Goal: Task Accomplishment & Management: Complete application form

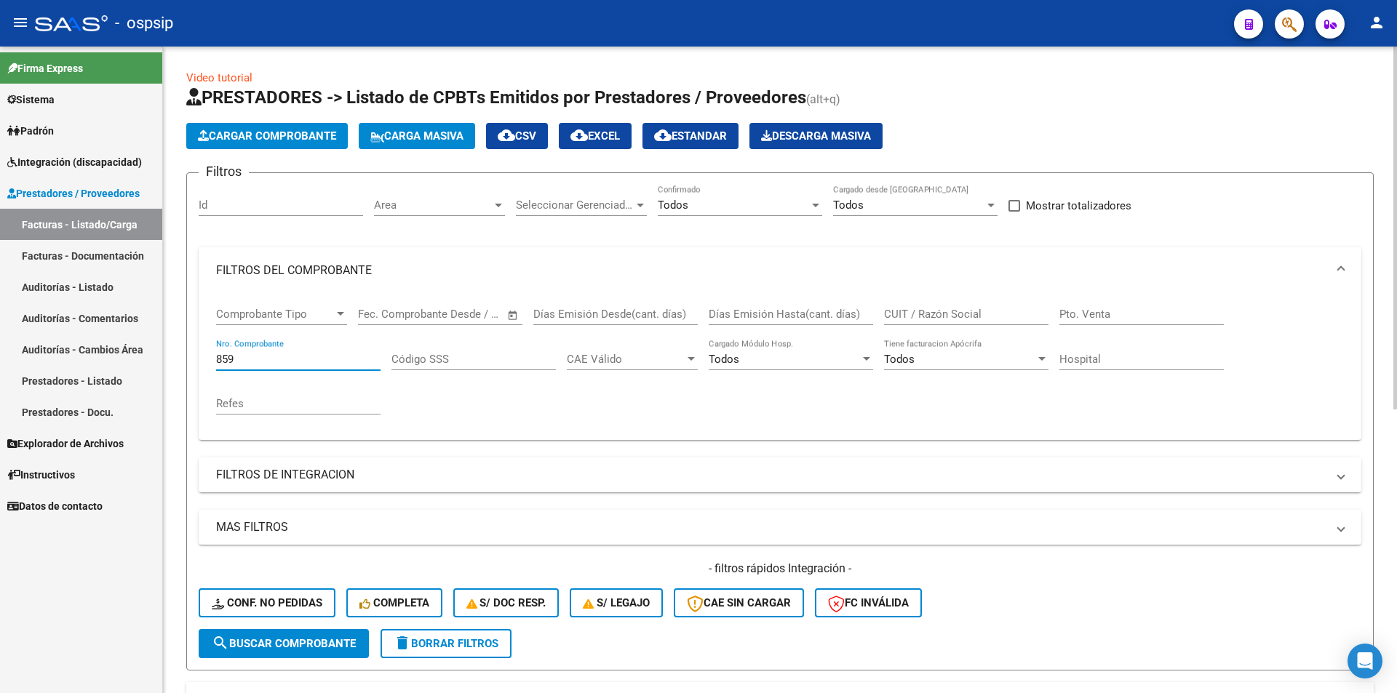
scroll to position [178, 0]
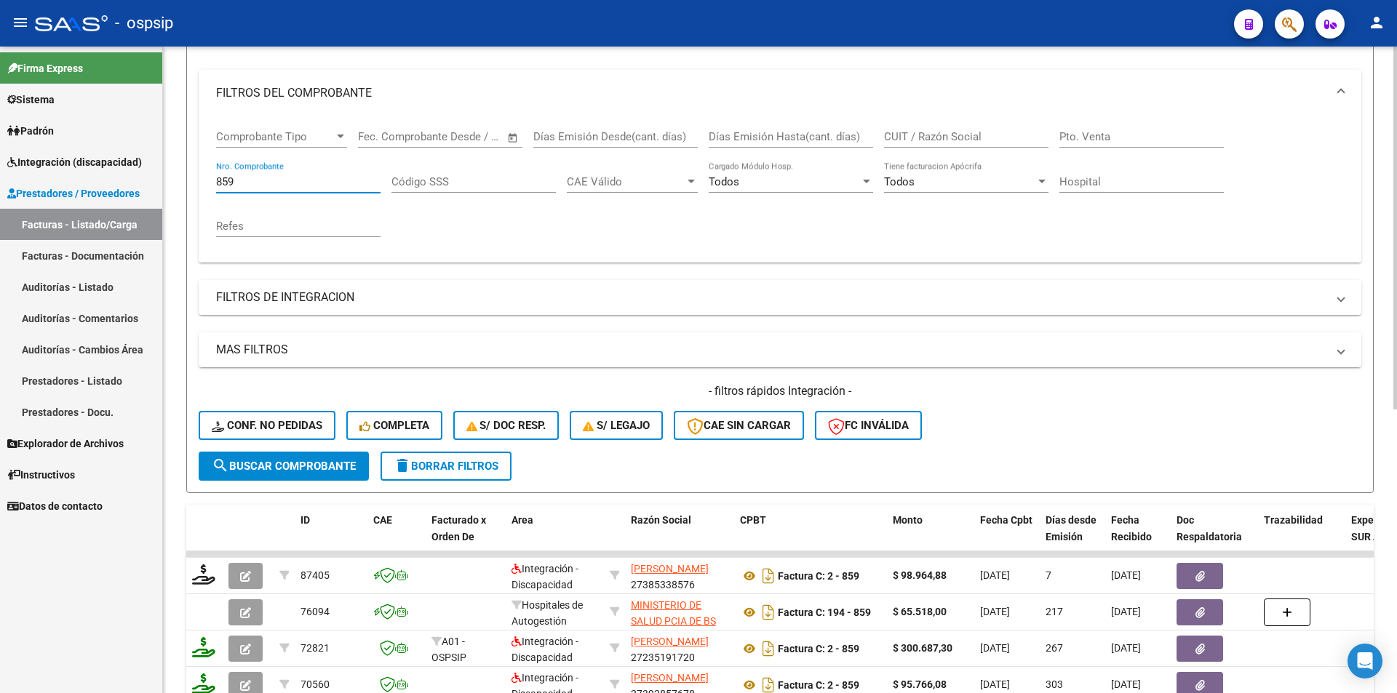
drag, startPoint x: 282, startPoint y: 178, endPoint x: 167, endPoint y: 177, distance: 115.0
click at [167, 177] on div "Video tutorial PRESTADORES -> Listado de CPBTs Emitidos por Prestadores / Prove…" at bounding box center [780, 439] width 1234 height 1141
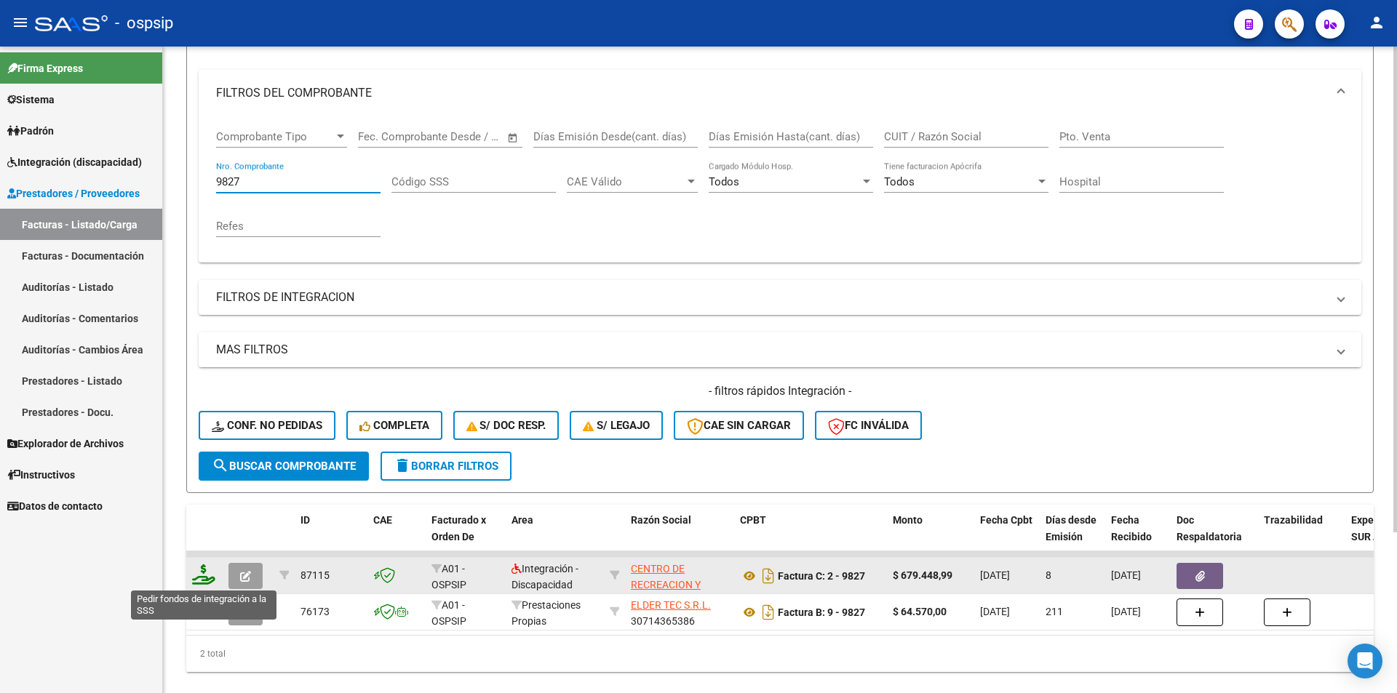
type input "9827"
click at [206, 577] on icon at bounding box center [203, 575] width 23 height 20
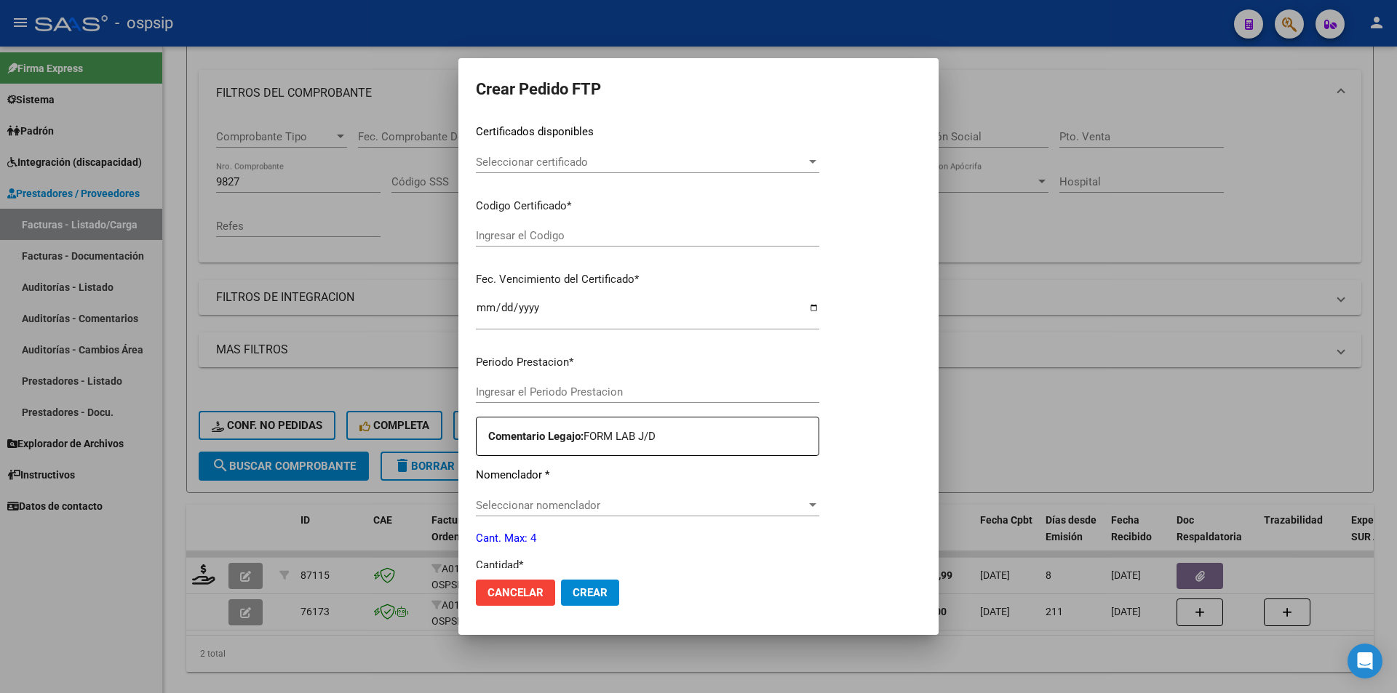
type input "202507"
type input "$ 679.448,99"
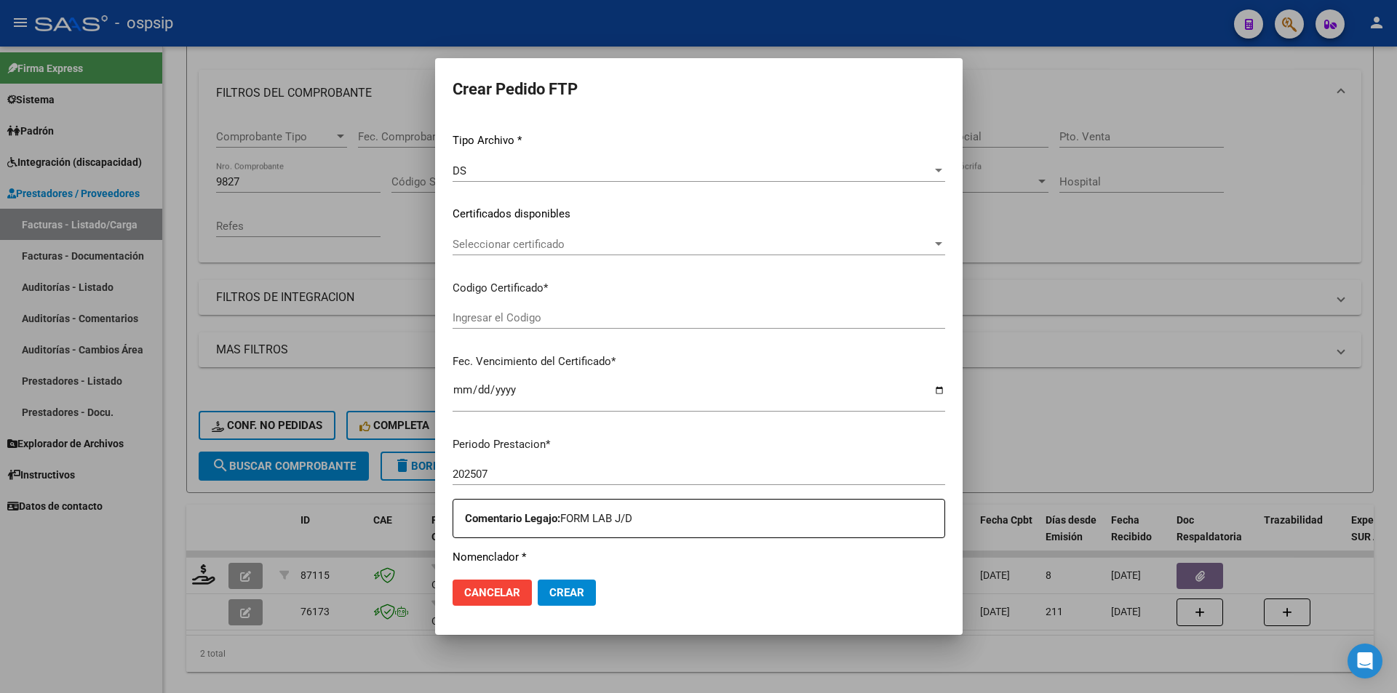
scroll to position [425, 0]
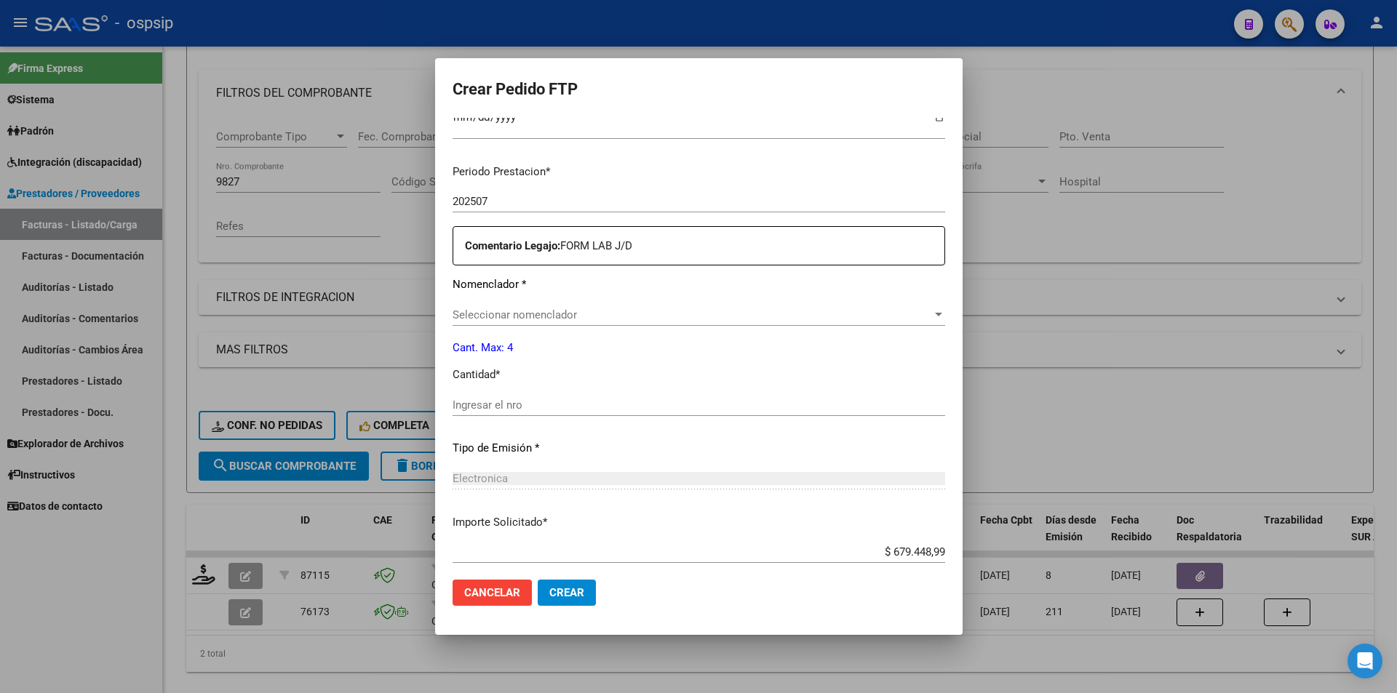
type input "9322285765"
type input "[DATE]"
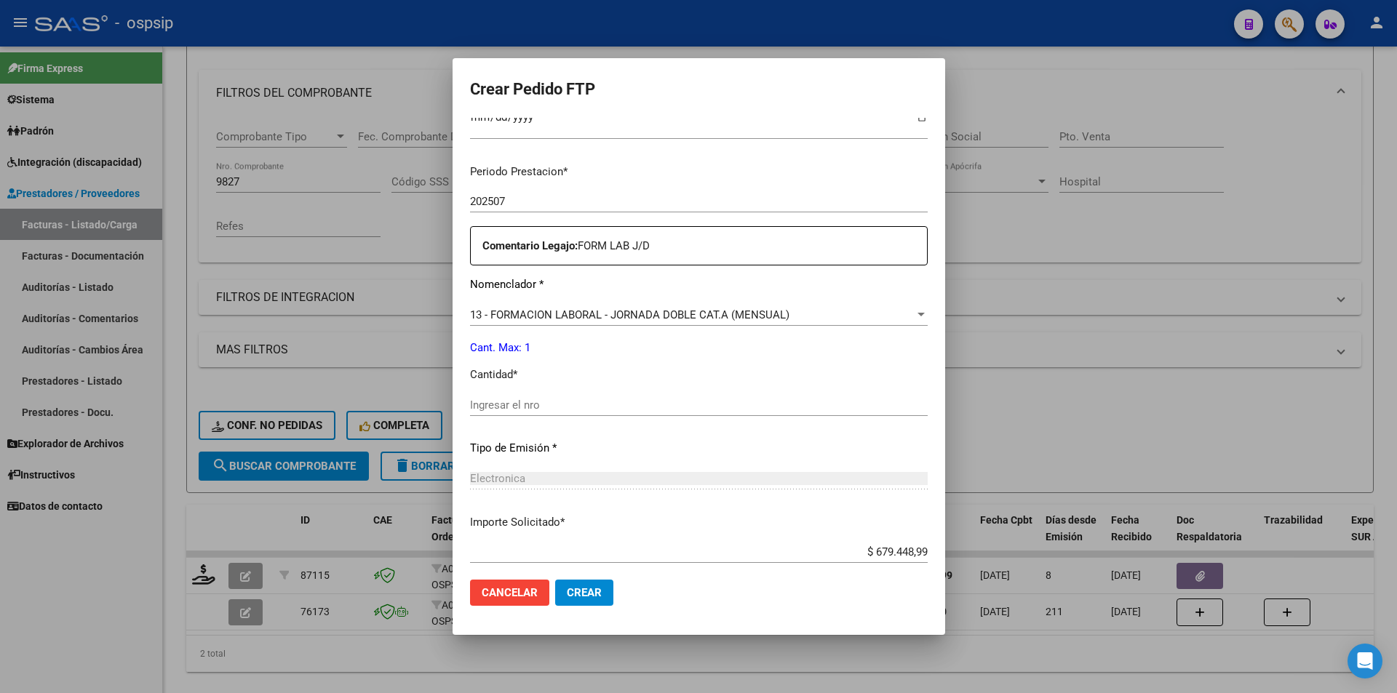
click at [502, 413] on div "Ingresar el nro" at bounding box center [699, 405] width 458 height 22
type input "1"
click at [557, 585] on button "Crear" at bounding box center [584, 593] width 58 height 26
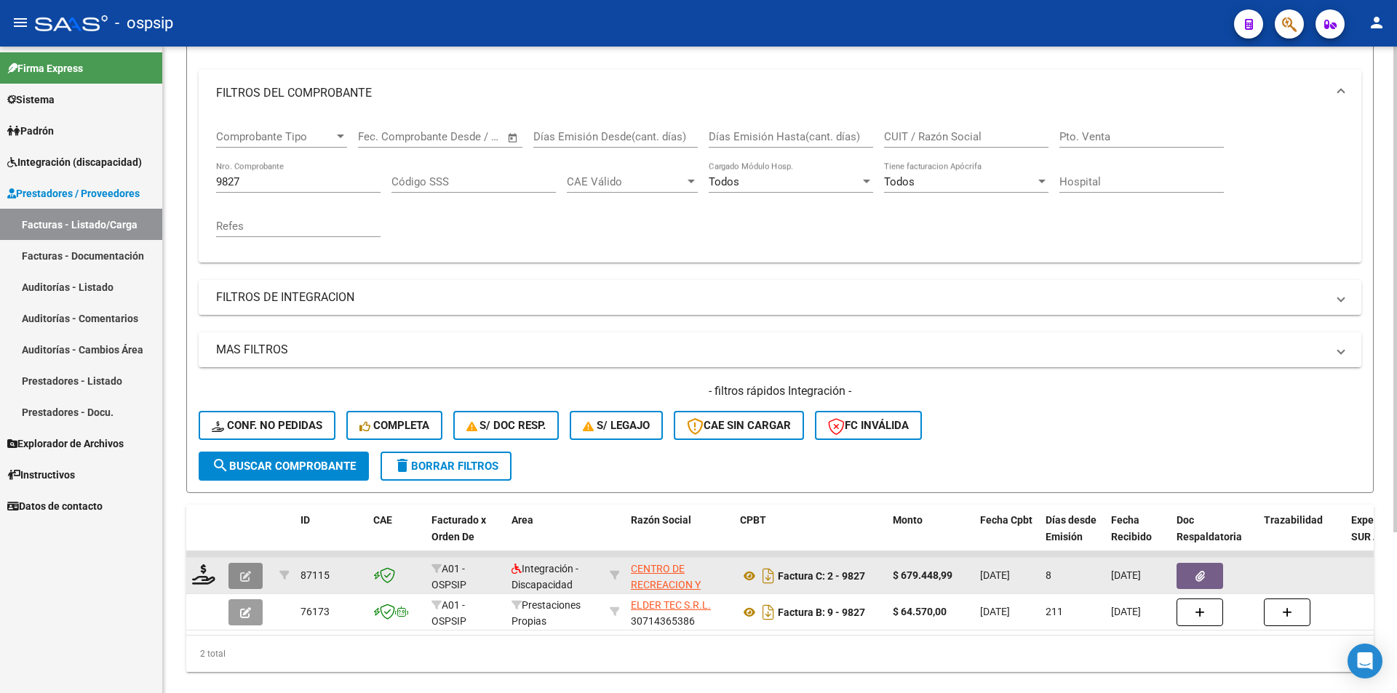
click at [236, 571] on button "button" at bounding box center [245, 576] width 34 height 26
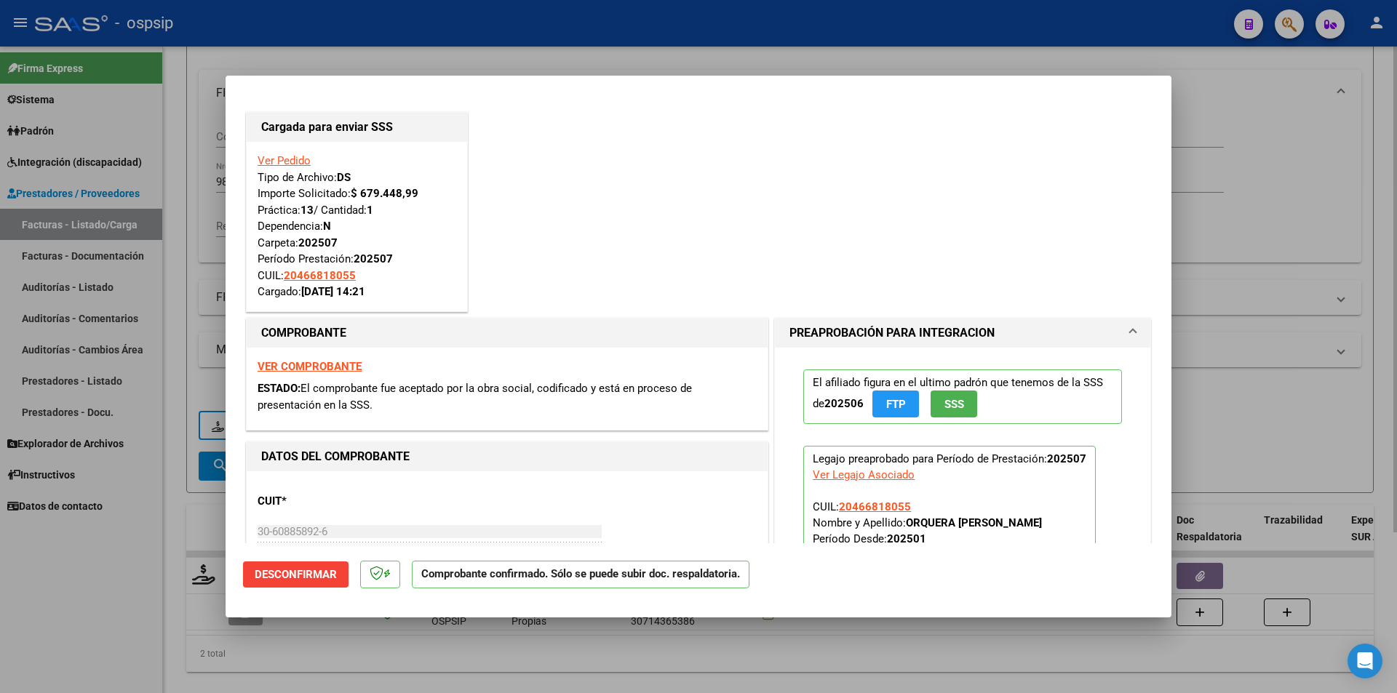
drag, startPoint x: 164, startPoint y: 226, endPoint x: 176, endPoint y: 216, distance: 15.6
click at [164, 225] on div at bounding box center [698, 346] width 1397 height 693
type input "$ 0,00"
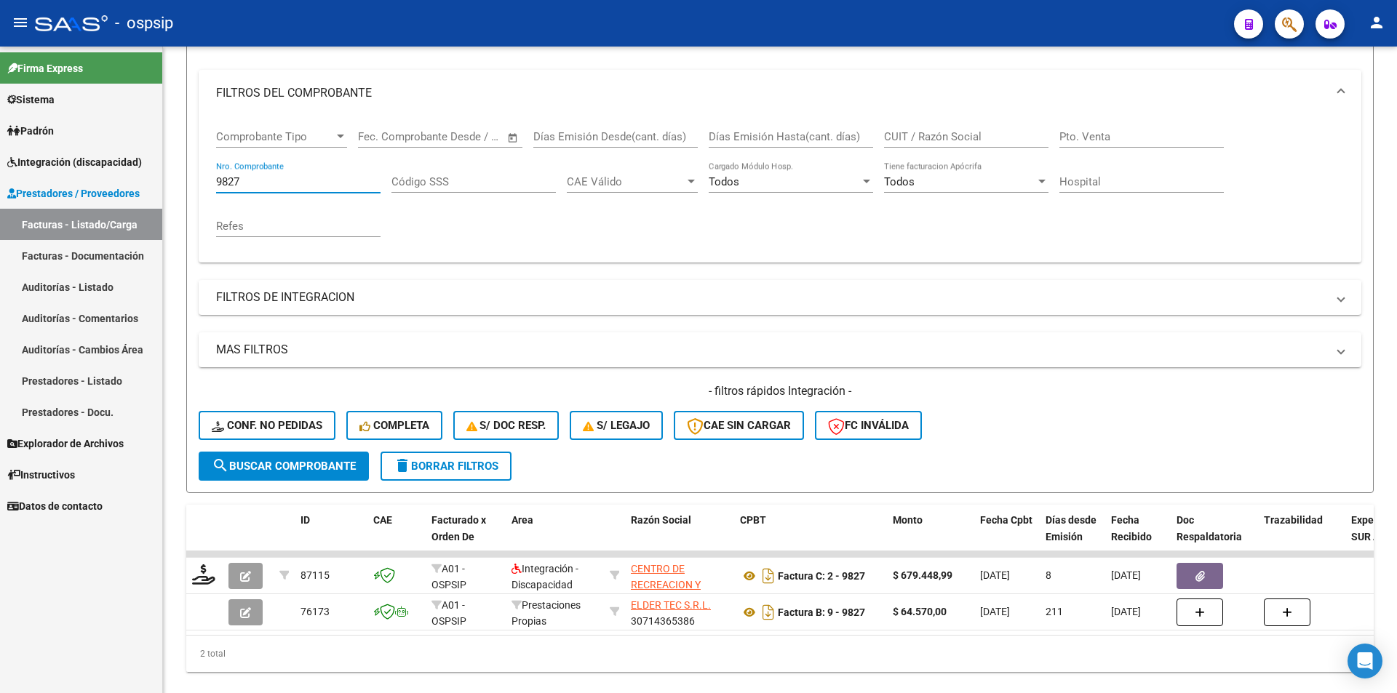
drag, startPoint x: 253, startPoint y: 184, endPoint x: 157, endPoint y: 171, distance: 96.2
click at [157, 171] on mat-sidenav-container "Firma Express Sistema Usuarios Todos los Usuarios Padrón Afiliados Empadronados…" at bounding box center [698, 370] width 1397 height 647
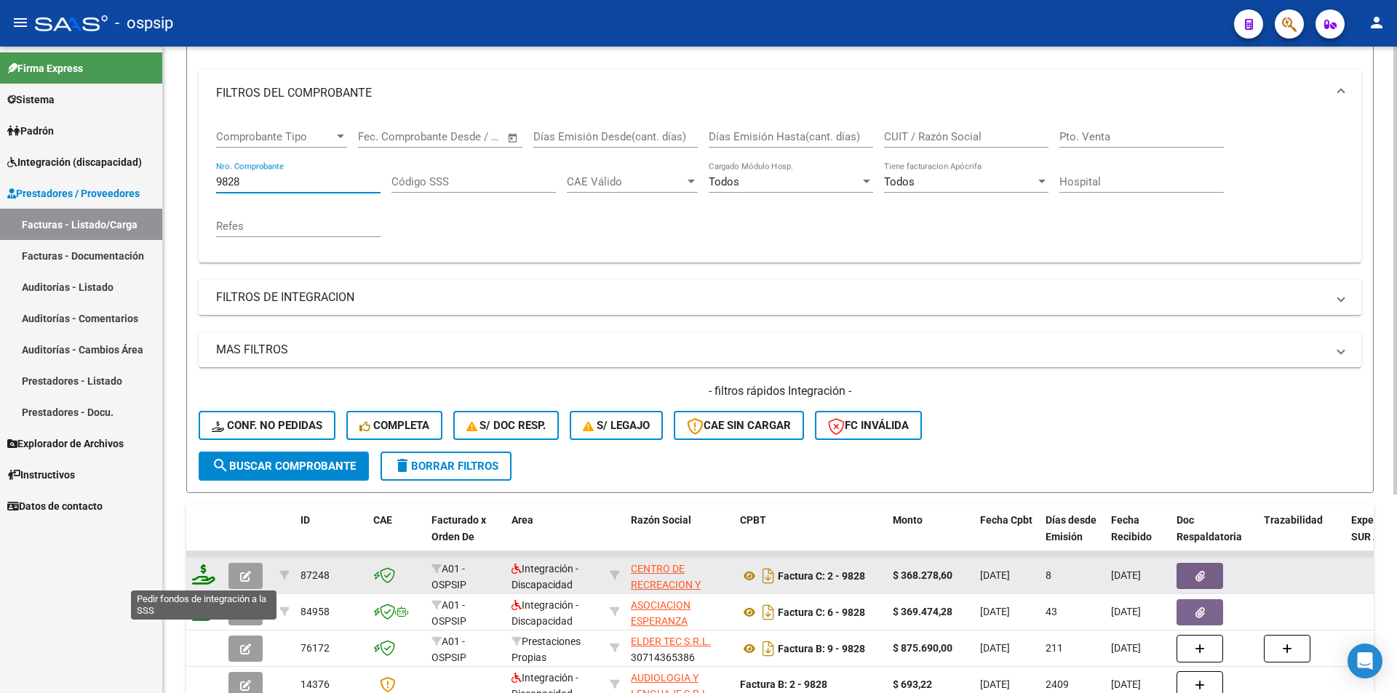
type input "9828"
click at [205, 581] on icon at bounding box center [203, 575] width 23 height 20
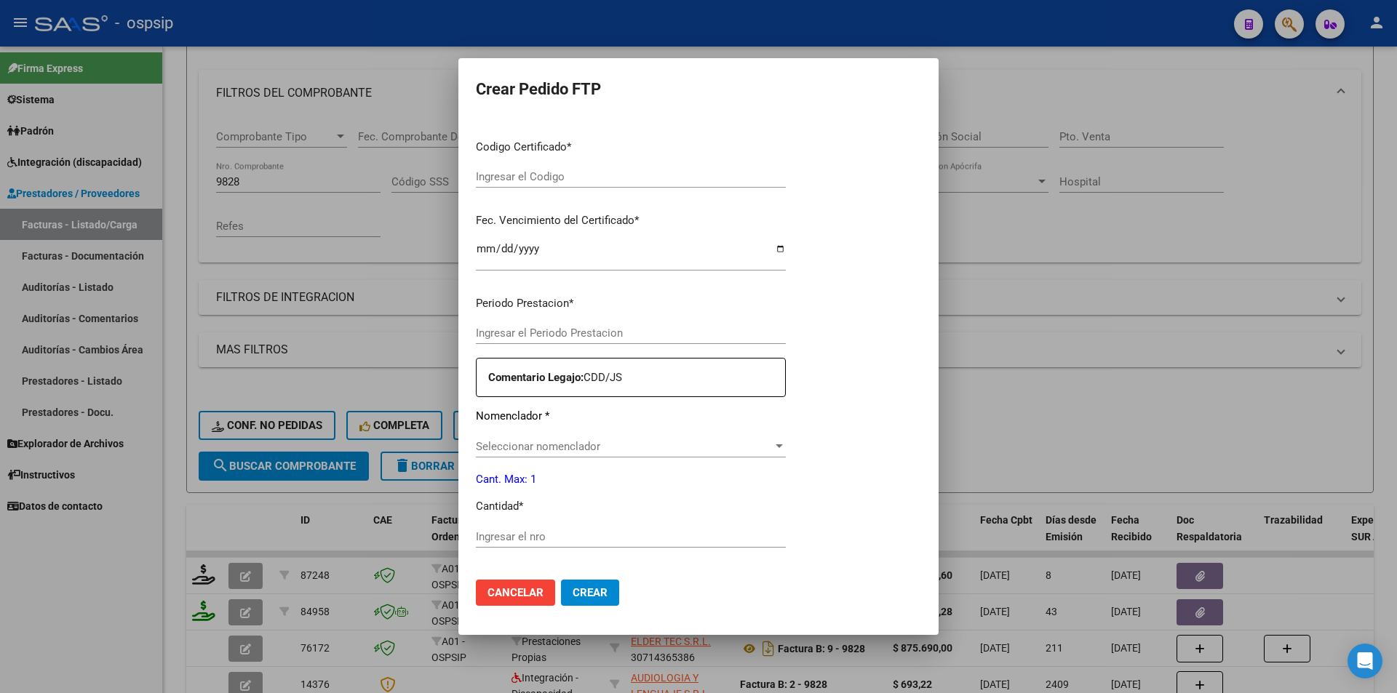
type input "202507"
type input "$ 368.278,60"
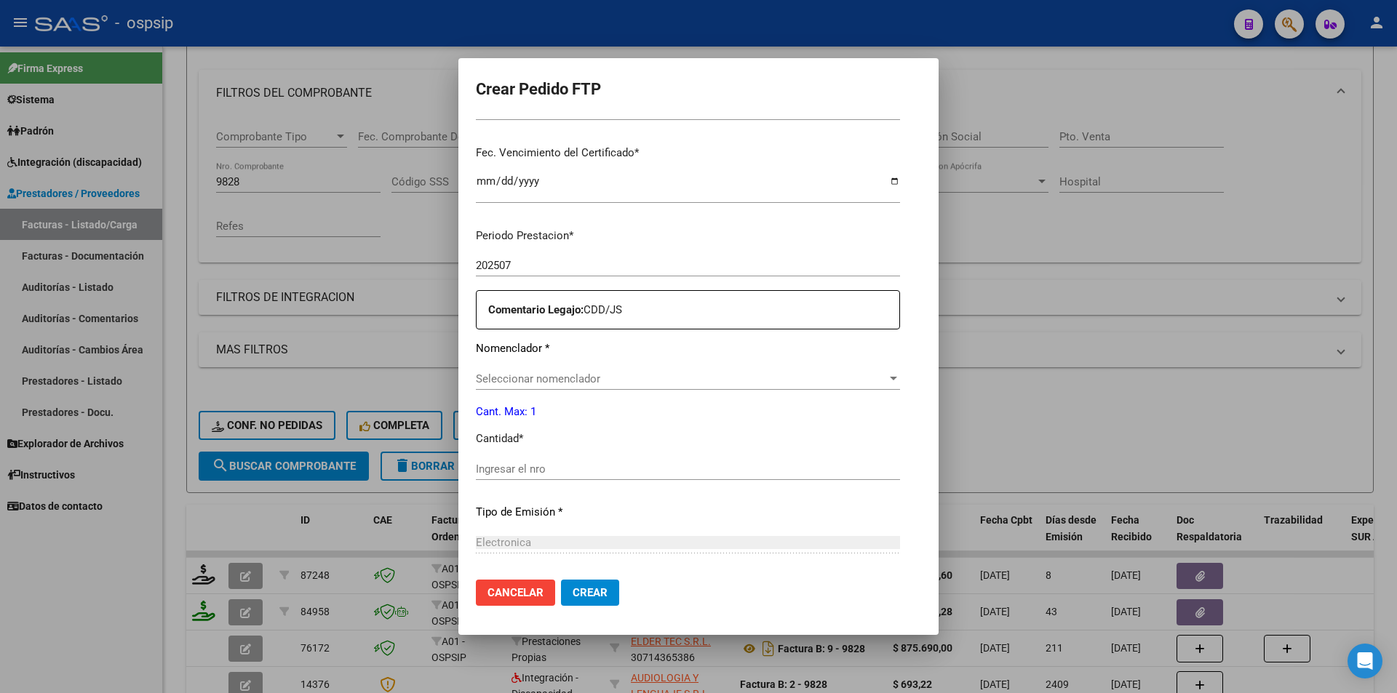
scroll to position [364, 0]
type input "61676275"
type input "[DATE]"
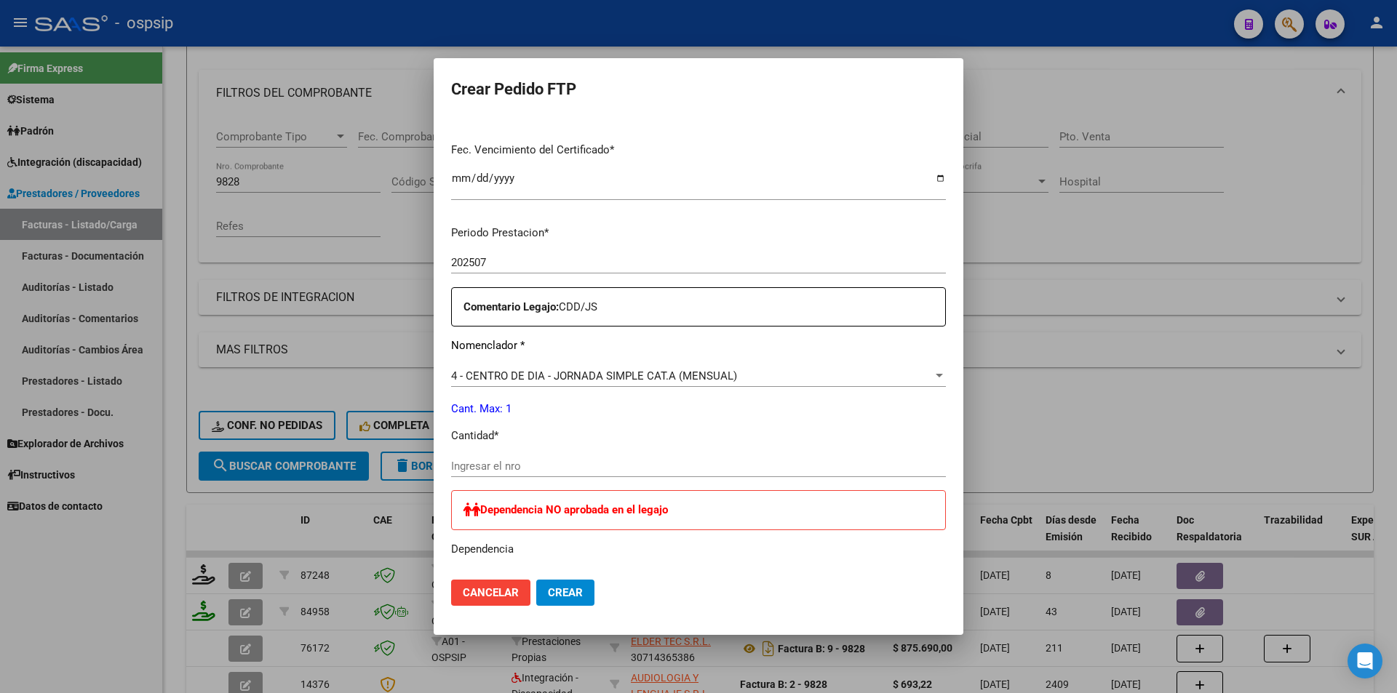
click at [504, 472] on input "Ingresar el nro" at bounding box center [698, 466] width 495 height 13
type input "1"
click at [564, 595] on span "Crear" at bounding box center [565, 593] width 35 height 13
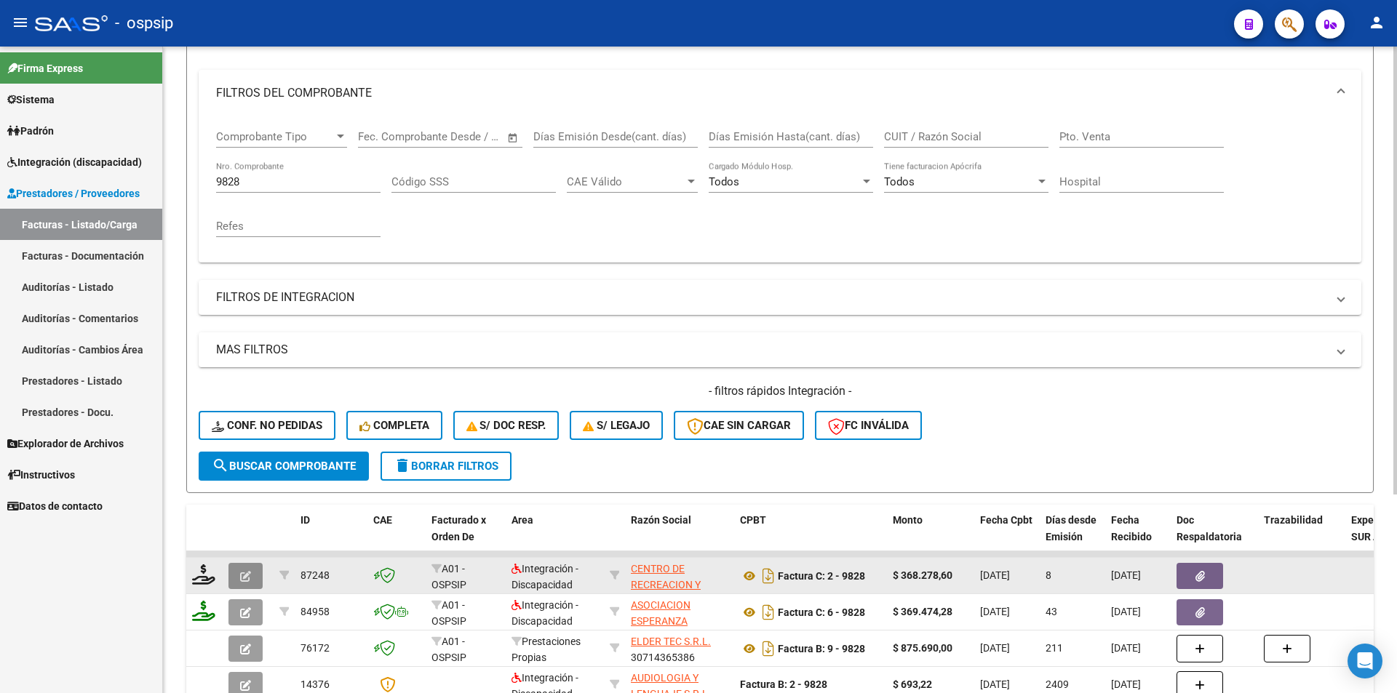
click at [247, 573] on icon "button" at bounding box center [245, 576] width 11 height 11
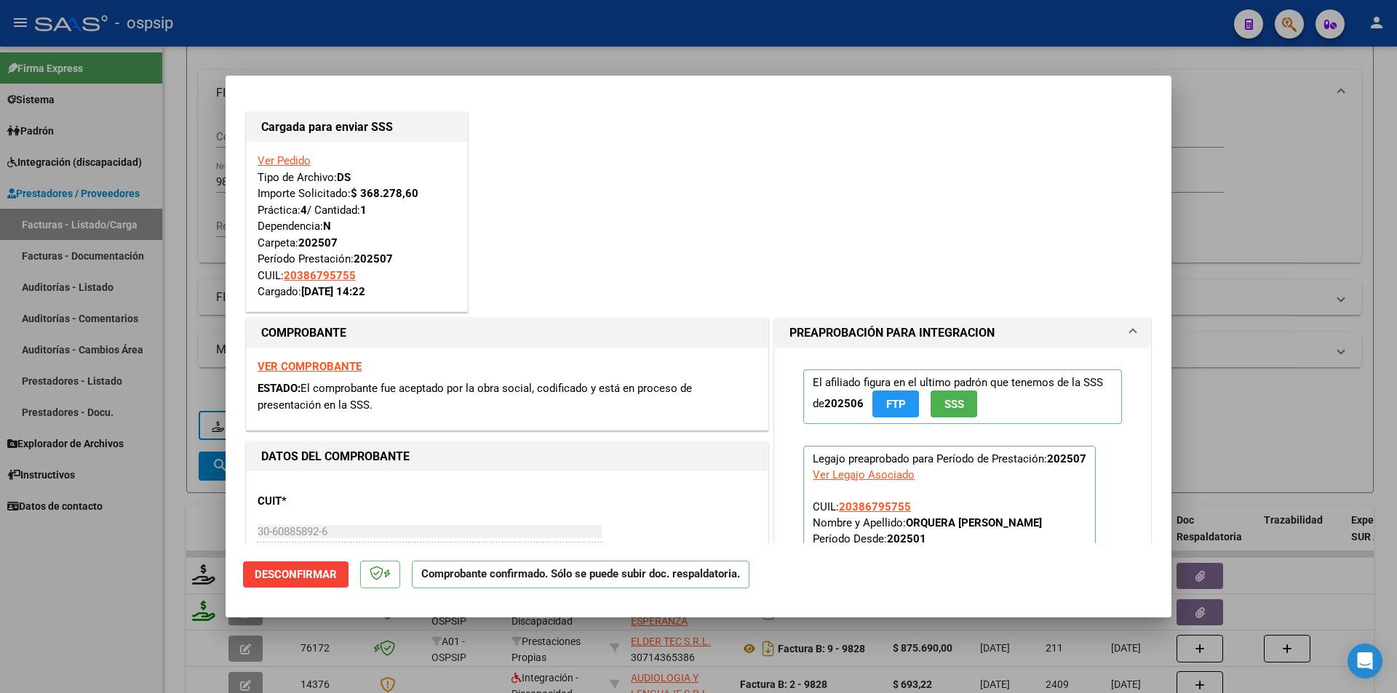
click at [109, 551] on div at bounding box center [698, 346] width 1397 height 693
type input "$ 0,00"
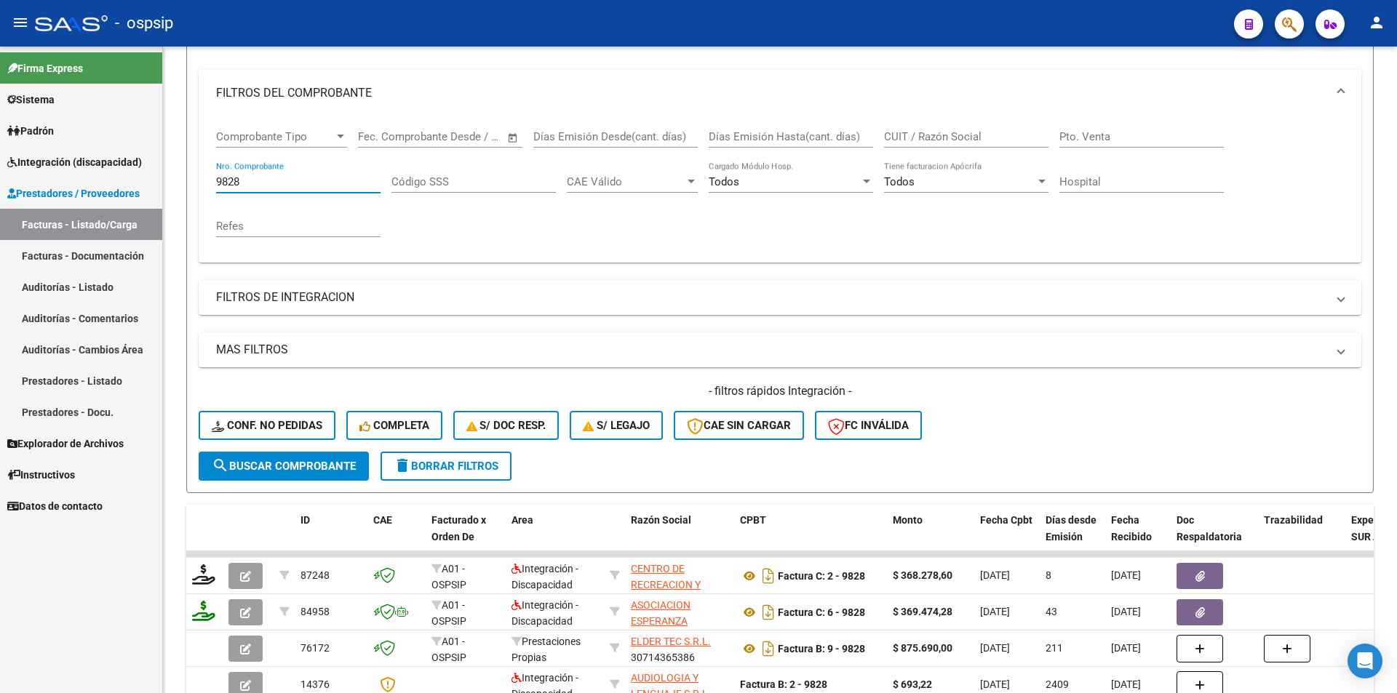
drag, startPoint x: 269, startPoint y: 183, endPoint x: 153, endPoint y: 175, distance: 115.9
click at [153, 175] on mat-sidenav-container "Firma Express Sistema Usuarios Todos los Usuarios Padrón Afiliados Empadronados…" at bounding box center [698, 370] width 1397 height 647
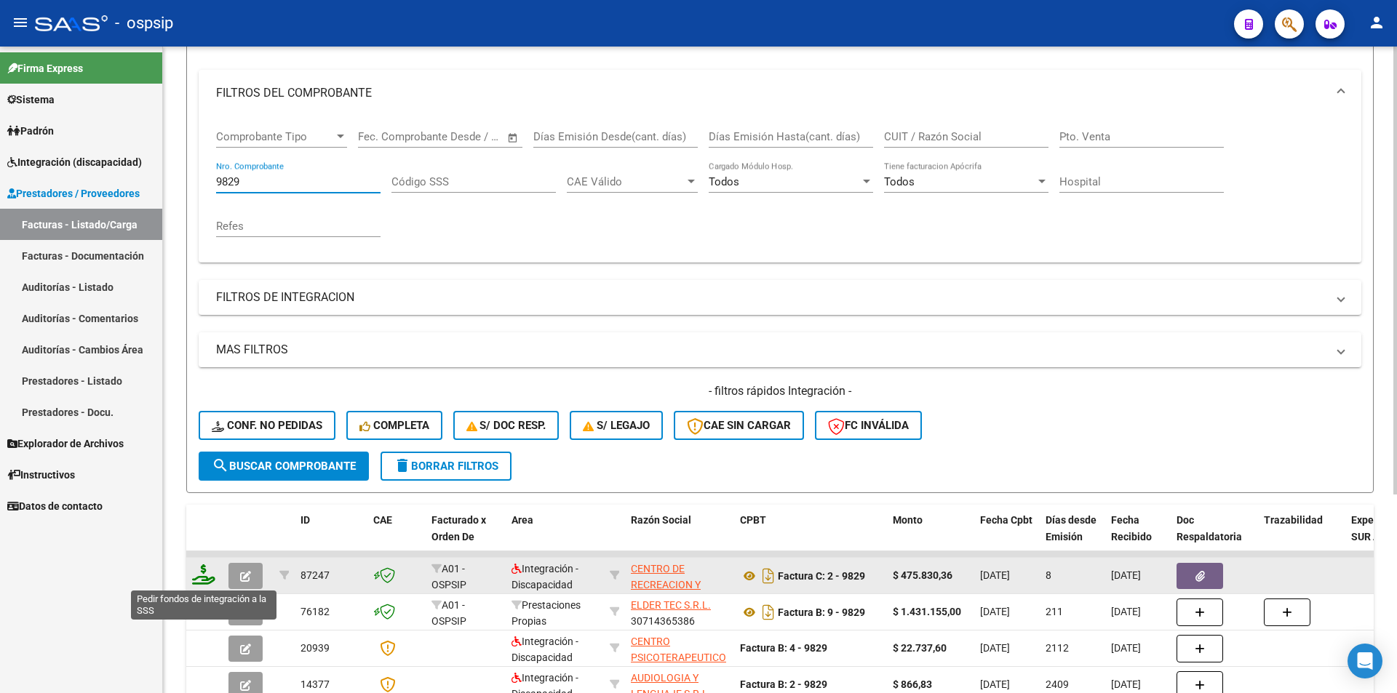
type input "9829"
click at [209, 577] on icon at bounding box center [203, 575] width 23 height 20
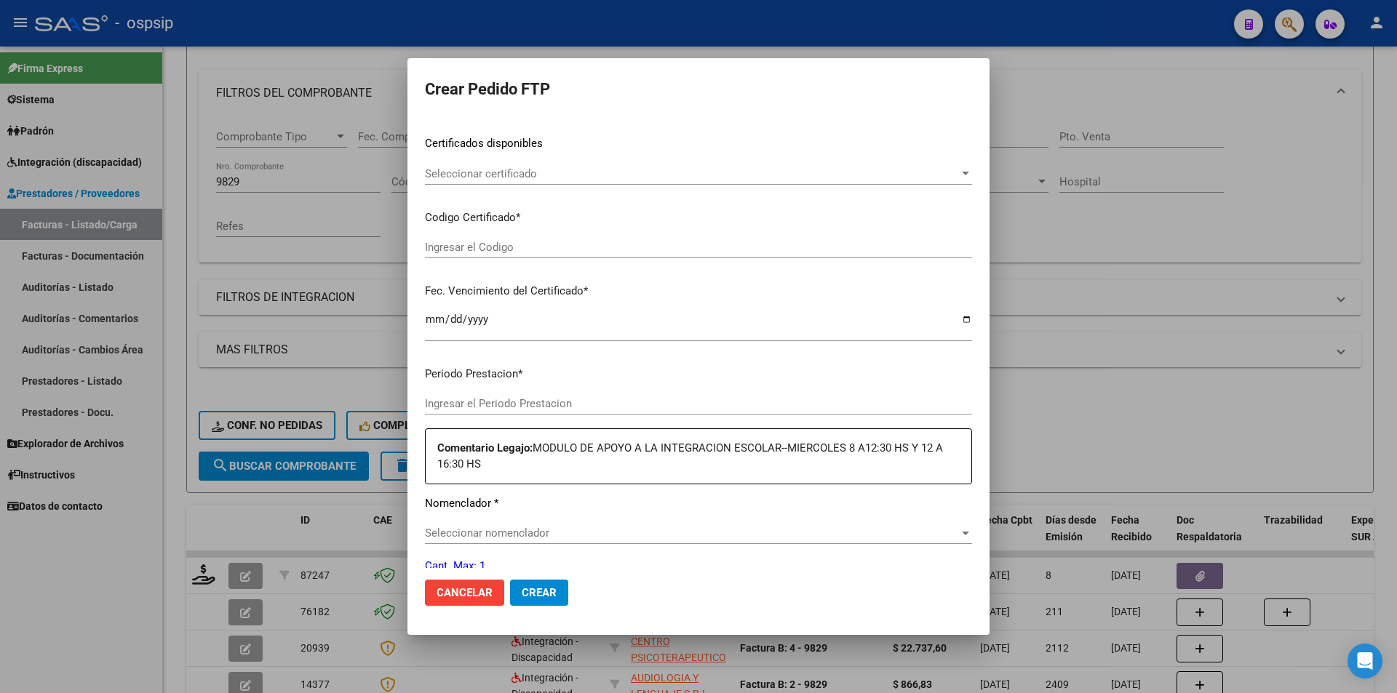
type input "202507"
type input "$ 475.830,36"
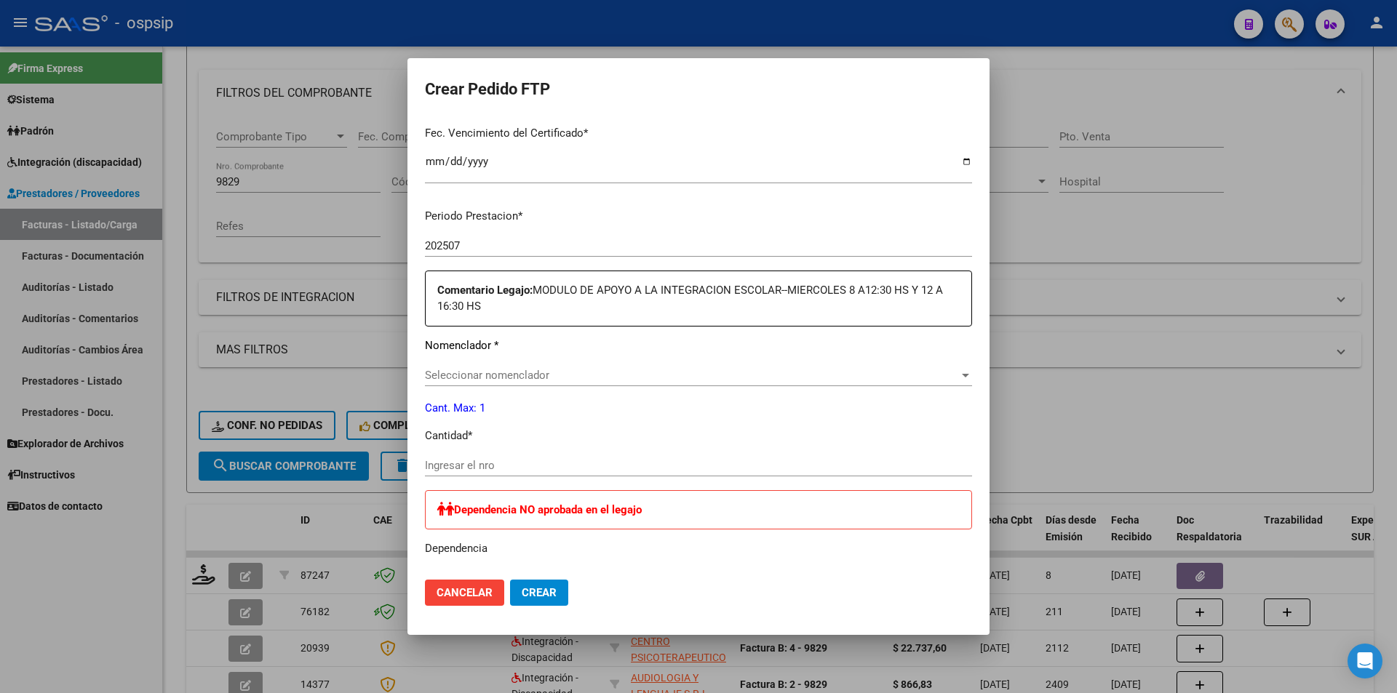
scroll to position [437, 0]
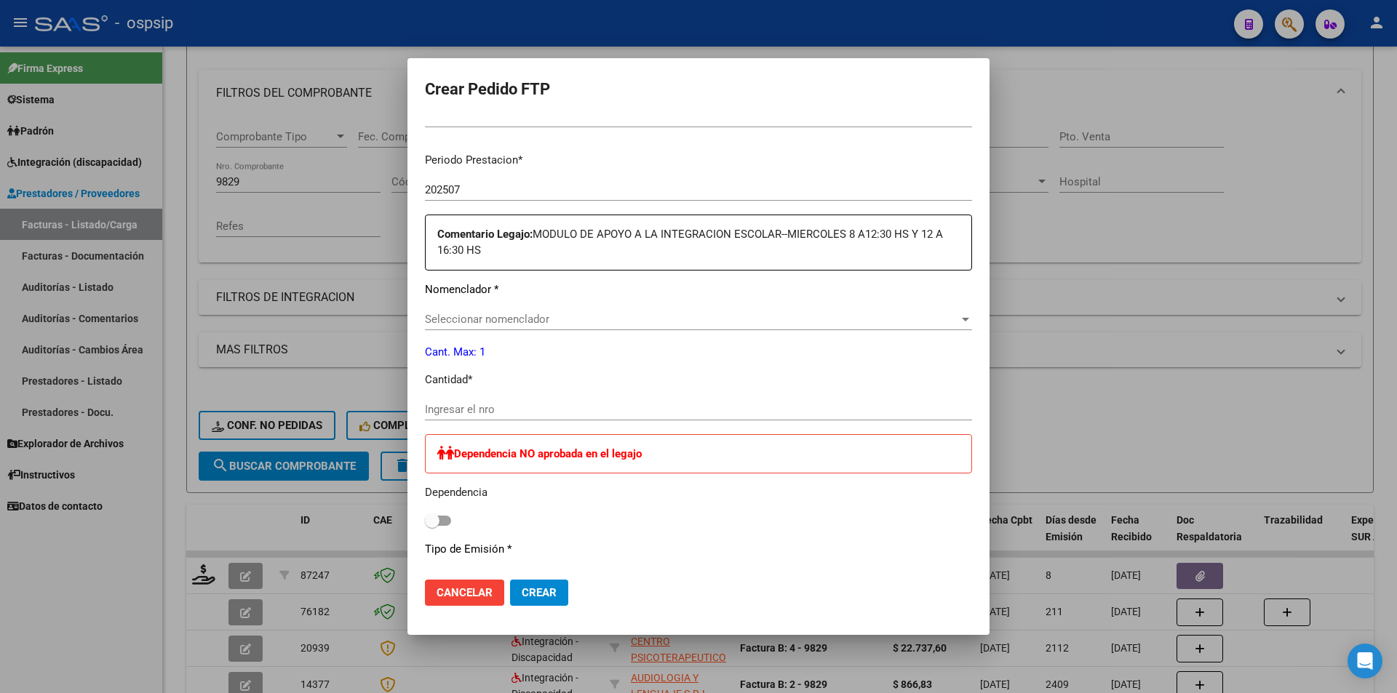
type input "5791451767"
type input "[DATE]"
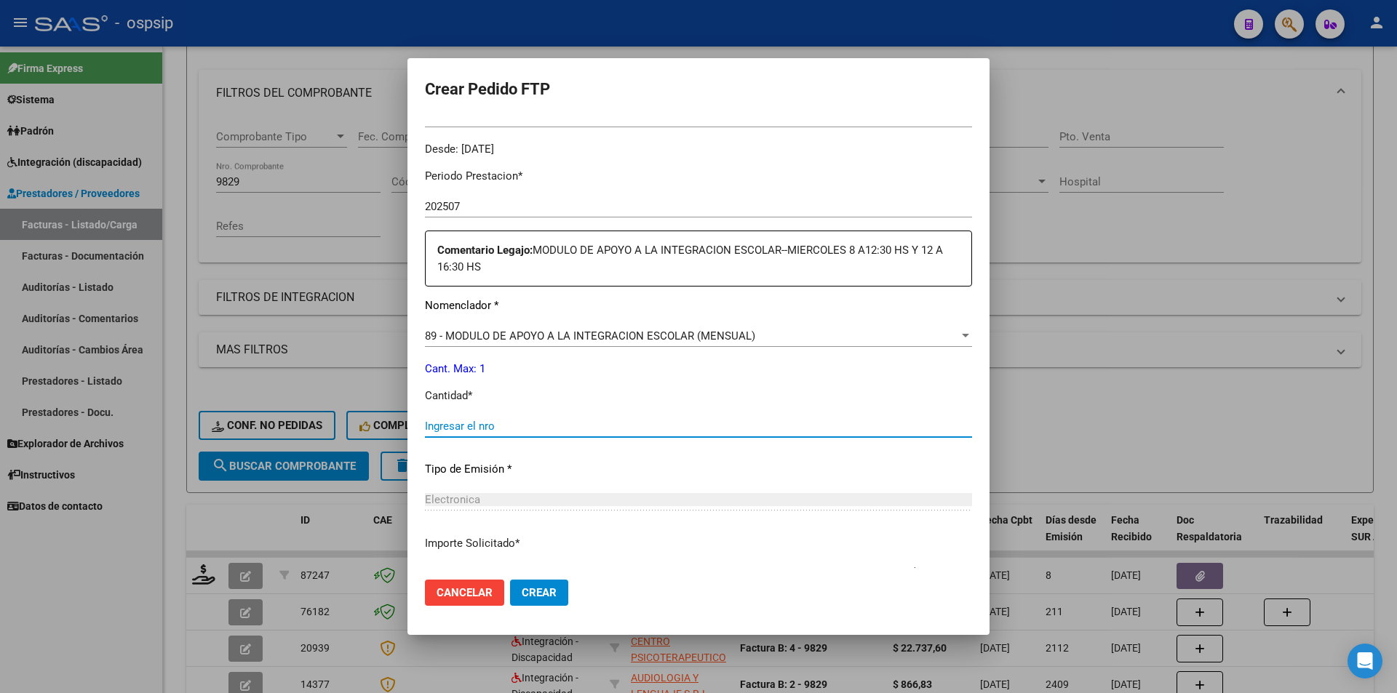
click at [467, 423] on input "Ingresar el nro" at bounding box center [698, 426] width 547 height 13
type input "1"
click at [551, 595] on span "Crear" at bounding box center [539, 593] width 35 height 13
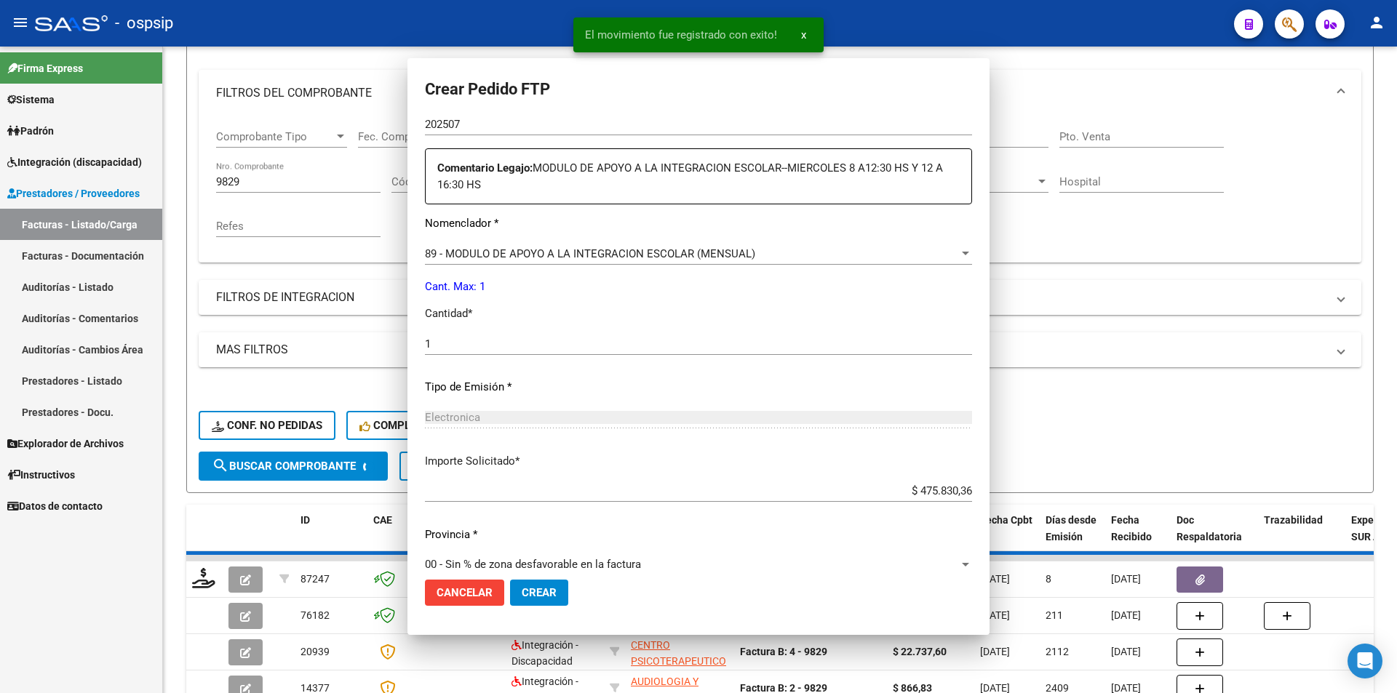
scroll to position [0, 0]
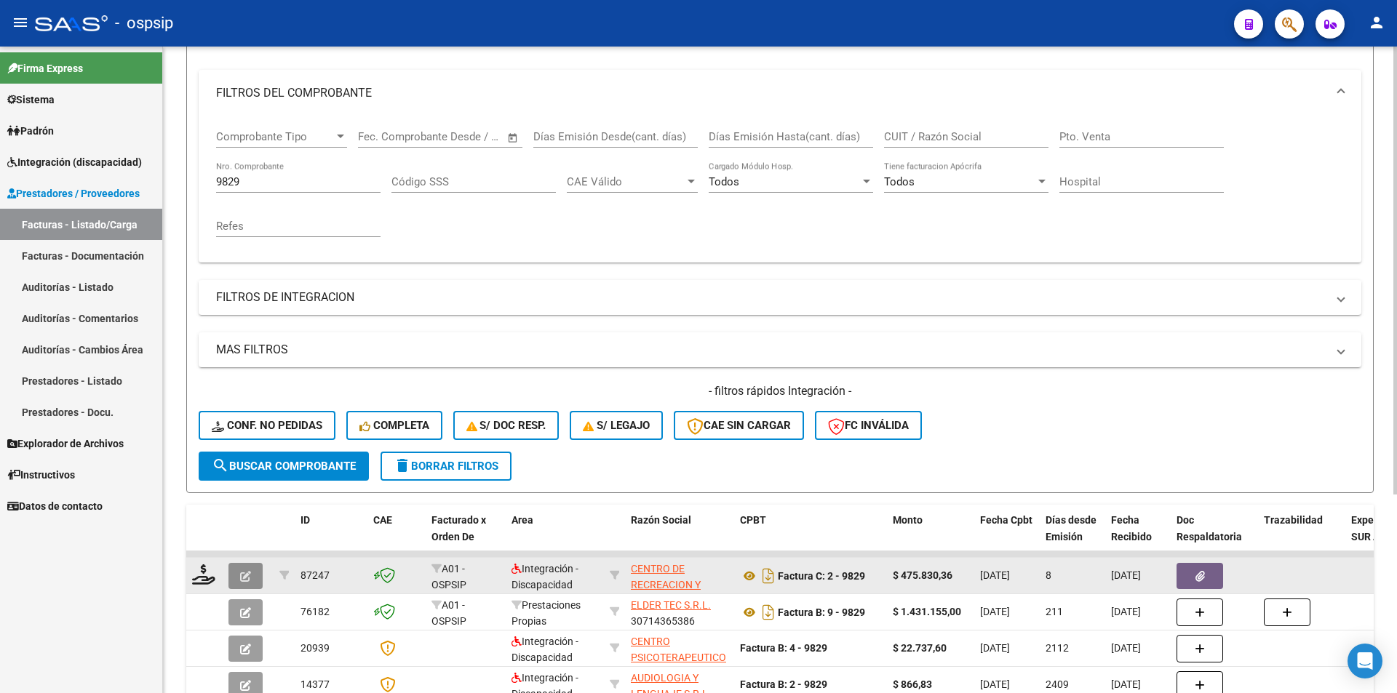
click at [255, 575] on button "button" at bounding box center [245, 576] width 34 height 26
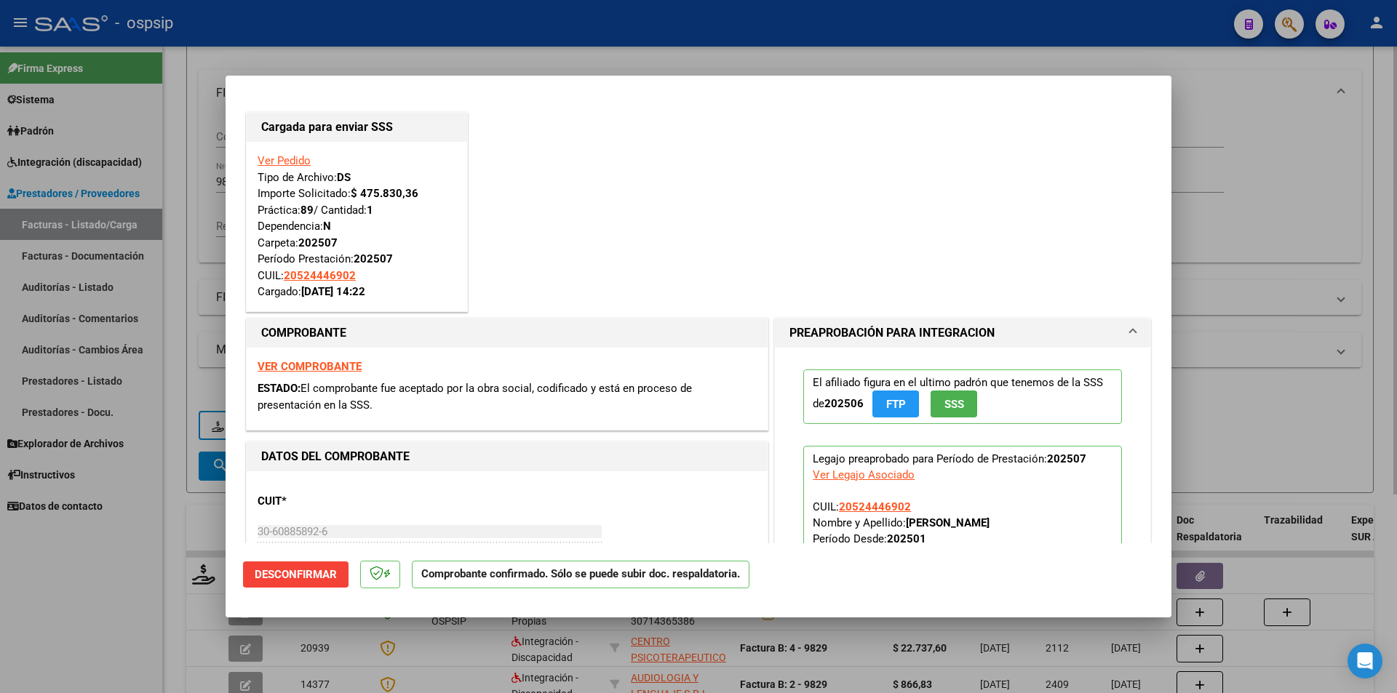
click at [191, 300] on div at bounding box center [698, 346] width 1397 height 693
type input "$ 0,00"
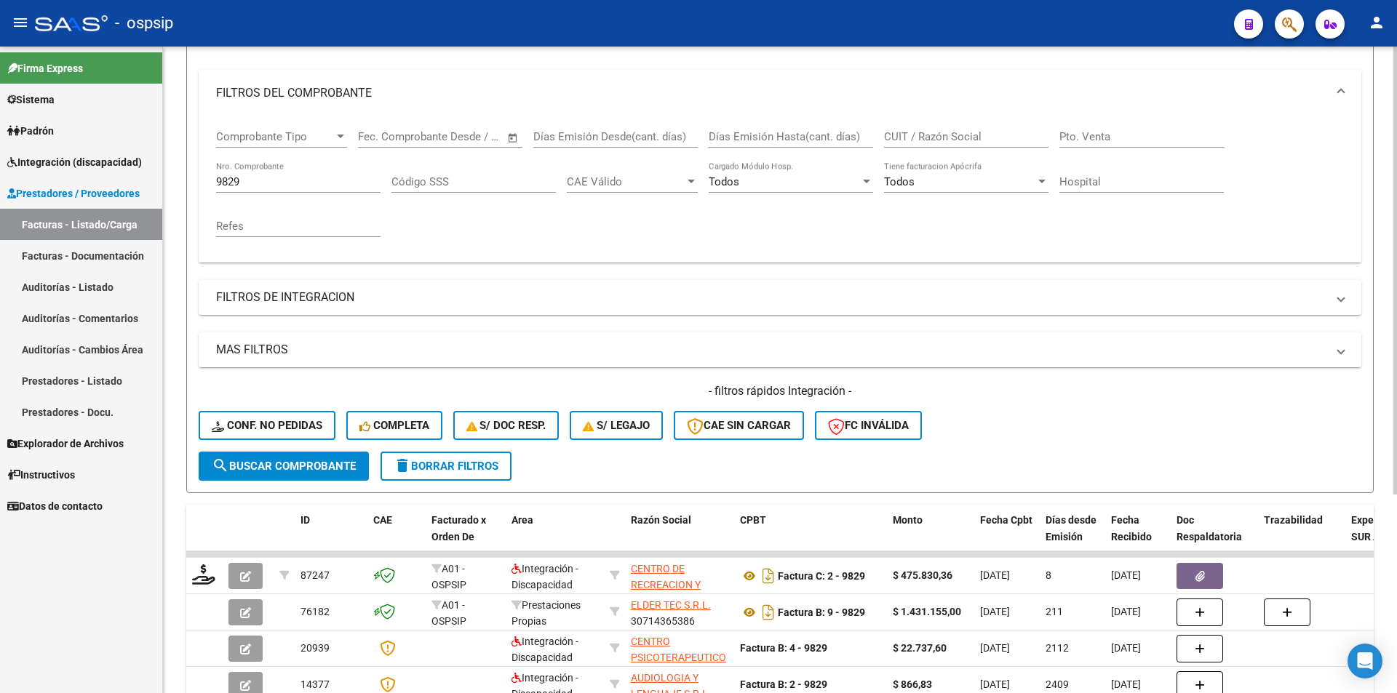
drag, startPoint x: 248, startPoint y: 188, endPoint x: 180, endPoint y: 178, distance: 68.5
click at [180, 178] on div "Video tutorial PRESTADORES -> Listado de CPBTs Emitidos por Prestadores / Prove…" at bounding box center [780, 330] width 1234 height 923
click at [274, 187] on input "9829" at bounding box center [298, 181] width 164 height 13
drag, startPoint x: 256, startPoint y: 185, endPoint x: 166, endPoint y: 183, distance: 90.2
click at [166, 183] on div "Video tutorial PRESTADORES -> Listado de CPBTs Emitidos por Prestadores / Prove…" at bounding box center [780, 330] width 1234 height 923
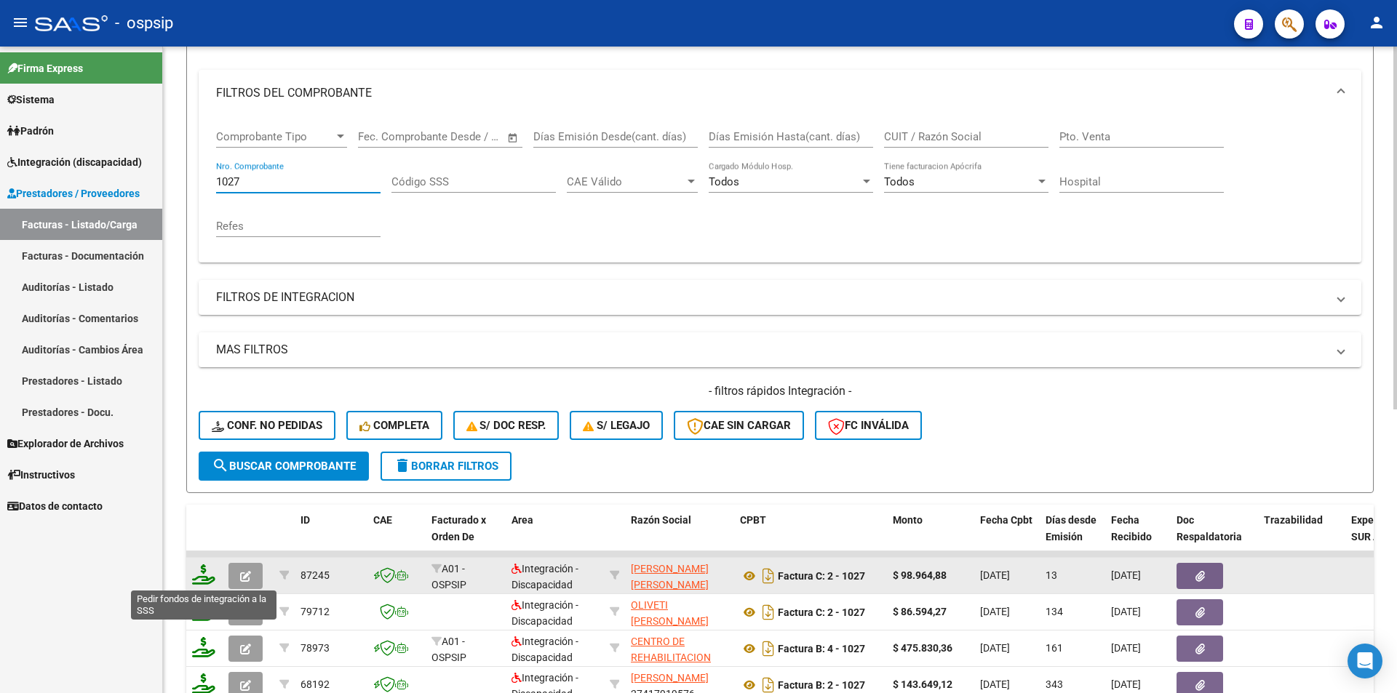
type input "1027"
click at [202, 579] on icon at bounding box center [203, 575] width 23 height 20
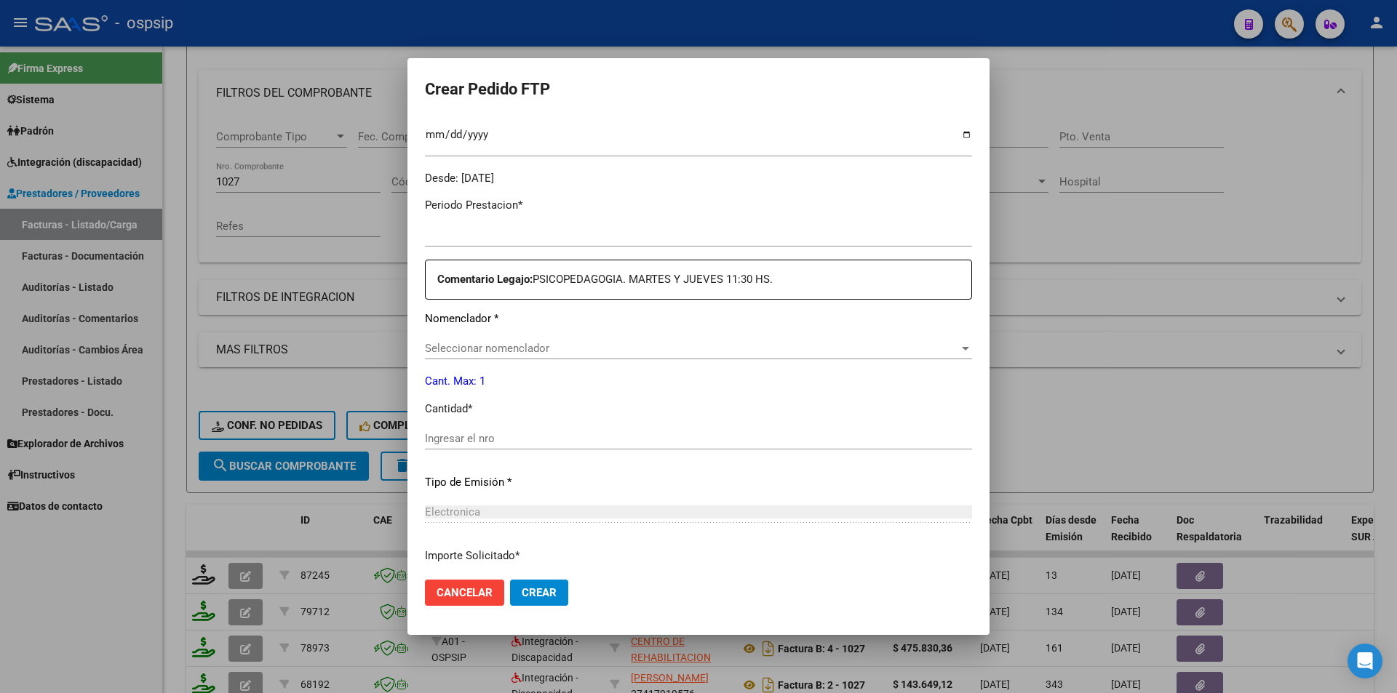
type input "202507"
type input "$ 98.964,88"
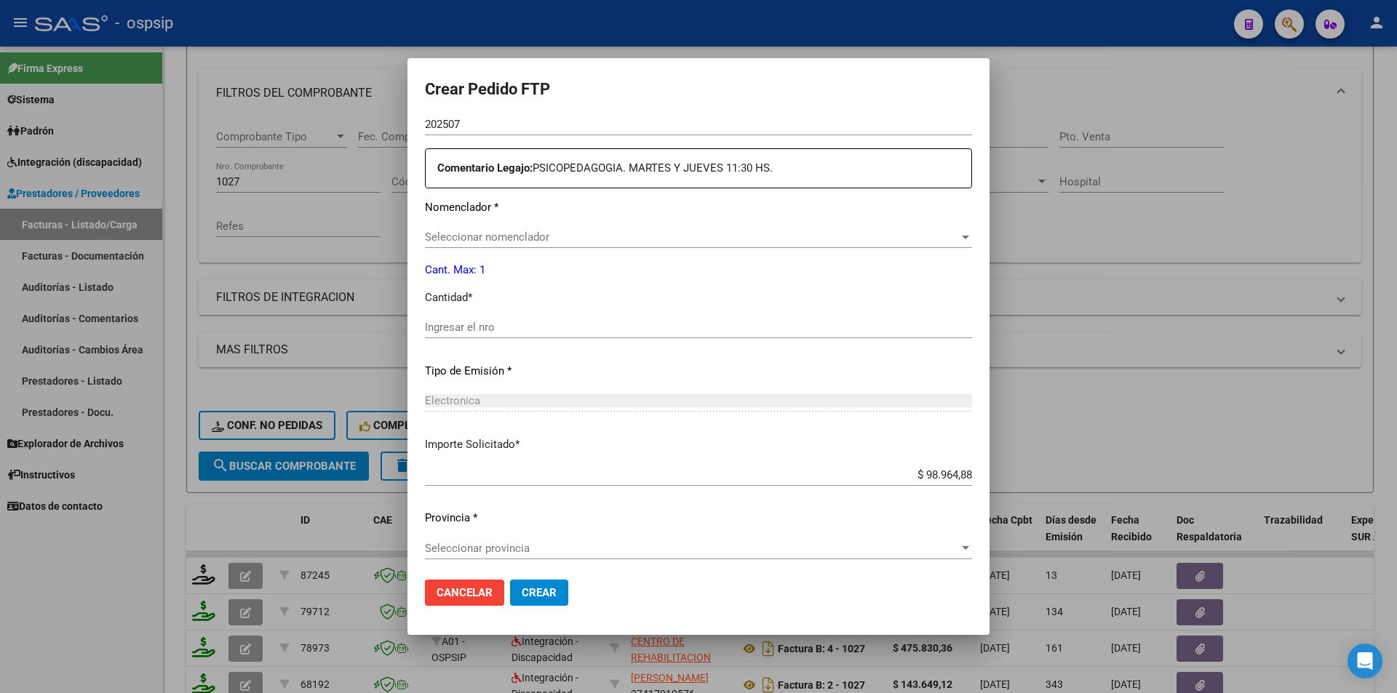
type input "5819204757"
type input "[DATE]"
click at [458, 323] on input "Ingresar el nro" at bounding box center [698, 328] width 547 height 13
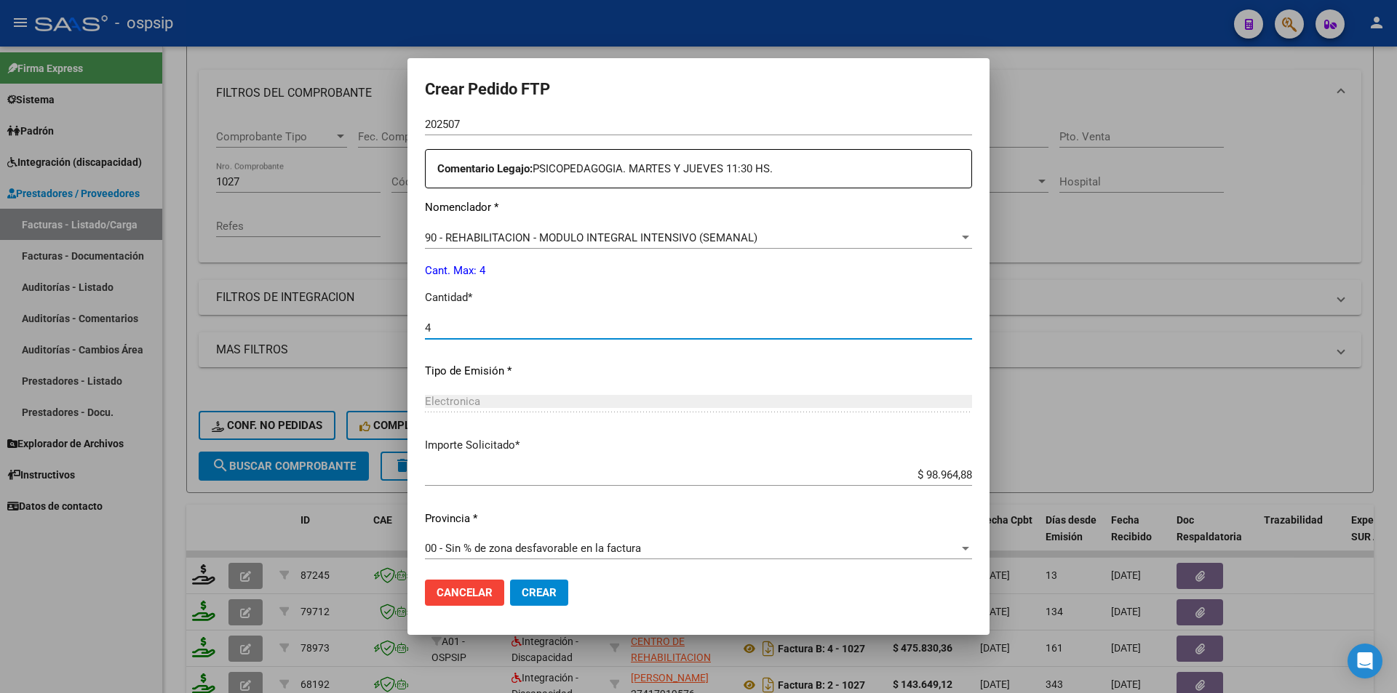
type input "4"
click at [543, 596] on span "Crear" at bounding box center [539, 593] width 35 height 13
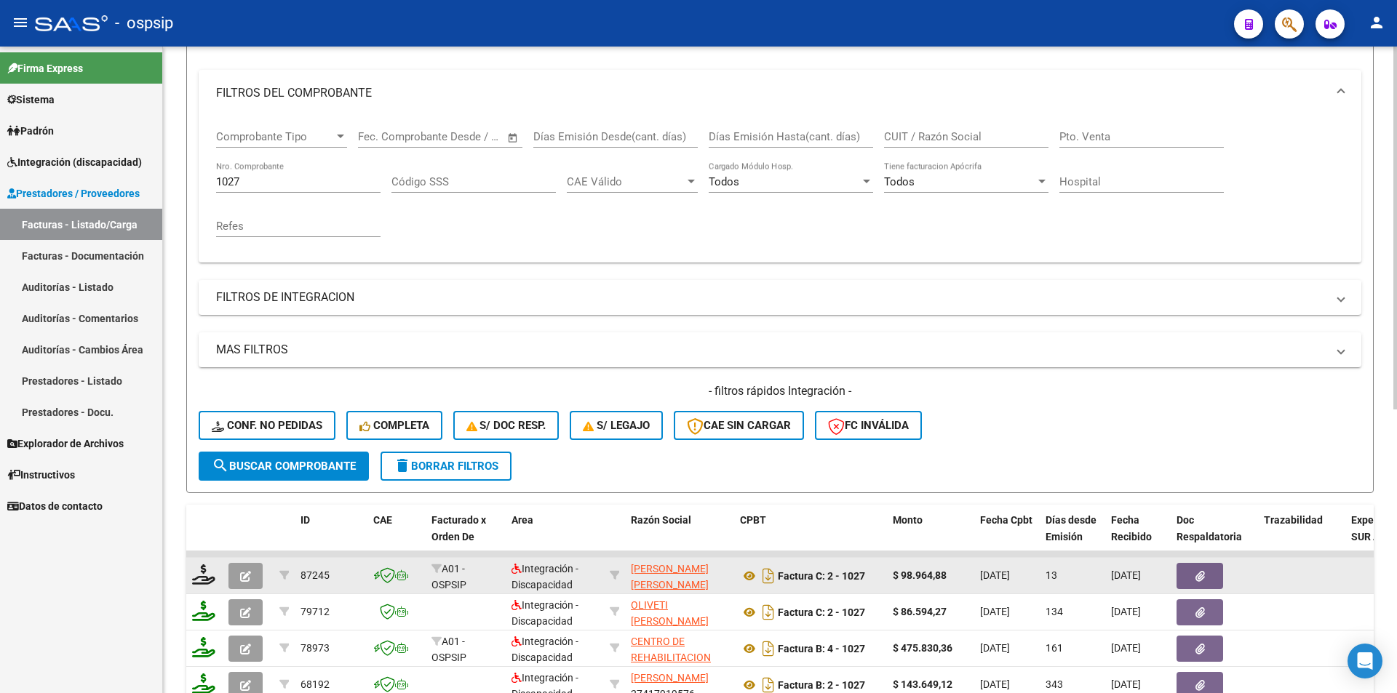
click at [253, 559] on datatable-body-cell at bounding box center [248, 576] width 51 height 36
click at [247, 571] on icon "button" at bounding box center [245, 576] width 11 height 11
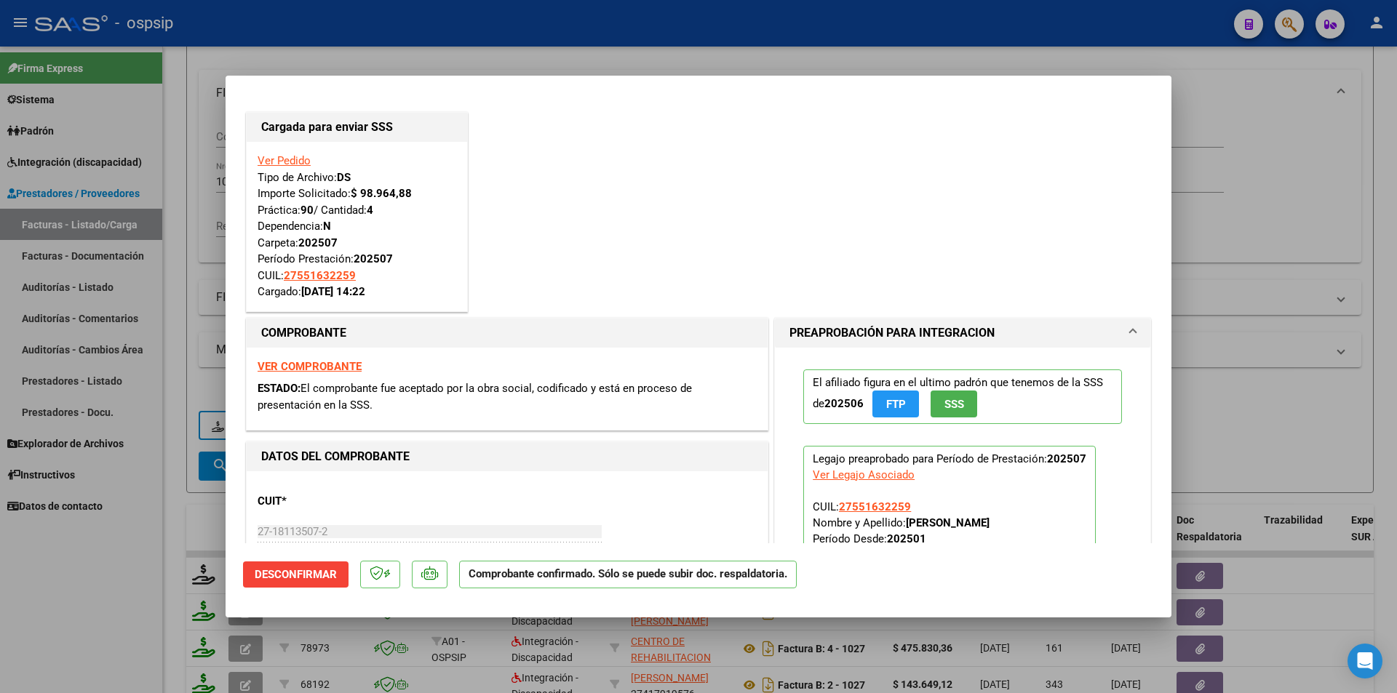
click at [146, 569] on div at bounding box center [698, 346] width 1397 height 693
type input "$ 0,00"
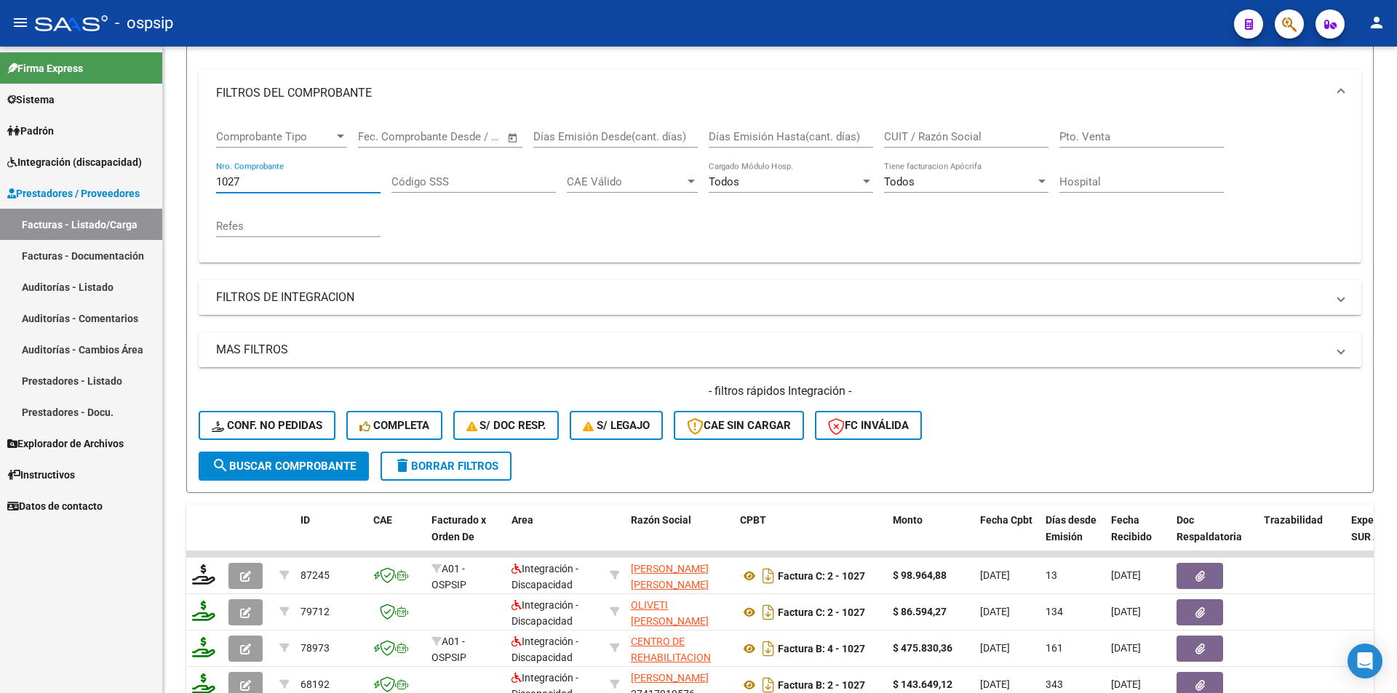
drag, startPoint x: 261, startPoint y: 177, endPoint x: 144, endPoint y: 183, distance: 116.6
click at [136, 180] on mat-sidenav-container "Firma Express Sistema Usuarios Todos los Usuarios Padrón Afiliados Empadronados…" at bounding box center [698, 370] width 1397 height 647
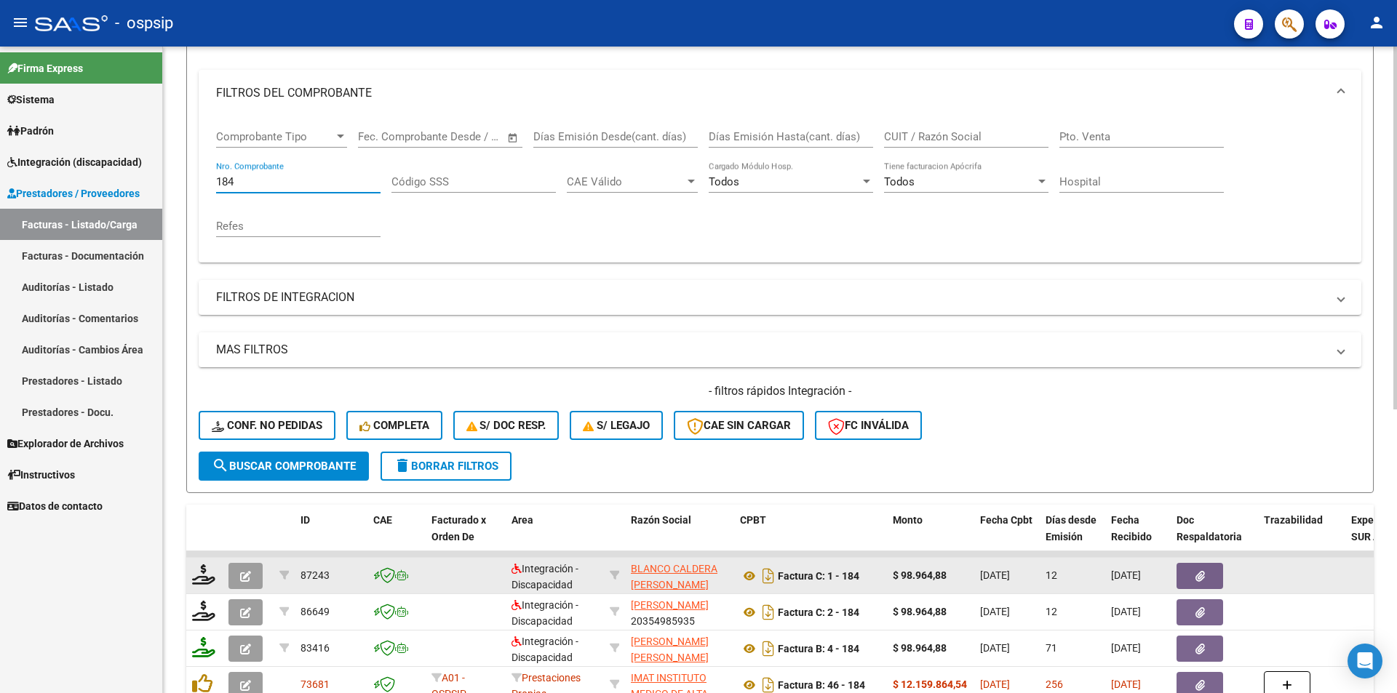
type input "184"
click at [250, 579] on icon "button" at bounding box center [245, 576] width 11 height 11
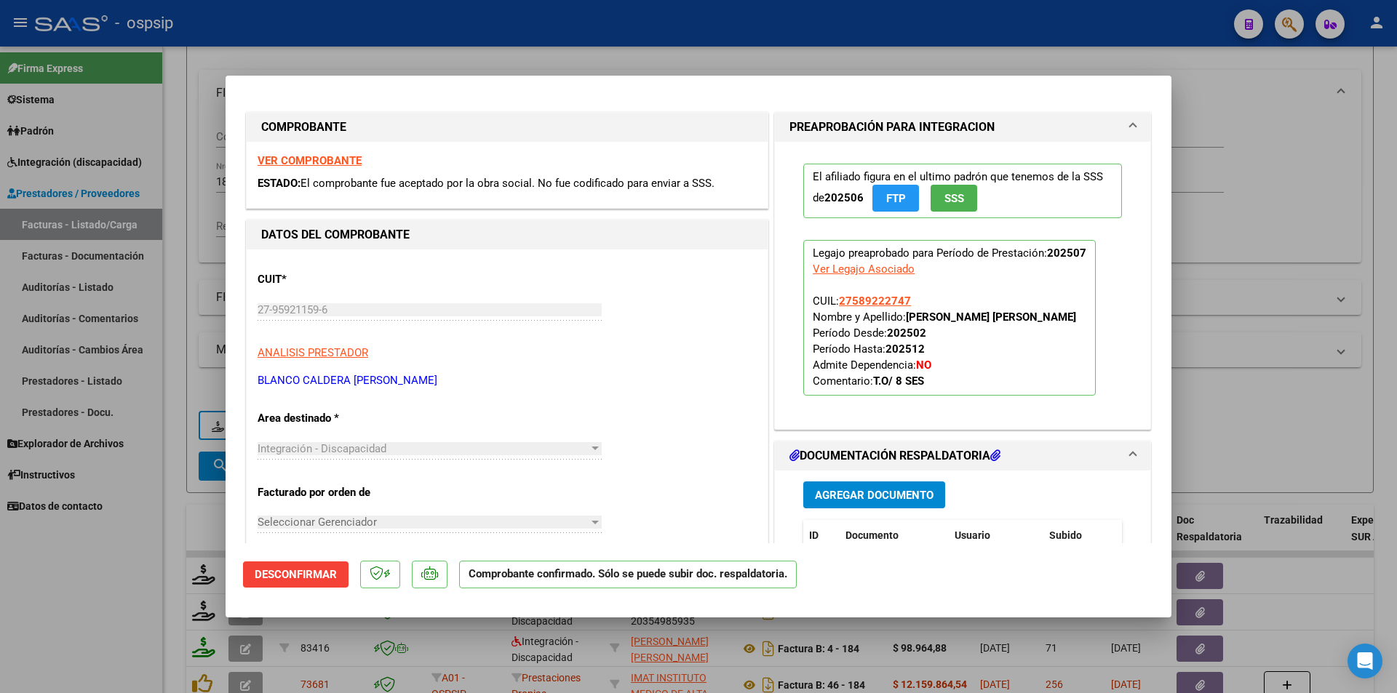
click at [51, 538] on div at bounding box center [698, 346] width 1397 height 693
type input "$ 0,00"
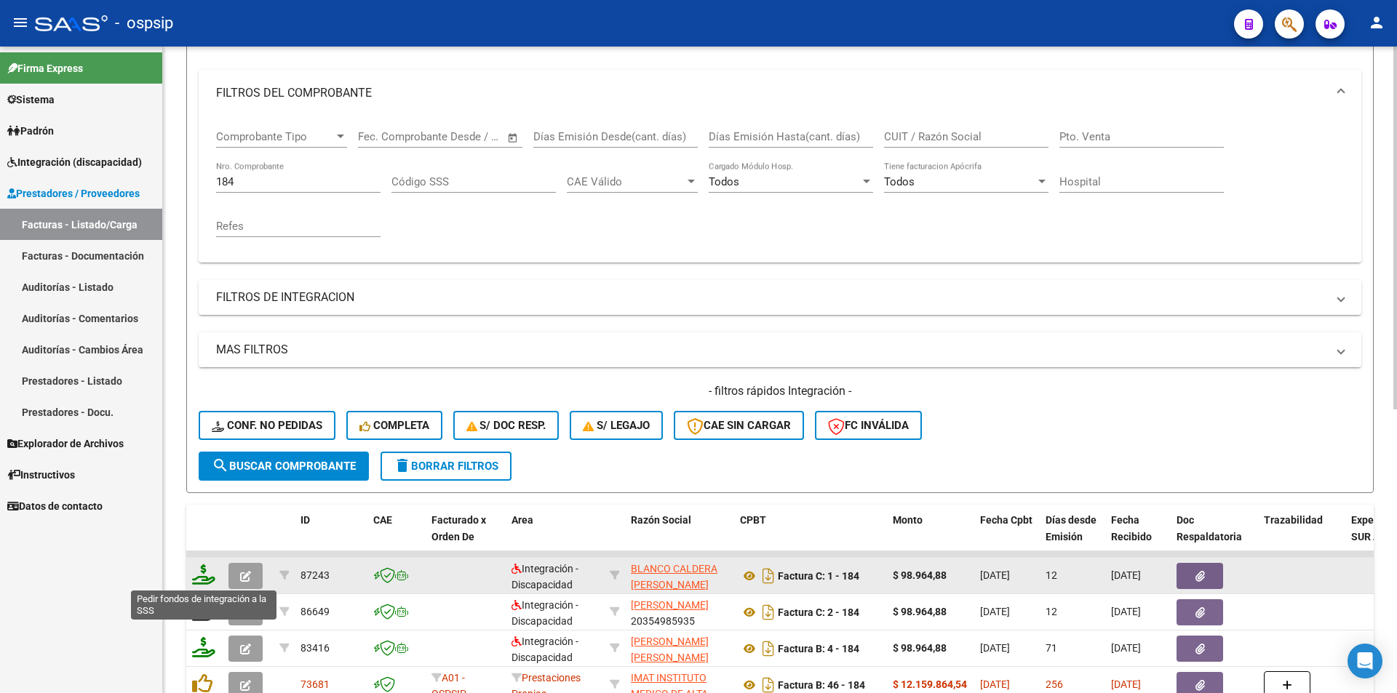
click at [202, 571] on icon at bounding box center [203, 575] width 23 height 20
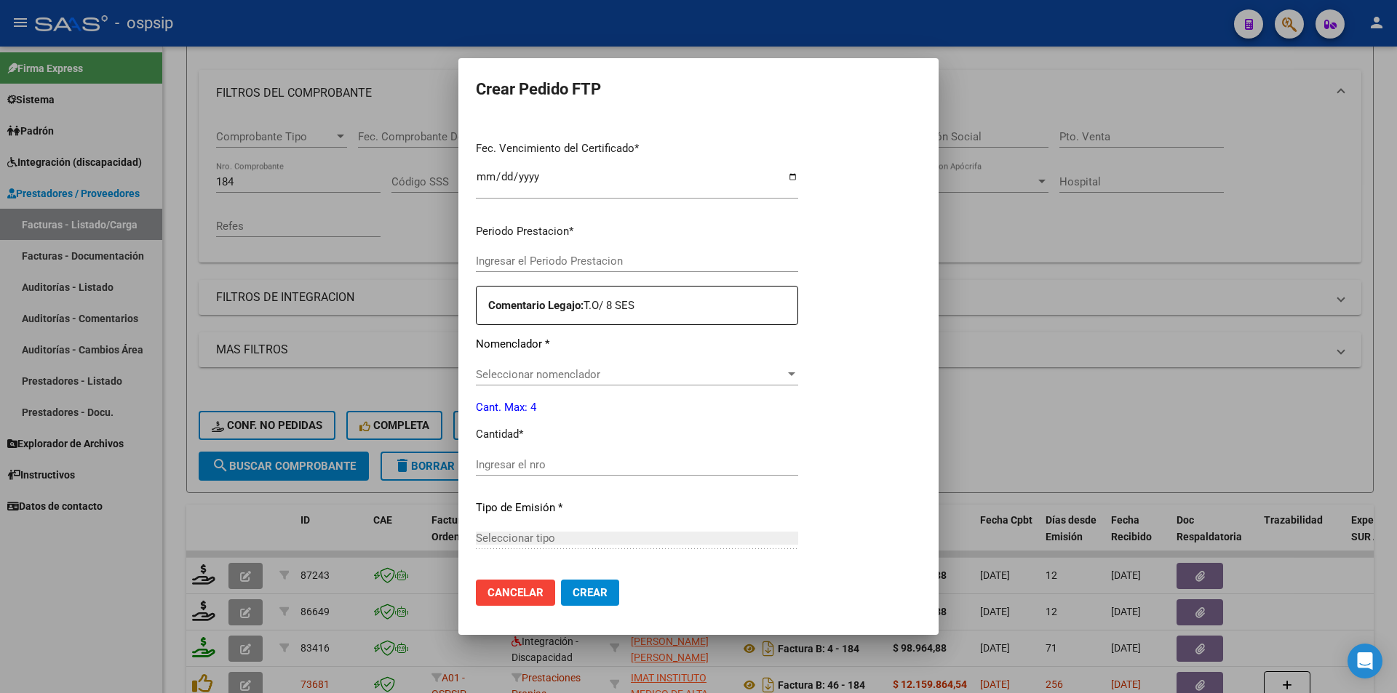
type input "202507"
type input "$ 98.964,88"
type input "arg0100058922274-20230315-20260315"
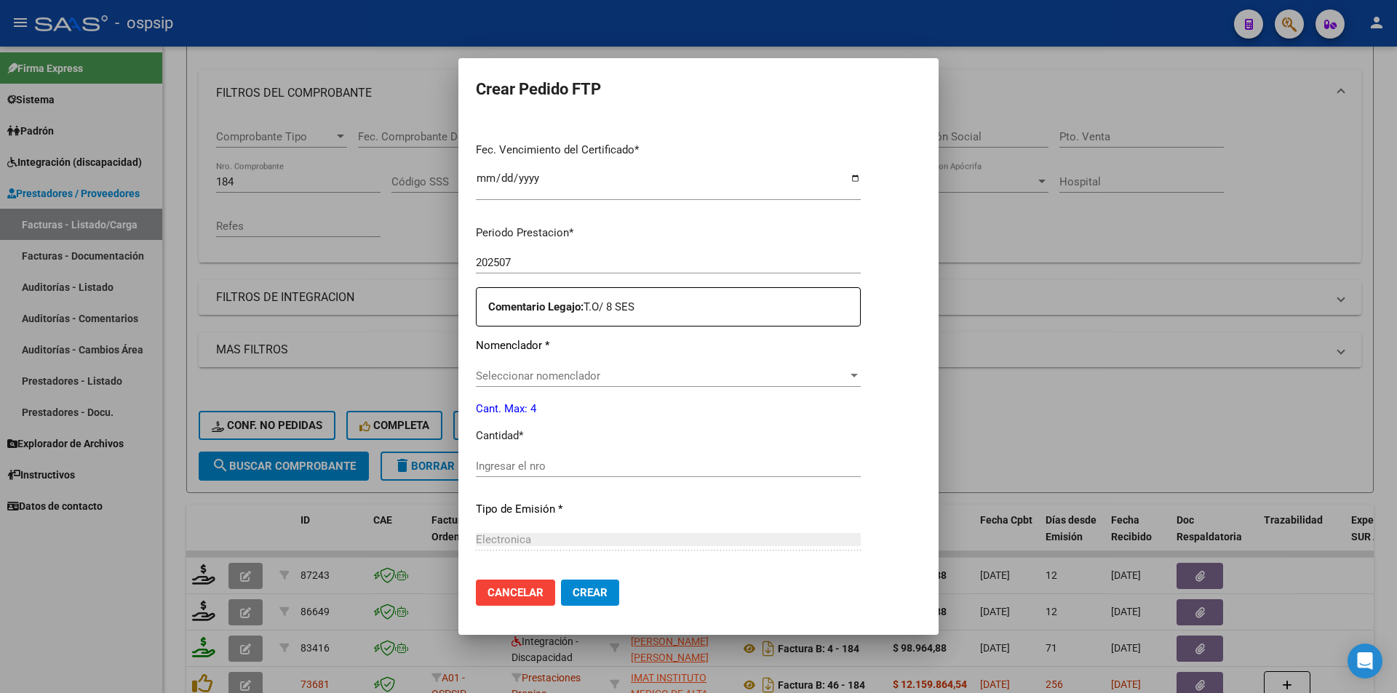
type input "[DATE]"
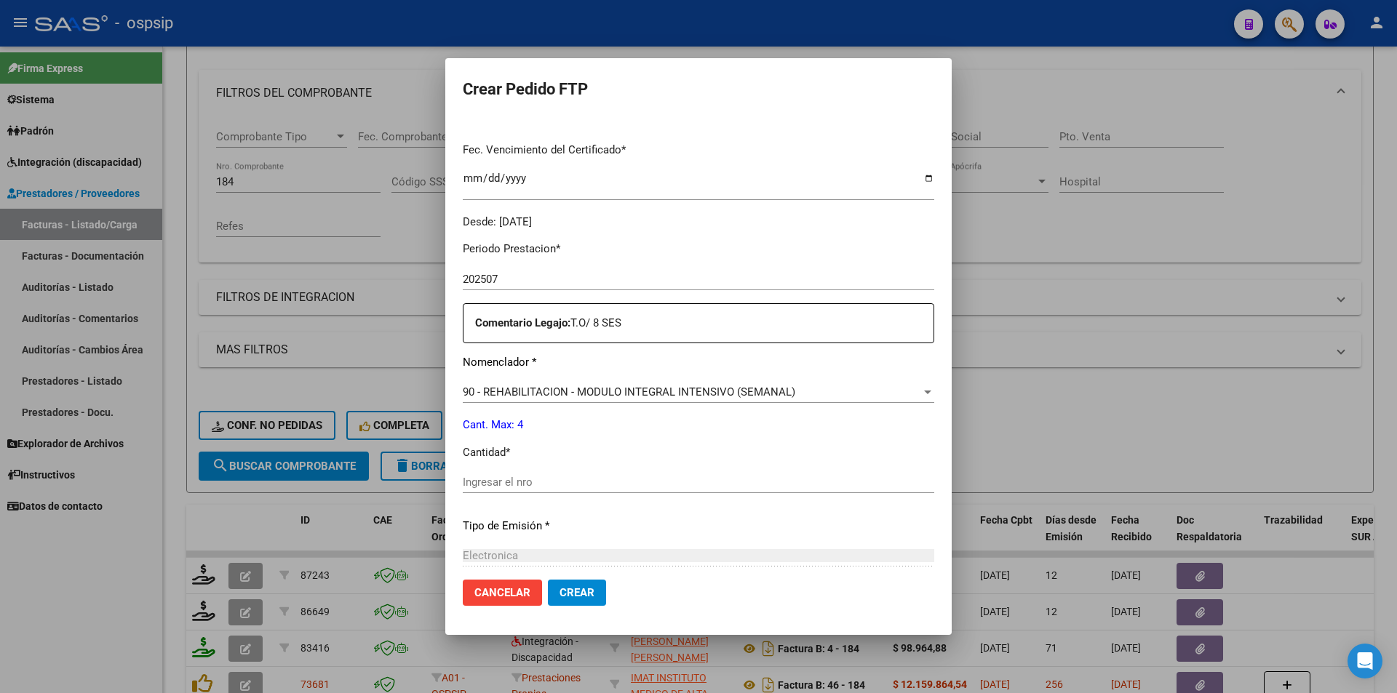
click at [526, 480] on input "Ingresar el nro" at bounding box center [699, 482] width 472 height 13
type input "4"
click at [579, 588] on span "Crear" at bounding box center [577, 593] width 35 height 13
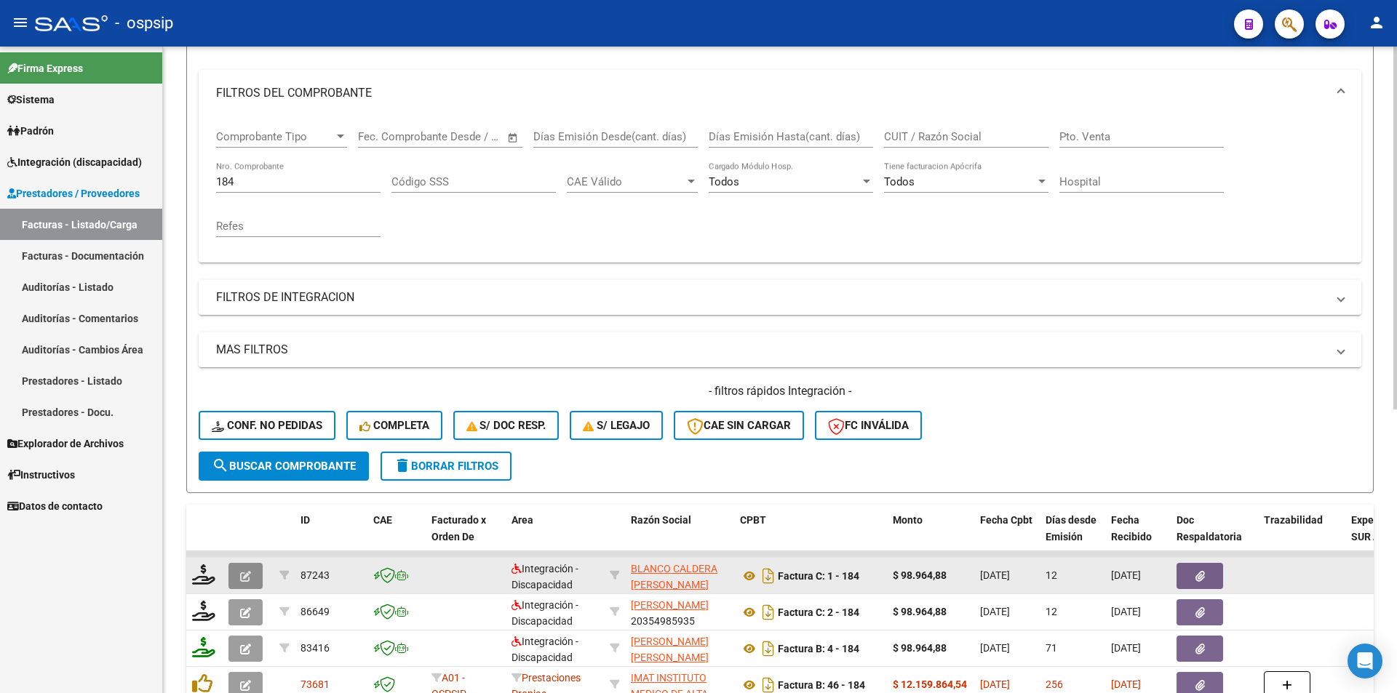
click at [252, 571] on button "button" at bounding box center [245, 576] width 34 height 26
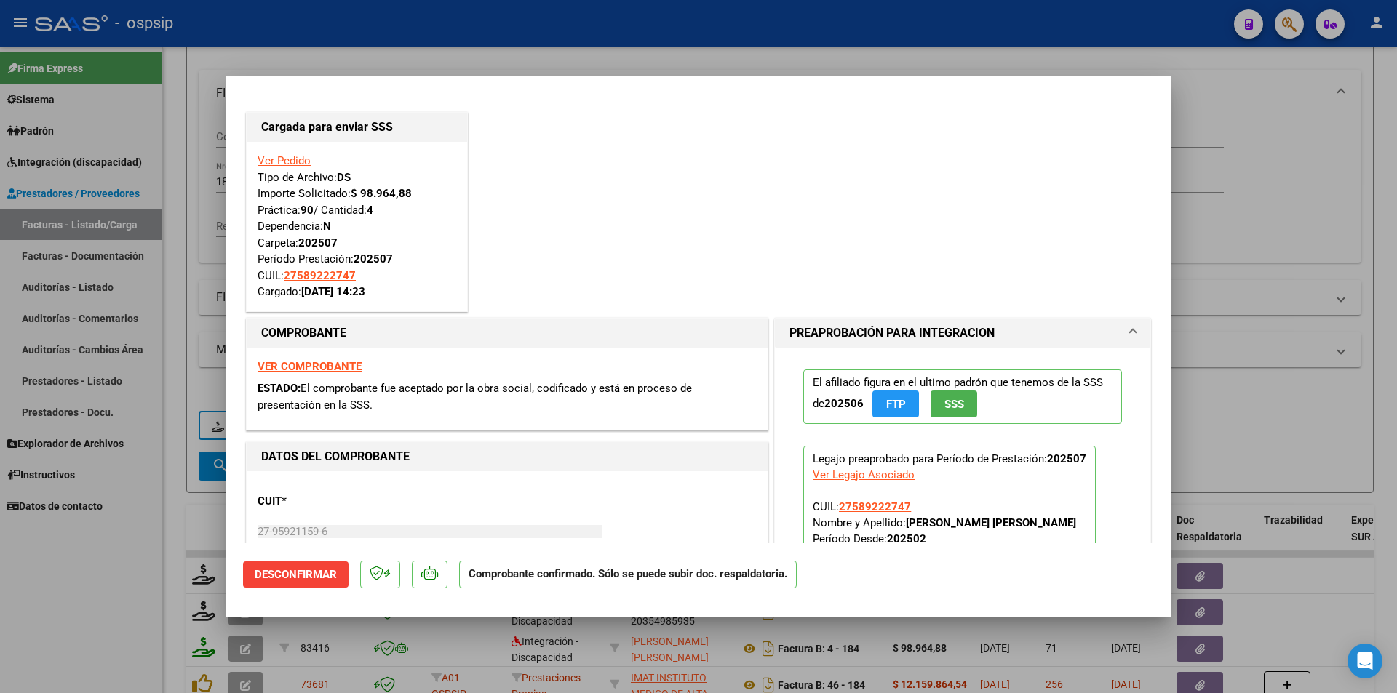
drag, startPoint x: 182, startPoint y: 196, endPoint x: 194, endPoint y: 188, distance: 14.4
click at [181, 194] on div at bounding box center [698, 346] width 1397 height 693
type input "$ 0,00"
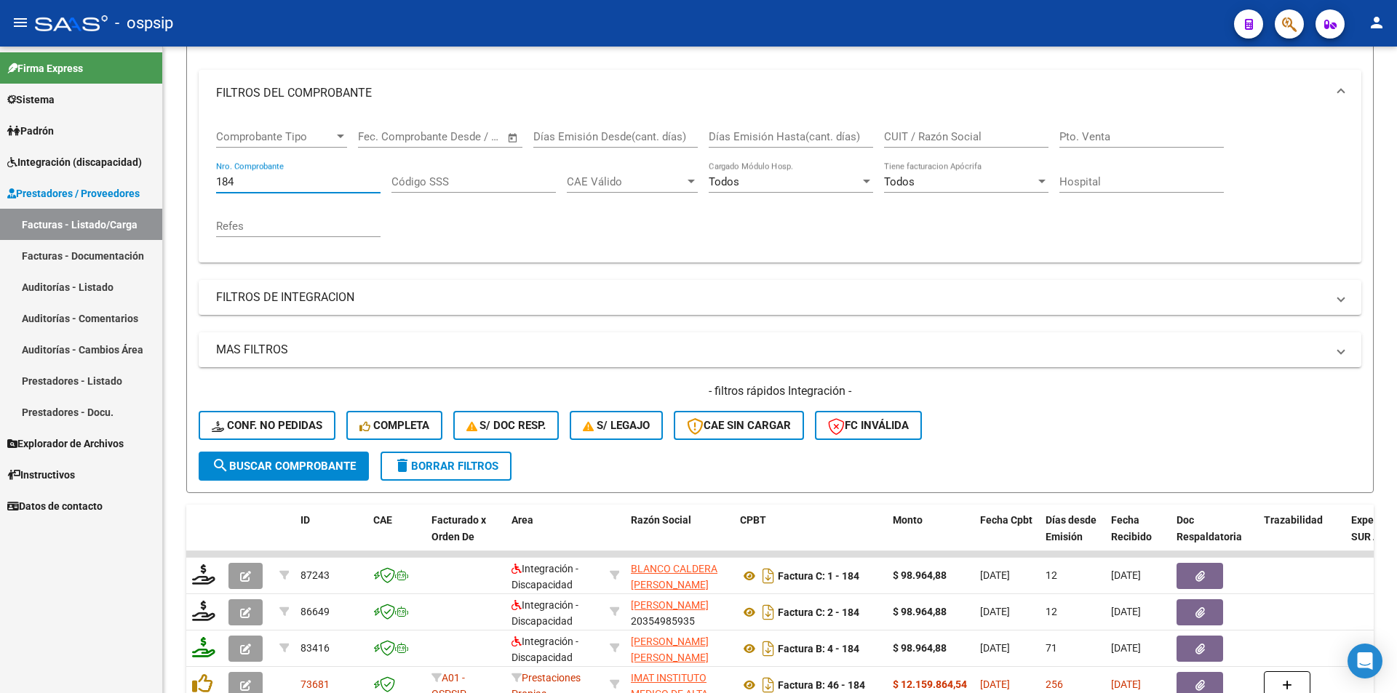
drag, startPoint x: 249, startPoint y: 177, endPoint x: 162, endPoint y: 163, distance: 87.7
click at [157, 169] on mat-sidenav-container "Firma Express Sistema Usuarios Todos los Usuarios Padrón Afiliados Empadronados…" at bounding box center [698, 370] width 1397 height 647
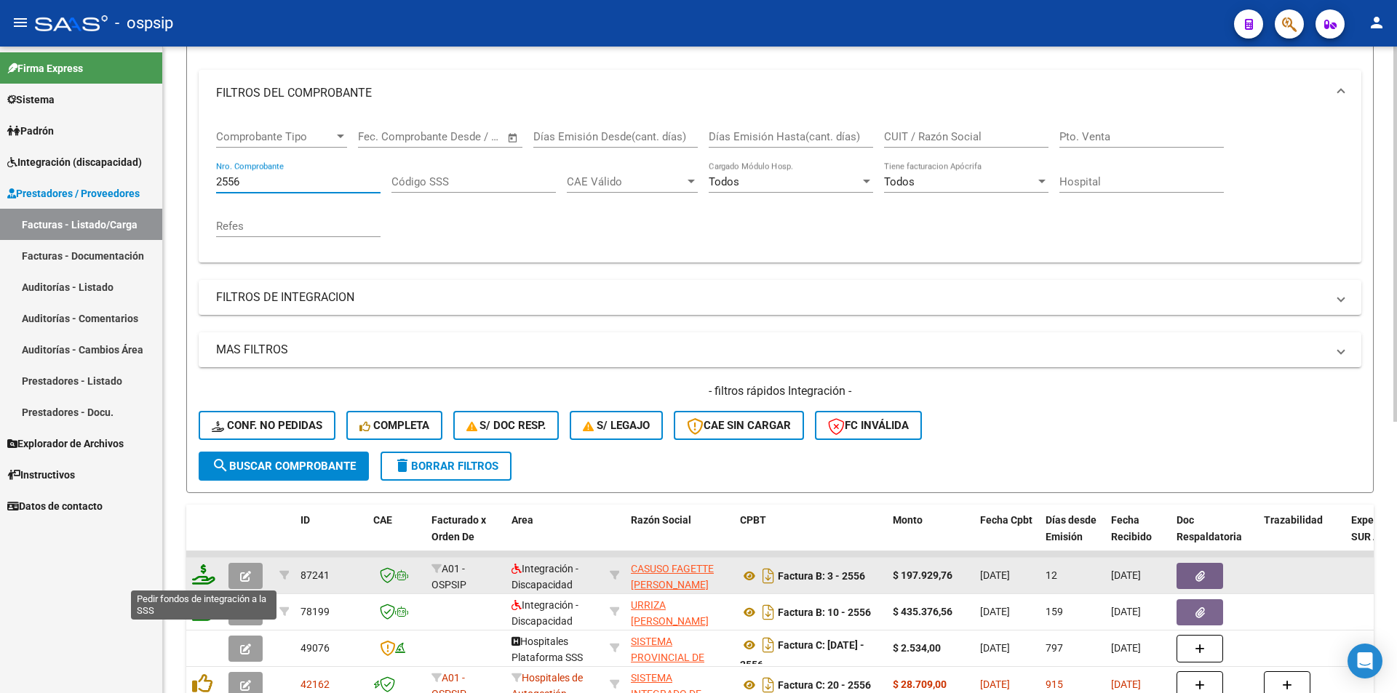
type input "2556"
click at [196, 581] on icon at bounding box center [203, 575] width 23 height 20
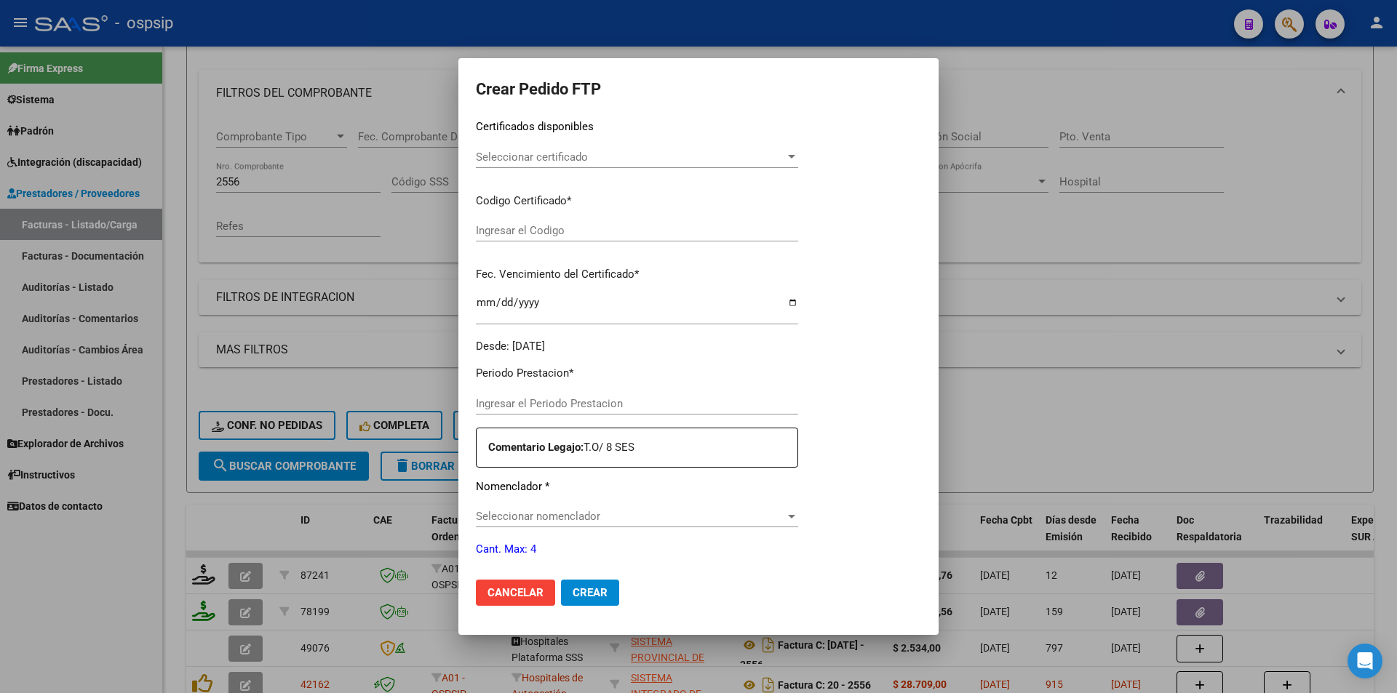
type input "202507"
type input "$ 197.929,76"
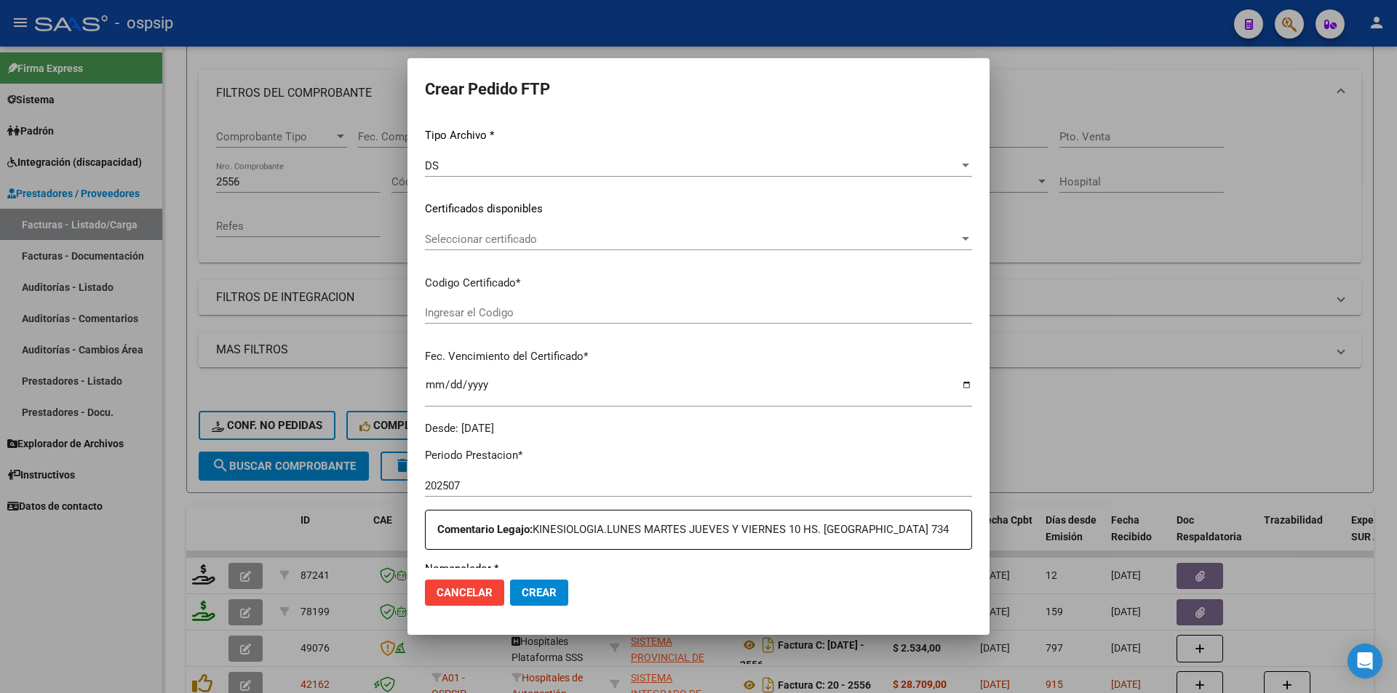
scroll to position [446, 0]
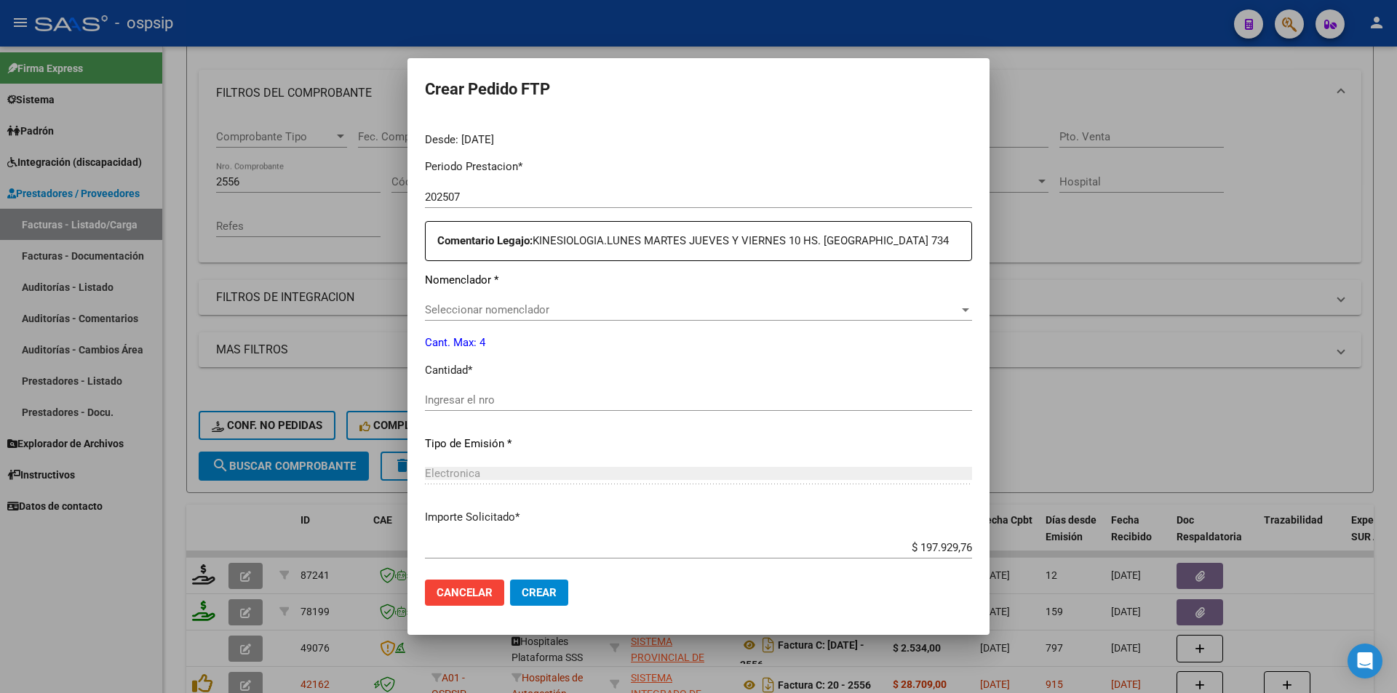
type input "ARG02000241147232022111420271114BA436"
type input "[DATE]"
click at [505, 402] on input "Ingresar el nro" at bounding box center [698, 400] width 547 height 13
type input "4"
click at [552, 592] on span "Crear" at bounding box center [539, 593] width 35 height 13
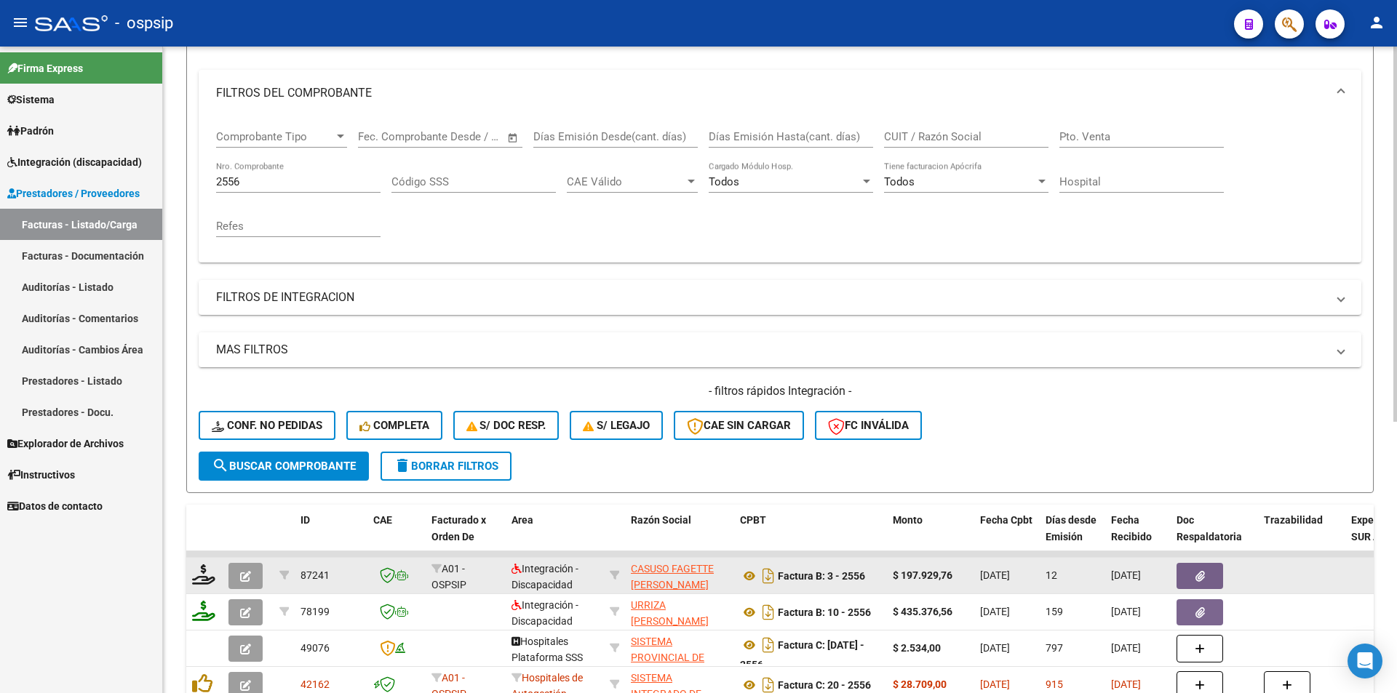
click at [256, 579] on button "button" at bounding box center [245, 576] width 34 height 26
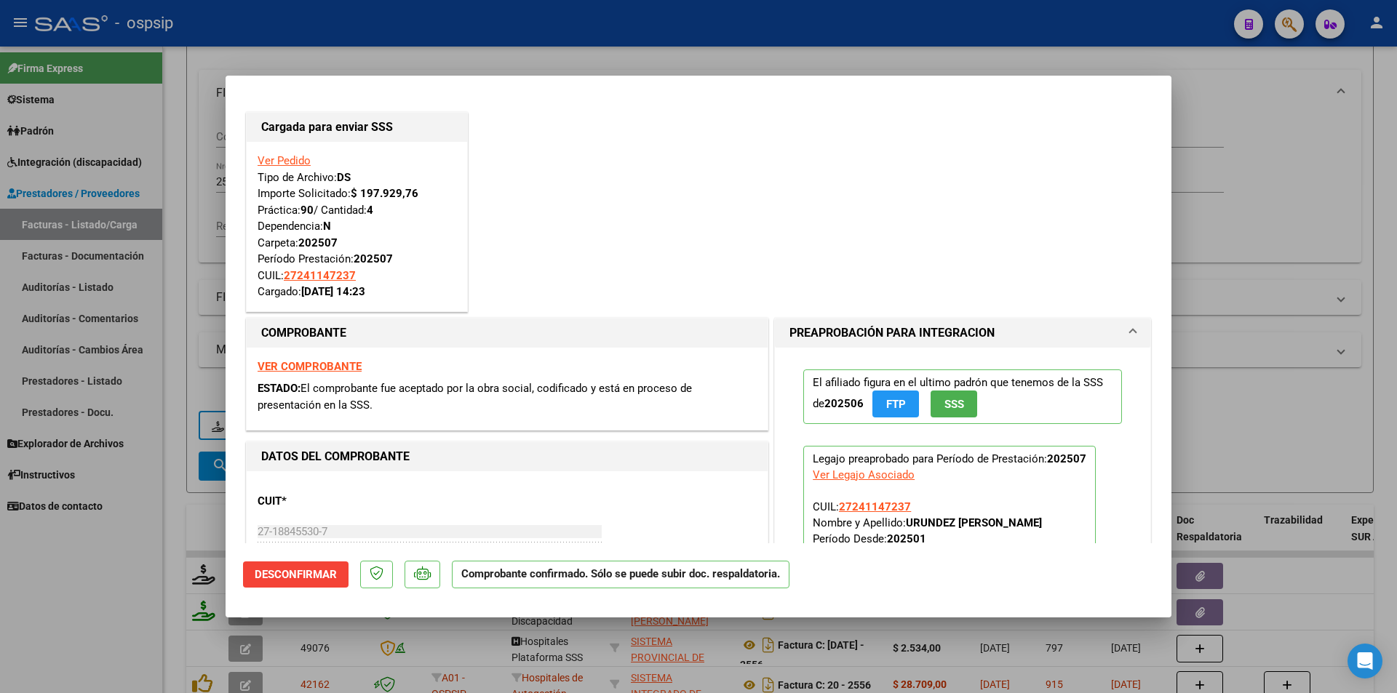
click at [141, 518] on div at bounding box center [698, 346] width 1397 height 693
type input "$ 0,00"
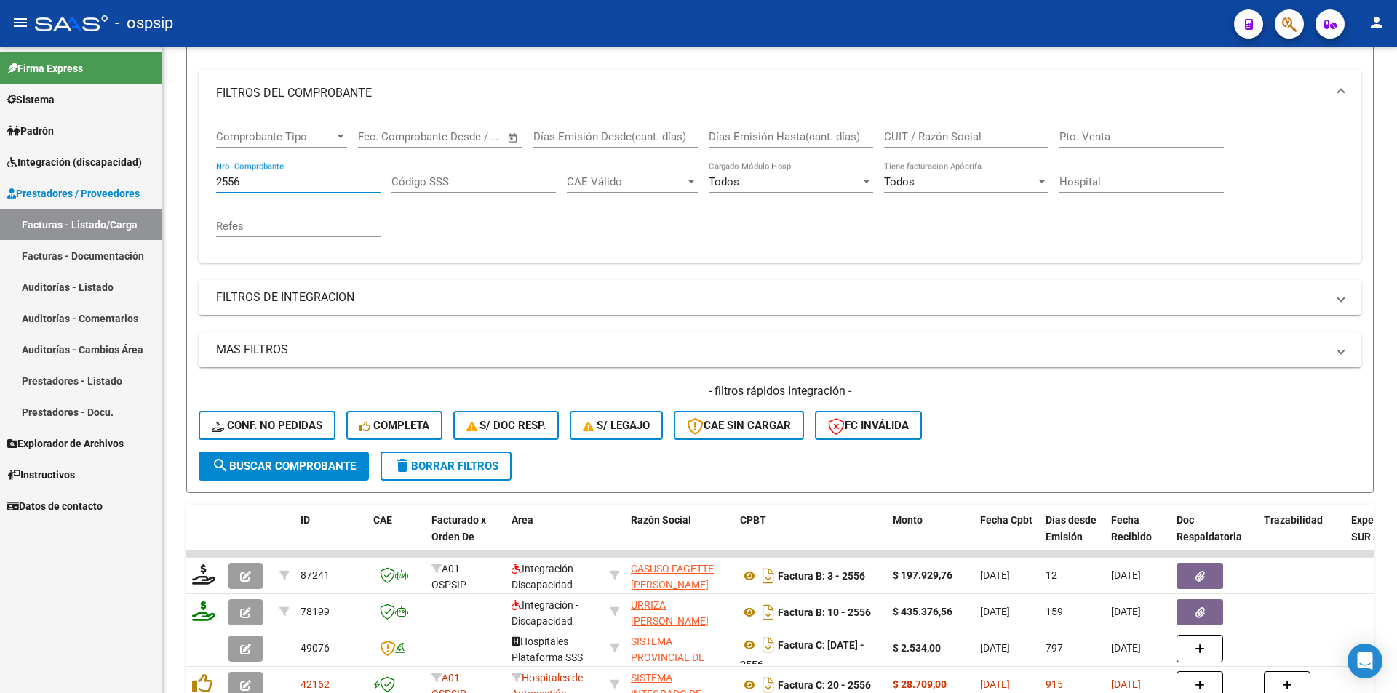
drag, startPoint x: 247, startPoint y: 181, endPoint x: 147, endPoint y: 167, distance: 100.7
click at [147, 167] on mat-sidenav-container "Firma Express Sistema Usuarios Todos los Usuarios Padrón Afiliados Empadronados…" at bounding box center [698, 370] width 1397 height 647
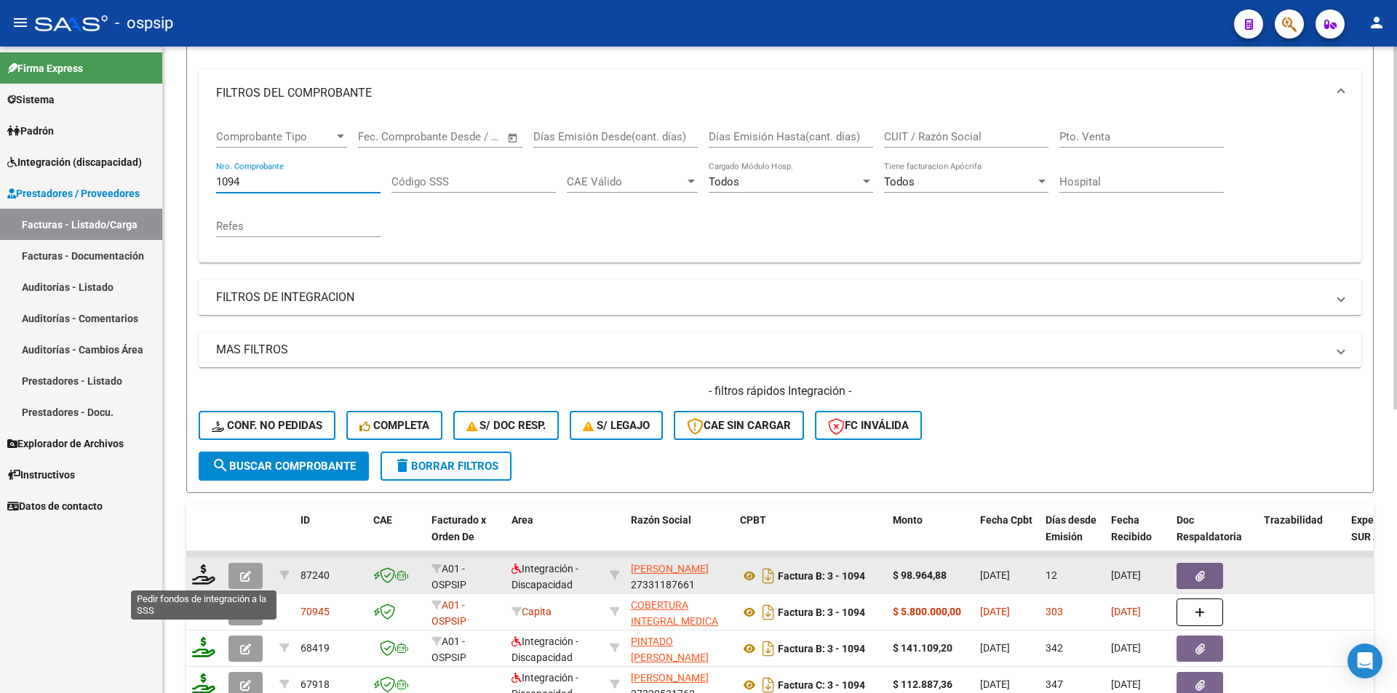
type input "1094"
click at [196, 589] on datatable-body-cell at bounding box center [204, 576] width 36 height 36
click at [199, 581] on icon at bounding box center [203, 575] width 23 height 20
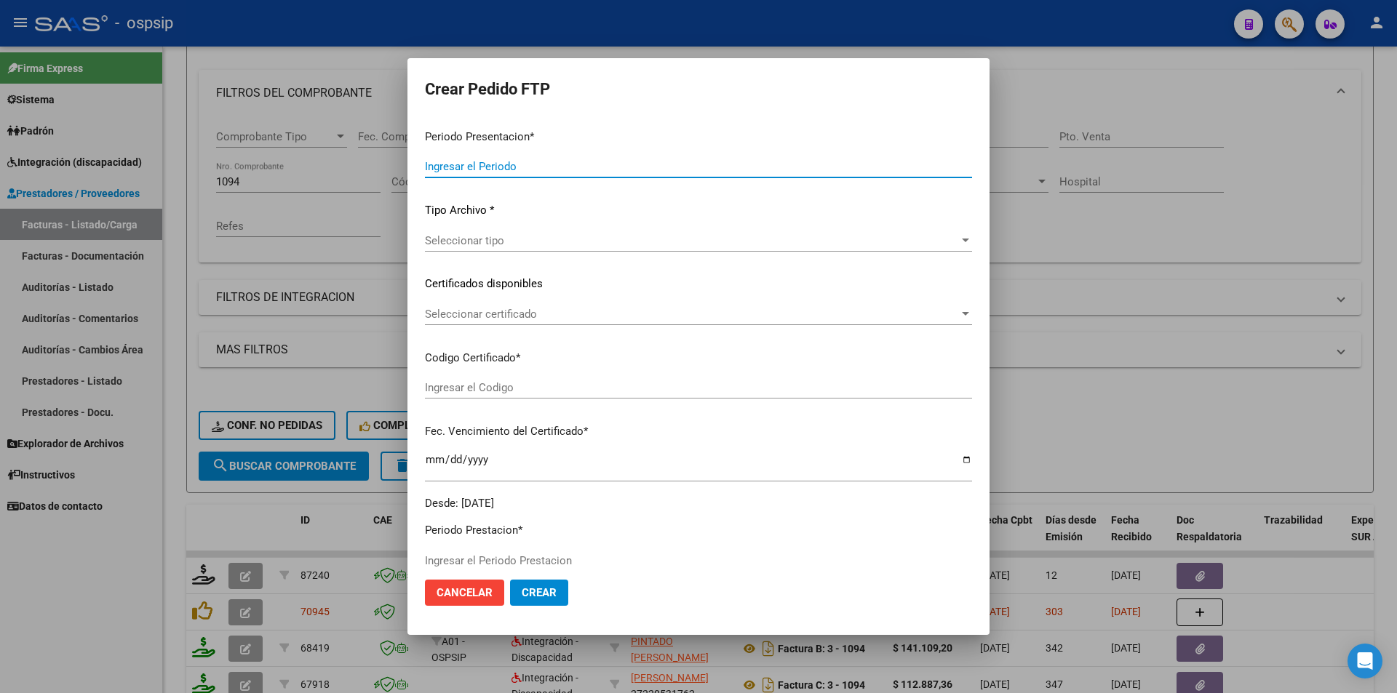
type input "202507"
type input "$ 98.964,88"
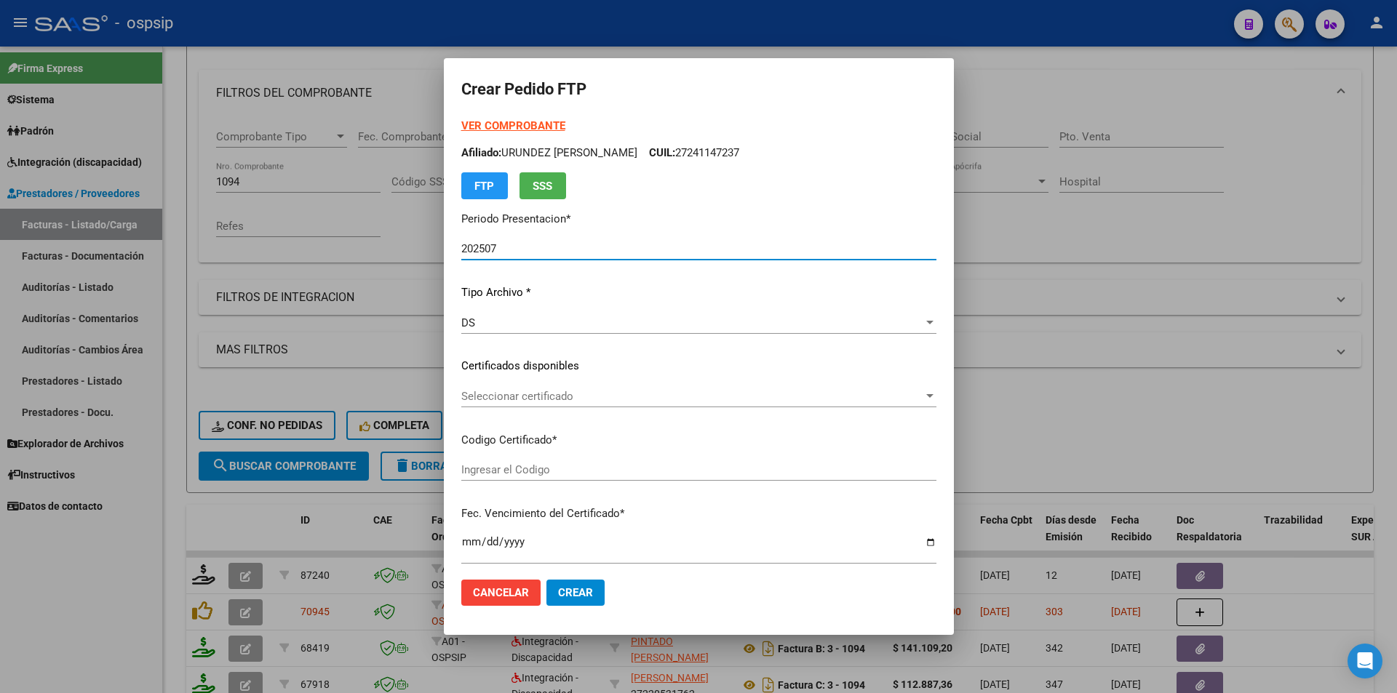
type input "ARG0100043586352-20240425-20340425"
type input "[DATE]"
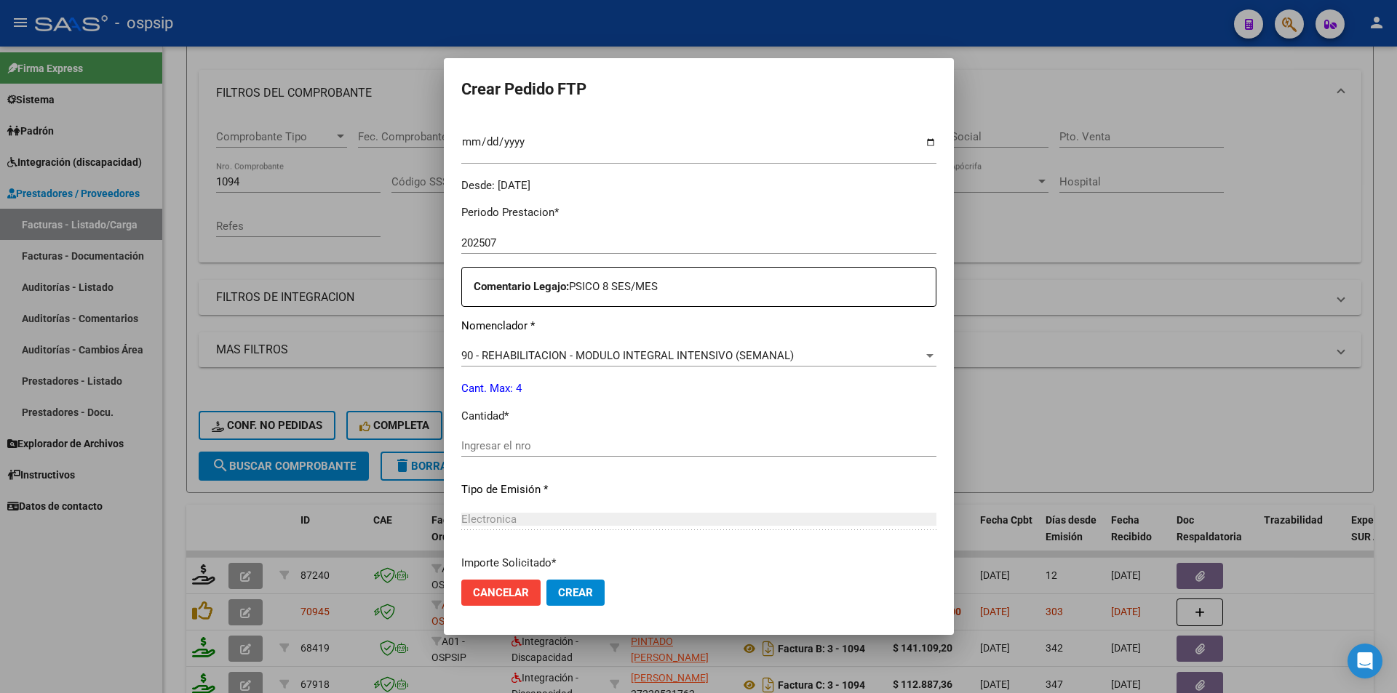
scroll to position [437, 0]
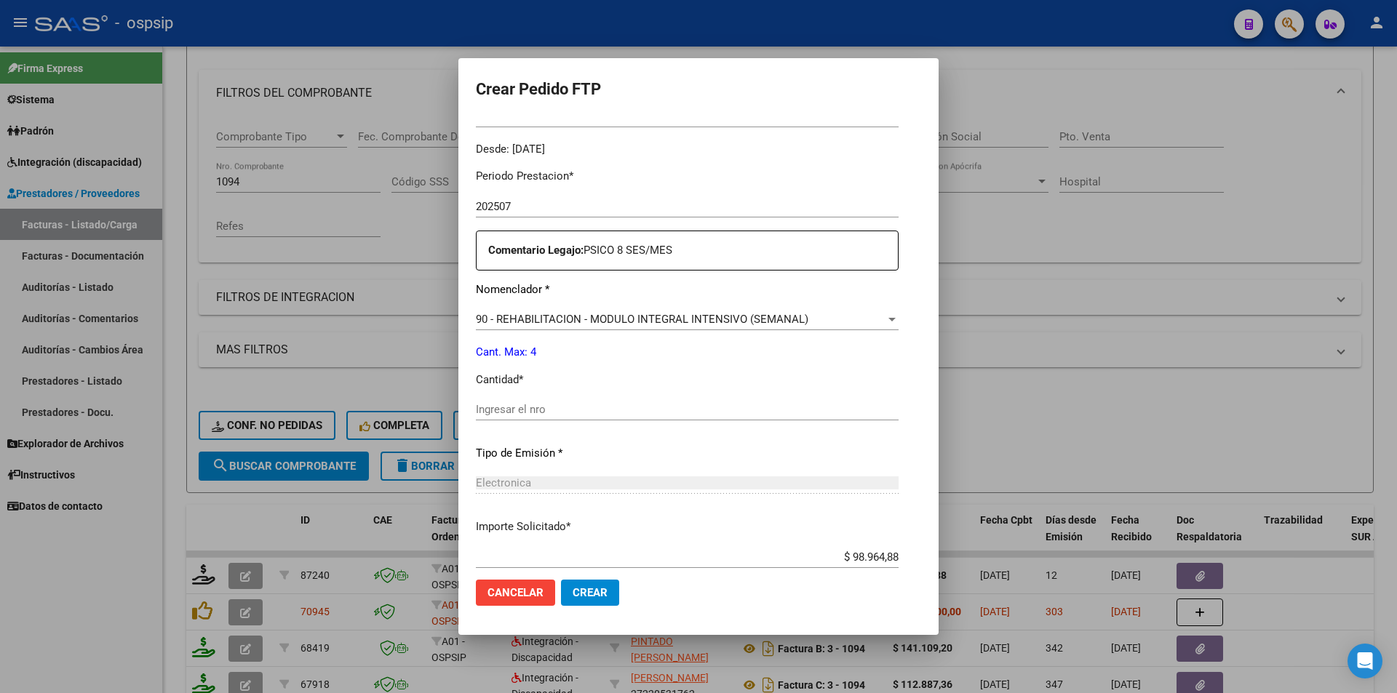
click at [493, 412] on input "Ingresar el nro" at bounding box center [687, 409] width 423 height 13
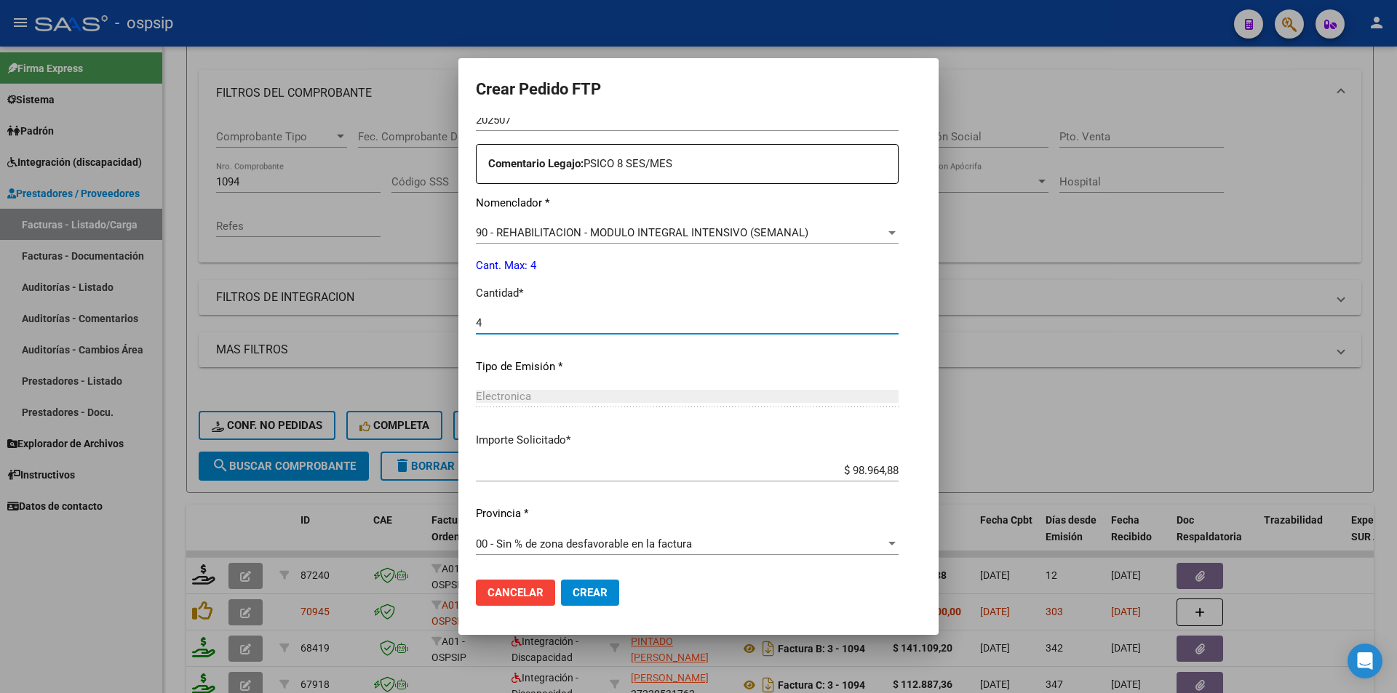
scroll to position [524, 0]
type input "4"
drag, startPoint x: 880, startPoint y: 466, endPoint x: 956, endPoint y: 480, distance: 77.6
click at [939, 480] on mat-dialog-content "VER COMPROBANTE ARCA Padrón Afiliado: [PERSON_NAME]: 27435863529 FTP SSS Period…" at bounding box center [698, 343] width 480 height 450
type input "$ 86.594,27"
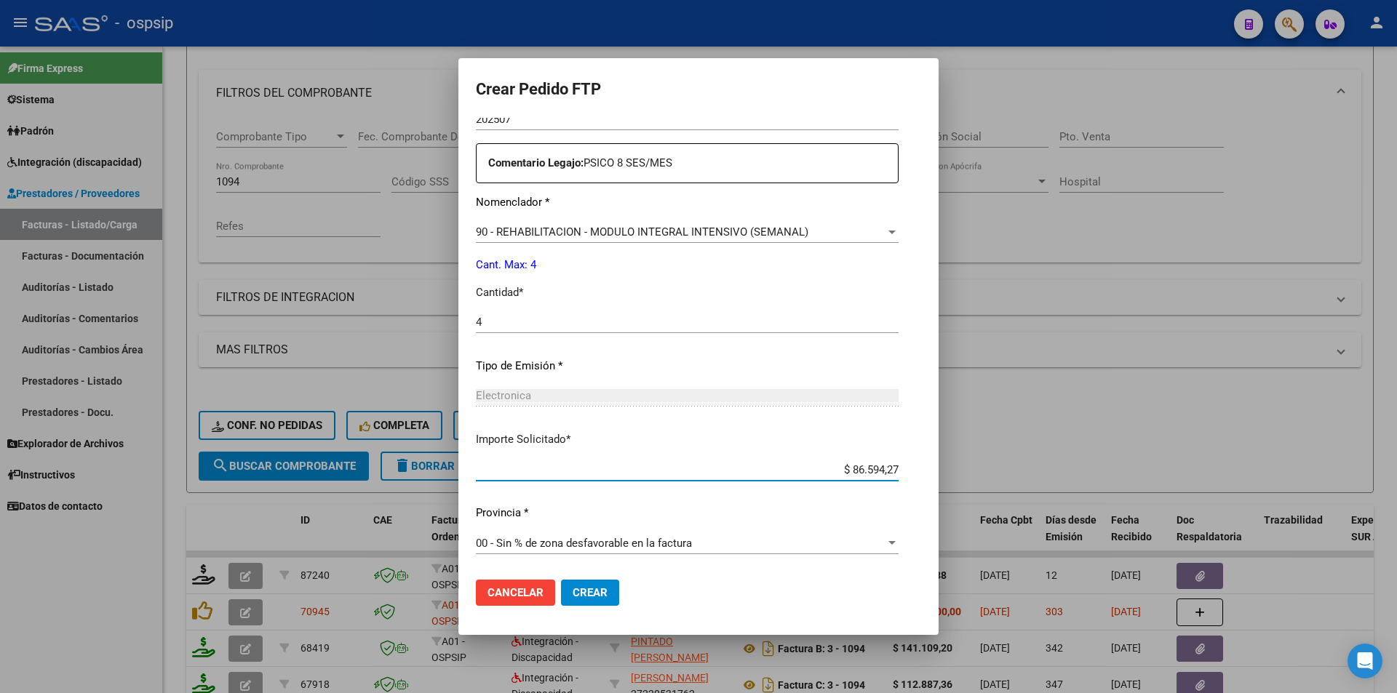
click at [578, 591] on span "Crear" at bounding box center [590, 593] width 35 height 13
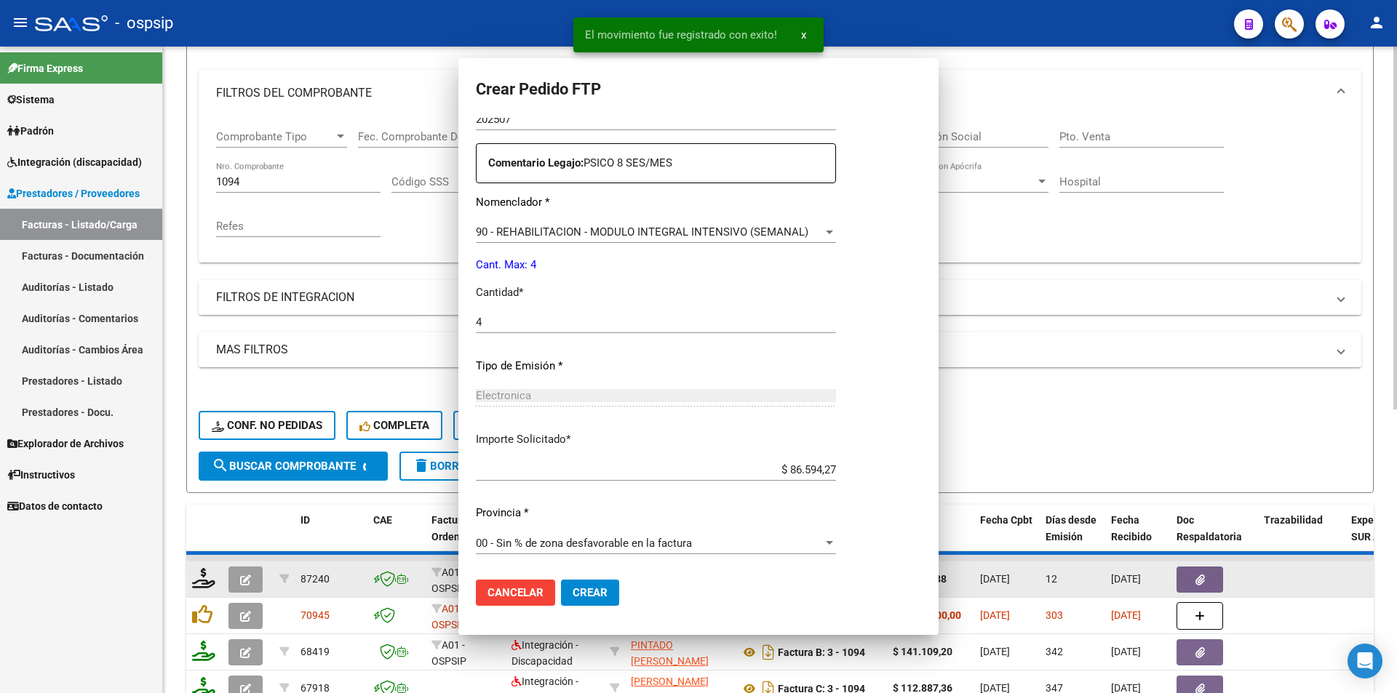
scroll to position [0, 0]
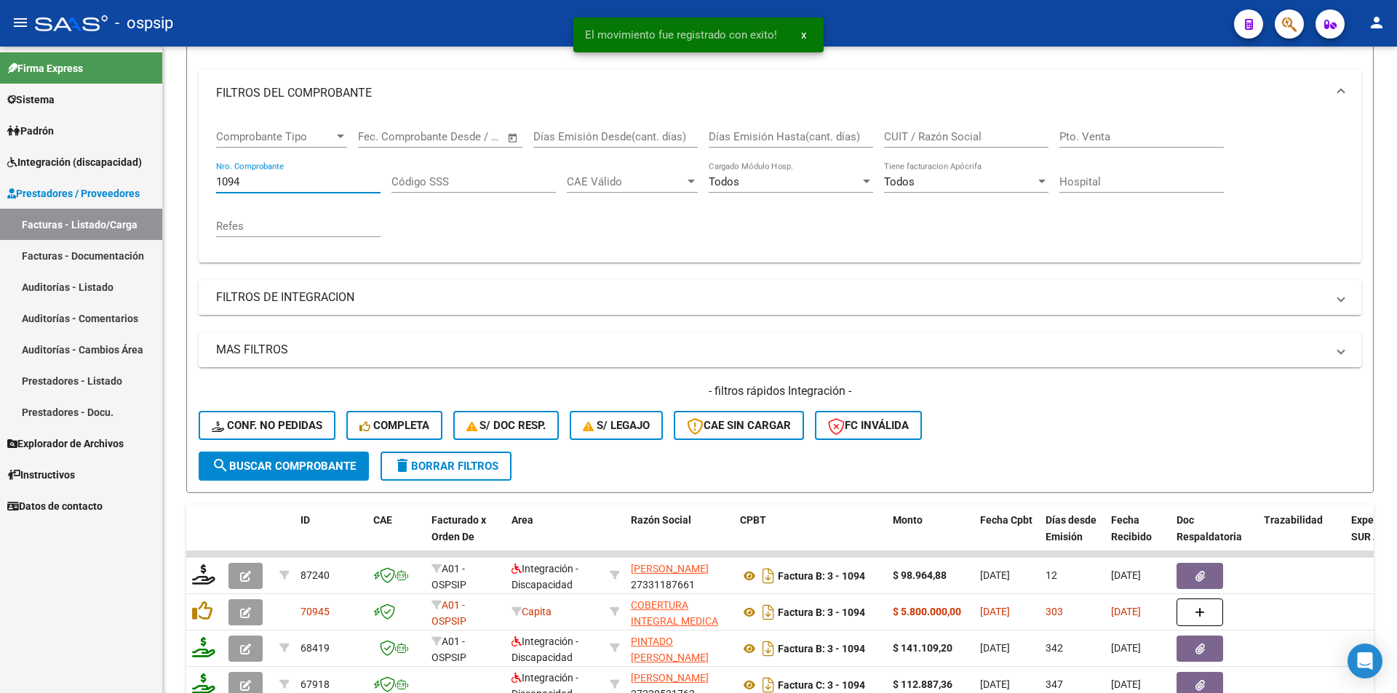
drag, startPoint x: 250, startPoint y: 181, endPoint x: 132, endPoint y: 186, distance: 117.2
click at [138, 181] on mat-sidenav-container "Firma Express Sistema Usuarios Todos los Usuarios Padrón Afiliados Empadronados…" at bounding box center [698, 370] width 1397 height 647
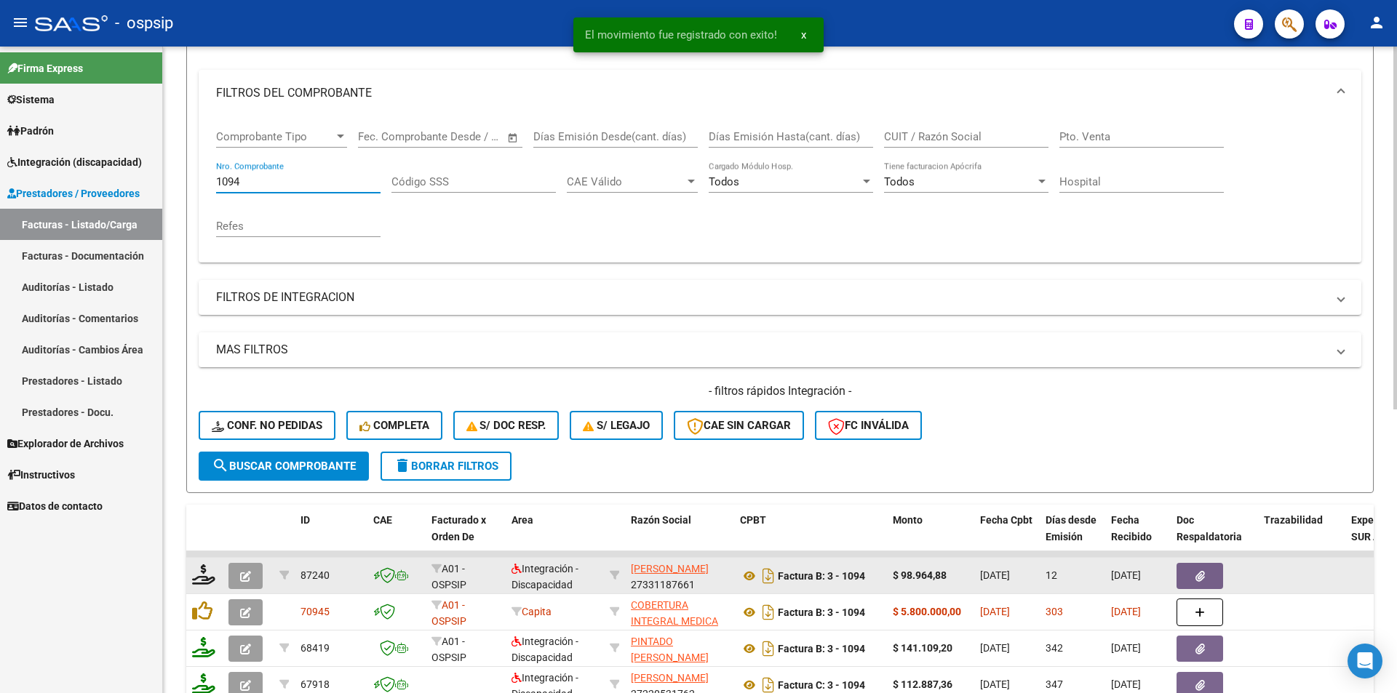
click at [252, 572] on button "button" at bounding box center [245, 576] width 34 height 26
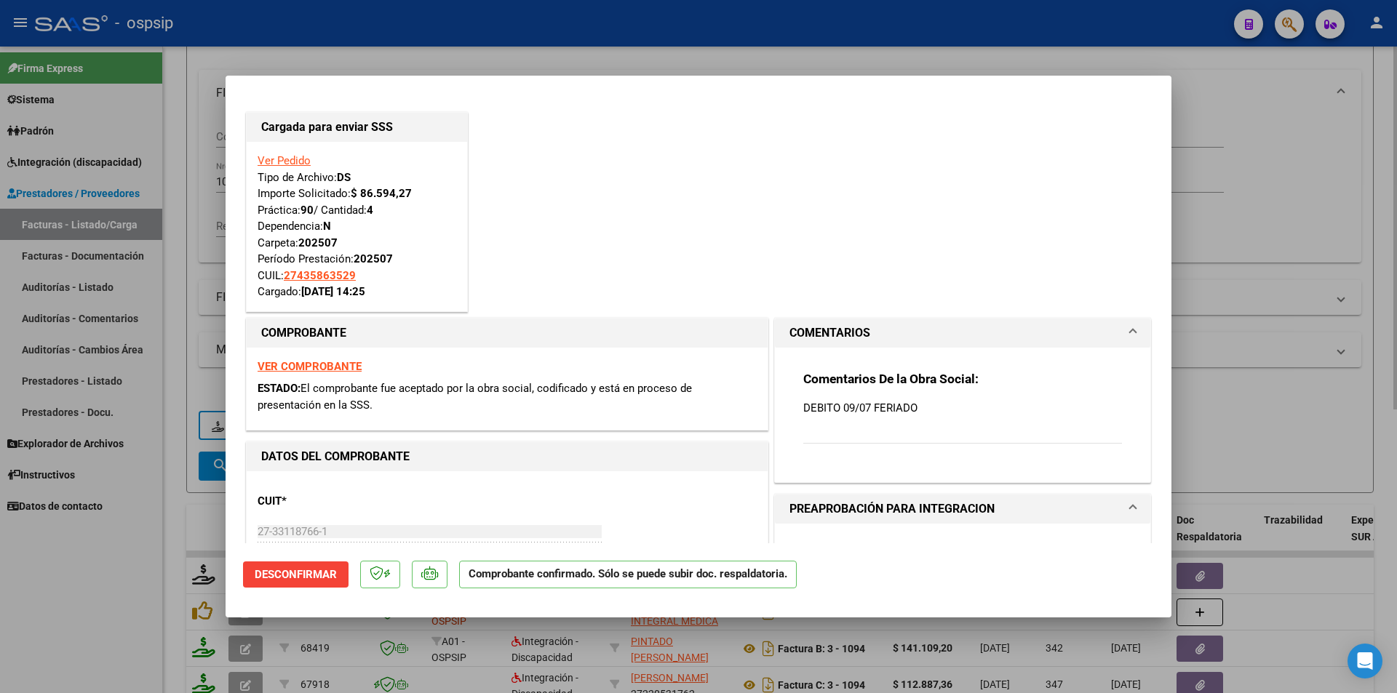
click at [201, 179] on div at bounding box center [698, 346] width 1397 height 693
type input "$ 0,00"
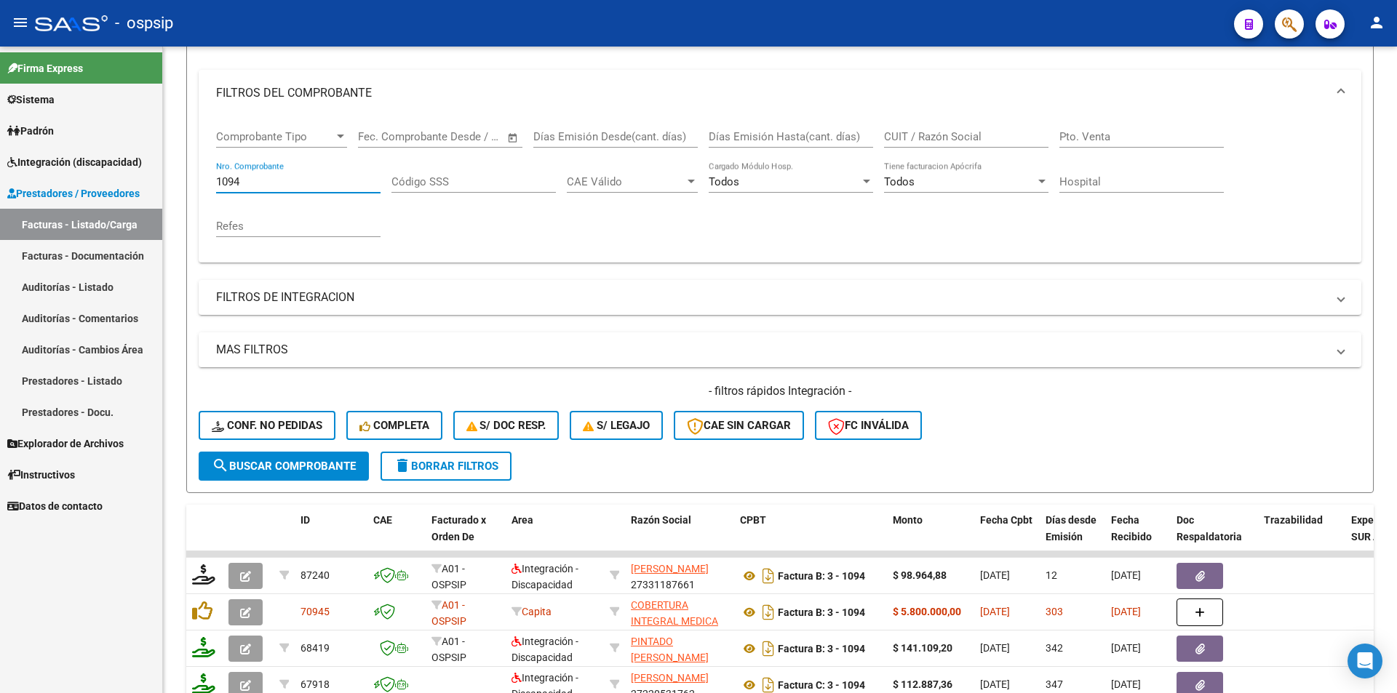
drag, startPoint x: 246, startPoint y: 183, endPoint x: 135, endPoint y: 180, distance: 111.4
click at [135, 180] on mat-sidenav-container "Firma Express Sistema Usuarios Todos los Usuarios Padrón Afiliados Empadronados…" at bounding box center [698, 370] width 1397 height 647
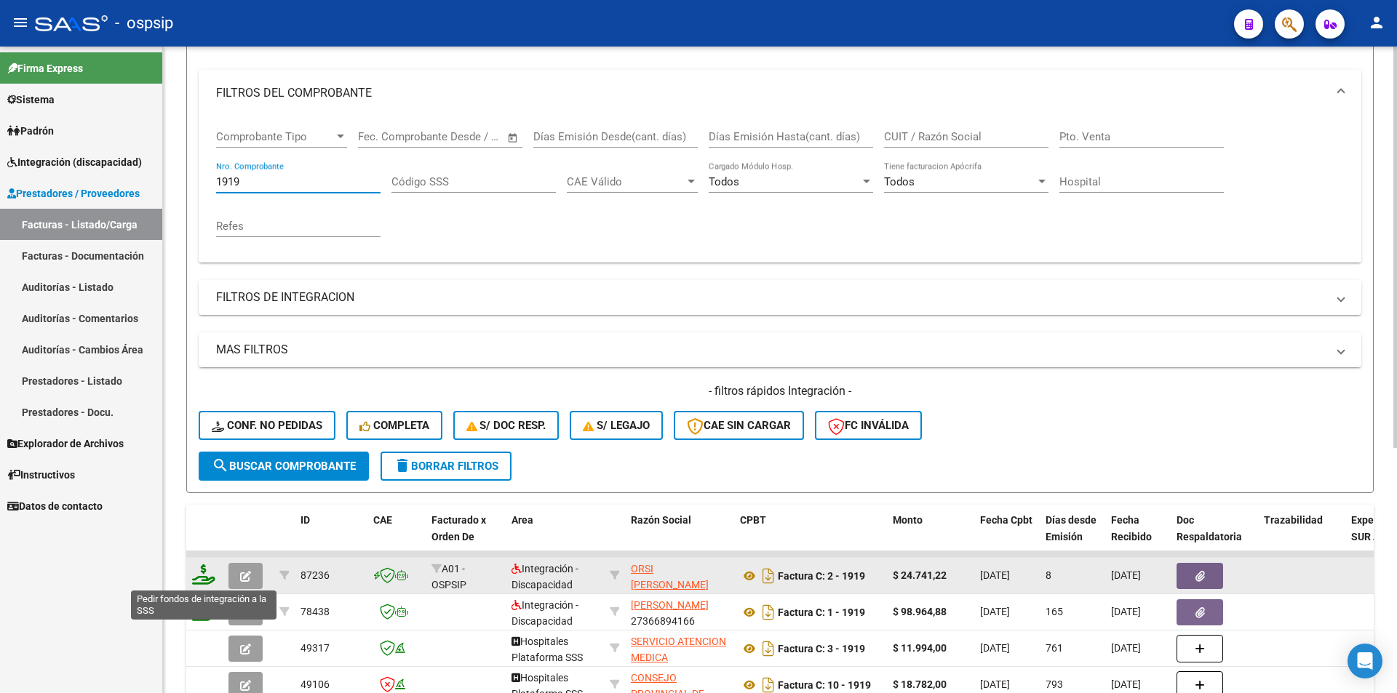
type input "1919"
click at [211, 579] on icon at bounding box center [203, 575] width 23 height 20
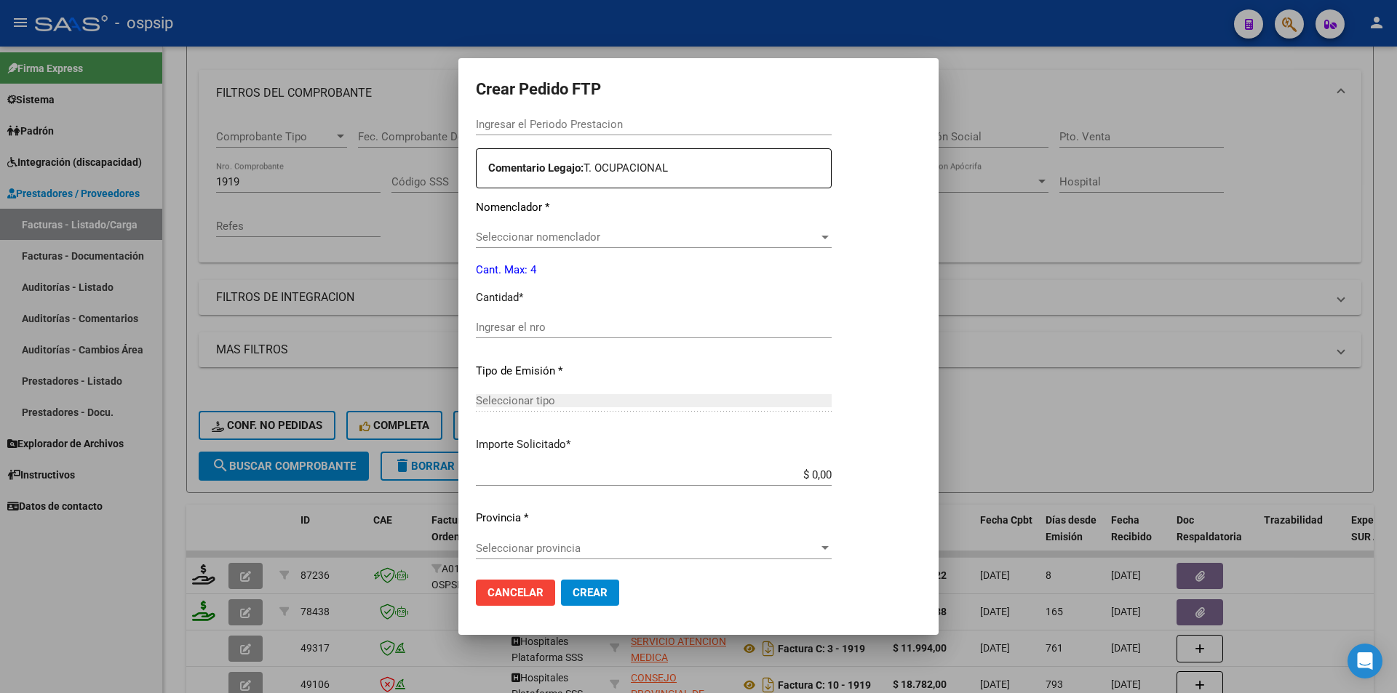
type input "202507"
type input "$ 24.741,22"
type input "ARG02000565704662022070620240706BS437"
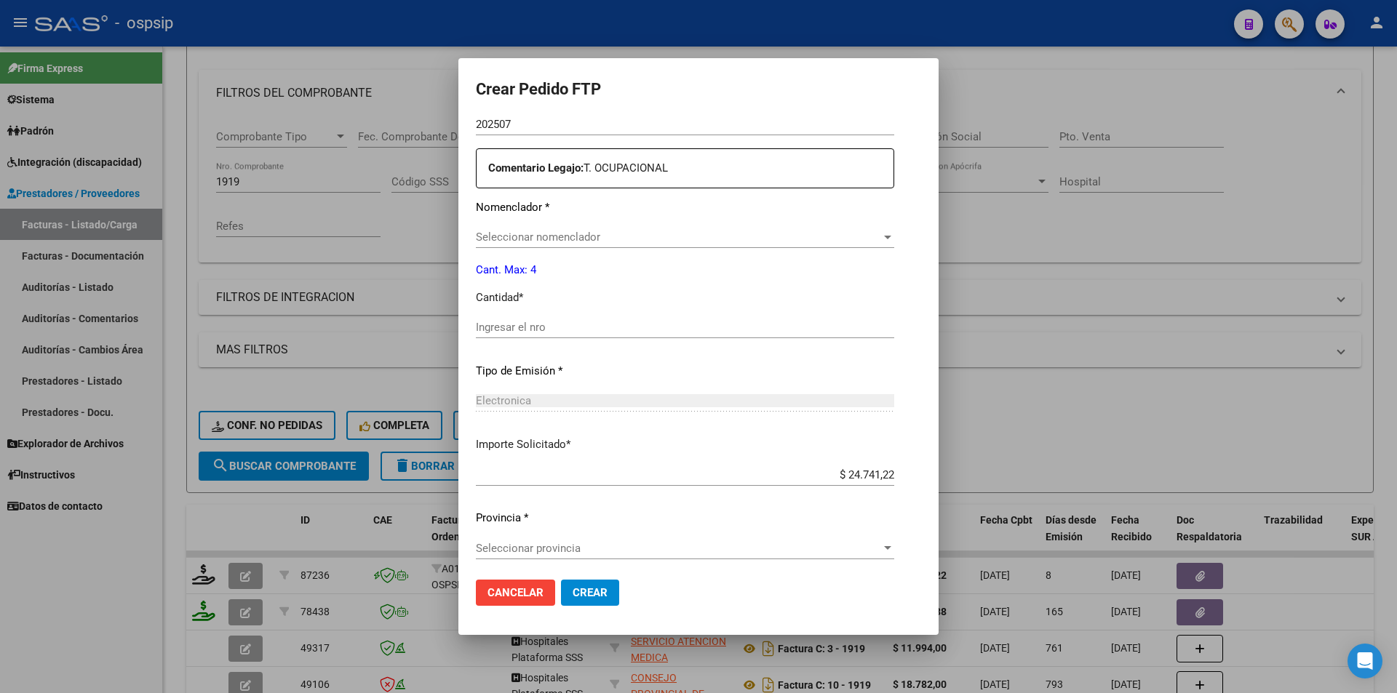
type input "[DATE]"
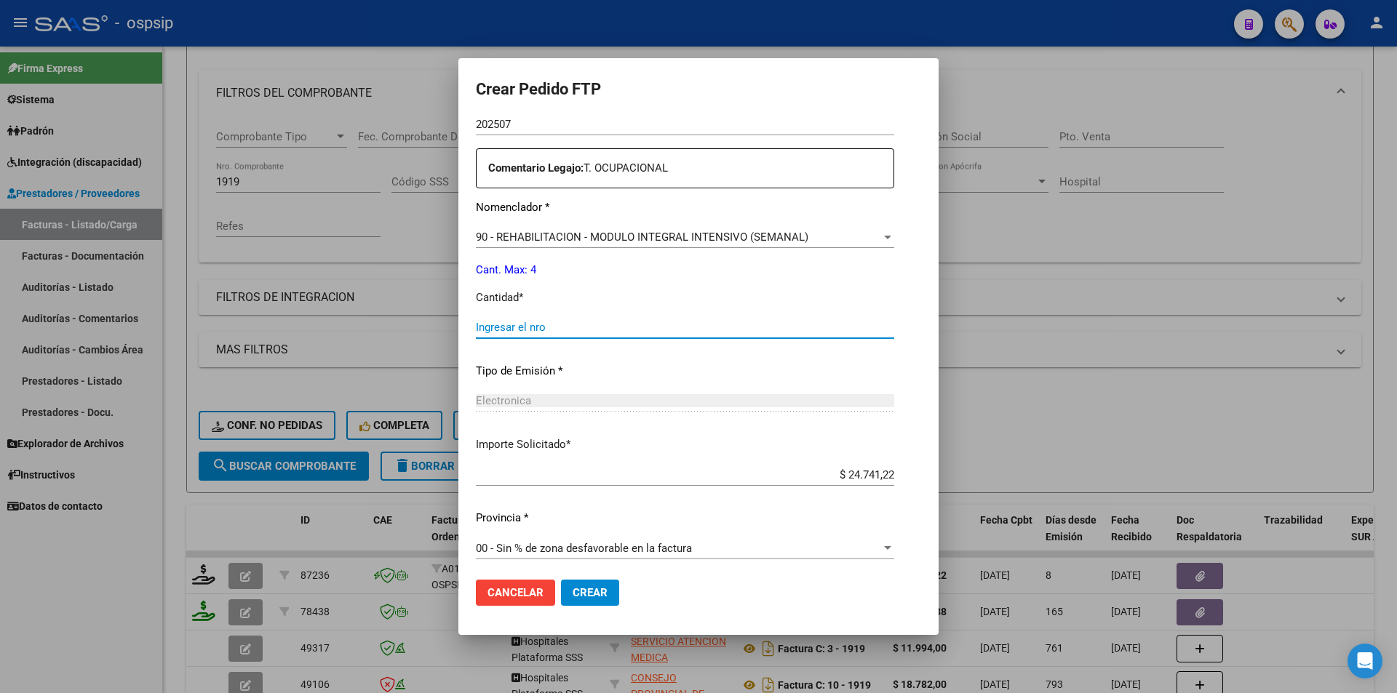
click at [480, 333] on input "Ingresar el nro" at bounding box center [685, 327] width 418 height 13
type input "4"
click at [573, 589] on span "Crear" at bounding box center [590, 593] width 35 height 13
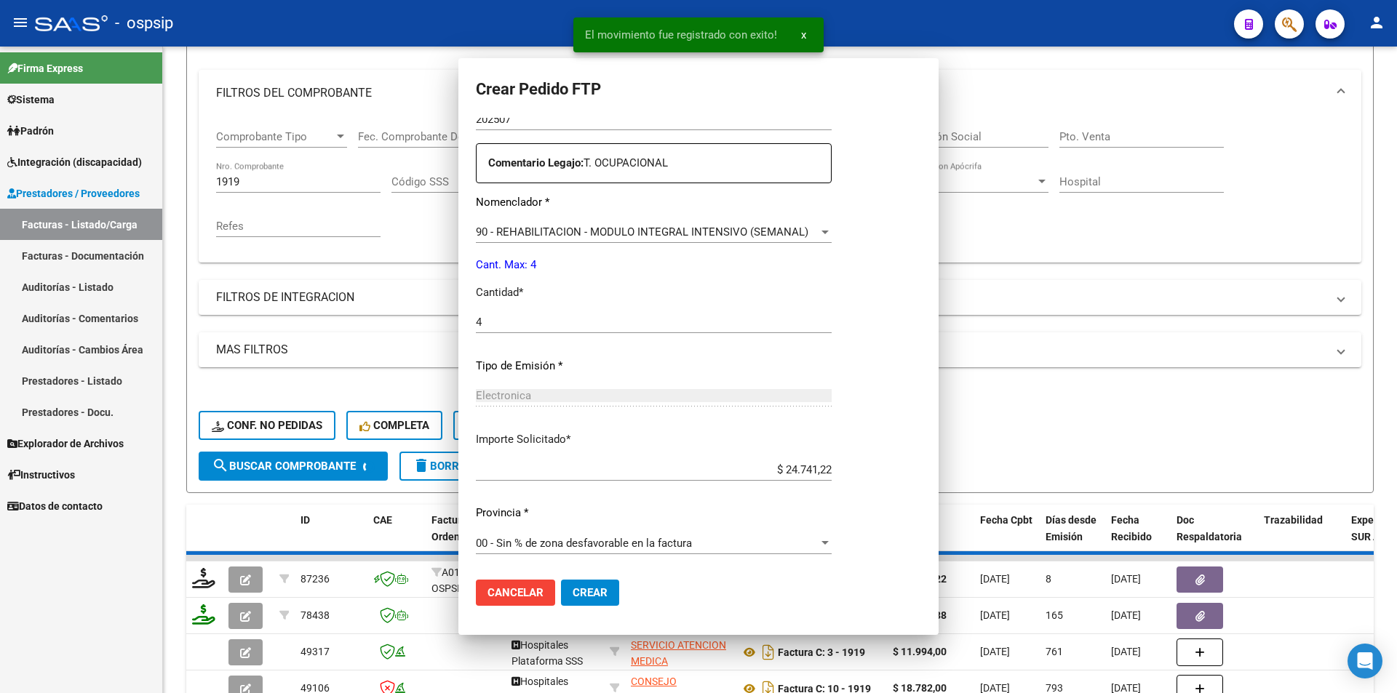
scroll to position [0, 0]
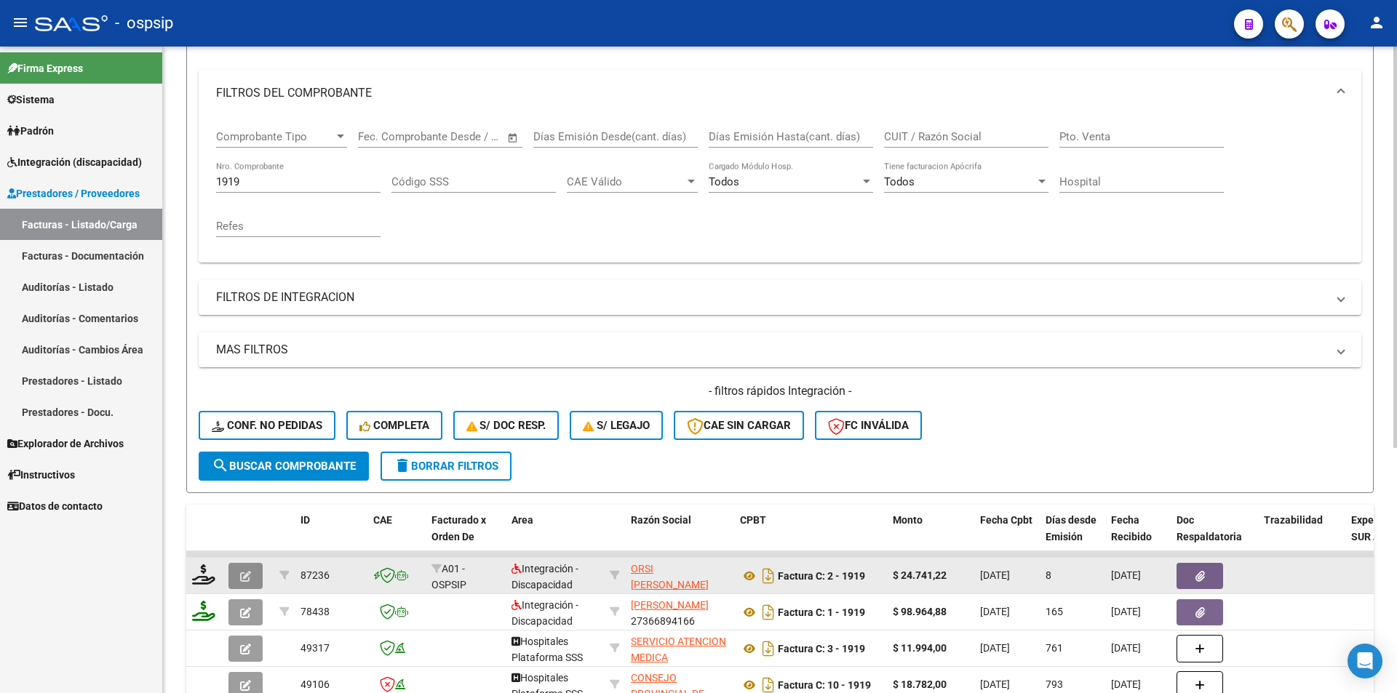
click at [242, 576] on icon "button" at bounding box center [245, 576] width 11 height 11
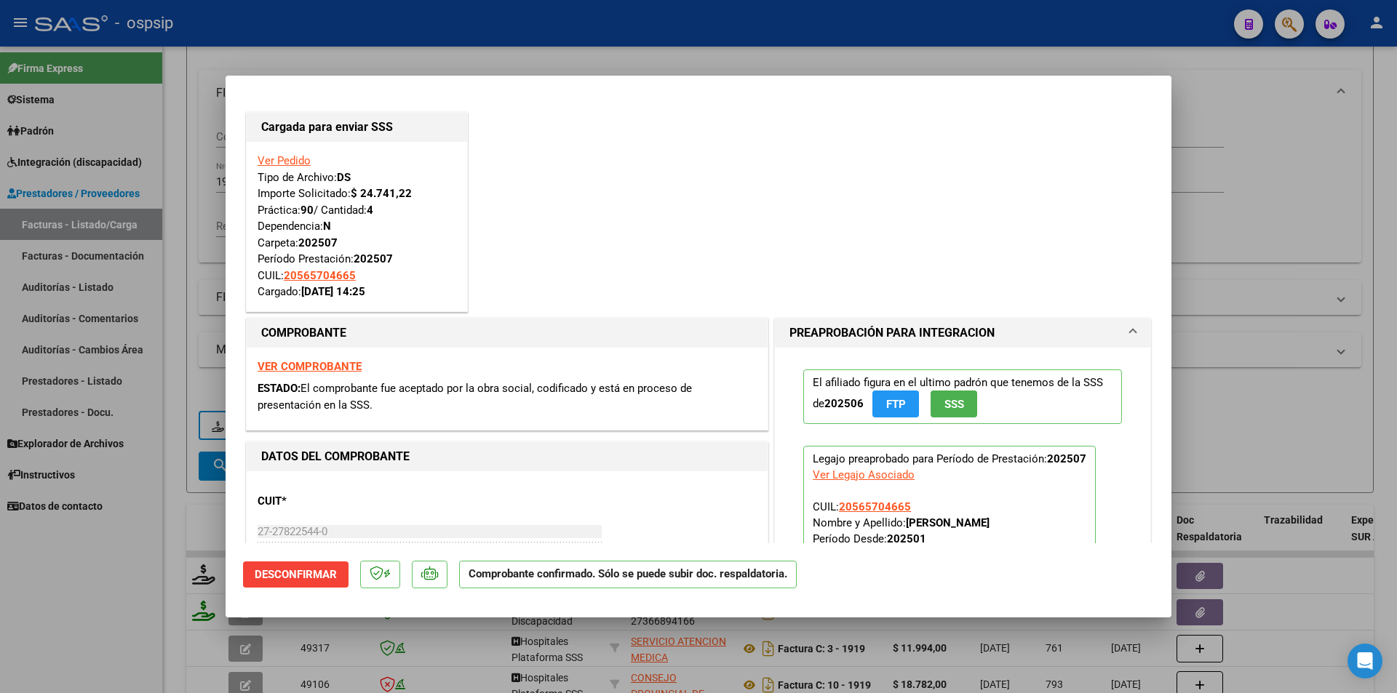
click at [116, 554] on div at bounding box center [698, 346] width 1397 height 693
type input "$ 0,00"
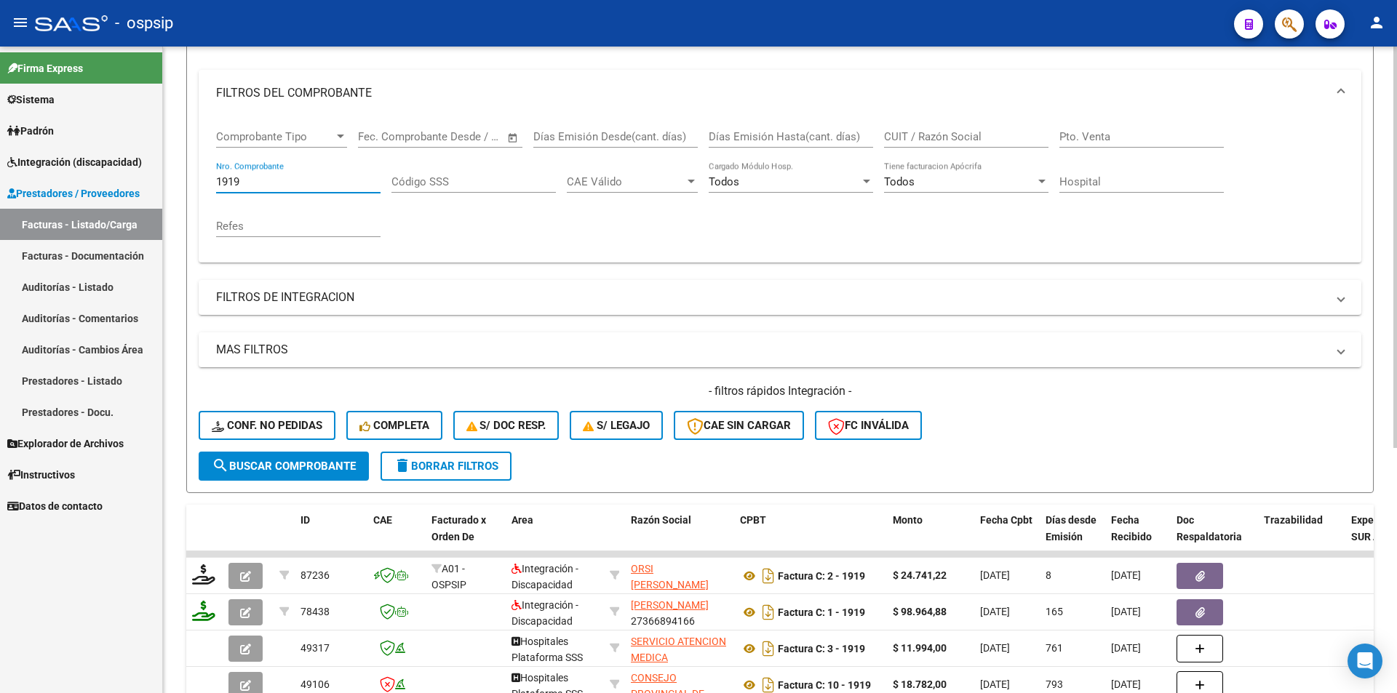
drag, startPoint x: 249, startPoint y: 178, endPoint x: 191, endPoint y: 170, distance: 58.8
click at [191, 170] on form "Filtros Id Area Area Seleccionar Gerenciador Seleccionar Gerenciador Todos Conf…" at bounding box center [780, 244] width 1188 height 498
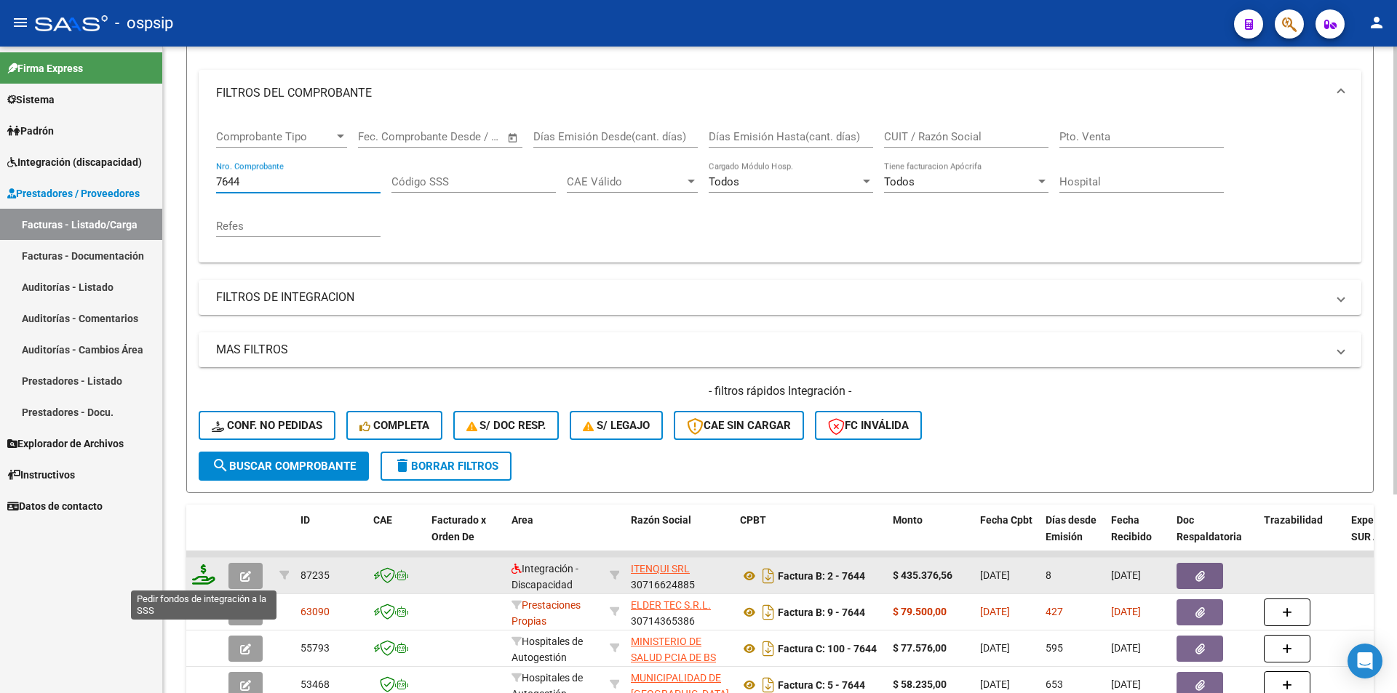
type input "7644"
click at [204, 581] on icon at bounding box center [203, 575] width 23 height 20
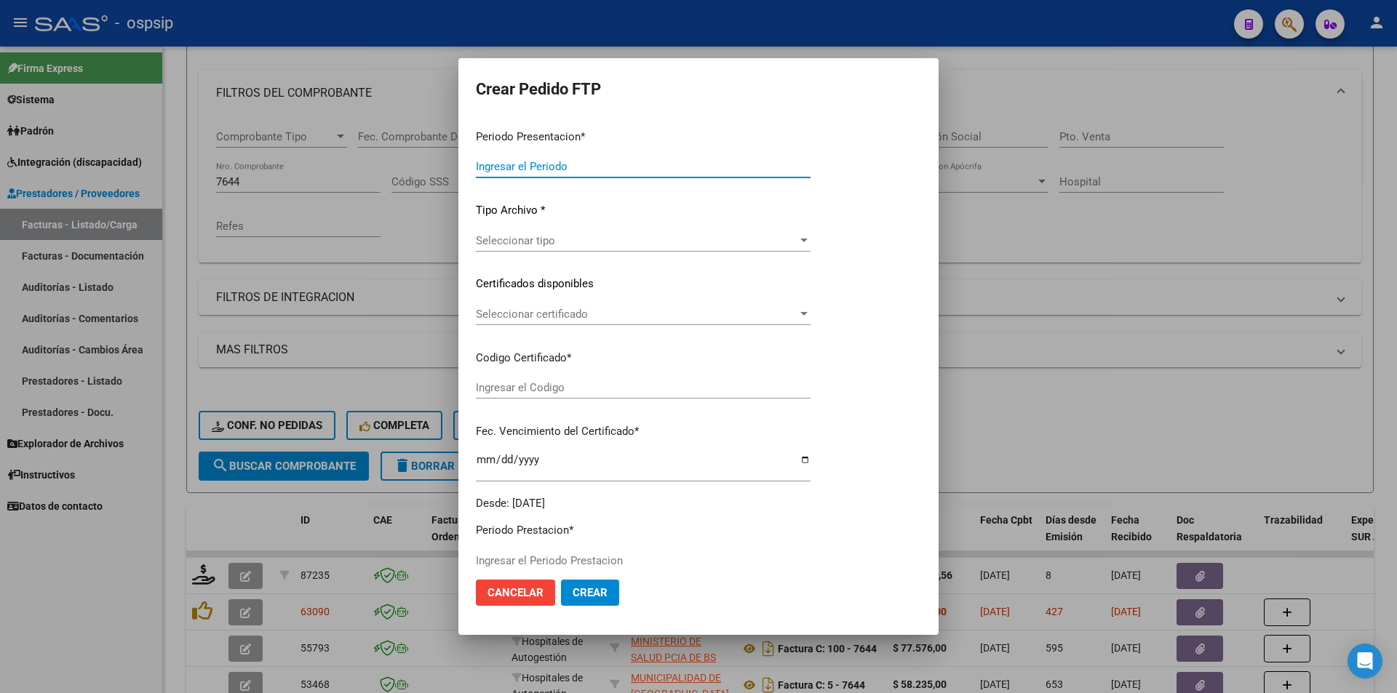
type input "202507"
type input "$ 435.376,56"
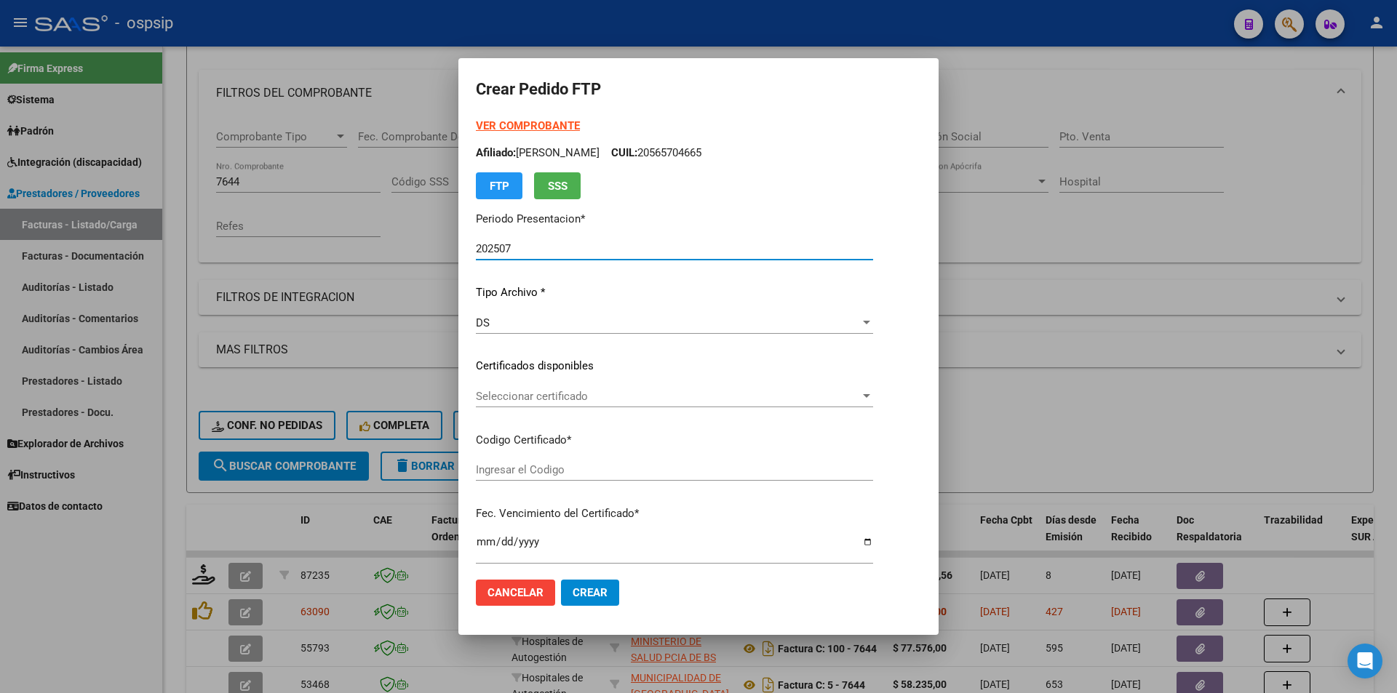
type input "ARG02000554244352020060120250601BS440"
type input "[DATE]"
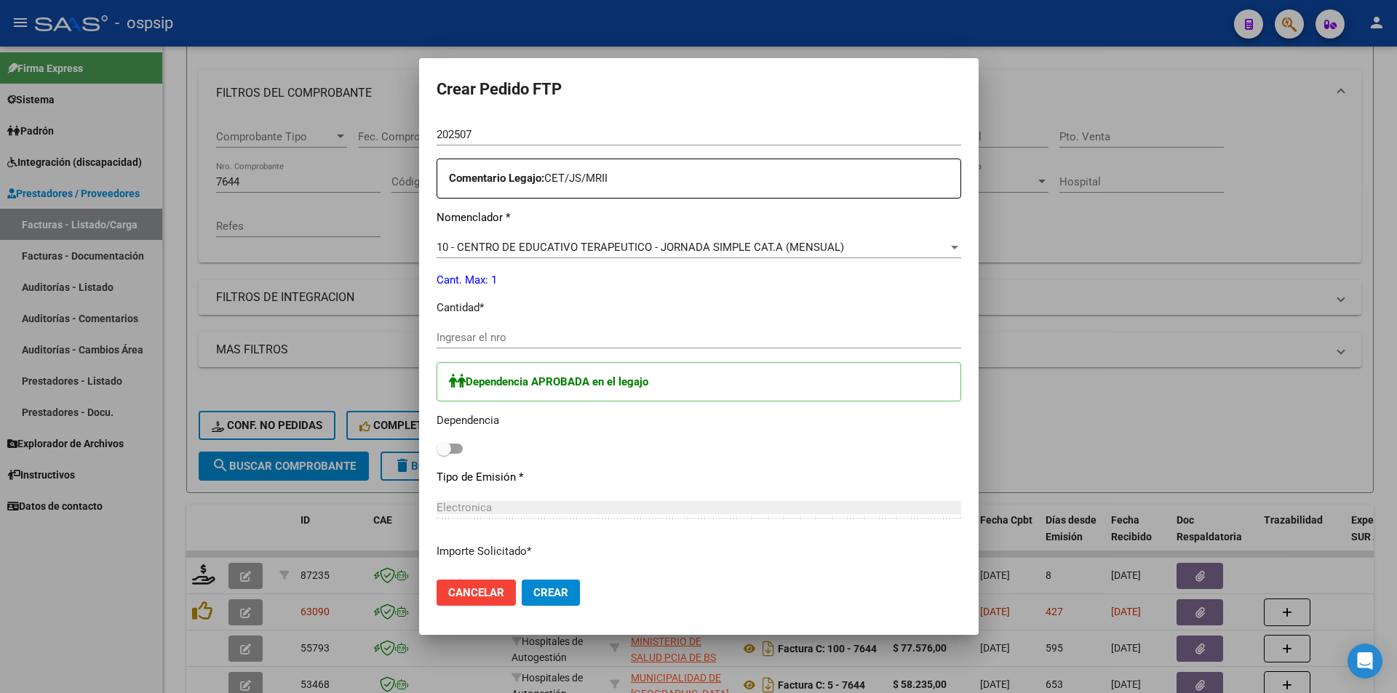
scroll to position [509, 0]
click at [509, 245] on span "10 - CENTRO DE EDUCATIVO TERAPEUTICO - JORNADA SIMPLE CAT.A (MENSUAL)" at bounding box center [641, 246] width 408 height 13
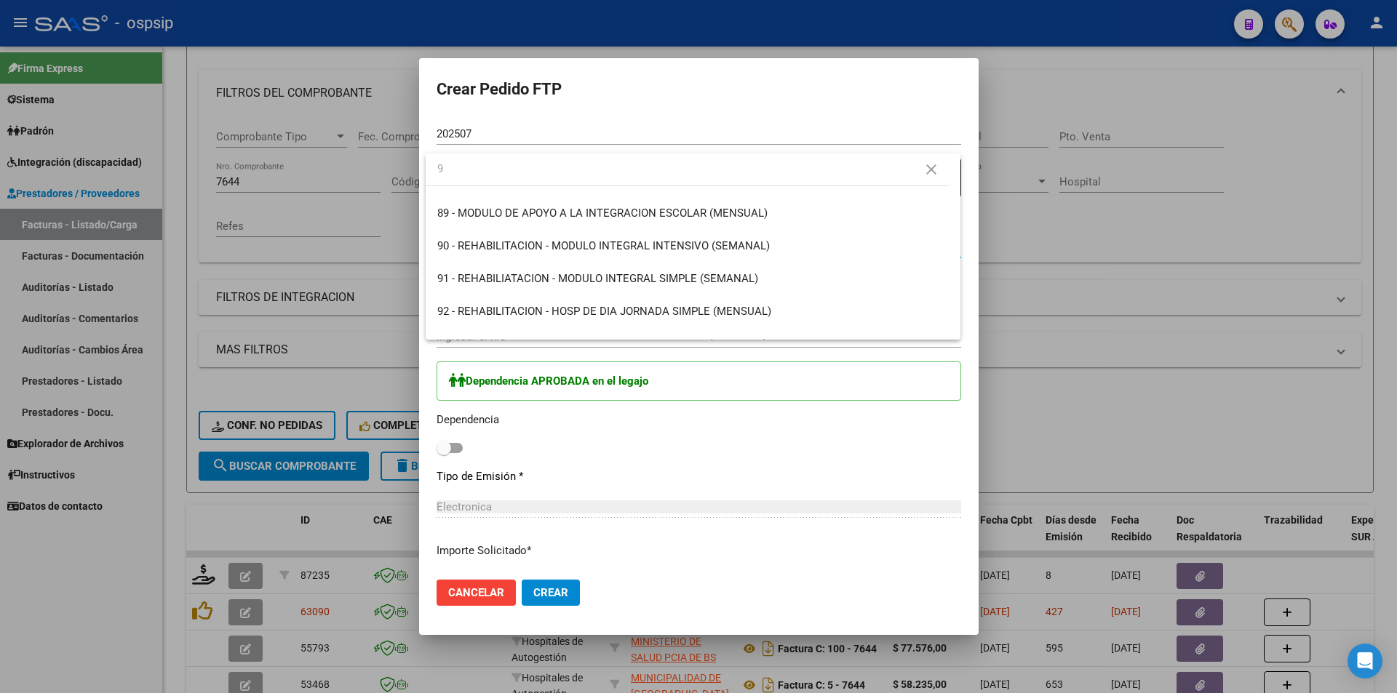
scroll to position [0, 0]
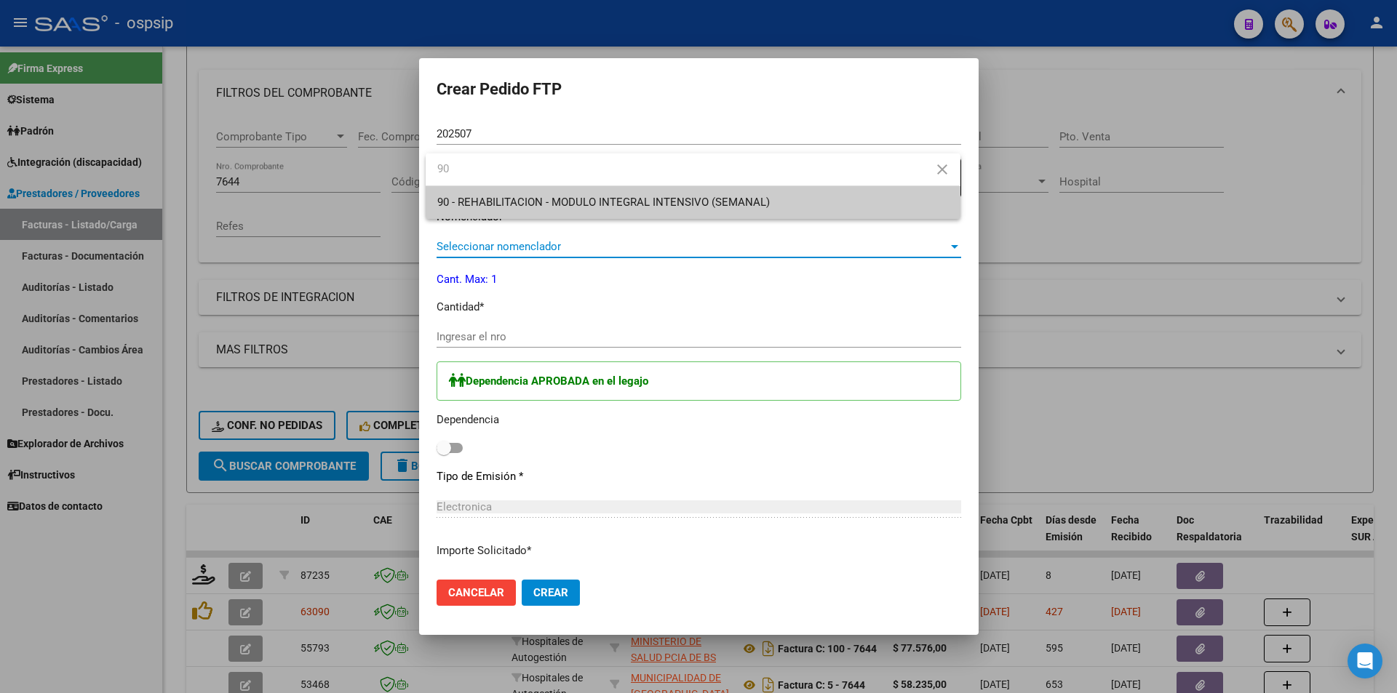
type input "90"
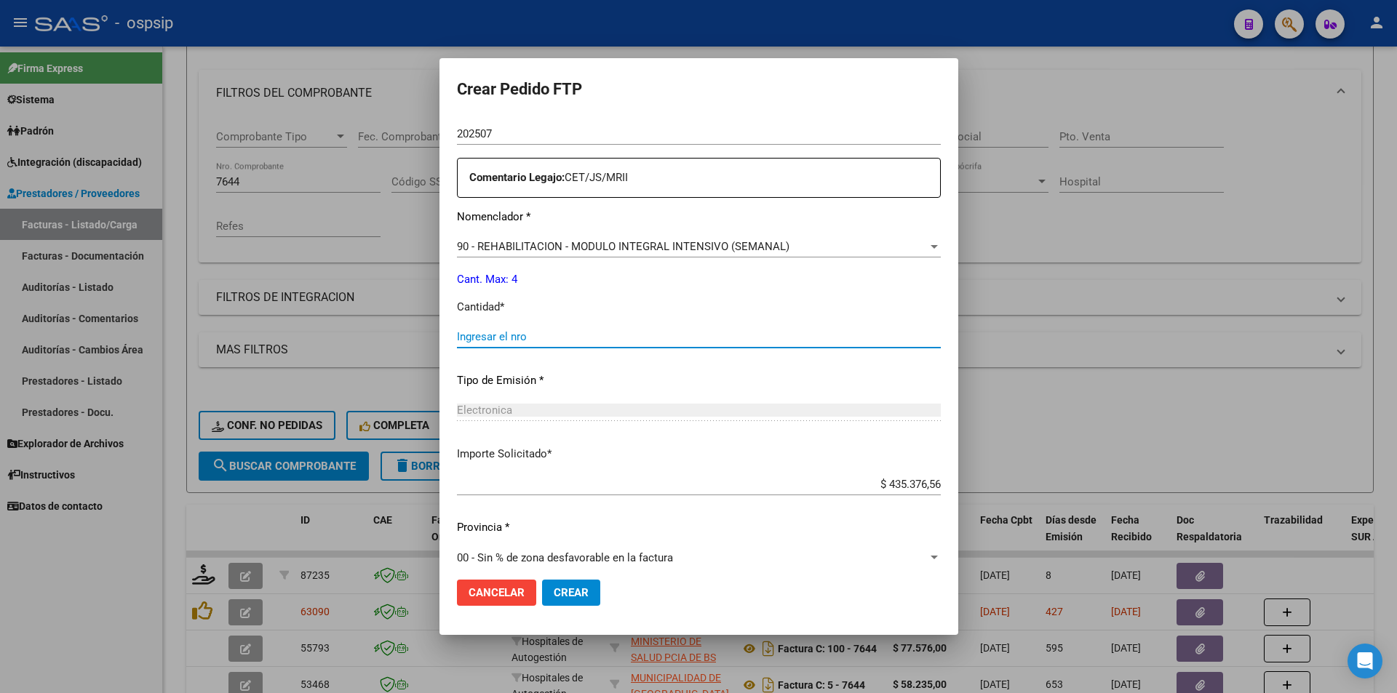
click at [505, 339] on input "Ingresar el nro" at bounding box center [699, 336] width 484 height 13
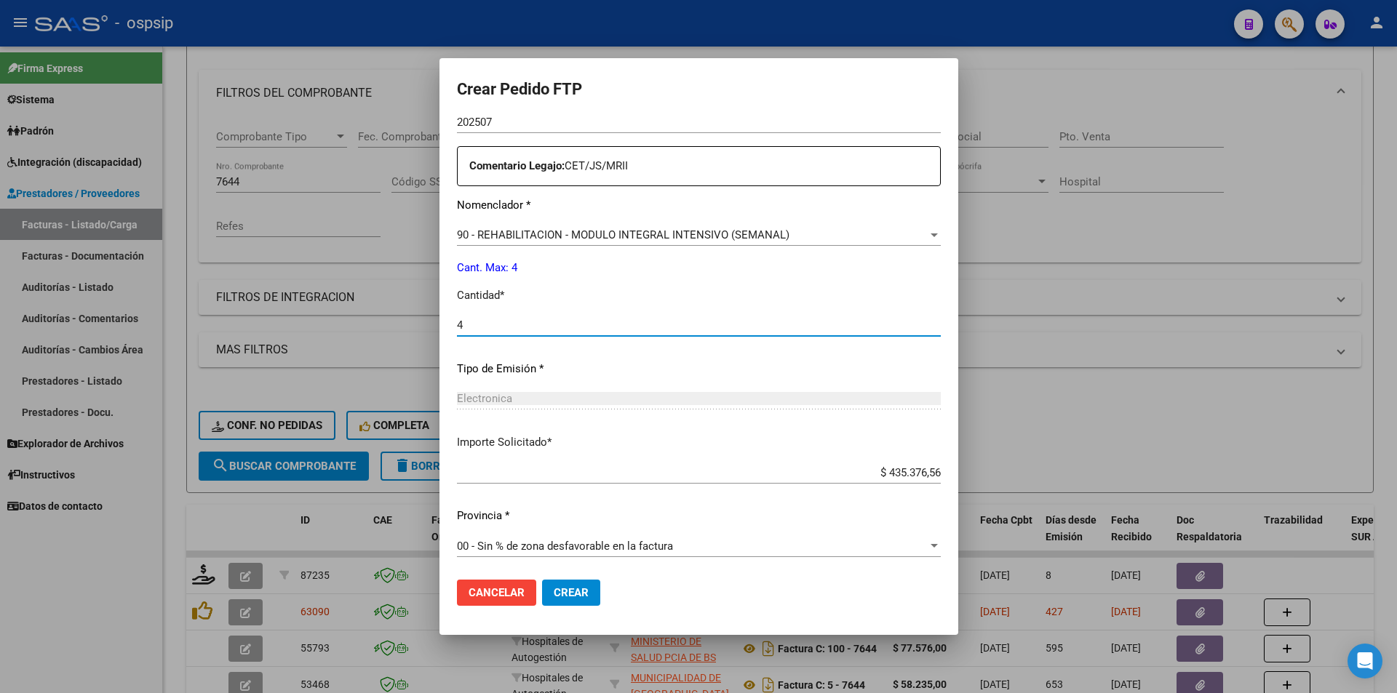
scroll to position [524, 0]
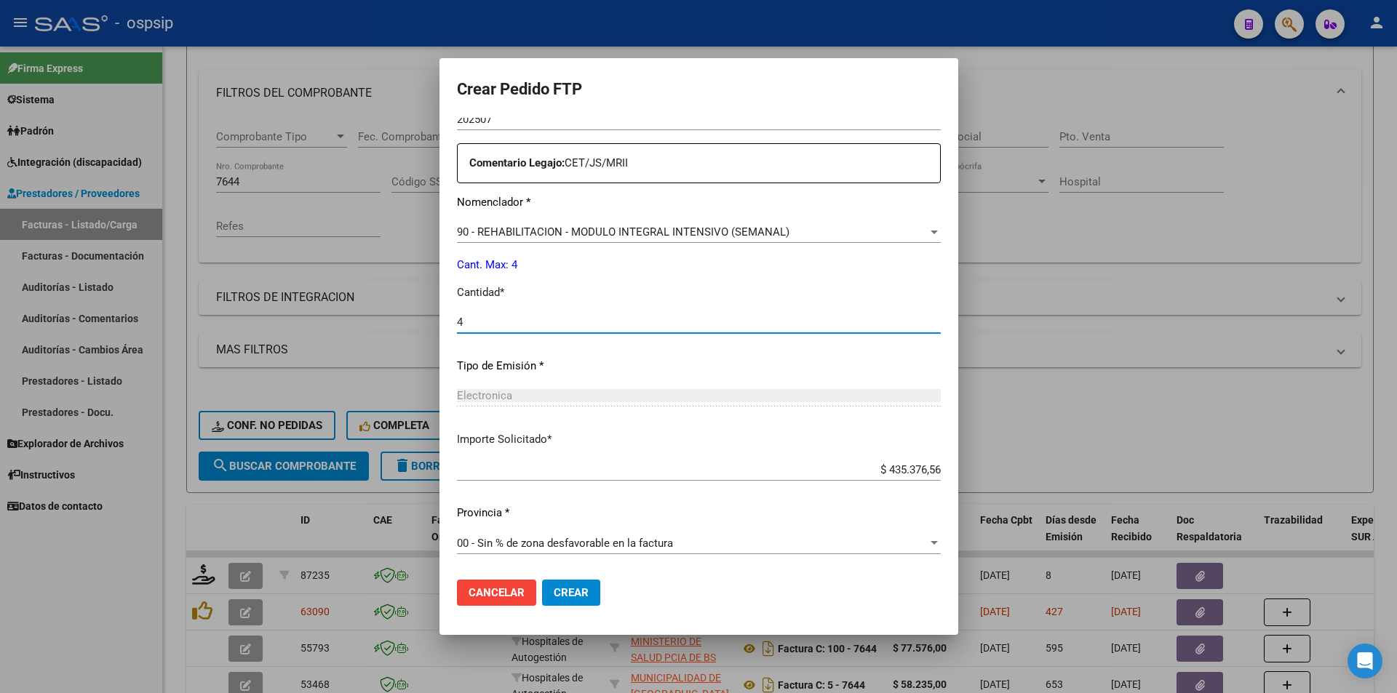
type input "4"
click at [587, 595] on button "Crear" at bounding box center [571, 593] width 58 height 26
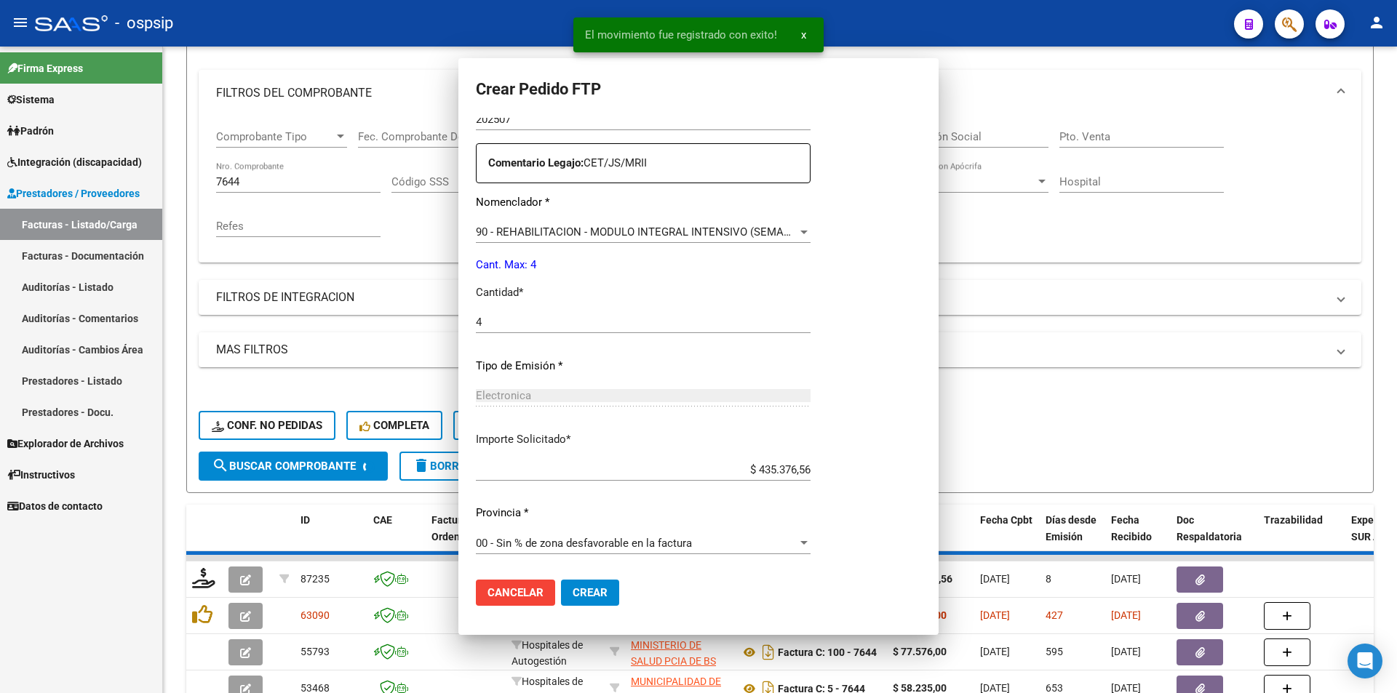
scroll to position [0, 0]
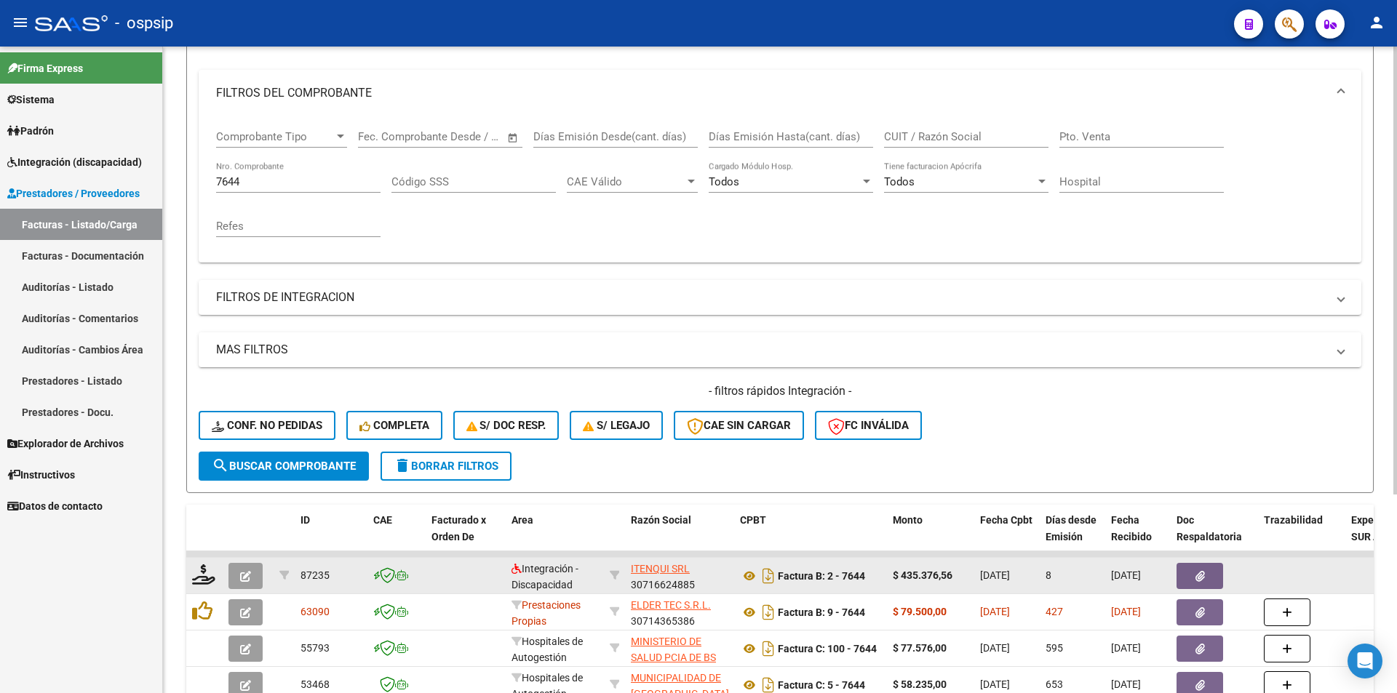
click at [255, 587] on button "button" at bounding box center [245, 576] width 34 height 26
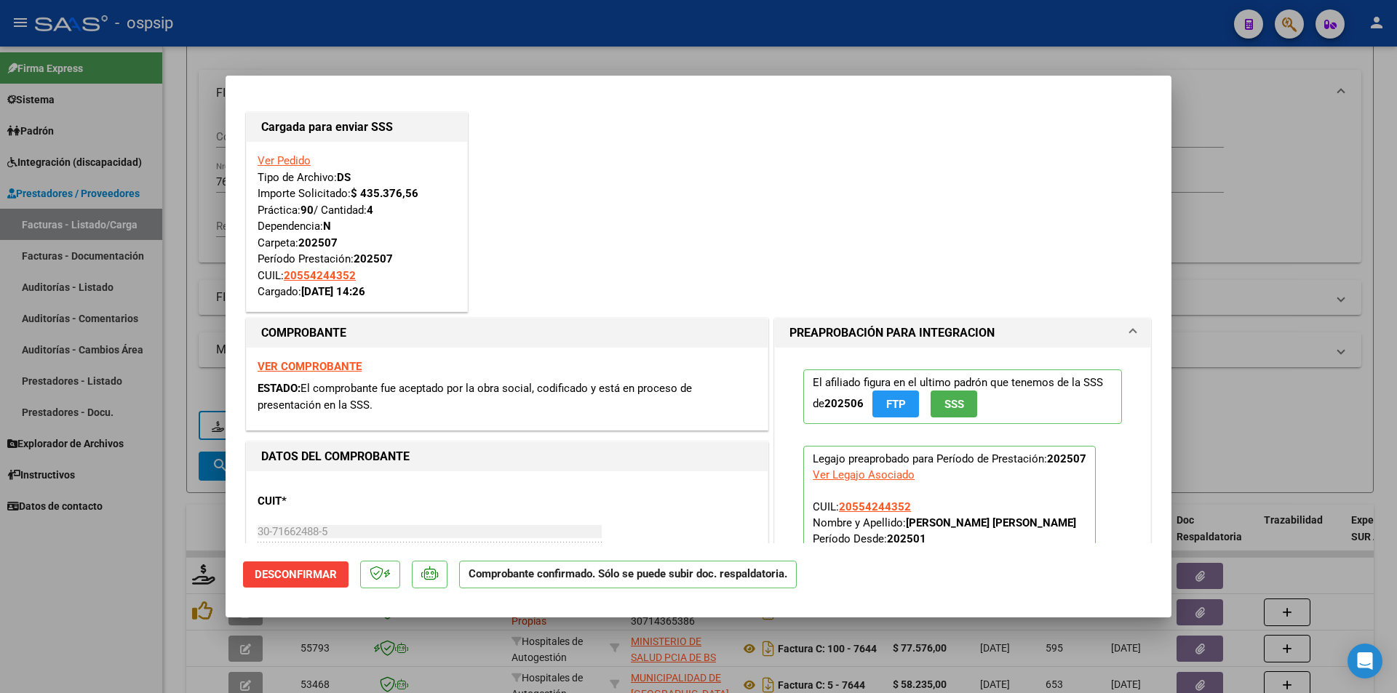
drag, startPoint x: 117, startPoint y: 621, endPoint x: 106, endPoint y: 627, distance: 13.4
click at [110, 630] on div at bounding box center [698, 346] width 1397 height 693
type input "$ 0,00"
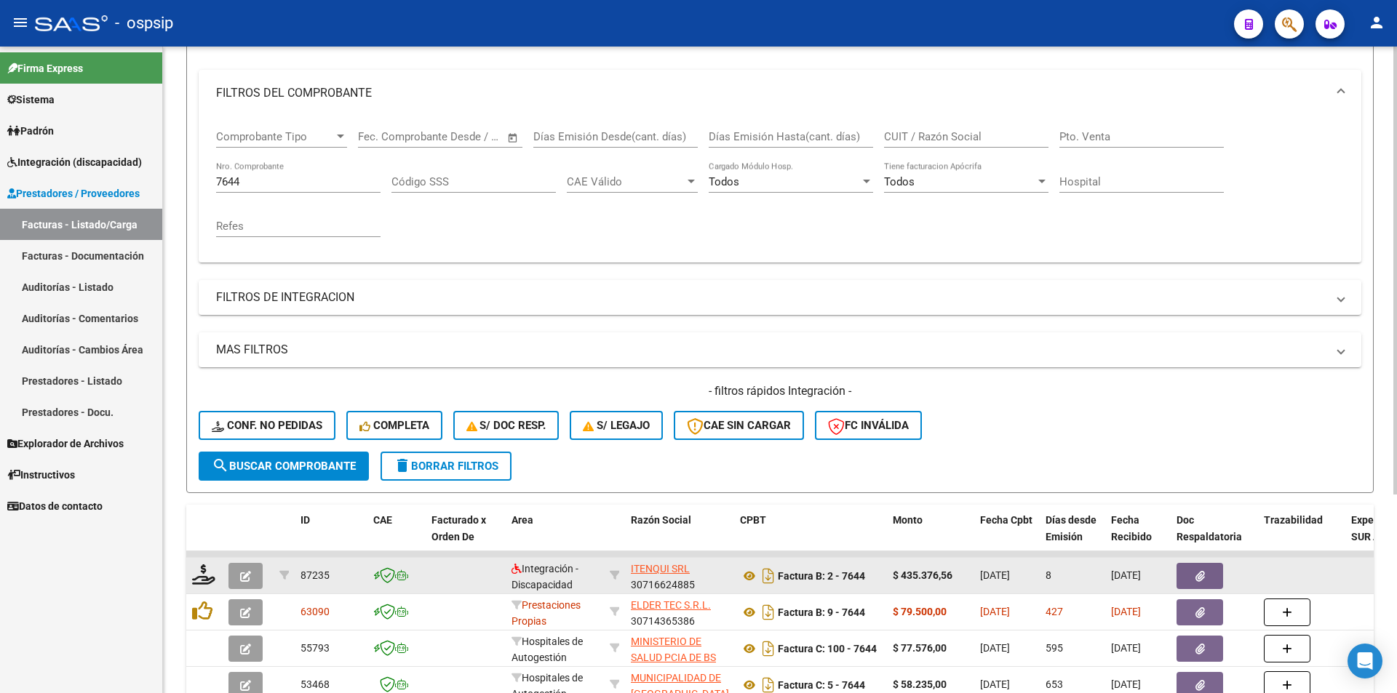
click at [253, 569] on button "button" at bounding box center [245, 576] width 34 height 26
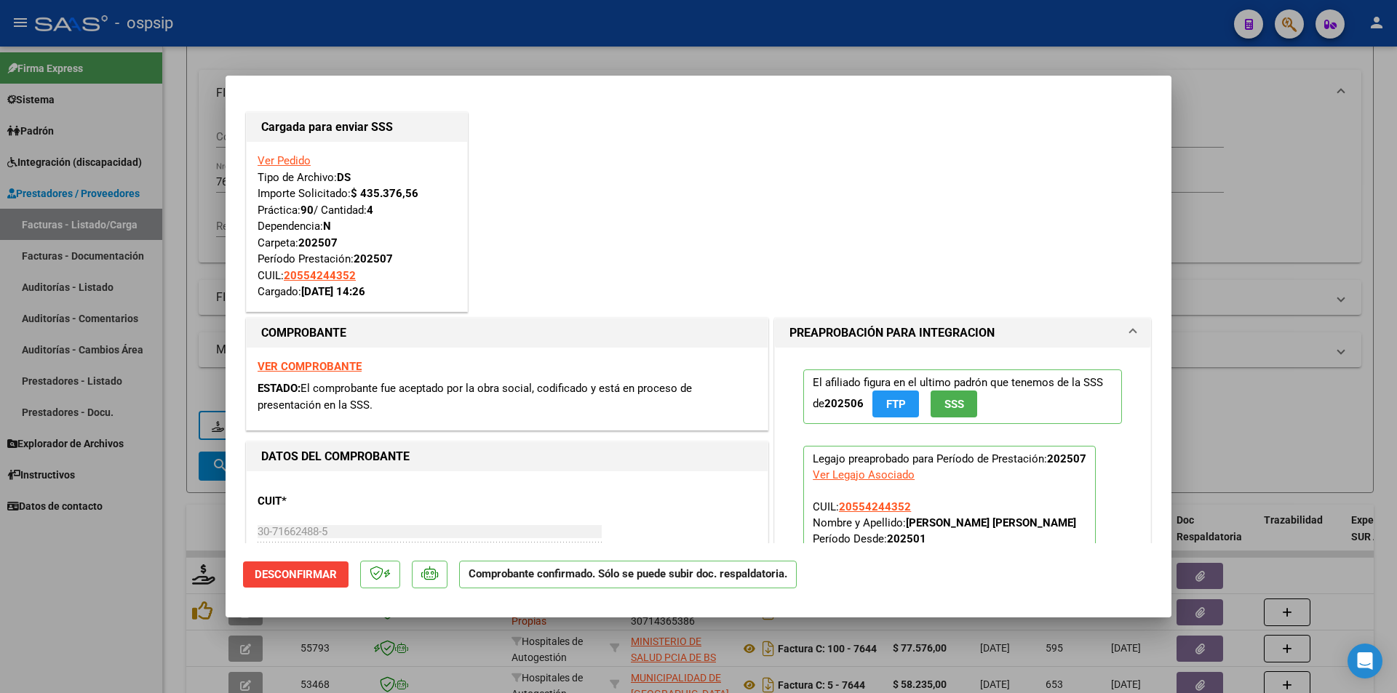
click at [104, 569] on div at bounding box center [698, 346] width 1397 height 693
type input "$ 0,00"
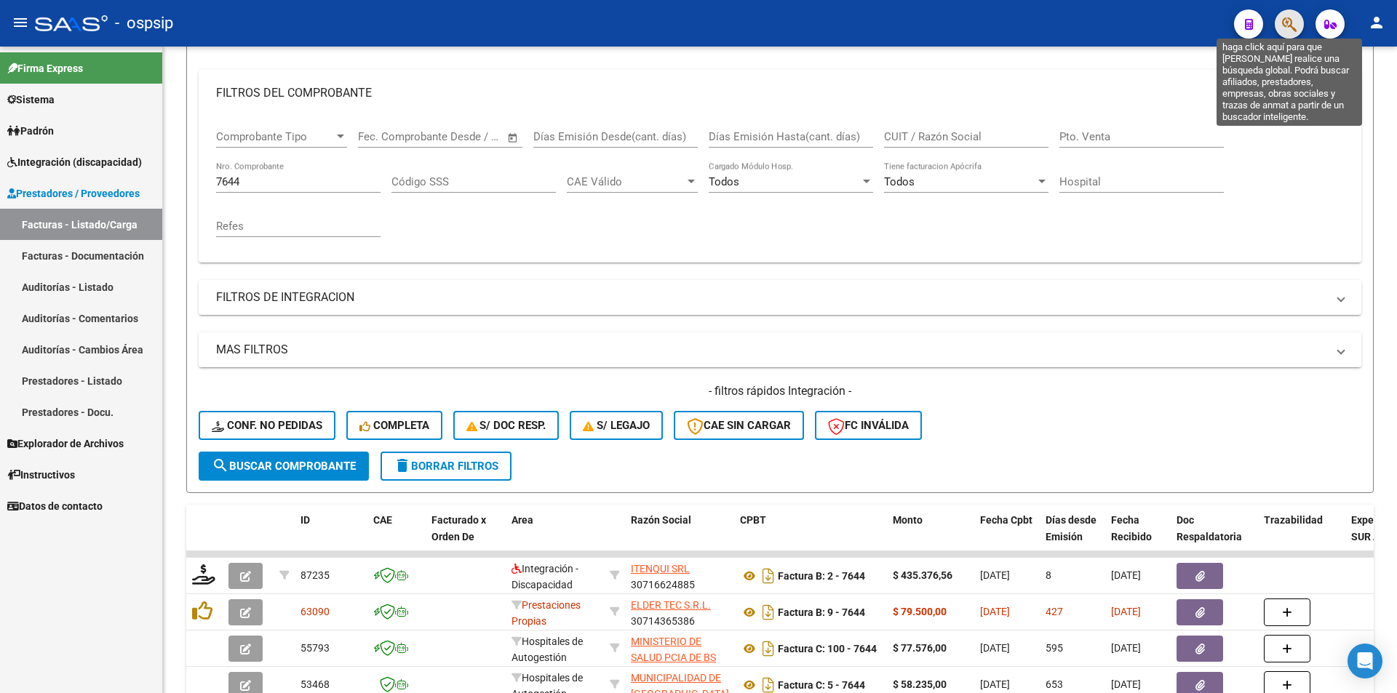
click at [1288, 25] on icon "button" at bounding box center [1289, 24] width 15 height 17
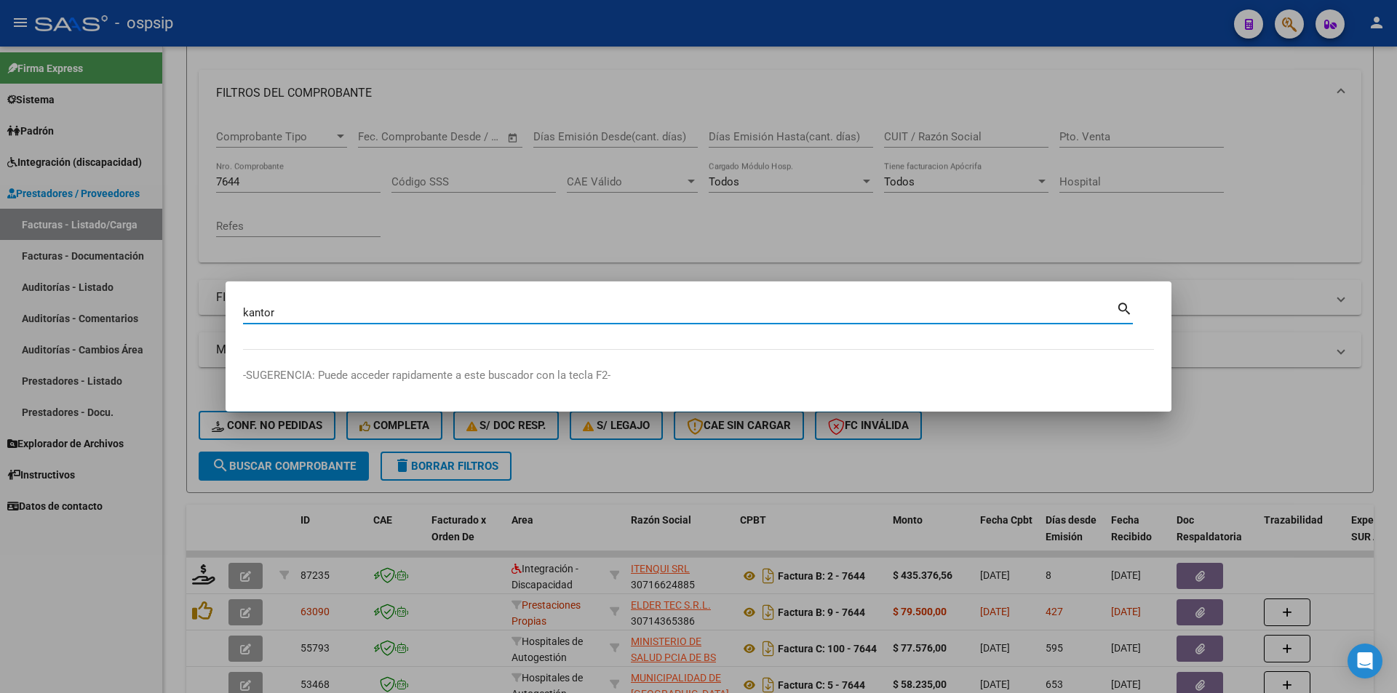
type input "kantor"
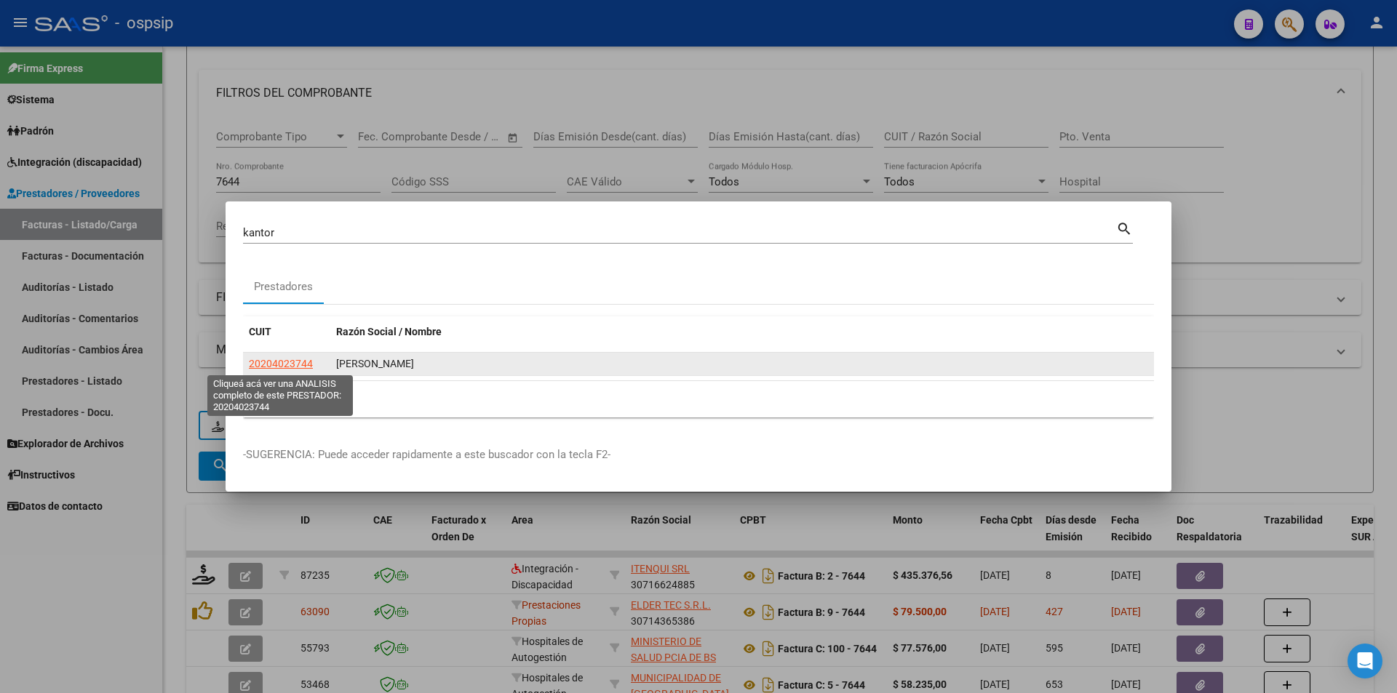
click at [285, 359] on span "20204023744" at bounding box center [281, 364] width 64 height 12
type textarea "20204023744"
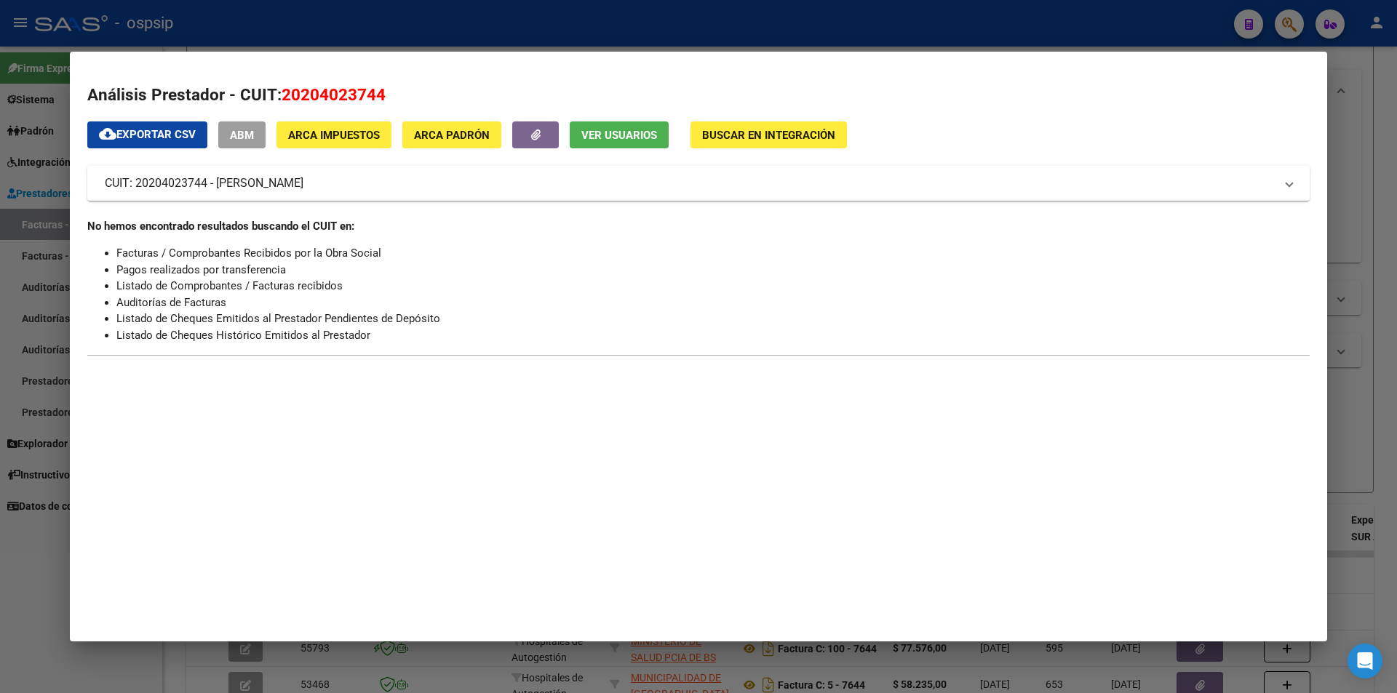
drag, startPoint x: 384, startPoint y: 96, endPoint x: 285, endPoint y: 90, distance: 99.2
click at [282, 90] on span "20204023744" at bounding box center [334, 94] width 104 height 19
copy span "20204023744"
click at [1130, 17] on div at bounding box center [698, 346] width 1397 height 693
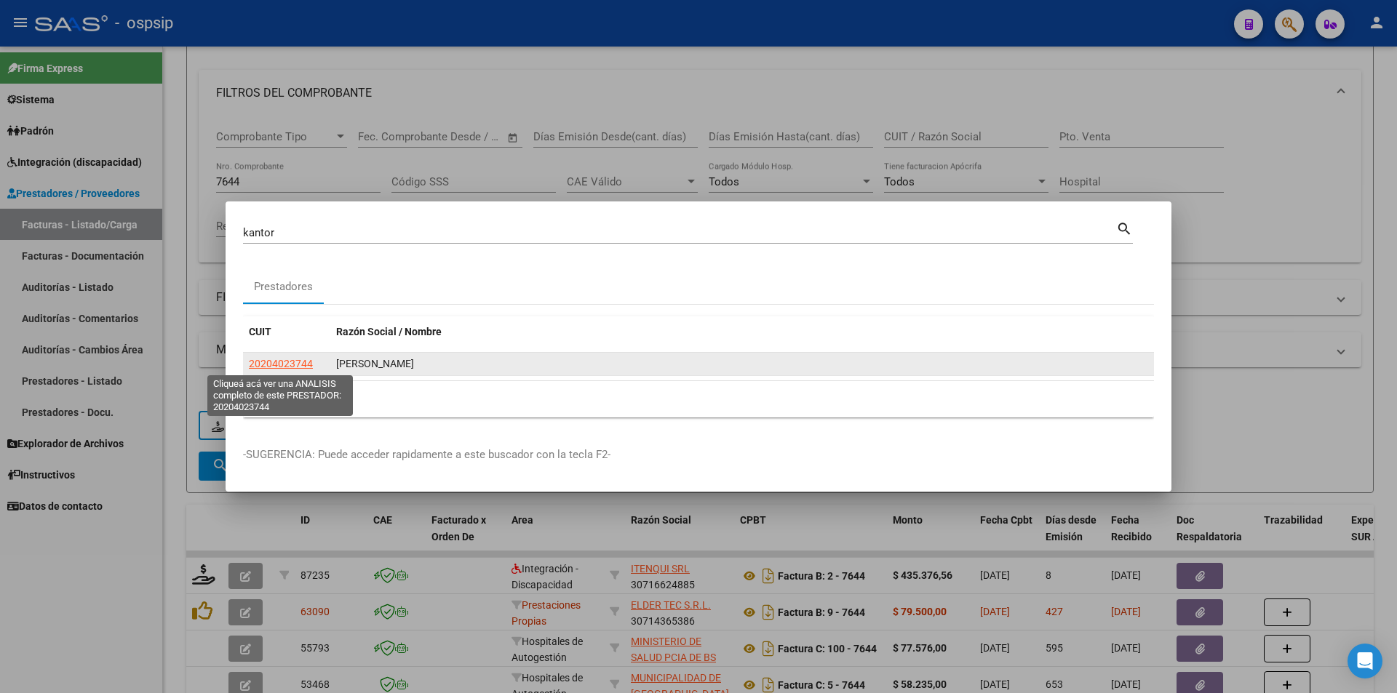
click at [289, 369] on span "20204023744" at bounding box center [281, 364] width 64 height 12
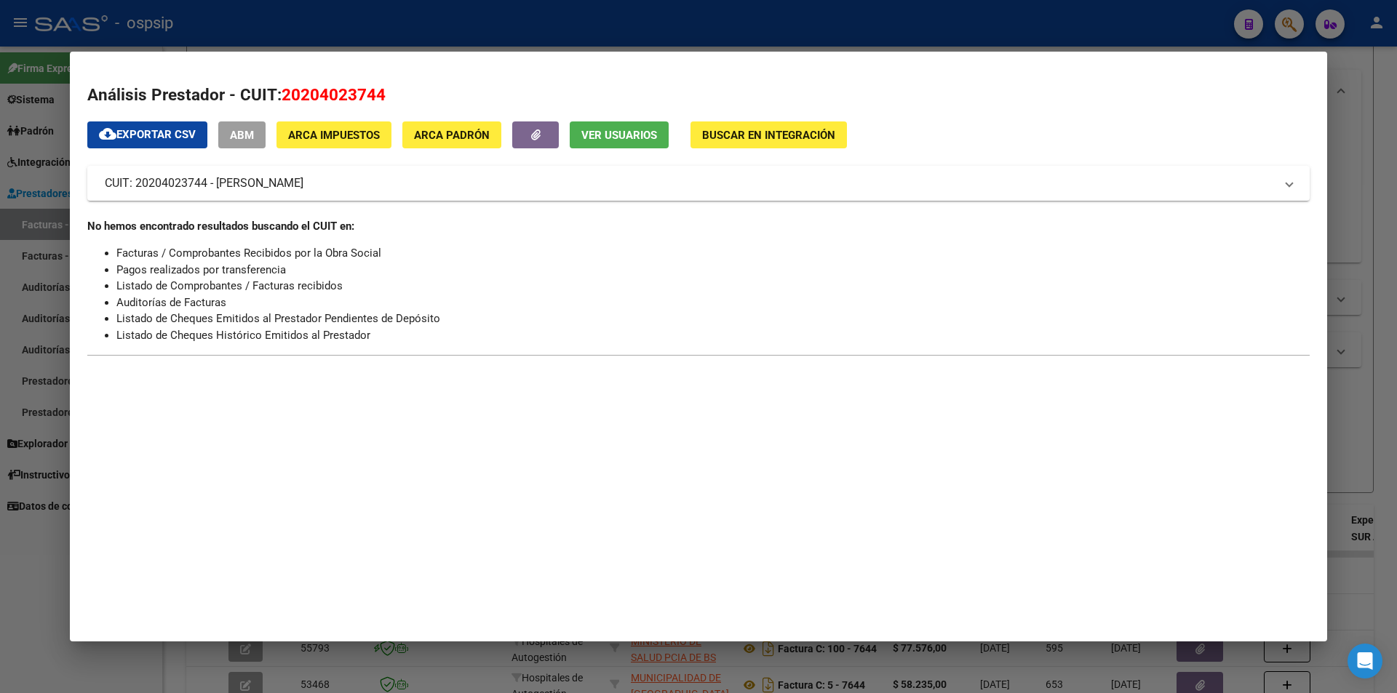
click at [561, 32] on div at bounding box center [698, 346] width 1397 height 693
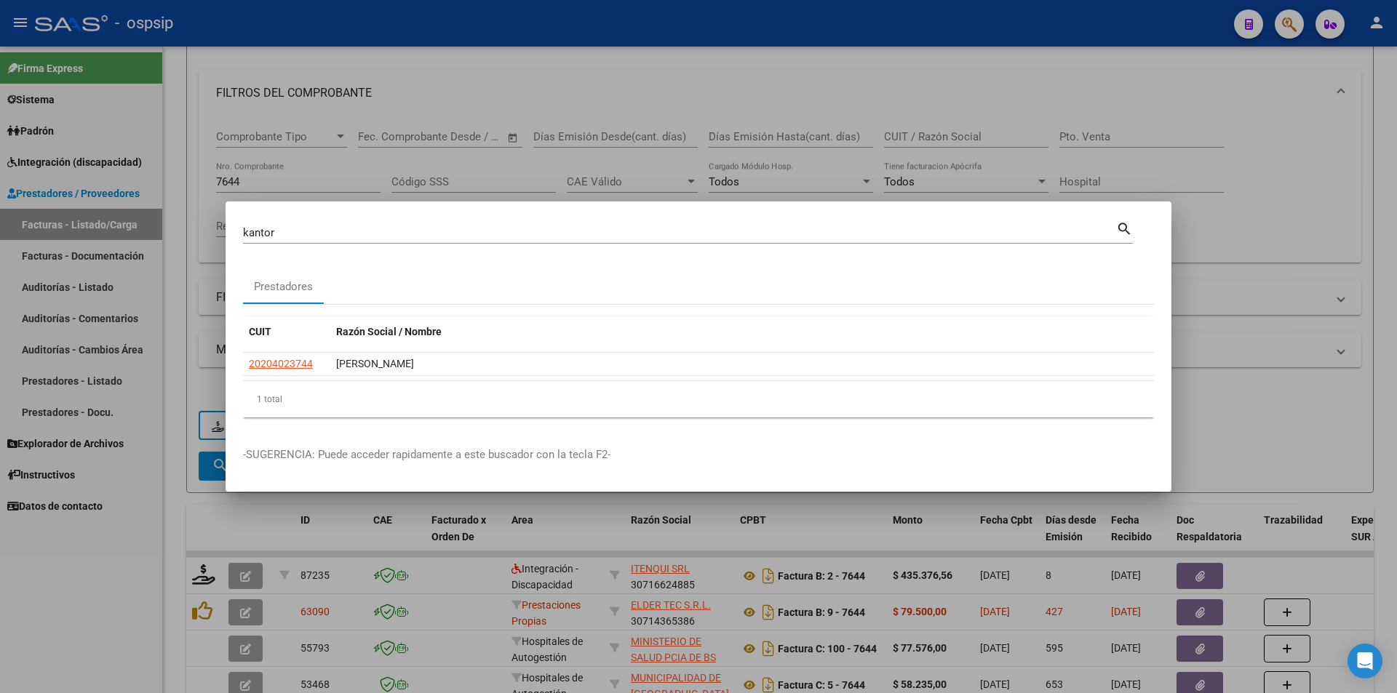
click at [1300, 20] on div at bounding box center [698, 346] width 1397 height 693
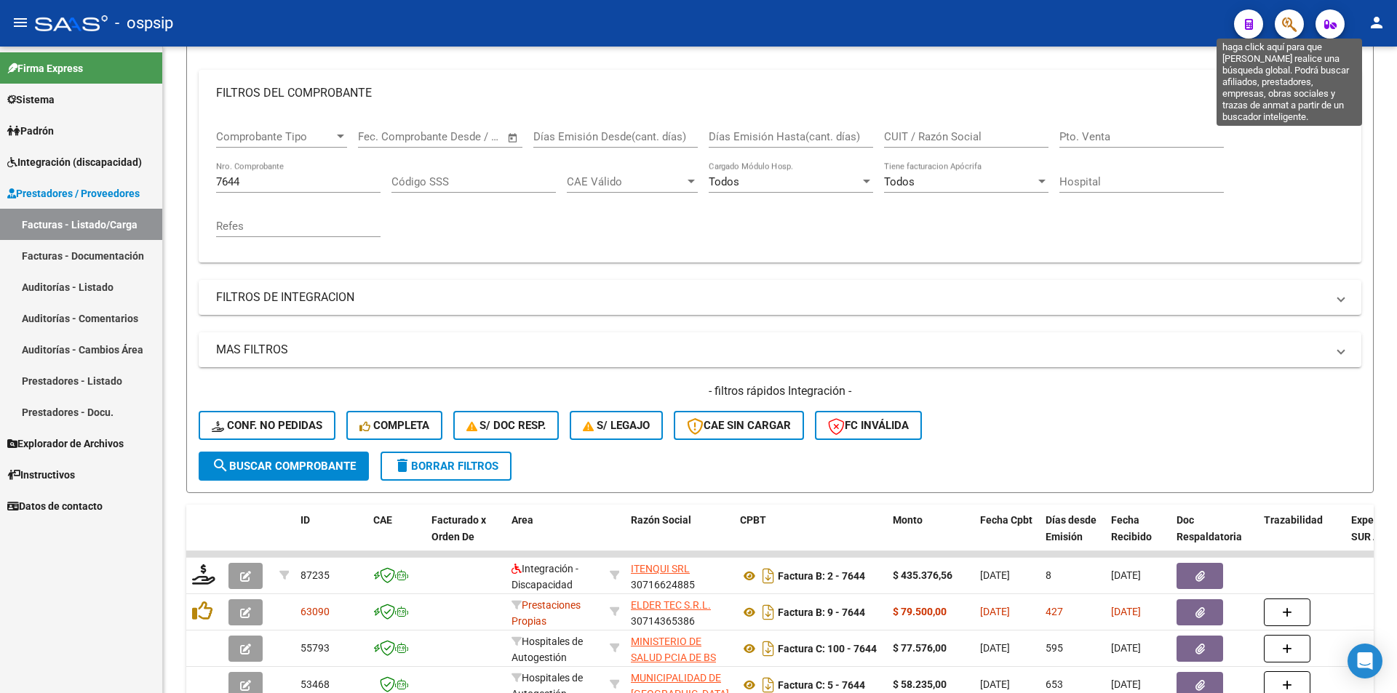
click at [1288, 25] on icon "button" at bounding box center [1289, 24] width 15 height 17
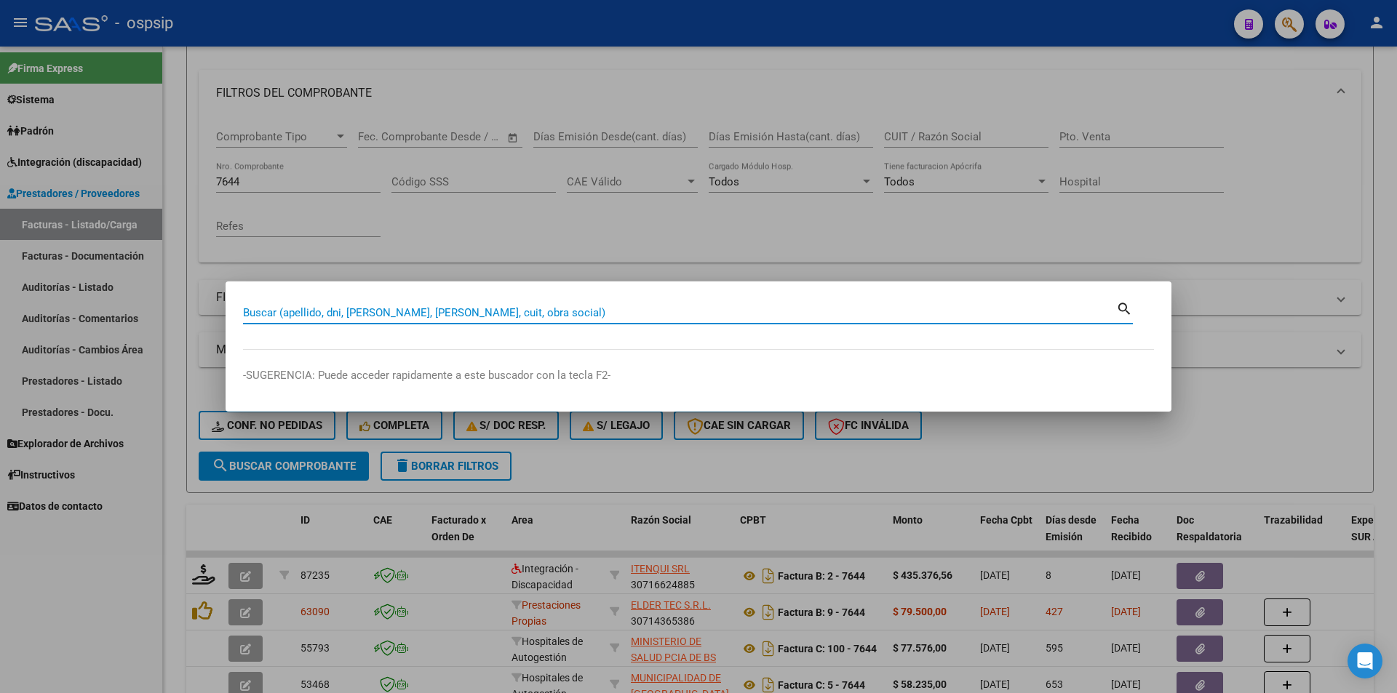
paste input "20204023744"
type input "20204023744"
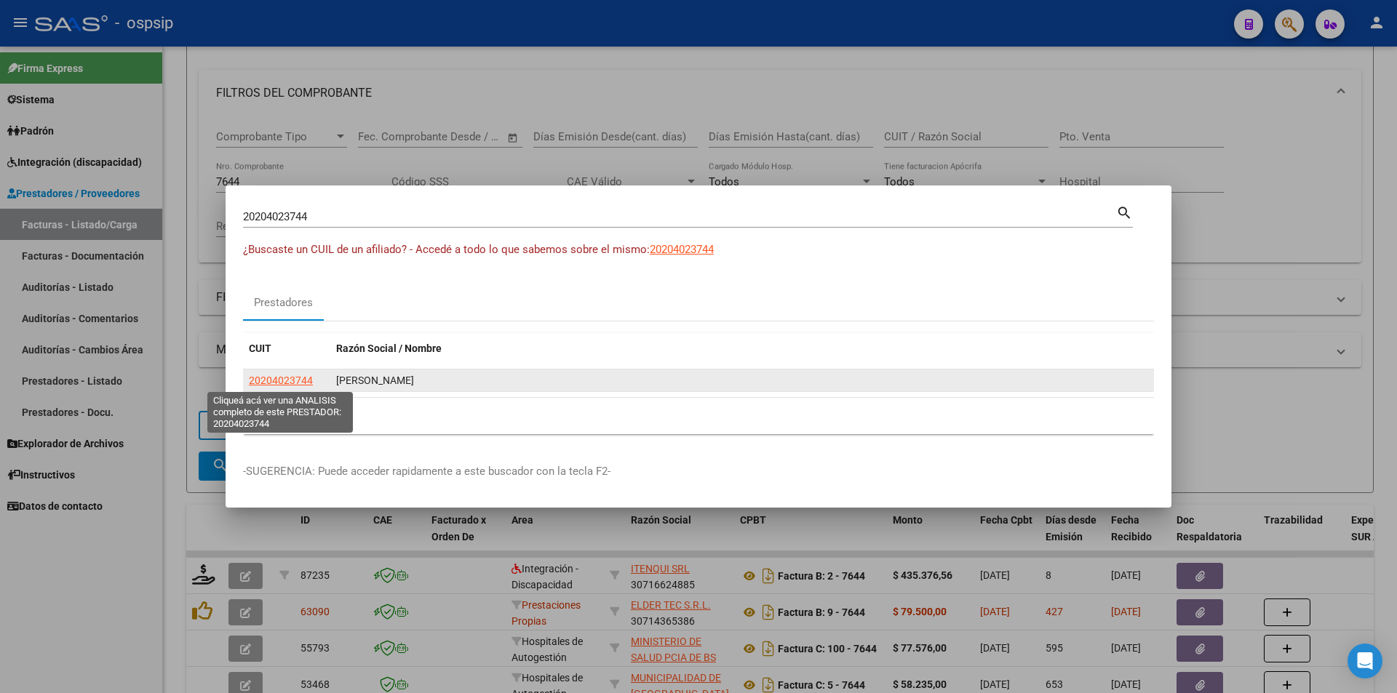
click at [281, 378] on span "20204023744" at bounding box center [281, 381] width 64 height 12
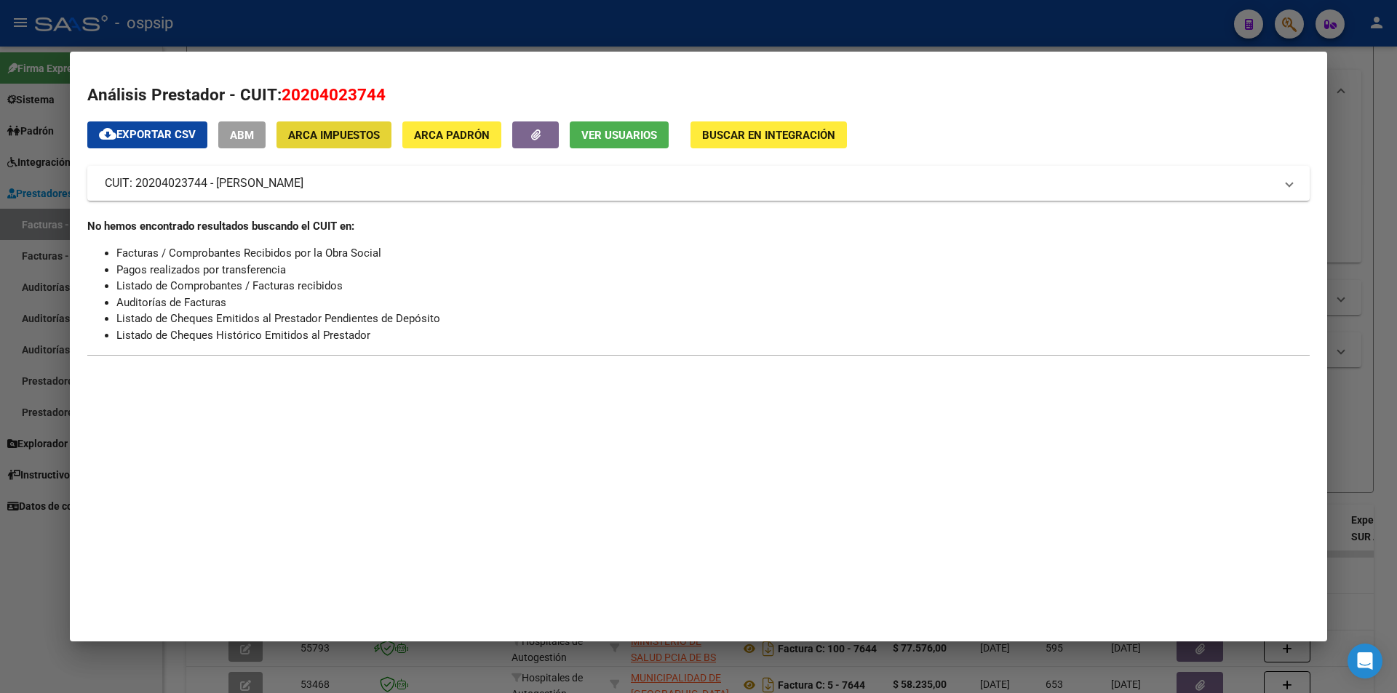
click at [358, 135] on span "ARCA Impuestos" at bounding box center [334, 135] width 92 height 13
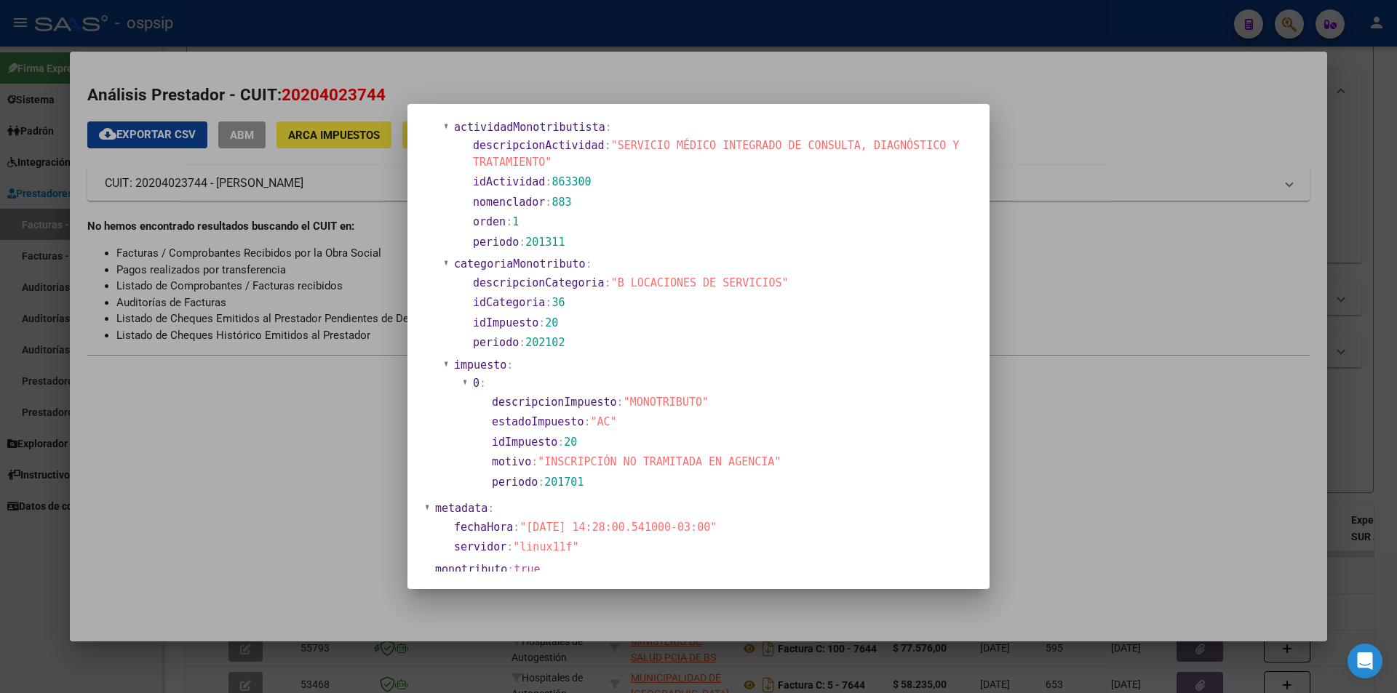
scroll to position [522, 0]
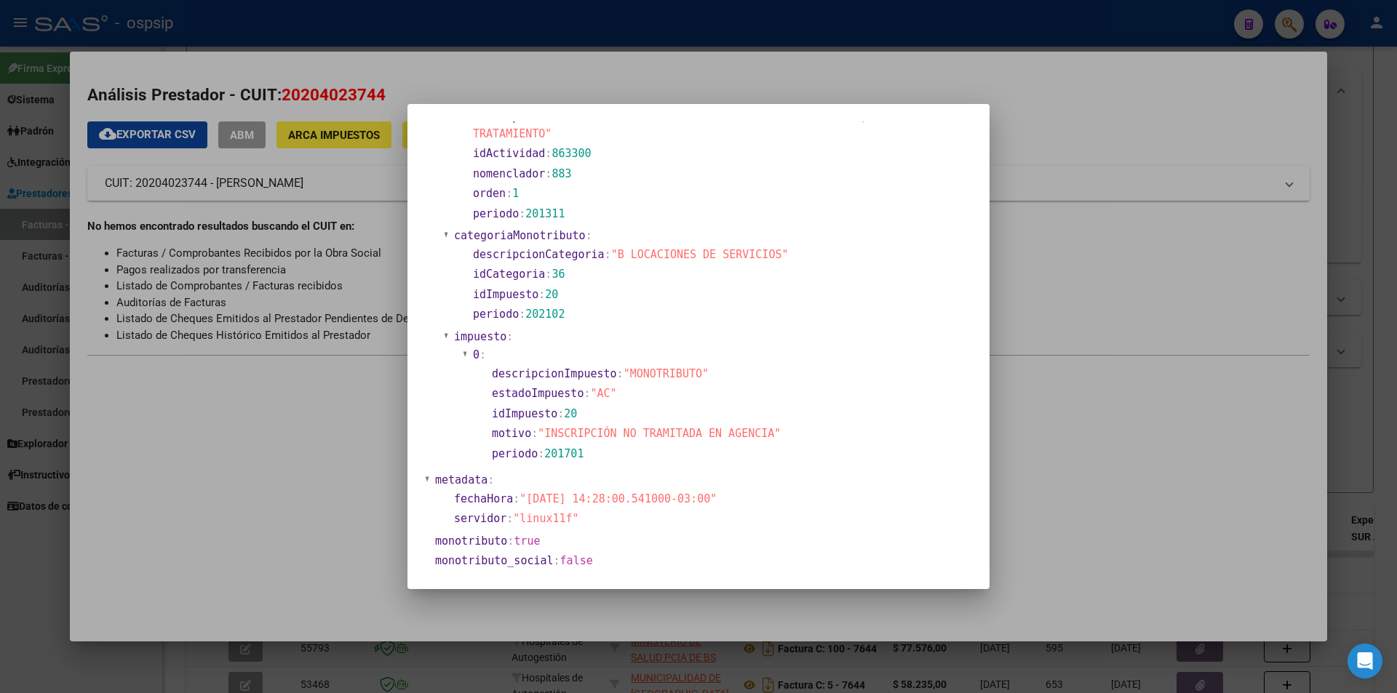
click at [79, 663] on div at bounding box center [698, 346] width 1397 height 693
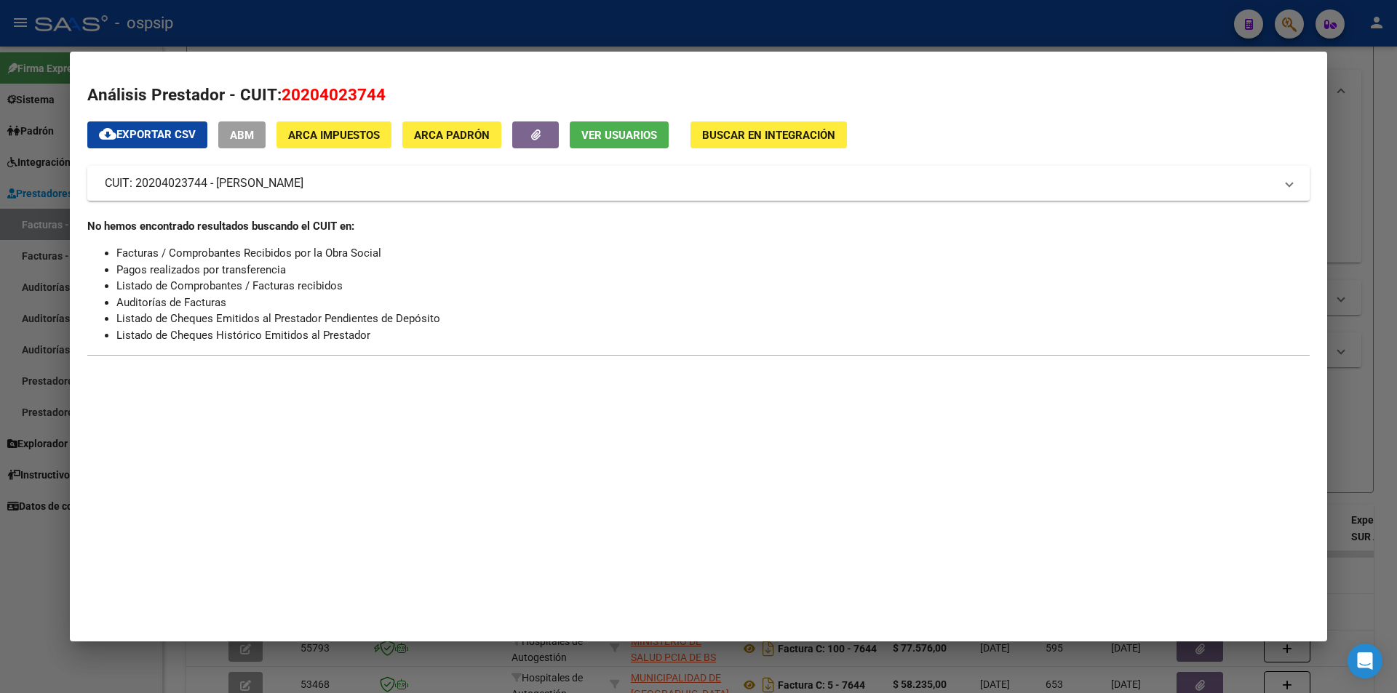
drag, startPoint x: 374, startPoint y: 94, endPoint x: 301, endPoint y: 90, distance: 72.9
click at [301, 90] on span "20204023744" at bounding box center [334, 94] width 104 height 19
copy span "20402374"
click at [1201, 23] on div at bounding box center [698, 346] width 1397 height 693
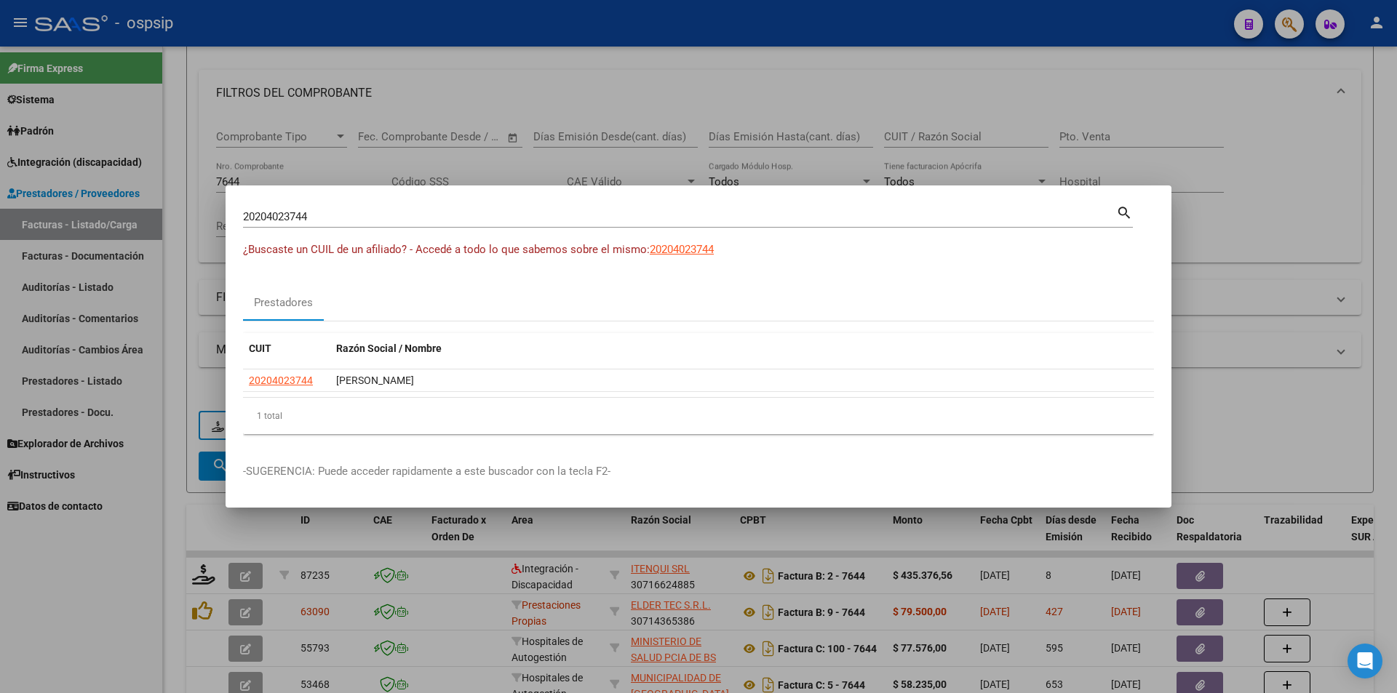
click at [1292, 25] on div at bounding box center [698, 346] width 1397 height 693
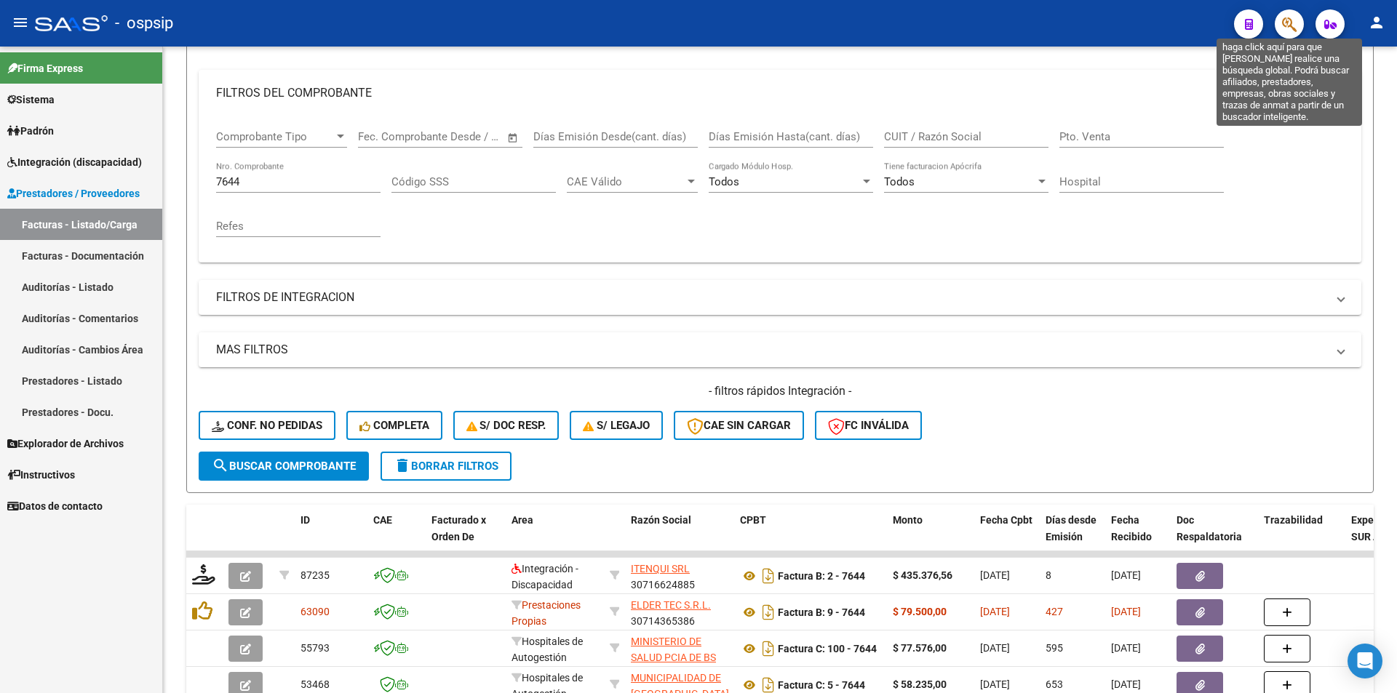
click at [1296, 31] on icon "button" at bounding box center [1289, 24] width 15 height 17
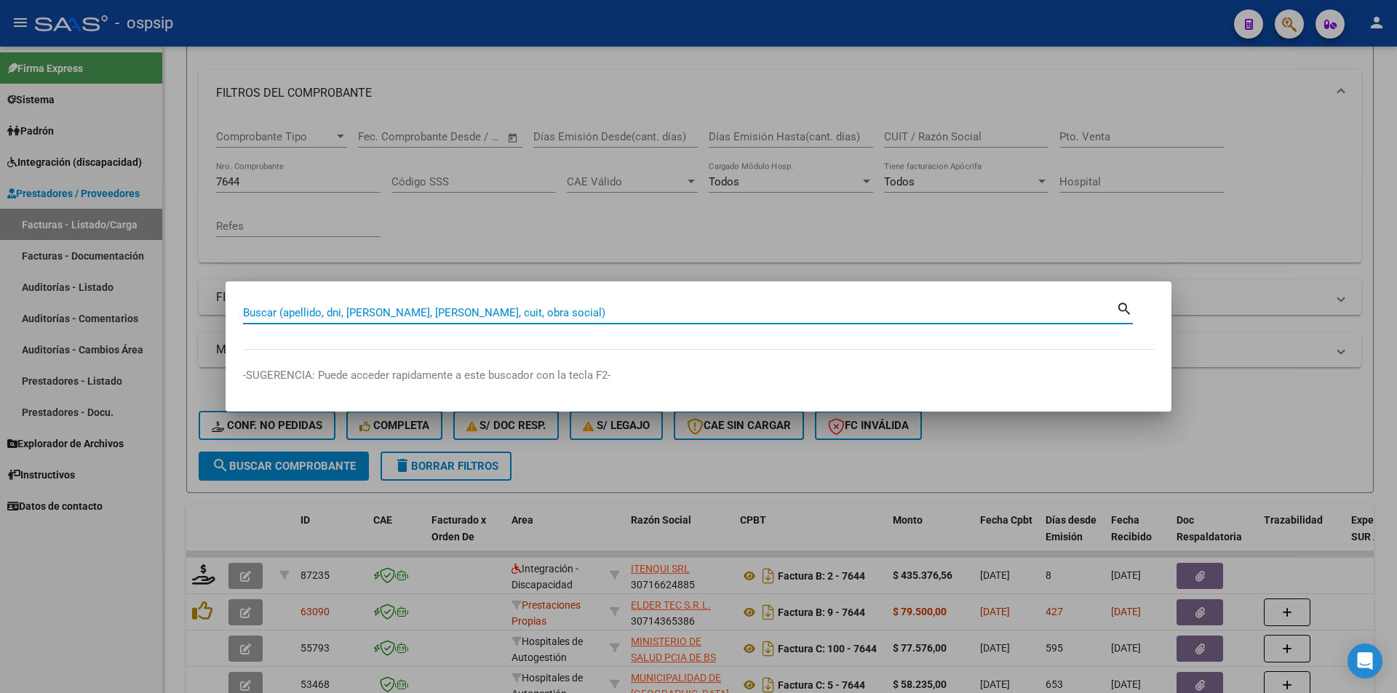
paste input "20402374"
type input "20402374"
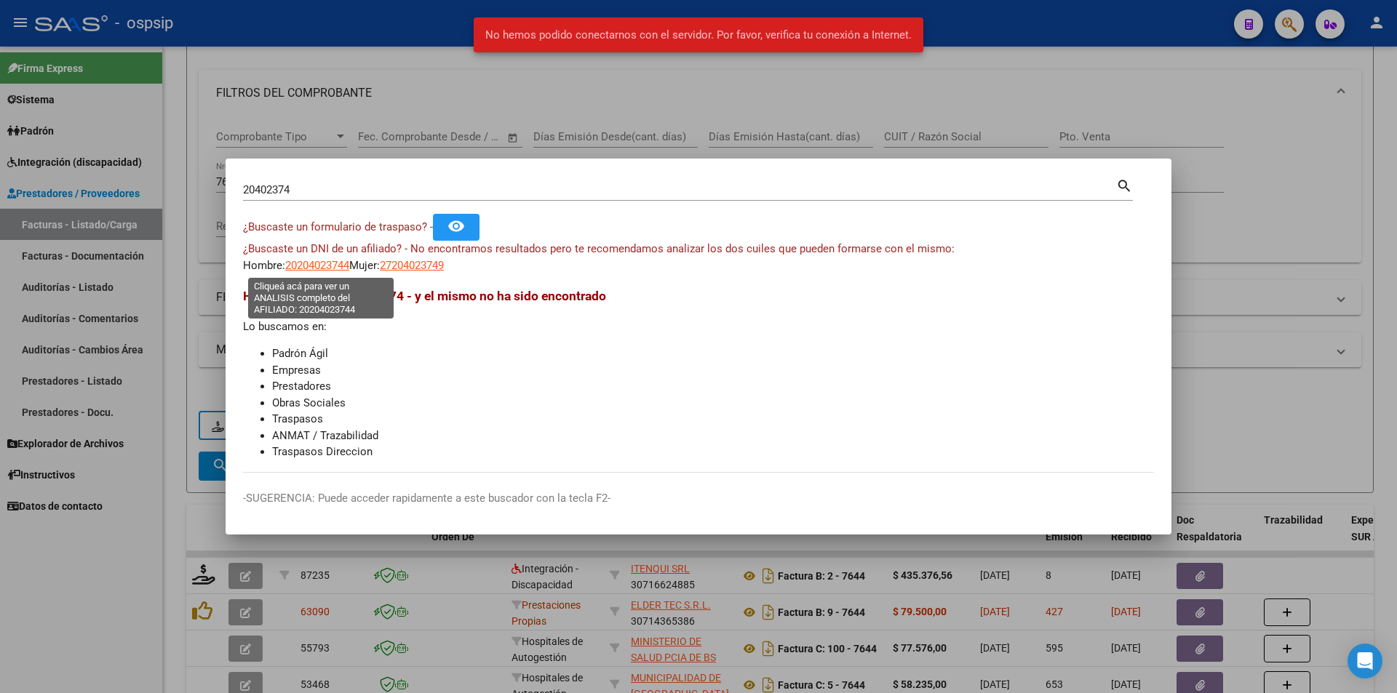
click at [333, 267] on span "20204023744" at bounding box center [317, 265] width 64 height 13
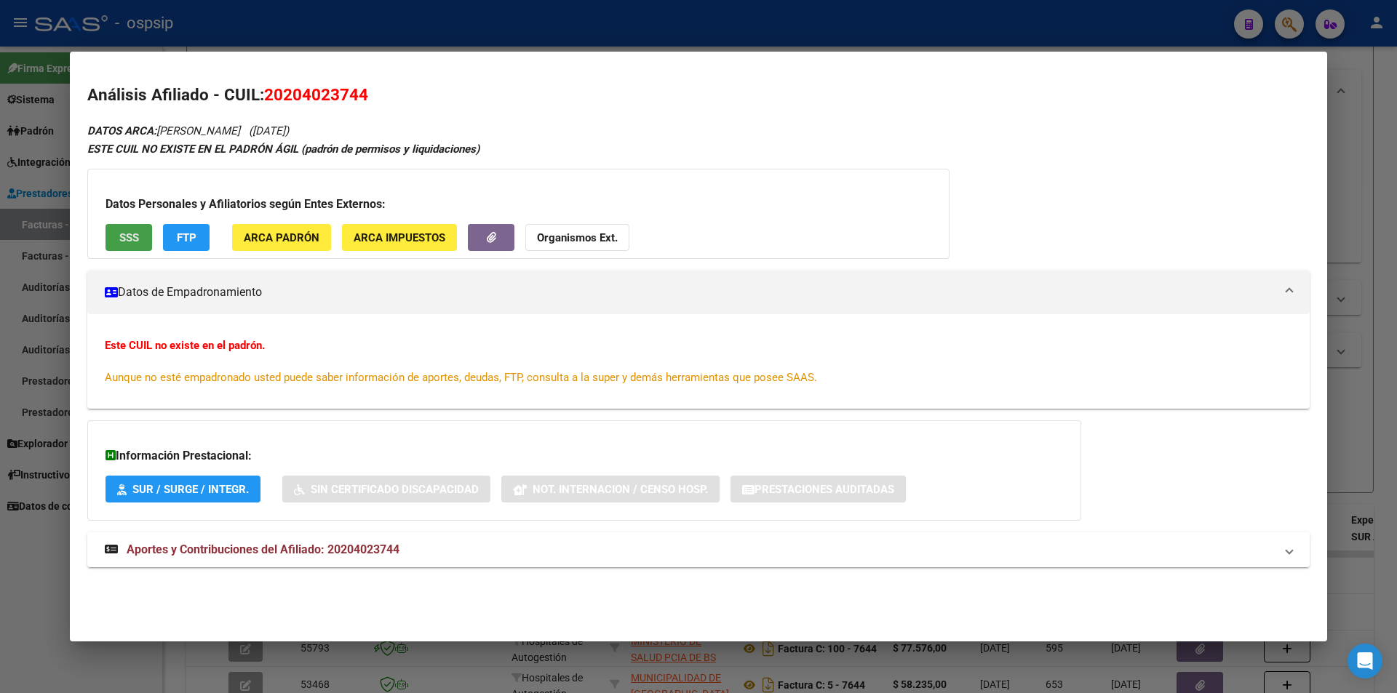
click at [125, 234] on span "SSS" at bounding box center [129, 237] width 20 height 13
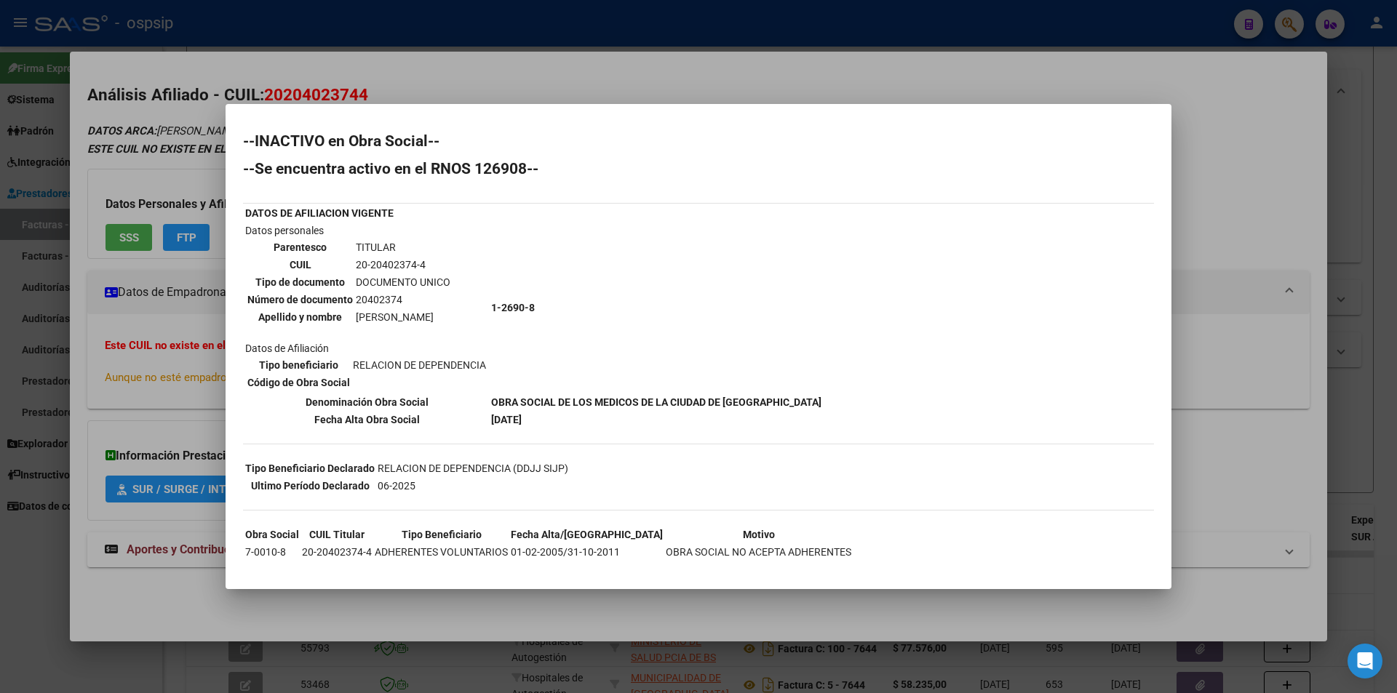
scroll to position [20, 0]
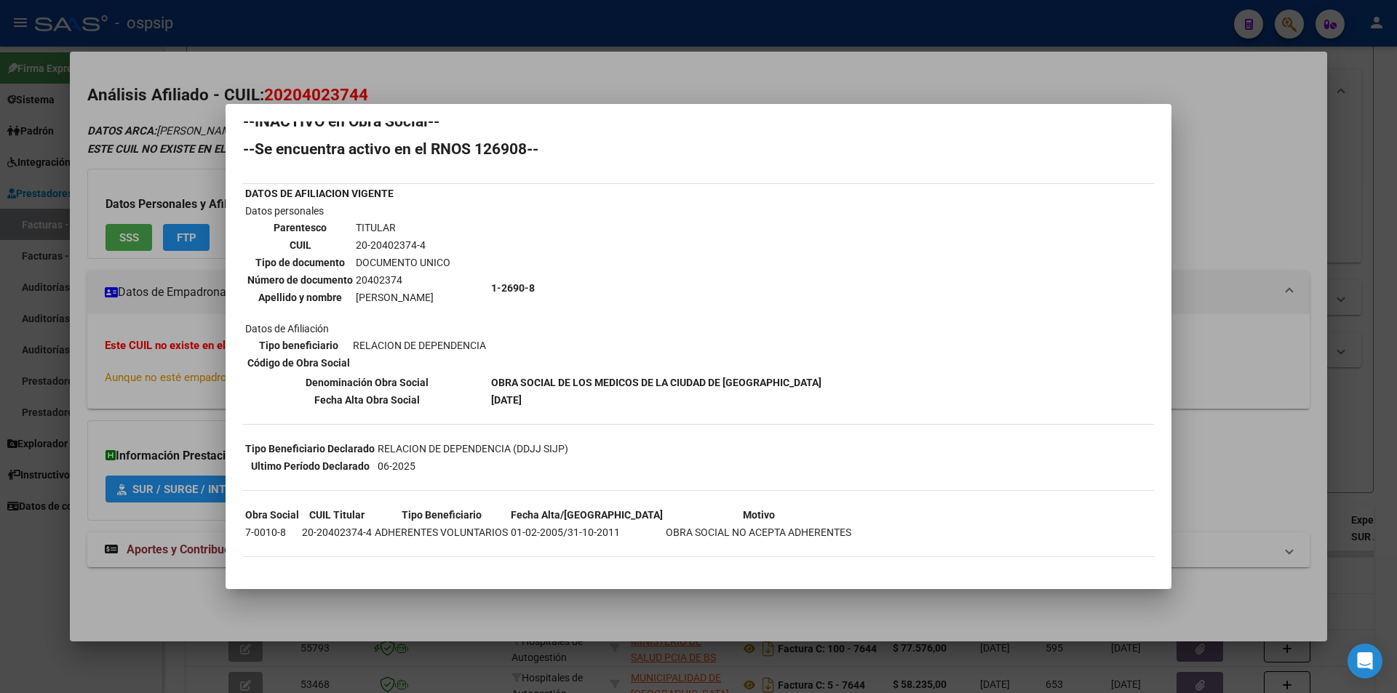
click at [528, 101] on div at bounding box center [698, 346] width 1397 height 693
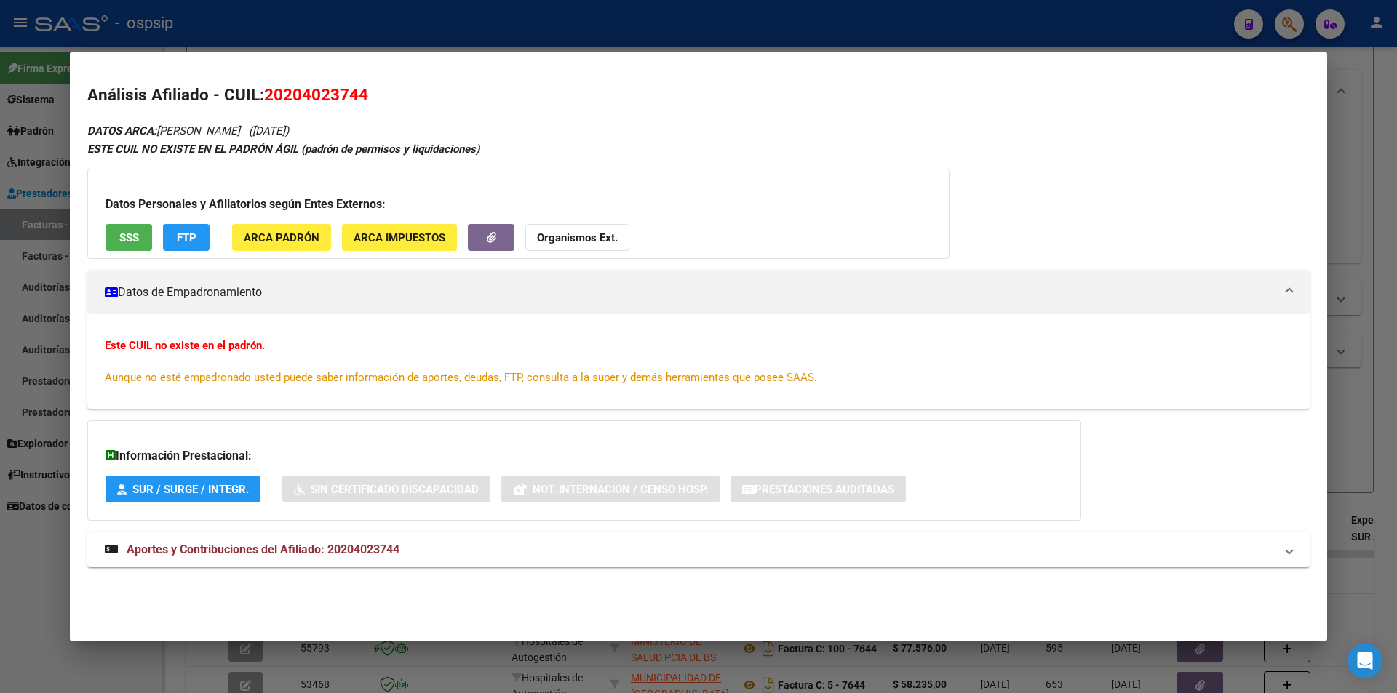
click at [504, 35] on div at bounding box center [698, 346] width 1397 height 693
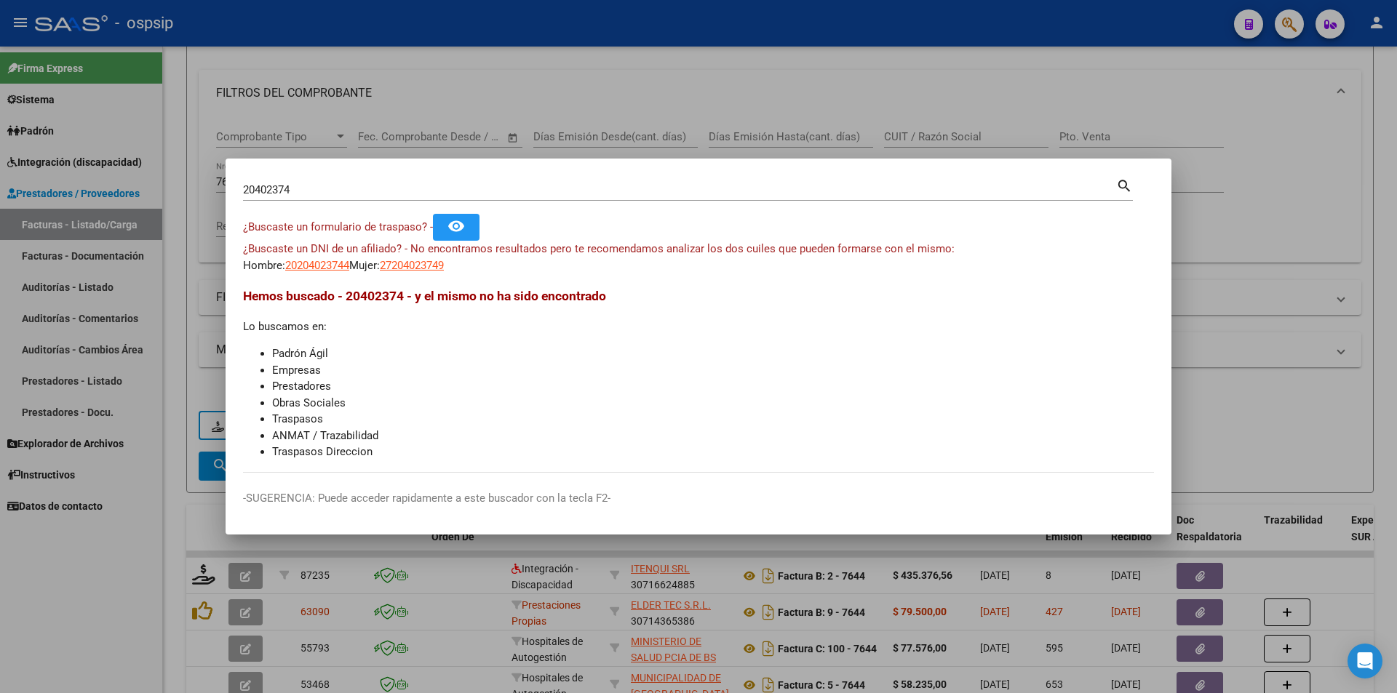
click at [568, 95] on div at bounding box center [698, 346] width 1397 height 693
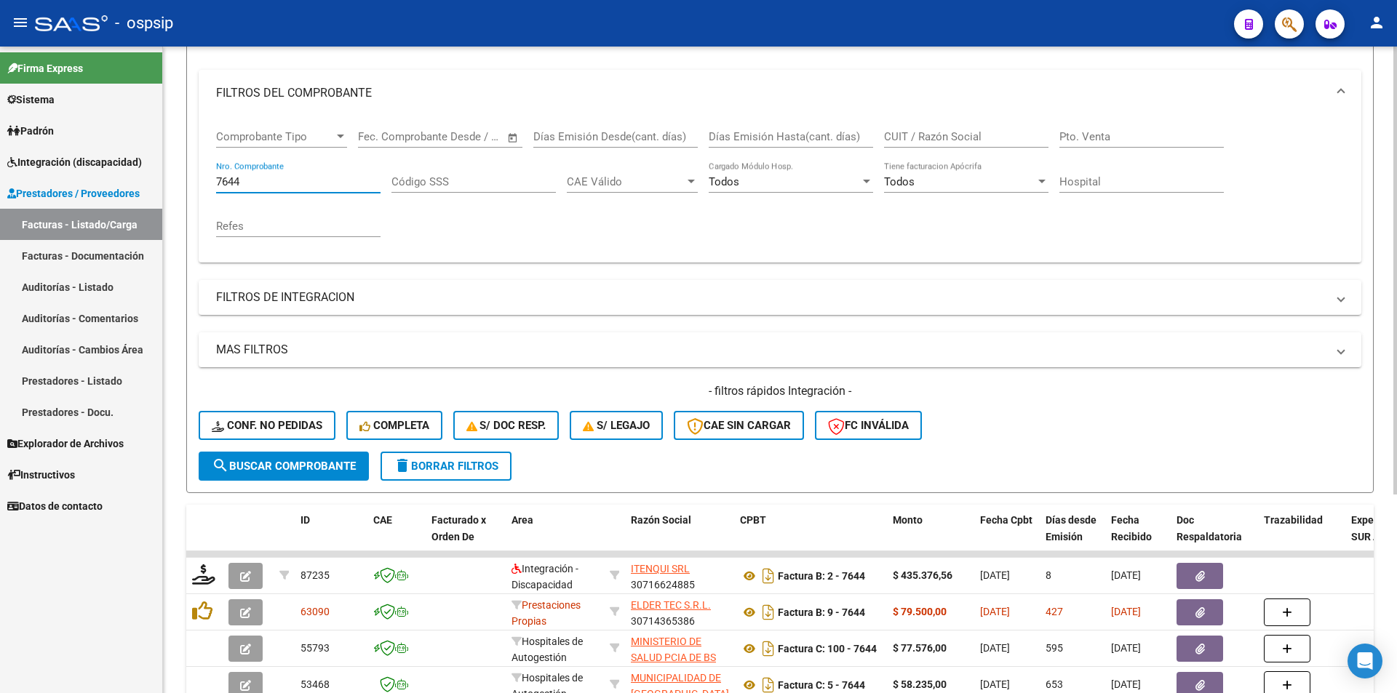
drag, startPoint x: 261, startPoint y: 184, endPoint x: 166, endPoint y: 170, distance: 95.6
click at [166, 170] on div "Video tutorial PRESTADORES -> Listado de CPBTs Emitidos por Prestadores / Prove…" at bounding box center [780, 330] width 1234 height 923
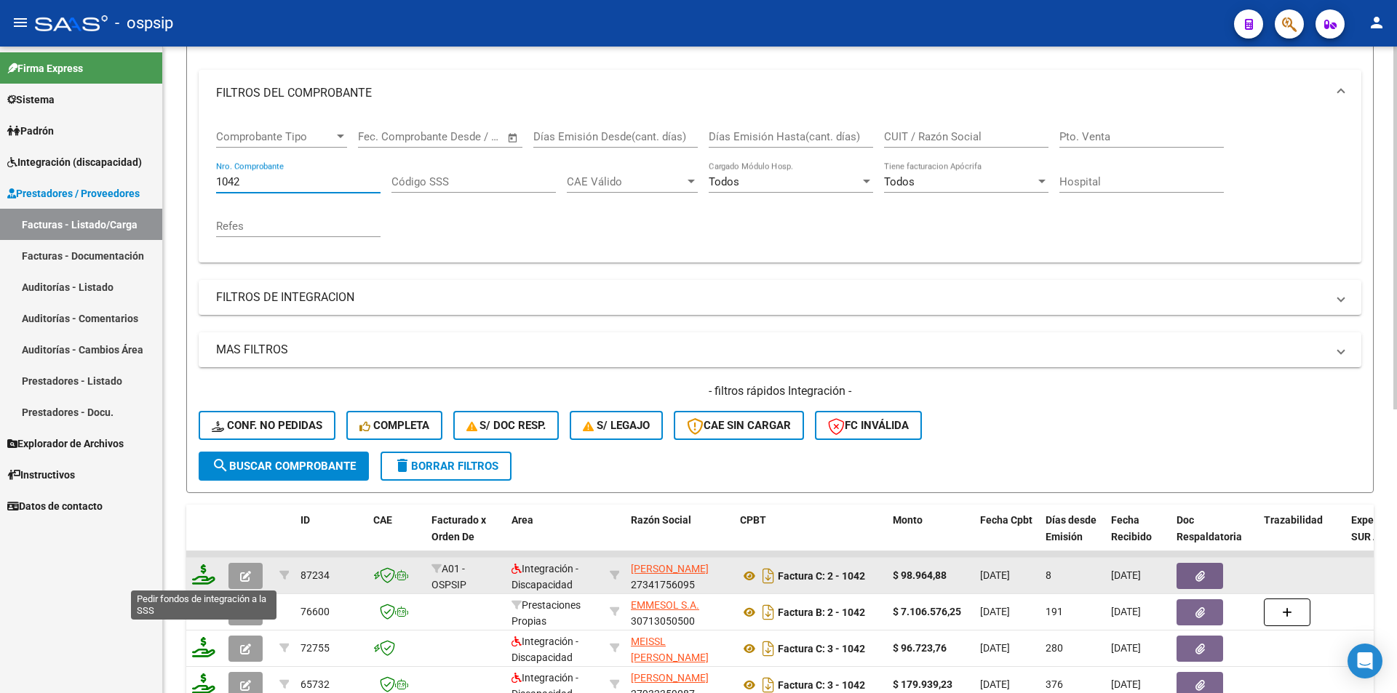
type input "1042"
click at [204, 579] on icon at bounding box center [203, 575] width 23 height 20
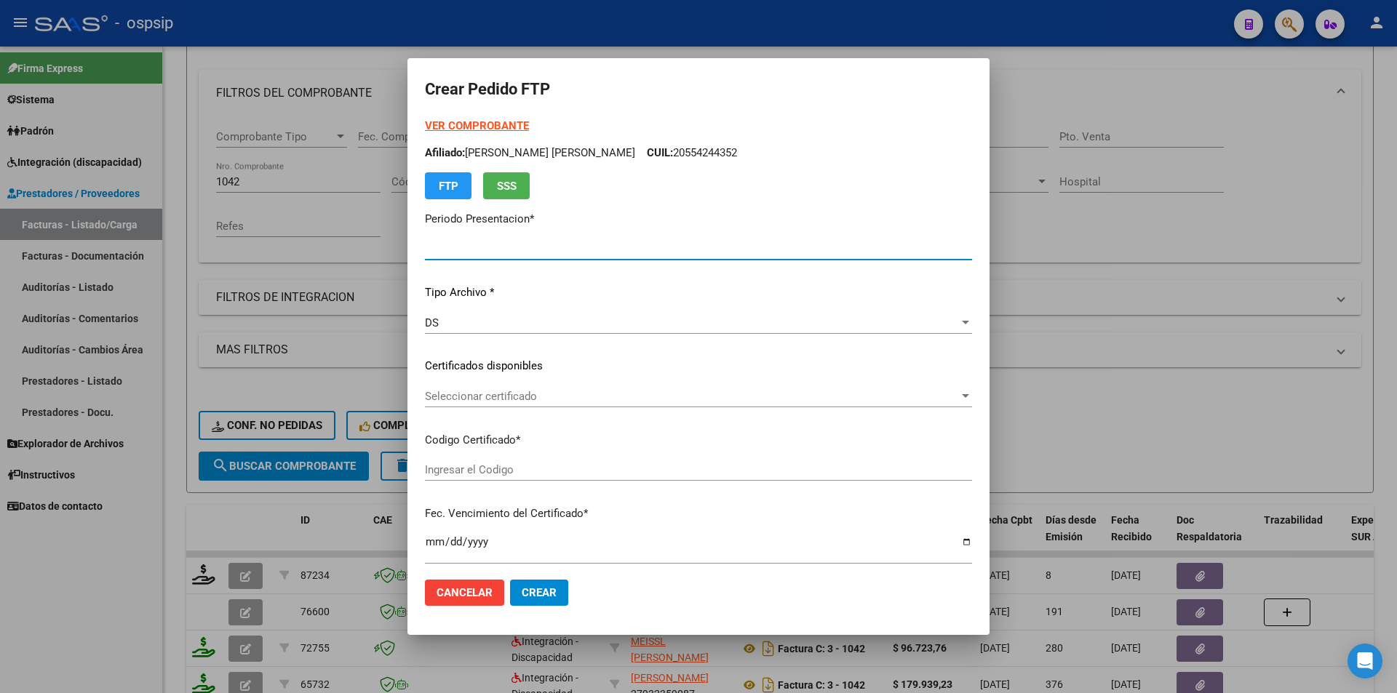
type input "202507"
type input "$ 98.964,88"
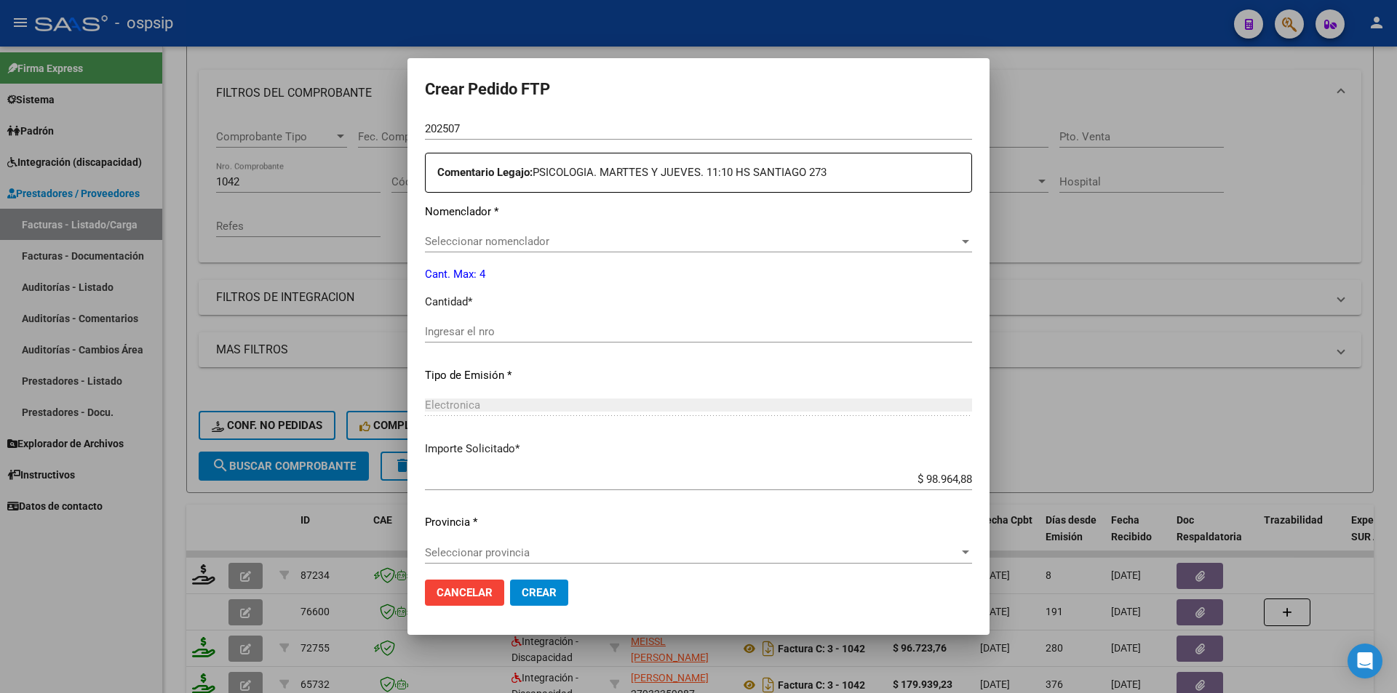
scroll to position [519, 0]
type input "ARG01000481860142022063020270630SFE168"
type input "[DATE]"
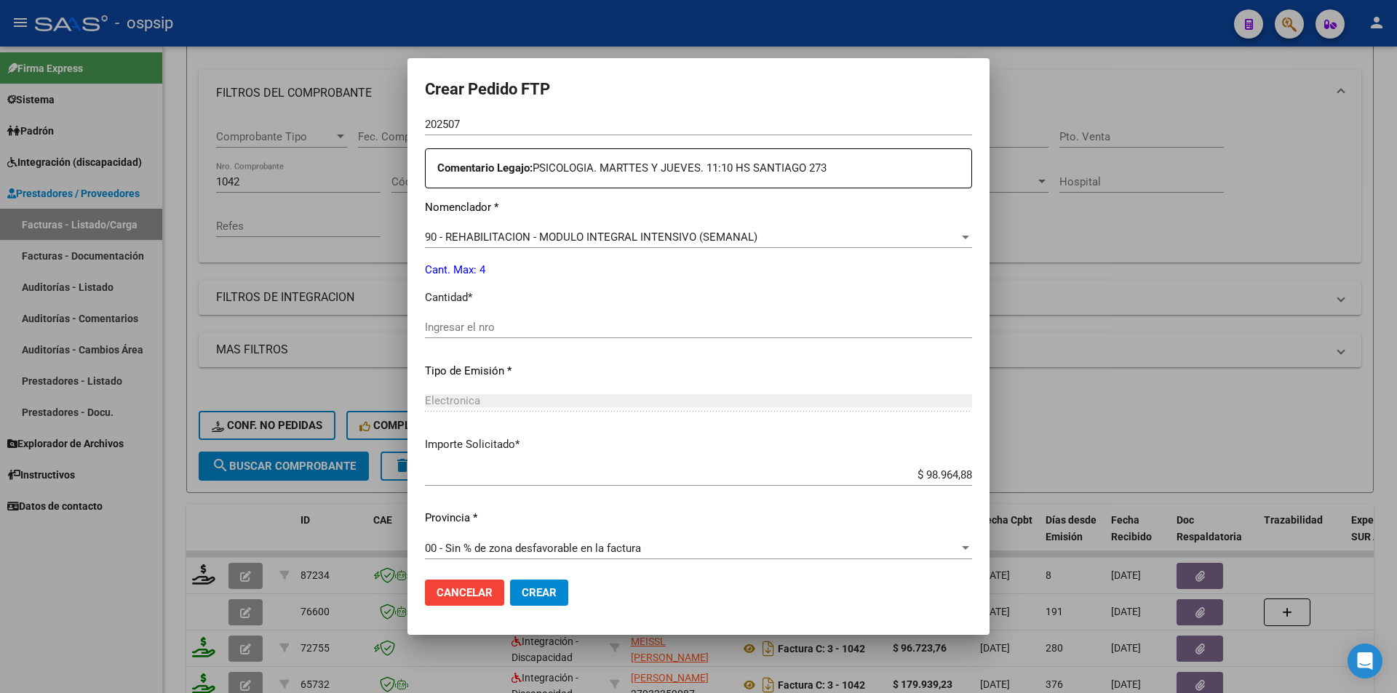
click at [450, 331] on input "Ingresar el nro" at bounding box center [698, 327] width 547 height 13
type input "4"
click at [554, 589] on span "Crear" at bounding box center [539, 593] width 35 height 13
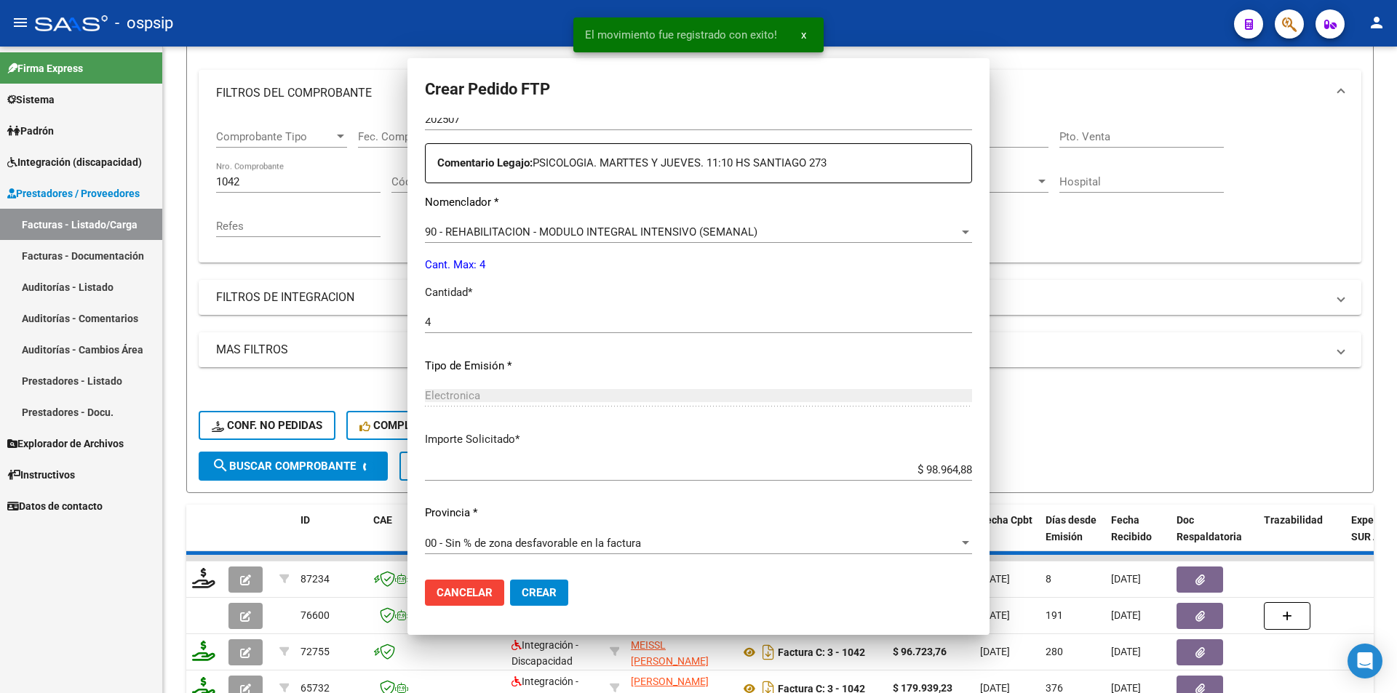
scroll to position [0, 0]
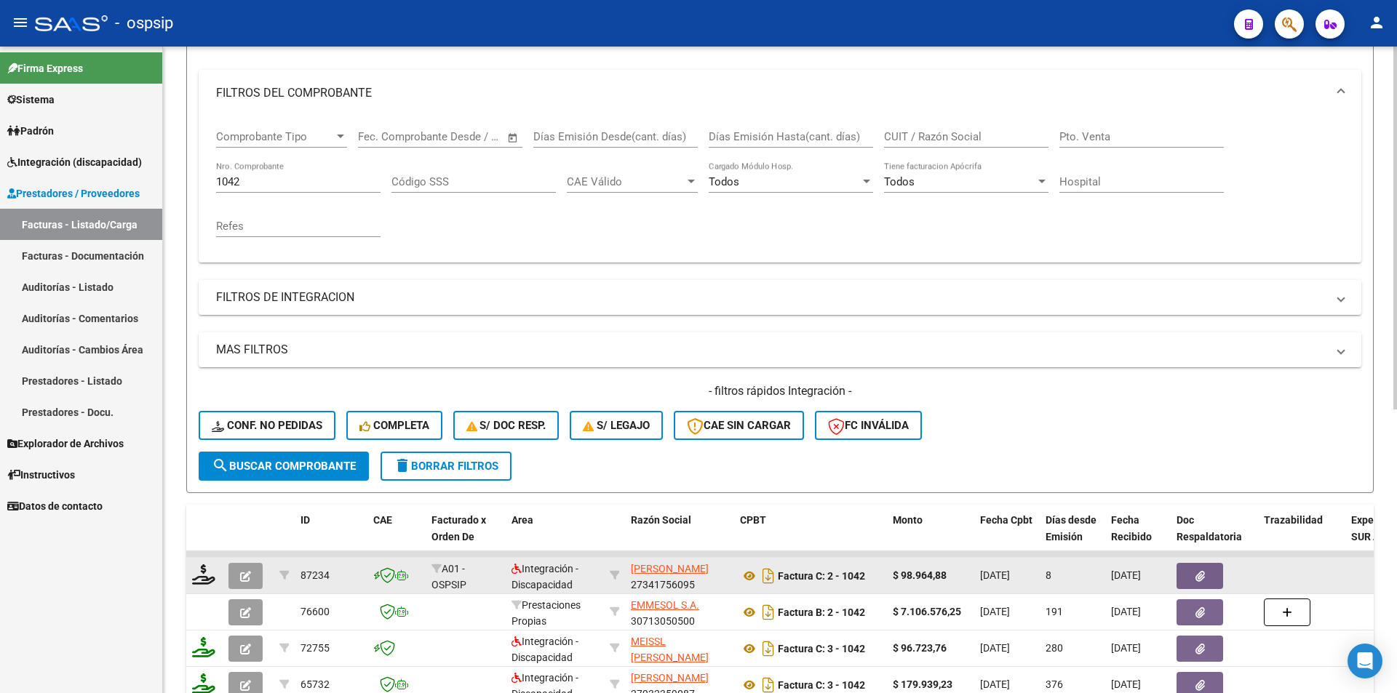
click at [246, 567] on button "button" at bounding box center [245, 576] width 34 height 26
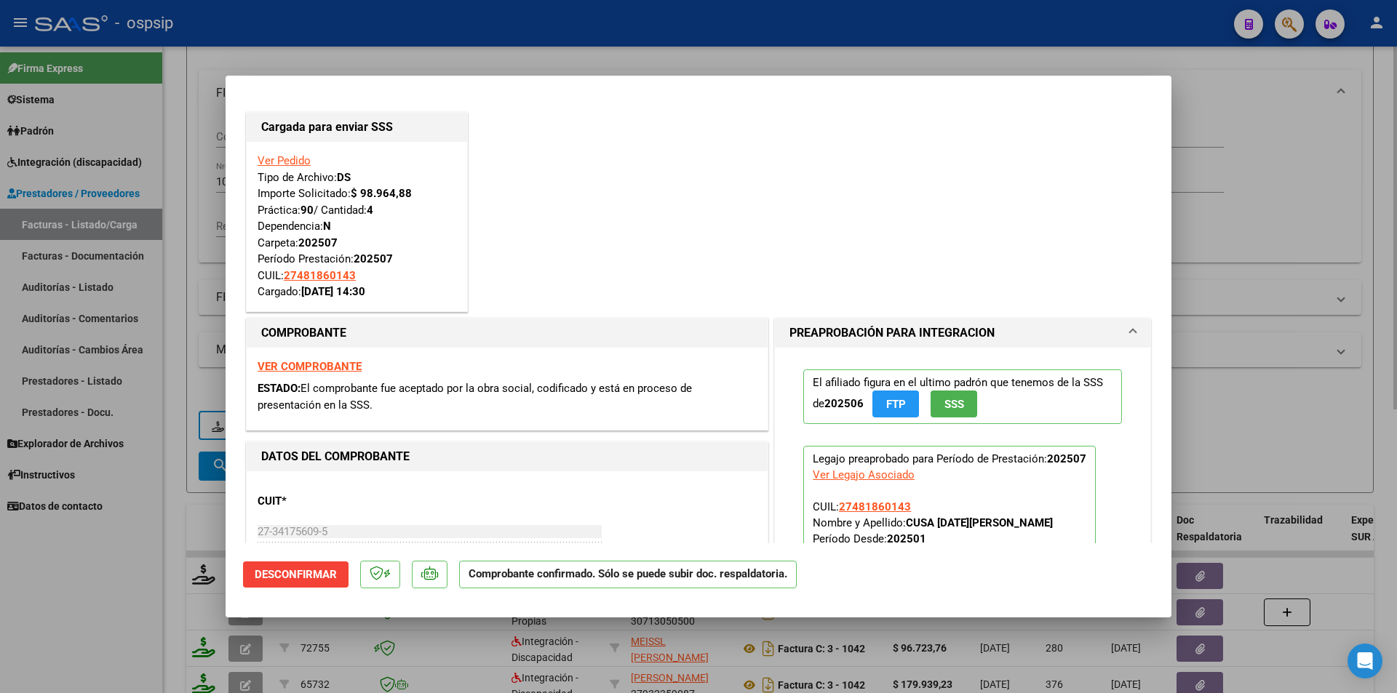
click at [176, 498] on div at bounding box center [698, 346] width 1397 height 693
type input "$ 0,00"
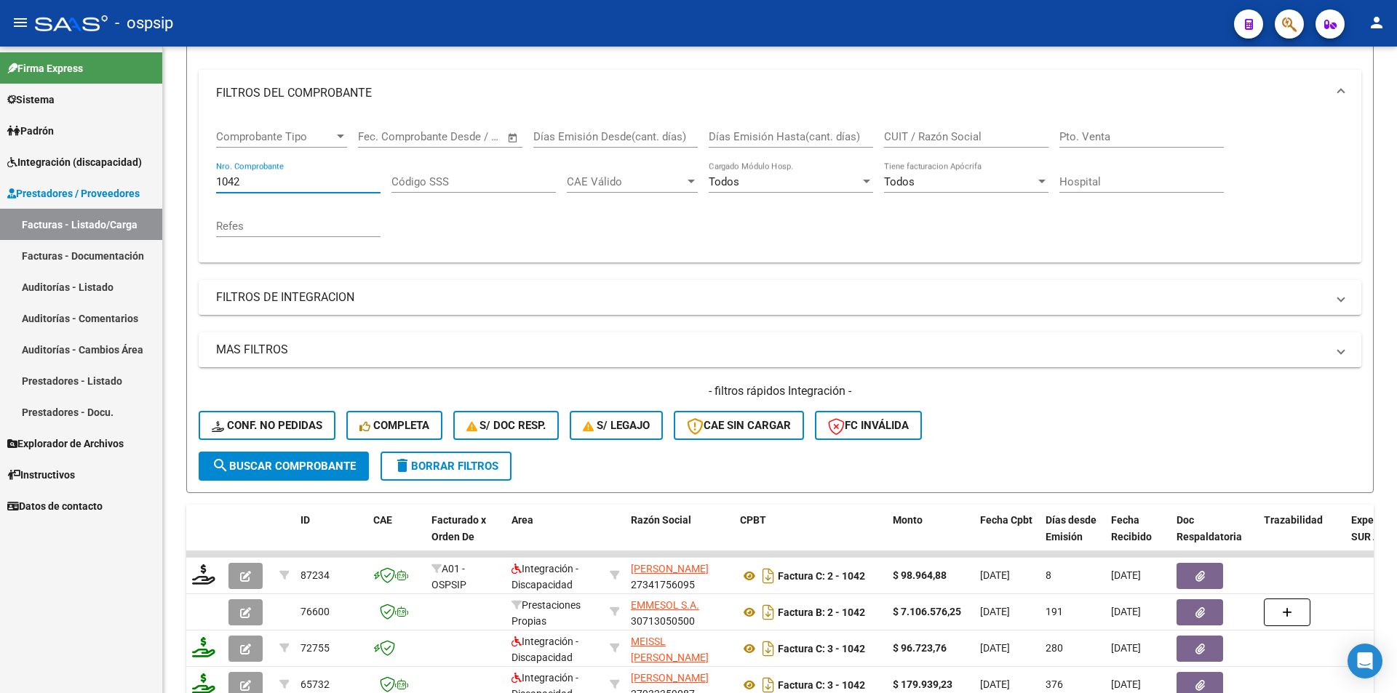
drag, startPoint x: 255, startPoint y: 187, endPoint x: 140, endPoint y: 180, distance: 115.9
click at [135, 180] on mat-sidenav-container "Firma Express Sistema Usuarios Todos los Usuarios Padrón Afiliados Empadronados…" at bounding box center [698, 370] width 1397 height 647
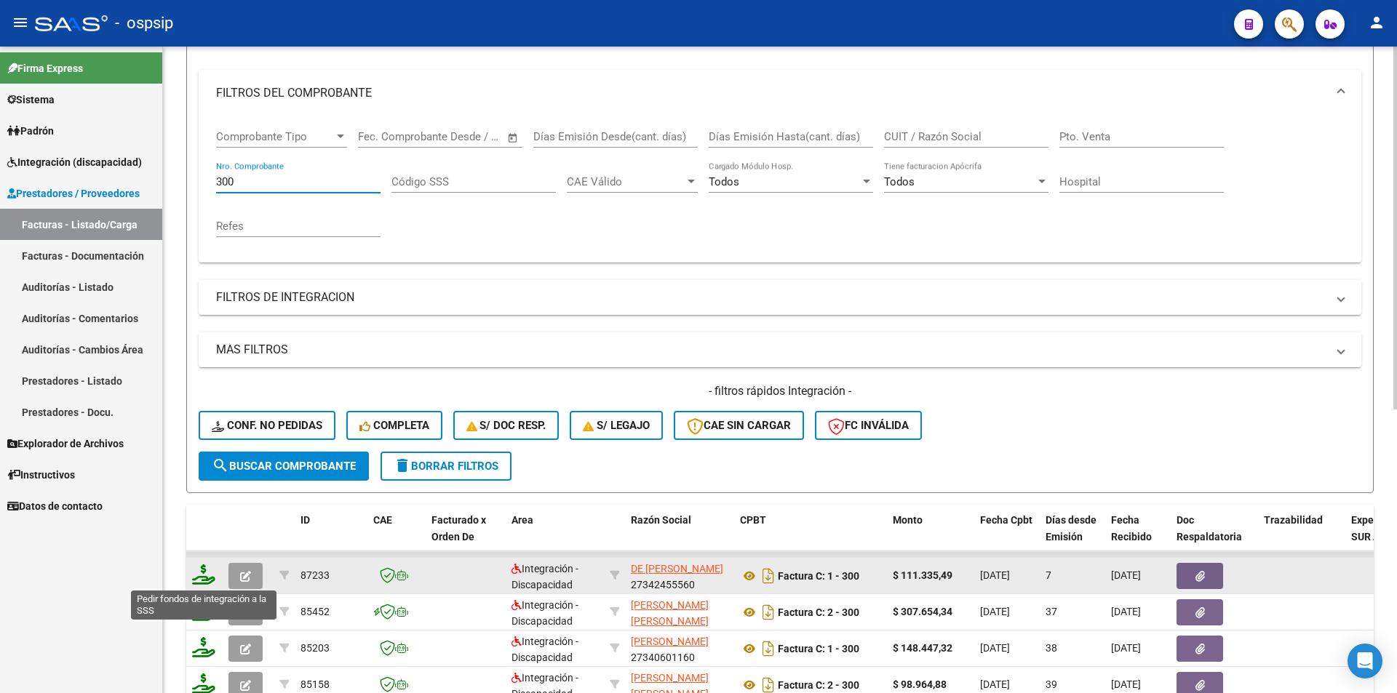
type input "300"
click at [204, 573] on icon at bounding box center [203, 575] width 23 height 20
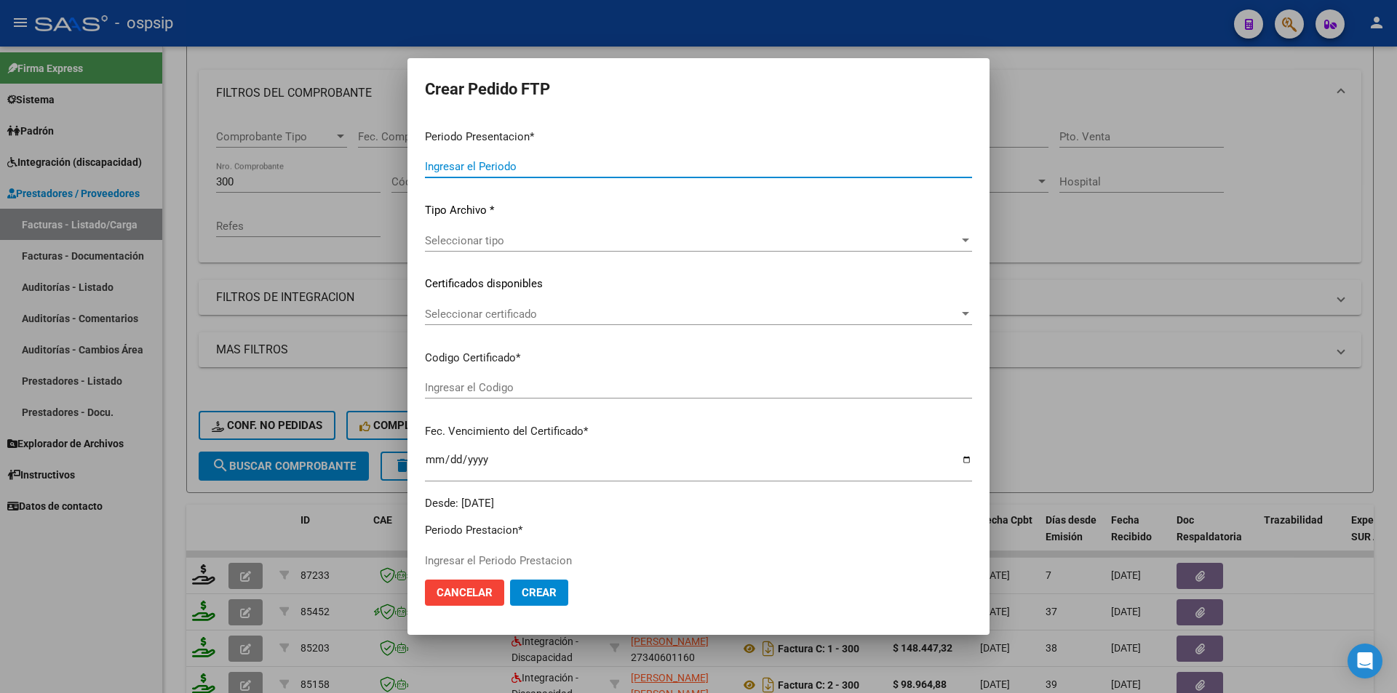
type input "202507"
type input "$ 111.335,49"
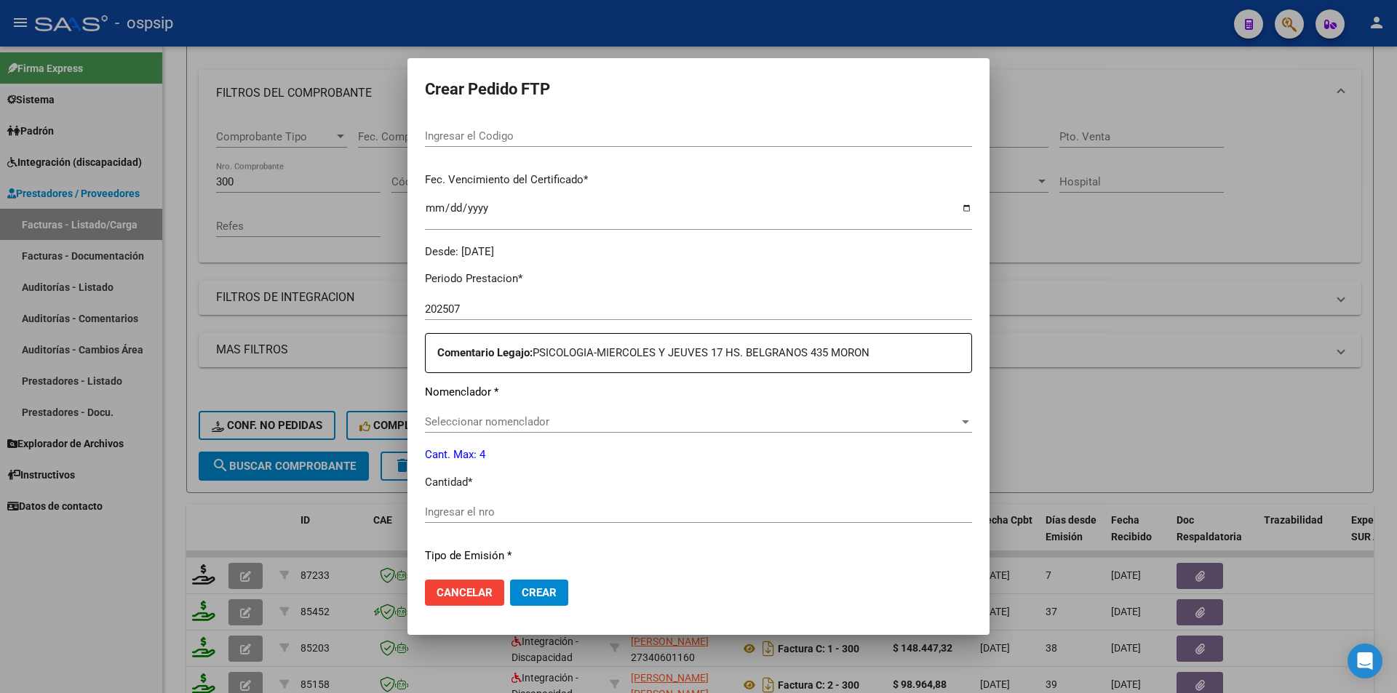
scroll to position [446, 0]
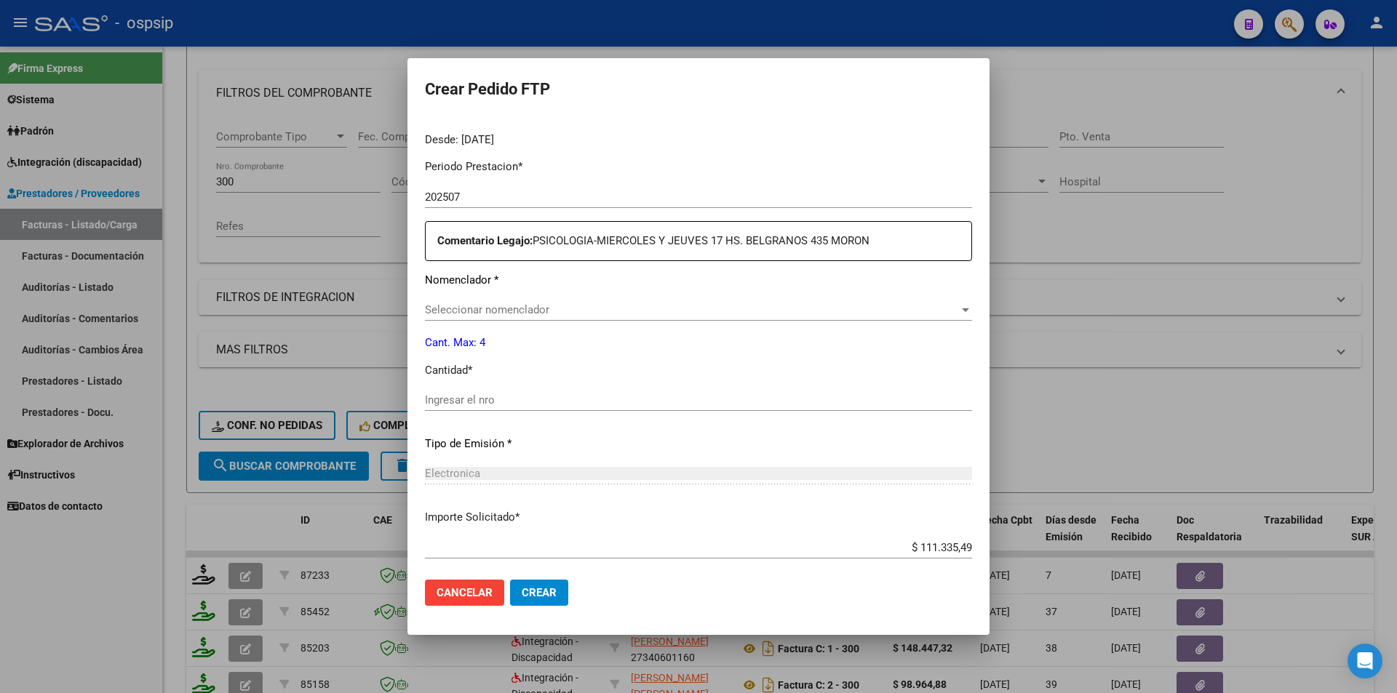
type input "1164610304"
type input "[DATE]"
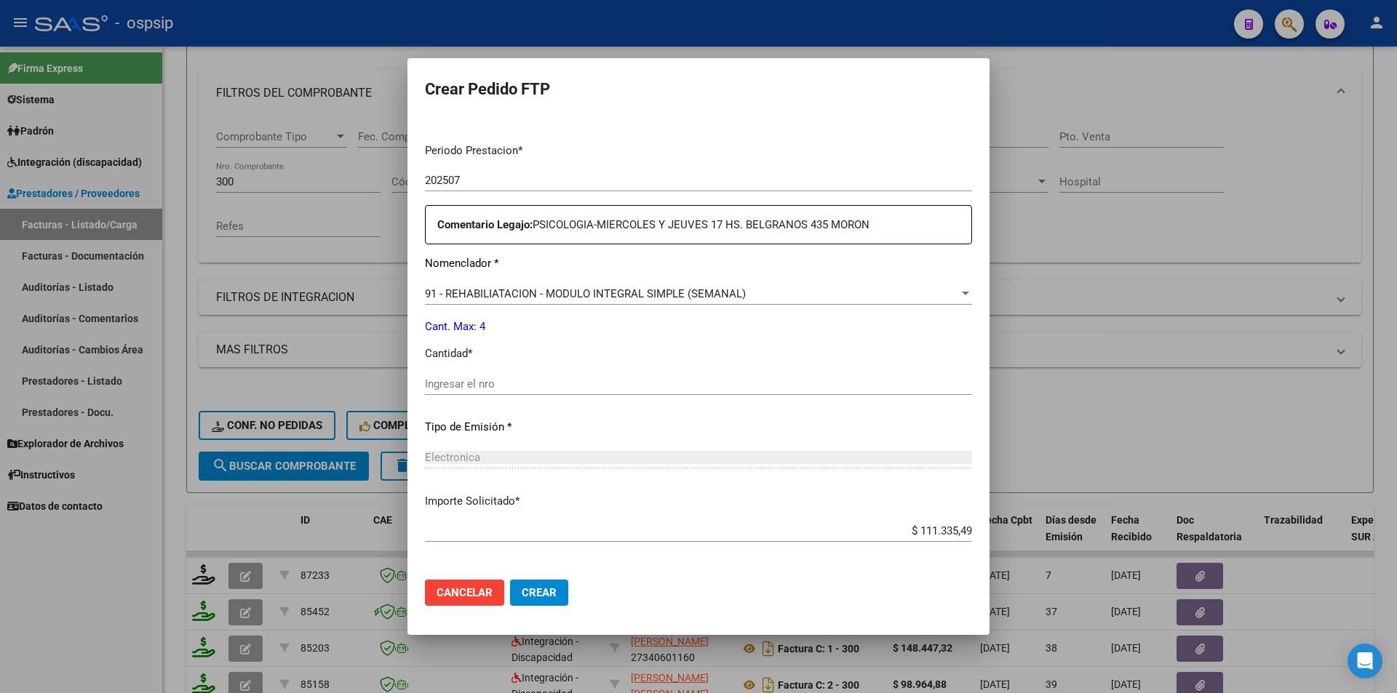
click at [470, 385] on input "Ingresar el nro" at bounding box center [698, 384] width 547 height 13
type input "4"
click at [544, 593] on span "Crear" at bounding box center [539, 593] width 35 height 13
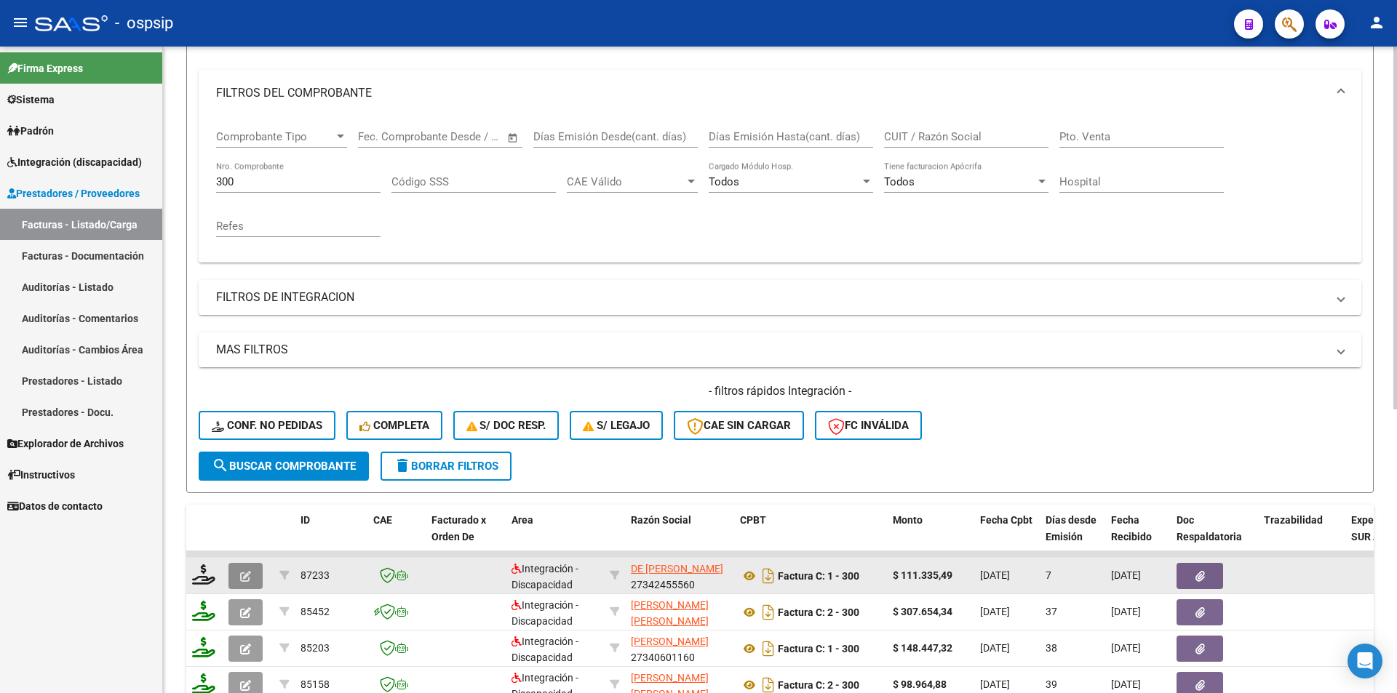
click at [251, 571] on button "button" at bounding box center [245, 576] width 34 height 26
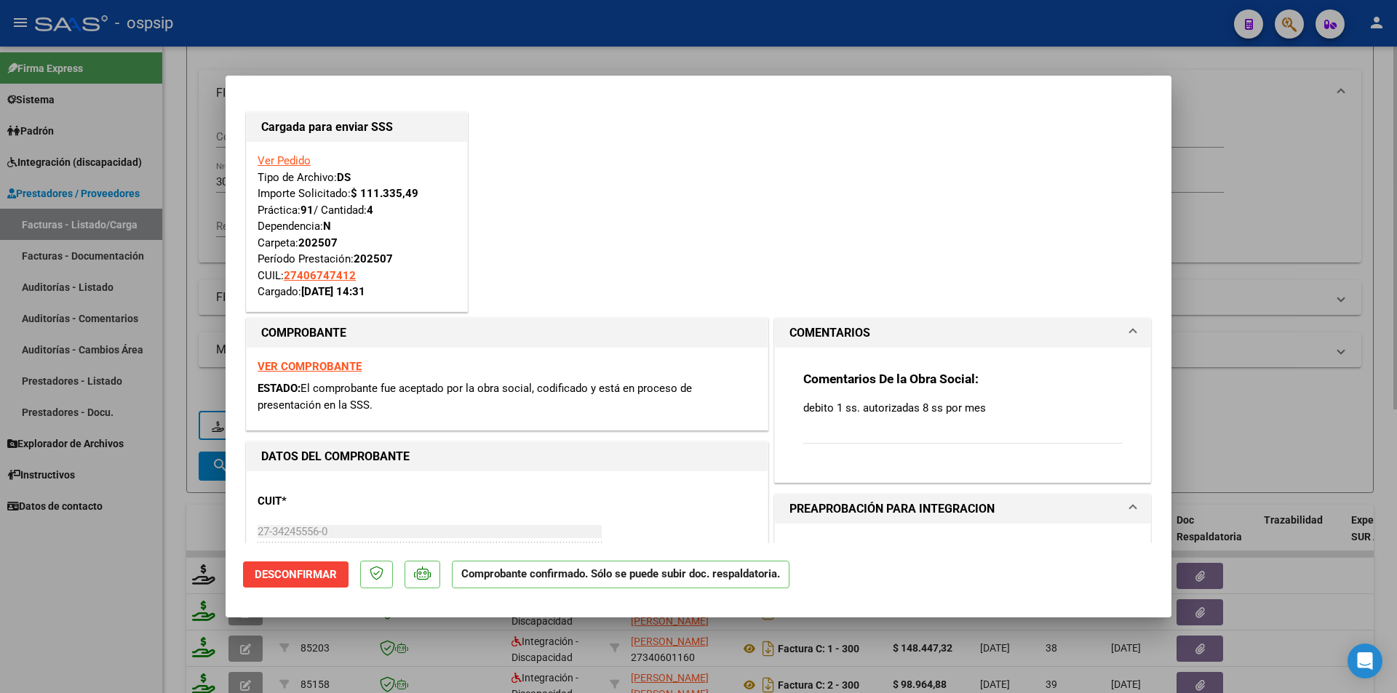
drag, startPoint x: 199, startPoint y: 159, endPoint x: 216, endPoint y: 164, distance: 17.7
click at [199, 164] on div at bounding box center [698, 346] width 1397 height 693
type input "$ 0,00"
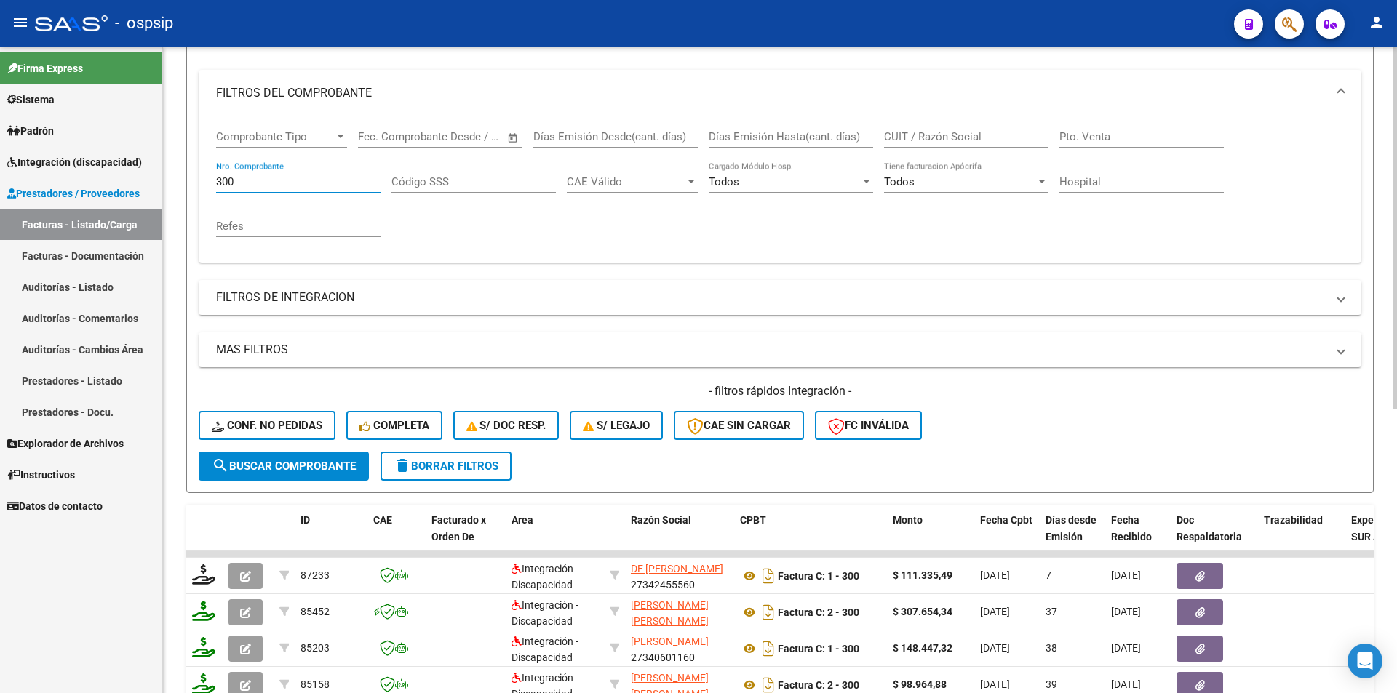
drag, startPoint x: 250, startPoint y: 180, endPoint x: 168, endPoint y: 181, distance: 81.5
click at [168, 181] on div "Video tutorial PRESTADORES -> Listado de CPBTs Emitidos por Prestadores / Prove…" at bounding box center [780, 439] width 1234 height 1141
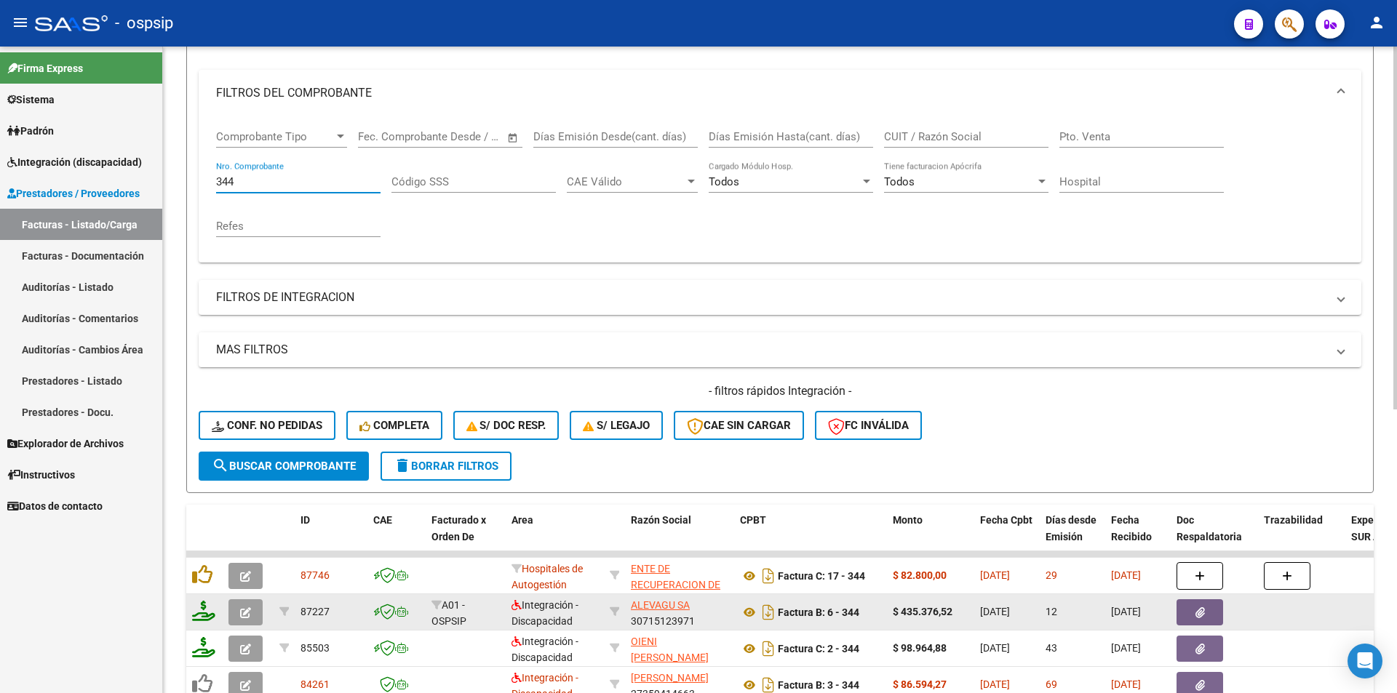
type input "344"
click at [204, 610] on icon at bounding box center [203, 611] width 23 height 20
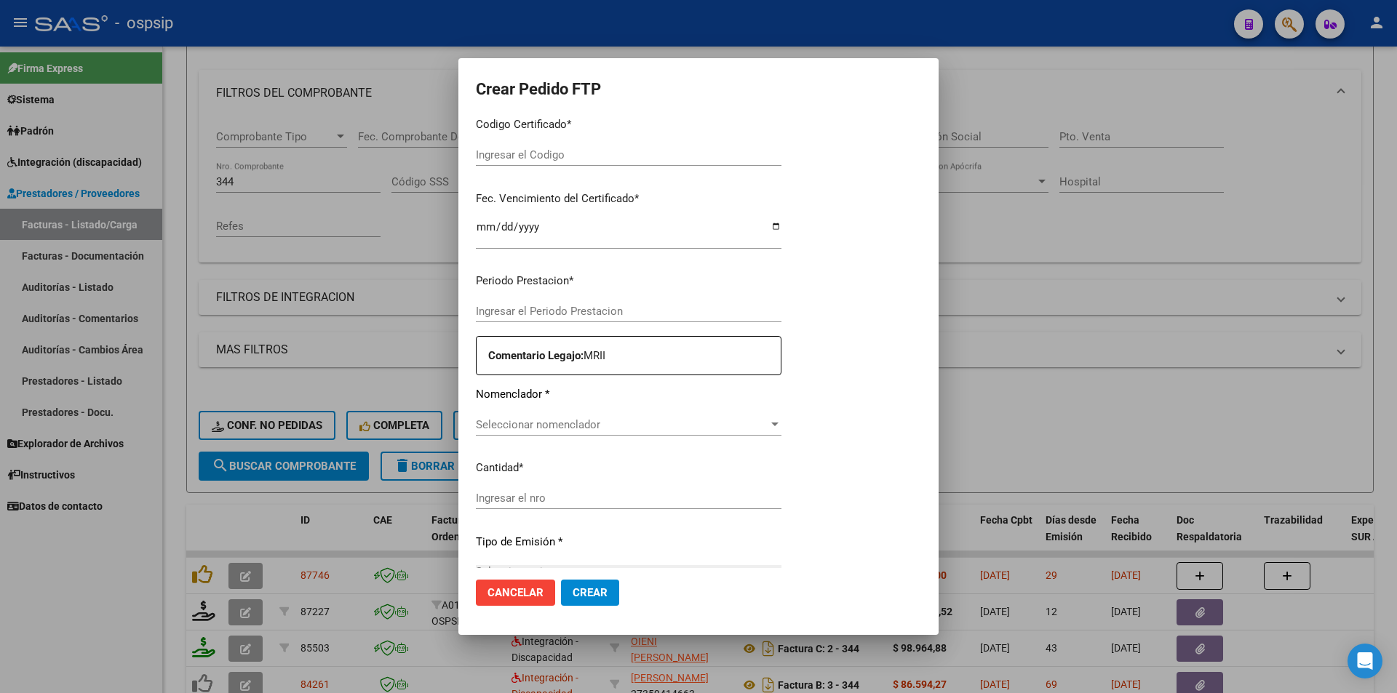
scroll to position [295, 0]
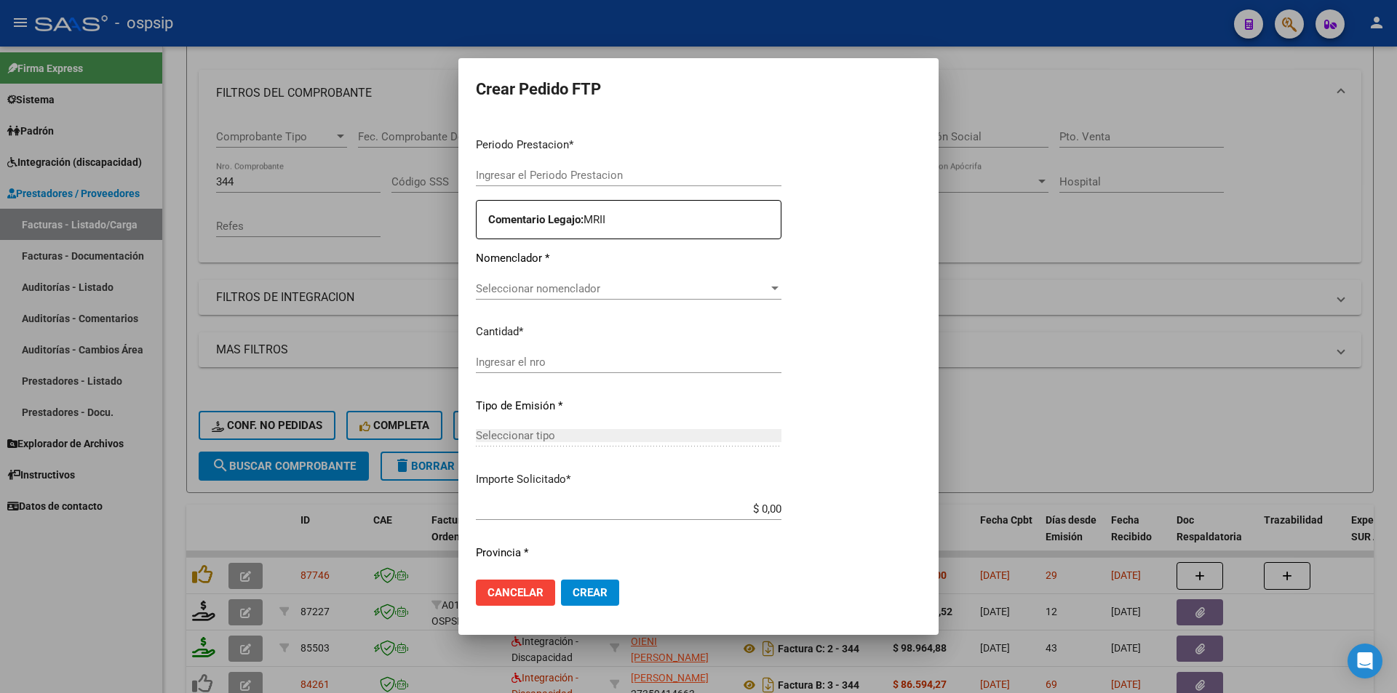
type input "202507"
type input "$ 435.376,52"
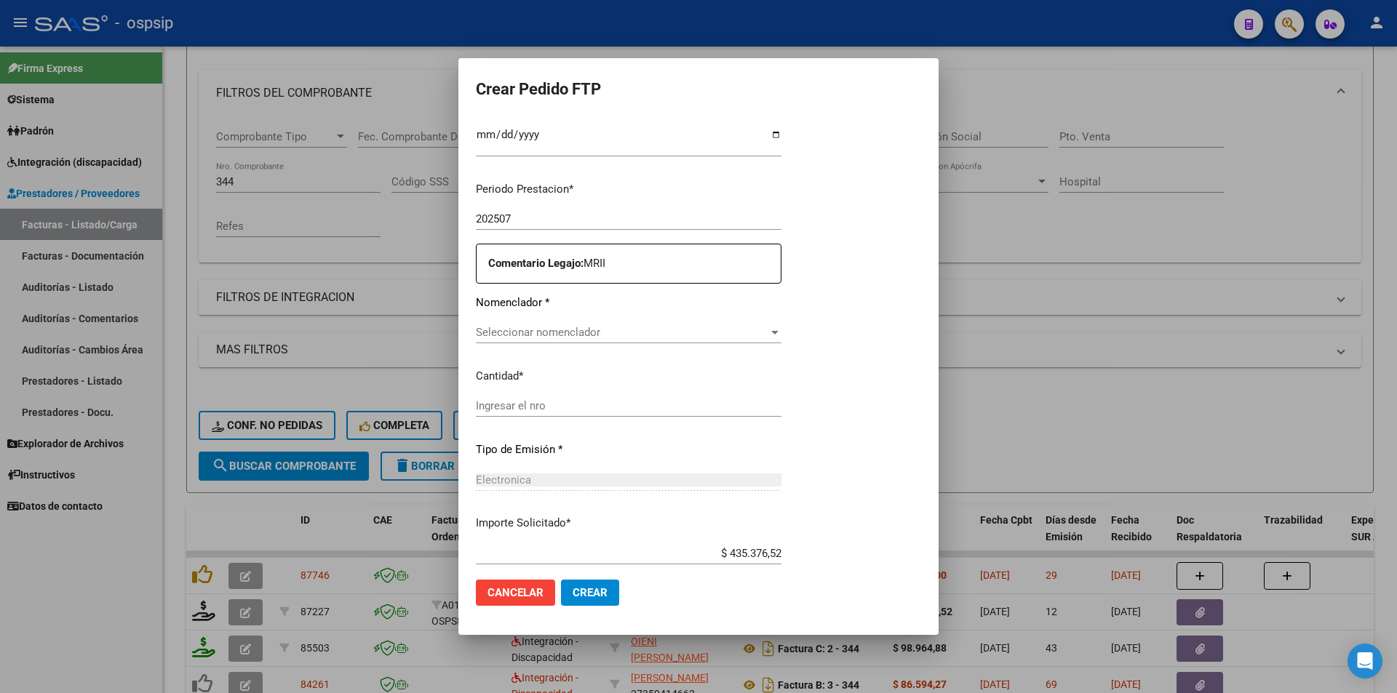
type input "ARG02000551640862022102620271026BS413"
type input "[DATE]"
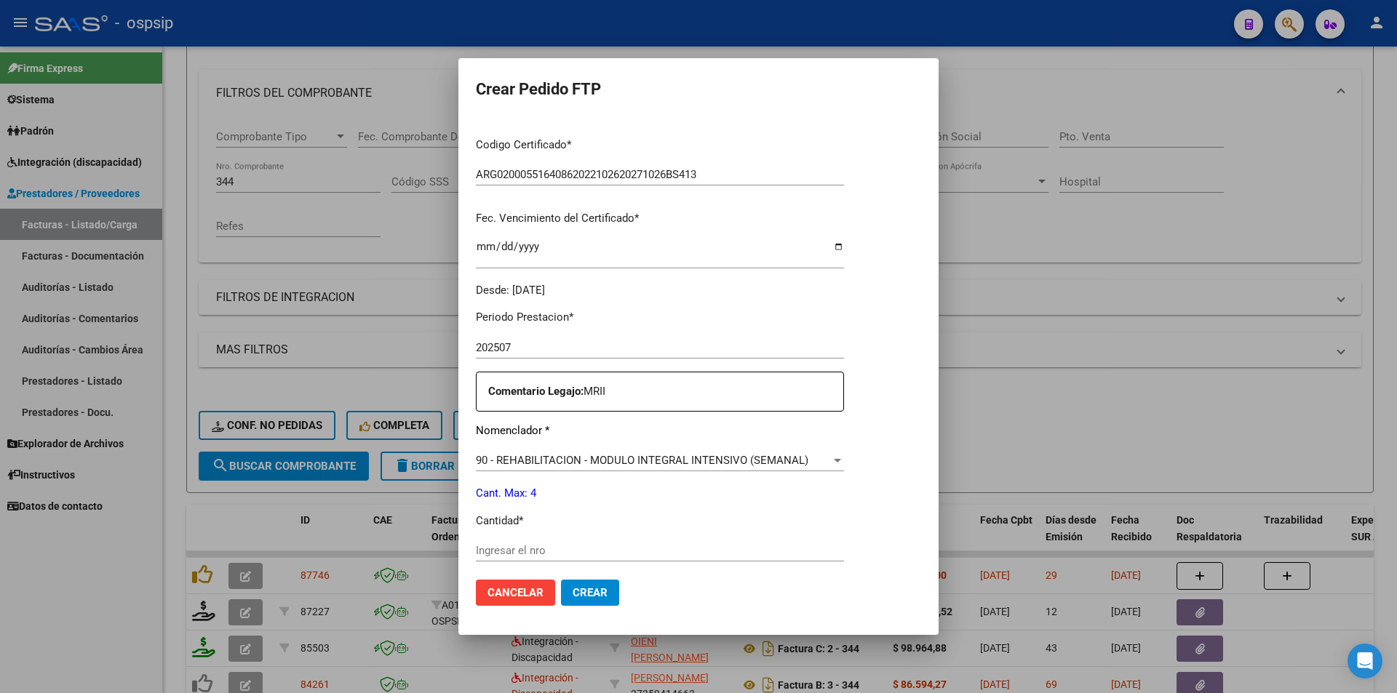
click at [492, 549] on input "Ingresar el nro" at bounding box center [660, 550] width 368 height 13
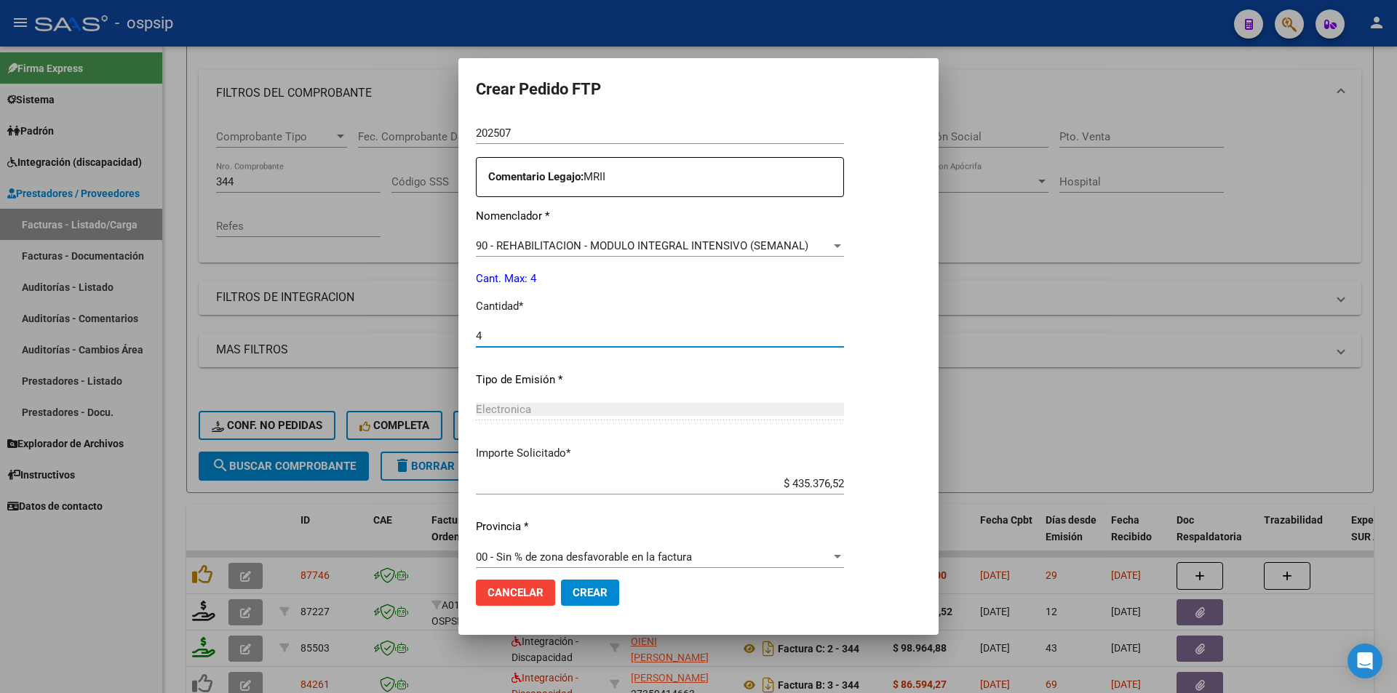
scroll to position [514, 0]
type input "4"
click at [573, 594] on span "Crear" at bounding box center [590, 593] width 35 height 13
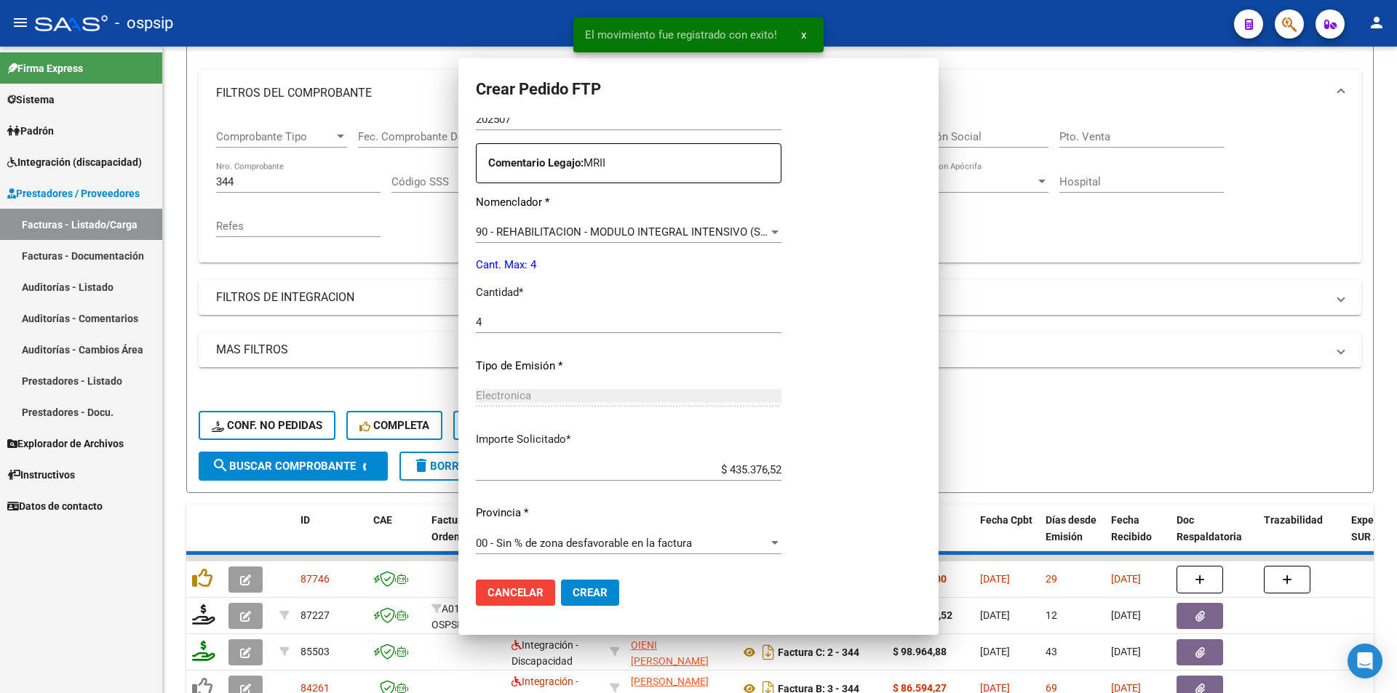
scroll to position [432, 0]
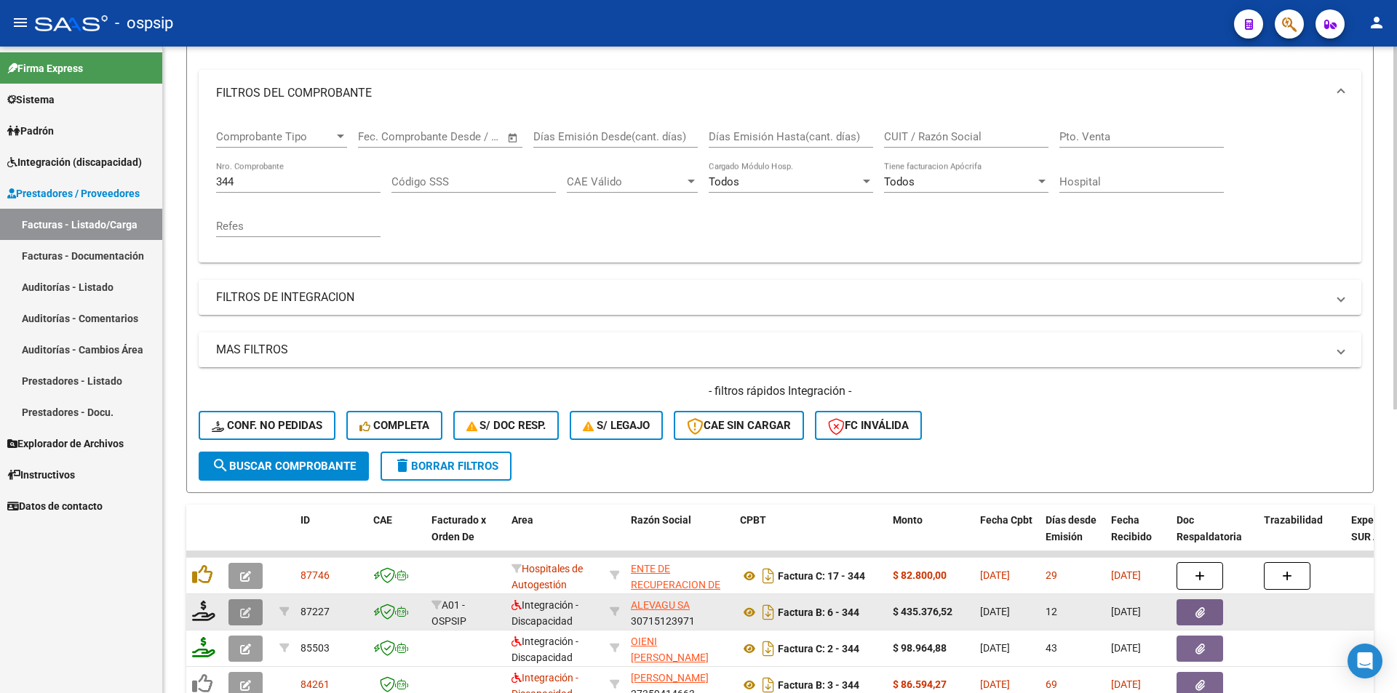
click at [250, 613] on icon "button" at bounding box center [245, 613] width 11 height 11
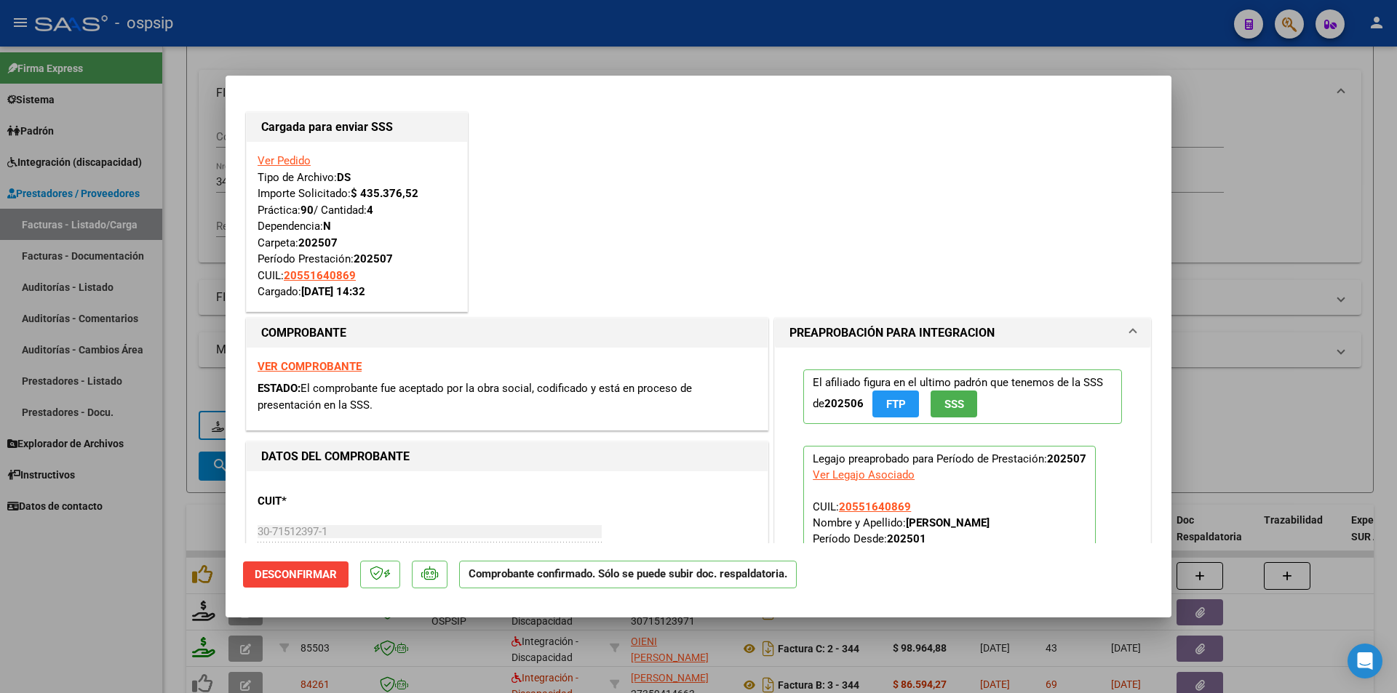
click at [142, 621] on div at bounding box center [698, 346] width 1397 height 693
type input "$ 0,00"
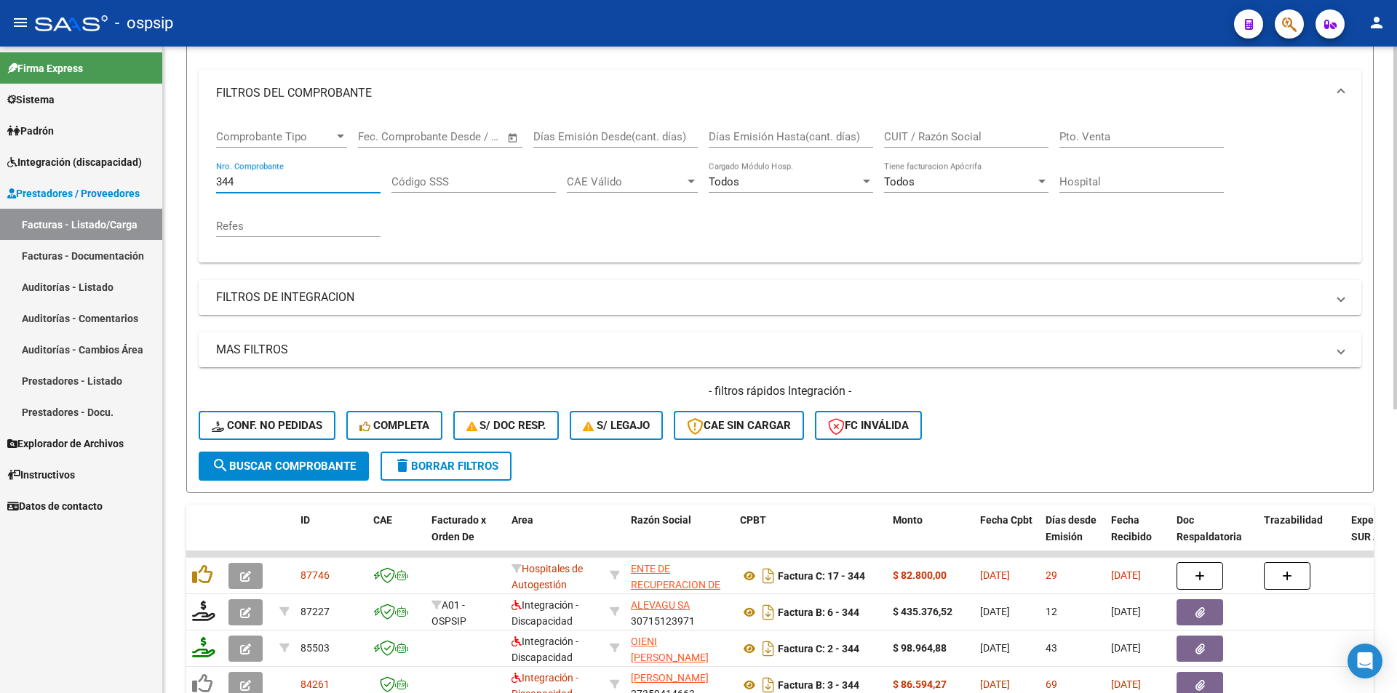
drag, startPoint x: 244, startPoint y: 180, endPoint x: 173, endPoint y: 182, distance: 70.6
click at [168, 183] on div "Video tutorial PRESTADORES -> Listado de CPBTs Emitidos por Prestadores / Prove…" at bounding box center [780, 439] width 1234 height 1141
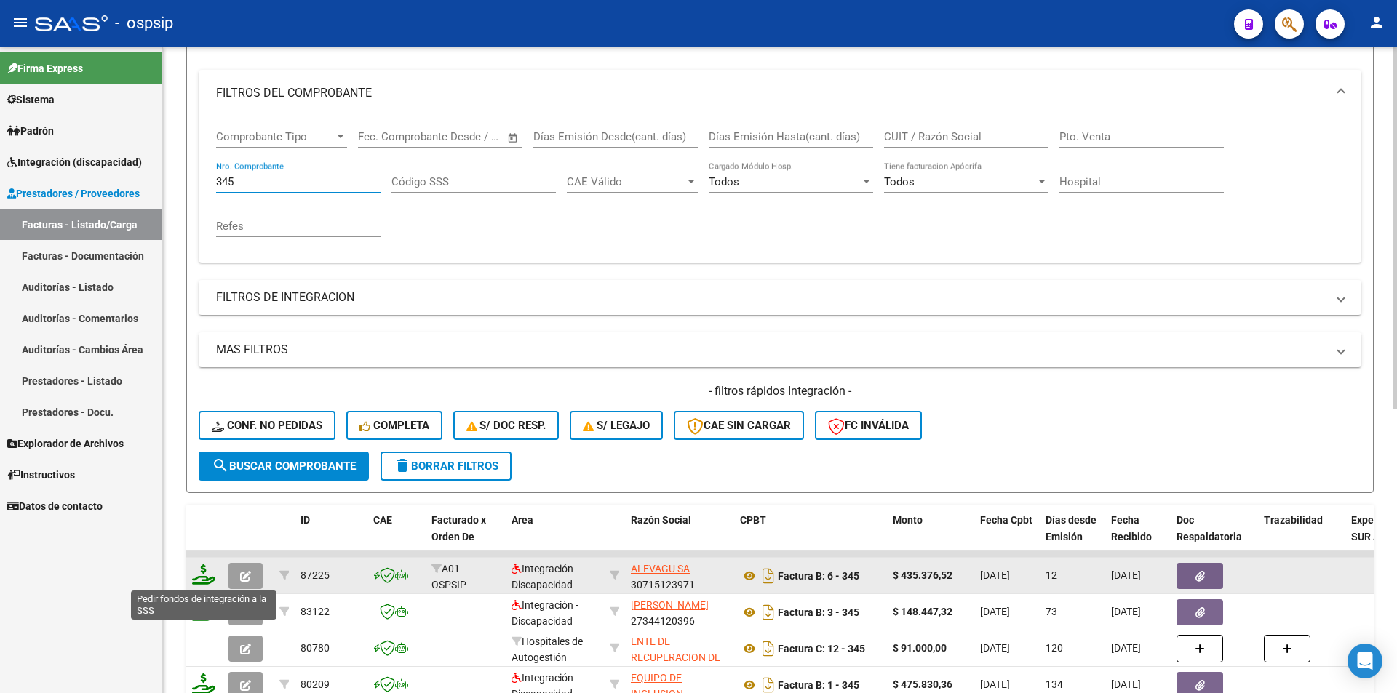
click at [207, 573] on icon at bounding box center [203, 575] width 23 height 20
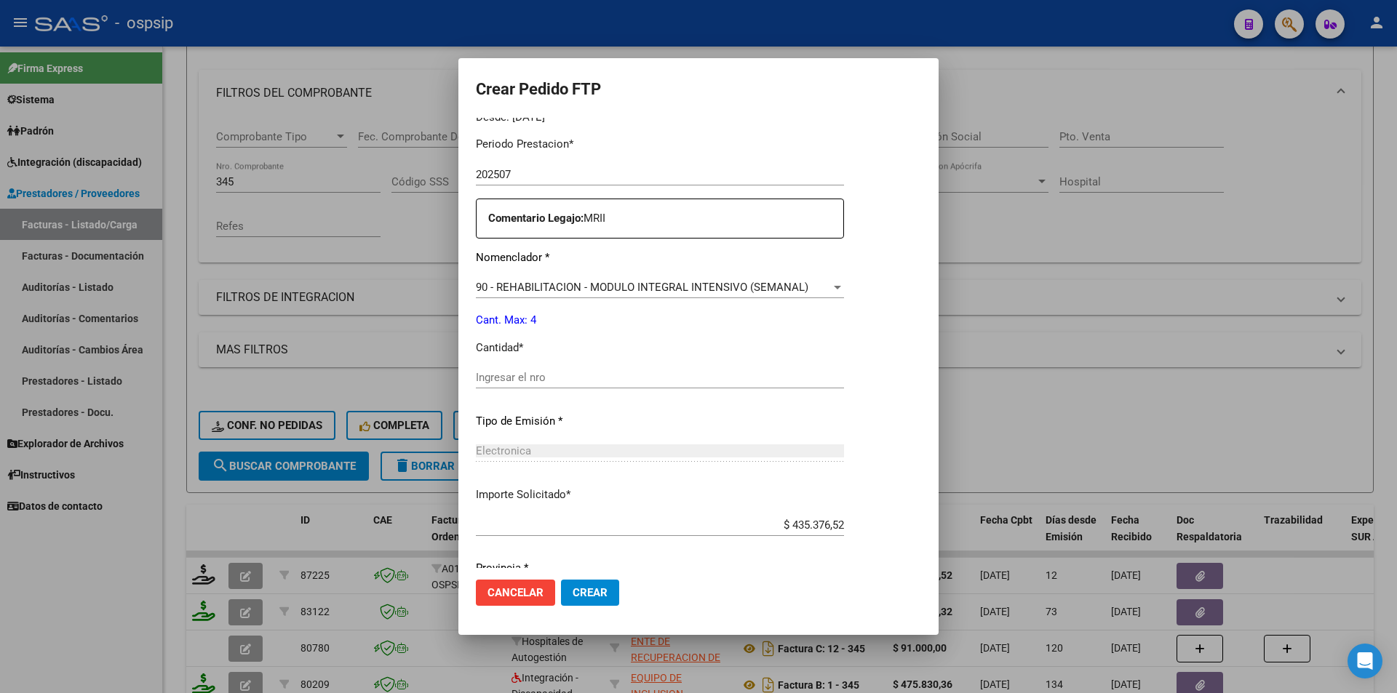
scroll to position [507, 0]
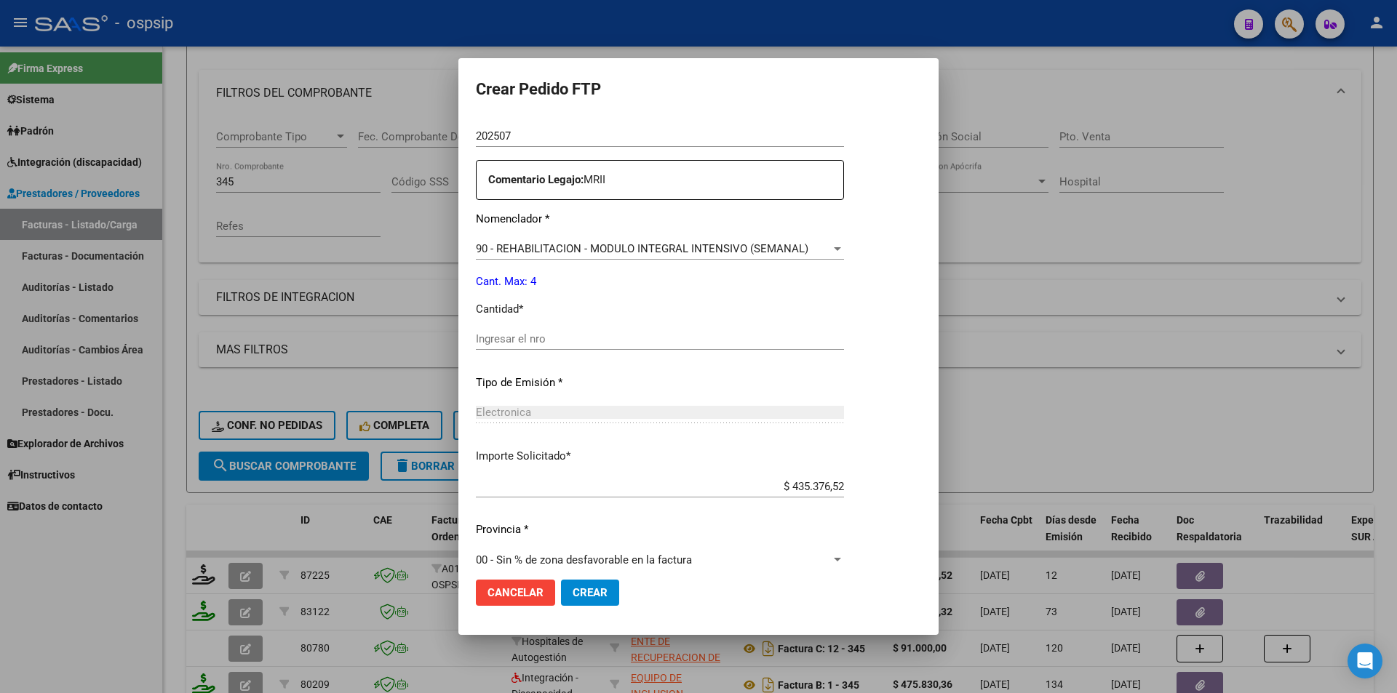
click at [504, 342] on input "Ingresar el nro" at bounding box center [660, 339] width 368 height 13
click at [597, 592] on span "Crear" at bounding box center [590, 593] width 35 height 13
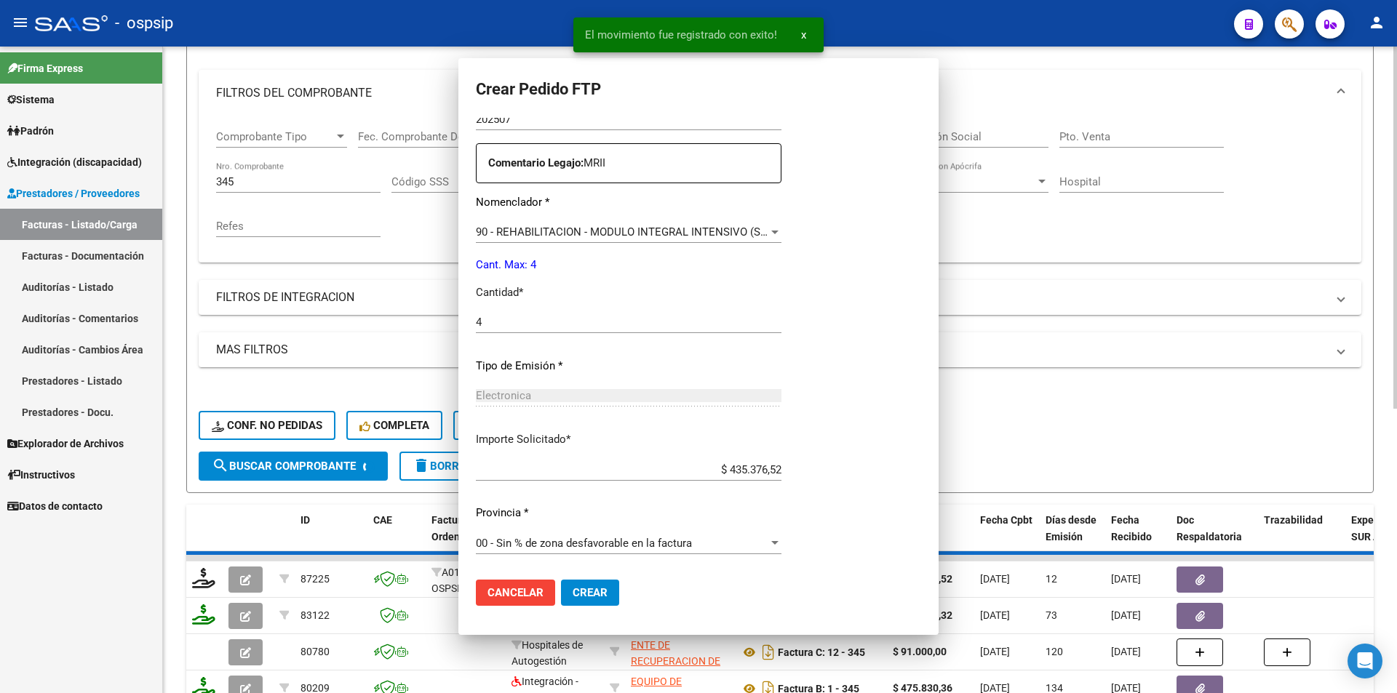
scroll to position [0, 0]
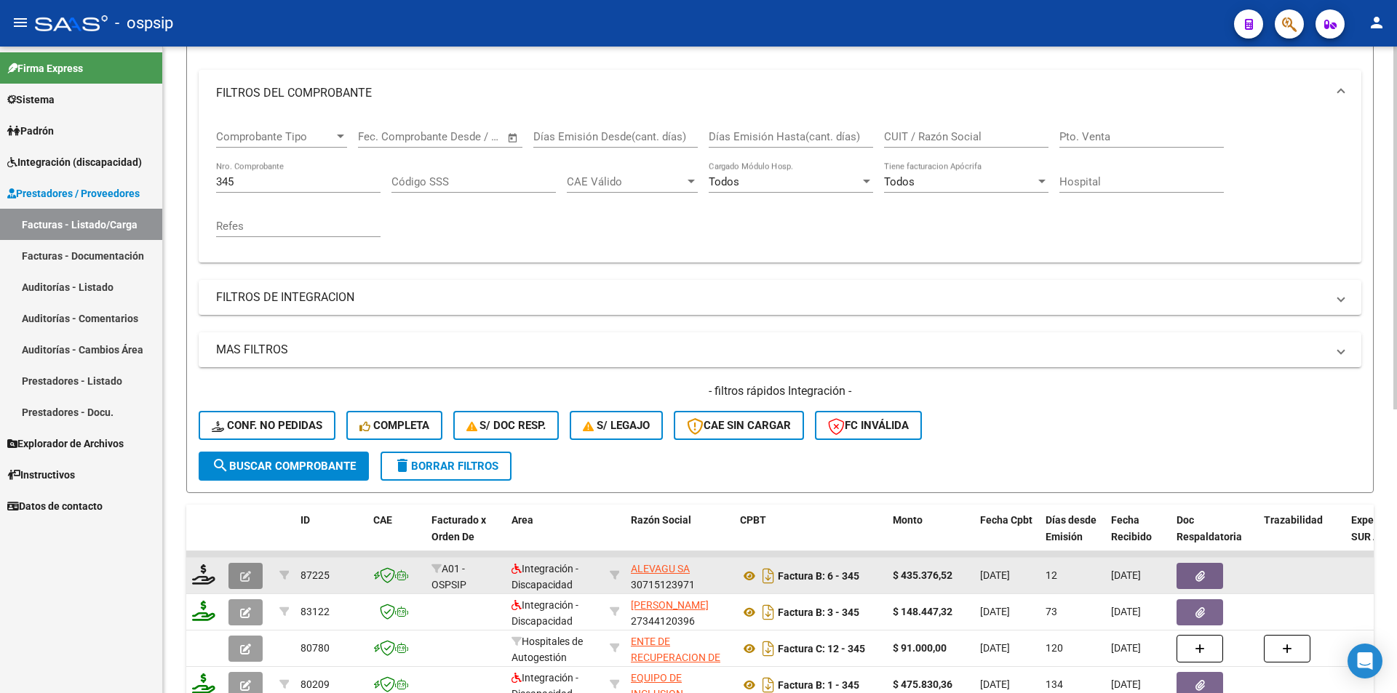
click at [241, 573] on icon "button" at bounding box center [245, 576] width 11 height 11
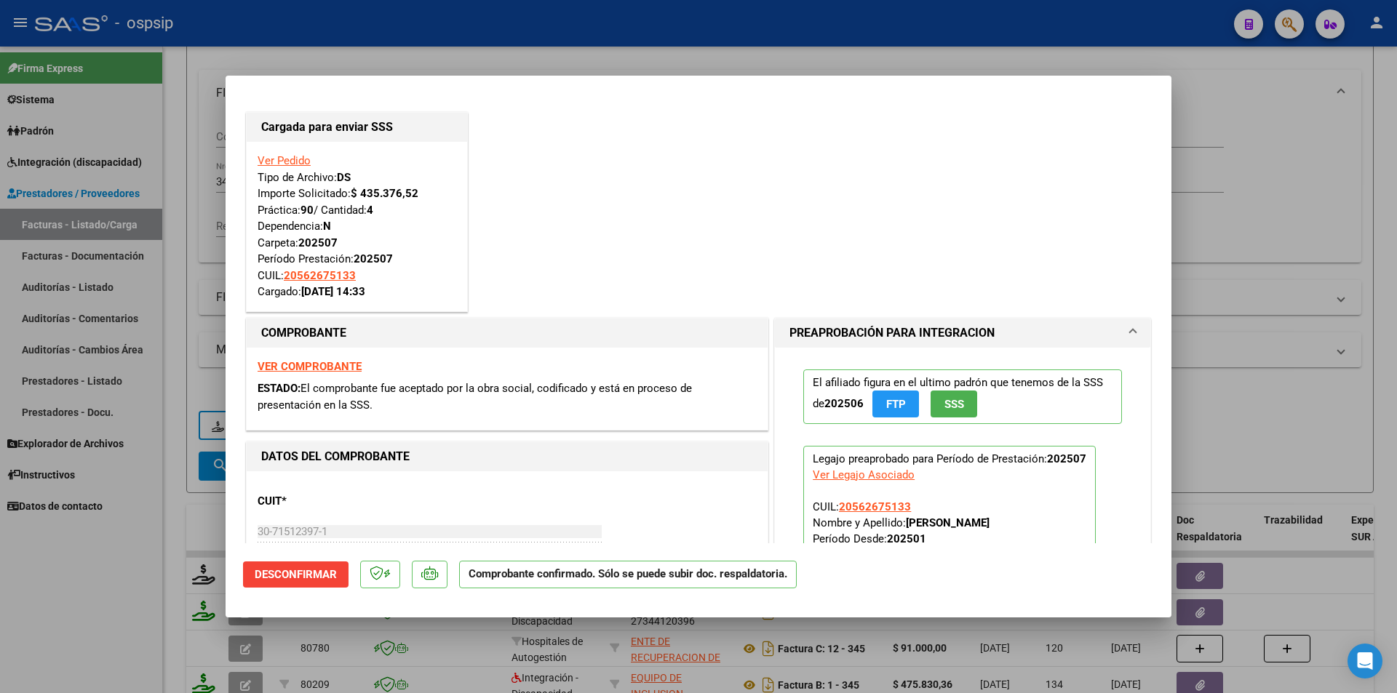
click at [135, 234] on div at bounding box center [698, 346] width 1397 height 693
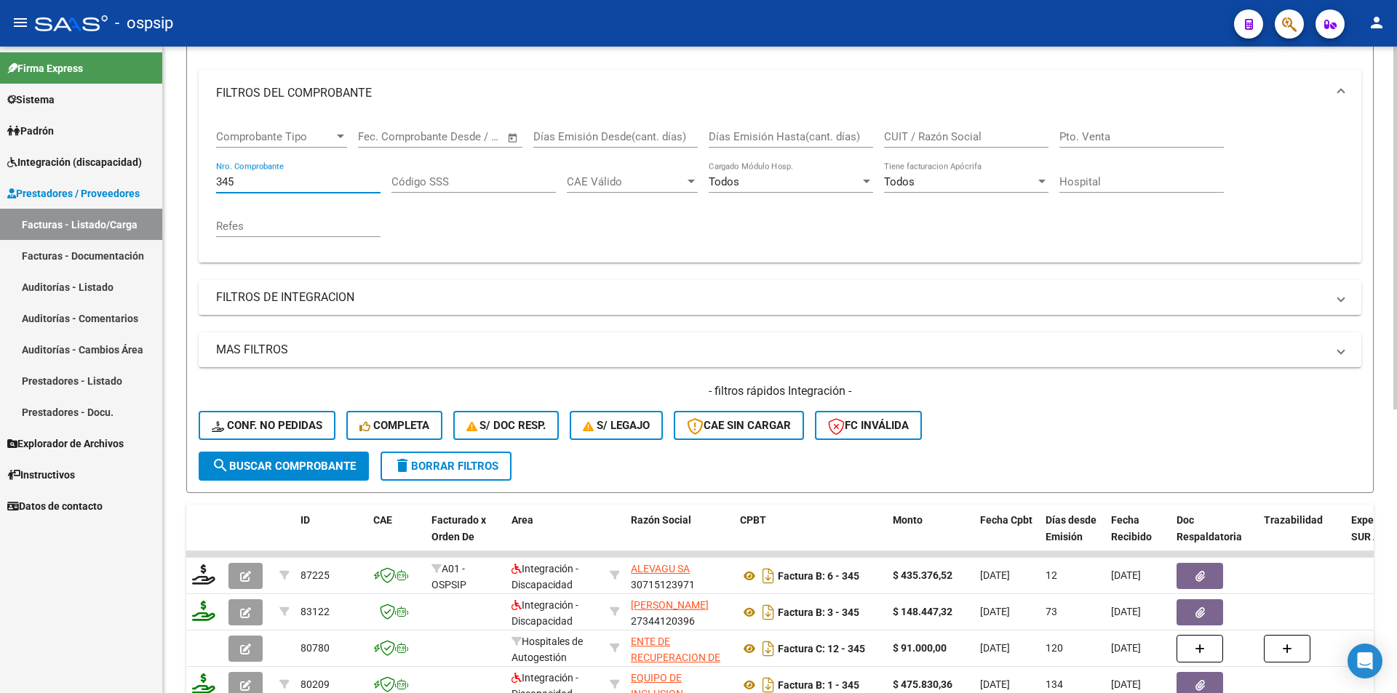
drag, startPoint x: 243, startPoint y: 182, endPoint x: 212, endPoint y: 177, distance: 31.7
click at [212, 177] on div "Comprobante Tipo Comprobante Tipo Start date – End date Fec. Comprobante Desde …" at bounding box center [780, 189] width 1163 height 146
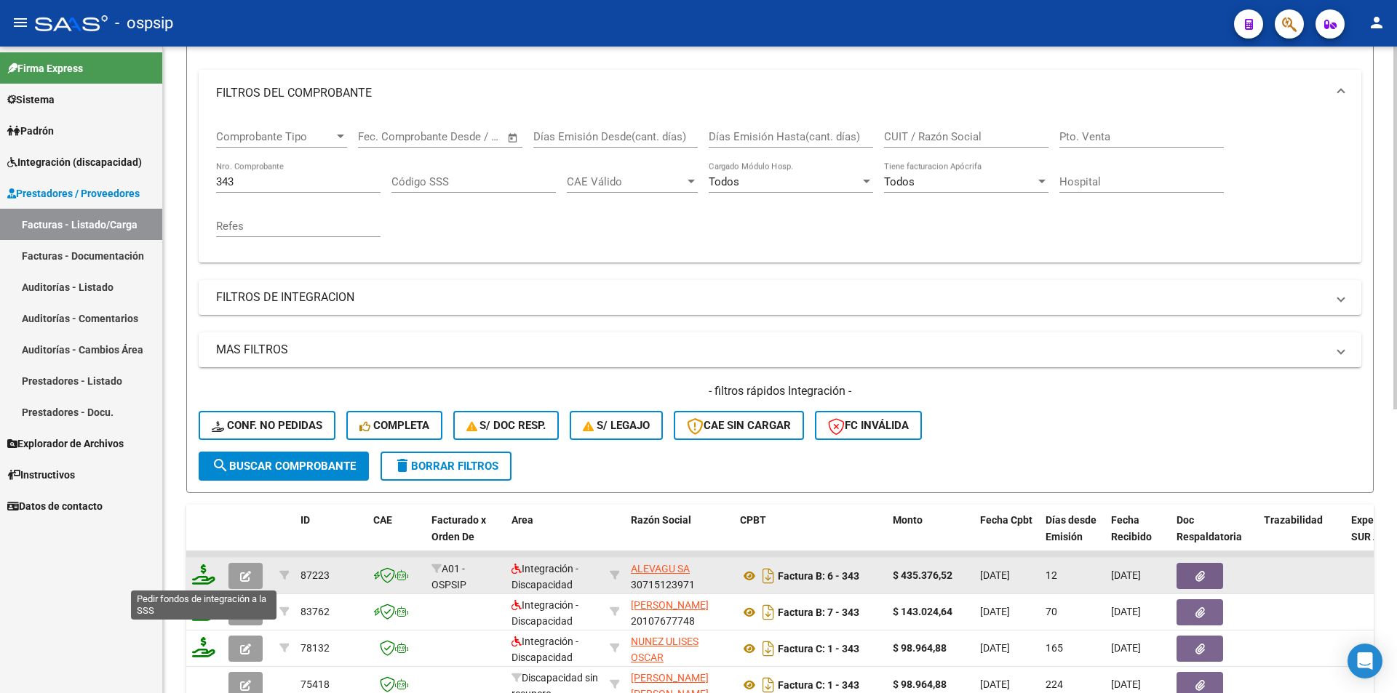
click at [205, 581] on icon at bounding box center [203, 575] width 23 height 20
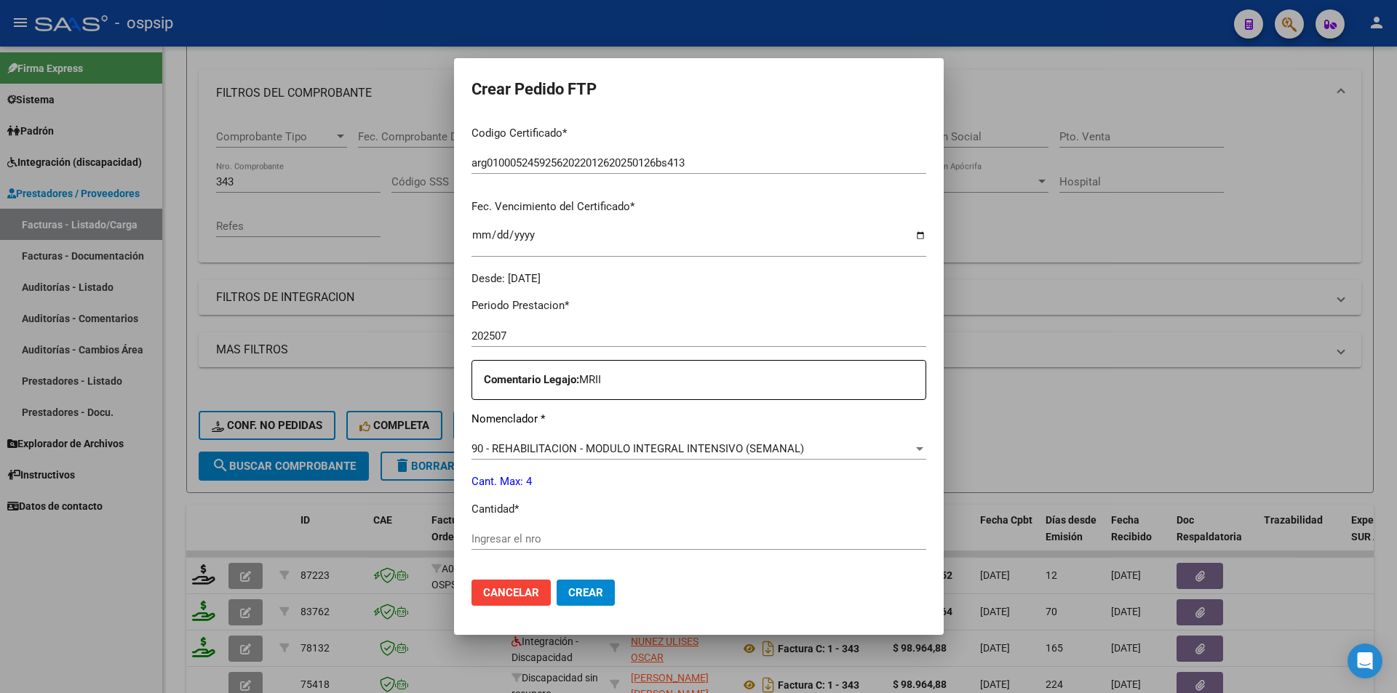
scroll to position [509, 0]
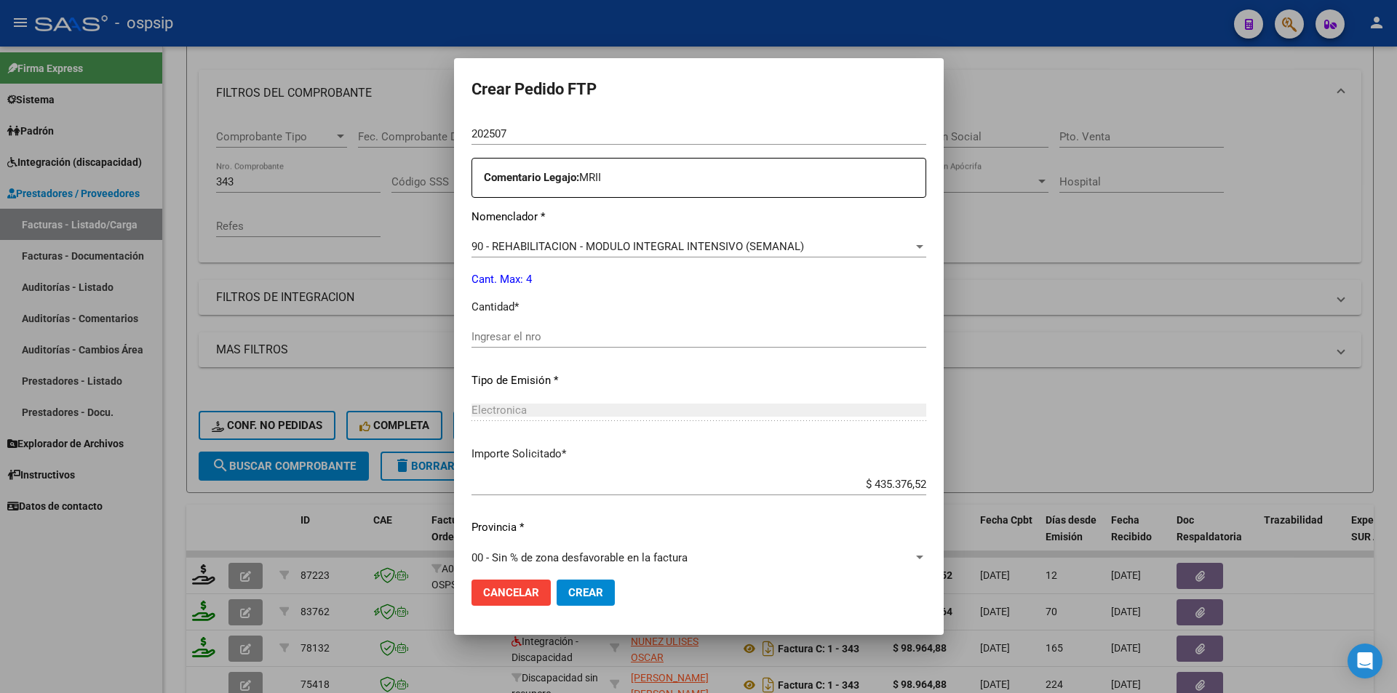
click at [510, 343] on input "Ingresar el nro" at bounding box center [699, 336] width 455 height 13
click at [602, 589] on button "Crear" at bounding box center [586, 593] width 58 height 26
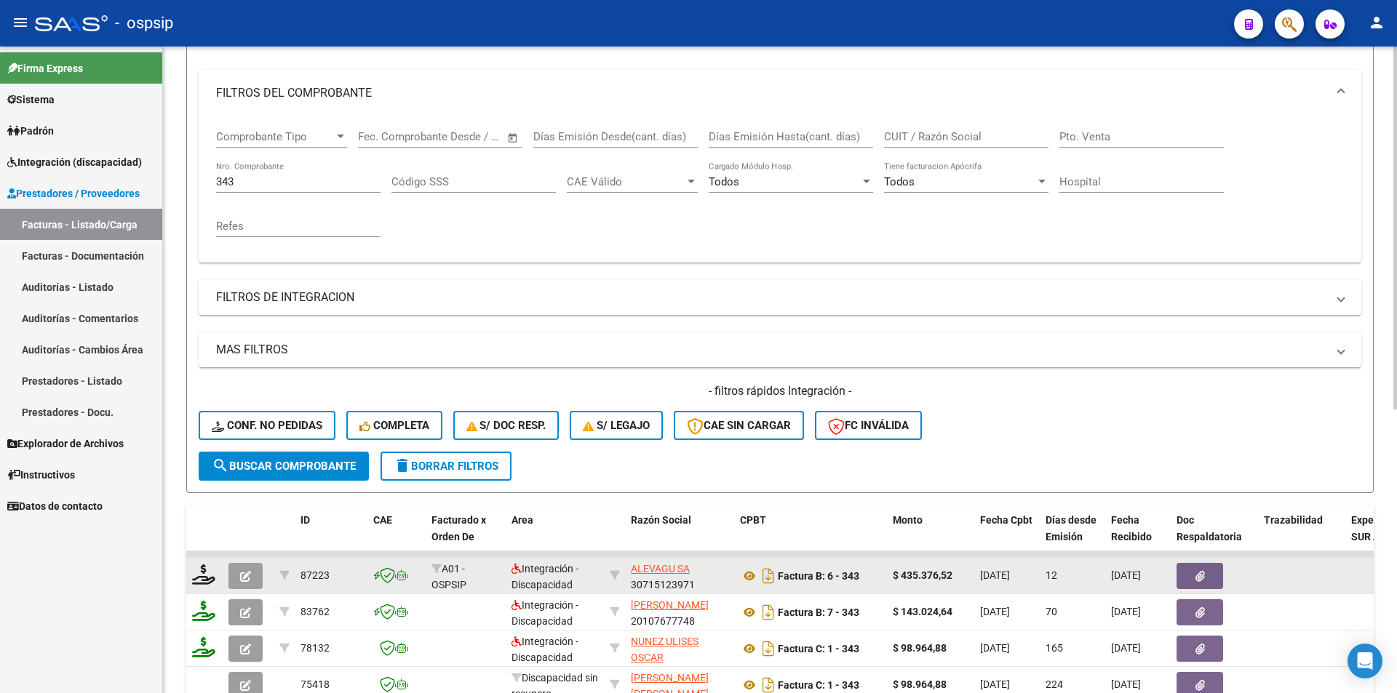
click at [250, 583] on button "button" at bounding box center [245, 576] width 34 height 26
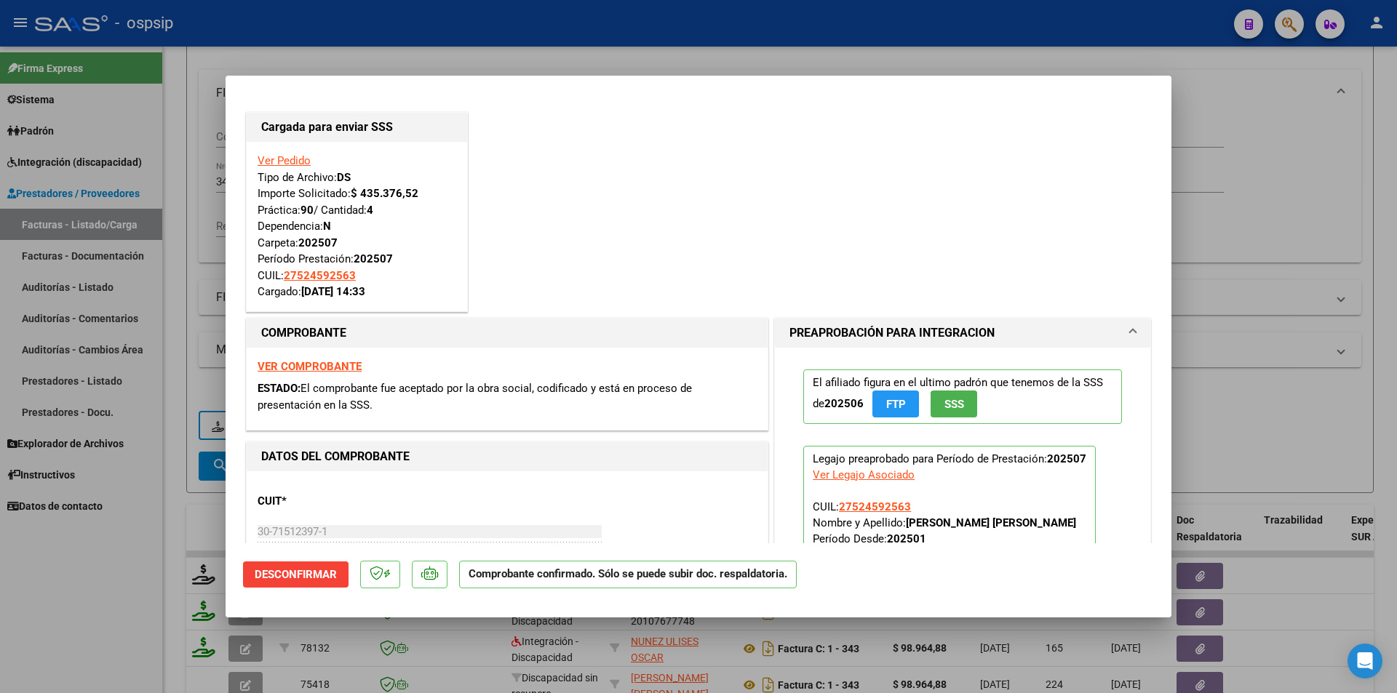
click at [167, 501] on div at bounding box center [698, 346] width 1397 height 693
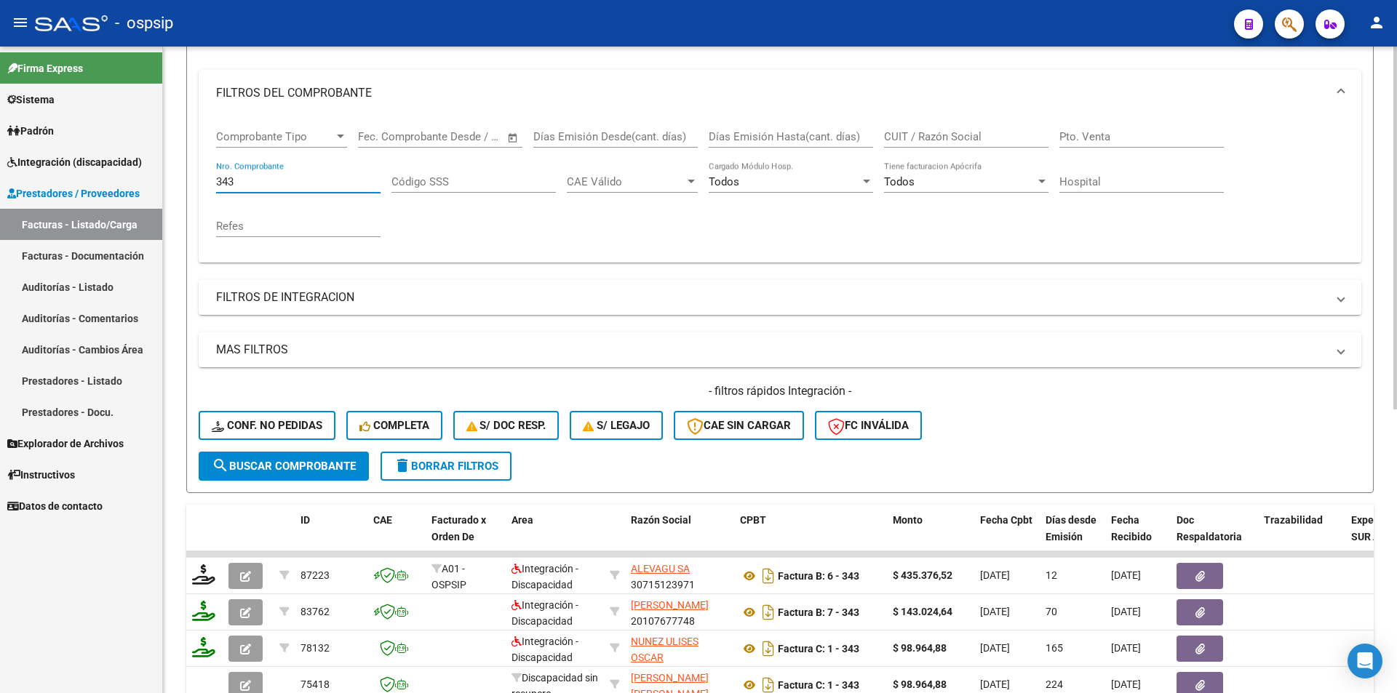
drag, startPoint x: 245, startPoint y: 183, endPoint x: 172, endPoint y: 184, distance: 72.8
click at [172, 184] on div "Video tutorial PRESTADORES -> Listado de CPBTs Emitidos por Prestadores / Prove…" at bounding box center [780, 439] width 1234 height 1141
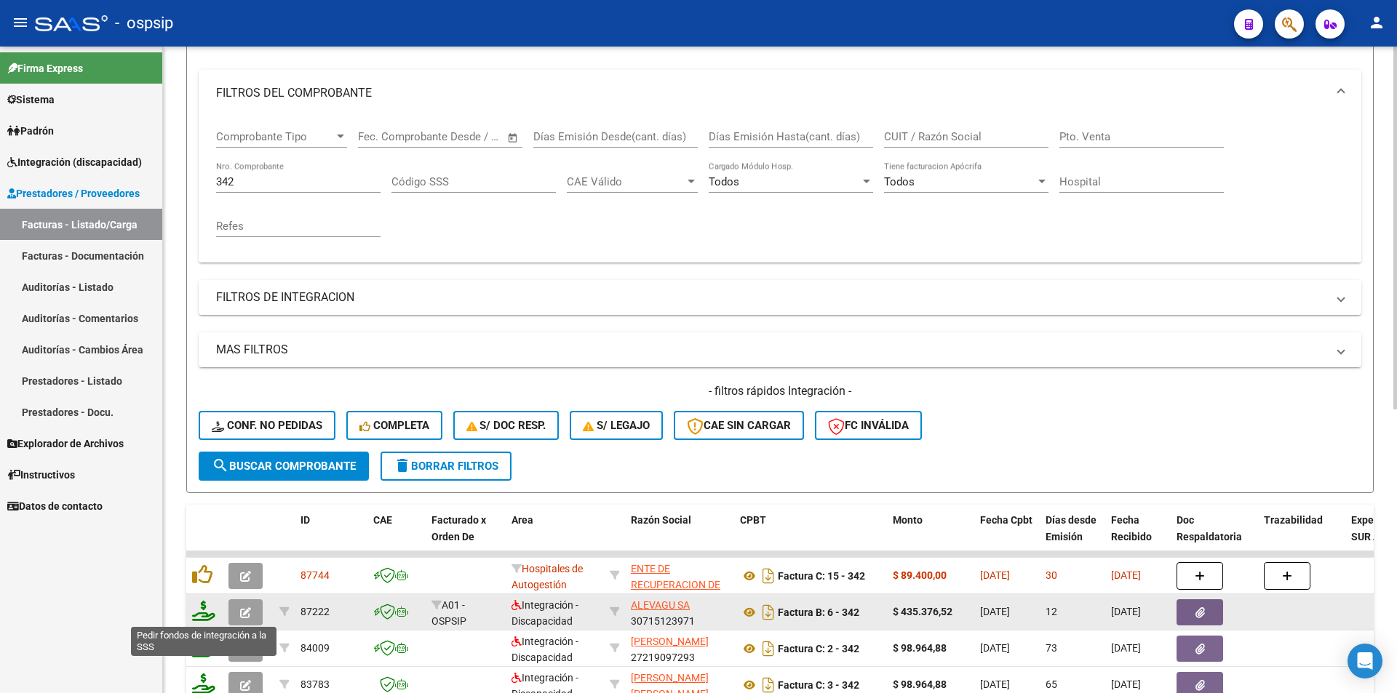
click at [204, 617] on icon at bounding box center [203, 611] width 23 height 20
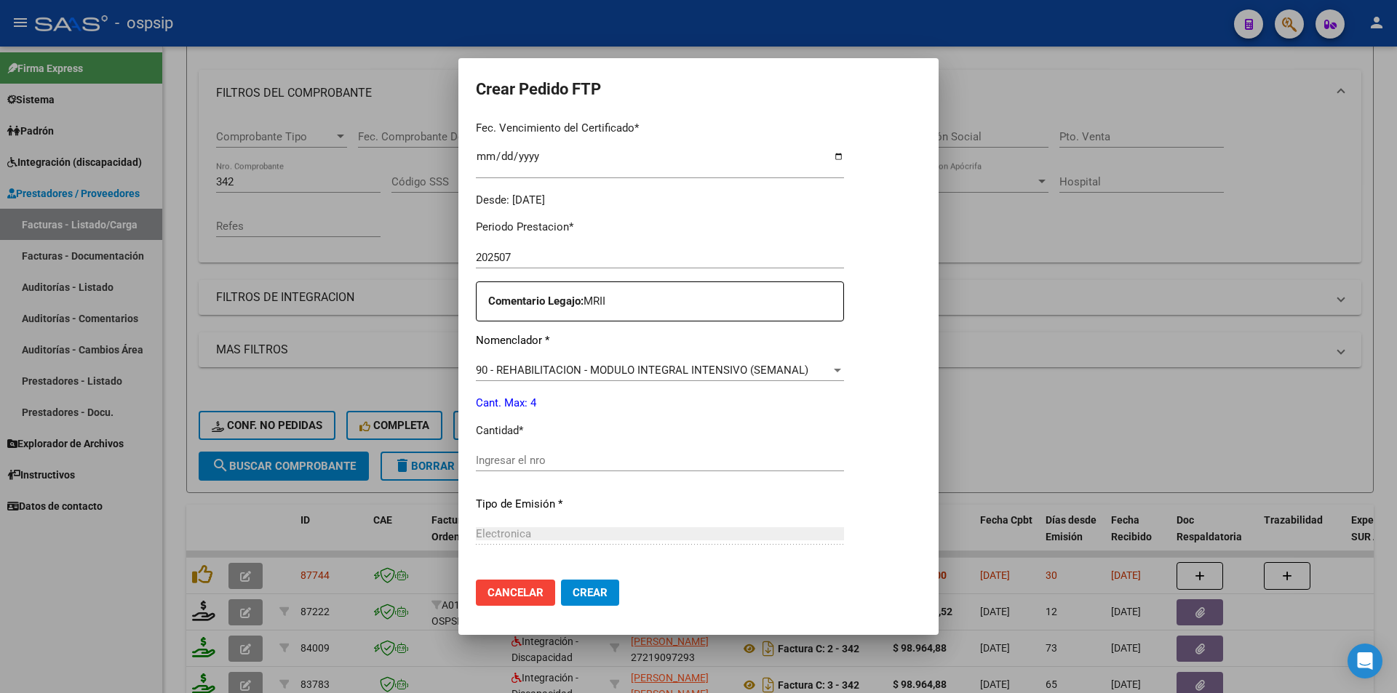
scroll to position [437, 0]
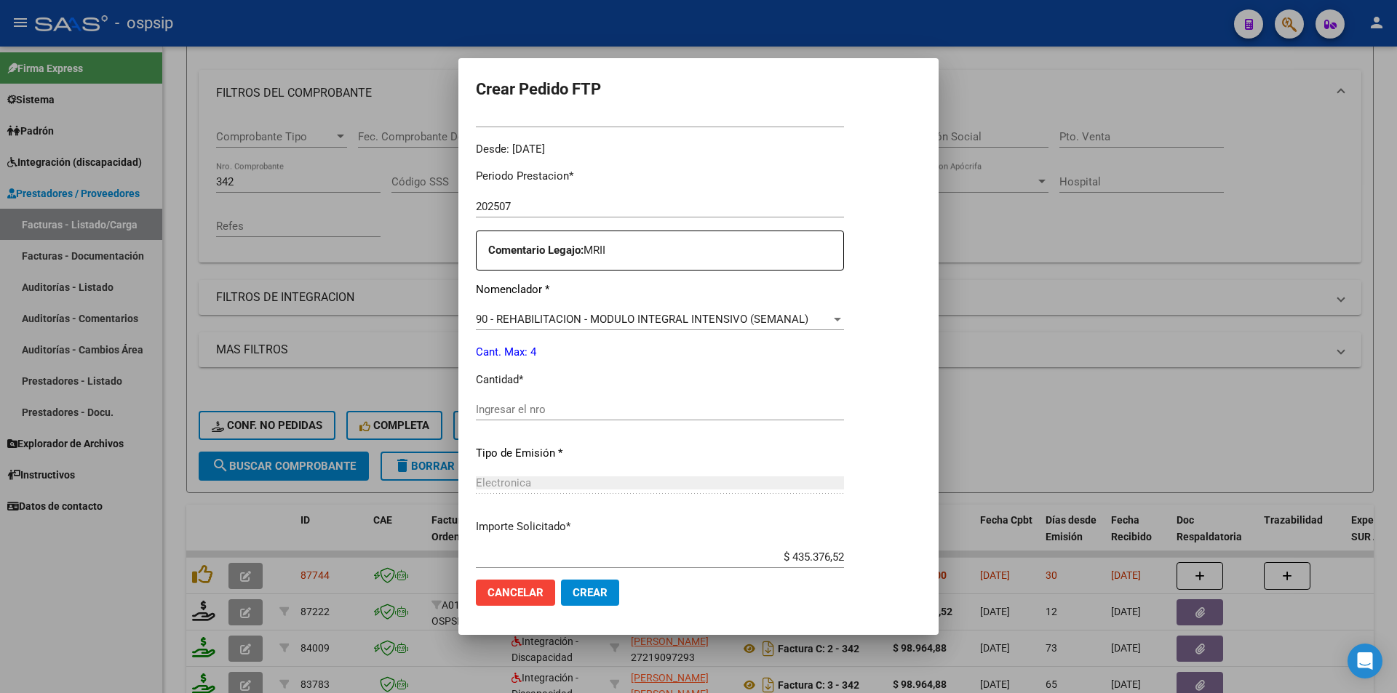
click at [523, 409] on input "Ingresar el nro" at bounding box center [660, 409] width 368 height 13
click at [593, 595] on span "Crear" at bounding box center [590, 593] width 35 height 13
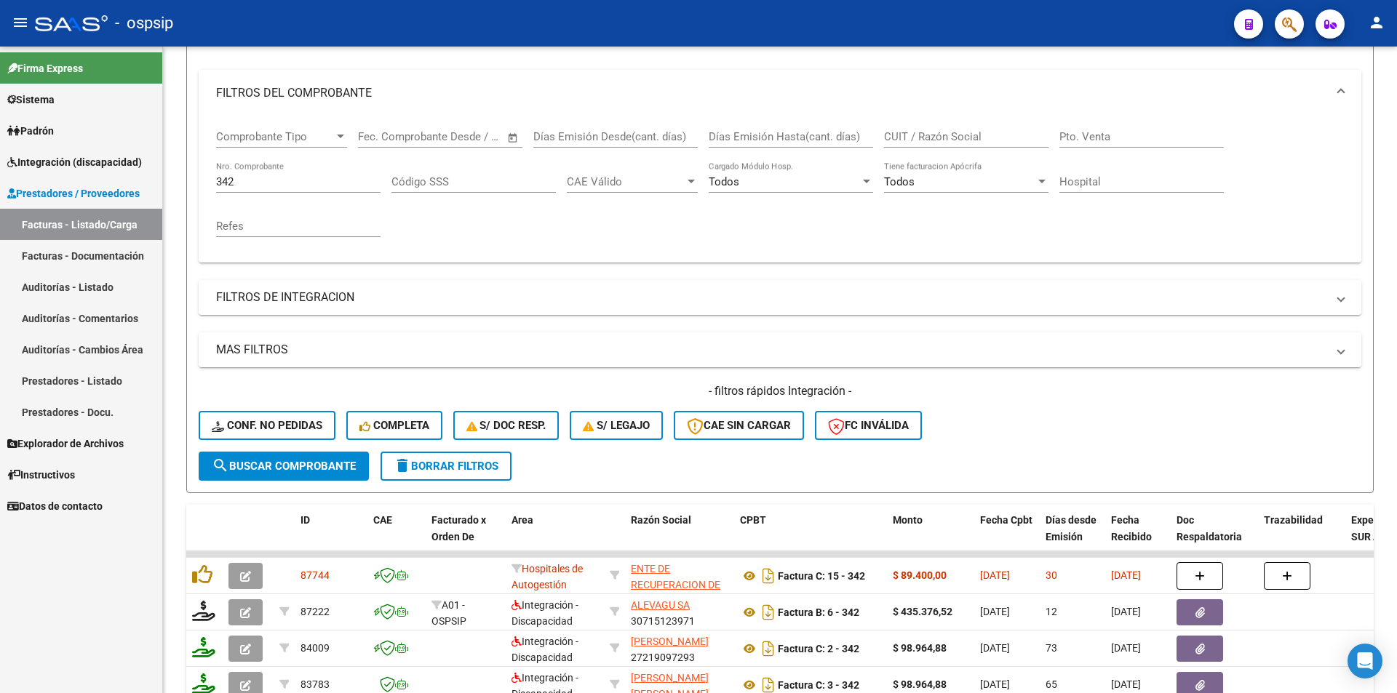
click at [39, 156] on span "Integración (discapacidad)" at bounding box center [74, 162] width 135 height 16
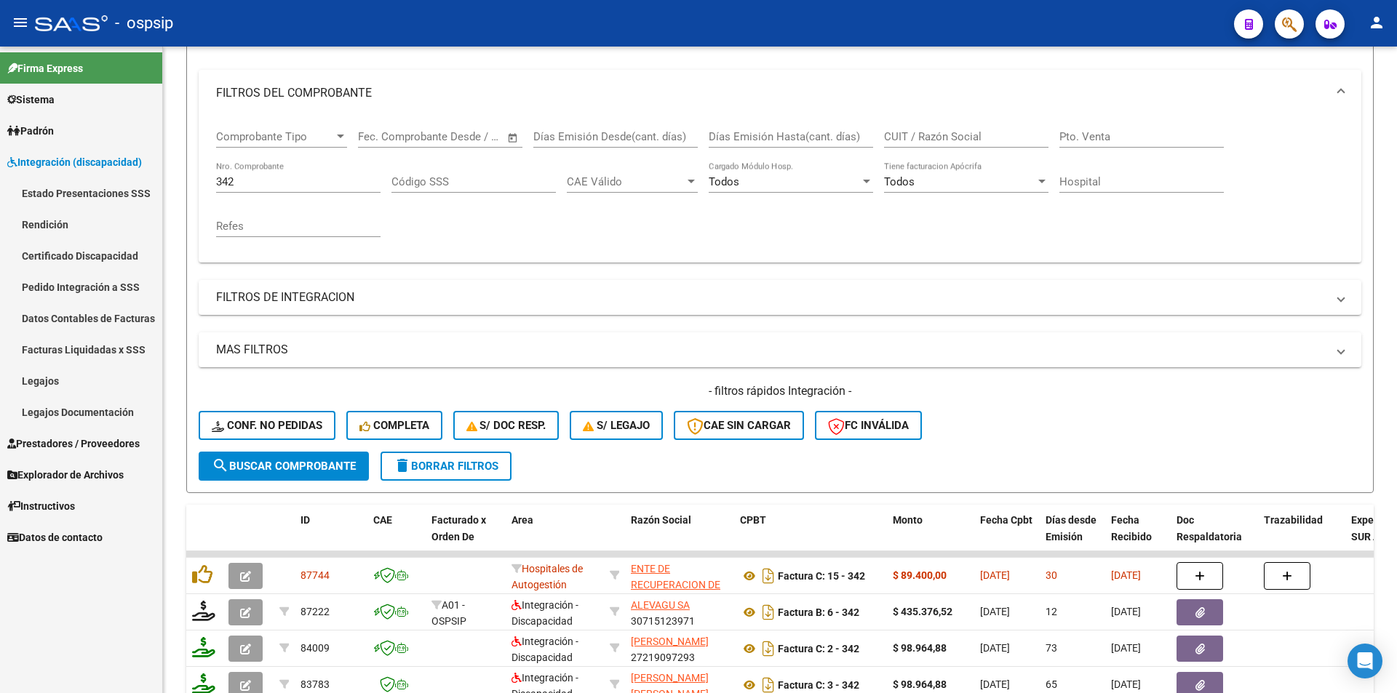
click at [63, 369] on link "Legajos" at bounding box center [81, 380] width 162 height 31
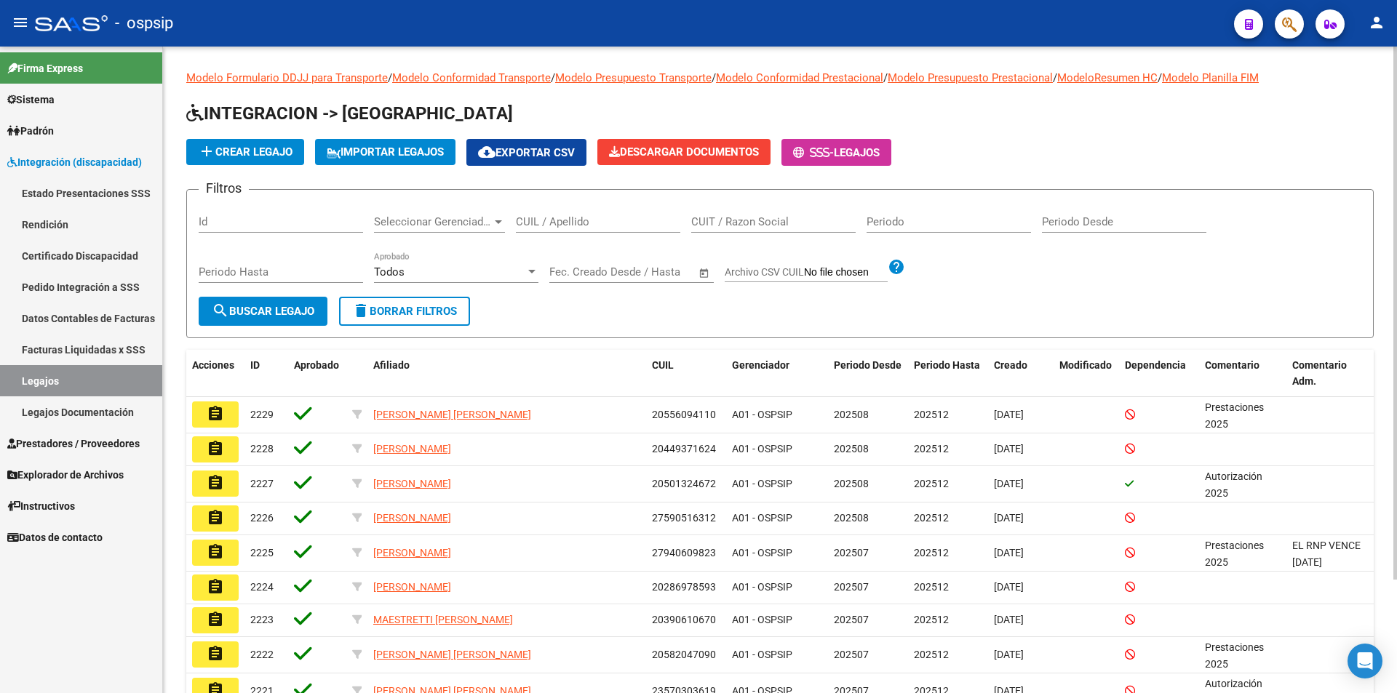
click at [616, 223] on input "CUIL / Apellido" at bounding box center [598, 221] width 164 height 13
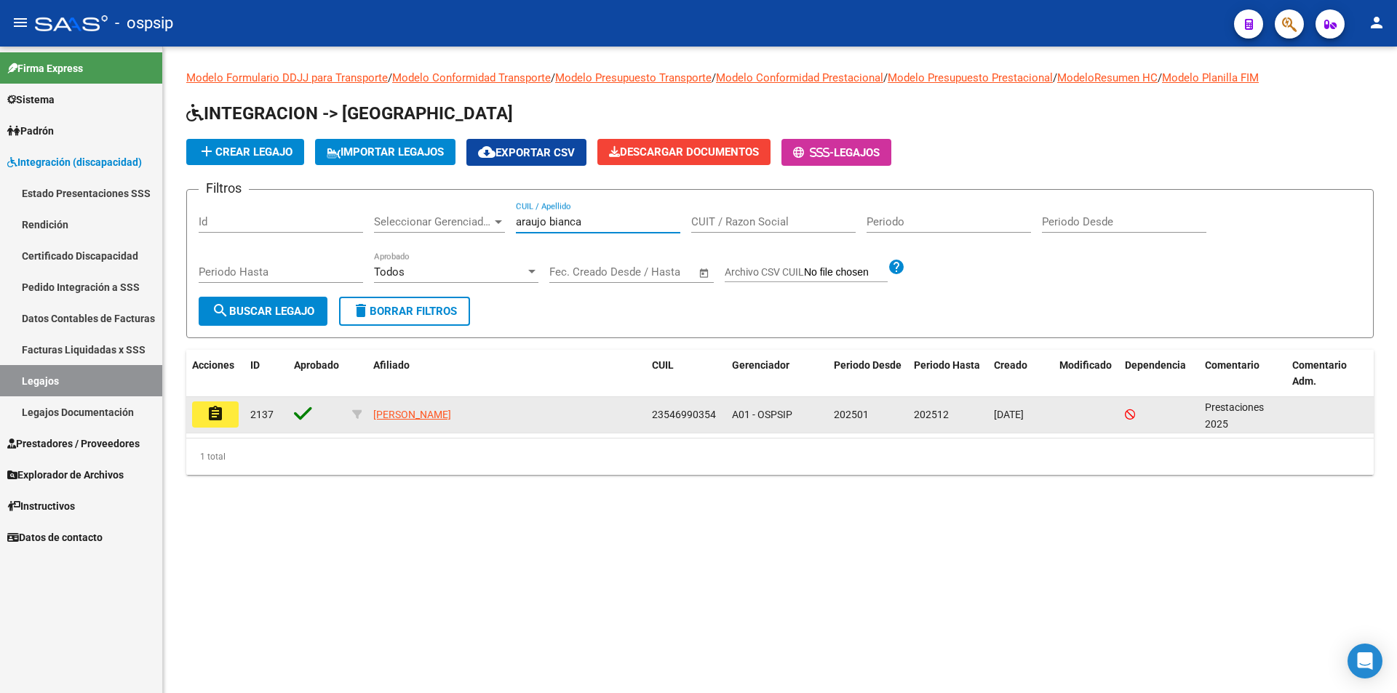
click at [210, 421] on mat-icon "assignment" at bounding box center [215, 413] width 17 height 17
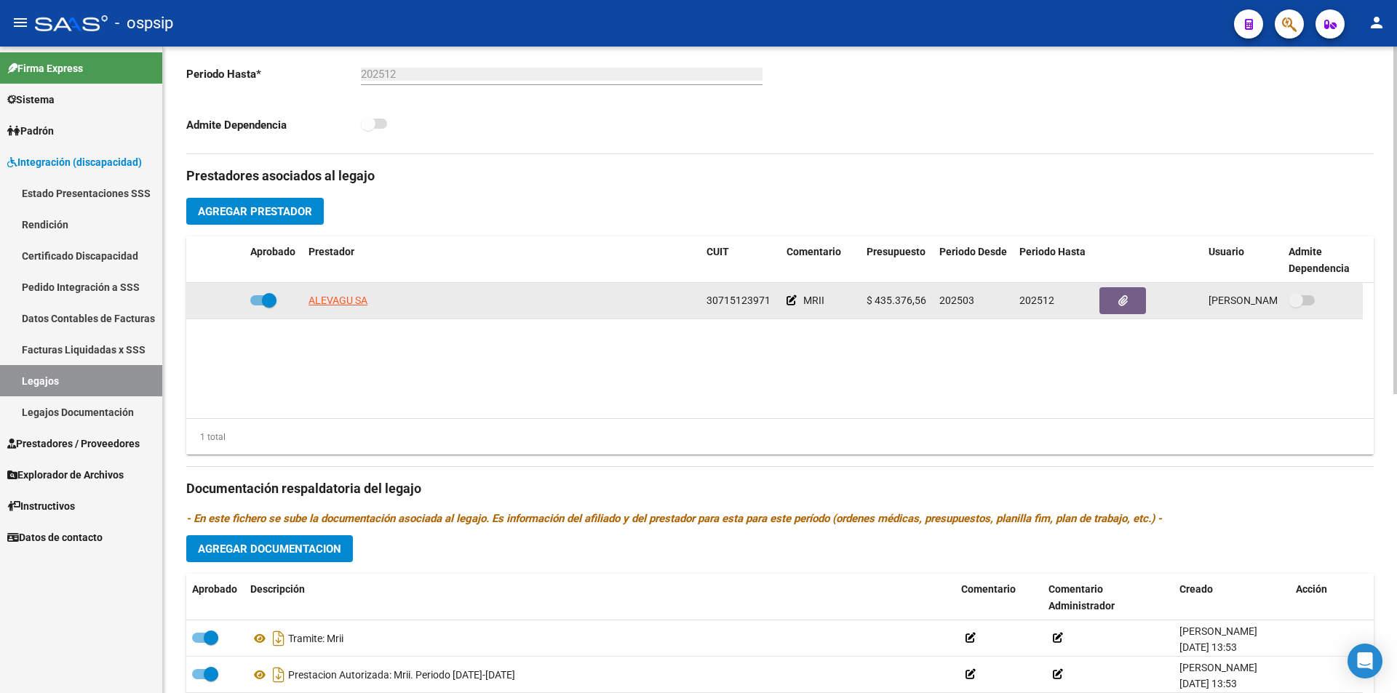
scroll to position [437, 0]
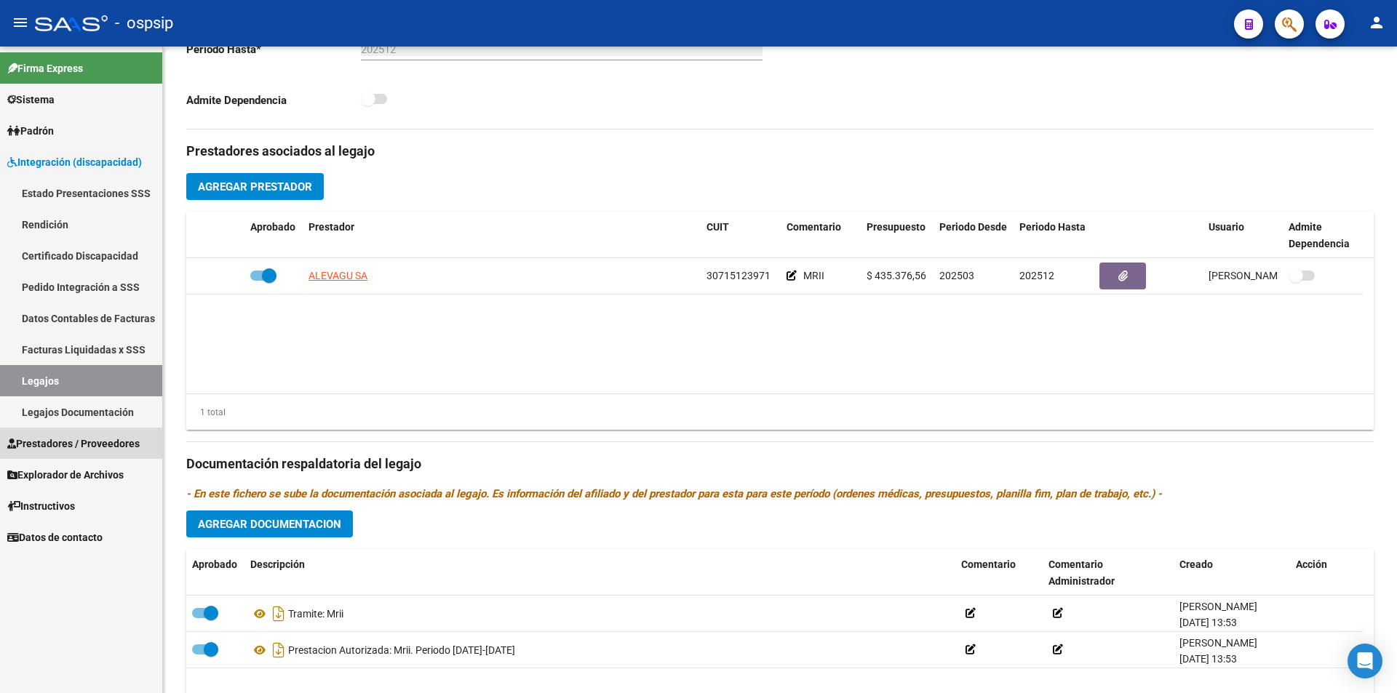
click at [98, 442] on span "Prestadores / Proveedores" at bounding box center [73, 444] width 132 height 16
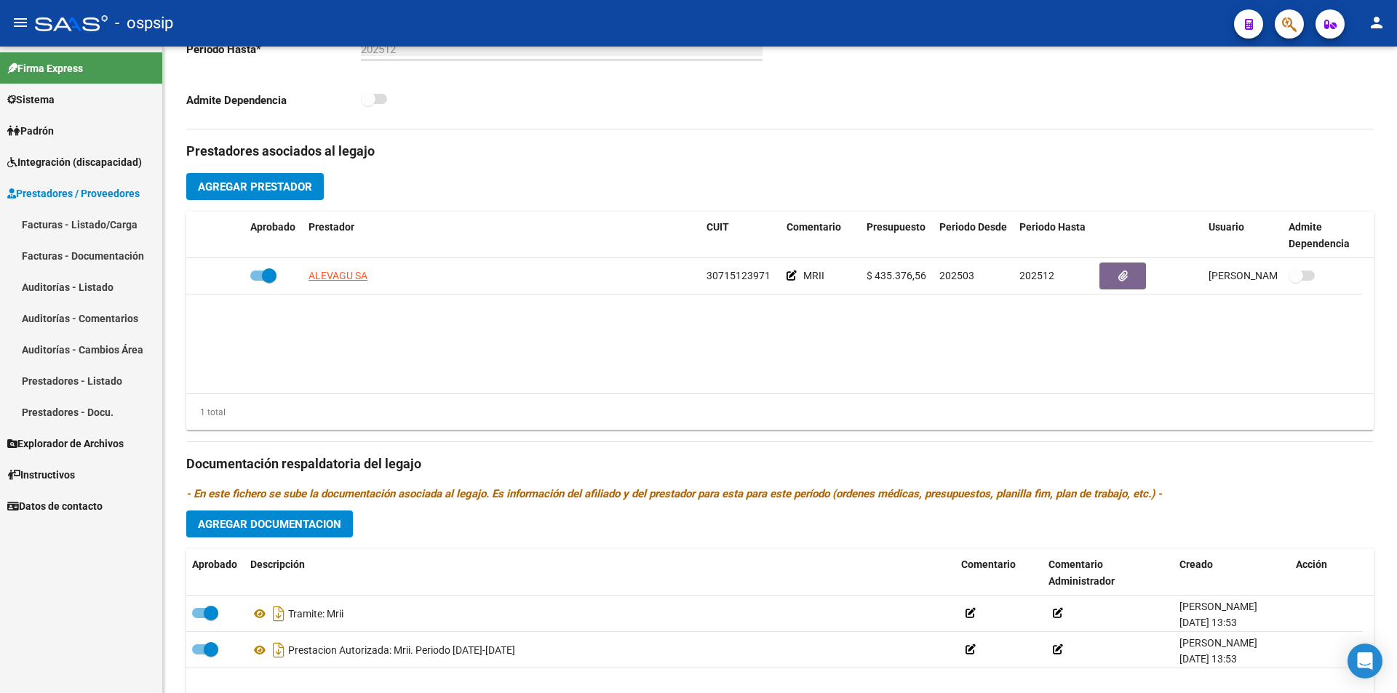
click at [90, 223] on link "Facturas - Listado/Carga" at bounding box center [81, 224] width 162 height 31
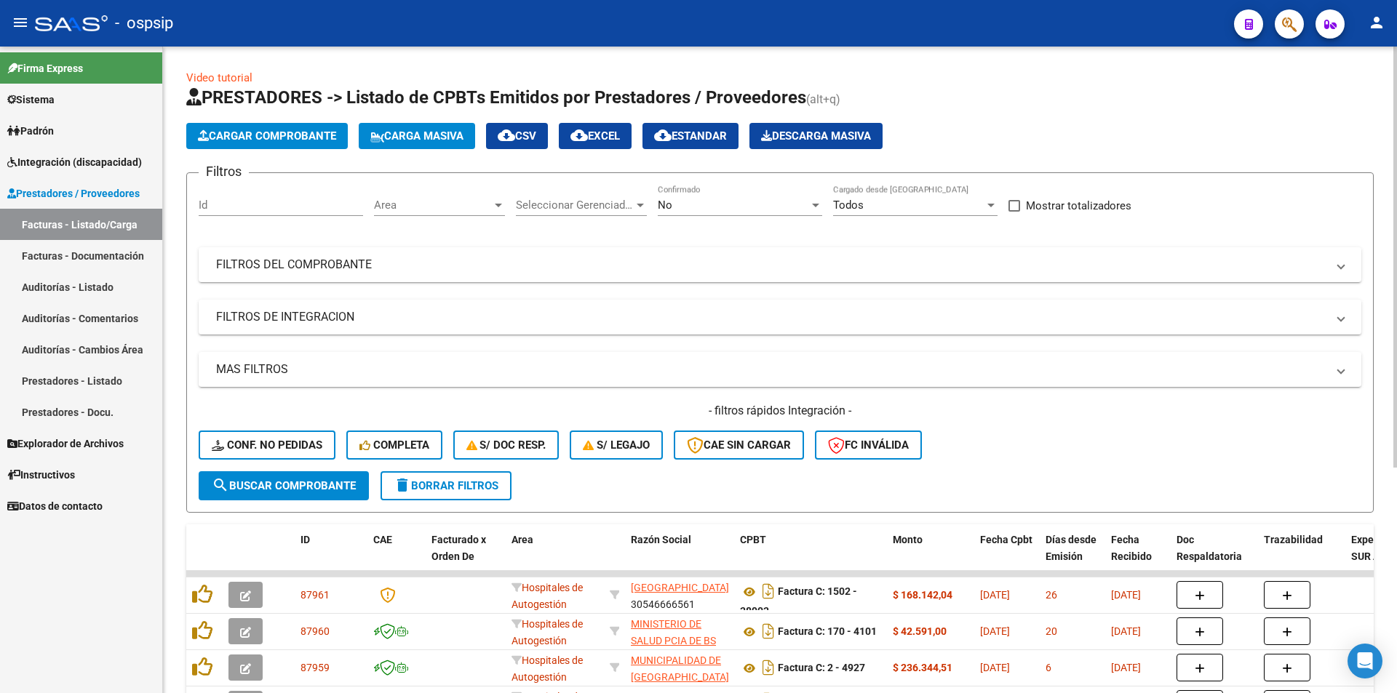
click at [760, 201] on div "No" at bounding box center [733, 205] width 151 height 13
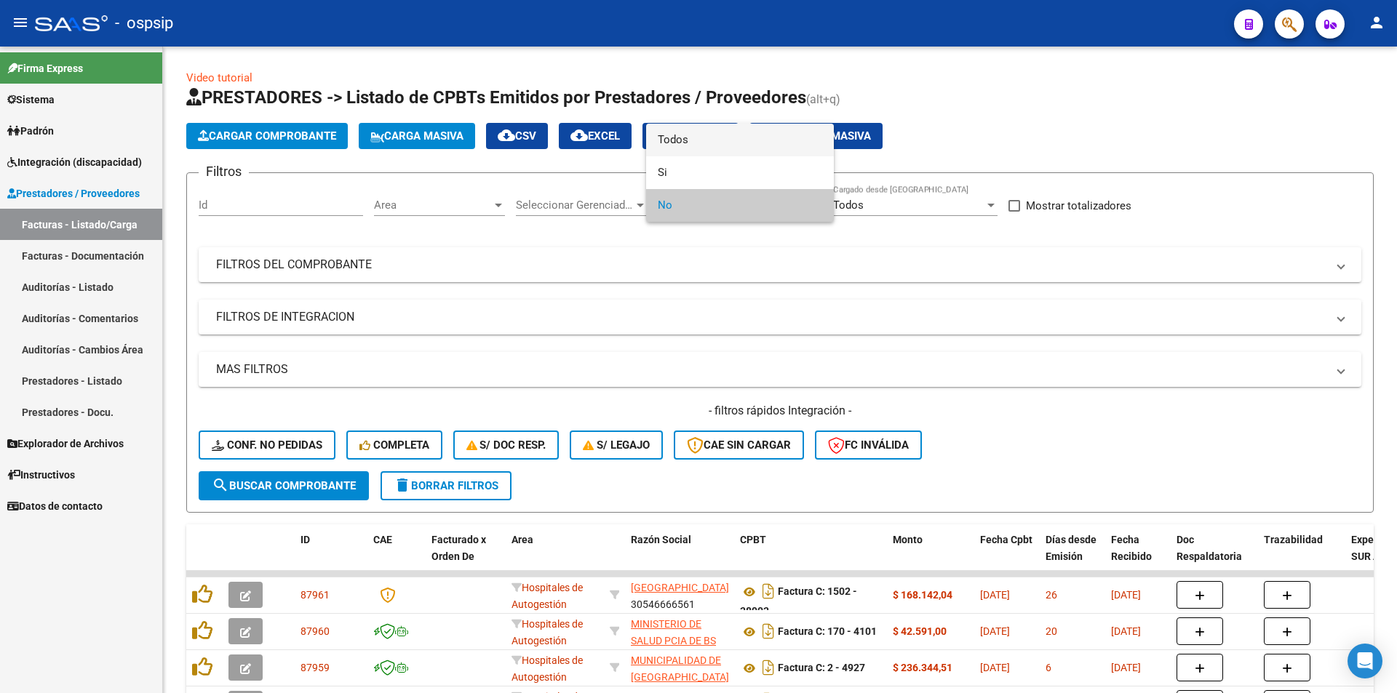
click at [722, 137] on span "Todos" at bounding box center [740, 140] width 164 height 33
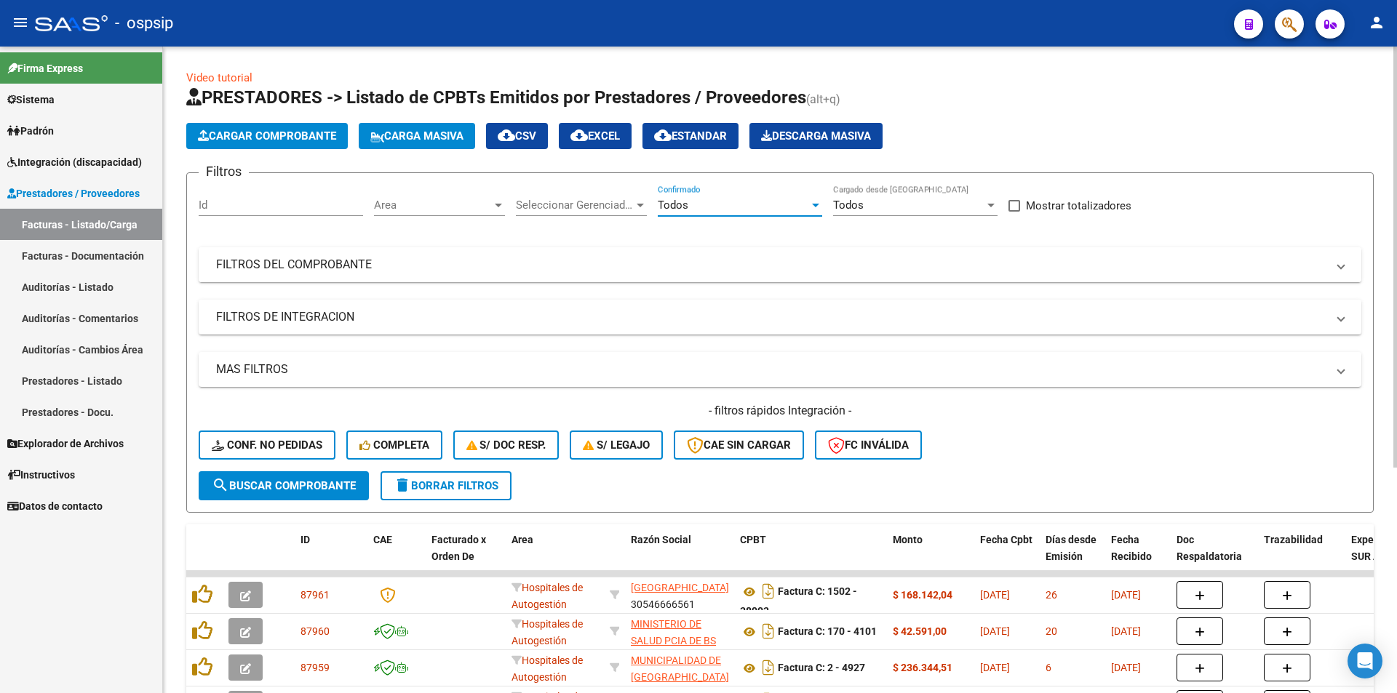
click at [351, 255] on mat-expansion-panel-header "FILTROS DEL COMPROBANTE" at bounding box center [780, 264] width 1163 height 35
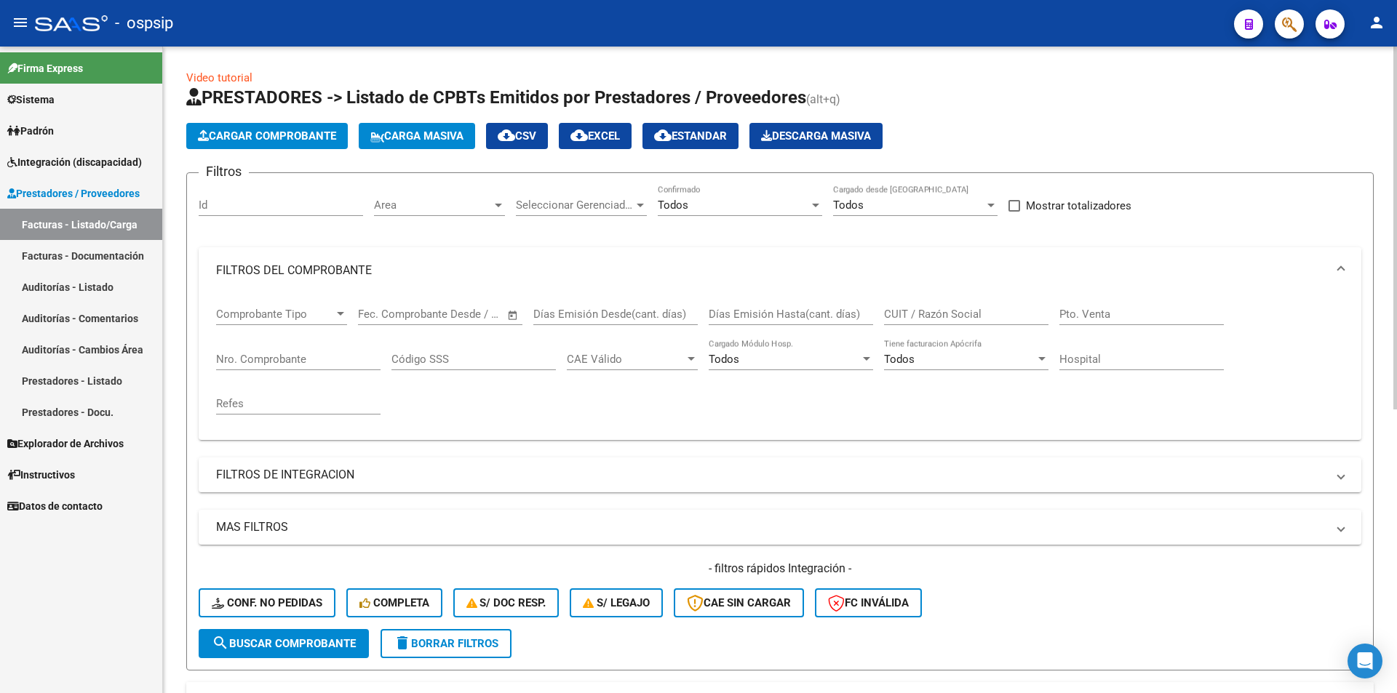
click at [274, 353] on input "Nro. Comprobante" at bounding box center [298, 359] width 164 height 13
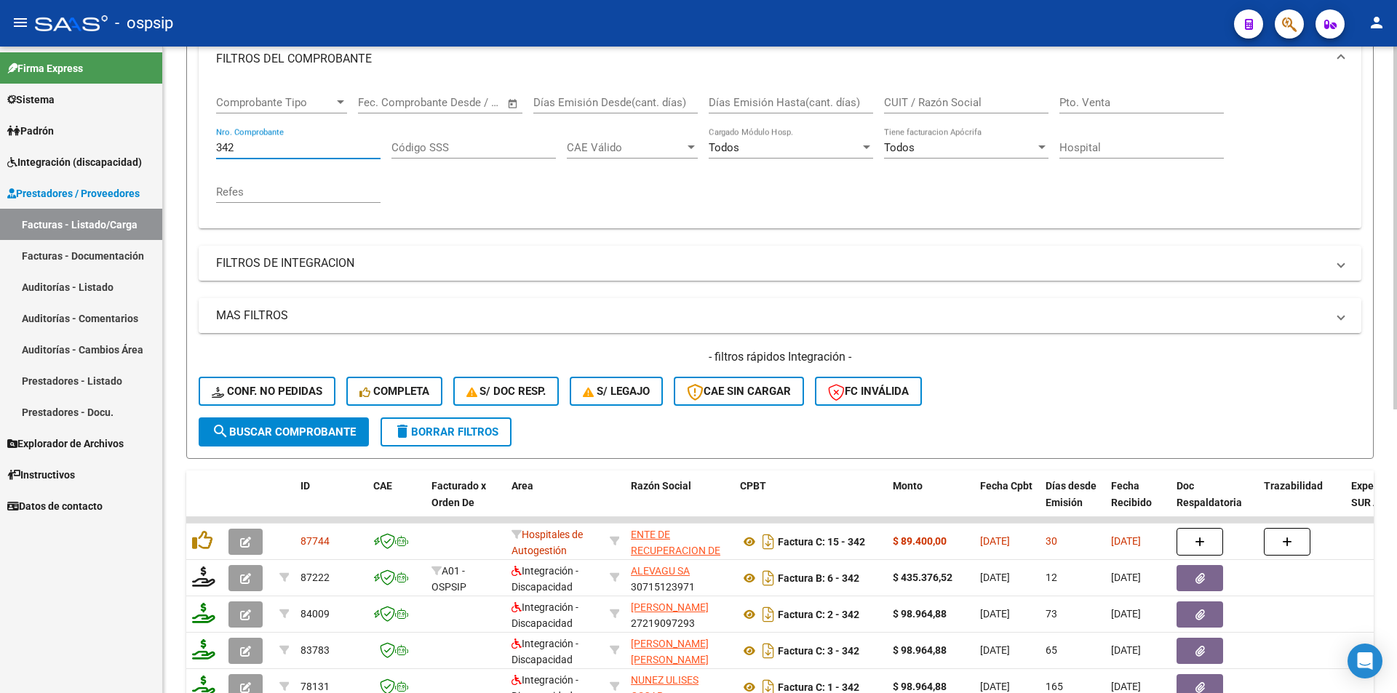
scroll to position [218, 0]
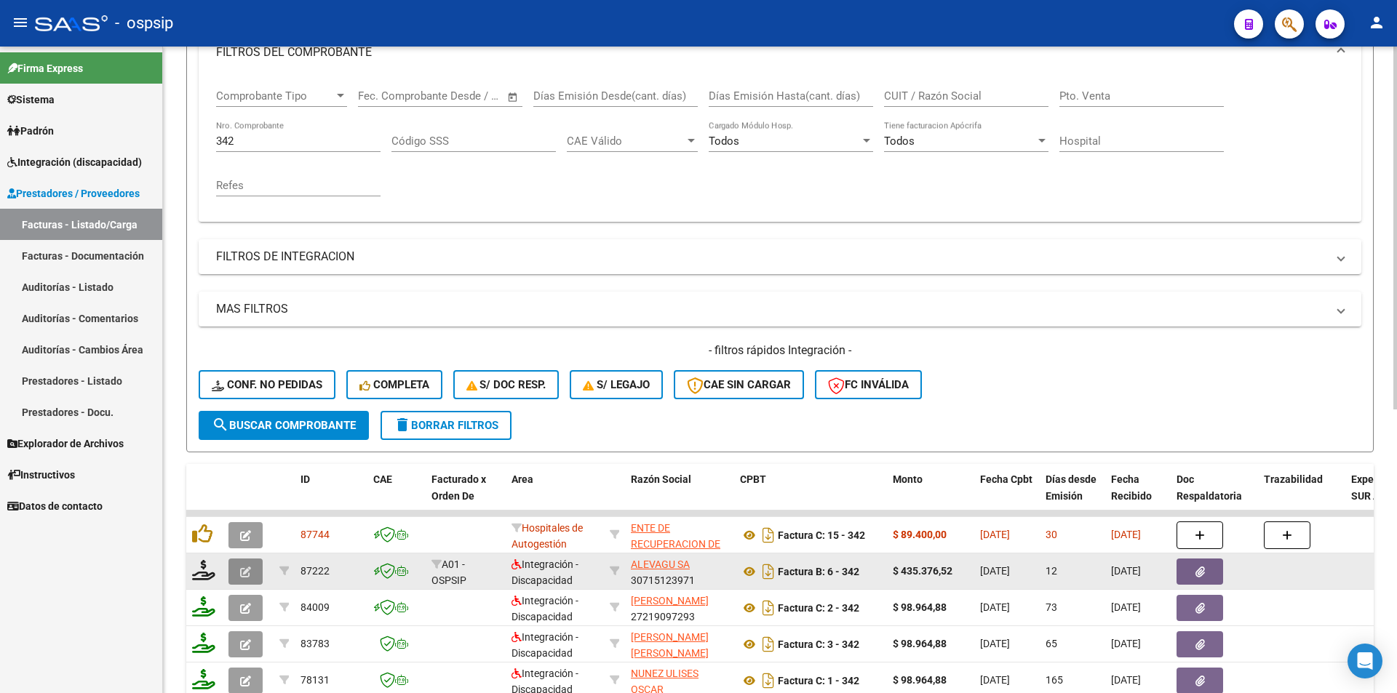
click at [249, 580] on button "button" at bounding box center [245, 572] width 34 height 26
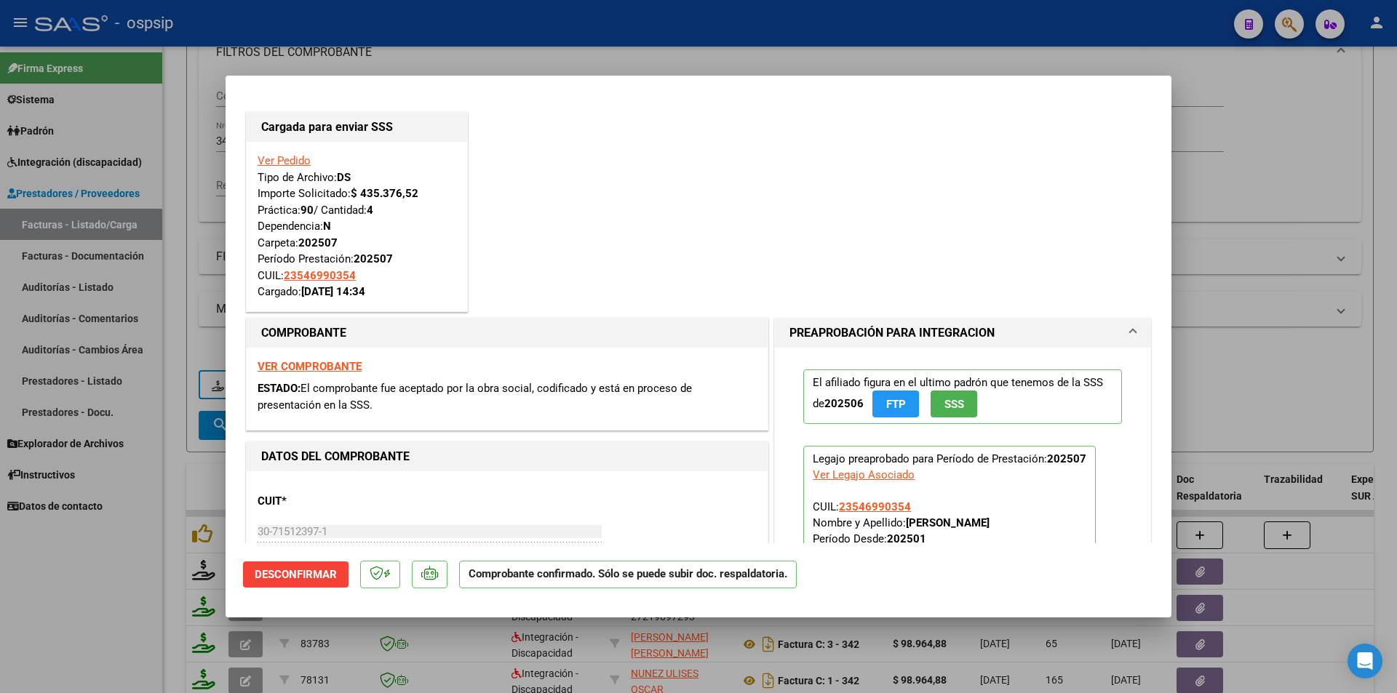
drag, startPoint x: 110, startPoint y: 586, endPoint x: 240, endPoint y: 254, distance: 356.5
click at [110, 584] on div at bounding box center [698, 346] width 1397 height 693
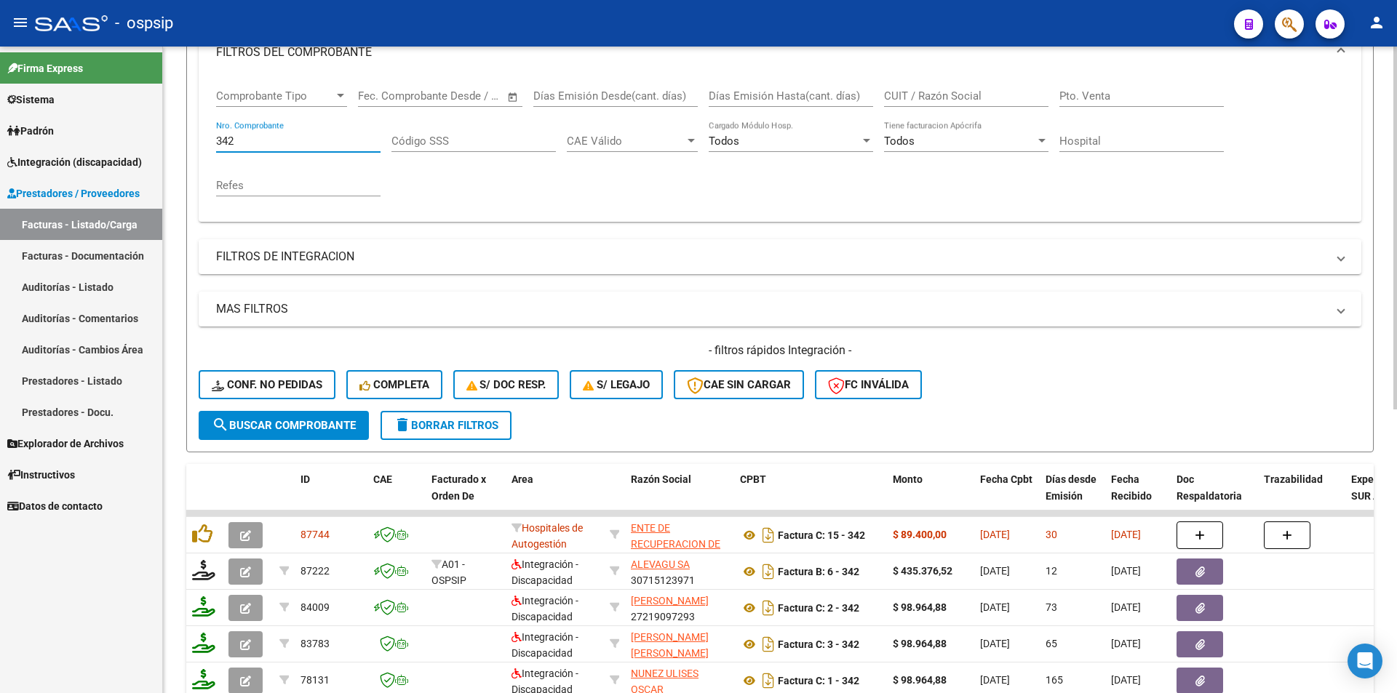
drag, startPoint x: 242, startPoint y: 138, endPoint x: 180, endPoint y: 138, distance: 62.6
click at [180, 138] on div "Video tutorial PRESTADORES -> Listado de CPBTs Emitidos por Prestadores / Prove…" at bounding box center [780, 398] width 1234 height 1141
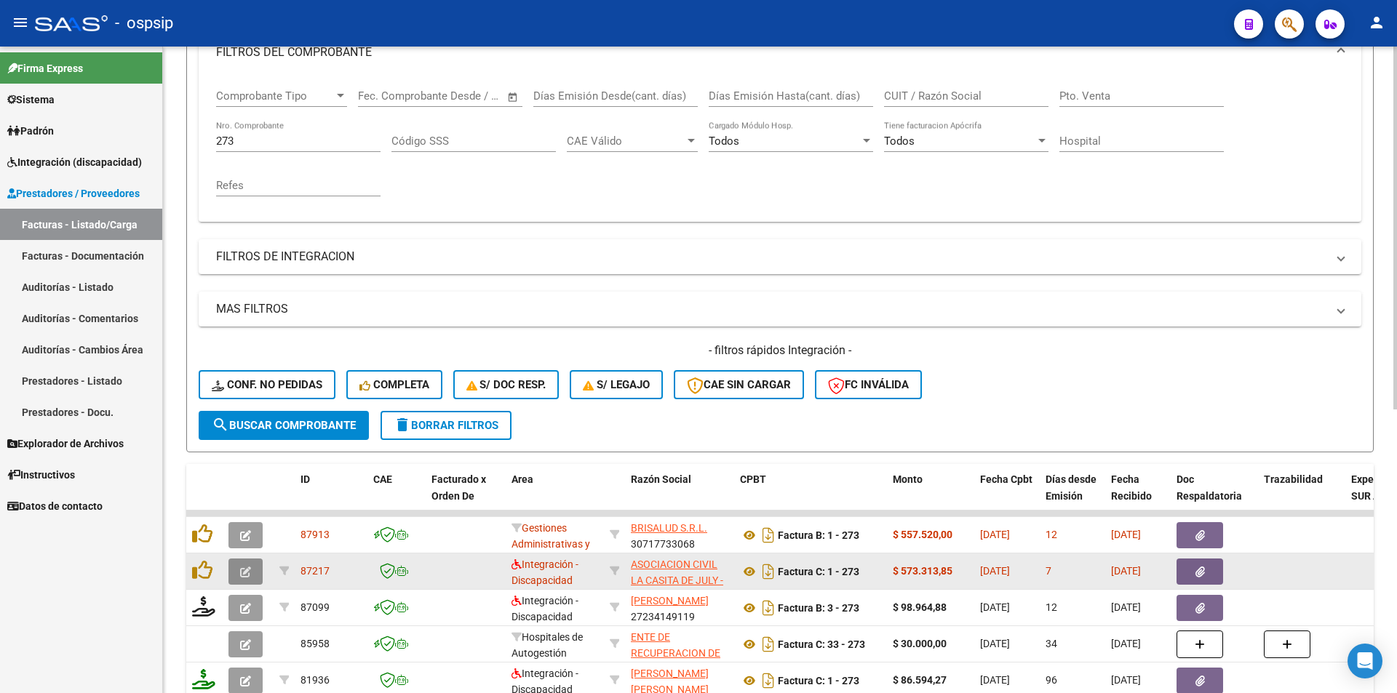
click at [258, 575] on button "button" at bounding box center [245, 572] width 34 height 26
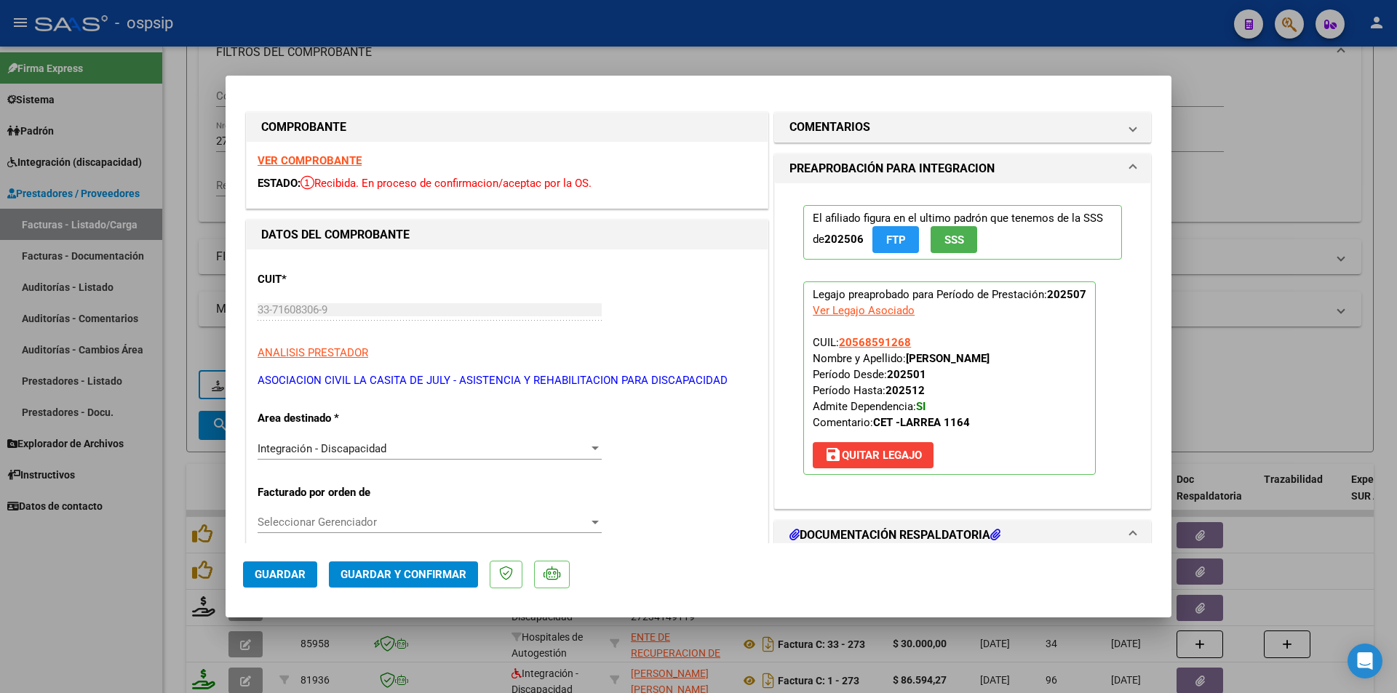
click at [435, 448] on div "Integración - Discapacidad" at bounding box center [423, 448] width 331 height 13
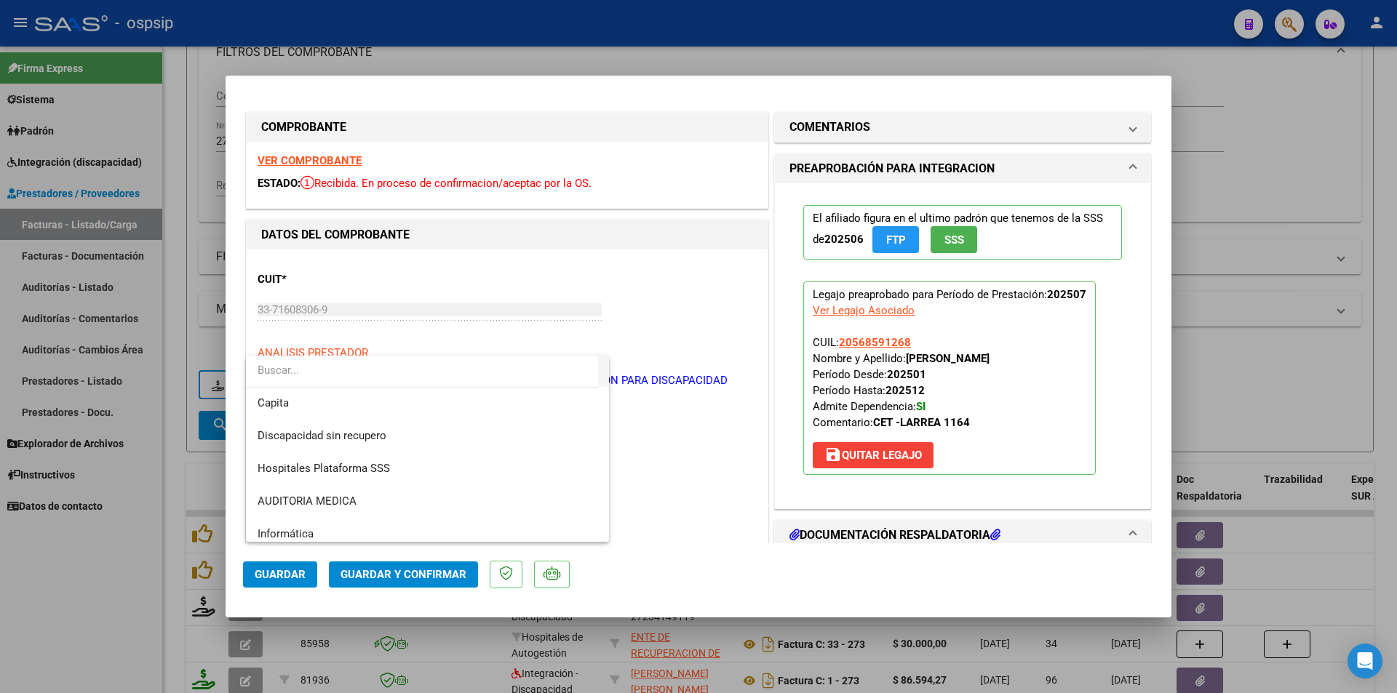
scroll to position [200, 0]
click at [351, 441] on span "Discapacidad sin recupero" at bounding box center [428, 434] width 340 height 33
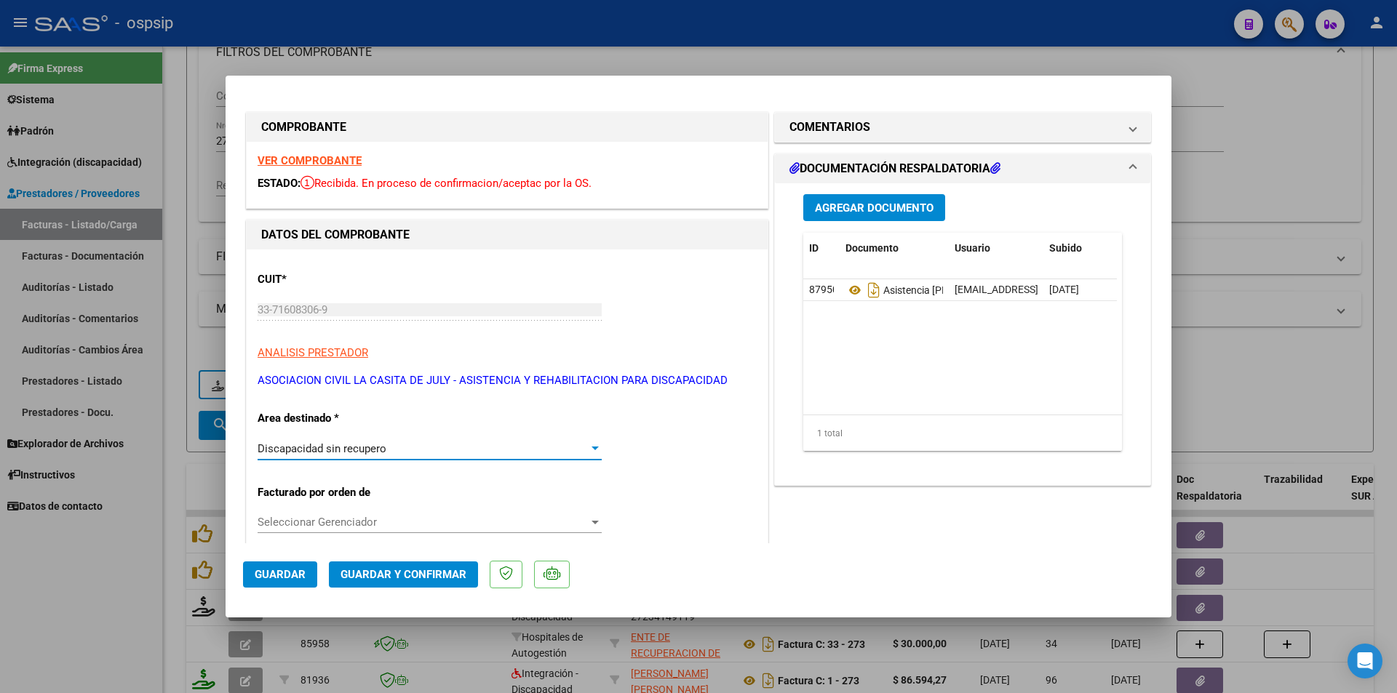
click at [356, 571] on span "Guardar y Confirmar" at bounding box center [404, 574] width 126 height 13
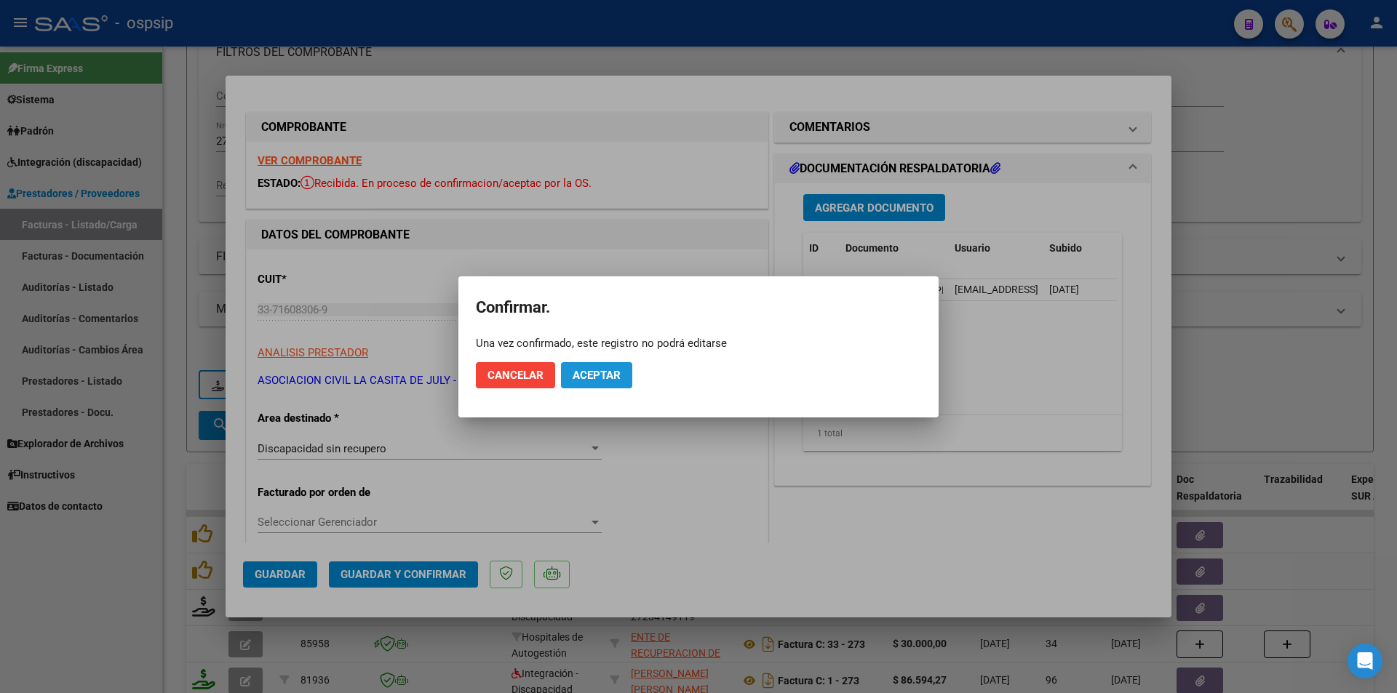
click at [581, 380] on span "Aceptar" at bounding box center [597, 375] width 48 height 13
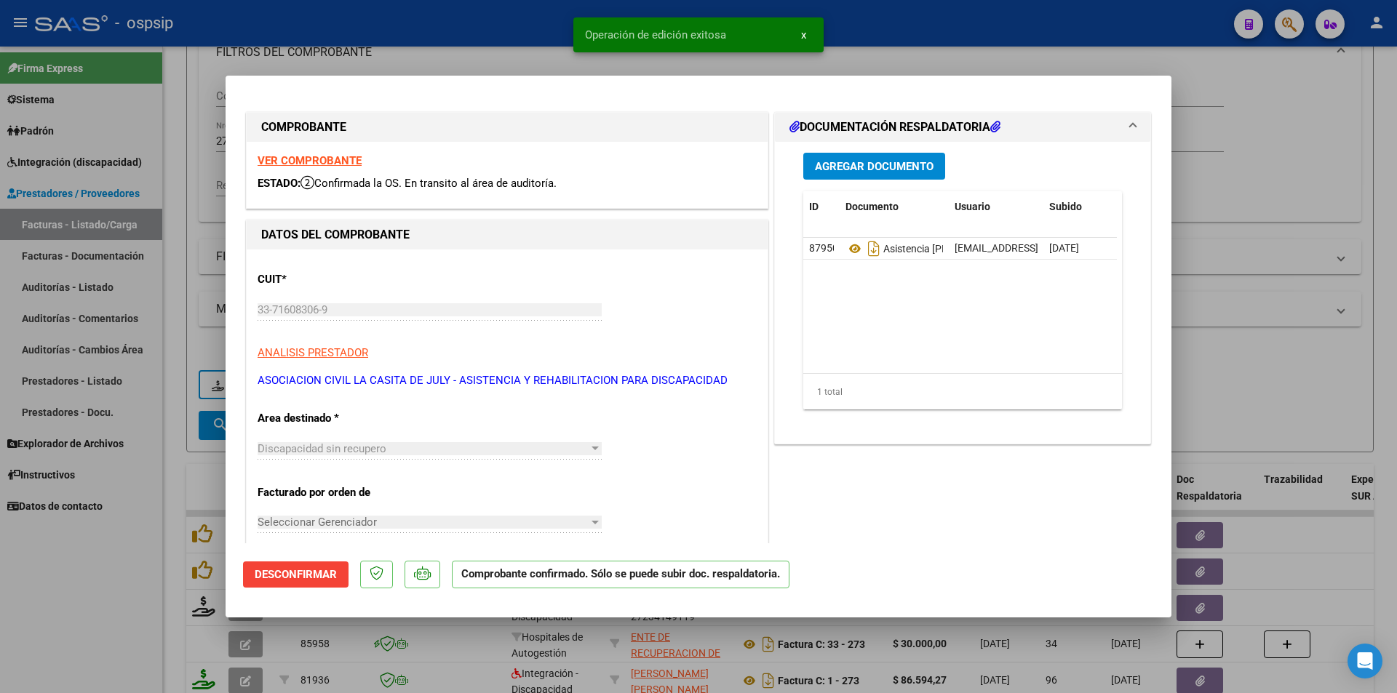
click at [99, 595] on div at bounding box center [698, 346] width 1397 height 693
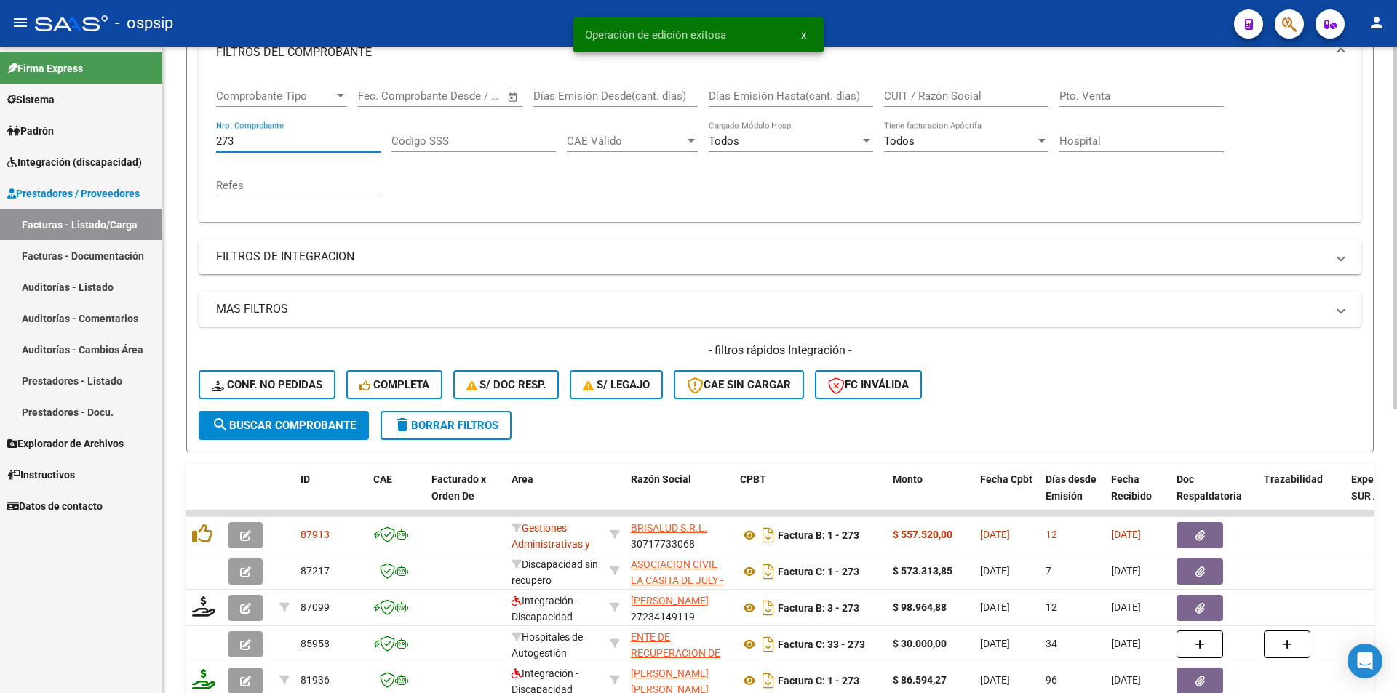
drag, startPoint x: 238, startPoint y: 139, endPoint x: 218, endPoint y: 137, distance: 20.5
click at [218, 137] on input "273" at bounding box center [298, 141] width 164 height 13
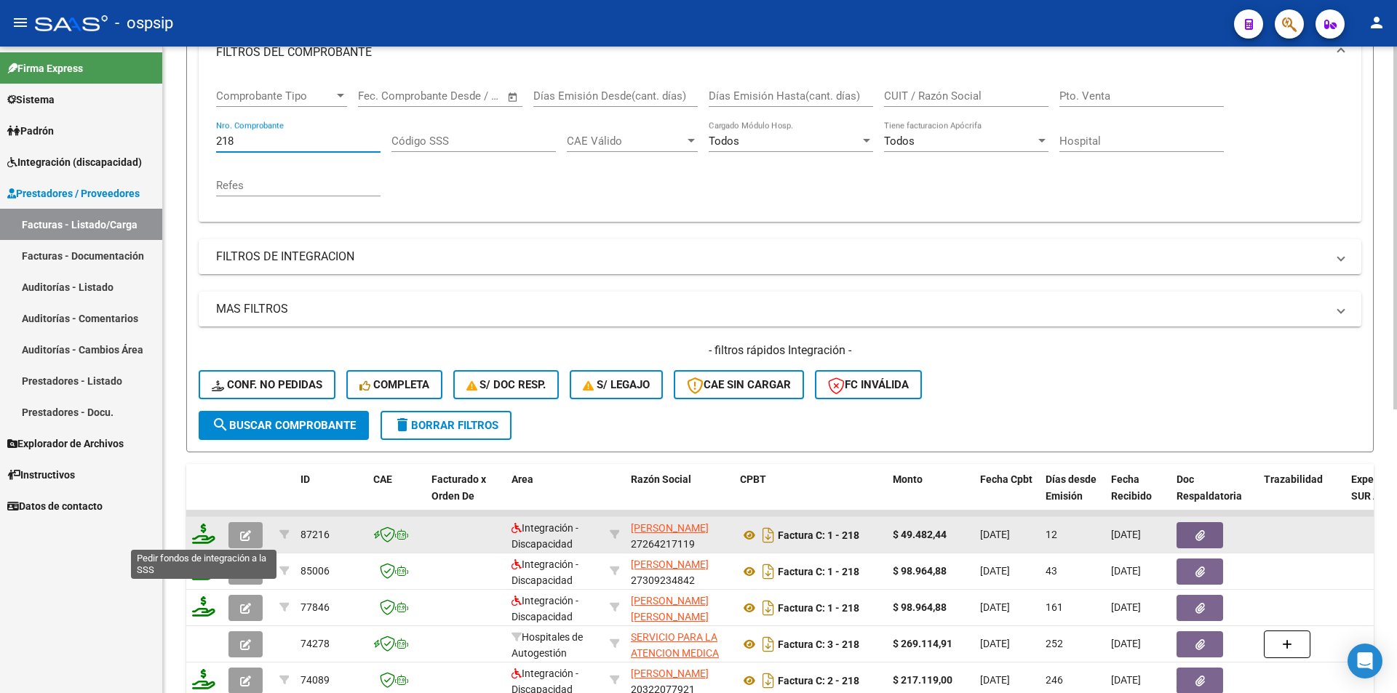
click at [201, 539] on icon at bounding box center [203, 534] width 23 height 20
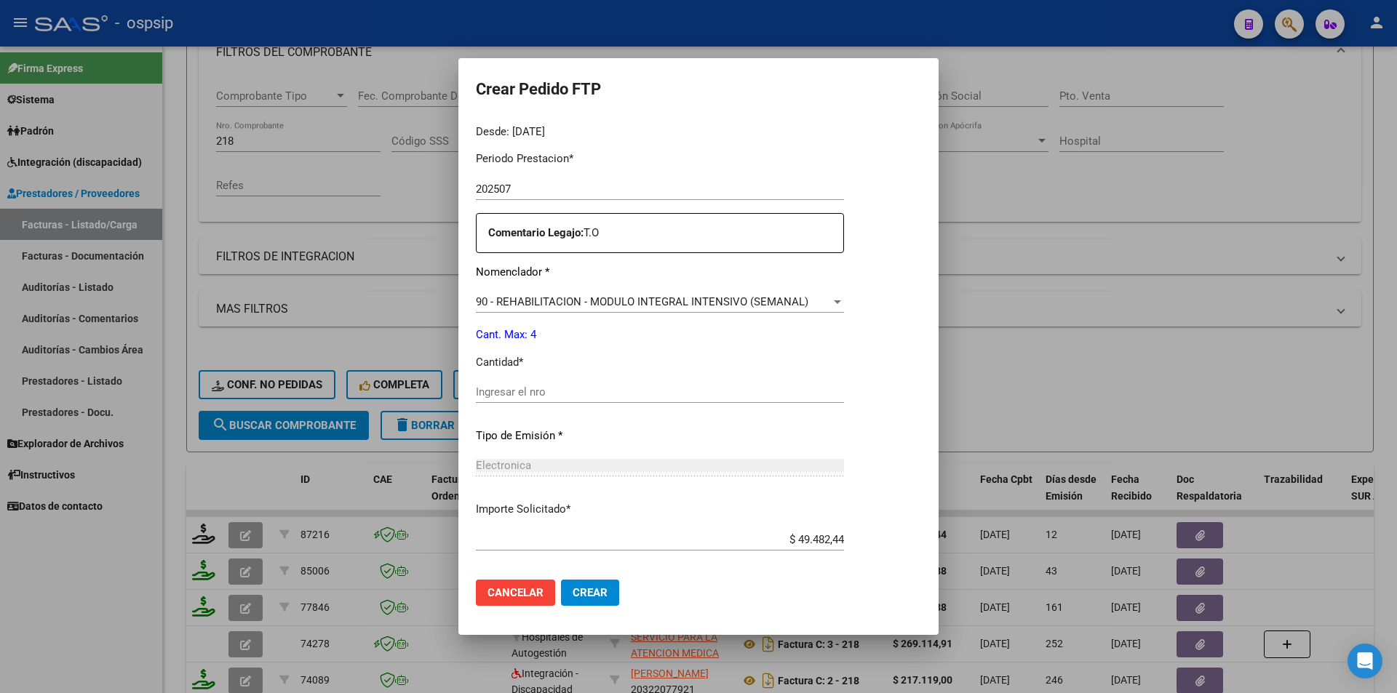
scroll to position [492, 0]
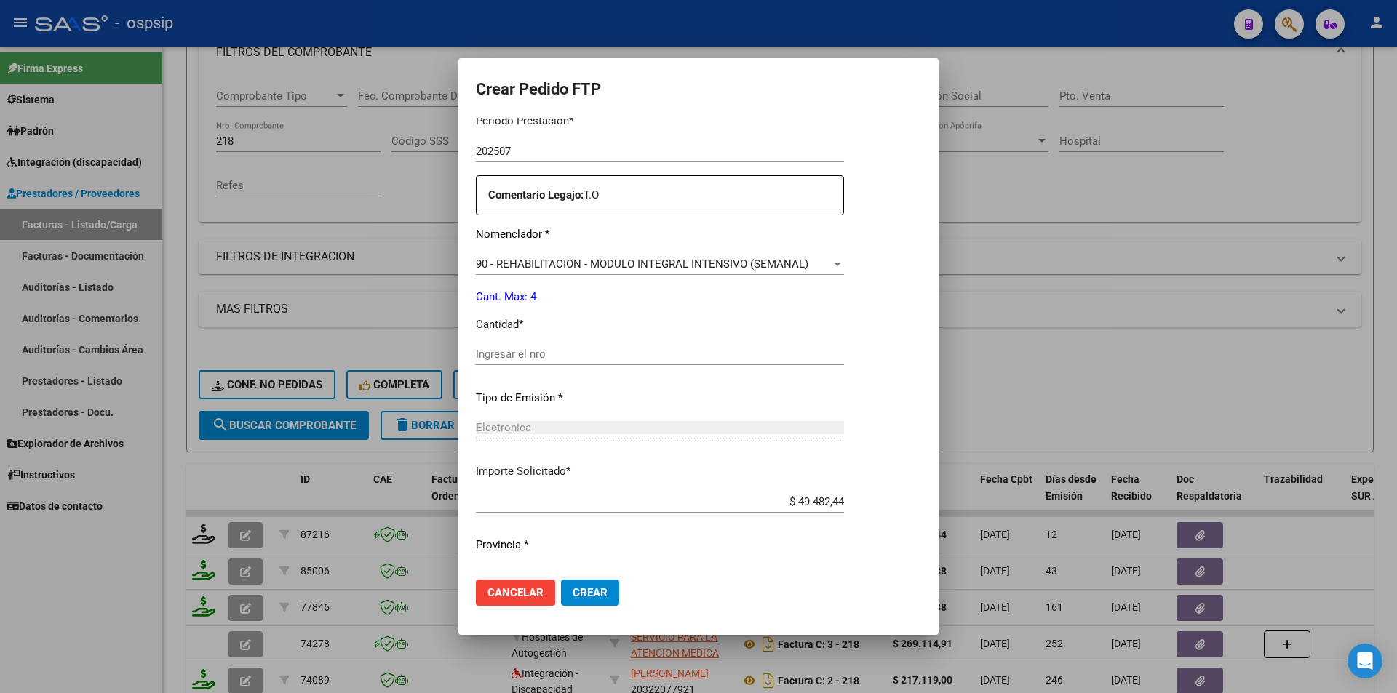
click at [532, 355] on input "Ingresar el nro" at bounding box center [660, 354] width 368 height 13
click at [598, 595] on span "Crear" at bounding box center [590, 593] width 35 height 13
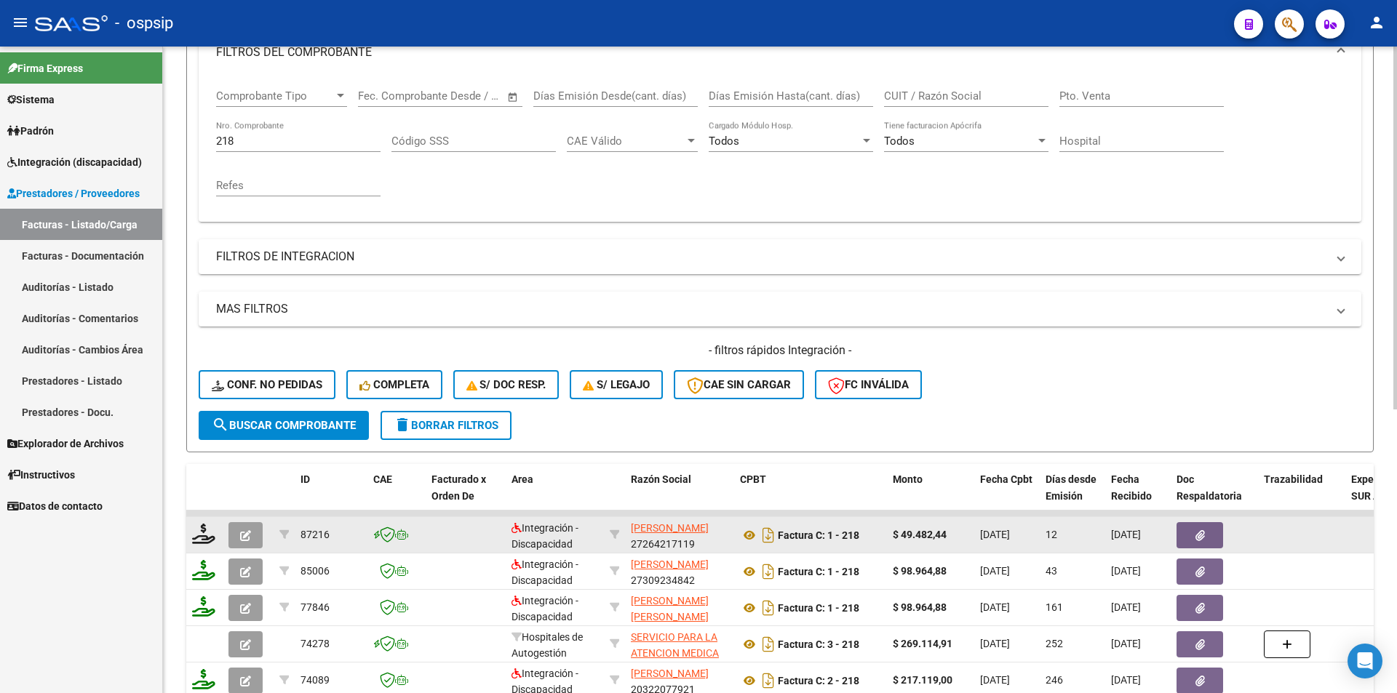
click at [242, 533] on icon "button" at bounding box center [245, 535] width 11 height 11
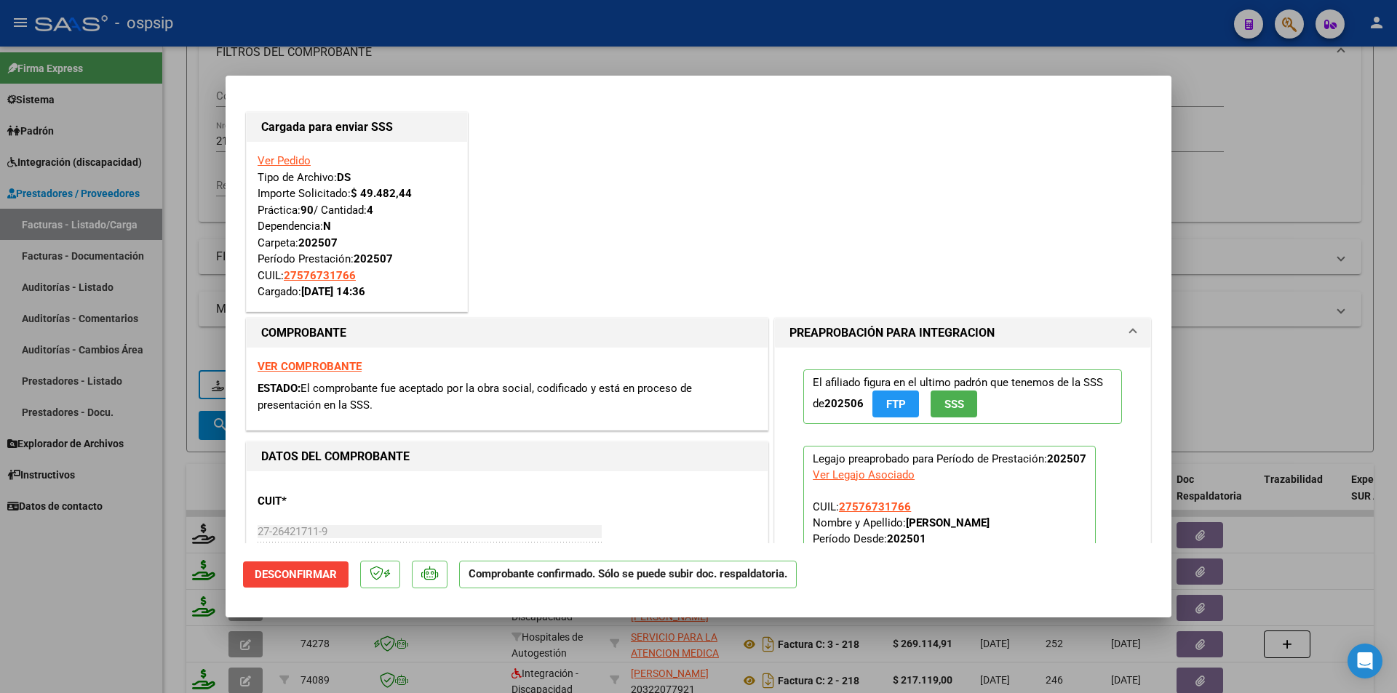
click at [140, 550] on div at bounding box center [698, 346] width 1397 height 693
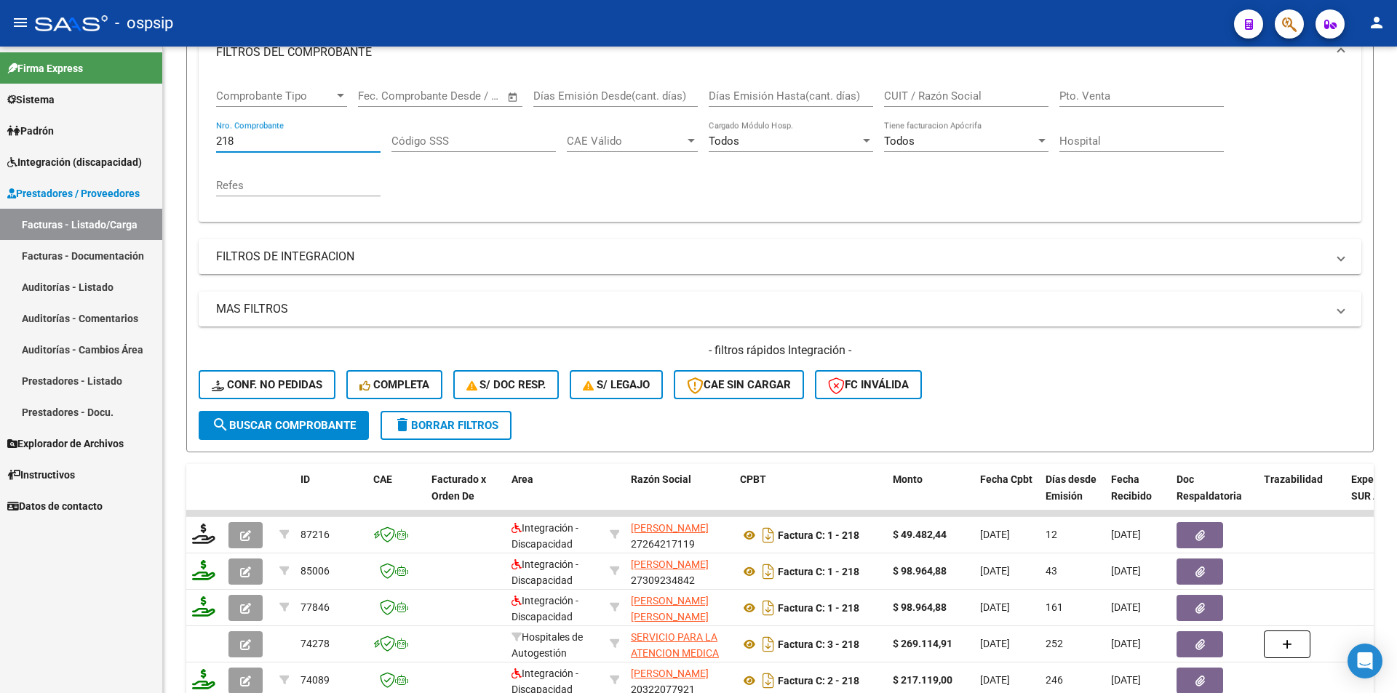
drag, startPoint x: 242, startPoint y: 141, endPoint x: 151, endPoint y: 142, distance: 91.7
click at [151, 142] on mat-sidenav-container "Firma Express Sistema Usuarios Todos los Usuarios Padrón Afiliados Empadronados…" at bounding box center [698, 370] width 1397 height 647
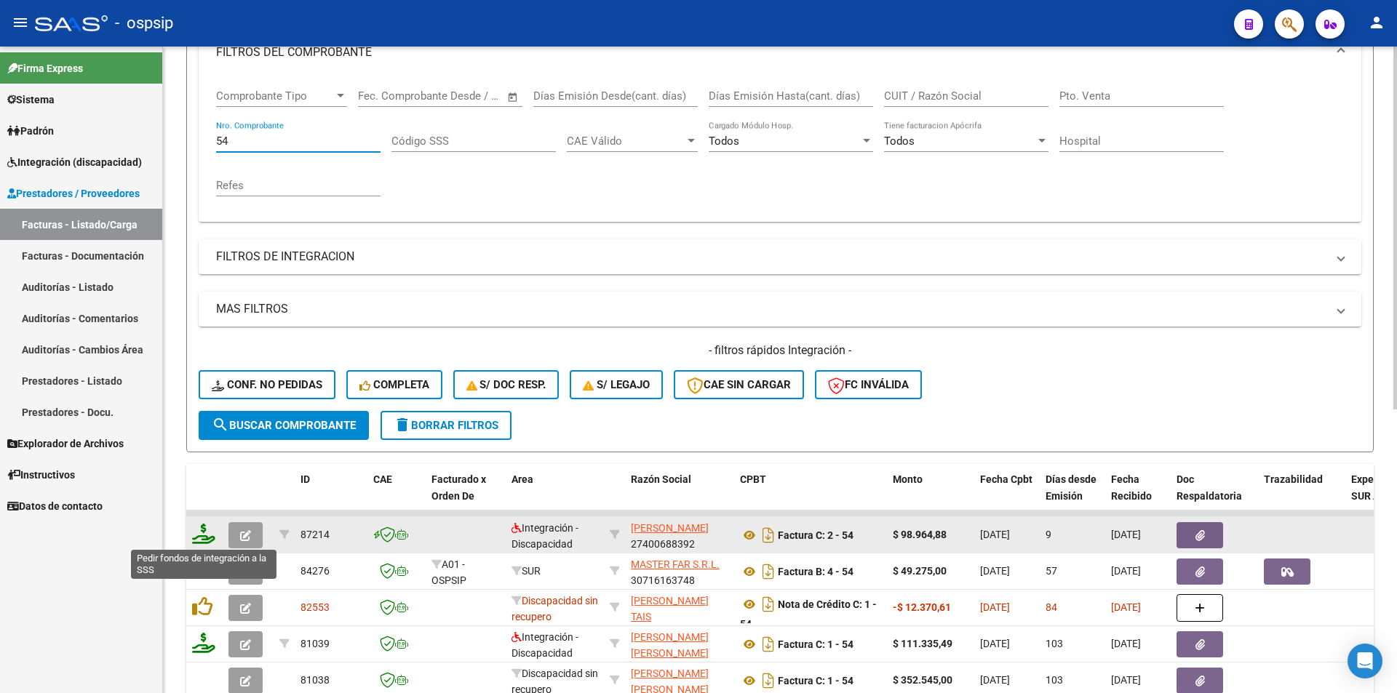
click at [203, 538] on icon at bounding box center [203, 534] width 23 height 20
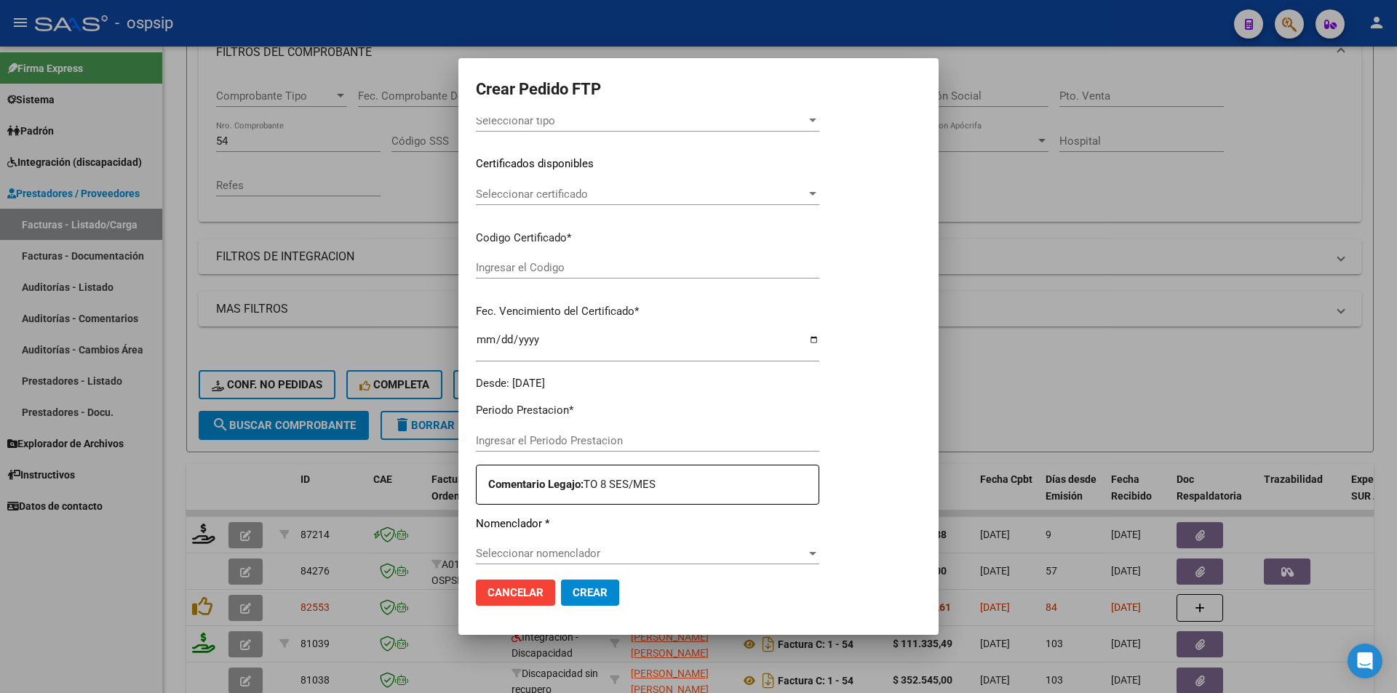
scroll to position [519, 0]
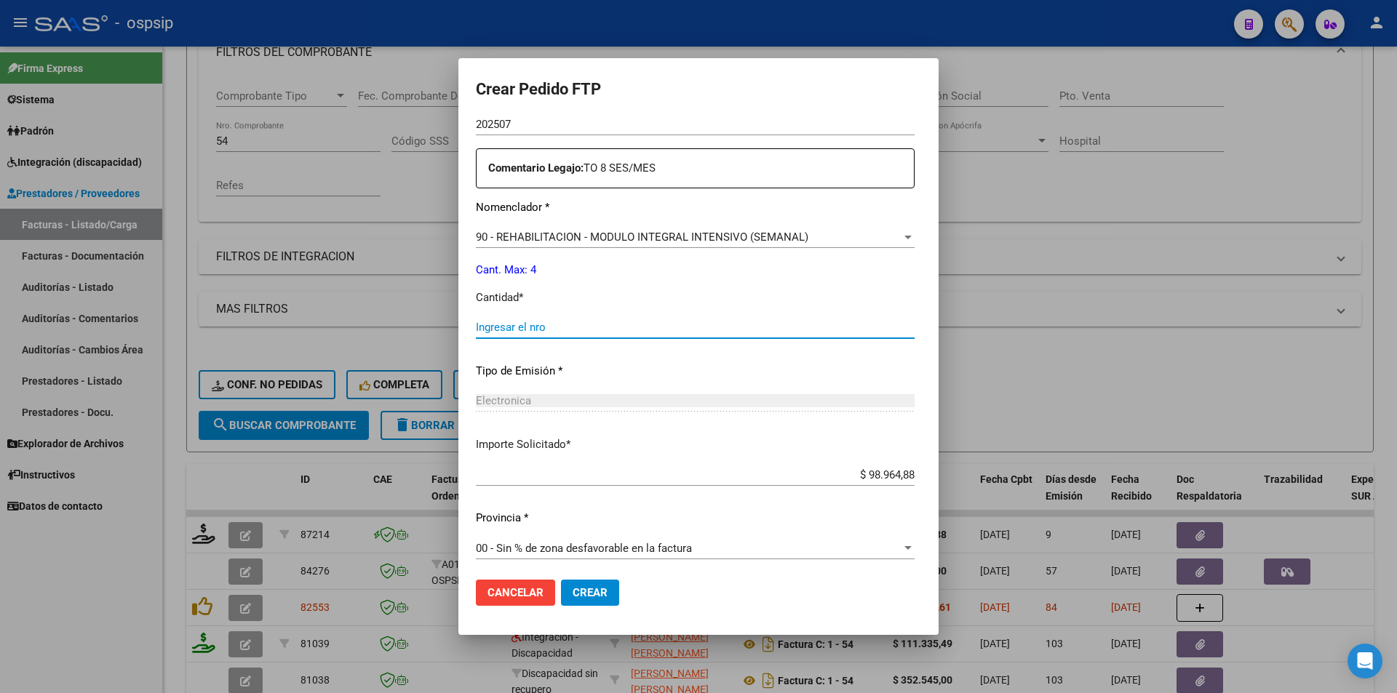
click at [550, 330] on input "Ingresar el nro" at bounding box center [695, 327] width 439 height 13
click at [583, 597] on span "Crear" at bounding box center [590, 593] width 35 height 13
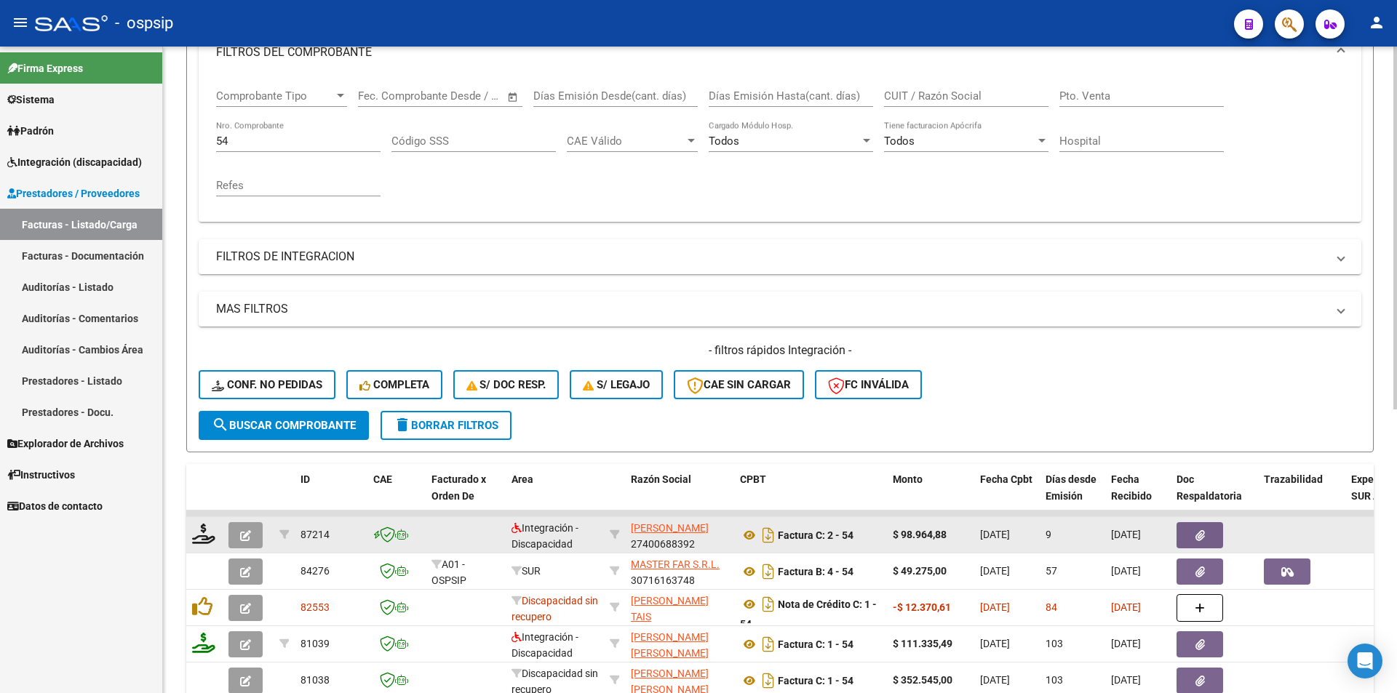
click at [252, 533] on button "button" at bounding box center [245, 535] width 34 height 26
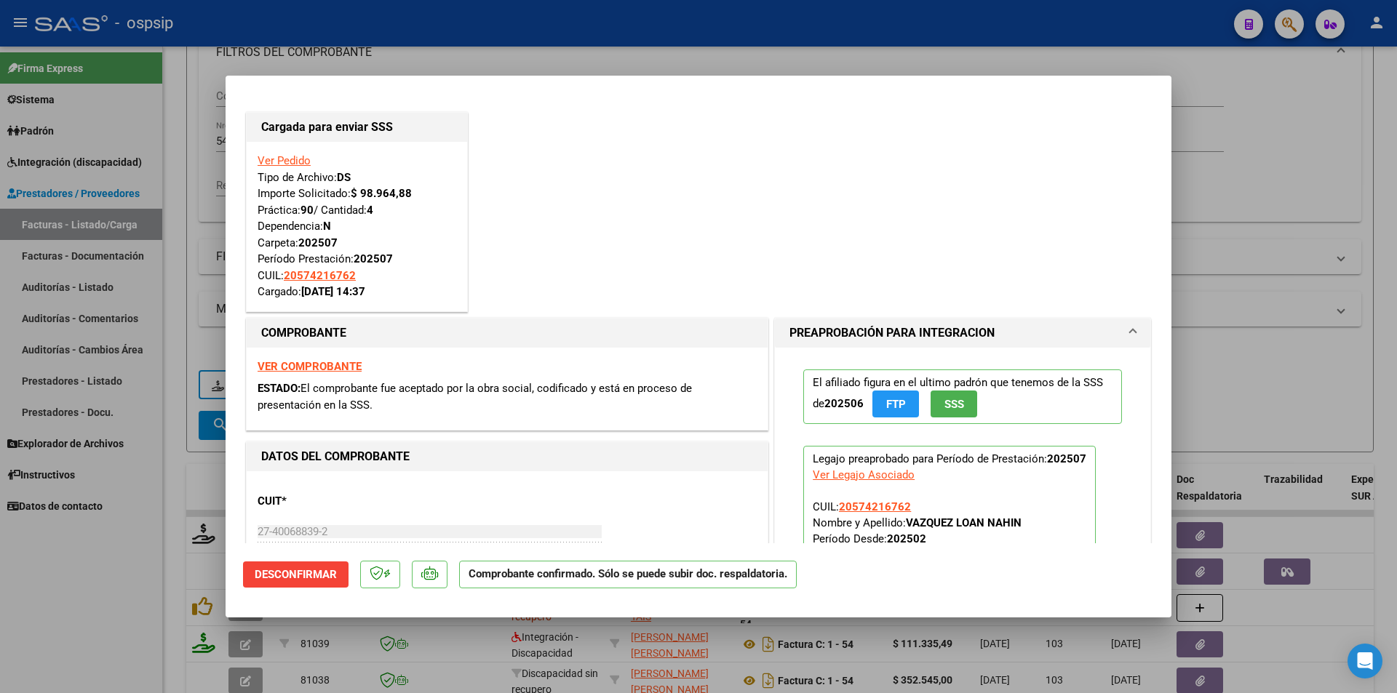
click at [60, 592] on div at bounding box center [698, 346] width 1397 height 693
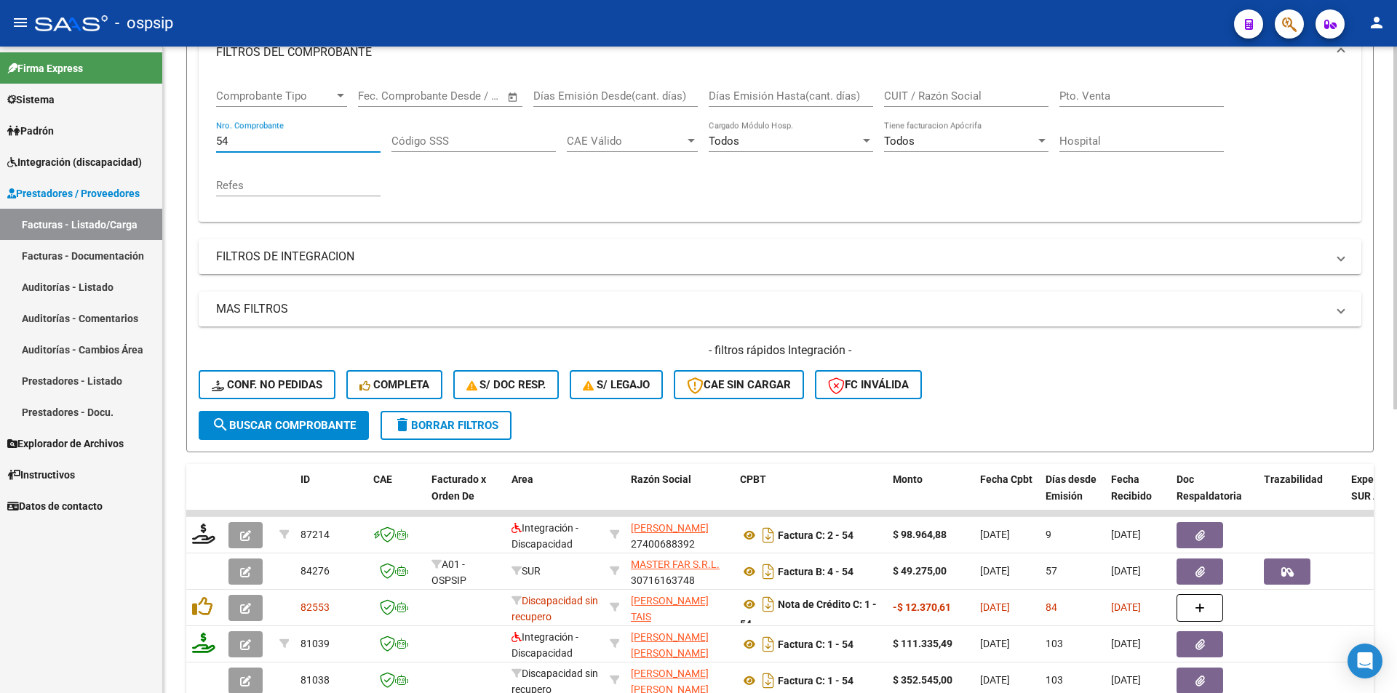
drag, startPoint x: 242, startPoint y: 144, endPoint x: 170, endPoint y: 142, distance: 71.3
click at [170, 142] on div "Video tutorial PRESTADORES -> Listado de CPBTs Emitidos por Prestadores / Prove…" at bounding box center [780, 398] width 1234 height 1141
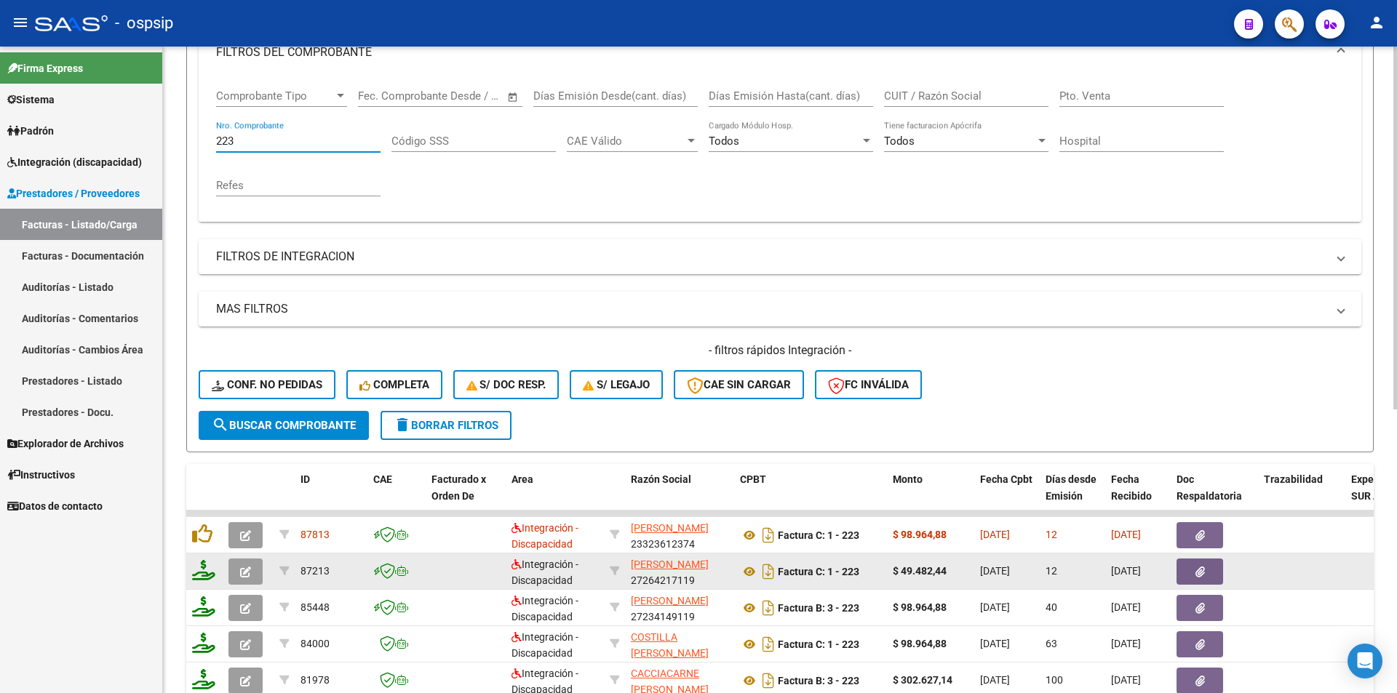
click at [202, 571] on icon at bounding box center [203, 570] width 23 height 20
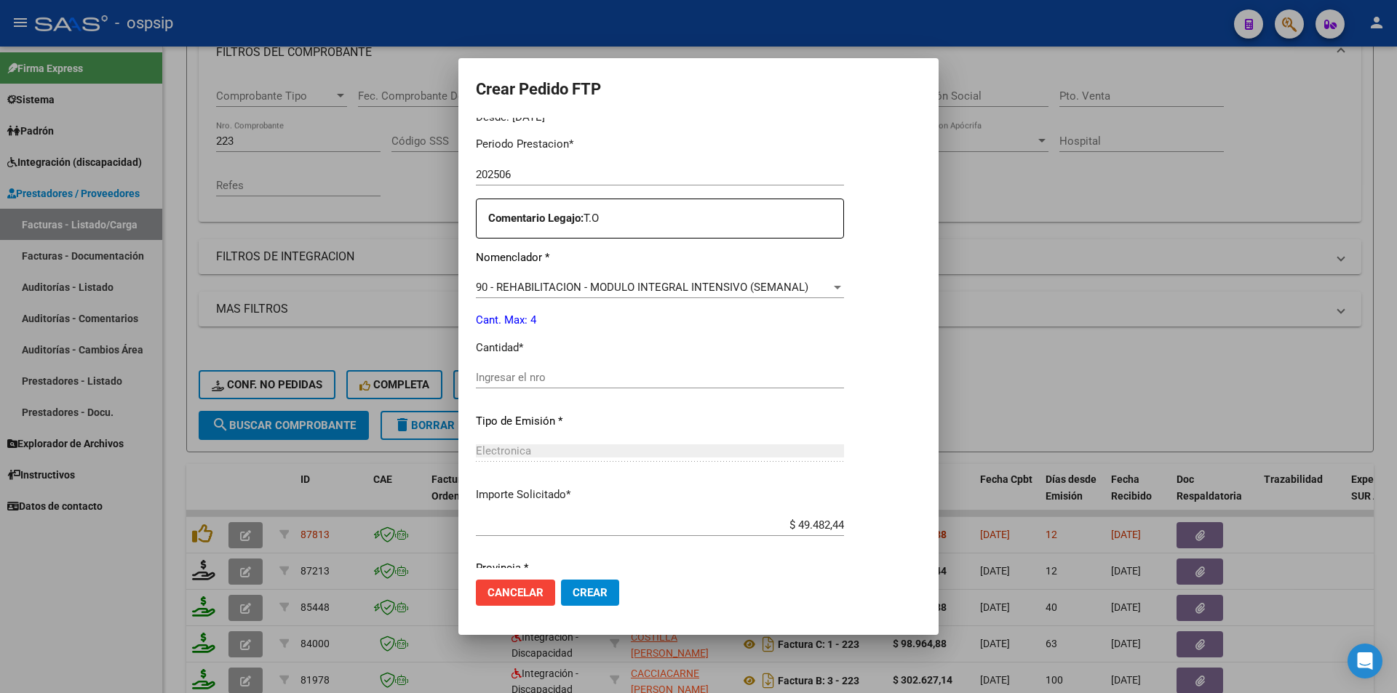
scroll to position [507, 0]
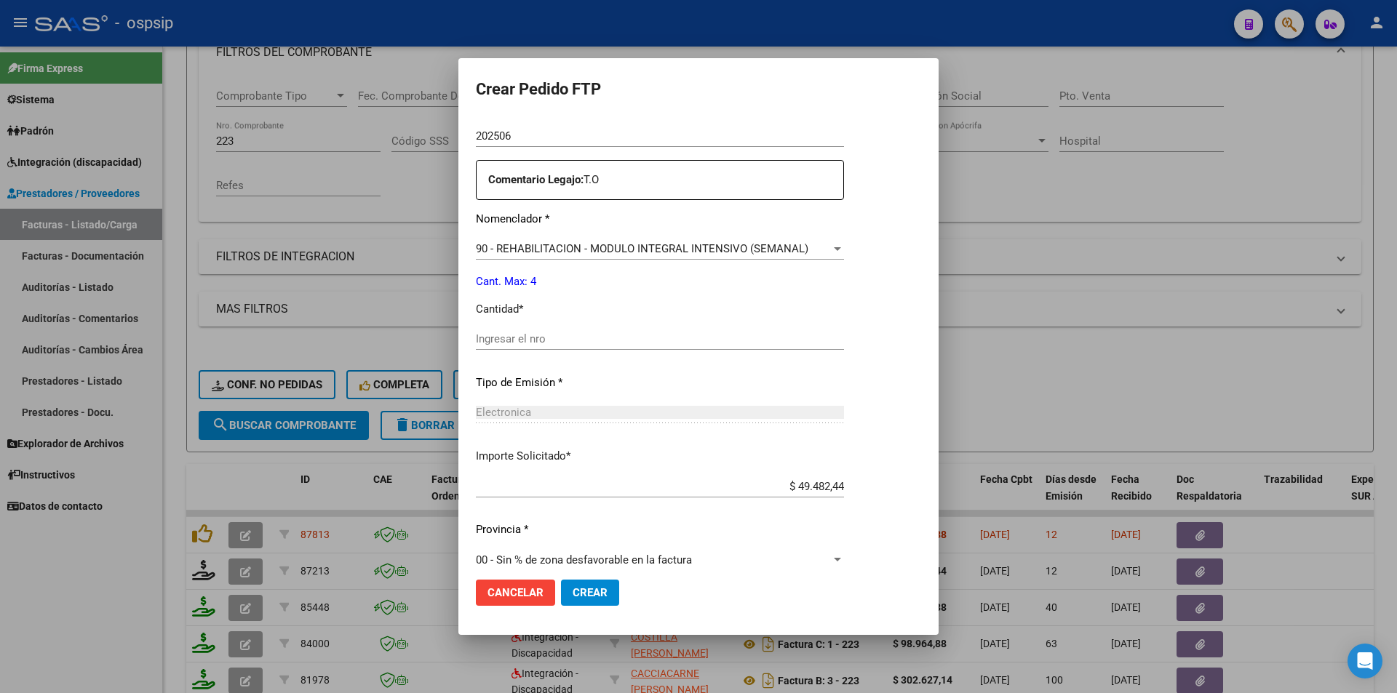
click at [512, 336] on input "Ingresar el nro" at bounding box center [660, 339] width 368 height 13
click at [580, 592] on span "Crear" at bounding box center [590, 593] width 35 height 13
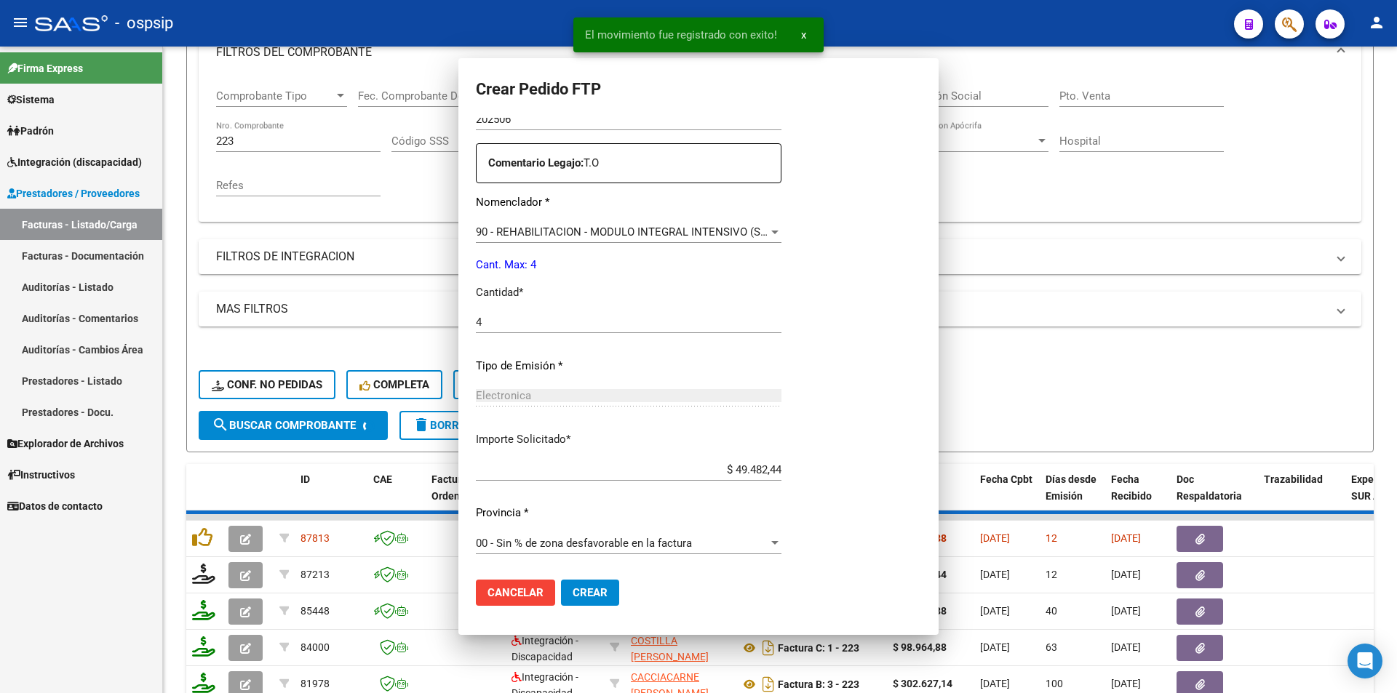
scroll to position [0, 0]
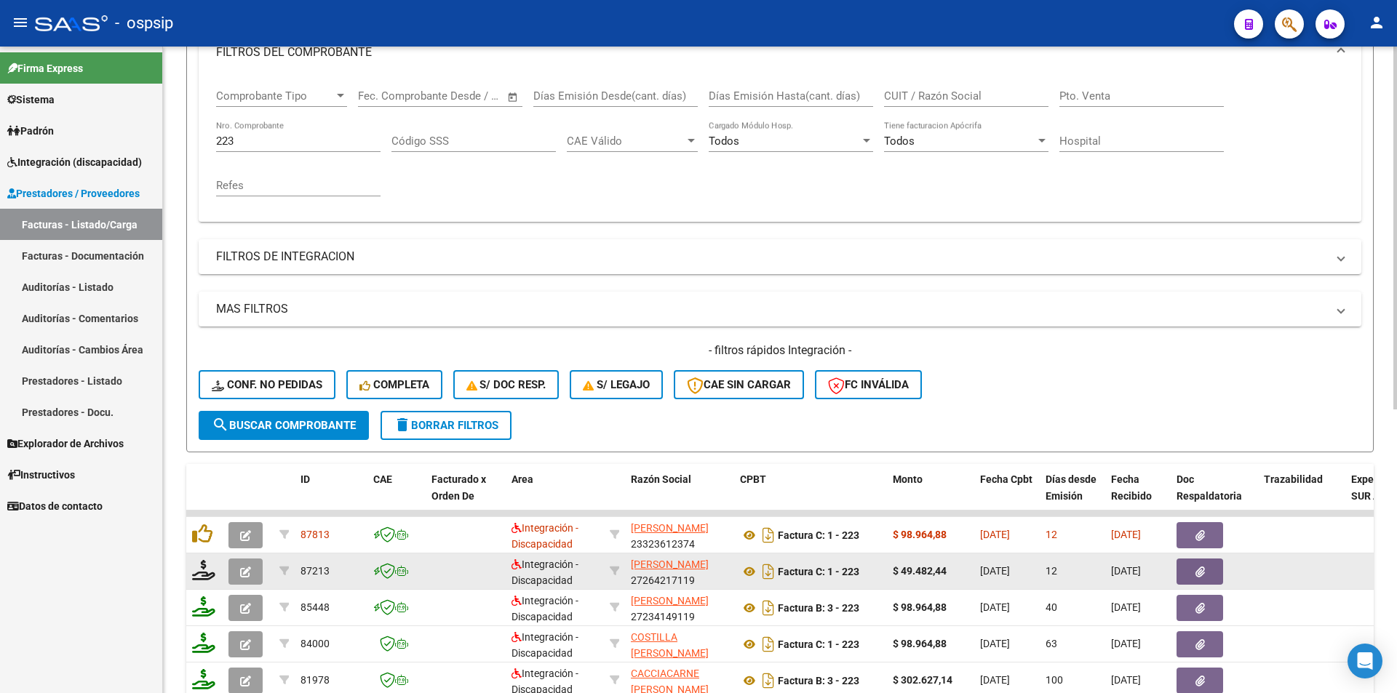
click at [250, 573] on icon "button" at bounding box center [245, 572] width 11 height 11
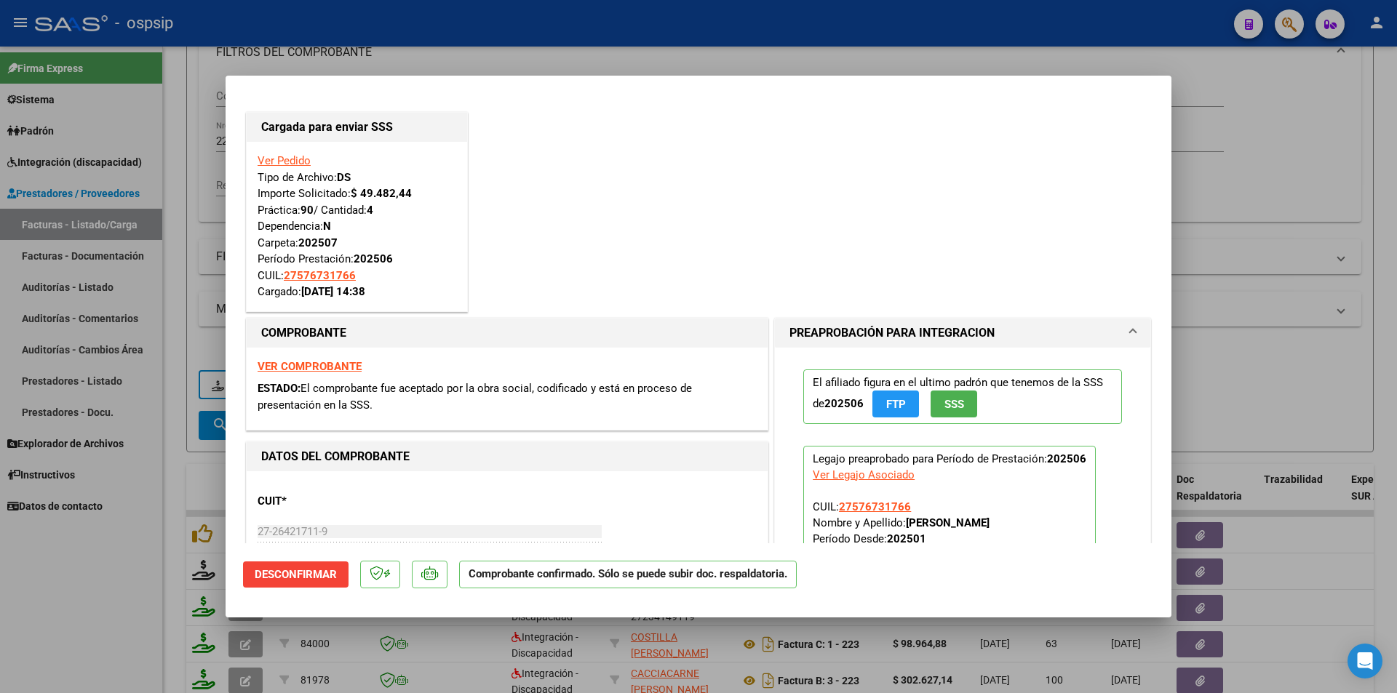
click at [111, 603] on div at bounding box center [698, 346] width 1397 height 693
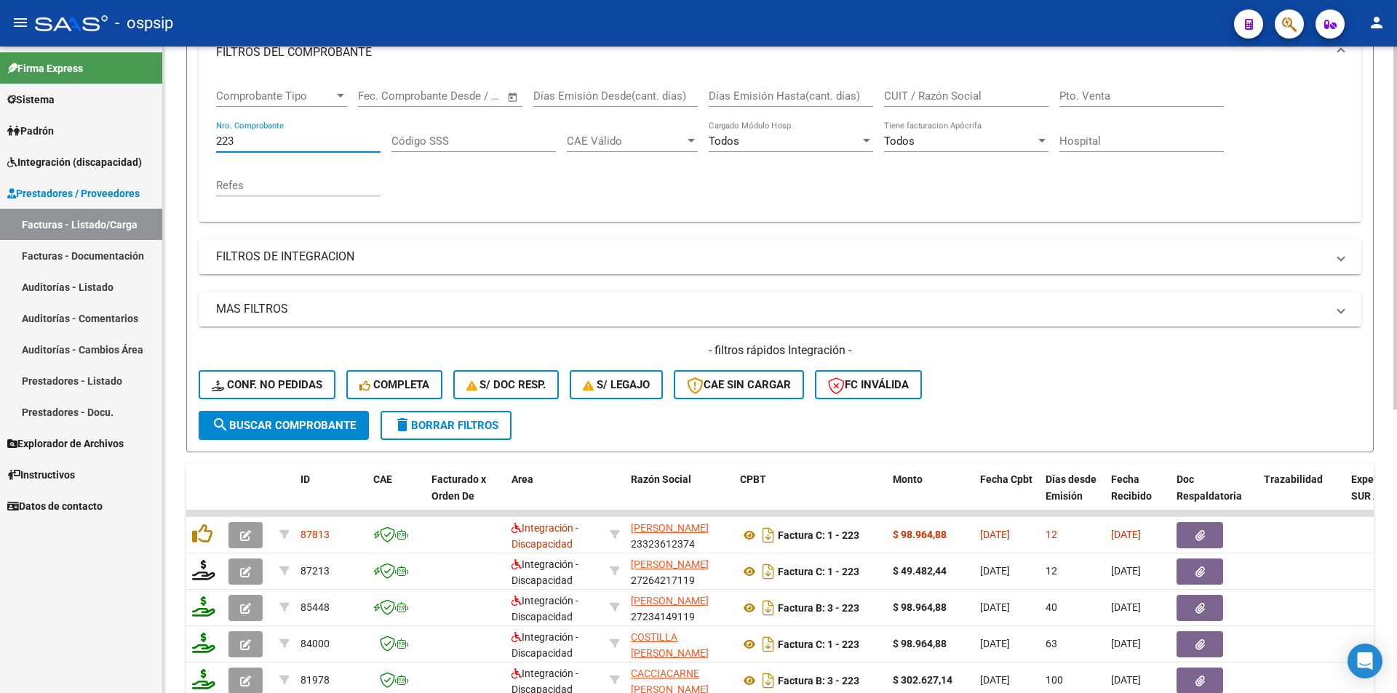
drag, startPoint x: 245, startPoint y: 146, endPoint x: 192, endPoint y: 148, distance: 52.4
click at [192, 147] on form "Filtros Id Area Area Seleccionar Gerenciador Seleccionar Gerenciador Todos Conf…" at bounding box center [780, 203] width 1188 height 498
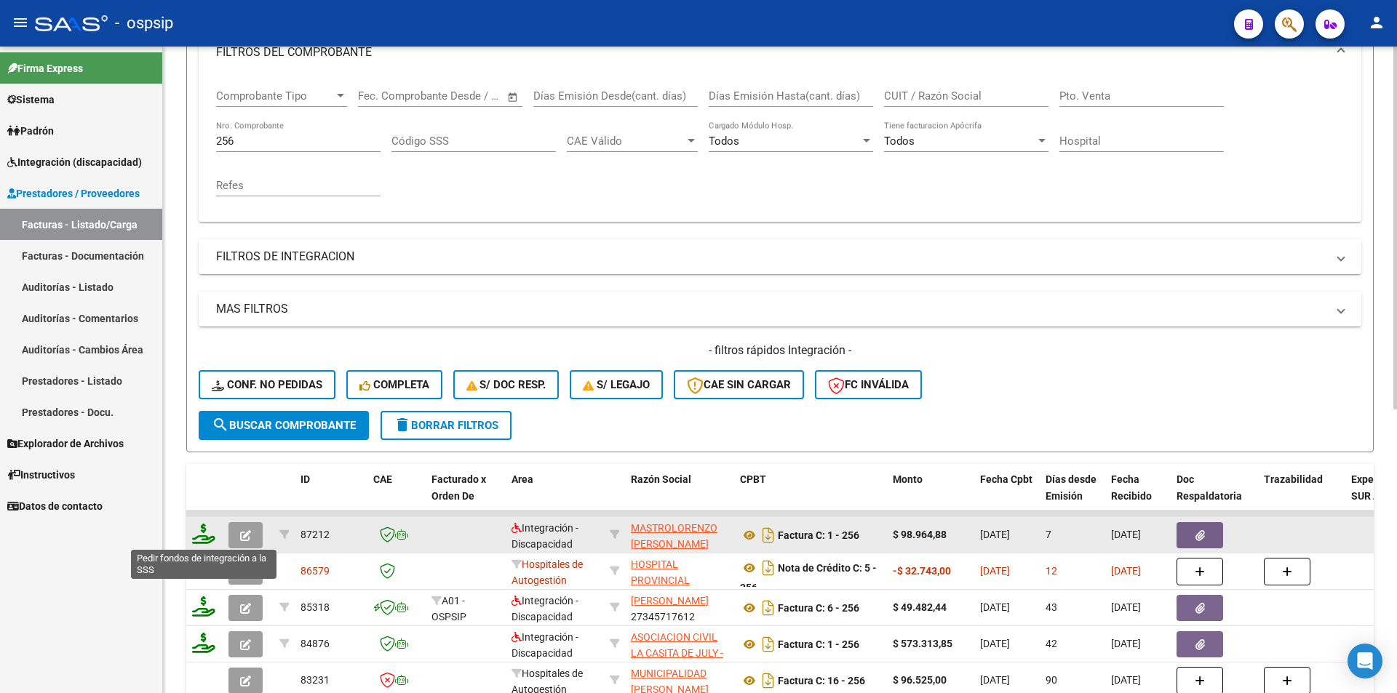
click at [207, 531] on icon at bounding box center [203, 534] width 23 height 20
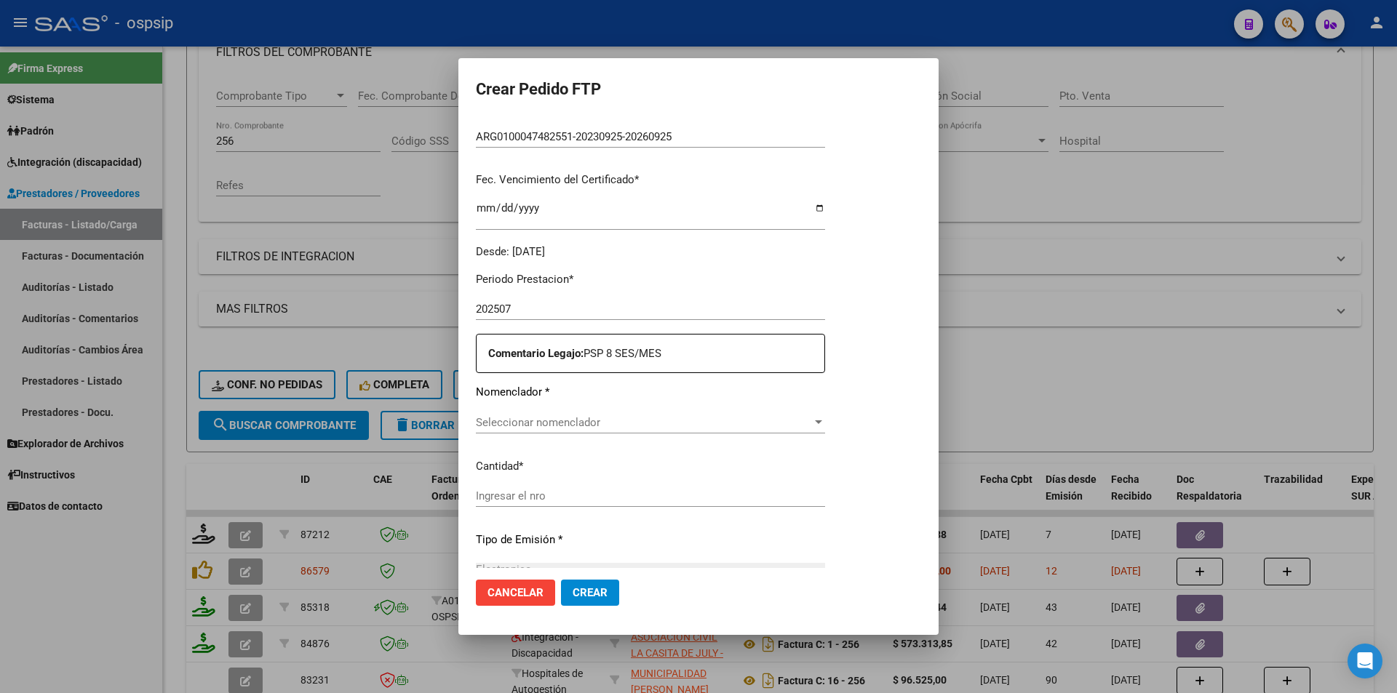
scroll to position [408, 0]
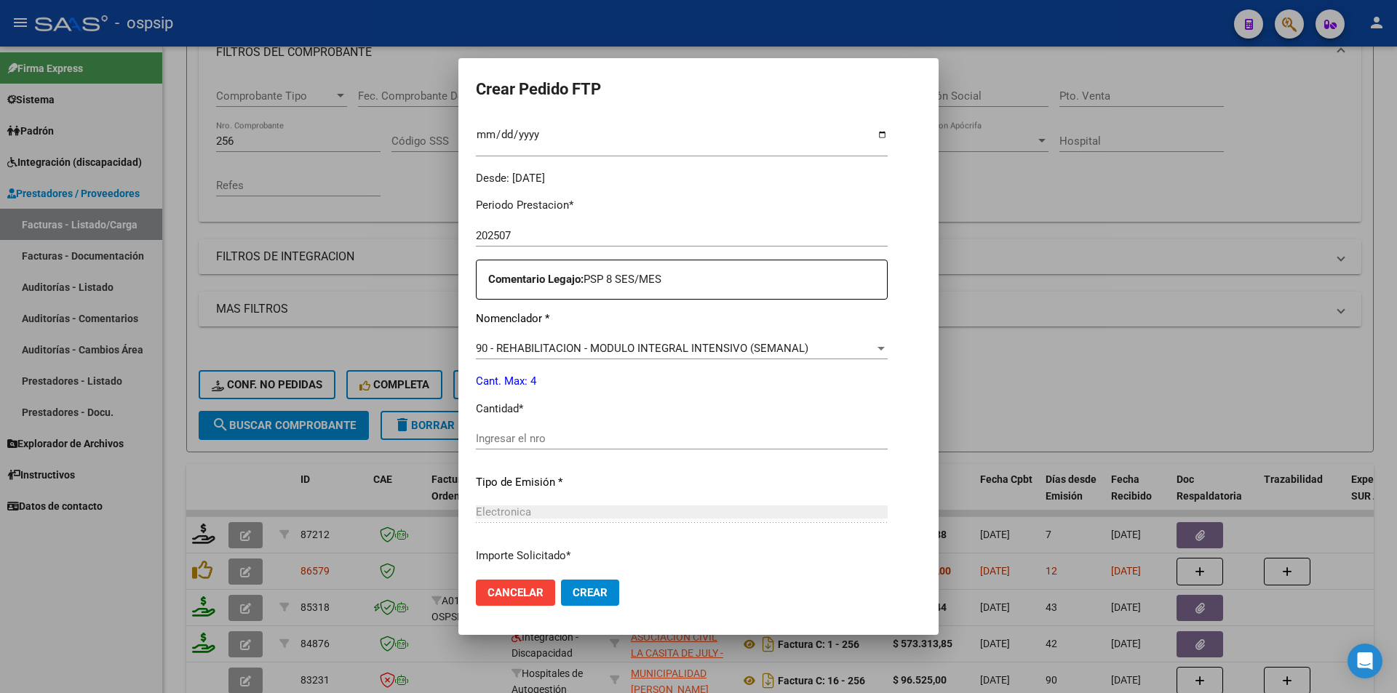
click at [508, 439] on input "Ingresar el nro" at bounding box center [682, 438] width 412 height 13
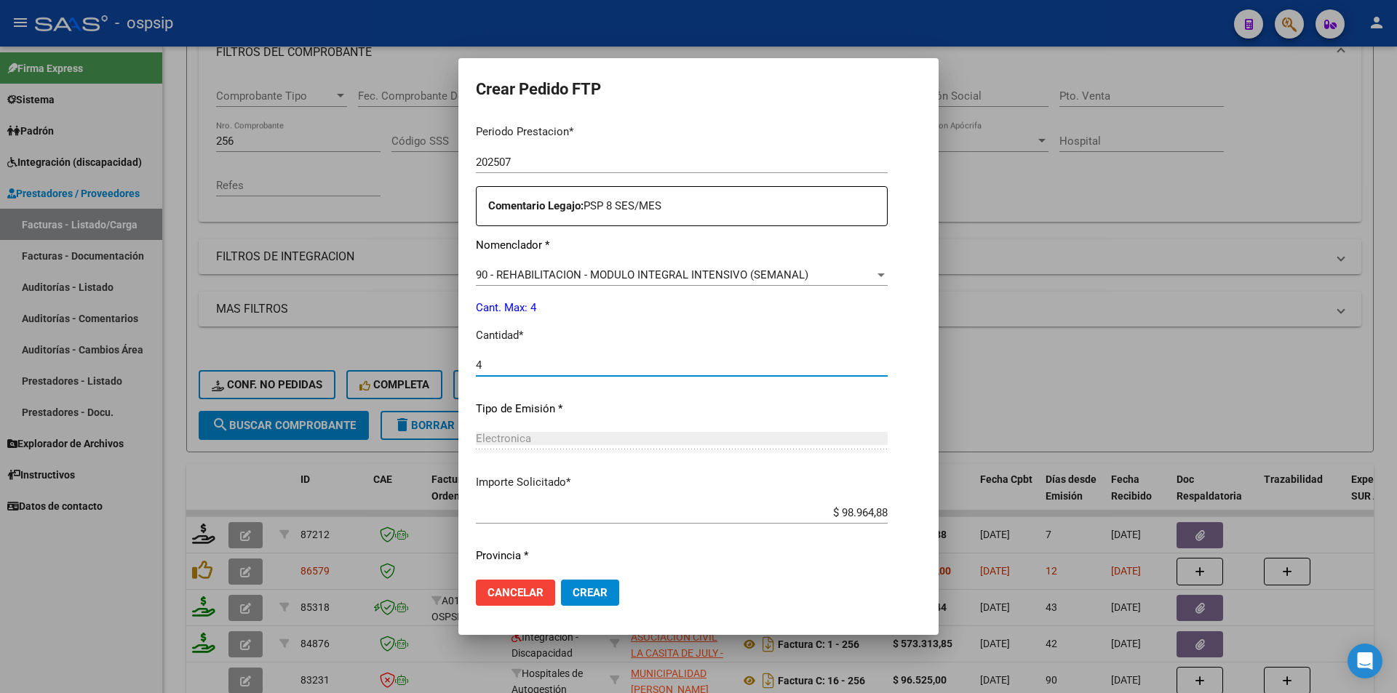
scroll to position [524, 0]
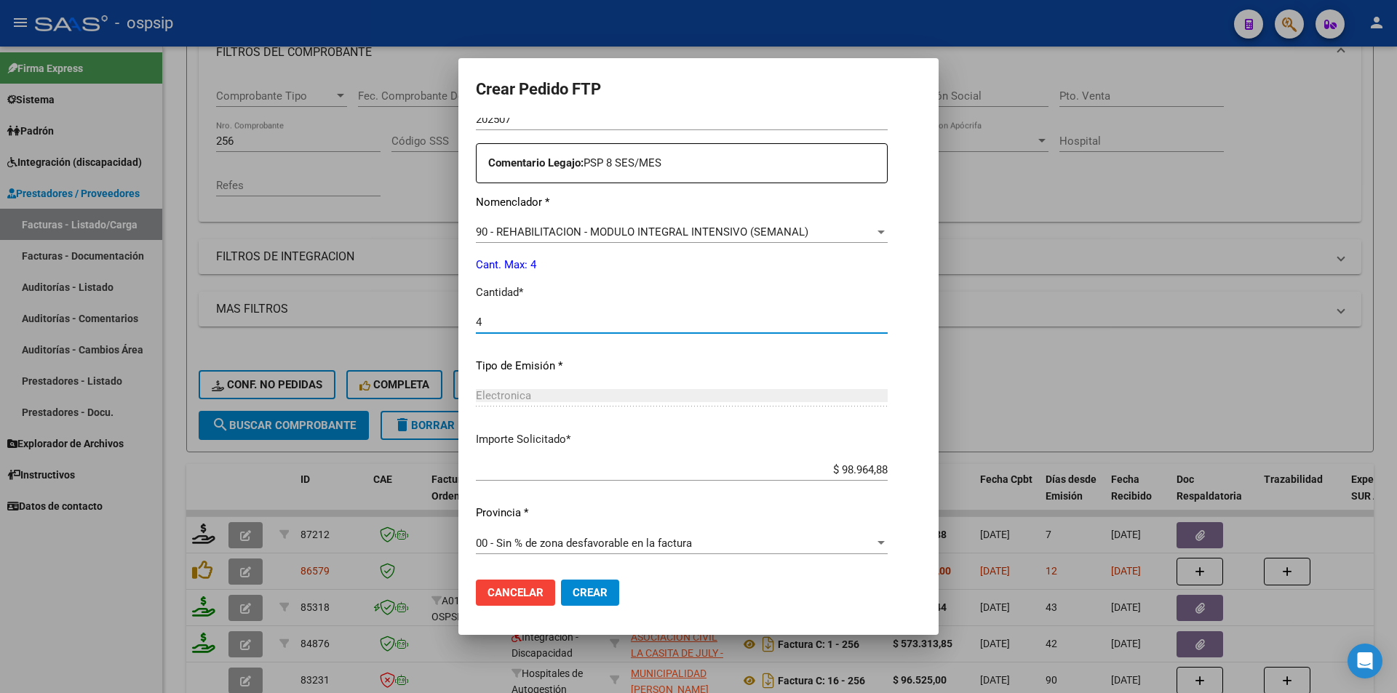
click at [573, 596] on span "Crear" at bounding box center [590, 593] width 35 height 13
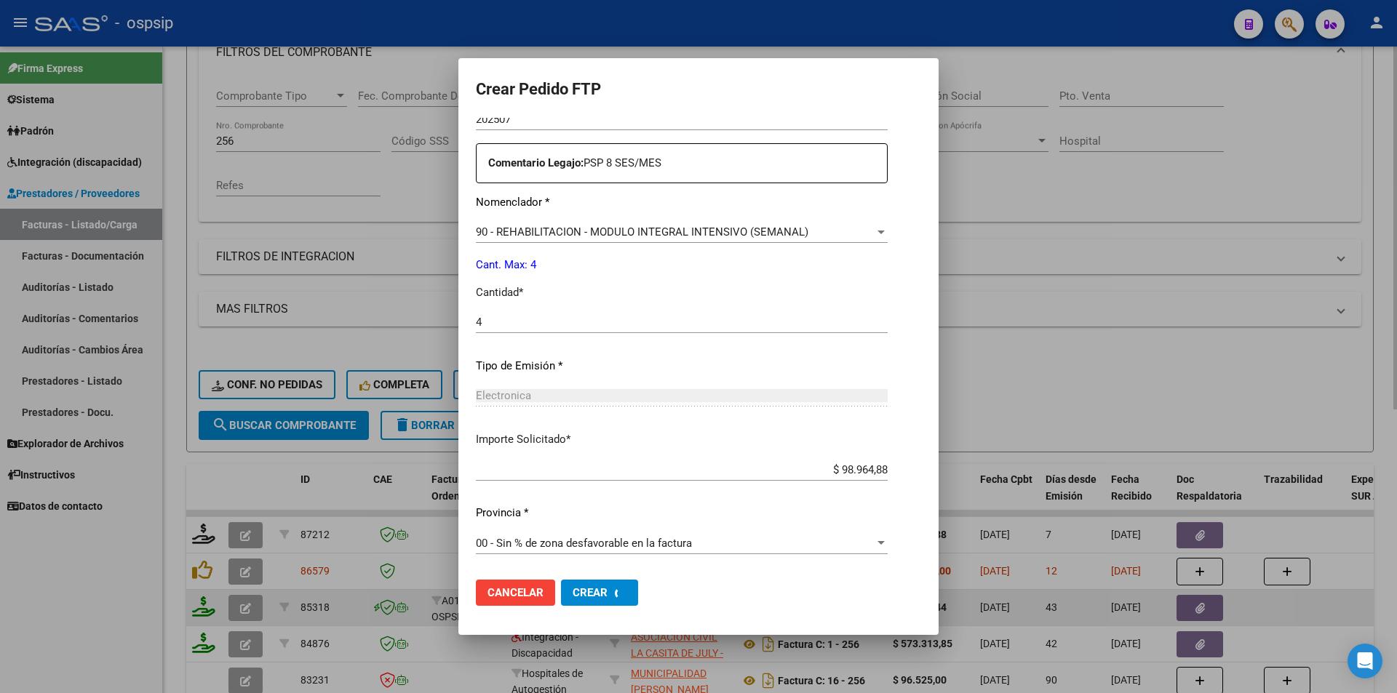
scroll to position [0, 0]
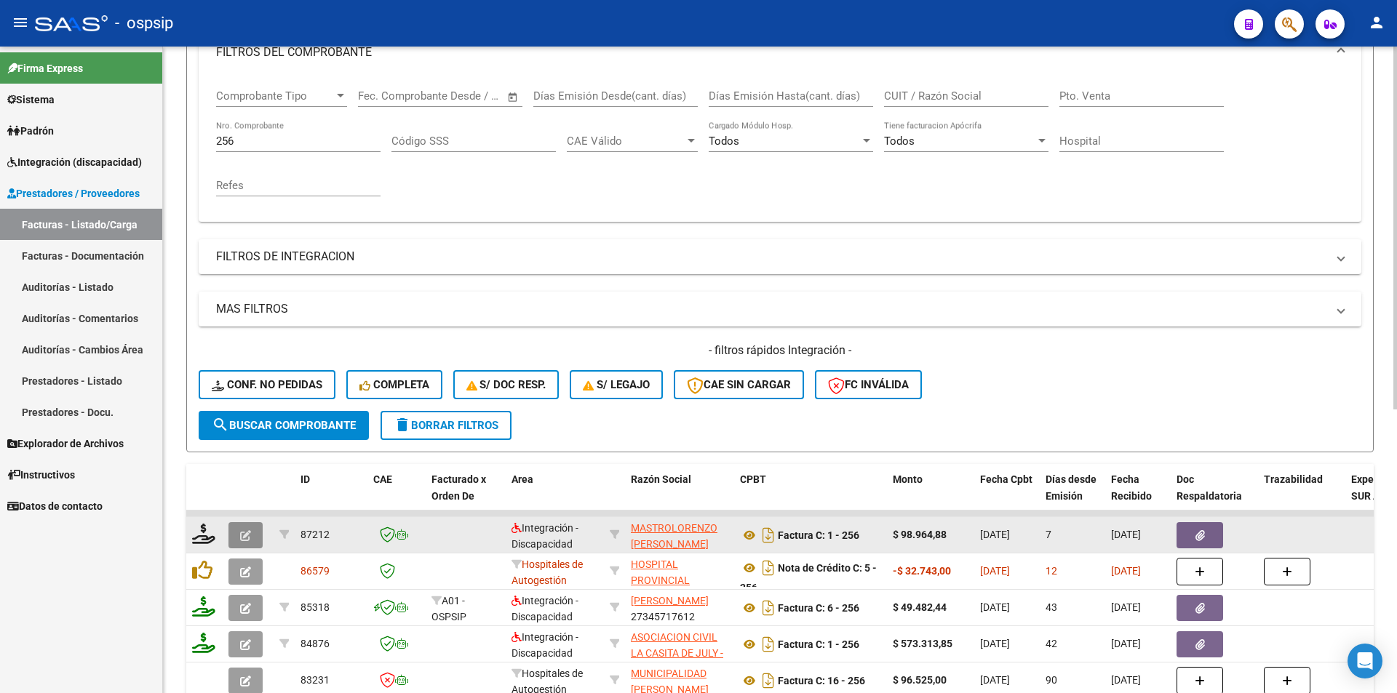
click at [245, 531] on icon "button" at bounding box center [245, 535] width 11 height 11
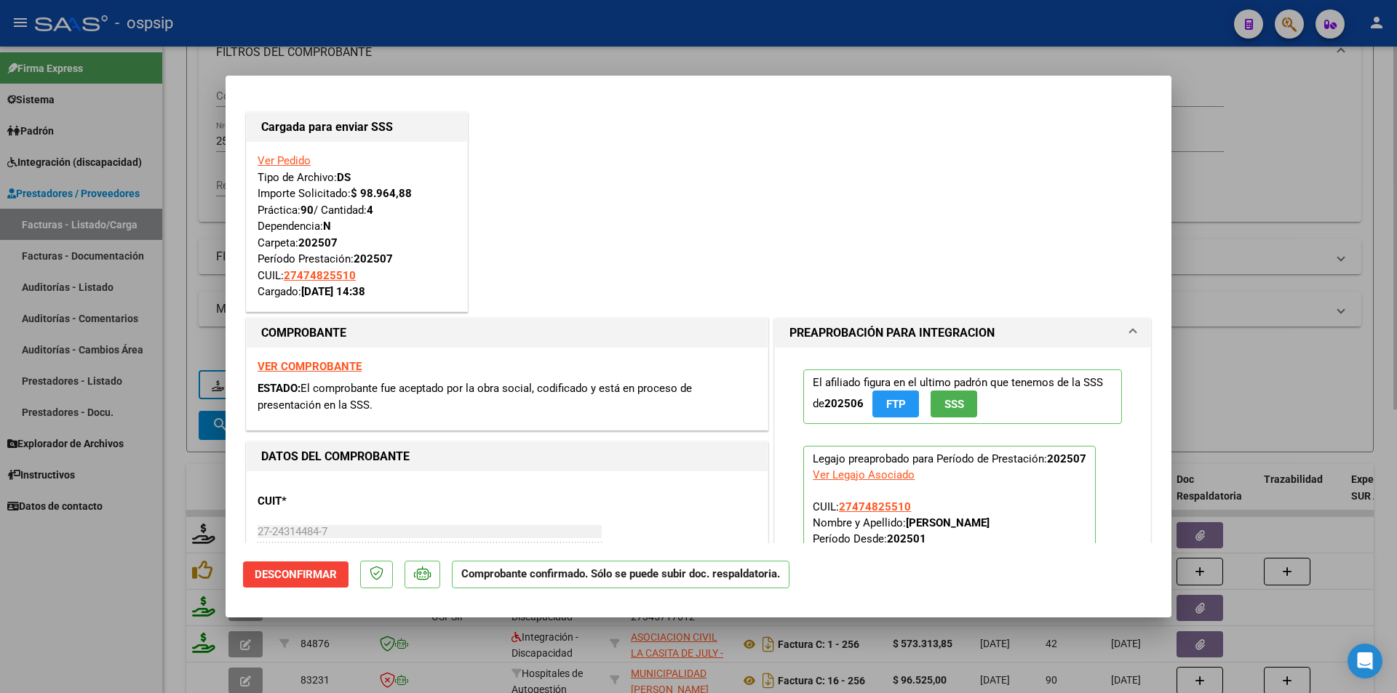
drag, startPoint x: 132, startPoint y: 504, endPoint x: 192, endPoint y: 413, distance: 108.8
click at [137, 506] on div at bounding box center [698, 346] width 1397 height 693
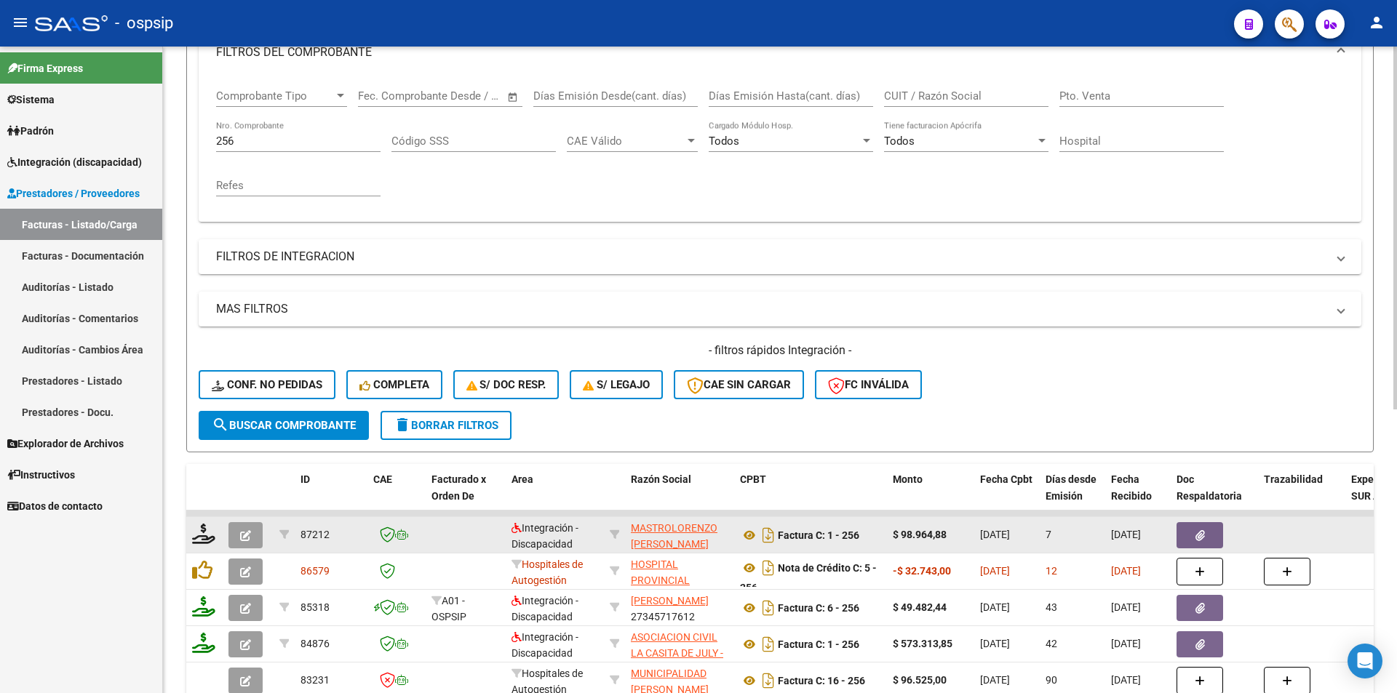
click at [246, 540] on icon "button" at bounding box center [245, 535] width 11 height 11
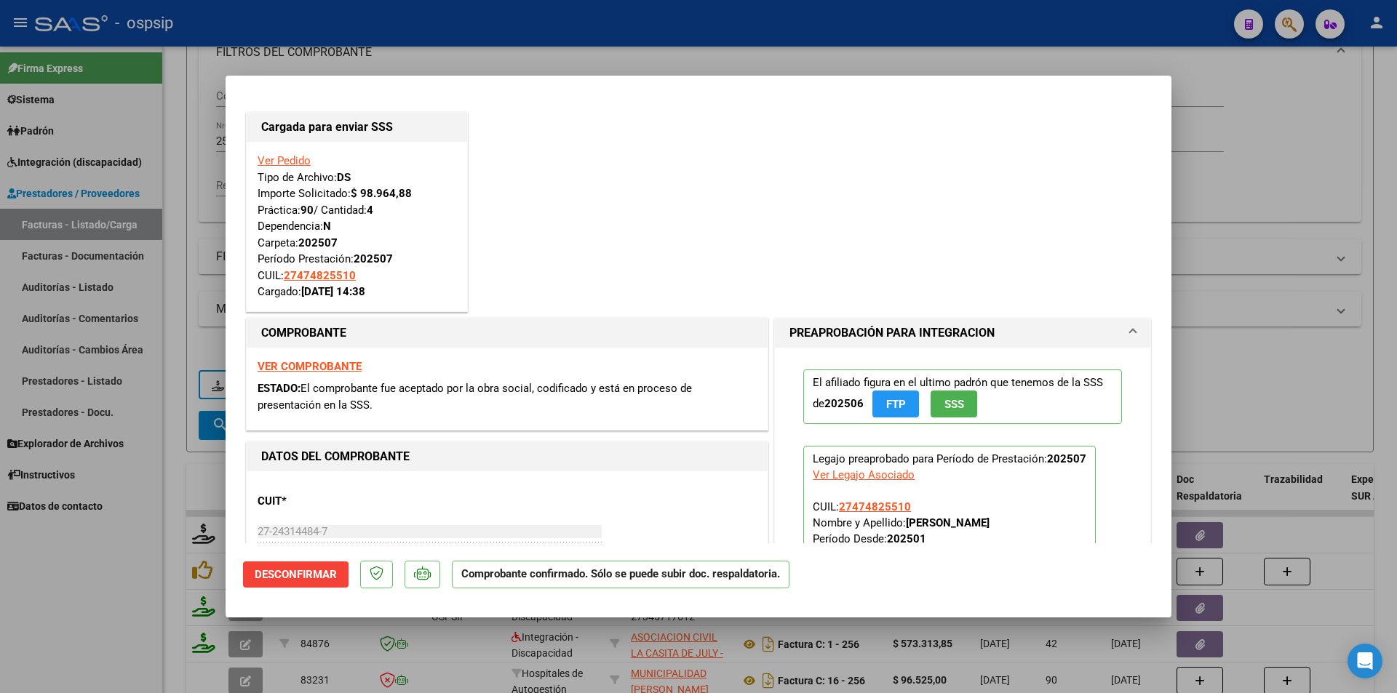
drag, startPoint x: 148, startPoint y: 239, endPoint x: 247, endPoint y: 169, distance: 121.6
click at [154, 234] on div at bounding box center [698, 346] width 1397 height 693
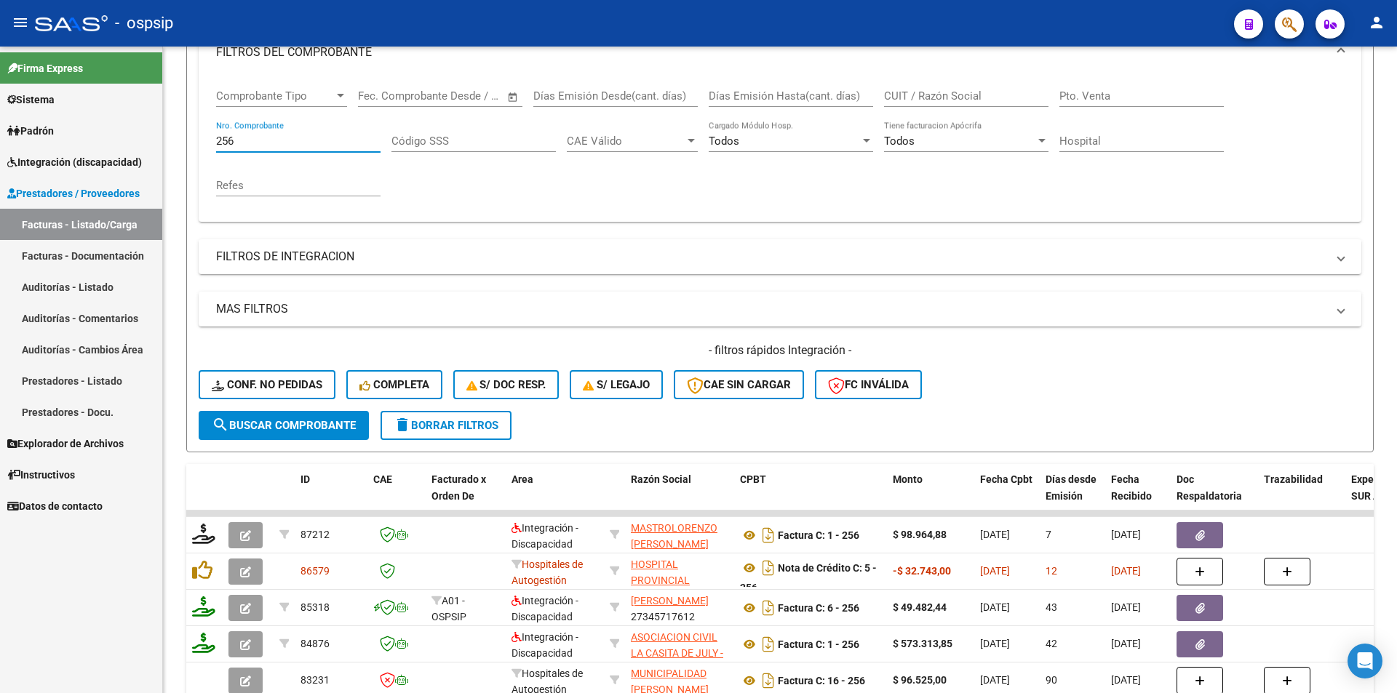
drag, startPoint x: 255, startPoint y: 134, endPoint x: 142, endPoint y: 129, distance: 112.9
click at [142, 129] on mat-sidenav-container "Firma Express Sistema Usuarios Todos los Usuarios Padrón Afiliados Empadronados…" at bounding box center [698, 370] width 1397 height 647
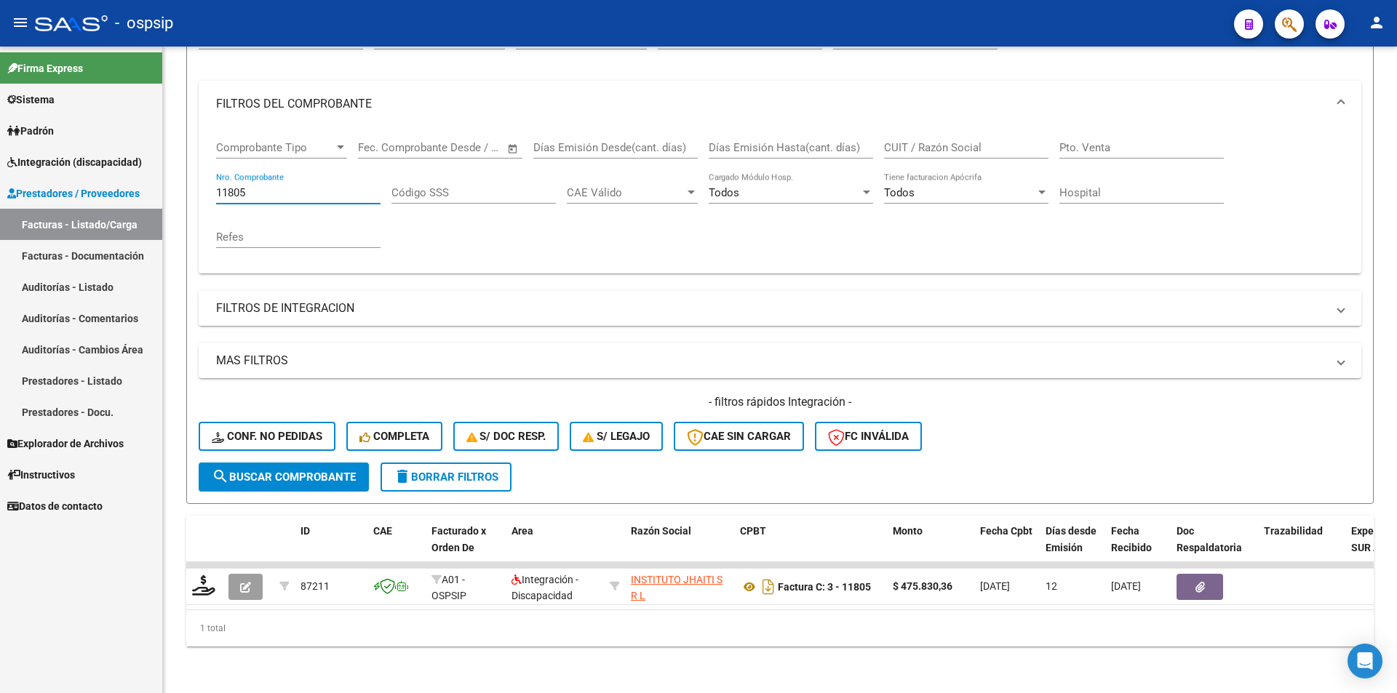
scroll to position [178, 0]
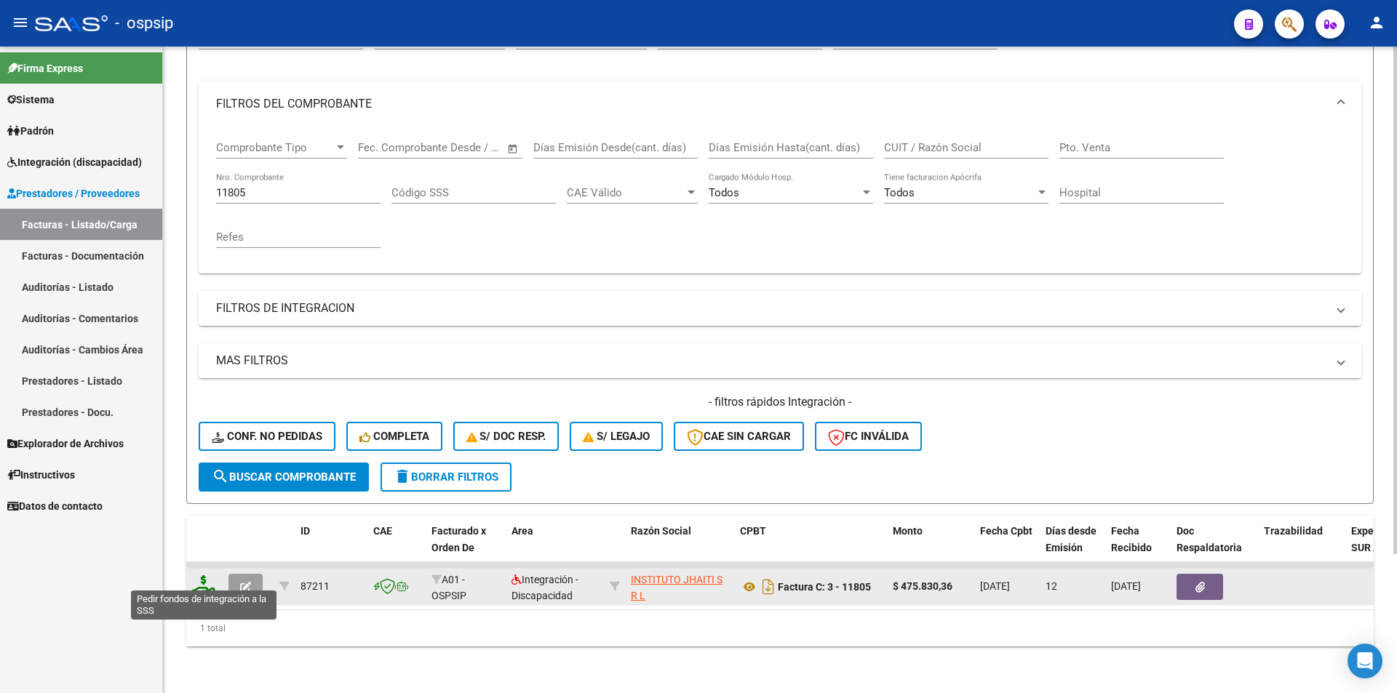
click at [205, 576] on icon at bounding box center [203, 586] width 23 height 20
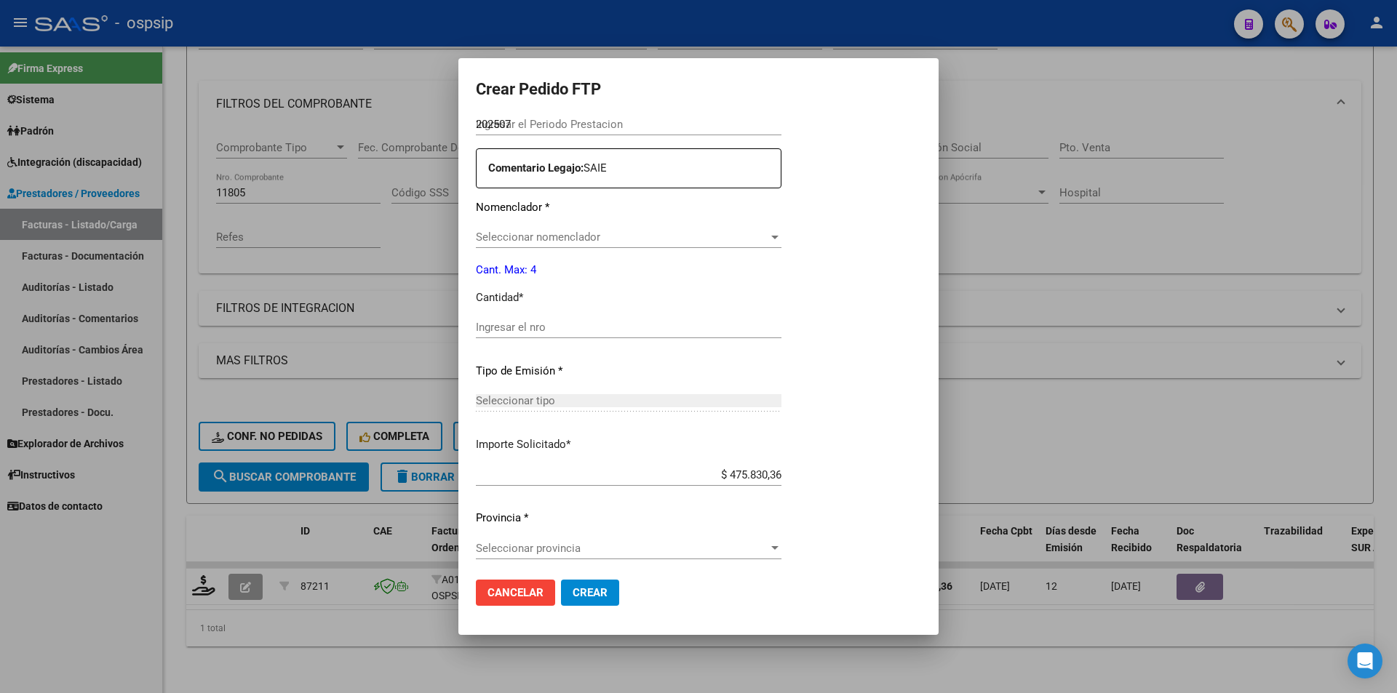
scroll to position [519, 0]
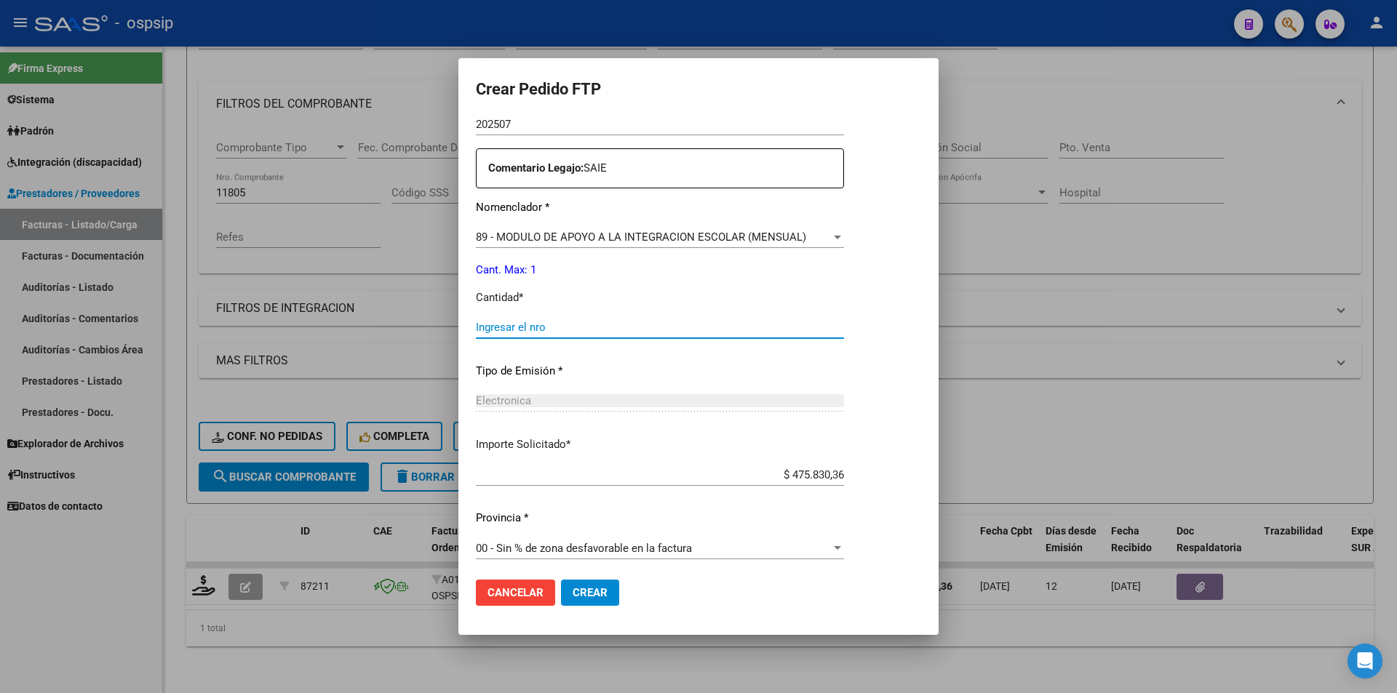
click at [560, 330] on input "Ingresar el nro" at bounding box center [660, 327] width 368 height 13
click at [595, 590] on span "Crear" at bounding box center [590, 593] width 35 height 13
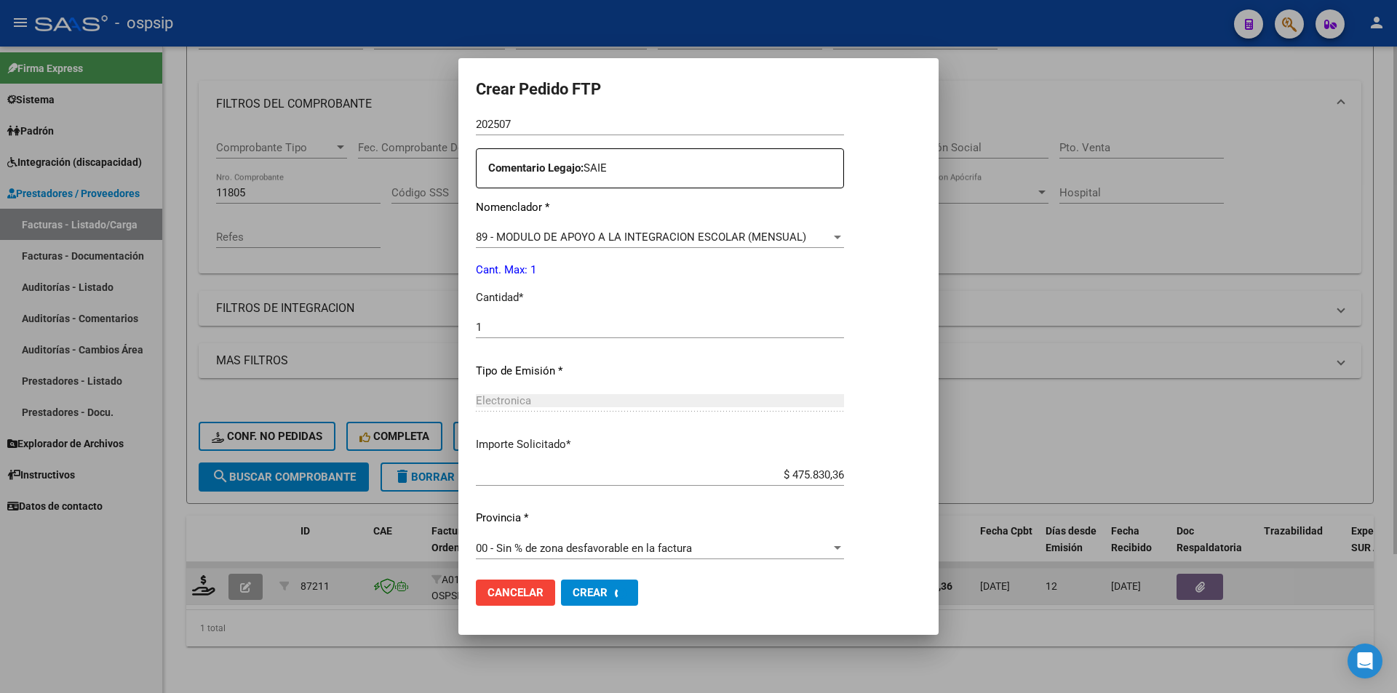
scroll to position [0, 0]
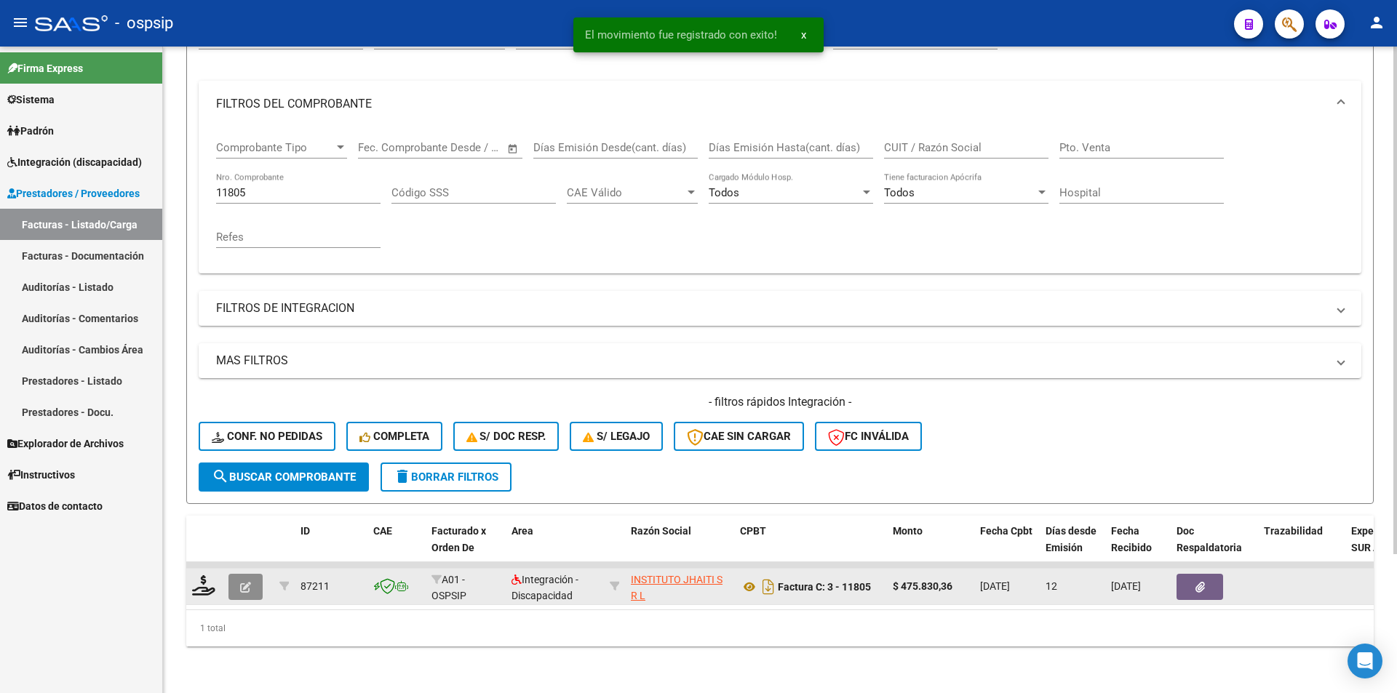
click at [234, 575] on button "button" at bounding box center [245, 587] width 34 height 26
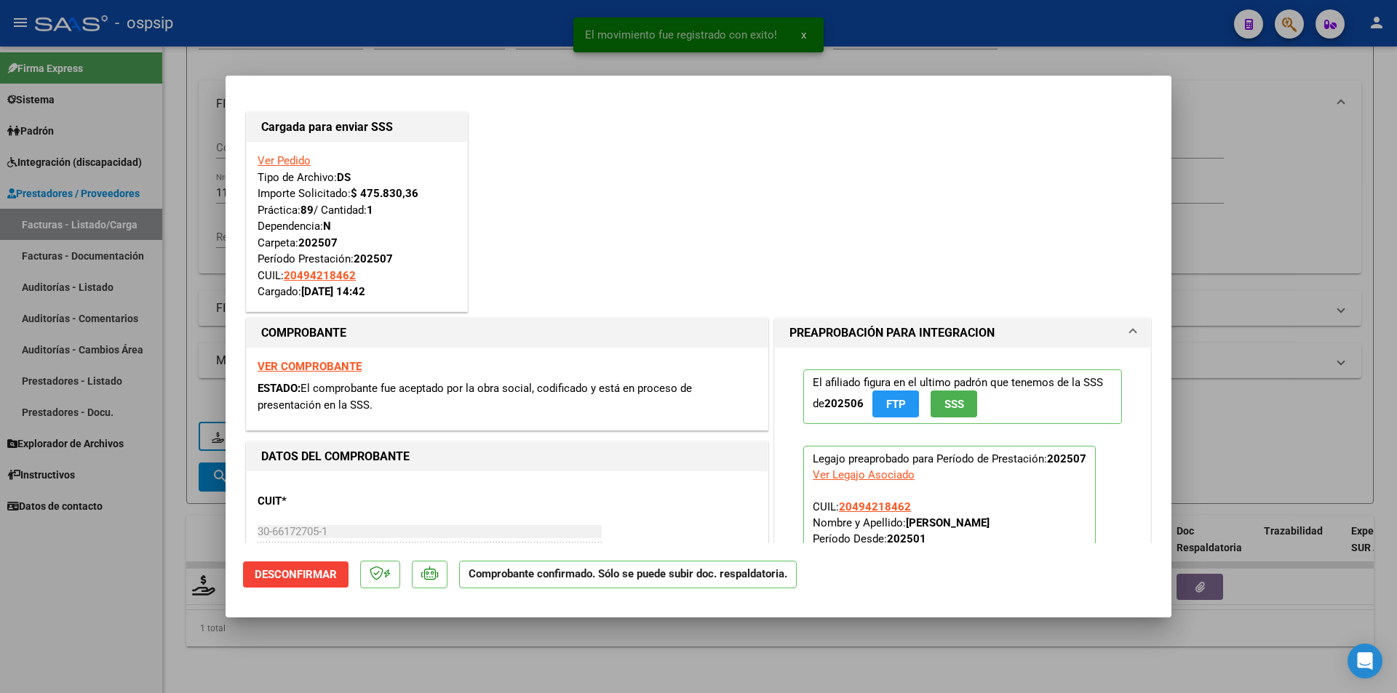
click at [146, 595] on div at bounding box center [698, 346] width 1397 height 693
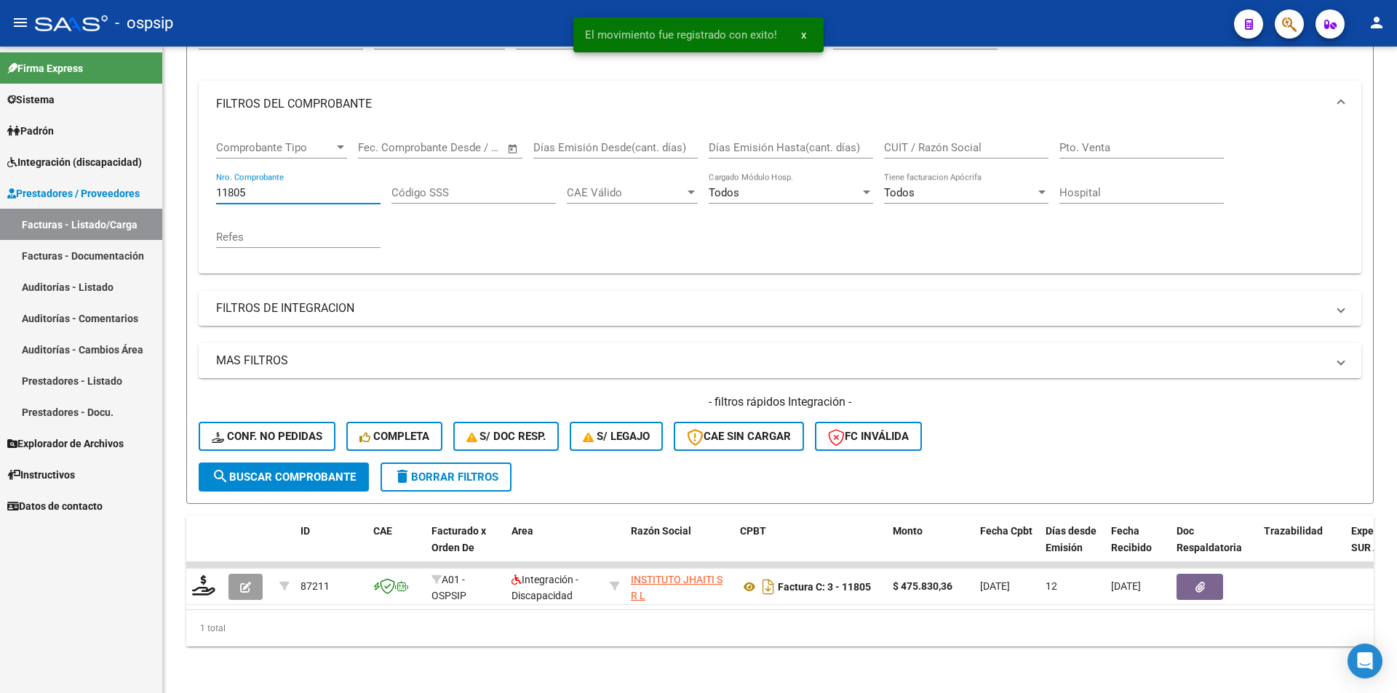
drag, startPoint x: 252, startPoint y: 185, endPoint x: 138, endPoint y: 166, distance: 115.8
click at [140, 169] on mat-sidenav-container "Firma Express Sistema Usuarios Todos los Usuarios Padrón Afiliados Empadronados…" at bounding box center [698, 370] width 1397 height 647
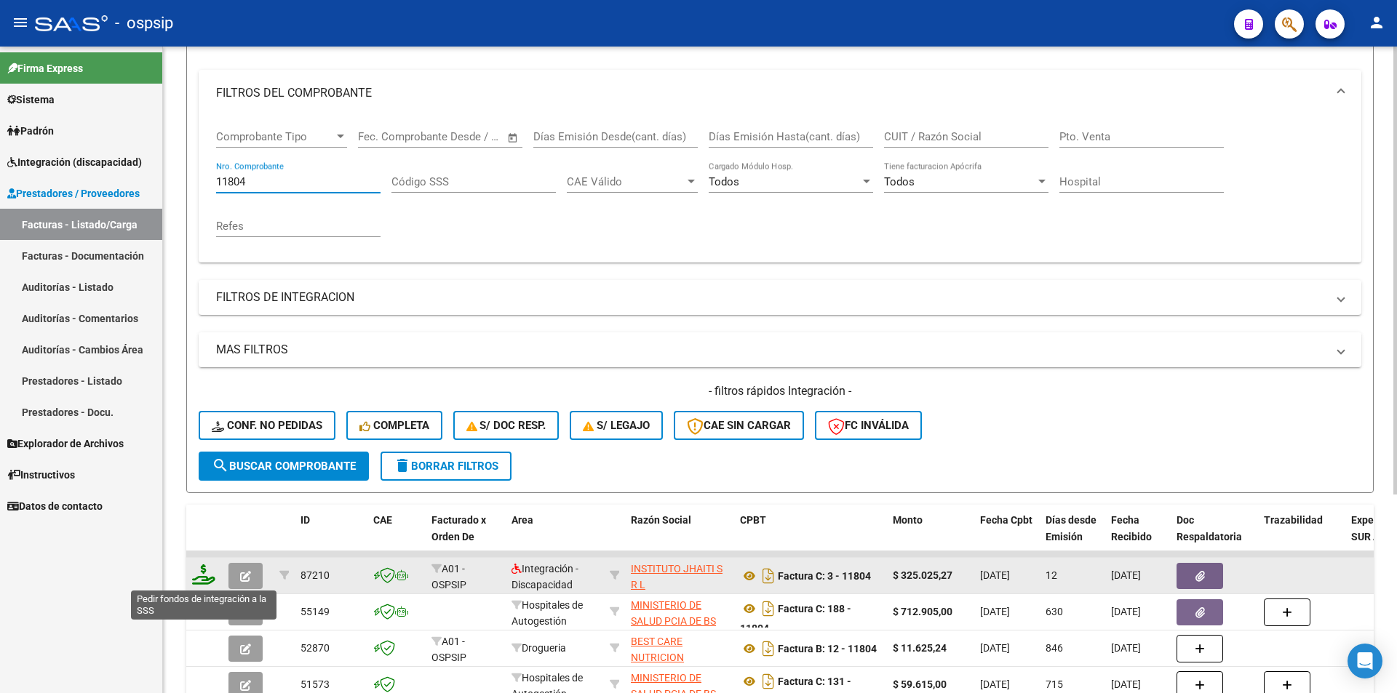
click at [197, 577] on icon at bounding box center [203, 575] width 23 height 20
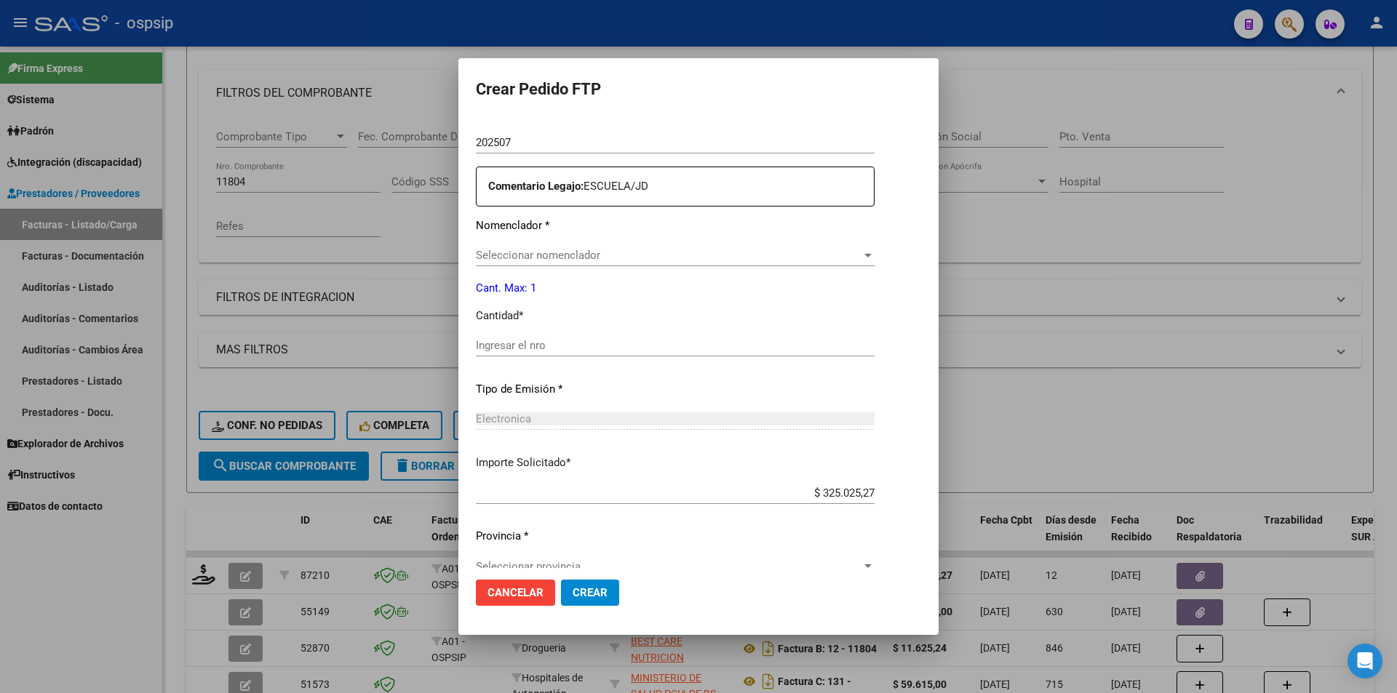
scroll to position [519, 0]
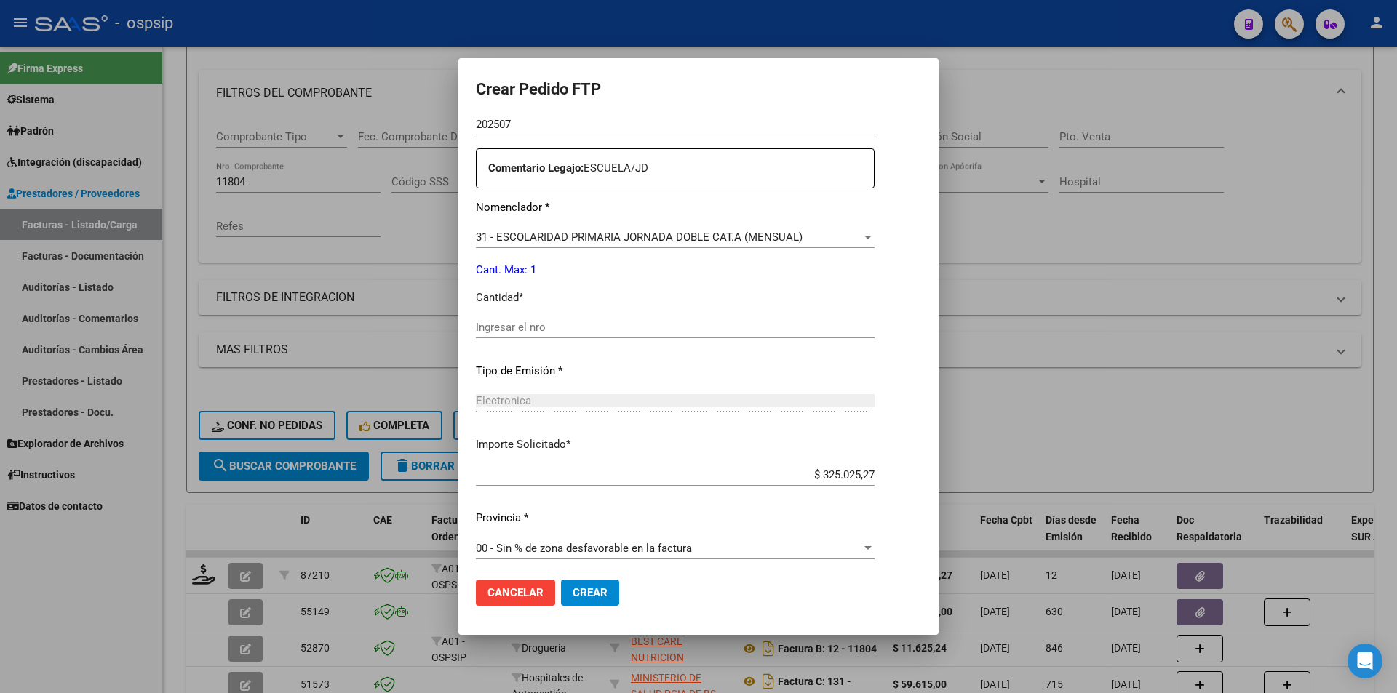
click at [506, 330] on input "Ingresar el nro" at bounding box center [675, 327] width 399 height 13
click at [579, 235] on span "31 - ESCOLARIDAD PRIMARIA JORNADA DOBLE CAT.A (MENSUAL)" at bounding box center [639, 237] width 327 height 13
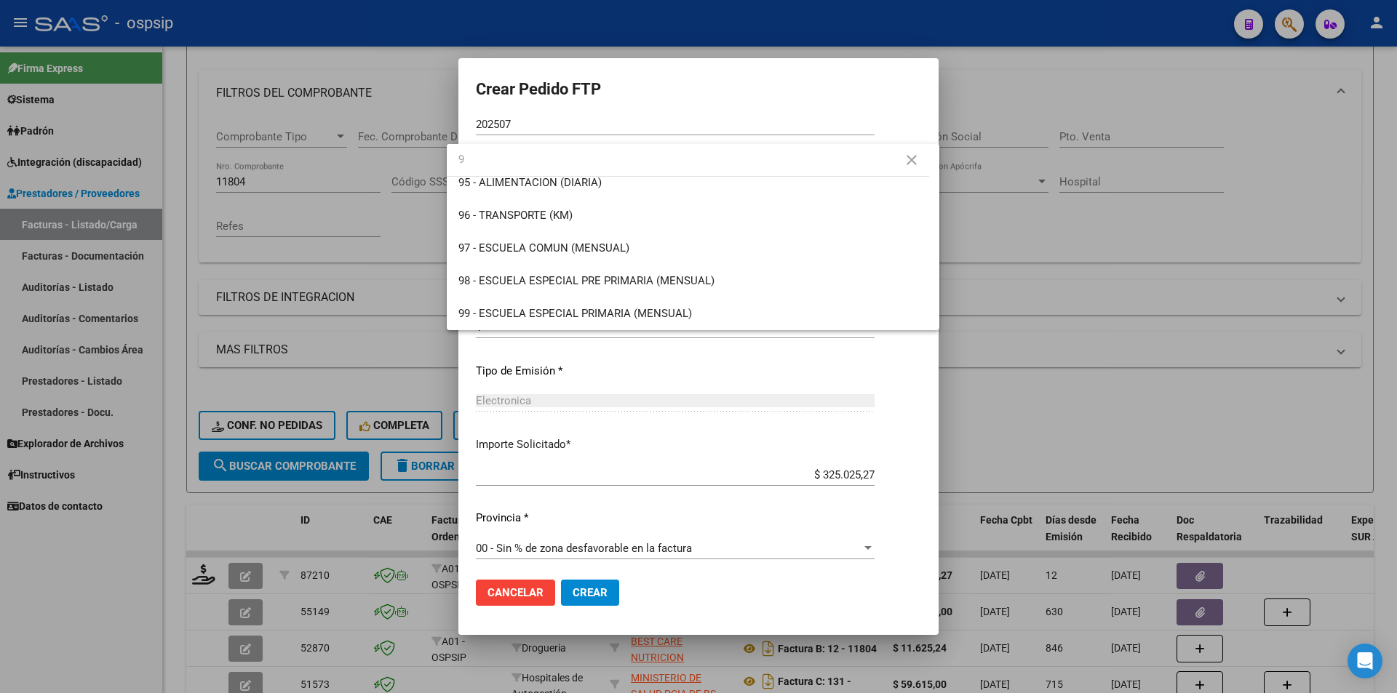
scroll to position [0, 0]
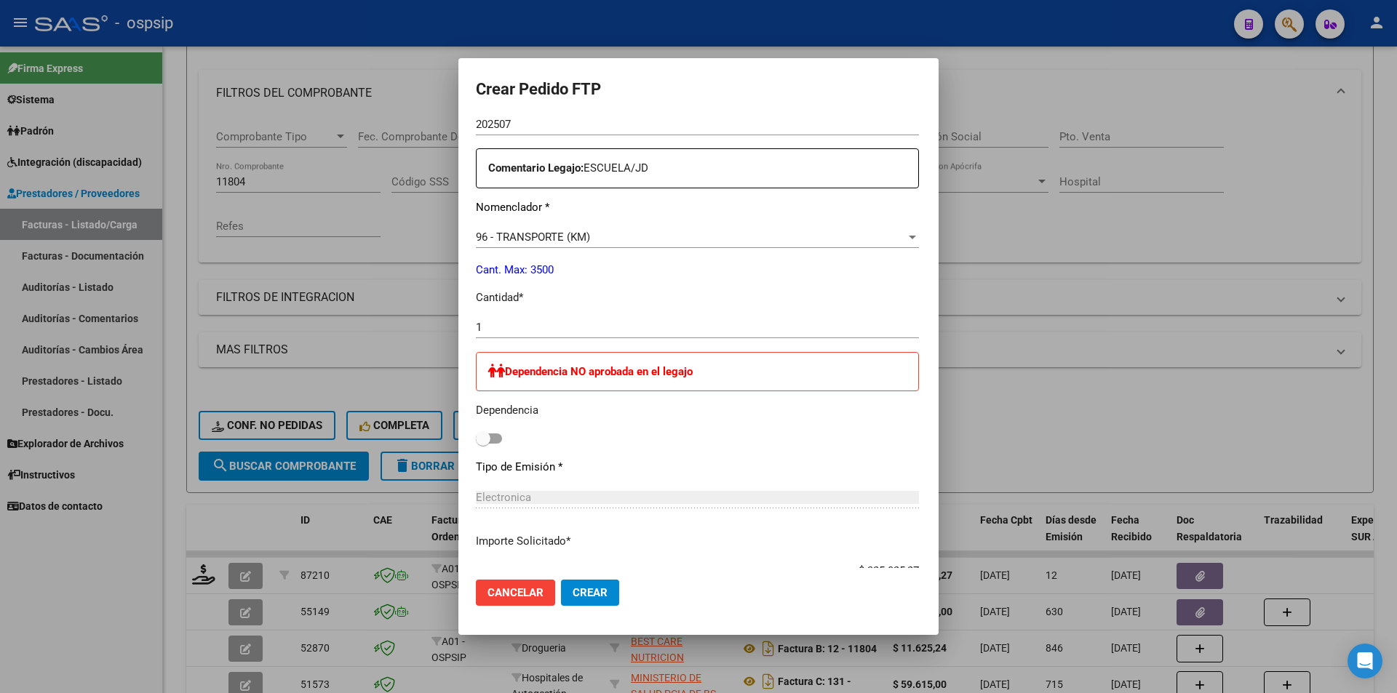
drag, startPoint x: 480, startPoint y: 320, endPoint x: 439, endPoint y: 332, distance: 43.1
click at [476, 332] on div "1 Ingresar el nro" at bounding box center [697, 328] width 443 height 22
drag, startPoint x: 442, startPoint y: 330, endPoint x: 429, endPoint y: 329, distance: 13.1
click at [458, 329] on mat-dialog-content "VER COMPROBANTE ARCA Padrón Afiliado: [PERSON_NAME] CUIL: 20569511845 FTP SSS P…" at bounding box center [698, 343] width 480 height 450
click at [499, 328] on input "445" at bounding box center [697, 327] width 443 height 13
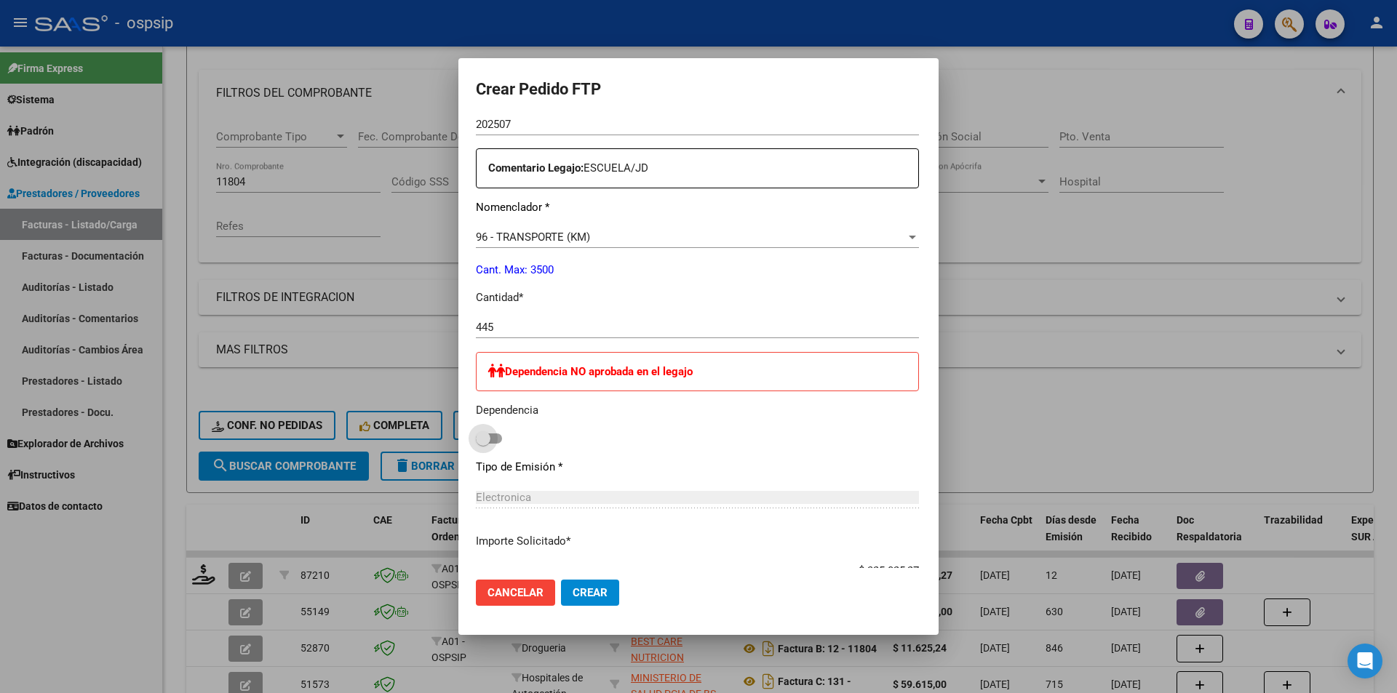
click at [476, 438] on span at bounding box center [489, 439] width 26 height 10
click at [482, 444] on input "checkbox" at bounding box center [482, 444] width 1 height 1
click at [573, 593] on span "Crear" at bounding box center [590, 593] width 35 height 13
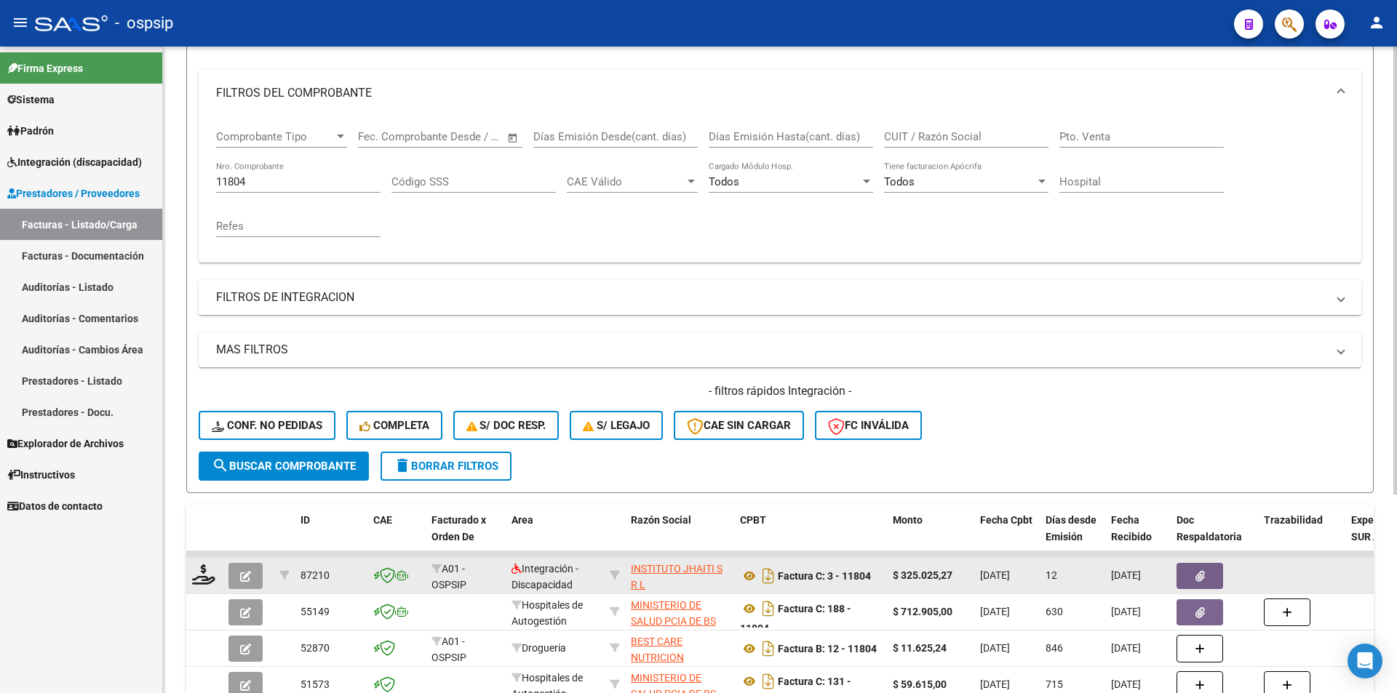
click at [244, 567] on button "button" at bounding box center [245, 576] width 34 height 26
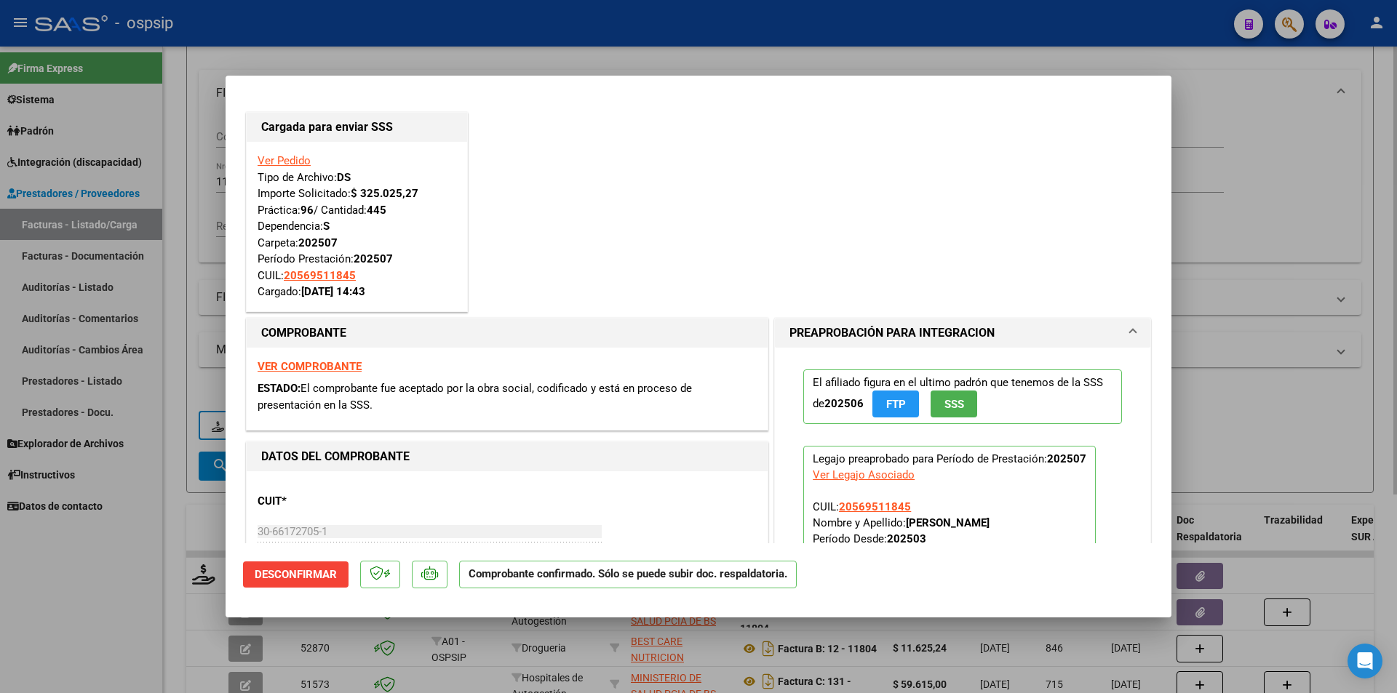
drag, startPoint x: 182, startPoint y: 255, endPoint x: 226, endPoint y: 210, distance: 62.8
click at [182, 254] on div at bounding box center [698, 346] width 1397 height 693
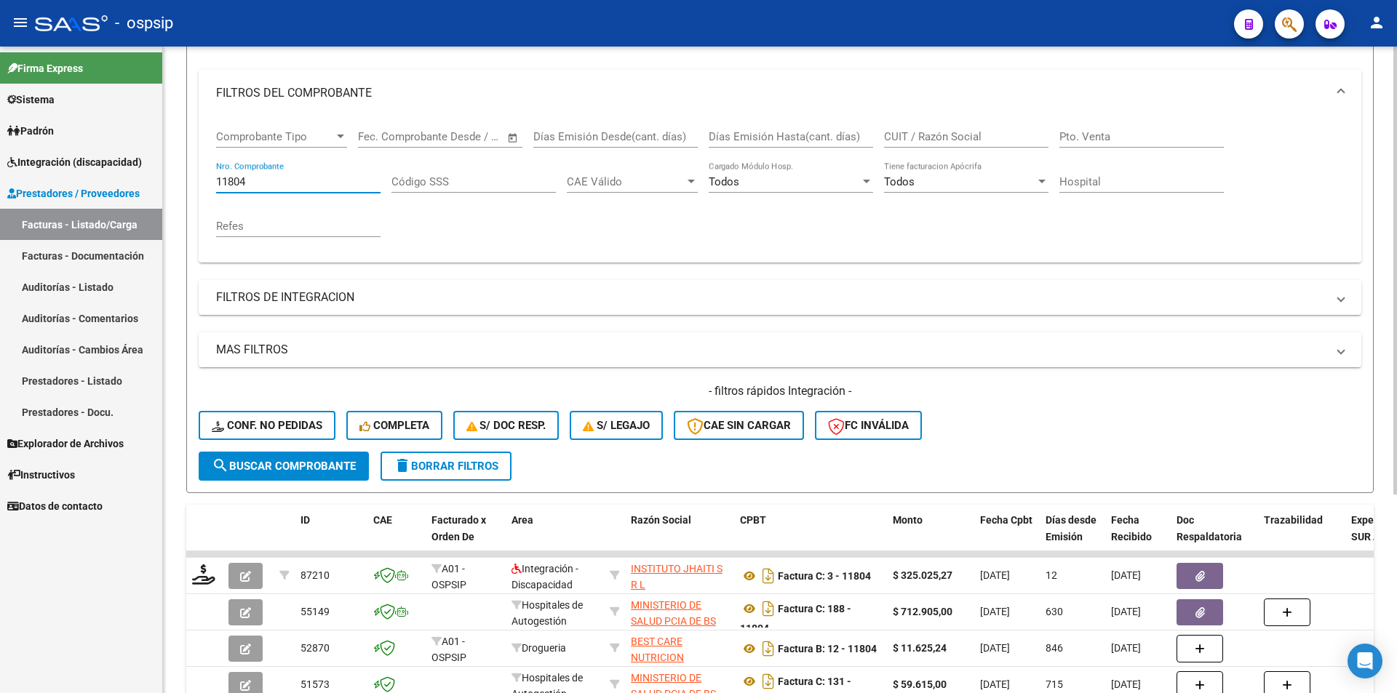
drag, startPoint x: 258, startPoint y: 182, endPoint x: 223, endPoint y: 175, distance: 35.5
click at [191, 169] on form "Filtros Id Area Area Seleccionar Gerenciador Seleccionar Gerenciador Todos Conf…" at bounding box center [780, 244] width 1188 height 498
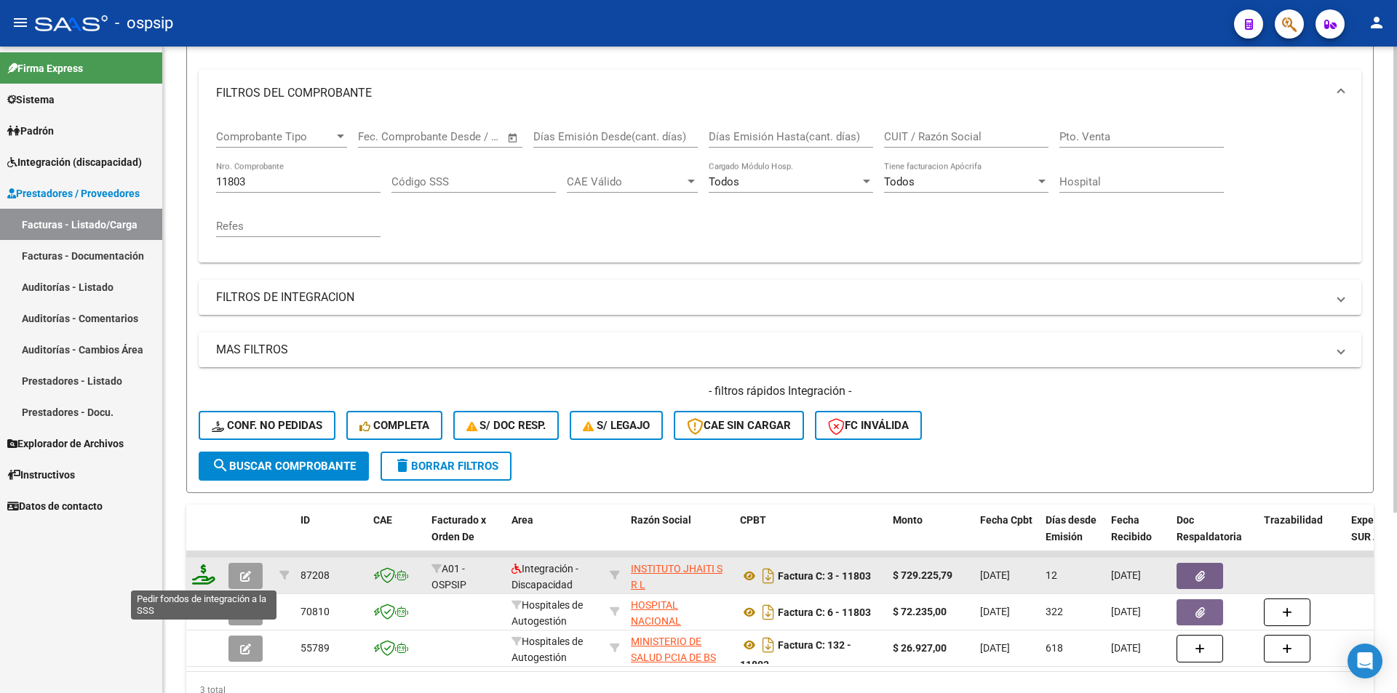
click at [199, 577] on icon at bounding box center [203, 575] width 23 height 20
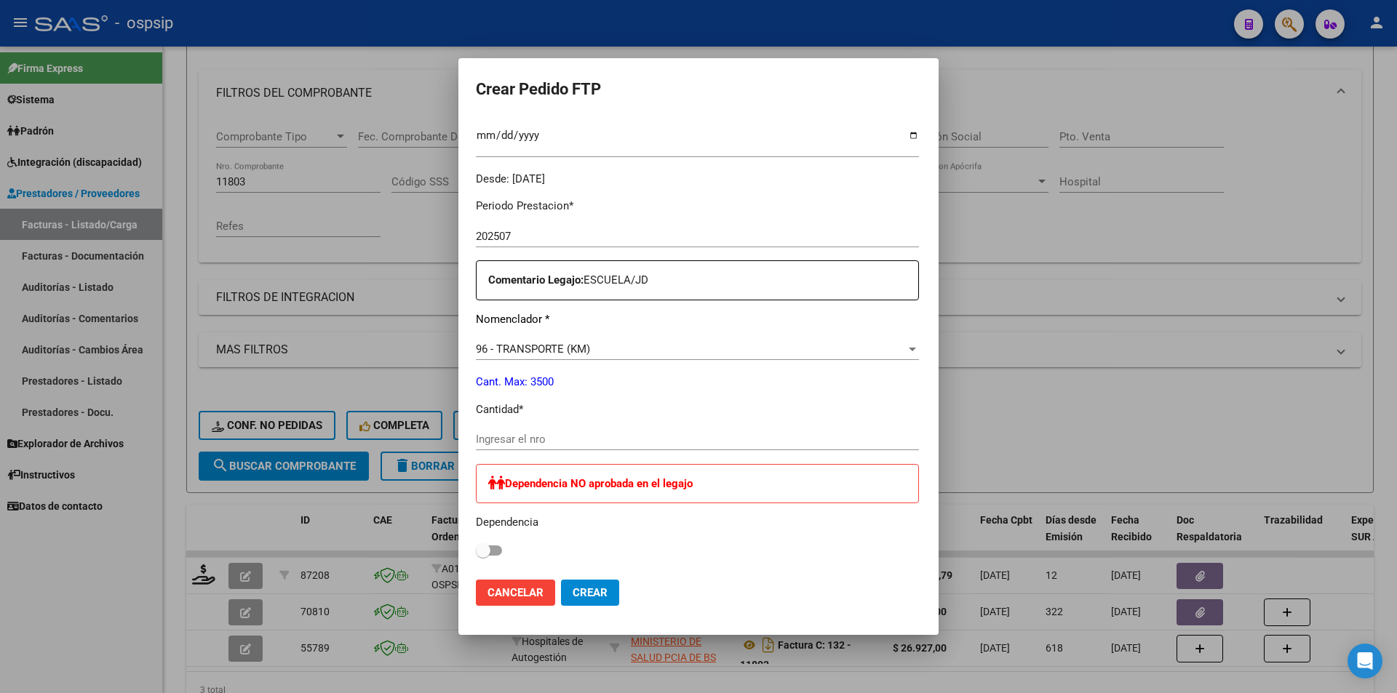
scroll to position [437, 0]
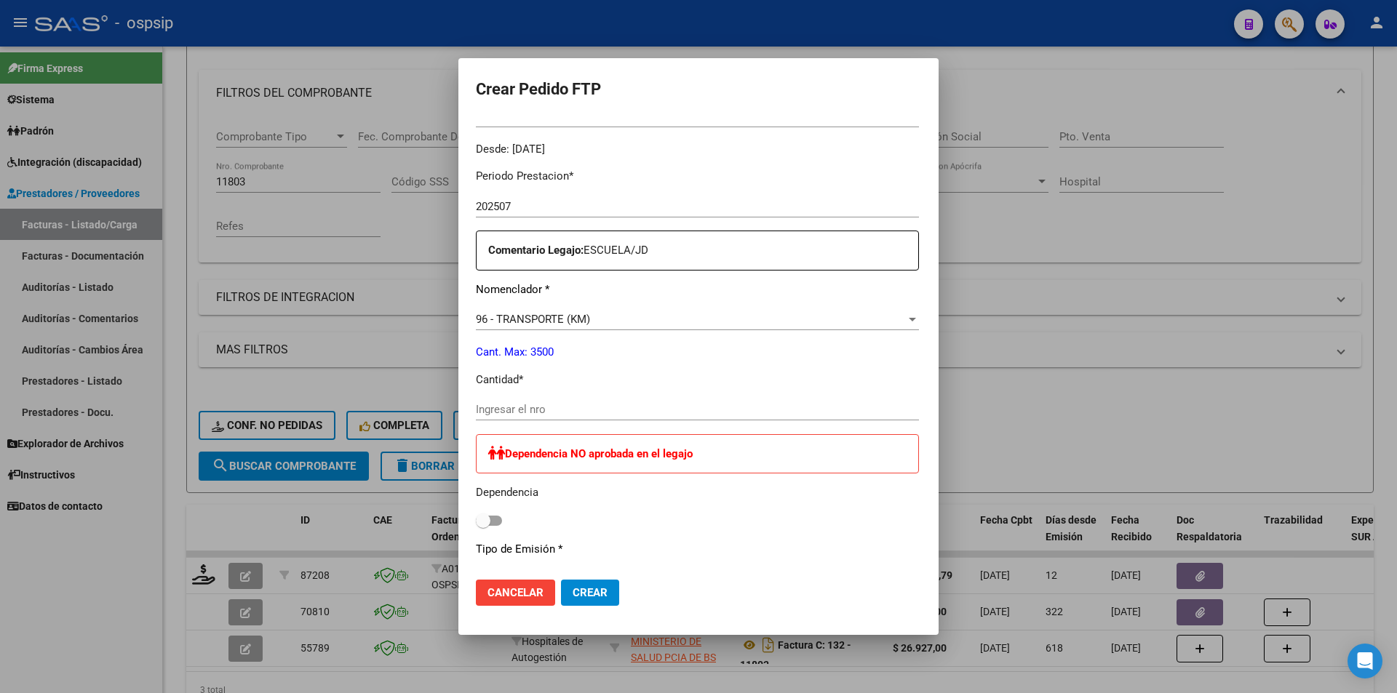
click at [520, 402] on div "Ingresar el nro" at bounding box center [697, 410] width 443 height 22
click at [512, 332] on div "96 - TRANSPORTE (KM) Seleccionar nomenclador" at bounding box center [697, 327] width 443 height 36
click at [509, 319] on span "96 - TRANSPORTE (KM)" at bounding box center [533, 319] width 114 height 13
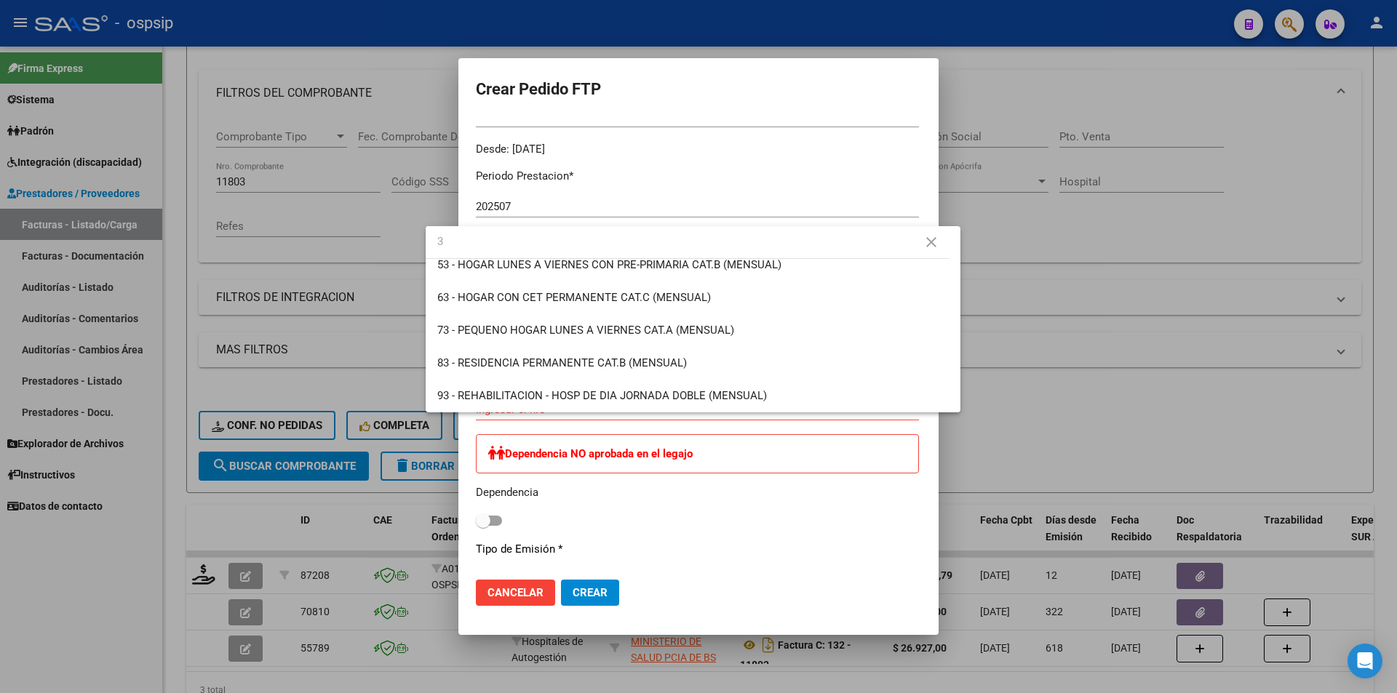
scroll to position [0, 0]
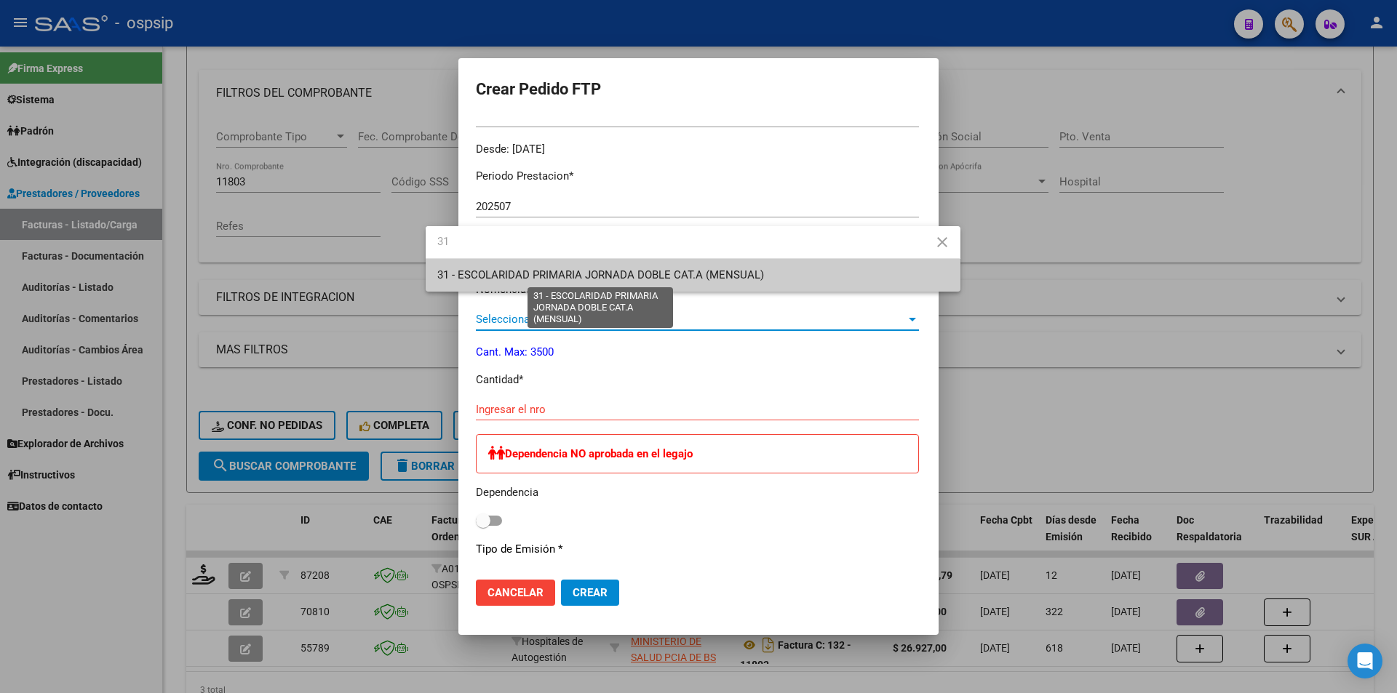
click at [514, 273] on span "31 - ESCOLARIDAD PRIMARIA JORNADA DOBLE CAT.A (MENSUAL)" at bounding box center [600, 275] width 327 height 13
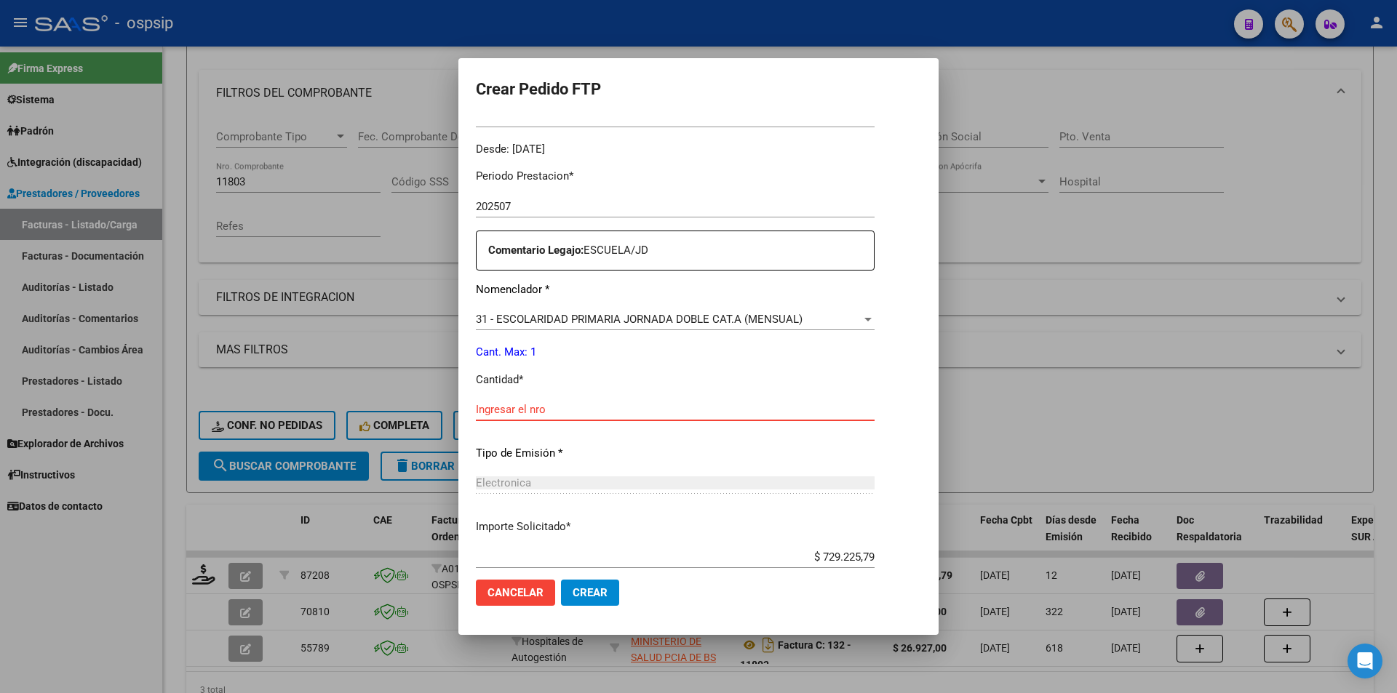
click at [479, 407] on input "Ingresar el nro" at bounding box center [675, 409] width 399 height 13
click at [577, 598] on span "Crear" at bounding box center [590, 593] width 35 height 13
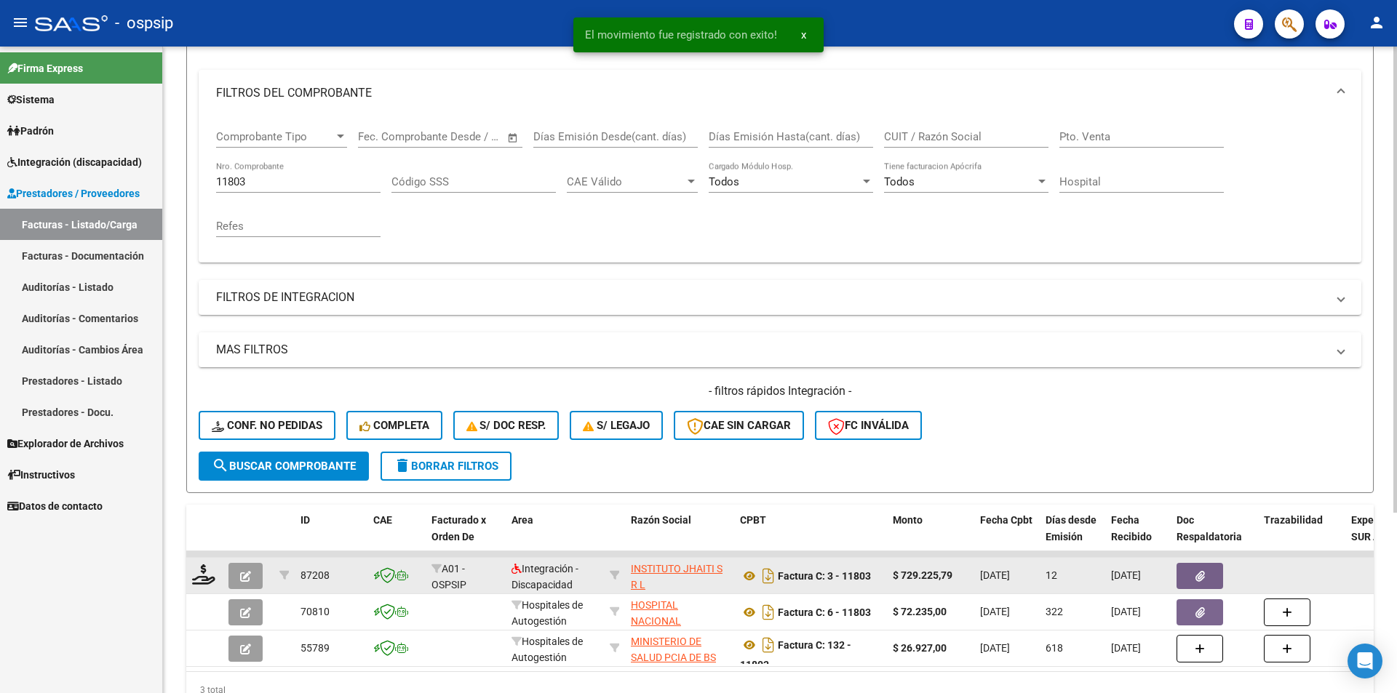
click at [234, 580] on button "button" at bounding box center [245, 576] width 34 height 26
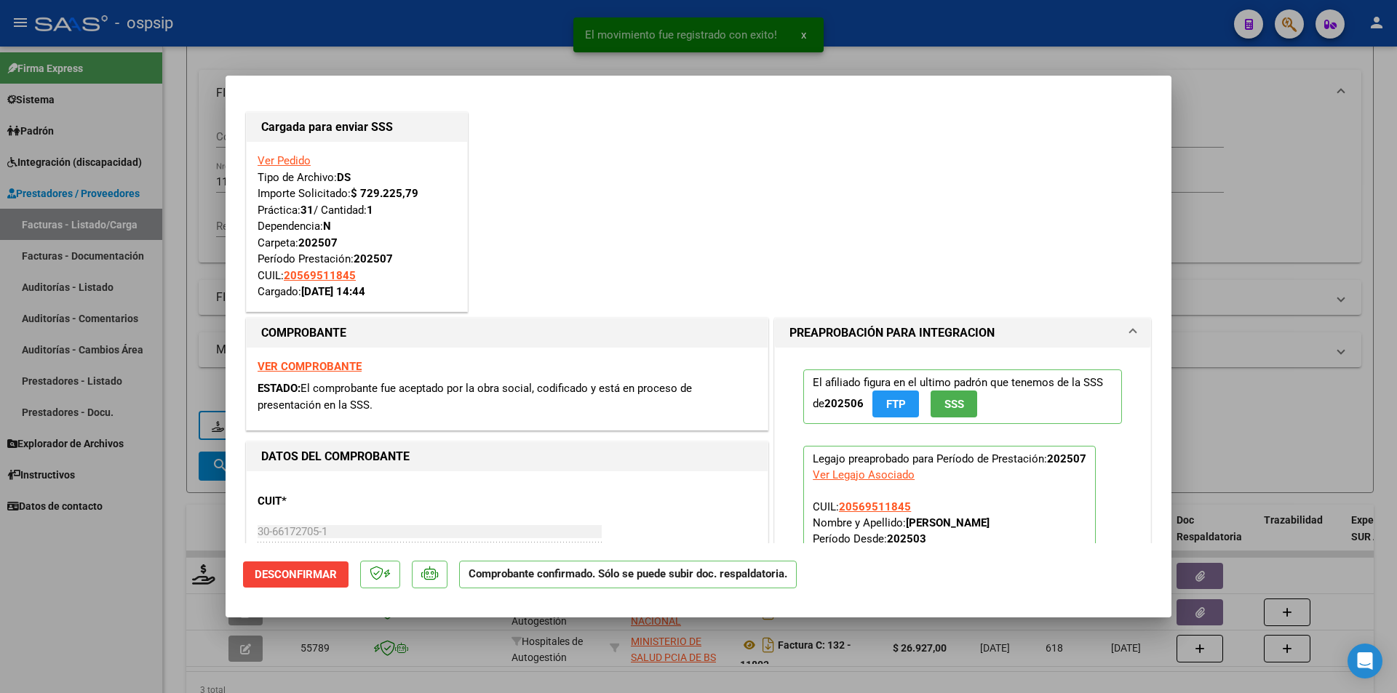
click at [867, 476] on div "Ver Legajo Asociado" at bounding box center [864, 475] width 102 height 16
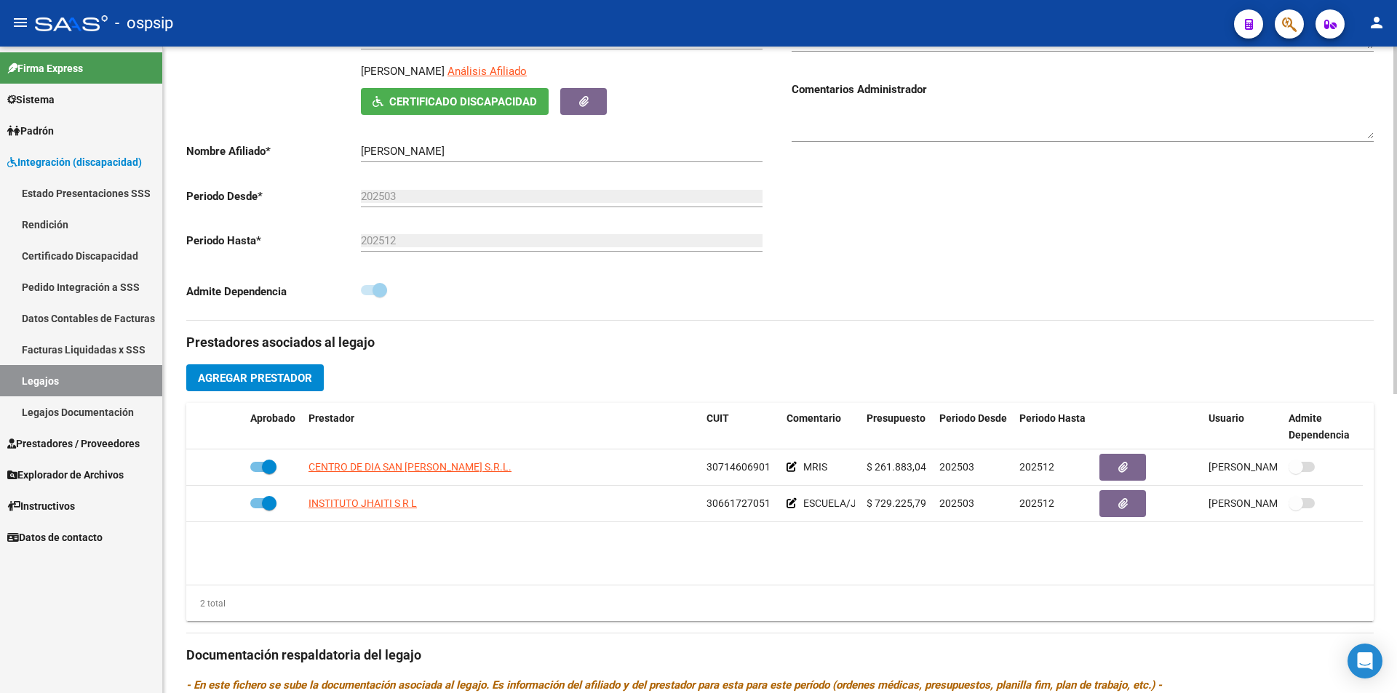
scroll to position [194, 0]
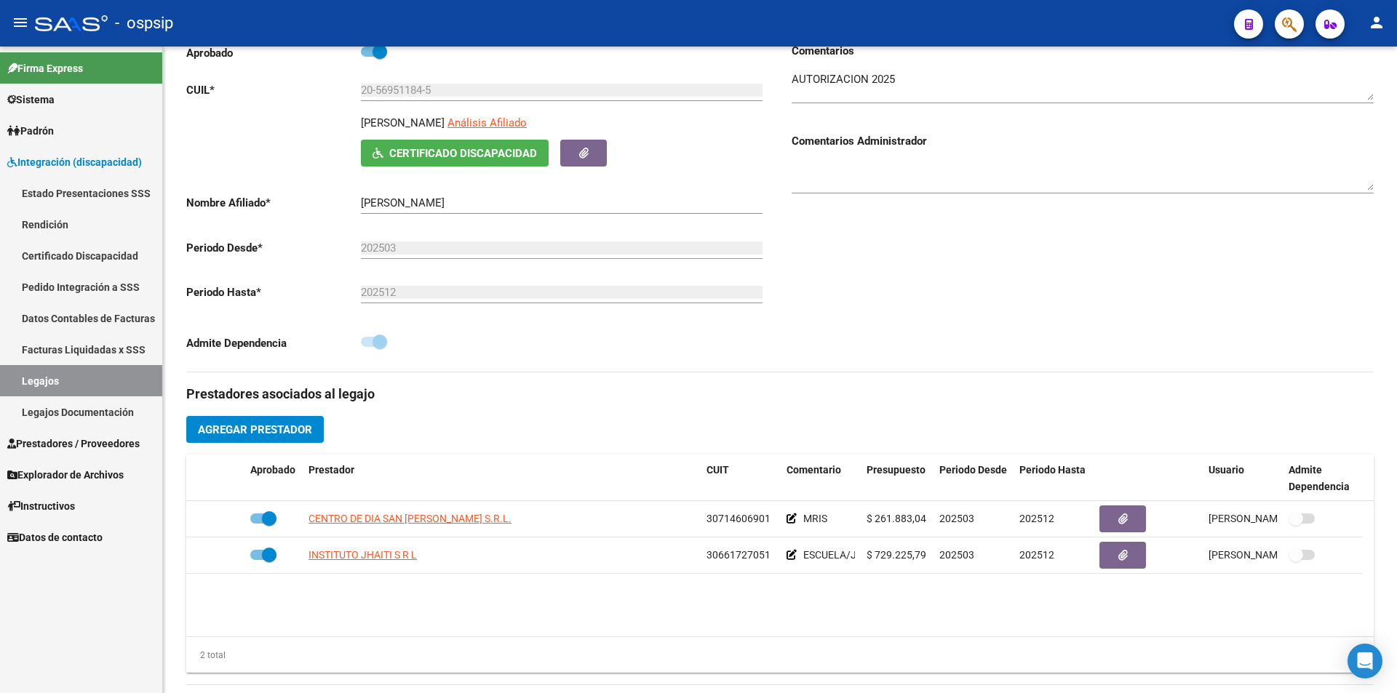
click at [122, 373] on link "Legajos" at bounding box center [81, 380] width 162 height 31
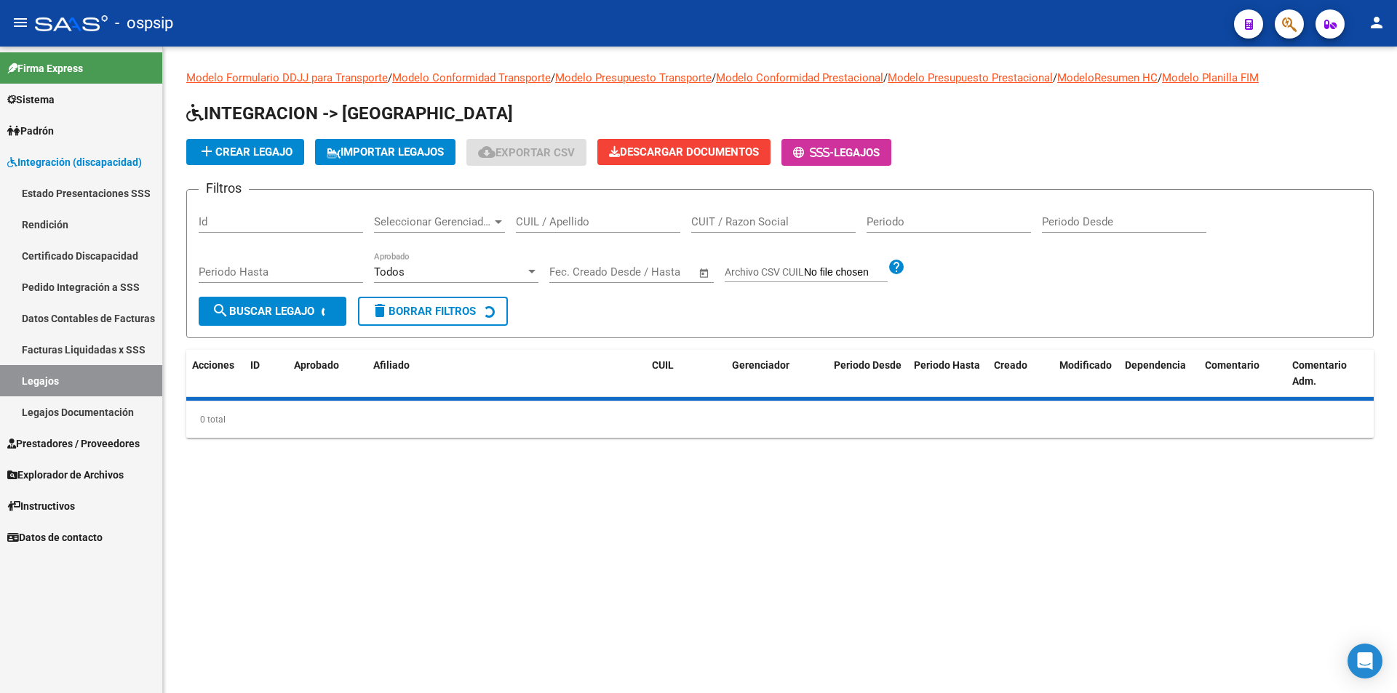
click at [597, 220] on input "CUIL / Apellido" at bounding box center [598, 221] width 164 height 13
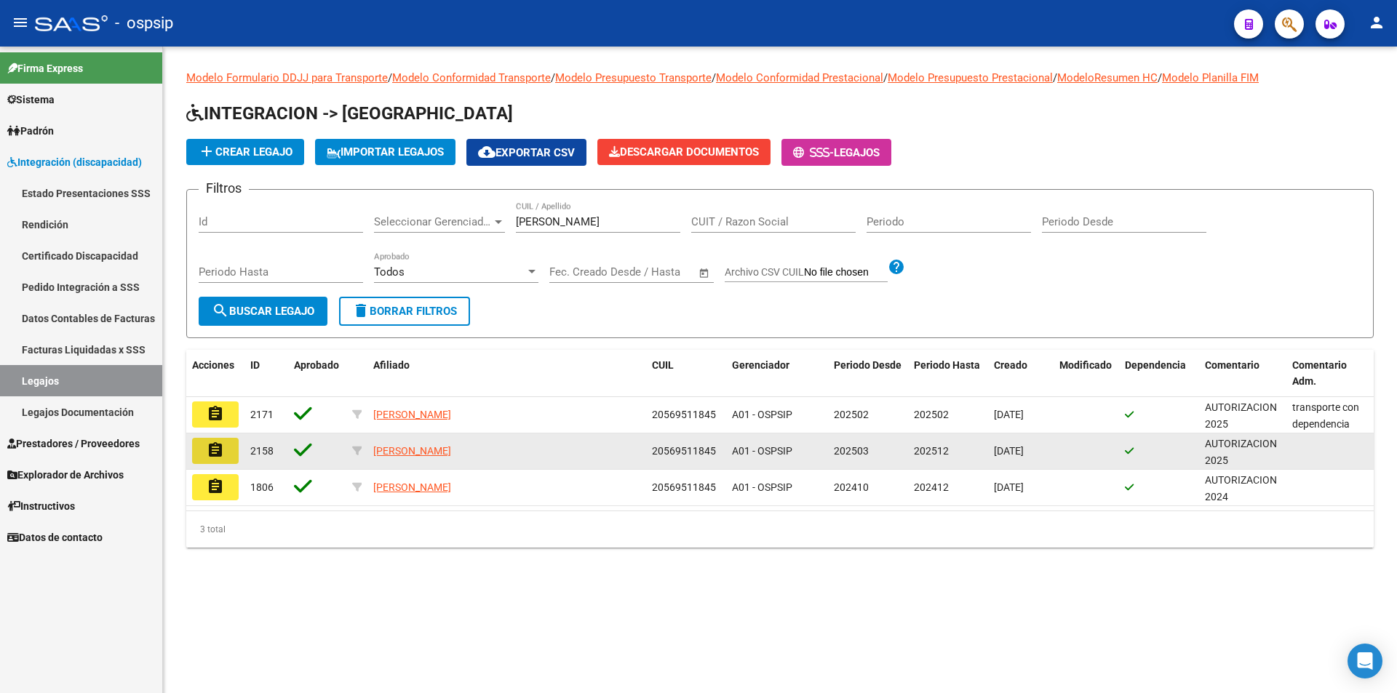
click at [207, 450] on mat-icon "assignment" at bounding box center [215, 450] width 17 height 17
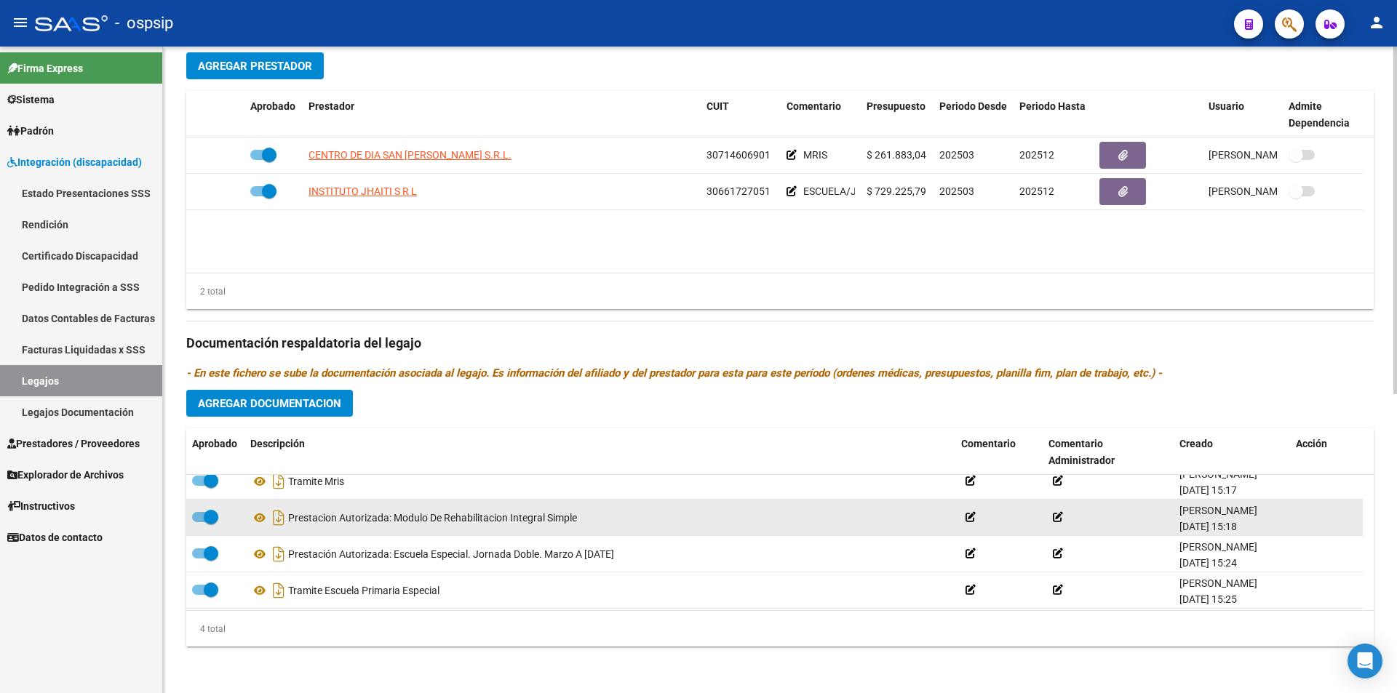
scroll to position [15, 0]
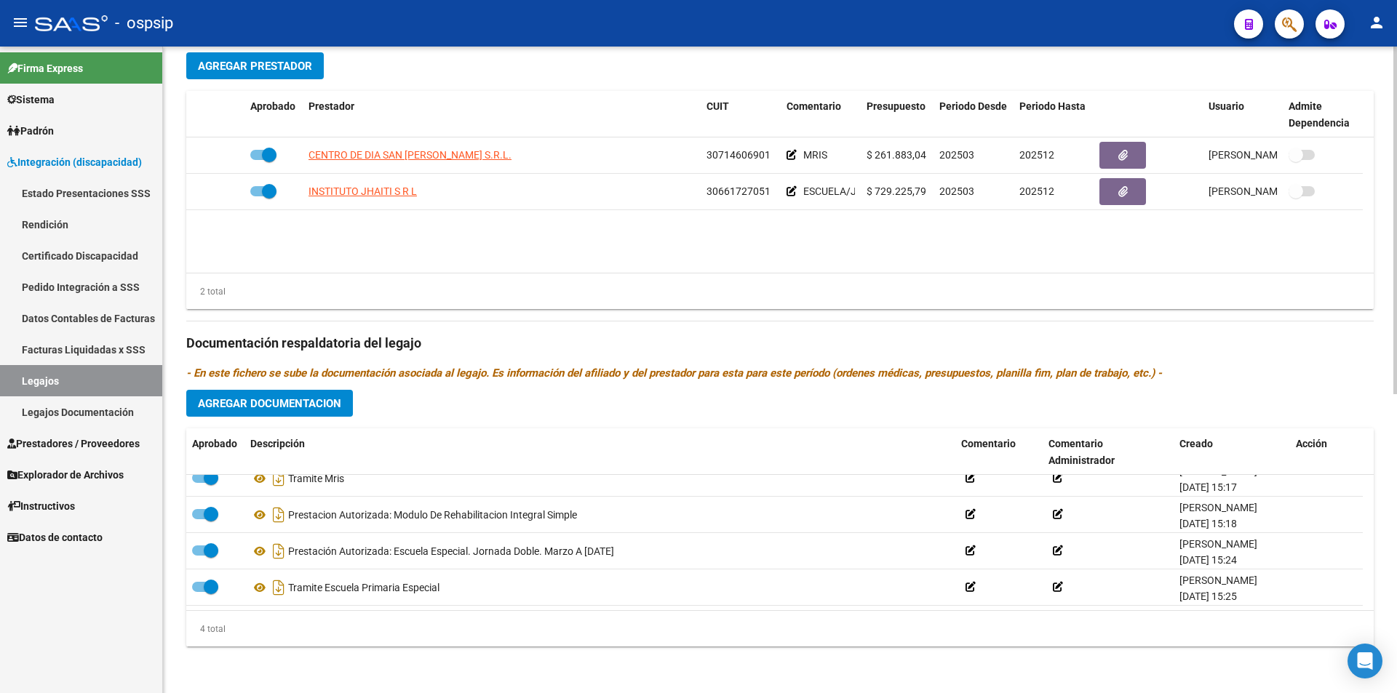
click at [317, 405] on span "Agregar Documentacion" at bounding box center [269, 403] width 143 height 13
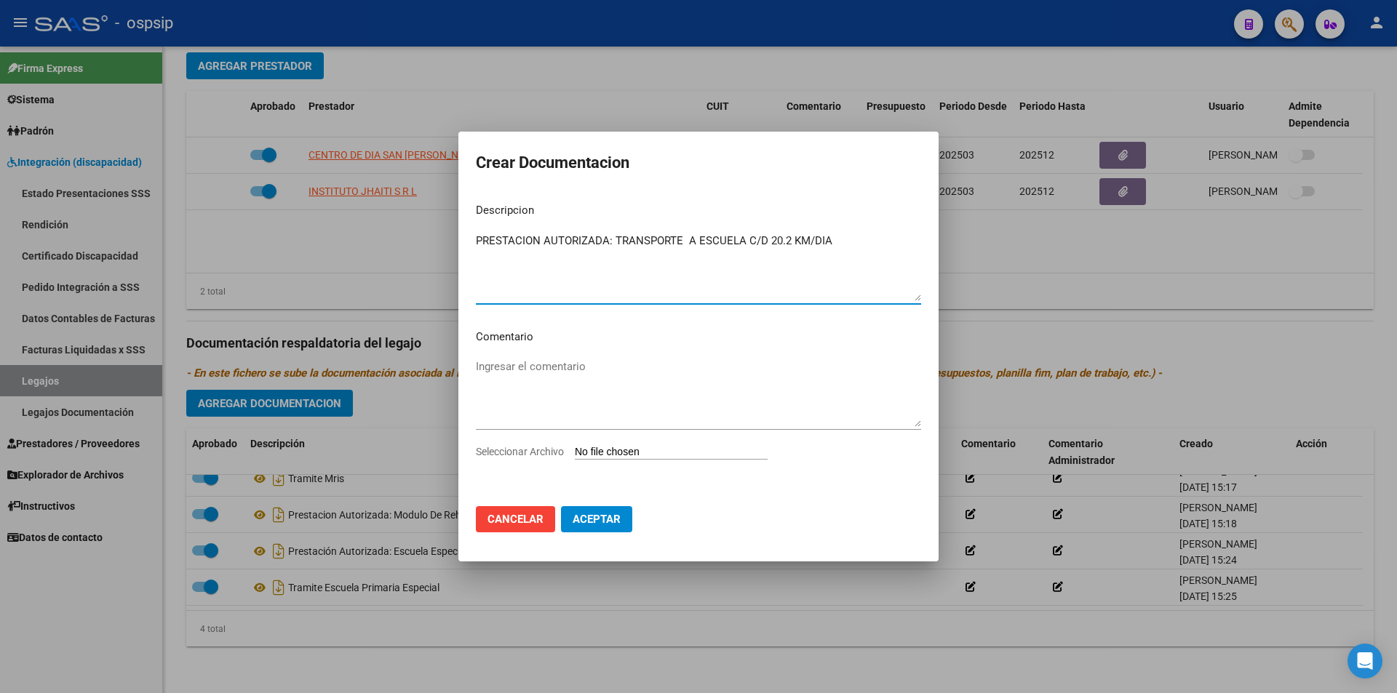
click at [683, 452] on input "Seleccionar Archivo" at bounding box center [671, 453] width 193 height 14
click at [649, 453] on input "Seleccionar Archivo" at bounding box center [671, 453] width 193 height 14
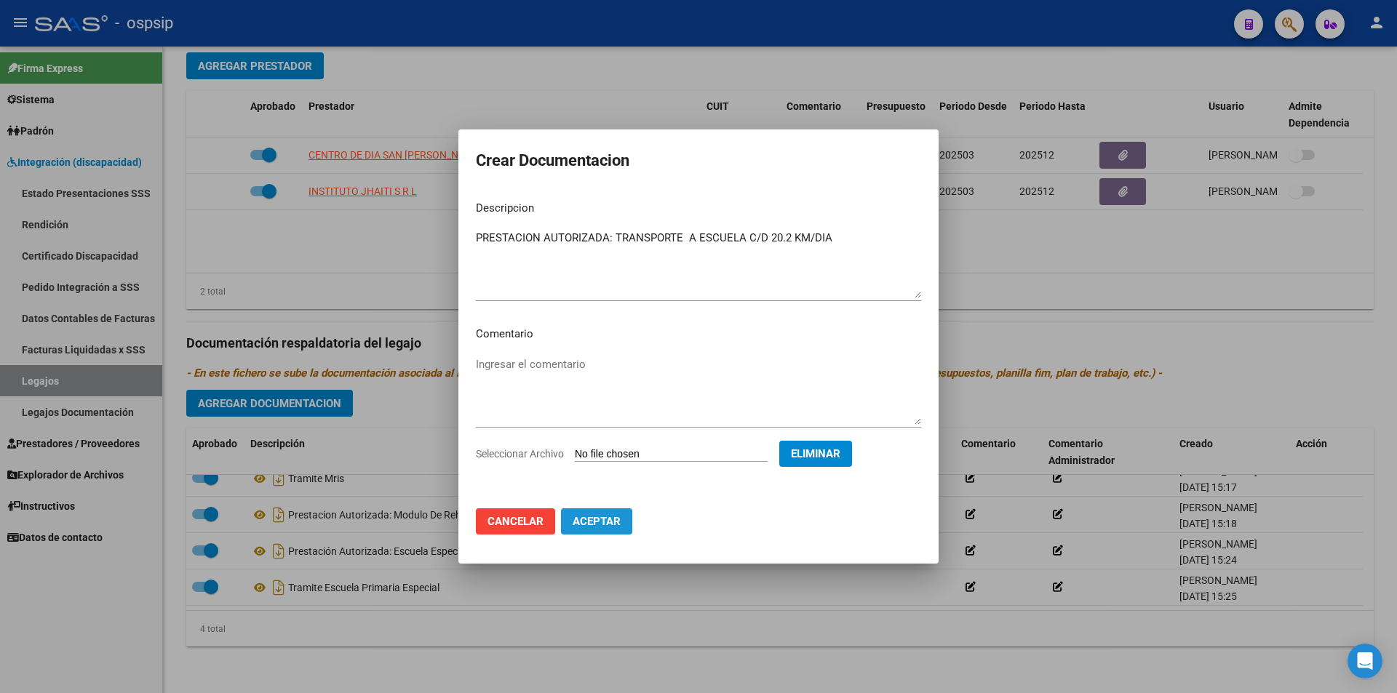
click at [603, 513] on button "Aceptar" at bounding box center [596, 522] width 71 height 26
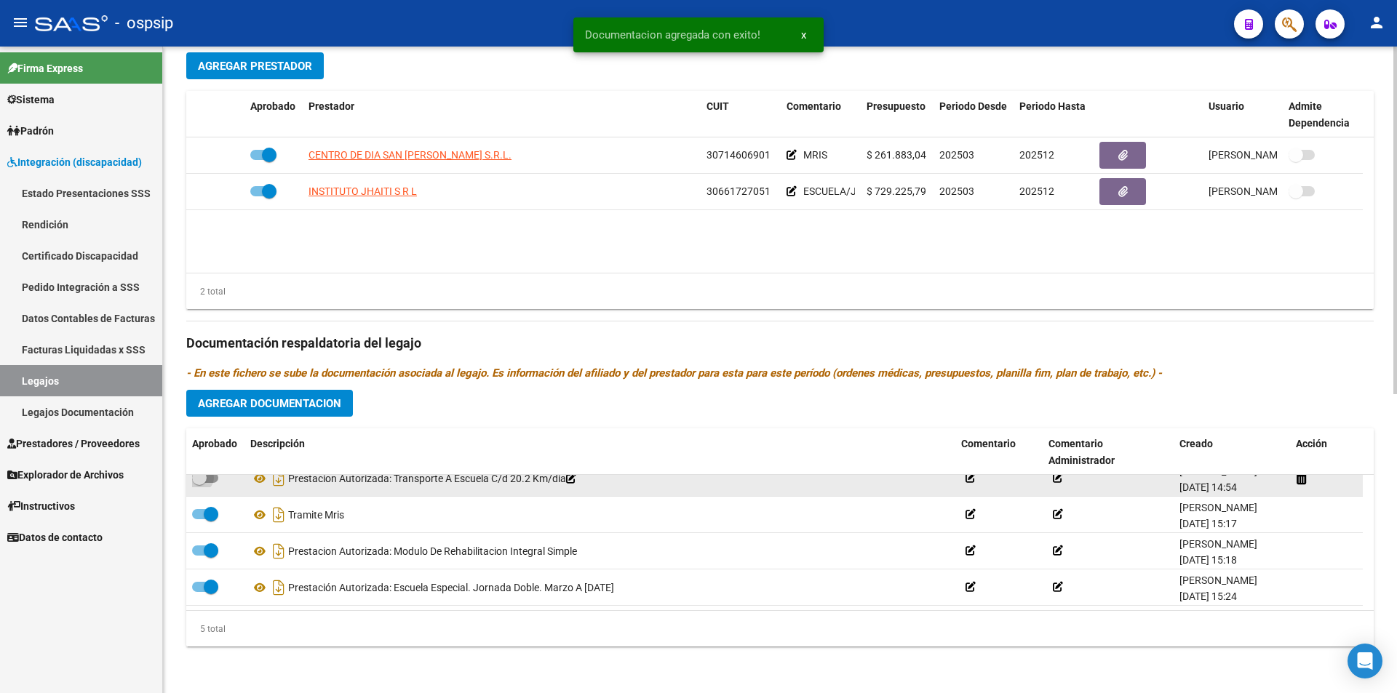
click at [212, 480] on span at bounding box center [205, 478] width 26 height 10
click at [199, 483] on input "checkbox" at bounding box center [199, 483] width 1 height 1
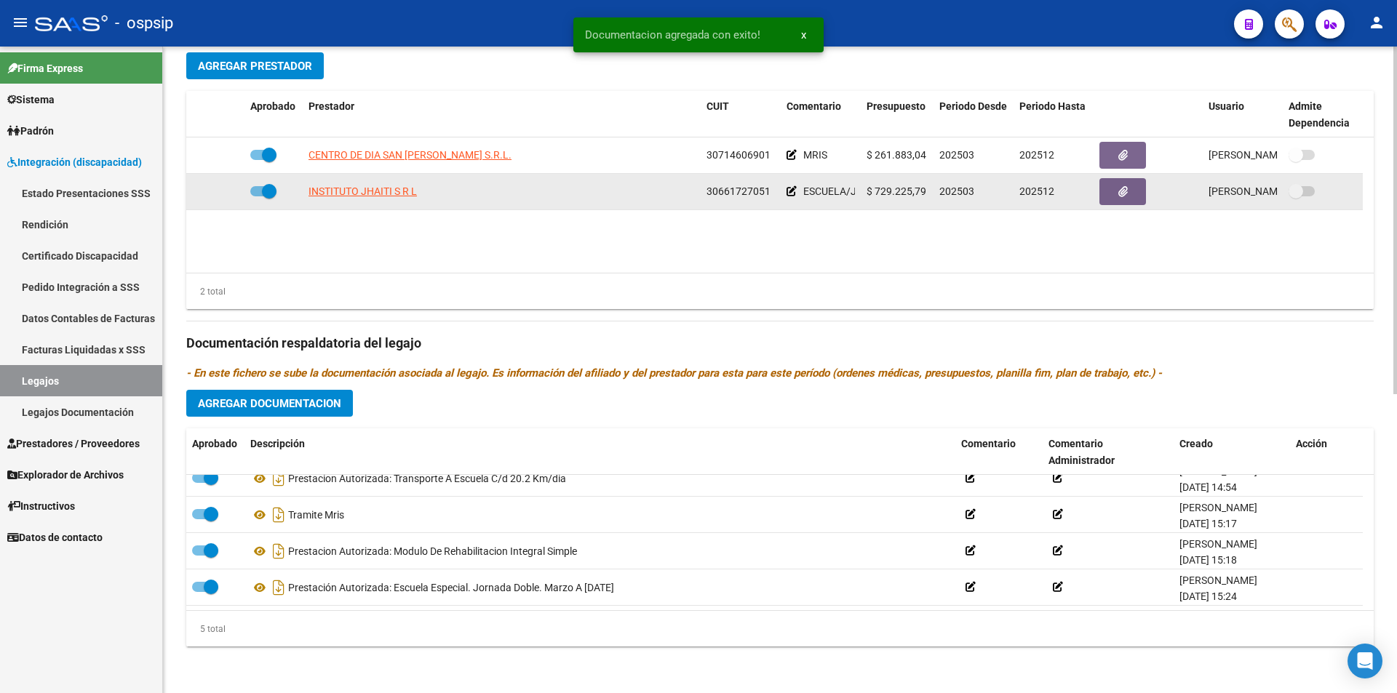
click at [790, 194] on icon at bounding box center [792, 191] width 10 height 10
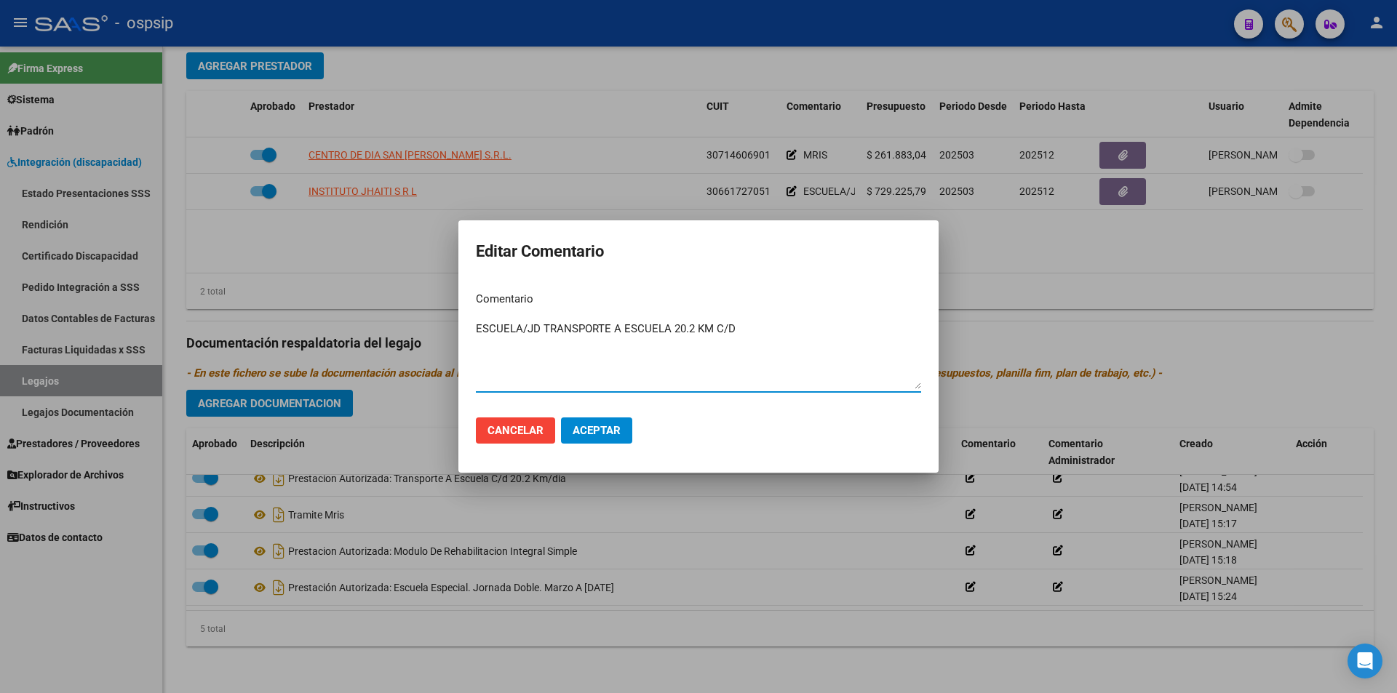
click at [603, 435] on span "Aceptar" at bounding box center [597, 430] width 48 height 13
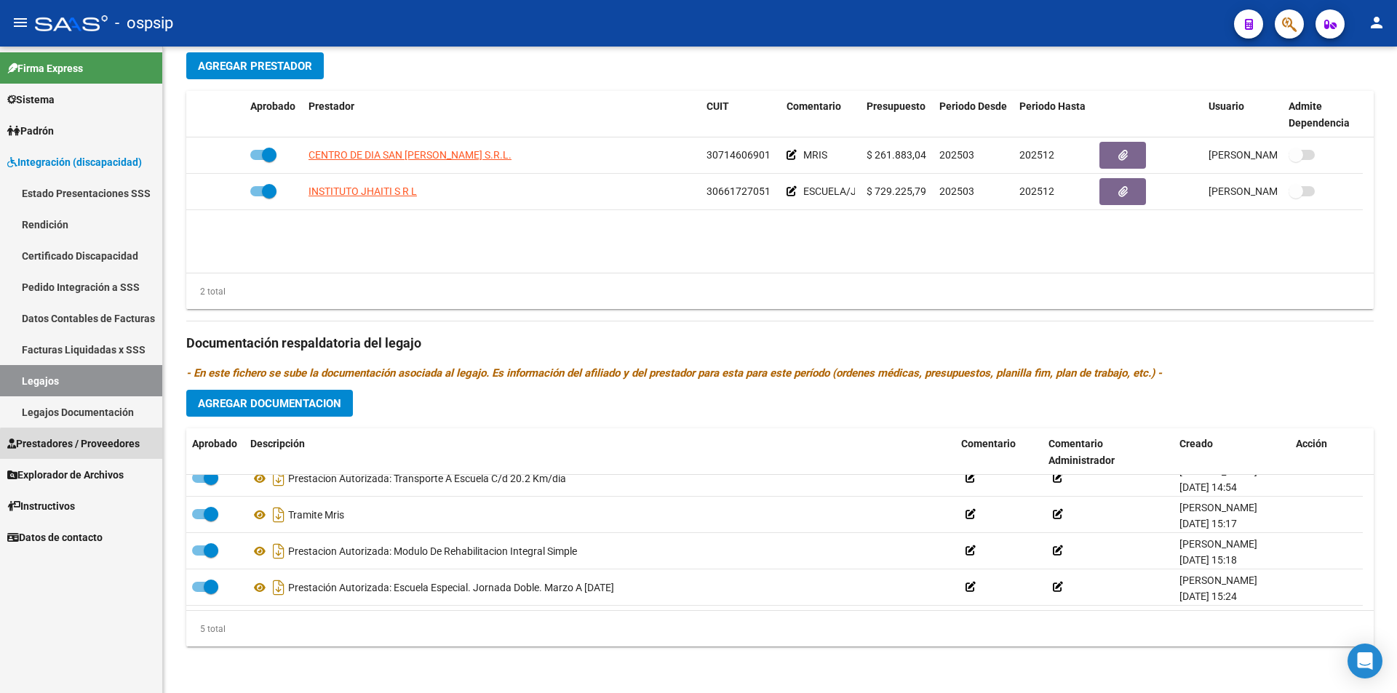
click at [114, 448] on span "Prestadores / Proveedores" at bounding box center [73, 444] width 132 height 16
click at [116, 437] on span "Prestadores / Proveedores" at bounding box center [73, 444] width 132 height 16
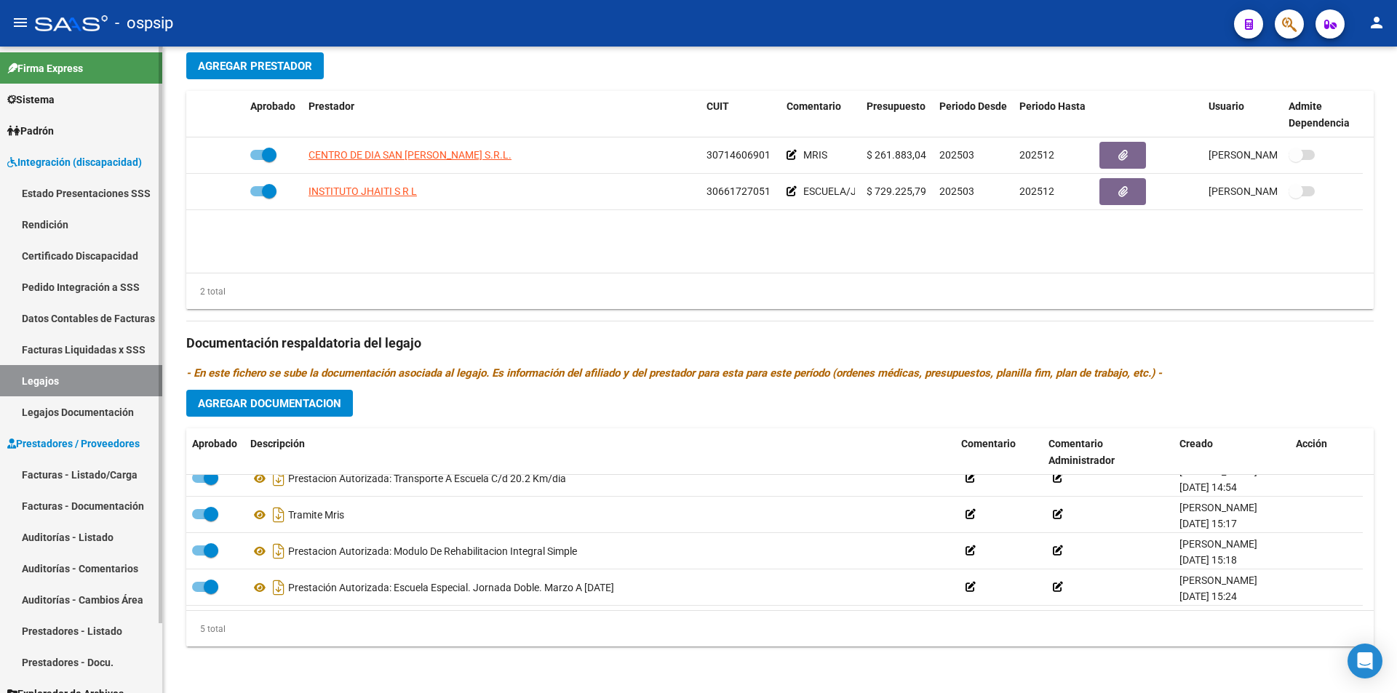
click at [122, 473] on link "Facturas - Listado/Carga" at bounding box center [81, 474] width 162 height 31
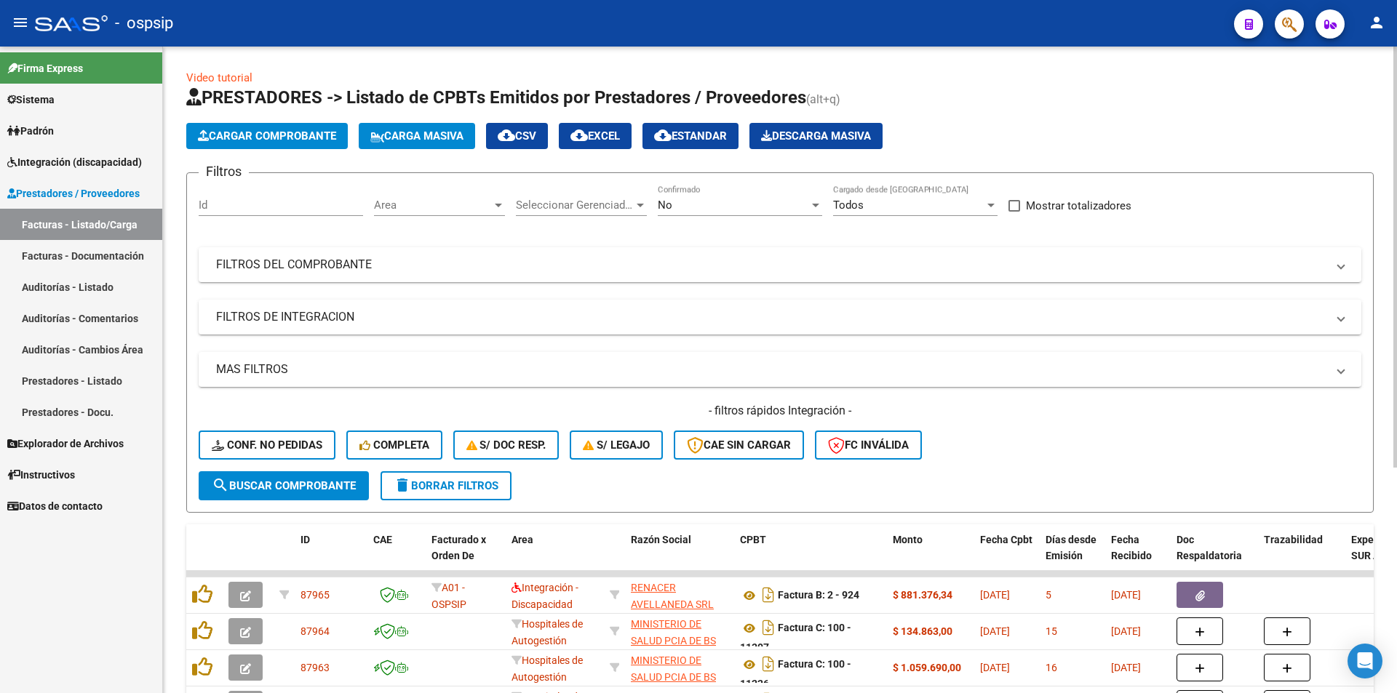
click at [677, 210] on div "No" at bounding box center [733, 205] width 151 height 13
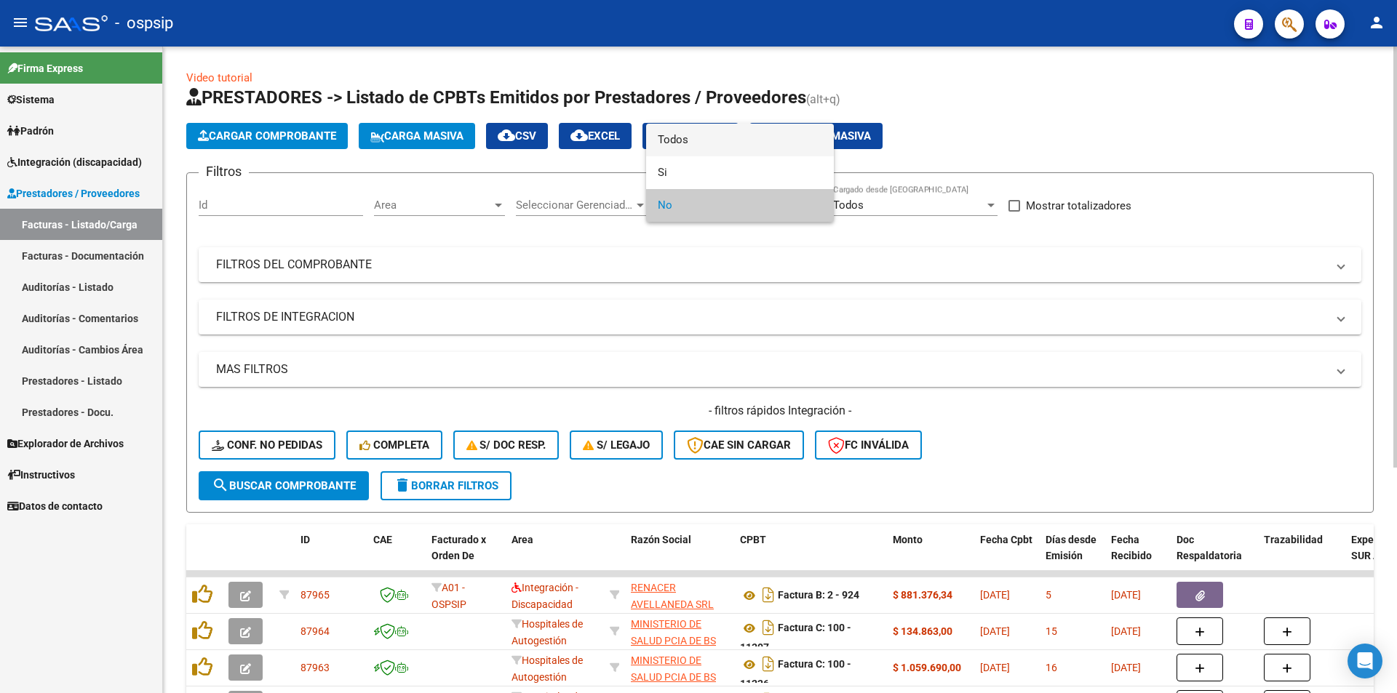
click at [667, 139] on span "Todos" at bounding box center [740, 140] width 164 height 33
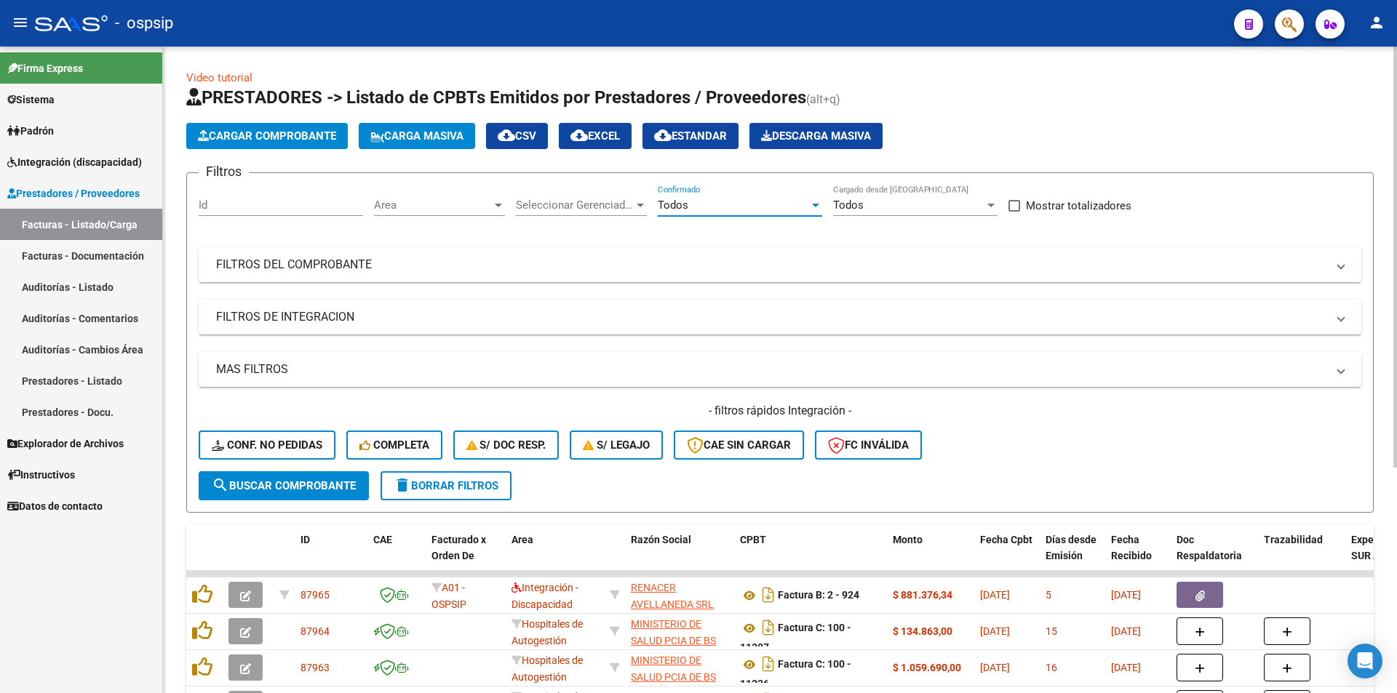
click at [381, 269] on mat-panel-title "FILTROS DEL COMPROBANTE" at bounding box center [771, 265] width 1110 height 16
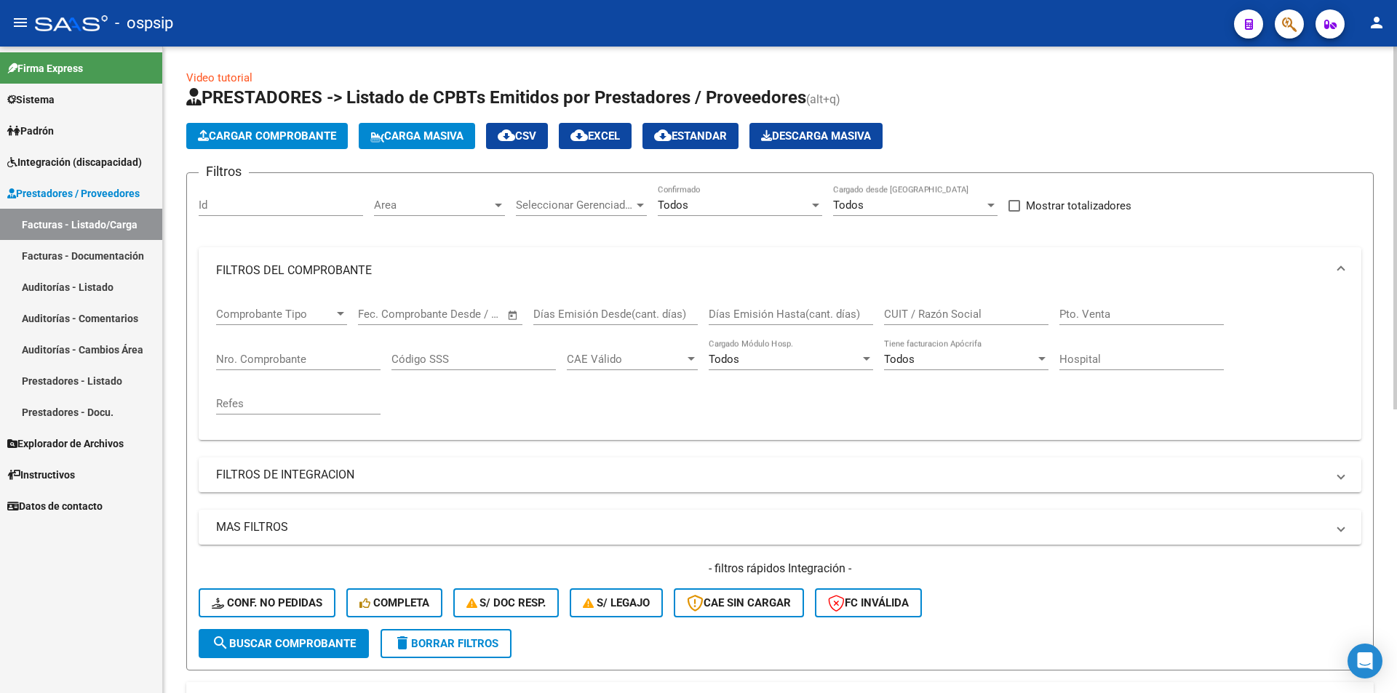
click at [311, 353] on input "Nro. Comprobante" at bounding box center [298, 359] width 164 height 13
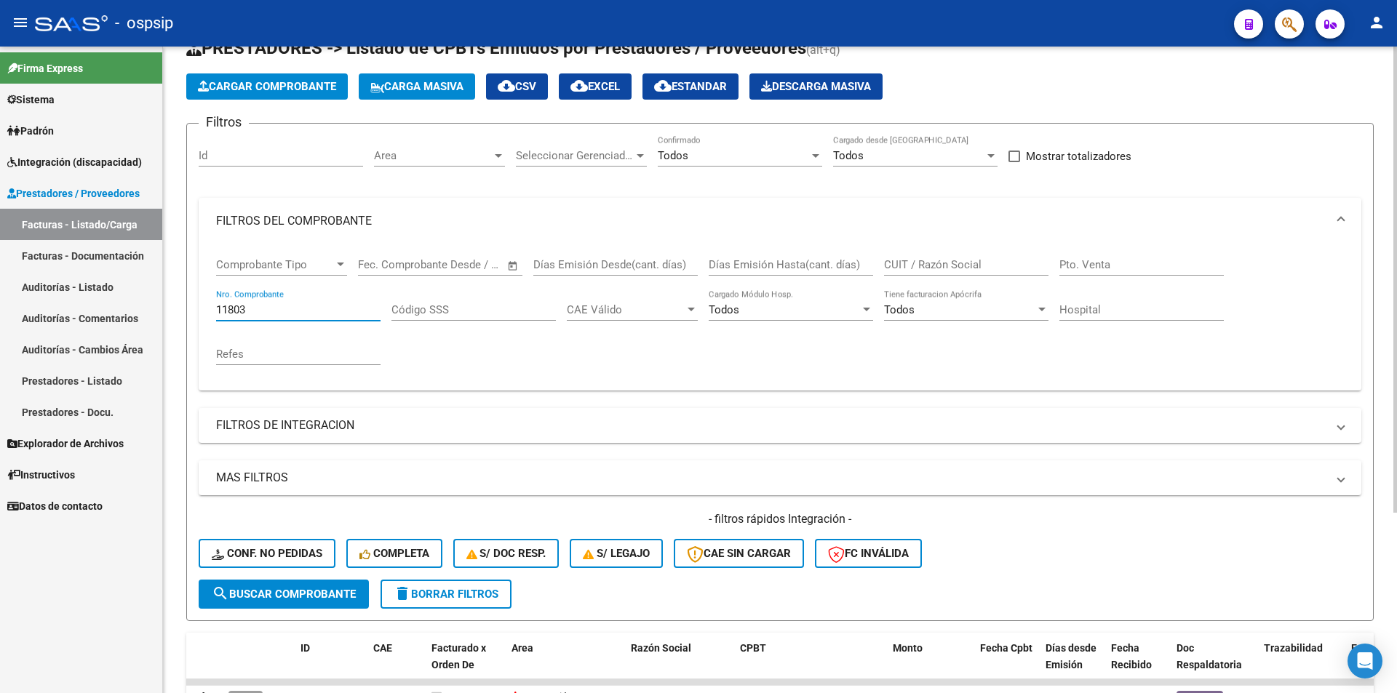
scroll to position [218, 0]
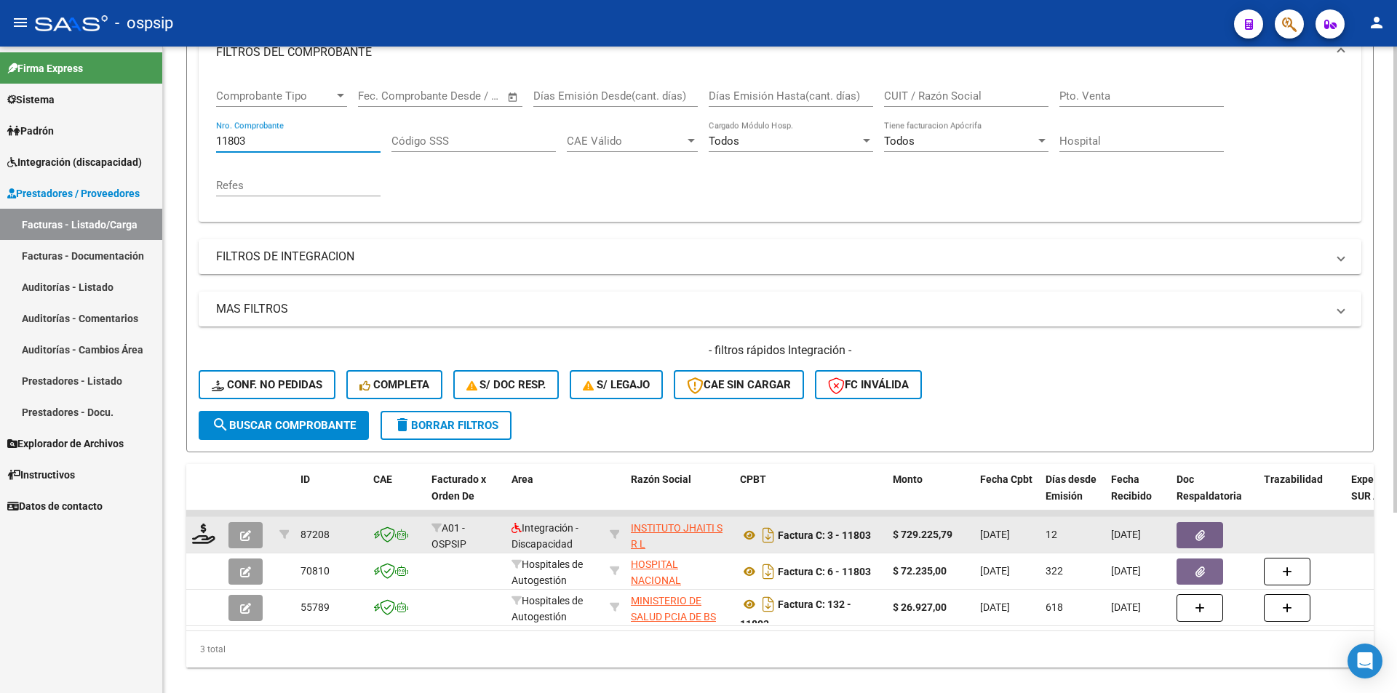
click at [248, 528] on button "button" at bounding box center [245, 535] width 34 height 26
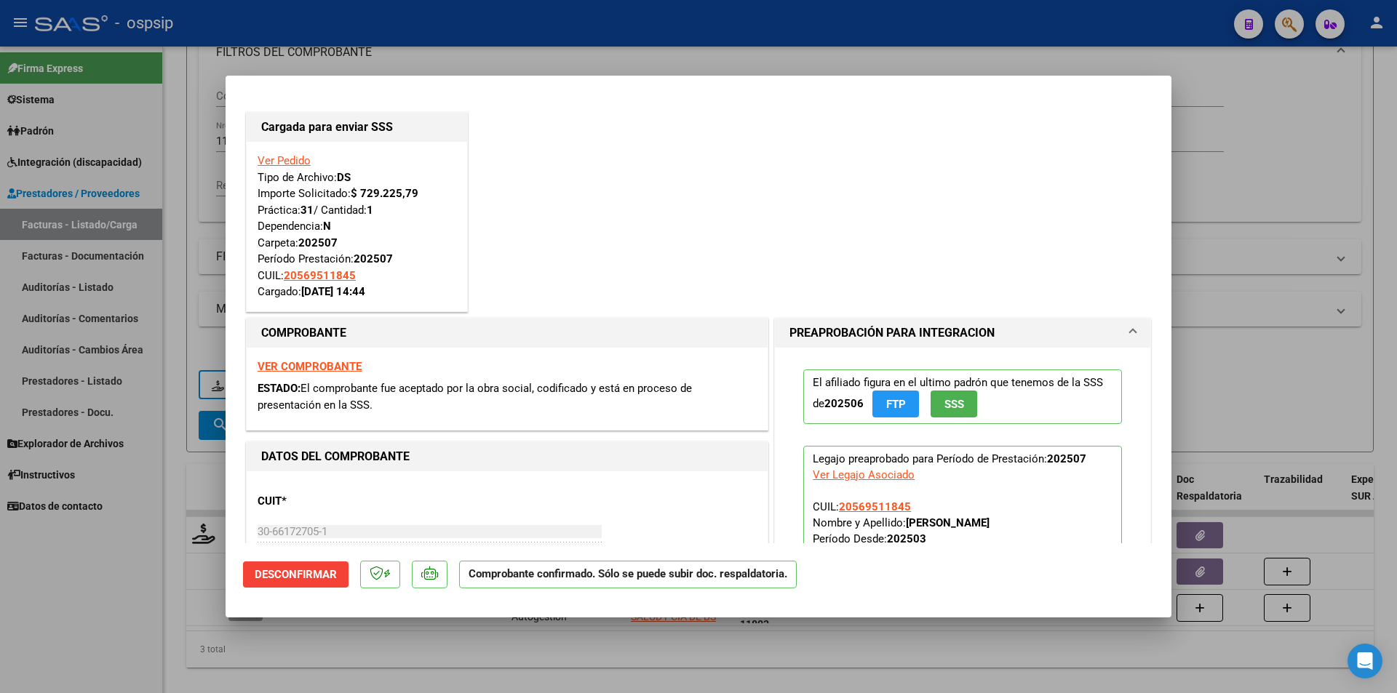
click at [73, 588] on div at bounding box center [698, 346] width 1397 height 693
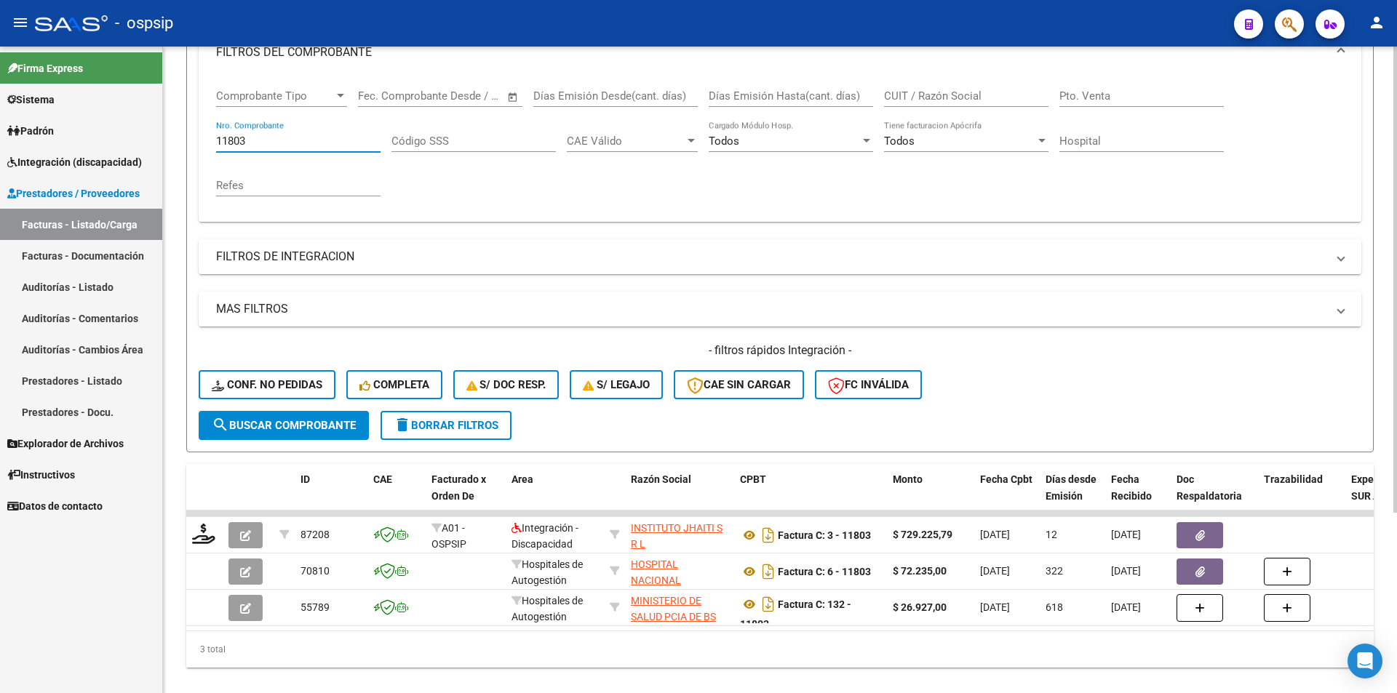
drag, startPoint x: 258, startPoint y: 144, endPoint x: 243, endPoint y: 143, distance: 15.3
click at [243, 143] on input "11803" at bounding box center [298, 141] width 164 height 13
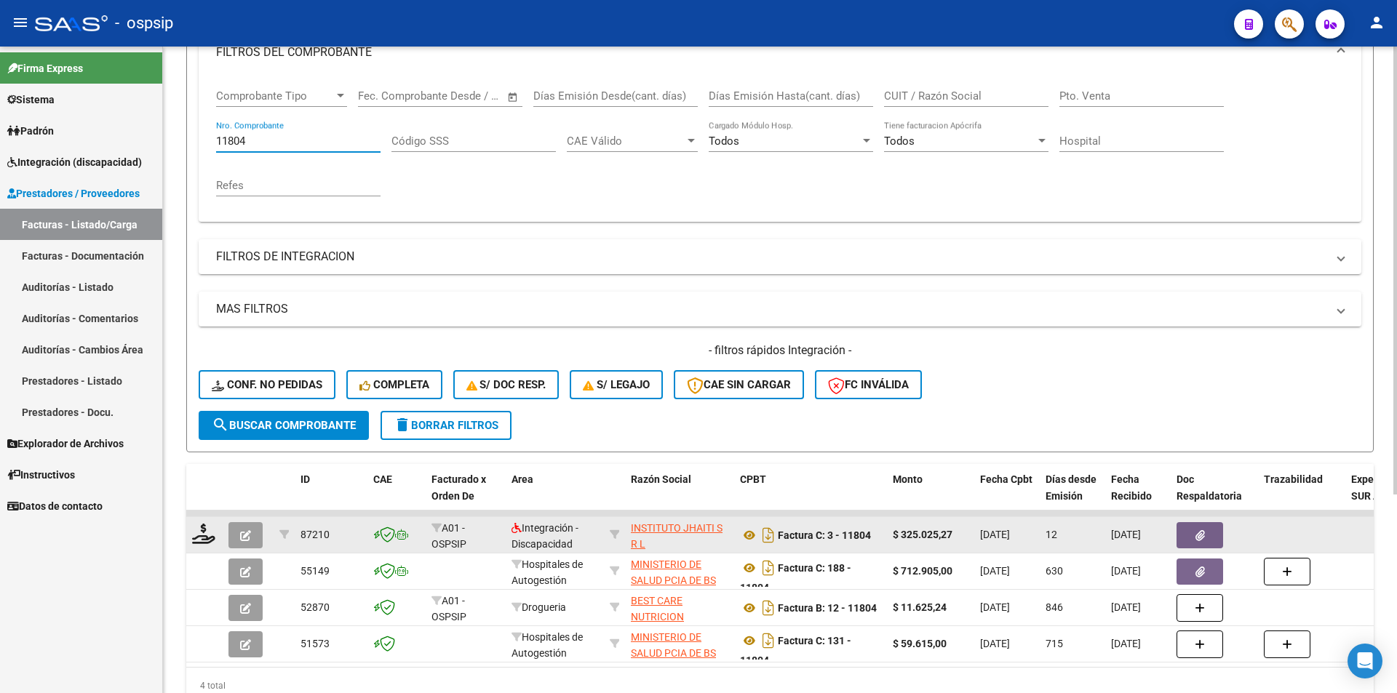
click at [245, 531] on icon "button" at bounding box center [245, 535] width 11 height 11
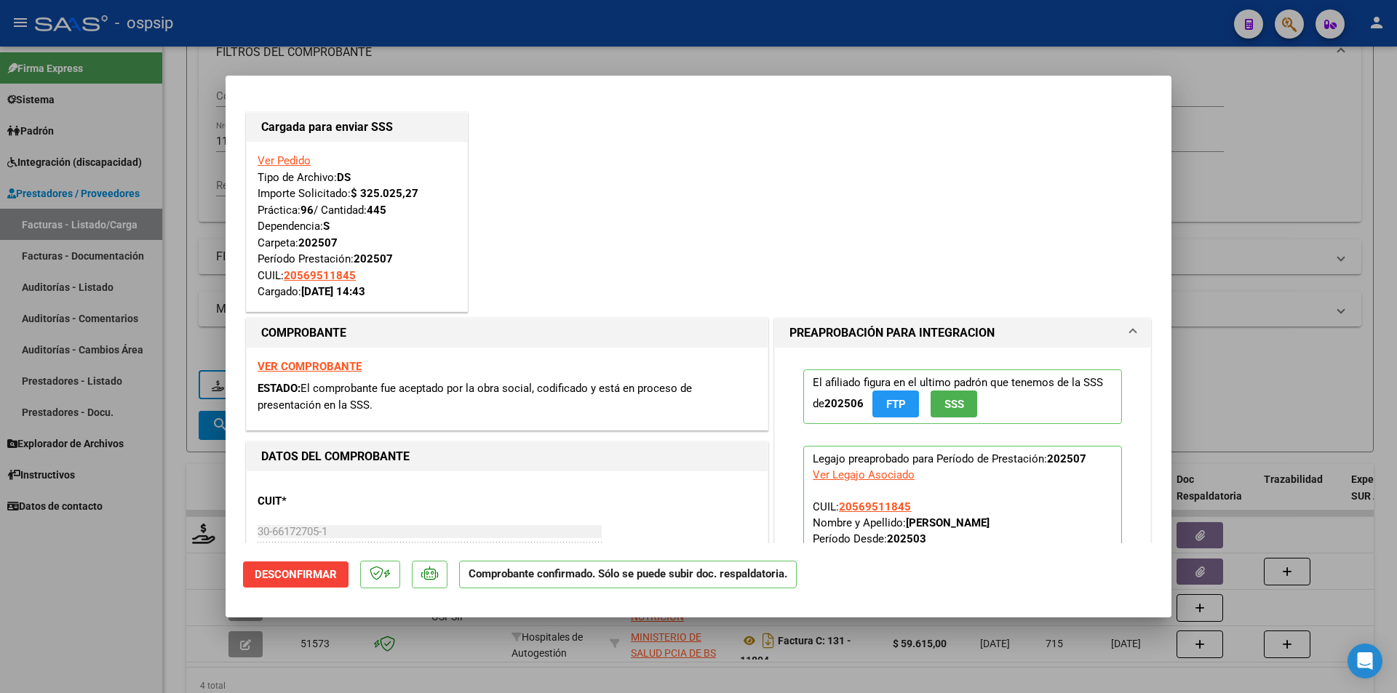
click at [122, 599] on div at bounding box center [698, 346] width 1397 height 693
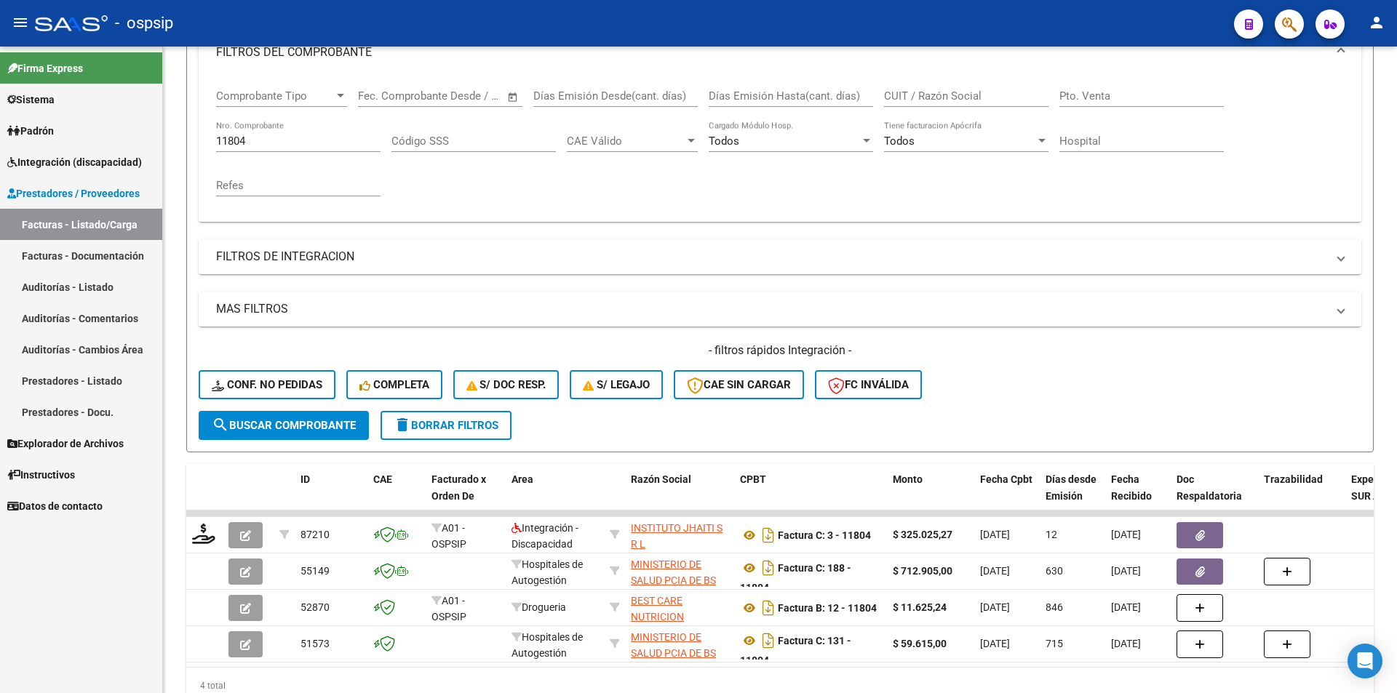
drag, startPoint x: 269, startPoint y: 139, endPoint x: 151, endPoint y: 141, distance: 117.2
click at [151, 141] on mat-sidenav-container "Firma Express Sistema Usuarios Todos los Usuarios Padrón Afiliados Empadronados…" at bounding box center [698, 370] width 1397 height 647
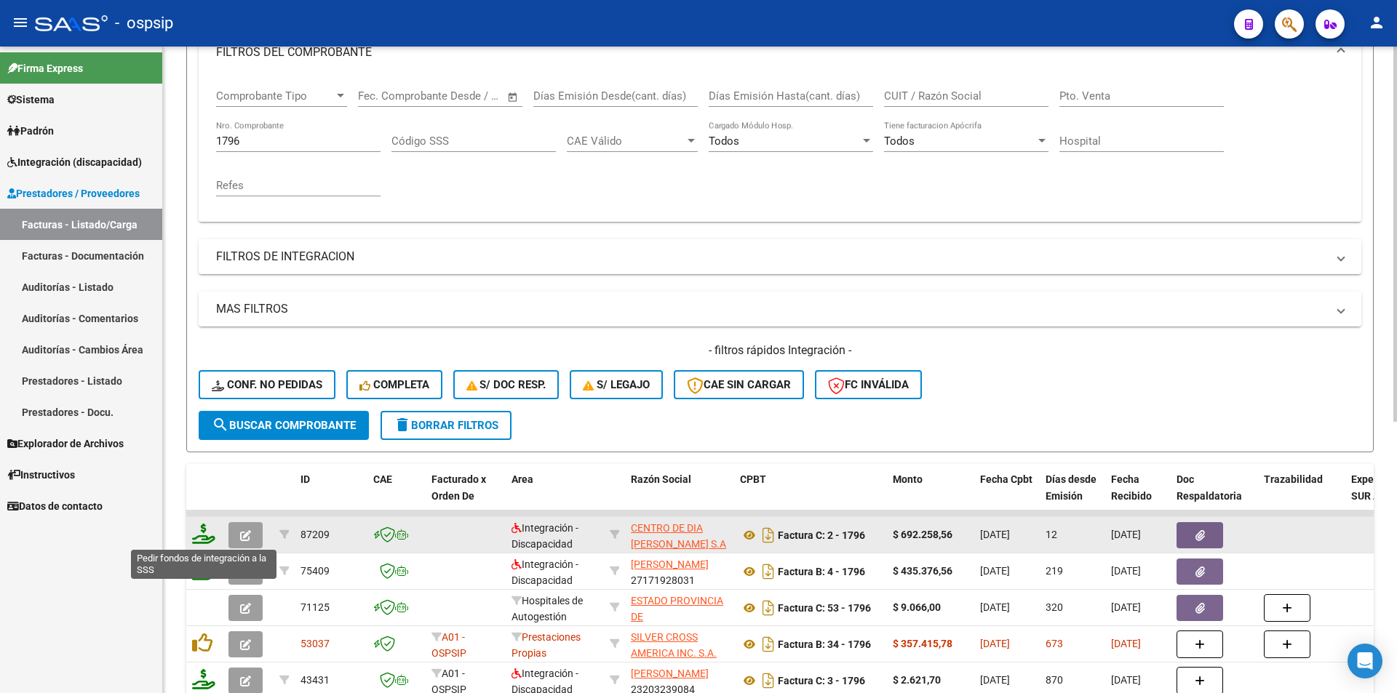
click at [206, 538] on icon at bounding box center [203, 534] width 23 height 20
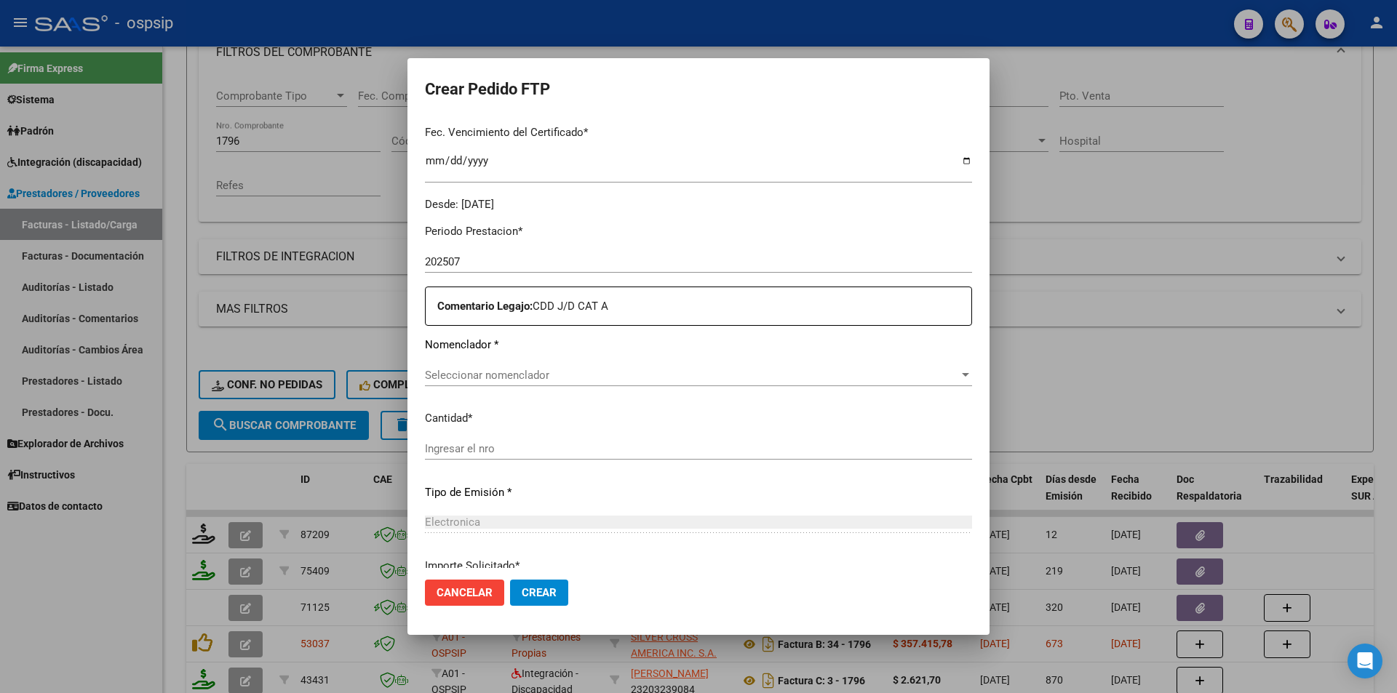
scroll to position [437, 0]
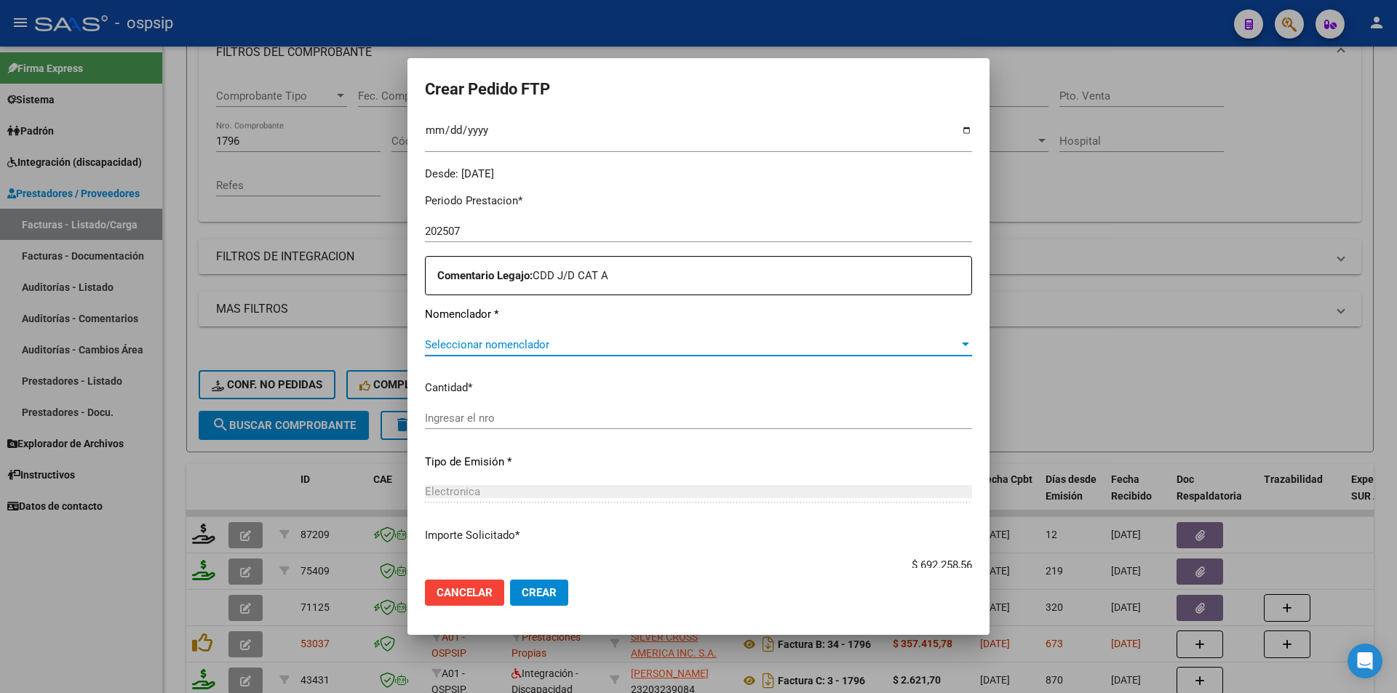
click at [500, 345] on span "Seleccionar nomenclador" at bounding box center [692, 344] width 534 height 13
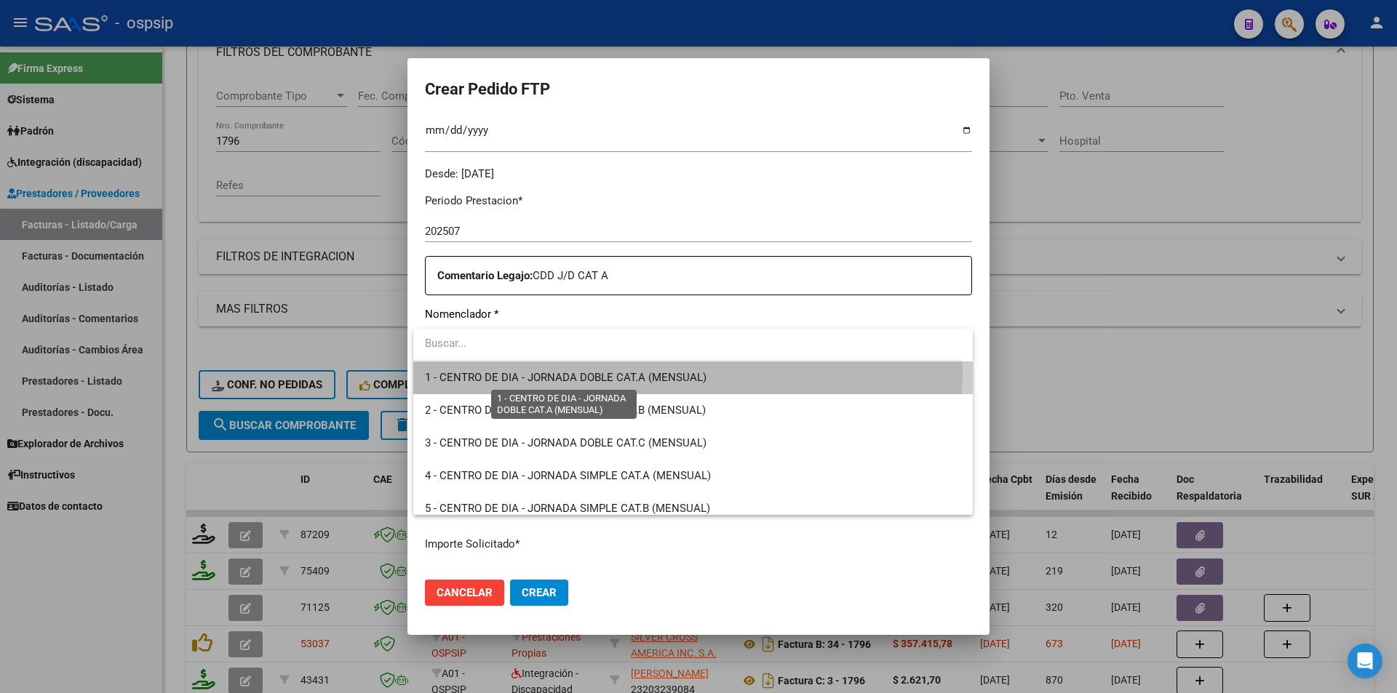
click at [501, 371] on span "1 - CENTRO DE DIA - JORNADA DOBLE CAT.A (MENSUAL)" at bounding box center [566, 377] width 282 height 13
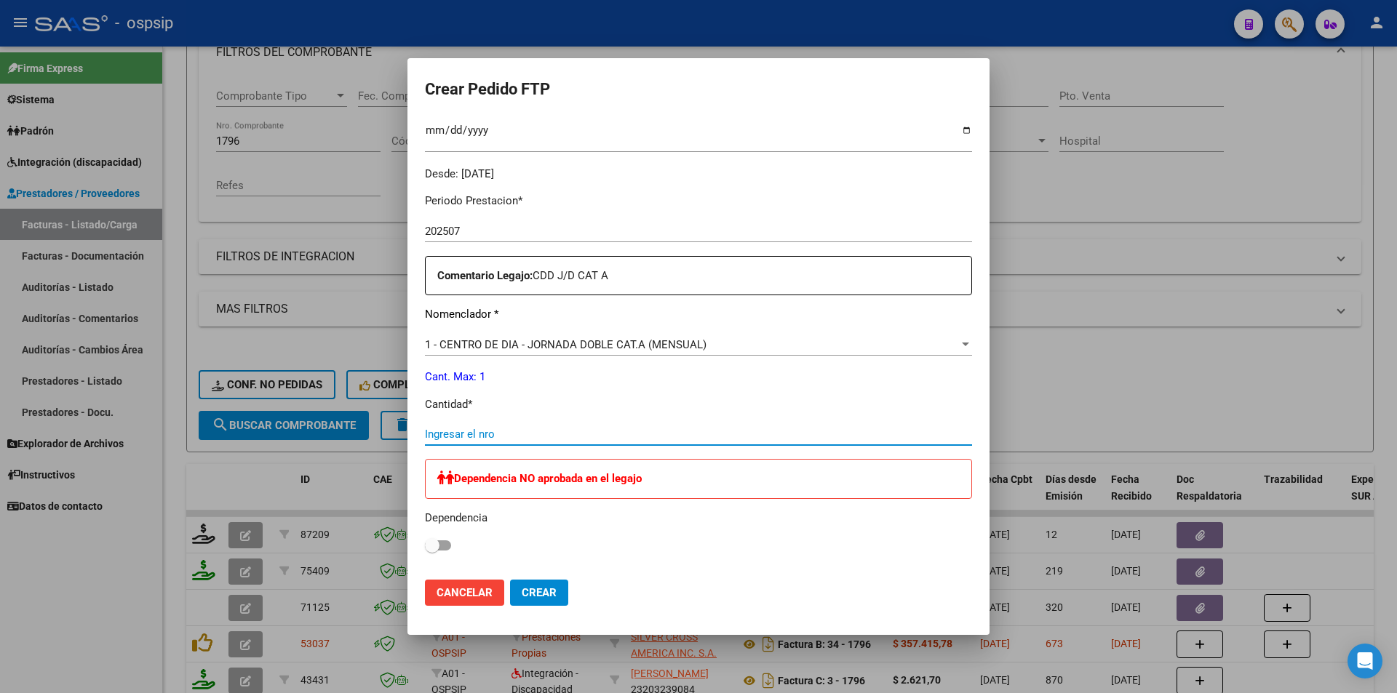
click at [449, 441] on input "Ingresar el nro" at bounding box center [698, 434] width 547 height 13
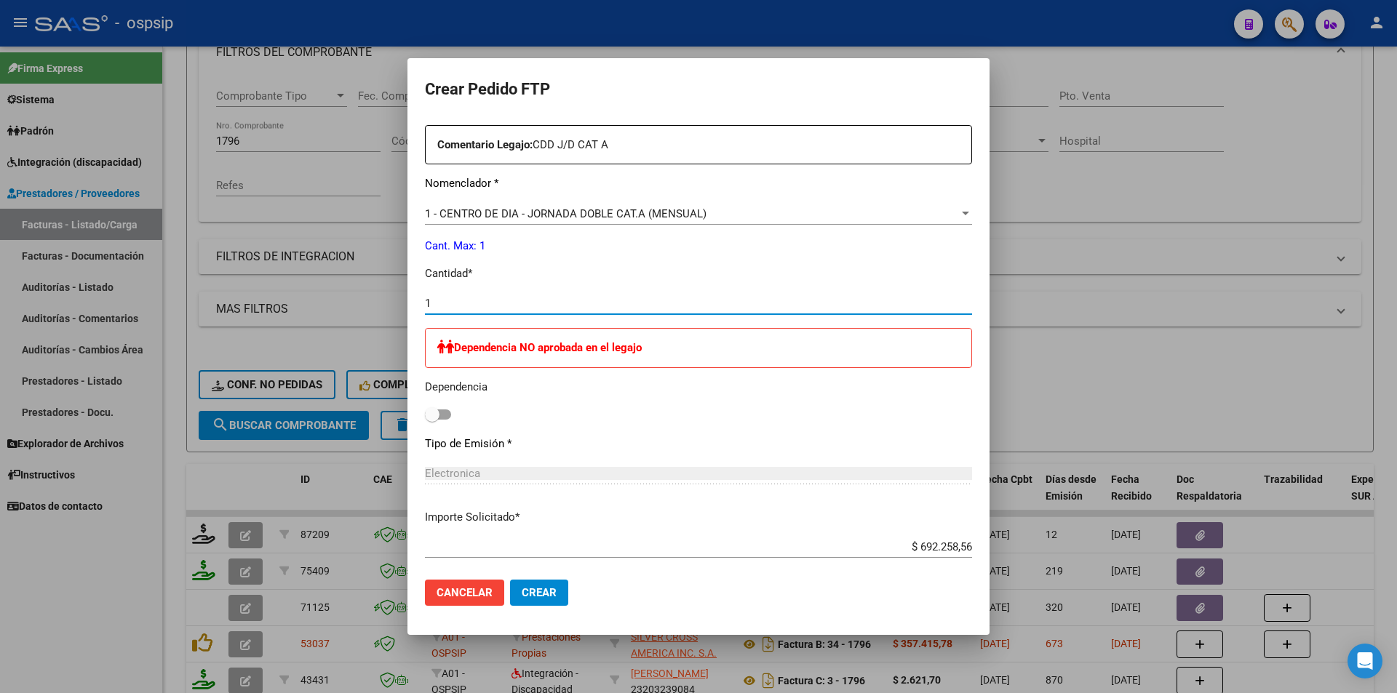
scroll to position [645, 0]
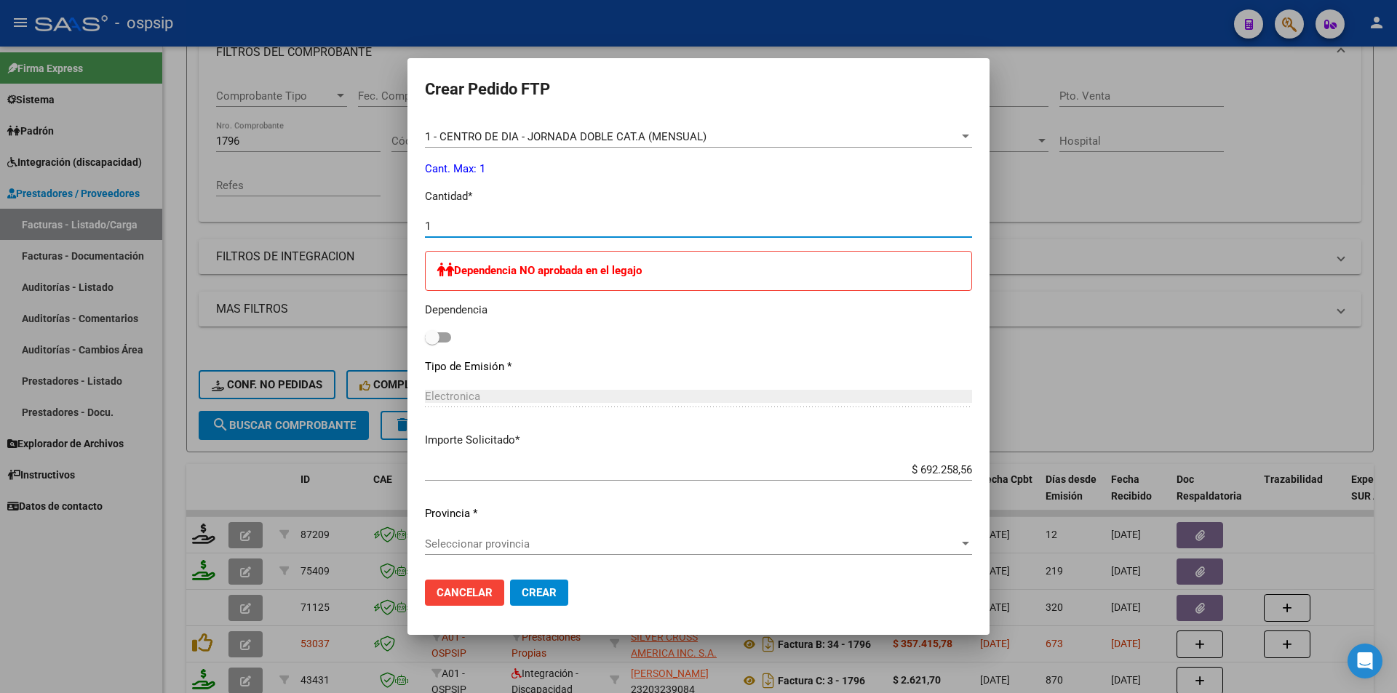
click at [523, 548] on span "Seleccionar provincia" at bounding box center [692, 544] width 534 height 13
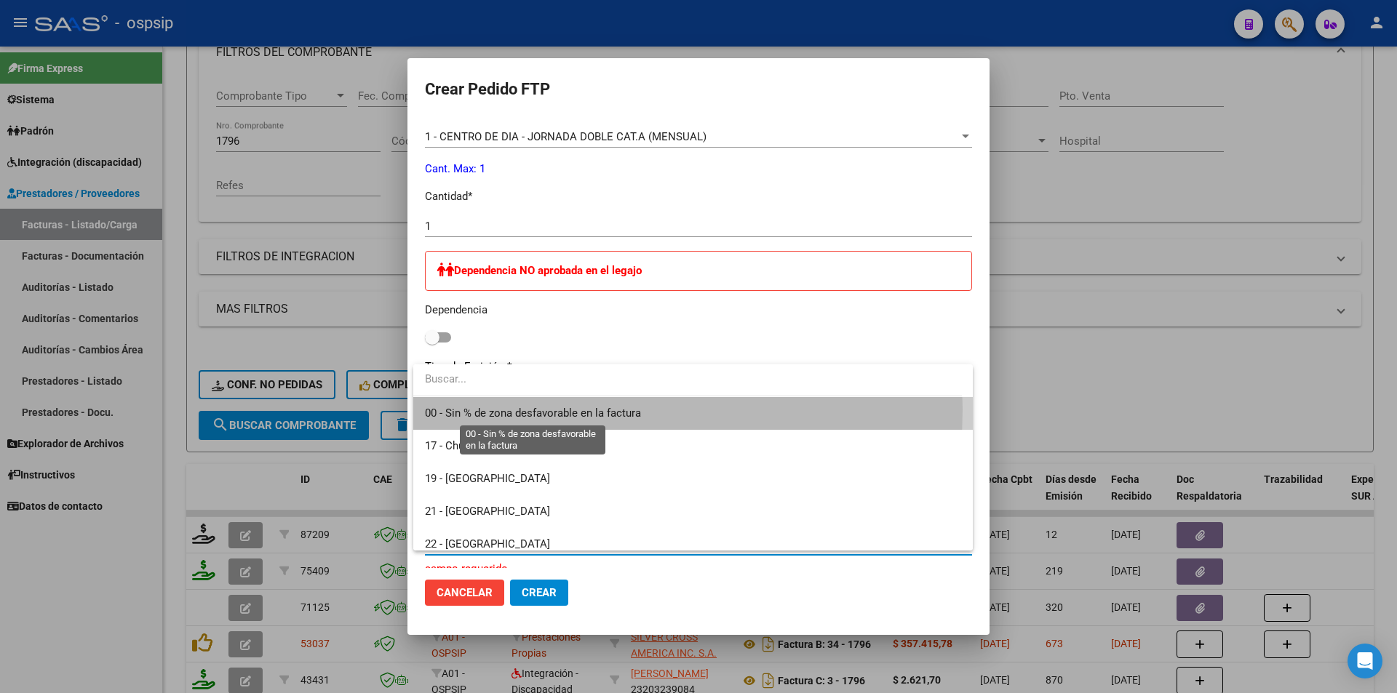
click at [518, 410] on span "00 - Sin % de zona desfavorable en la factura" at bounding box center [533, 413] width 216 height 13
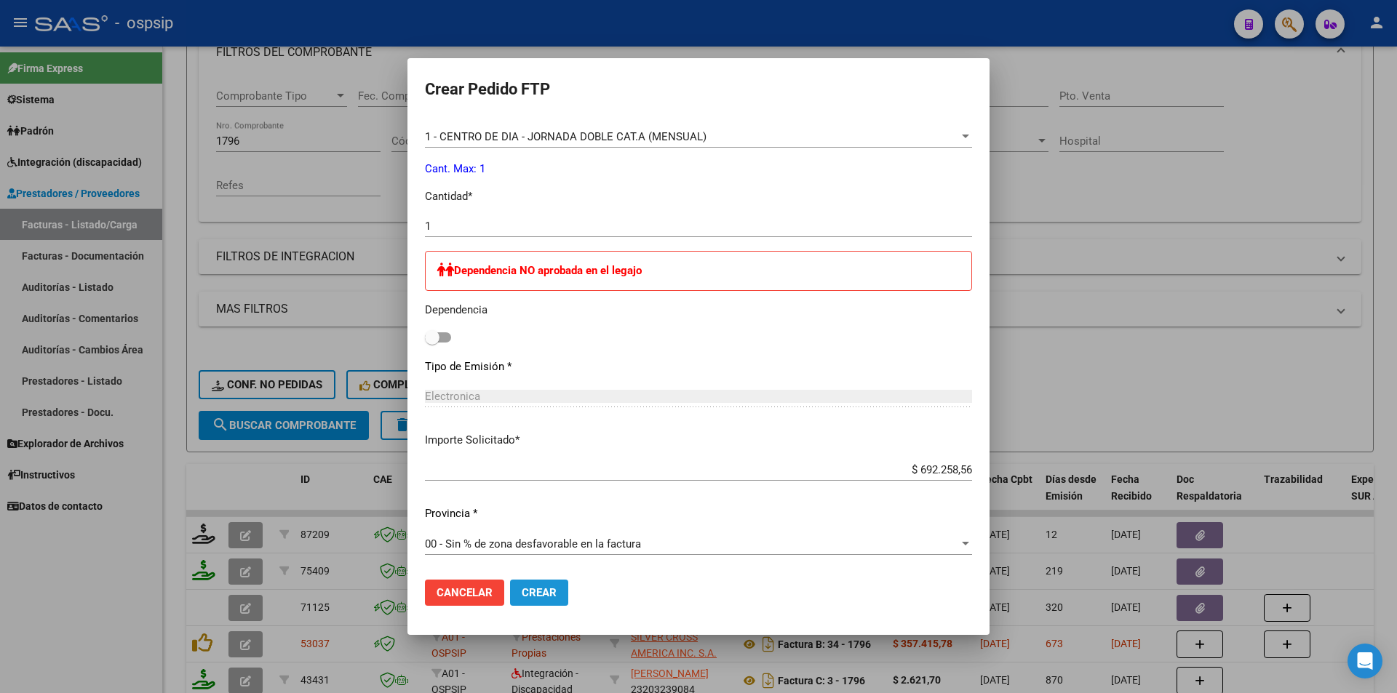
drag, startPoint x: 544, startPoint y: 593, endPoint x: 528, endPoint y: 614, distance: 26.1
click at [544, 592] on span "Crear" at bounding box center [539, 593] width 35 height 13
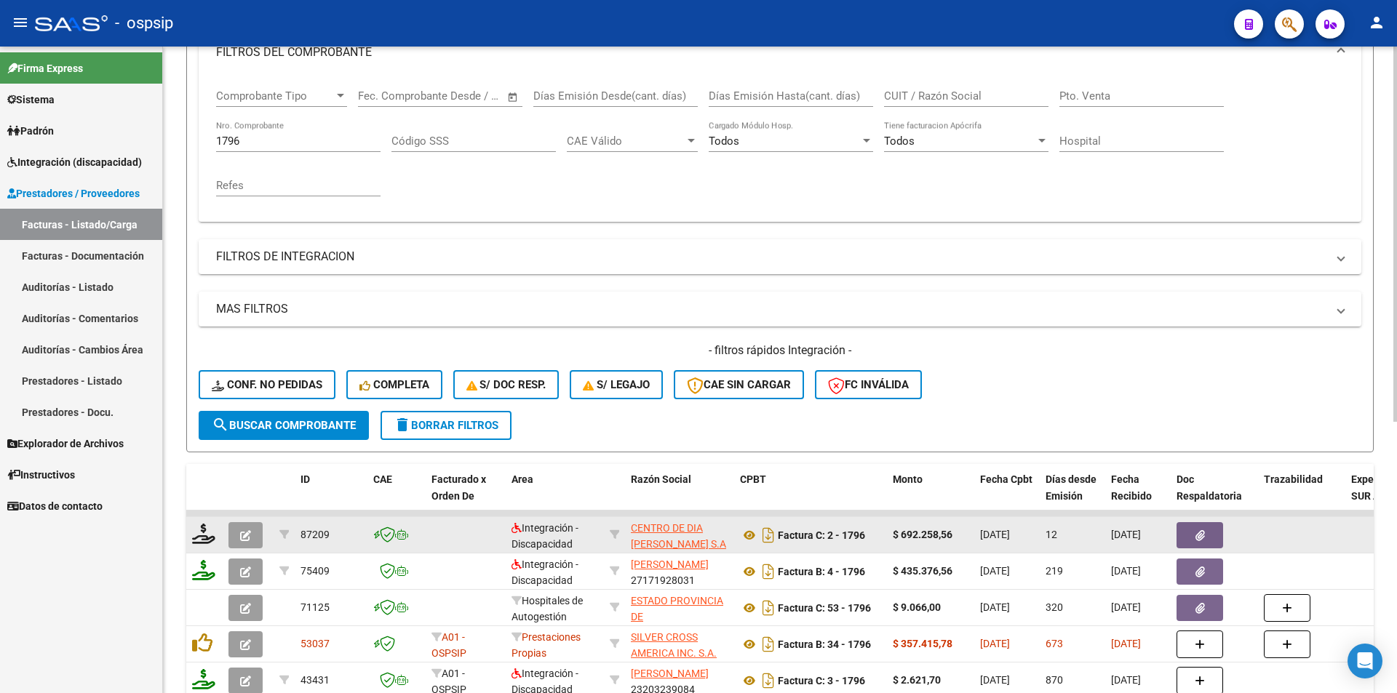
click at [237, 525] on button "button" at bounding box center [245, 535] width 34 height 26
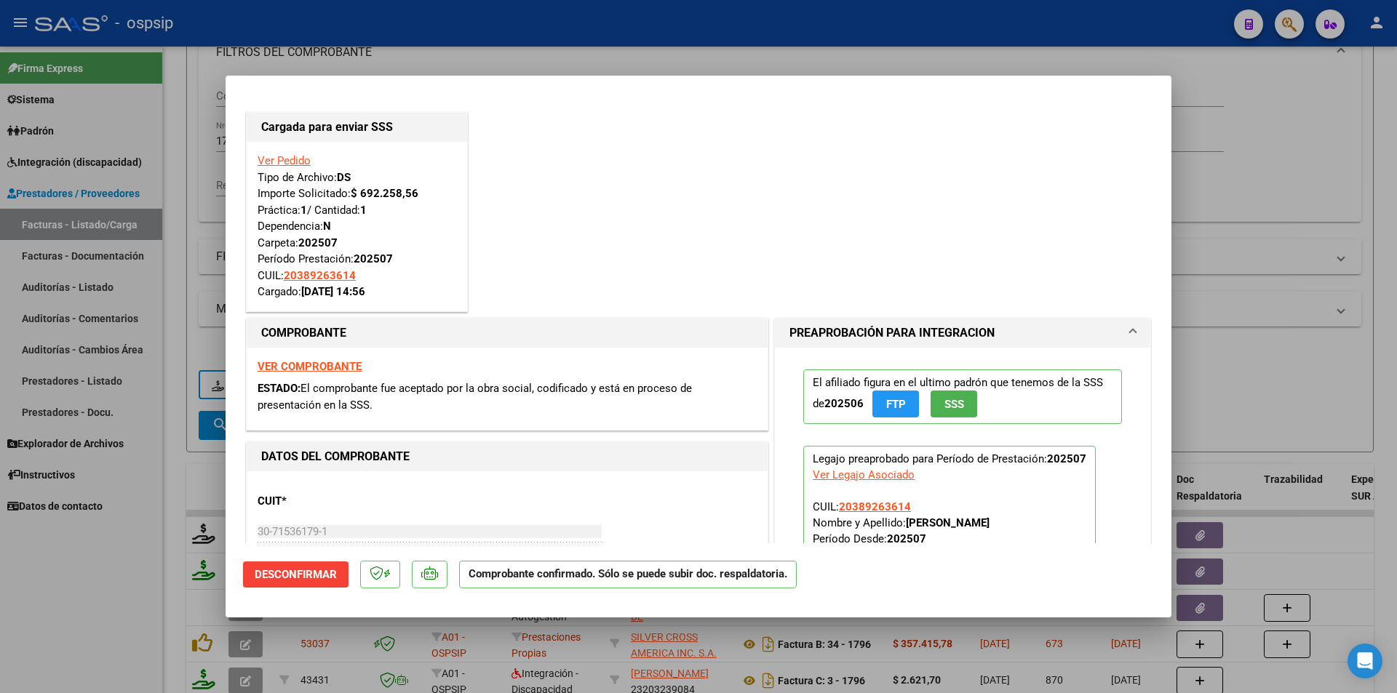
click at [153, 556] on div at bounding box center [698, 346] width 1397 height 693
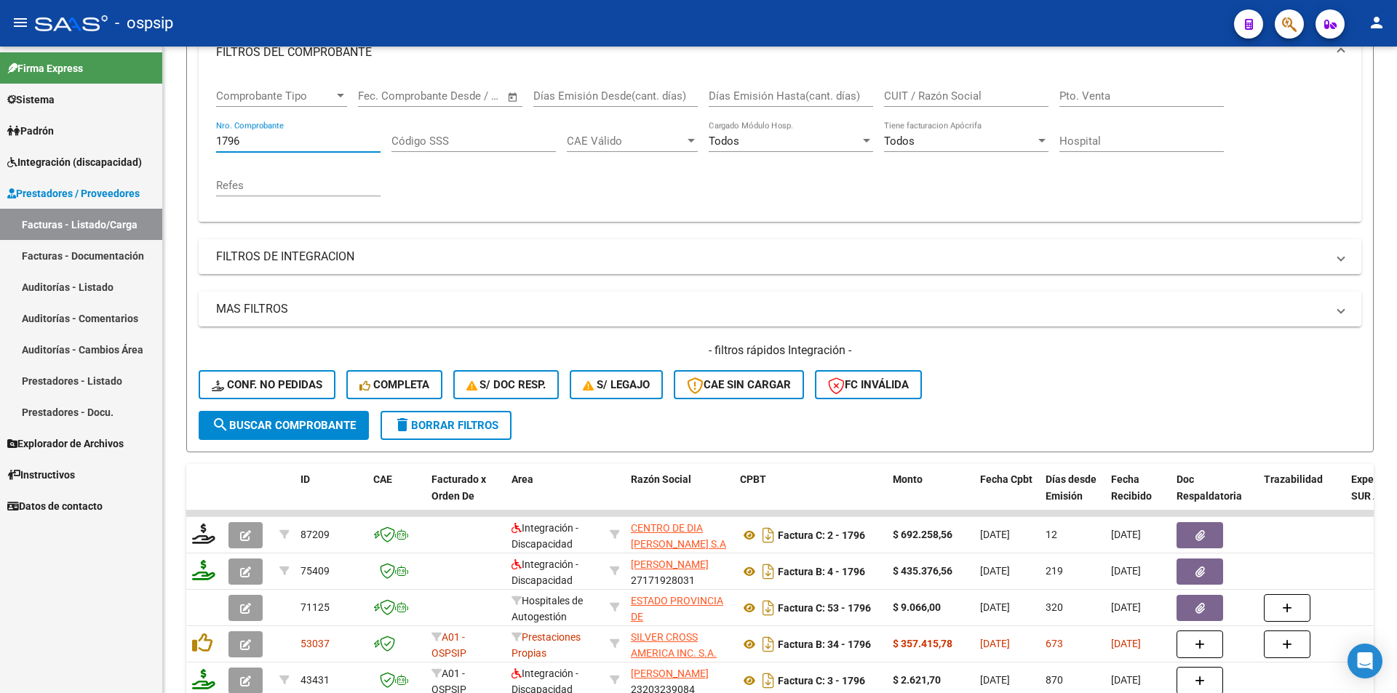
drag, startPoint x: 274, startPoint y: 142, endPoint x: 111, endPoint y: 142, distance: 163.0
click at [114, 142] on mat-sidenav-container "Firma Express Sistema Usuarios Todos los Usuarios Padrón Afiliados Empadronados…" at bounding box center [698, 370] width 1397 height 647
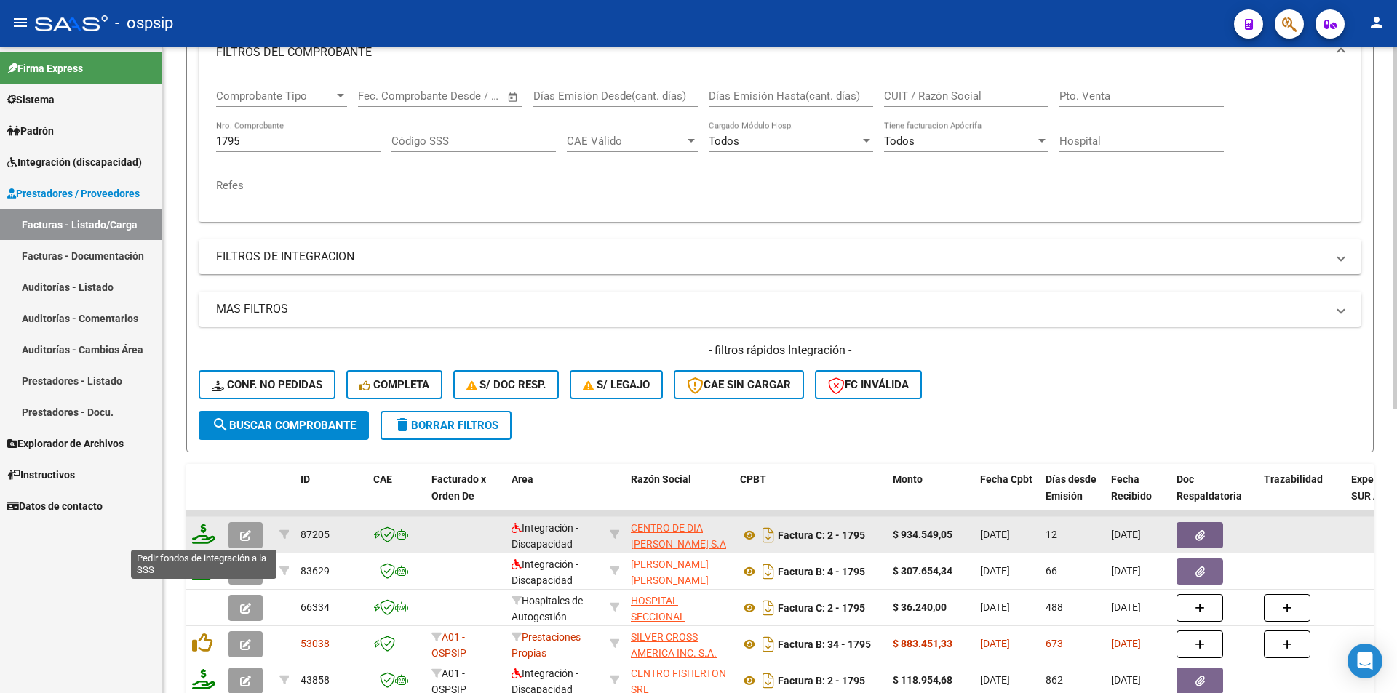
click at [202, 534] on icon at bounding box center [203, 534] width 23 height 20
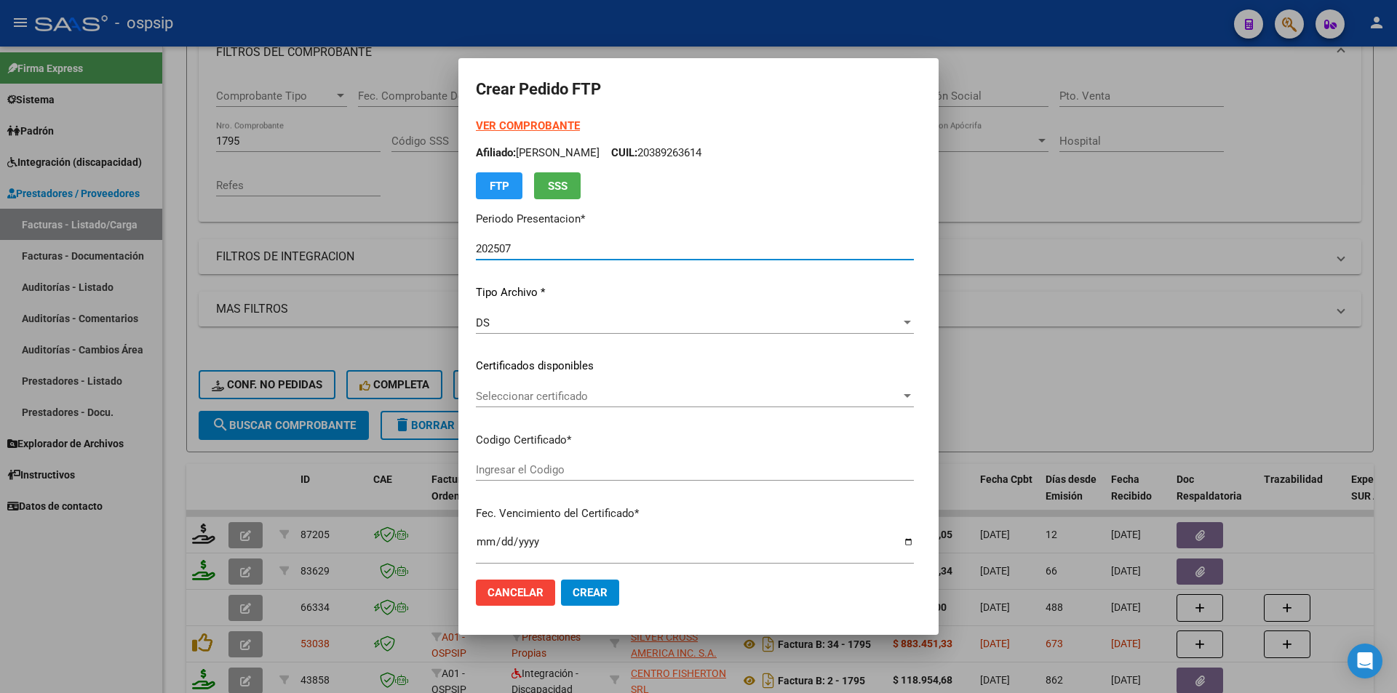
scroll to position [446, 0]
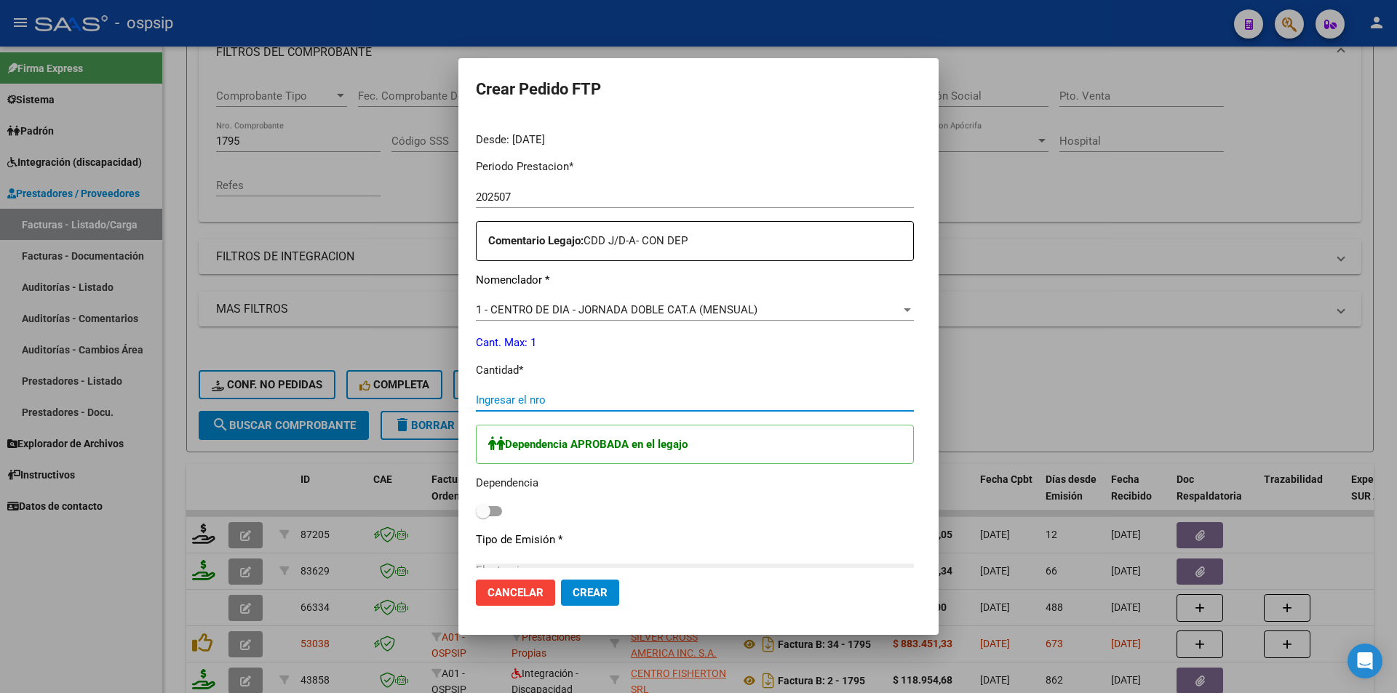
click at [508, 398] on input "Ingresar el nro" at bounding box center [695, 400] width 438 height 13
click at [476, 506] on label at bounding box center [489, 511] width 26 height 17
click at [482, 517] on input "checkbox" at bounding box center [482, 517] width 1 height 1
click at [573, 592] on span "Crear" at bounding box center [590, 593] width 35 height 13
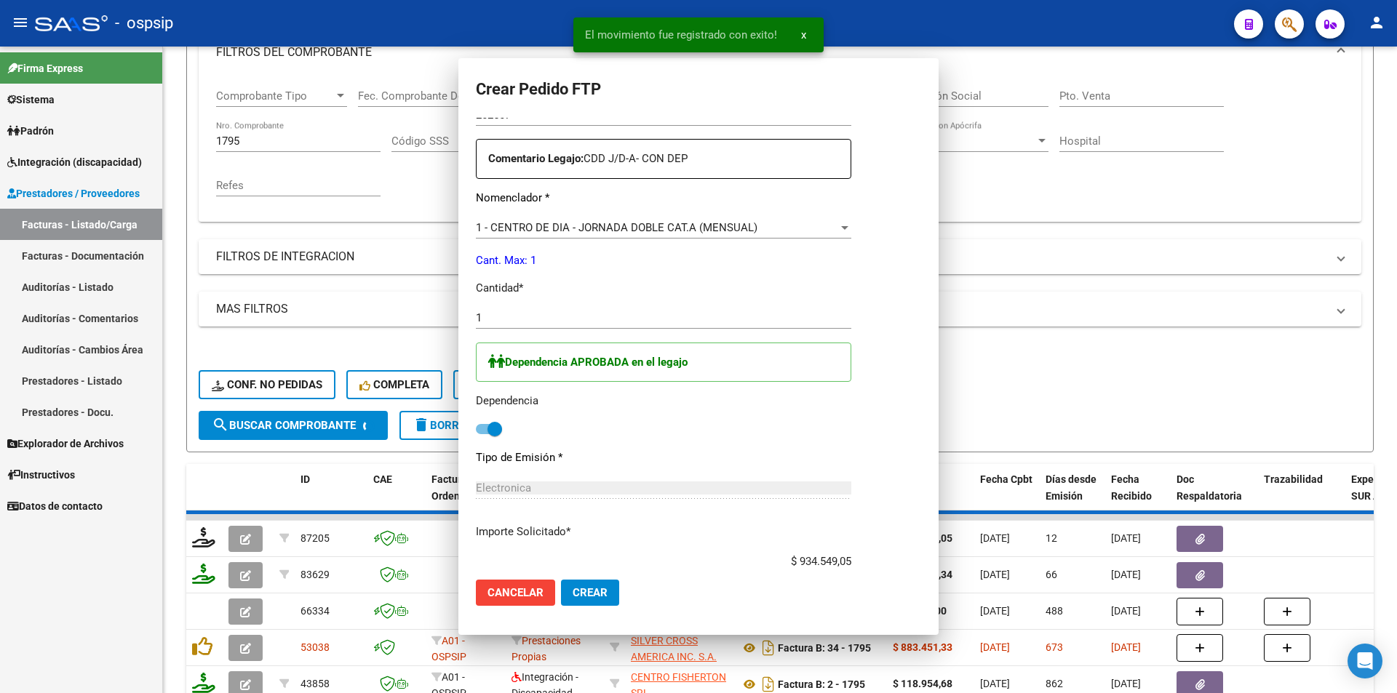
scroll to position [0, 0]
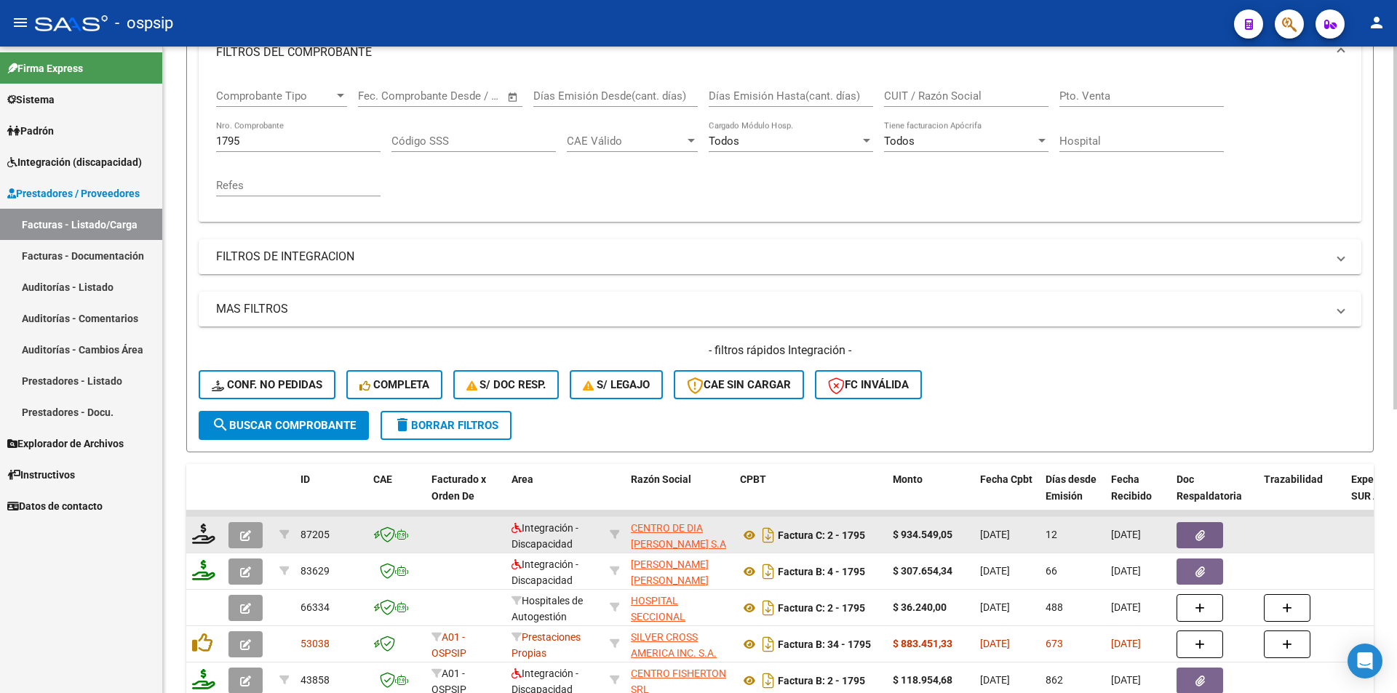
click at [253, 537] on button "button" at bounding box center [245, 535] width 34 height 26
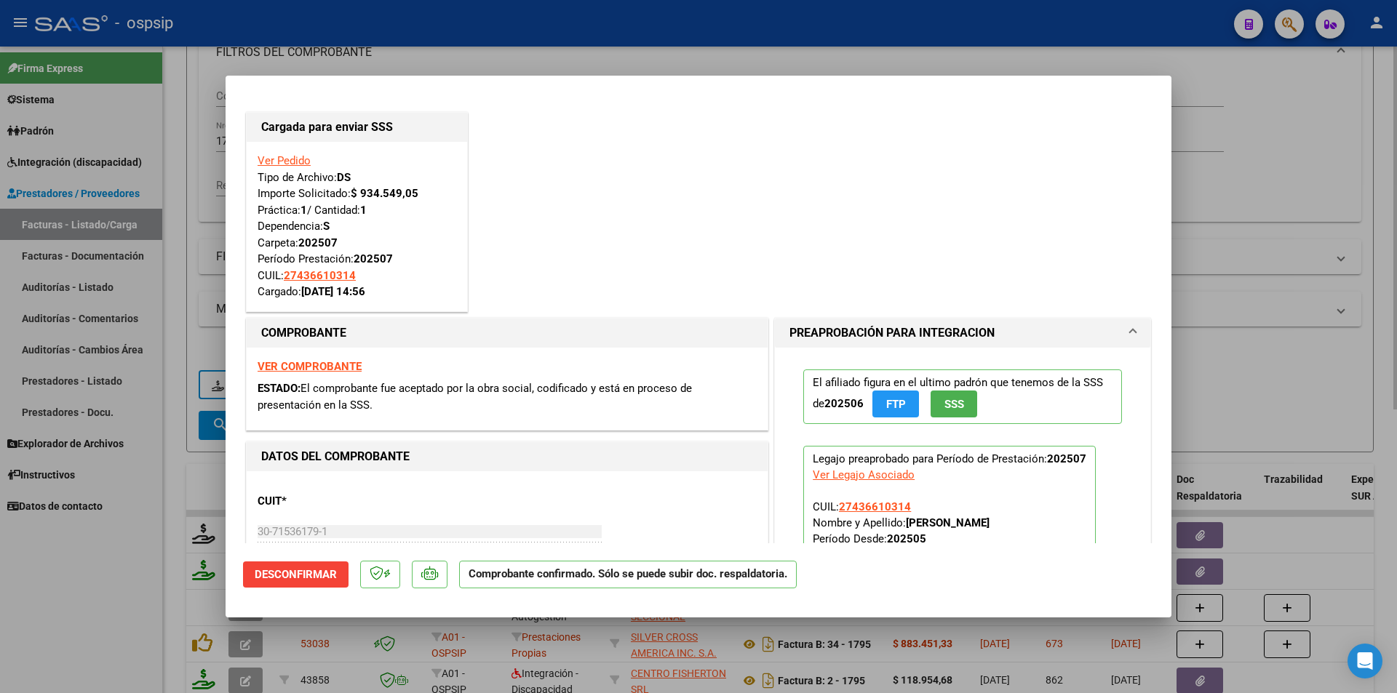
click at [161, 311] on div at bounding box center [698, 346] width 1397 height 693
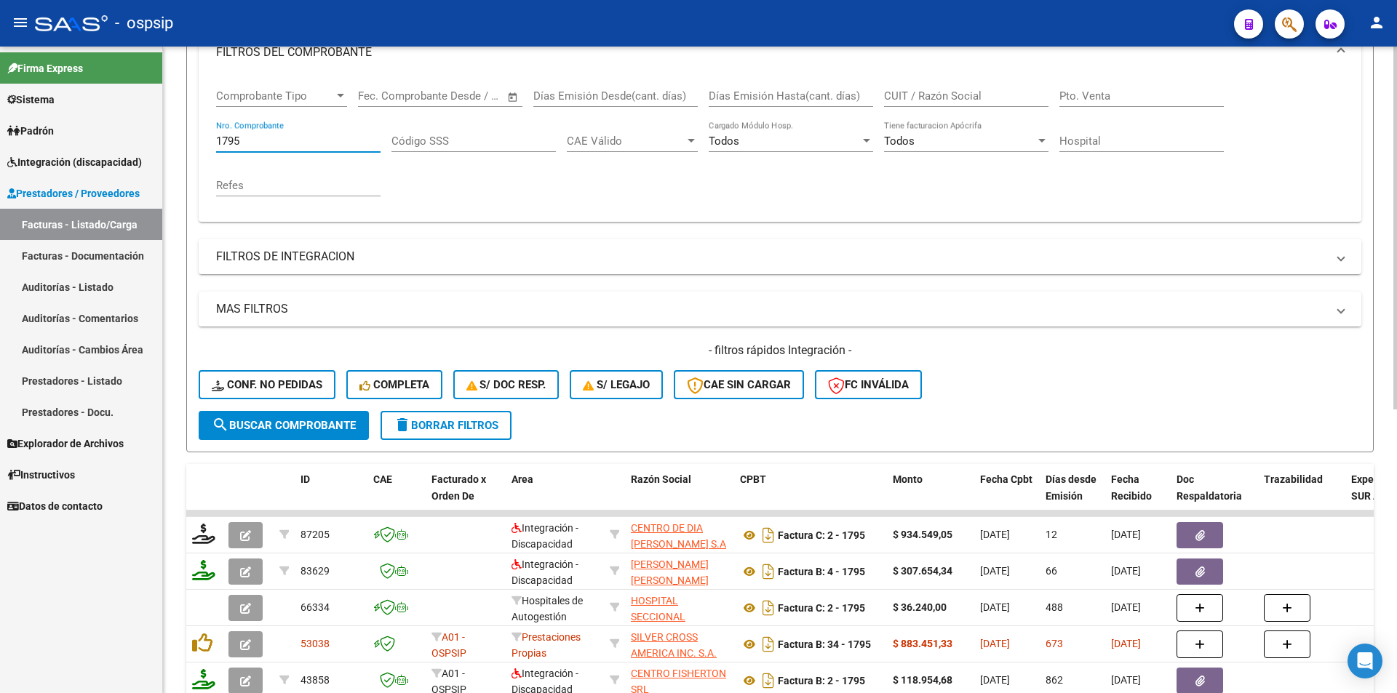
drag, startPoint x: 247, startPoint y: 143, endPoint x: 195, endPoint y: 146, distance: 52.5
click at [199, 138] on div "Comprobante Tipo Comprobante Tipo Start date – End date Fec. Comprobante Desde …" at bounding box center [780, 149] width 1163 height 146
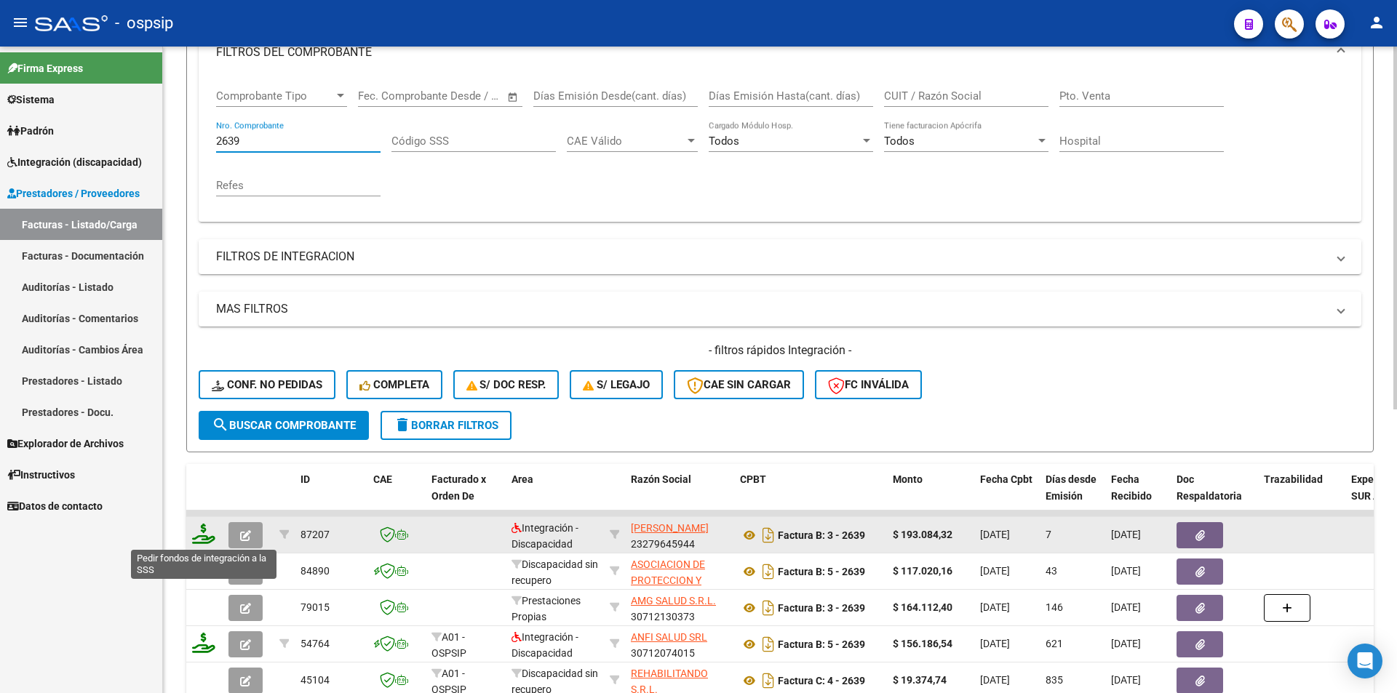
click at [204, 535] on icon at bounding box center [203, 534] width 23 height 20
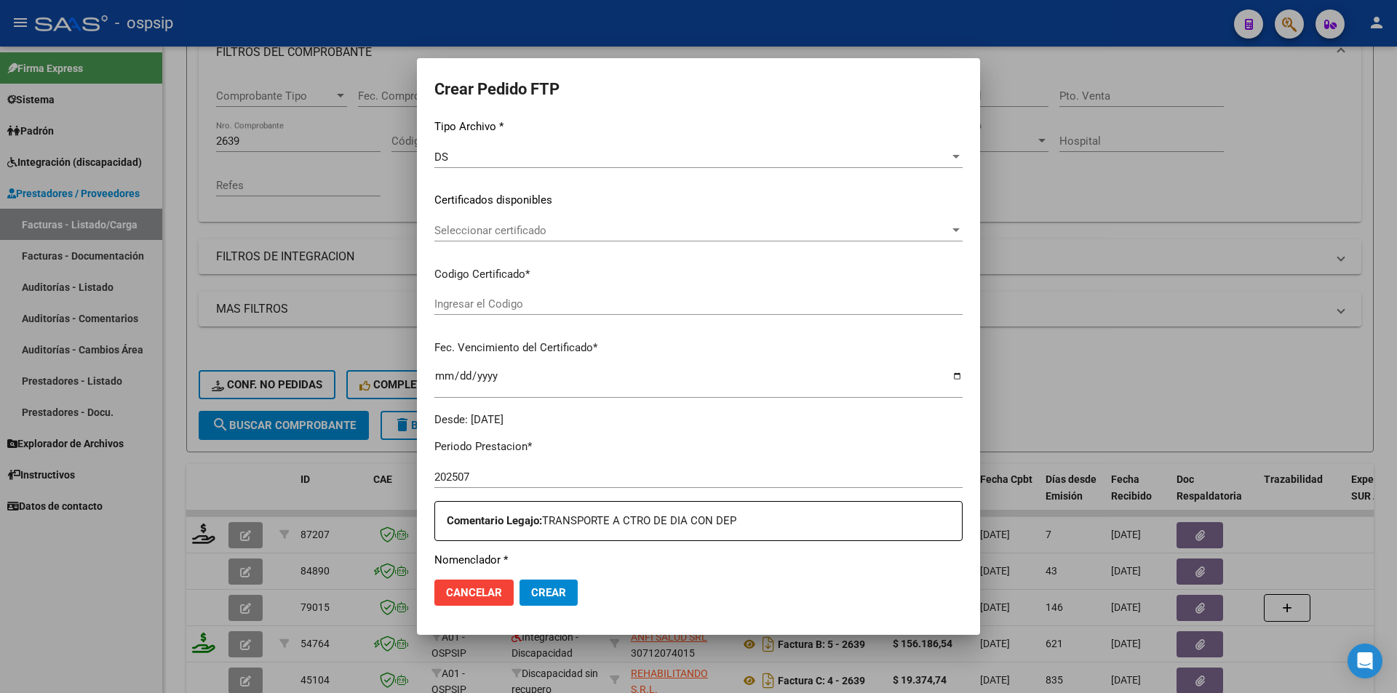
scroll to position [364, 0]
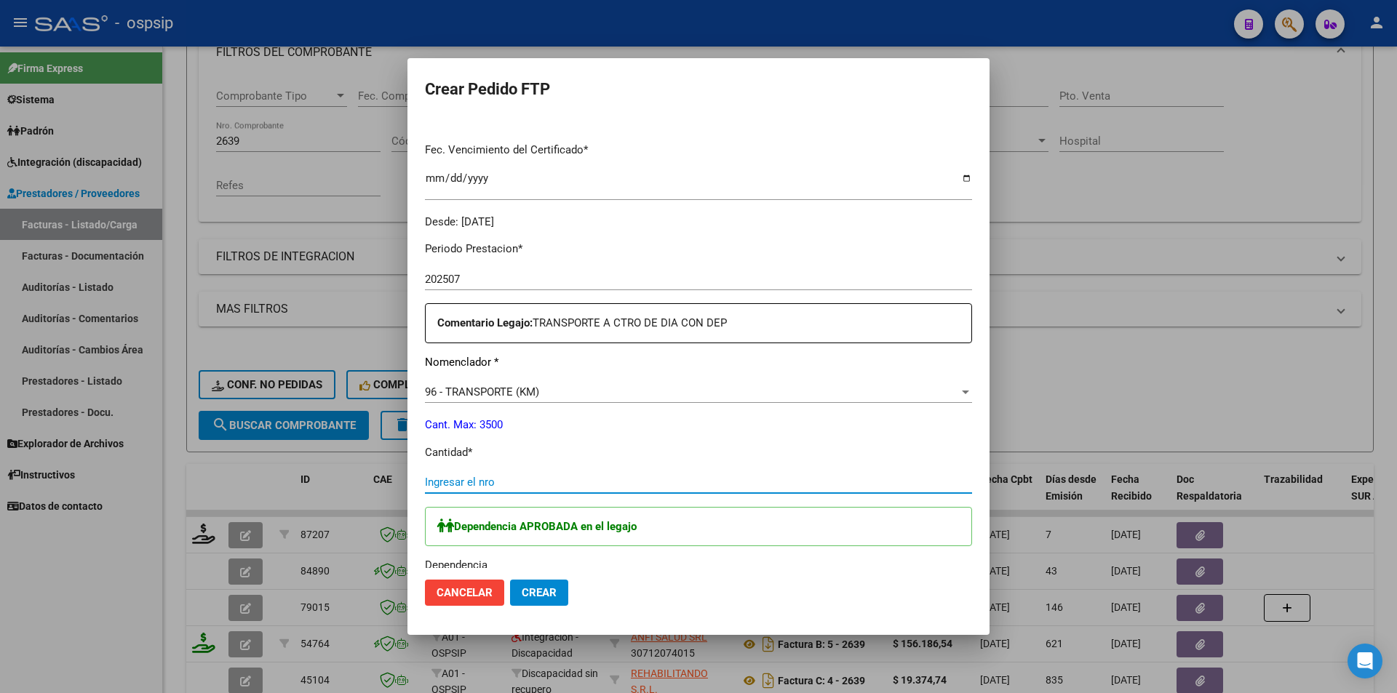
click at [472, 479] on input "Ingresar el nro" at bounding box center [698, 482] width 547 height 13
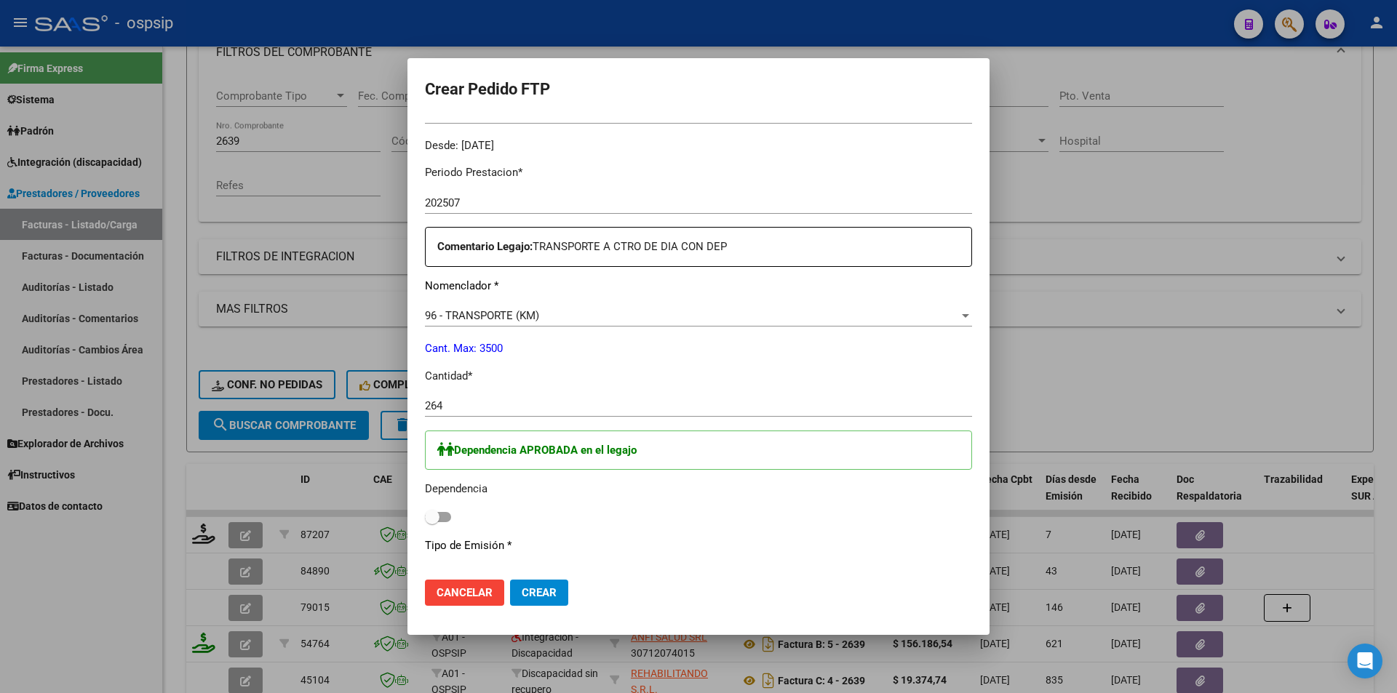
scroll to position [509, 0]
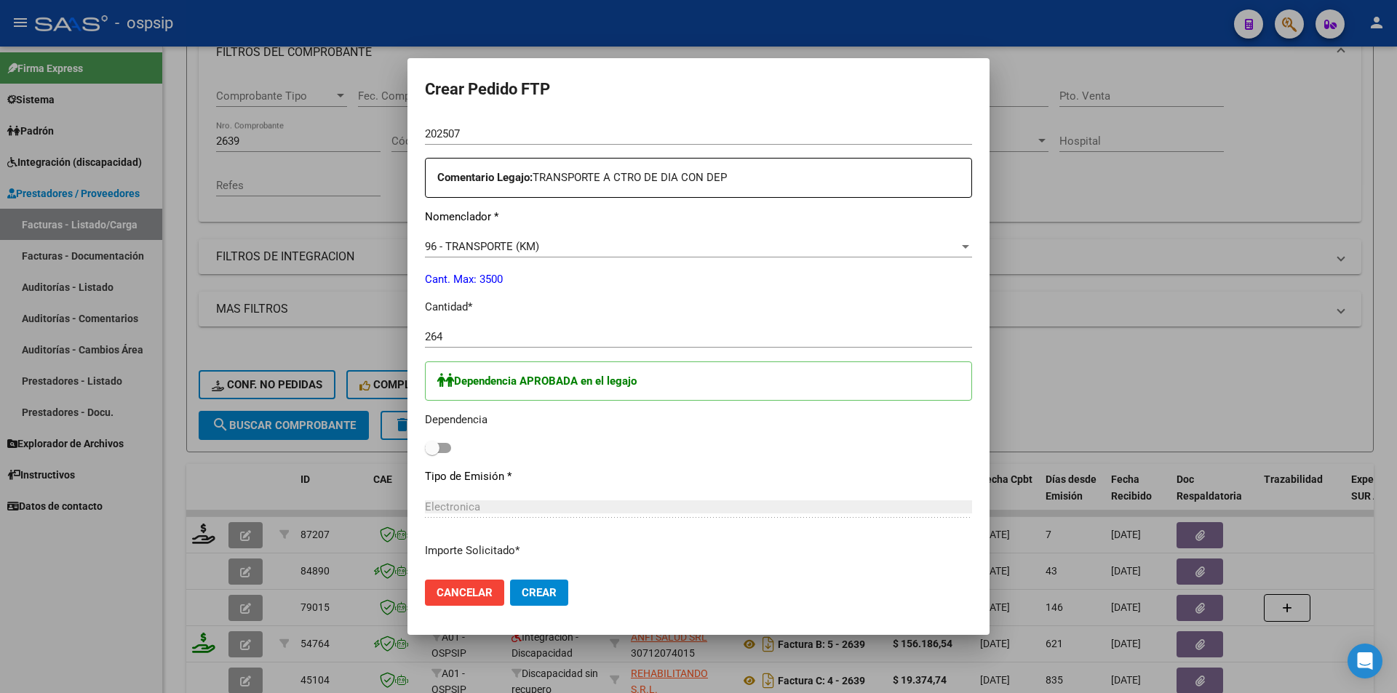
click at [445, 444] on span at bounding box center [438, 448] width 26 height 10
click at [432, 453] on input "checkbox" at bounding box center [432, 453] width 1 height 1
click at [539, 595] on span "Crear" at bounding box center [539, 593] width 35 height 13
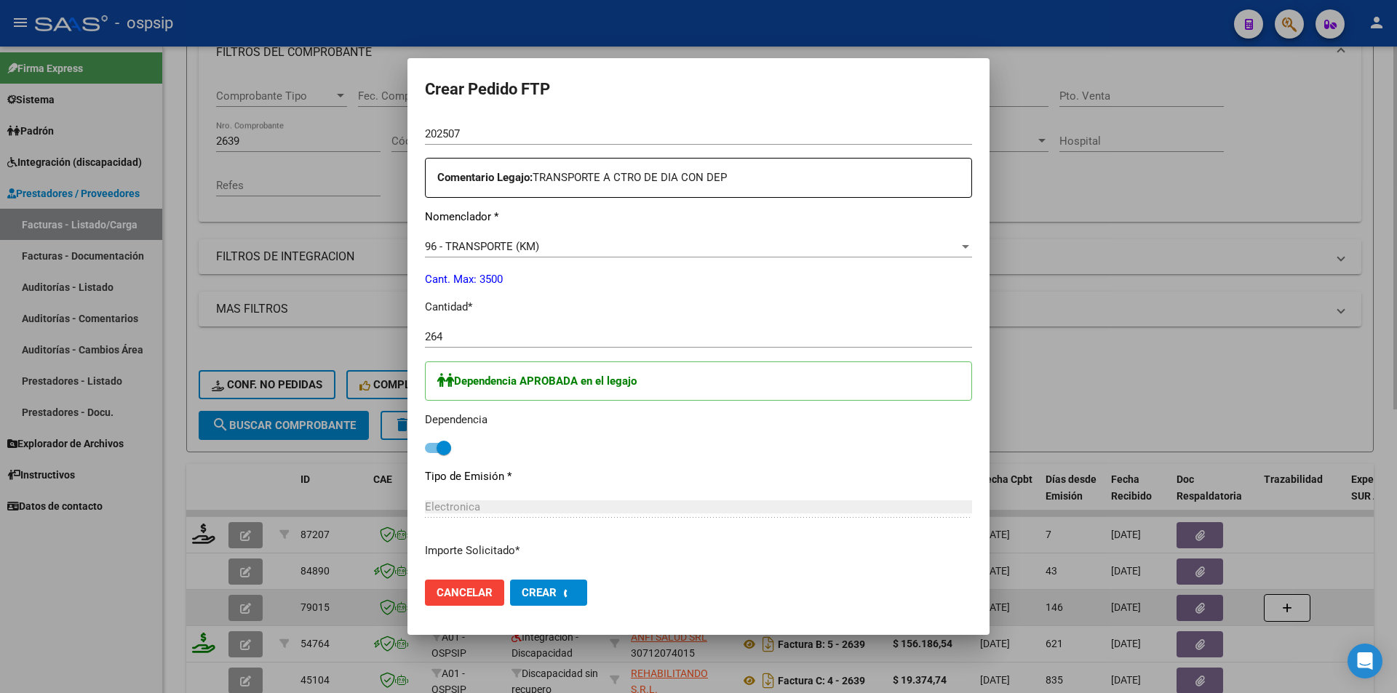
scroll to position [0, 0]
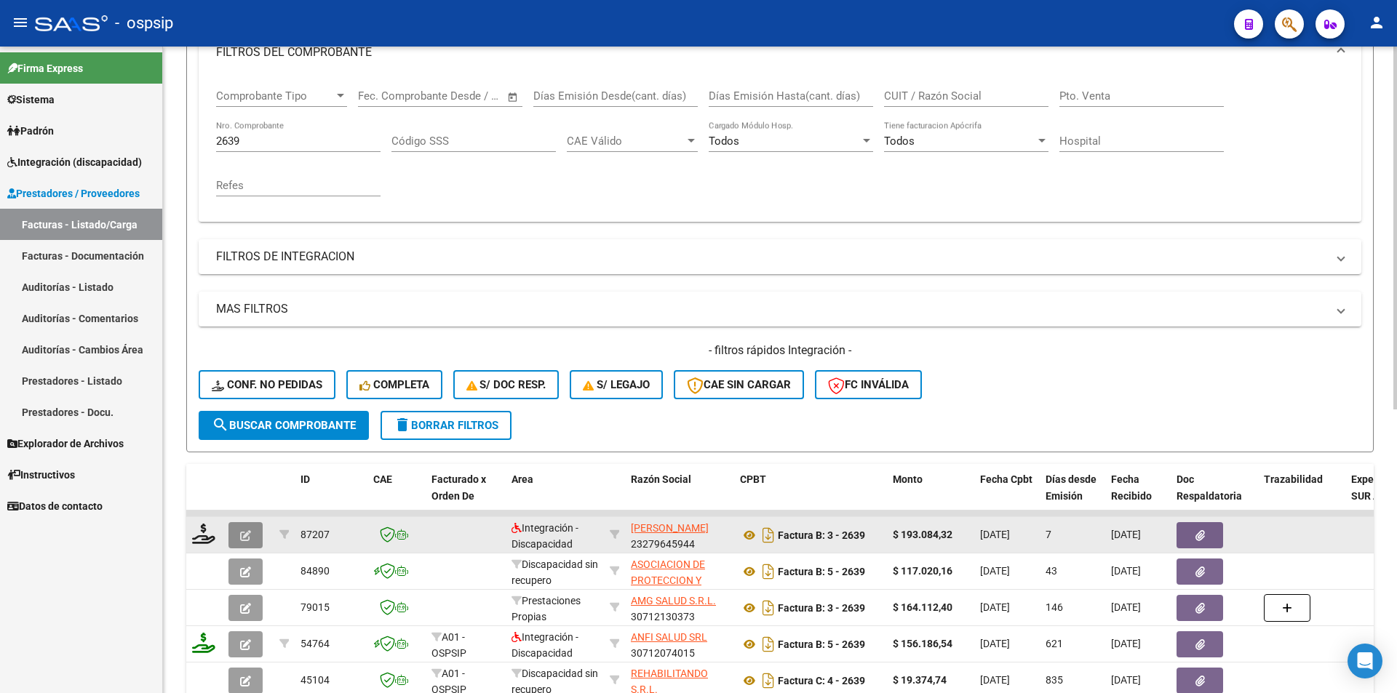
click at [255, 534] on button "button" at bounding box center [245, 535] width 34 height 26
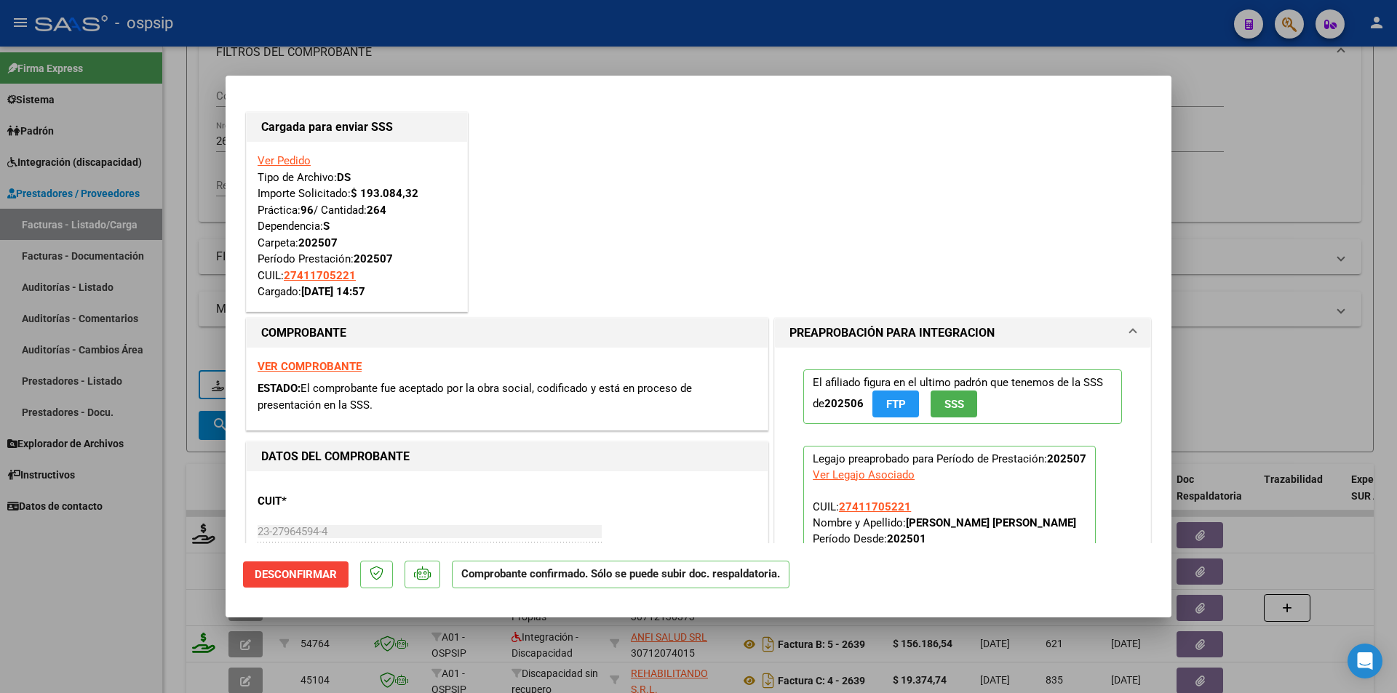
click at [204, 268] on div at bounding box center [698, 346] width 1397 height 693
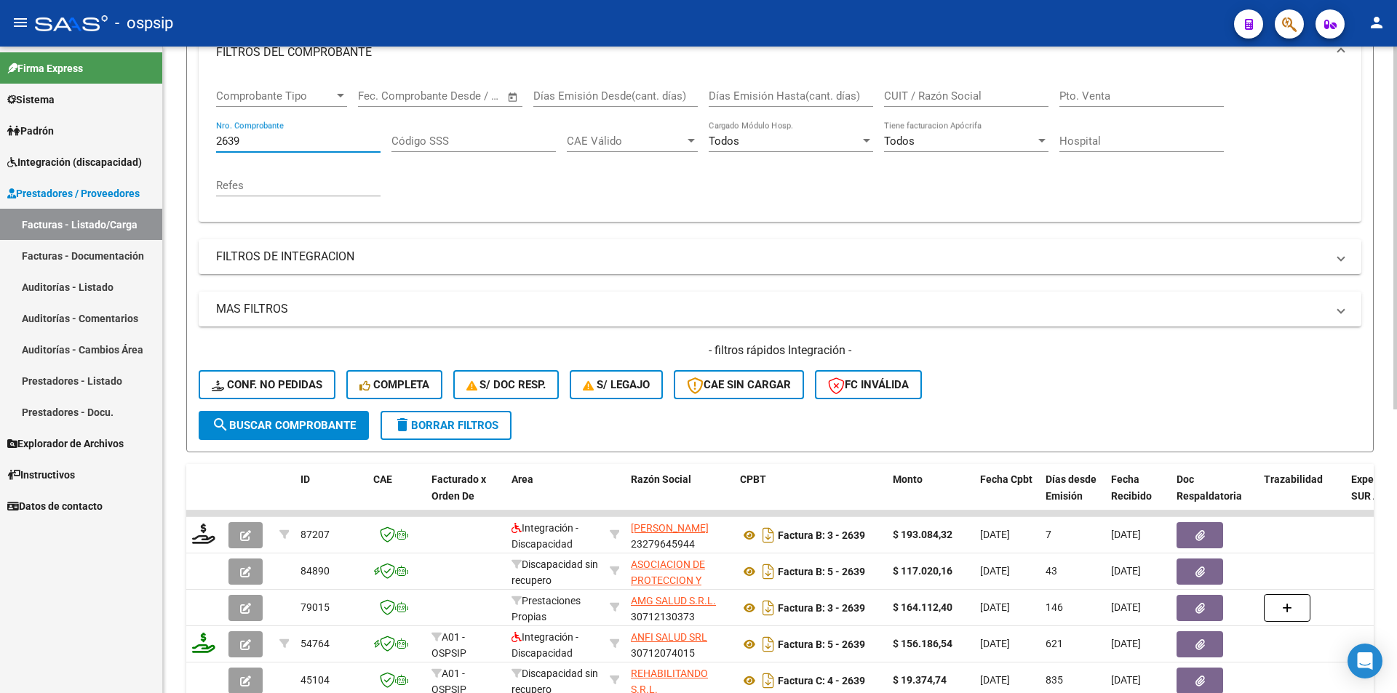
drag, startPoint x: 258, startPoint y: 145, endPoint x: 173, endPoint y: 159, distance: 85.7
click at [172, 149] on div "Video tutorial PRESTADORES -> Listado de CPBTs Emitidos por Prestadores / Prove…" at bounding box center [780, 398] width 1234 height 1141
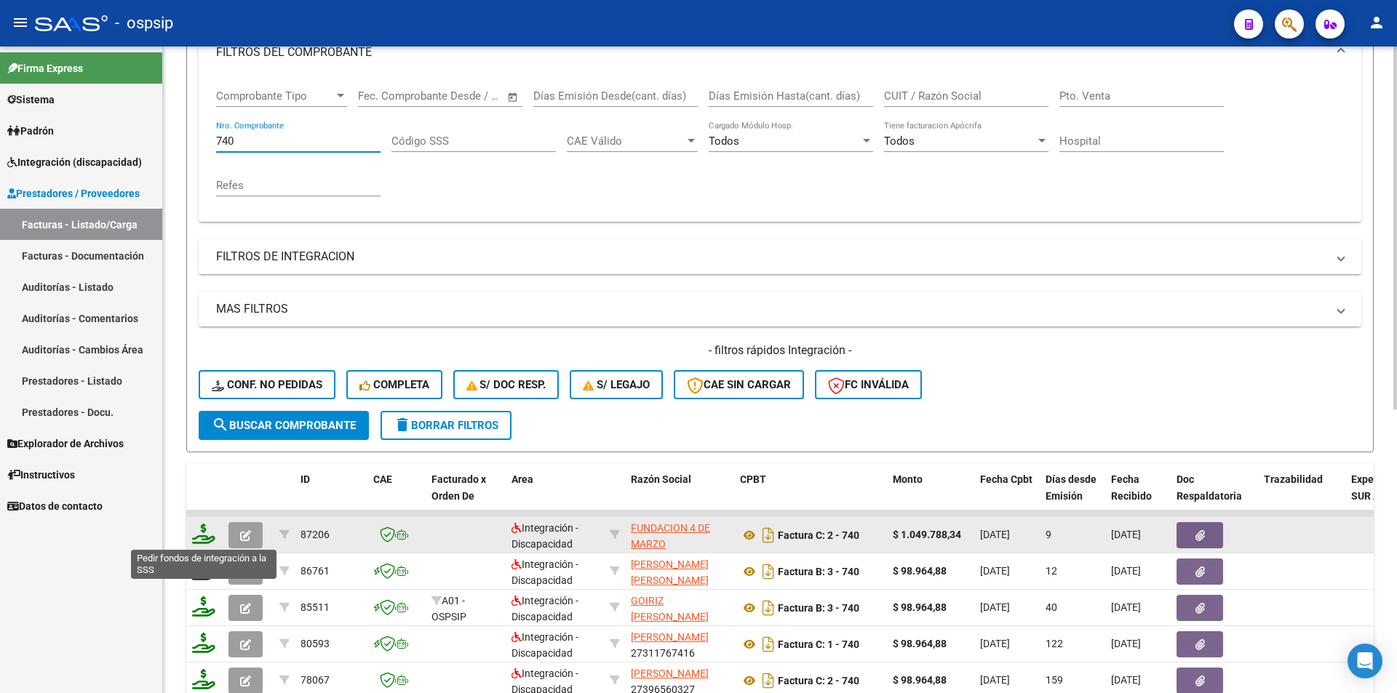
click at [199, 539] on icon at bounding box center [203, 534] width 23 height 20
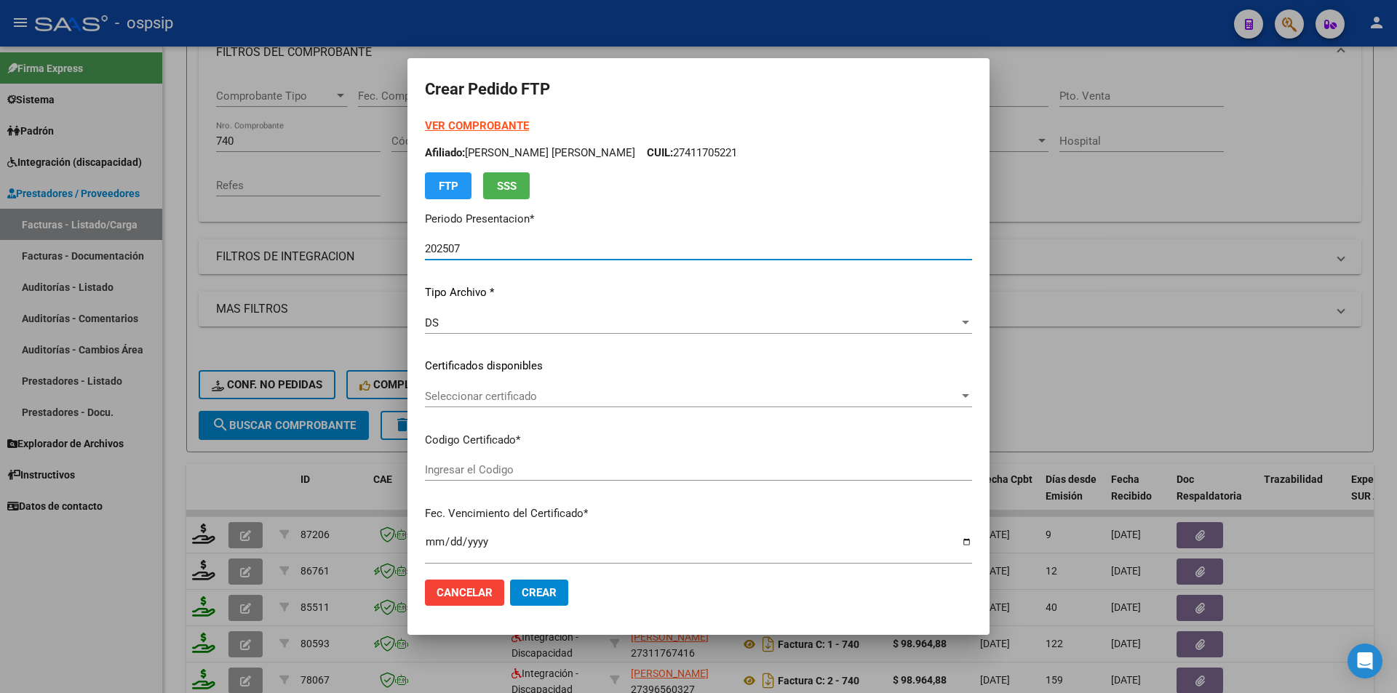
scroll to position [364, 0]
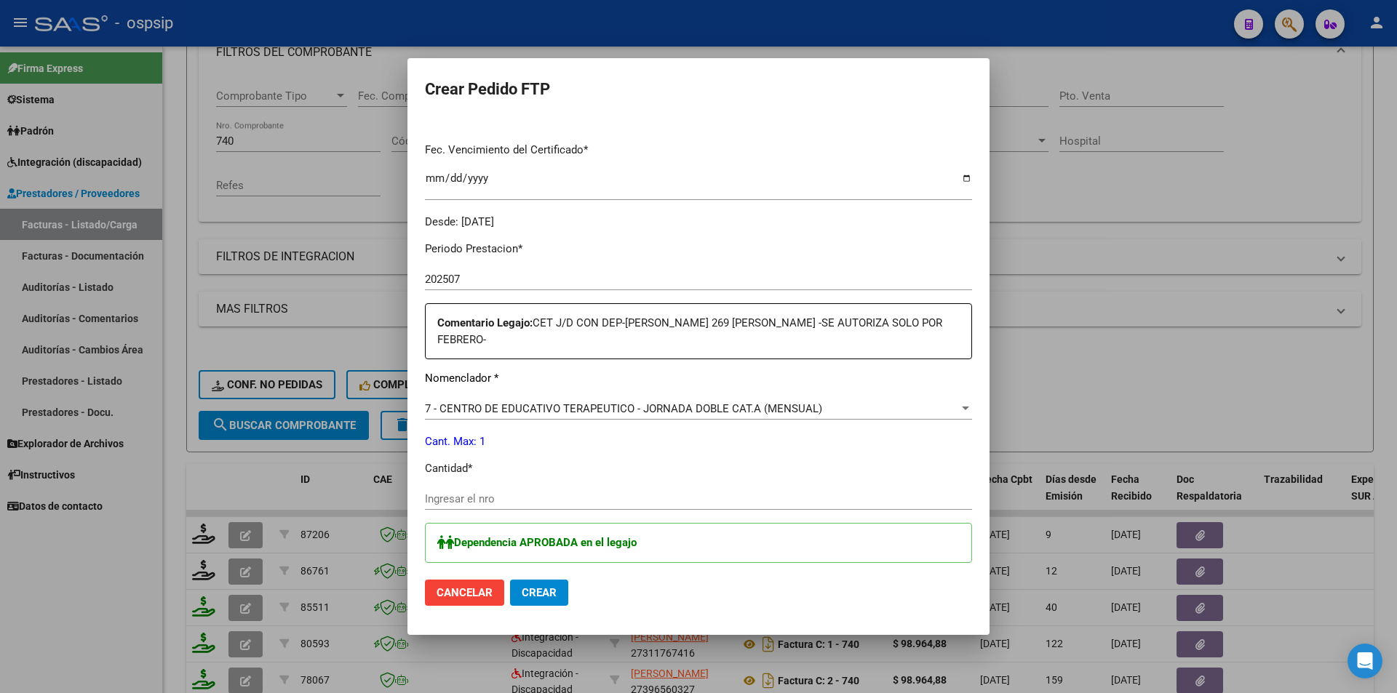
click at [506, 493] on input "Ingresar el nro" at bounding box center [698, 499] width 547 height 13
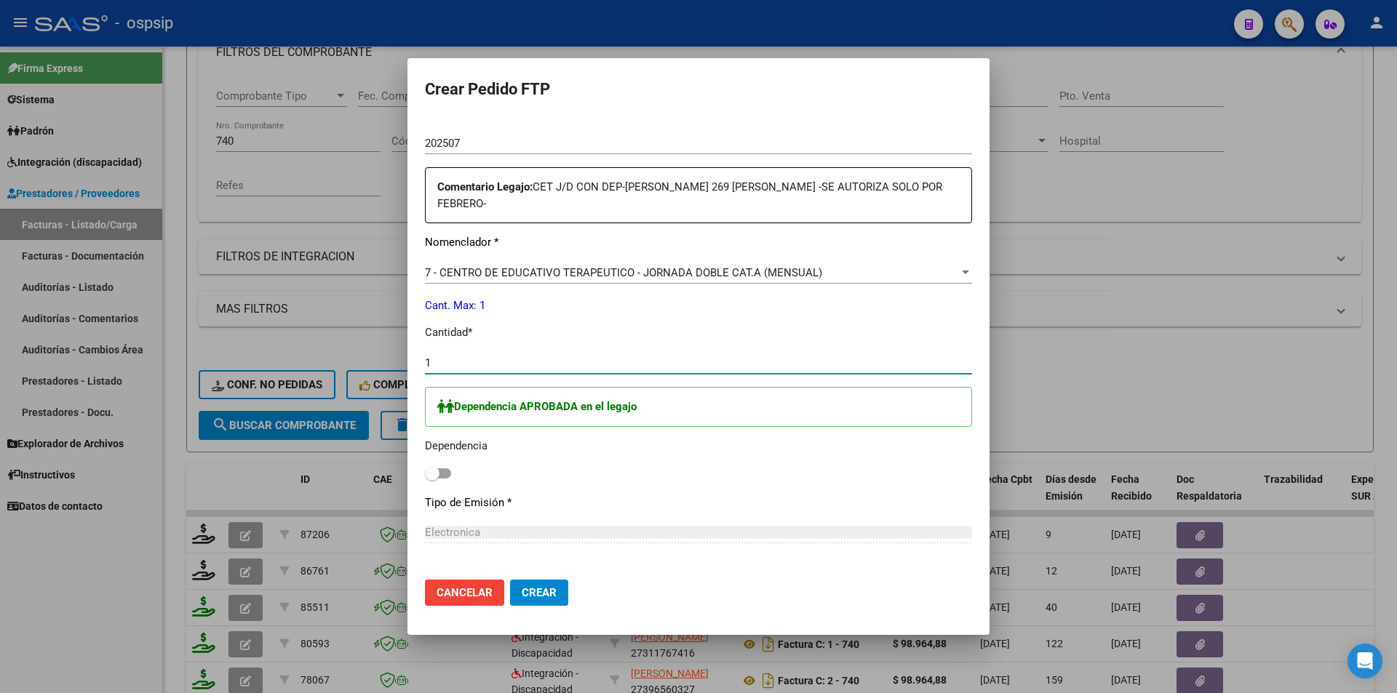
scroll to position [582, 0]
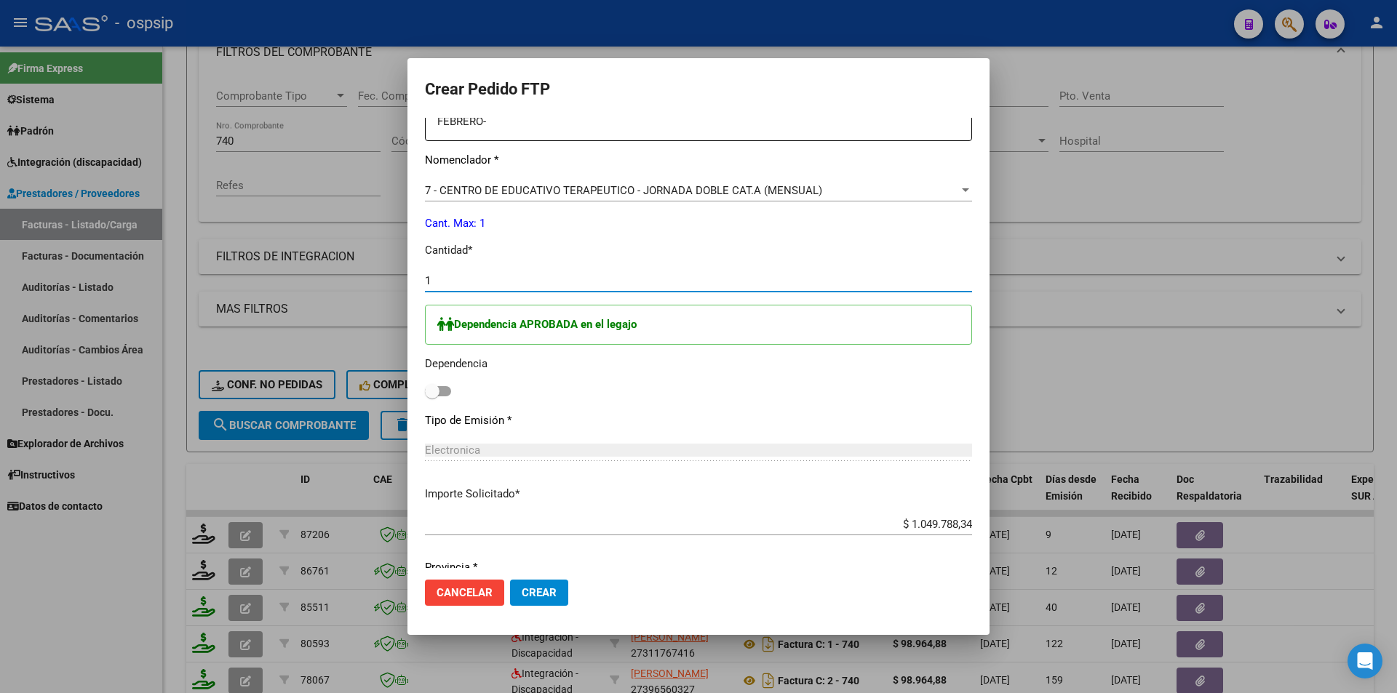
drag, startPoint x: 442, startPoint y: 370, endPoint x: 514, endPoint y: 517, distance: 163.4
click at [440, 386] on span at bounding box center [438, 391] width 26 height 10
click at [432, 397] on input "checkbox" at bounding box center [432, 397] width 1 height 1
click at [528, 589] on span "Crear" at bounding box center [539, 593] width 35 height 13
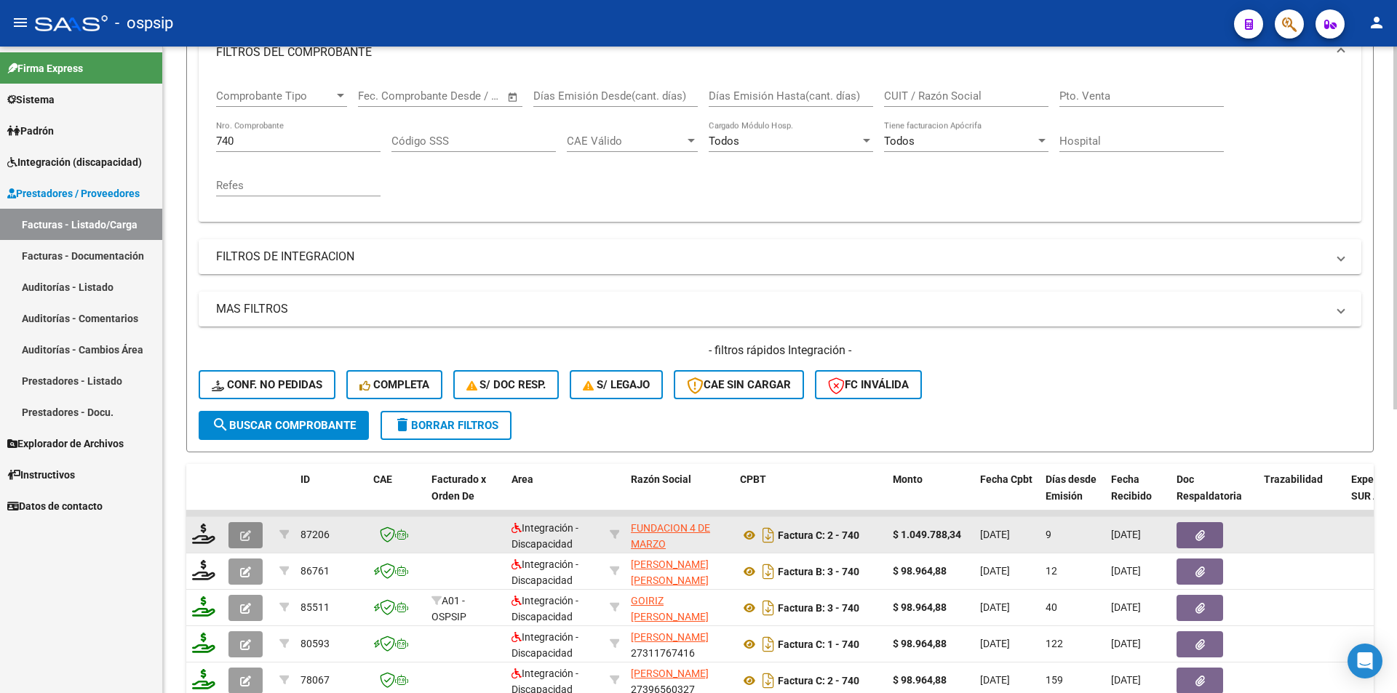
click at [245, 540] on icon "button" at bounding box center [245, 535] width 11 height 11
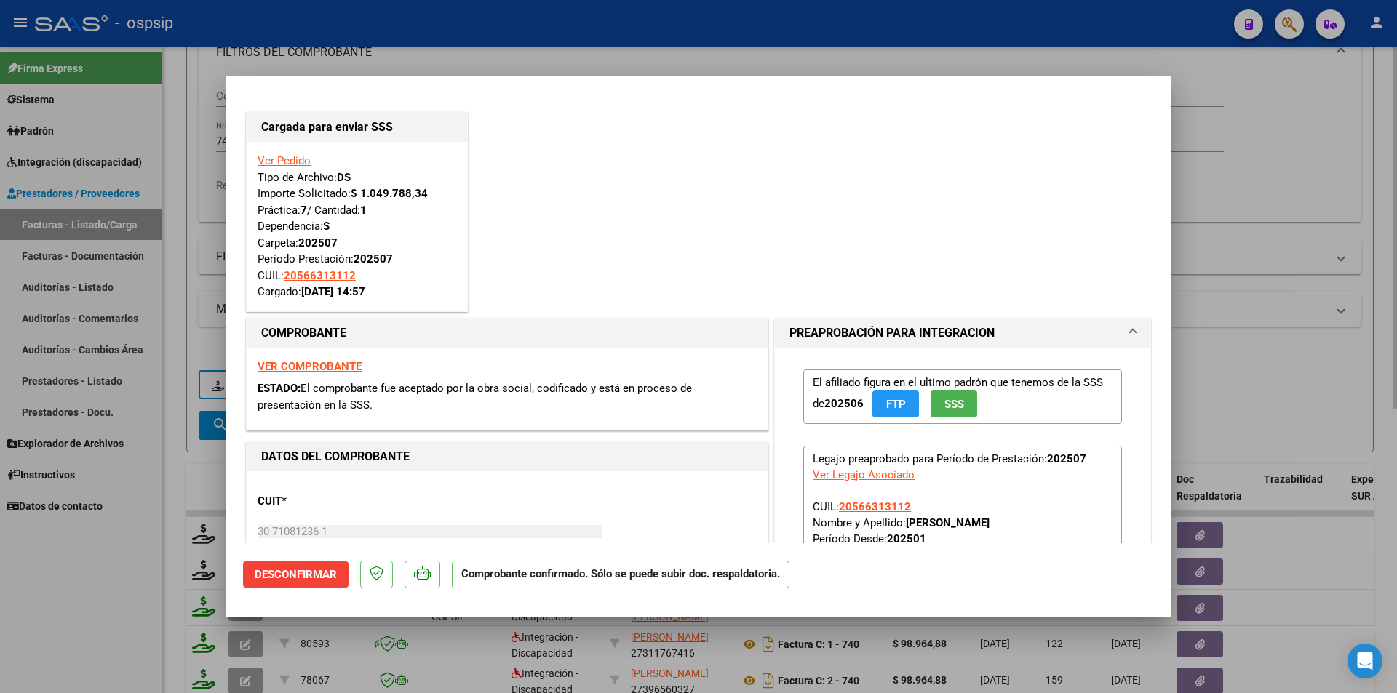
drag, startPoint x: 169, startPoint y: 410, endPoint x: 182, endPoint y: 330, distance: 80.4
click at [170, 405] on div at bounding box center [698, 346] width 1397 height 693
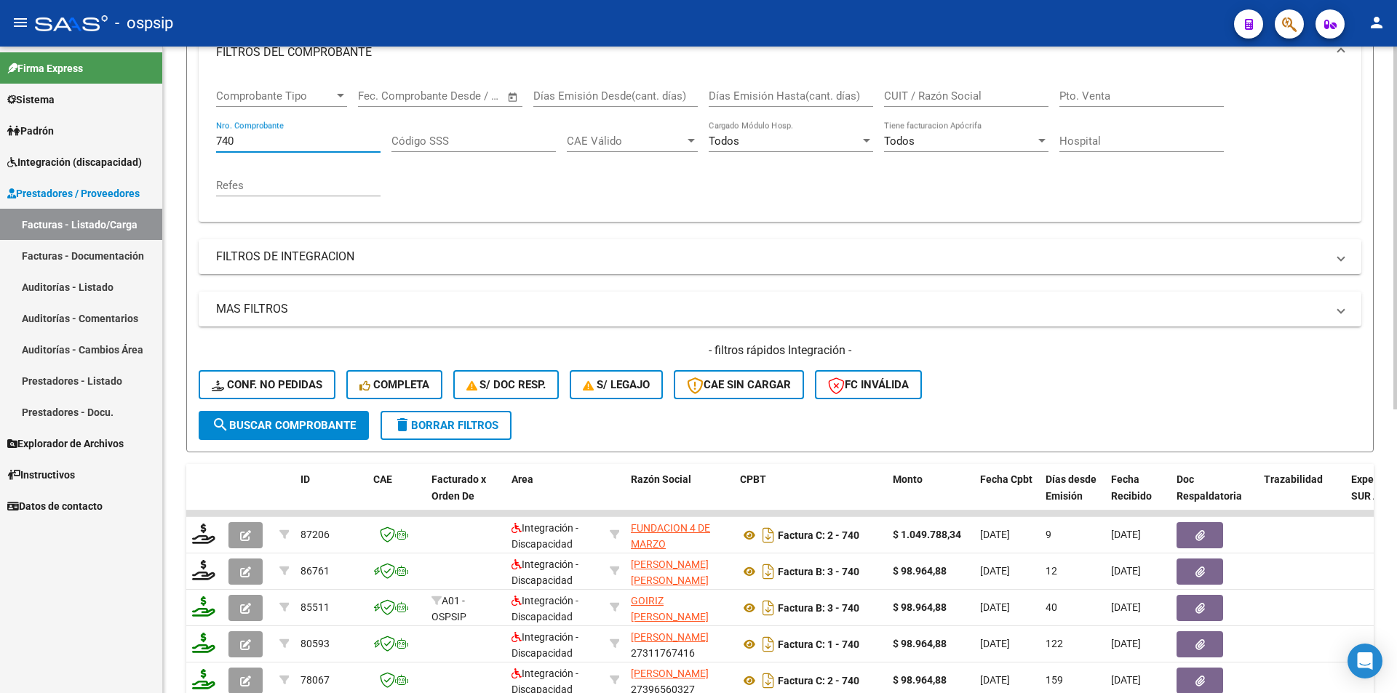
drag, startPoint x: 240, startPoint y: 140, endPoint x: 188, endPoint y: 144, distance: 51.8
click at [191, 138] on form "Filtros Id Area Area Seleccionar Gerenciador Seleccionar Gerenciador Todos Conf…" at bounding box center [780, 203] width 1188 height 498
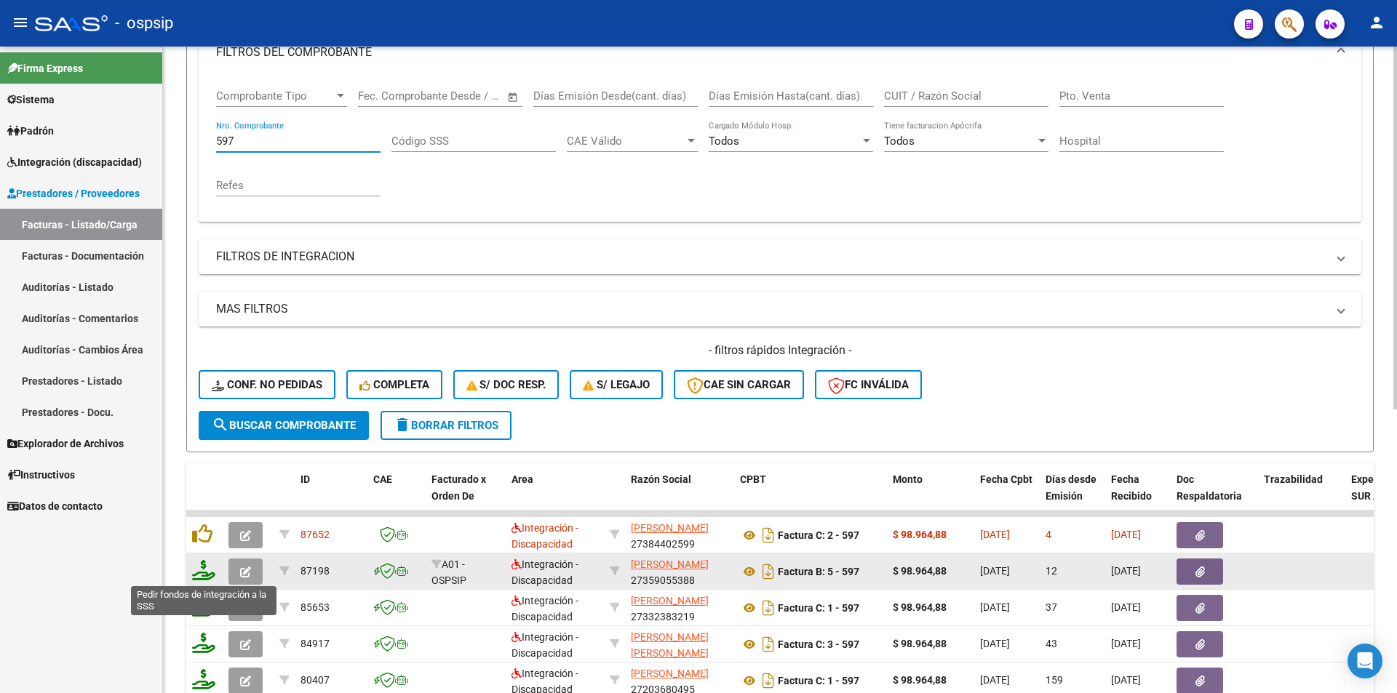
click at [205, 577] on icon at bounding box center [203, 570] width 23 height 20
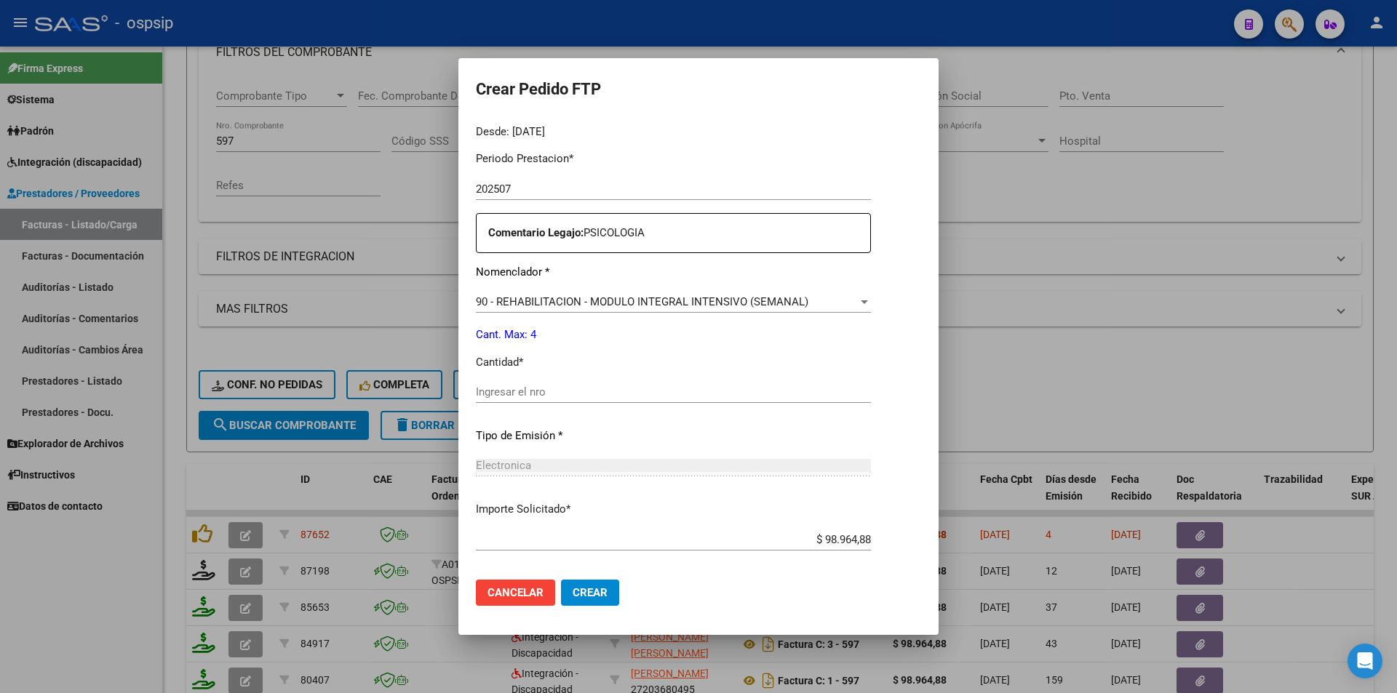
scroll to position [492, 0]
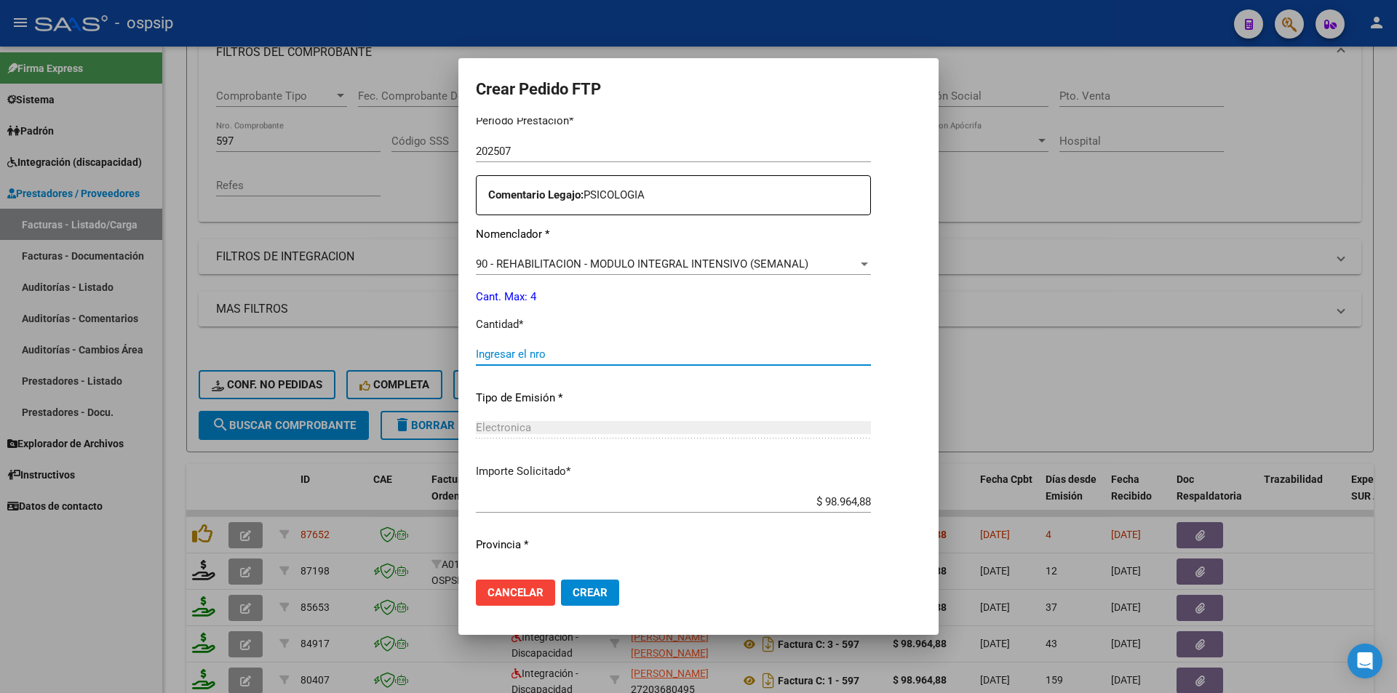
click at [526, 352] on input "Ingresar el nro" at bounding box center [673, 354] width 395 height 13
click at [581, 588] on span "Crear" at bounding box center [590, 593] width 35 height 13
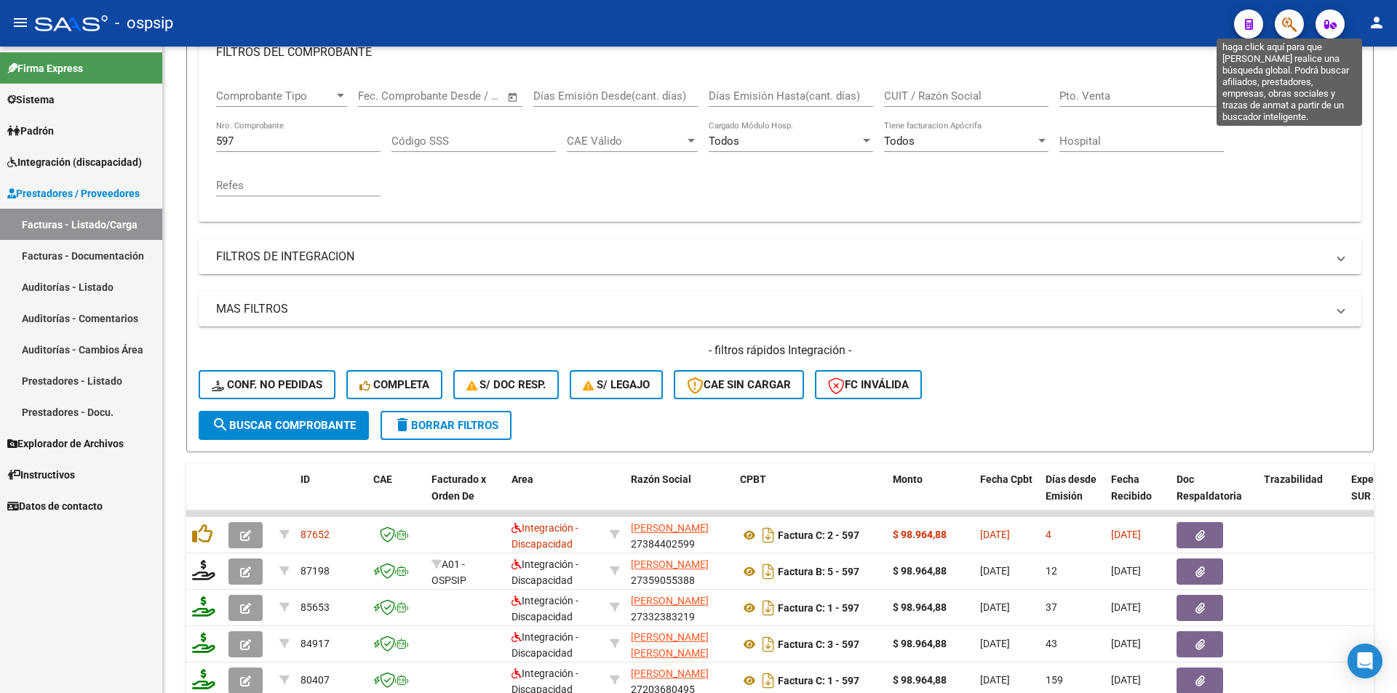
click at [1289, 27] on icon "button" at bounding box center [1289, 24] width 15 height 17
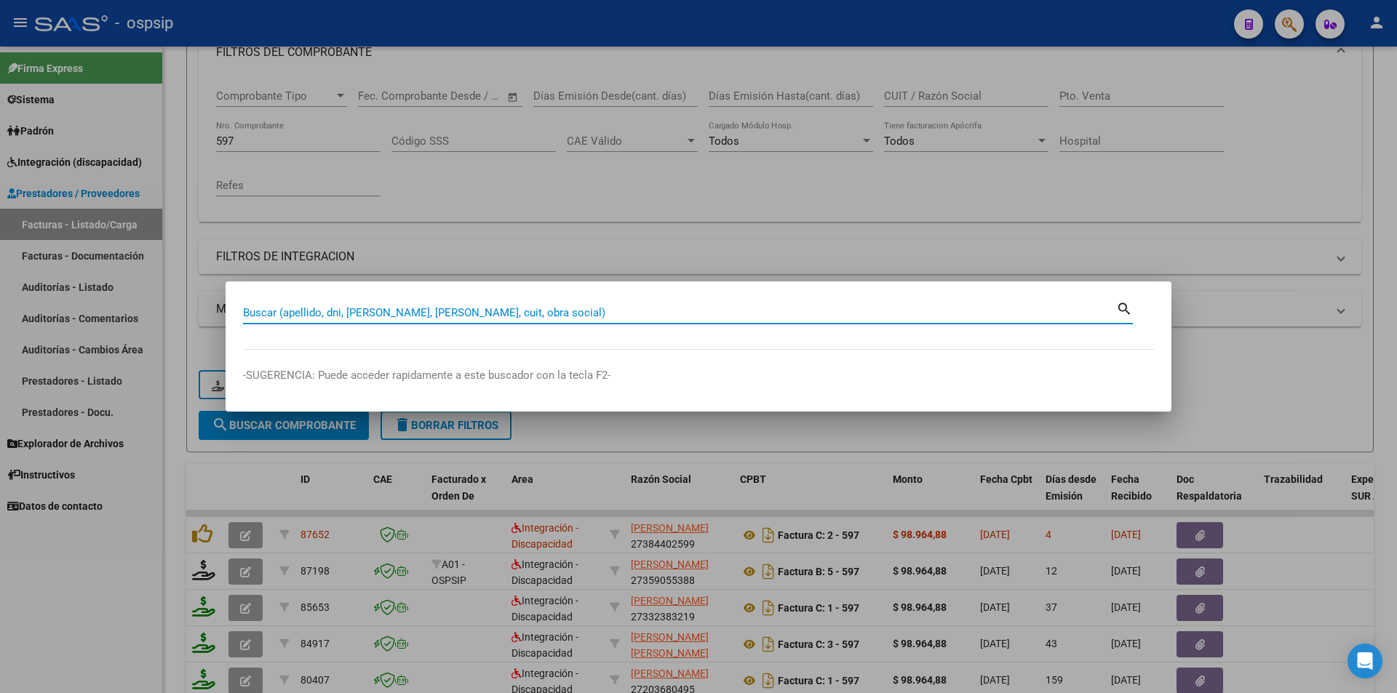
paste input "27531727350"
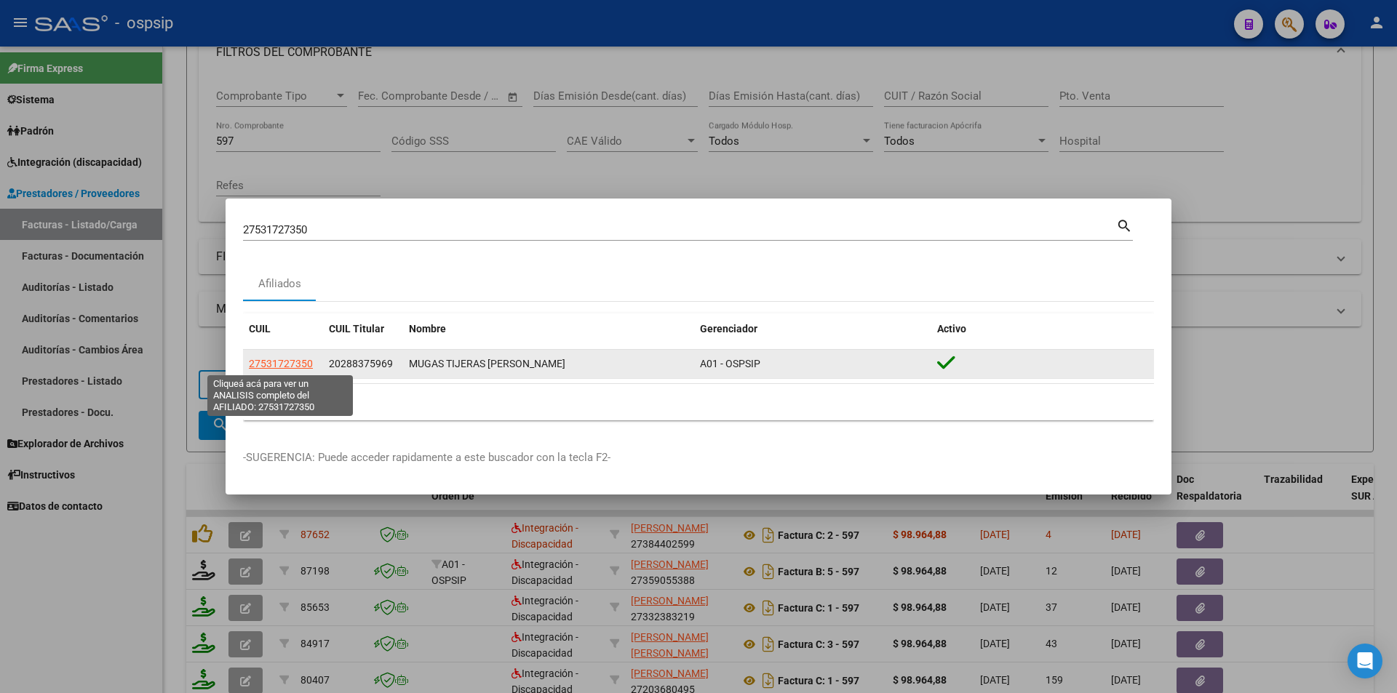
click at [290, 366] on span "27531727350" at bounding box center [281, 364] width 64 height 12
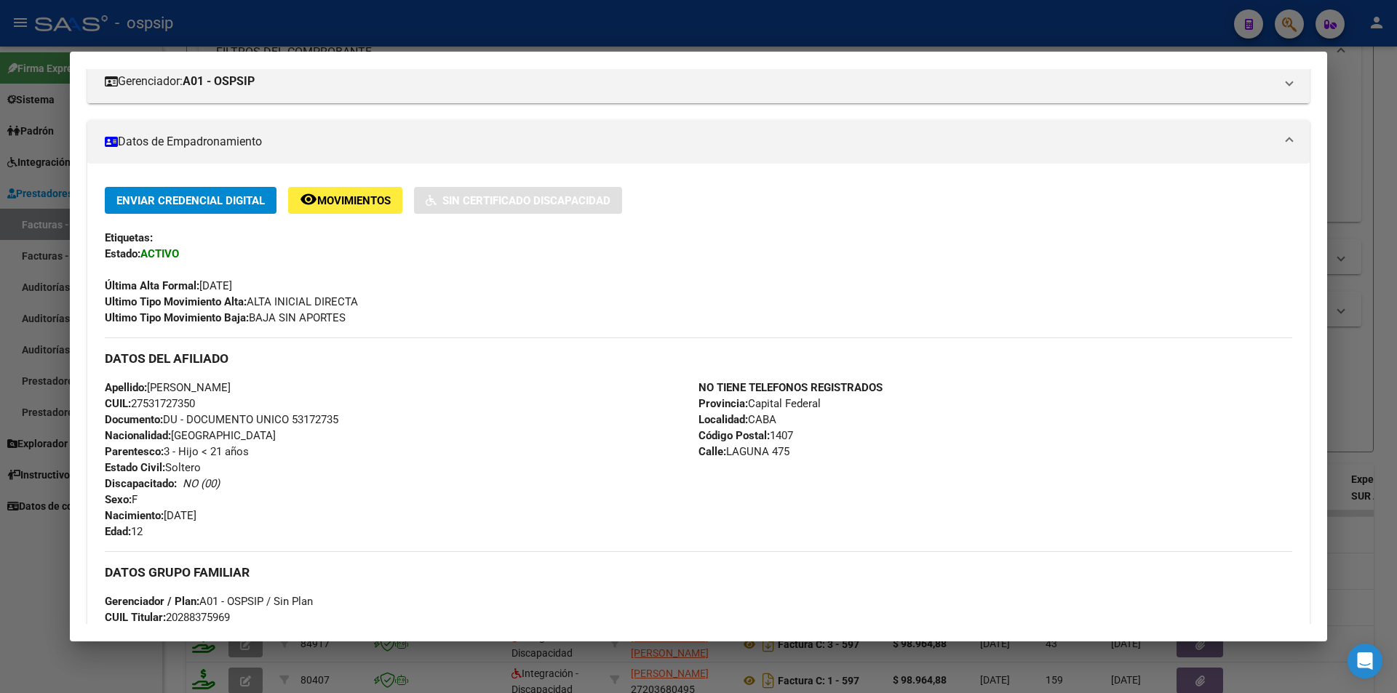
scroll to position [218, 0]
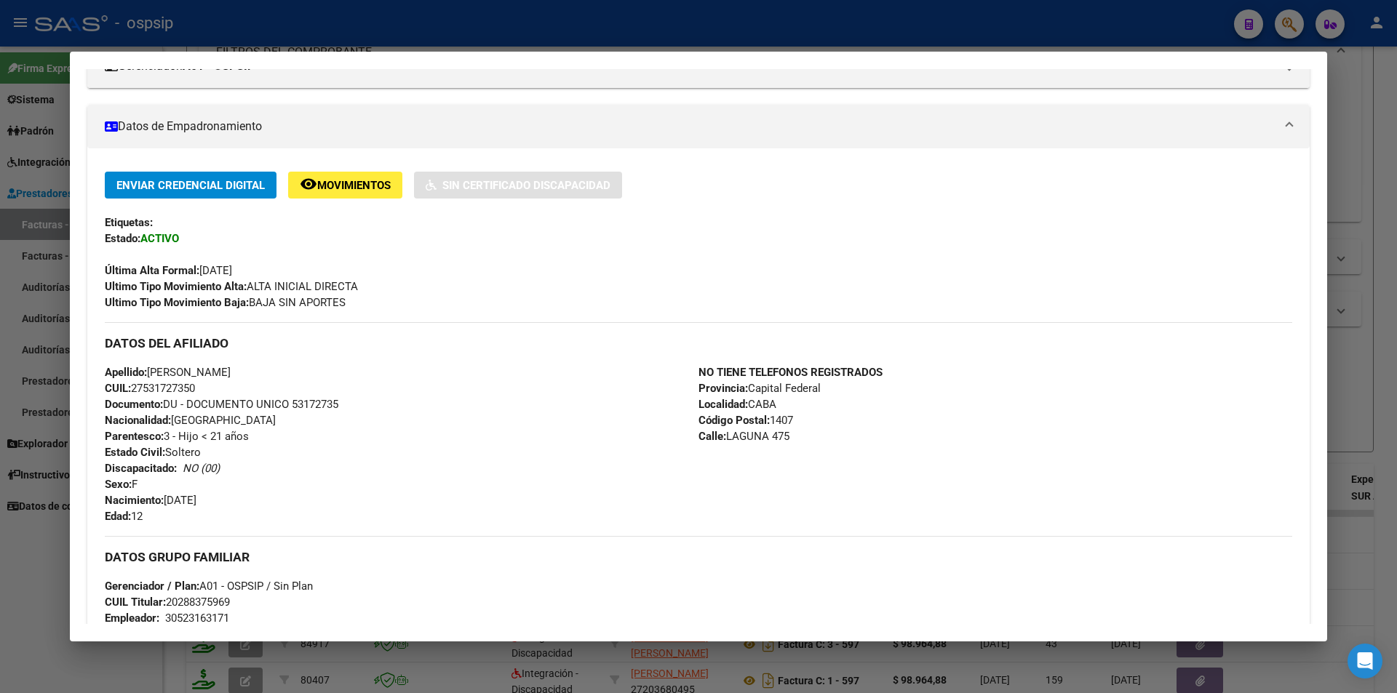
click at [784, 18] on div at bounding box center [698, 346] width 1397 height 693
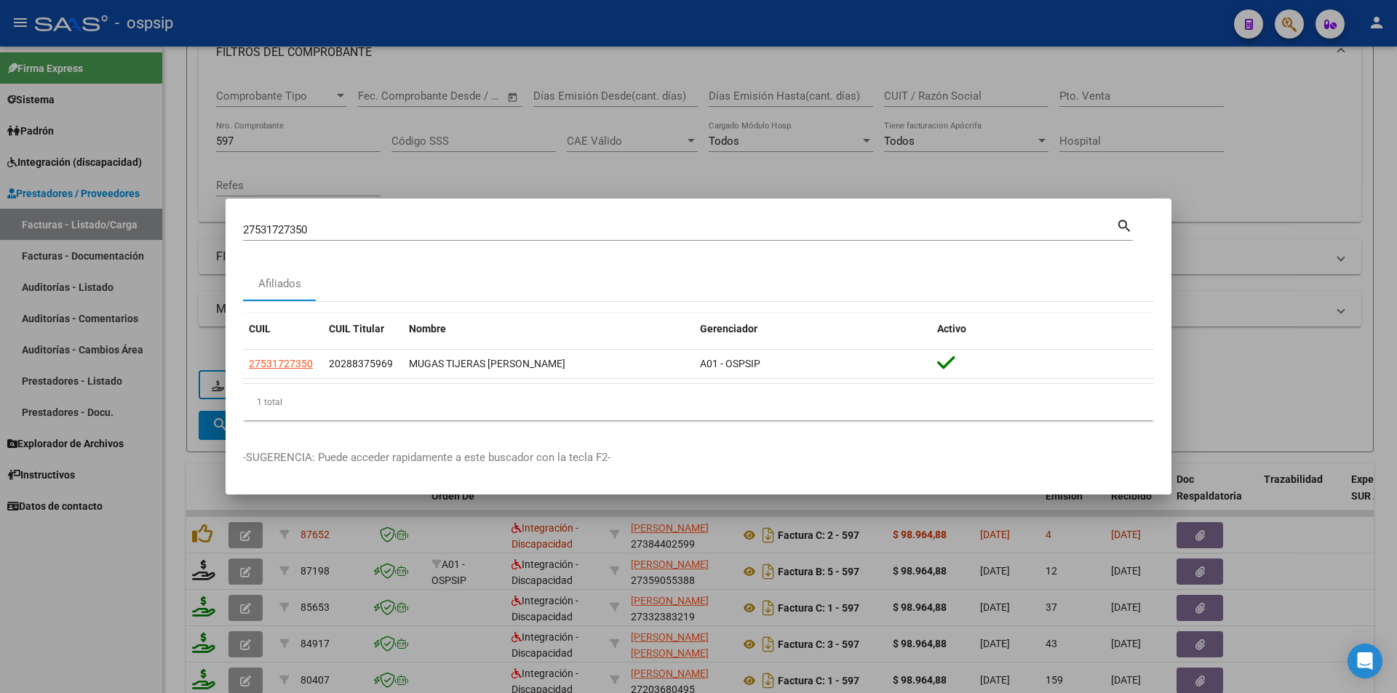
click at [776, 12] on div at bounding box center [698, 346] width 1397 height 693
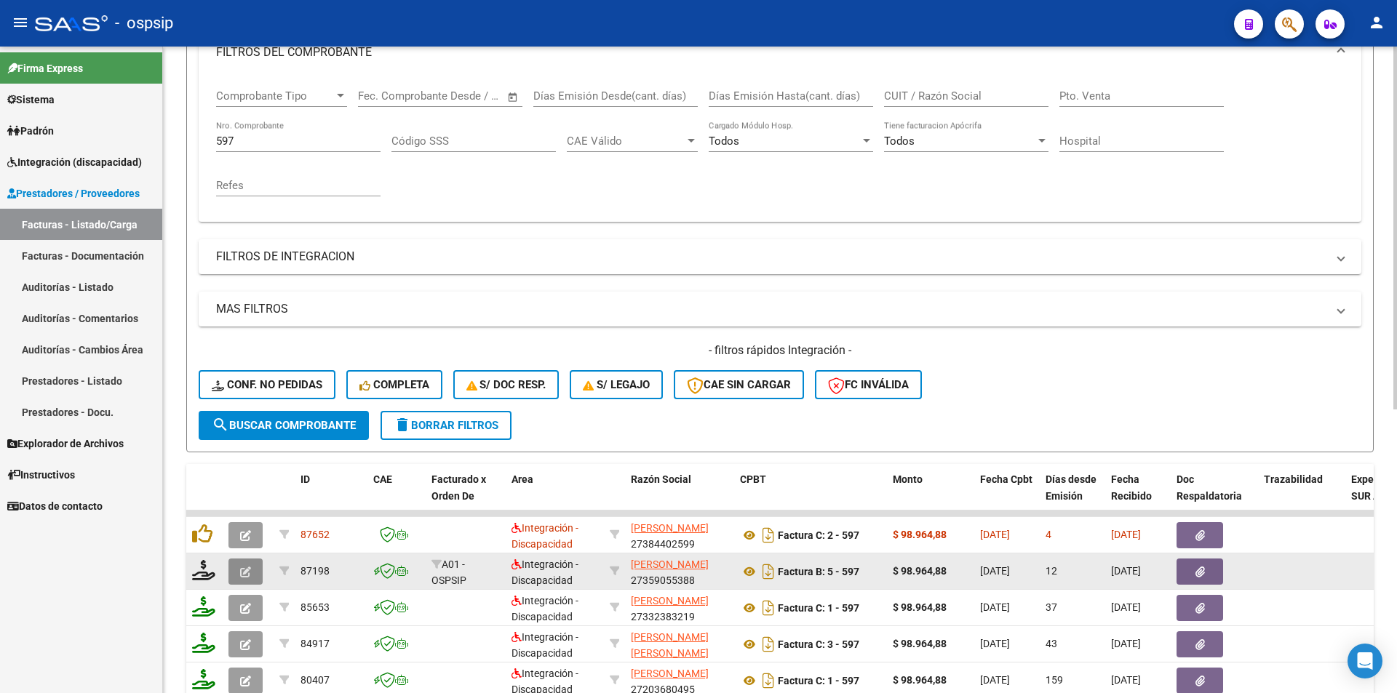
click at [237, 574] on button "button" at bounding box center [245, 572] width 34 height 26
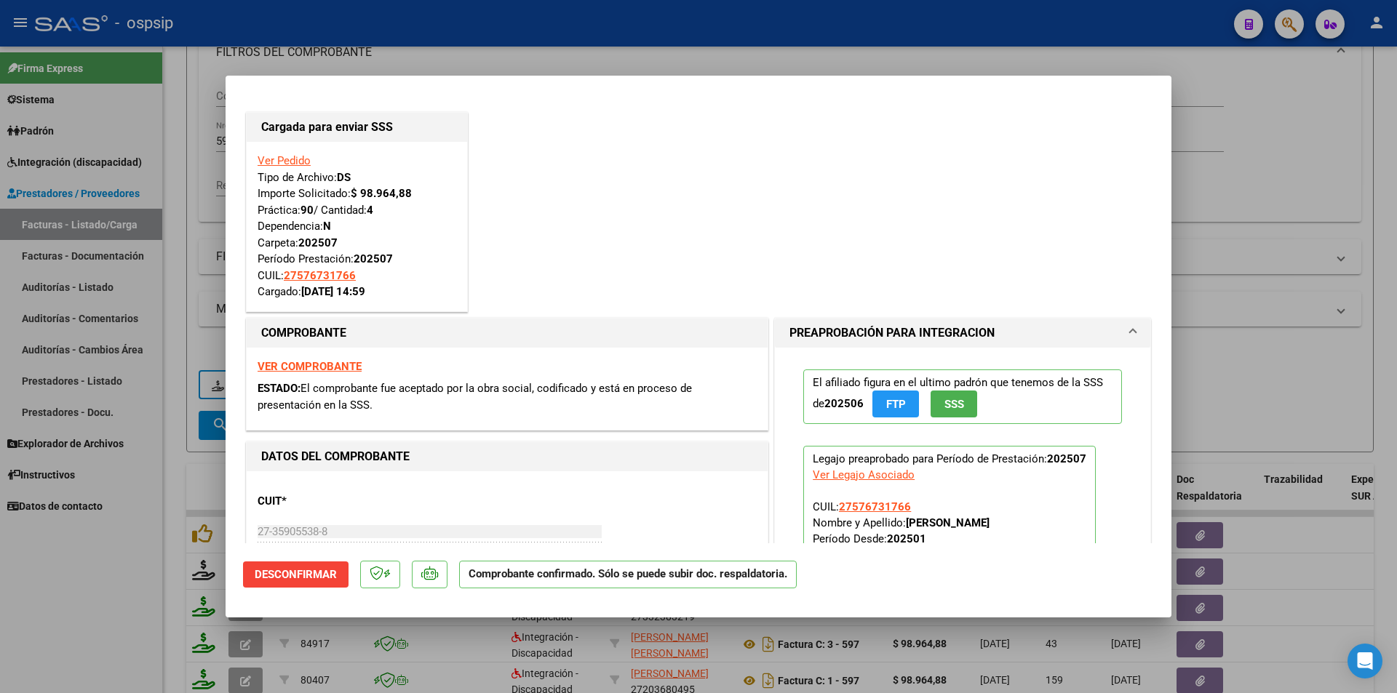
click at [94, 590] on div at bounding box center [698, 346] width 1397 height 693
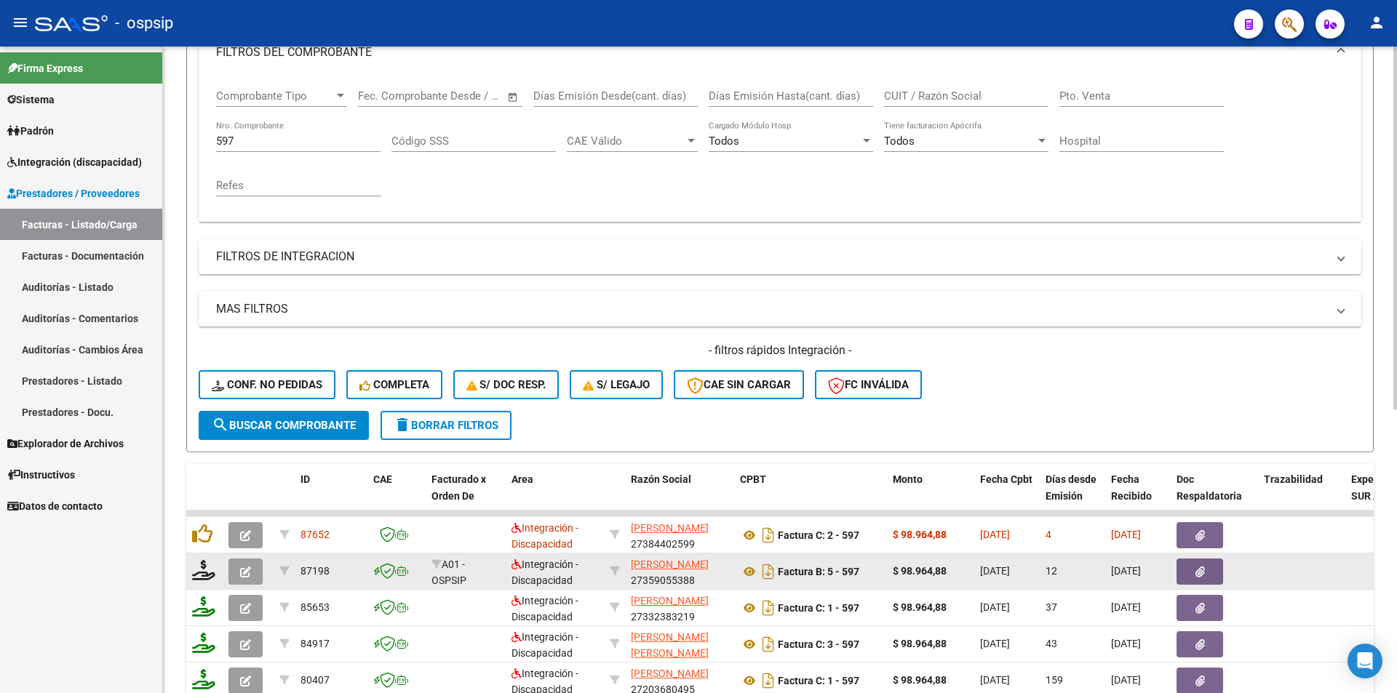
click at [250, 583] on button "button" at bounding box center [245, 572] width 34 height 26
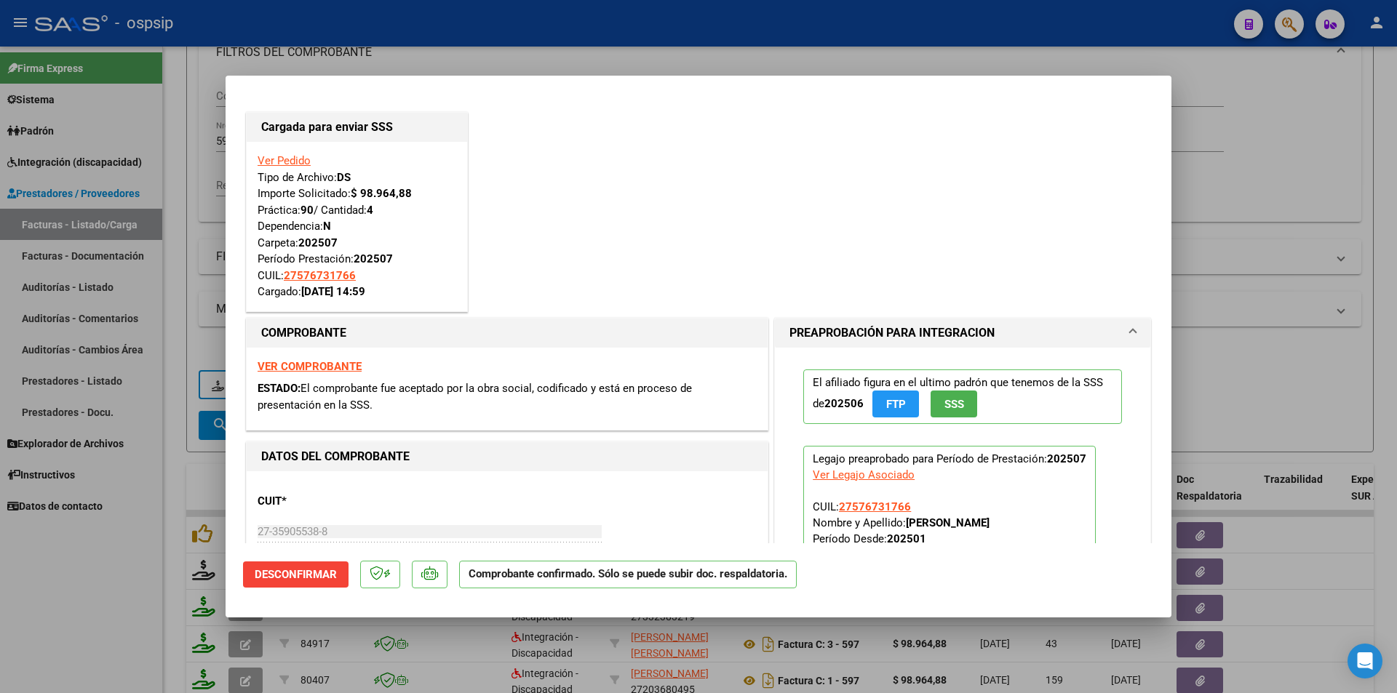
drag, startPoint x: 181, startPoint y: 492, endPoint x: 187, endPoint y: 434, distance: 58.5
click at [181, 490] on div at bounding box center [698, 346] width 1397 height 693
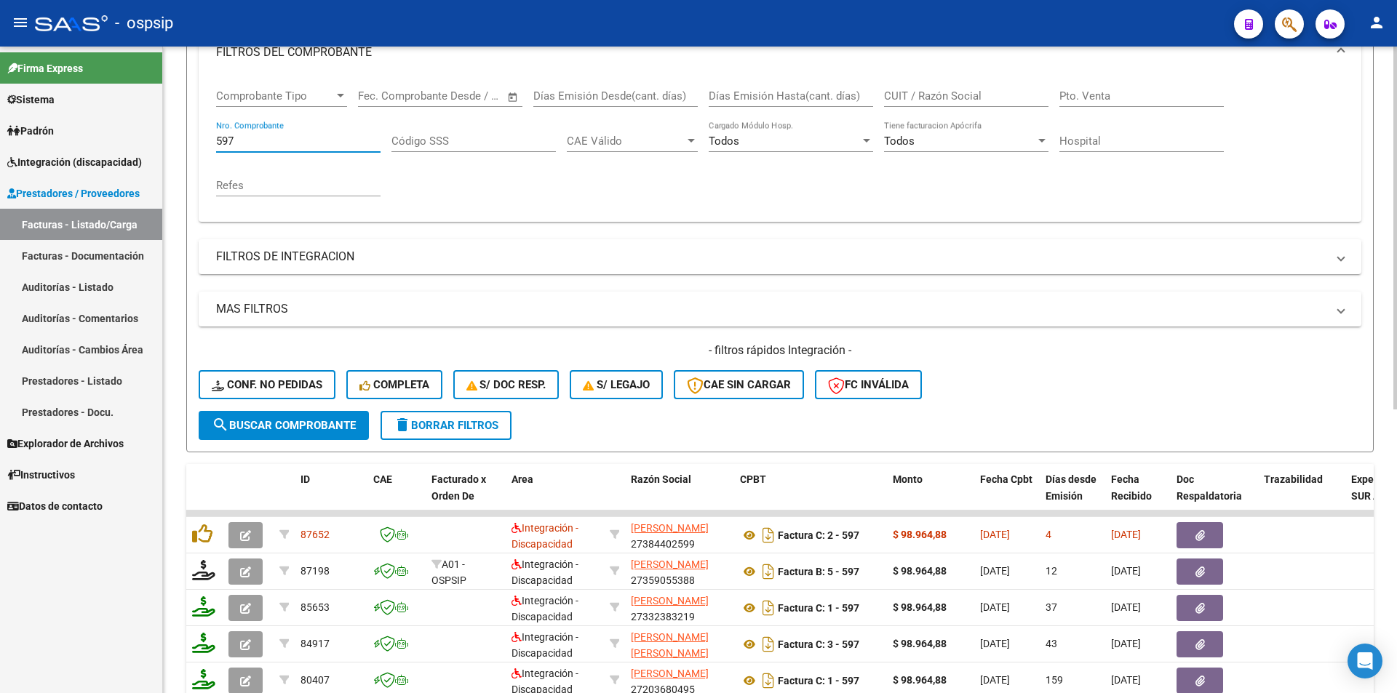
drag, startPoint x: 253, startPoint y: 143, endPoint x: 175, endPoint y: 143, distance: 77.1
click at [176, 143] on div "Video tutorial PRESTADORES -> Listado de CPBTs Emitidos por Prestadores / Prove…" at bounding box center [780, 398] width 1234 height 1141
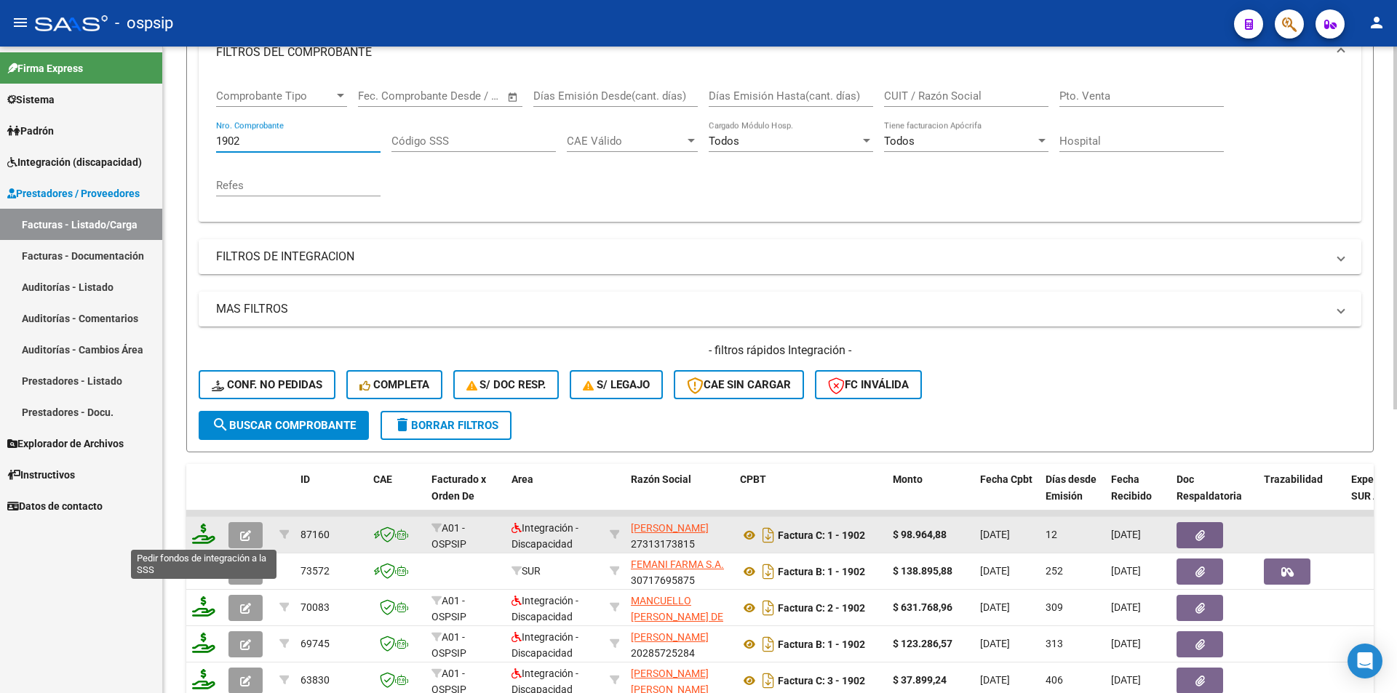
click at [209, 533] on icon at bounding box center [203, 534] width 23 height 20
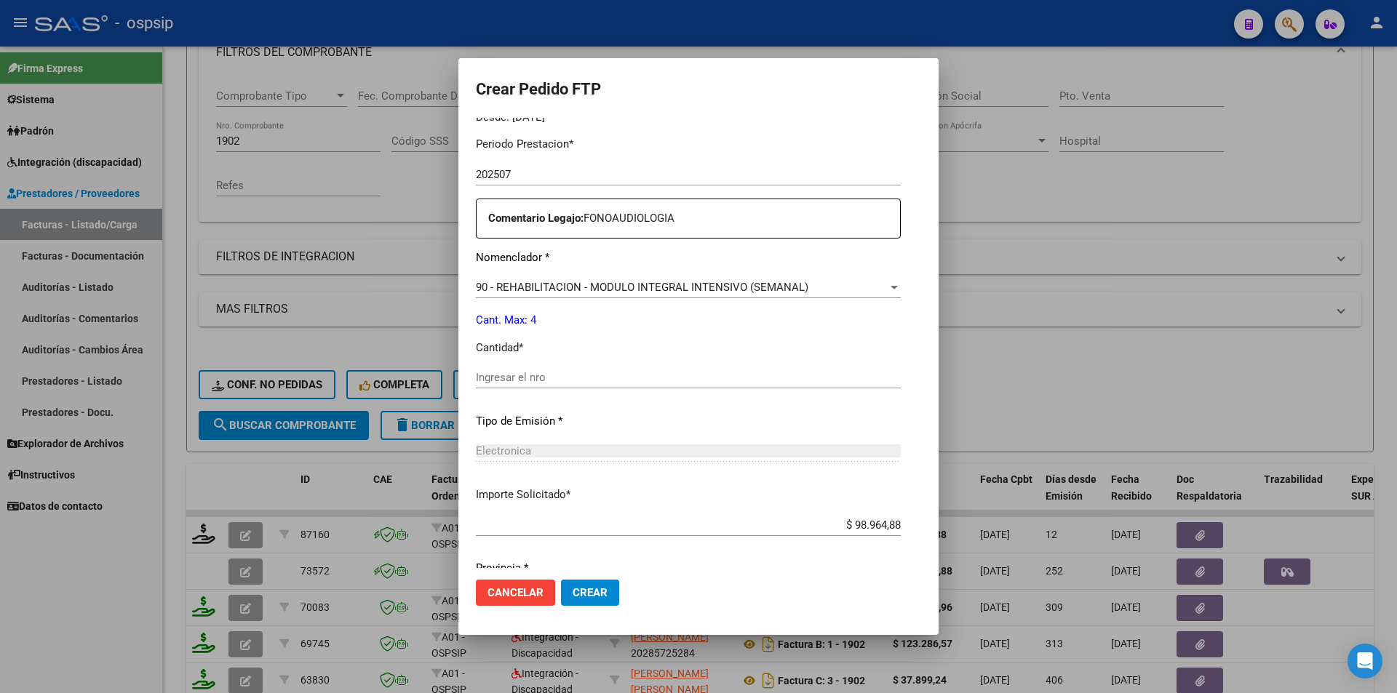
scroll to position [507, 0]
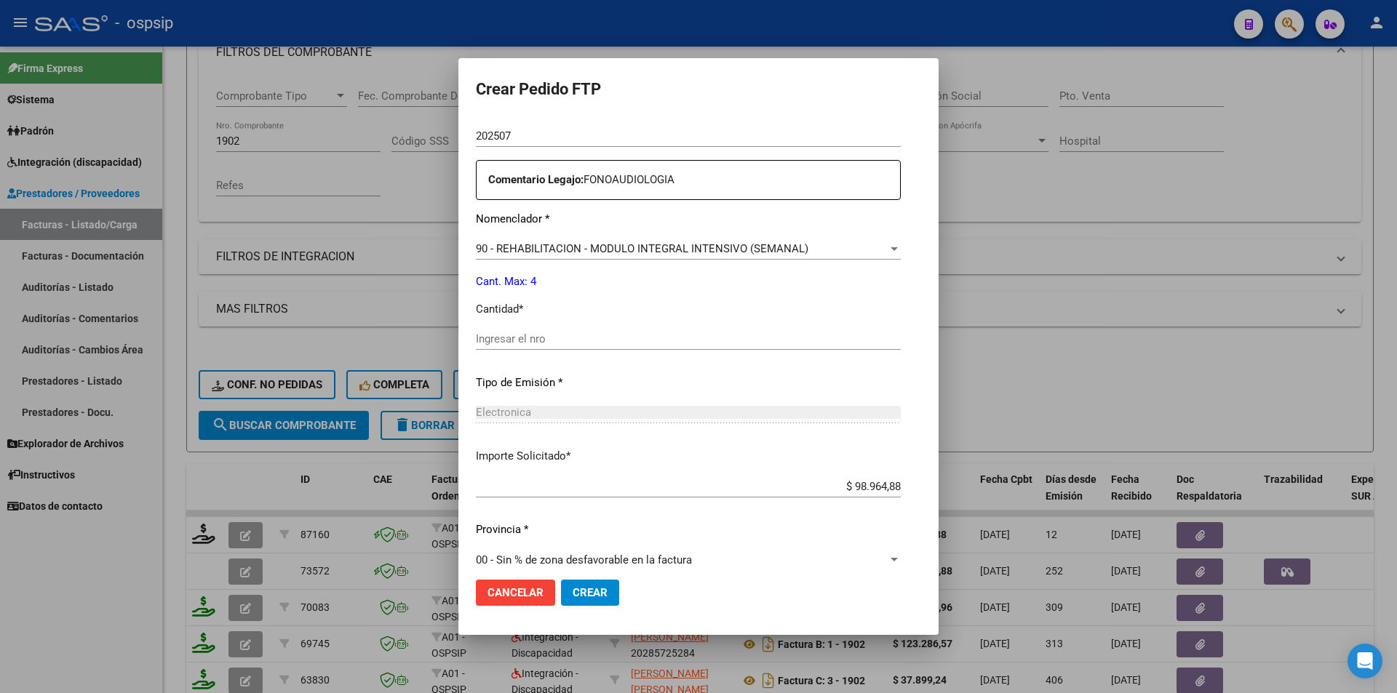
click at [534, 347] on div "Ingresar el nro" at bounding box center [688, 339] width 425 height 22
click at [561, 583] on button "Crear" at bounding box center [590, 593] width 58 height 26
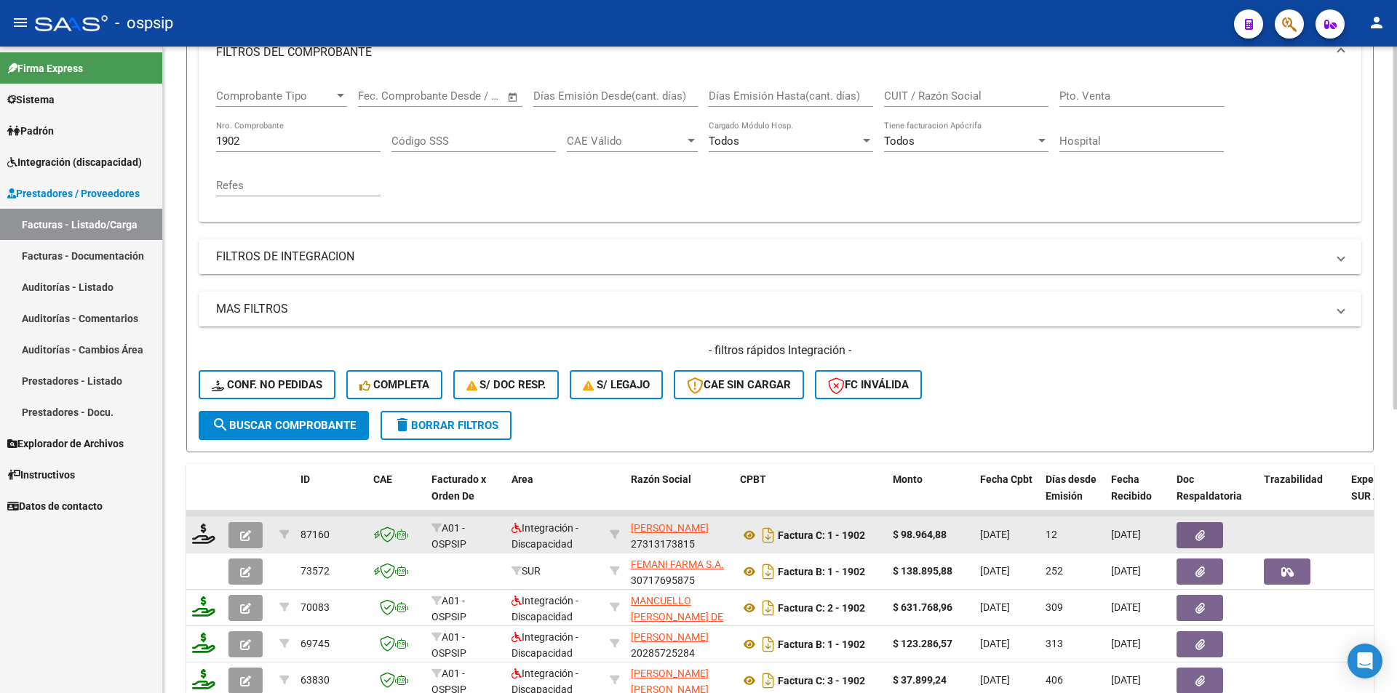
click at [239, 541] on button "button" at bounding box center [245, 535] width 34 height 26
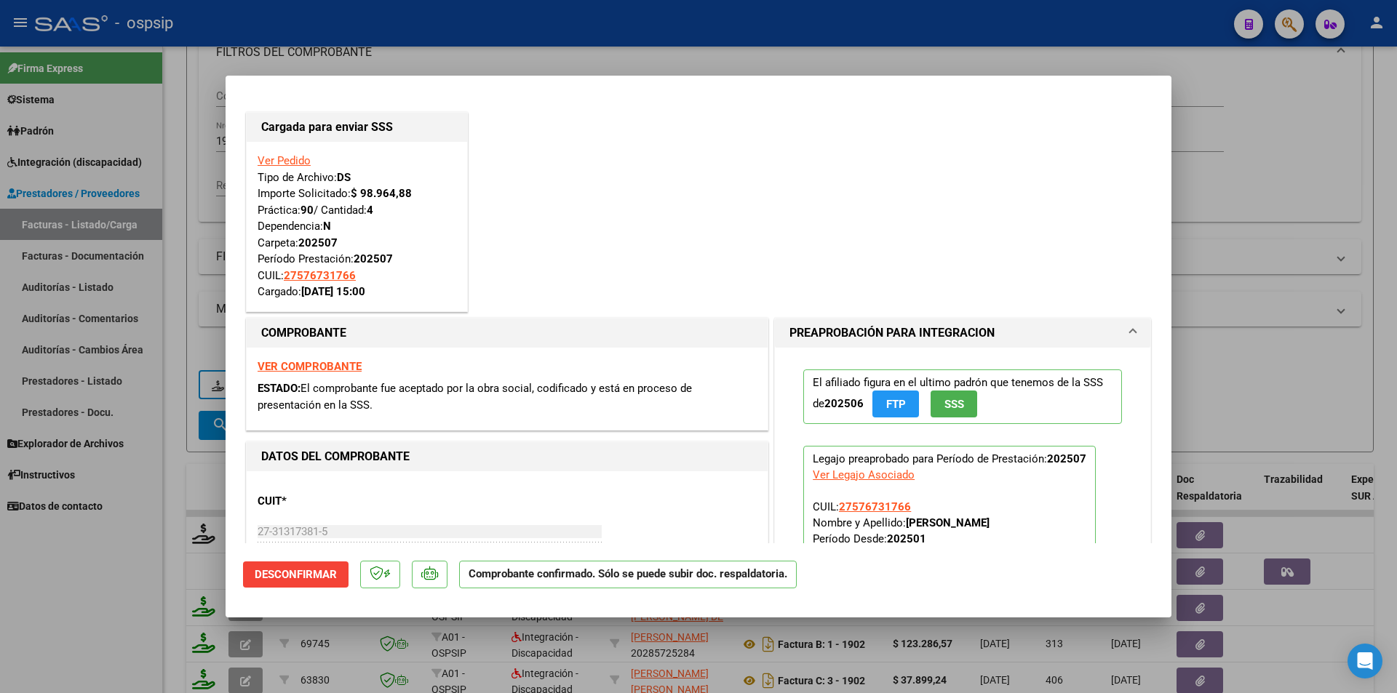
click at [153, 510] on div at bounding box center [698, 346] width 1397 height 693
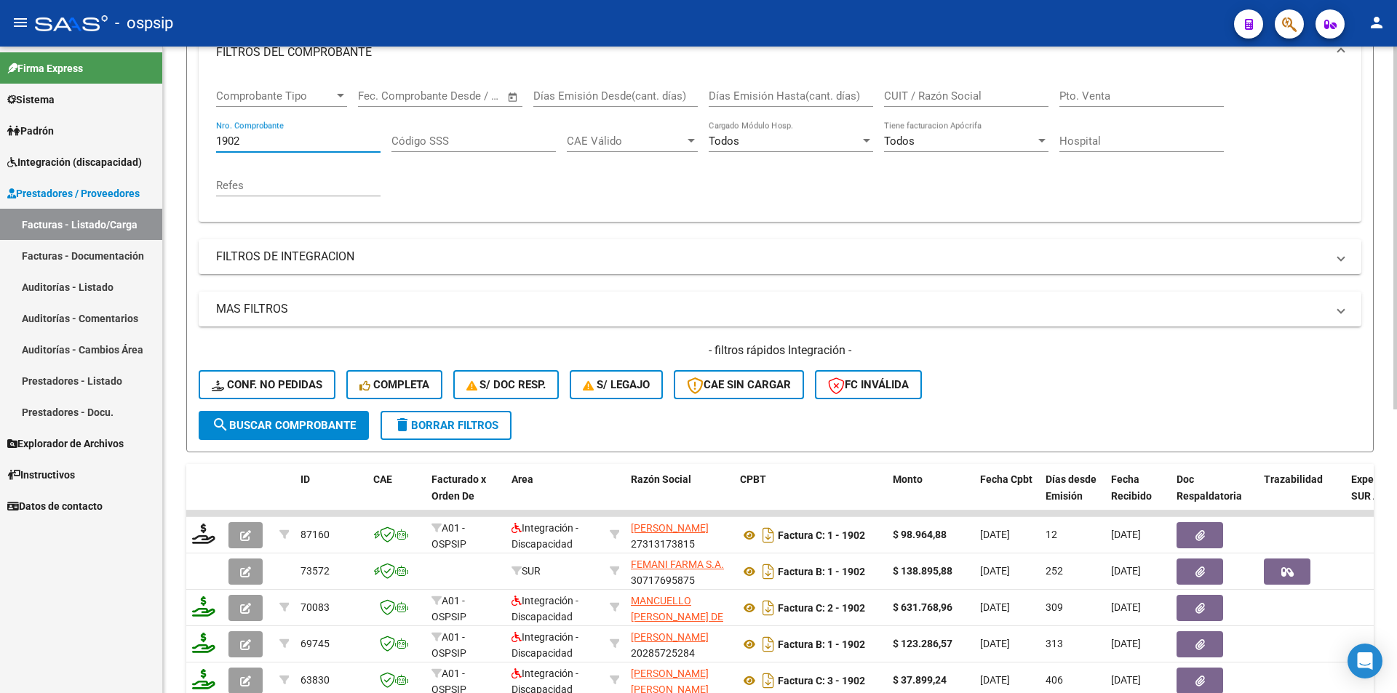
drag, startPoint x: 249, startPoint y: 140, endPoint x: 172, endPoint y: 146, distance: 77.4
click at [182, 139] on div "Video tutorial PRESTADORES -> Listado de CPBTs Emitidos por Prestadores / Prove…" at bounding box center [780, 398] width 1234 height 1141
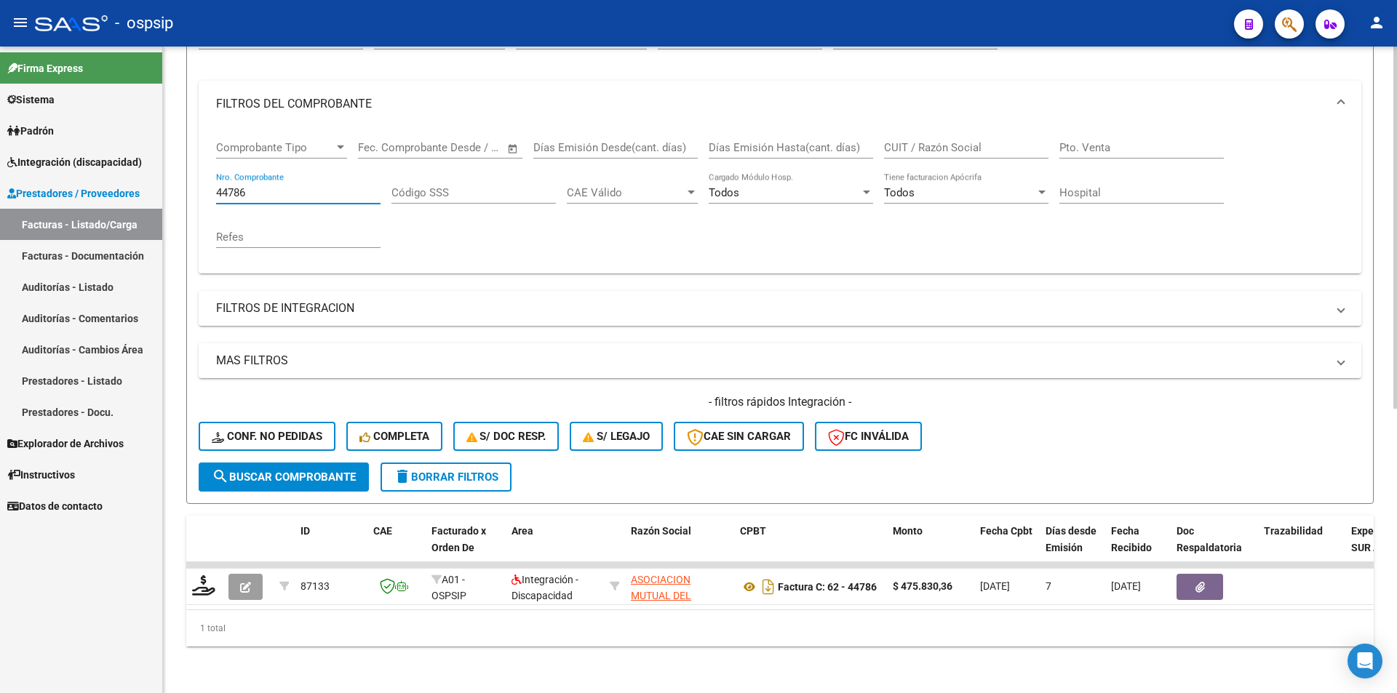
scroll to position [178, 0]
click at [315, 471] on span "search Buscar Comprobante" at bounding box center [284, 477] width 144 height 13
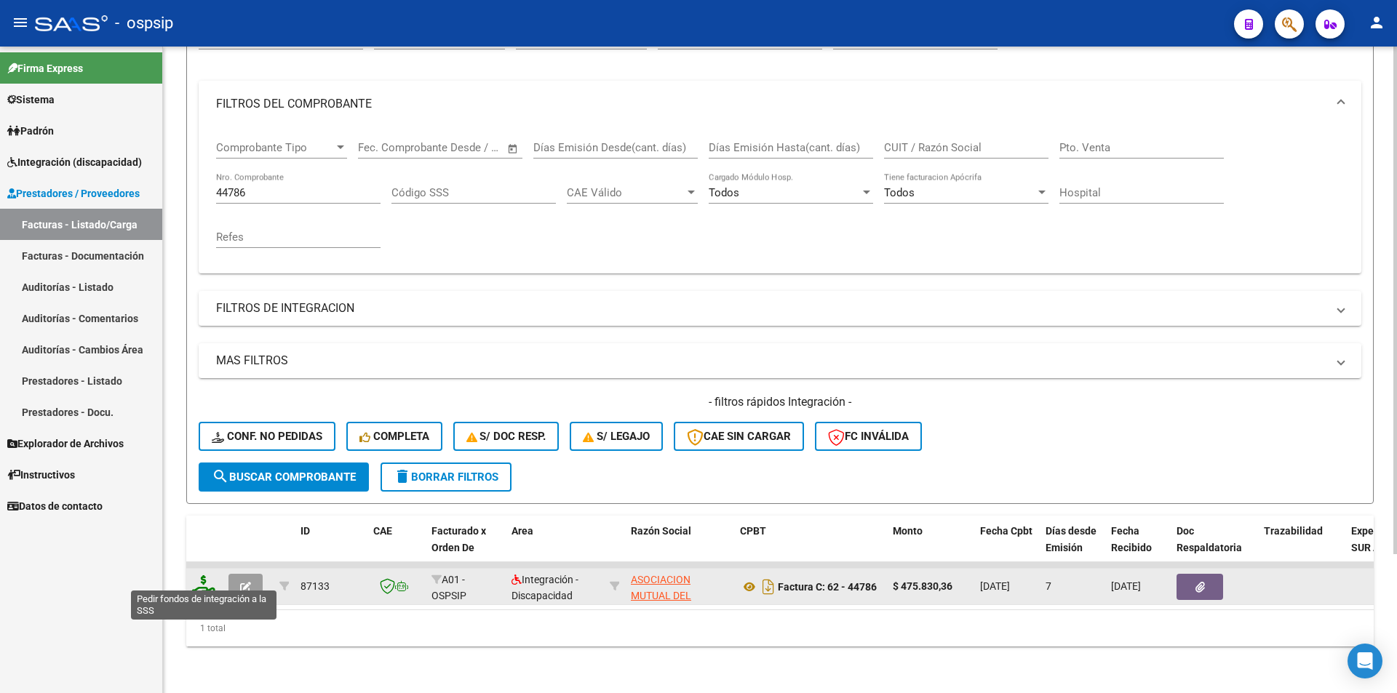
click at [209, 579] on icon at bounding box center [203, 586] width 23 height 20
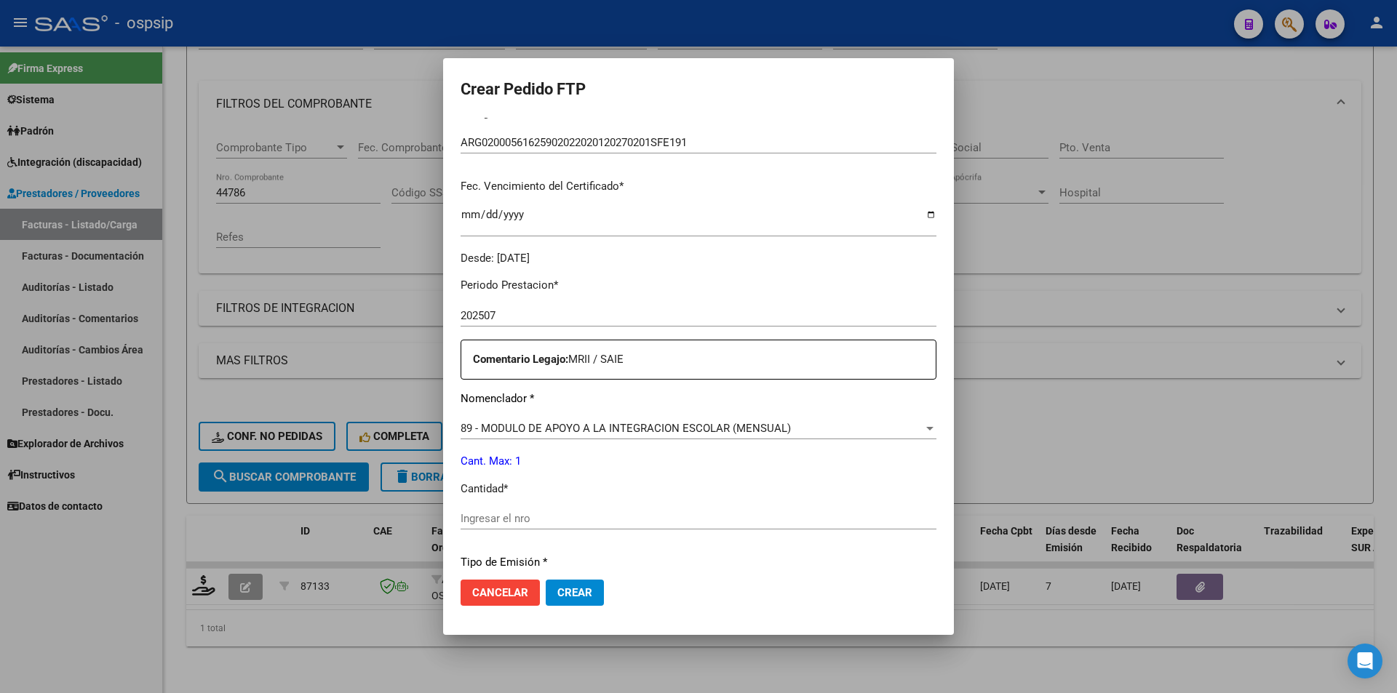
scroll to position [364, 0]
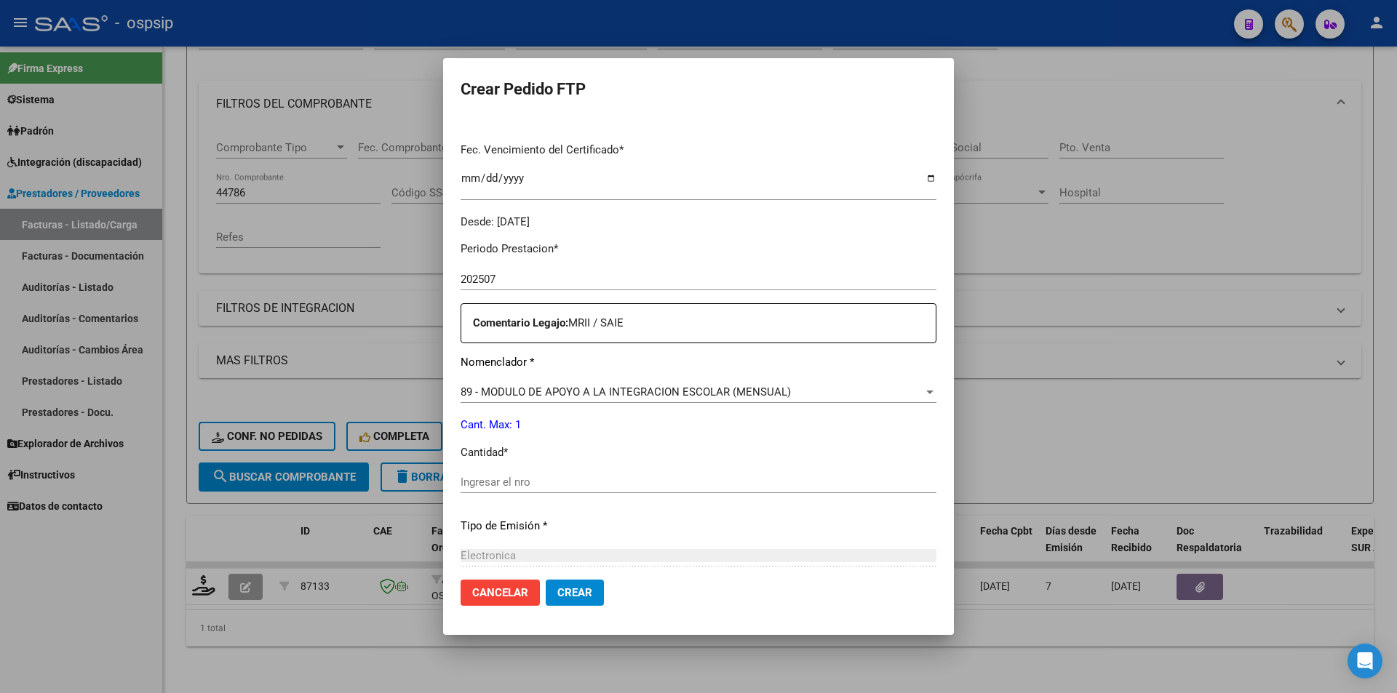
click at [528, 485] on input "Ingresar el nro" at bounding box center [699, 482] width 476 height 13
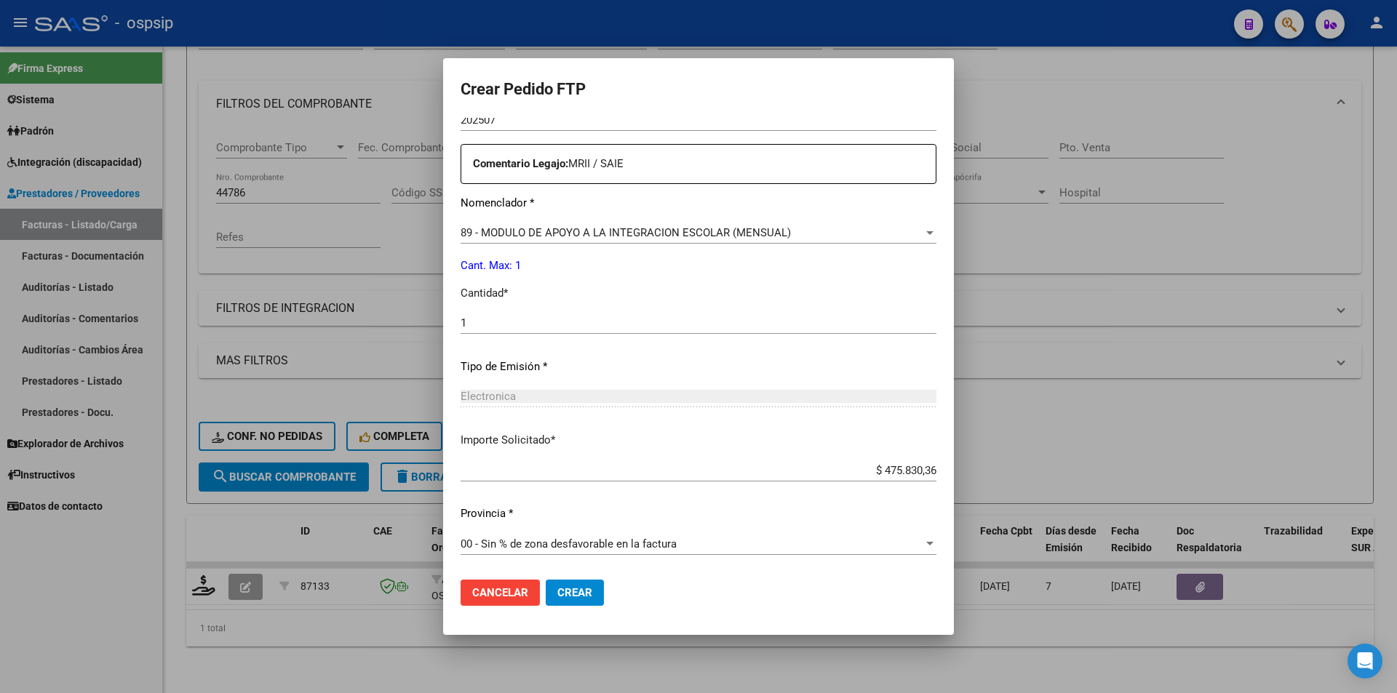
scroll to position [524, 0]
click at [597, 591] on button "Crear" at bounding box center [575, 593] width 58 height 26
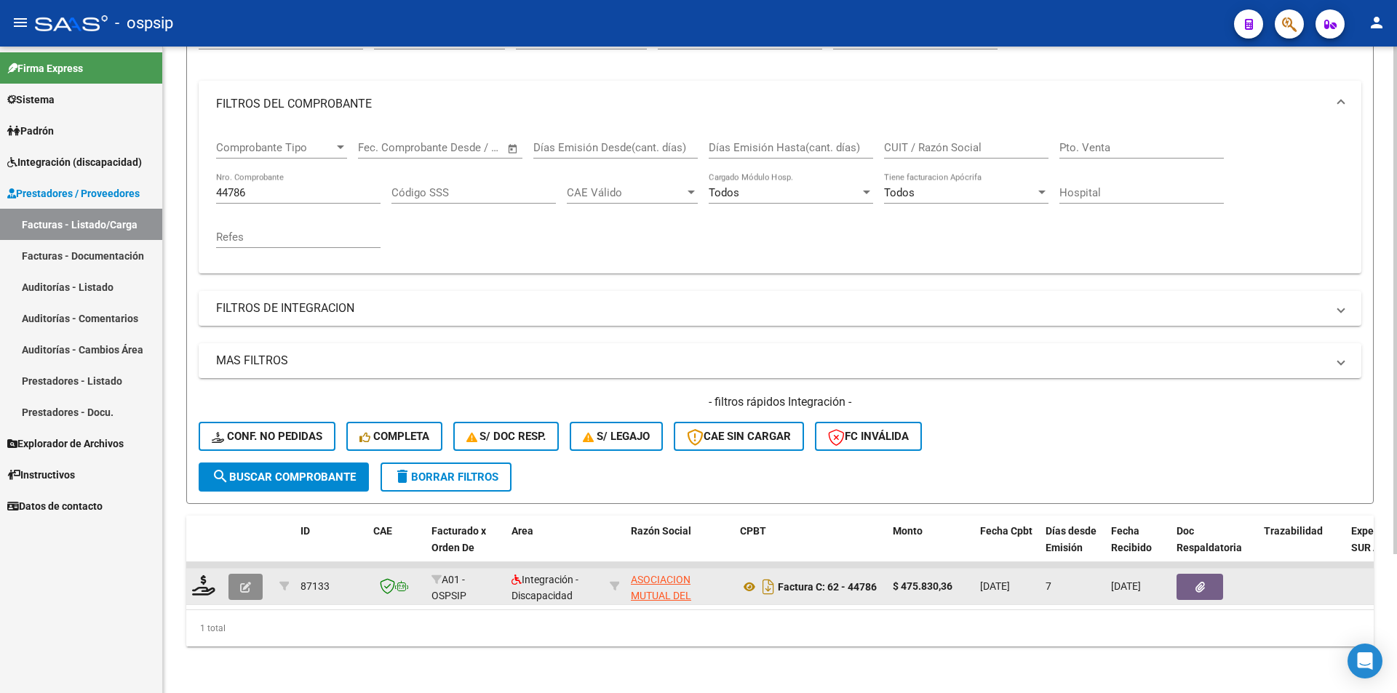
click at [253, 574] on button "button" at bounding box center [245, 587] width 34 height 26
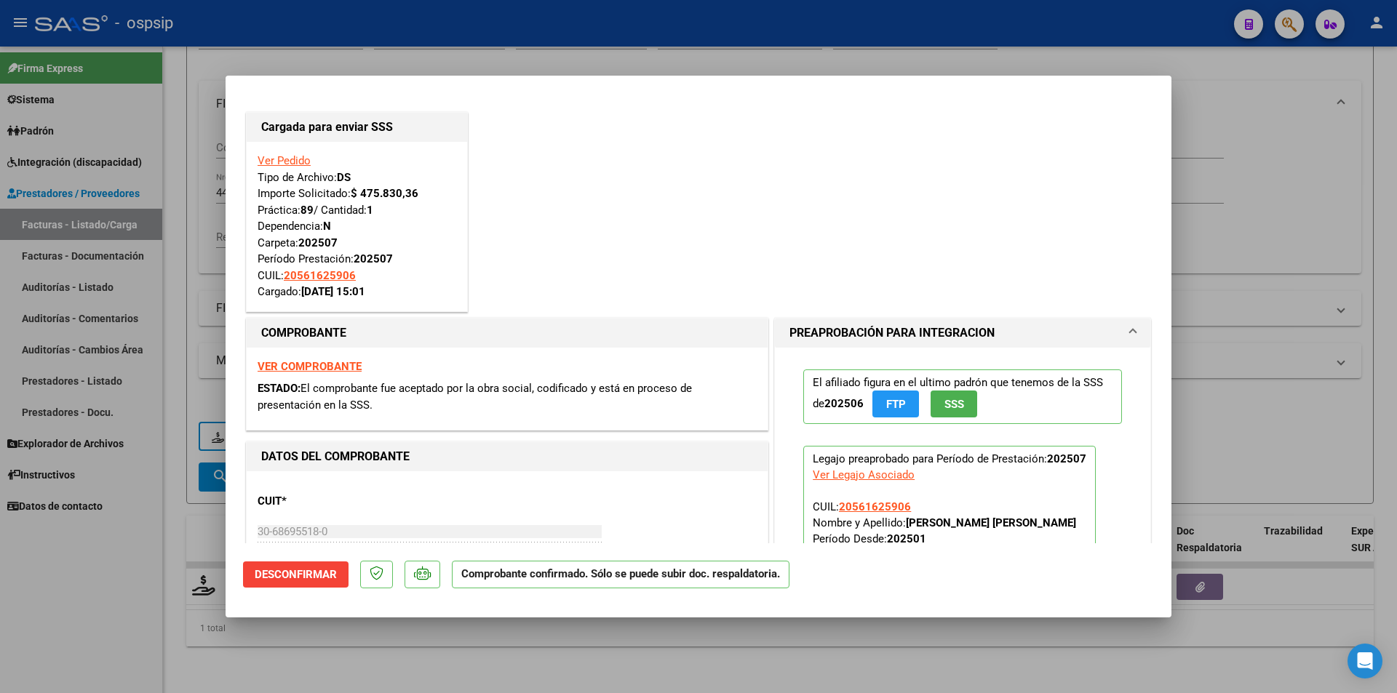
click at [47, 622] on div at bounding box center [698, 346] width 1397 height 693
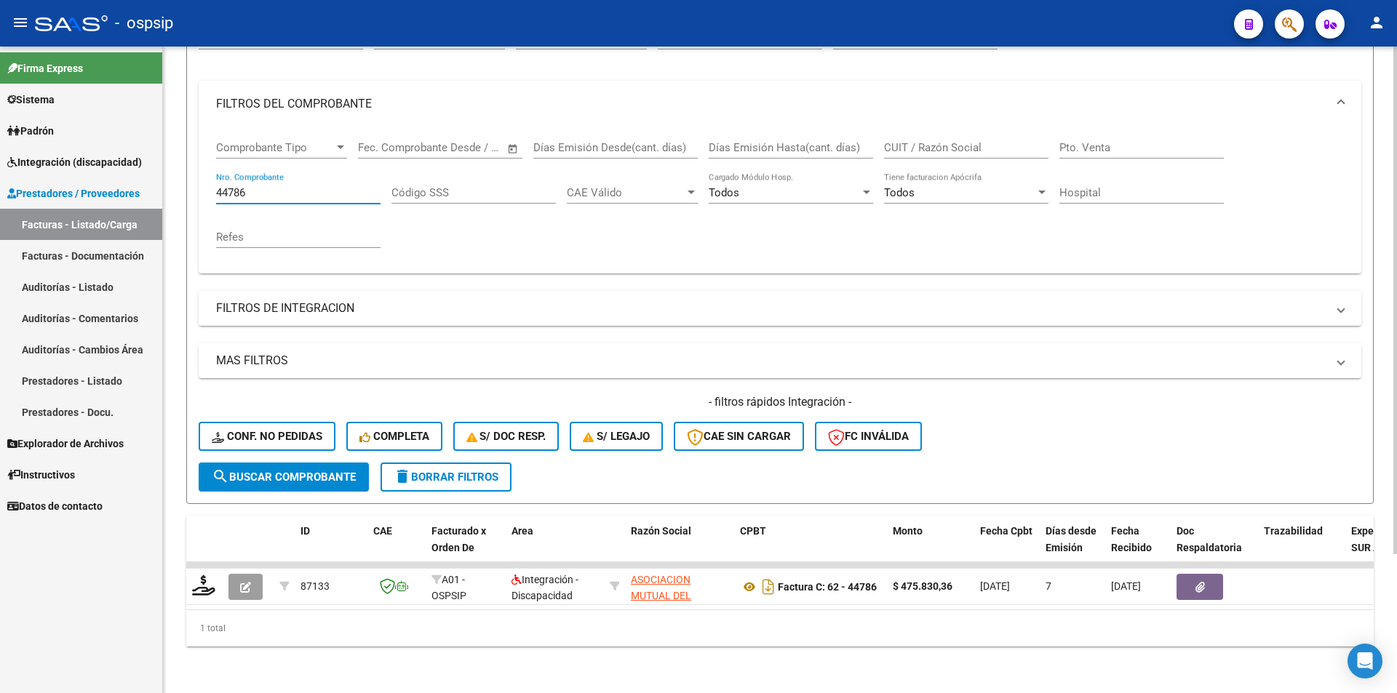
drag, startPoint x: 266, startPoint y: 180, endPoint x: 243, endPoint y: 176, distance: 23.7
click at [243, 186] on input "44786" at bounding box center [298, 192] width 164 height 13
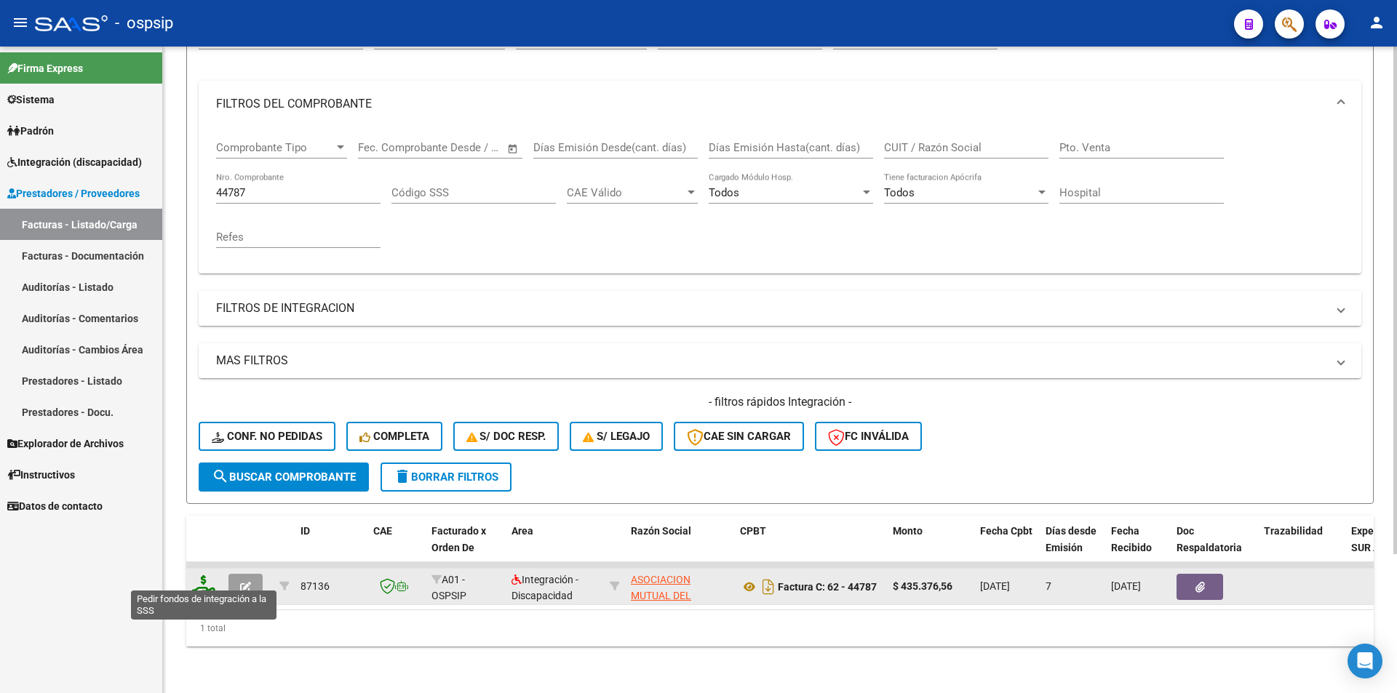
click at [202, 576] on icon at bounding box center [203, 586] width 23 height 20
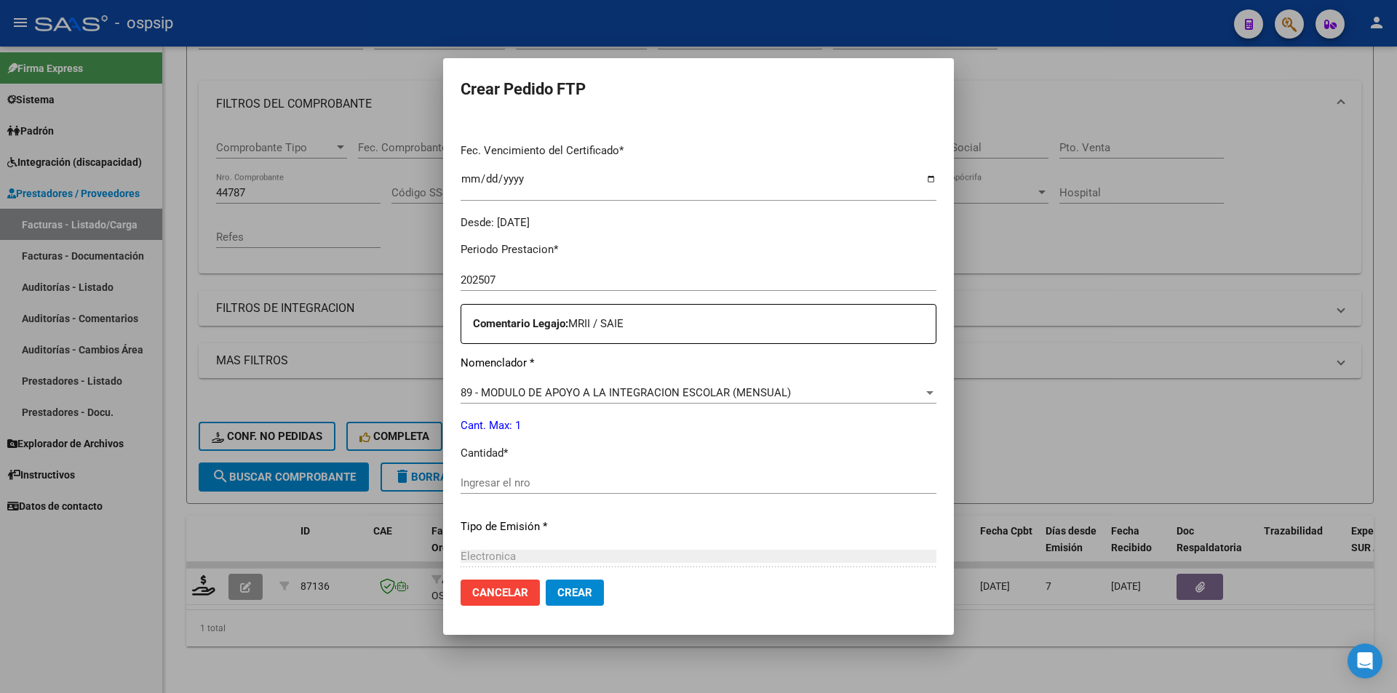
scroll to position [364, 0]
click at [576, 482] on input "Ingresar el nro" at bounding box center [699, 482] width 476 height 13
click at [568, 392] on span "89 - MODULO DE APOYO A LA INTEGRACION ESCOLAR (MENSUAL)" at bounding box center [626, 392] width 330 height 13
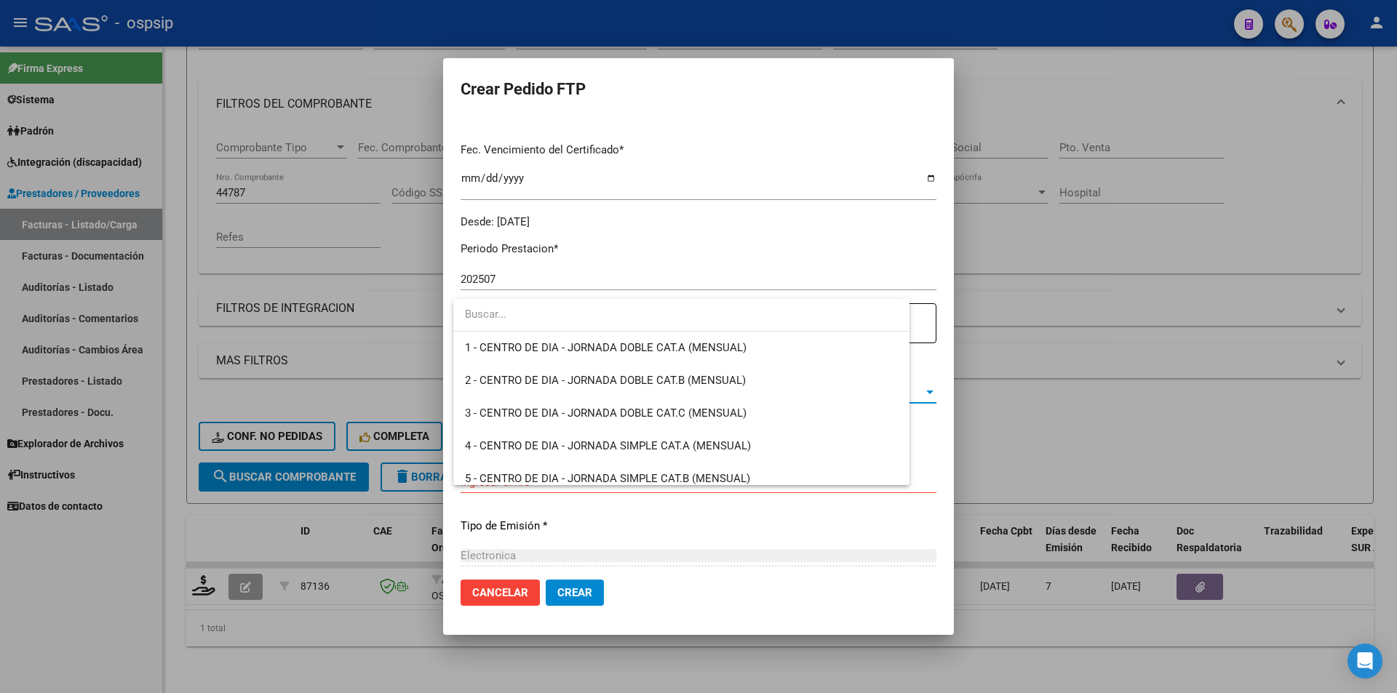
scroll to position [2838, 0]
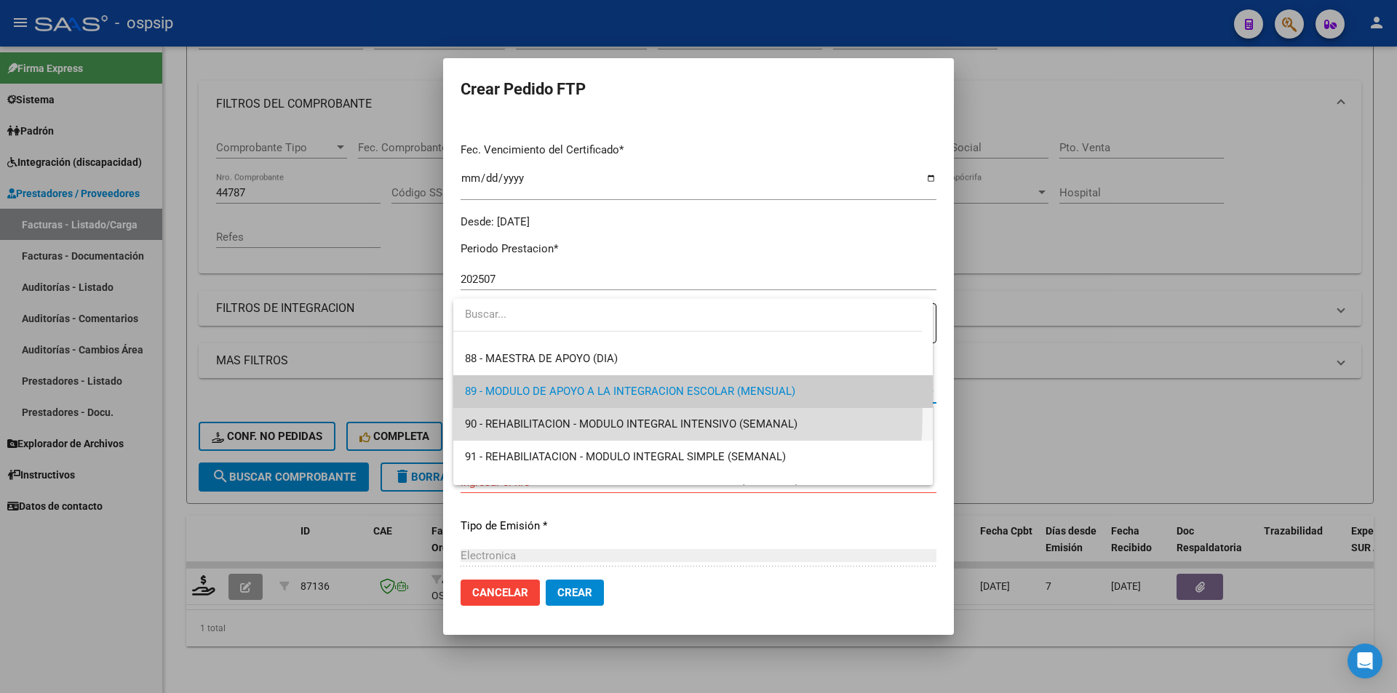
click at [535, 413] on span "90 - REHABILITACION - MODULO INTEGRAL INTENSIVO (SEMANAL)" at bounding box center [693, 424] width 456 height 33
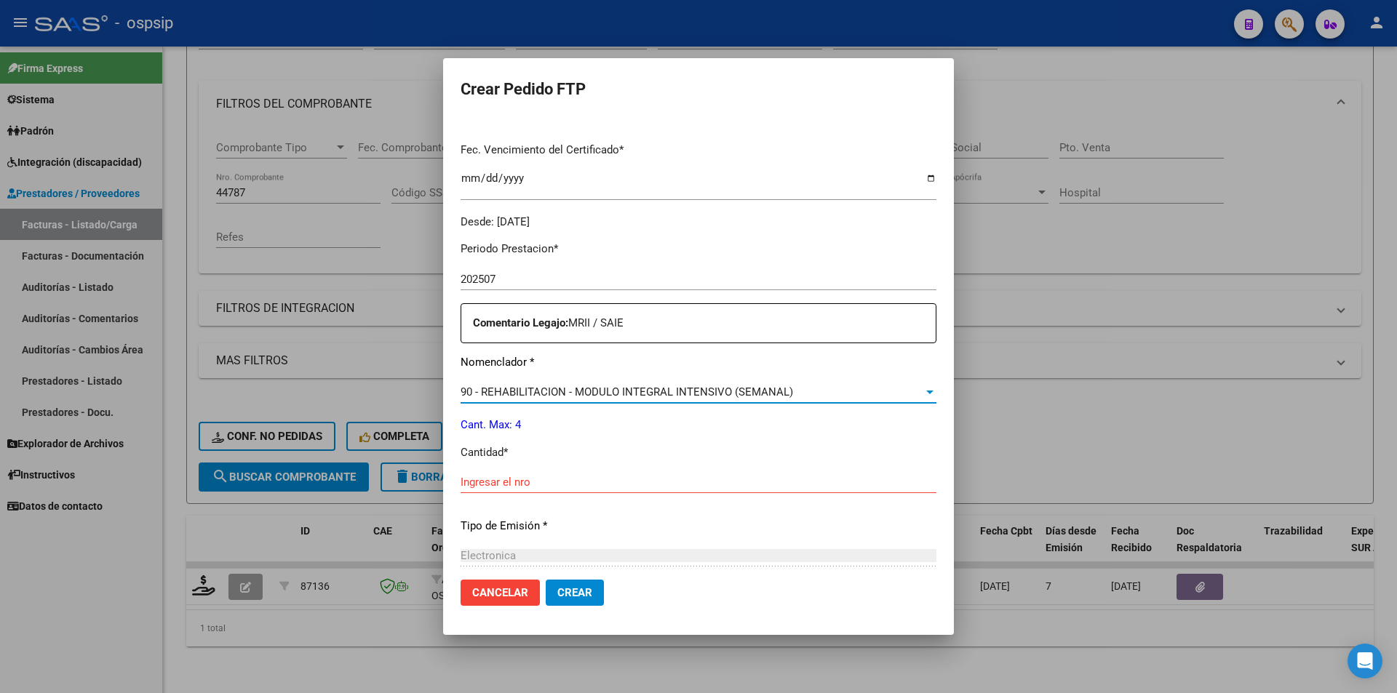
click at [502, 480] on input "Ingresar el nro" at bounding box center [699, 482] width 476 height 13
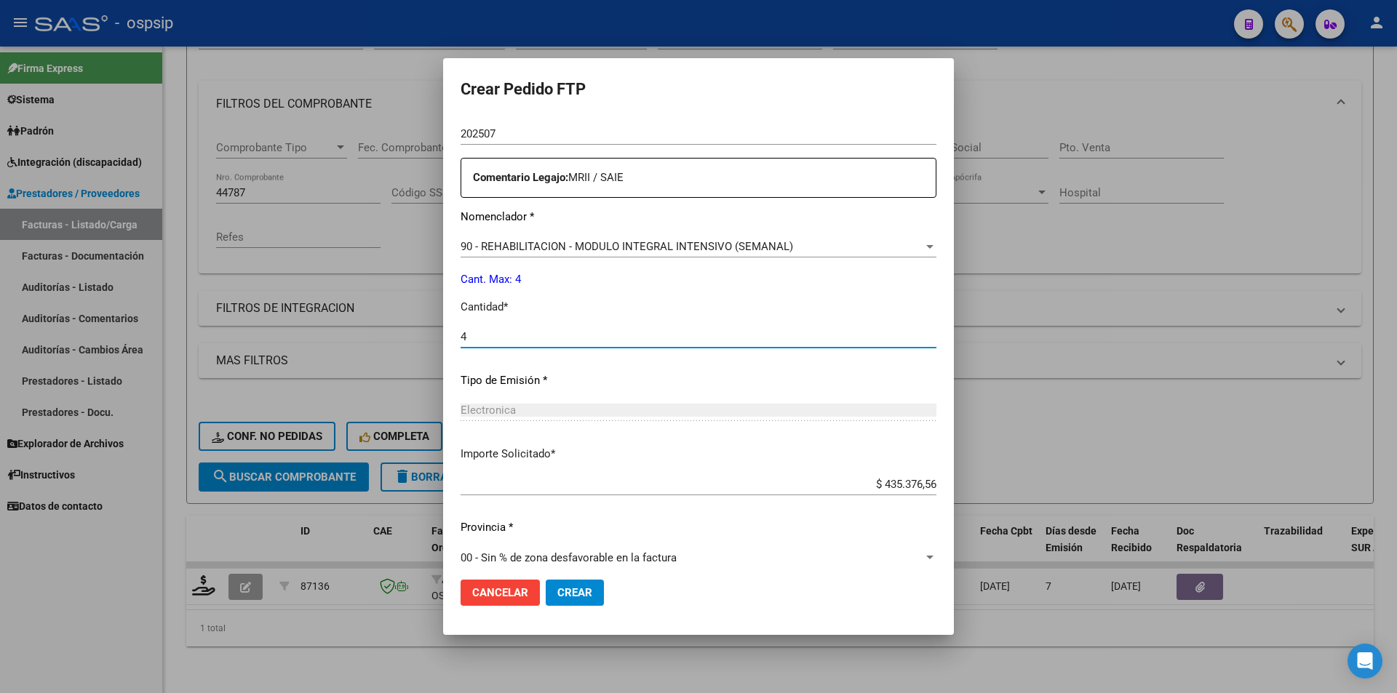
scroll to position [524, 0]
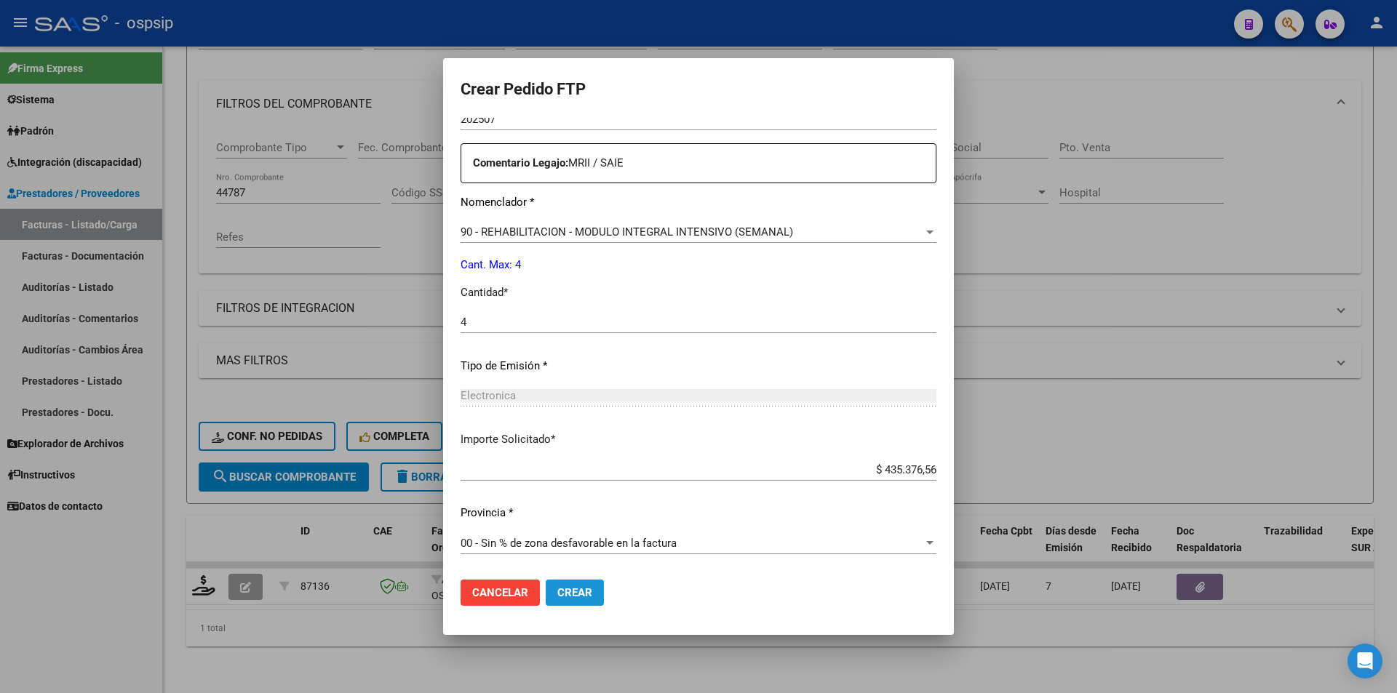
click at [568, 587] on span "Crear" at bounding box center [574, 593] width 35 height 13
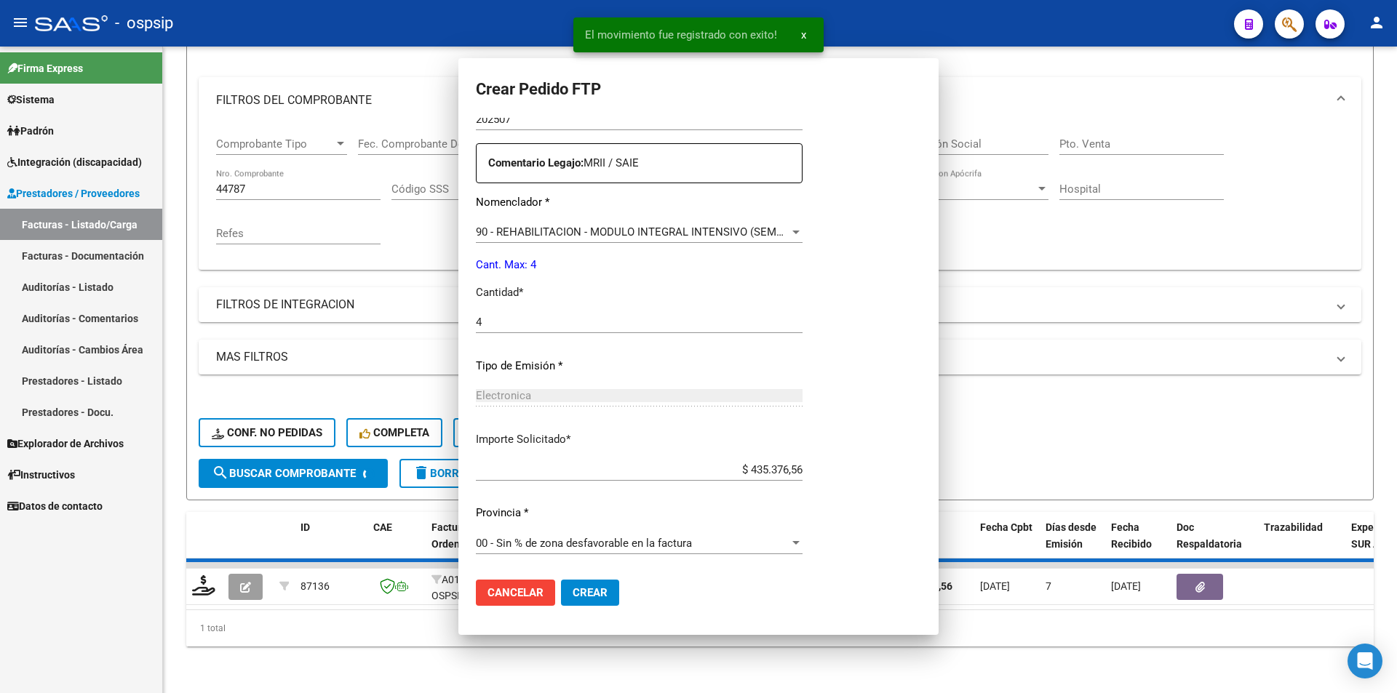
scroll to position [0, 0]
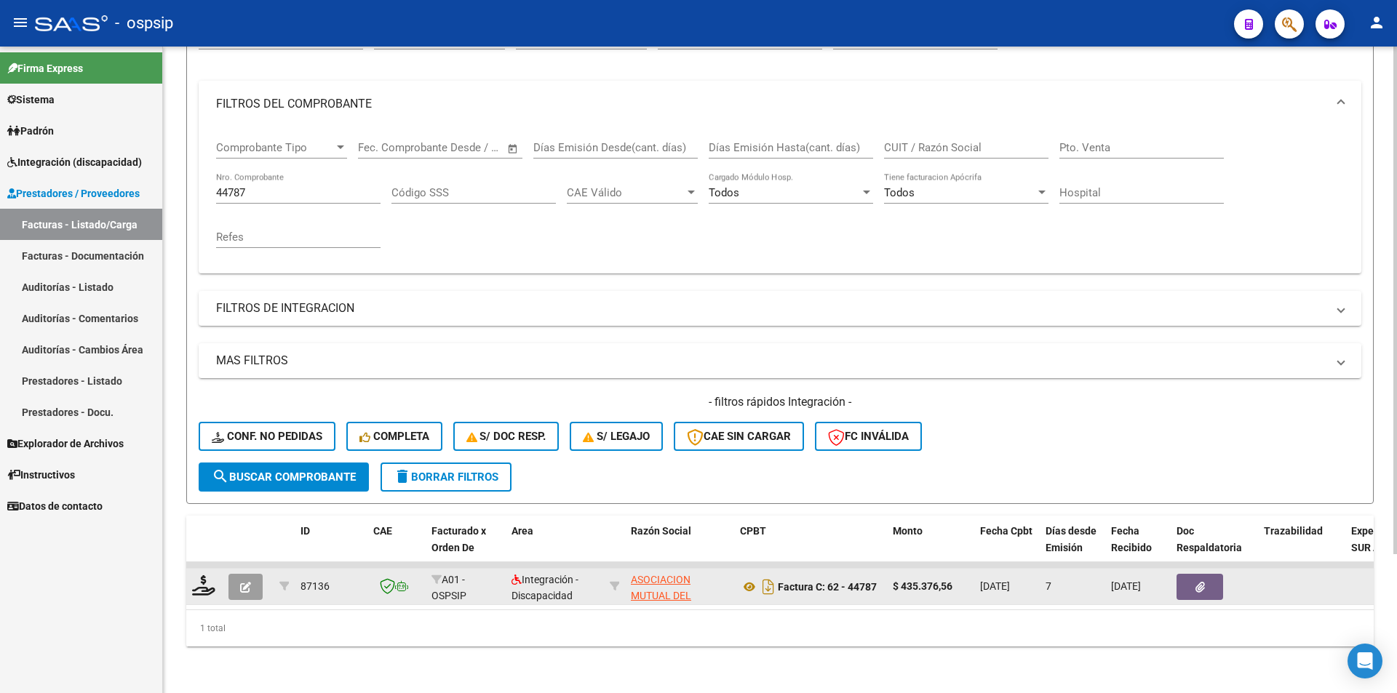
click at [243, 569] on datatable-body-cell at bounding box center [248, 587] width 51 height 36
click at [245, 582] on icon "button" at bounding box center [245, 587] width 11 height 11
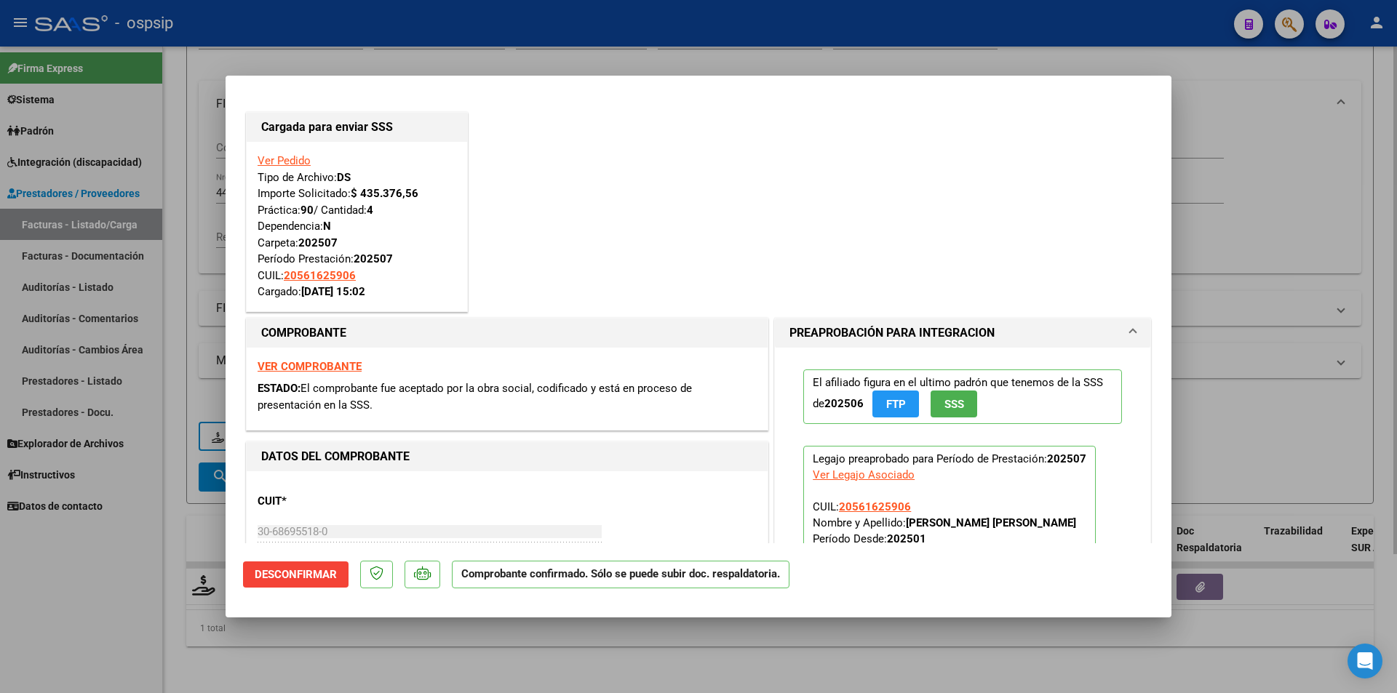
click at [188, 258] on div at bounding box center [698, 346] width 1397 height 693
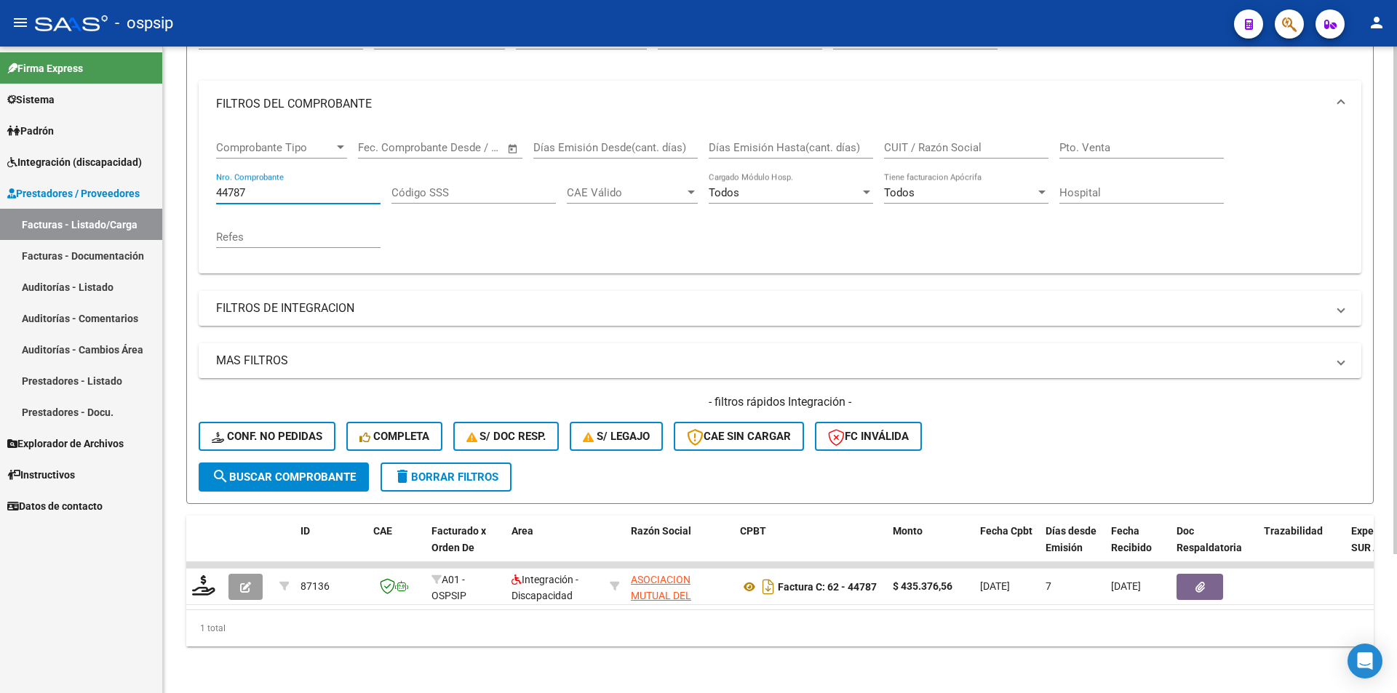
drag, startPoint x: 250, startPoint y: 183, endPoint x: 193, endPoint y: 172, distance: 58.5
click at [193, 172] on form "Filtros Id Area Area Seleccionar Gerenciador Seleccionar Gerenciador Todos Conf…" at bounding box center [780, 255] width 1188 height 498
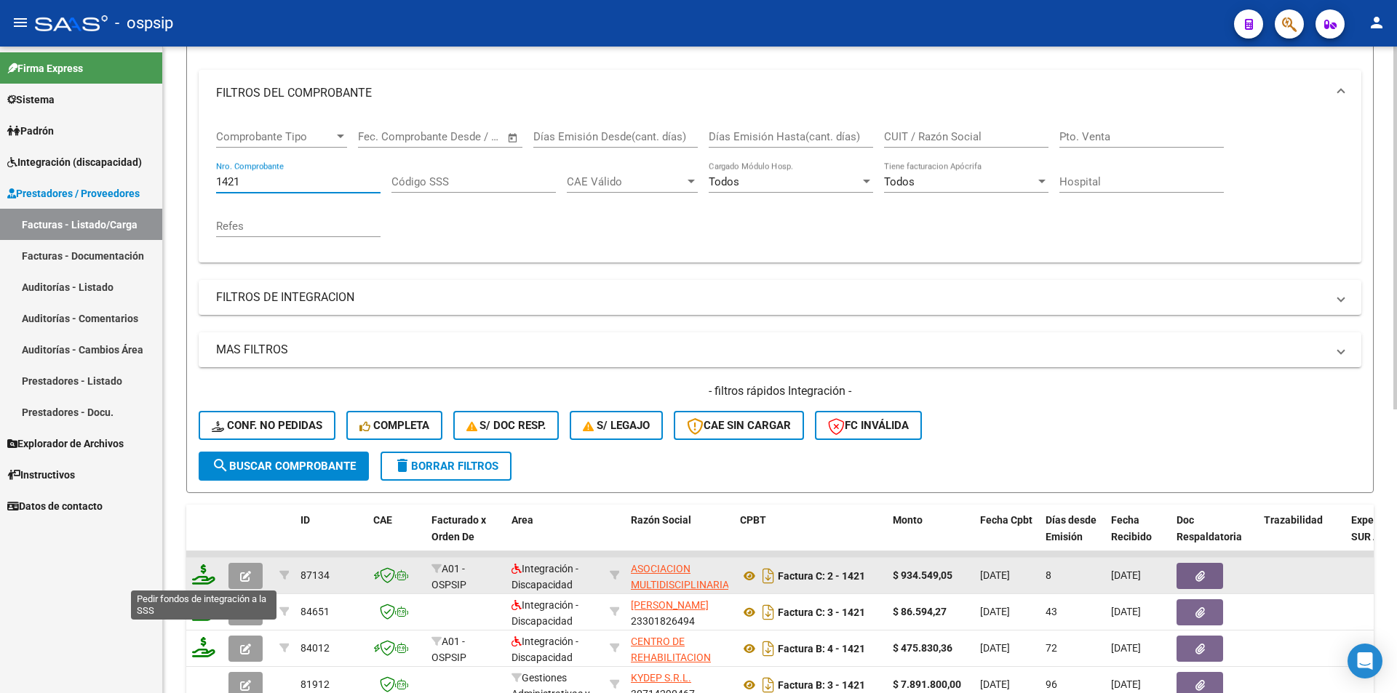
click at [199, 578] on icon at bounding box center [203, 575] width 23 height 20
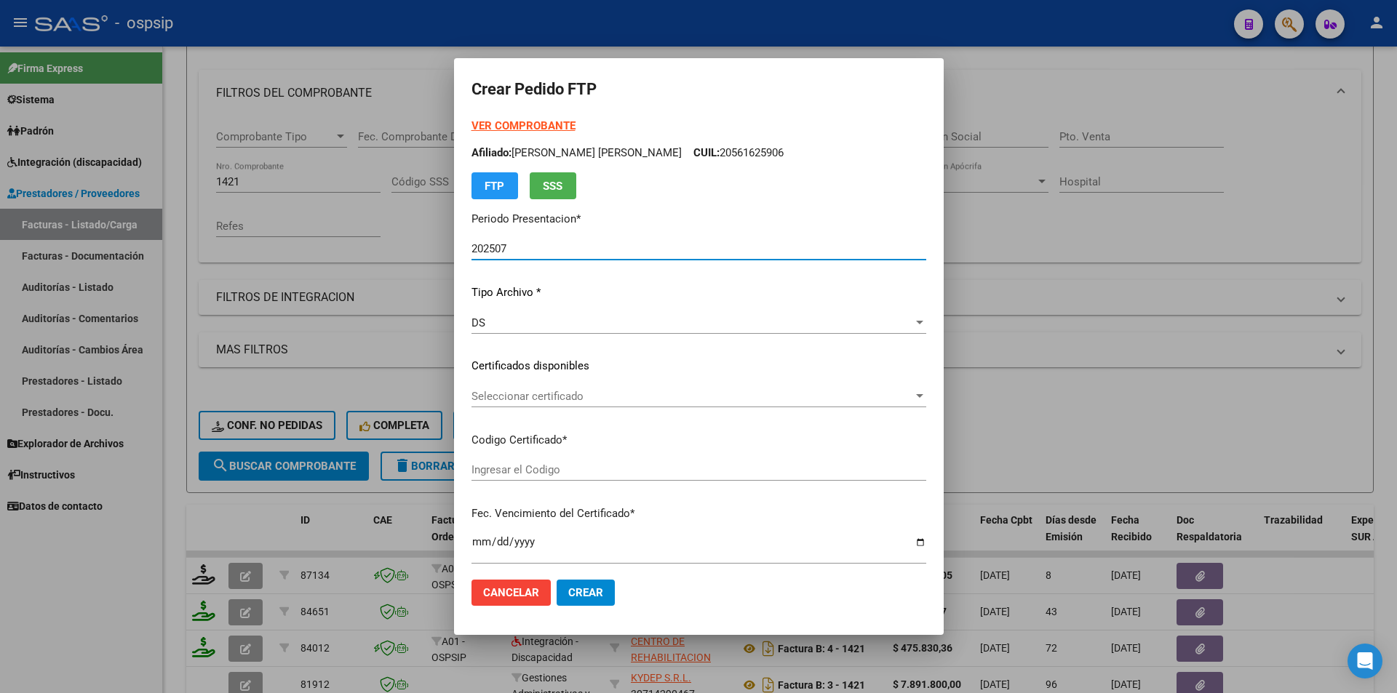
scroll to position [446, 0]
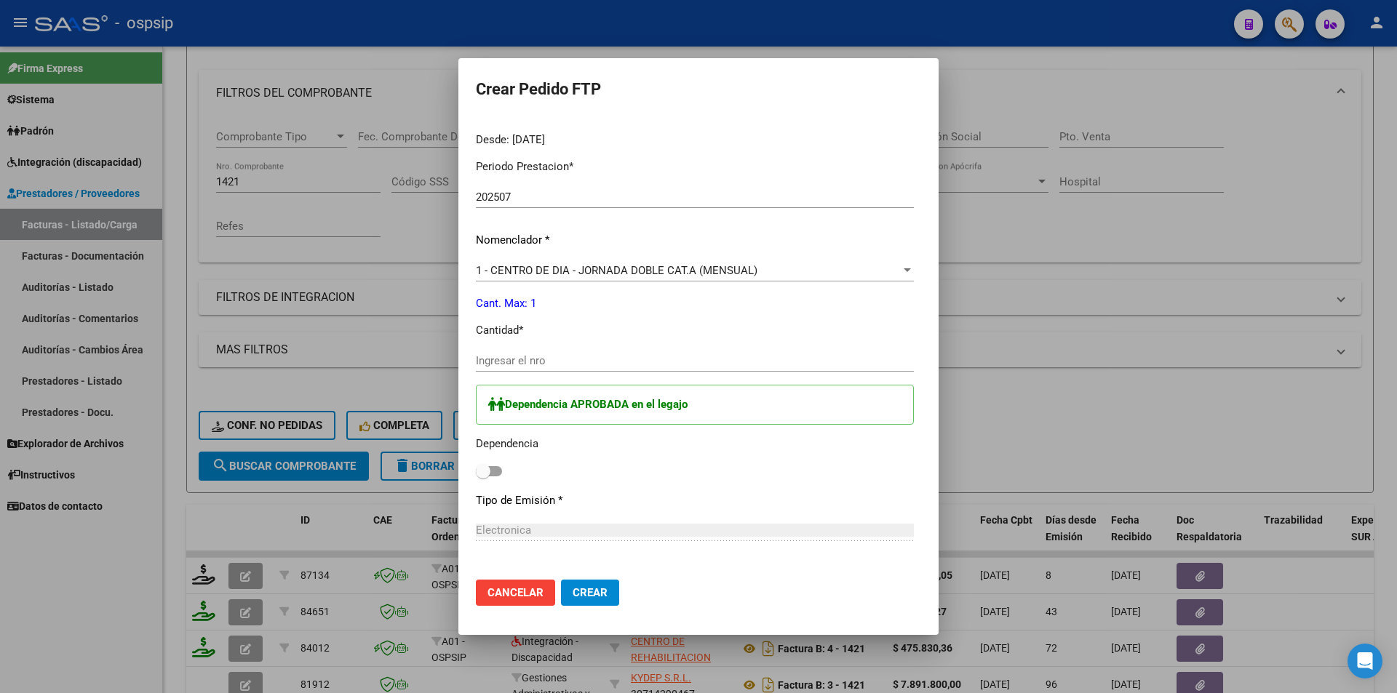
click at [520, 365] on input "Ingresar el nro" at bounding box center [695, 360] width 438 height 13
click at [476, 472] on span at bounding box center [489, 471] width 26 height 10
click at [482, 477] on input "checkbox" at bounding box center [482, 477] width 1 height 1
click at [573, 593] on span "Crear" at bounding box center [590, 593] width 35 height 13
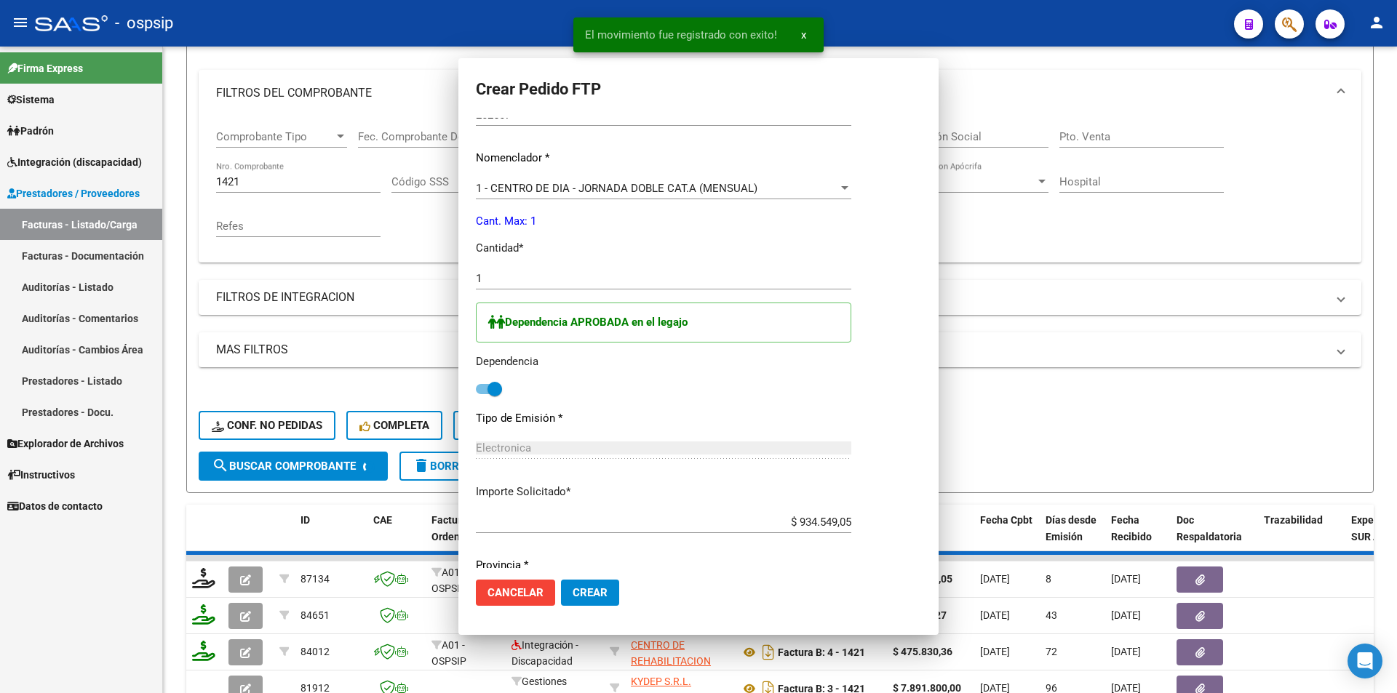
scroll to position [0, 0]
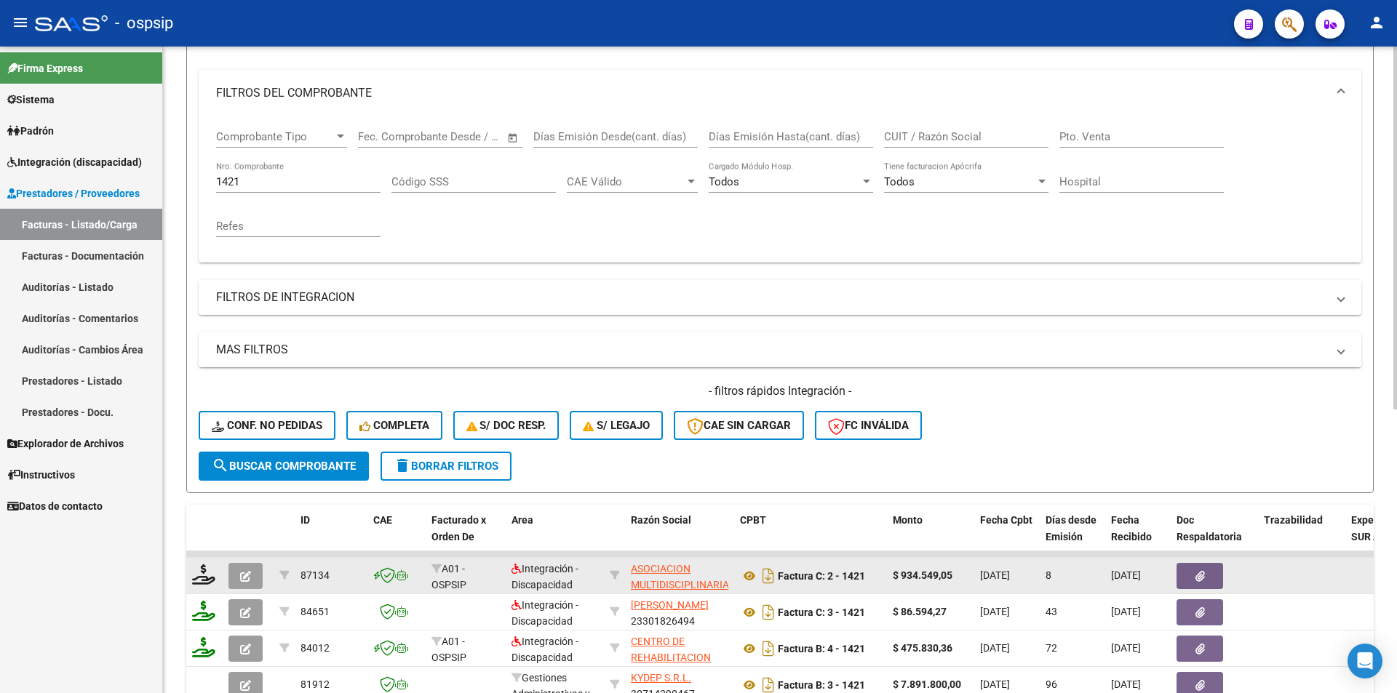
click at [246, 580] on icon "button" at bounding box center [245, 576] width 11 height 11
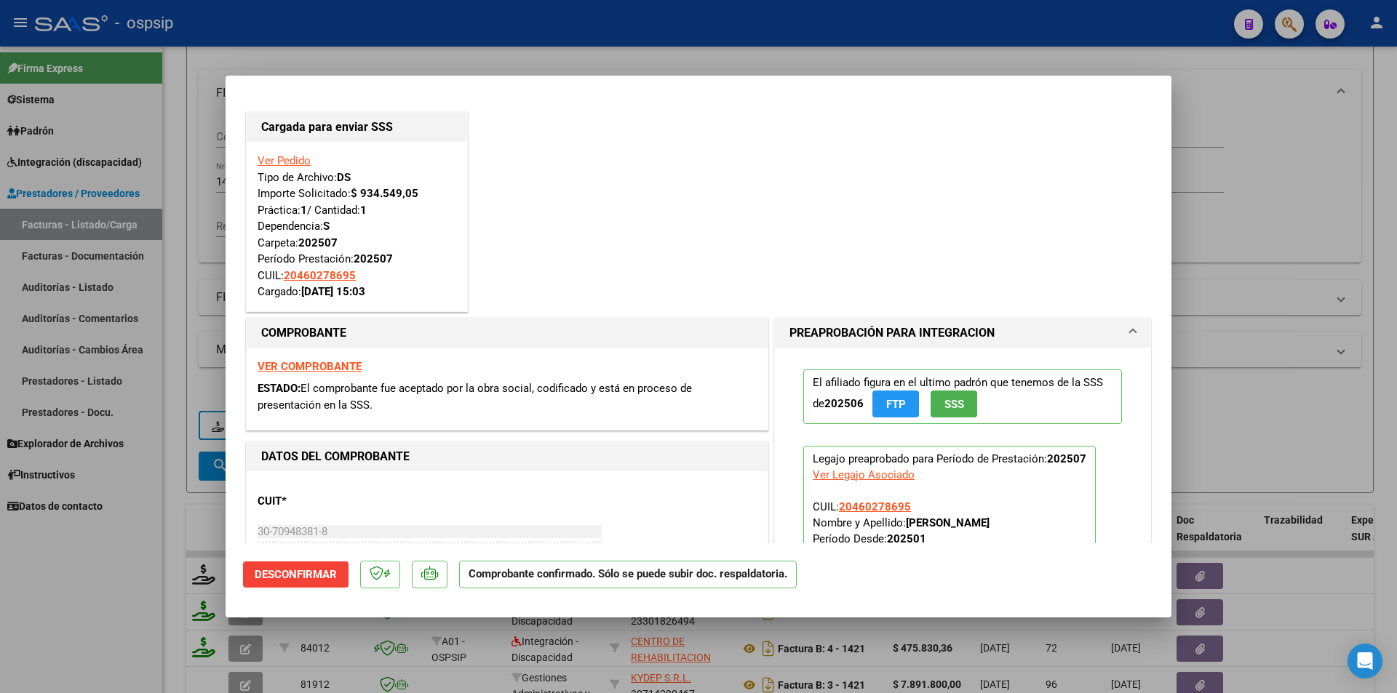
click at [190, 151] on div at bounding box center [698, 346] width 1397 height 693
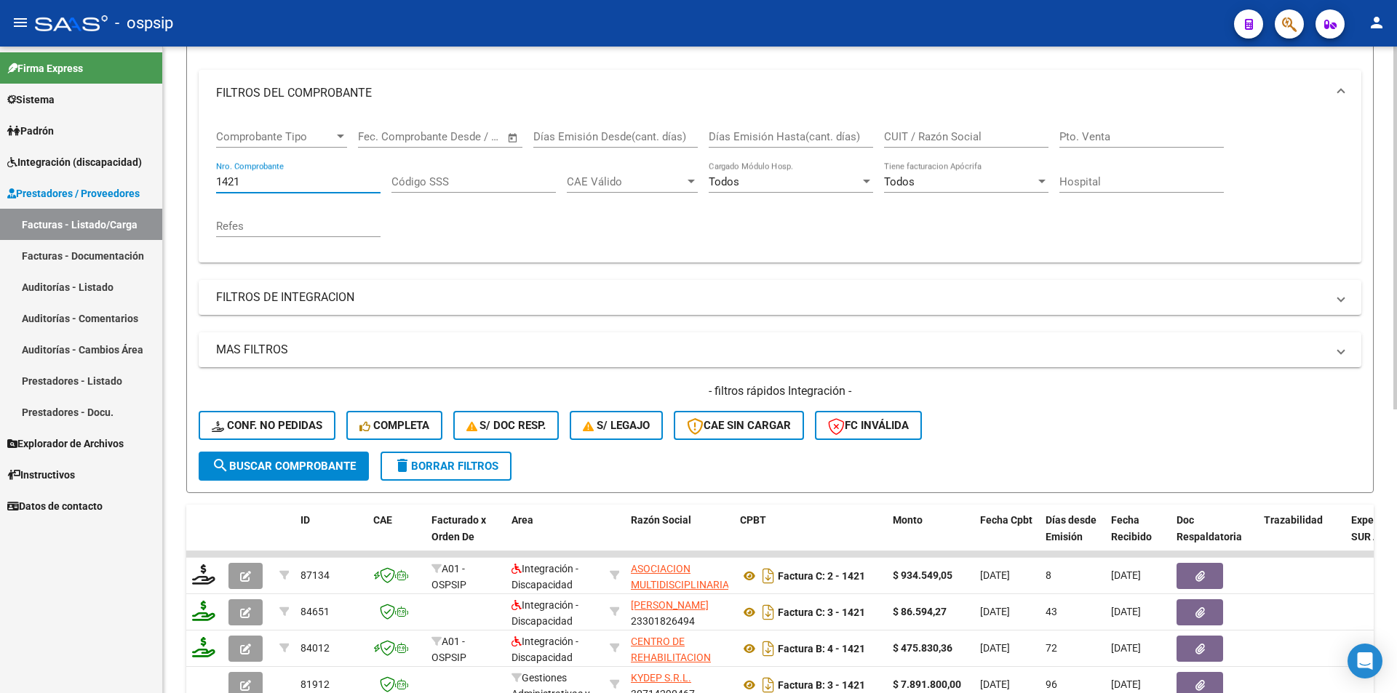
click at [202, 177] on div "Comprobante Tipo Comprobante Tipo Start date – End date Fec. Comprobante Desde …" at bounding box center [780, 189] width 1163 height 146
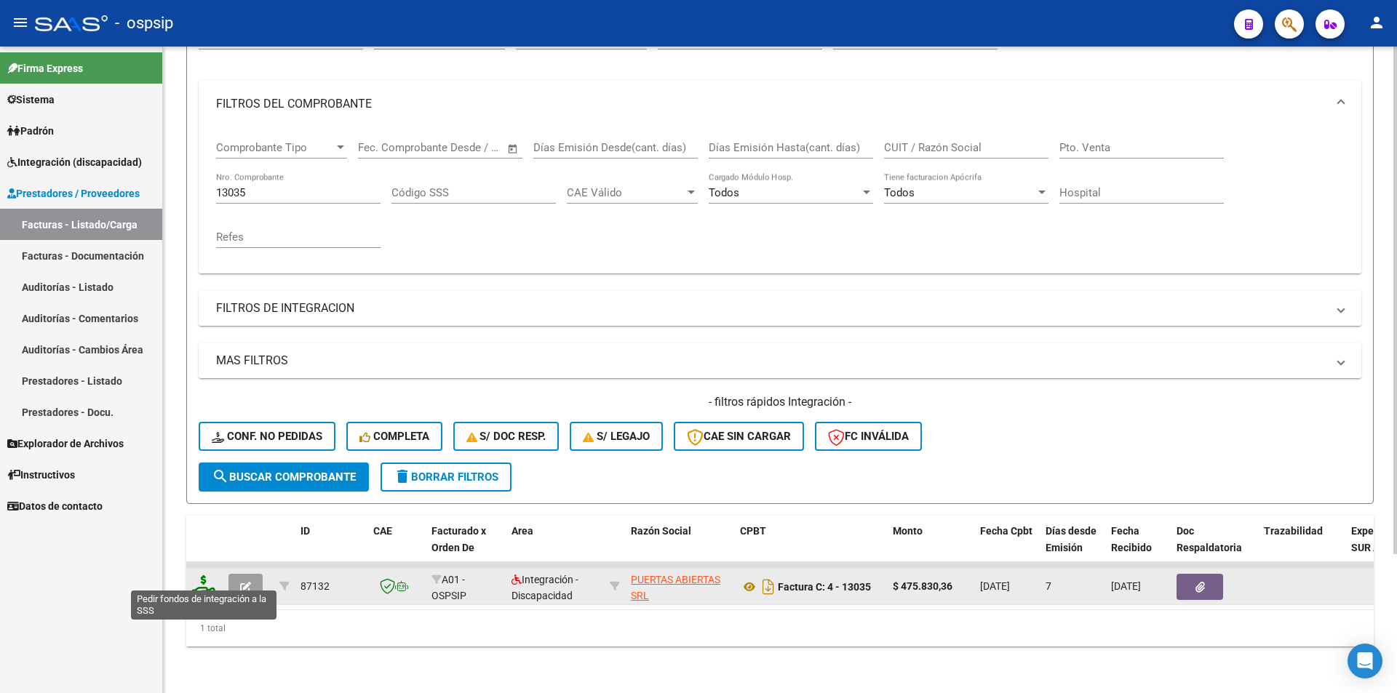
click at [202, 579] on icon at bounding box center [203, 586] width 23 height 20
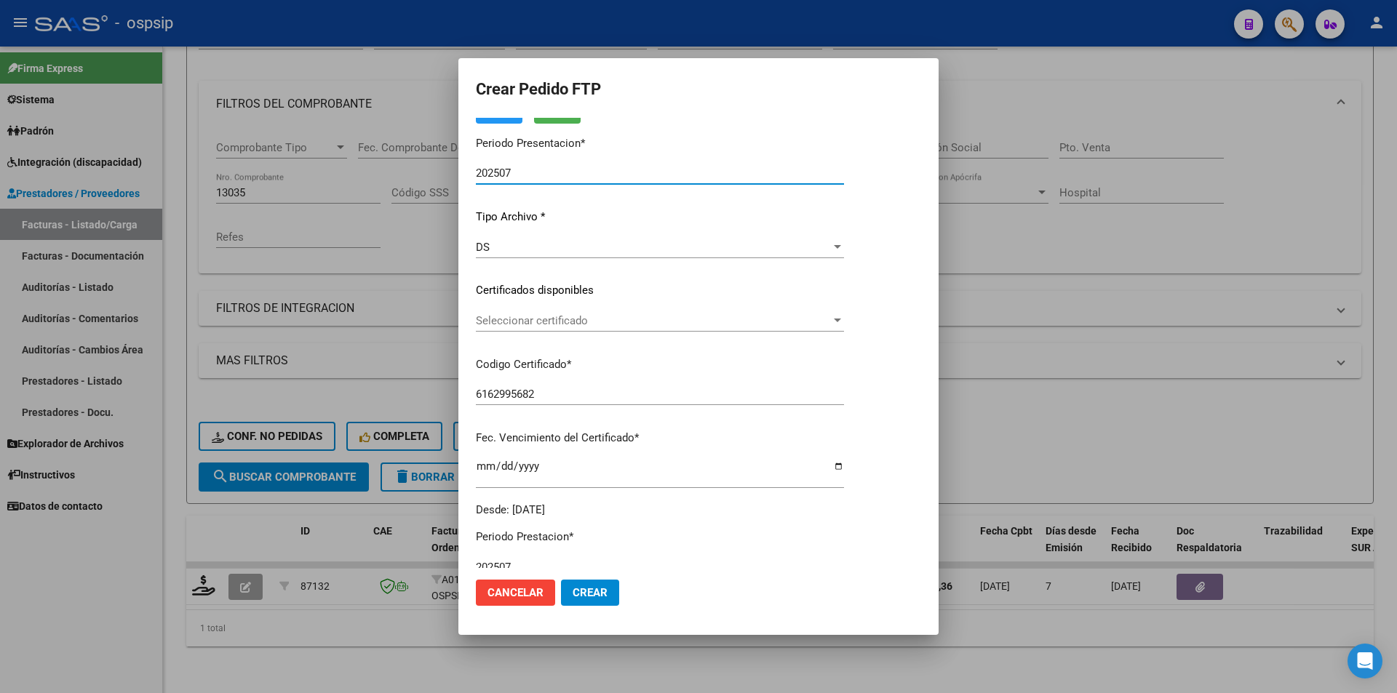
scroll to position [437, 0]
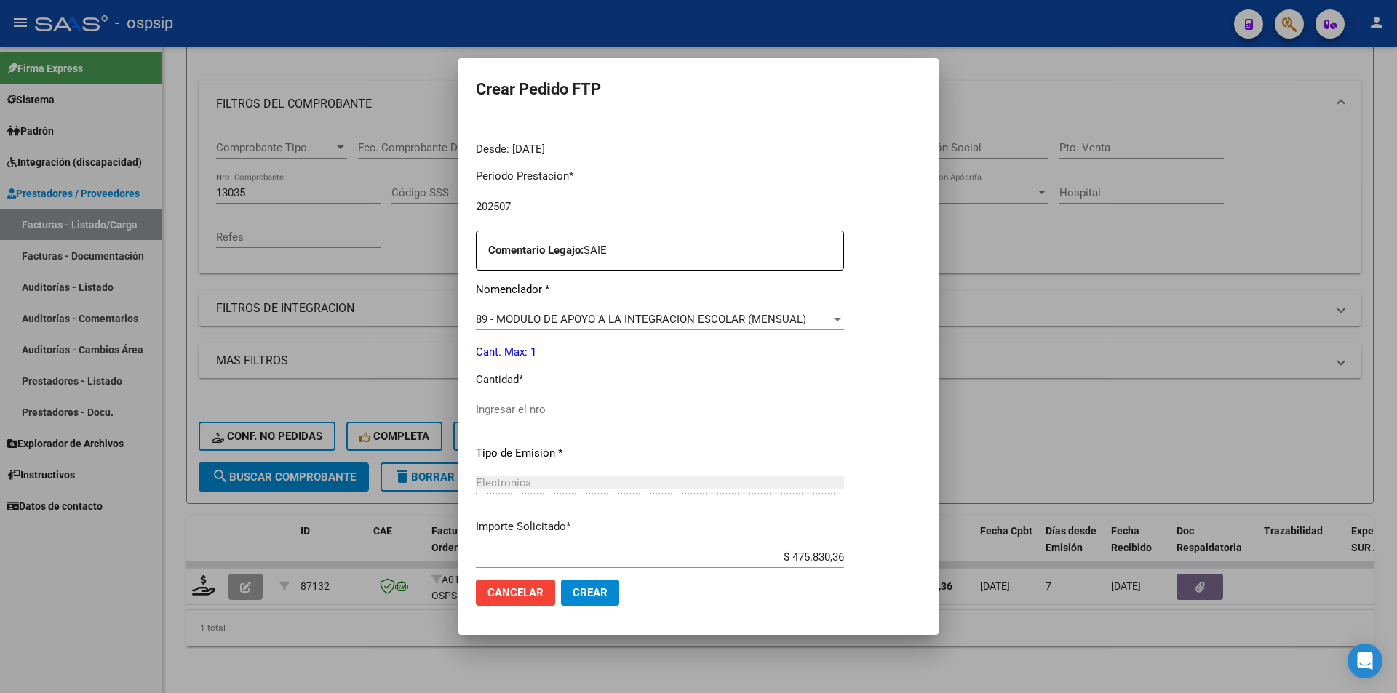
click at [553, 416] on input "Ingresar el nro" at bounding box center [660, 409] width 368 height 13
click at [580, 590] on span "Crear" at bounding box center [590, 593] width 35 height 13
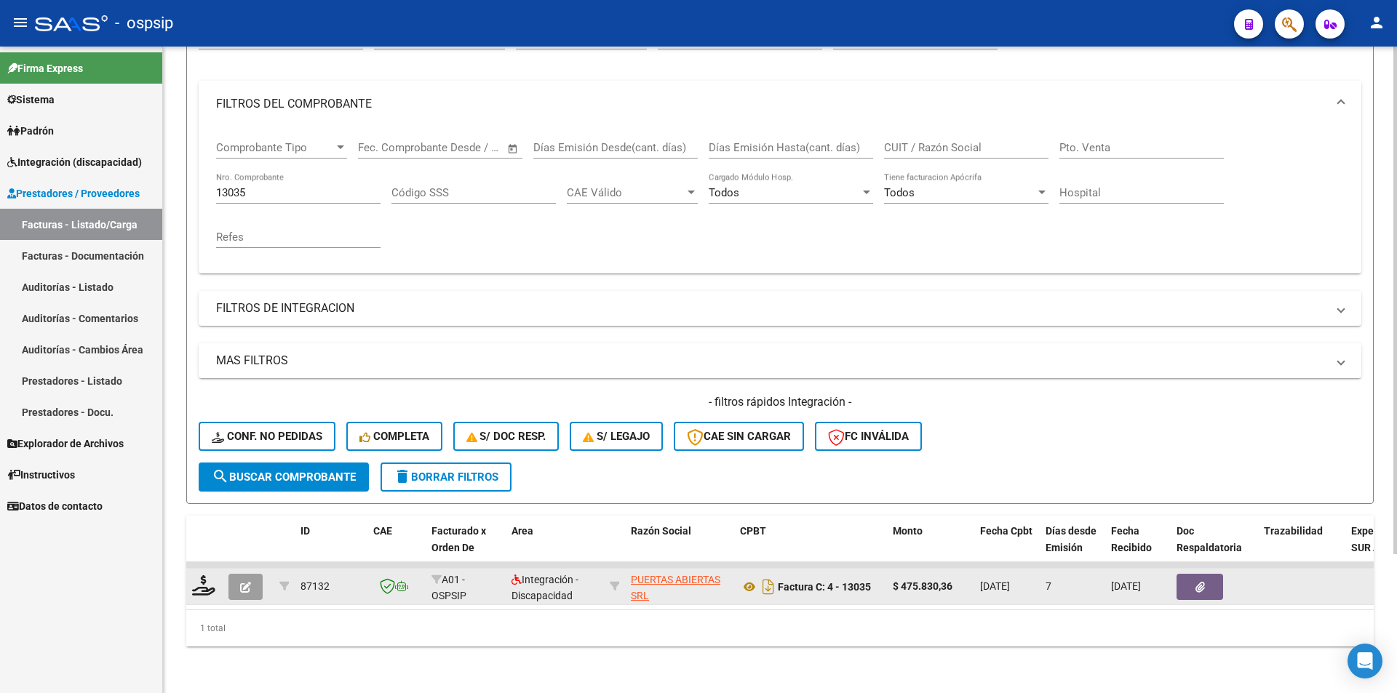
click at [245, 582] on icon "button" at bounding box center [245, 587] width 11 height 11
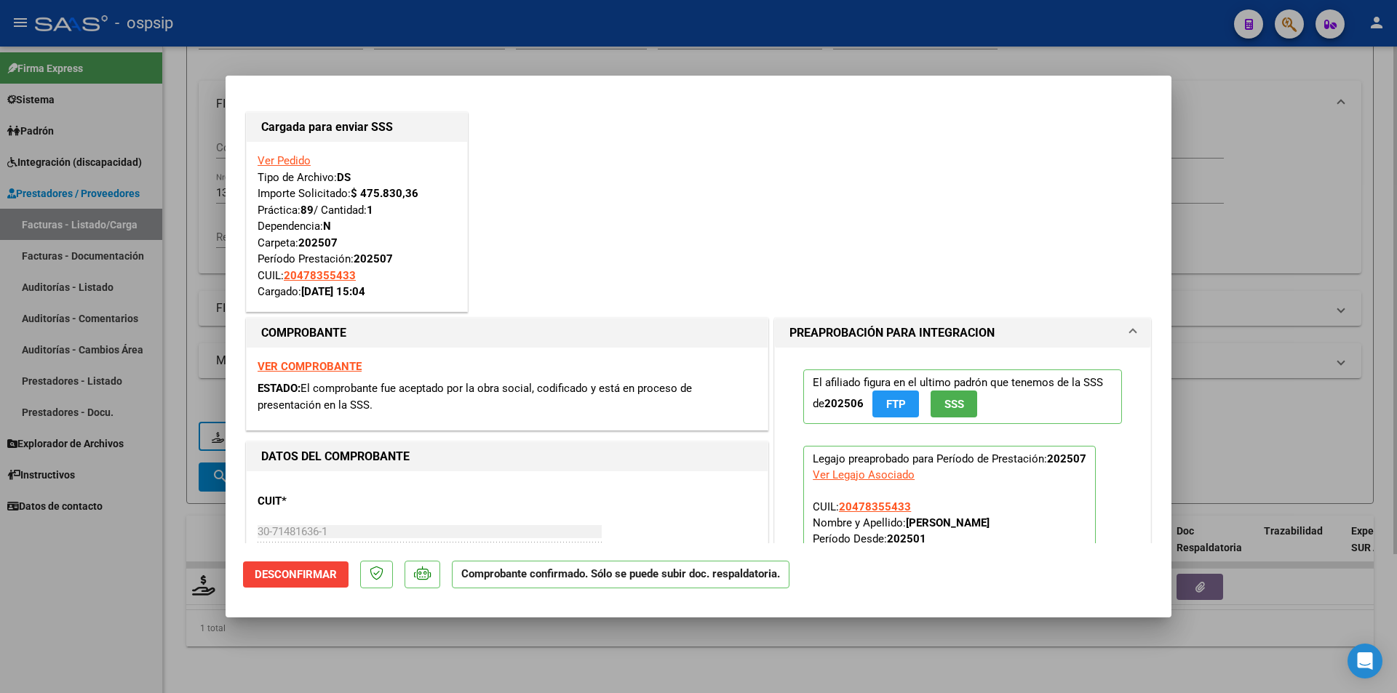
click at [170, 309] on div at bounding box center [698, 346] width 1397 height 693
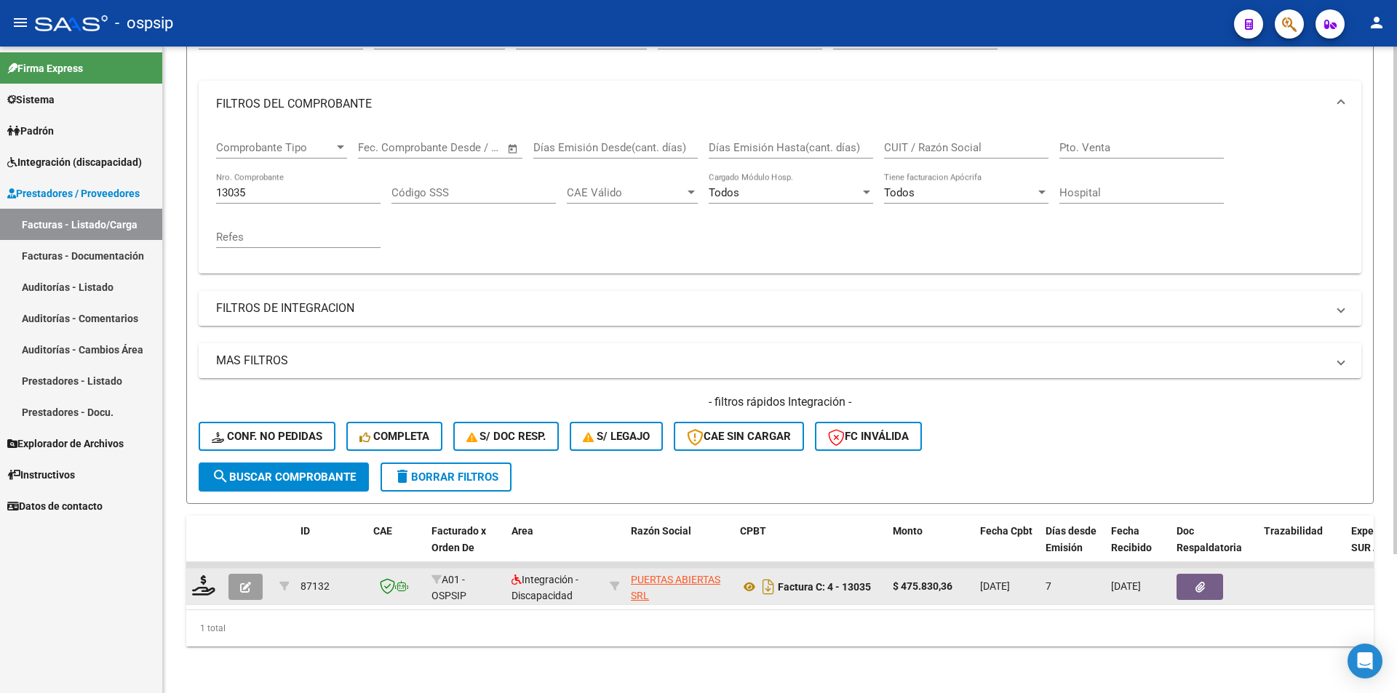
click at [245, 582] on icon "button" at bounding box center [245, 587] width 11 height 11
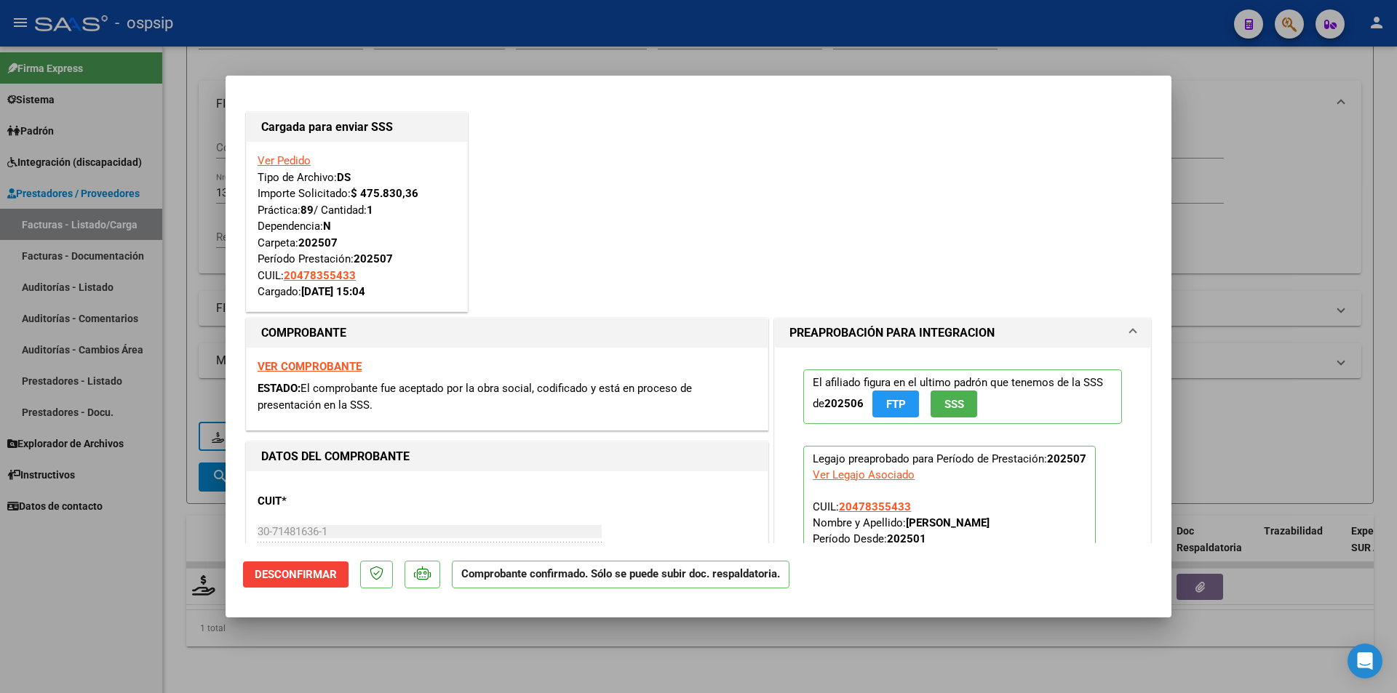
click at [127, 609] on div at bounding box center [698, 346] width 1397 height 693
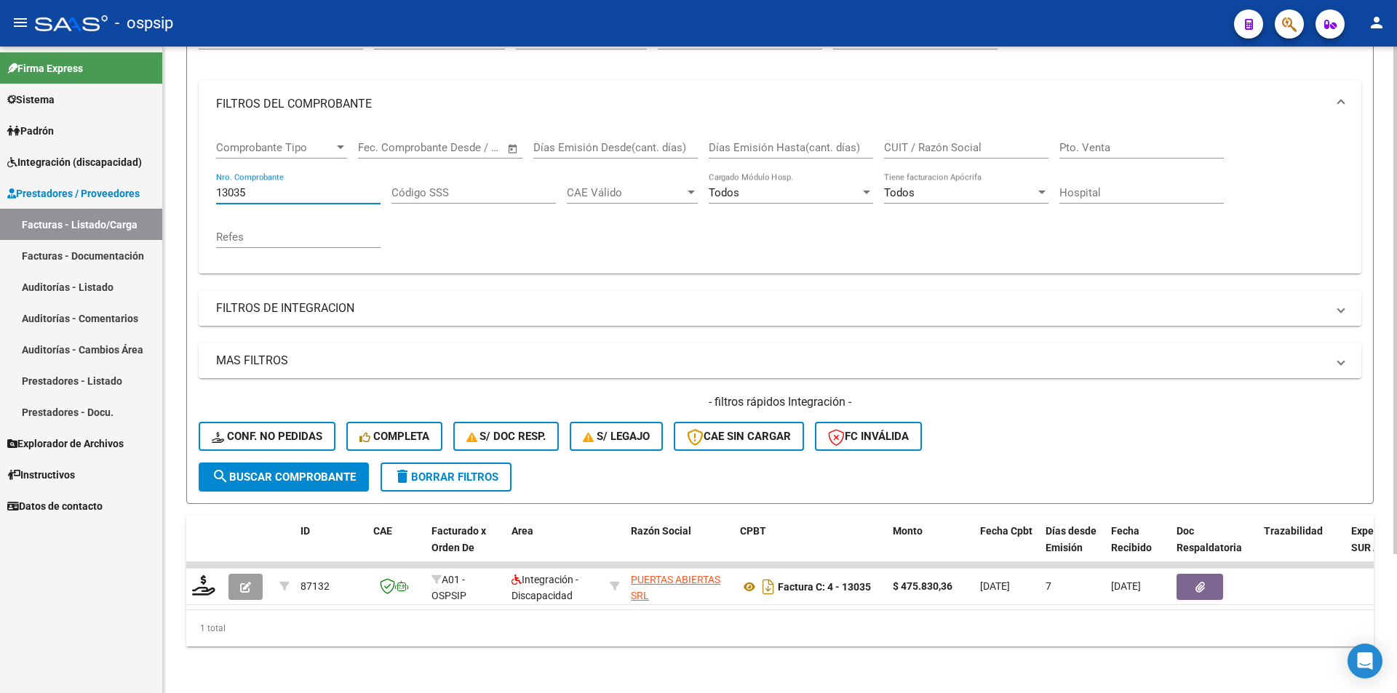
drag, startPoint x: 255, startPoint y: 180, endPoint x: 166, endPoint y: 183, distance: 89.6
click at [167, 183] on div "Video tutorial PRESTADORES -> Listado de CPBTs Emitidos por Prestadores / Prove…" at bounding box center [780, 287] width 1234 height 814
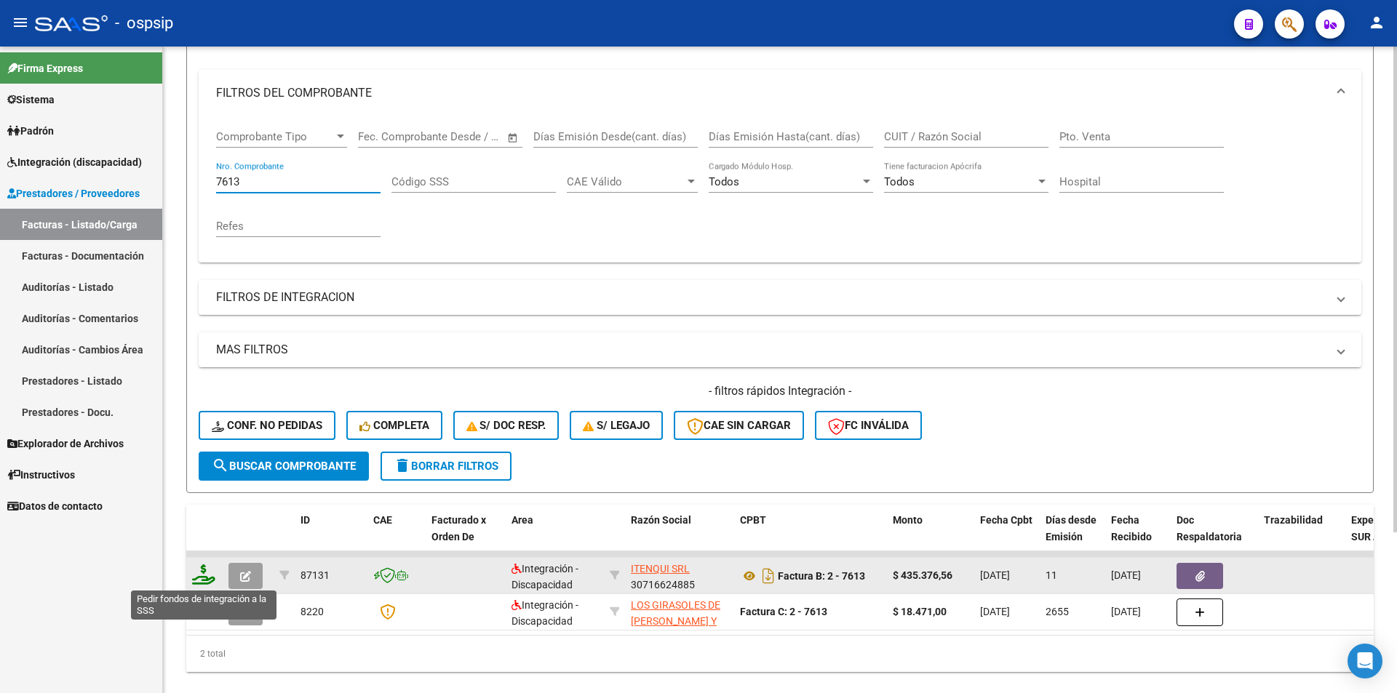
click at [199, 573] on icon at bounding box center [203, 575] width 23 height 20
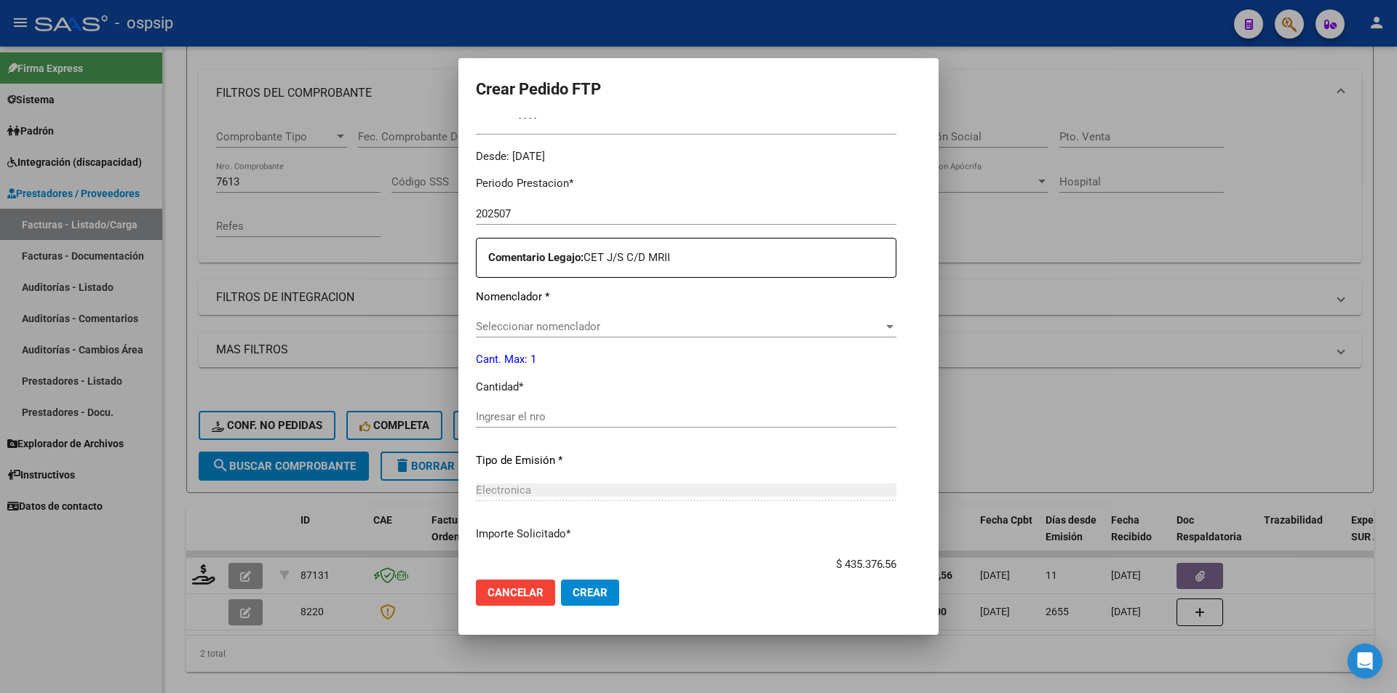
scroll to position [437, 0]
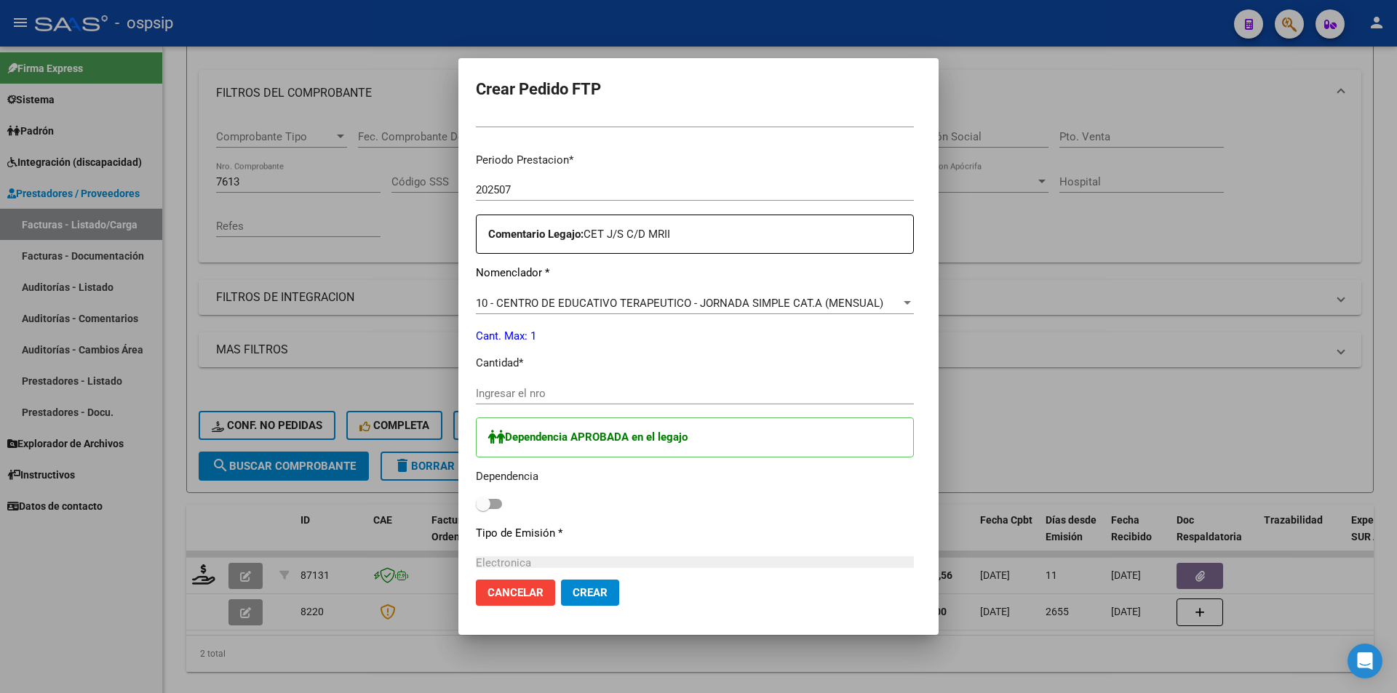
click at [515, 313] on div "10 - CENTRO DE EDUCATIVO TERAPEUTICO - JORNADA SIMPLE CAT.A (MENSUAL) Seleccion…" at bounding box center [695, 304] width 438 height 22
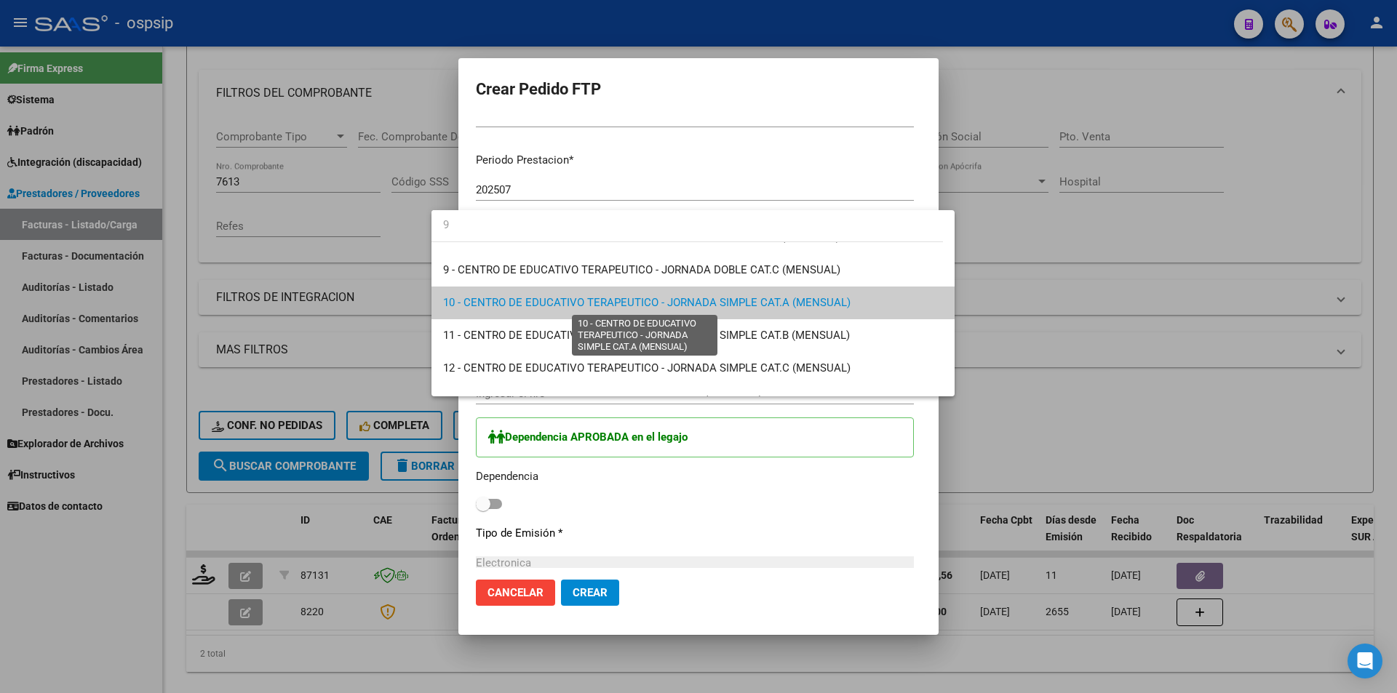
scroll to position [0, 0]
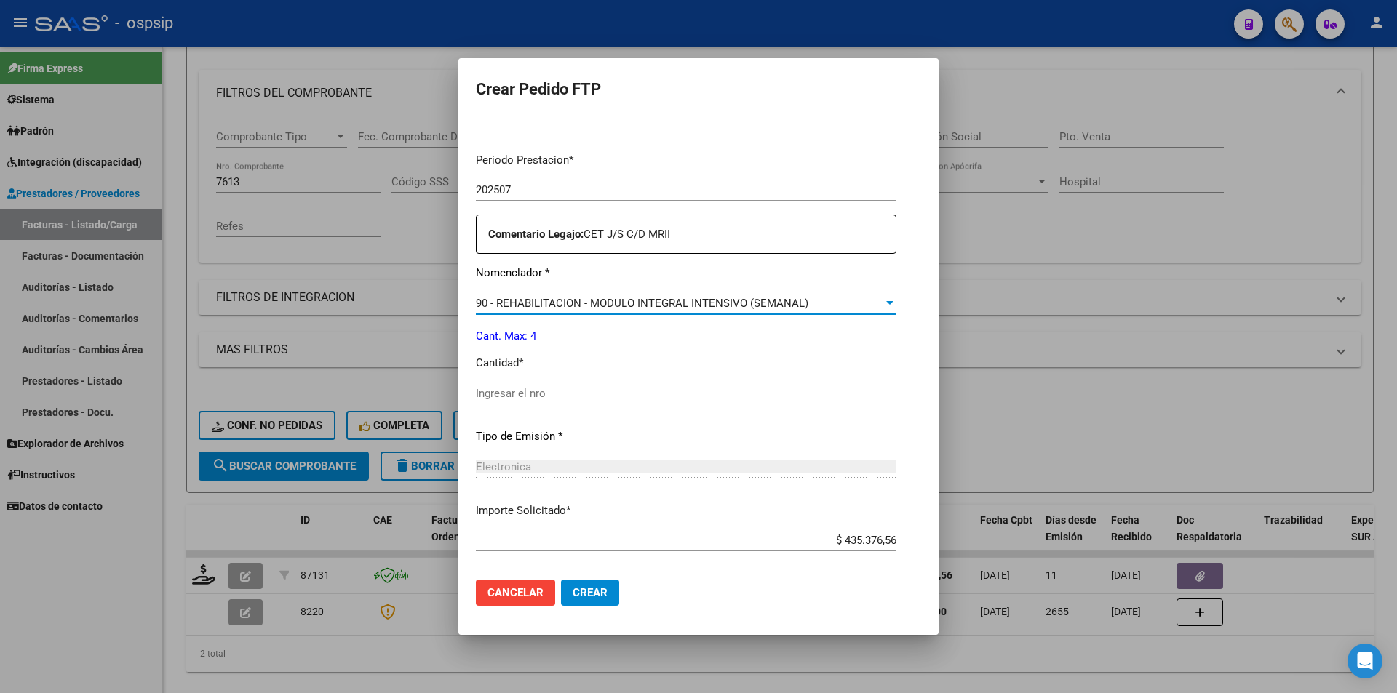
click at [476, 397] on input "Ingresar el nro" at bounding box center [686, 393] width 421 height 13
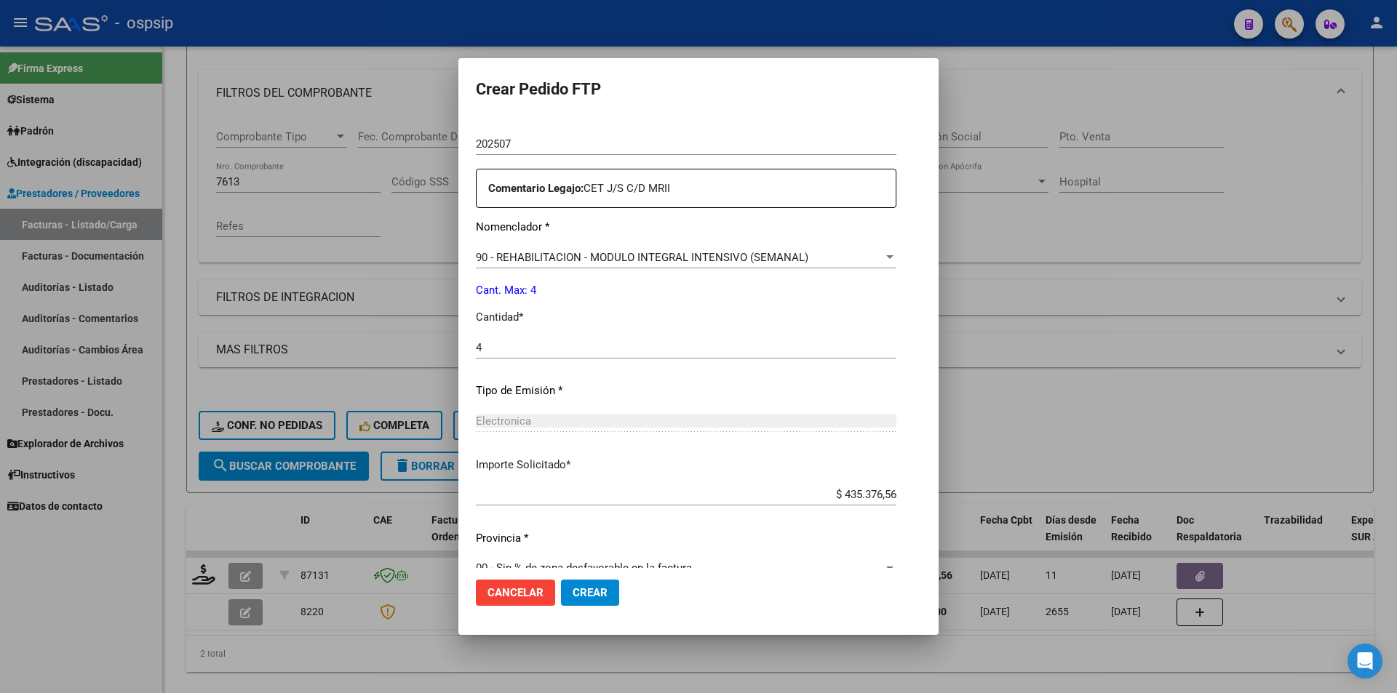
scroll to position [507, 0]
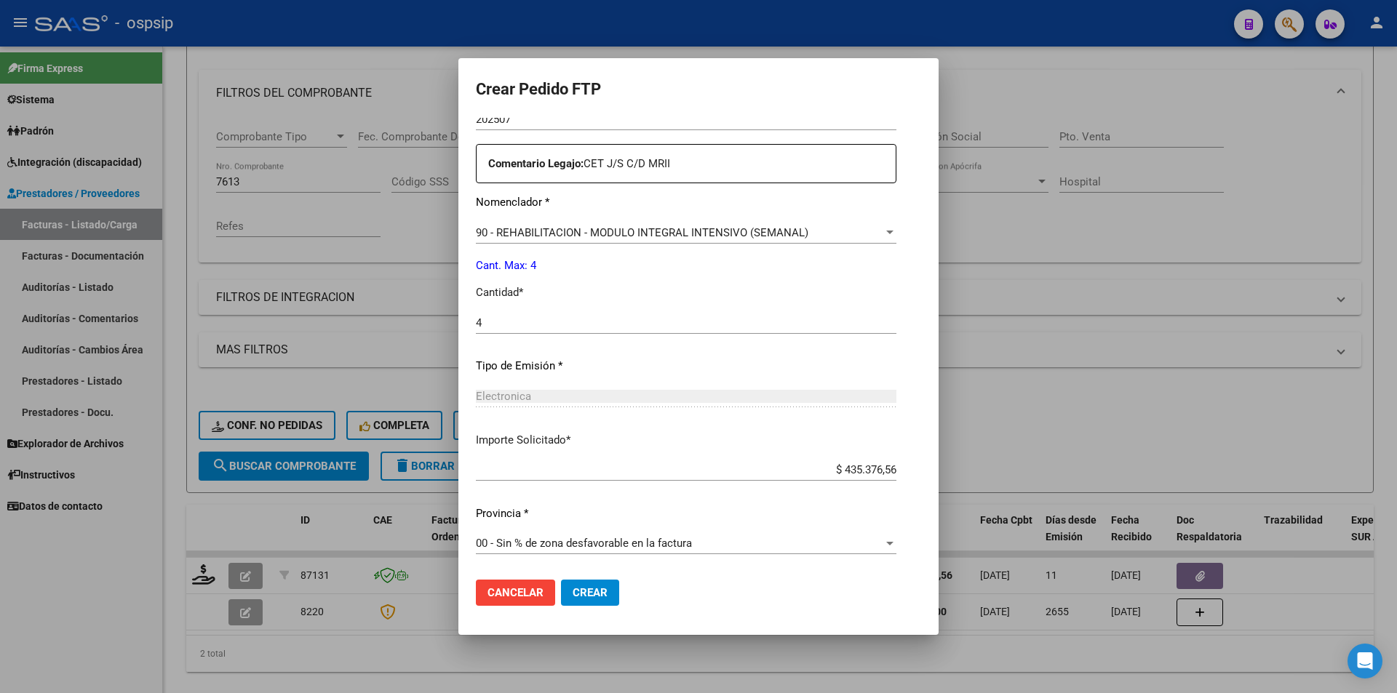
click at [577, 592] on span "Crear" at bounding box center [590, 593] width 35 height 13
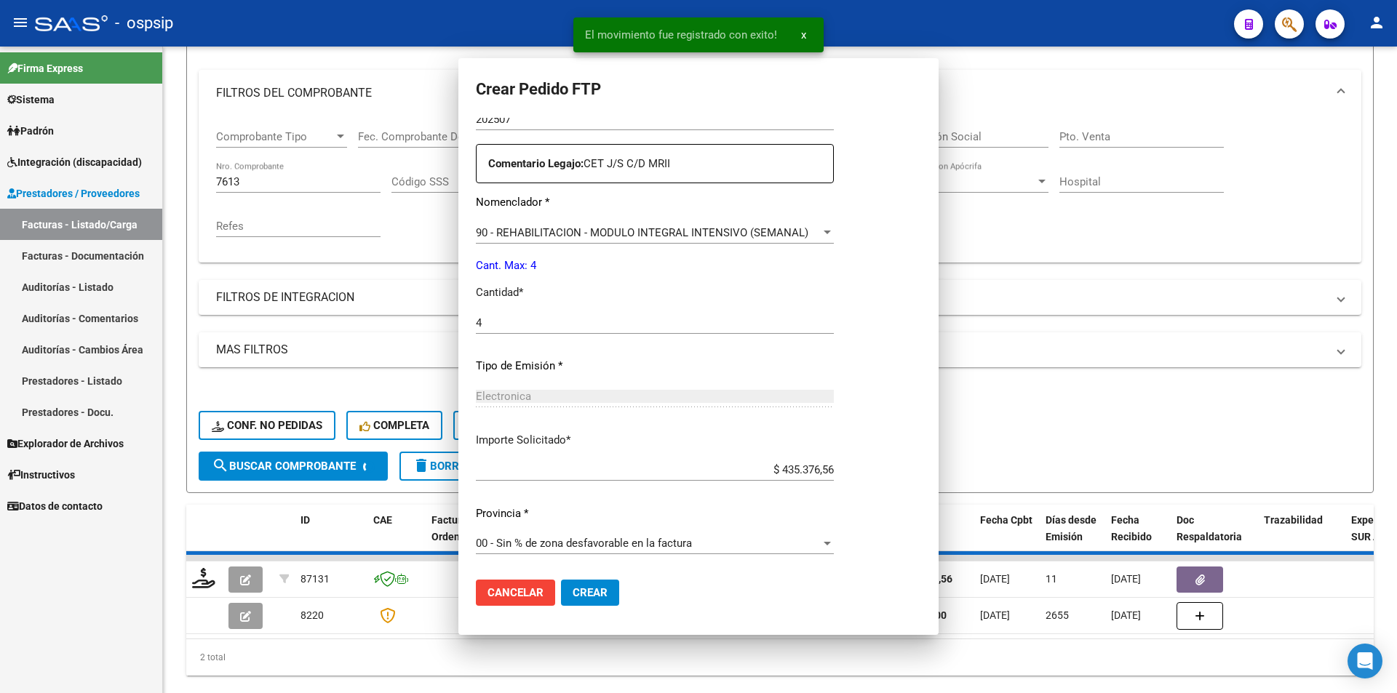
scroll to position [0, 0]
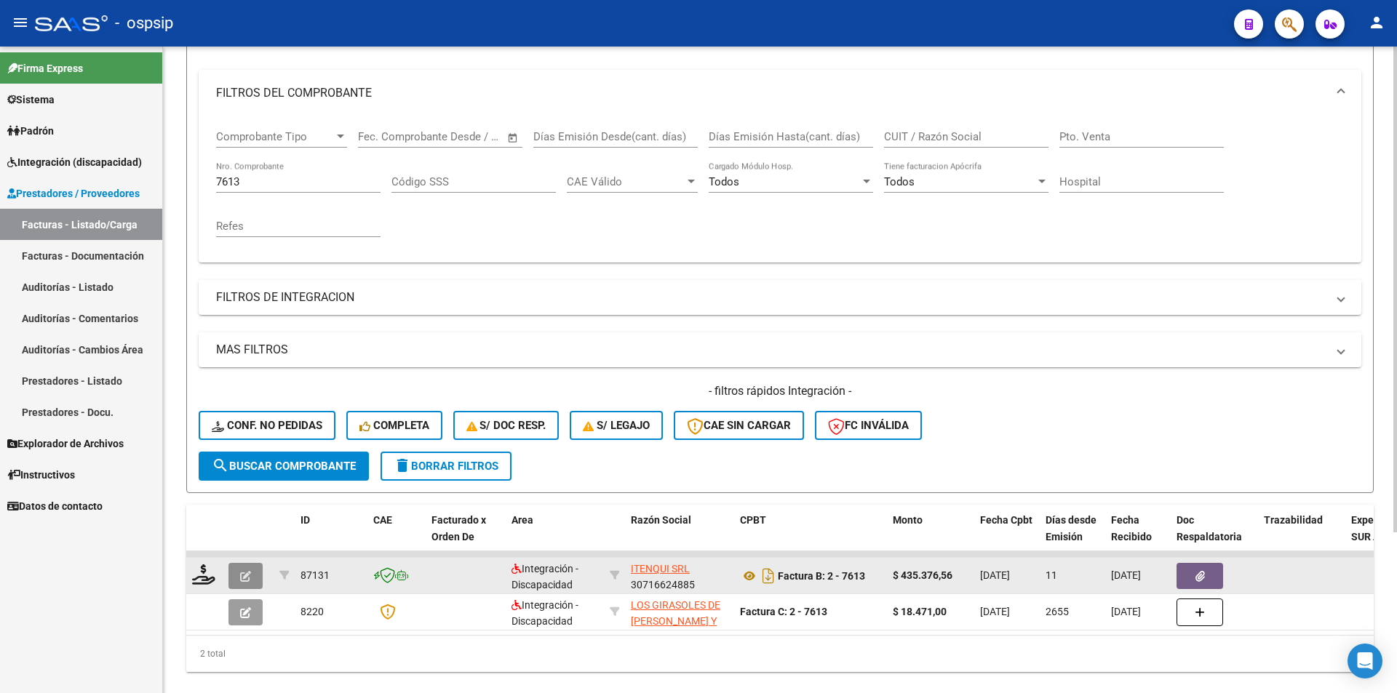
click at [250, 574] on icon "button" at bounding box center [245, 576] width 11 height 11
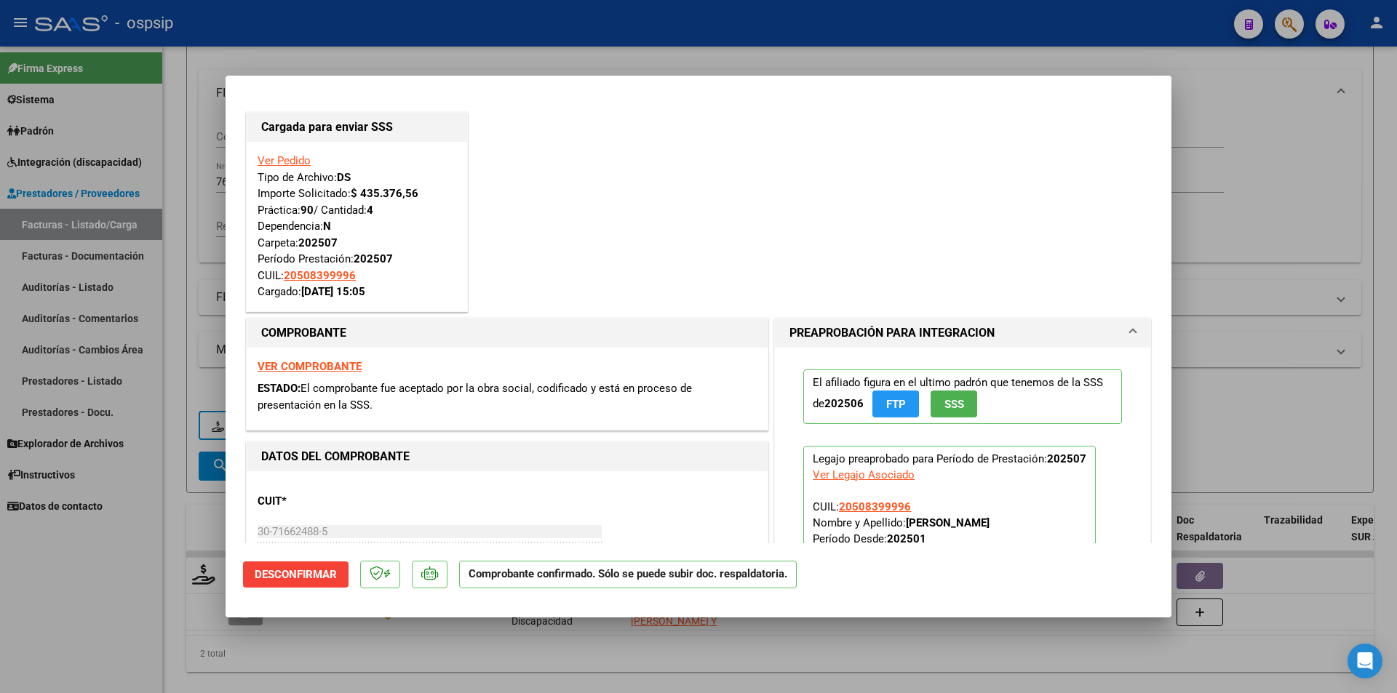
click at [148, 603] on div at bounding box center [698, 346] width 1397 height 693
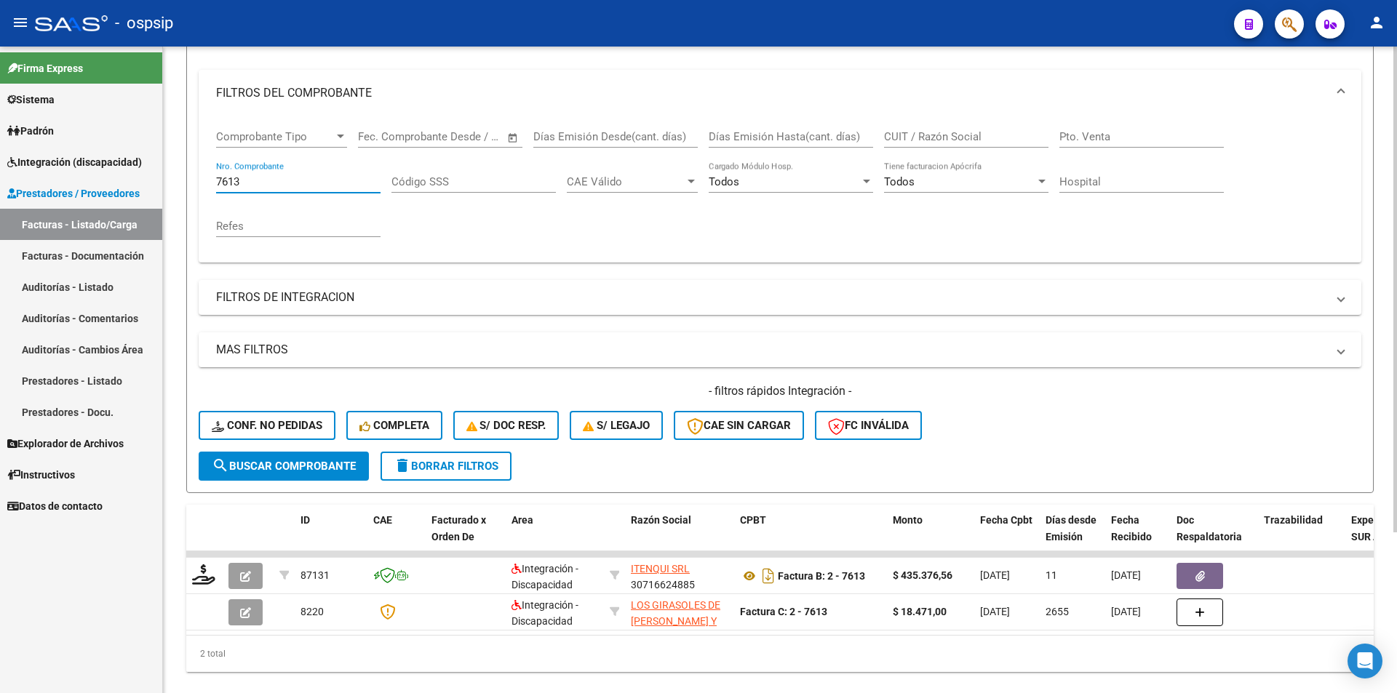
drag, startPoint x: 258, startPoint y: 180, endPoint x: 178, endPoint y: 180, distance: 80.8
click at [178, 180] on div "Video tutorial PRESTADORES -> Listado de CPBTs Emitidos por Prestadores / Prove…" at bounding box center [780, 294] width 1234 height 850
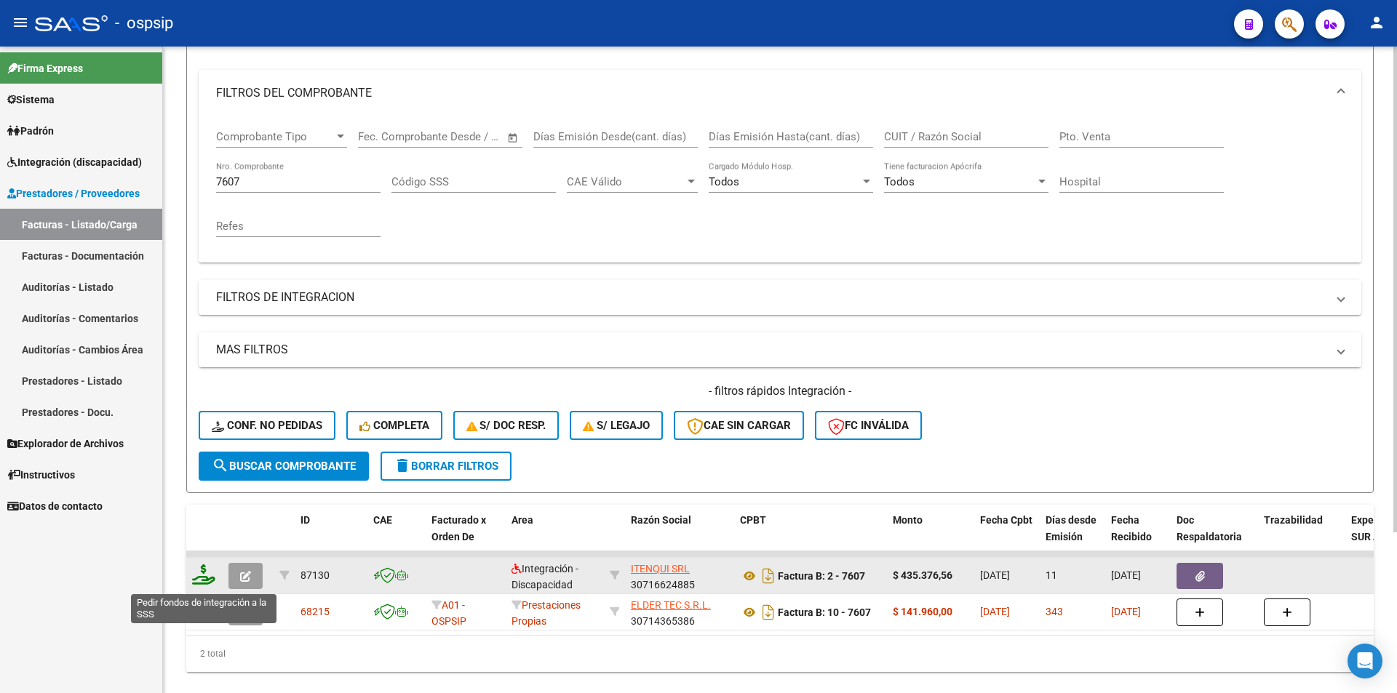
click at [206, 579] on icon at bounding box center [203, 575] width 23 height 20
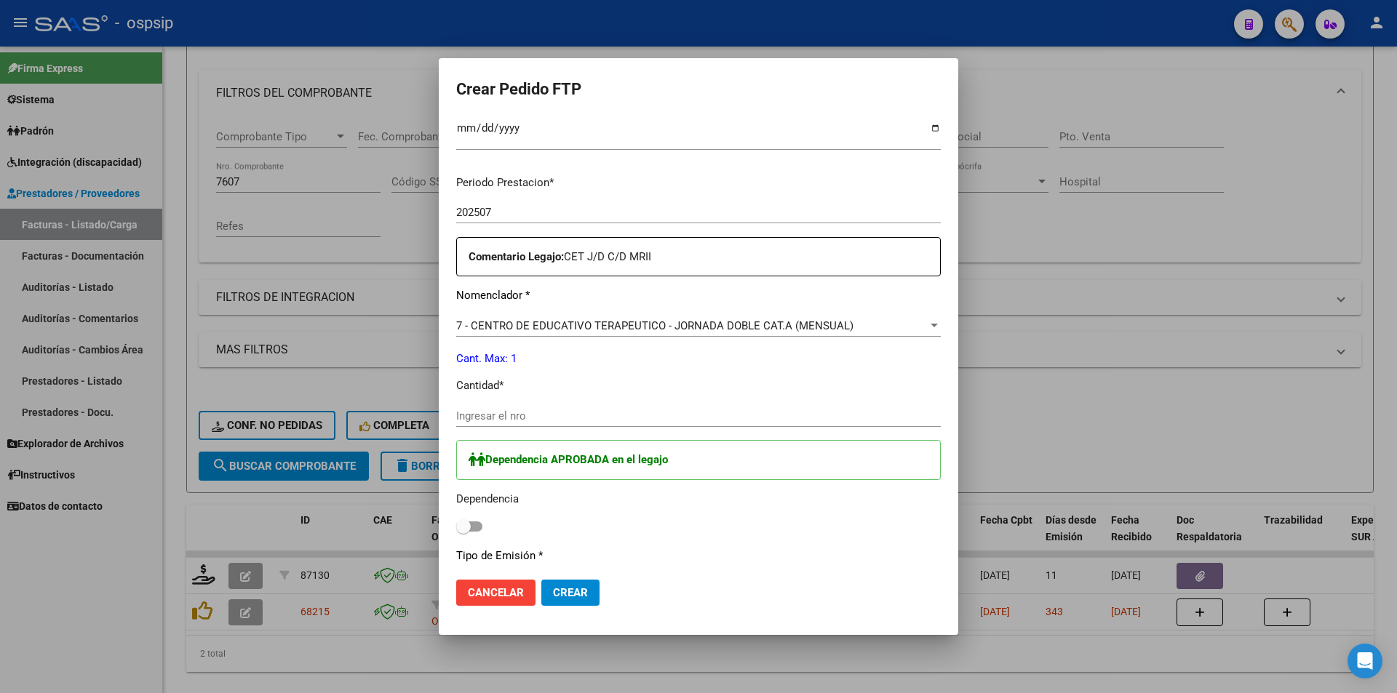
scroll to position [437, 0]
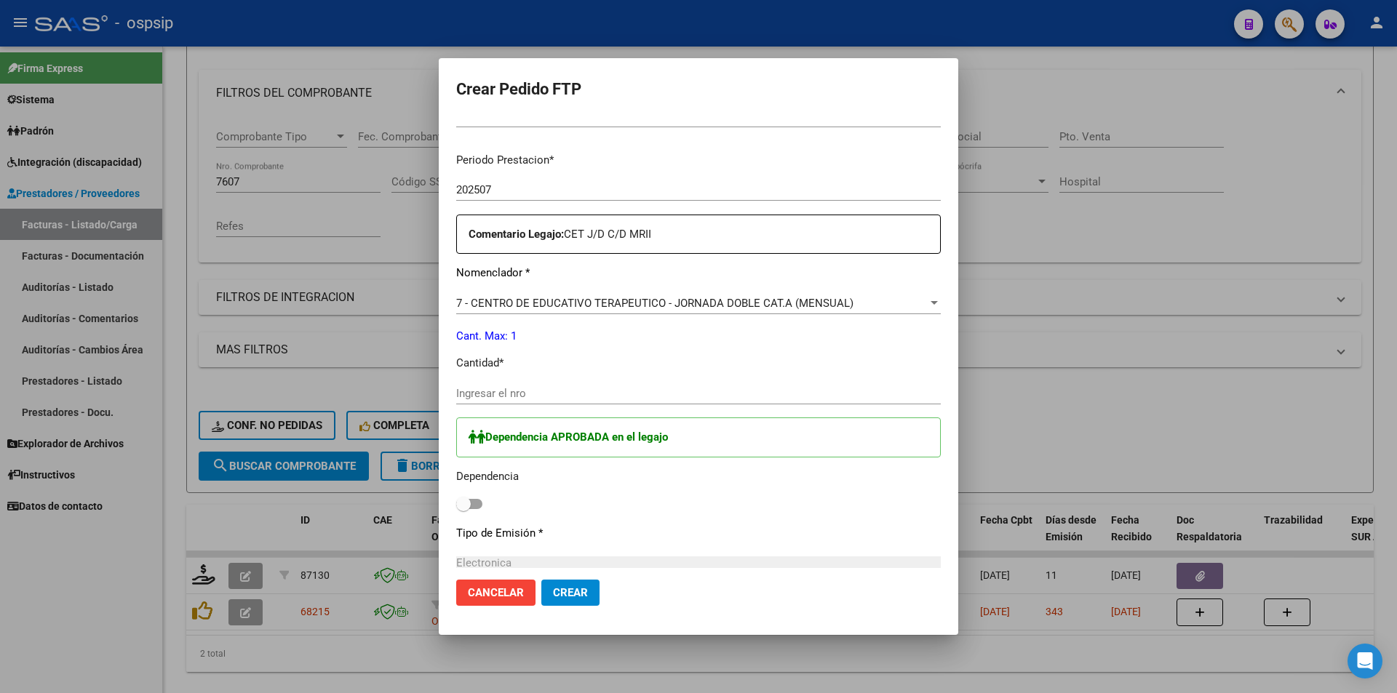
click at [463, 290] on div "Periodo Prestacion * 202507 Ingresar el Periodo Prestacion Comentario Legajo: C…" at bounding box center [698, 438] width 485 height 595
click at [466, 304] on span "7 - CENTRO DE EDUCATIVO TERAPEUTICO - JORNADA DOBLE CAT.A (MENSUAL)" at bounding box center [654, 303] width 397 height 13
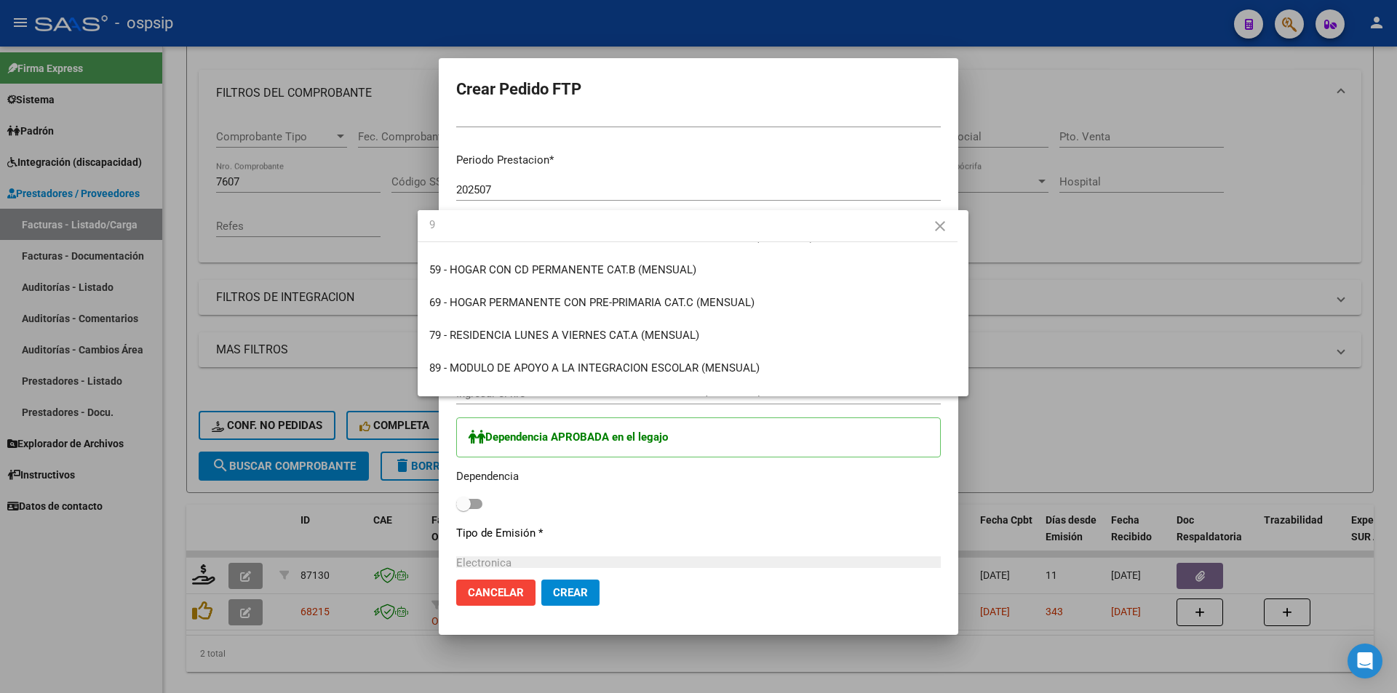
scroll to position [0, 0]
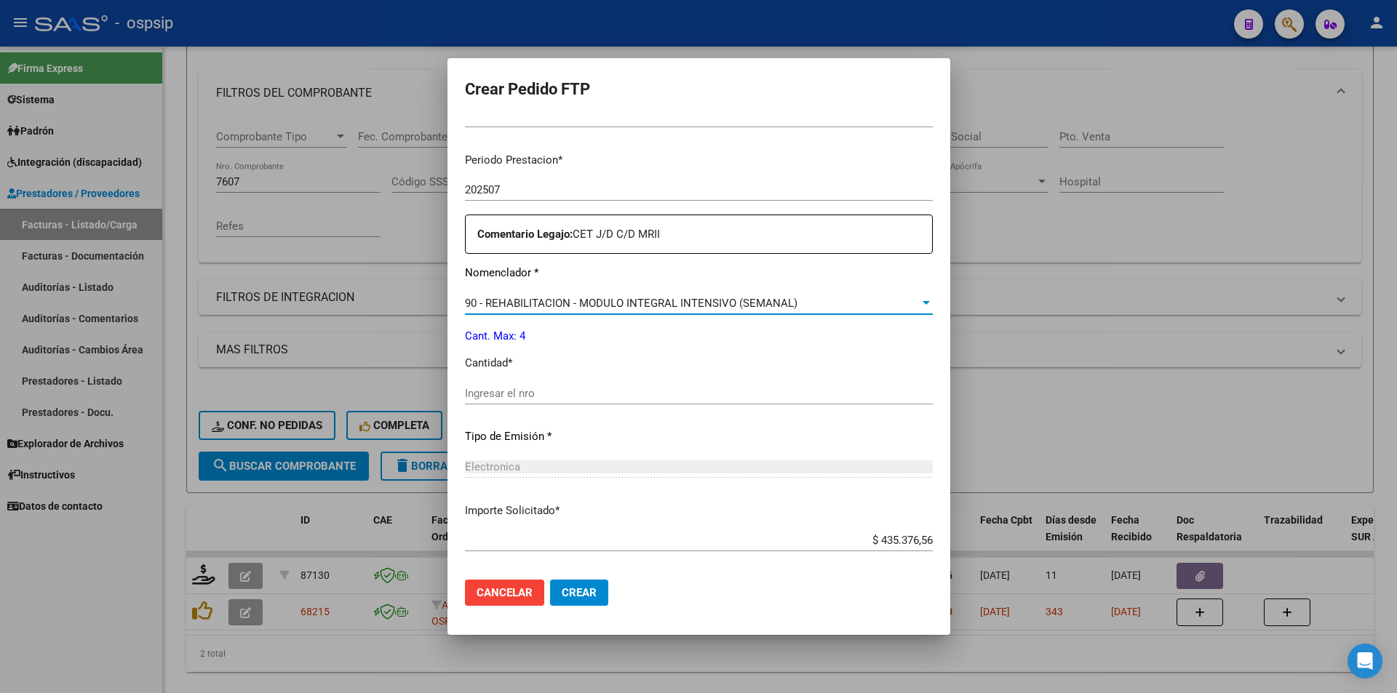
click at [493, 396] on input "Ingresar el nro" at bounding box center [699, 393] width 468 height 13
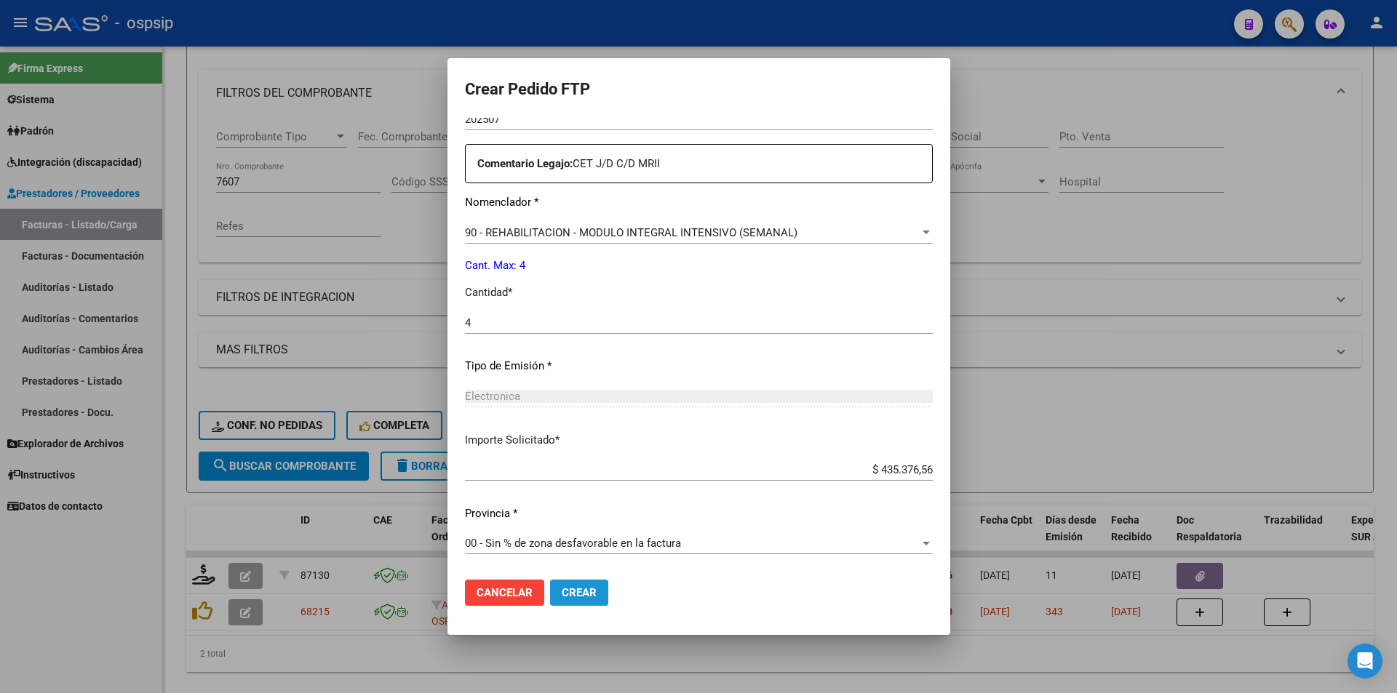
click at [563, 592] on span "Crear" at bounding box center [579, 593] width 35 height 13
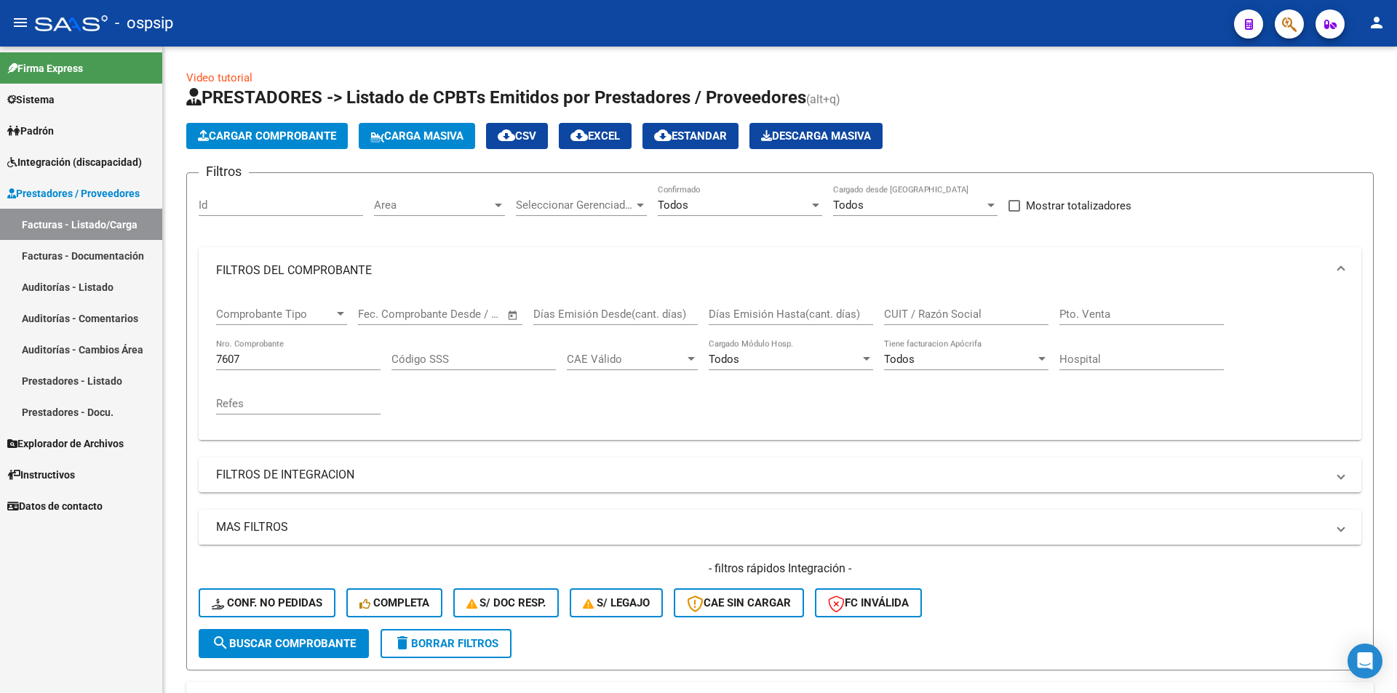
scroll to position [178, 0]
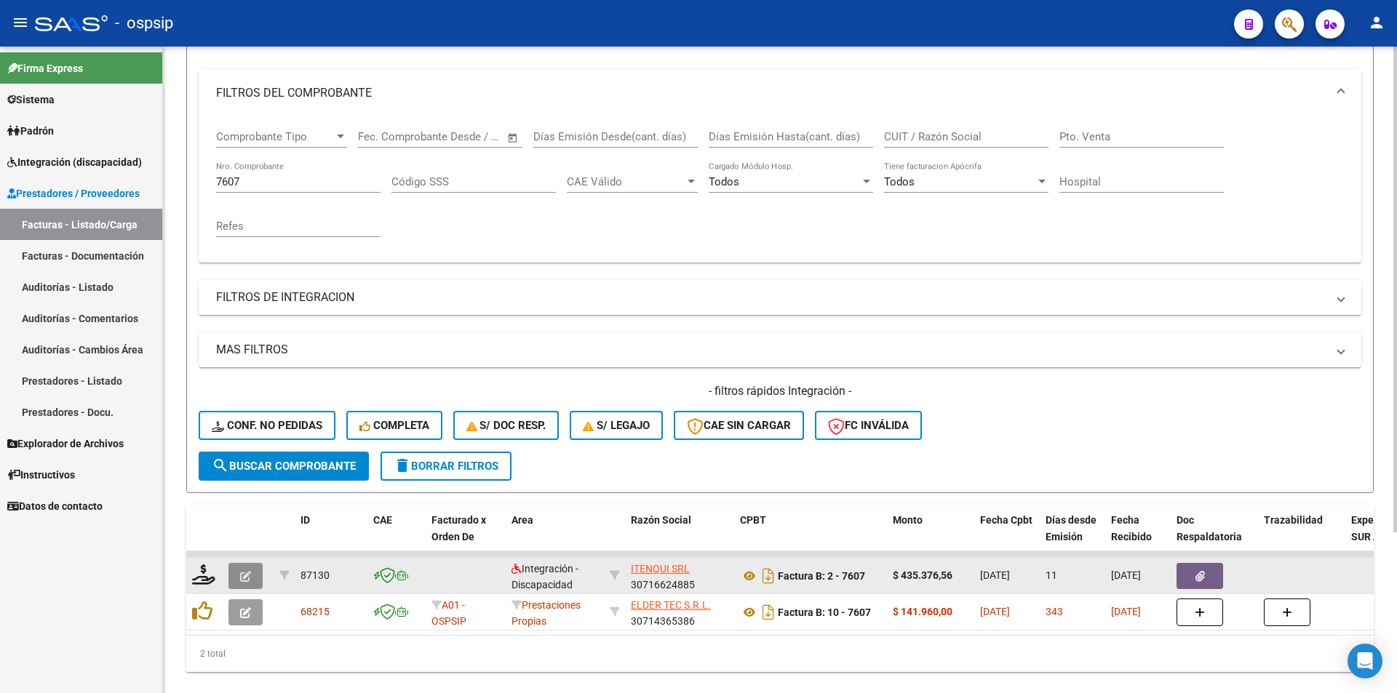
click at [247, 579] on icon "button" at bounding box center [245, 576] width 11 height 11
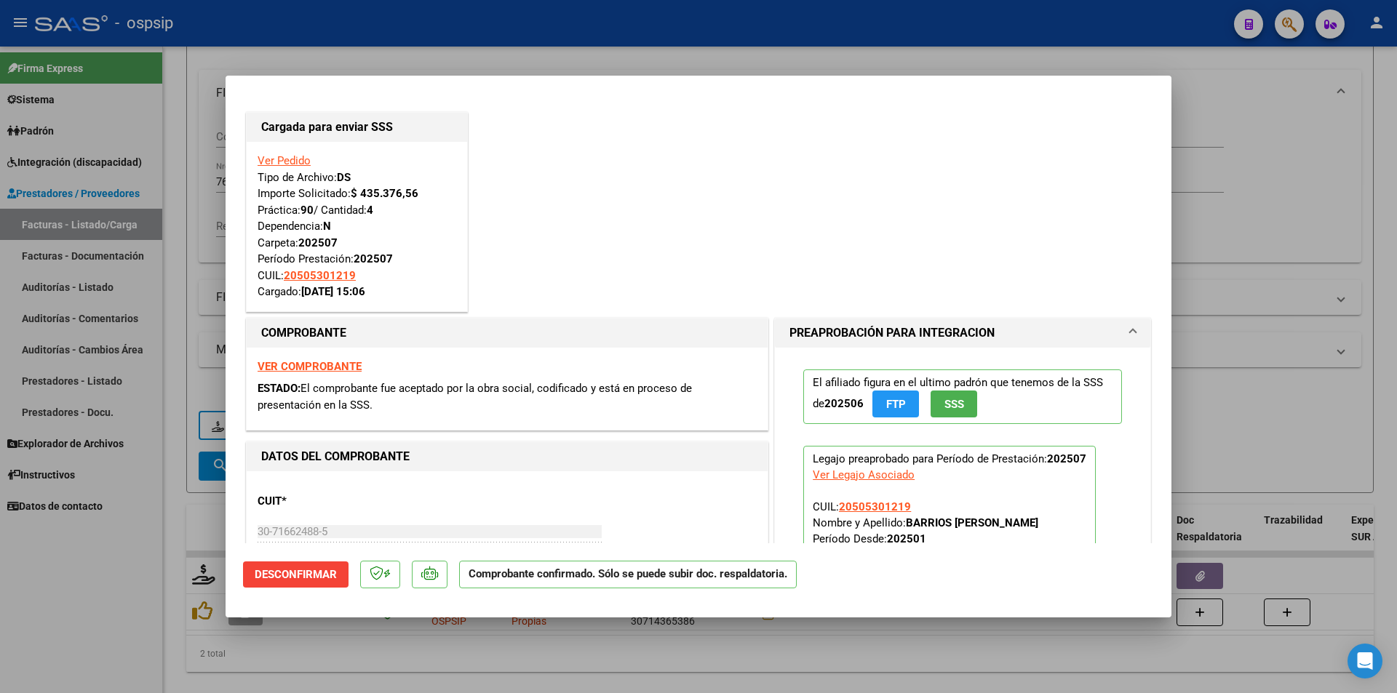
click at [91, 584] on div at bounding box center [698, 346] width 1397 height 693
type input "$ 0,00"
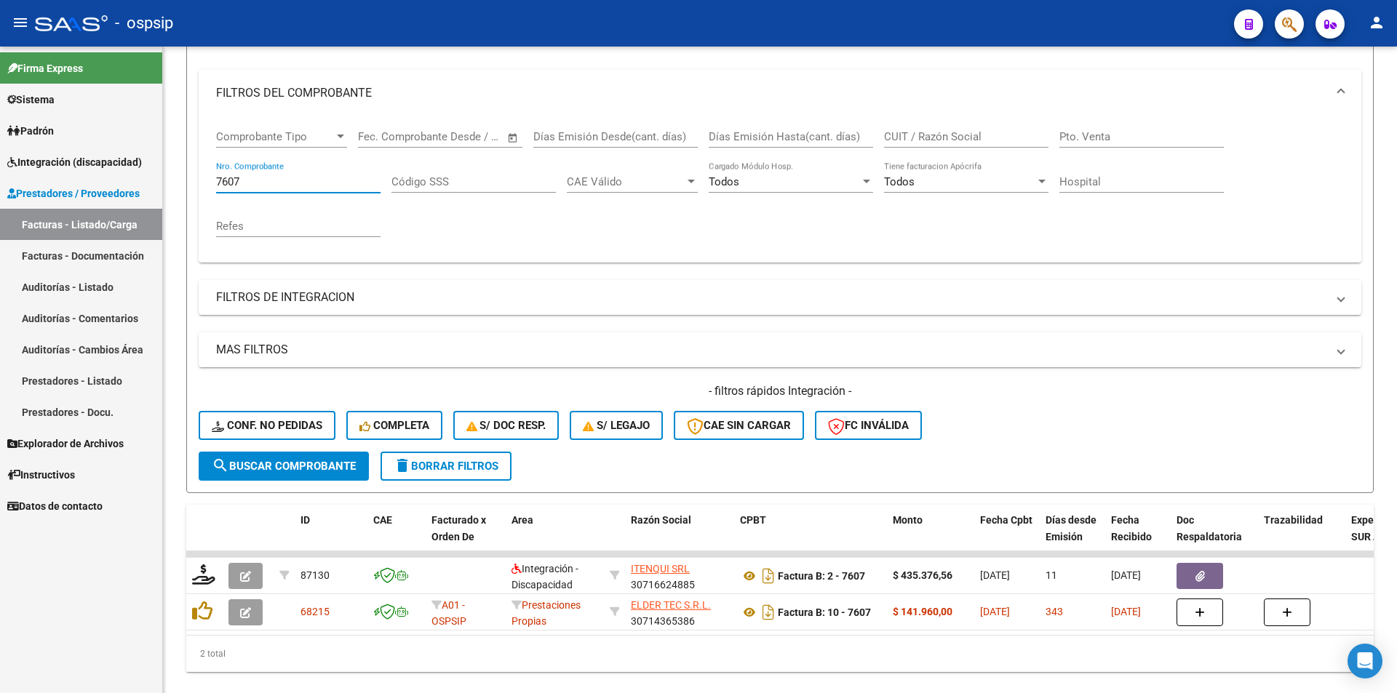
drag, startPoint x: 252, startPoint y: 181, endPoint x: 143, endPoint y: 180, distance: 109.2
click at [150, 178] on mat-sidenav-container "Firma Express Sistema Usuarios Todos los Usuarios Padrón Afiliados Empadronados…" at bounding box center [698, 370] width 1397 height 647
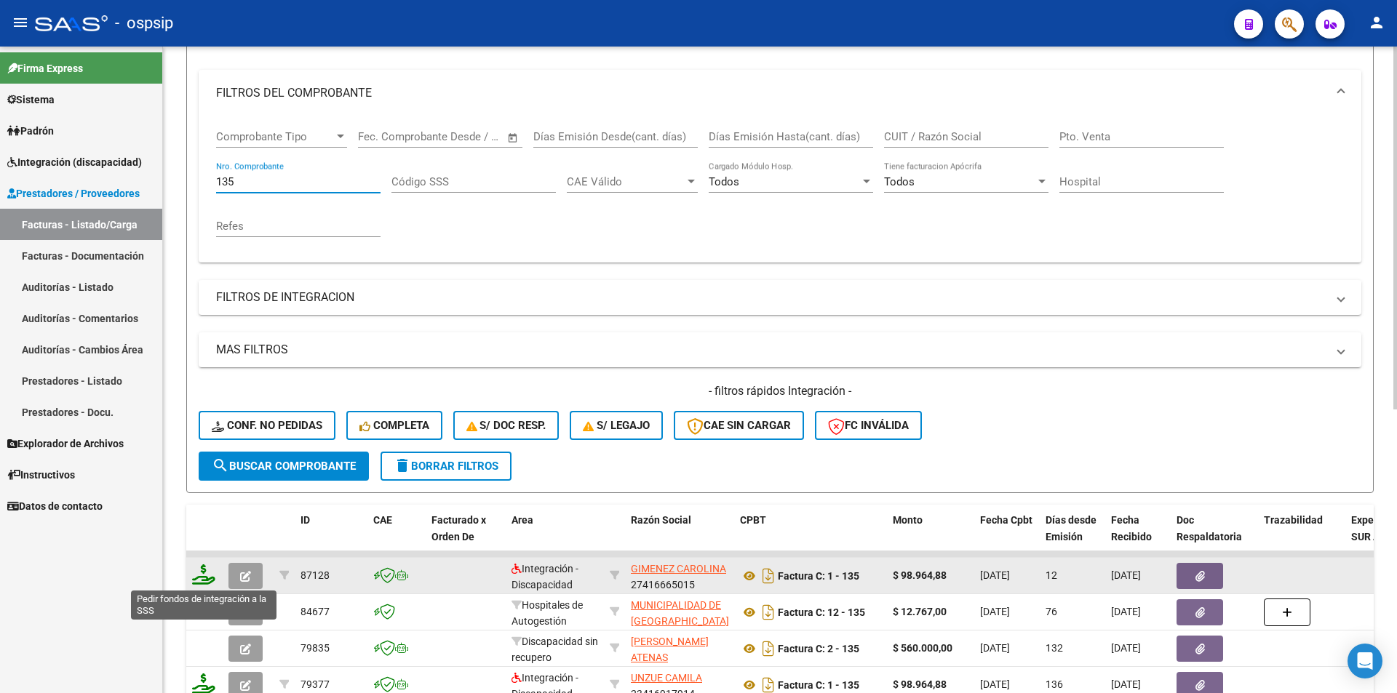
type input "135"
click at [200, 576] on icon at bounding box center [203, 575] width 23 height 20
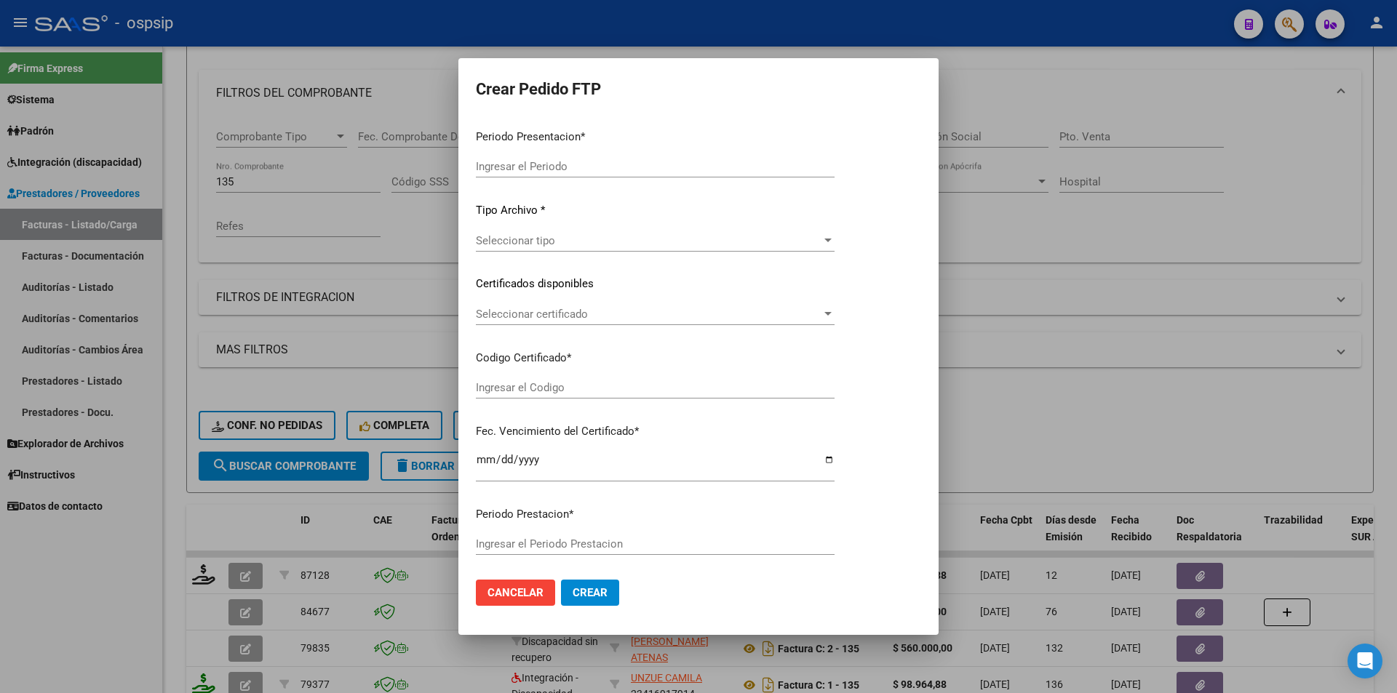
type input "202507"
type input "$ 98.964,88"
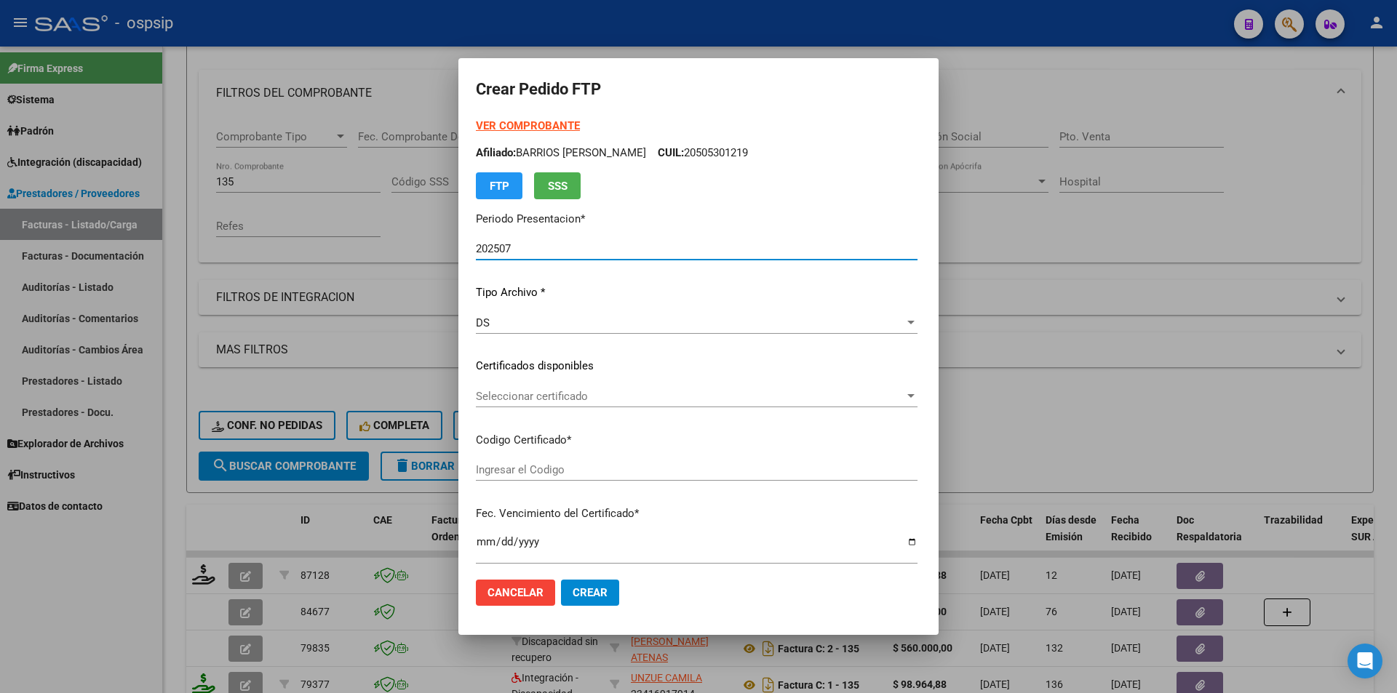
type input "ARG02000579046092023121920261219BS AS427"
type input "2026-12-19"
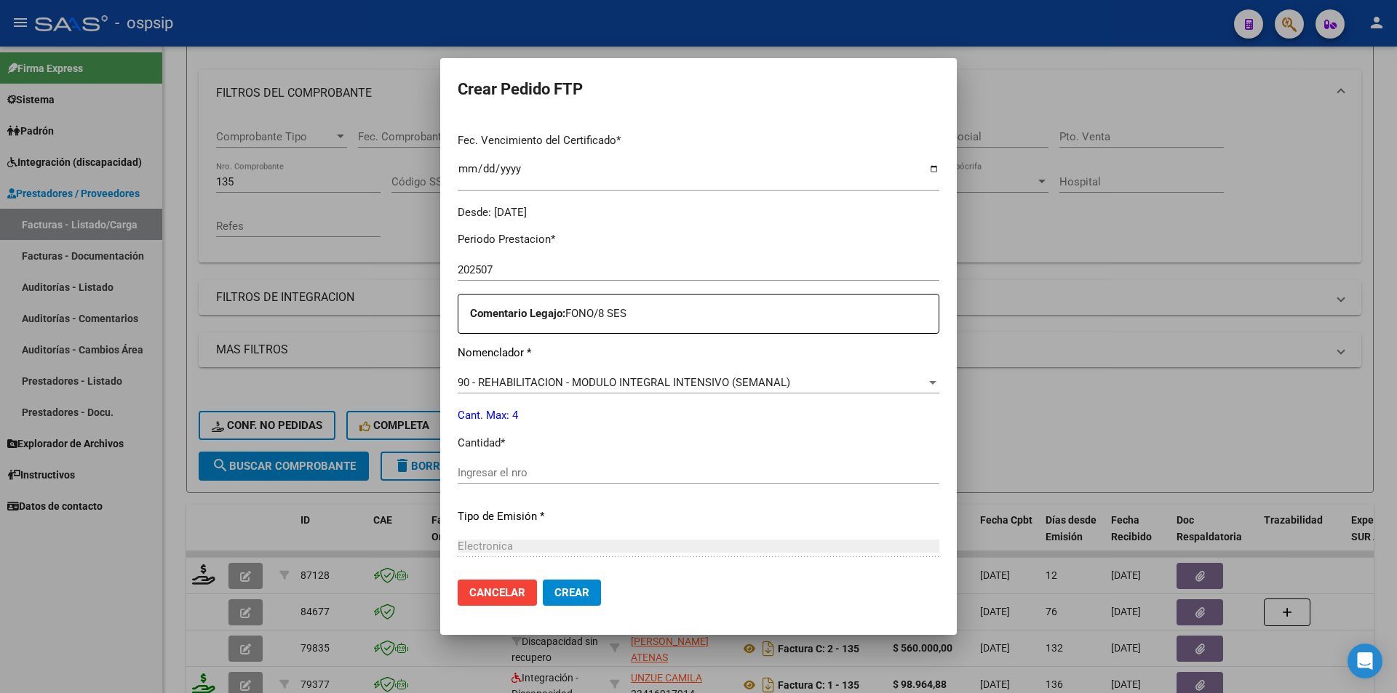
scroll to position [437, 0]
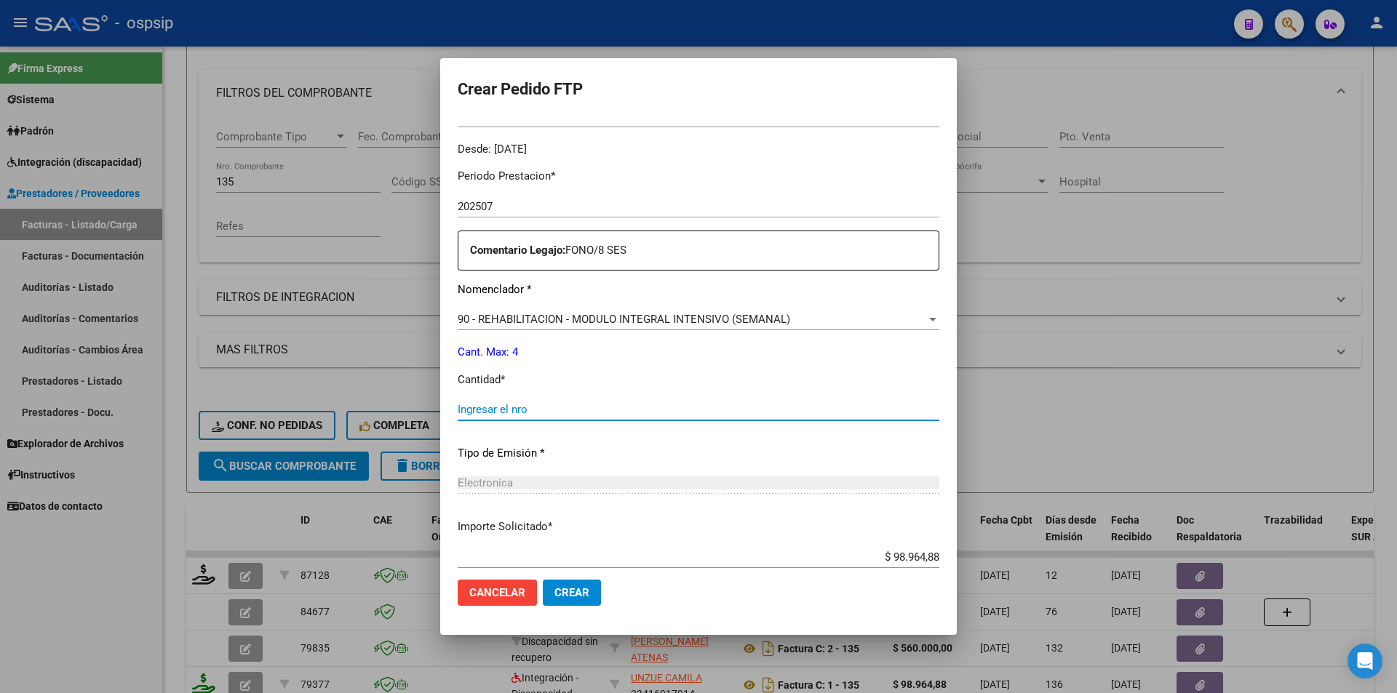
click at [514, 410] on input "Ingresar el nro" at bounding box center [699, 409] width 482 height 13
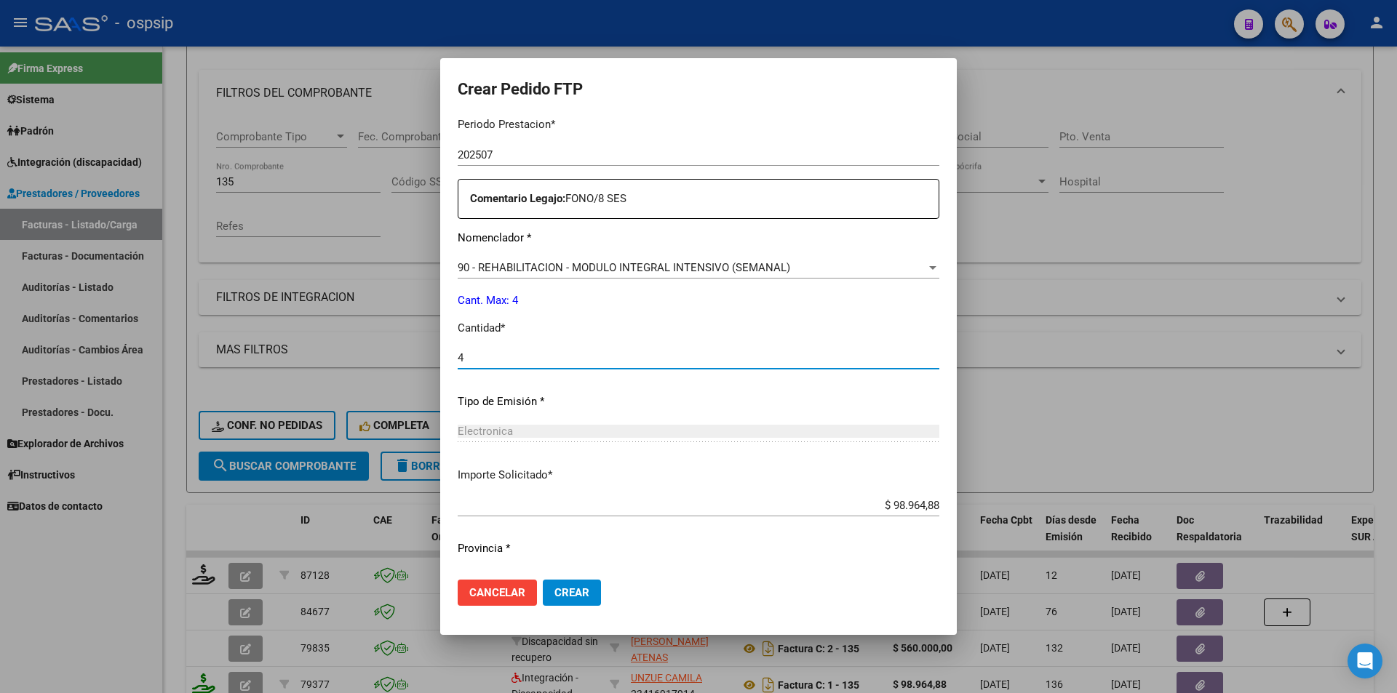
scroll to position [524, 0]
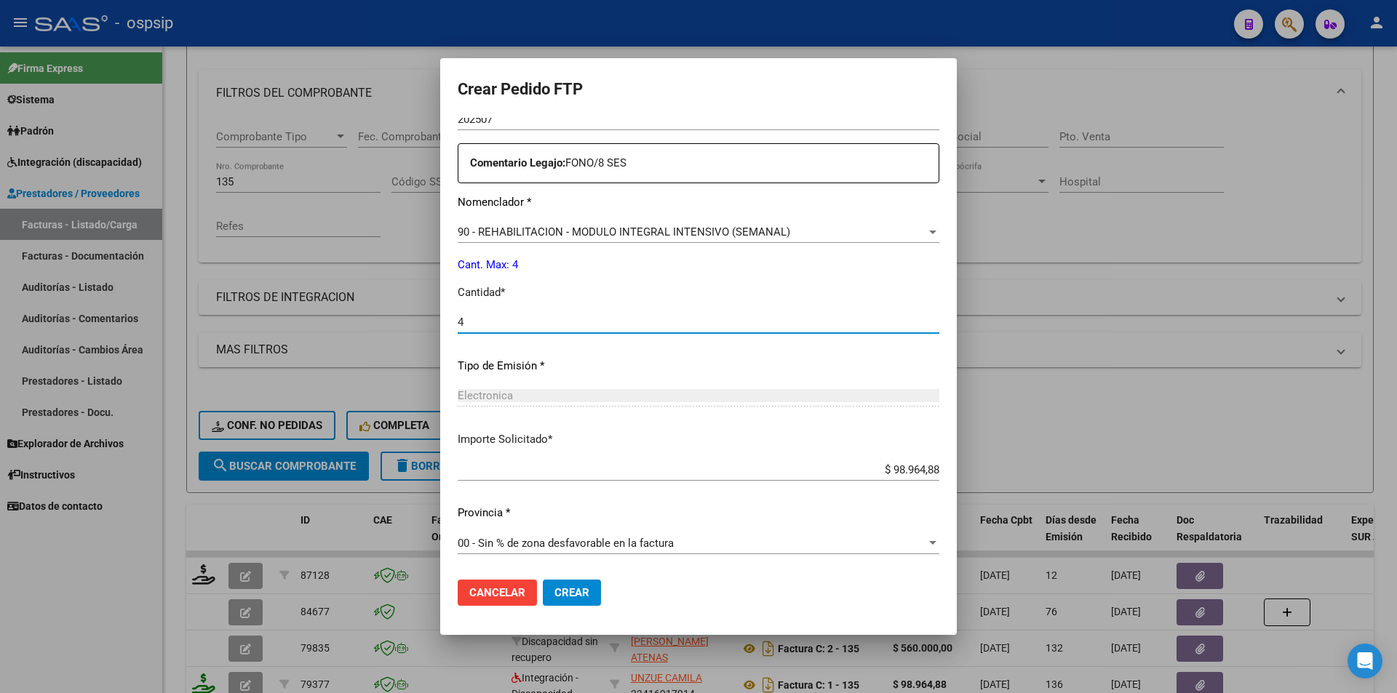
type input "4"
click at [587, 595] on span "Crear" at bounding box center [571, 593] width 35 height 13
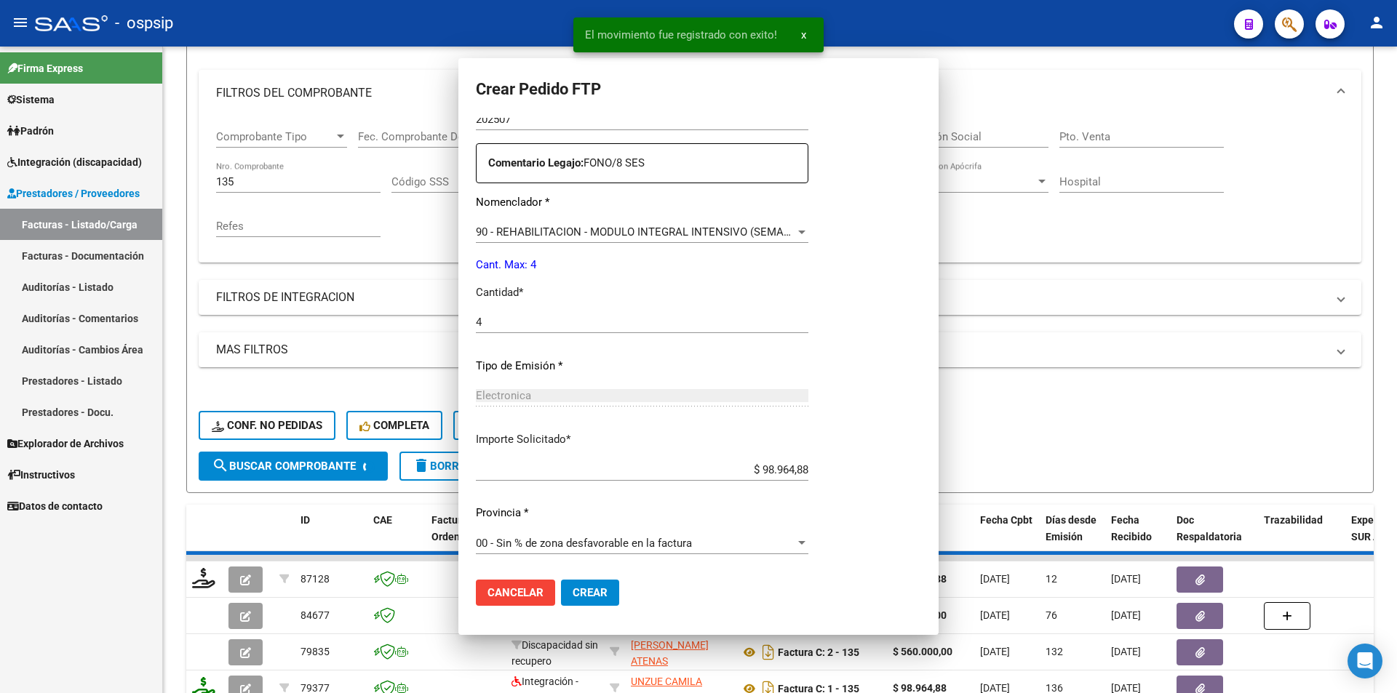
scroll to position [0, 0]
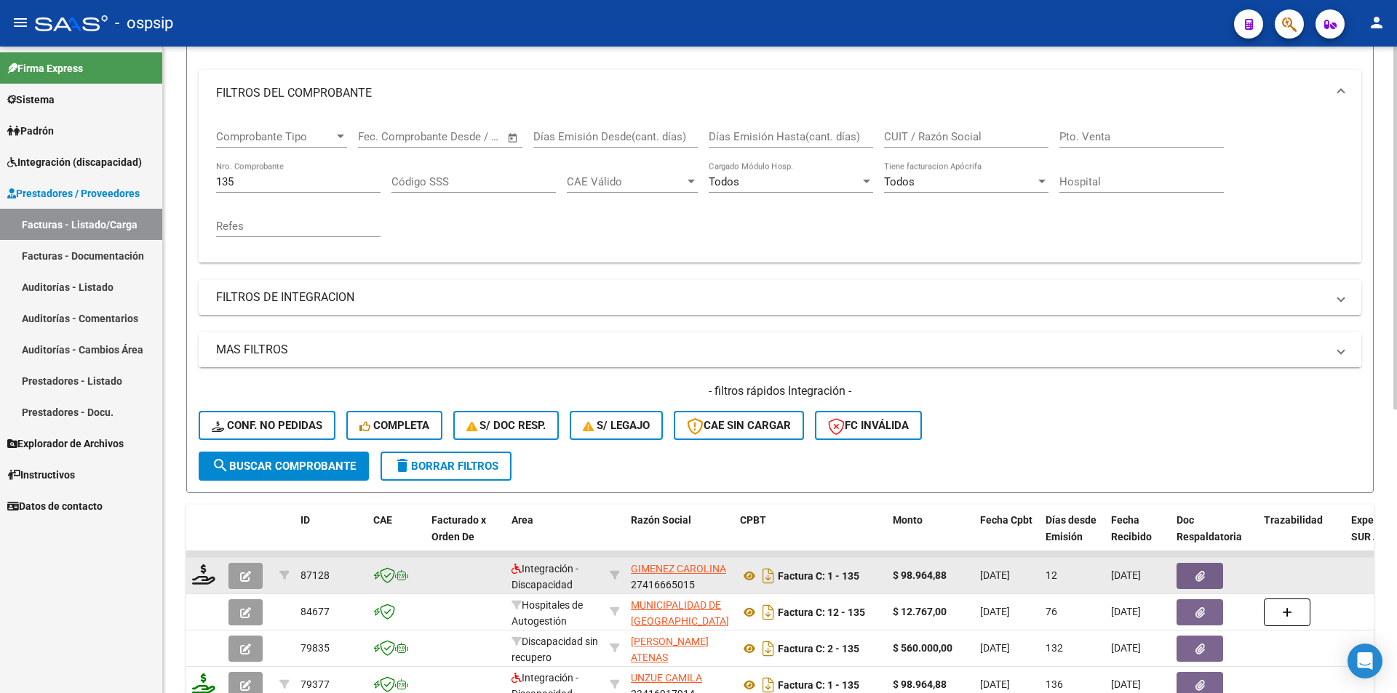
click at [251, 573] on button "button" at bounding box center [245, 576] width 34 height 26
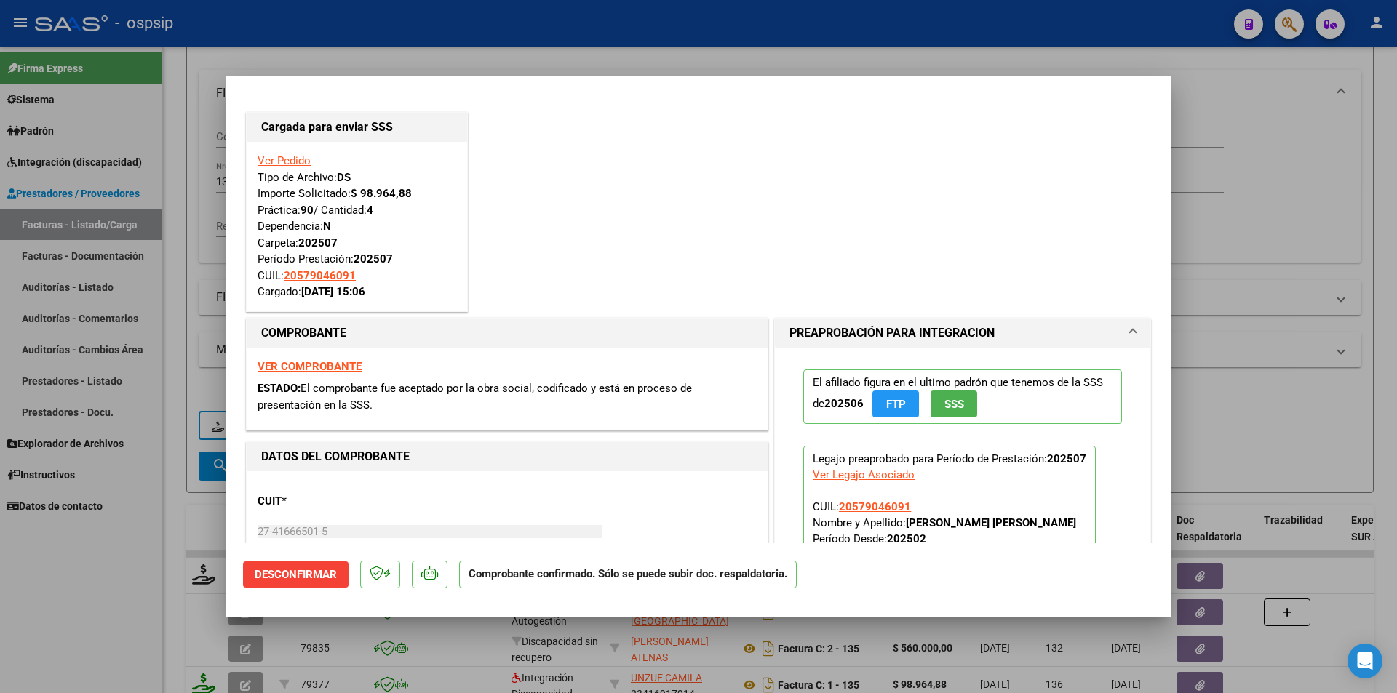
click at [151, 571] on div at bounding box center [698, 346] width 1397 height 693
type input "$ 0,00"
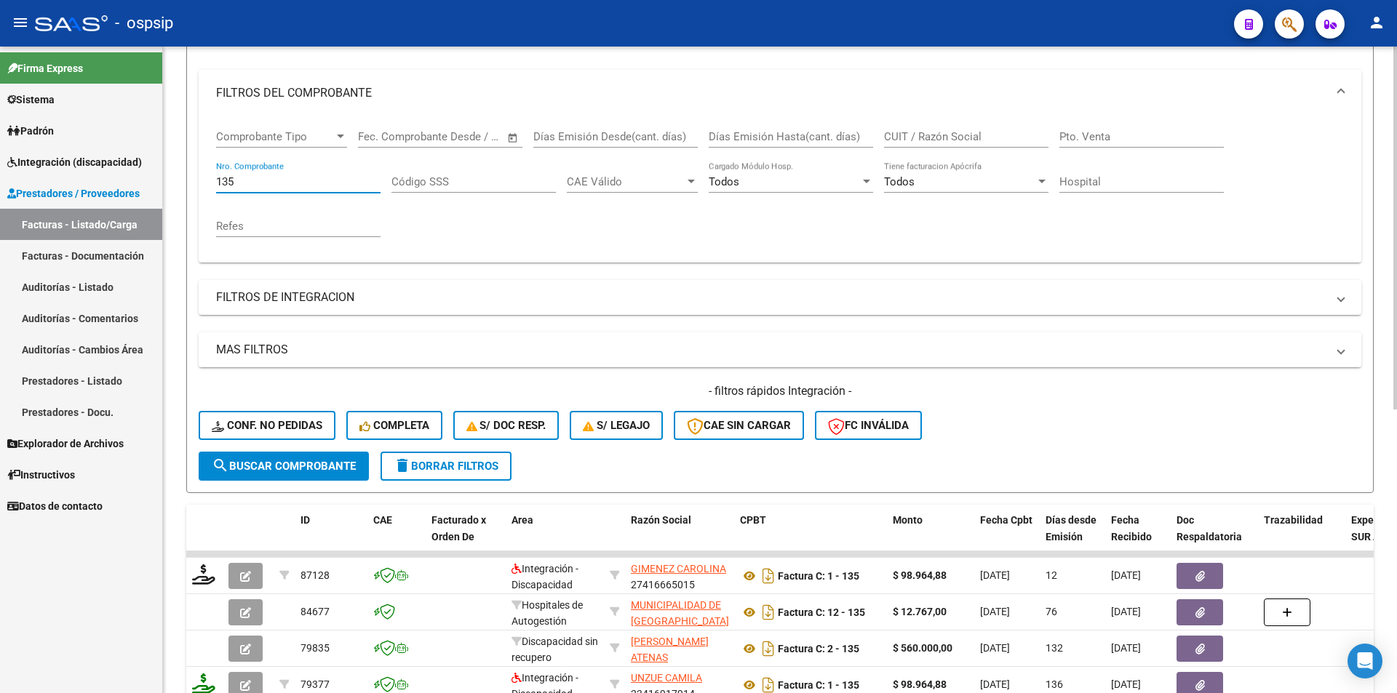
drag, startPoint x: 258, startPoint y: 184, endPoint x: 174, endPoint y: 183, distance: 83.7
click at [175, 183] on div "Video tutorial PRESTADORES -> Listado de CPBTs Emitidos por Prestadores / Prove…" at bounding box center [780, 439] width 1234 height 1141
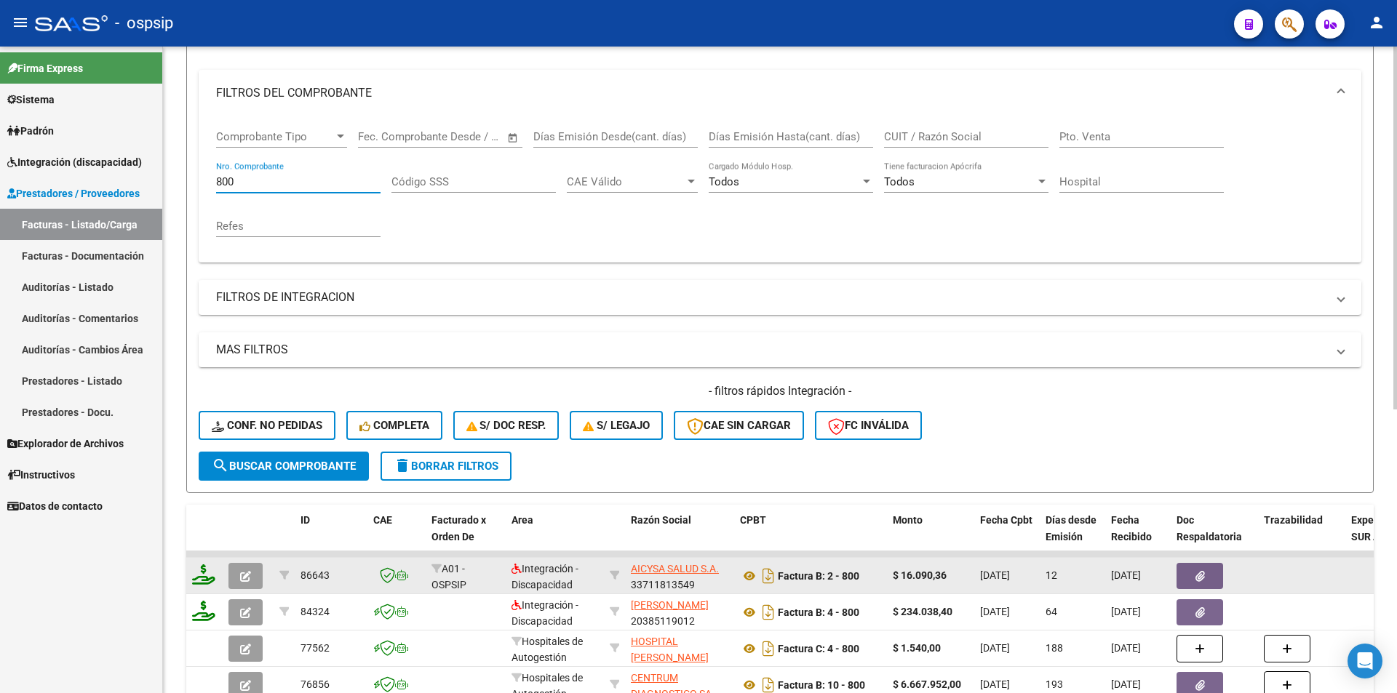
type input "800"
click at [201, 579] on icon at bounding box center [203, 575] width 23 height 20
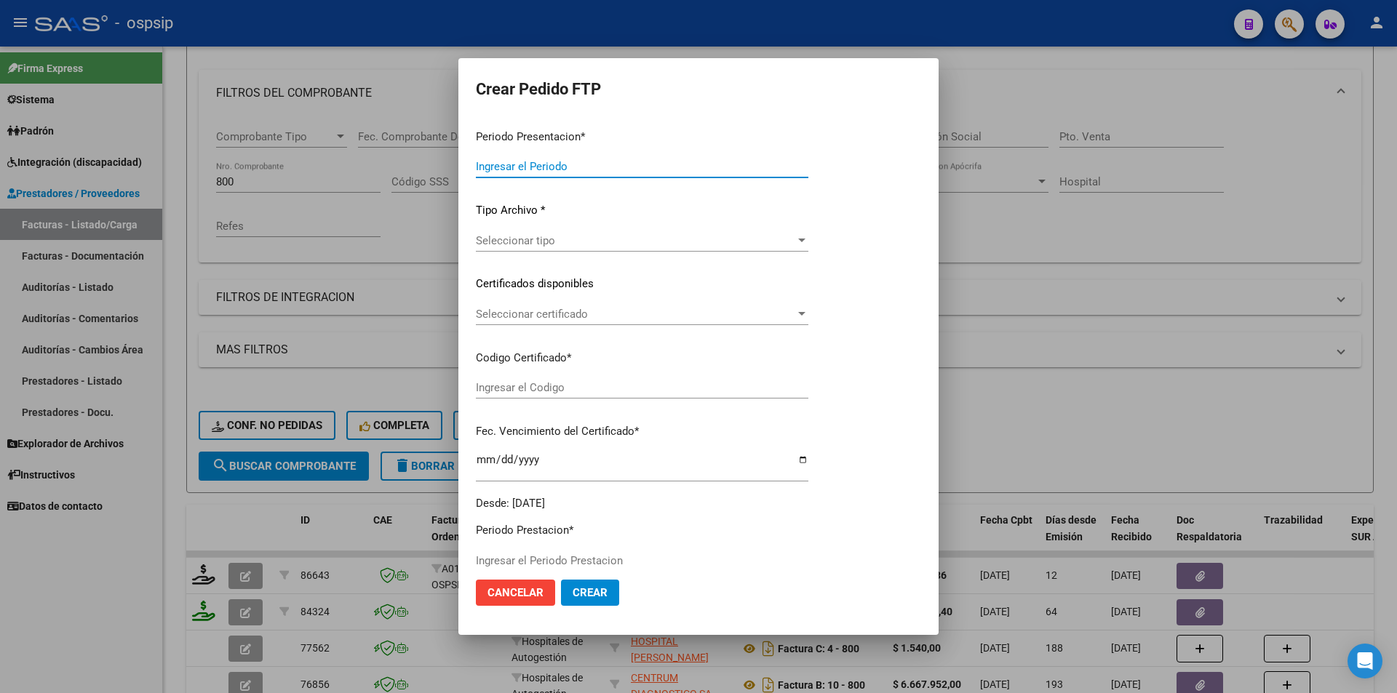
type input "202507"
type input "$ 16.090,36"
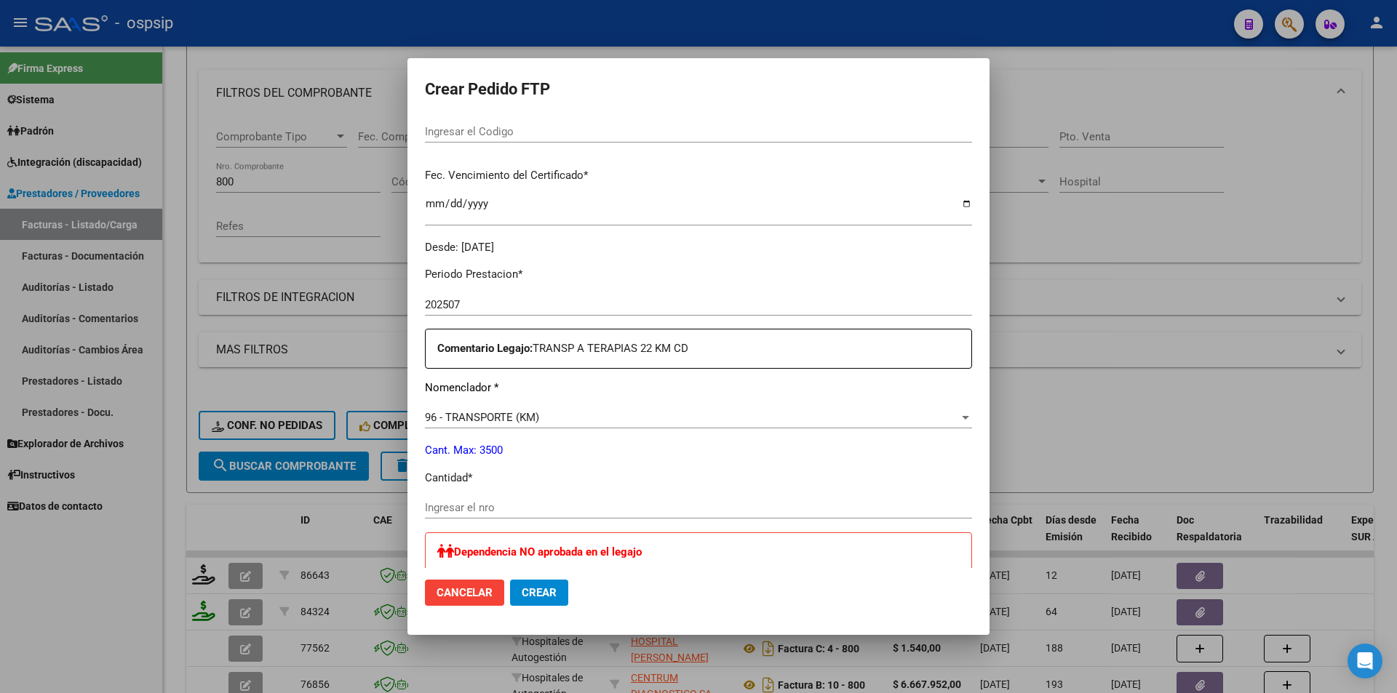
scroll to position [437, 0]
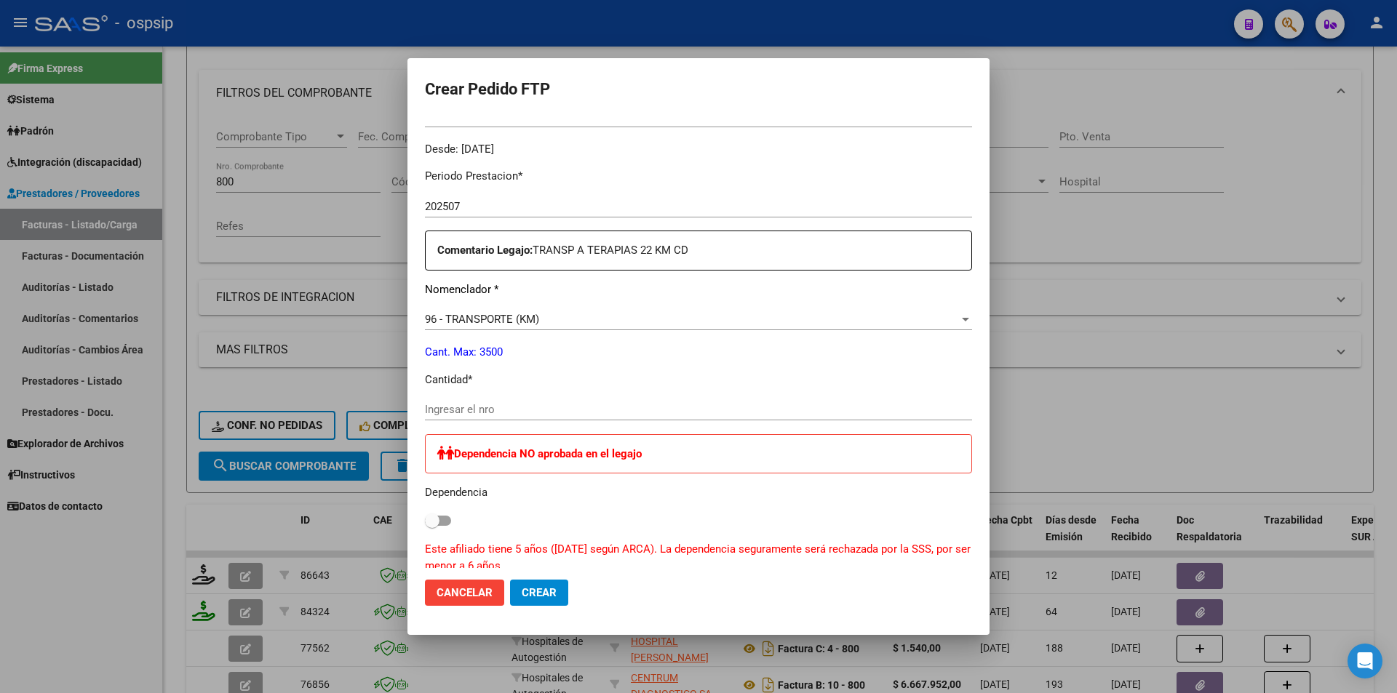
type input "2985430410"
type input "2032-06-29"
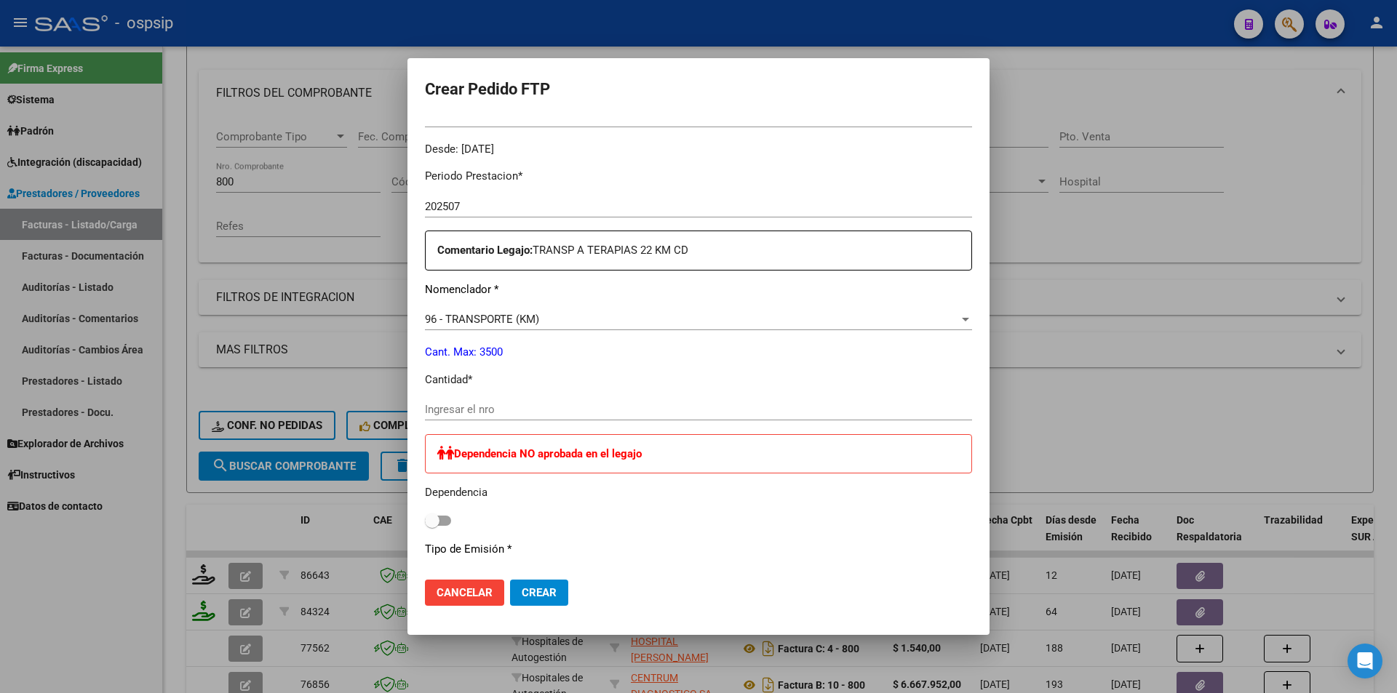
click at [503, 394] on div "Periodo Prestacion * 202507 Ingresar el Periodo Prestacion Comentario Legajo: T…" at bounding box center [698, 528] width 547 height 742
click at [524, 400] on div "Ingresar el nro" at bounding box center [698, 410] width 547 height 22
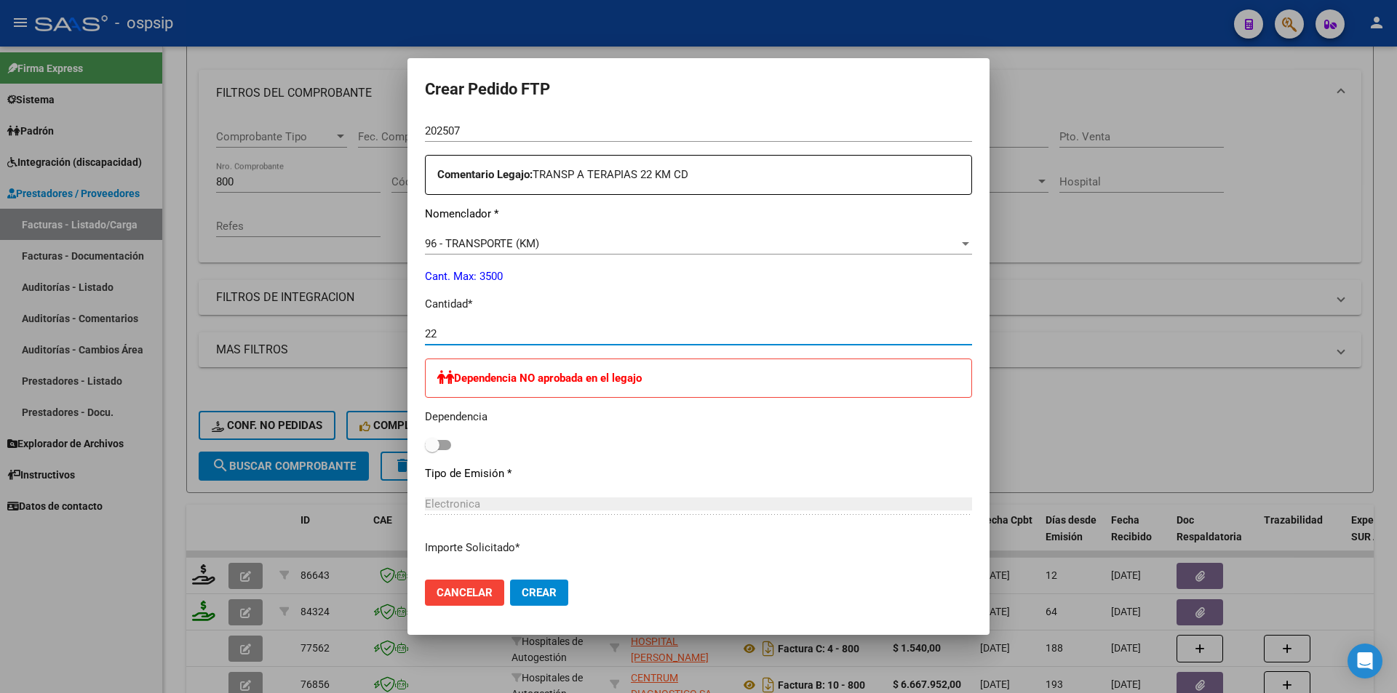
scroll to position [728, 0]
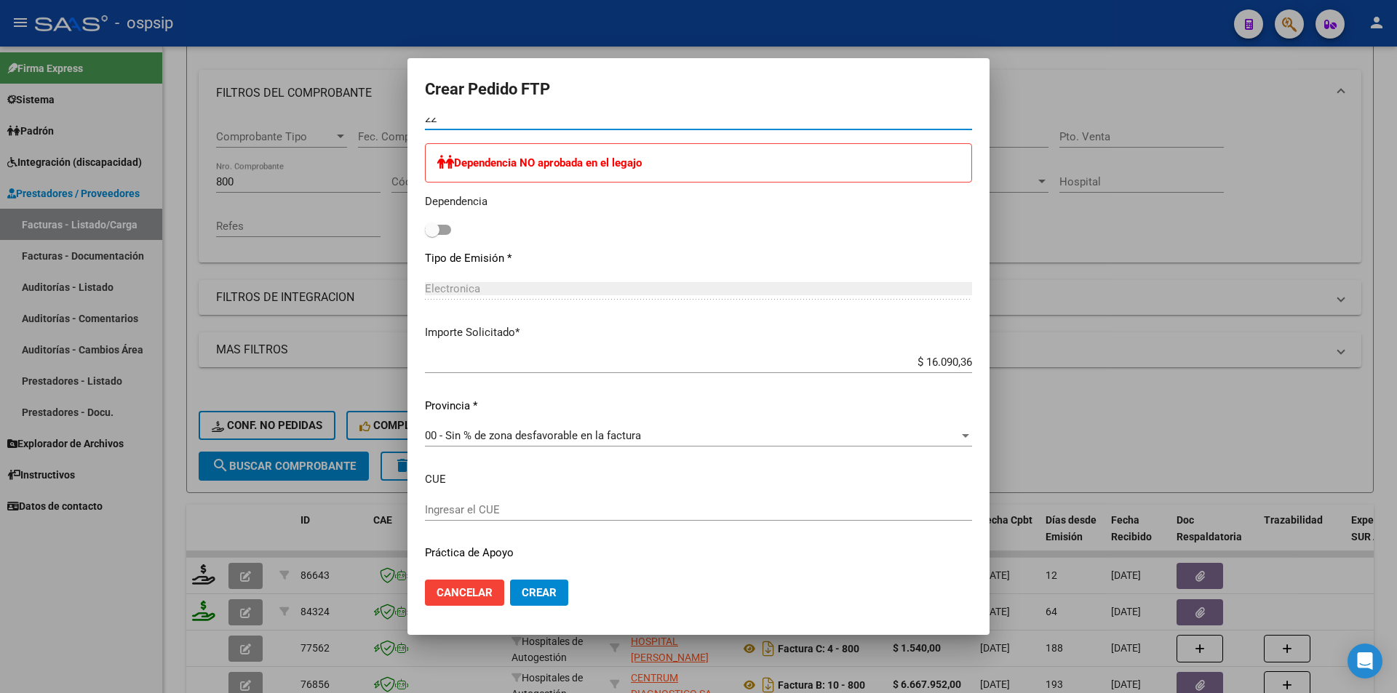
type input "22"
click at [446, 231] on span at bounding box center [438, 230] width 26 height 10
click at [432, 235] on input "checkbox" at bounding box center [432, 235] width 1 height 1
checkbox input "true"
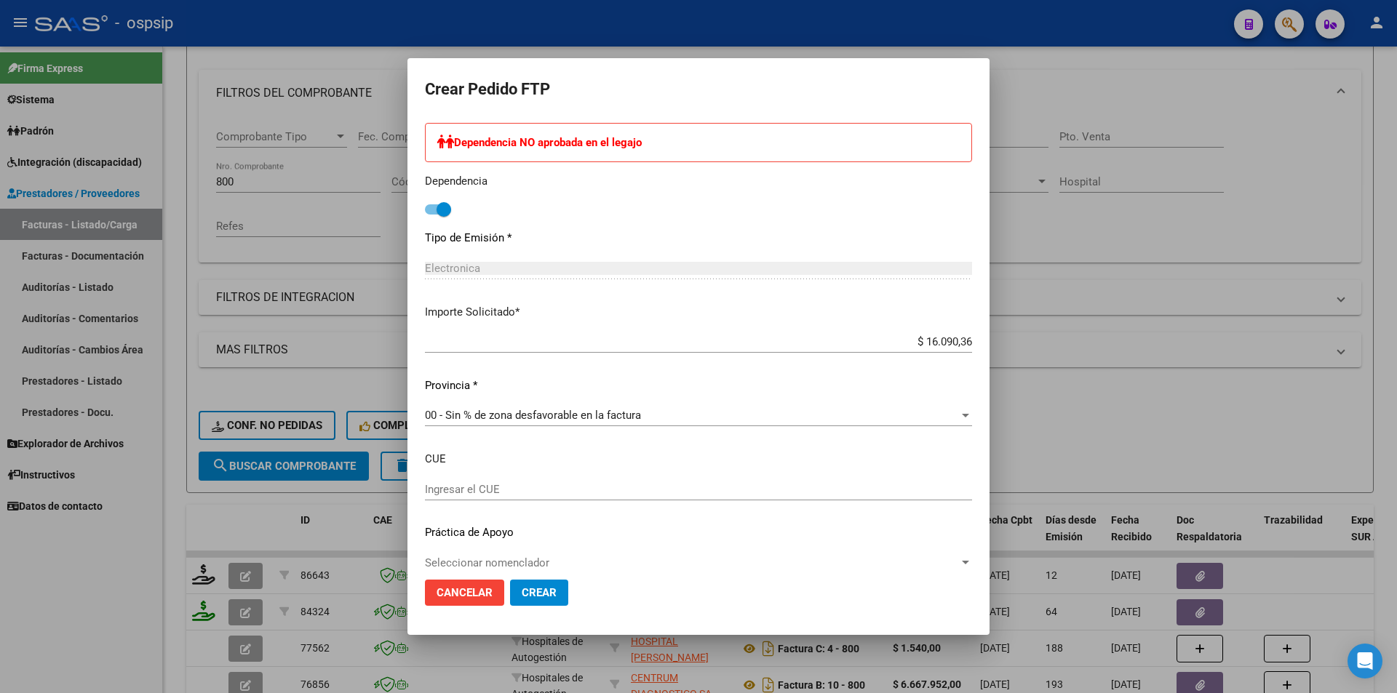
scroll to position [768, 0]
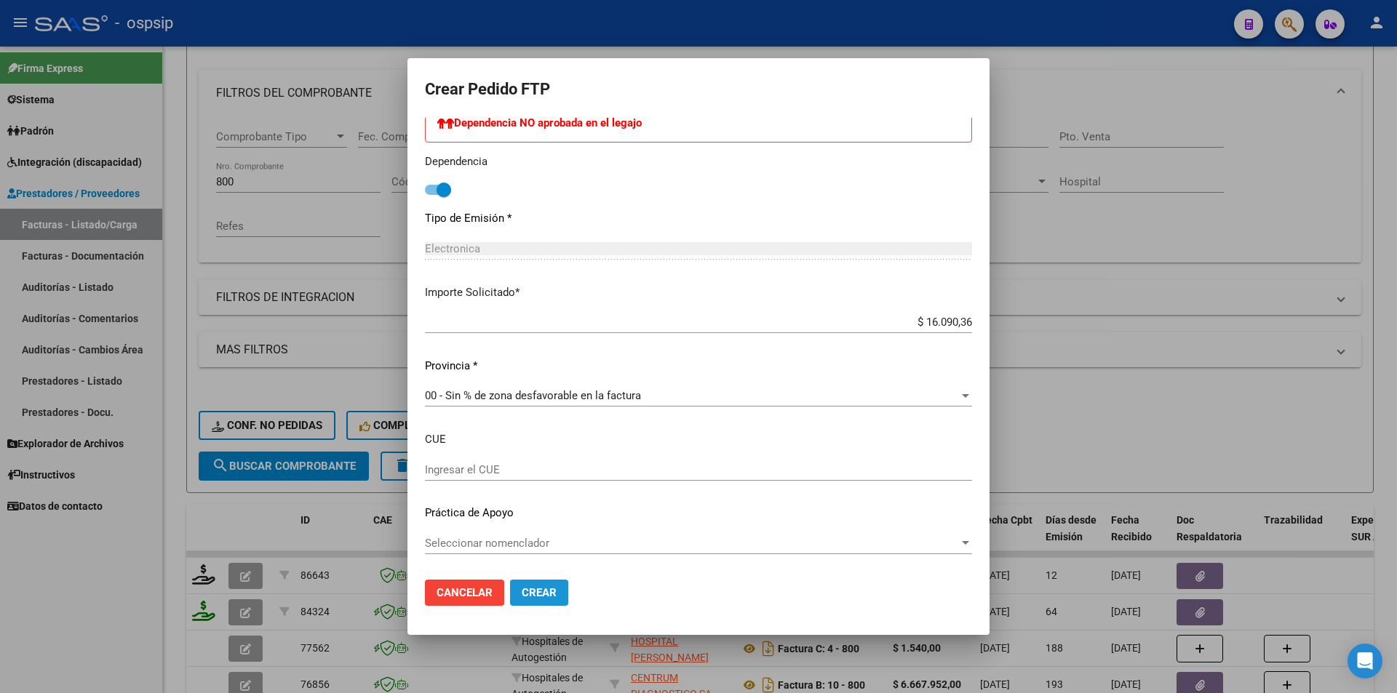
click at [544, 596] on span "Crear" at bounding box center [539, 593] width 35 height 13
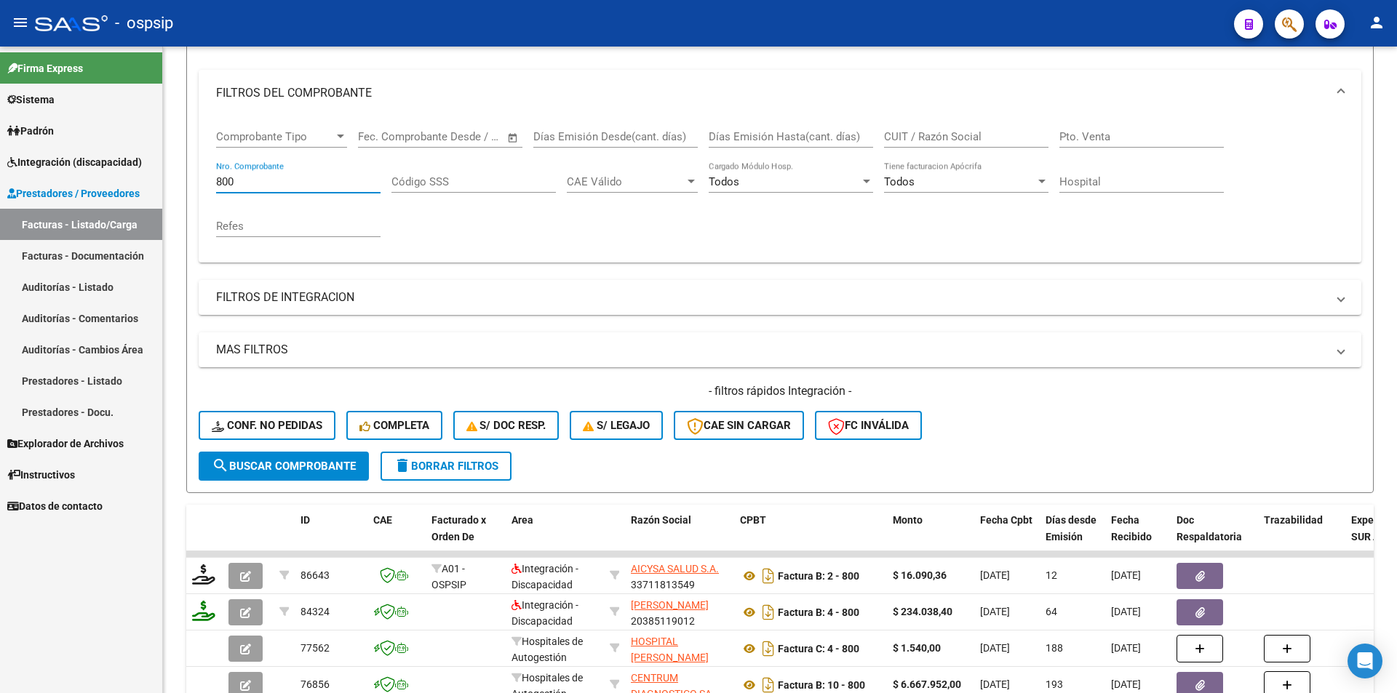
drag, startPoint x: 246, startPoint y: 183, endPoint x: 130, endPoint y: 188, distance: 115.8
click at [132, 186] on mat-sidenav-container "Firma Express Sistema Usuarios Todos los Usuarios Padrón Afiliados Empadronados…" at bounding box center [698, 370] width 1397 height 647
type input "799"
click at [263, 461] on span "search Buscar Comprobante" at bounding box center [284, 466] width 144 height 13
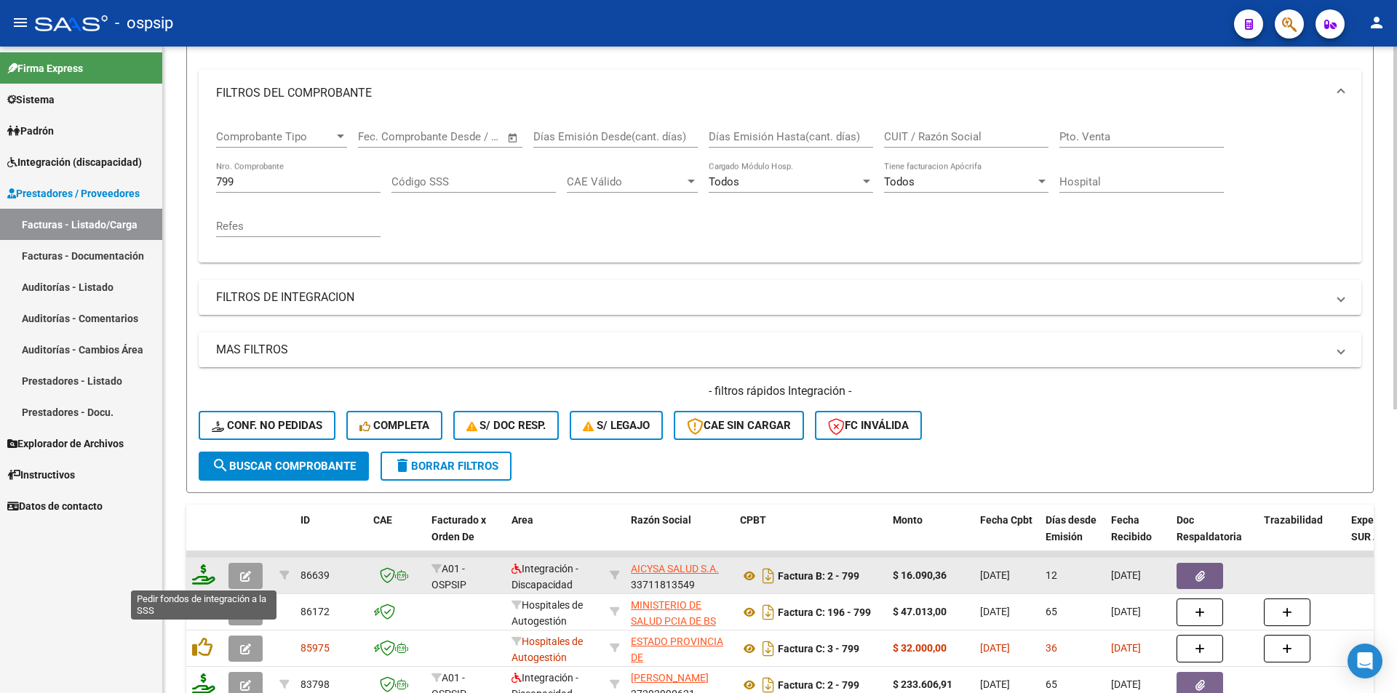
click at [196, 583] on icon at bounding box center [203, 575] width 23 height 20
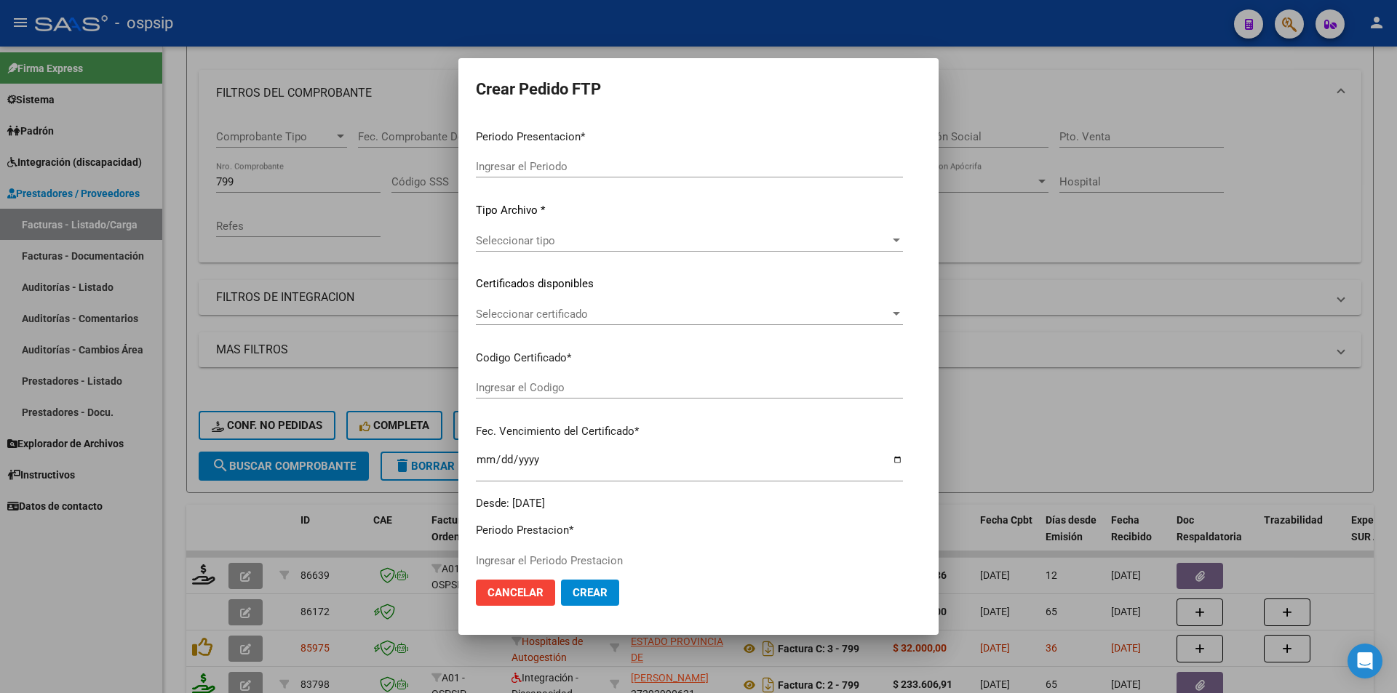
type input "202507"
type input "$ 16.090,36"
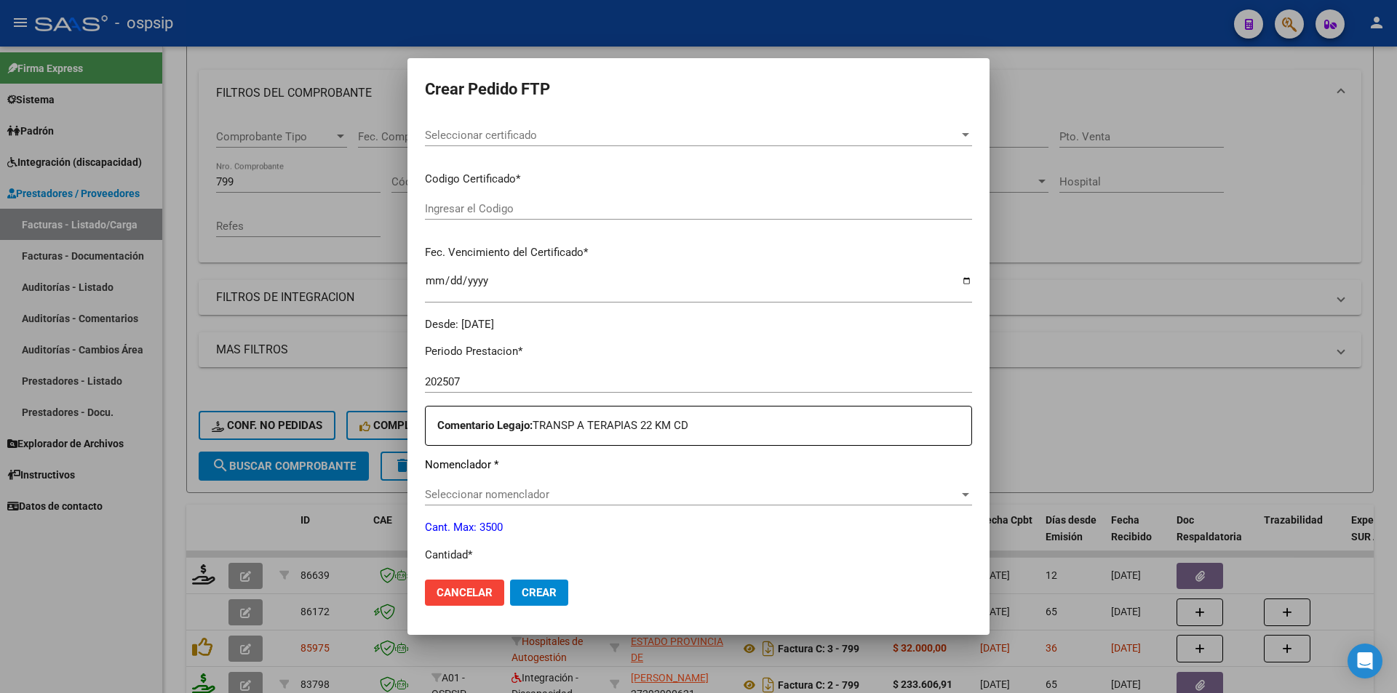
scroll to position [437, 0]
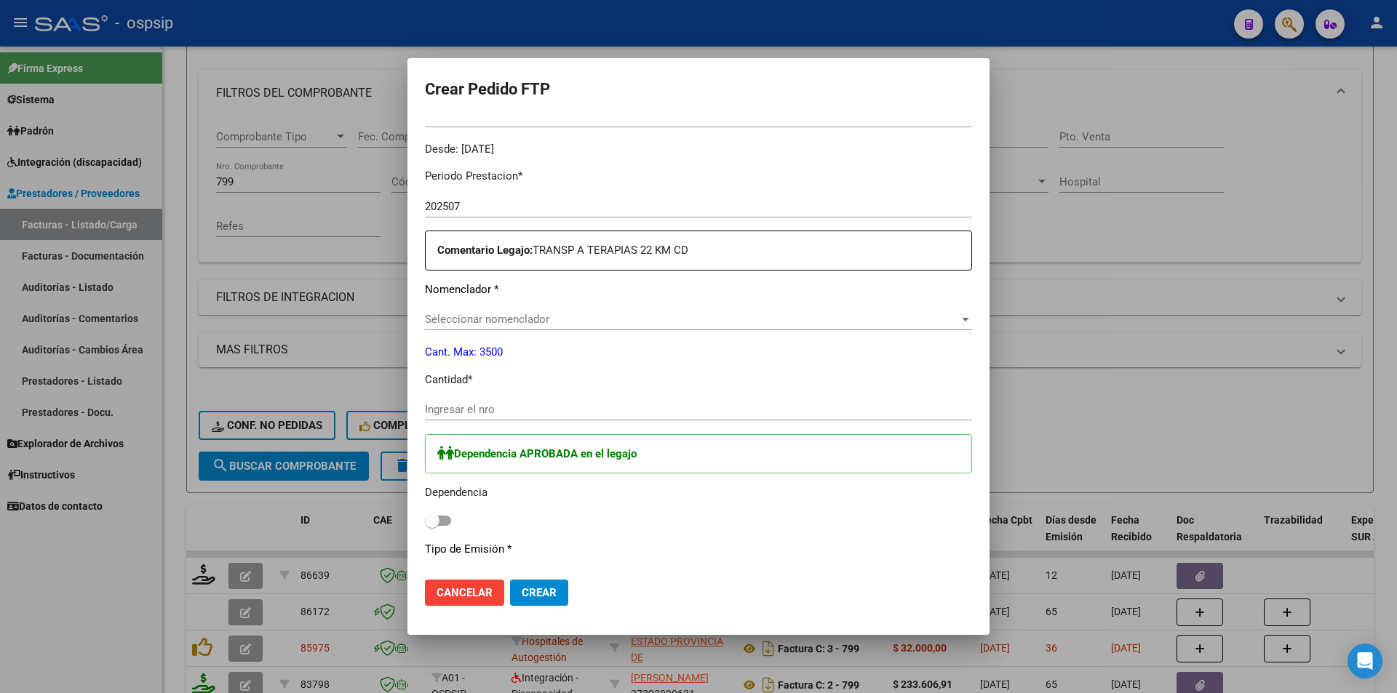
type input "ARG02-00045323501-20231106-20331106"
type input "2033-11-30"
click at [541, 415] on input "Ingresar el nro" at bounding box center [698, 409] width 547 height 13
type input "22"
click at [445, 517] on span at bounding box center [438, 521] width 26 height 10
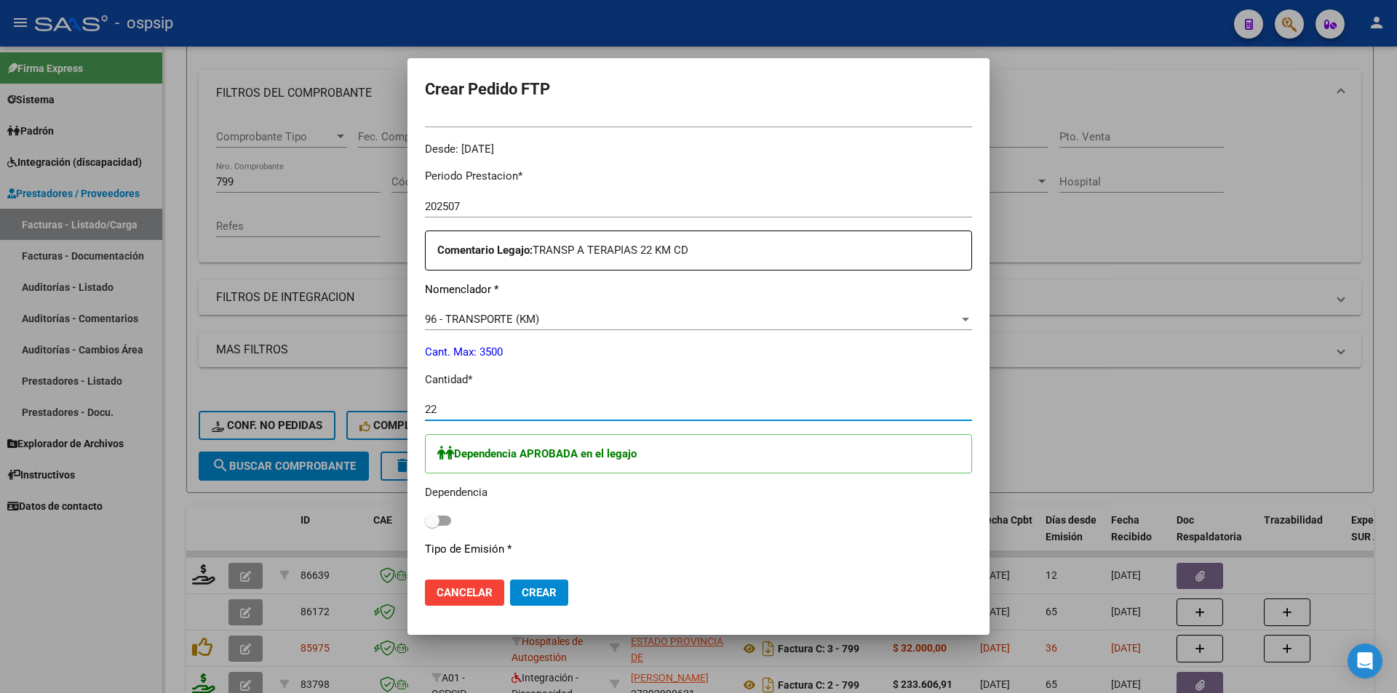
click at [432, 526] on input "checkbox" at bounding box center [432, 526] width 1 height 1
checkbox input "true"
click at [542, 602] on button "Crear" at bounding box center [539, 593] width 58 height 26
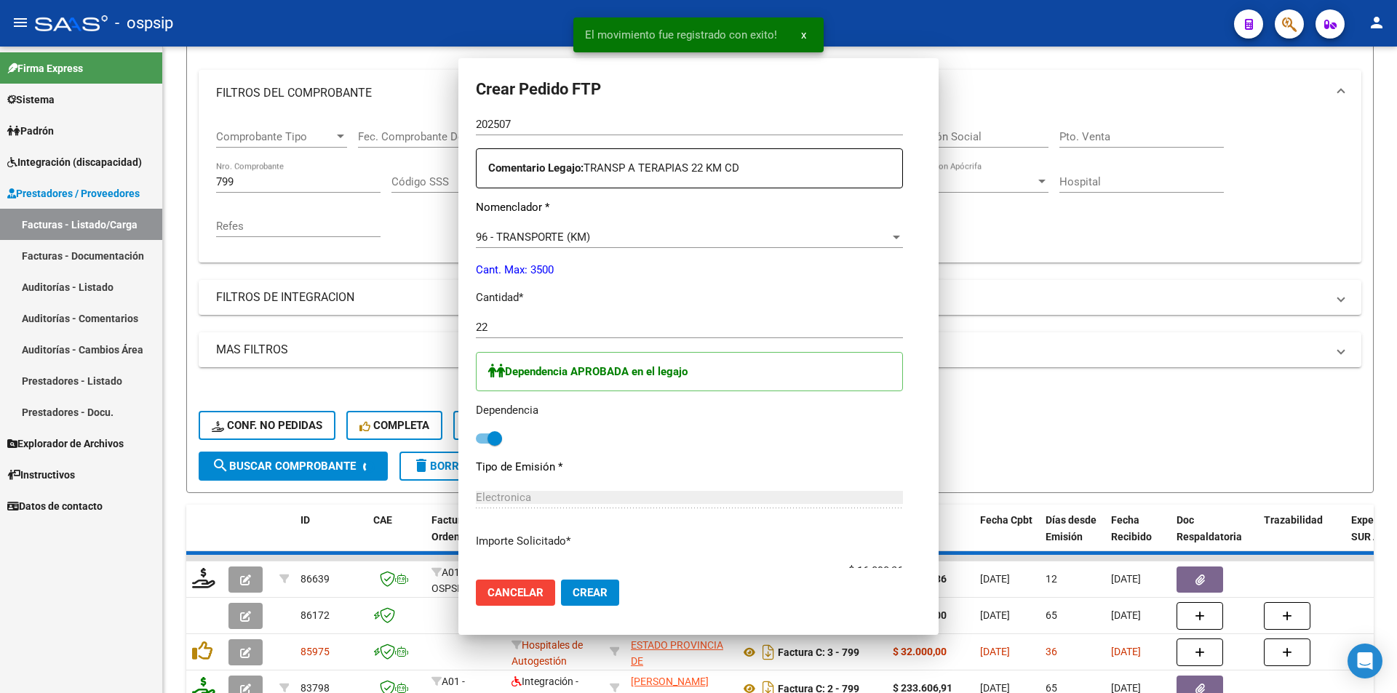
scroll to position [0, 0]
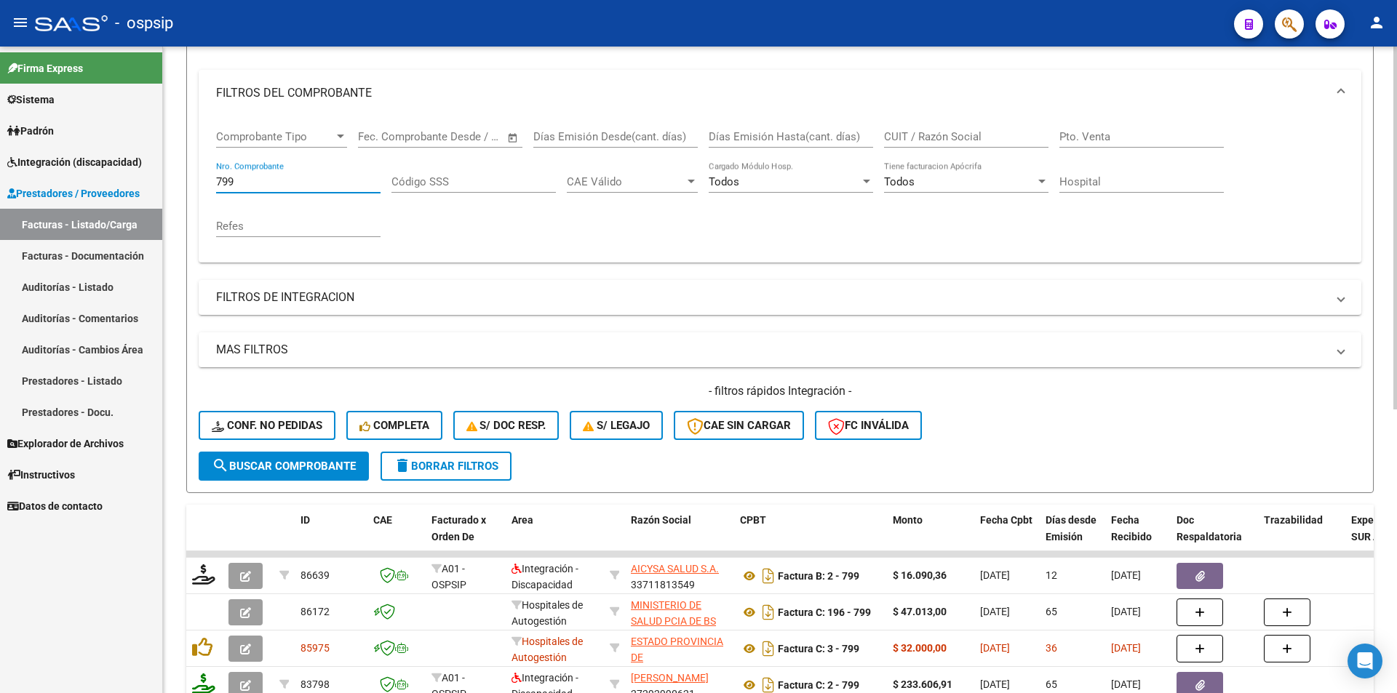
drag, startPoint x: 254, startPoint y: 183, endPoint x: 170, endPoint y: 180, distance: 84.4
click at [173, 178] on div "Video tutorial PRESTADORES -> Listado de CPBTs Emitidos por Prestadores / Prove…" at bounding box center [780, 439] width 1234 height 1141
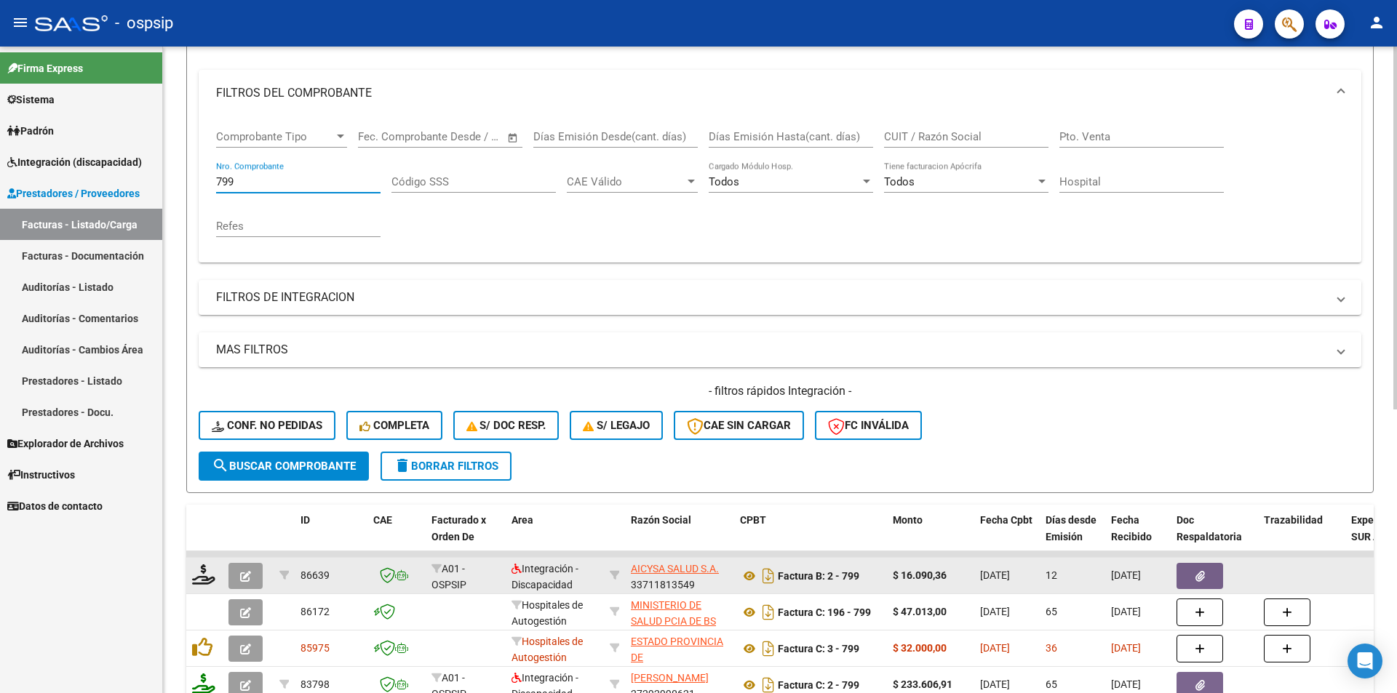
click at [247, 581] on icon "button" at bounding box center [245, 576] width 11 height 11
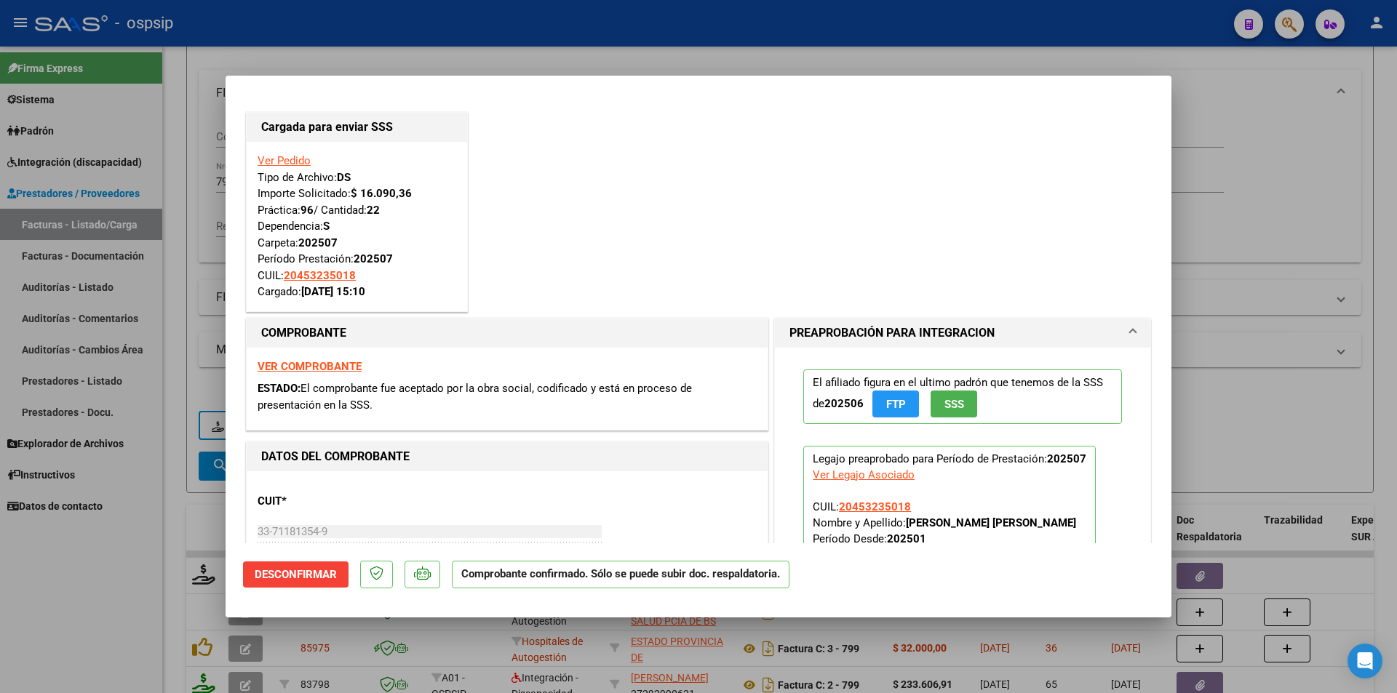
click at [43, 613] on div at bounding box center [698, 346] width 1397 height 693
type input "$ 0,00"
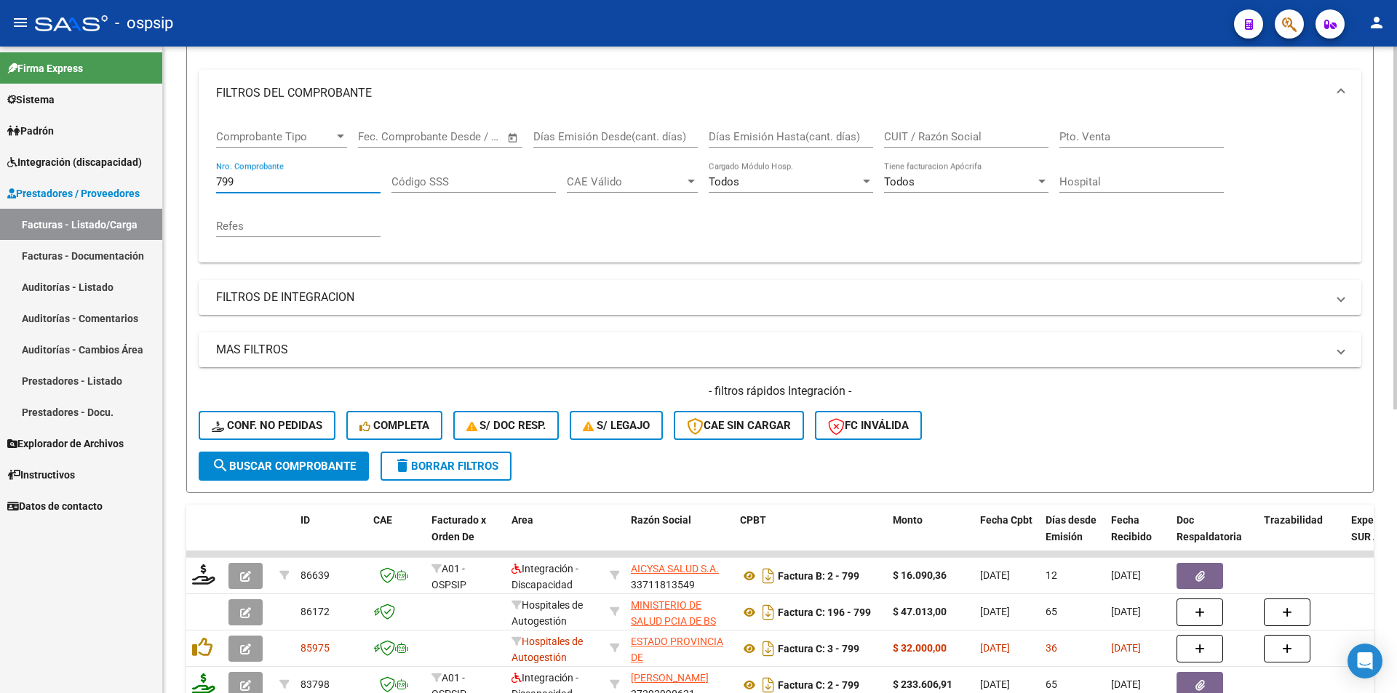
drag, startPoint x: 253, startPoint y: 177, endPoint x: 204, endPoint y: 172, distance: 49.7
click at [207, 174] on div "Comprobante Tipo Comprobante Tipo Start date – End date Fec. Comprobante Desde …" at bounding box center [780, 189] width 1163 height 146
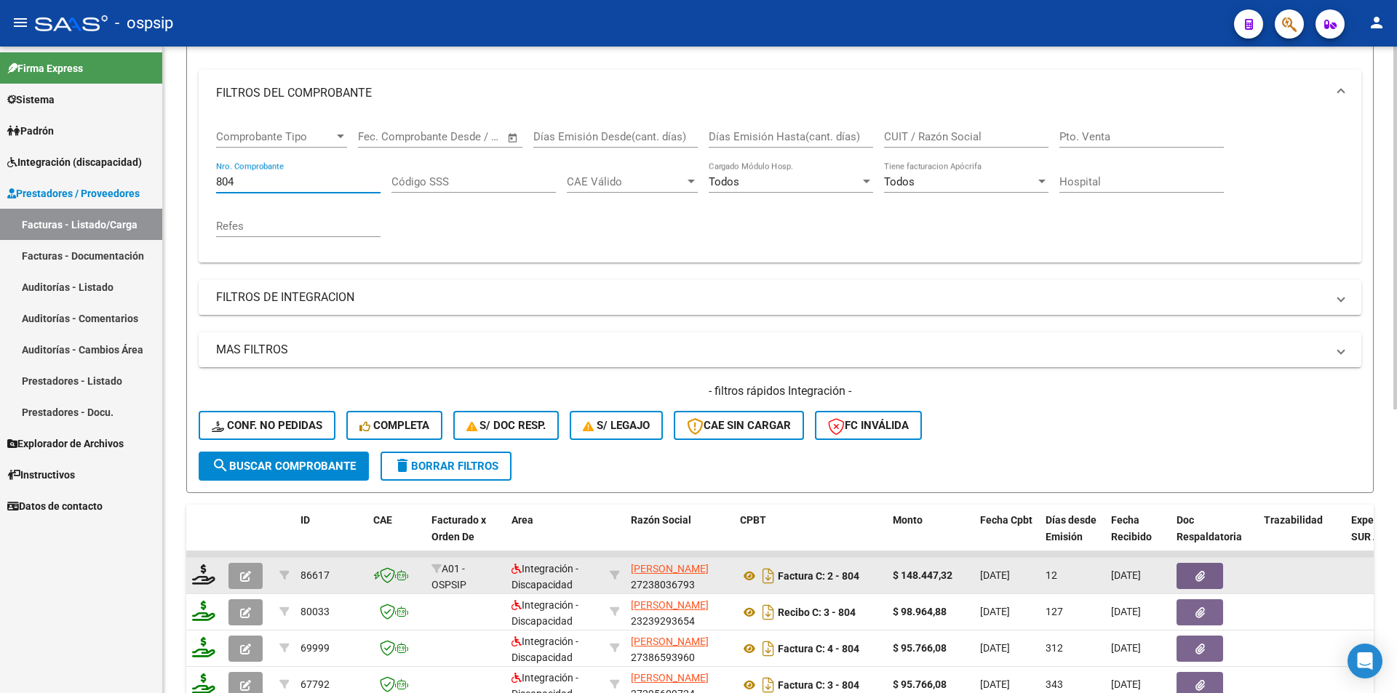
type input "804"
click at [245, 580] on icon "button" at bounding box center [245, 576] width 11 height 11
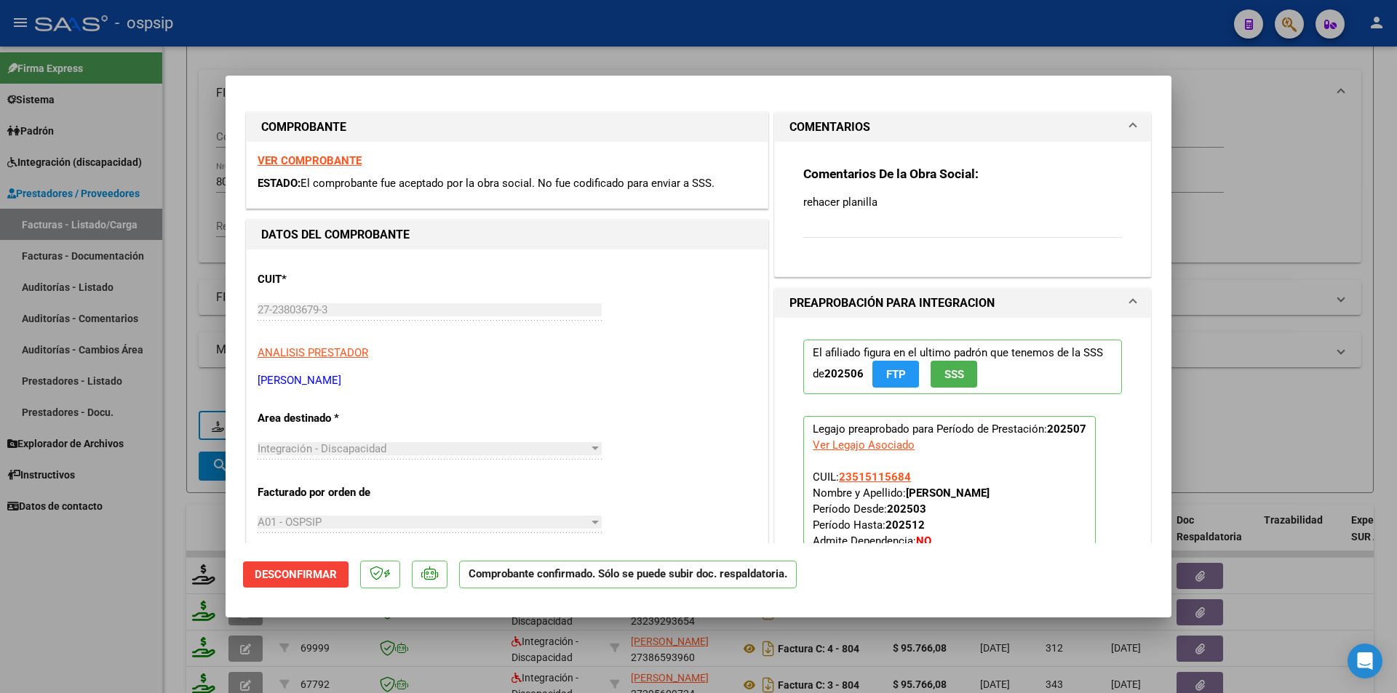
click at [182, 519] on div at bounding box center [698, 346] width 1397 height 693
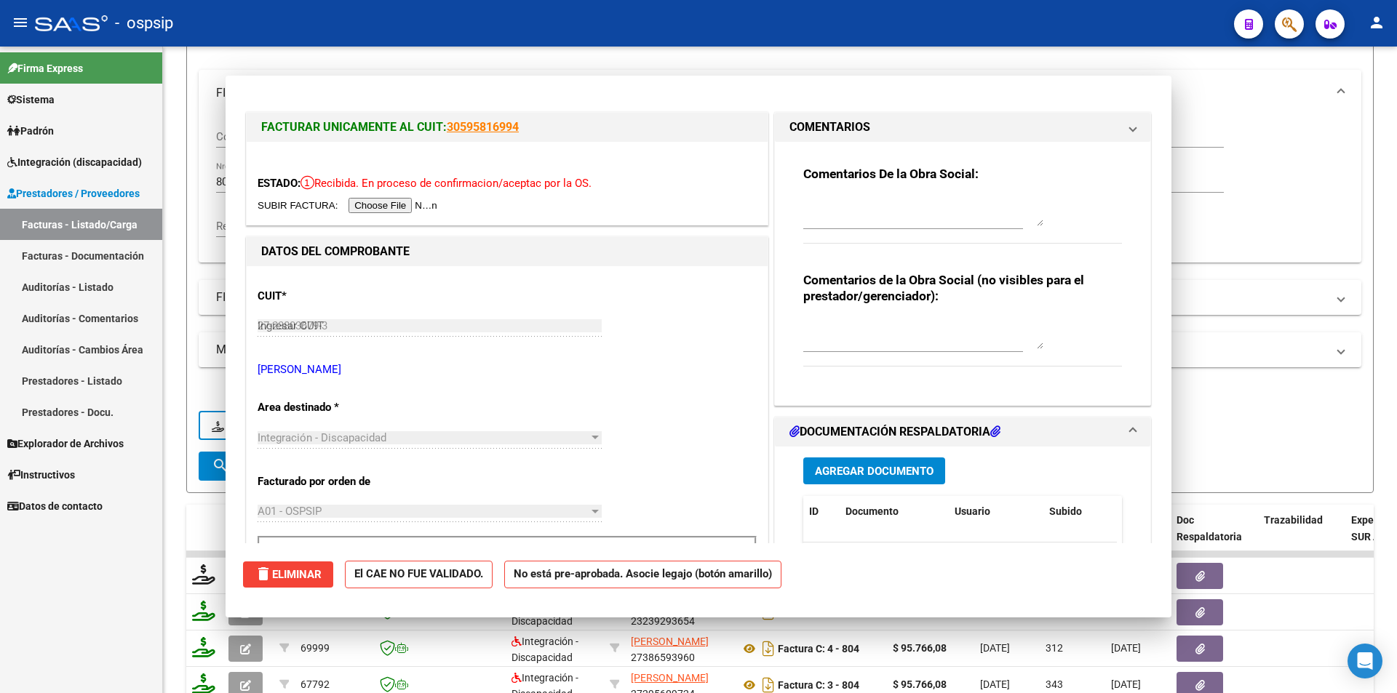
type input "$ 0,00"
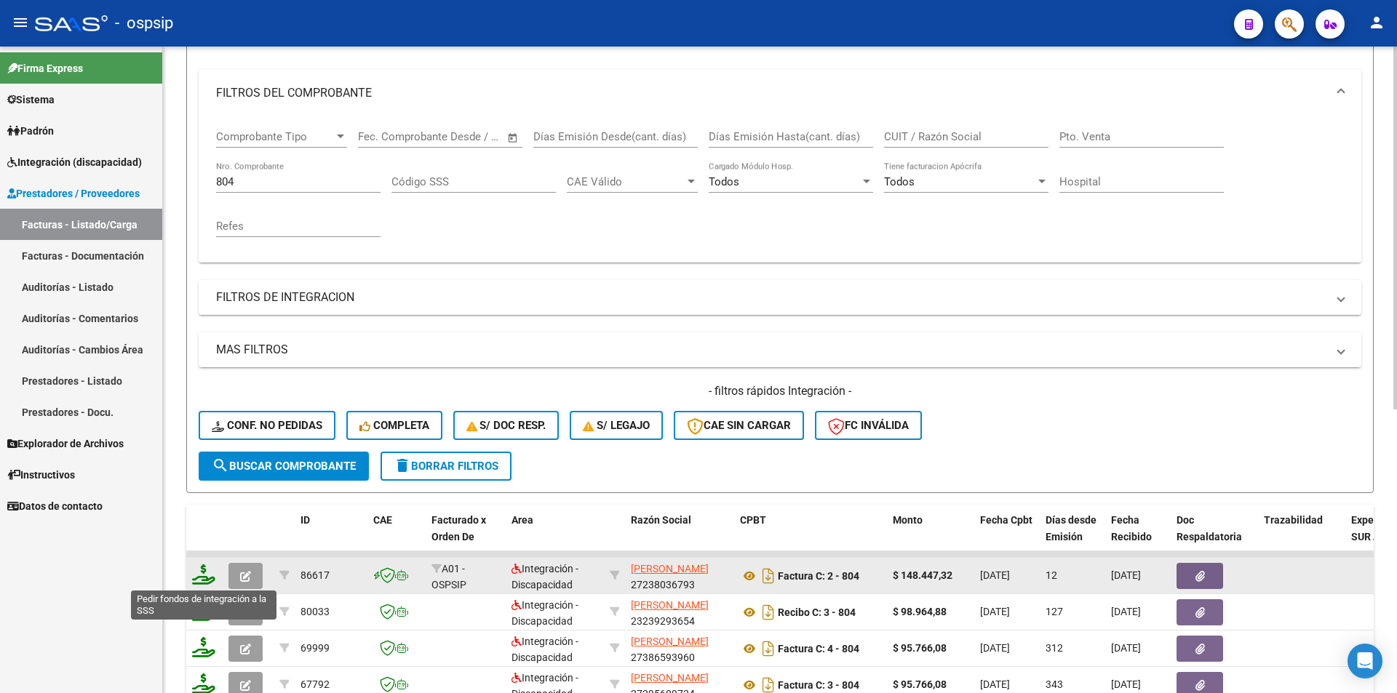
click at [194, 571] on icon at bounding box center [203, 575] width 23 height 20
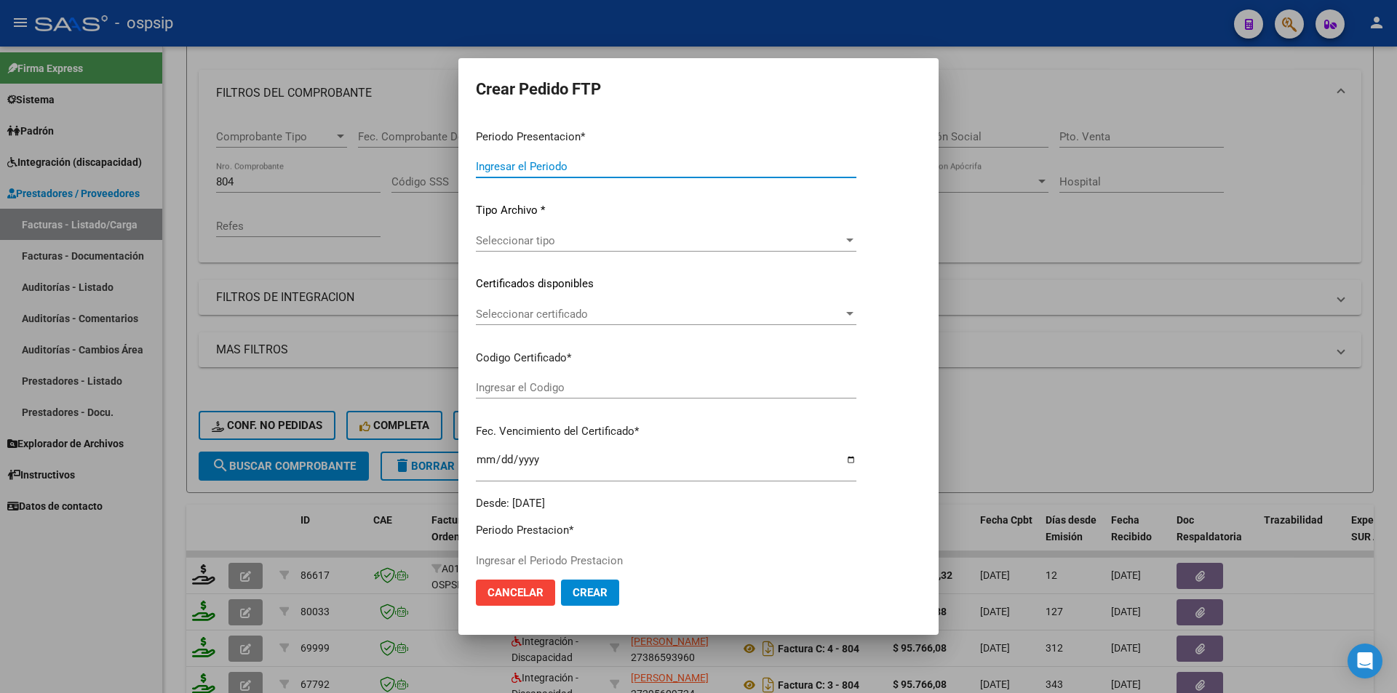
type input "202507"
type input "$ 148.447,32"
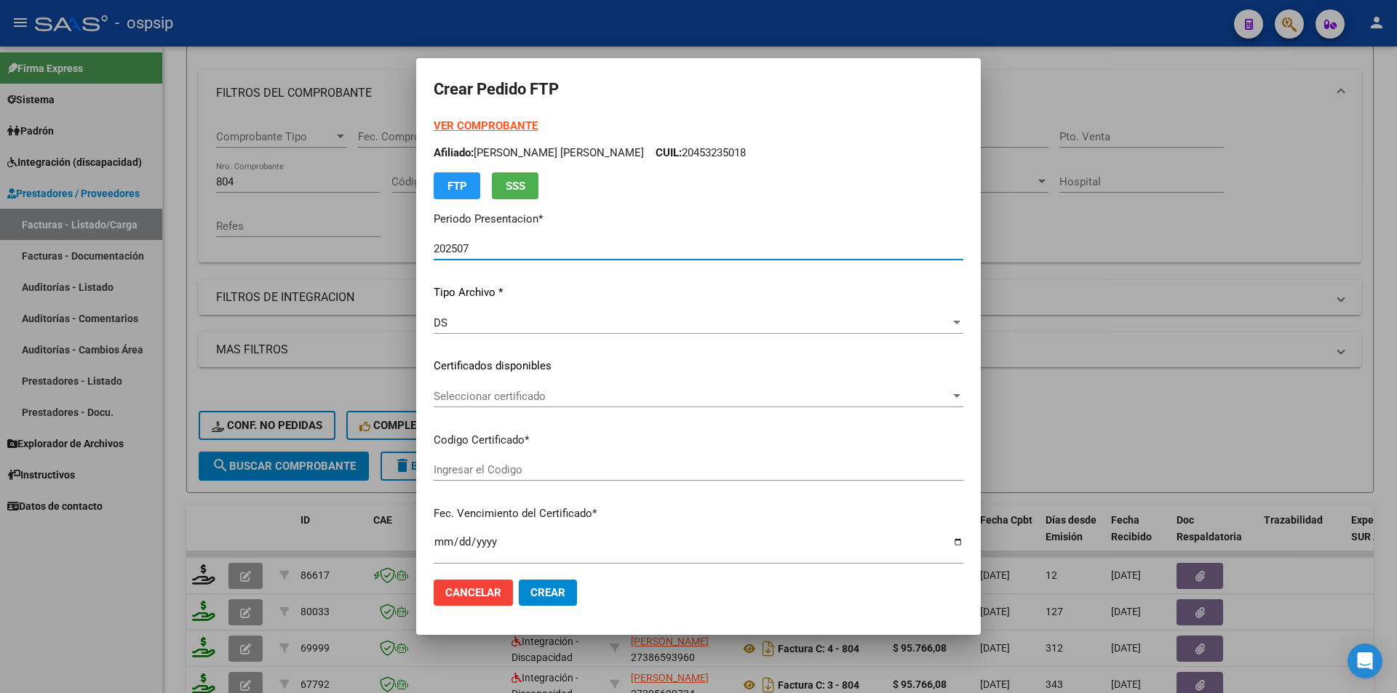
type input "ARG01000515115682019080120240801CIU536"
type input "2026-08-01"
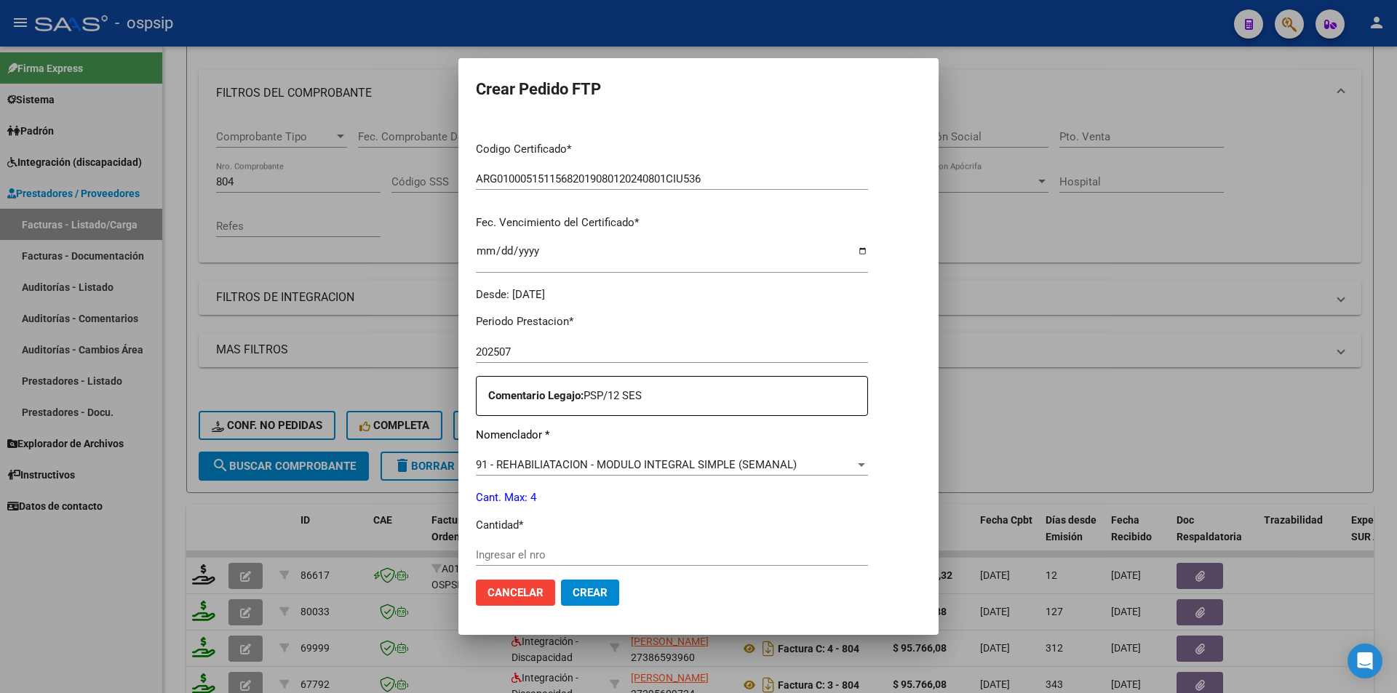
scroll to position [437, 0]
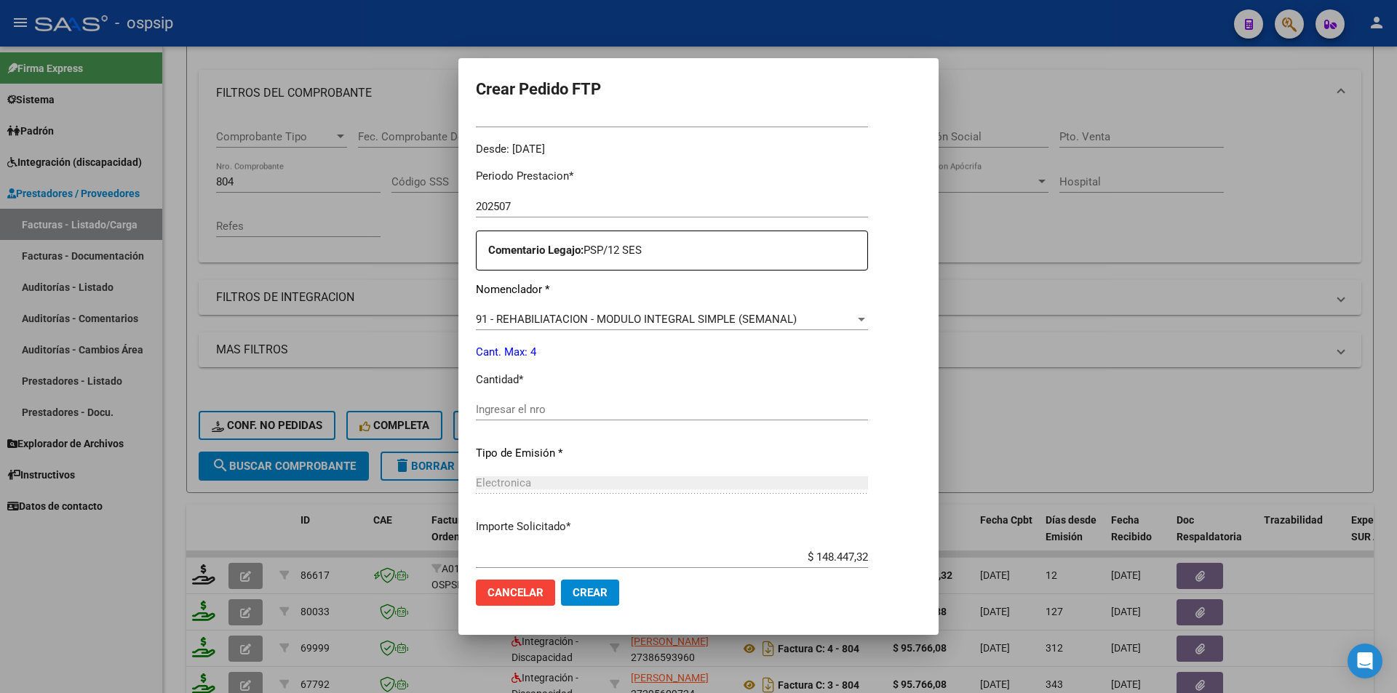
click at [496, 413] on input "Ingresar el nro" at bounding box center [672, 409] width 392 height 13
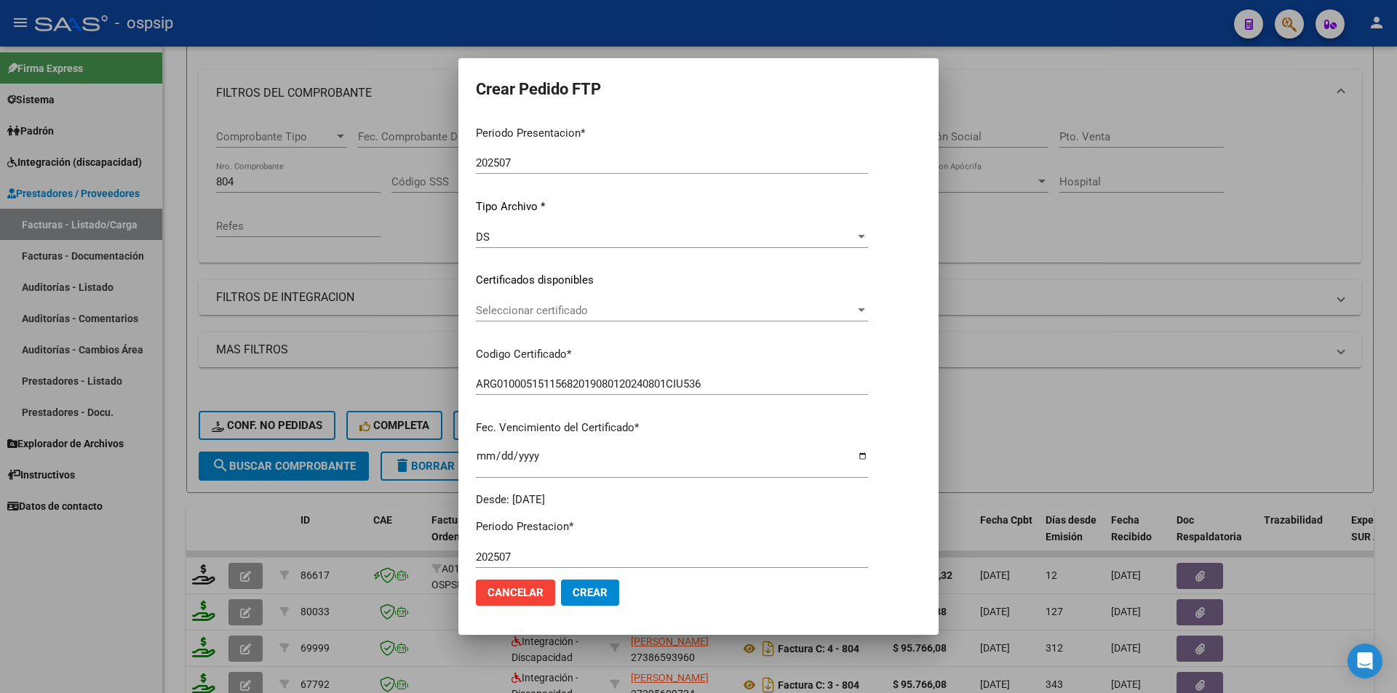
scroll to position [0, 0]
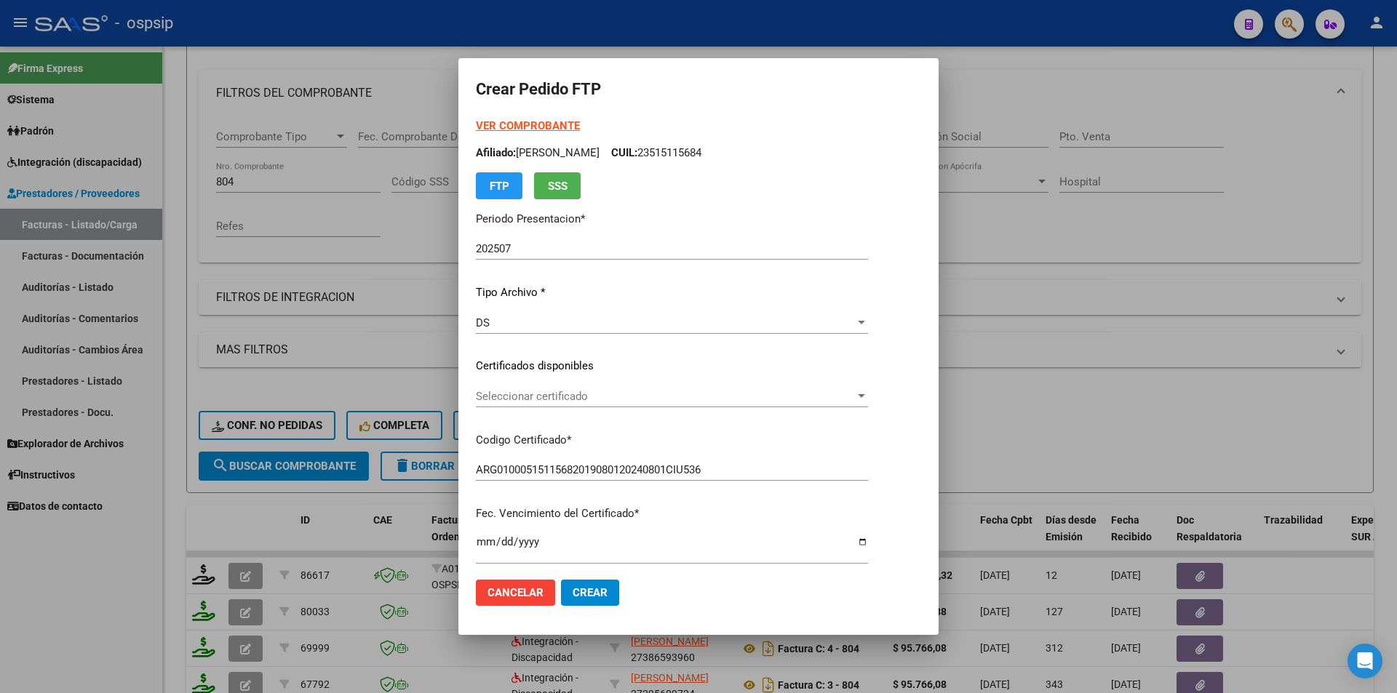
type input "4"
click at [581, 591] on button "Crear" at bounding box center [590, 593] width 58 height 26
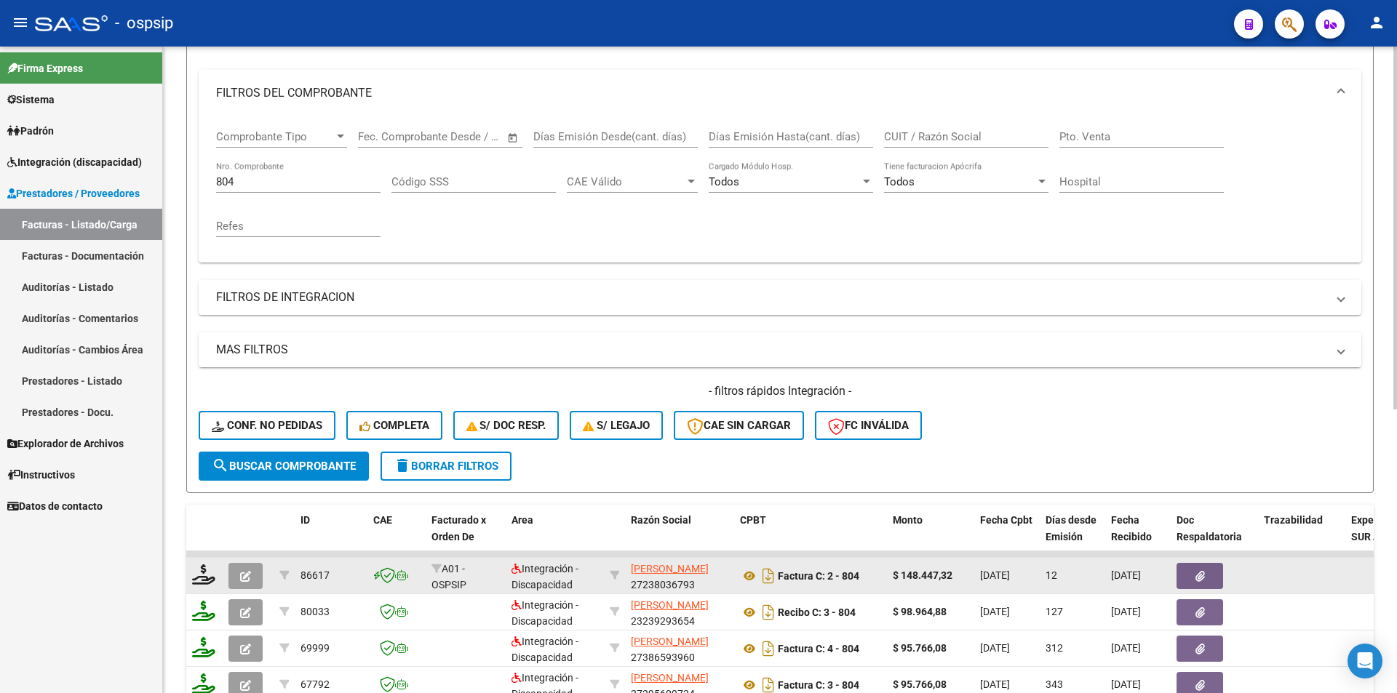
click at [256, 574] on button "button" at bounding box center [245, 576] width 34 height 26
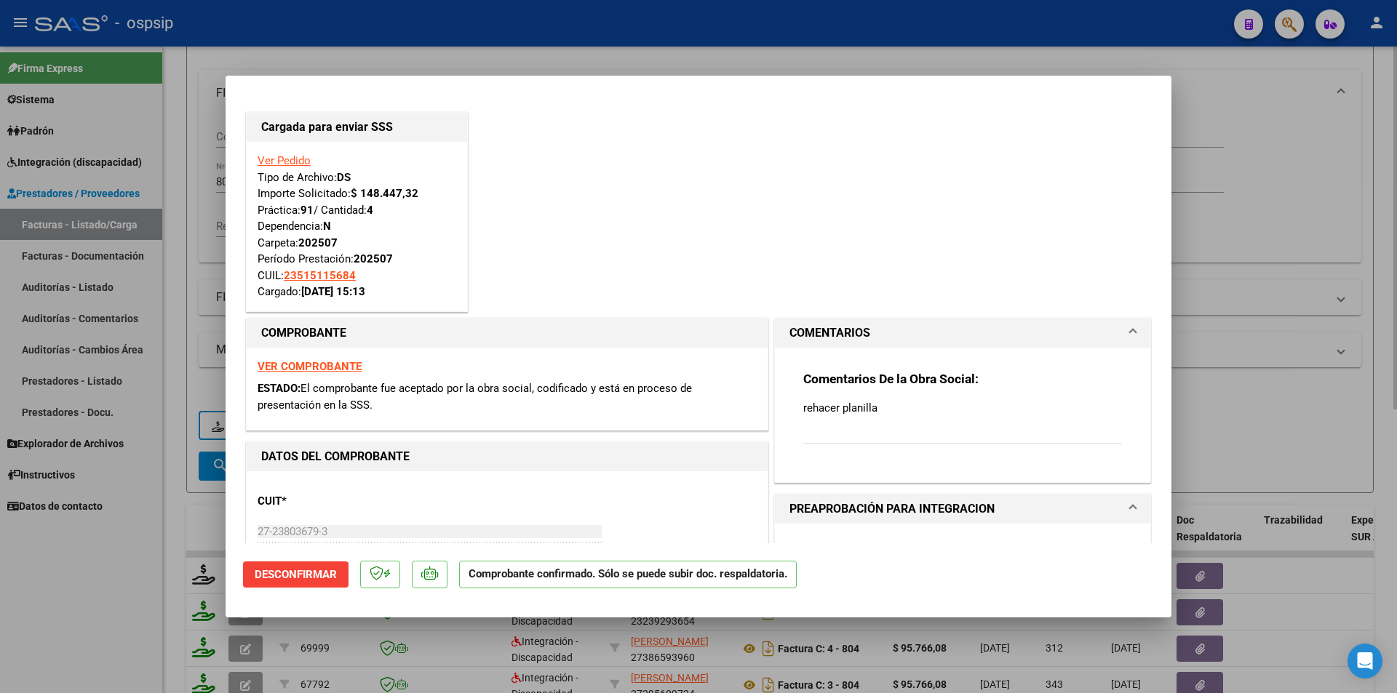
drag, startPoint x: 171, startPoint y: 424, endPoint x: 222, endPoint y: 290, distance: 142.6
click at [171, 421] on div at bounding box center [698, 346] width 1397 height 693
type input "$ 0,00"
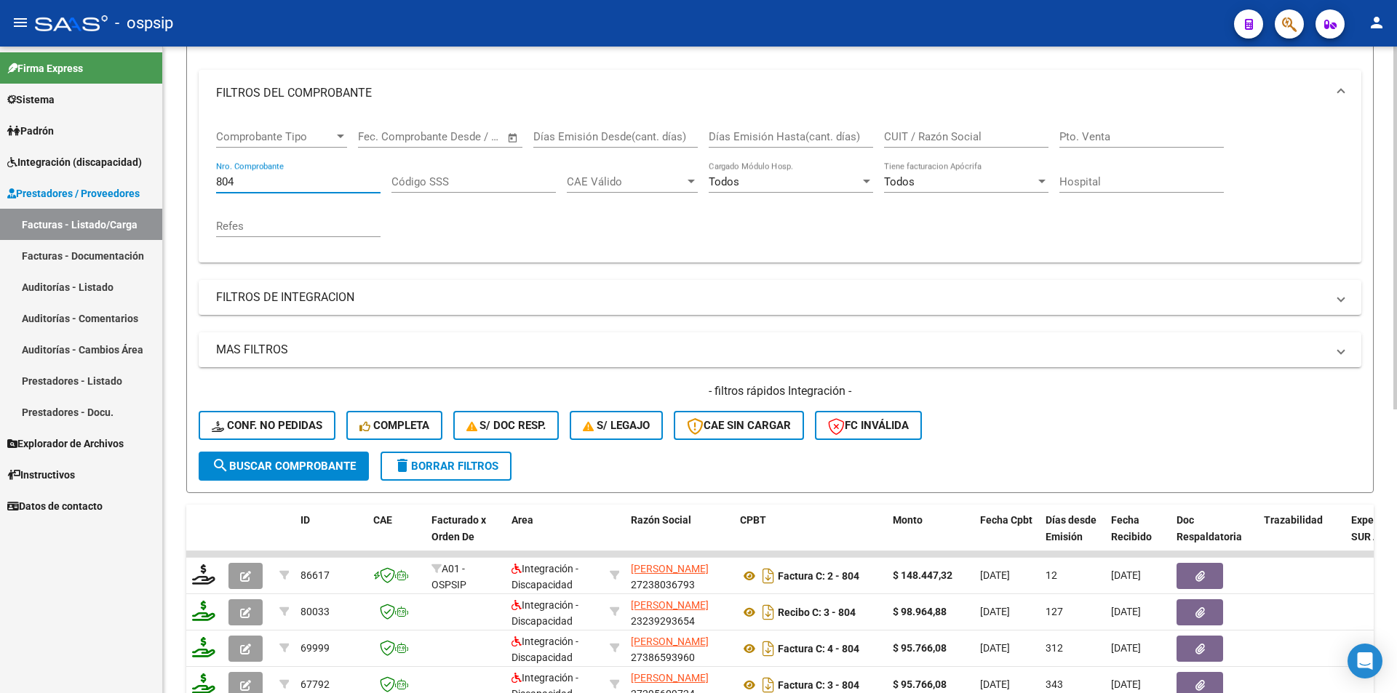
drag, startPoint x: 252, startPoint y: 183, endPoint x: 191, endPoint y: 182, distance: 61.1
click at [191, 182] on form "Filtros Id Area Area Seleccionar Gerenciador Seleccionar Gerenciador Todos Conf…" at bounding box center [780, 244] width 1188 height 498
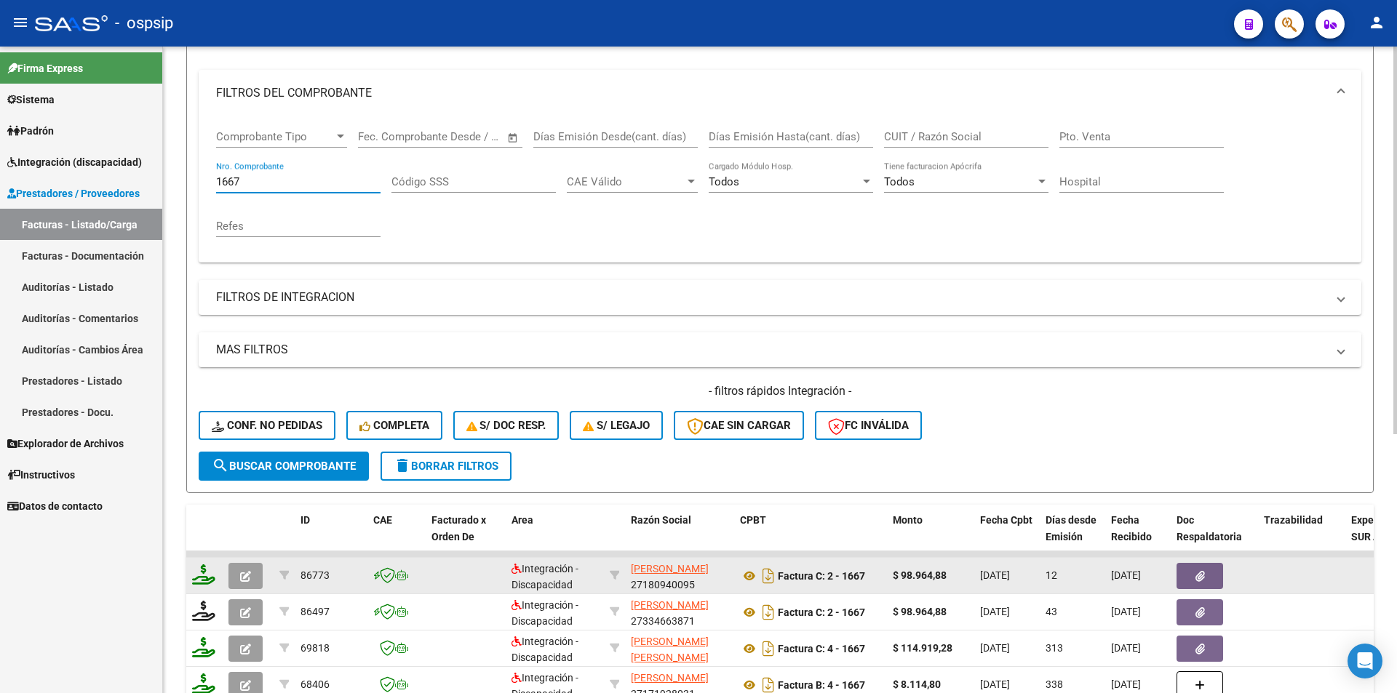
type input "1667"
click at [199, 568] on icon at bounding box center [203, 575] width 23 height 20
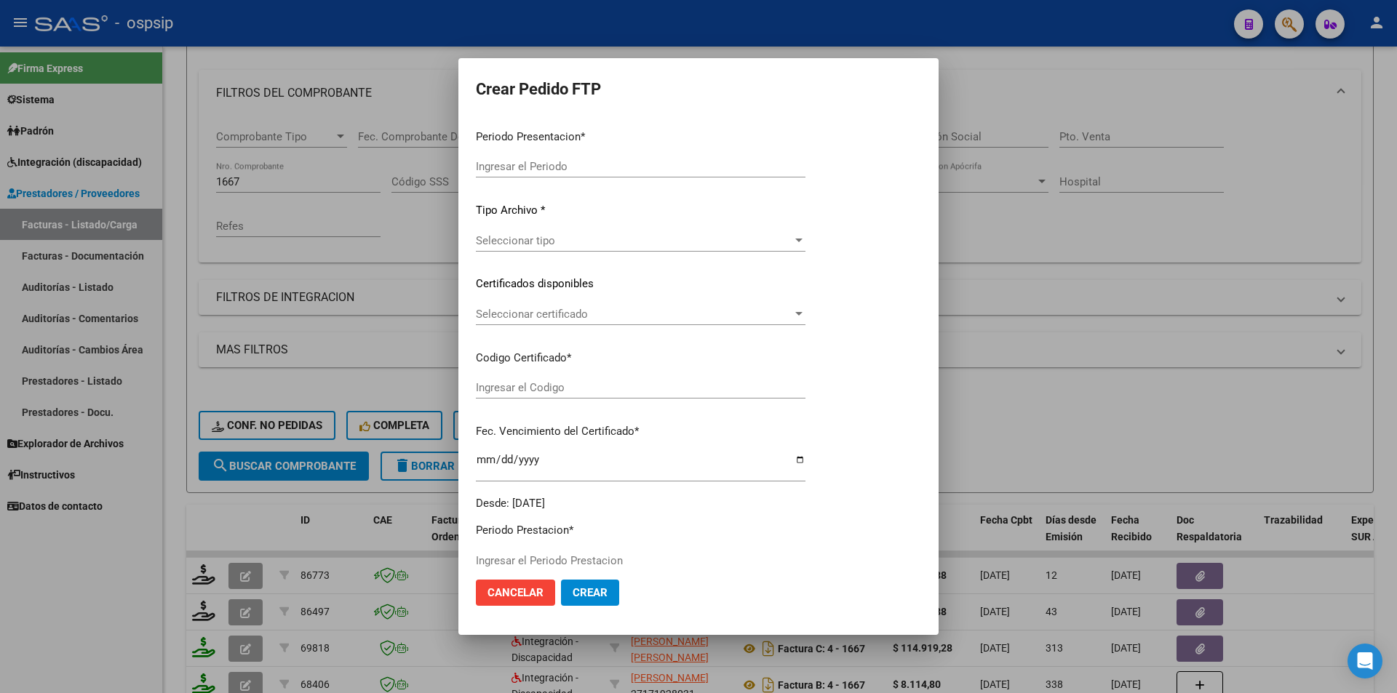
type input "202507"
type input "$ 98.964,88"
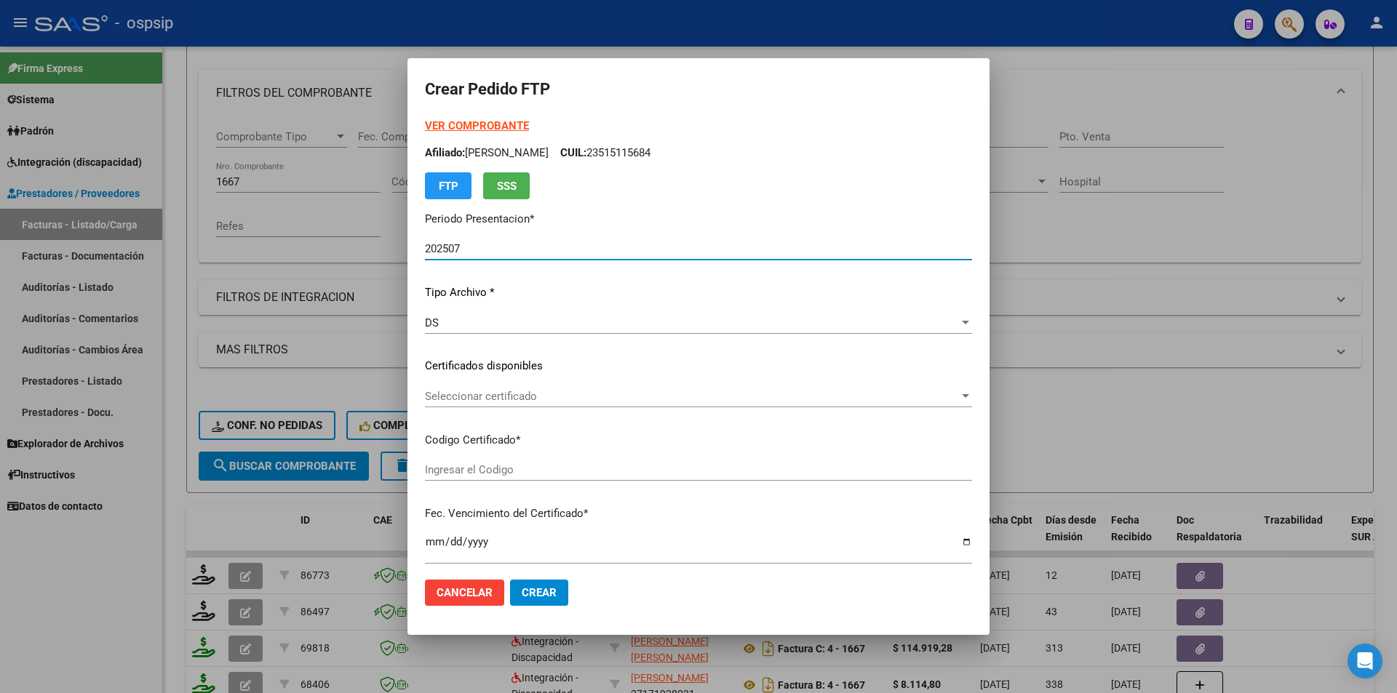
type input "ARG02-00049446490-20240926-2027092026"
type input "2027-09-26"
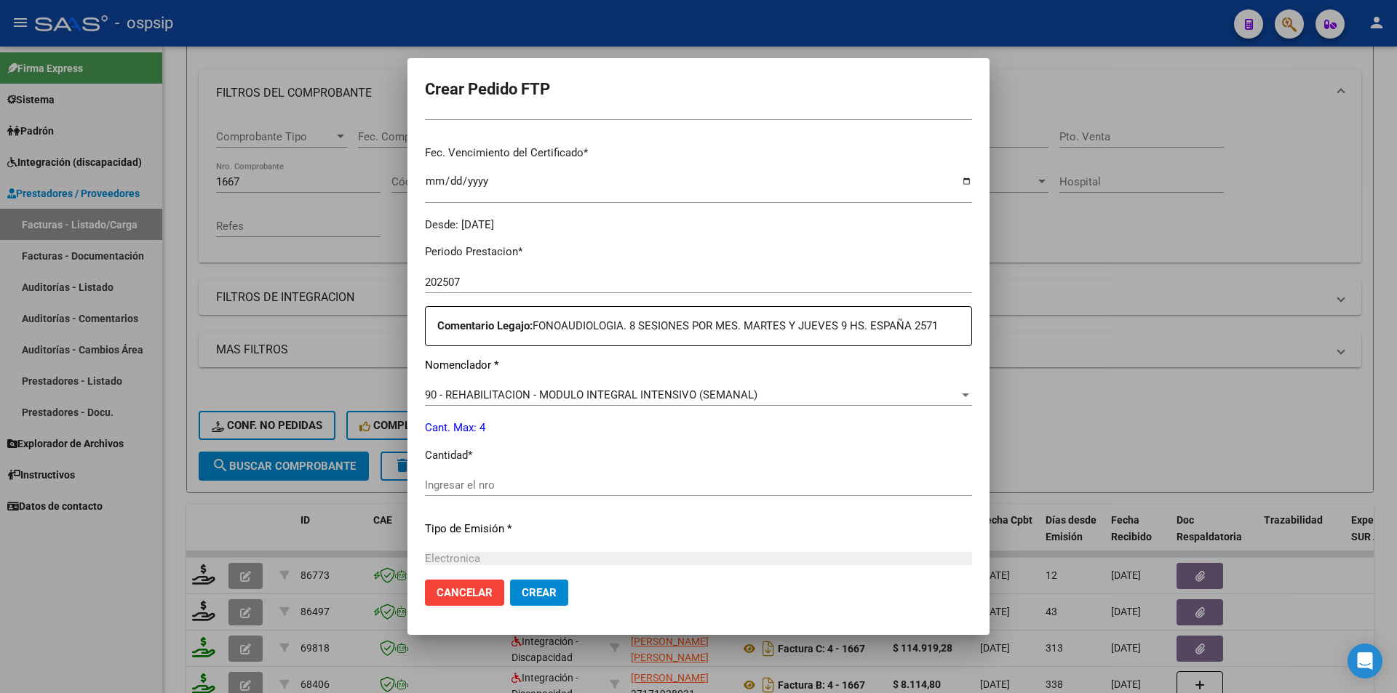
scroll to position [364, 0]
click at [509, 482] on input "Ingresar el nro" at bounding box center [698, 482] width 547 height 13
type input "4"
click at [553, 595] on span "Crear" at bounding box center [539, 593] width 35 height 13
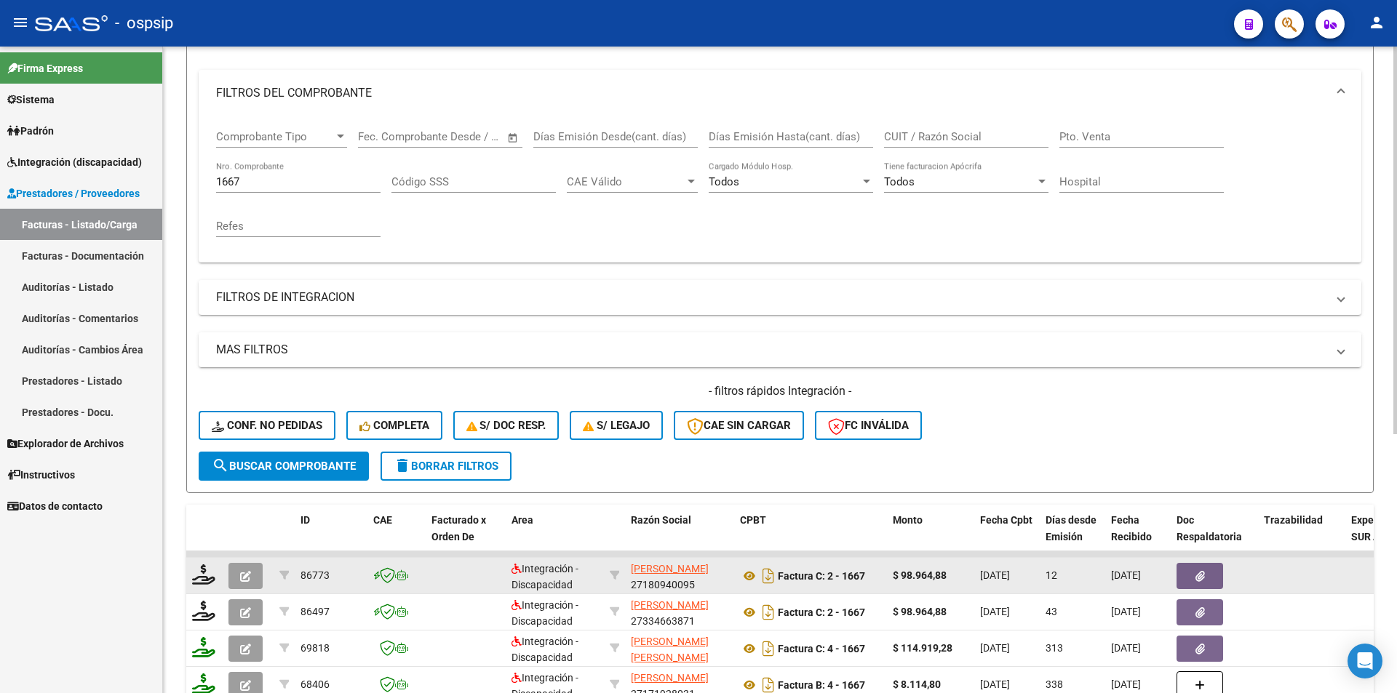
click at [242, 571] on icon "button" at bounding box center [245, 576] width 11 height 11
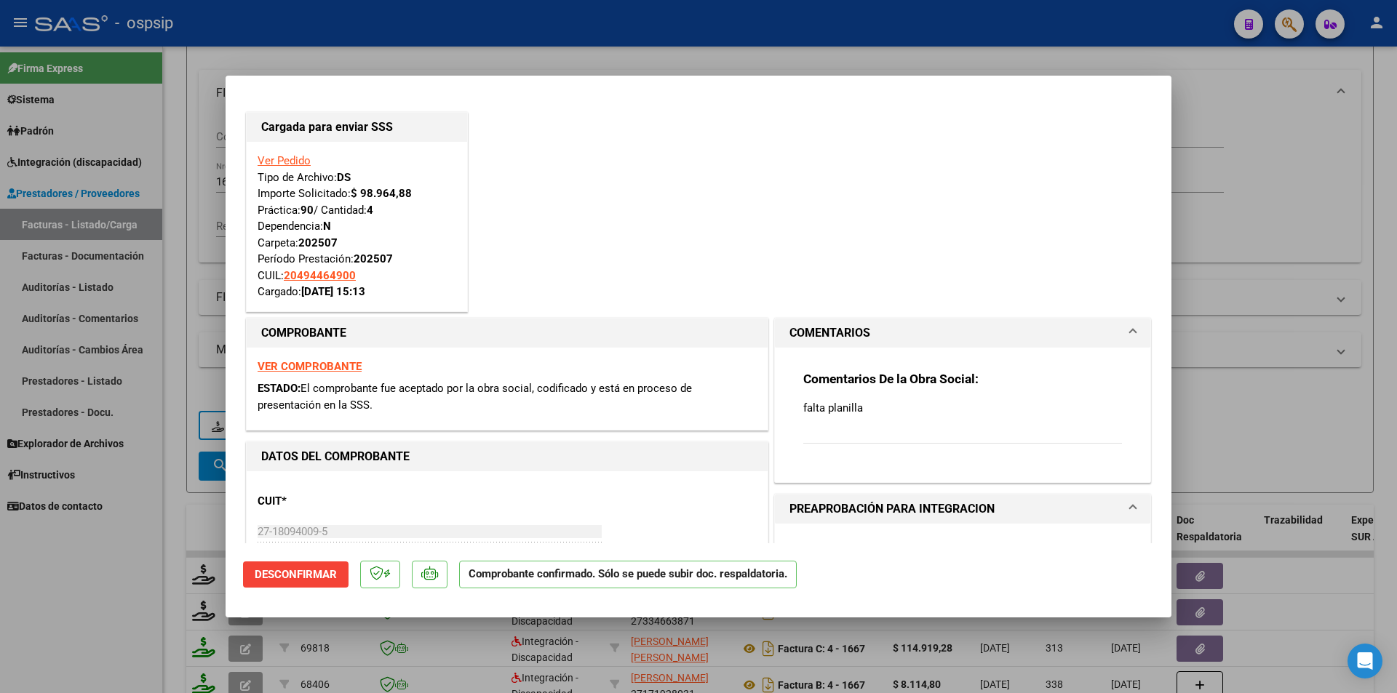
drag, startPoint x: 177, startPoint y: 338, endPoint x: 226, endPoint y: 214, distance: 133.9
click at [180, 329] on div at bounding box center [698, 346] width 1397 height 693
type input "$ 0,00"
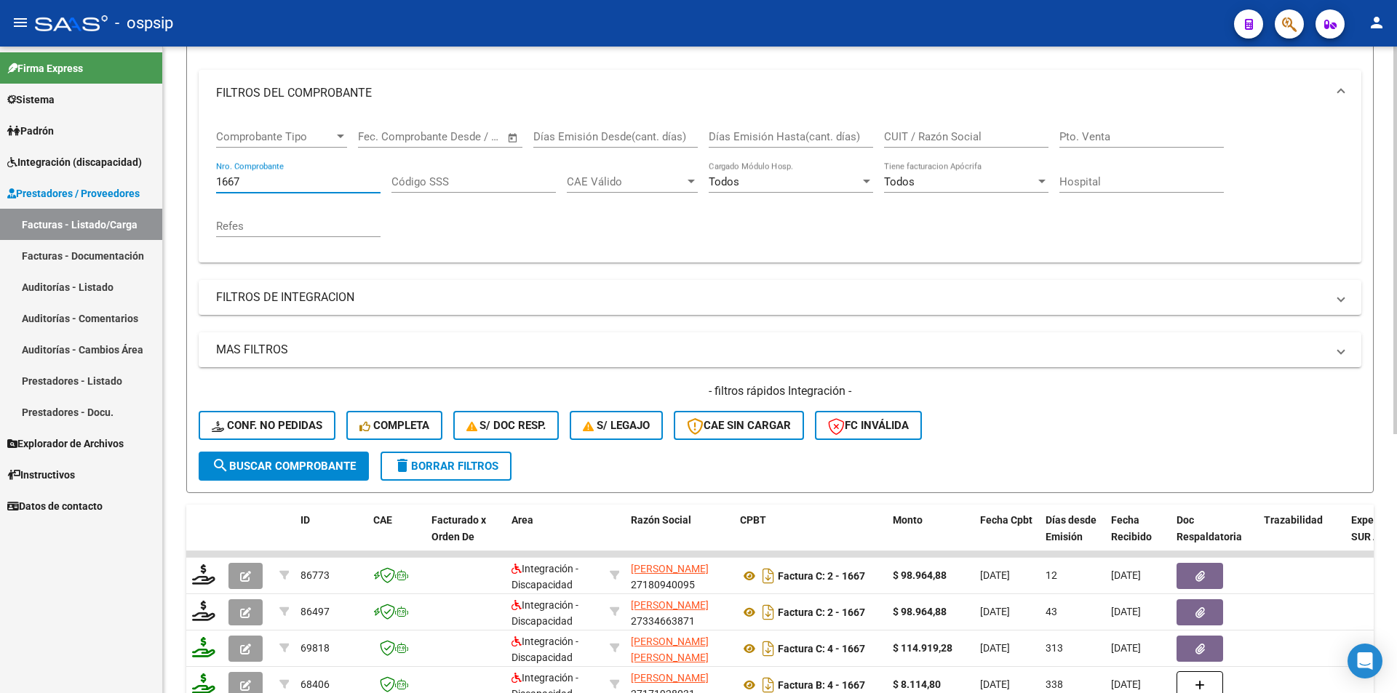
drag, startPoint x: 255, startPoint y: 184, endPoint x: 192, endPoint y: 170, distance: 64.3
click at [192, 170] on form "Filtros Id Area Area Seleccionar Gerenciador Seleccionar Gerenciador Todos Conf…" at bounding box center [780, 244] width 1188 height 498
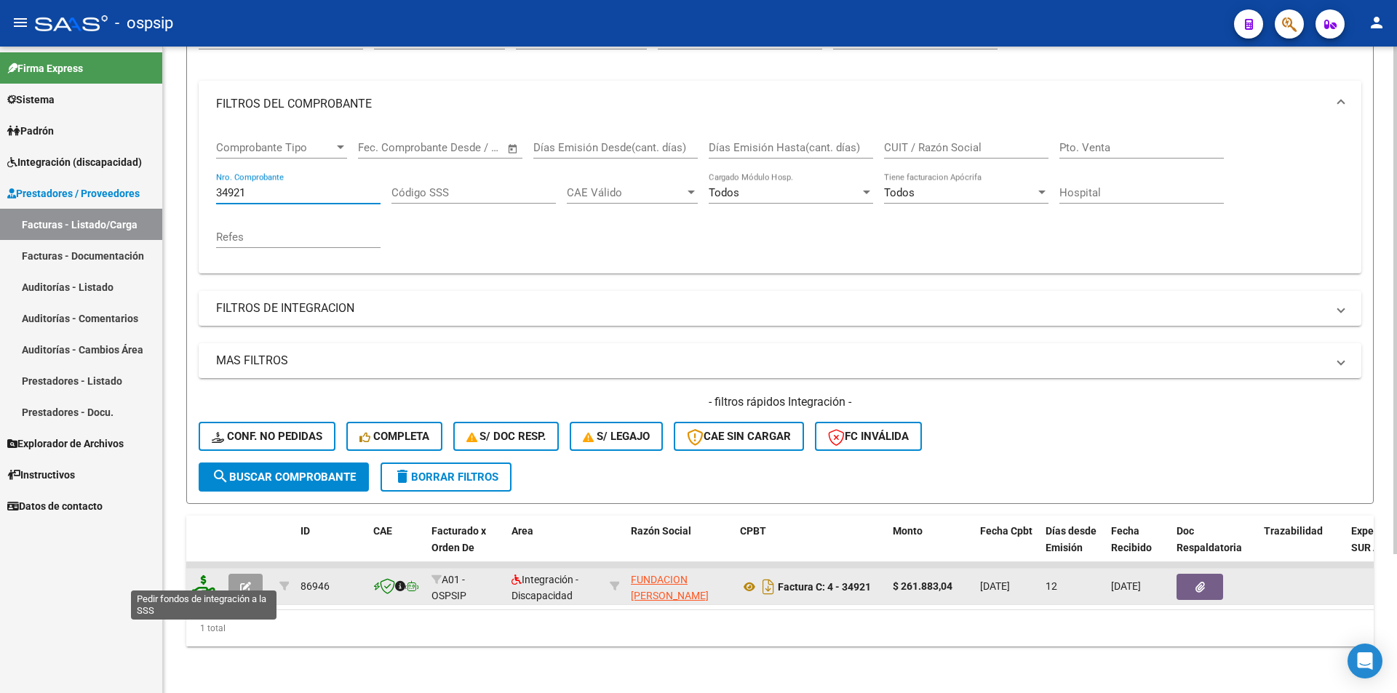
type input "34921"
click at [199, 581] on icon at bounding box center [203, 586] width 23 height 20
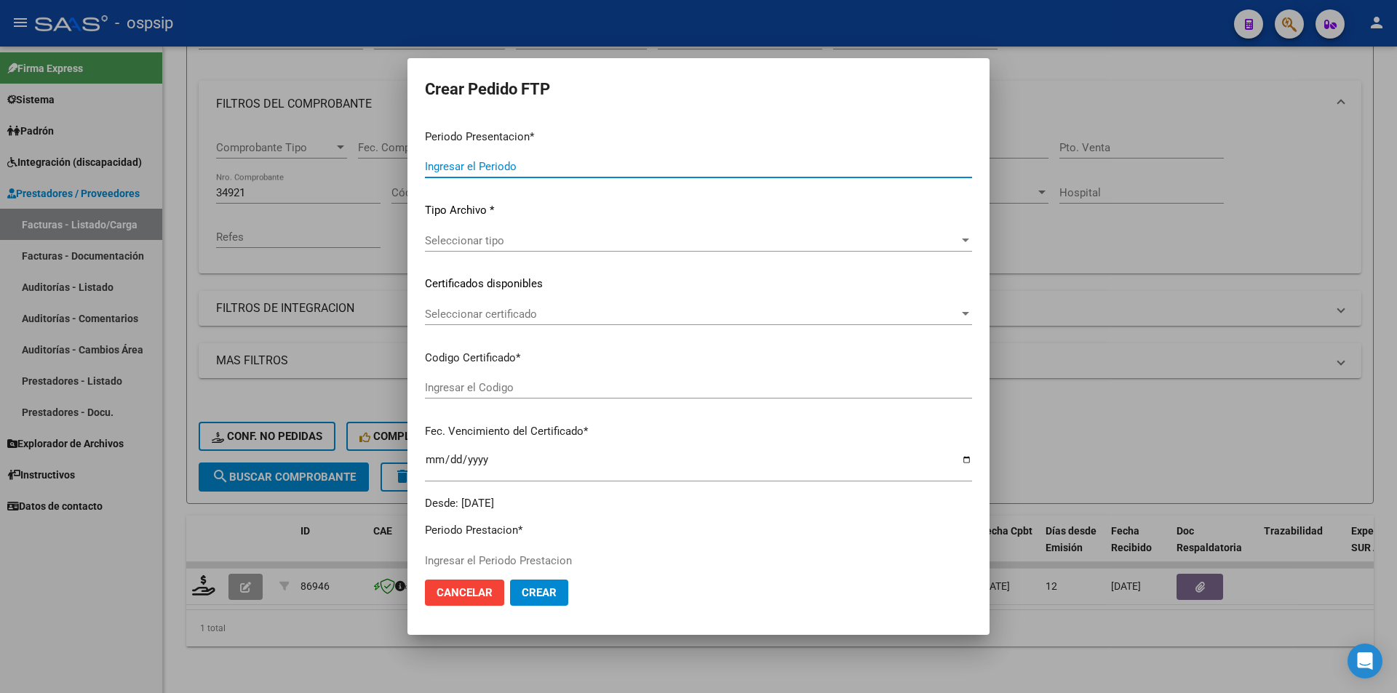
type input "202507"
type input "$ 261.883,04"
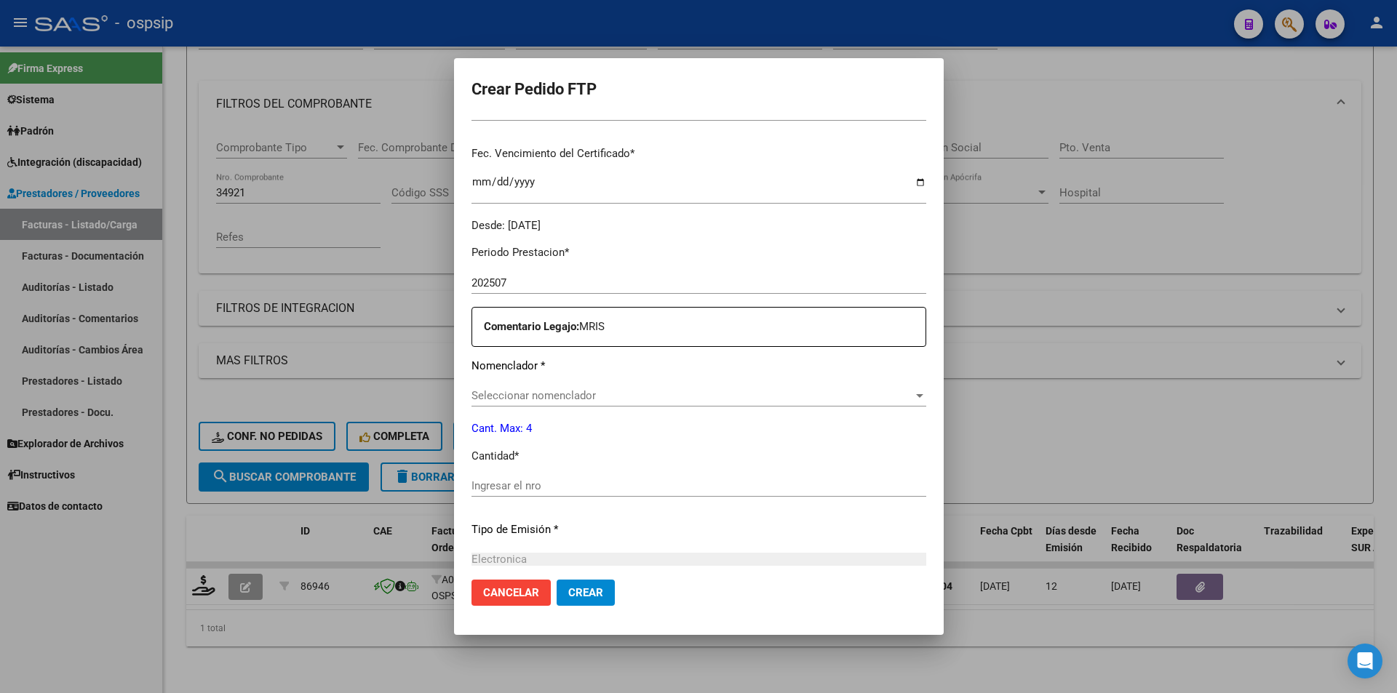
type input "ARG02000511124412025062620350626CIU13650"
type input "2035-06-26"
click at [552, 475] on div "Ingresar el nro" at bounding box center [699, 483] width 455 height 22
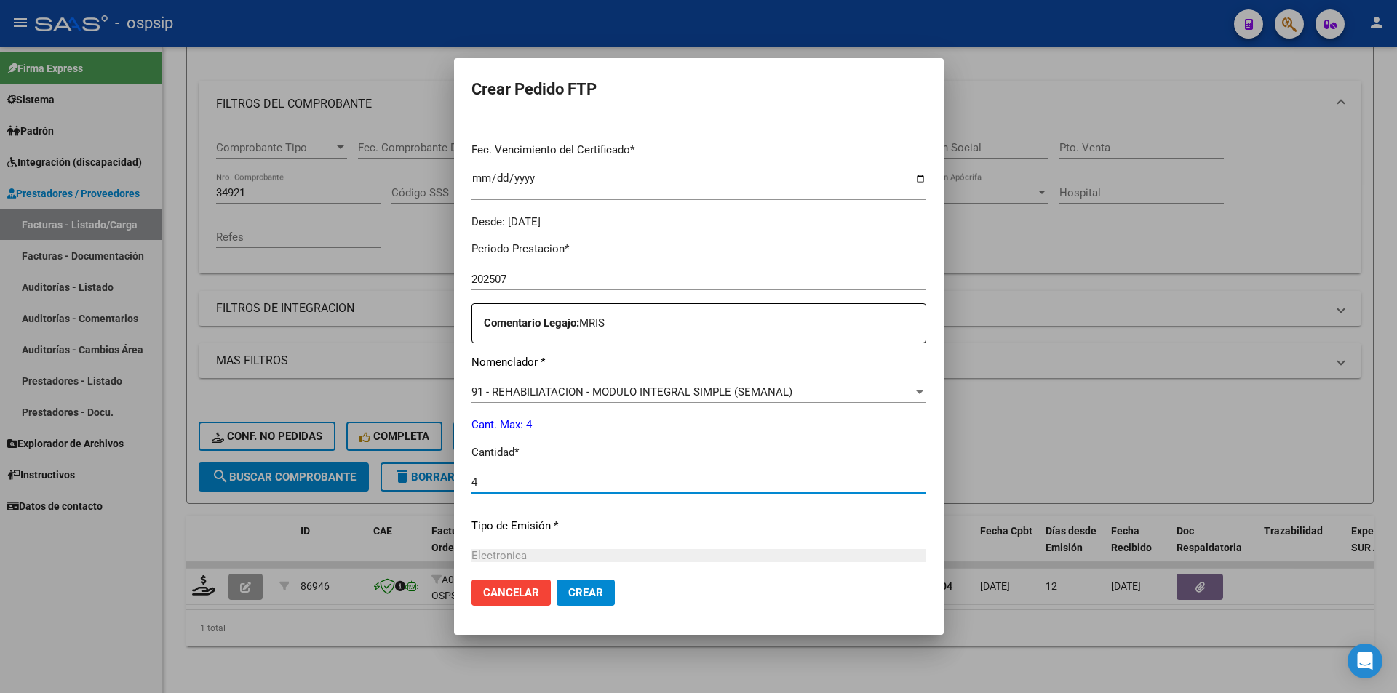
type input "4"
click at [582, 589] on span "Crear" at bounding box center [585, 593] width 35 height 13
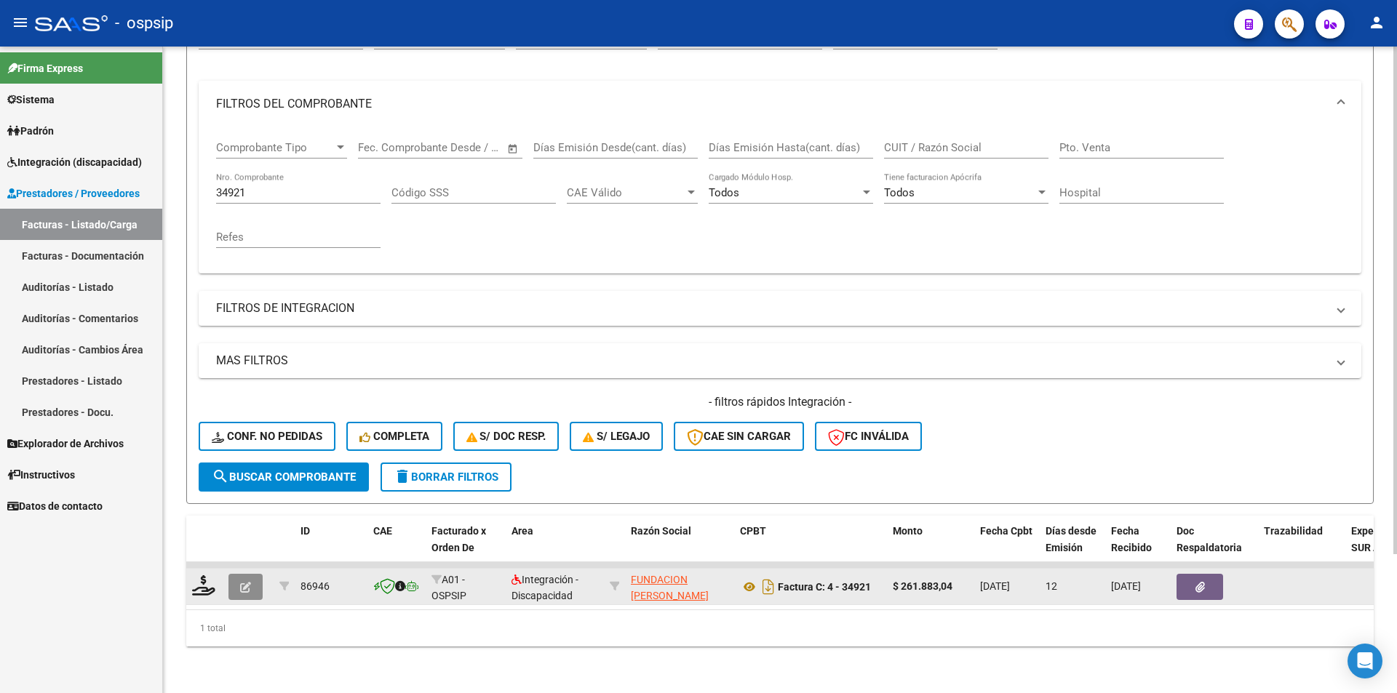
click at [234, 587] on button "button" at bounding box center [245, 587] width 34 height 26
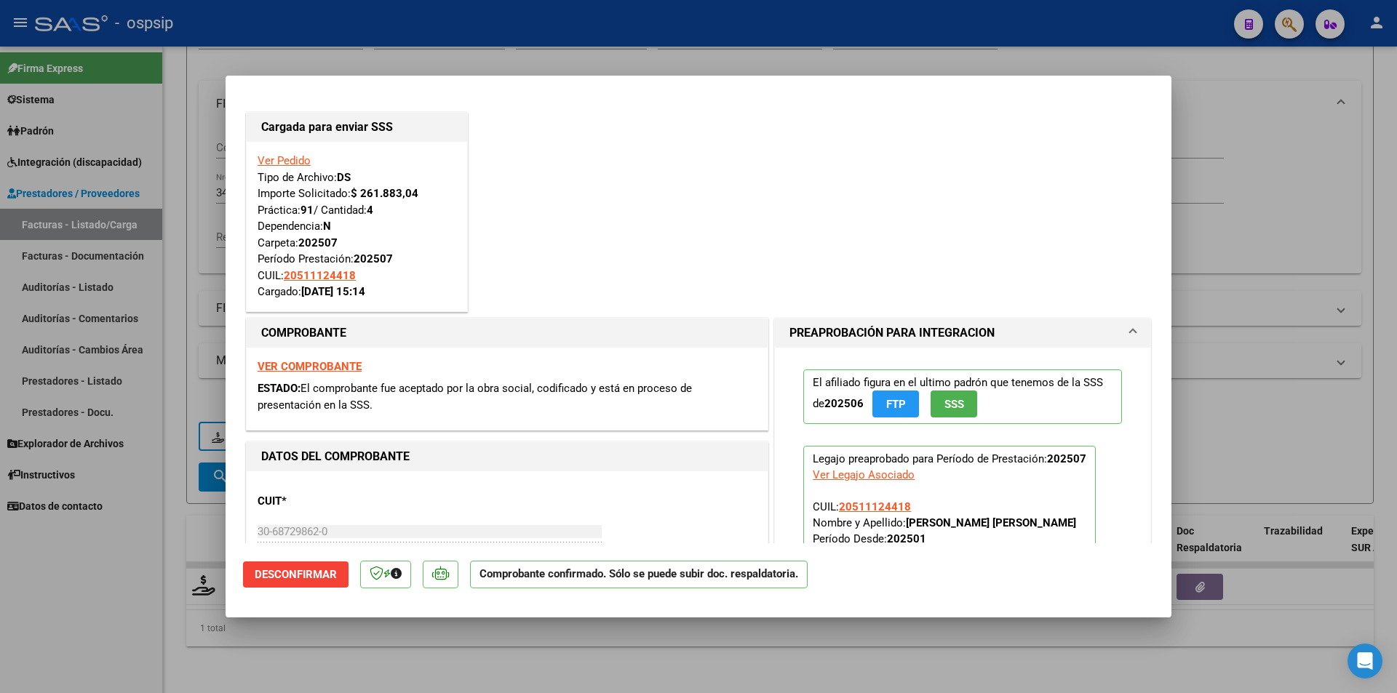
click at [122, 614] on div at bounding box center [698, 346] width 1397 height 693
type input "$ 0,00"
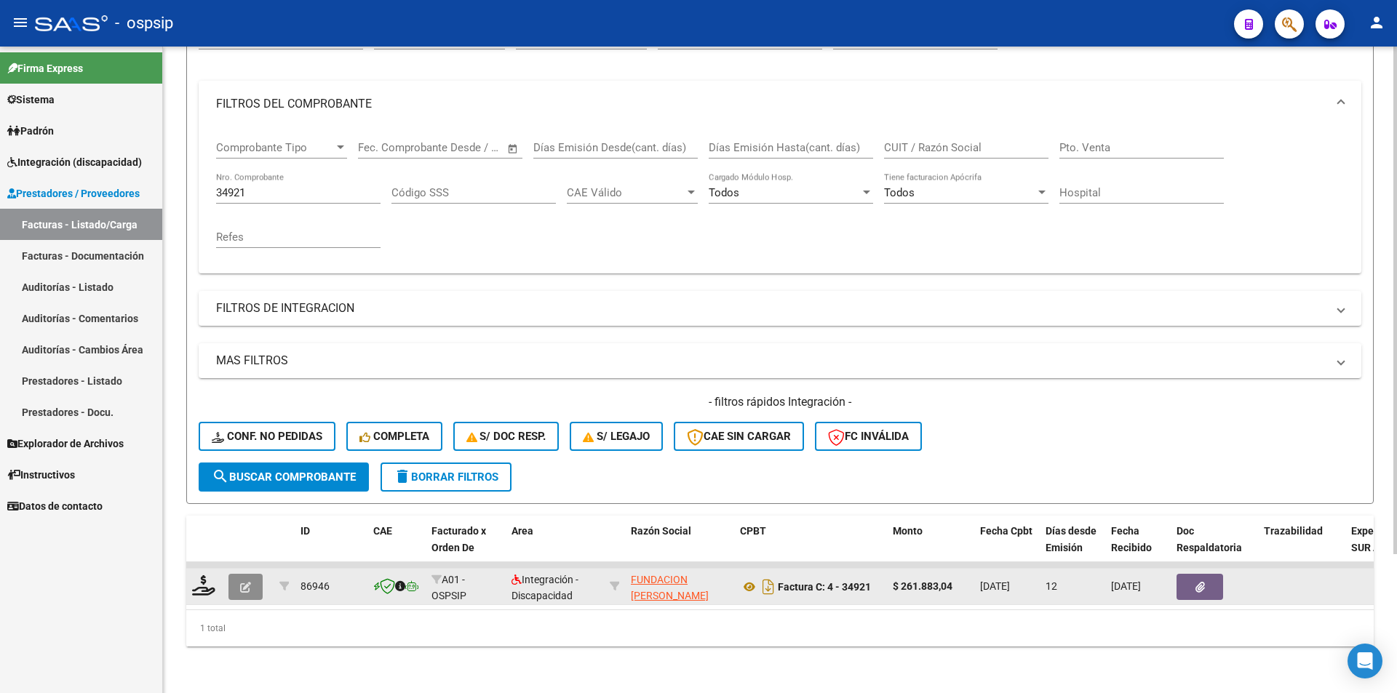
click at [239, 574] on button "button" at bounding box center [245, 587] width 34 height 26
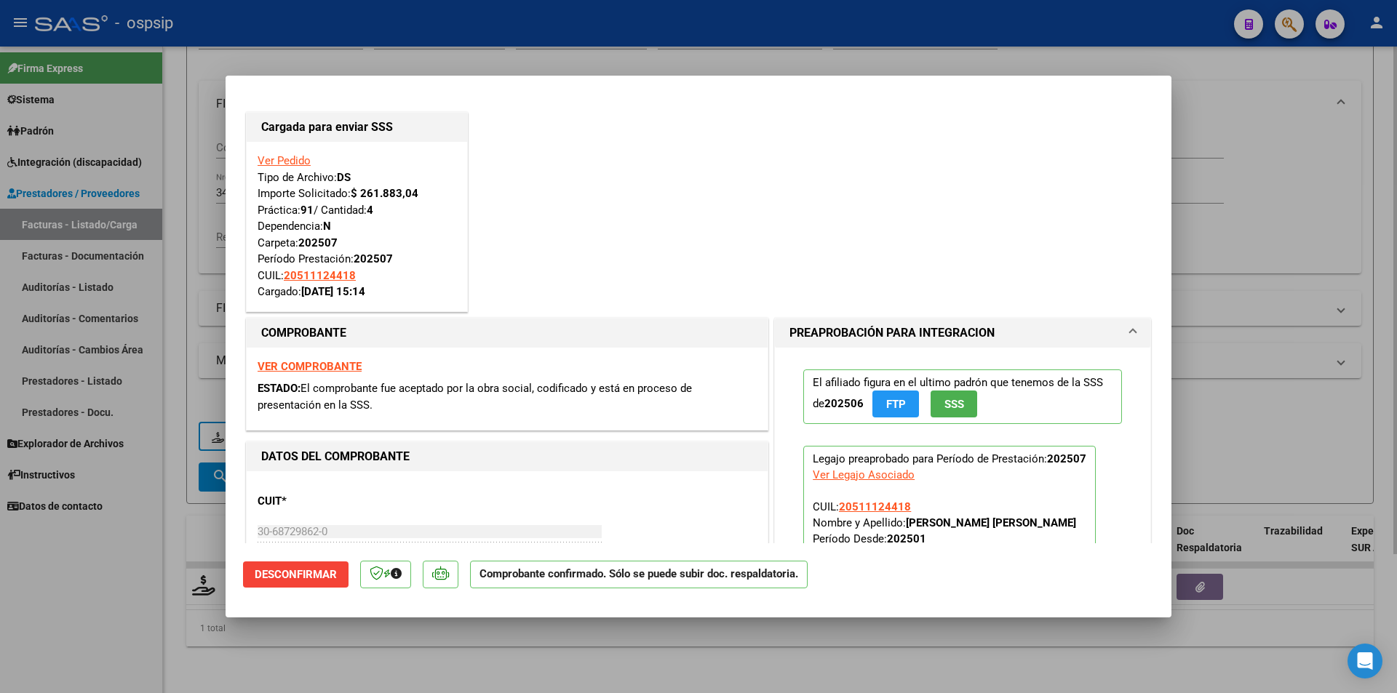
click at [165, 536] on div at bounding box center [698, 346] width 1397 height 693
type input "$ 0,00"
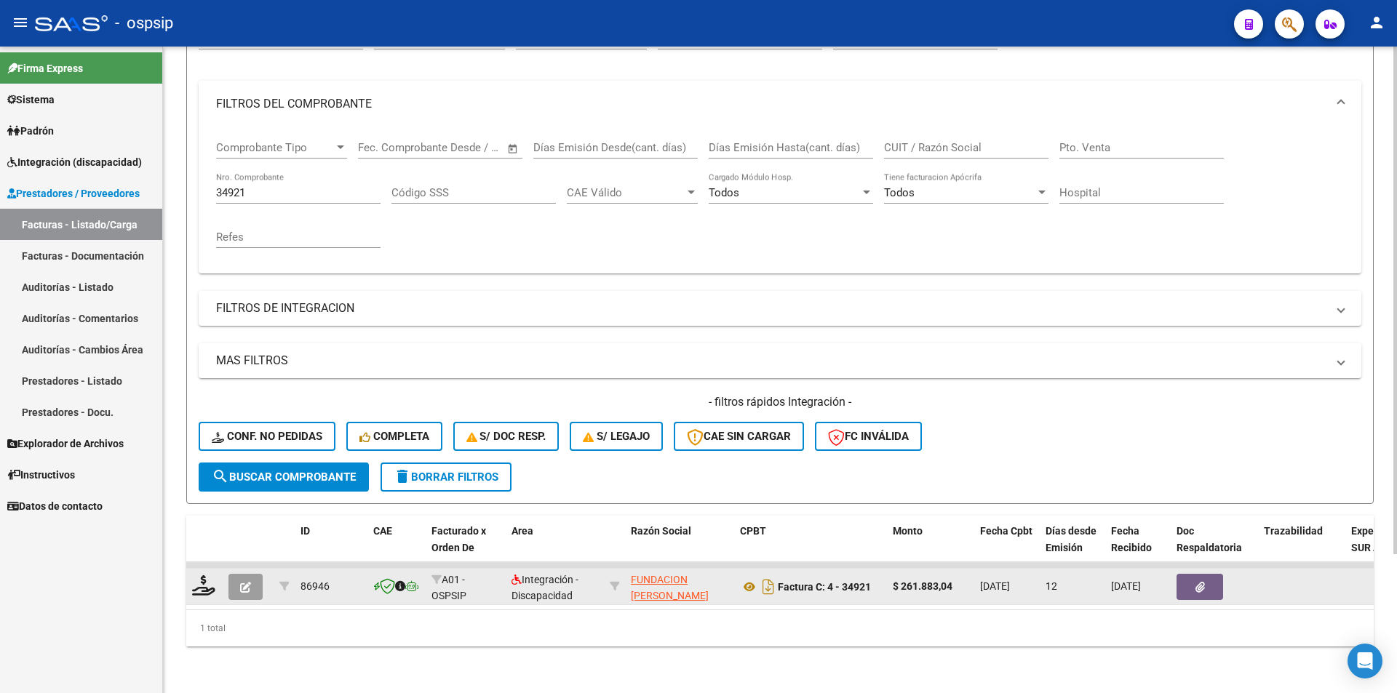
click at [247, 582] on icon "button" at bounding box center [245, 587] width 11 height 11
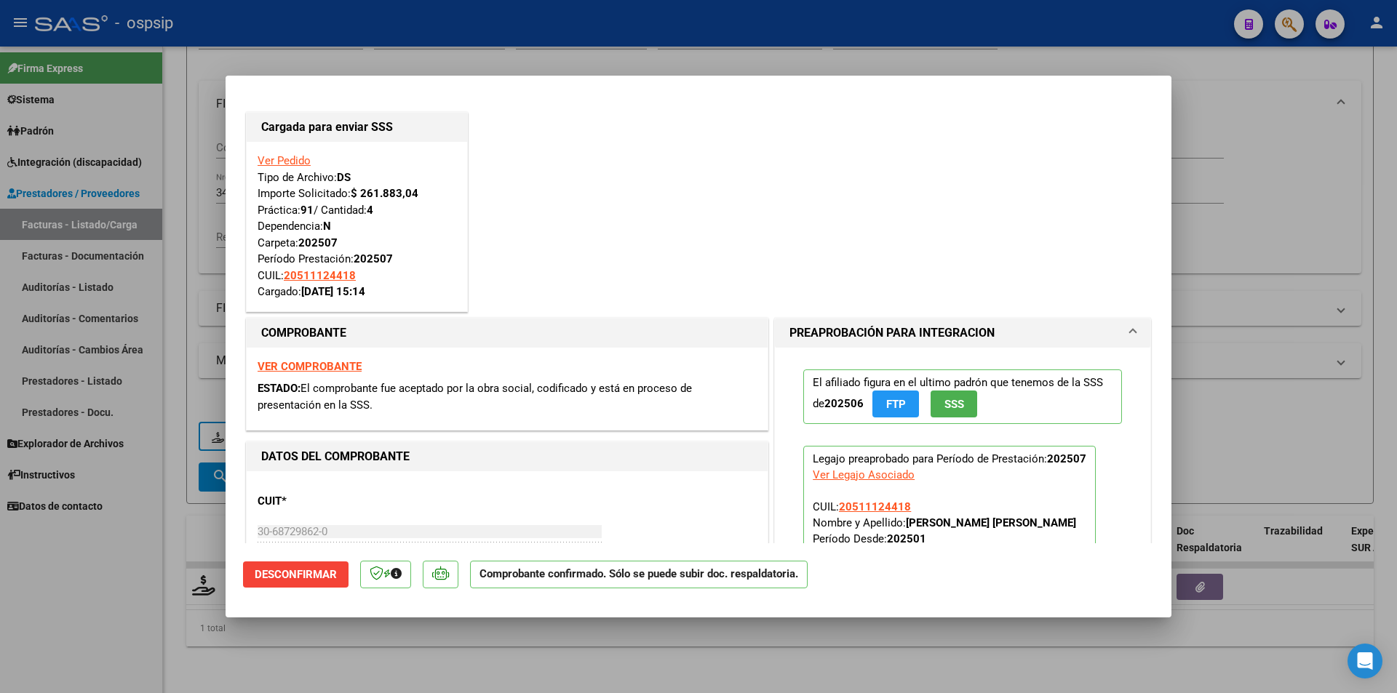
click at [162, 315] on div at bounding box center [698, 346] width 1397 height 693
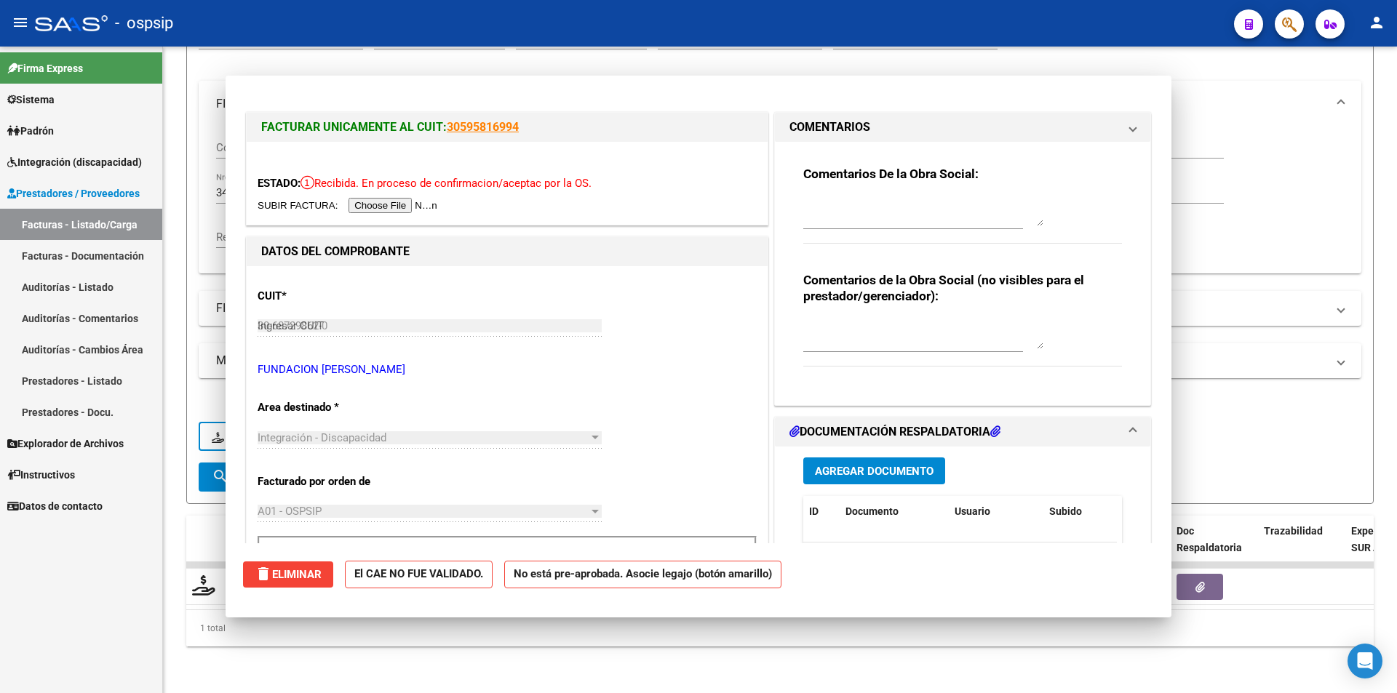
type input "$ 0,00"
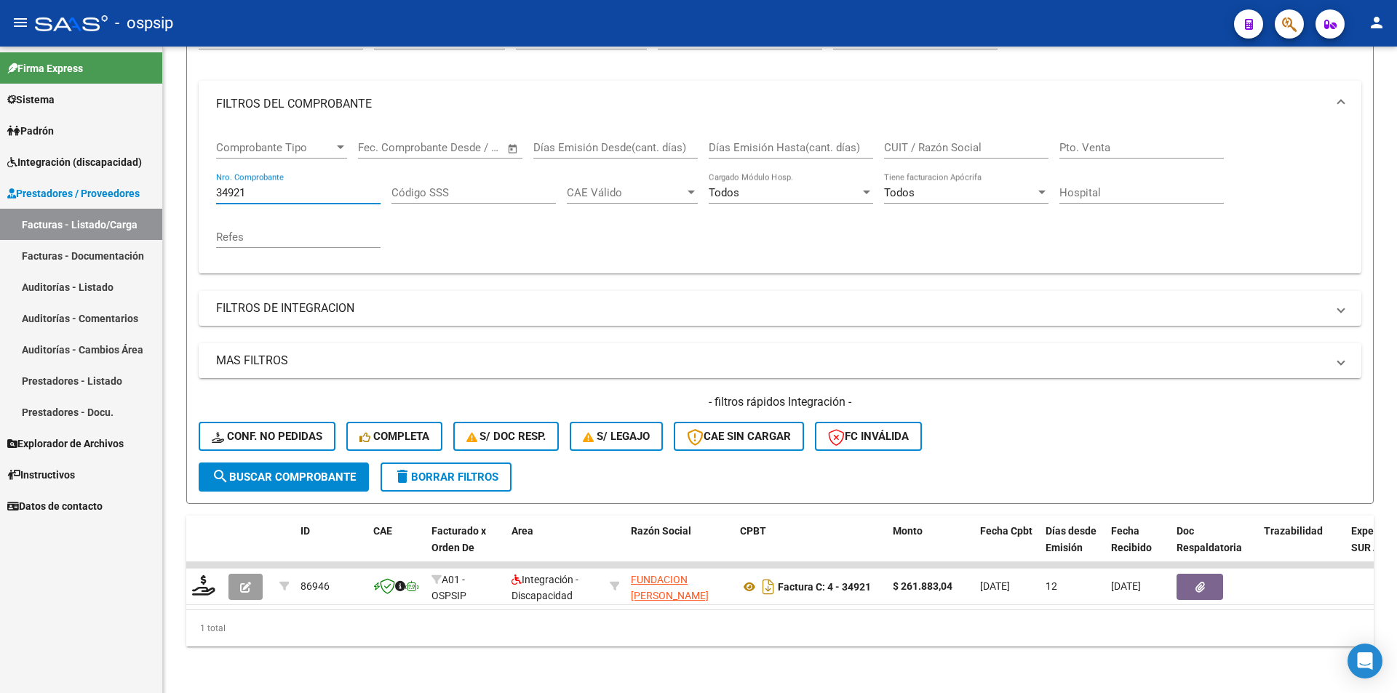
drag, startPoint x: 186, startPoint y: 183, endPoint x: 150, endPoint y: 193, distance: 37.1
click at [151, 190] on mat-sidenav-container "Firma Express Sistema Usuarios Todos los Usuarios Padrón Afiliados Empadronados…" at bounding box center [698, 370] width 1397 height 647
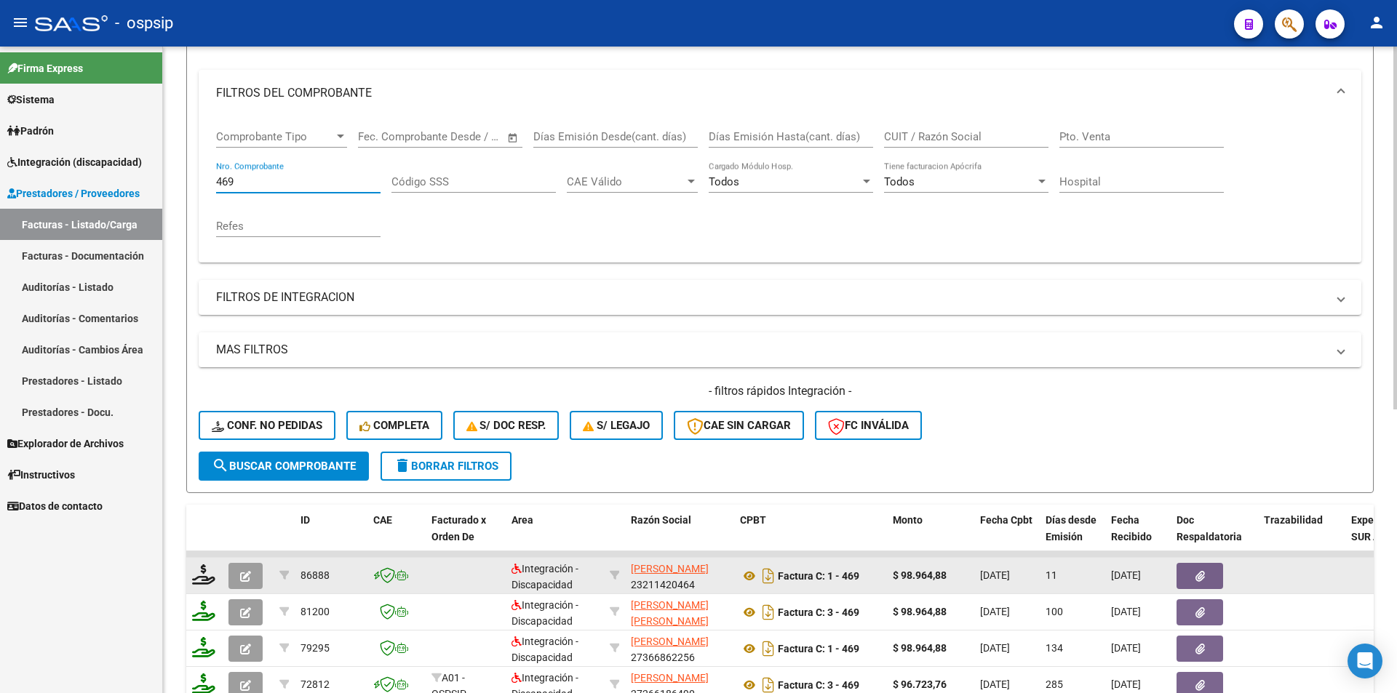
type input "469"
click at [255, 575] on button "button" at bounding box center [245, 576] width 34 height 26
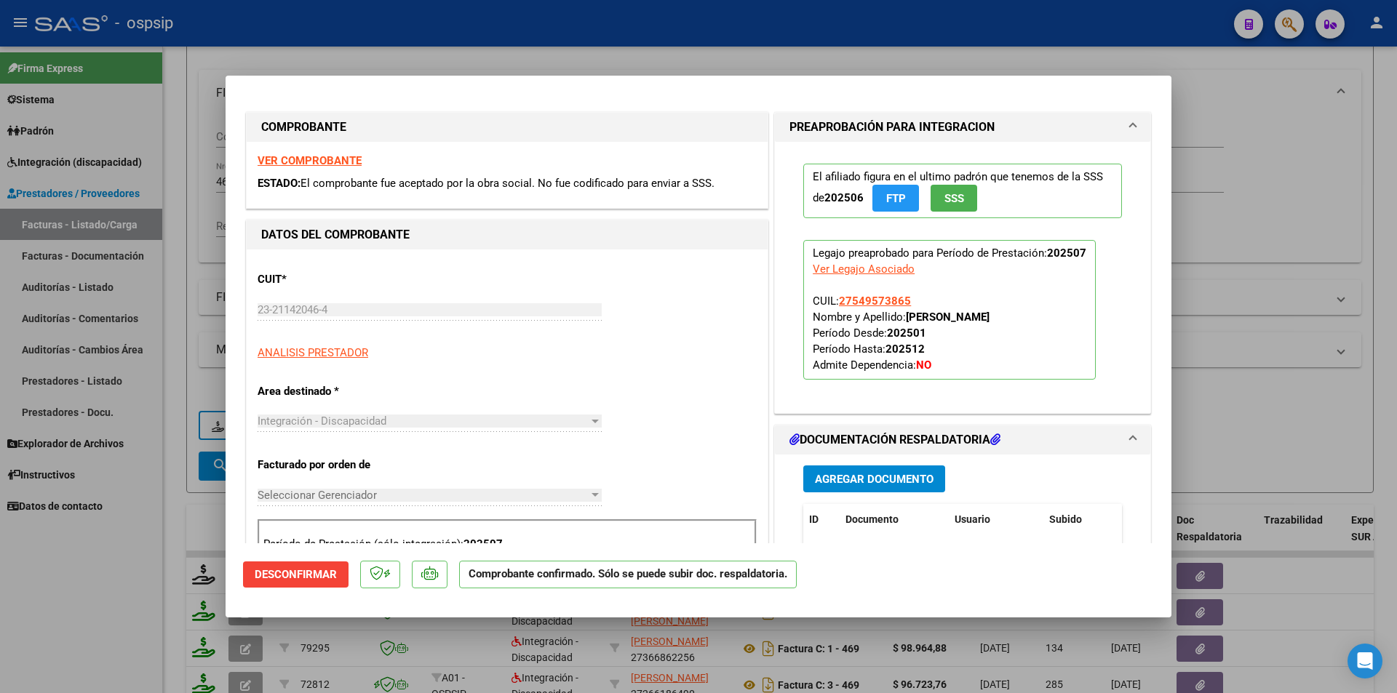
click at [130, 604] on div at bounding box center [698, 346] width 1397 height 693
type input "$ 0,00"
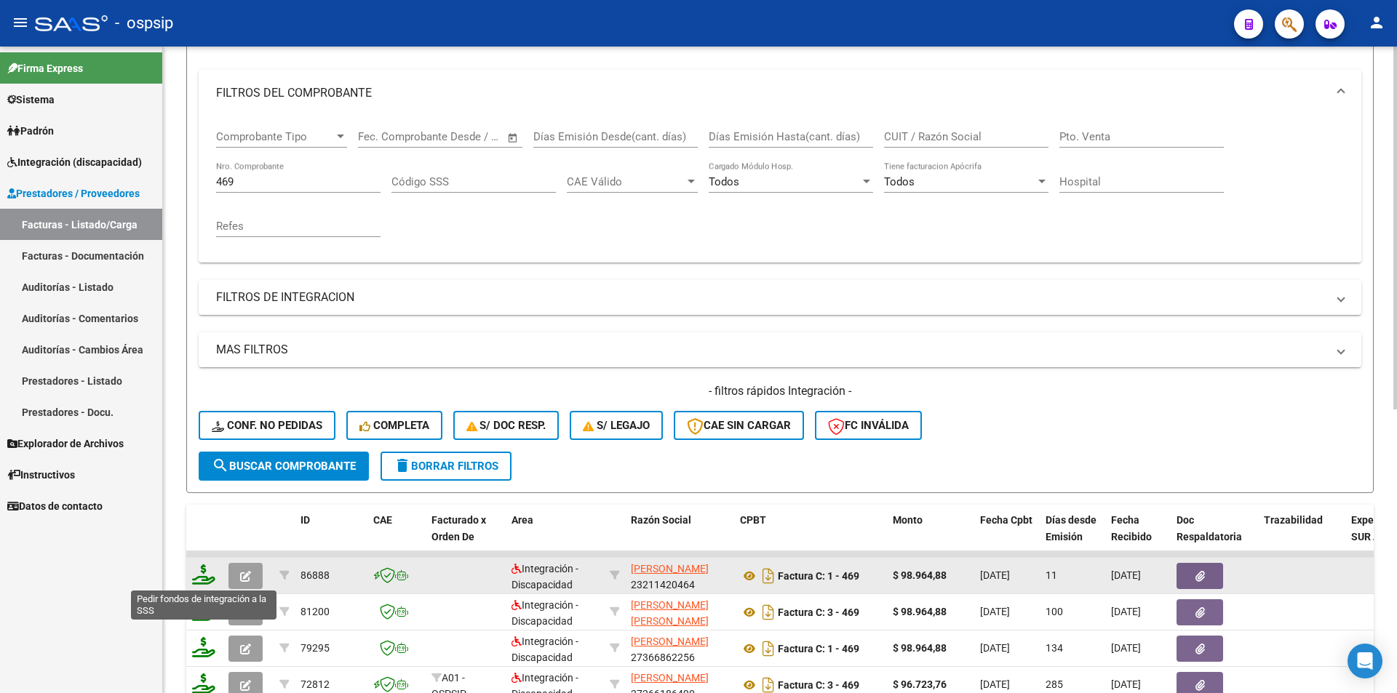
click at [208, 576] on icon at bounding box center [203, 575] width 23 height 20
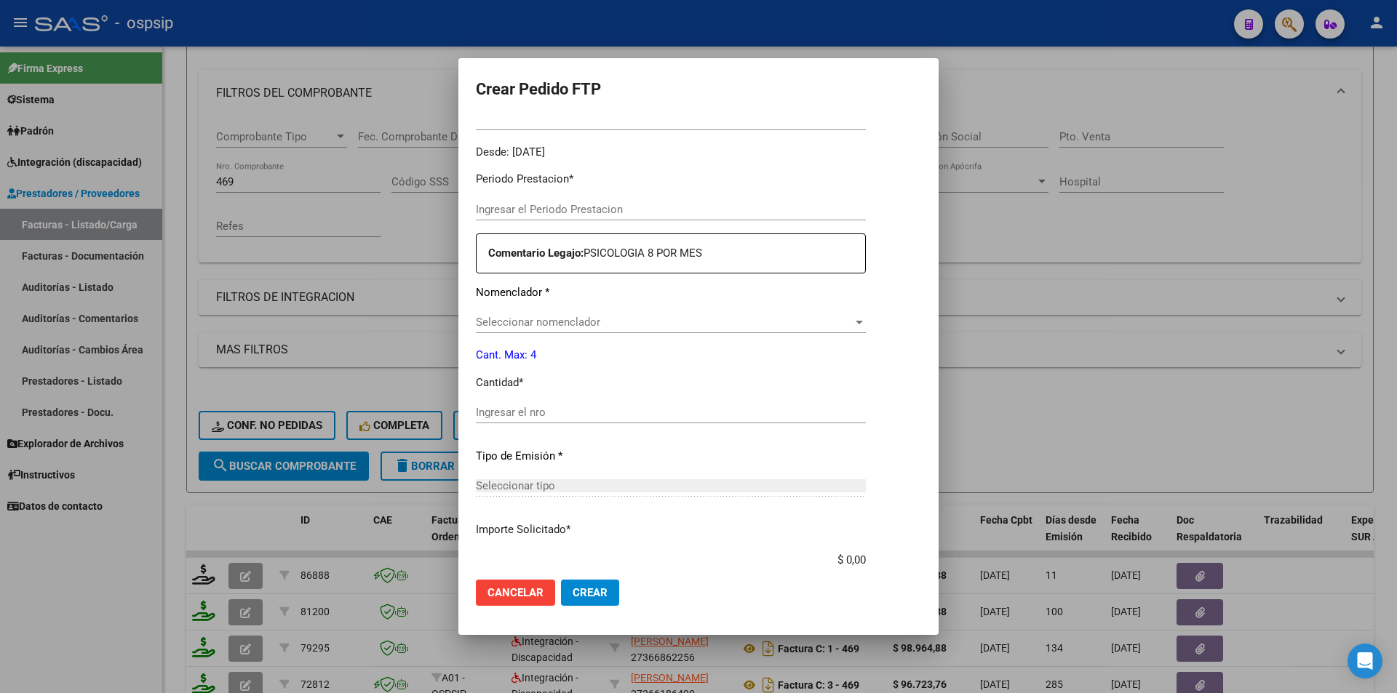
type input "202507"
type input "$ 98.964,88"
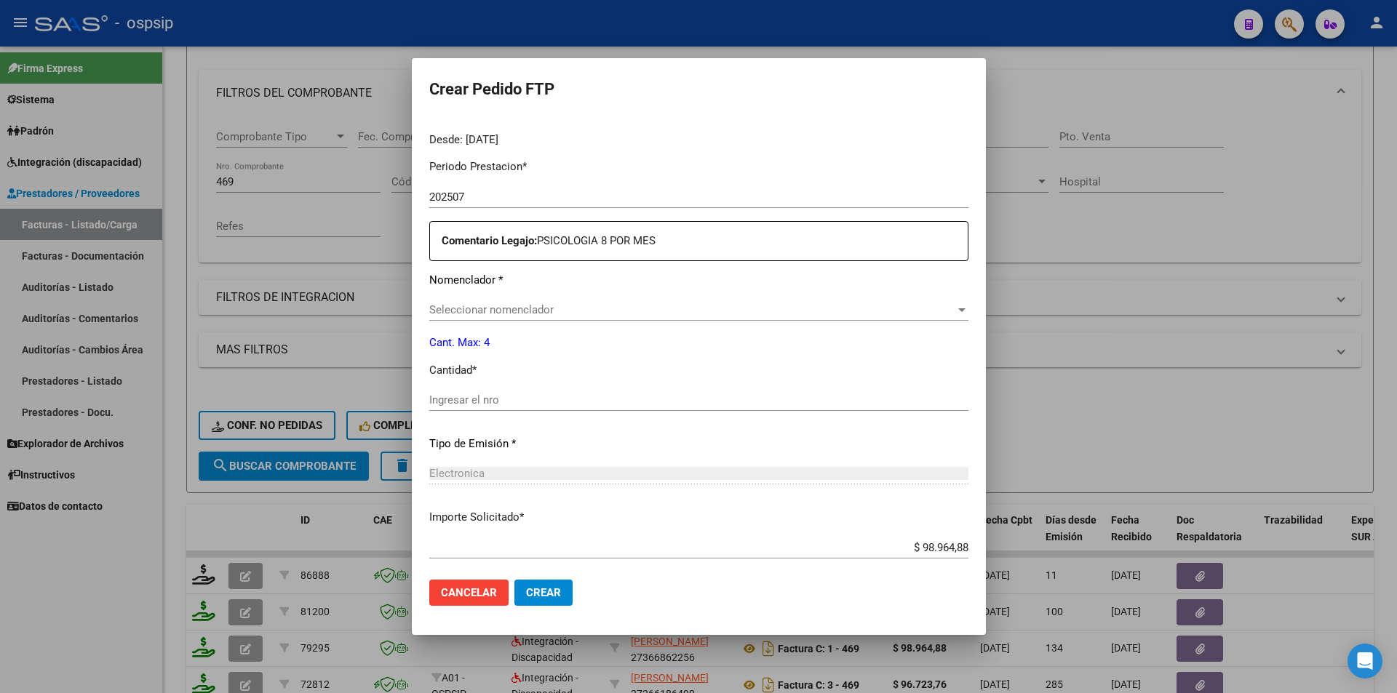
type input "ARG01000549573862021100420241004BSAS352"
type input "2025-10-04"
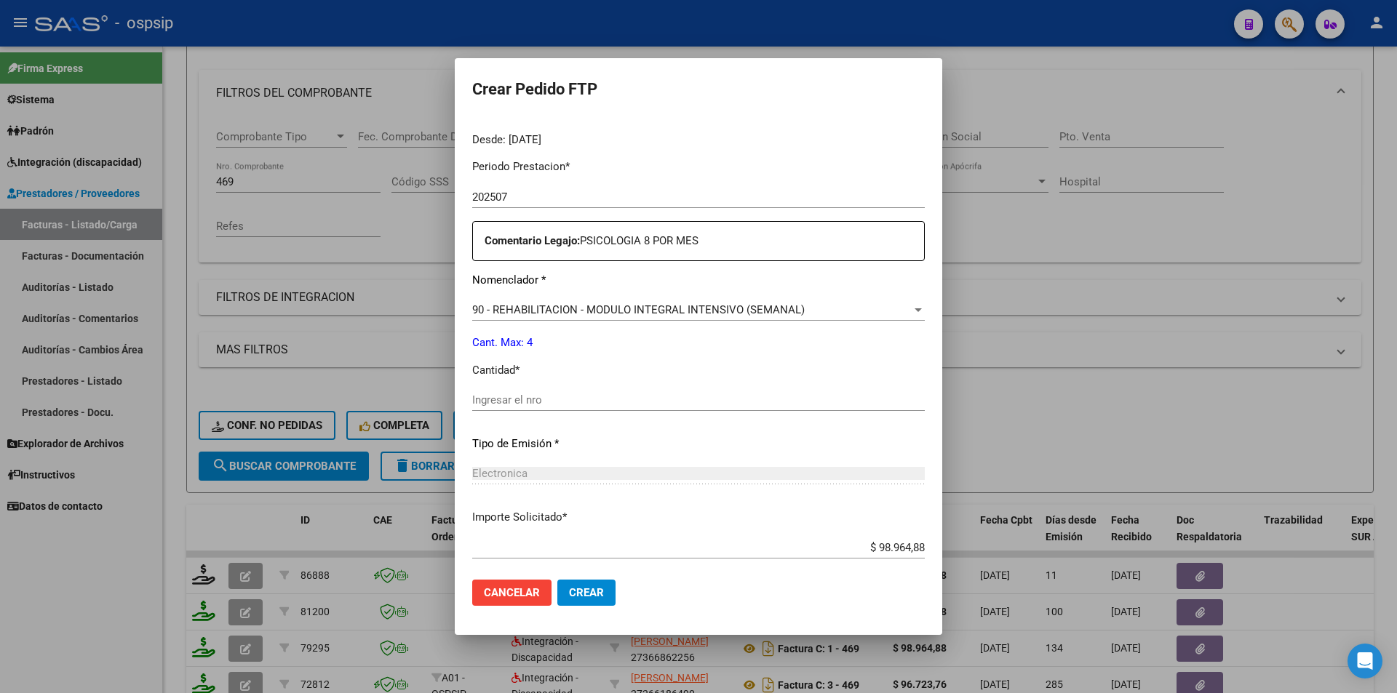
click at [522, 410] on div "Ingresar el nro" at bounding box center [698, 400] width 453 height 22
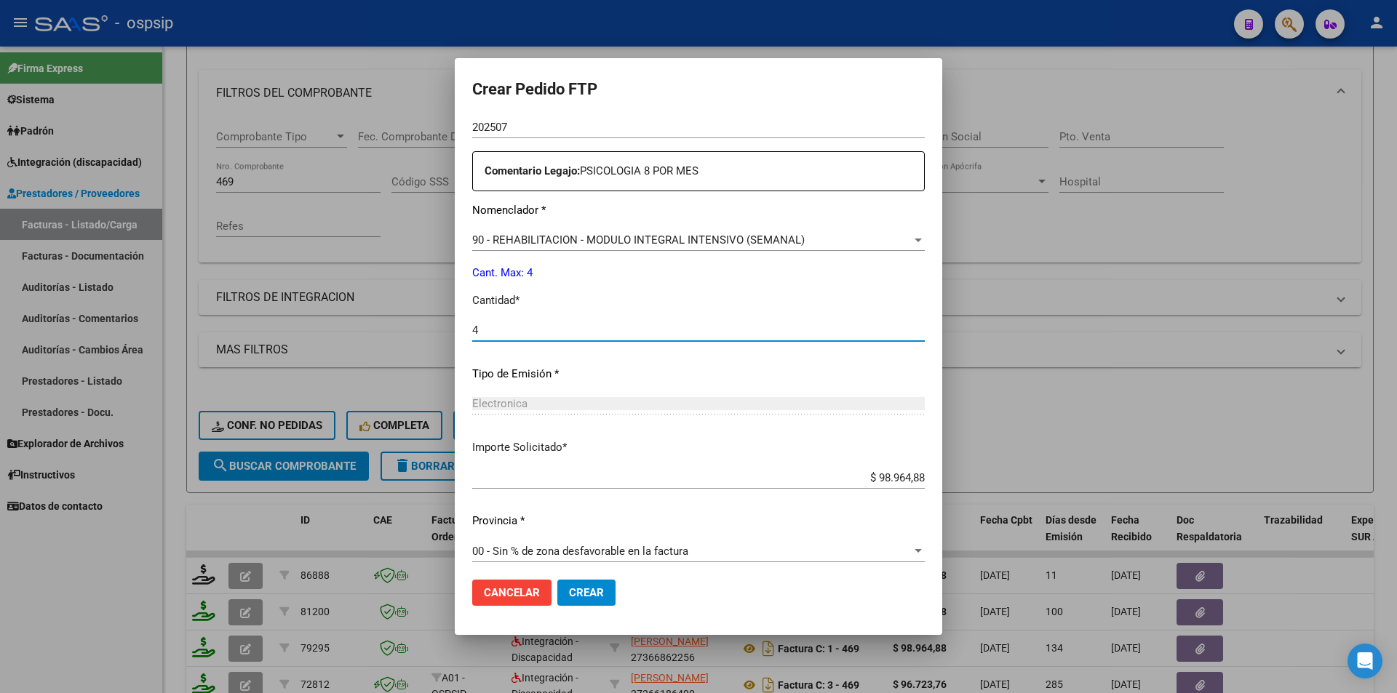
scroll to position [524, 0]
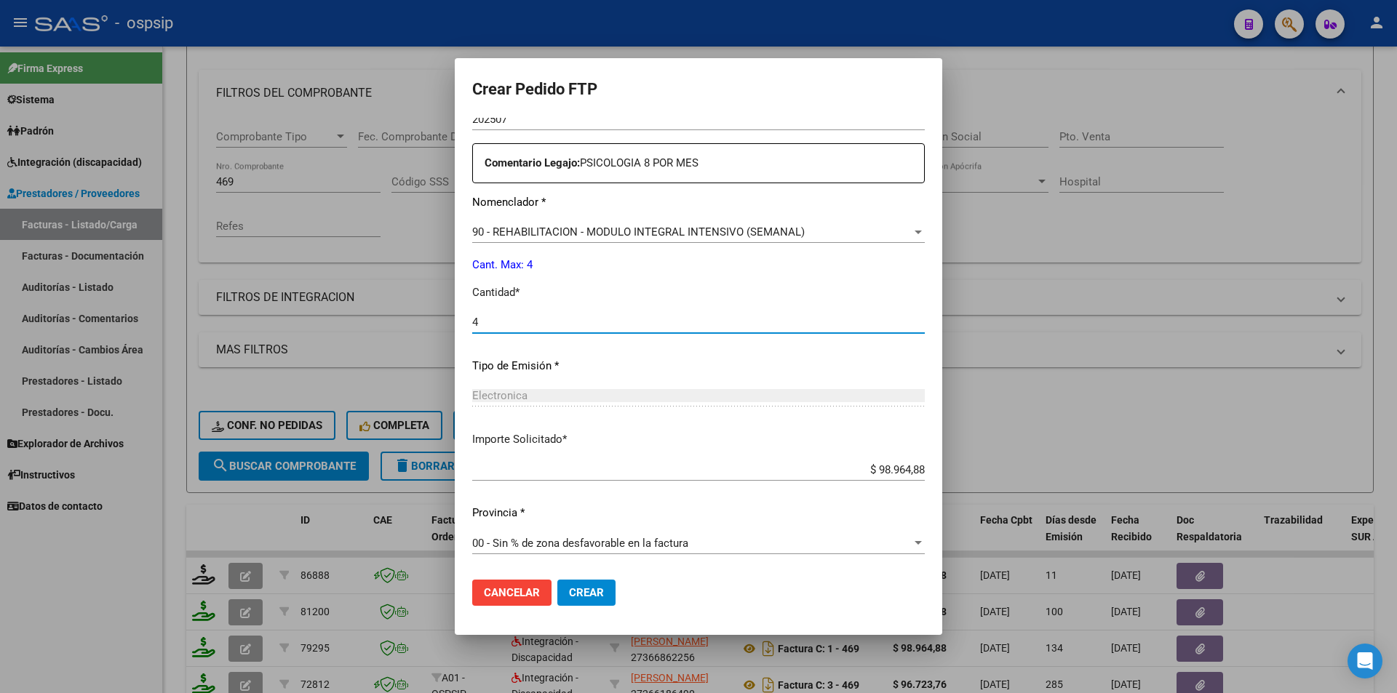
type input "4"
click at [557, 601] on button "Crear" at bounding box center [586, 593] width 58 height 26
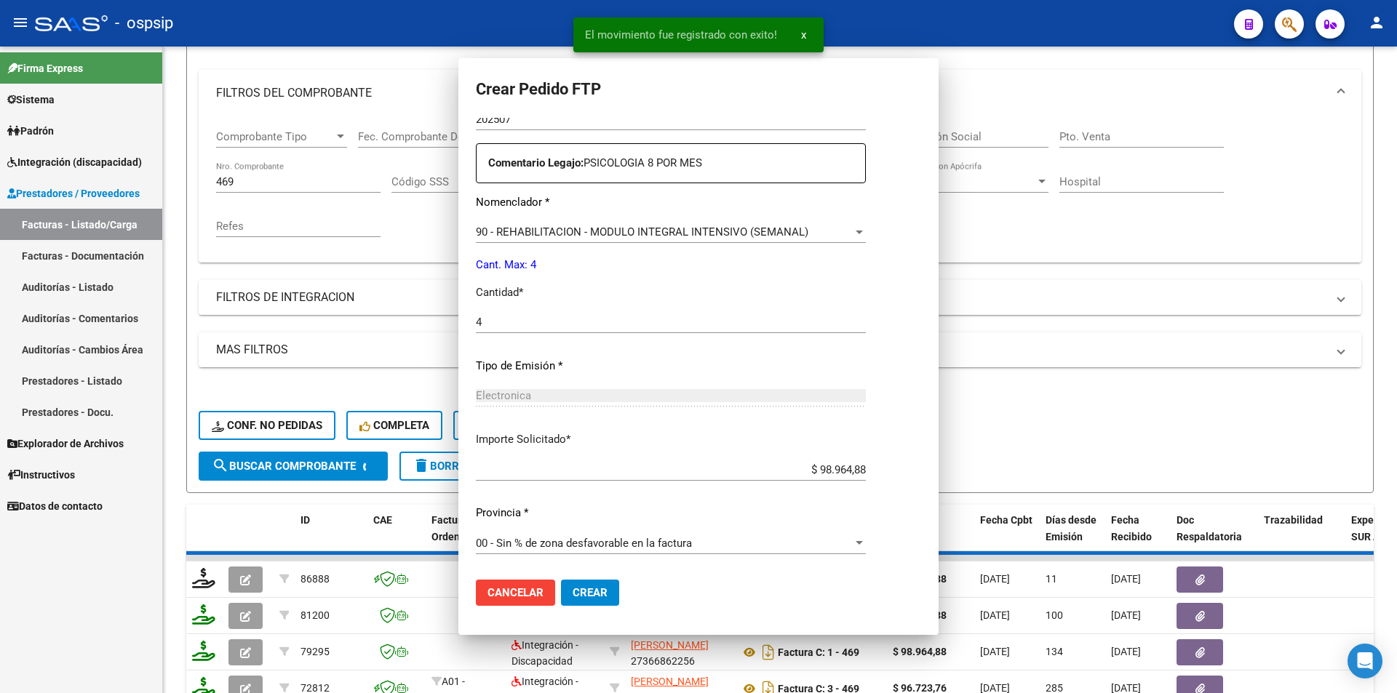
scroll to position [442, 0]
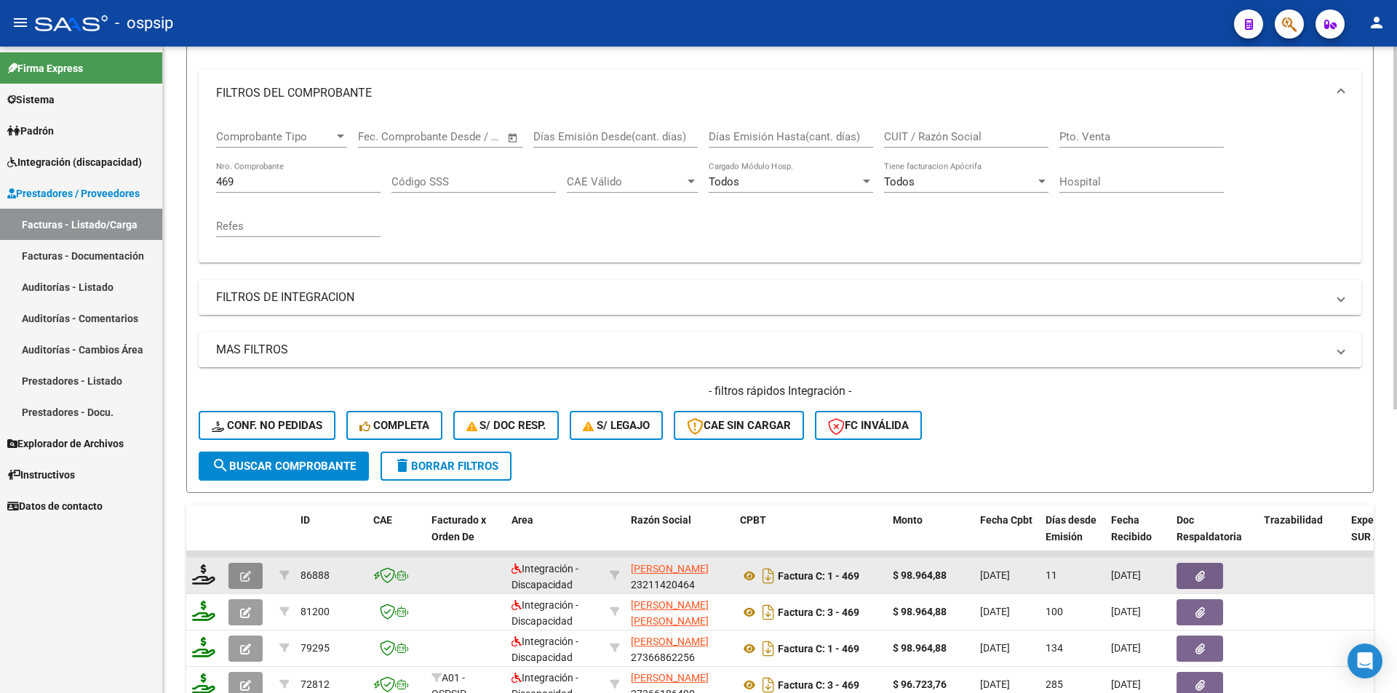
click at [248, 576] on icon "button" at bounding box center [245, 576] width 11 height 11
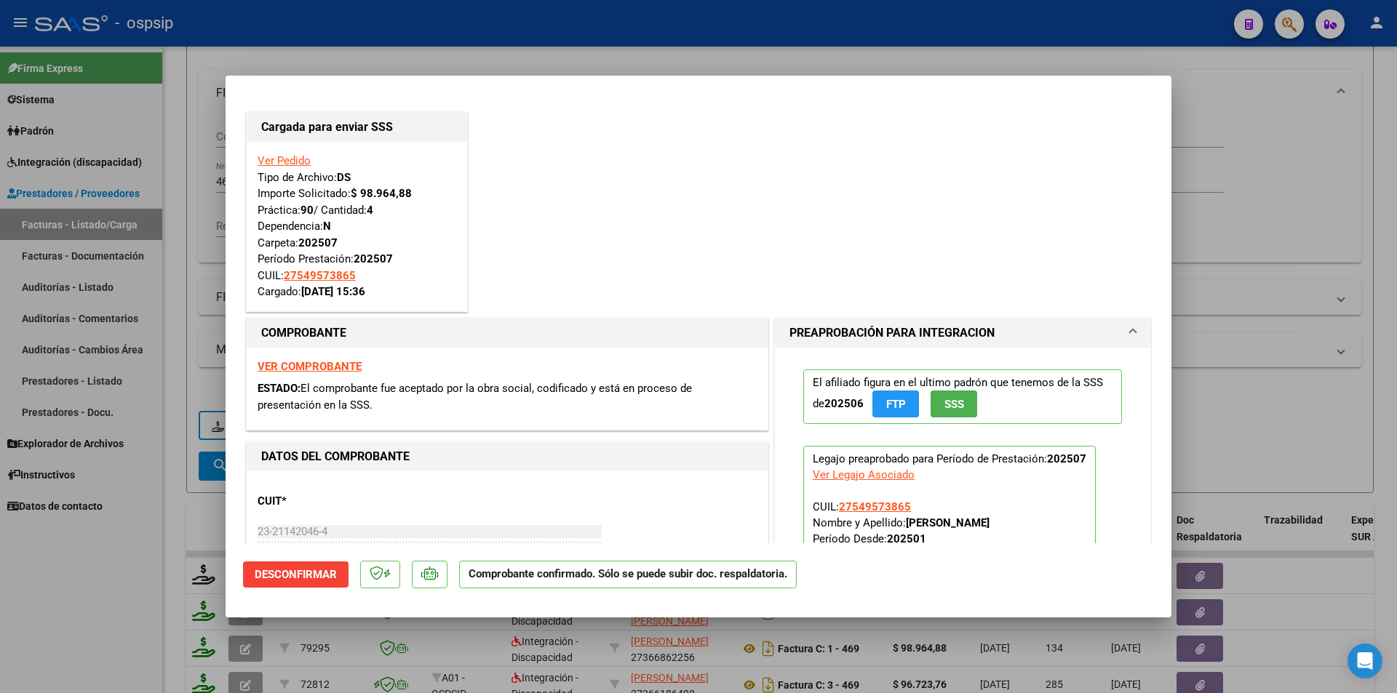
click at [162, 589] on div at bounding box center [698, 346] width 1397 height 693
type input "$ 0,00"
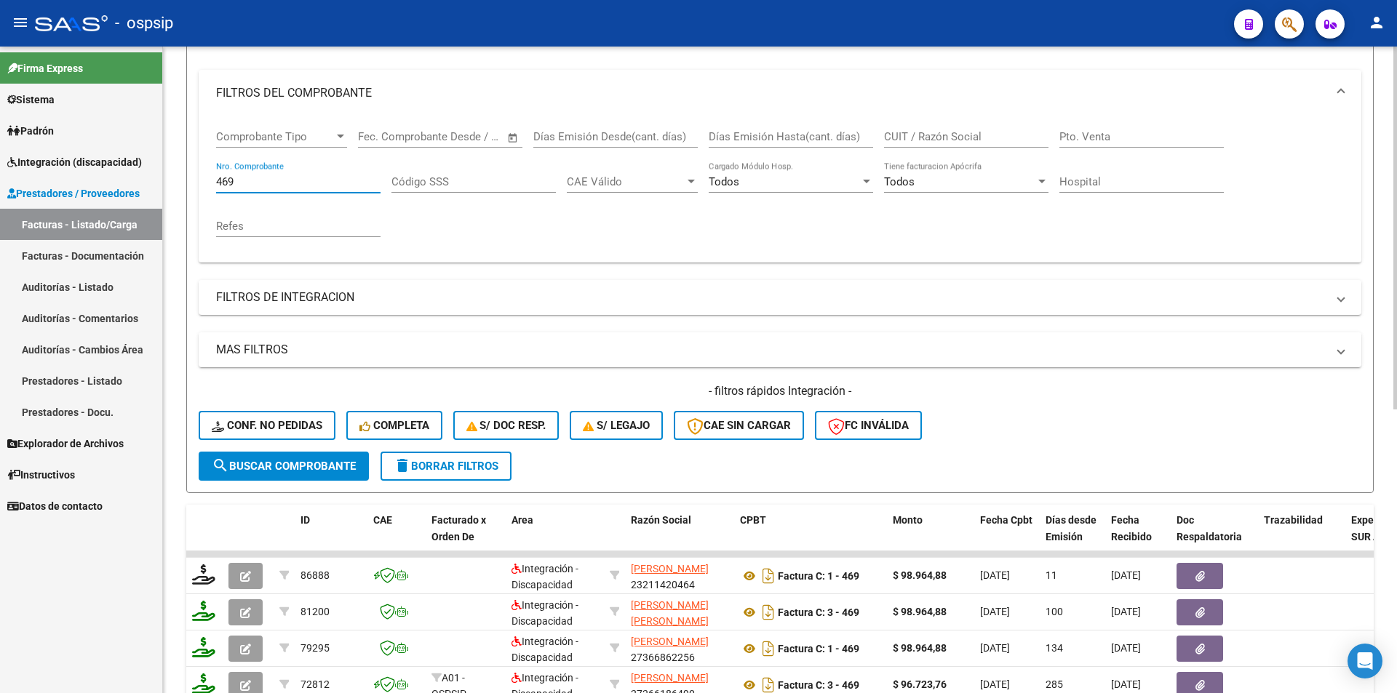
drag, startPoint x: 249, startPoint y: 175, endPoint x: 181, endPoint y: 175, distance: 67.7
click at [186, 173] on div "Video tutorial PRESTADORES -> Listado de CPBTs Emitidos por Prestadores / Prove…" at bounding box center [780, 439] width 1234 height 1141
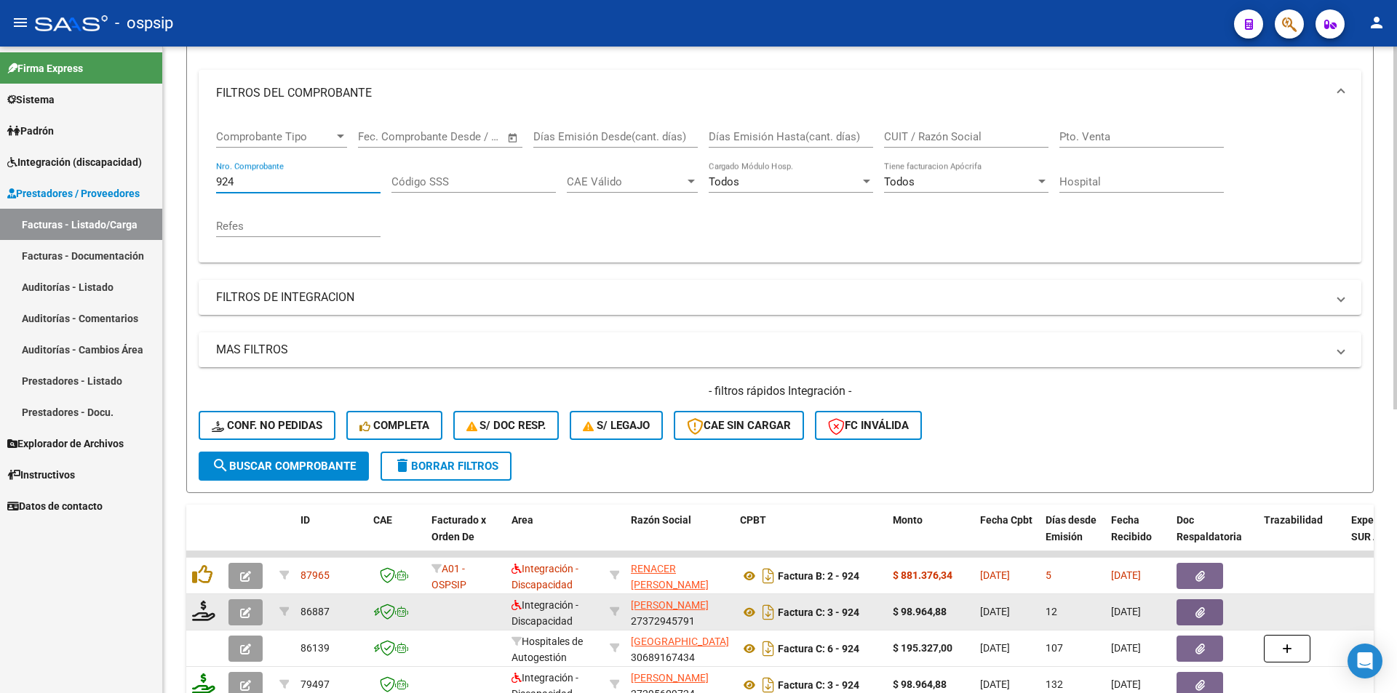
type input "924"
click at [249, 616] on icon "button" at bounding box center [245, 613] width 11 height 11
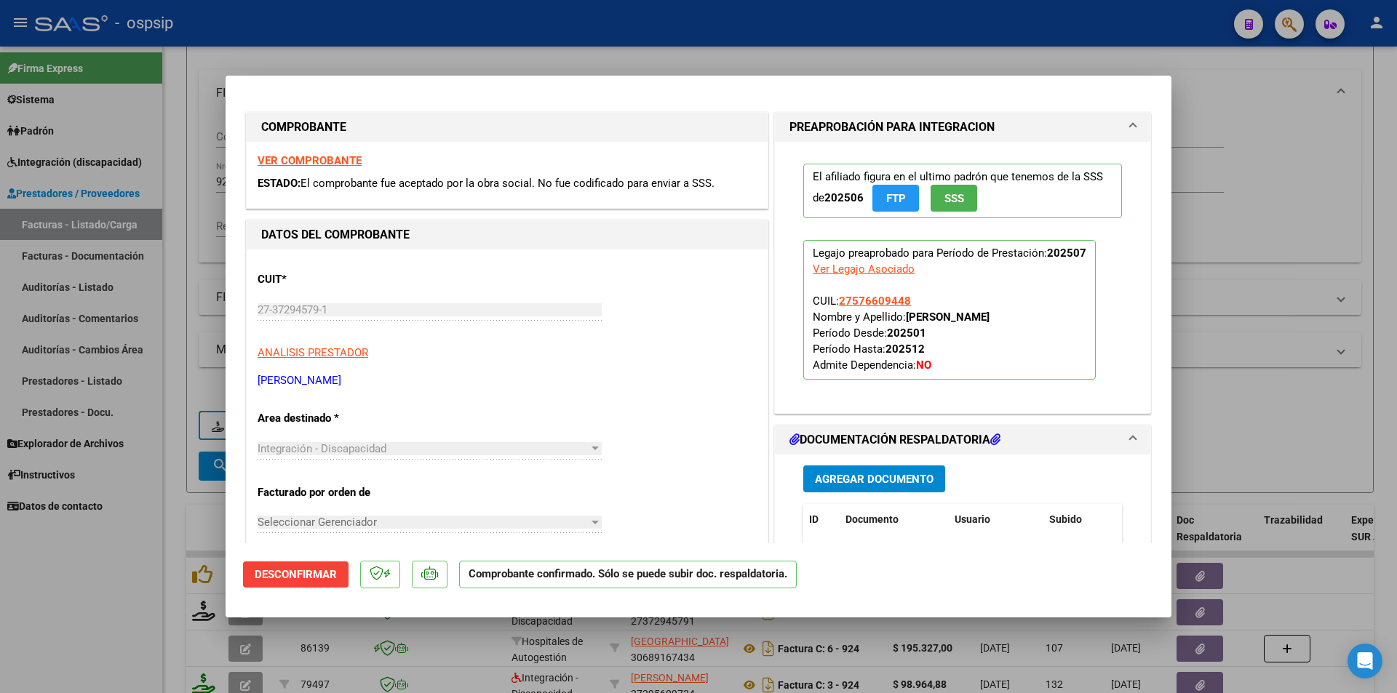
click at [155, 619] on div at bounding box center [698, 346] width 1397 height 693
type input "$ 0,00"
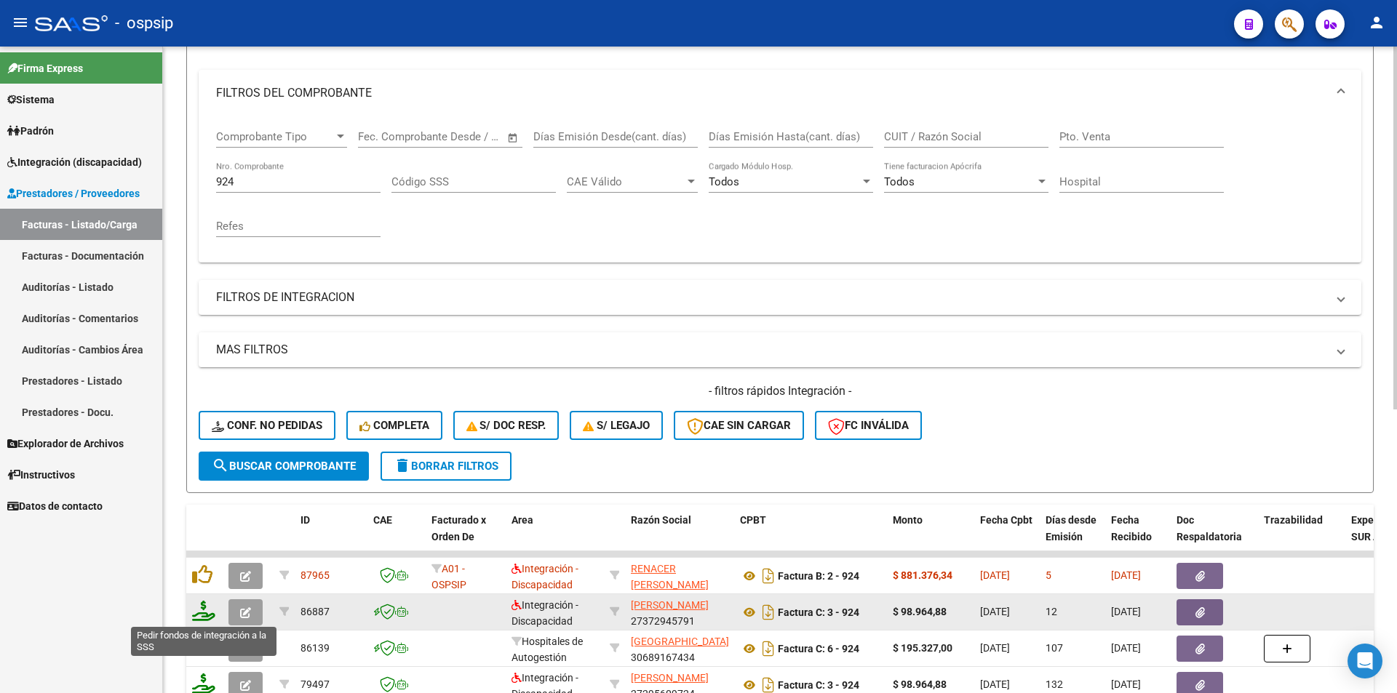
click at [209, 608] on icon at bounding box center [203, 611] width 23 height 20
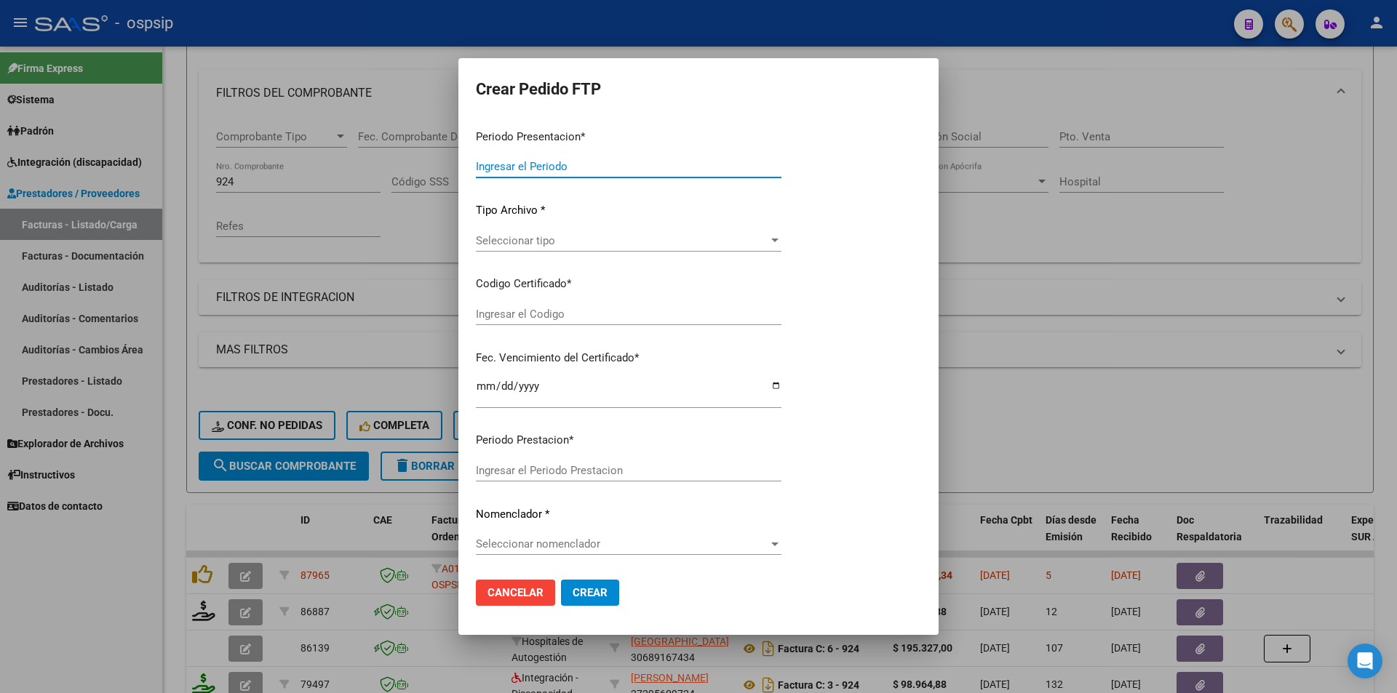
type input "202507"
type input "$ 98.964,88"
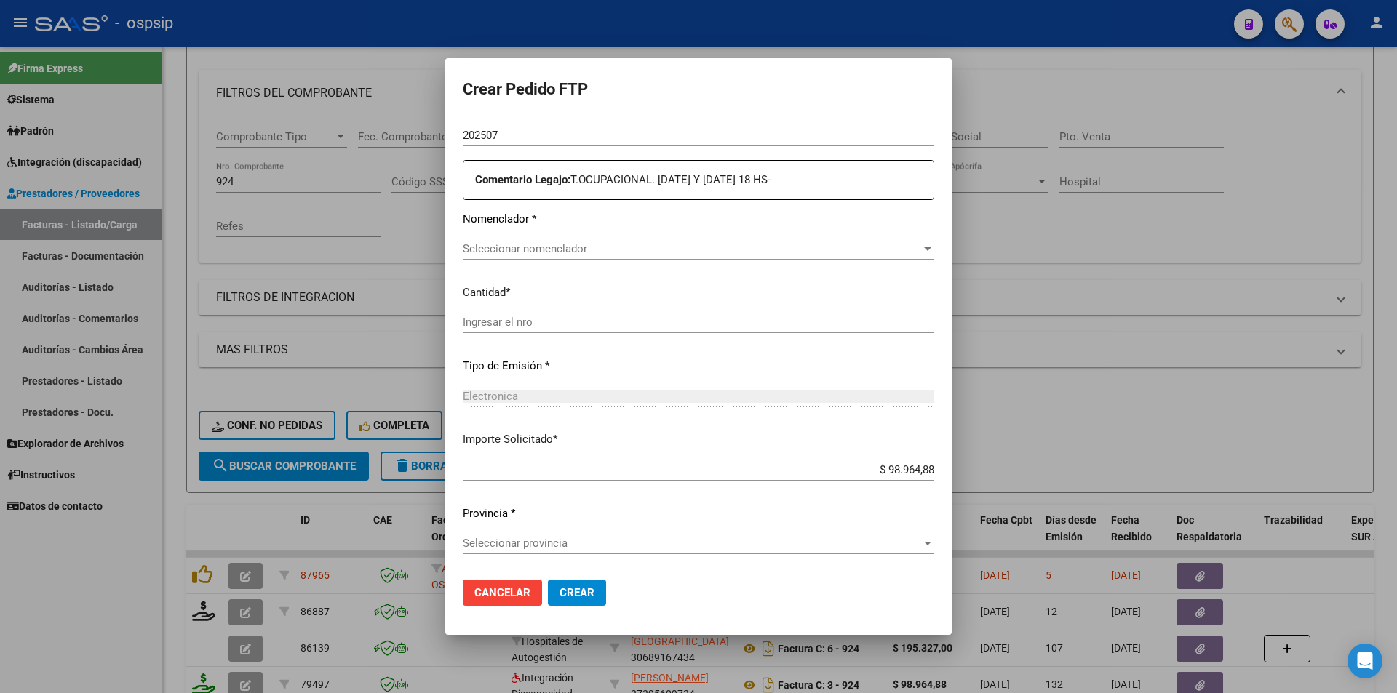
type input "ARG010005766094420250630-20280330"
type input "2028-06-30"
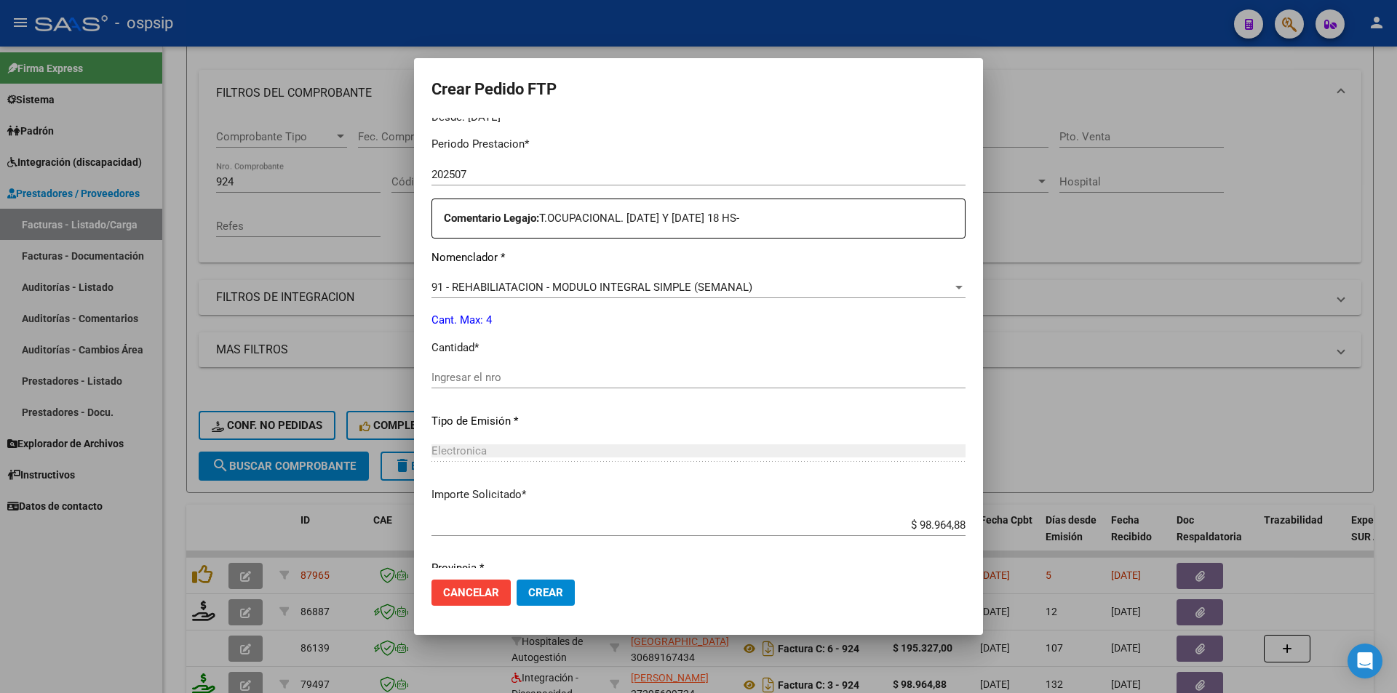
scroll to position [507, 0]
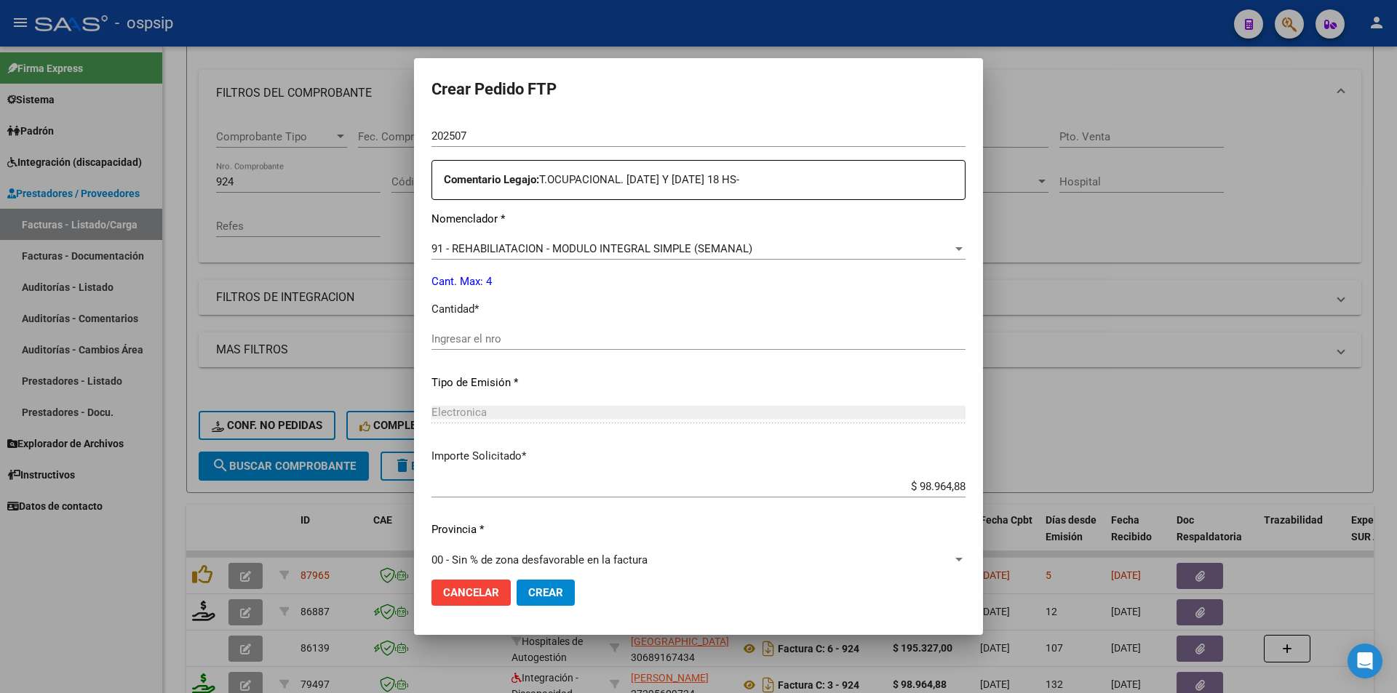
click at [479, 339] on input "Ingresar el nro" at bounding box center [699, 339] width 534 height 13
type input "4"
click at [548, 589] on span "Crear" at bounding box center [545, 593] width 35 height 13
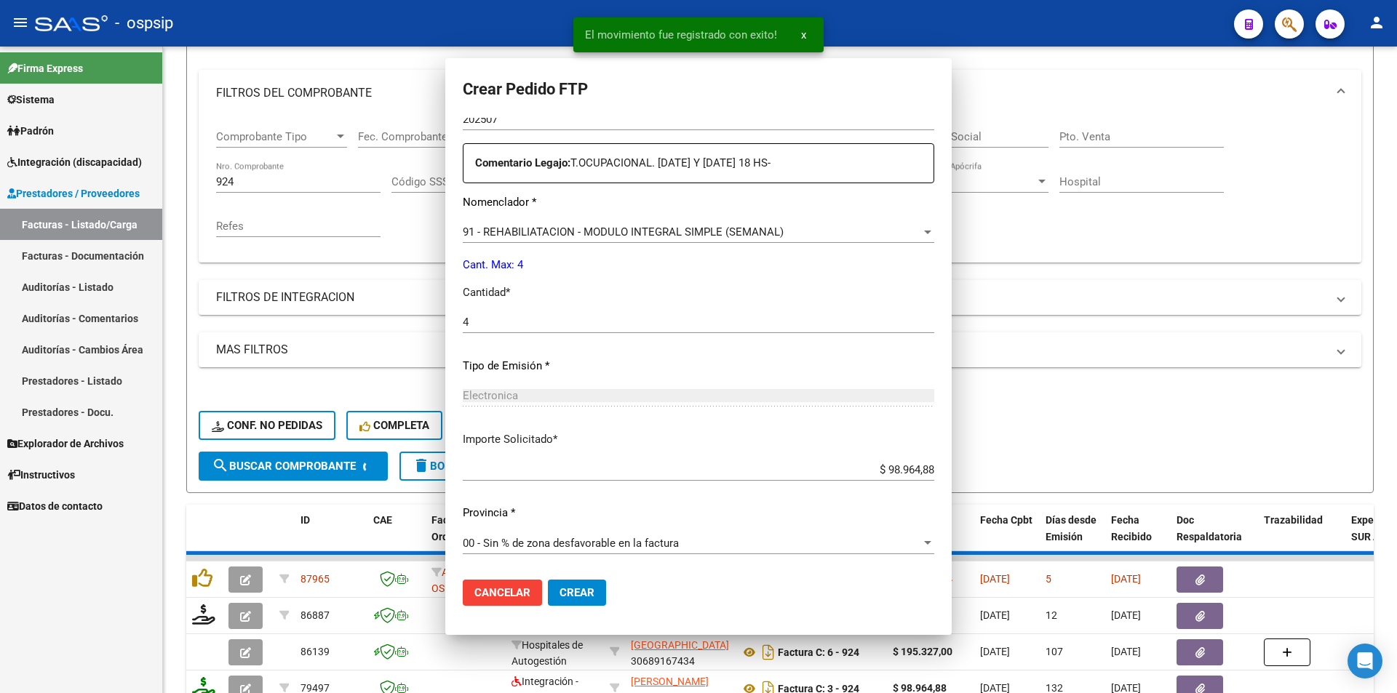
scroll to position [0, 0]
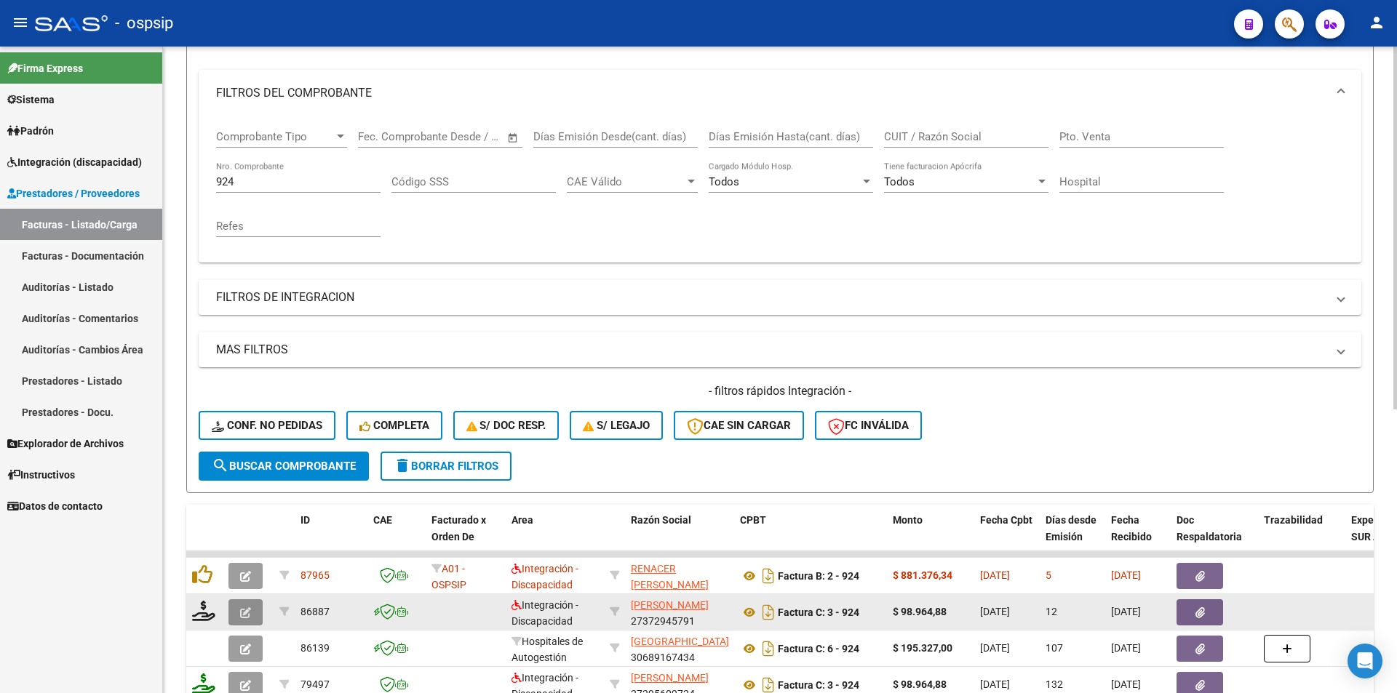
click at [242, 613] on icon "button" at bounding box center [245, 613] width 11 height 11
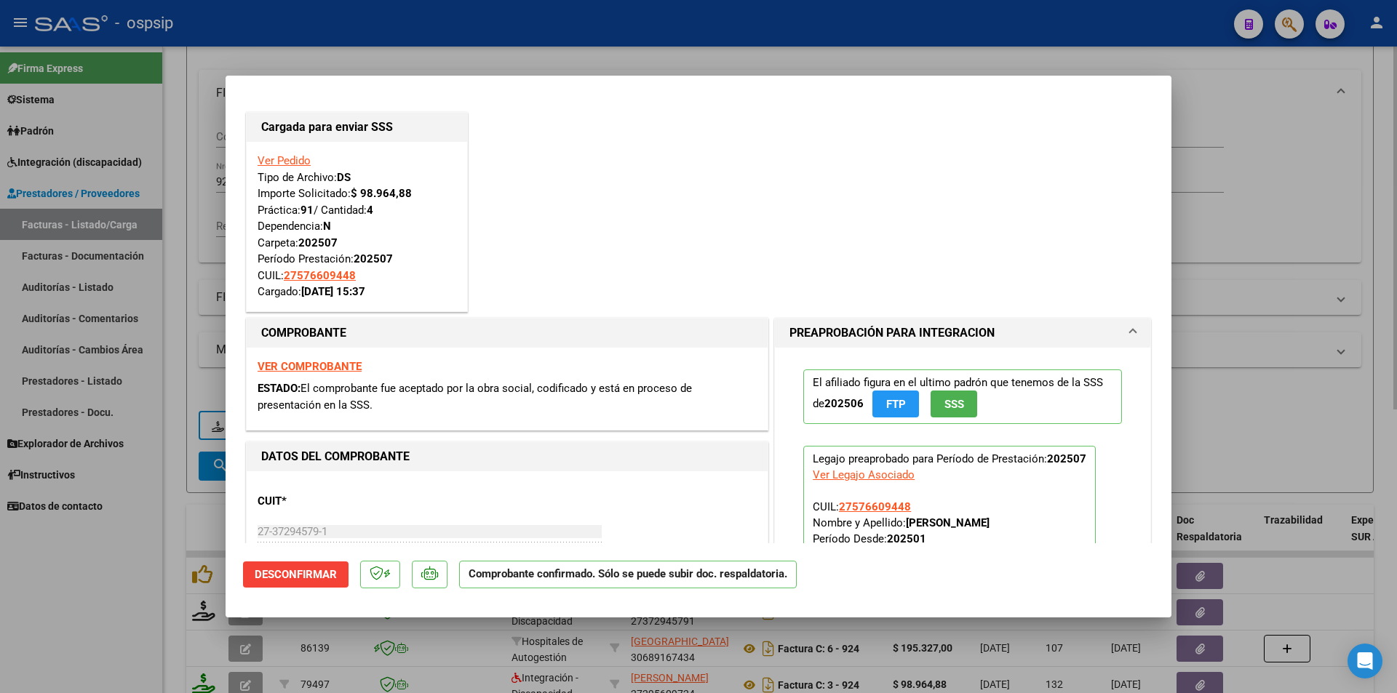
drag, startPoint x: 121, startPoint y: 621, endPoint x: 212, endPoint y: 417, distance: 223.8
click at [121, 620] on div at bounding box center [698, 346] width 1397 height 693
type input "$ 0,00"
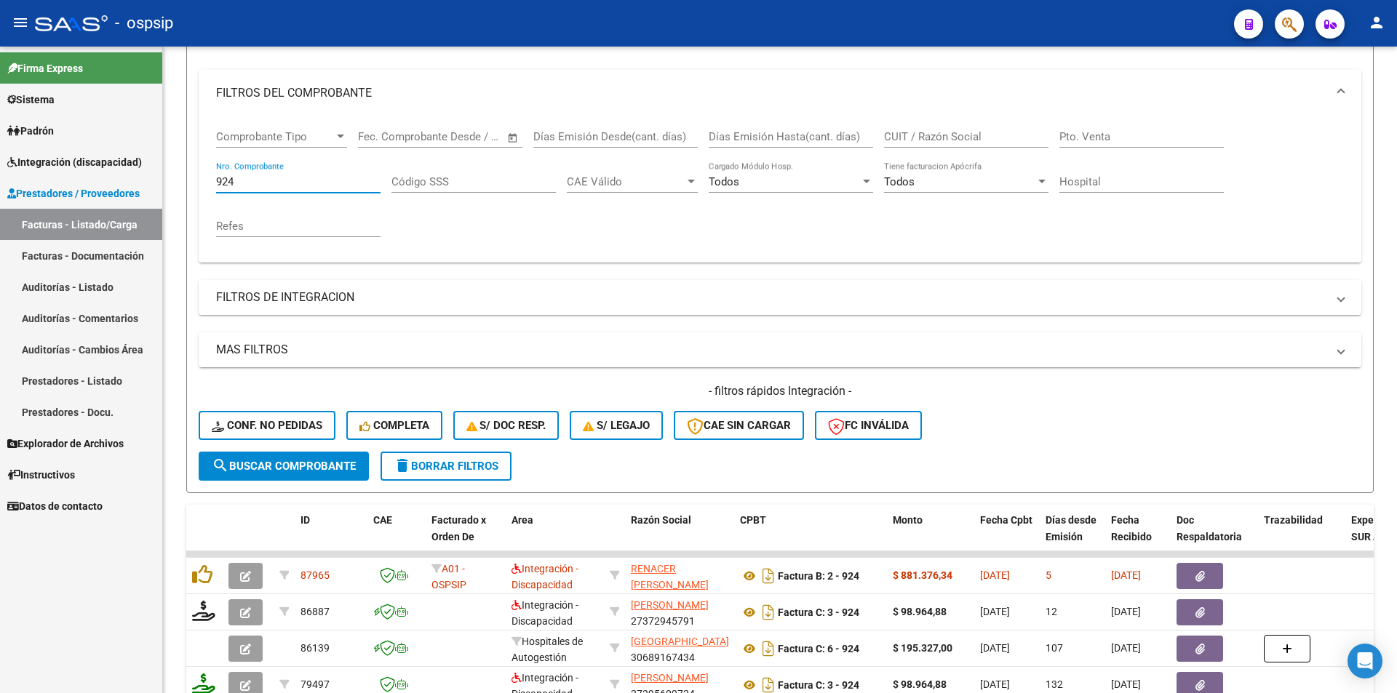
drag, startPoint x: 257, startPoint y: 178, endPoint x: 162, endPoint y: 173, distance: 95.4
click at [162, 172] on mat-sidenav-container "Firma Express Sistema Usuarios Todos los Usuarios Padrón Afiliados Empadronados…" at bounding box center [698, 370] width 1397 height 647
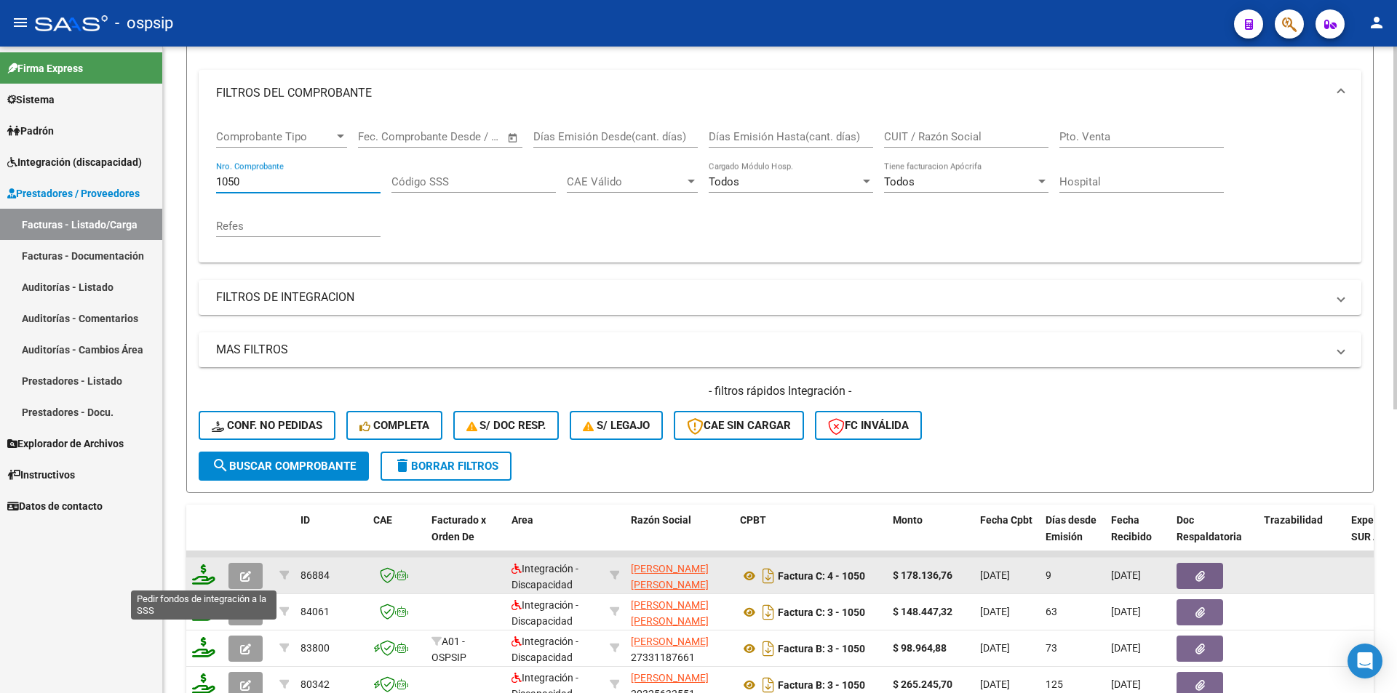
type input "1050"
click at [201, 574] on icon at bounding box center [203, 575] width 23 height 20
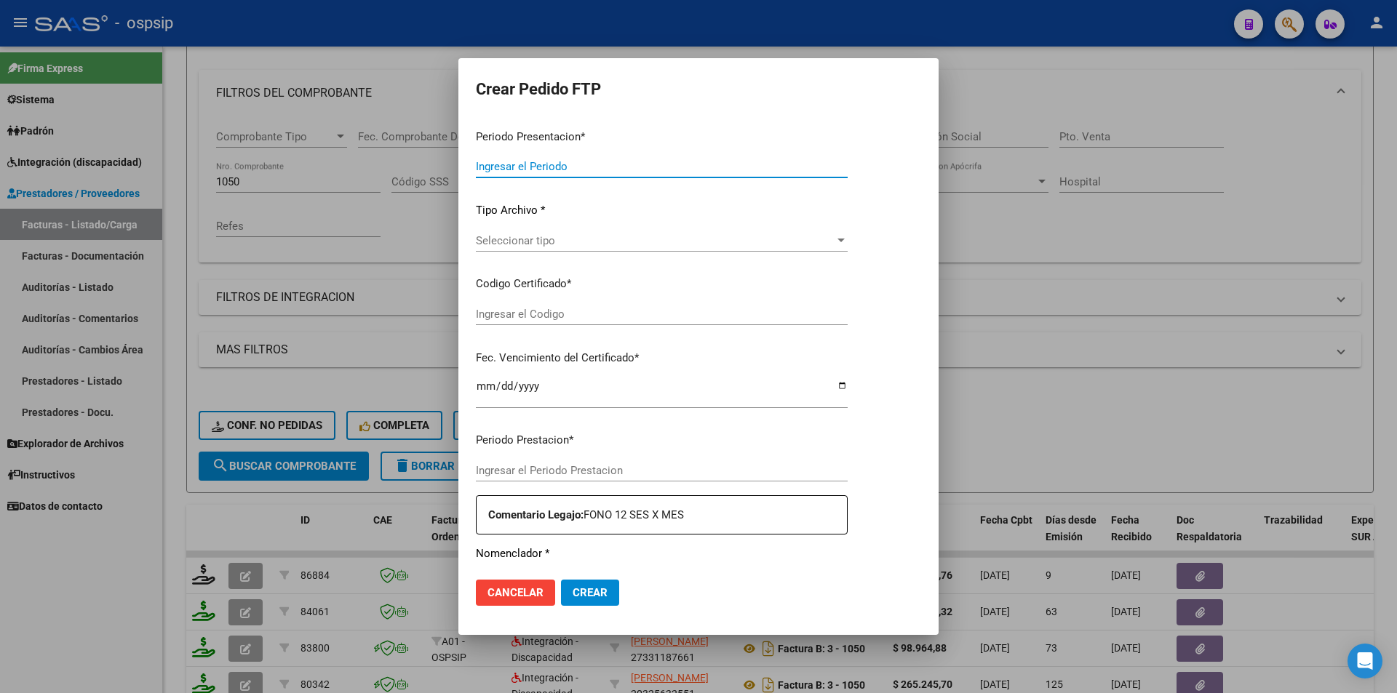
type input "202507"
type input "$ 178.136,76"
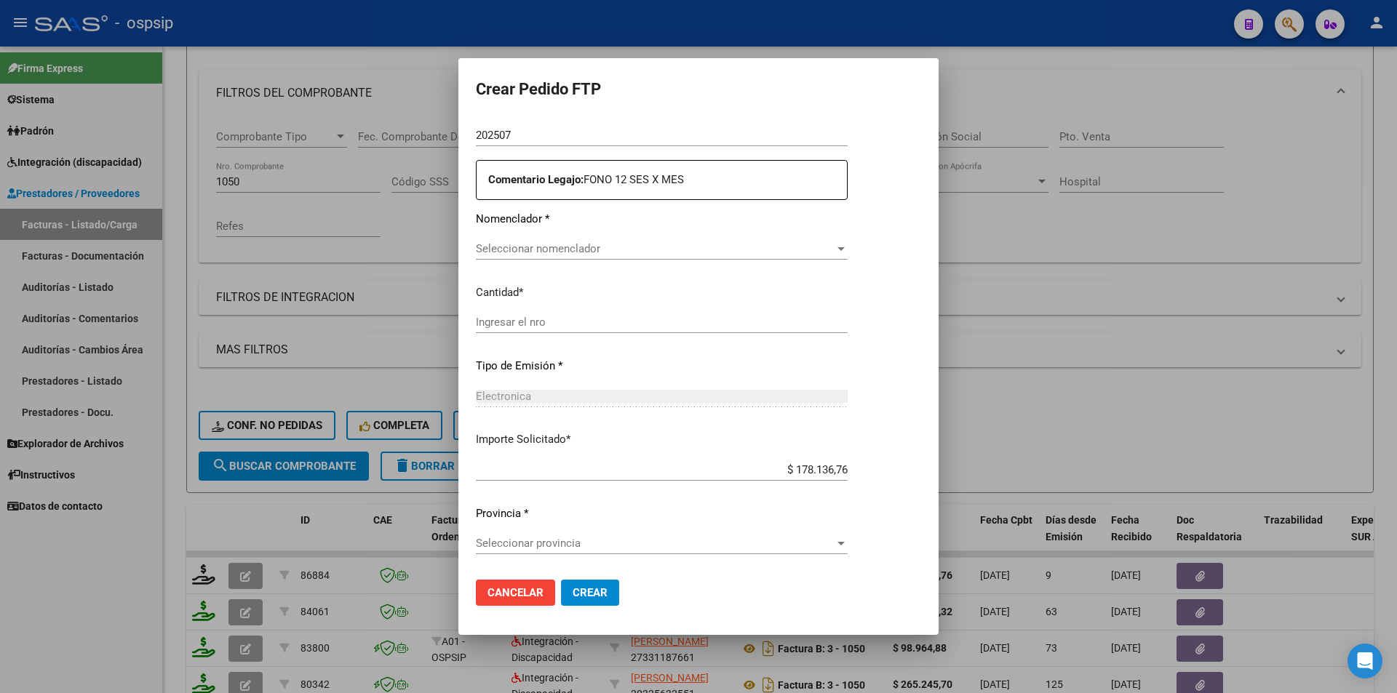
type input "ARG0100054794441820231026-20281026"
type input "2028-10-26"
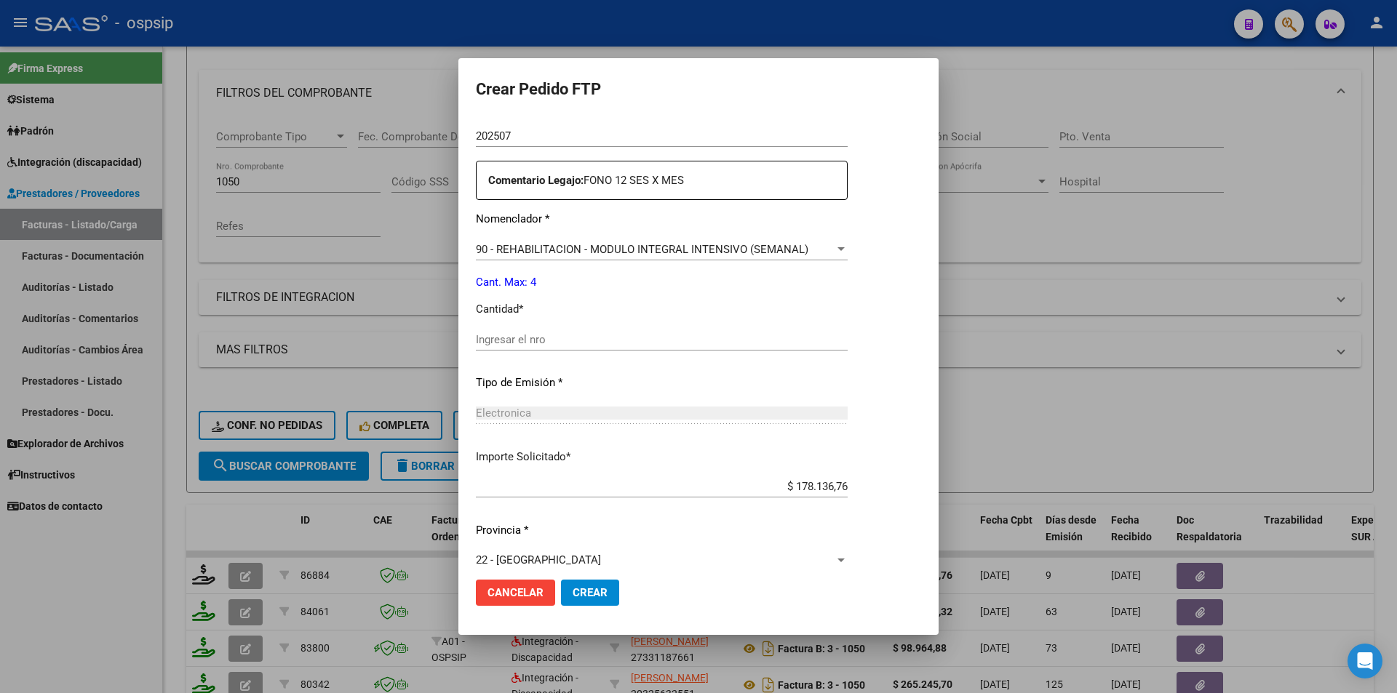
scroll to position [507, 0]
click at [538, 334] on input "Ingresar el nro" at bounding box center [693, 339] width 434 height 13
type input "4"
click at [581, 593] on span "Crear" at bounding box center [590, 593] width 35 height 13
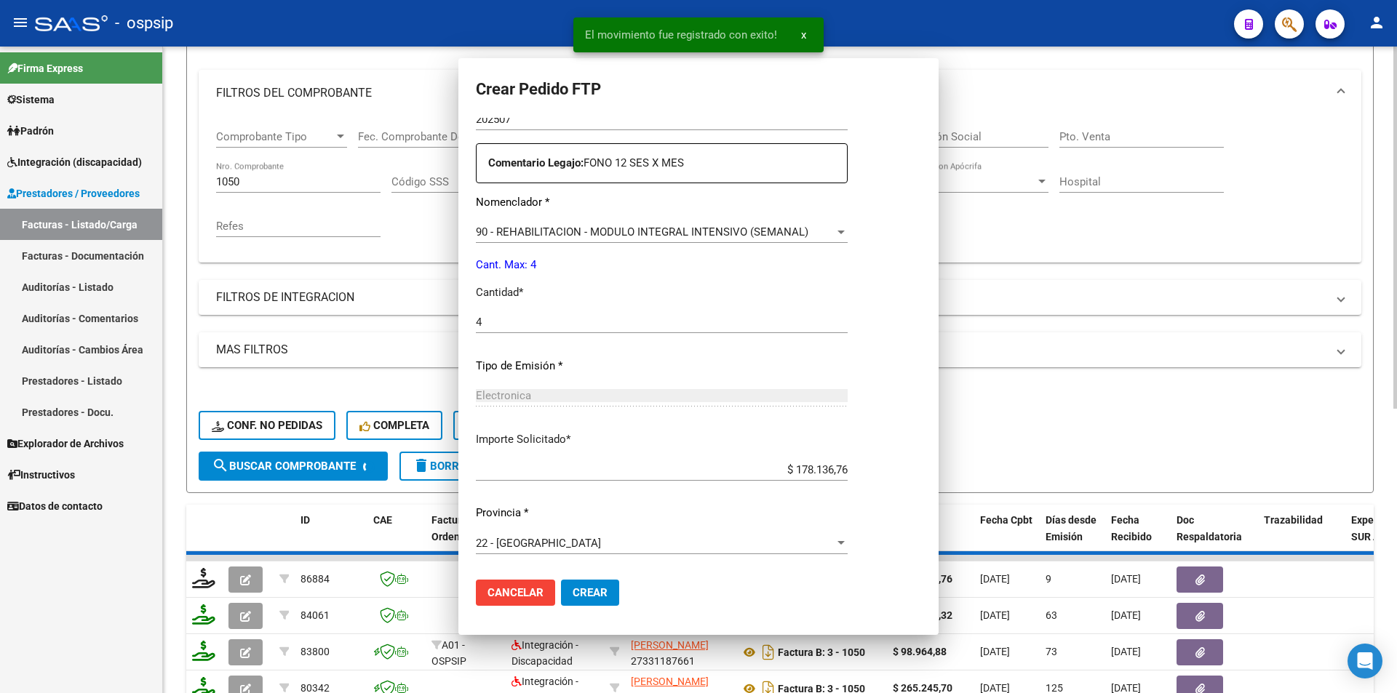
scroll to position [0, 0]
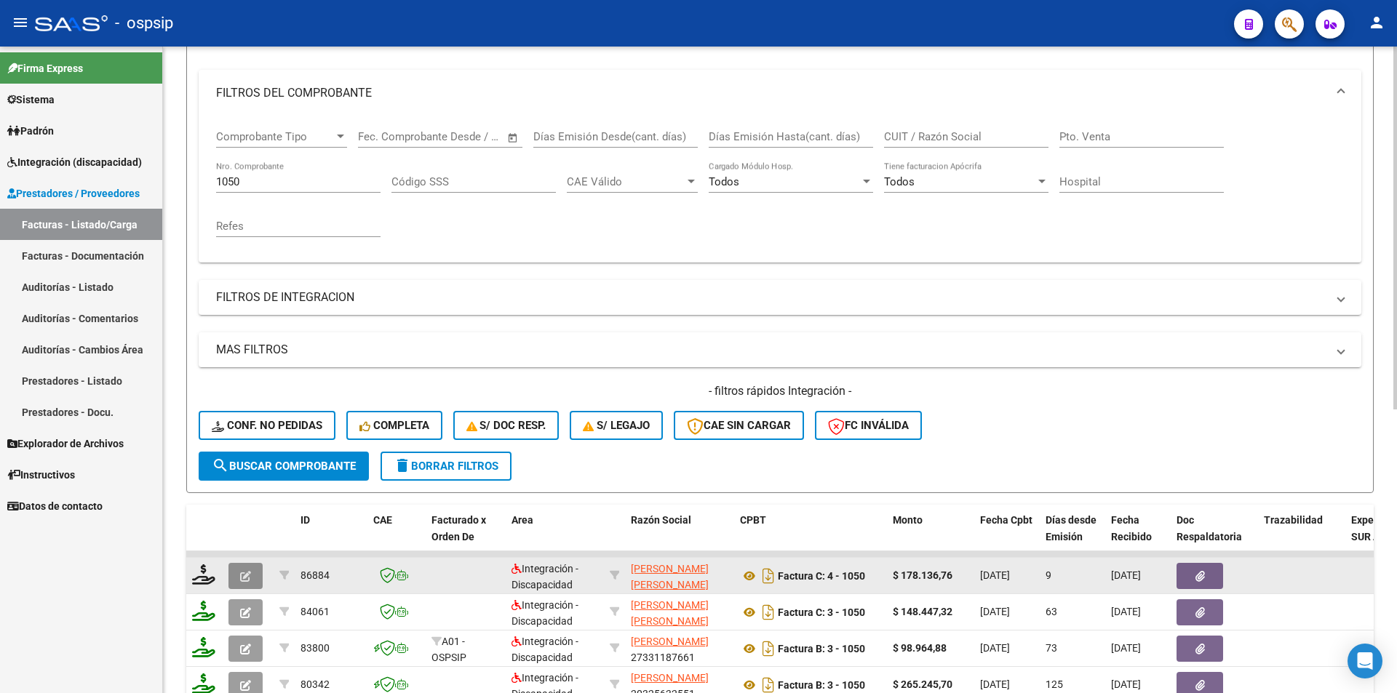
click at [234, 579] on button "button" at bounding box center [245, 576] width 34 height 26
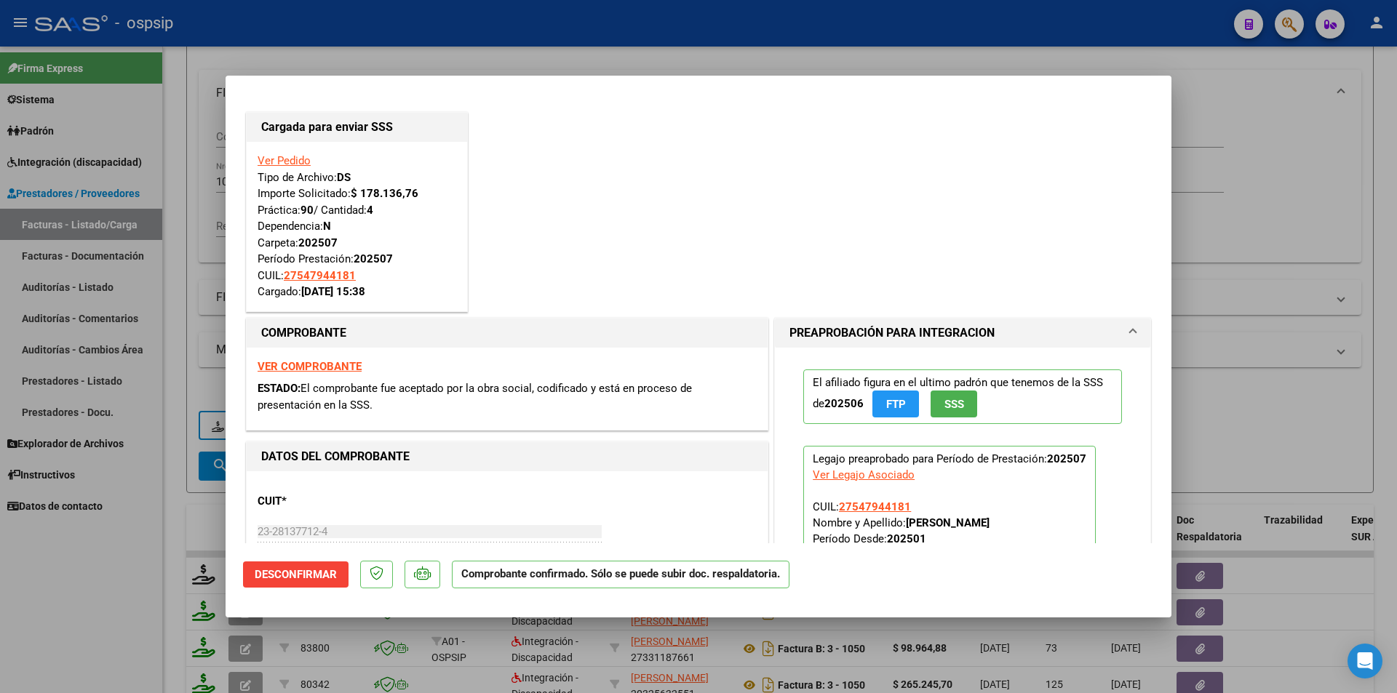
click at [169, 584] on div at bounding box center [698, 346] width 1397 height 693
type input "$ 0,00"
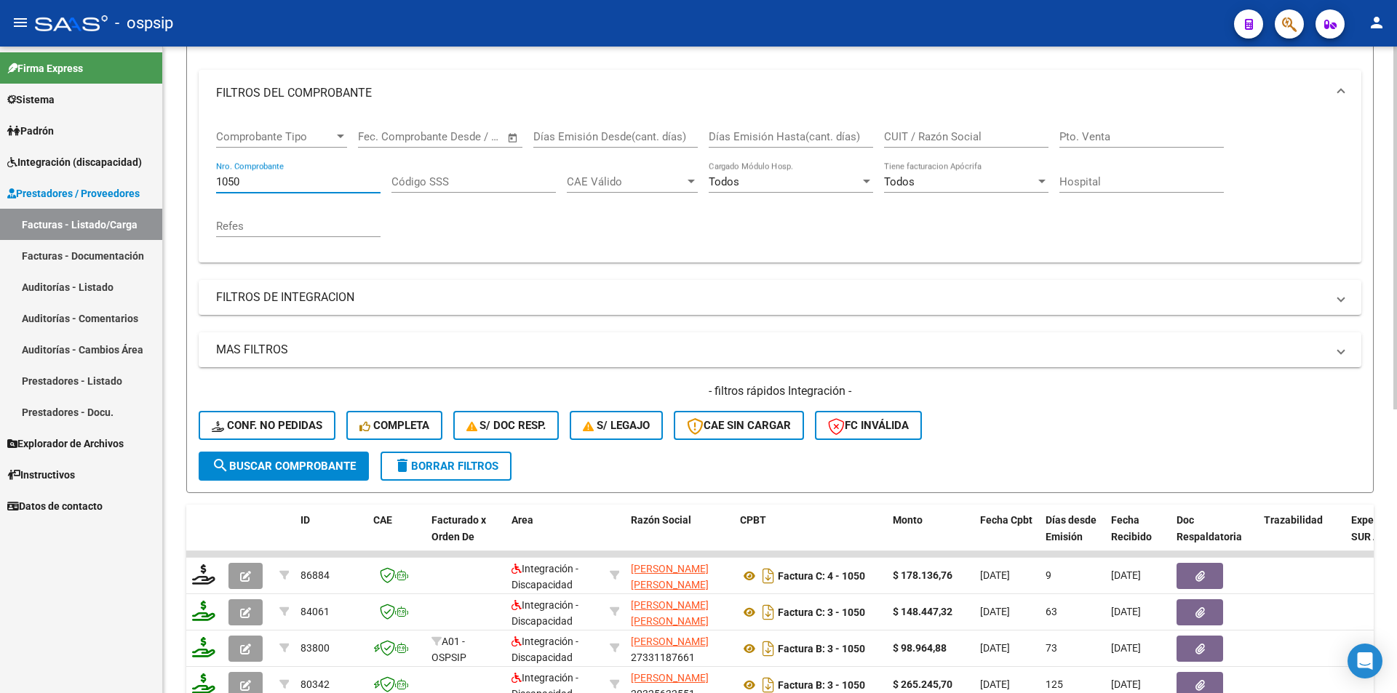
drag, startPoint x: 253, startPoint y: 185, endPoint x: 186, endPoint y: 197, distance: 68.1
click at [178, 189] on div "Video tutorial PRESTADORES -> Listado de CPBTs Emitidos por Prestadores / Prove…" at bounding box center [780, 439] width 1234 height 1141
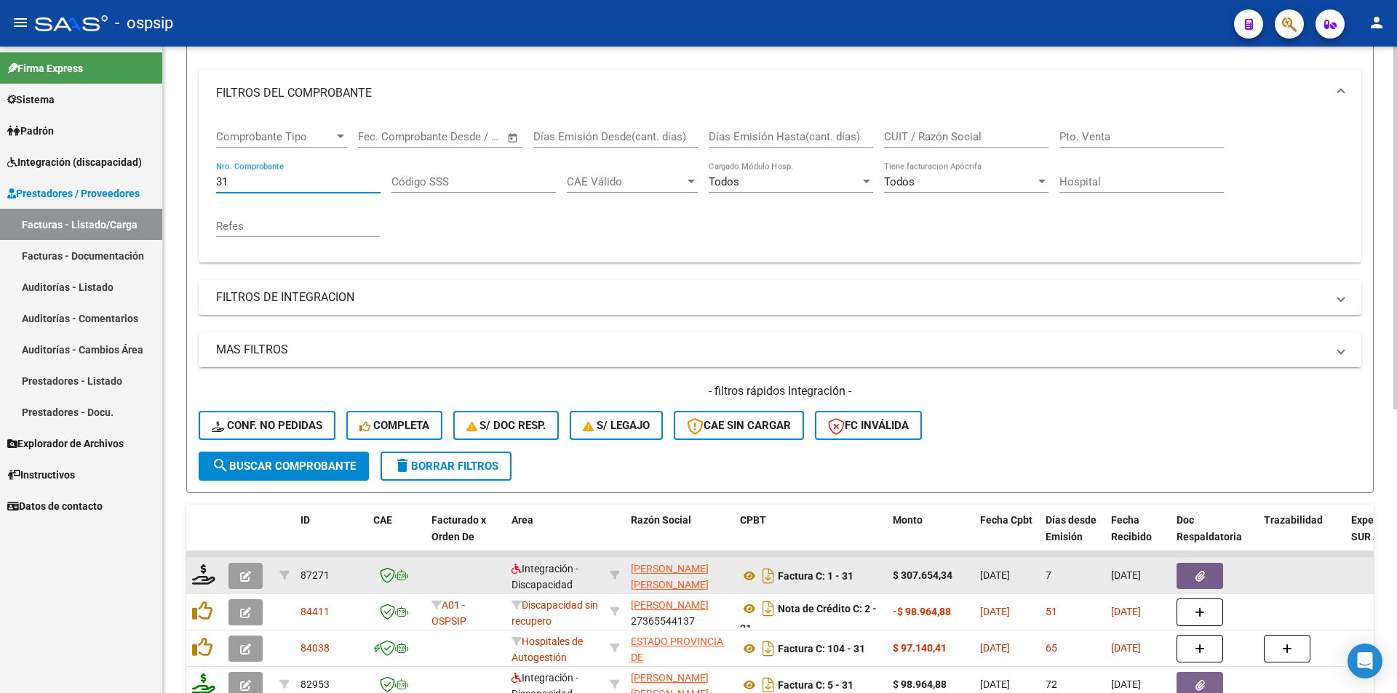
type input "31"
click at [245, 579] on icon "button" at bounding box center [245, 576] width 11 height 11
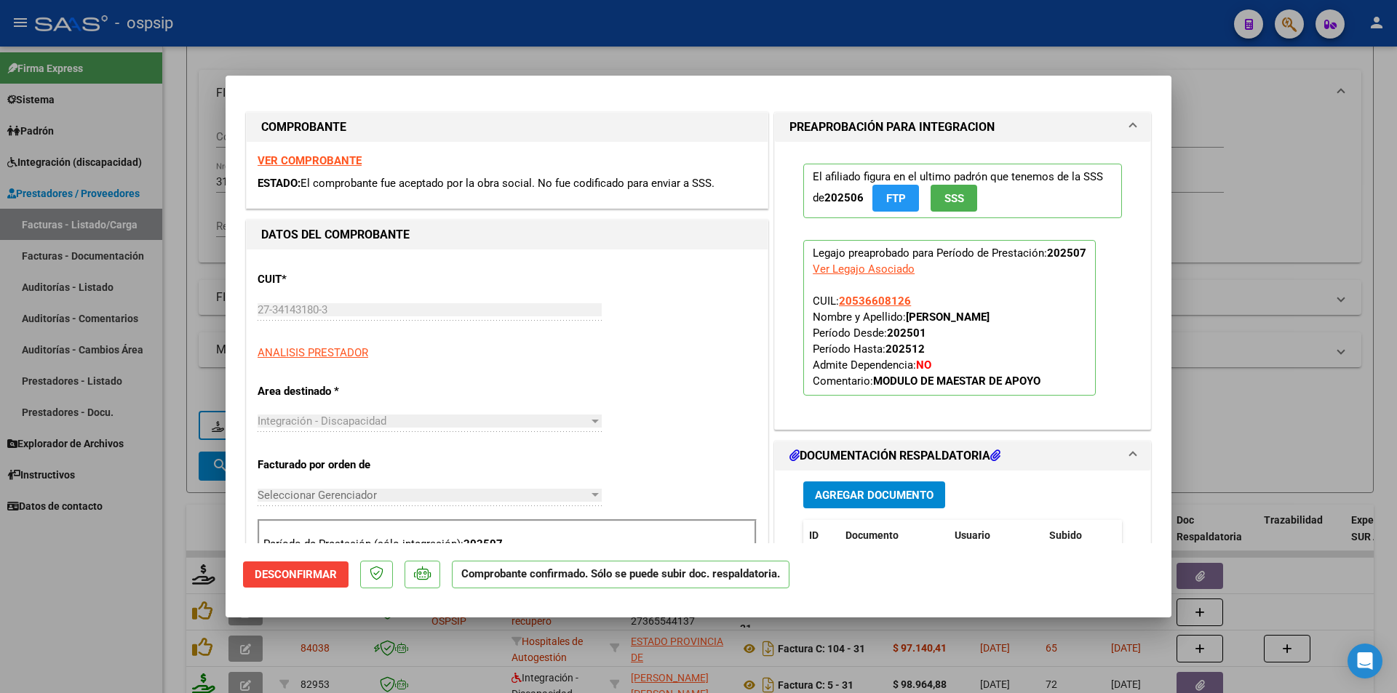
click at [162, 598] on div at bounding box center [698, 346] width 1397 height 693
type input "$ 0,00"
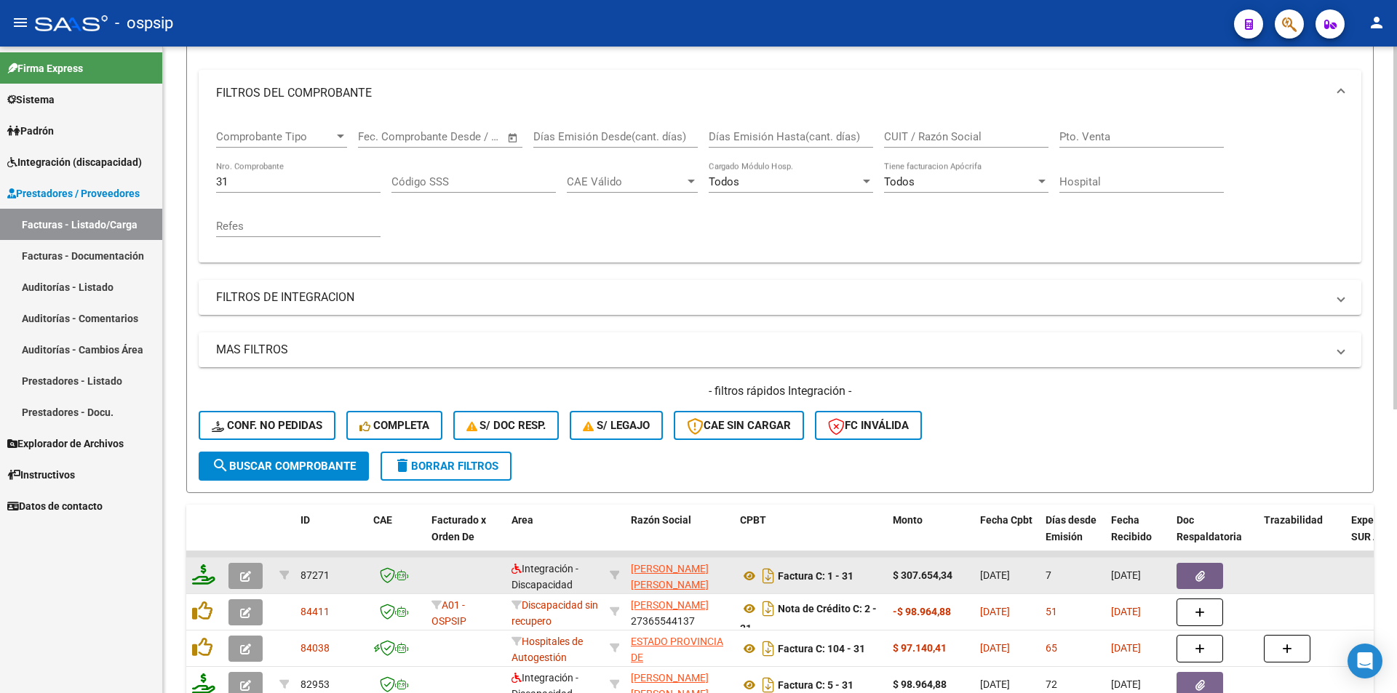
click at [202, 576] on icon at bounding box center [203, 575] width 23 height 20
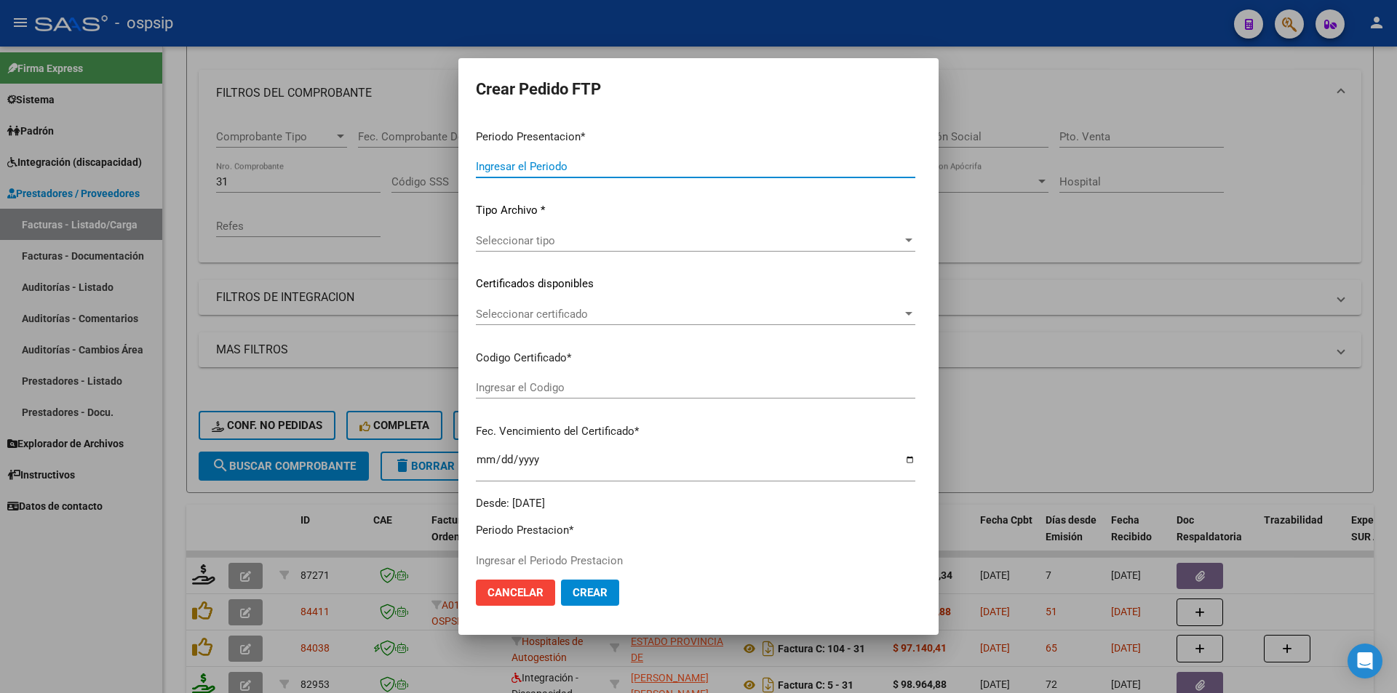
type input "202507"
type input "$ 307.654,34"
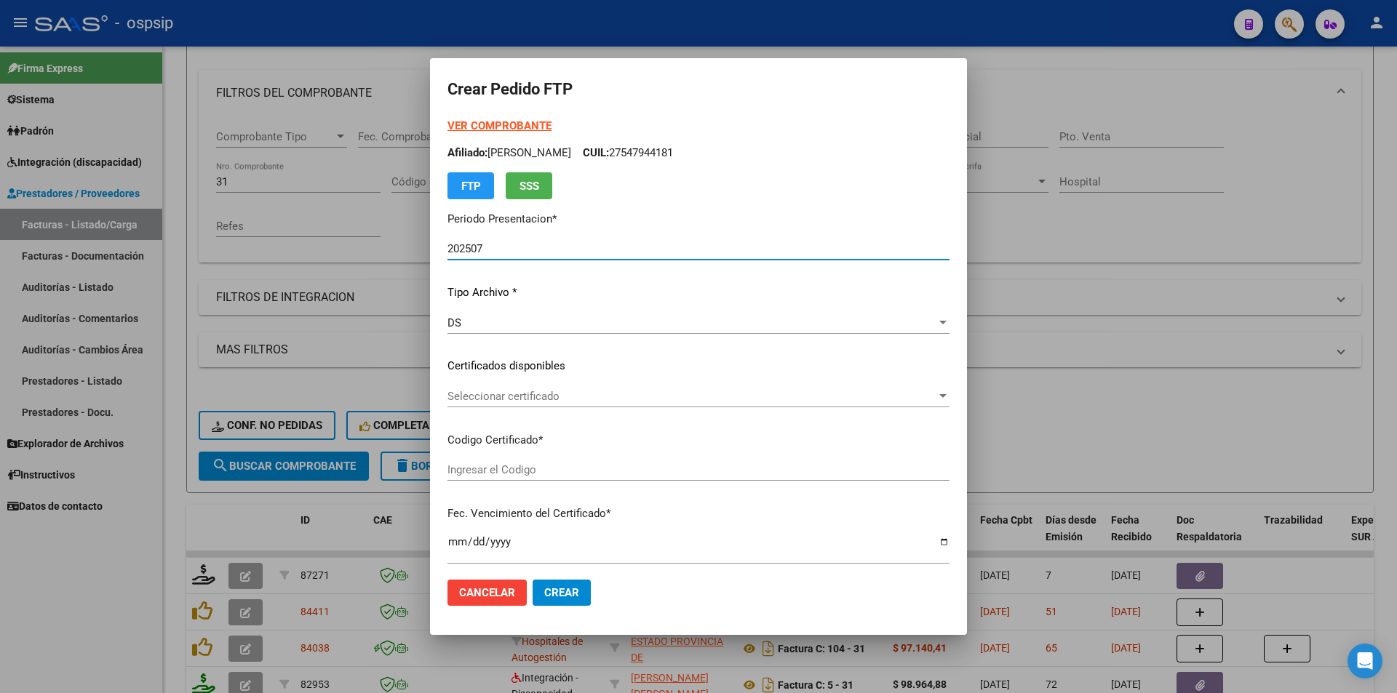
scroll to position [446, 0]
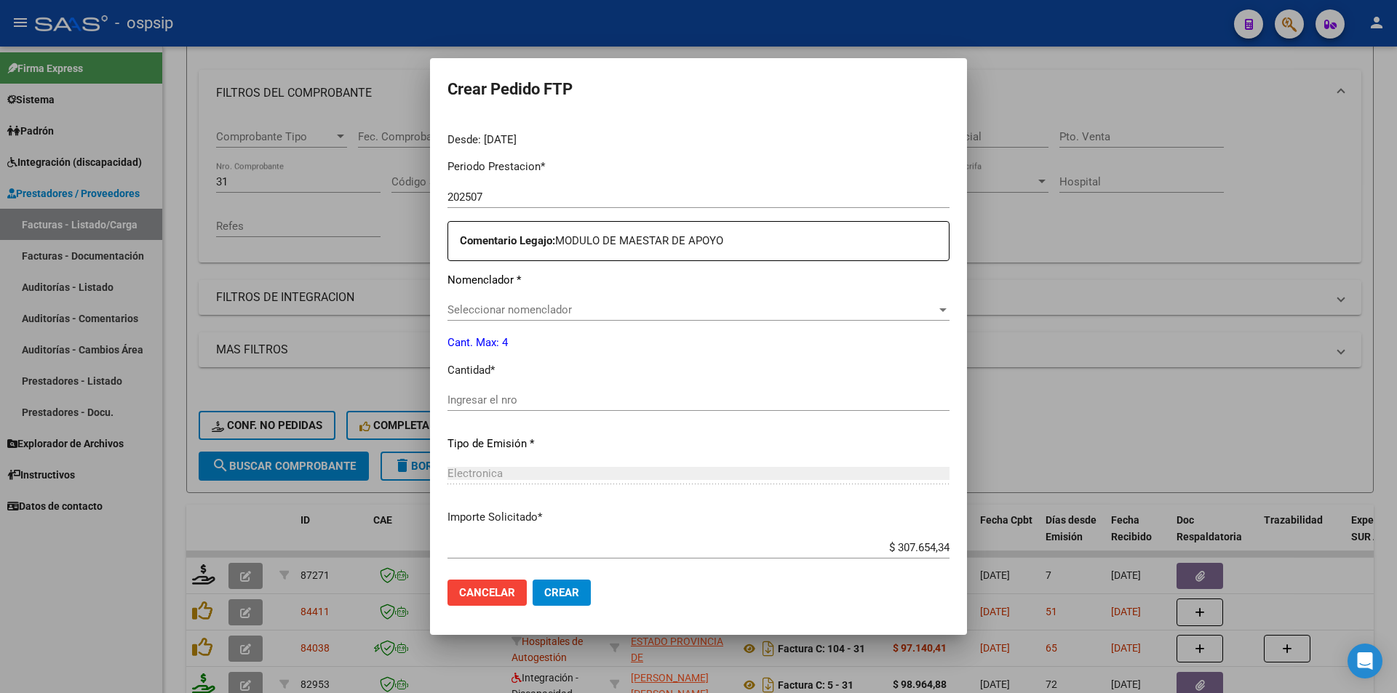
type input "ARG02-00053660812-20240516-20290516-"
type input "2029-05-16"
click at [498, 398] on input "Ingresar el nro" at bounding box center [699, 400] width 502 height 13
type input "1"
click at [552, 595] on span "Crear" at bounding box center [561, 593] width 35 height 13
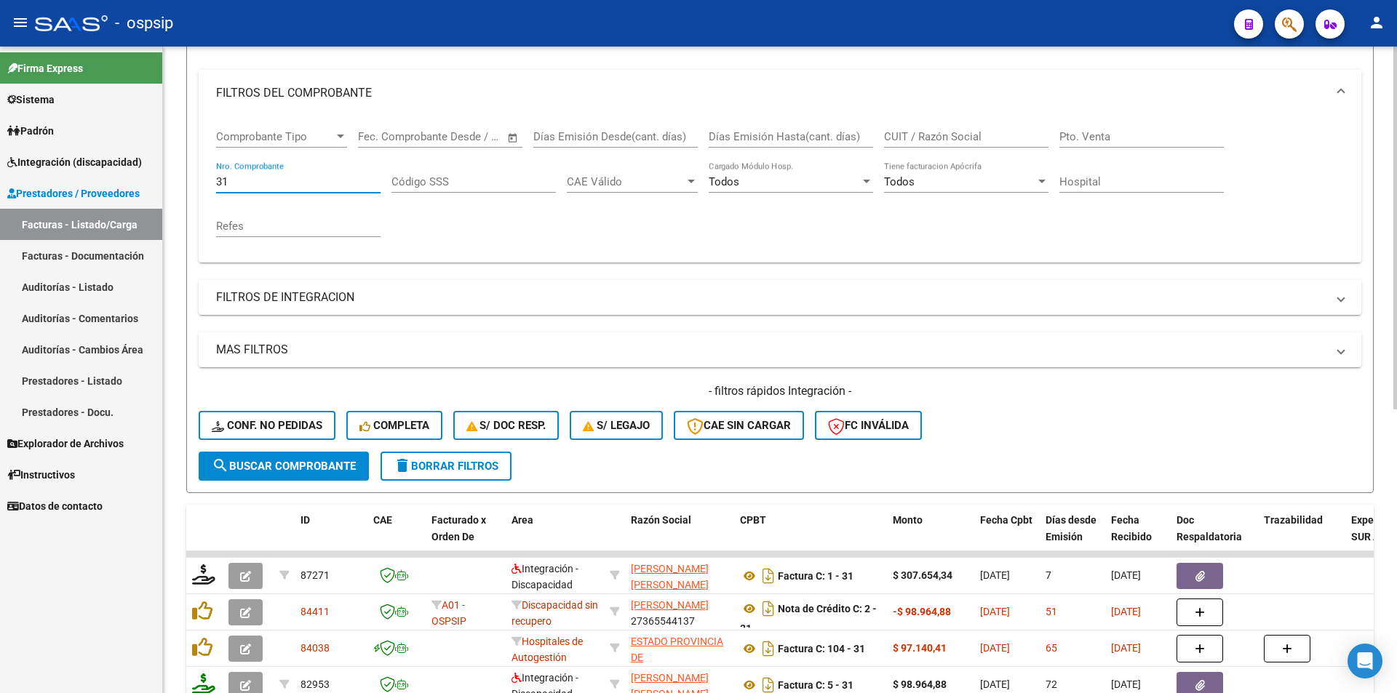
drag, startPoint x: 230, startPoint y: 178, endPoint x: 198, endPoint y: 175, distance: 32.1
click at [198, 175] on form "Filtros Id Area Area Seleccionar Gerenciador Seleccionar Gerenciador Todos Conf…" at bounding box center [780, 244] width 1188 height 498
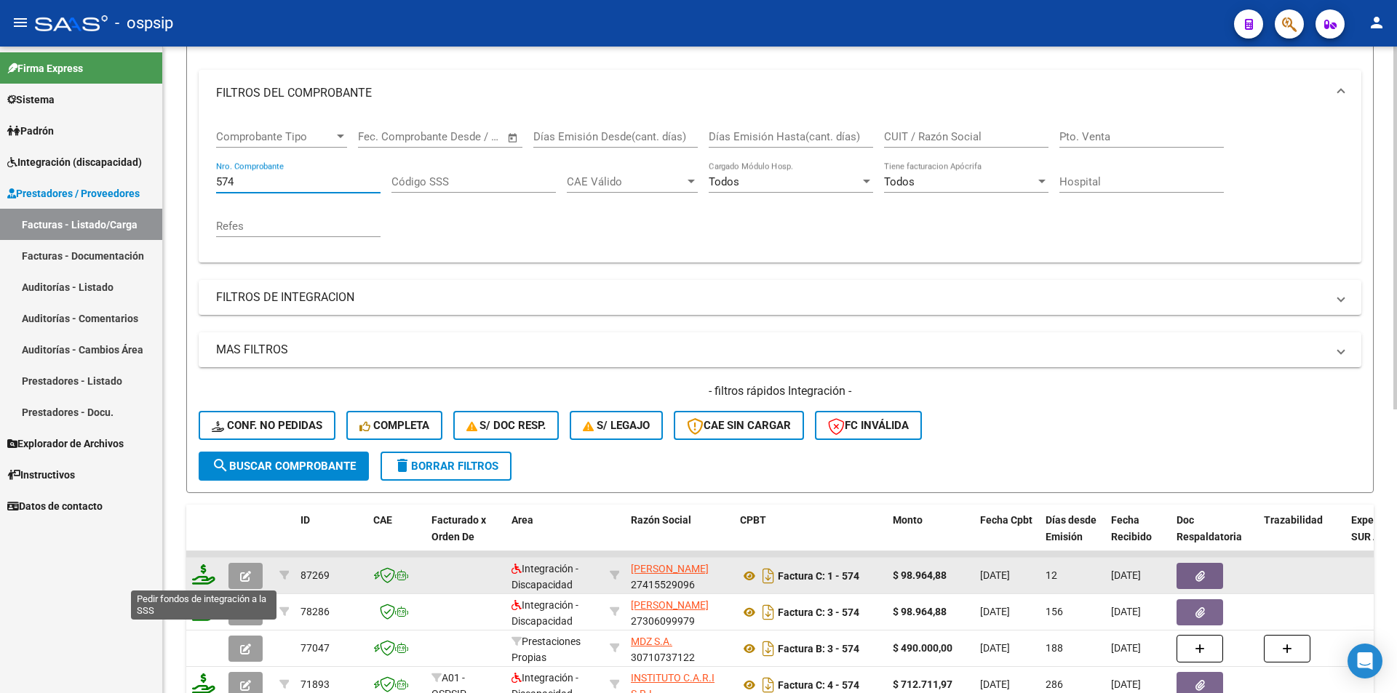
type input "574"
click at [204, 571] on icon at bounding box center [203, 575] width 23 height 20
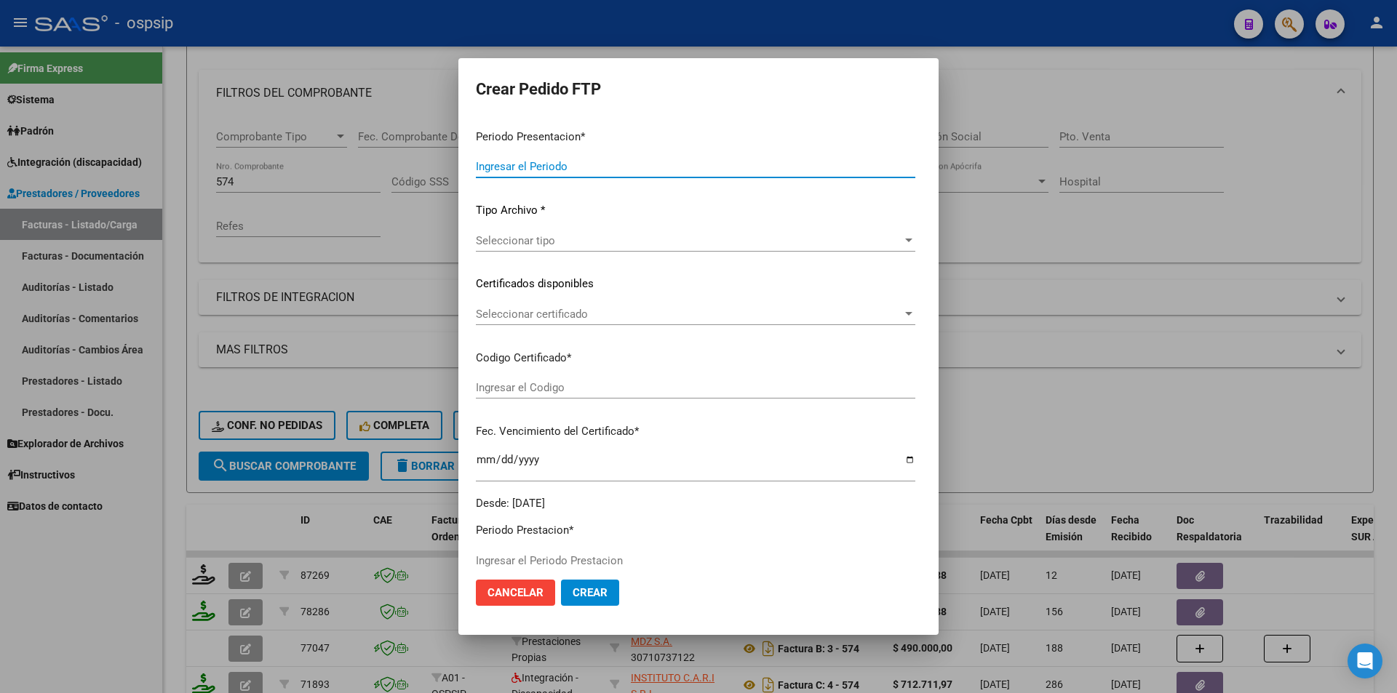
type input "202507"
type input "$ 98.964,88"
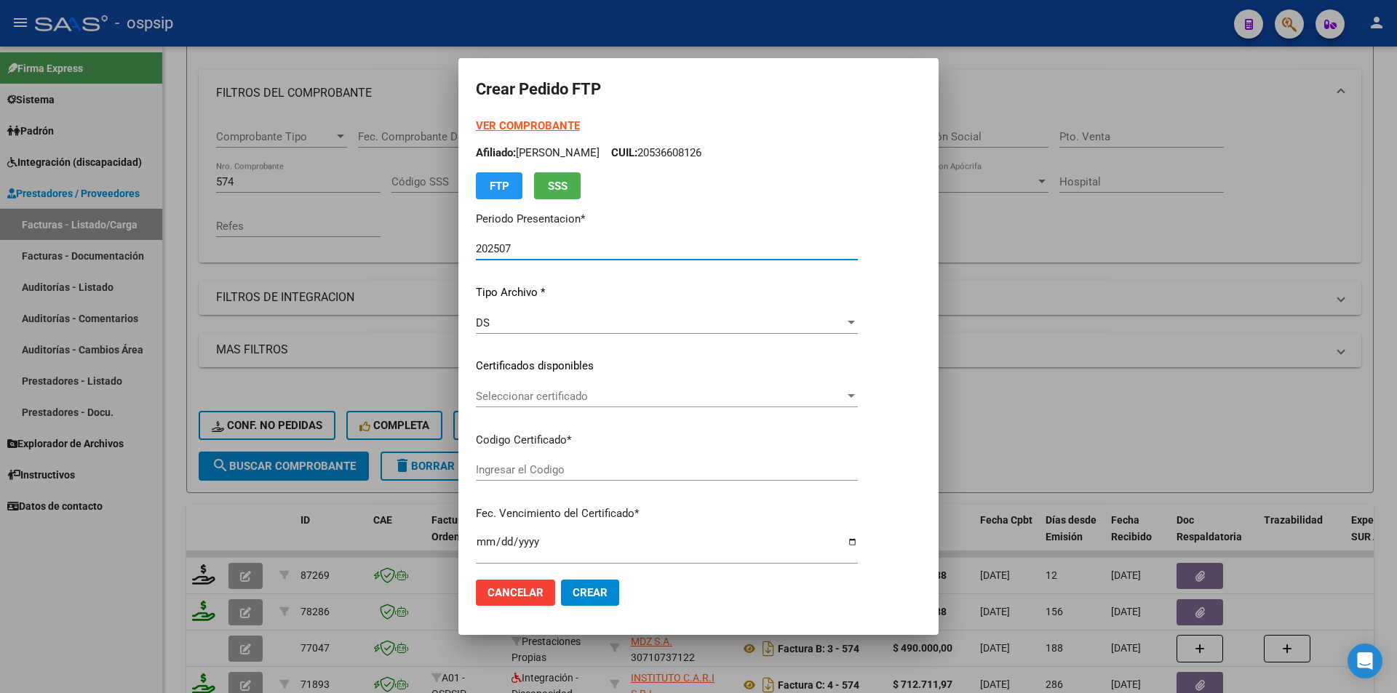
type input "67265666799"
type input "2029-09-12"
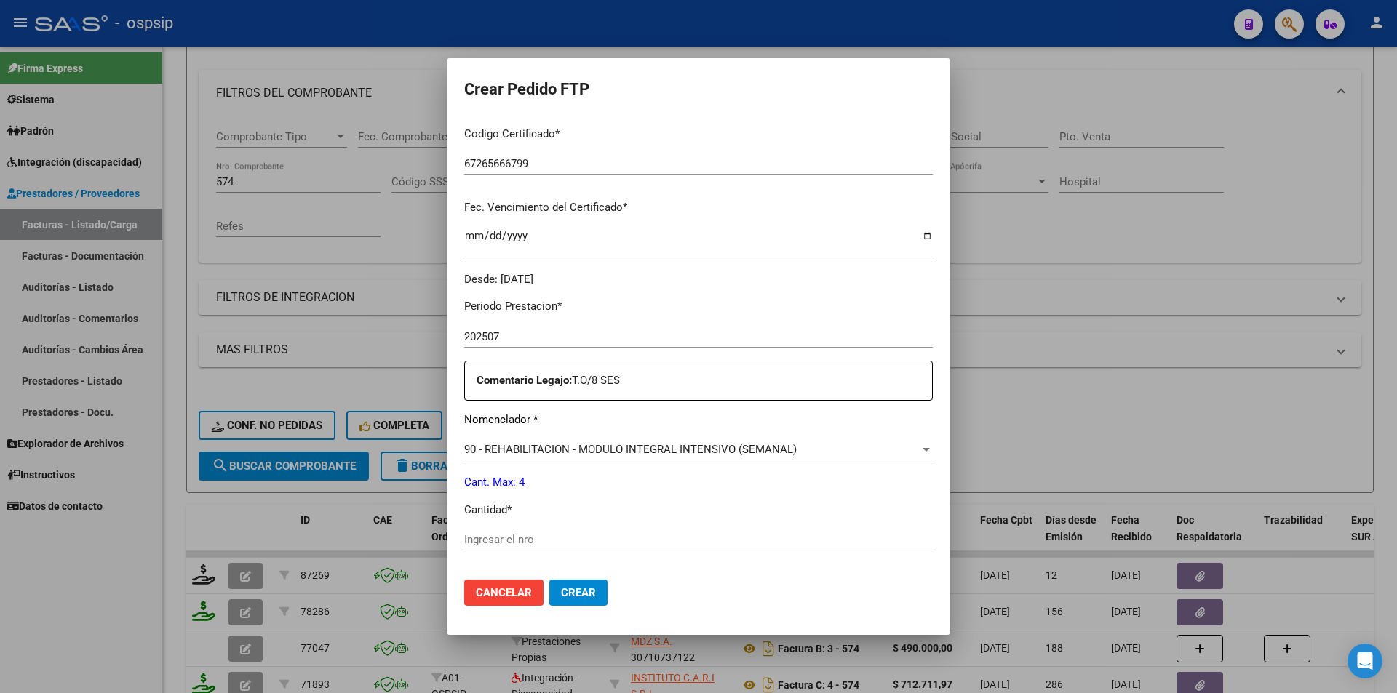
scroll to position [364, 0]
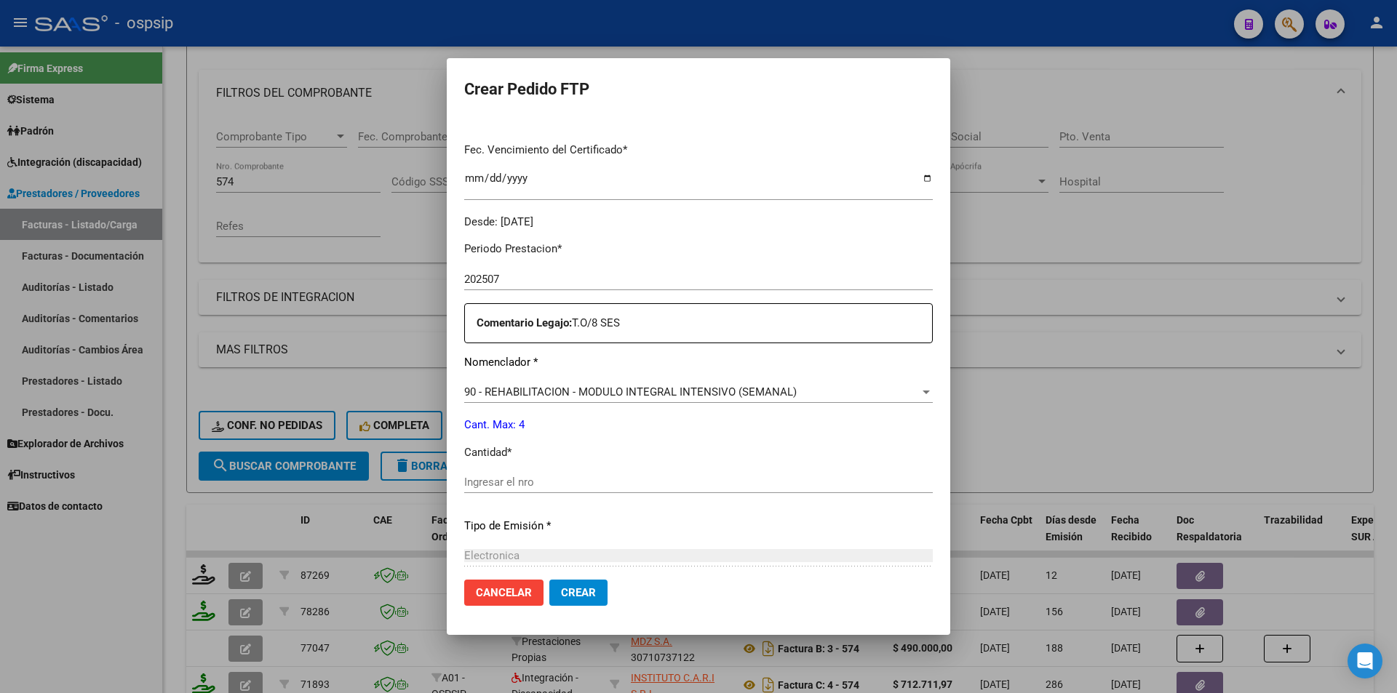
click at [488, 493] on div "Ingresar el nro" at bounding box center [698, 483] width 469 height 22
type input "4"
click at [561, 587] on span "Crear" at bounding box center [578, 593] width 35 height 13
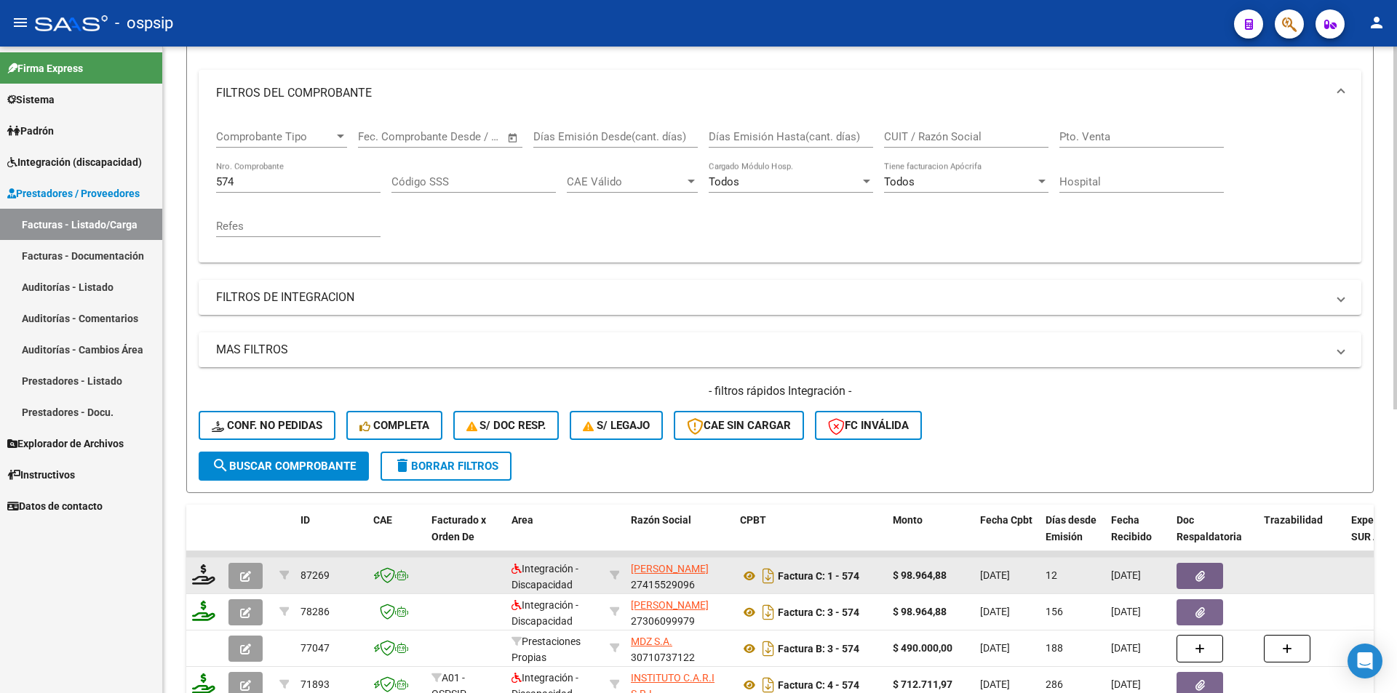
click at [247, 571] on icon "button" at bounding box center [245, 576] width 11 height 11
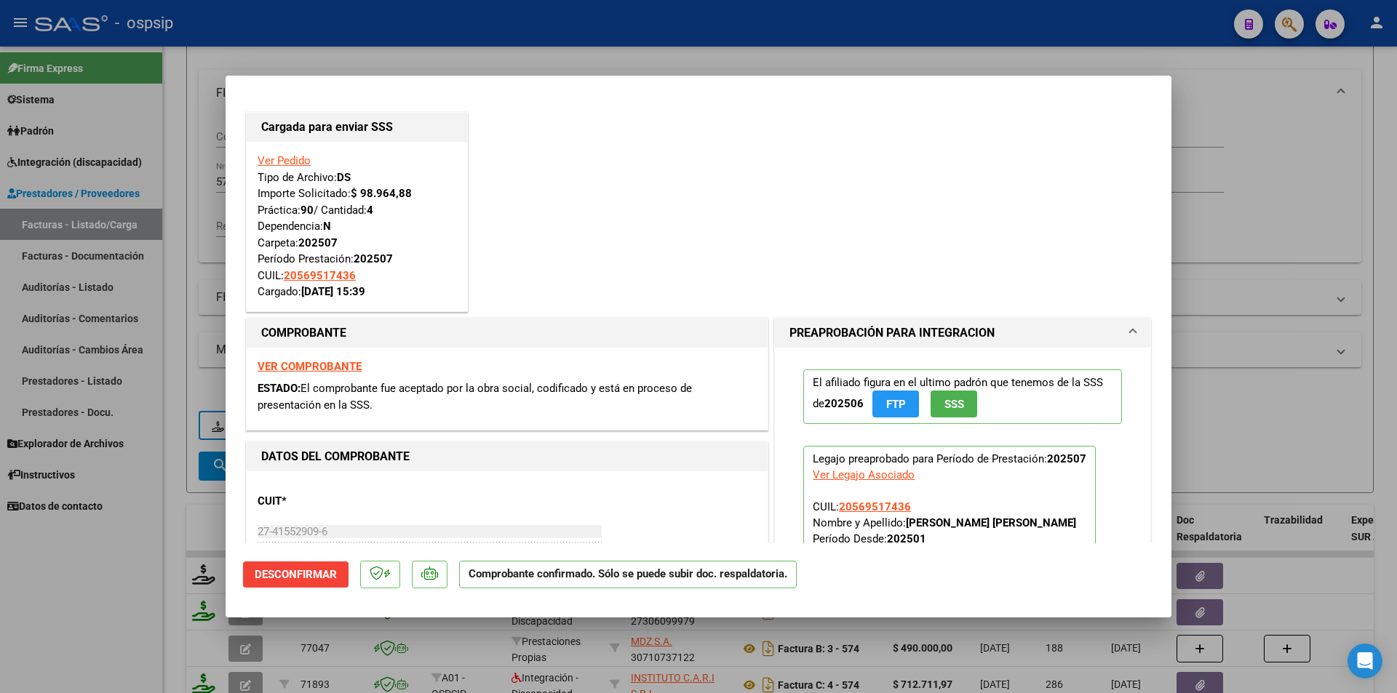
click at [137, 499] on div at bounding box center [698, 346] width 1397 height 693
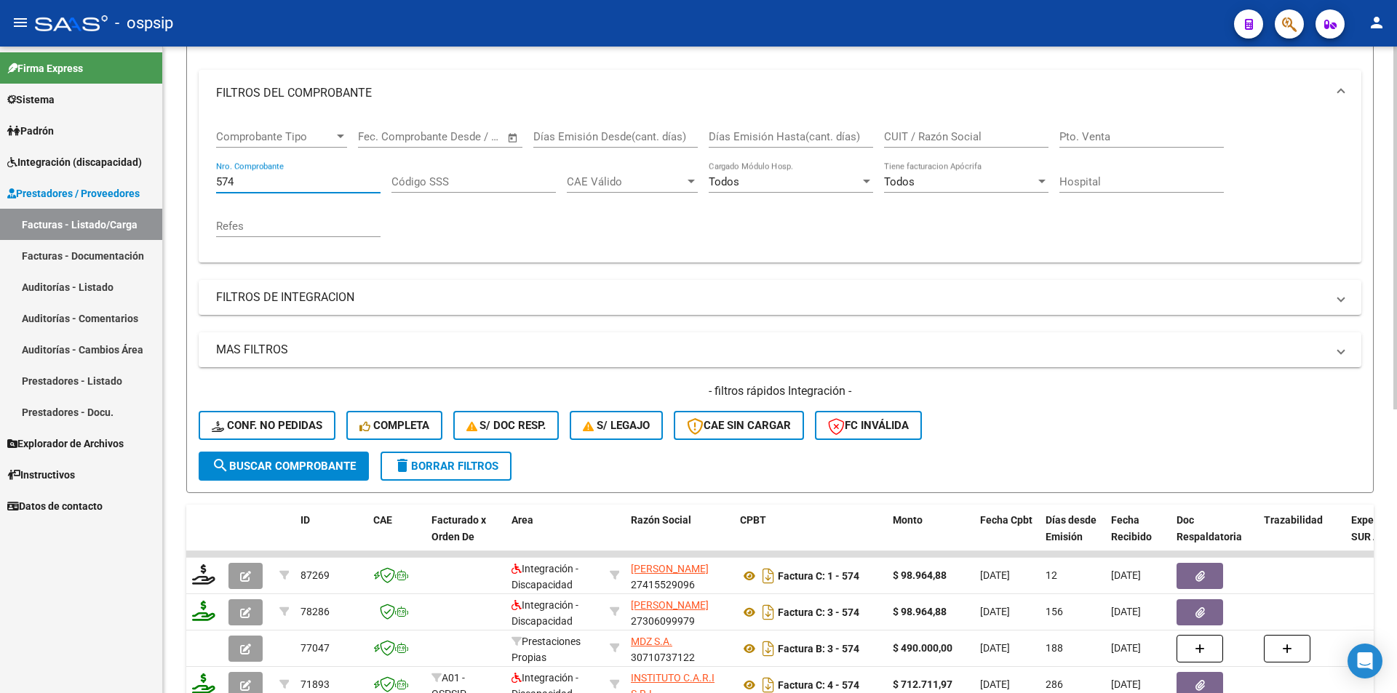
click at [188, 171] on form "Filtros Id Area Area Seleccionar Gerenciador Seleccionar Gerenciador Todos Conf…" at bounding box center [780, 244] width 1188 height 498
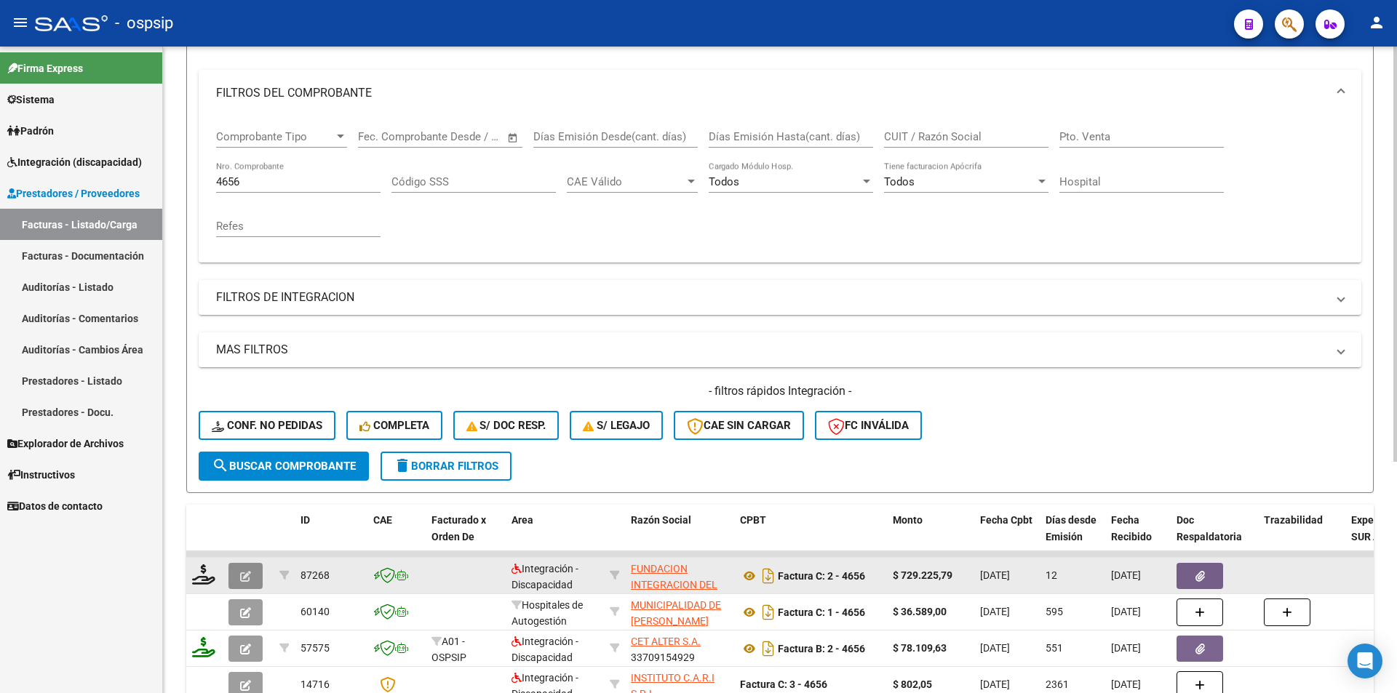
click at [252, 573] on button "button" at bounding box center [245, 576] width 34 height 26
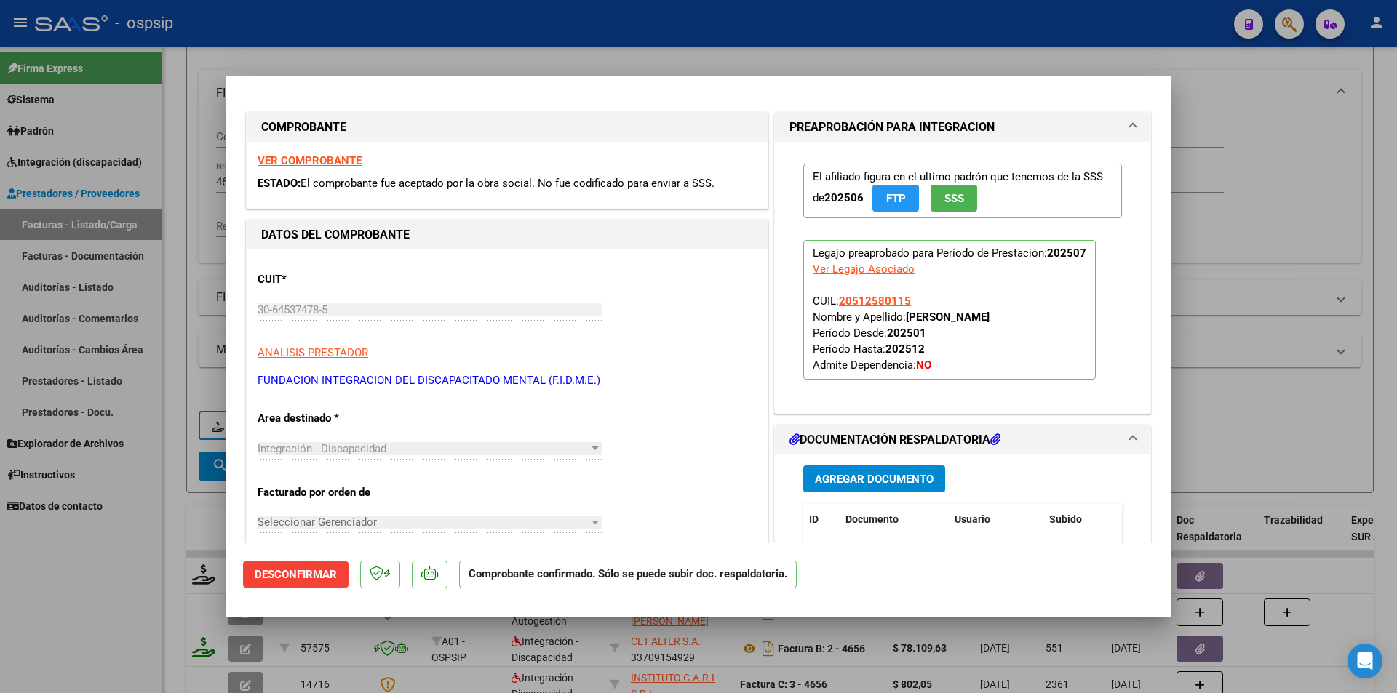
click at [179, 584] on div at bounding box center [698, 346] width 1397 height 693
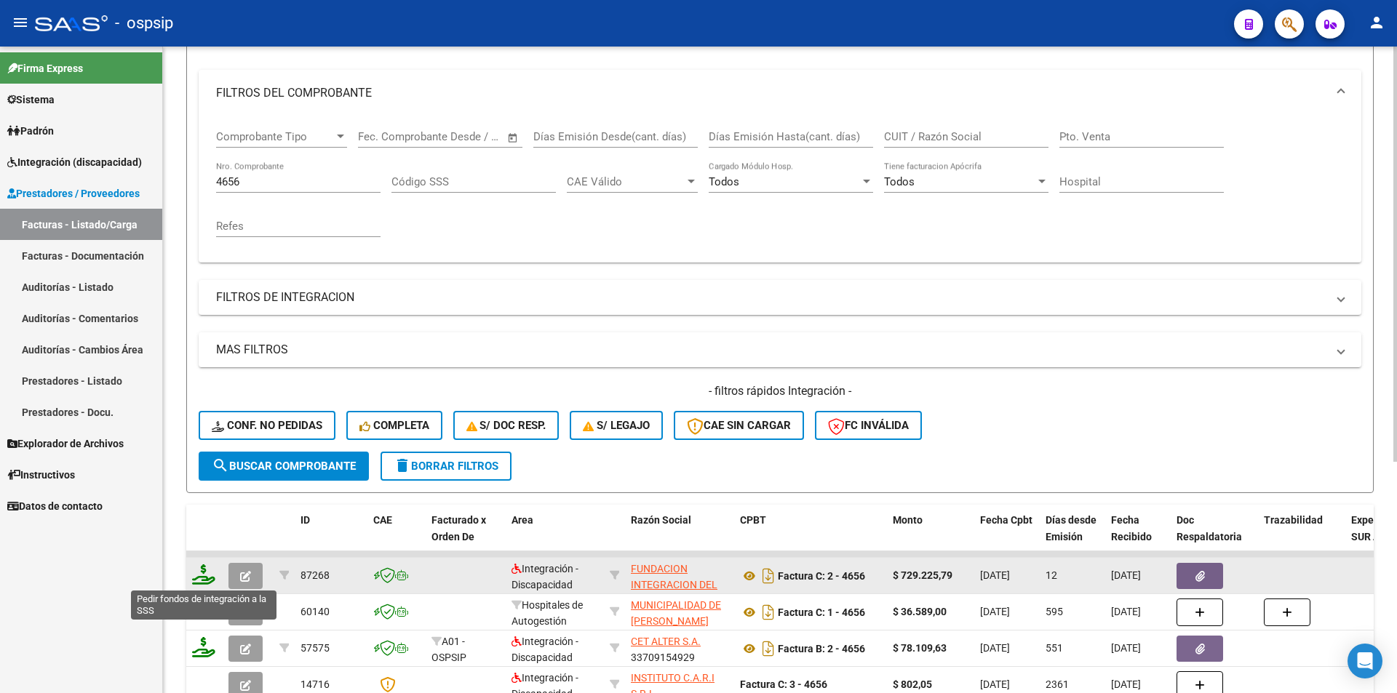
click at [199, 581] on icon at bounding box center [203, 575] width 23 height 20
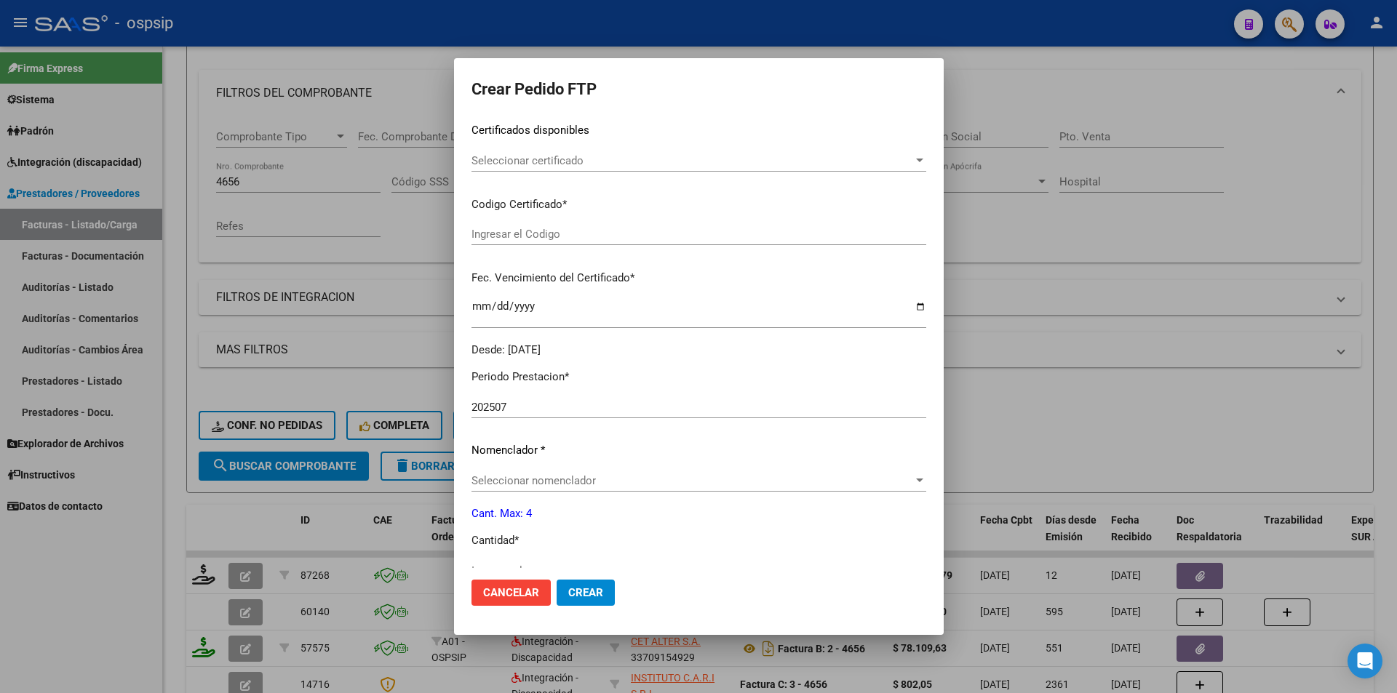
scroll to position [446, 0]
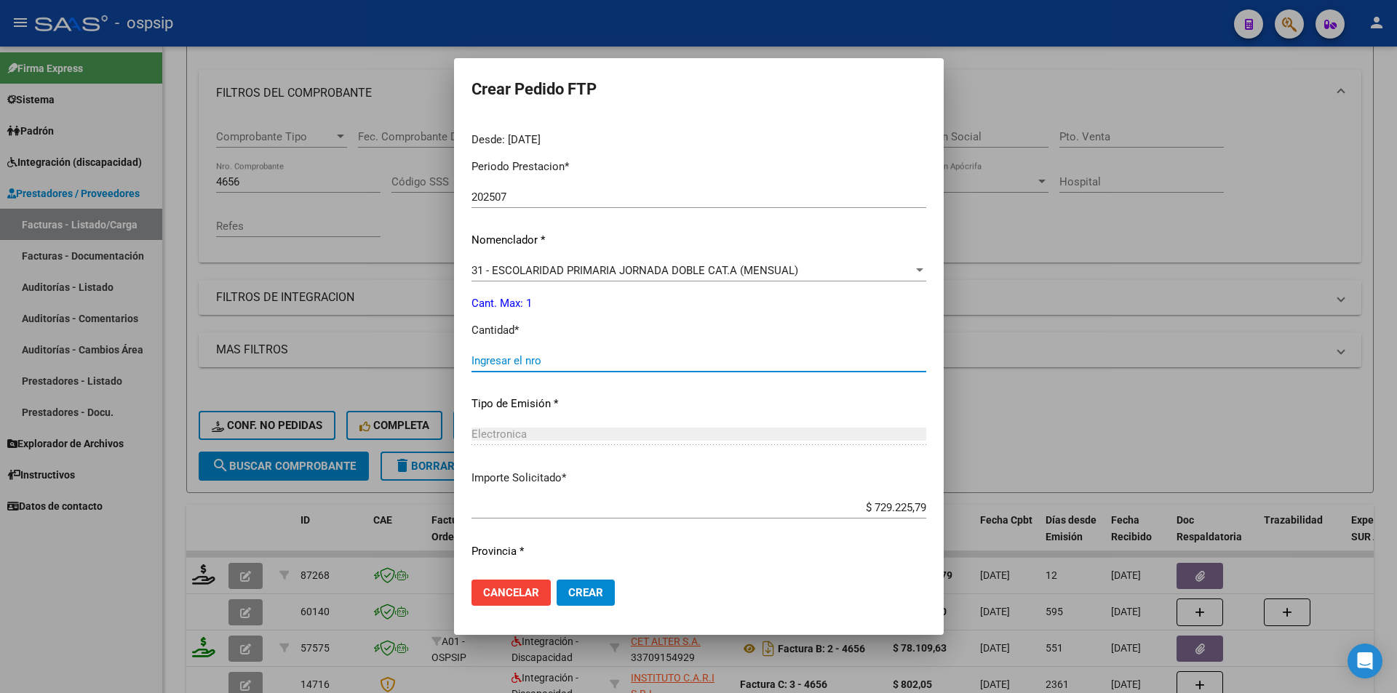
click at [461, 366] on mat-dialog-content "VER COMPROBANTE ARCA Padrón Afiliado: GALDONA ESPINOZA SIMON ALEJANDRO CUIL: 20…" at bounding box center [699, 343] width 490 height 450
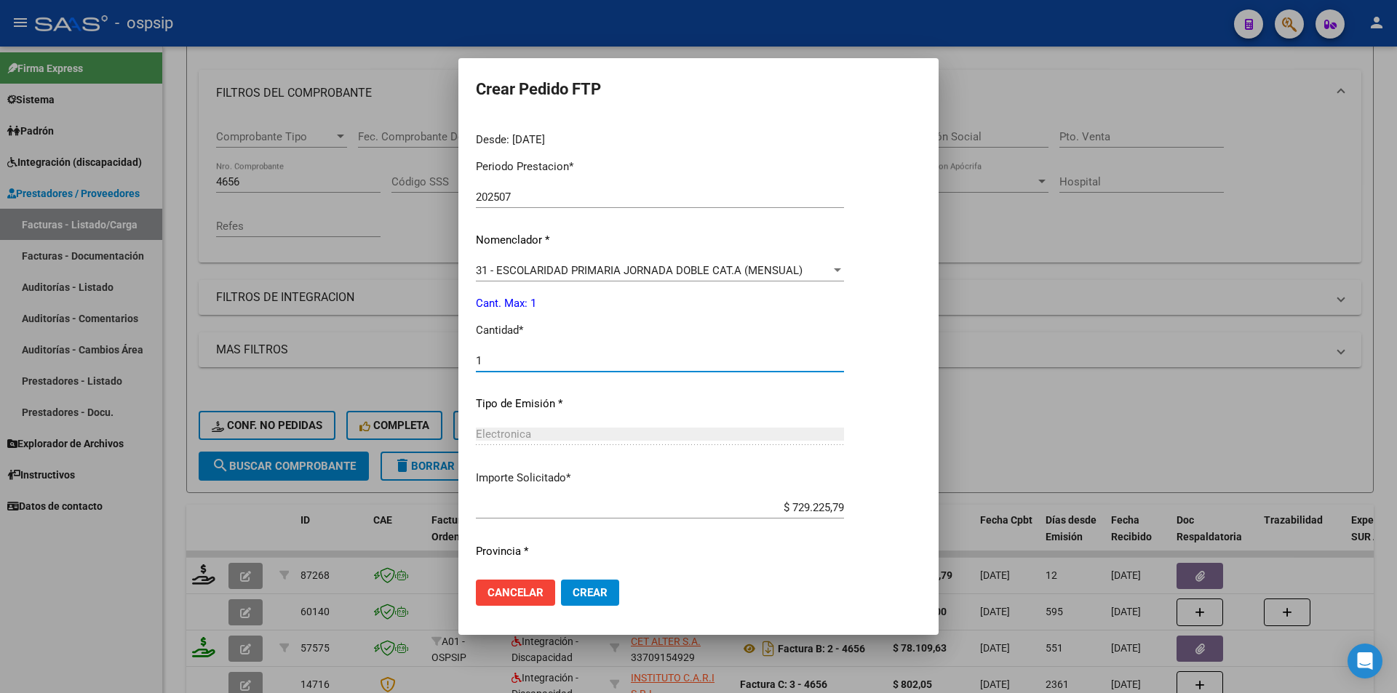
click at [586, 592] on span "Crear" at bounding box center [590, 593] width 35 height 13
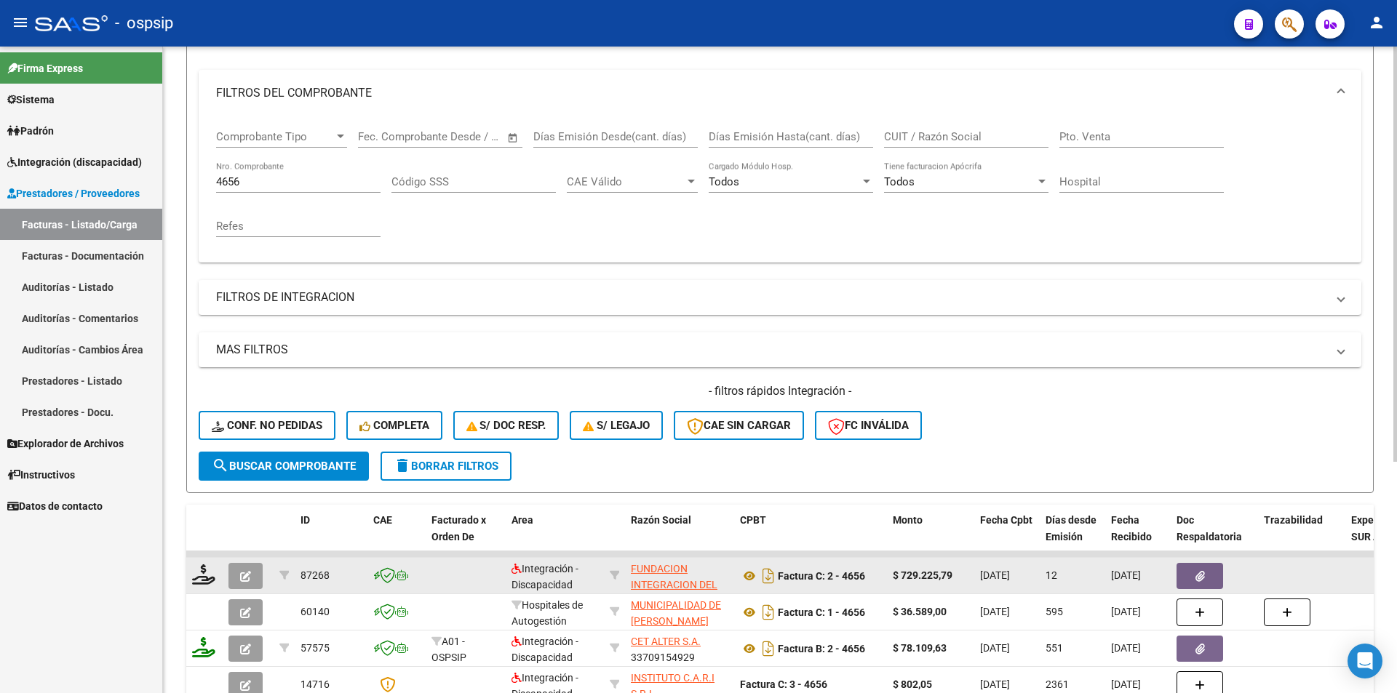
click at [236, 568] on button "button" at bounding box center [245, 576] width 34 height 26
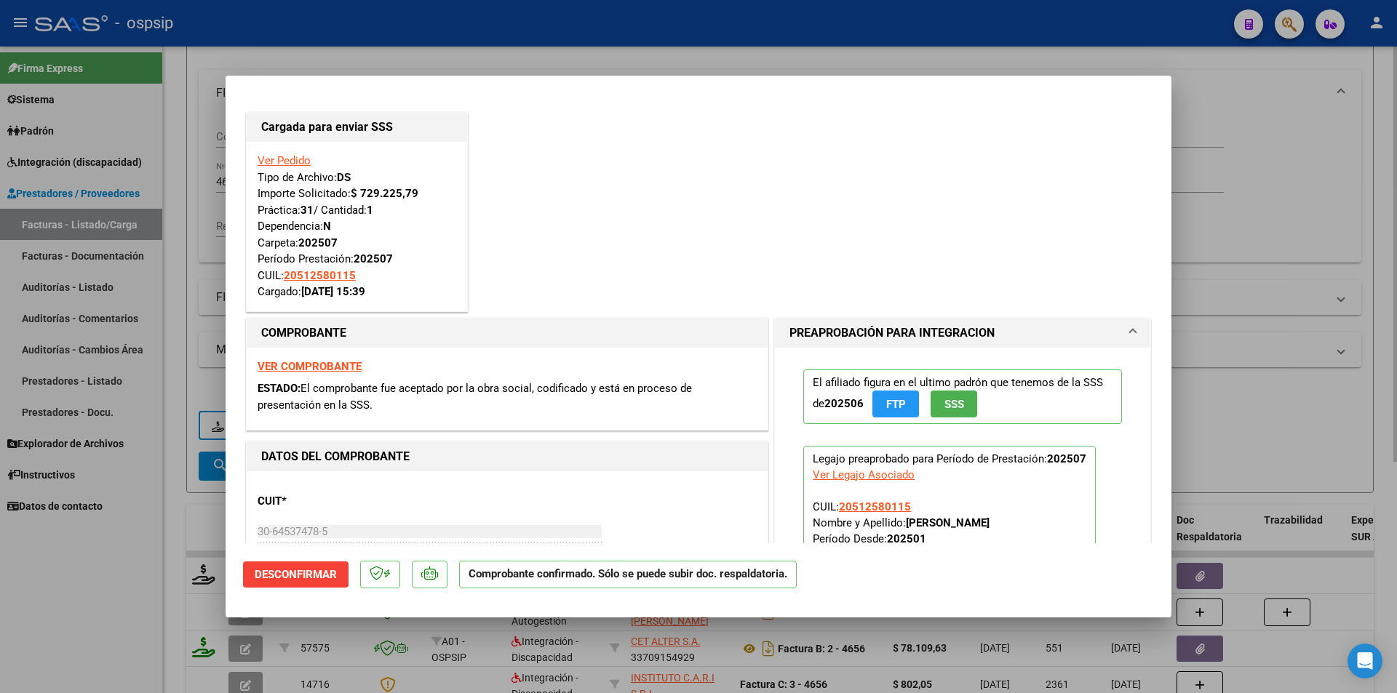
drag, startPoint x: 202, startPoint y: 311, endPoint x: 208, endPoint y: 280, distance: 31.8
click at [202, 304] on div at bounding box center [698, 346] width 1397 height 693
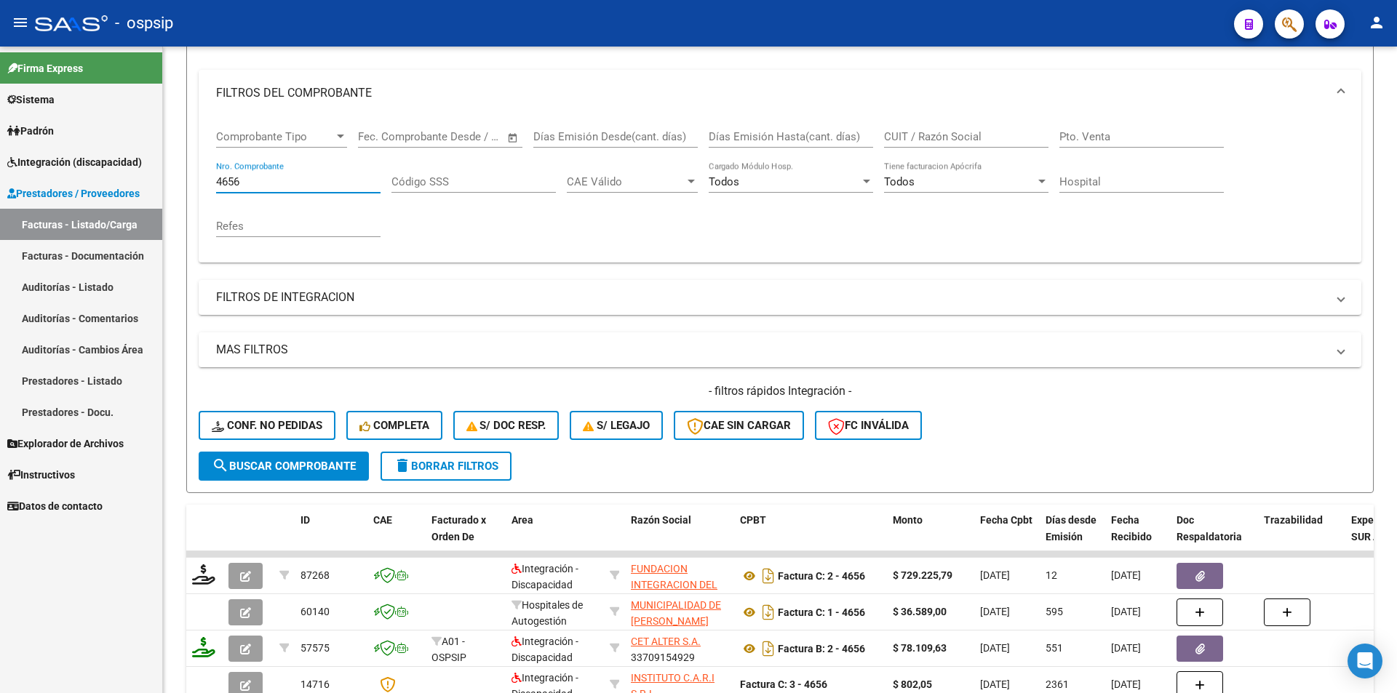
drag, startPoint x: 247, startPoint y: 175, endPoint x: 157, endPoint y: 162, distance: 91.3
click at [157, 162] on mat-sidenav-container "Firma Express Sistema Usuarios Todos los Usuarios Padrón Afiliados Empadronados…" at bounding box center [698, 370] width 1397 height 647
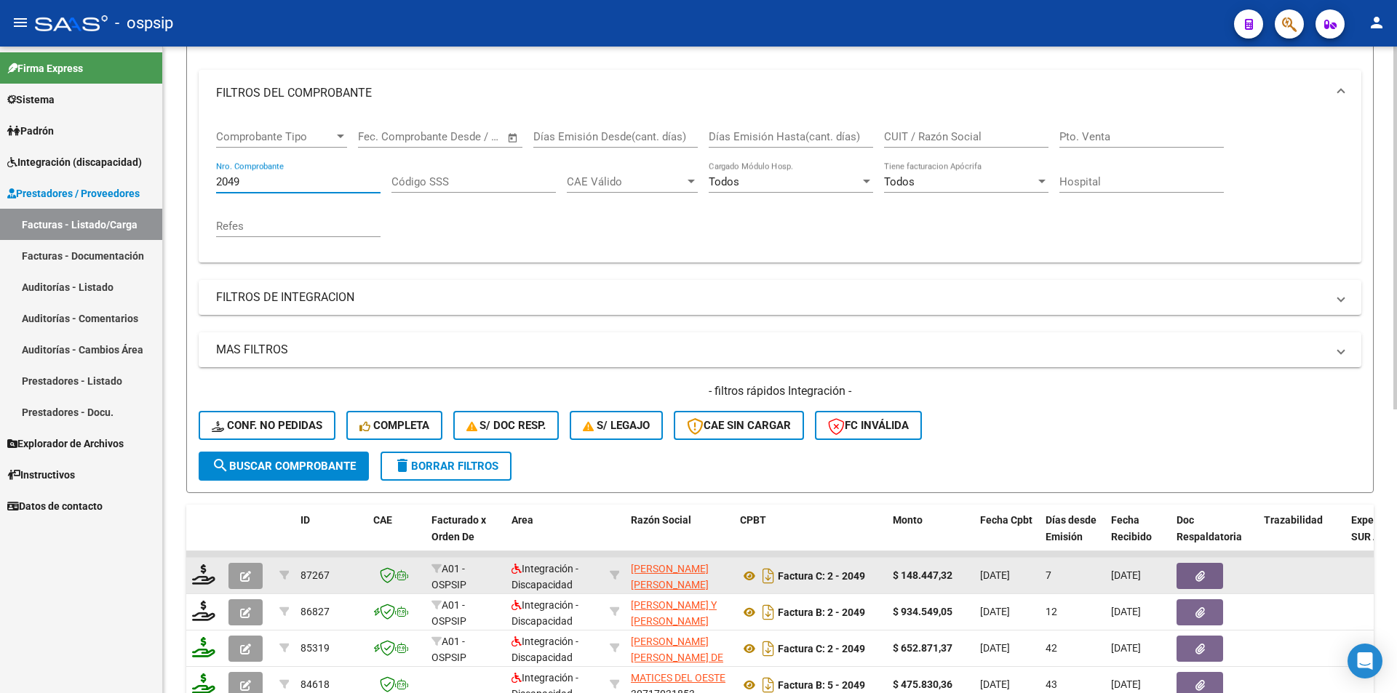
click at [251, 567] on button "button" at bounding box center [245, 576] width 34 height 26
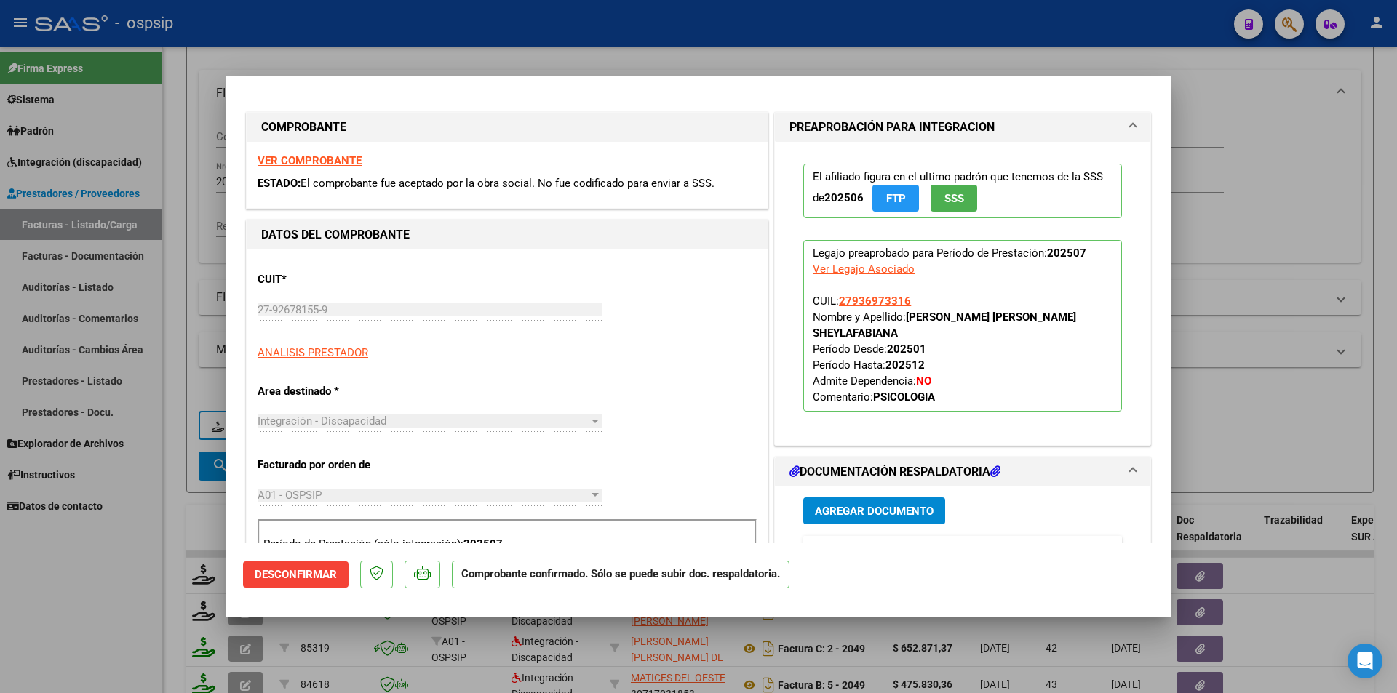
click at [113, 594] on div at bounding box center [698, 346] width 1397 height 693
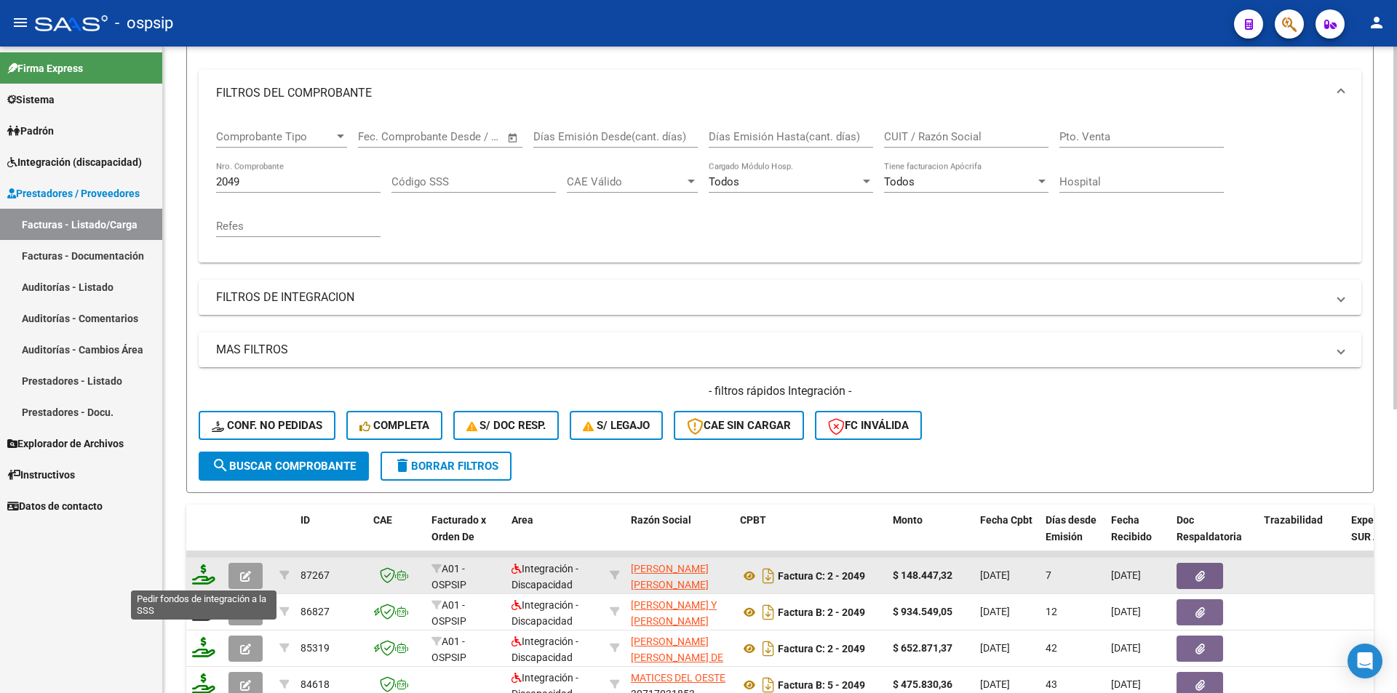
click at [202, 576] on icon at bounding box center [203, 575] width 23 height 20
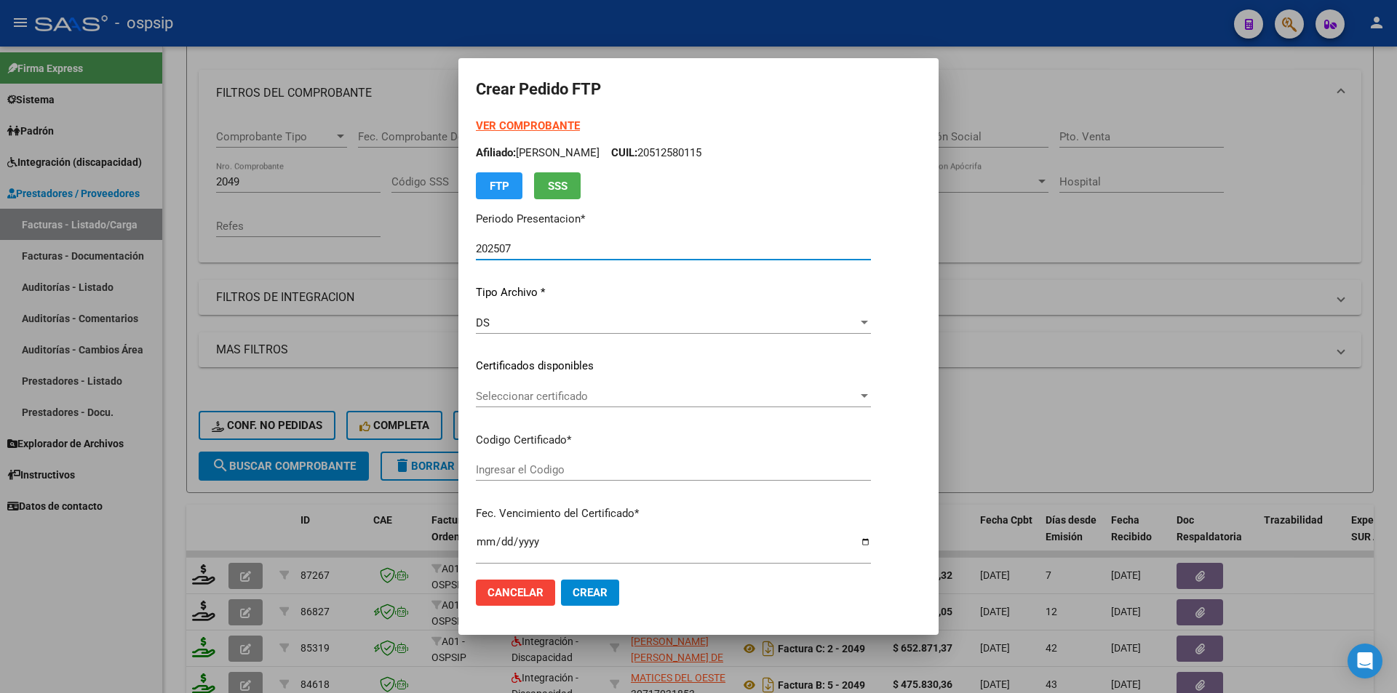
scroll to position [519, 0]
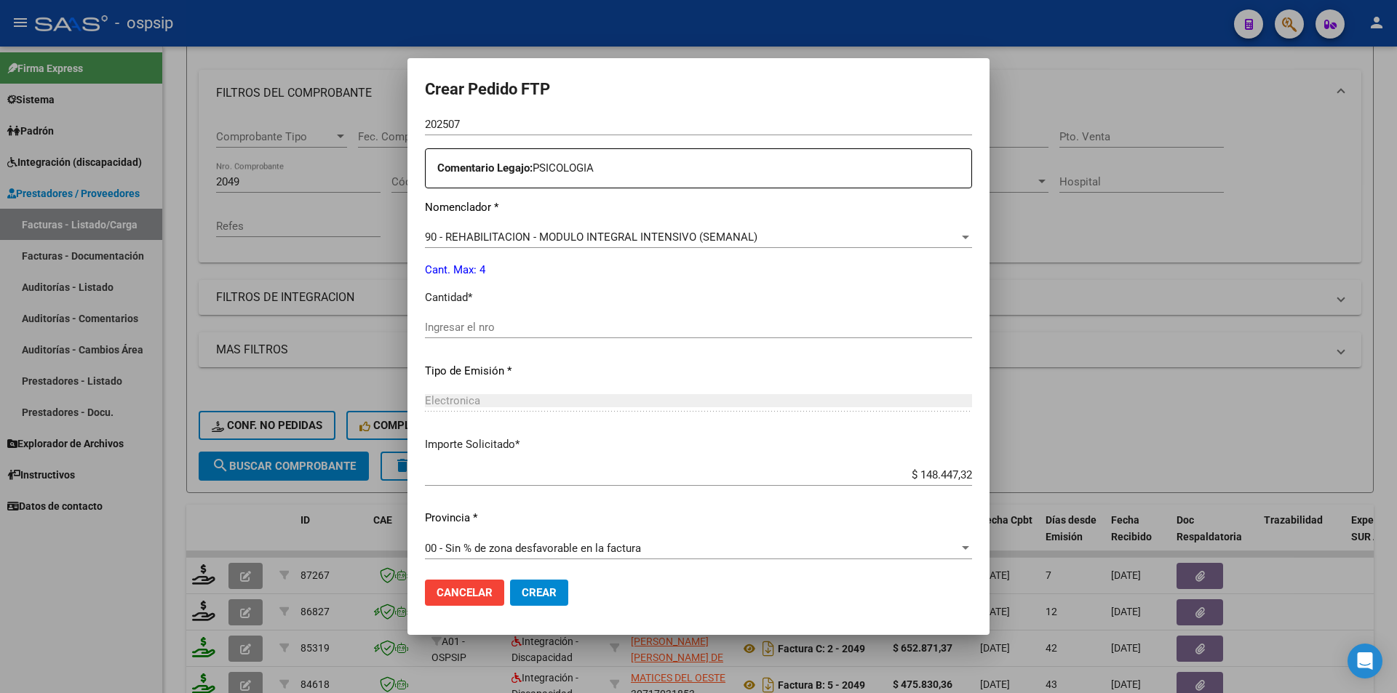
click at [508, 339] on div "Ingresar el nro" at bounding box center [698, 335] width 547 height 36
click at [453, 328] on input "Ingresar el nro" at bounding box center [698, 327] width 547 height 13
click at [557, 594] on span "Crear" at bounding box center [539, 593] width 35 height 13
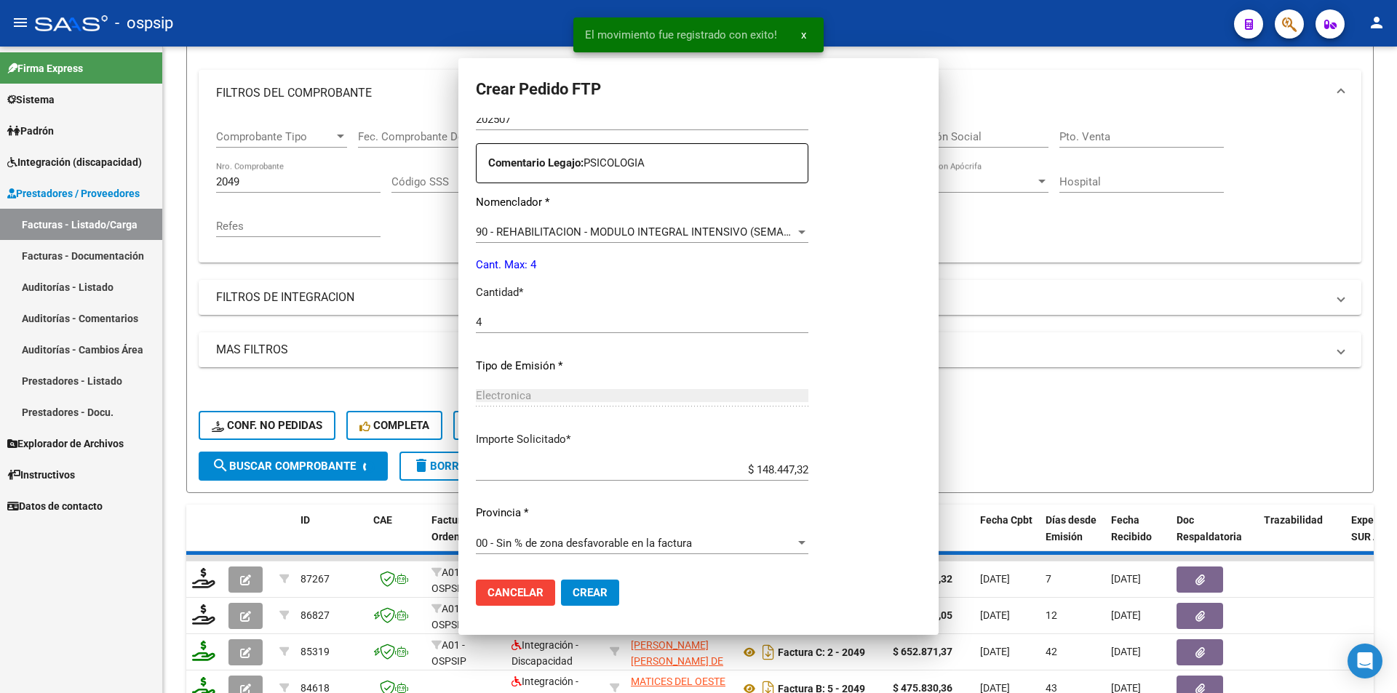
scroll to position [0, 0]
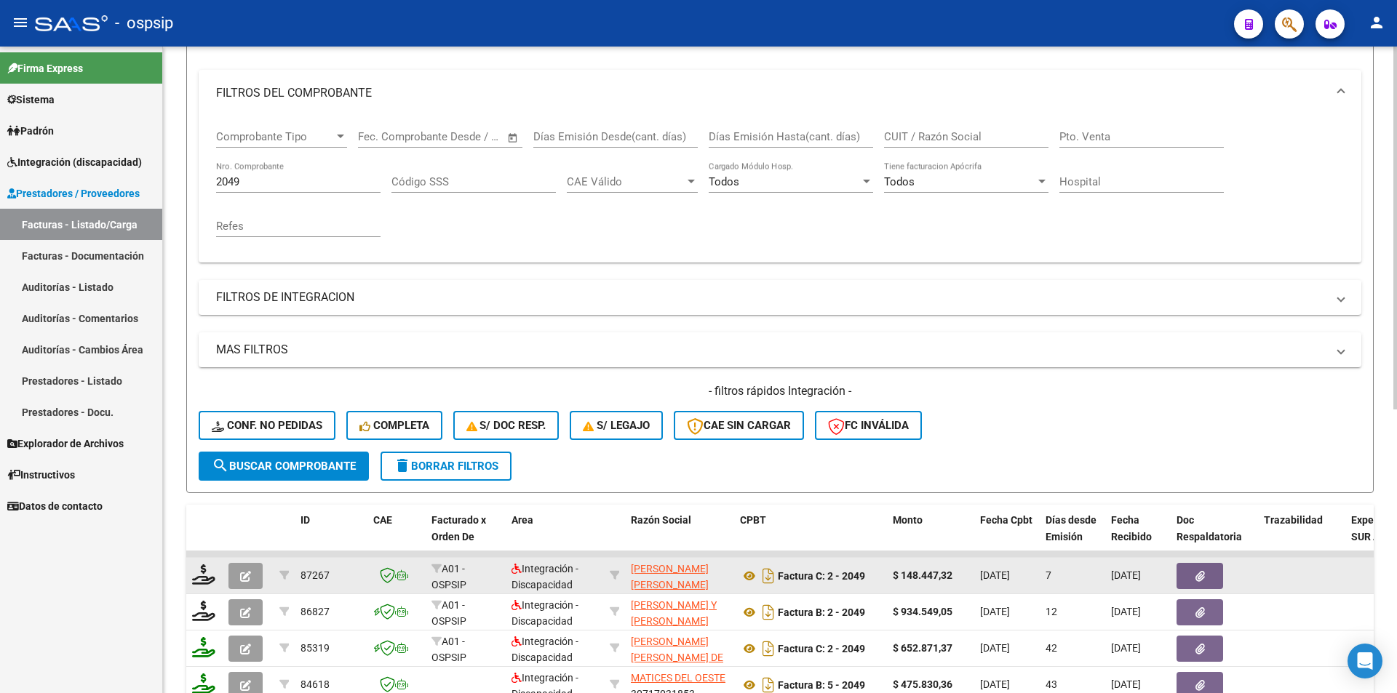
click at [241, 576] on icon "button" at bounding box center [245, 576] width 11 height 11
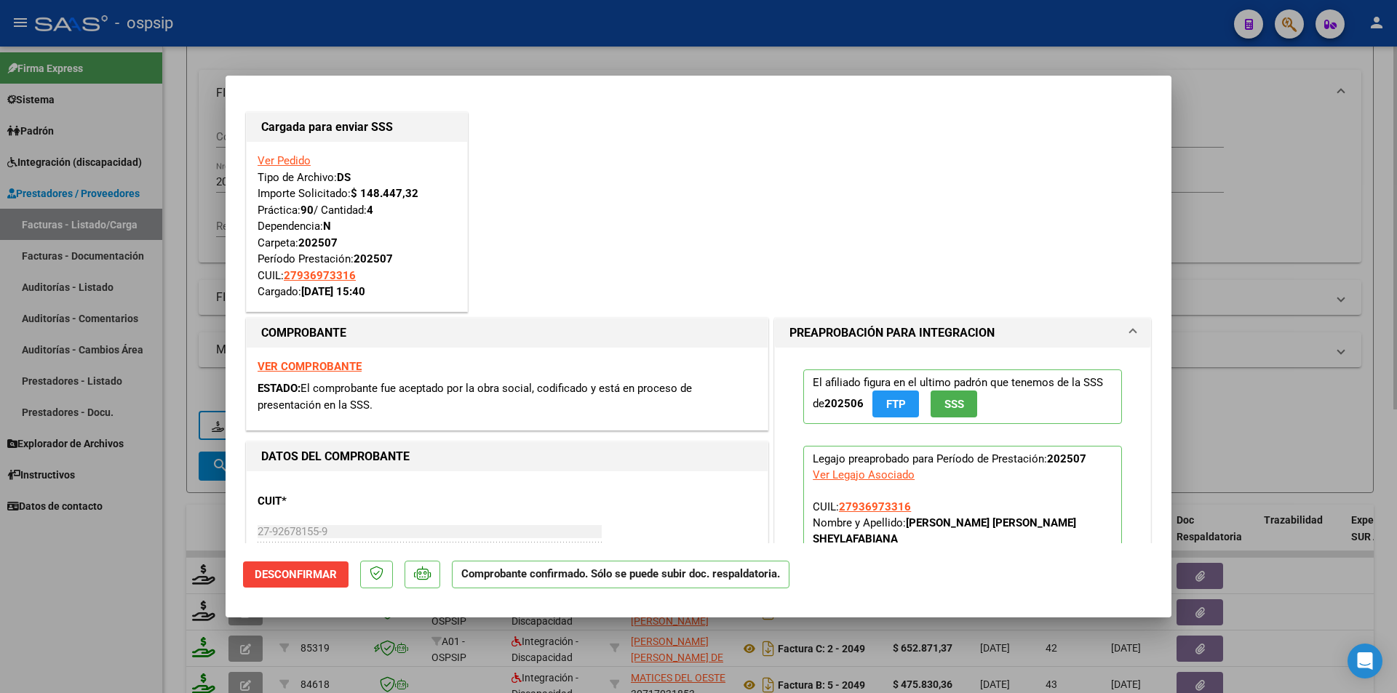
drag, startPoint x: 149, startPoint y: 383, endPoint x: 202, endPoint y: 258, distance: 136.0
click at [151, 380] on div at bounding box center [698, 346] width 1397 height 693
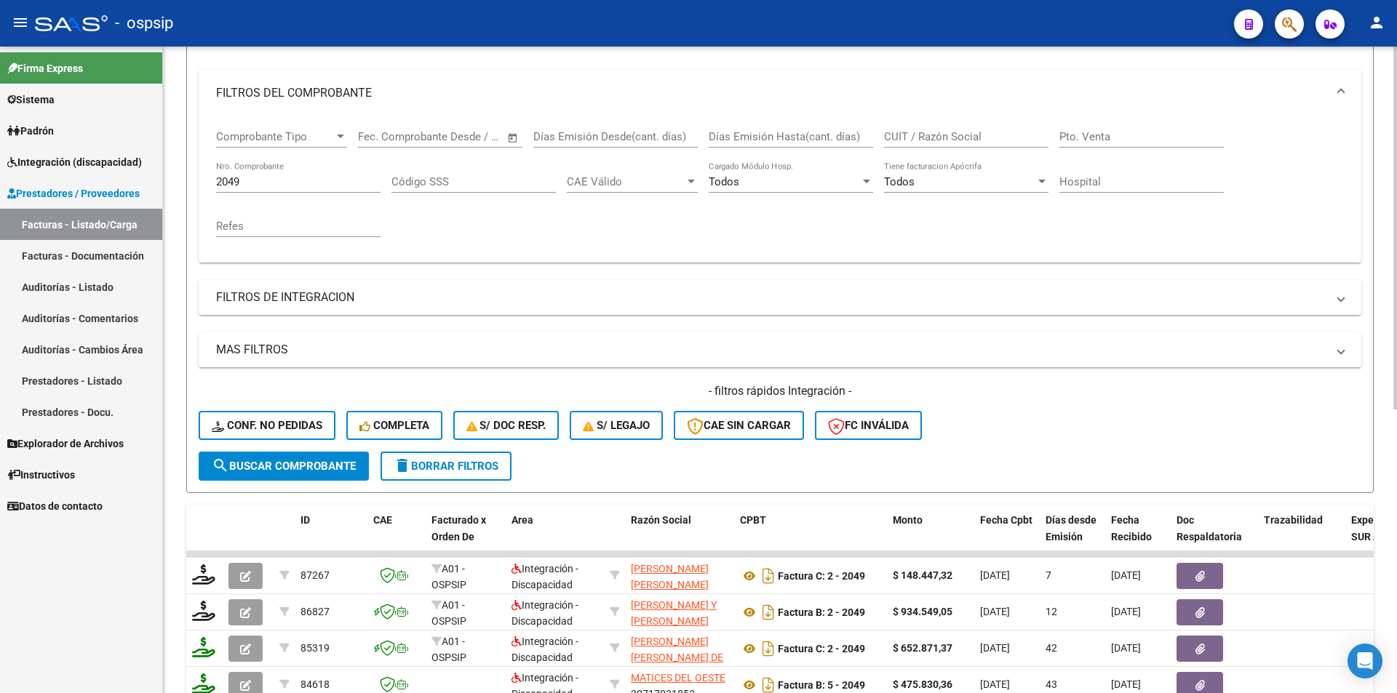
drag, startPoint x: 261, startPoint y: 172, endPoint x: 228, endPoint y: 175, distance: 32.8
click at [228, 175] on div "2049 Nro. Comprobante" at bounding box center [298, 177] width 164 height 31
drag, startPoint x: 241, startPoint y: 179, endPoint x: 207, endPoint y: 179, distance: 33.5
click at [207, 179] on div "Comprobante Tipo Comprobante Tipo Start date – End date Fec. Comprobante Desde …" at bounding box center [780, 189] width 1163 height 146
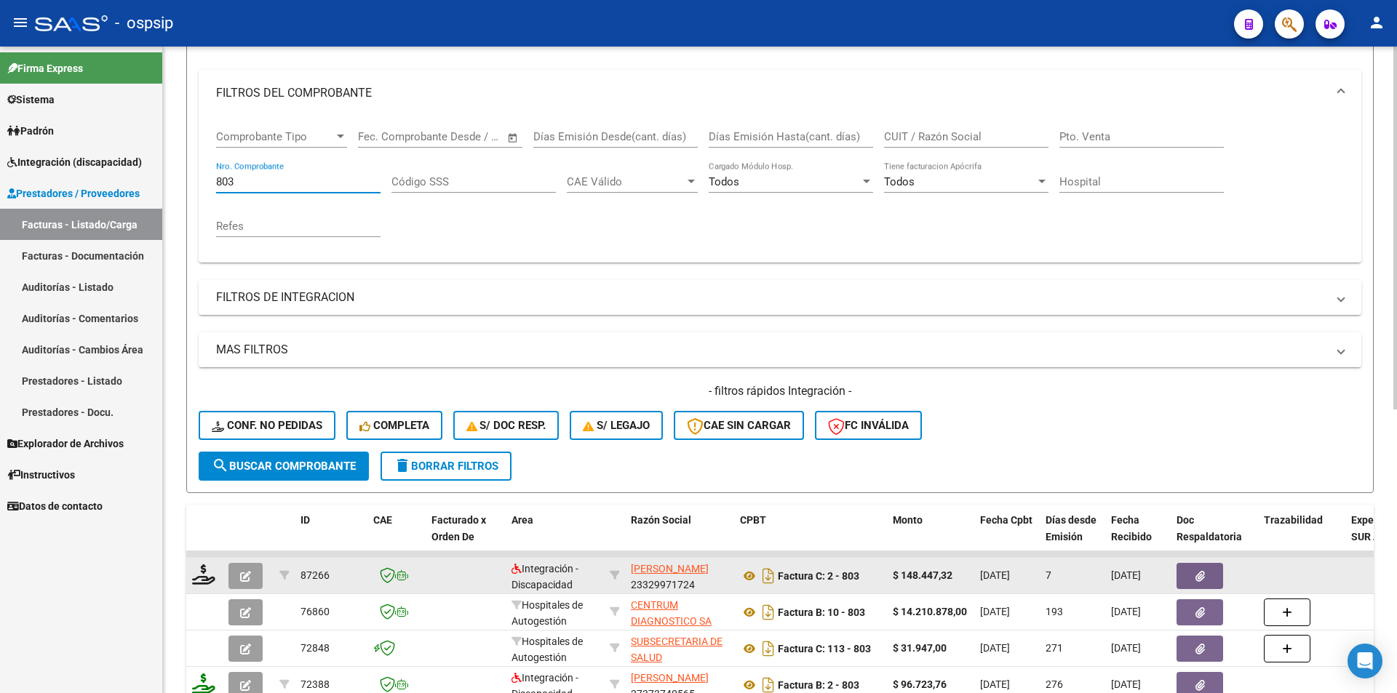
click at [253, 584] on button "button" at bounding box center [245, 576] width 34 height 26
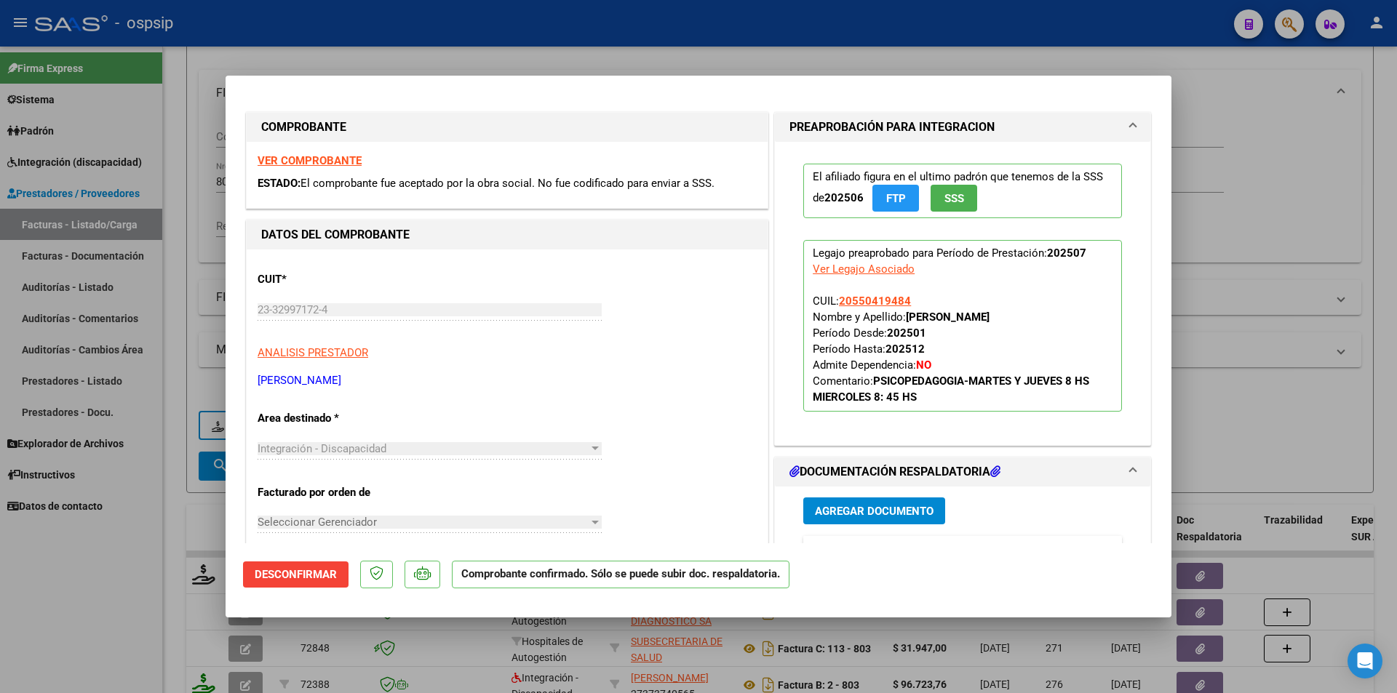
click at [155, 616] on div at bounding box center [698, 346] width 1397 height 693
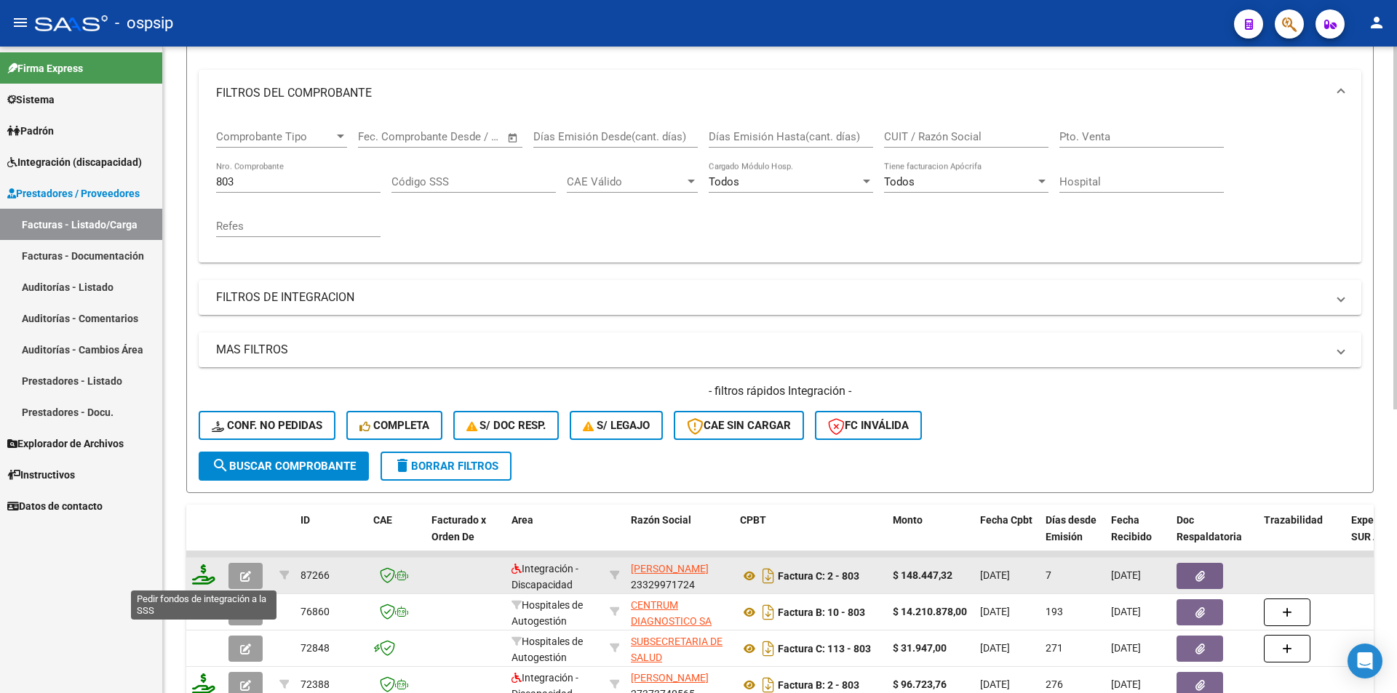
click at [207, 572] on icon at bounding box center [203, 575] width 23 height 20
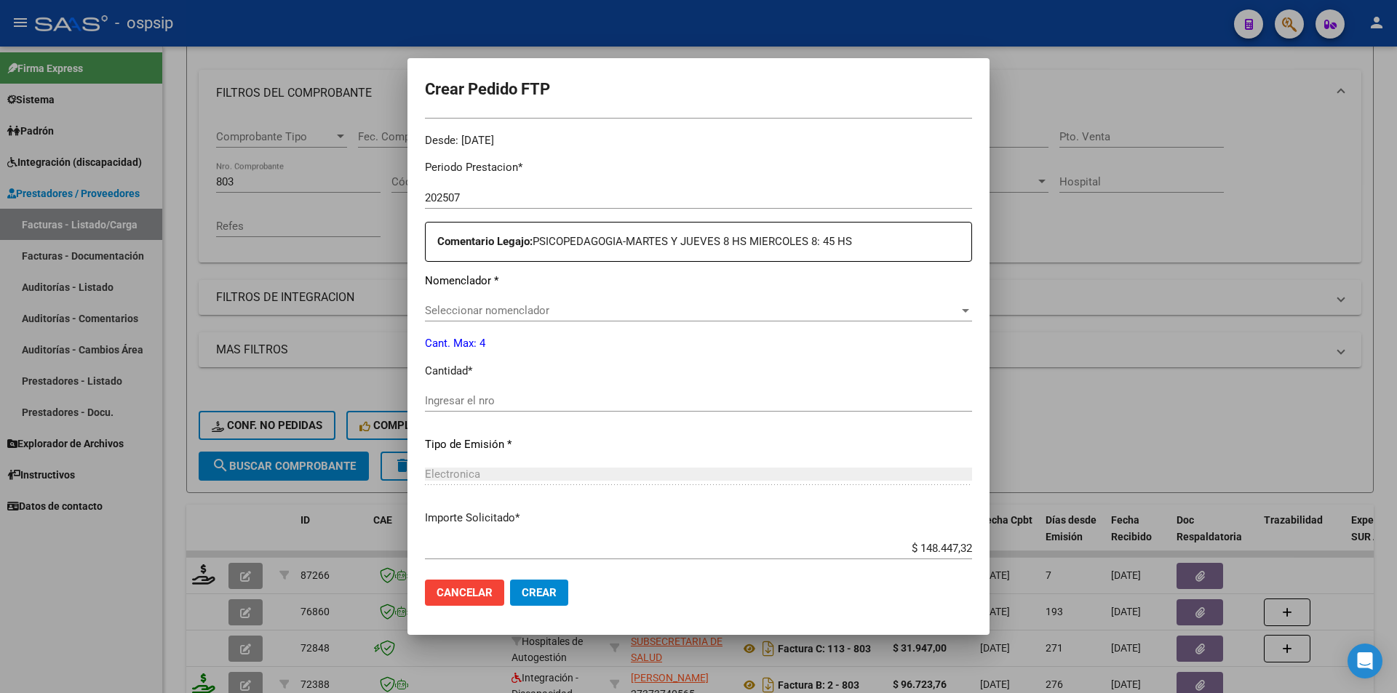
scroll to position [446, 0]
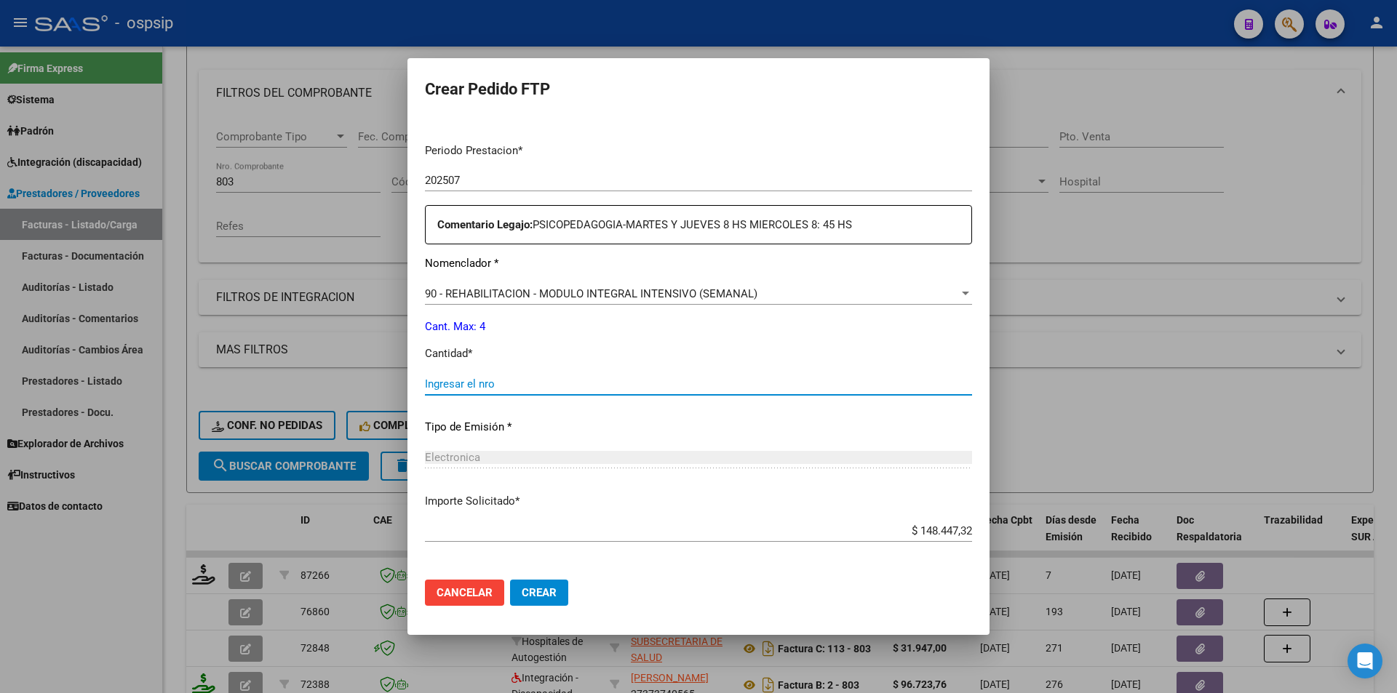
click at [469, 389] on input "Ingresar el nro" at bounding box center [698, 384] width 547 height 13
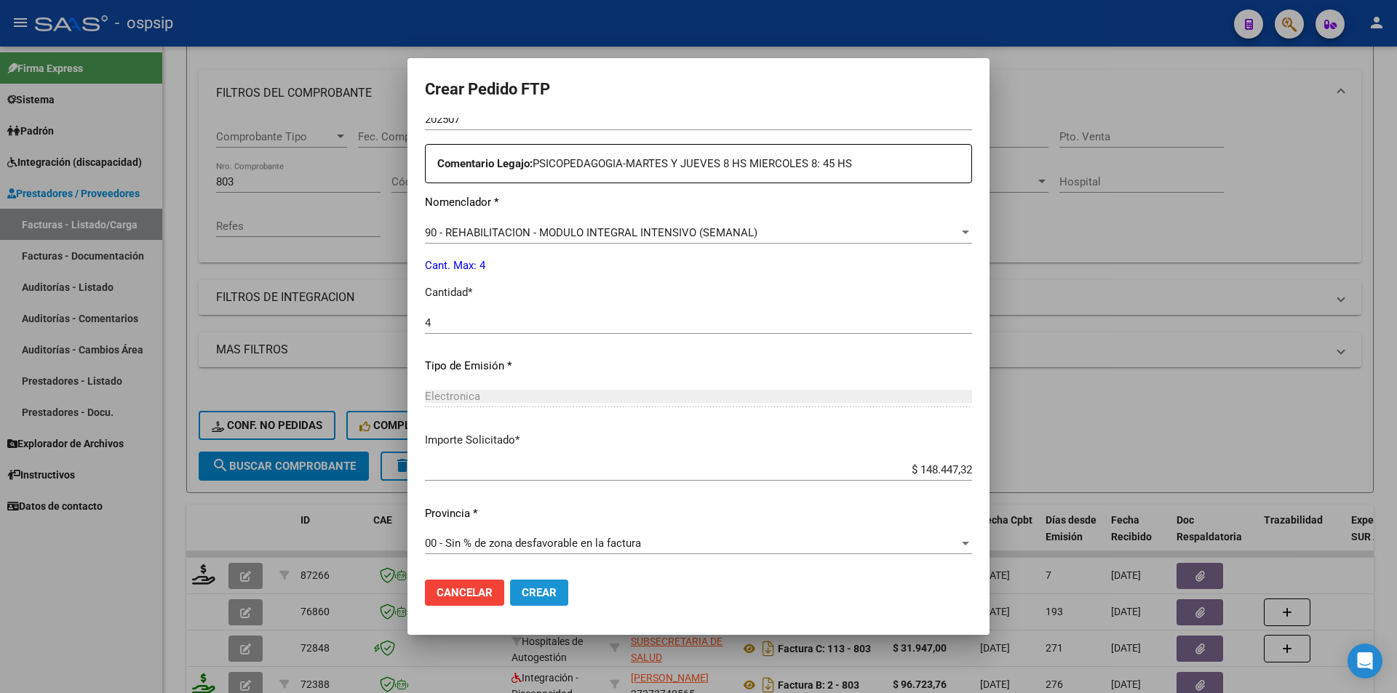
click at [549, 590] on span "Crear" at bounding box center [539, 593] width 35 height 13
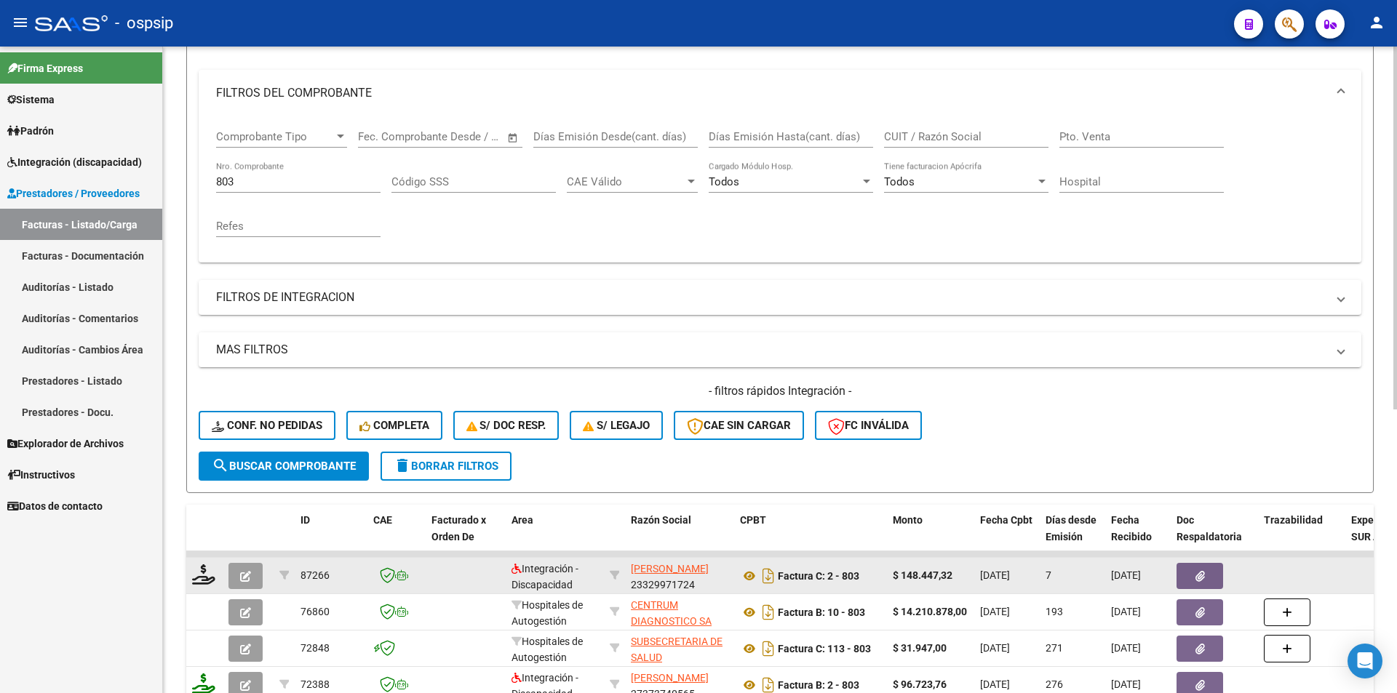
click at [247, 576] on icon "button" at bounding box center [245, 576] width 11 height 11
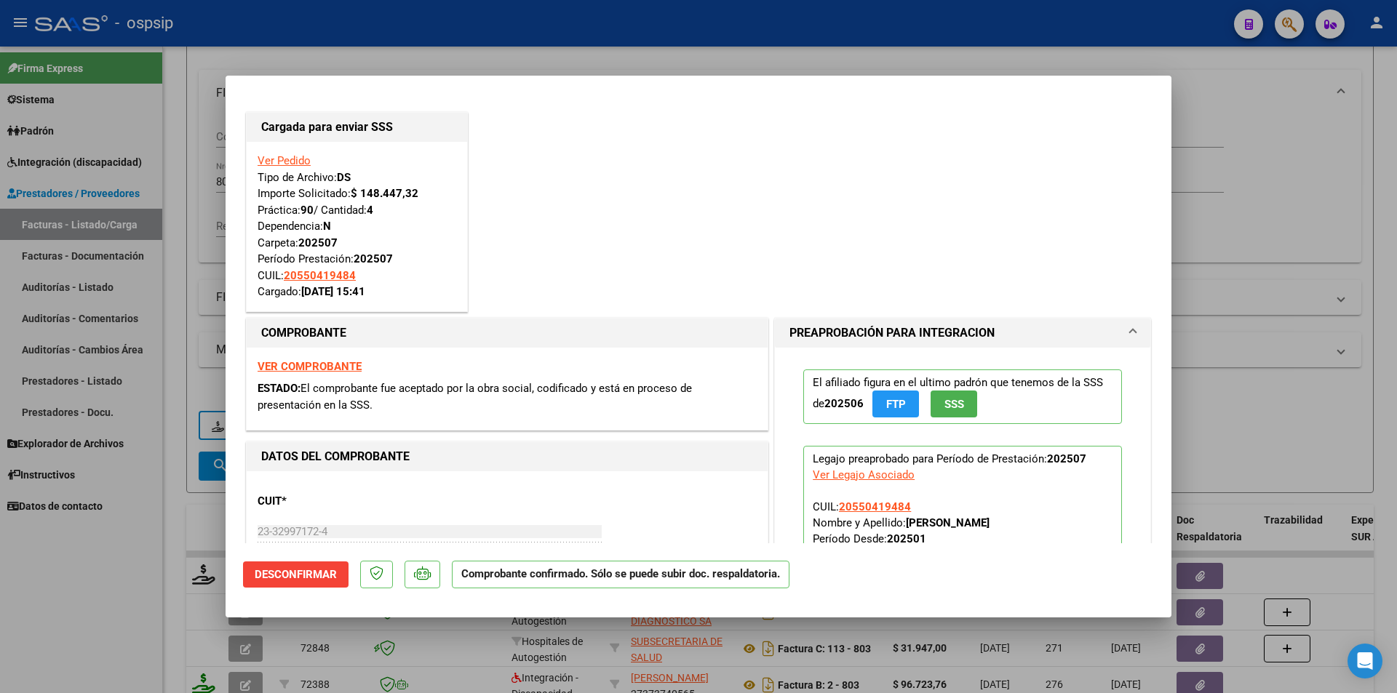
click at [191, 489] on div at bounding box center [698, 346] width 1397 height 693
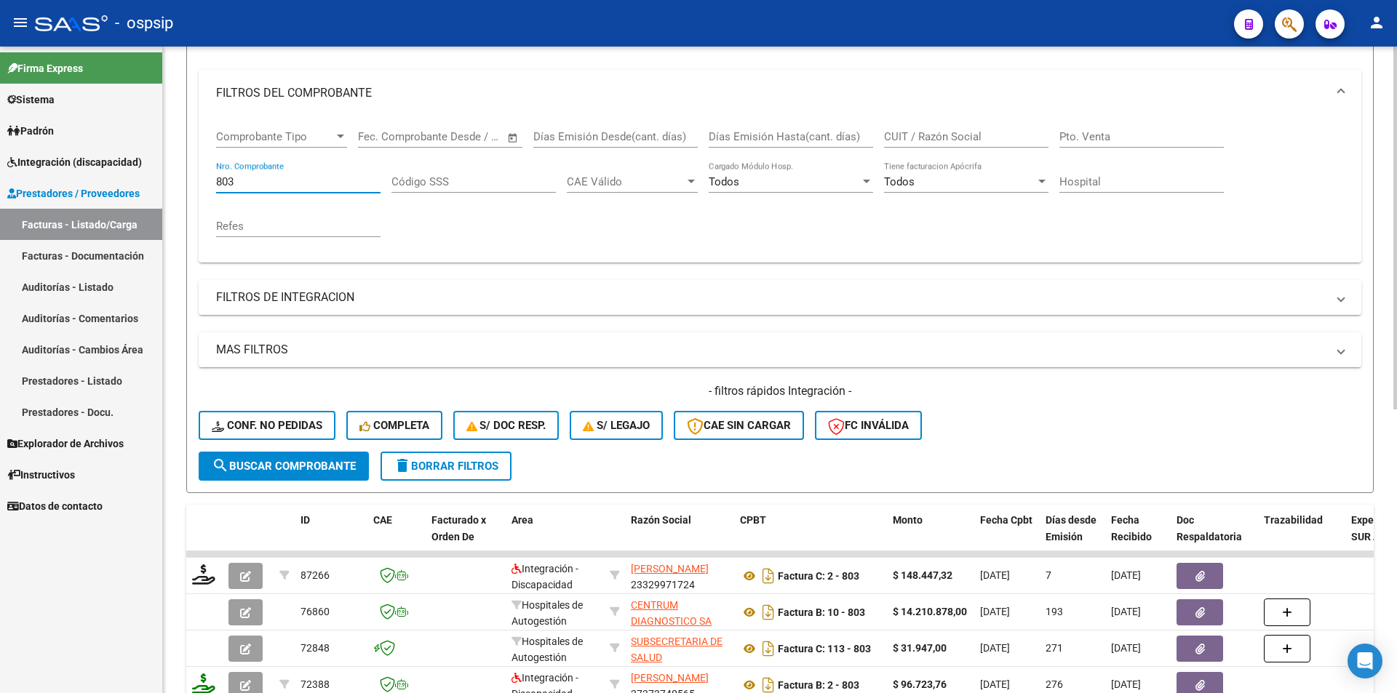
drag, startPoint x: 246, startPoint y: 183, endPoint x: 173, endPoint y: 178, distance: 72.9
click at [173, 178] on div "Video tutorial PRESTADORES -> Listado de CPBTs Emitidos por Prestadores / Prove…" at bounding box center [780, 439] width 1234 height 1141
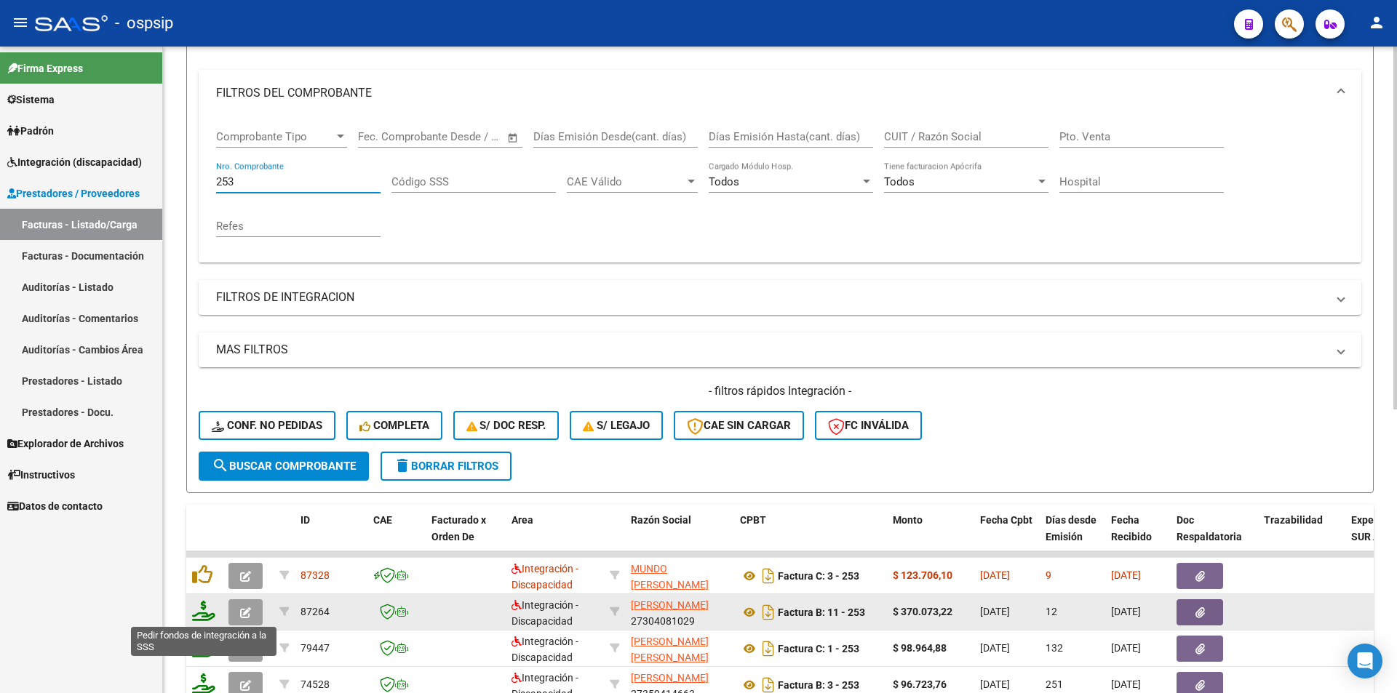
click at [202, 613] on icon at bounding box center [203, 611] width 23 height 20
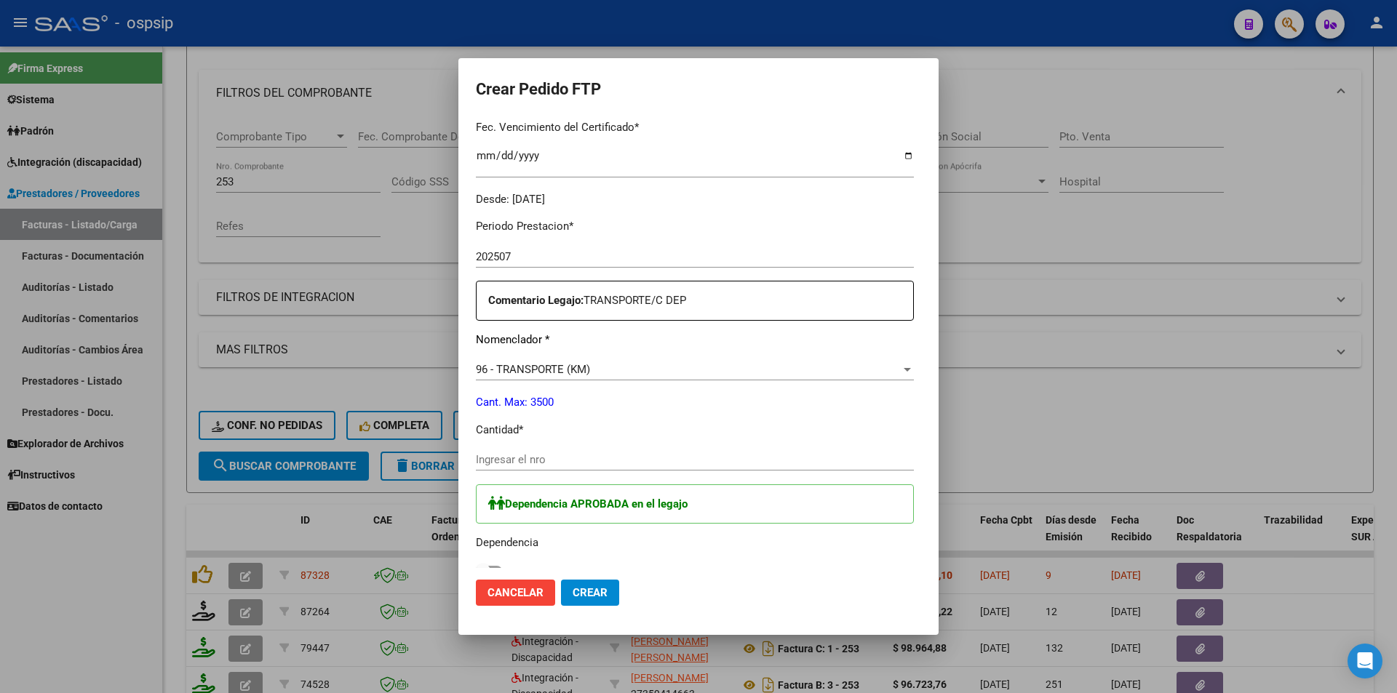
scroll to position [402, 0]
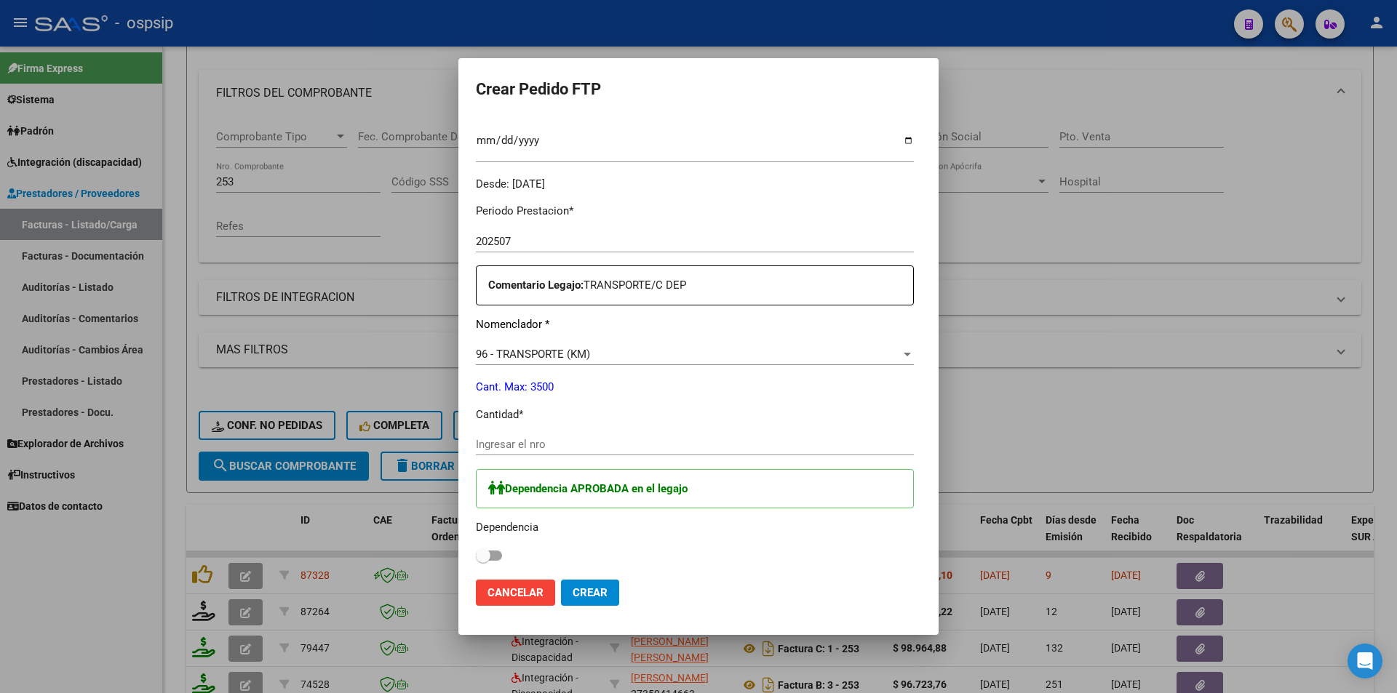
click at [522, 457] on div "Ingresar el nro" at bounding box center [695, 452] width 438 height 36
click at [476, 449] on input "Ingresar el nro" at bounding box center [695, 444] width 438 height 13
click at [476, 552] on span at bounding box center [489, 556] width 26 height 10
click at [482, 561] on input "checkbox" at bounding box center [482, 561] width 1 height 1
click at [573, 590] on span "Crear" at bounding box center [590, 593] width 35 height 13
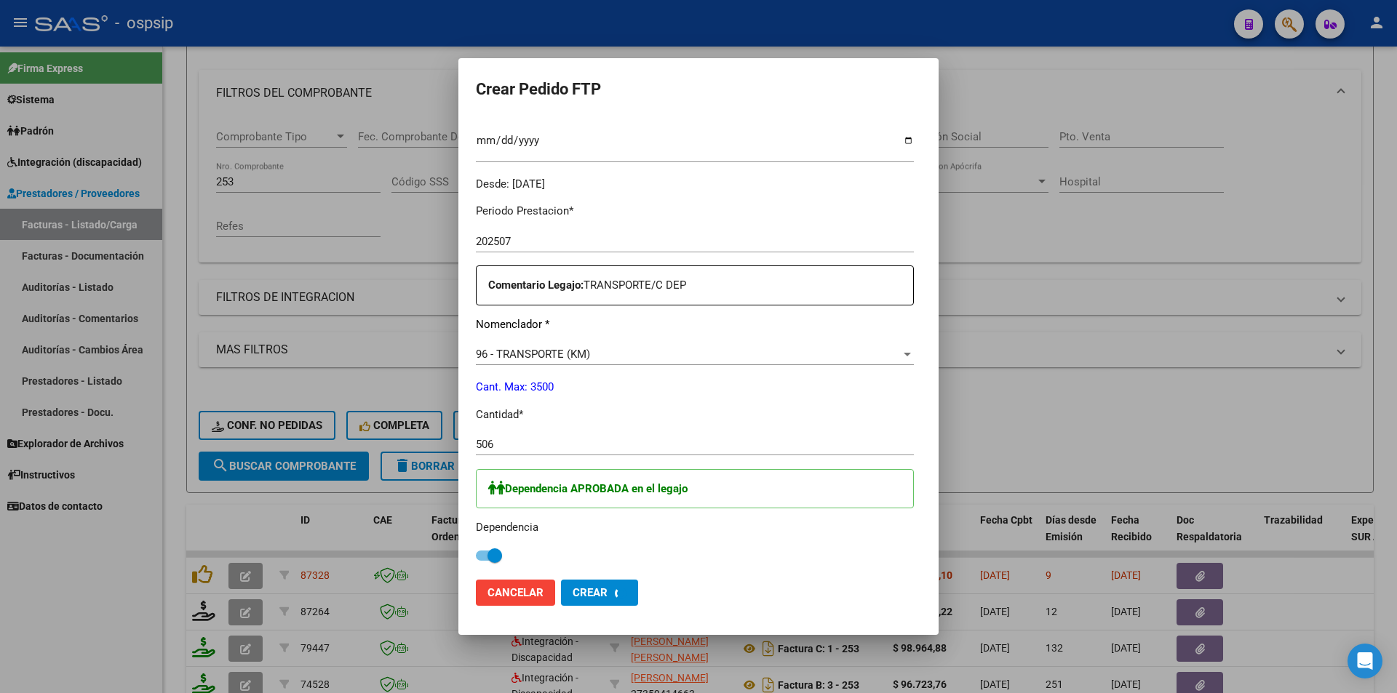
scroll to position [0, 0]
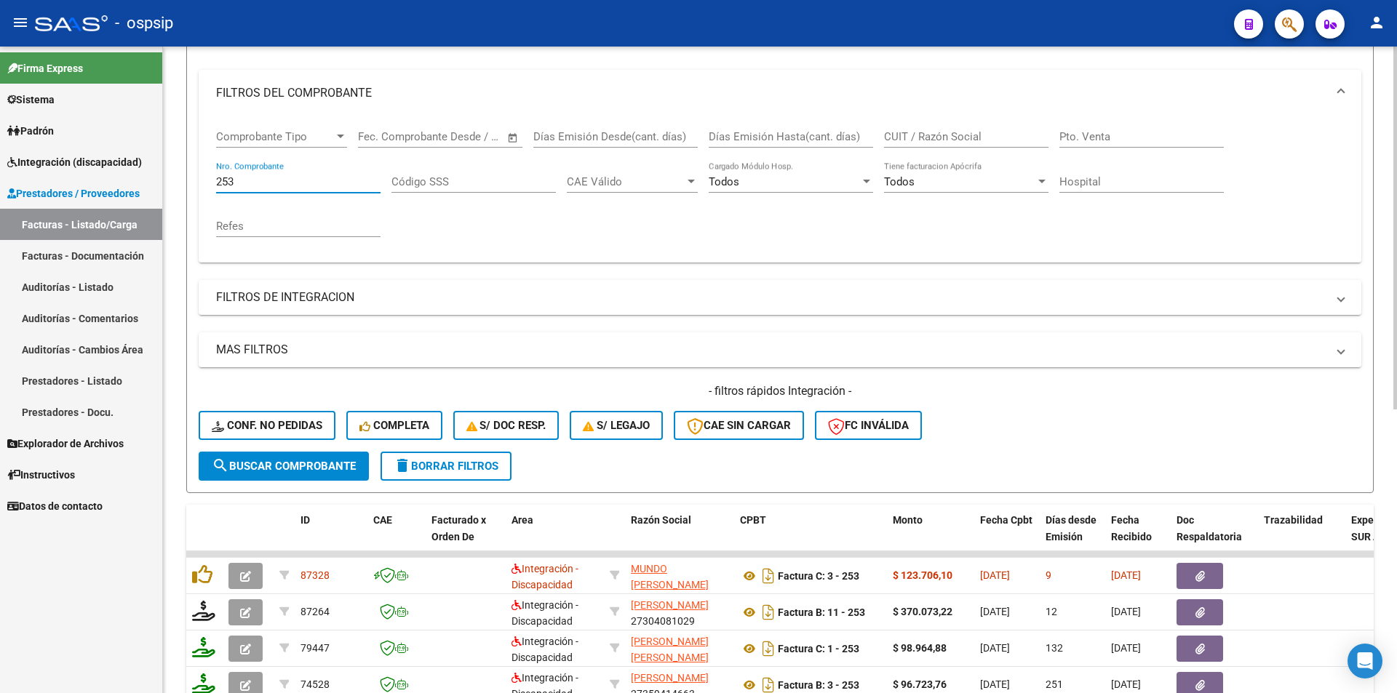
drag, startPoint x: 236, startPoint y: 179, endPoint x: 212, endPoint y: 182, distance: 24.2
click at [213, 174] on div "Comprobante Tipo Comprobante Tipo Start date – End date Fec. Comprobante Desde …" at bounding box center [780, 189] width 1163 height 146
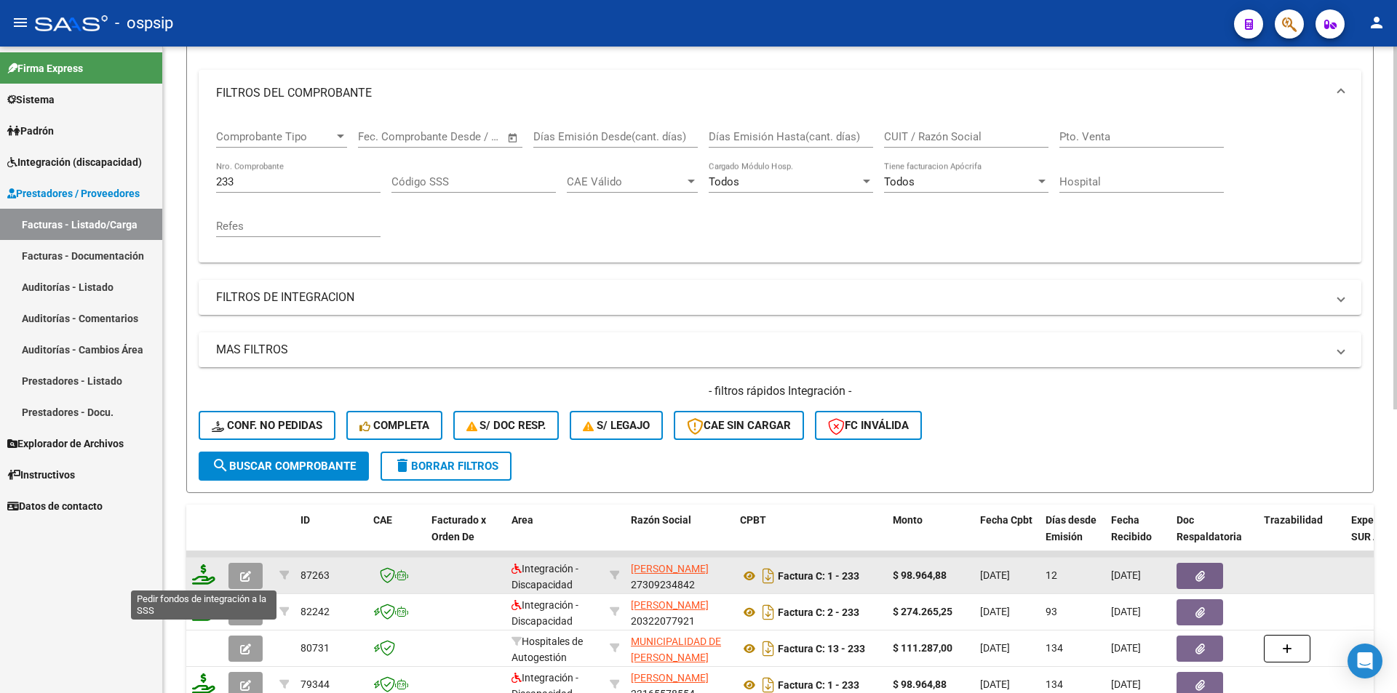
click at [198, 577] on icon at bounding box center [203, 575] width 23 height 20
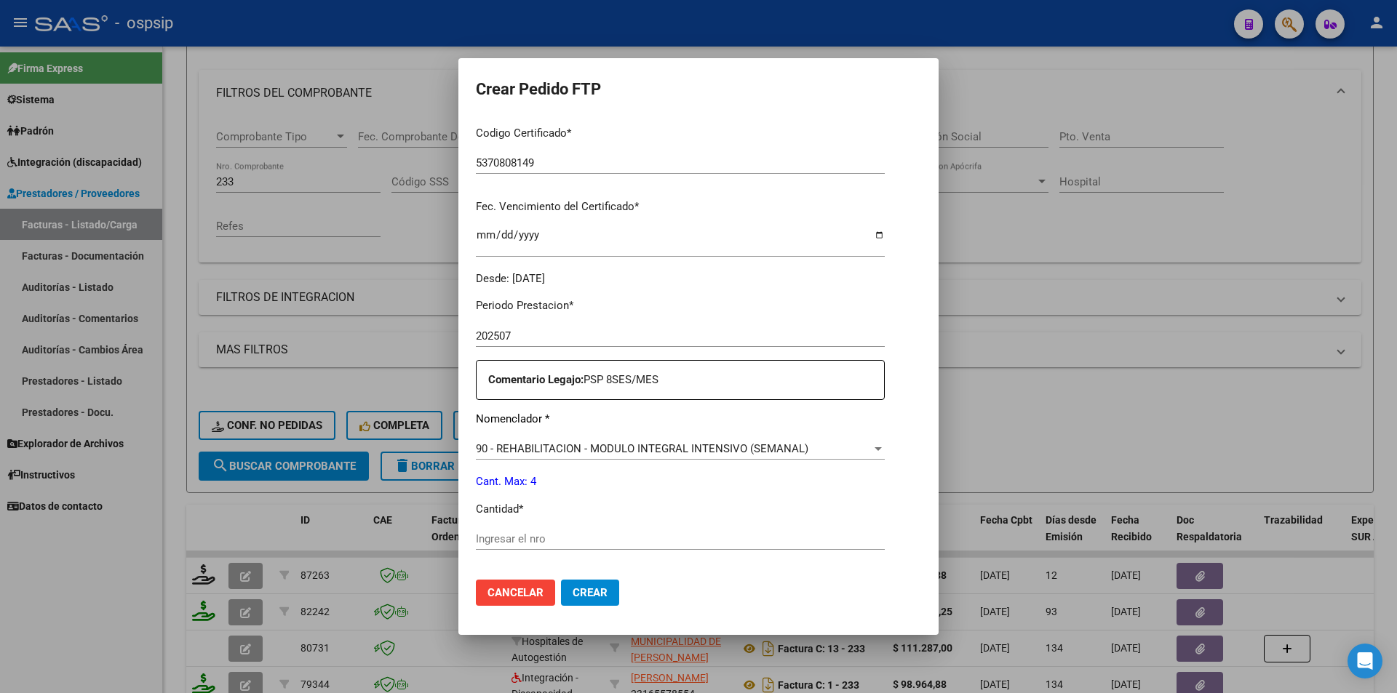
scroll to position [364, 0]
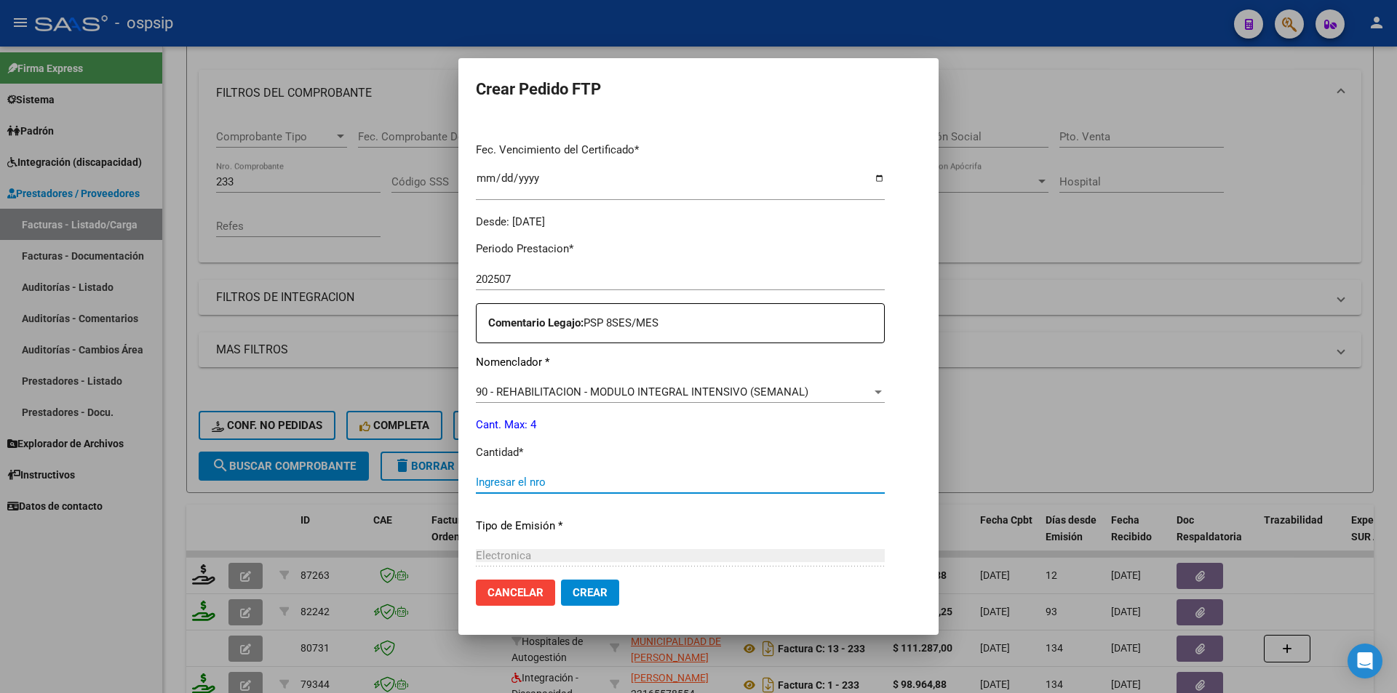
click at [579, 483] on input "Ingresar el nro" at bounding box center [680, 482] width 409 height 13
click at [573, 589] on span "Crear" at bounding box center [590, 593] width 35 height 13
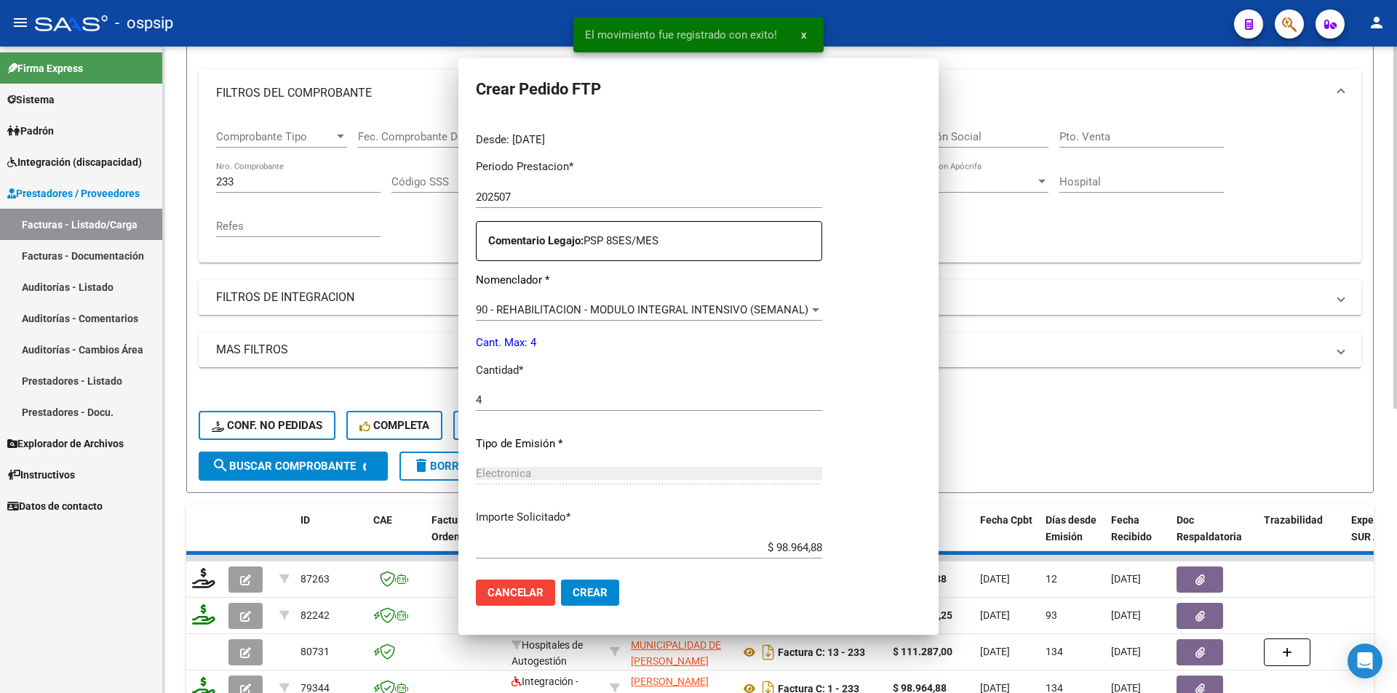
scroll to position [0, 0]
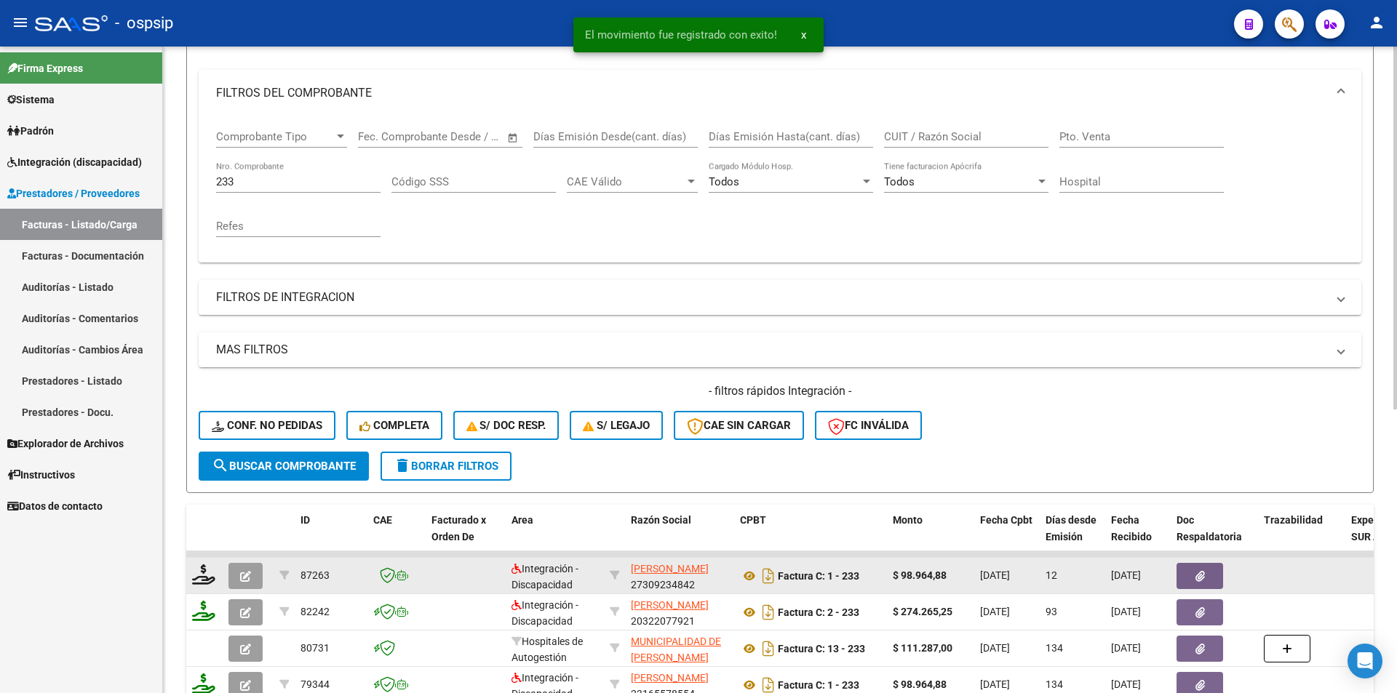
click at [234, 581] on button "button" at bounding box center [245, 576] width 34 height 26
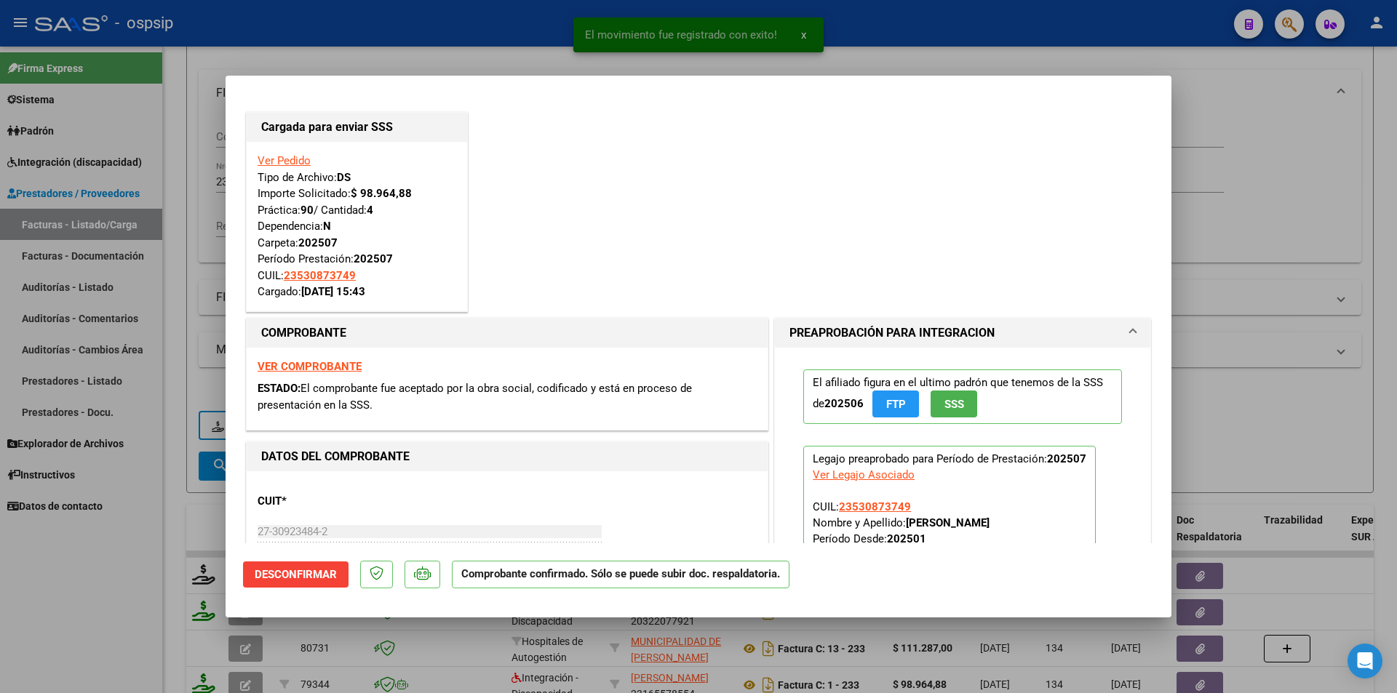
click at [148, 566] on div at bounding box center [698, 346] width 1397 height 693
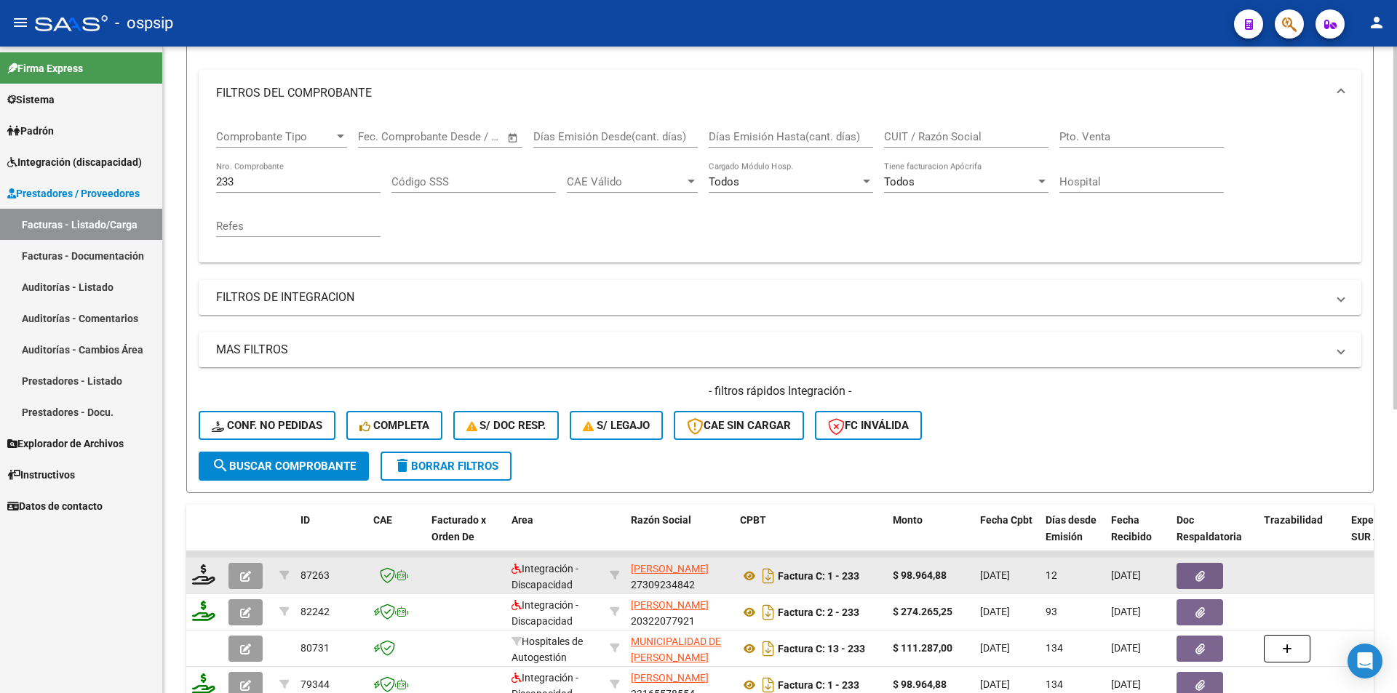
click at [249, 568] on button "button" at bounding box center [245, 576] width 34 height 26
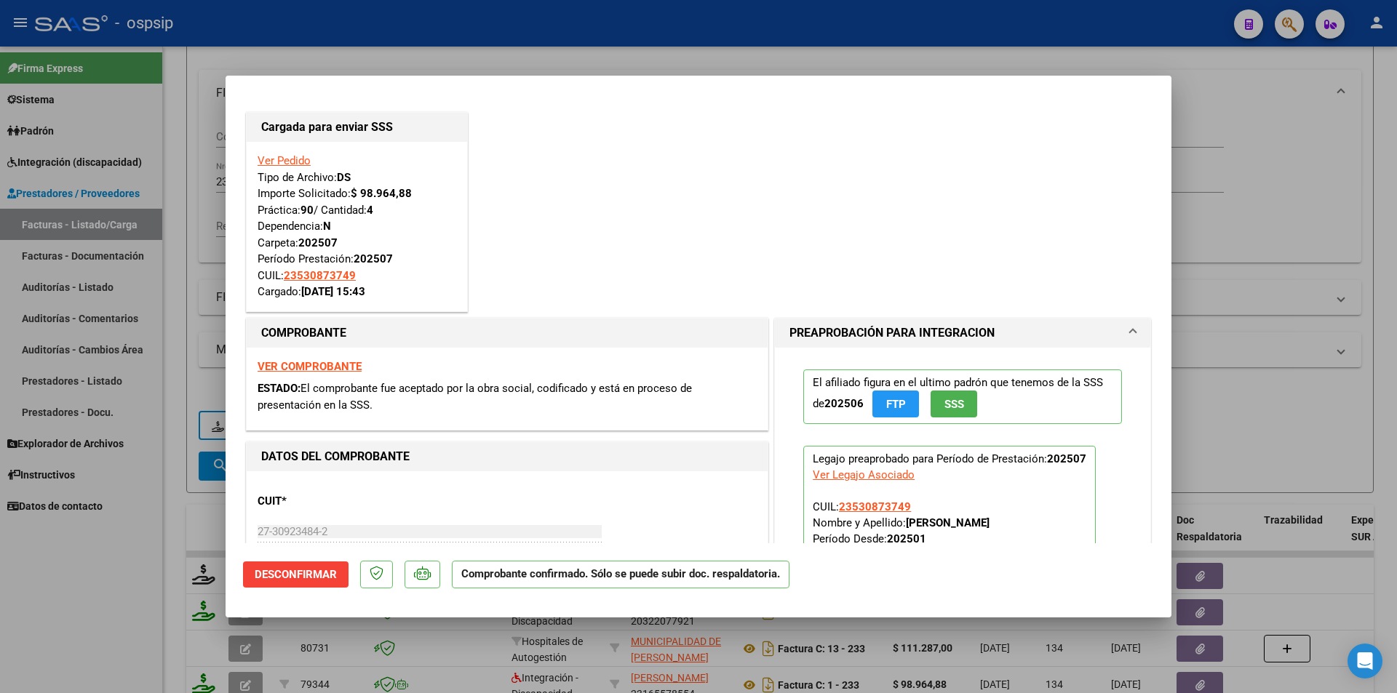
click at [149, 569] on div at bounding box center [698, 346] width 1397 height 693
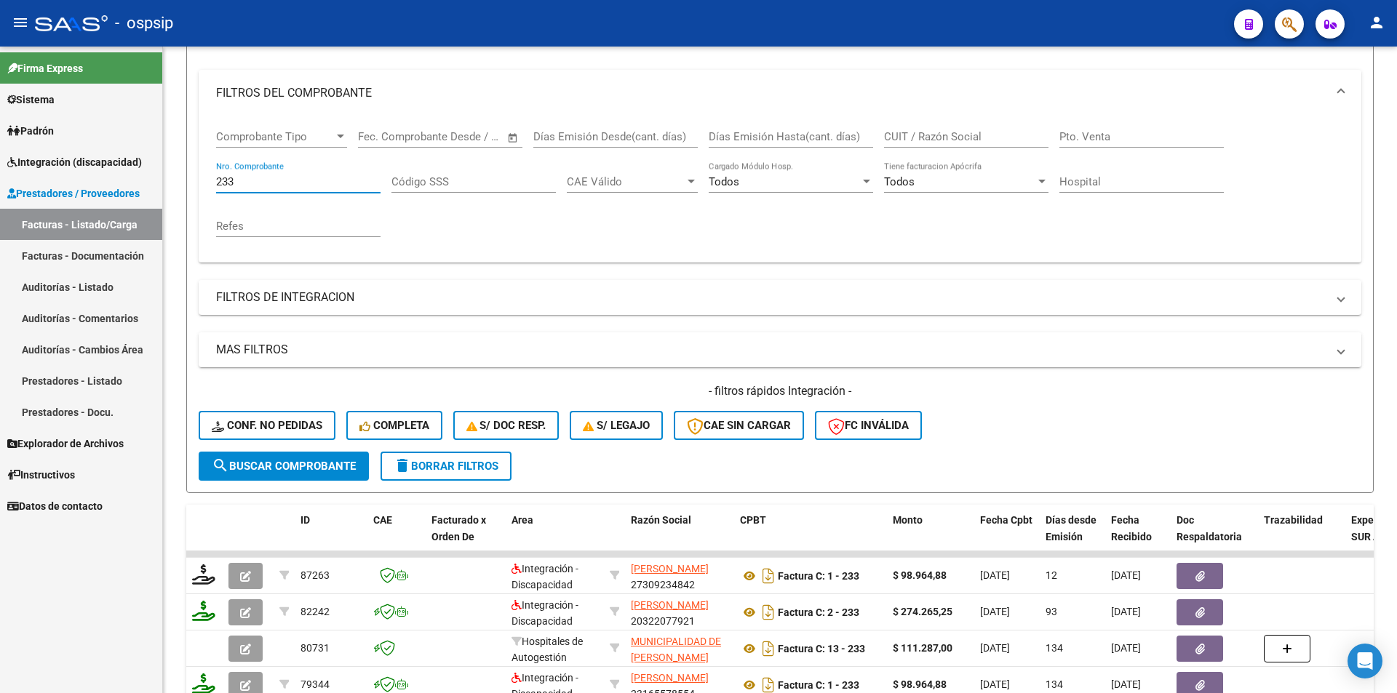
drag, startPoint x: 267, startPoint y: 178, endPoint x: 154, endPoint y: 191, distance: 114.4
click at [153, 191] on mat-sidenav-container "Firma Express Sistema Usuarios Todos los Usuarios Padrón Afiliados Empadronados…" at bounding box center [698, 370] width 1397 height 647
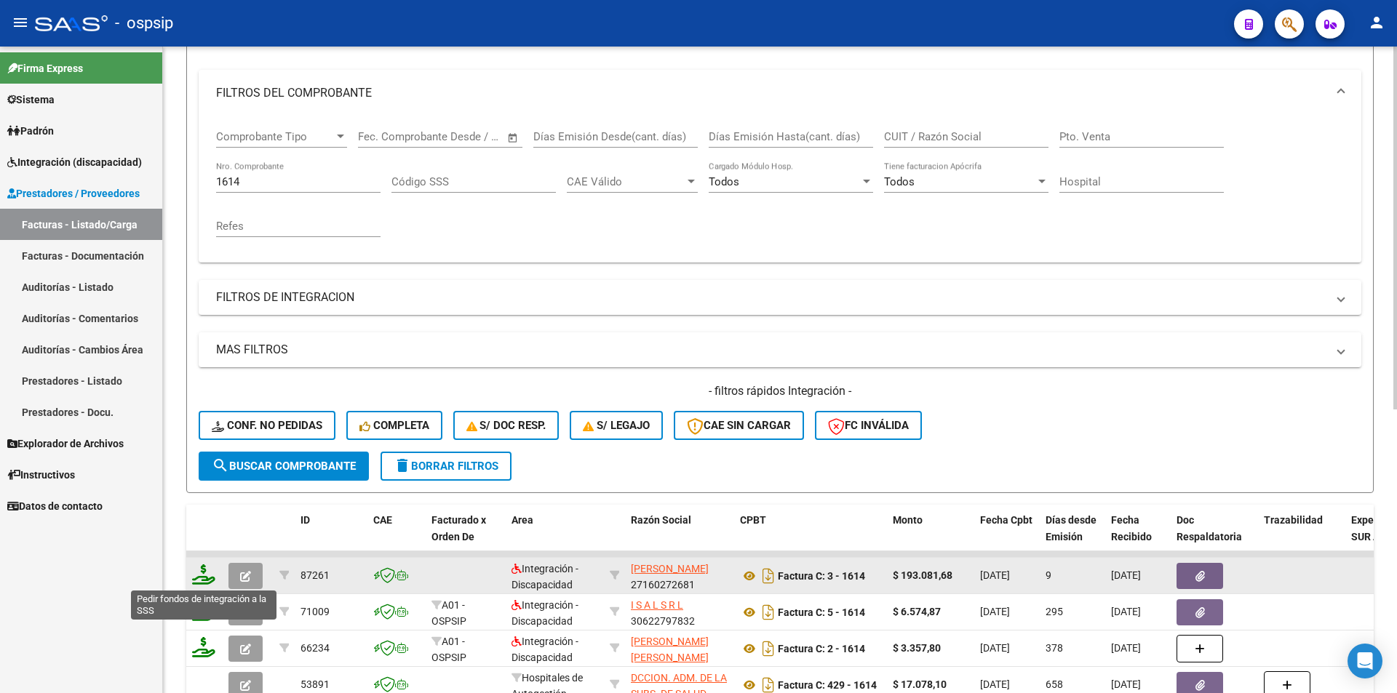
click at [202, 577] on icon at bounding box center [203, 575] width 23 height 20
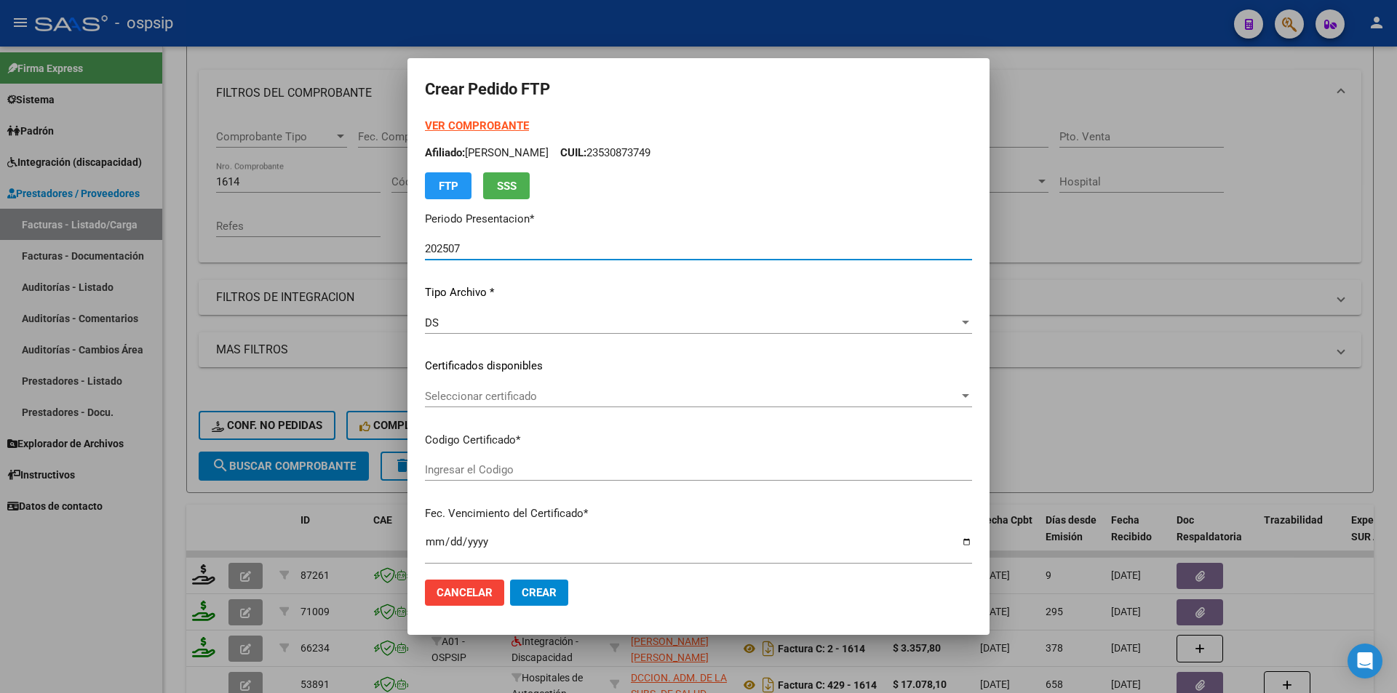
scroll to position [364, 0]
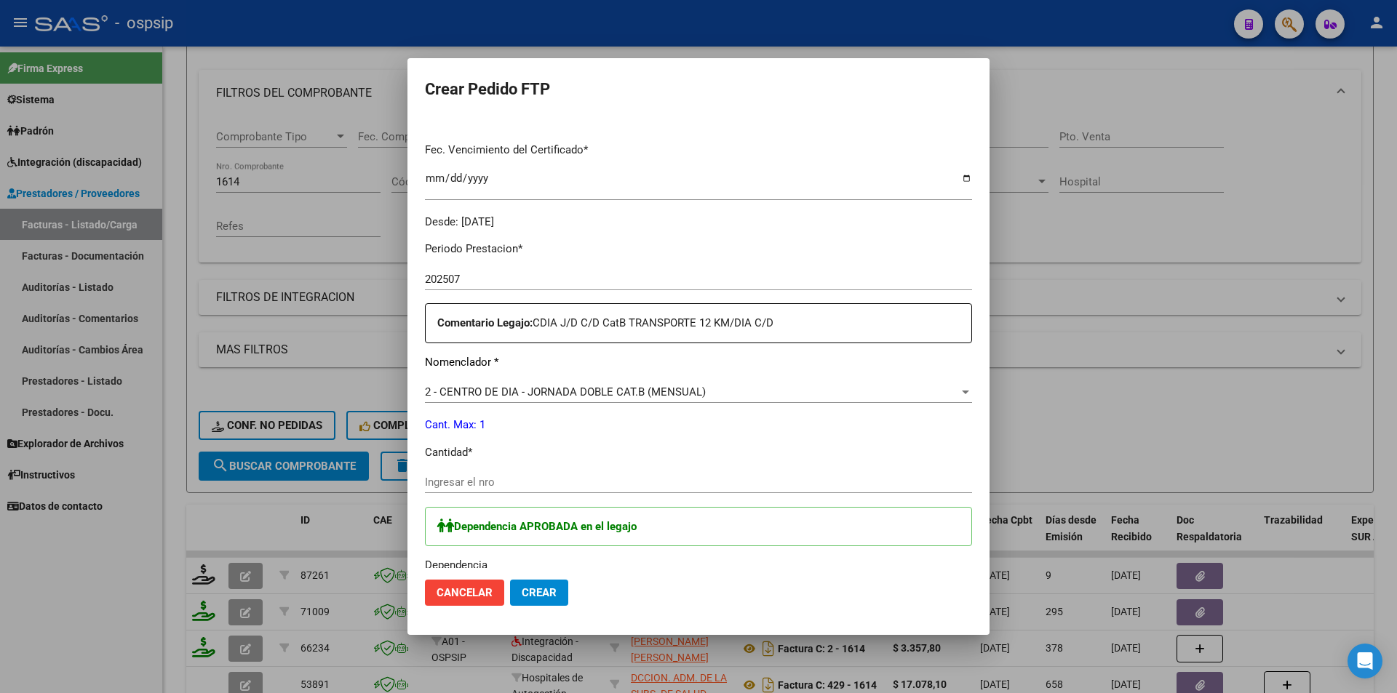
click at [475, 491] on div "Ingresar el nro" at bounding box center [698, 483] width 547 height 22
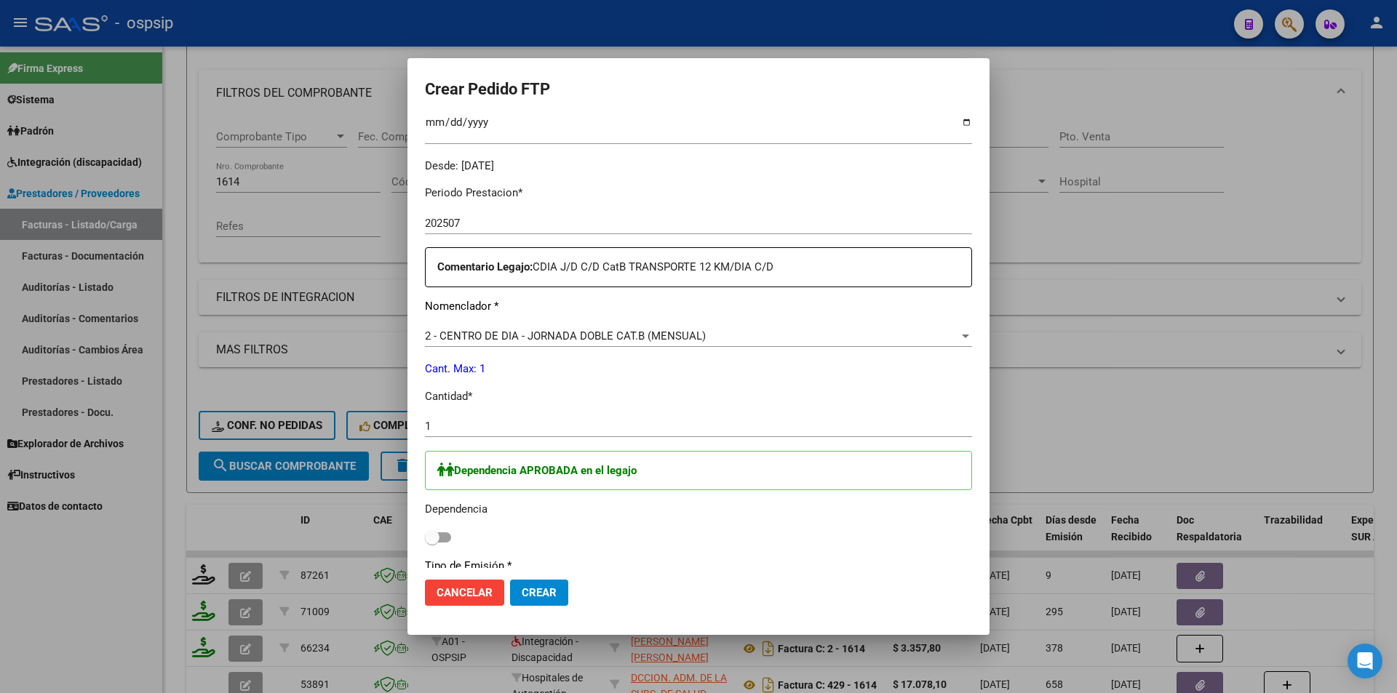
scroll to position [437, 0]
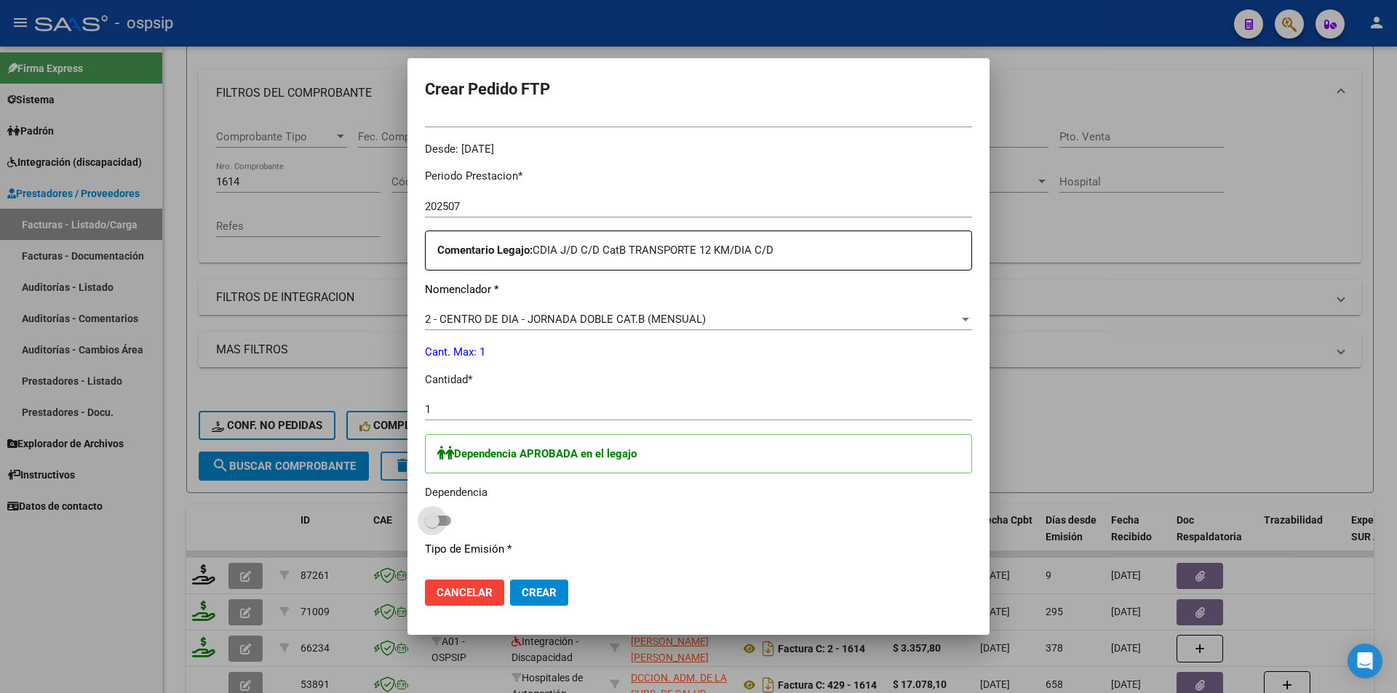
click at [442, 522] on span at bounding box center [438, 521] width 26 height 10
click at [432, 526] on input "checkbox" at bounding box center [432, 526] width 1 height 1
click at [546, 595] on span "Crear" at bounding box center [539, 593] width 35 height 13
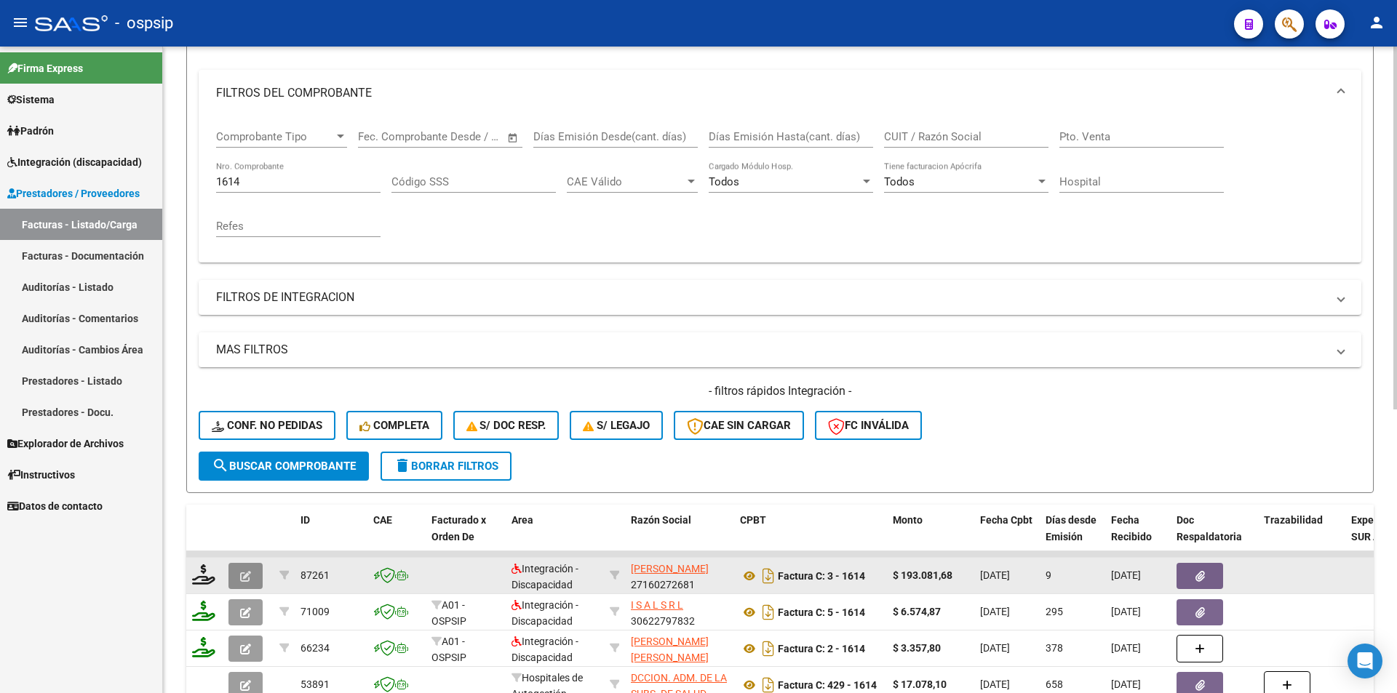
click at [247, 577] on icon "button" at bounding box center [245, 576] width 11 height 11
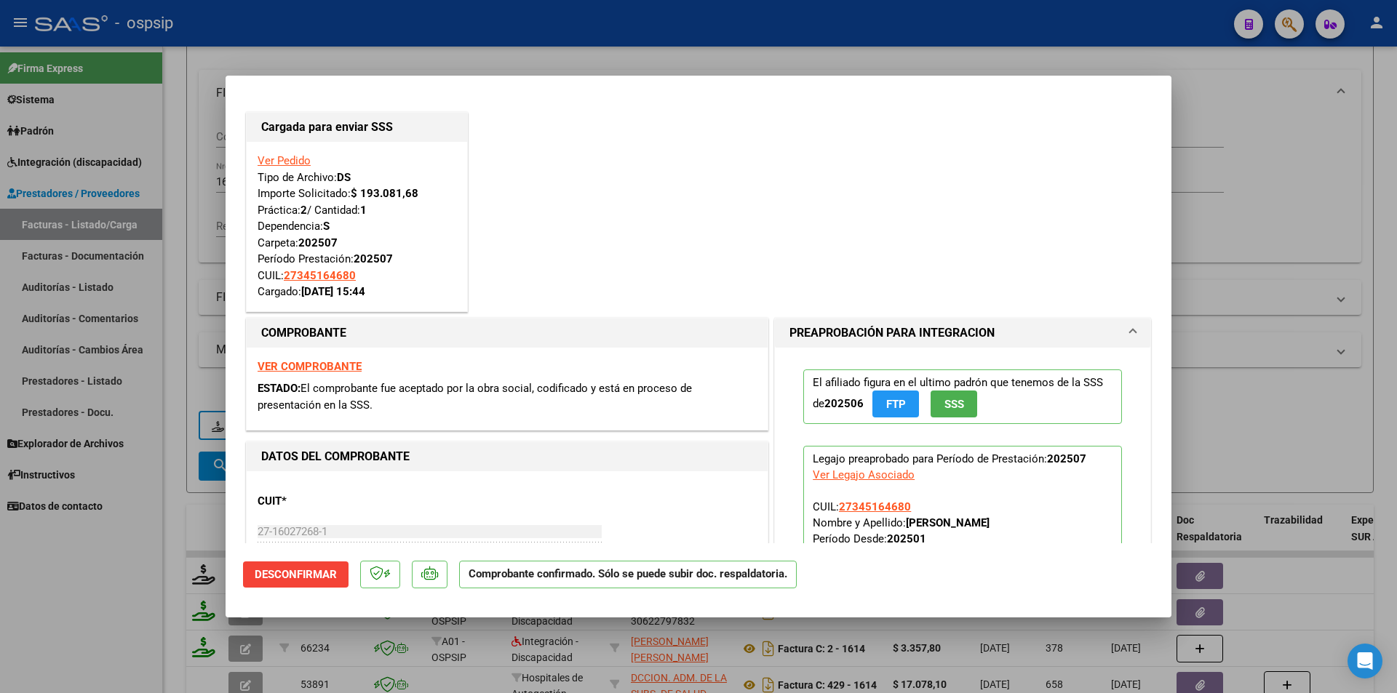
click at [279, 367] on strong "VER COMPROBANTE" at bounding box center [310, 366] width 104 height 13
click at [282, 158] on link "Ver Pedido" at bounding box center [284, 160] width 53 height 13
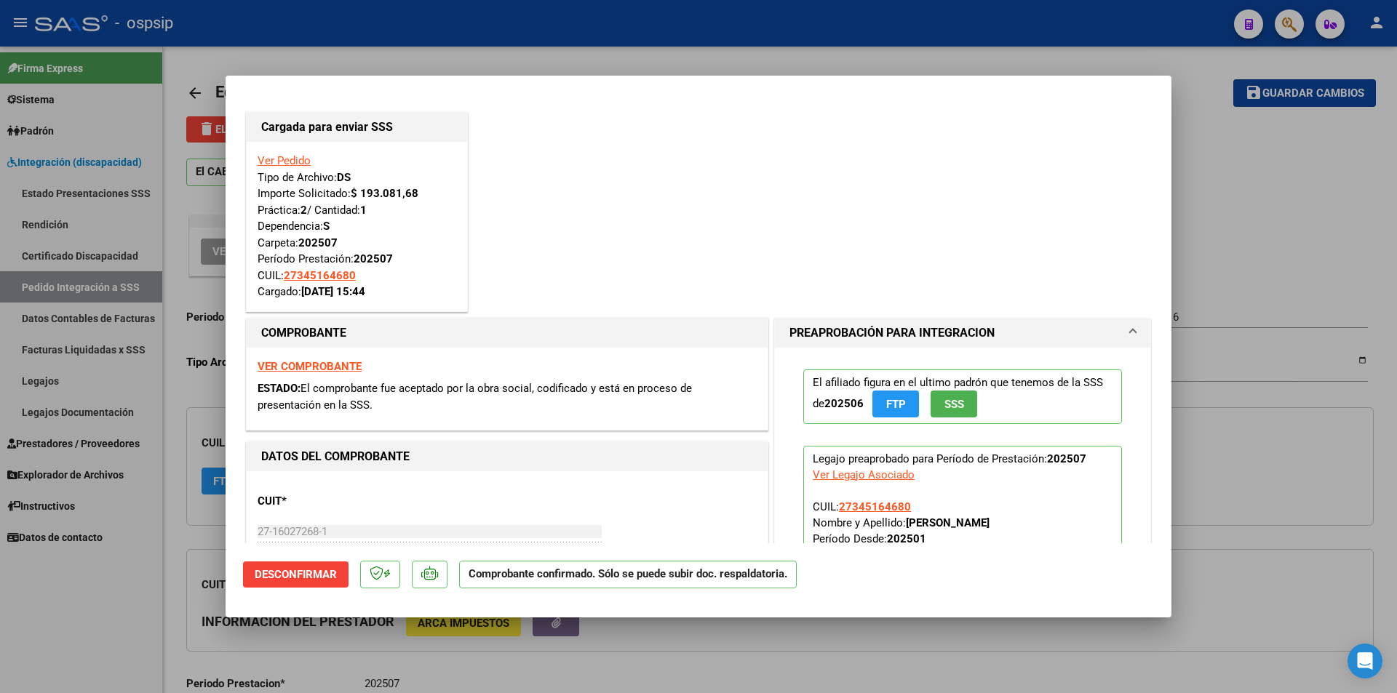
click at [132, 599] on div at bounding box center [698, 346] width 1397 height 693
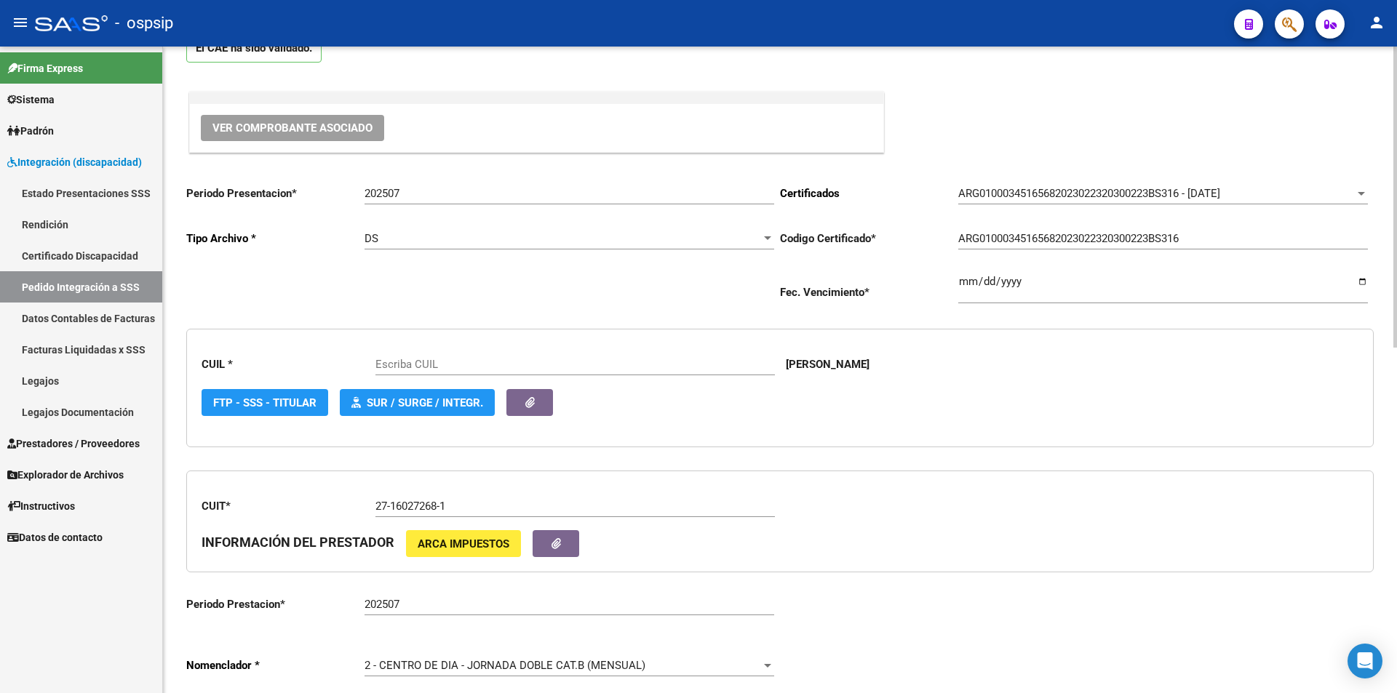
scroll to position [437, 0]
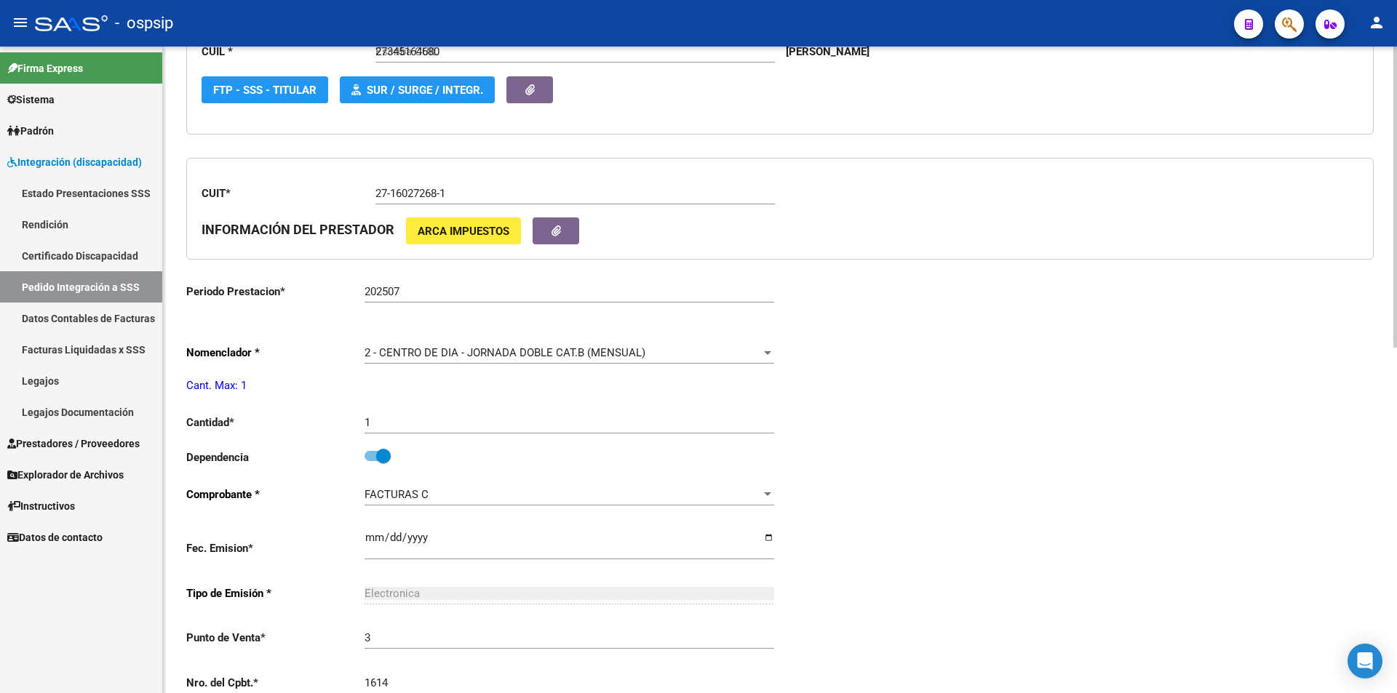
click at [416, 351] on span "2 - CENTRO DE DIA - JORNADA DOBLE CAT.B (MENSUAL)" at bounding box center [505, 352] width 281 height 13
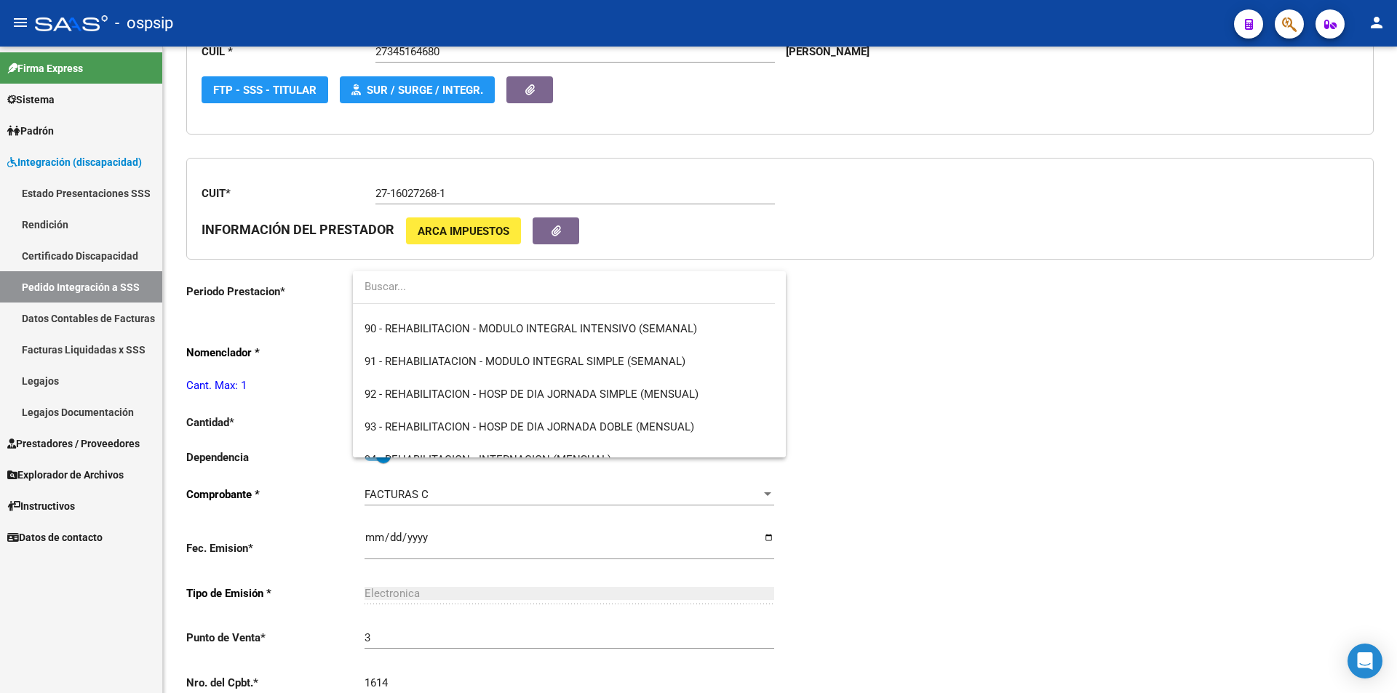
scroll to position [2982, 0]
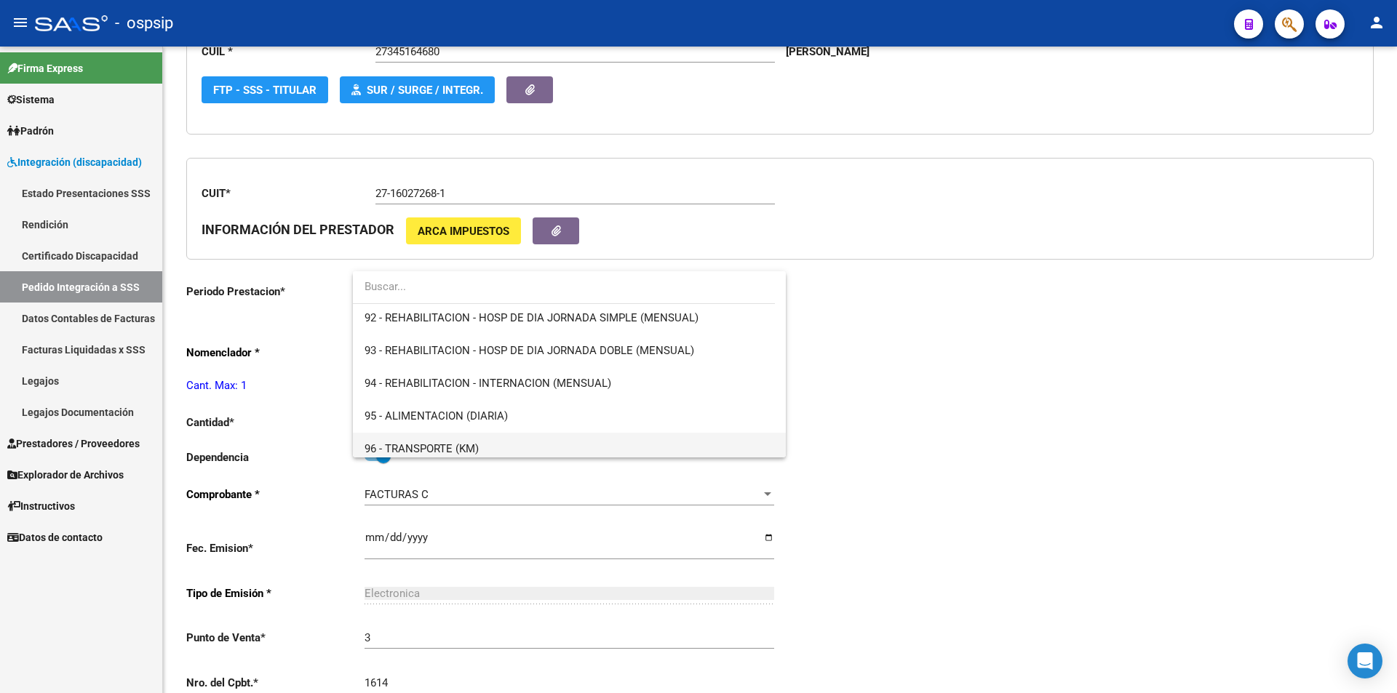
click at [498, 449] on span "96 - TRANSPORTE (KM)" at bounding box center [570, 449] width 410 height 33
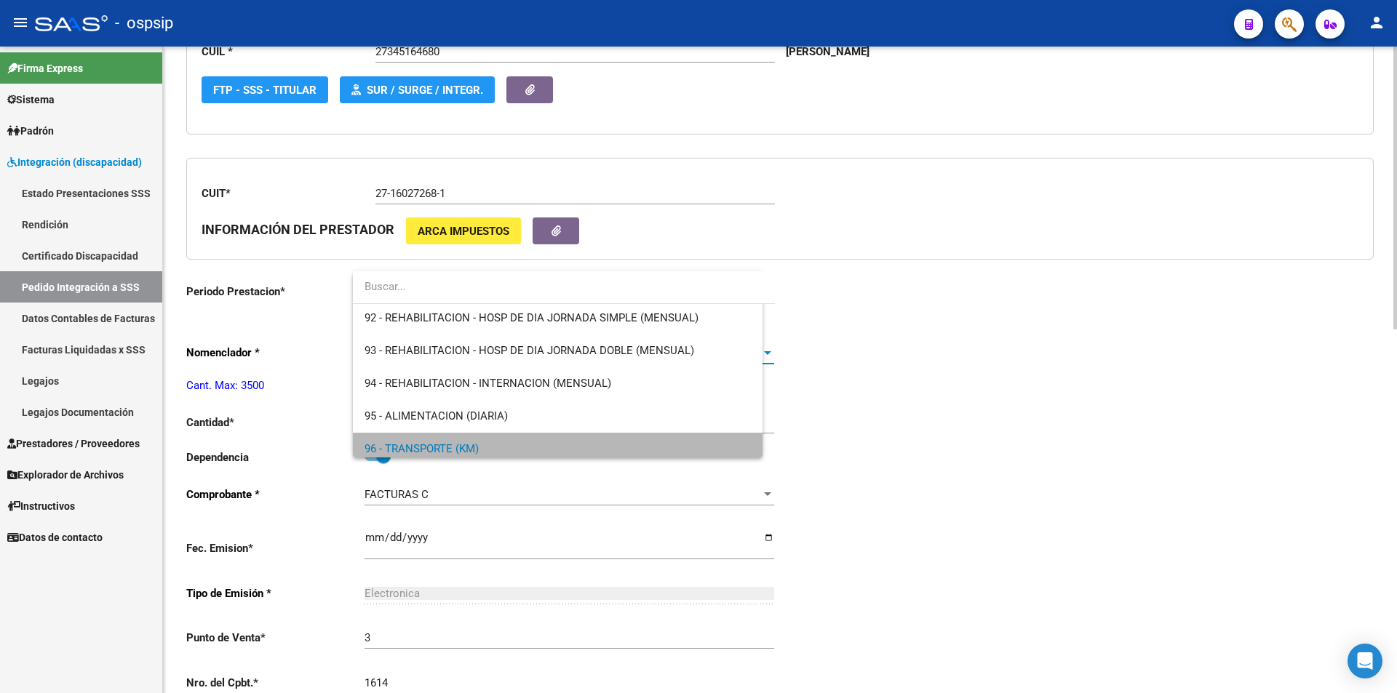
scroll to position [2990, 0]
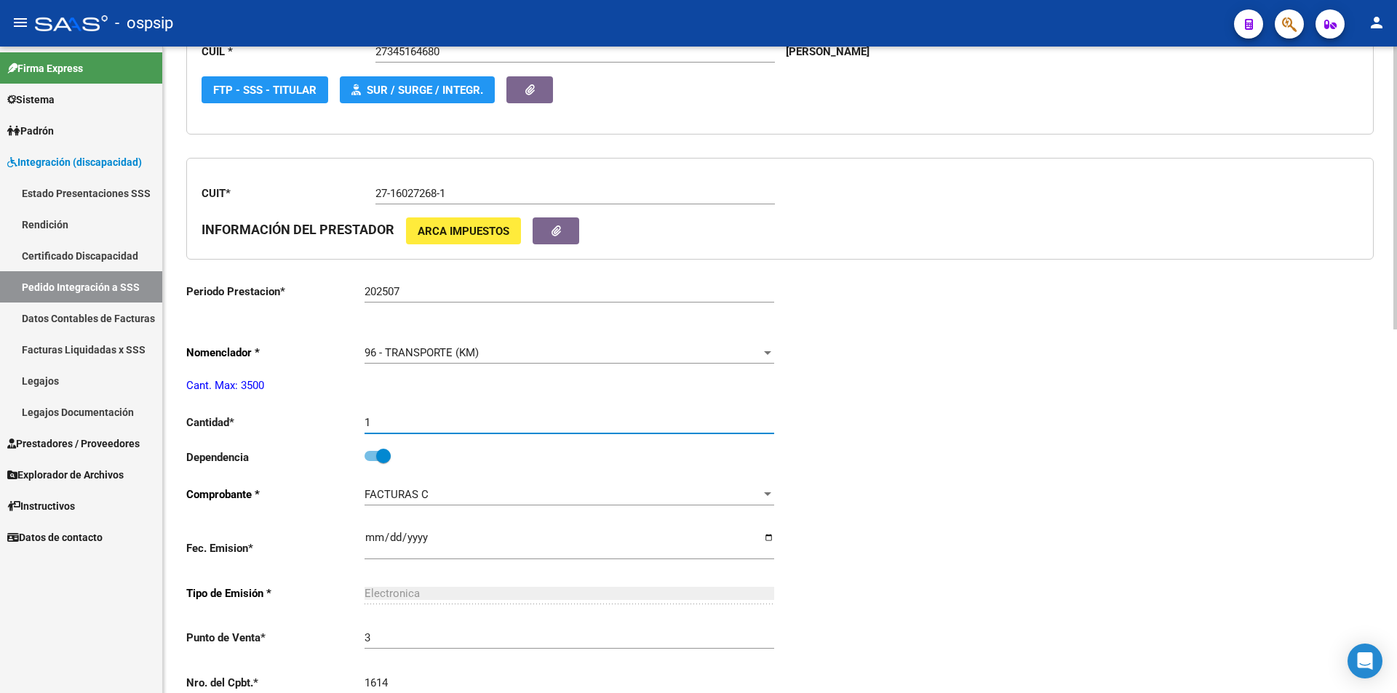
drag, startPoint x: 383, startPoint y: 416, endPoint x: 355, endPoint y: 418, distance: 27.8
click at [355, 418] on app-form-text-field "Cantidad * 1 Ingresar el nro" at bounding box center [480, 422] width 588 height 13
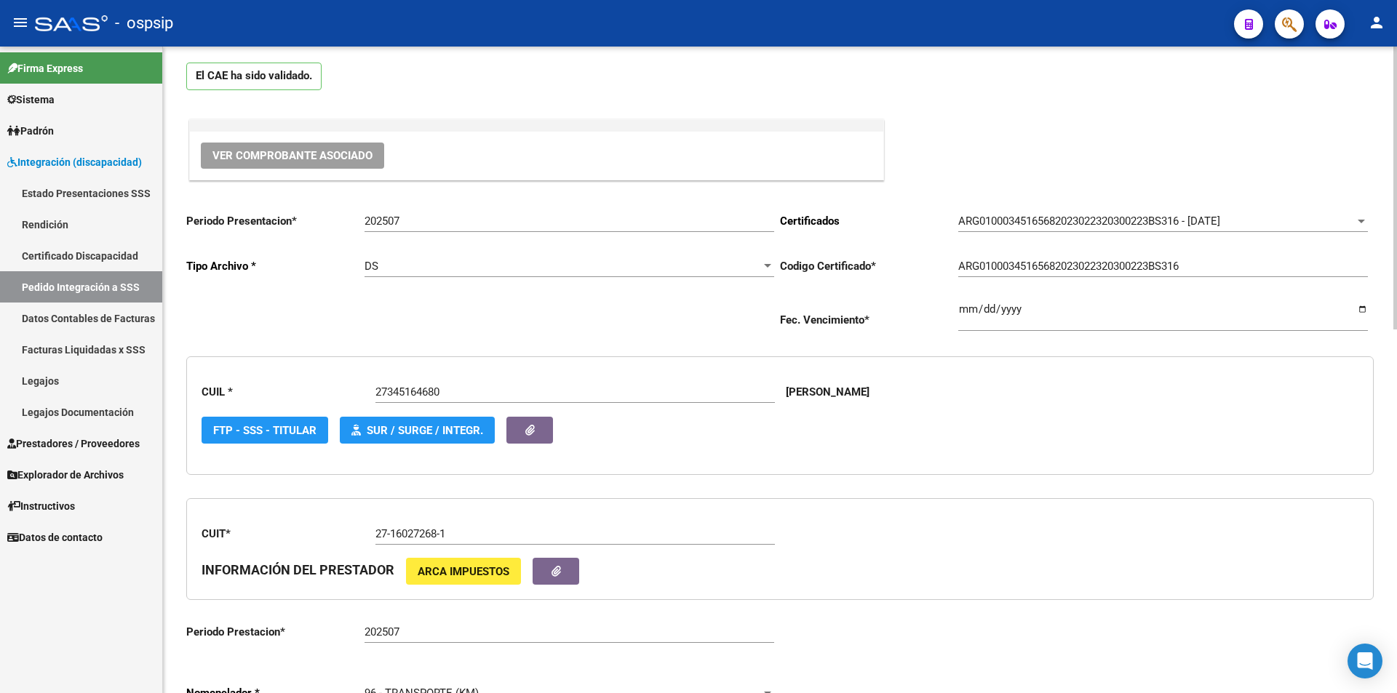
scroll to position [0, 0]
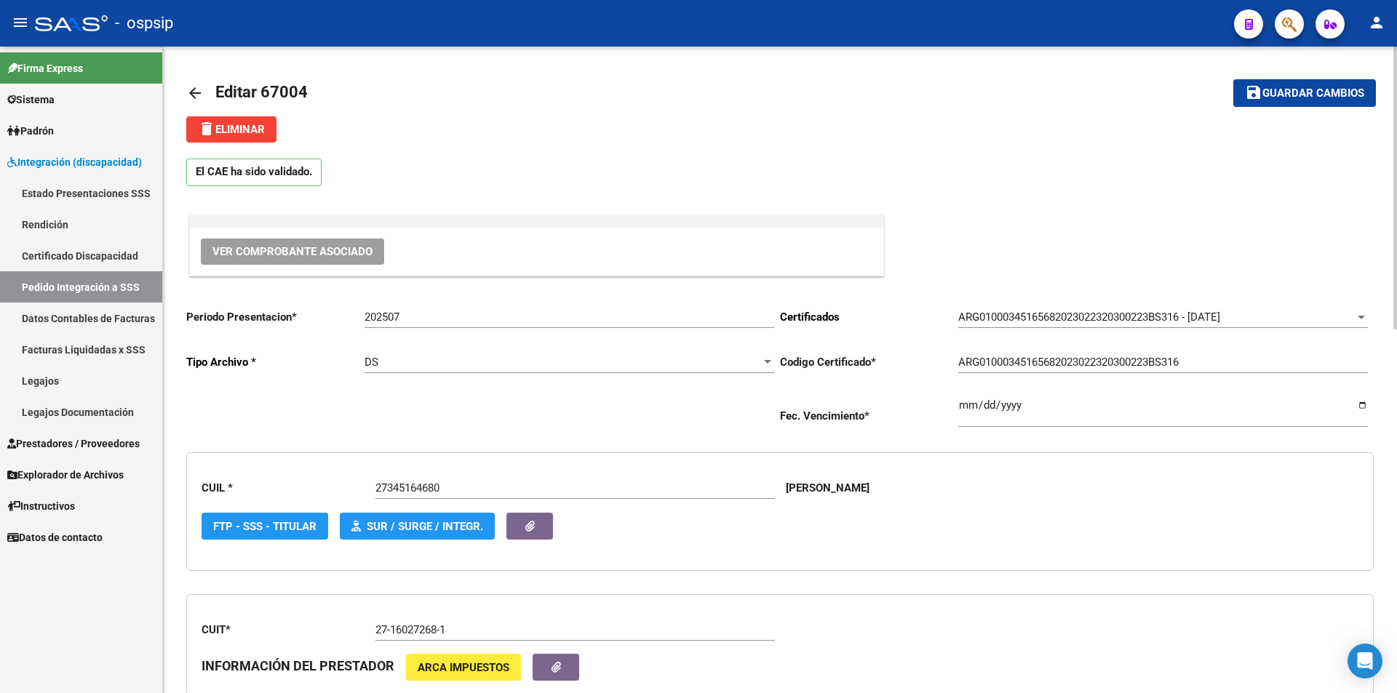
click at [1319, 86] on span "save Guardar cambios" at bounding box center [1304, 92] width 119 height 13
click at [1300, 90] on span "Guardar cambios" at bounding box center [1314, 93] width 102 height 13
click at [135, 434] on link "Prestadores / Proveedores" at bounding box center [81, 443] width 162 height 31
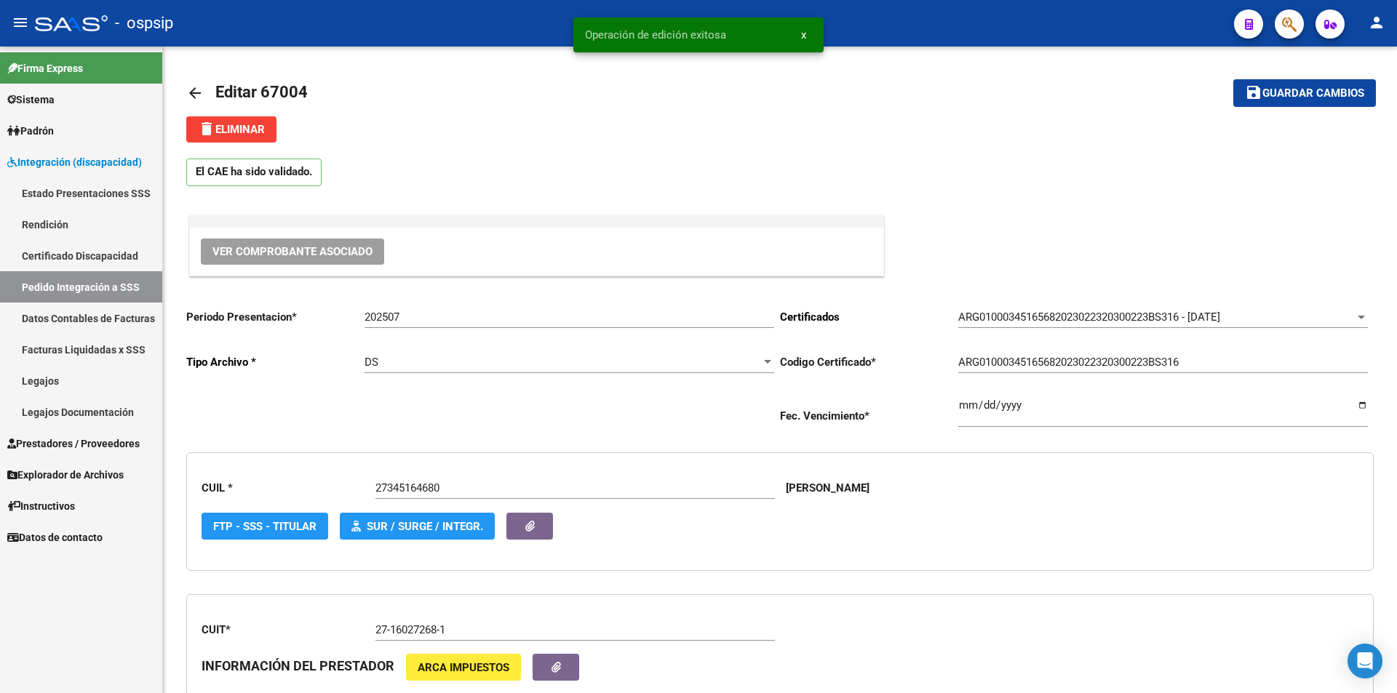
click at [132, 438] on span "Prestadores / Proveedores" at bounding box center [73, 444] width 132 height 16
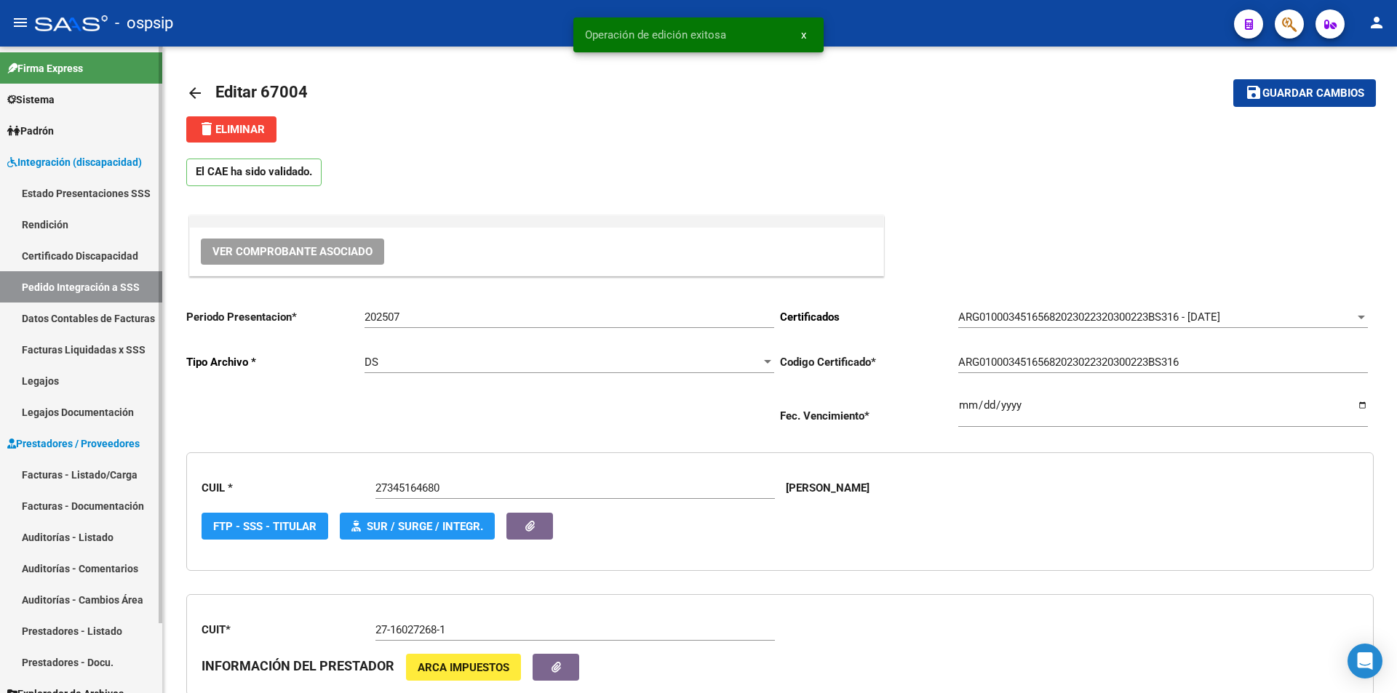
click at [121, 468] on link "Facturas - Listado/Carga" at bounding box center [81, 474] width 162 height 31
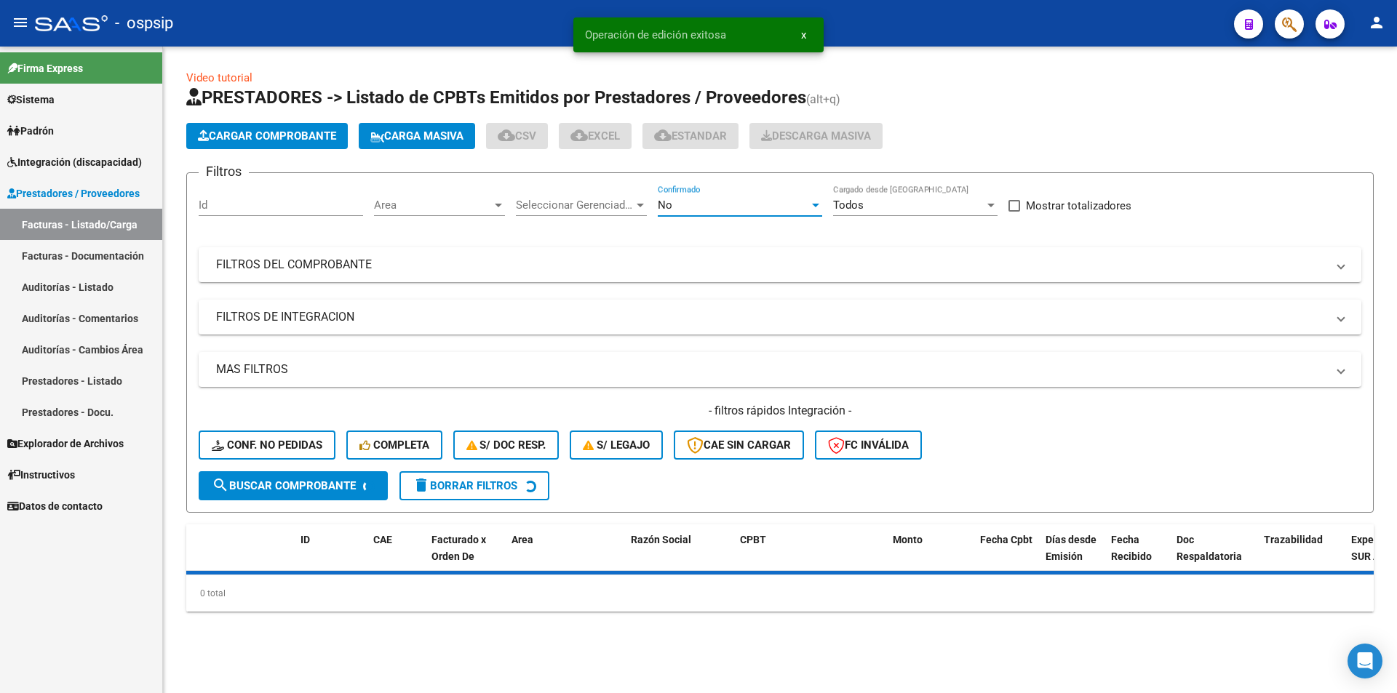
click at [728, 205] on div "No" at bounding box center [733, 205] width 151 height 13
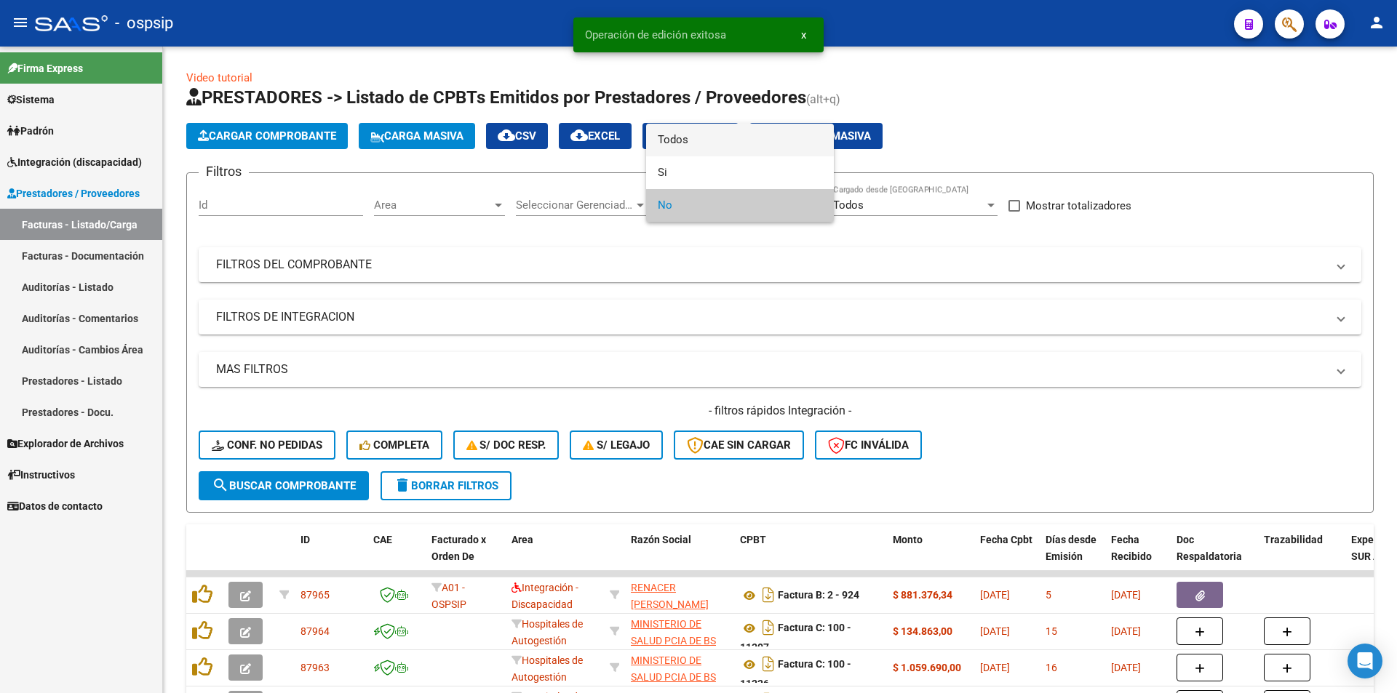
click at [677, 140] on span "Todos" at bounding box center [740, 140] width 164 height 33
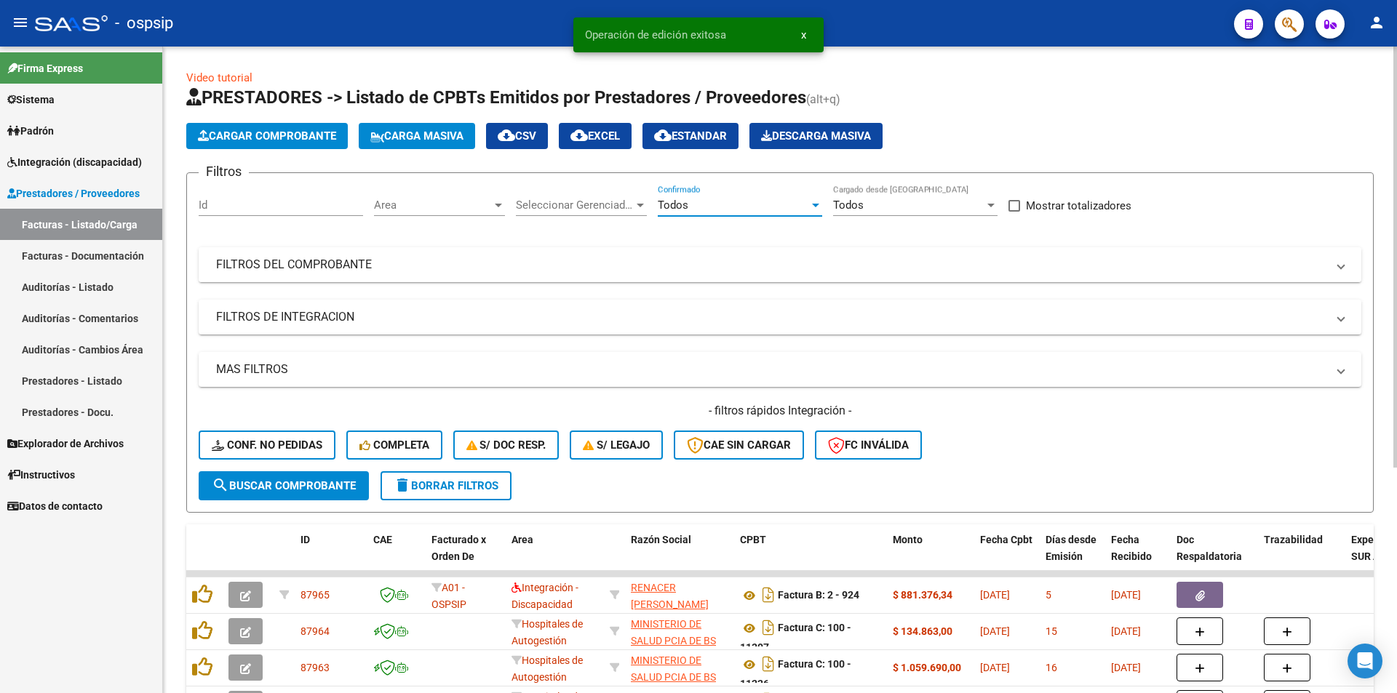
click at [413, 258] on mat-panel-title "FILTROS DEL COMPROBANTE" at bounding box center [771, 265] width 1110 height 16
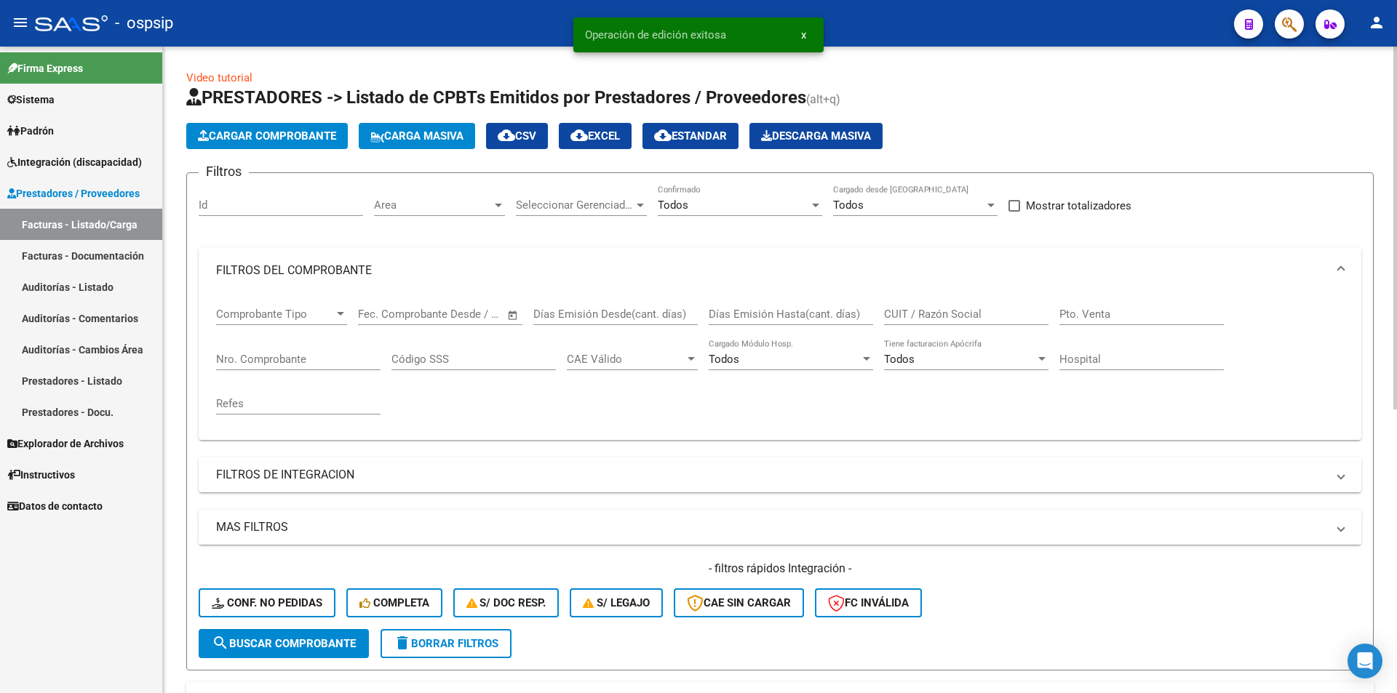
drag, startPoint x: 309, startPoint y: 351, endPoint x: 303, endPoint y: 357, distance: 7.7
click at [309, 352] on div "Nro. Comprobante" at bounding box center [298, 354] width 164 height 31
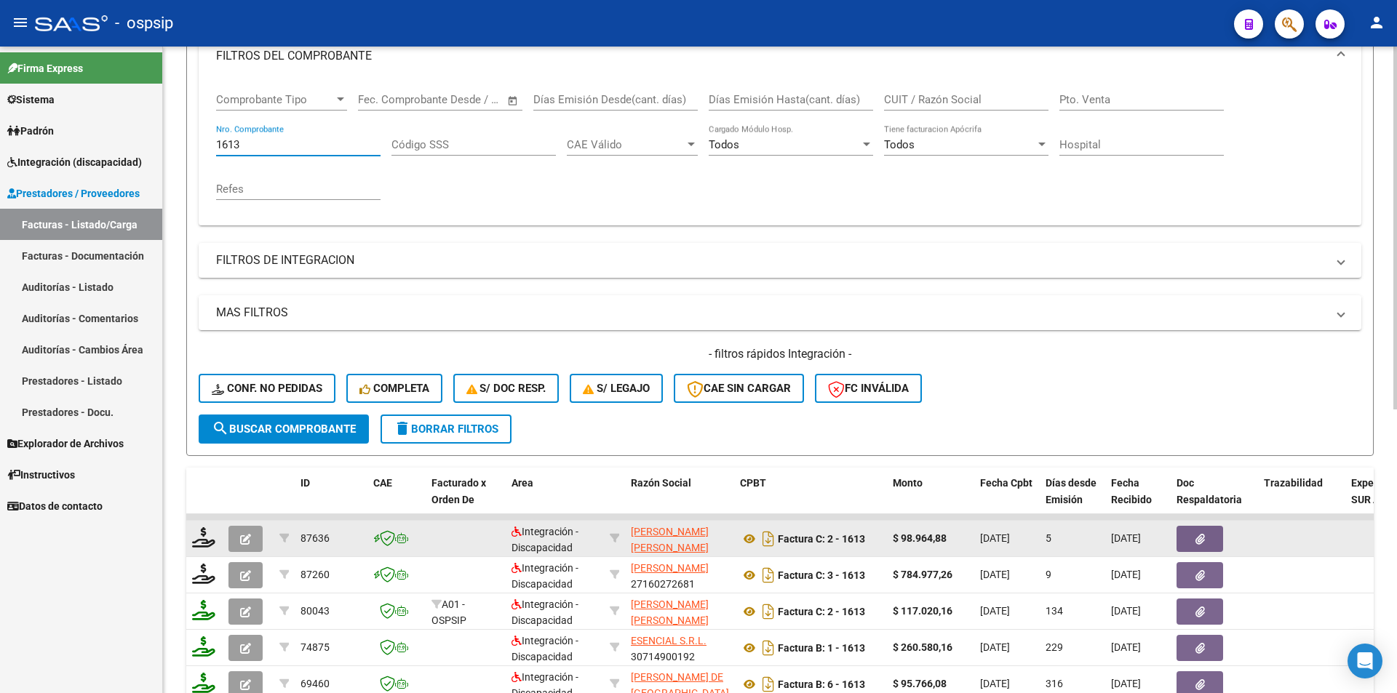
scroll to position [218, 0]
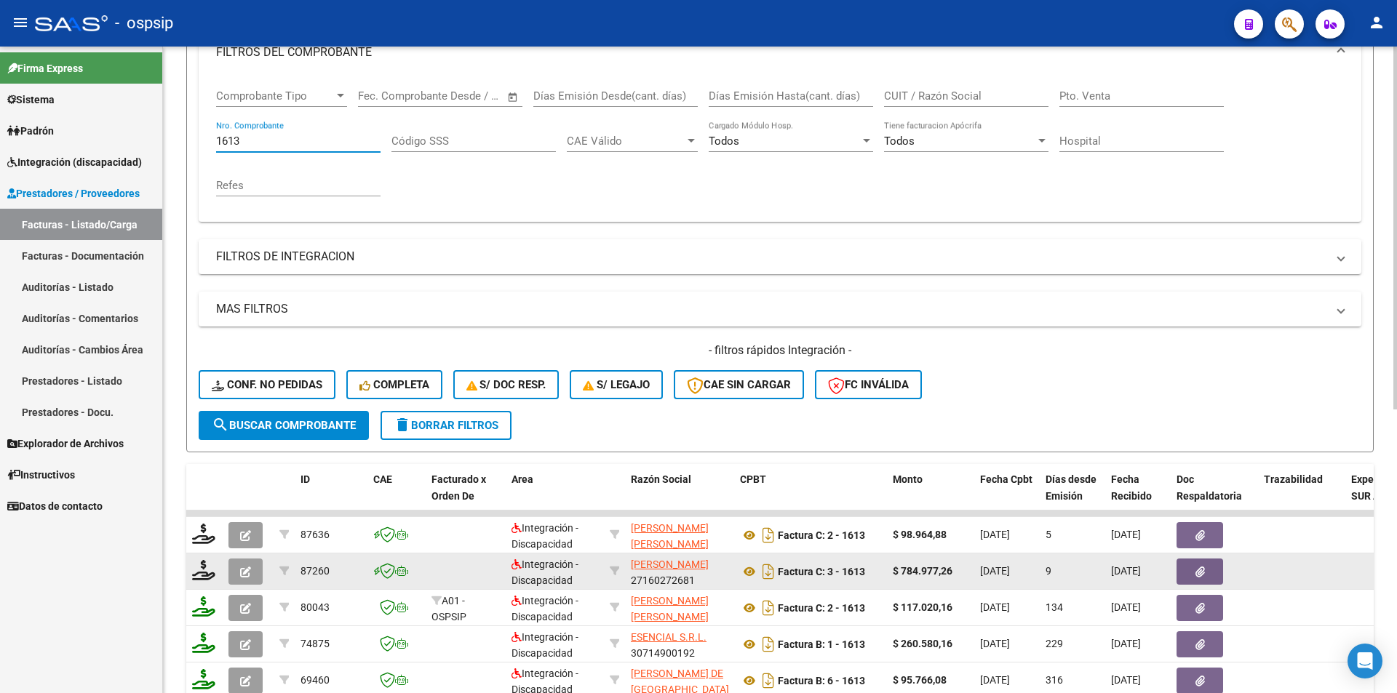
click at [236, 566] on button "button" at bounding box center [245, 572] width 34 height 26
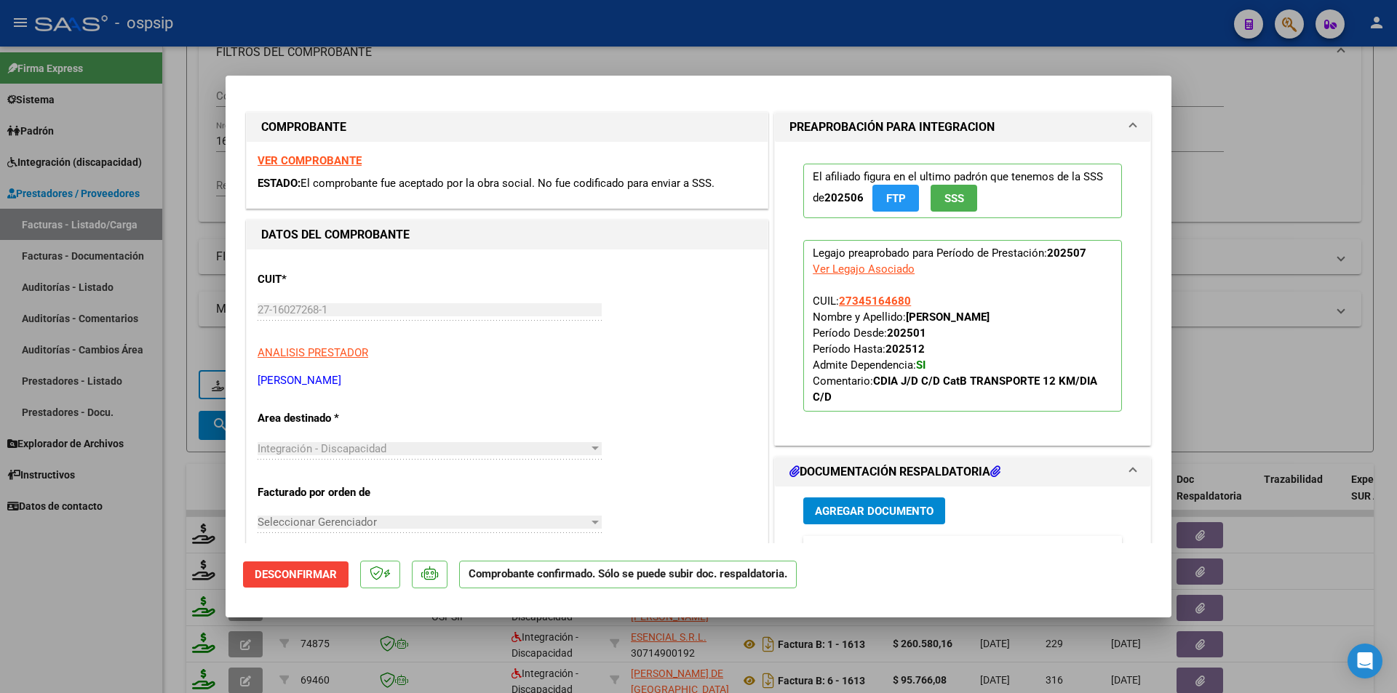
click at [102, 617] on div at bounding box center [698, 346] width 1397 height 693
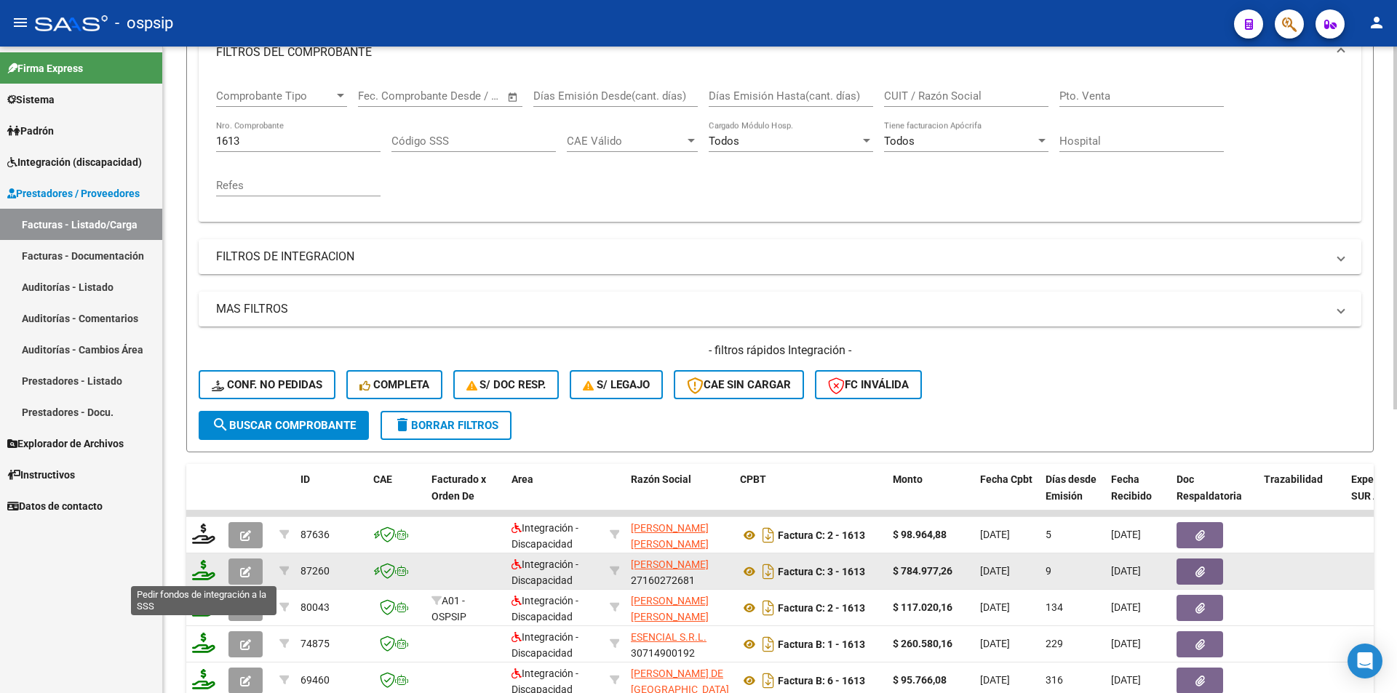
click at [199, 573] on icon at bounding box center [203, 570] width 23 height 20
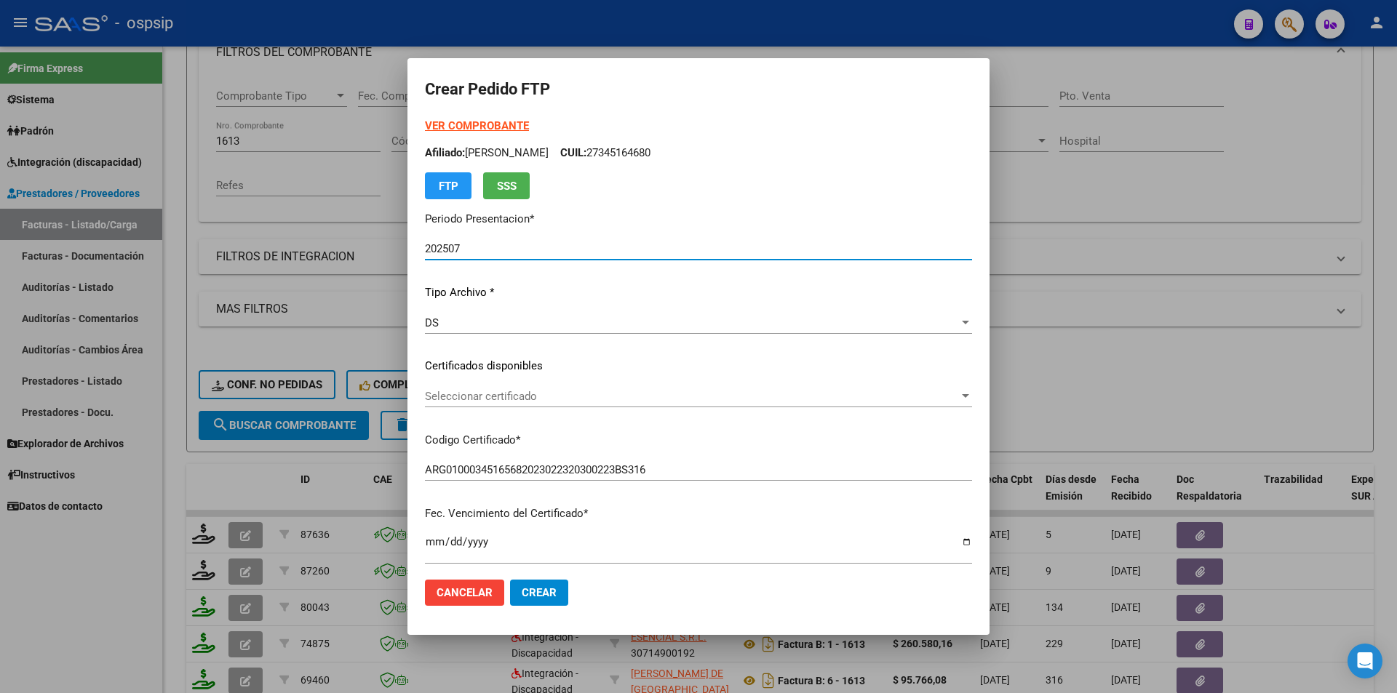
scroll to position [364, 0]
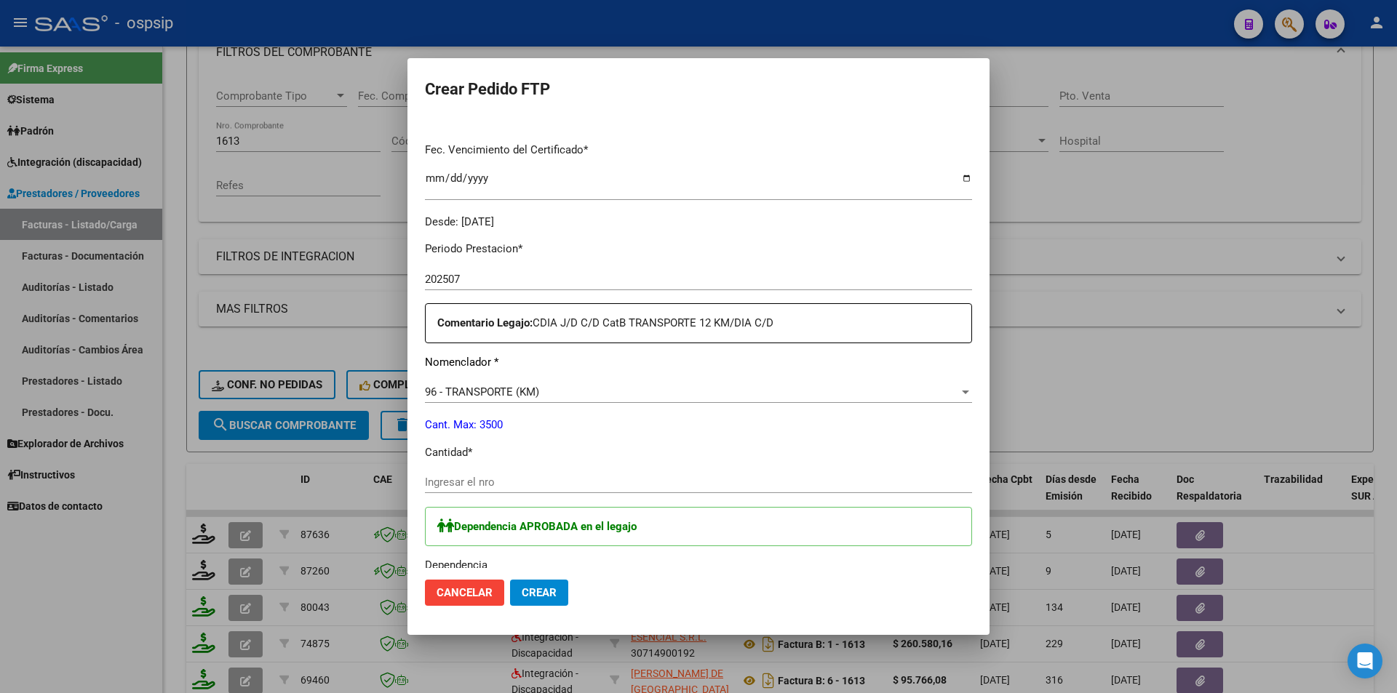
click at [479, 394] on span "96 - TRANSPORTE (KM)" at bounding box center [482, 392] width 114 height 13
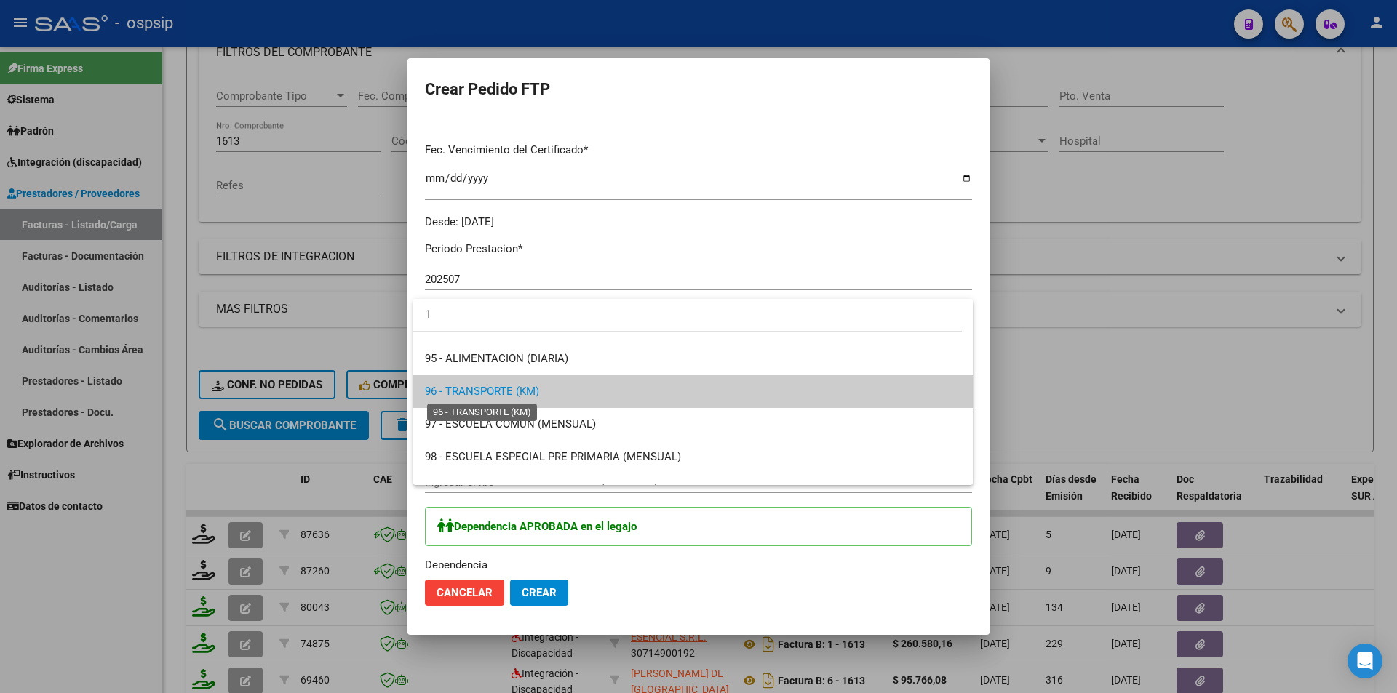
scroll to position [0, 0]
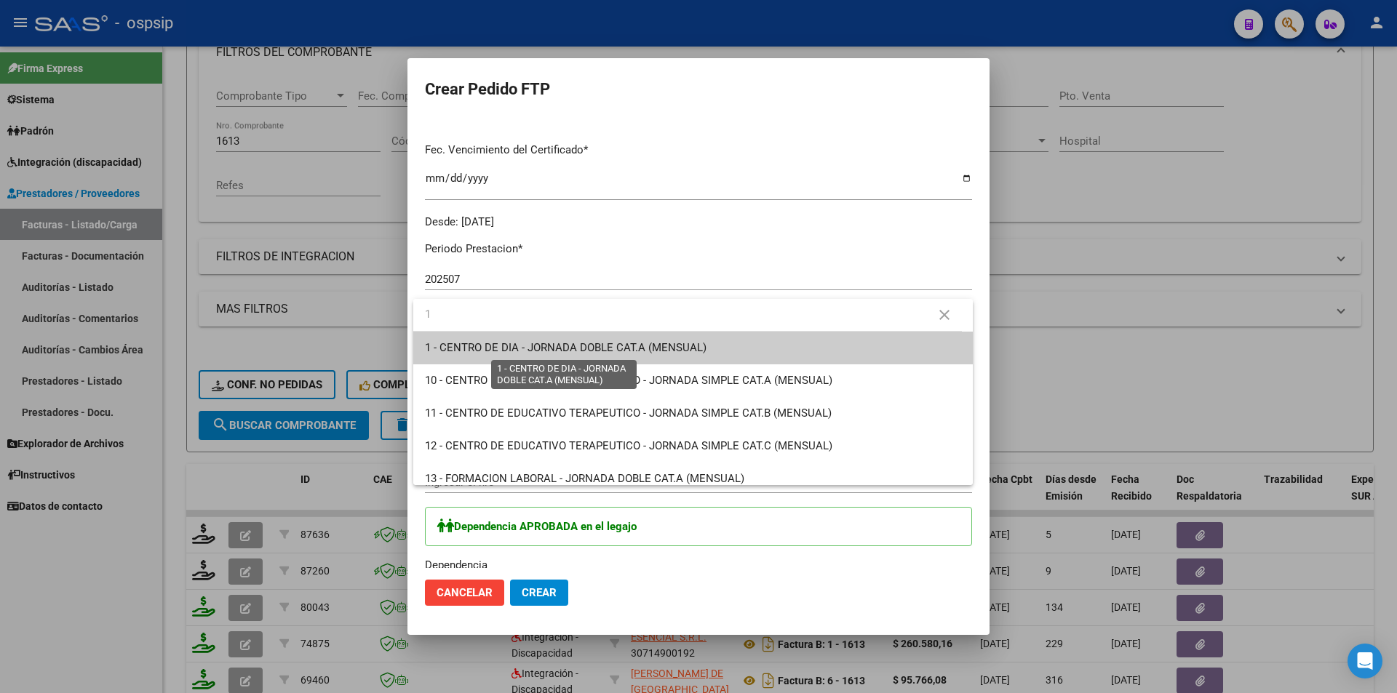
click at [476, 341] on span "1 - CENTRO DE DIA - JORNADA DOBLE CAT.A (MENSUAL)" at bounding box center [566, 347] width 282 height 13
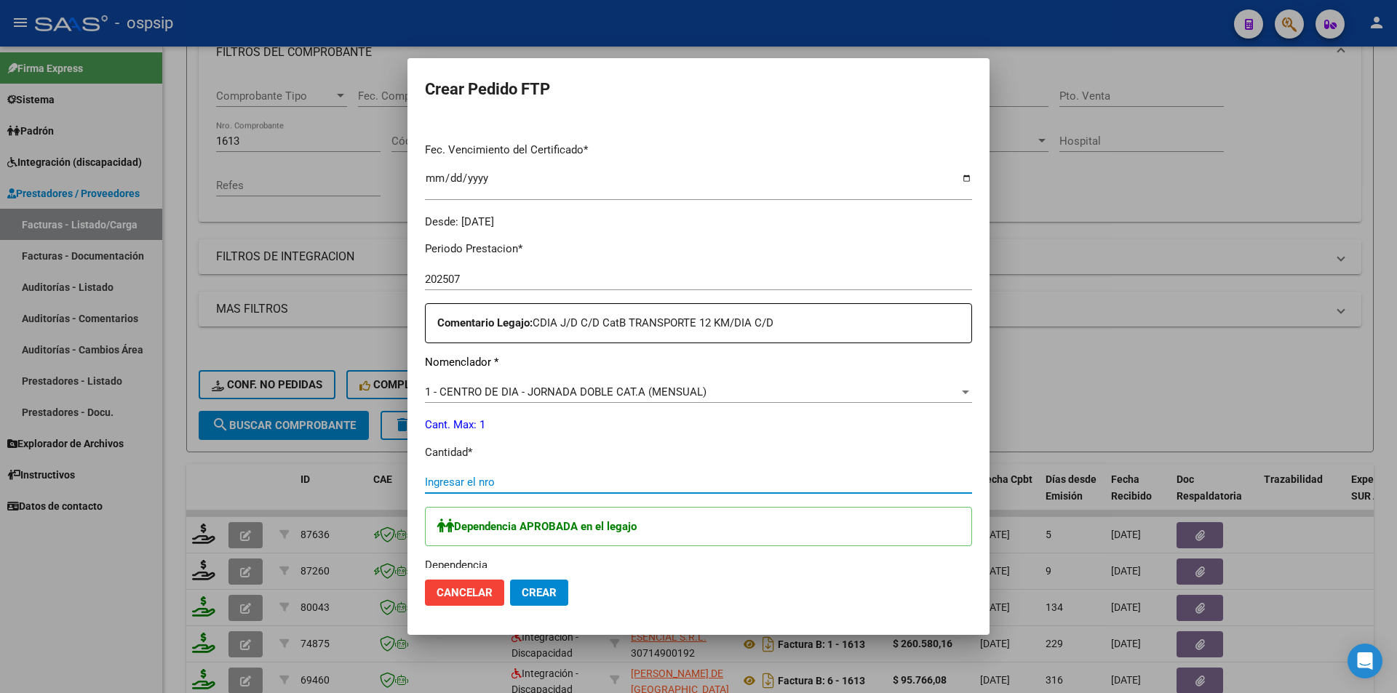
drag, startPoint x: 448, startPoint y: 480, endPoint x: 437, endPoint y: 470, distance: 15.5
click at [447, 479] on input "Ingresar el nro" at bounding box center [698, 482] width 547 height 13
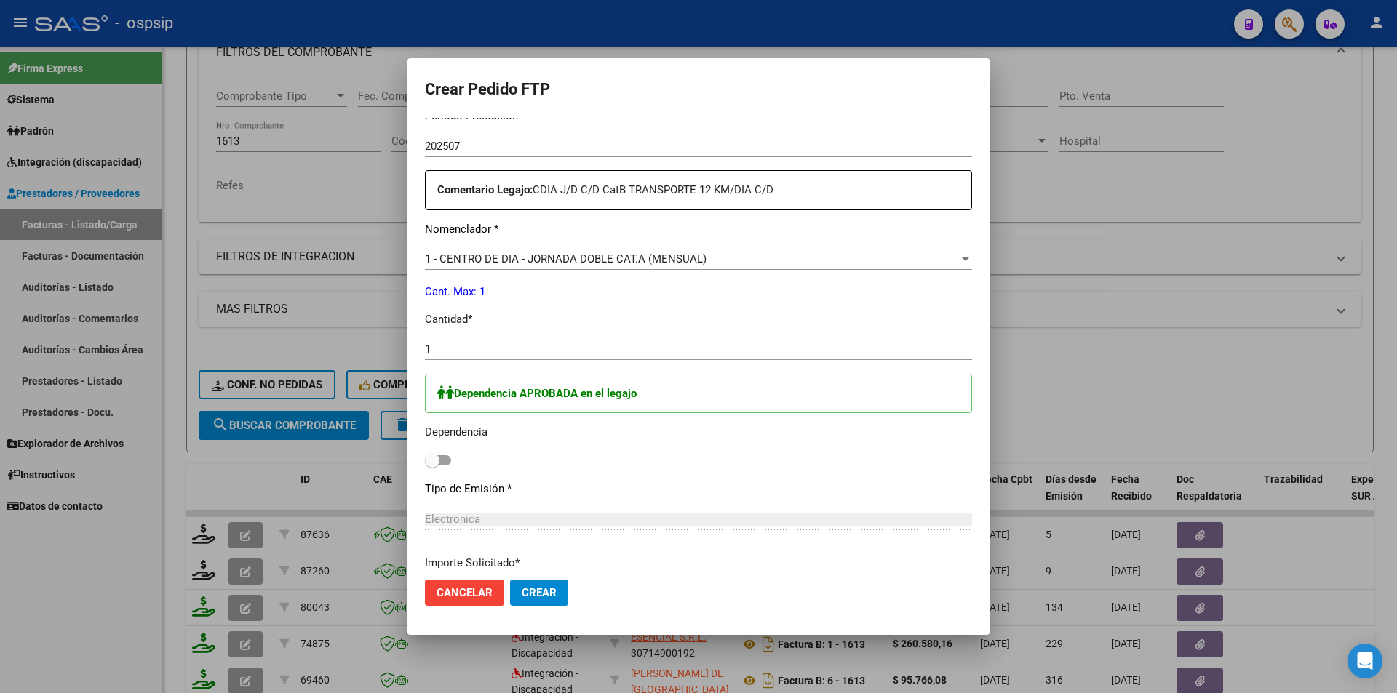
scroll to position [509, 0]
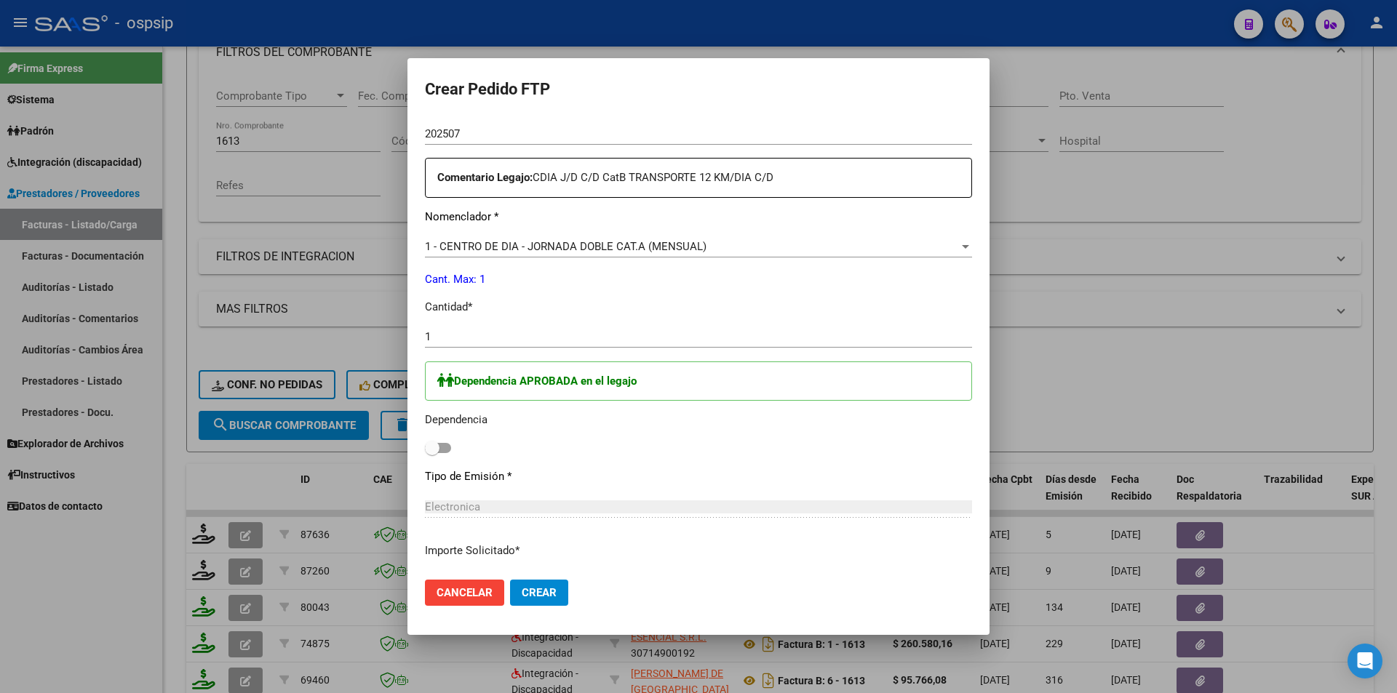
click at [448, 446] on span at bounding box center [438, 448] width 26 height 10
click at [432, 453] on input "checkbox" at bounding box center [432, 453] width 1 height 1
click at [550, 597] on span "Crear" at bounding box center [539, 593] width 35 height 13
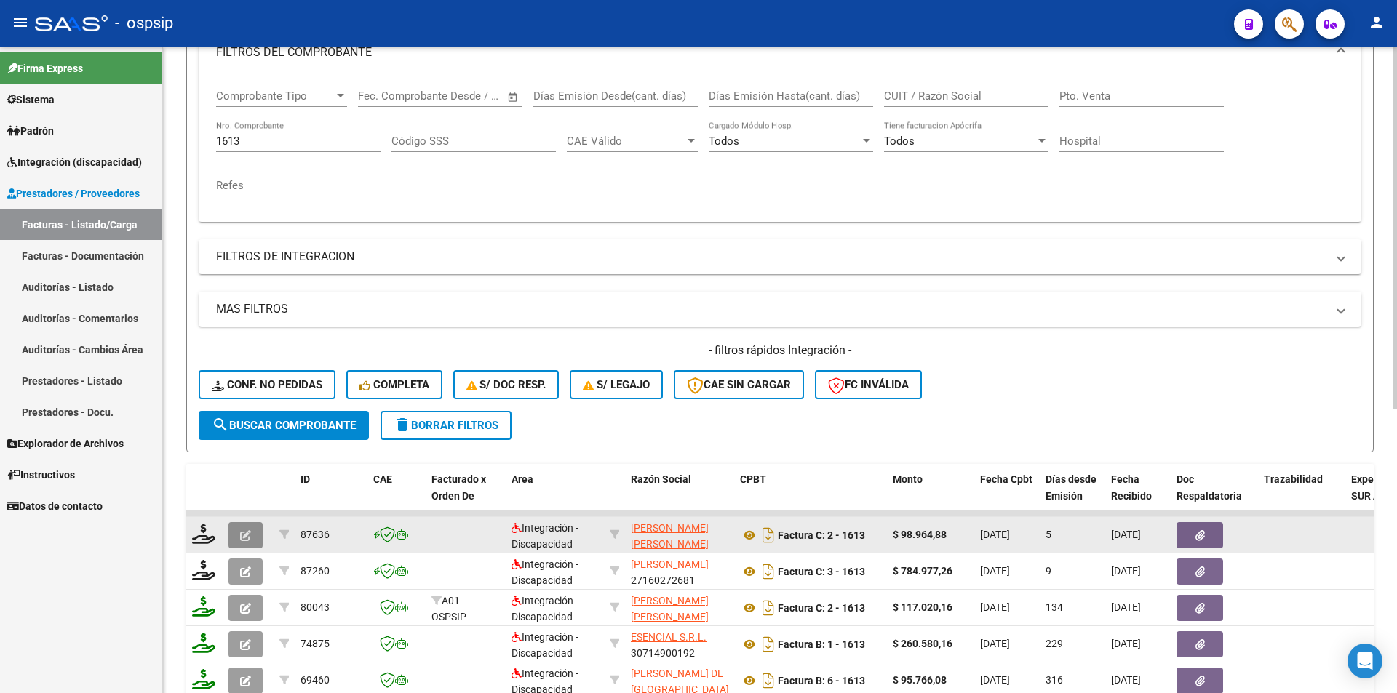
click at [242, 535] on icon "button" at bounding box center [245, 535] width 11 height 11
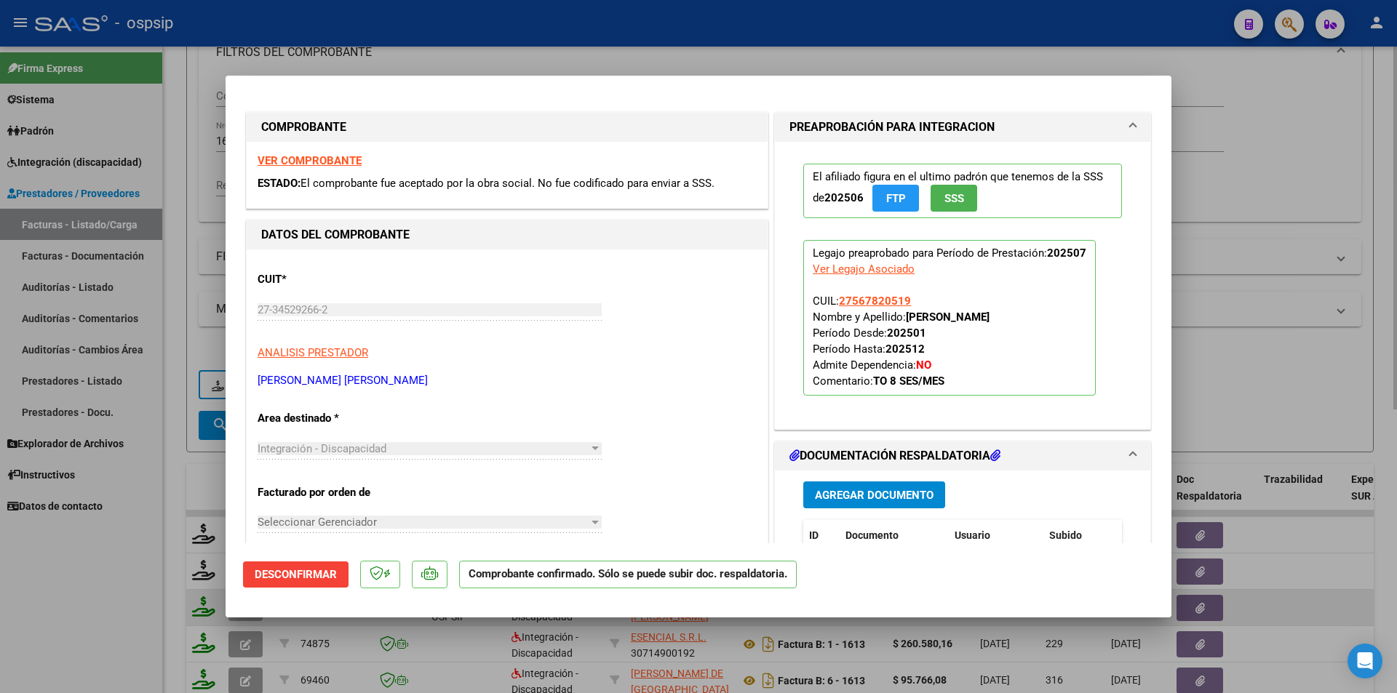
drag, startPoint x: 120, startPoint y: 594, endPoint x: 188, endPoint y: 591, distance: 68.5
click at [119, 594] on div at bounding box center [698, 346] width 1397 height 693
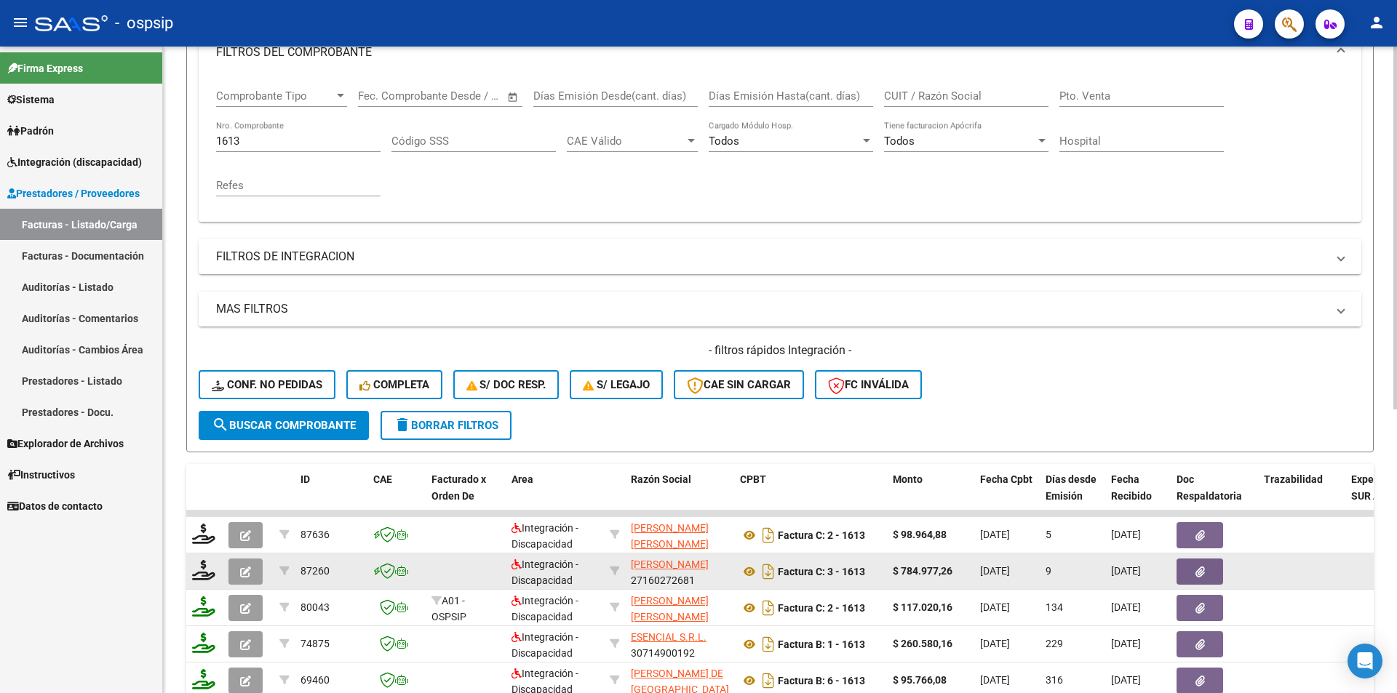
click at [248, 574] on icon "button" at bounding box center [245, 572] width 11 height 11
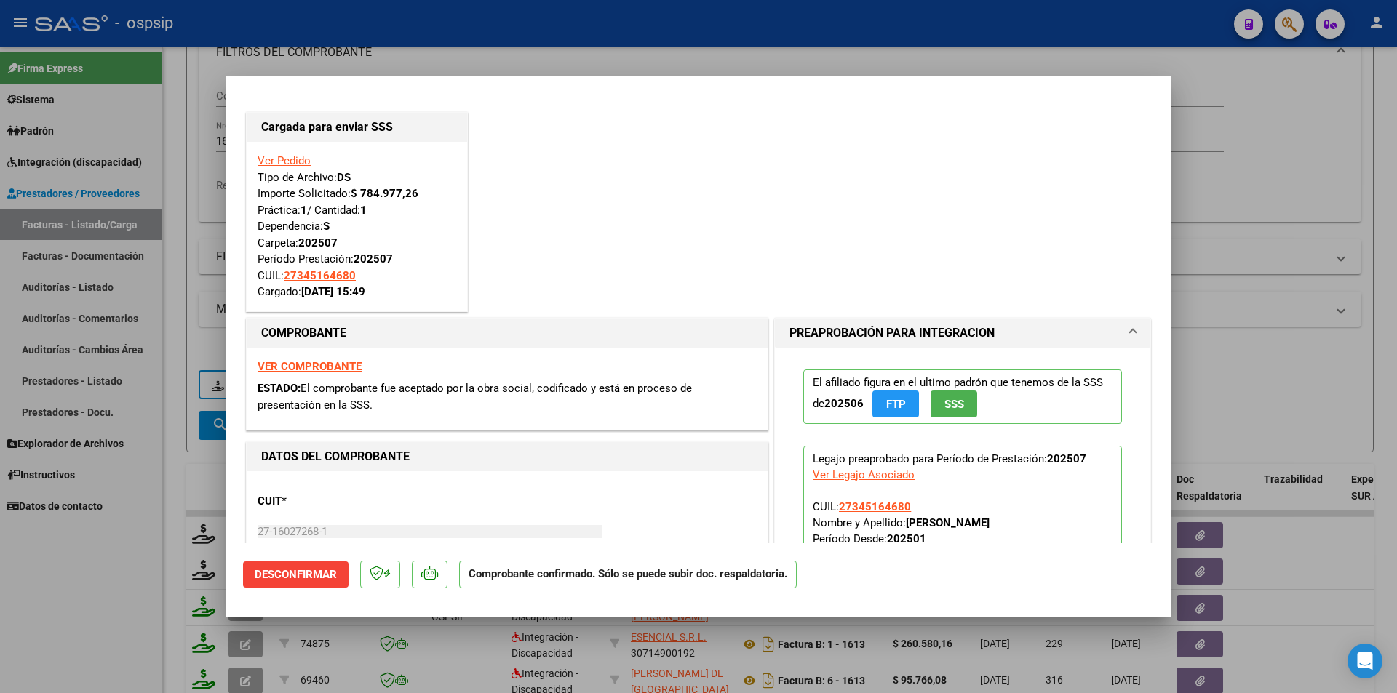
click at [94, 591] on div at bounding box center [698, 346] width 1397 height 693
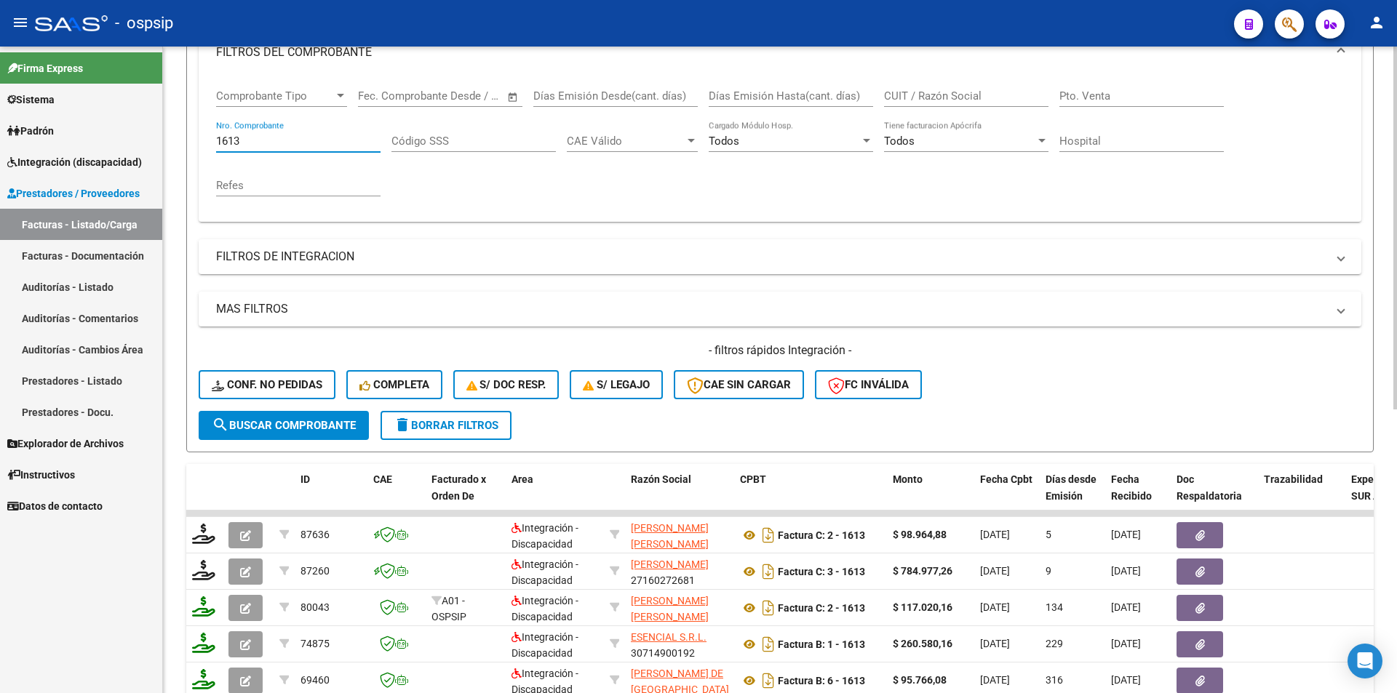
drag, startPoint x: 262, startPoint y: 136, endPoint x: 182, endPoint y: 138, distance: 80.1
click at [188, 138] on form "Filtros Id Area Area Seleccionar Gerenciador Seleccionar Gerenciador Todos Conf…" at bounding box center [780, 203] width 1188 height 498
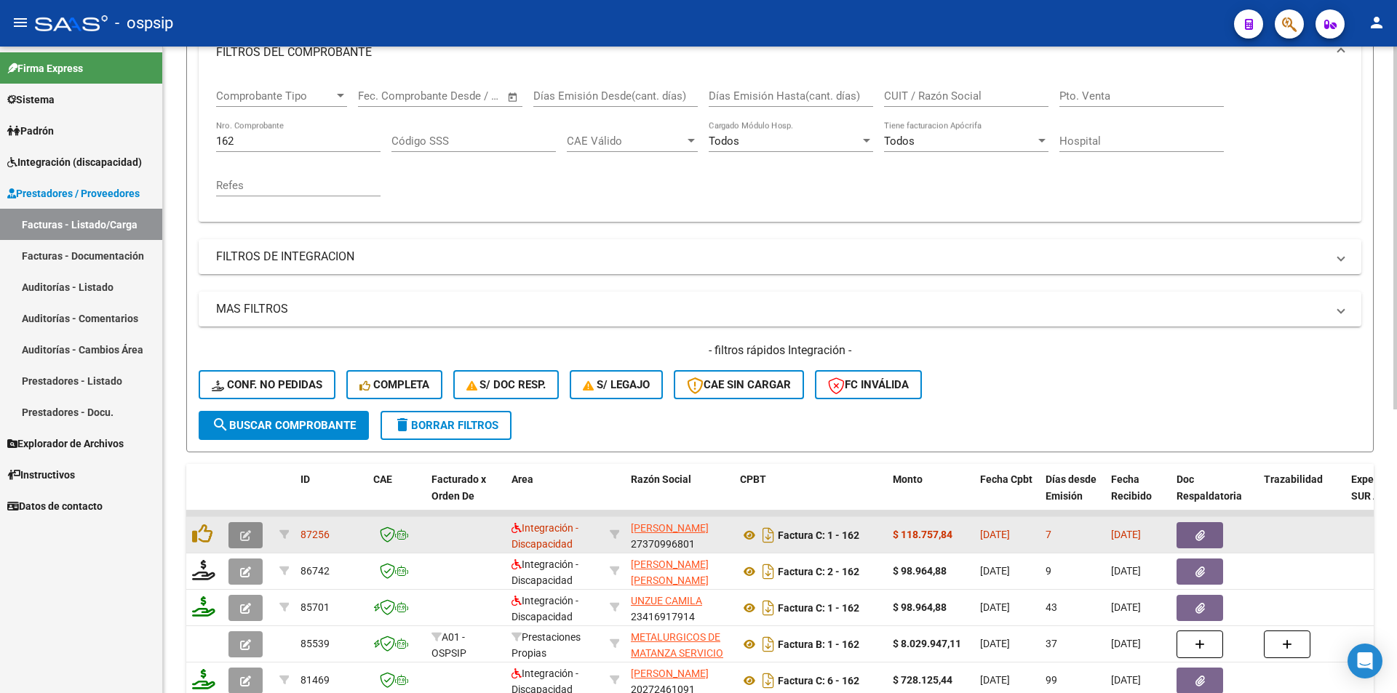
click at [242, 532] on icon "button" at bounding box center [245, 535] width 11 height 11
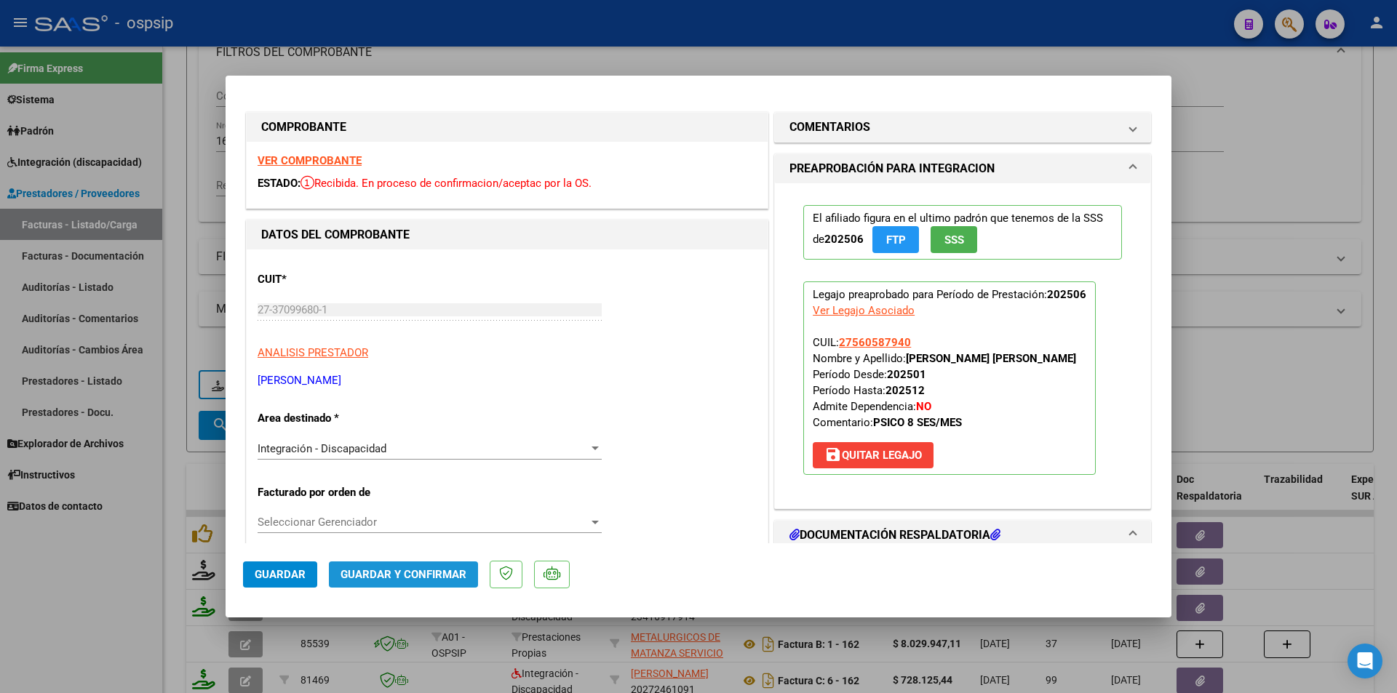
click at [464, 580] on span "Guardar y Confirmar" at bounding box center [404, 574] width 126 height 13
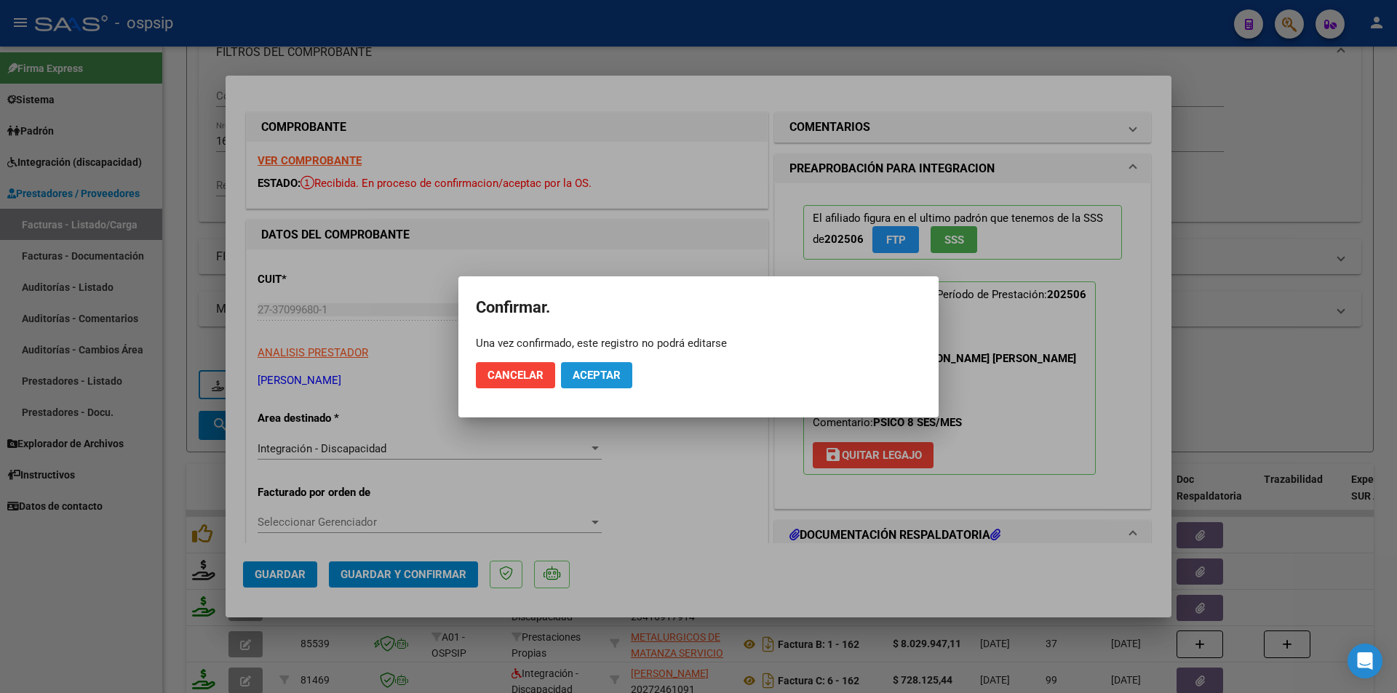
click at [625, 373] on button "Aceptar" at bounding box center [596, 375] width 71 height 26
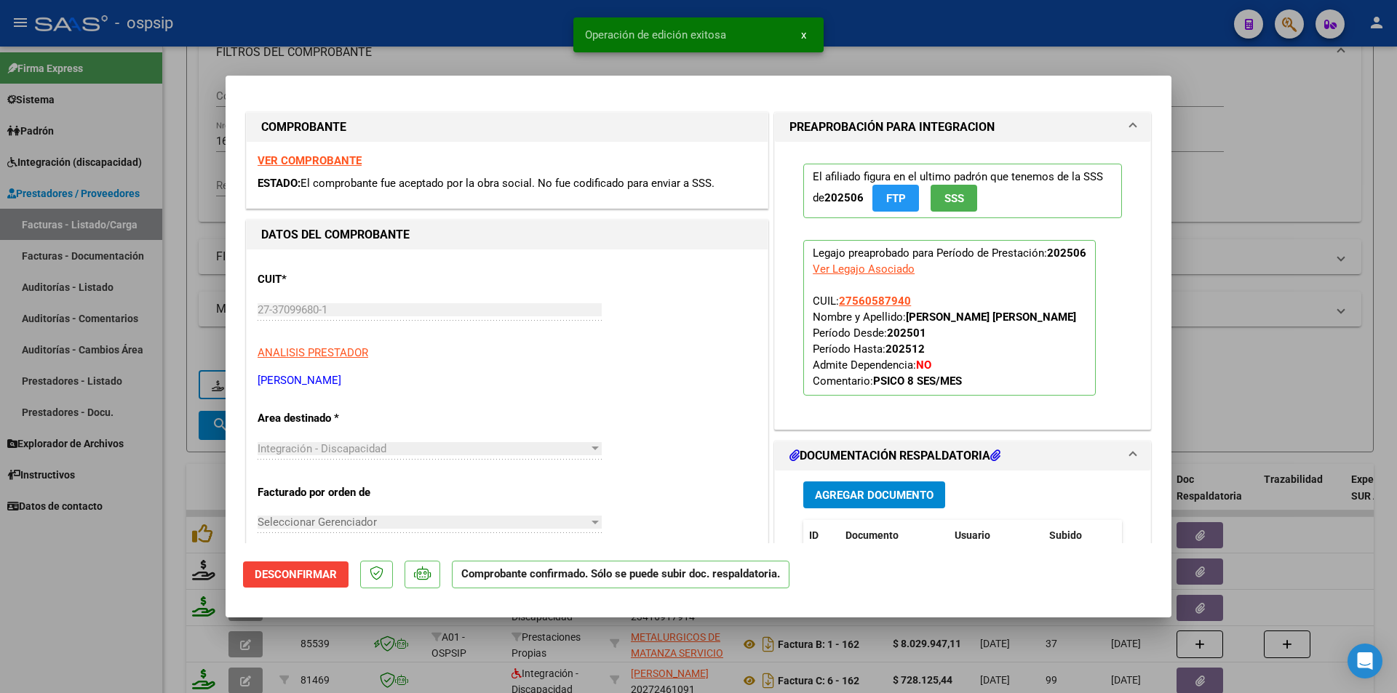
click at [88, 599] on div at bounding box center [698, 346] width 1397 height 693
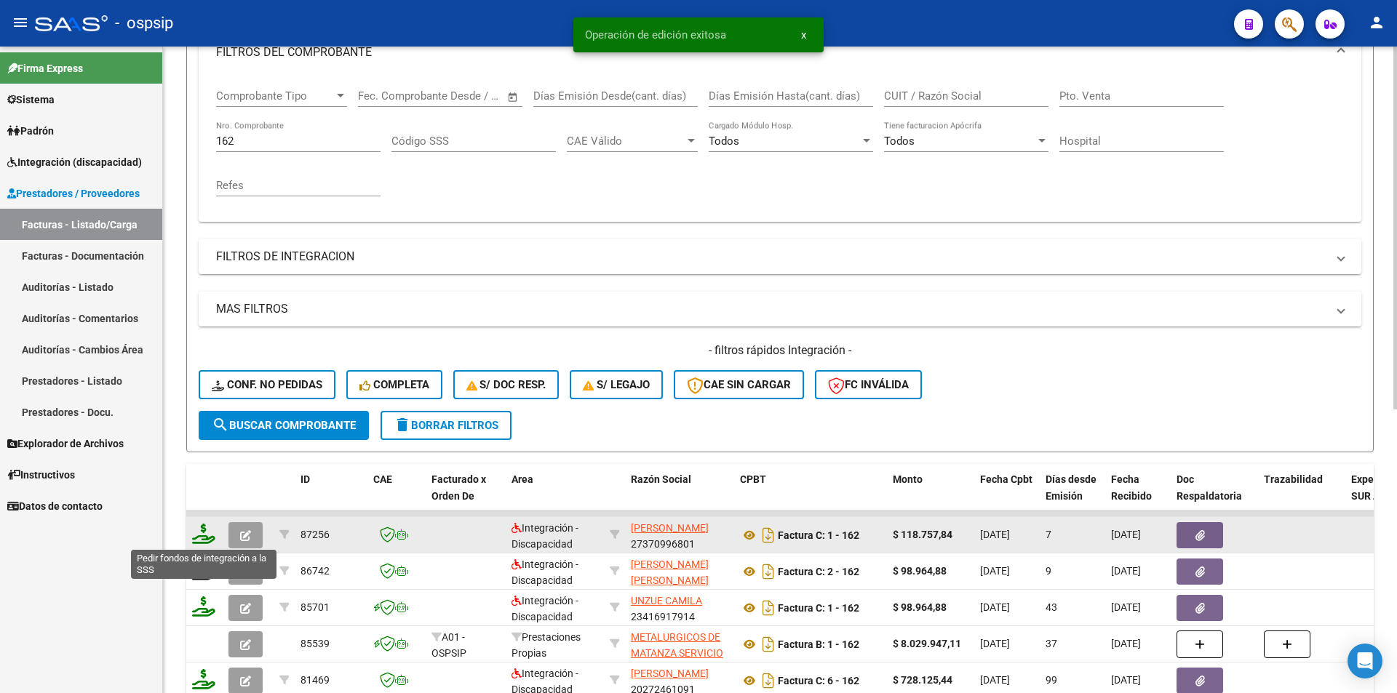
click at [204, 539] on icon at bounding box center [203, 534] width 23 height 20
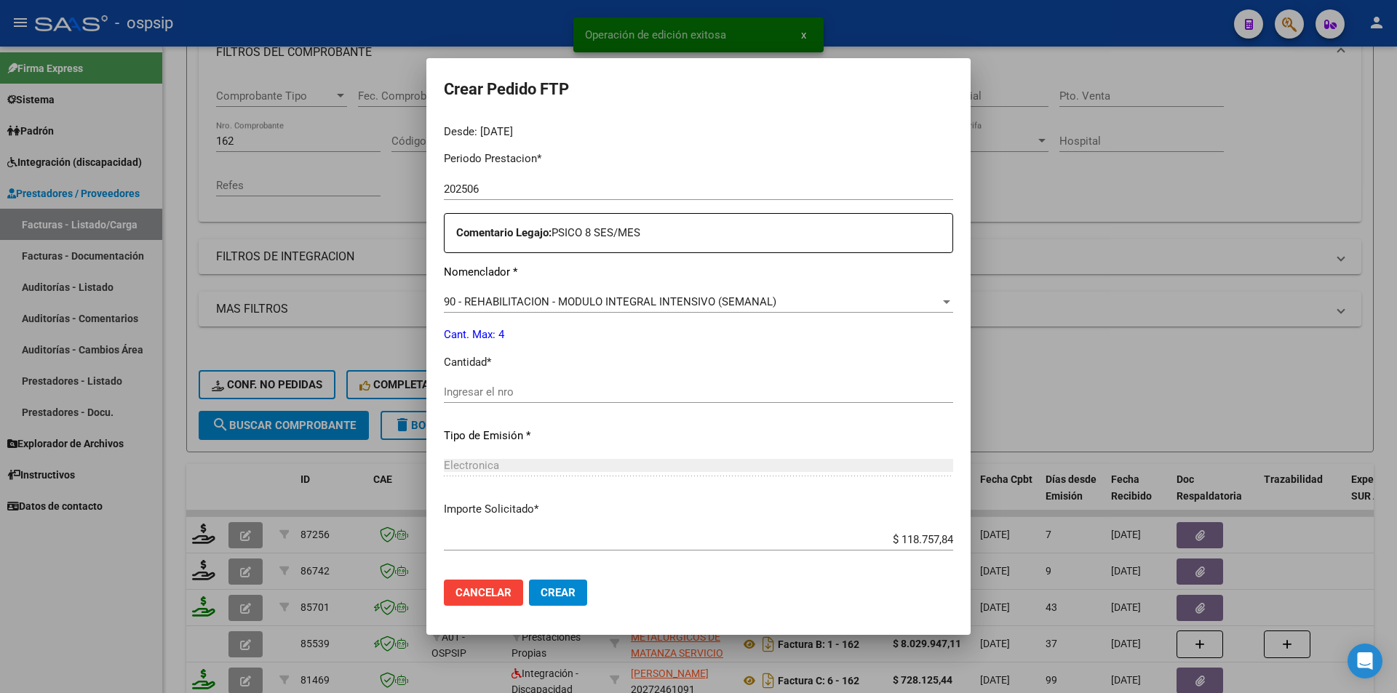
scroll to position [492, 0]
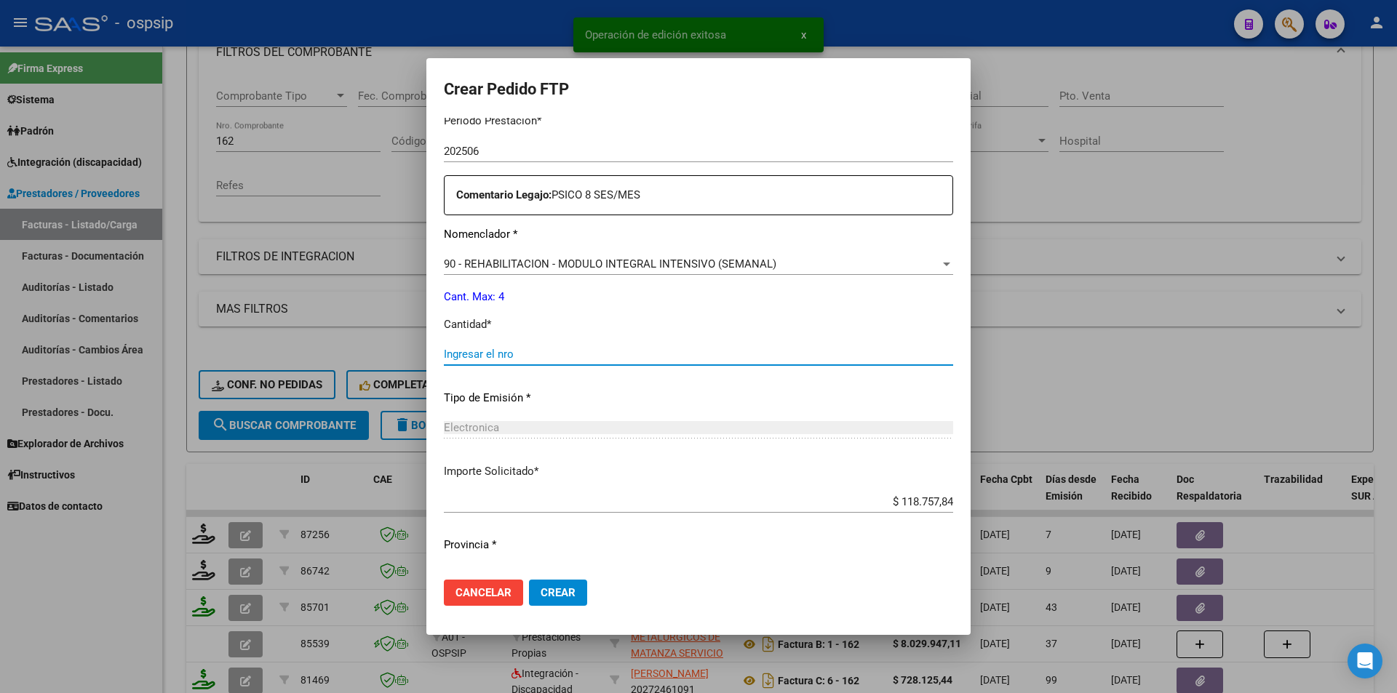
click at [506, 355] on input "Ingresar el nro" at bounding box center [698, 354] width 509 height 13
click at [576, 595] on span "Crear" at bounding box center [558, 593] width 35 height 13
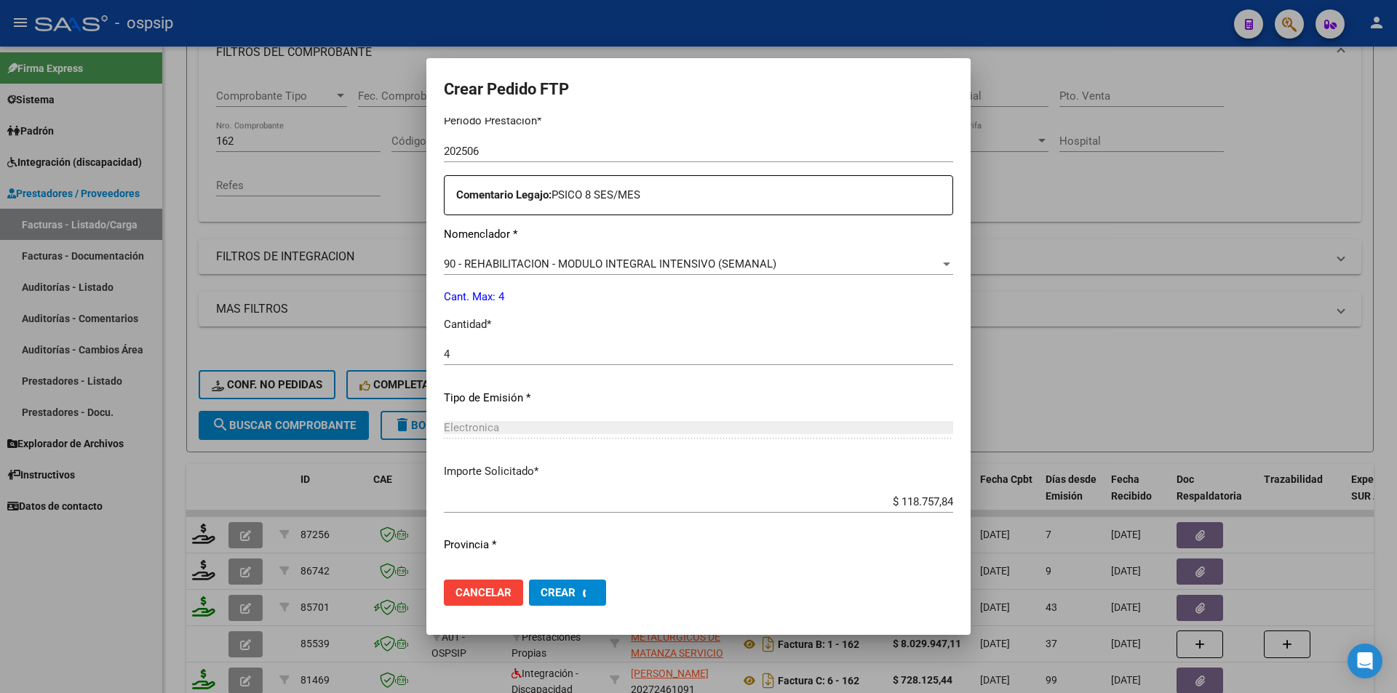
scroll to position [0, 0]
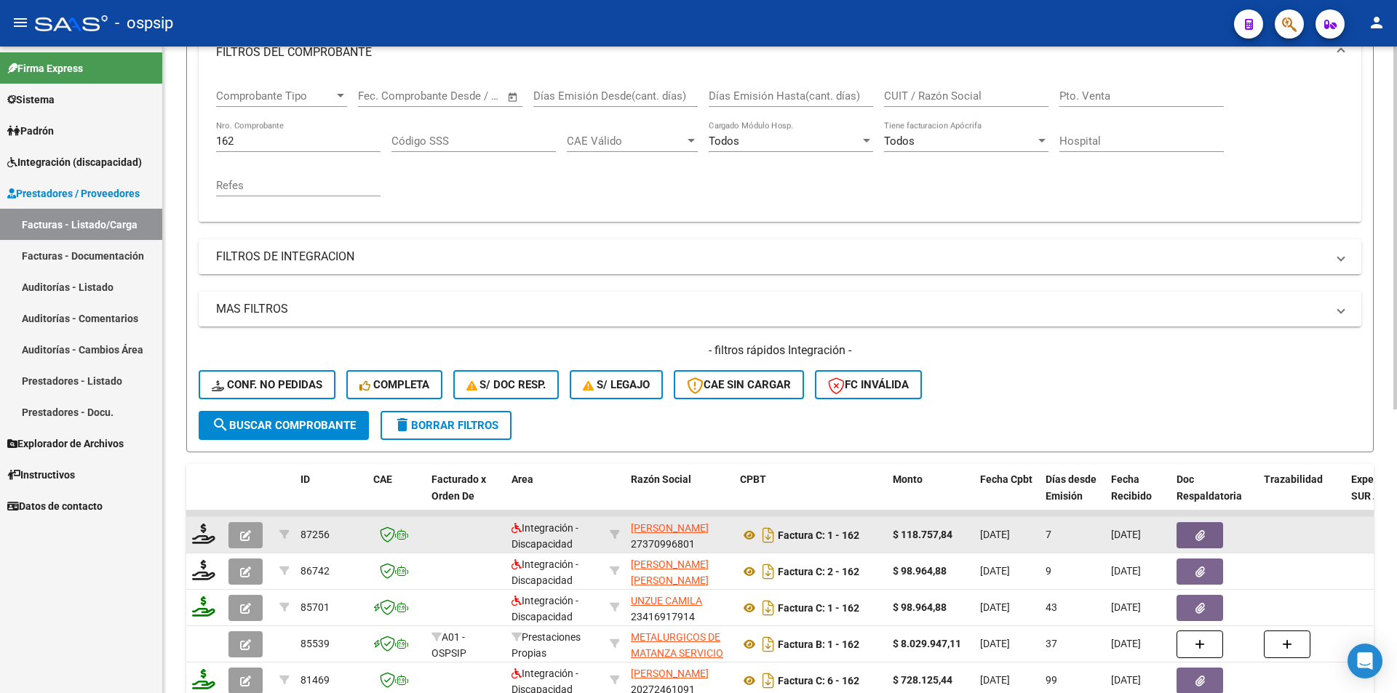
click at [253, 530] on button "button" at bounding box center [245, 535] width 34 height 26
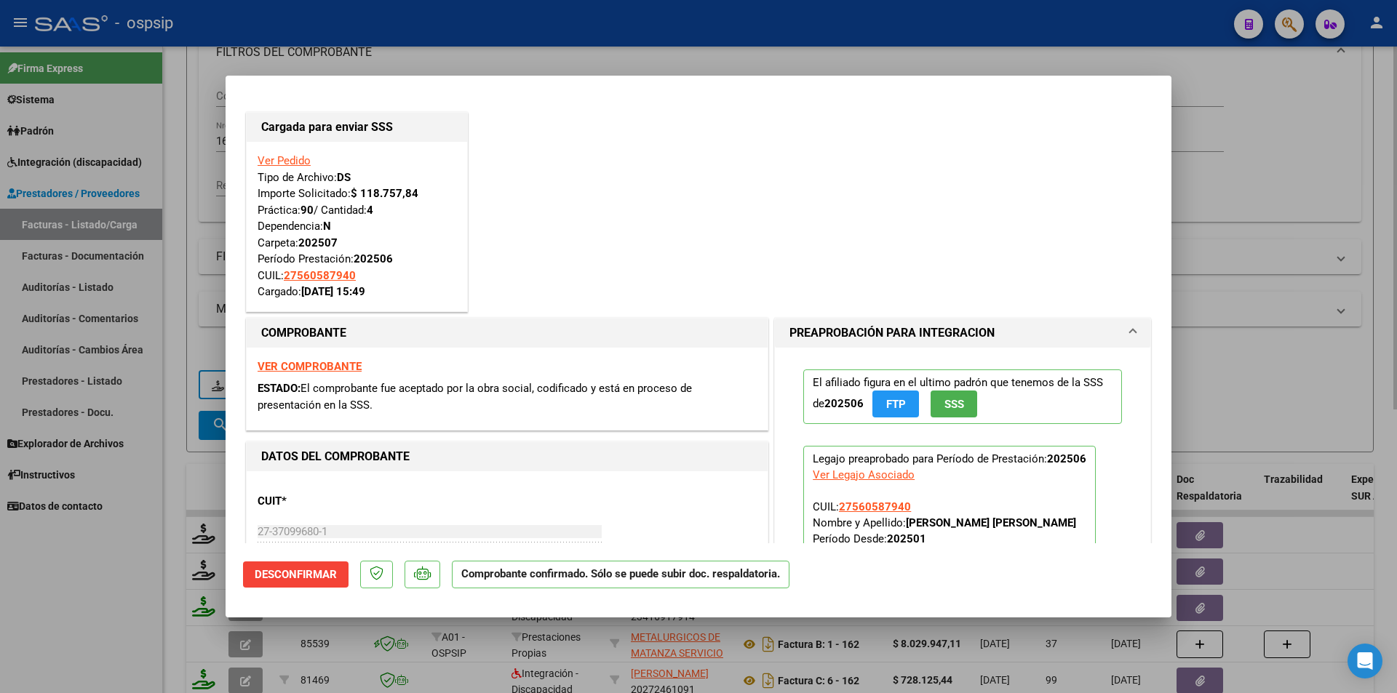
drag, startPoint x: 174, startPoint y: 210, endPoint x: 240, endPoint y: 154, distance: 86.3
click at [175, 204] on div at bounding box center [698, 346] width 1397 height 693
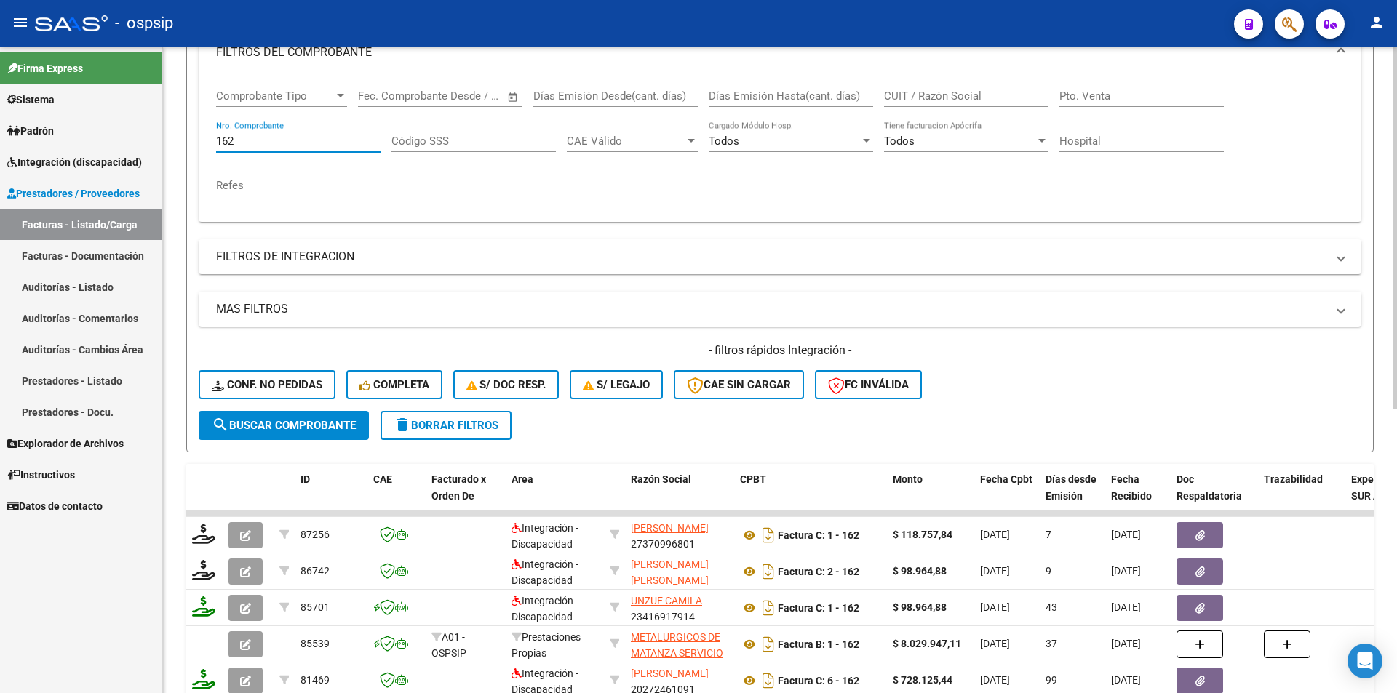
drag, startPoint x: 257, startPoint y: 138, endPoint x: 183, endPoint y: 136, distance: 74.2
click at [183, 136] on div "Video tutorial PRESTADORES -> Listado de CPBTs Emitidos por Prestadores / Prove…" at bounding box center [780, 398] width 1234 height 1141
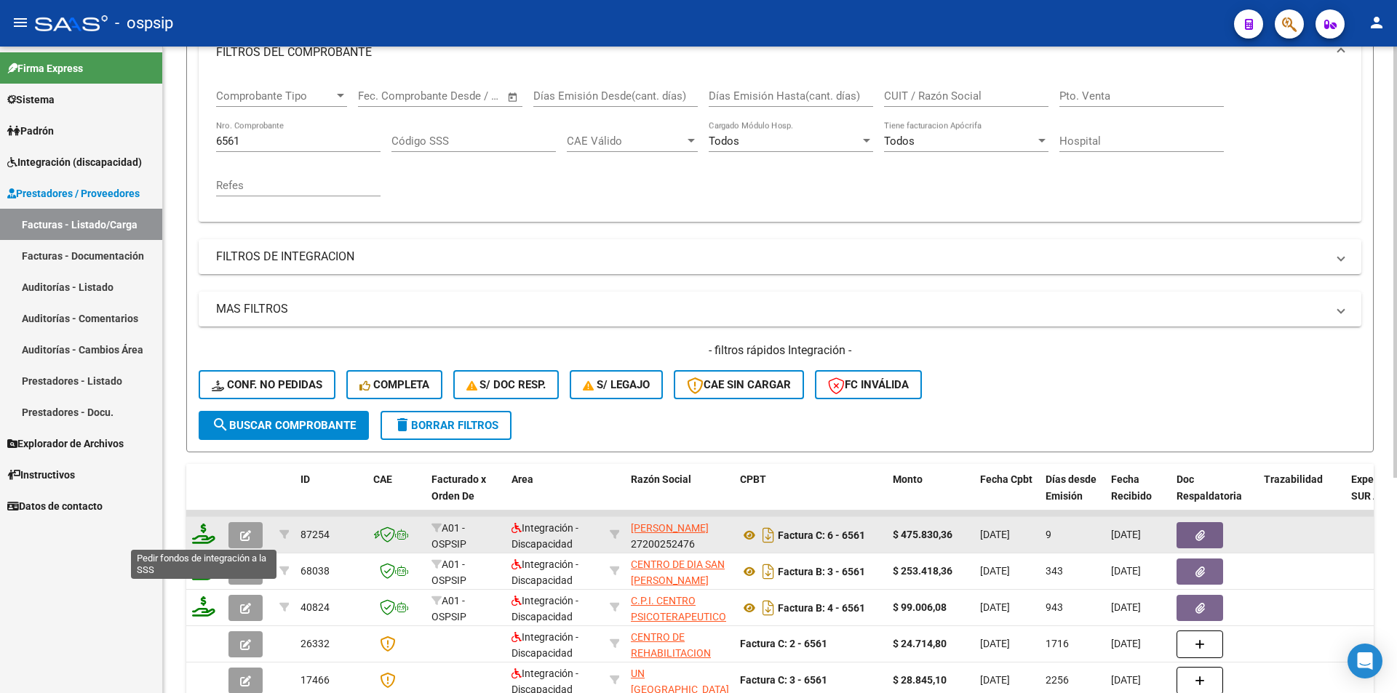
click at [203, 538] on icon at bounding box center [203, 534] width 23 height 20
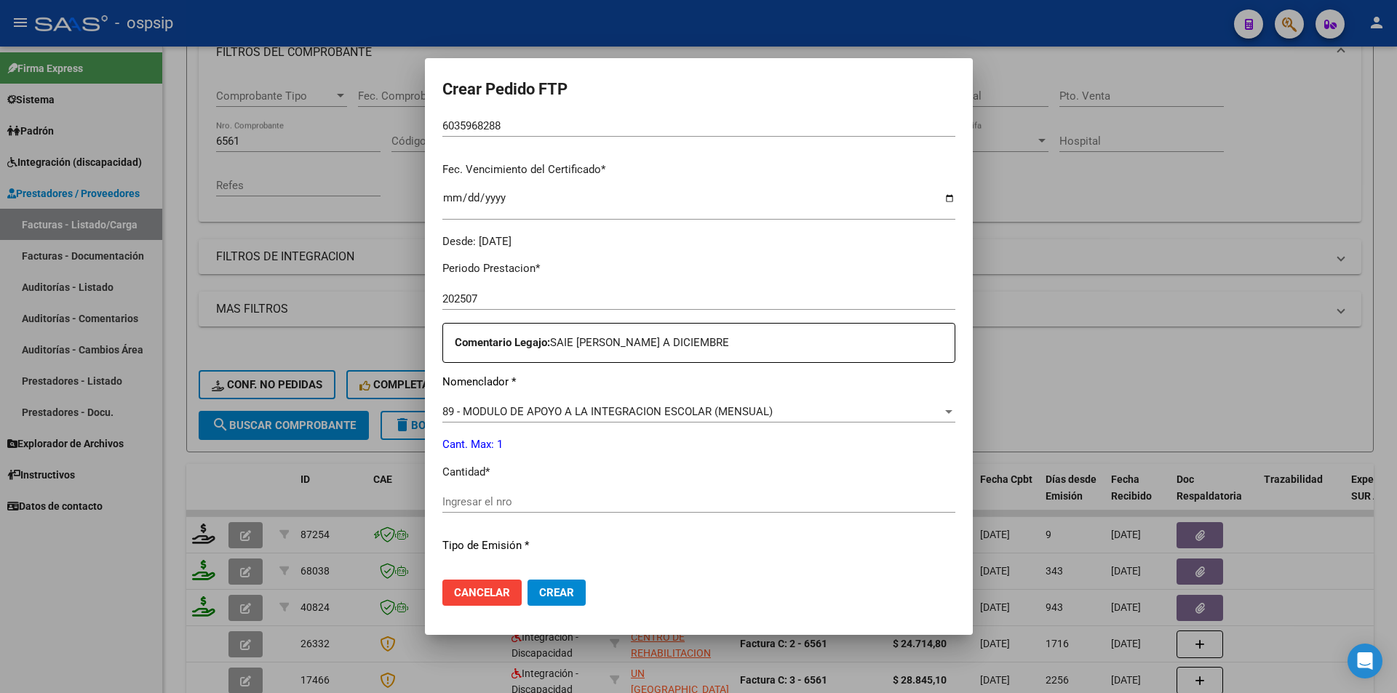
scroll to position [364, 0]
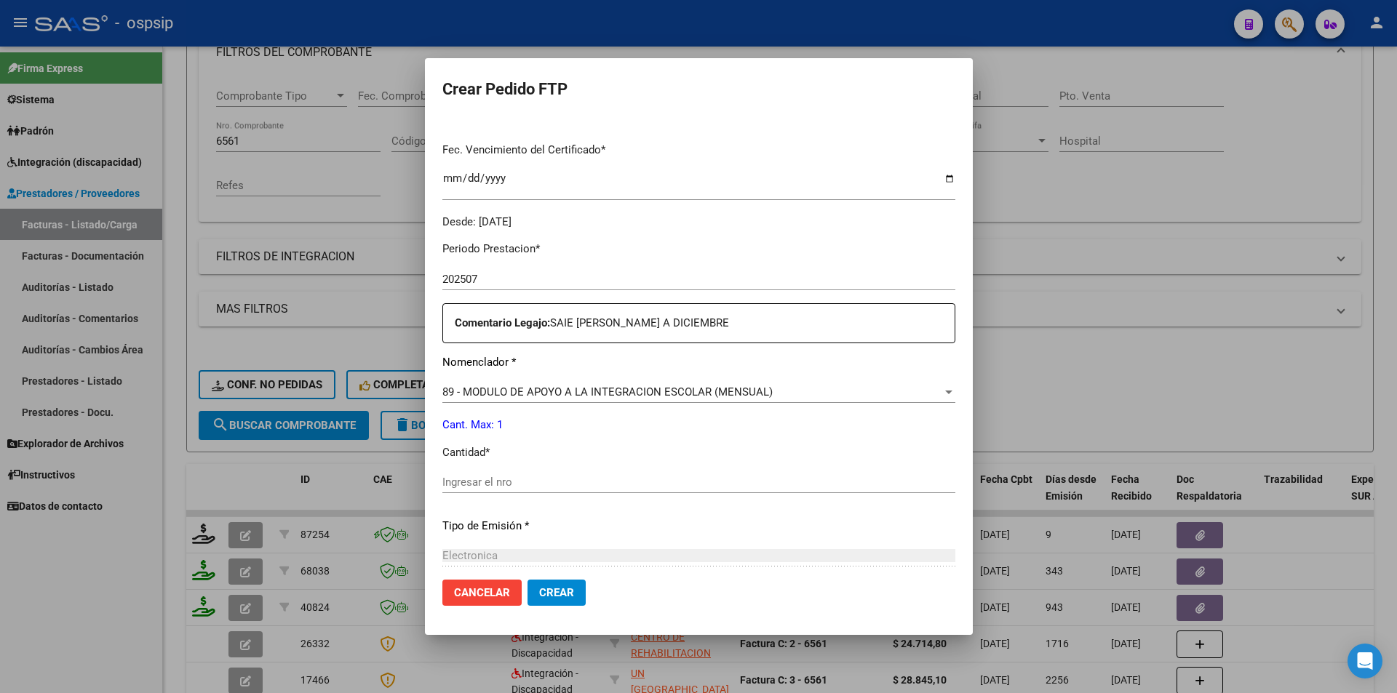
click at [449, 491] on div "Ingresar el nro" at bounding box center [698, 483] width 513 height 22
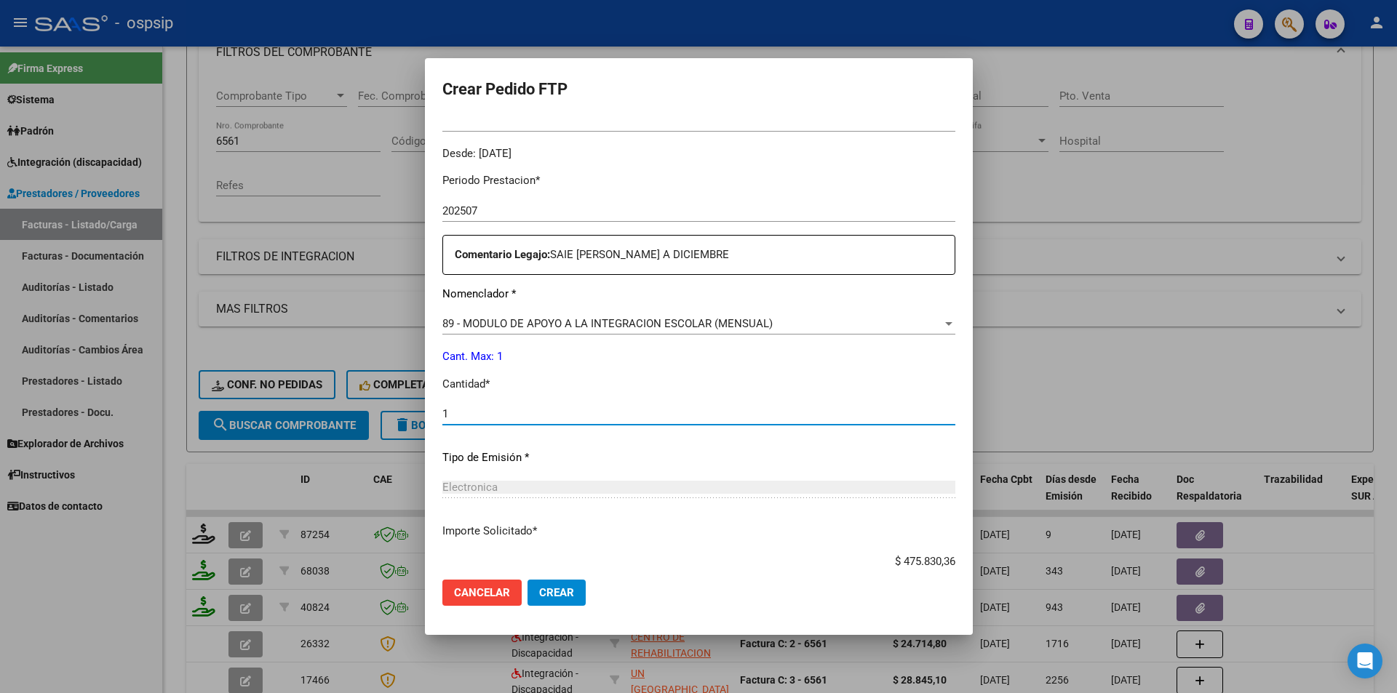
scroll to position [524, 0]
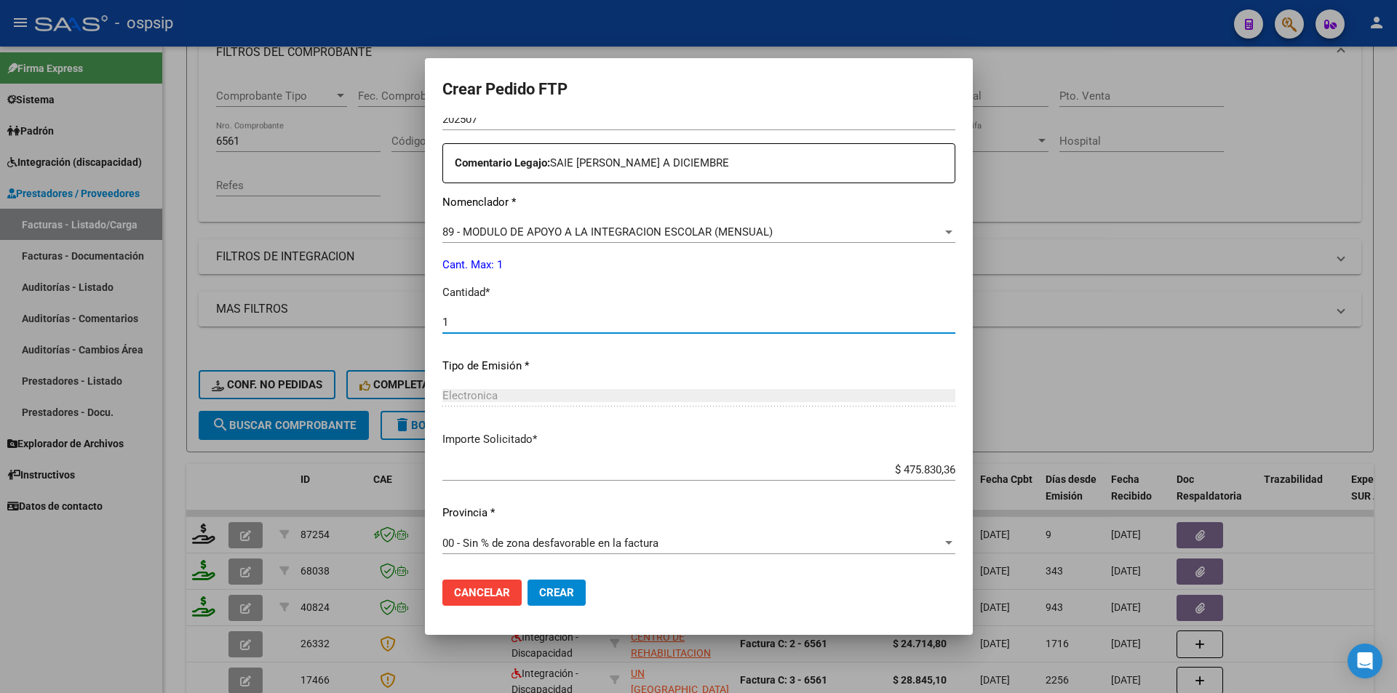
click at [540, 598] on span "Crear" at bounding box center [556, 593] width 35 height 13
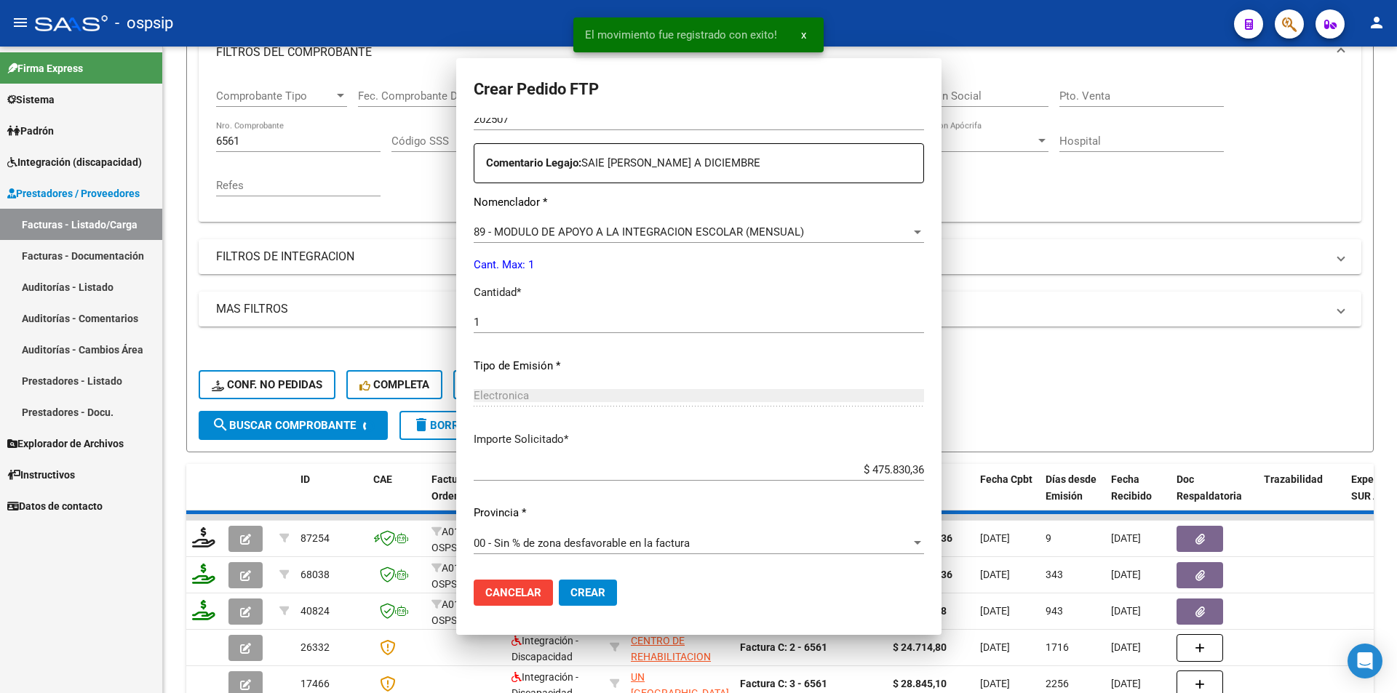
scroll to position [442, 0]
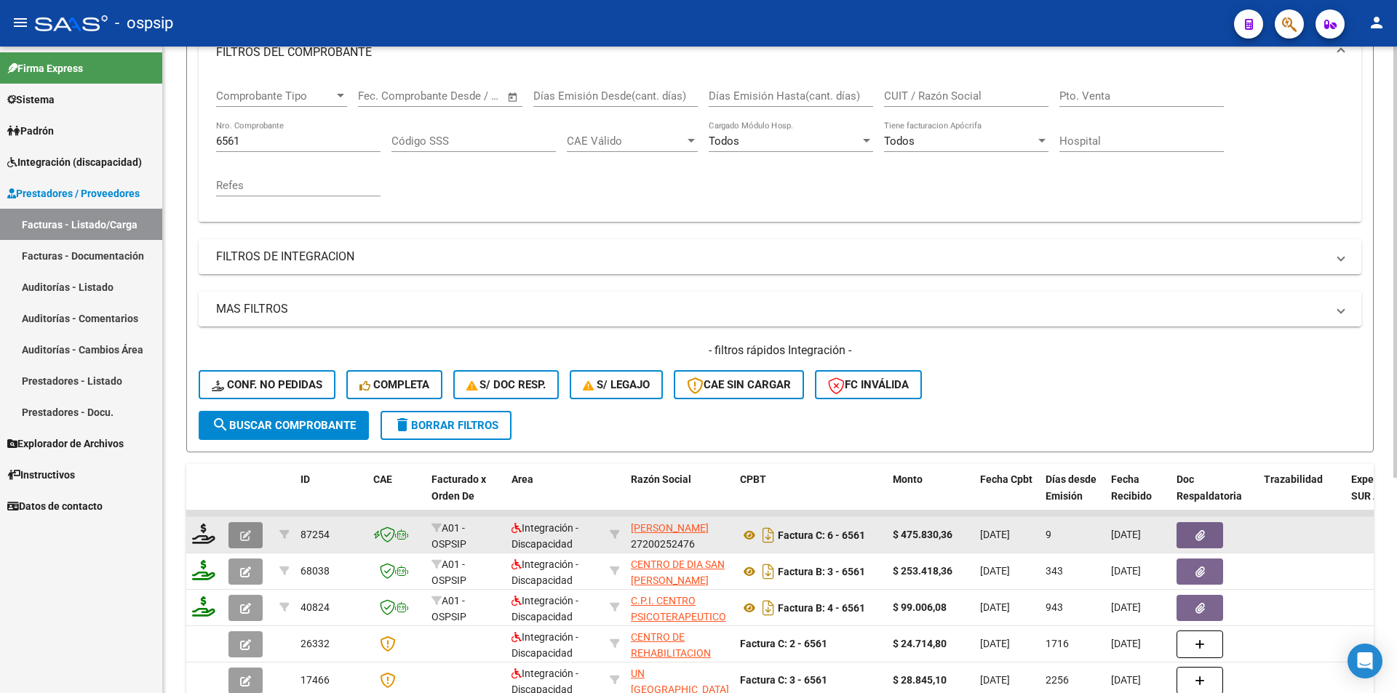
click at [245, 534] on icon "button" at bounding box center [245, 535] width 11 height 11
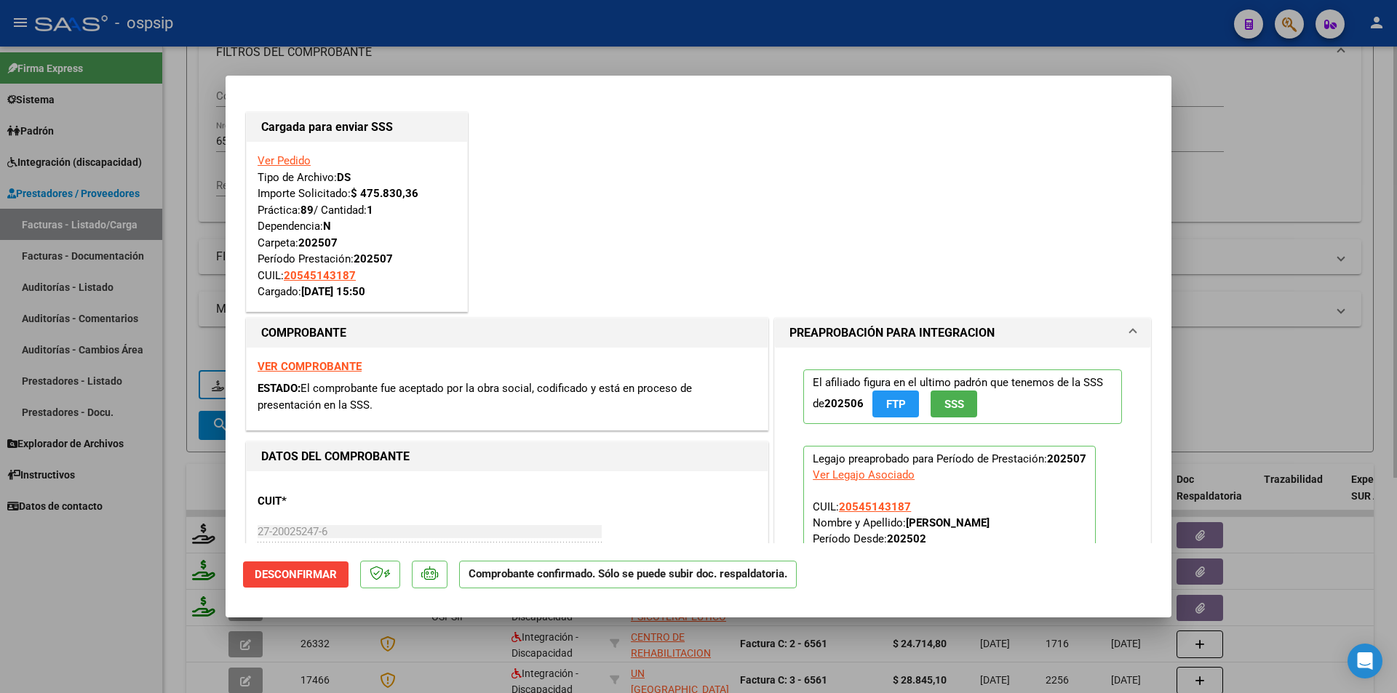
click at [186, 221] on div at bounding box center [698, 346] width 1397 height 693
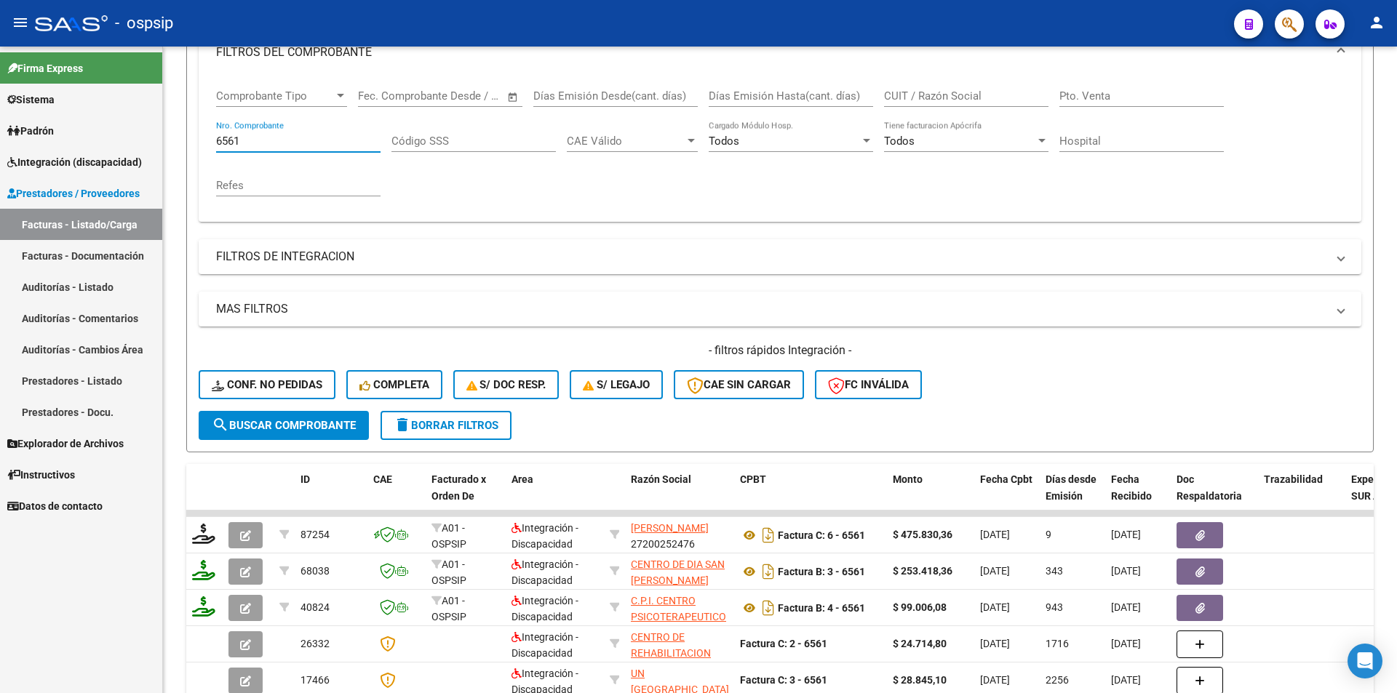
drag, startPoint x: 168, startPoint y: 135, endPoint x: 159, endPoint y: 135, distance: 9.5
click at [159, 135] on mat-sidenav-container "Firma Express Sistema Usuarios Todos los Usuarios Padrón Afiliados Empadronados…" at bounding box center [698, 370] width 1397 height 647
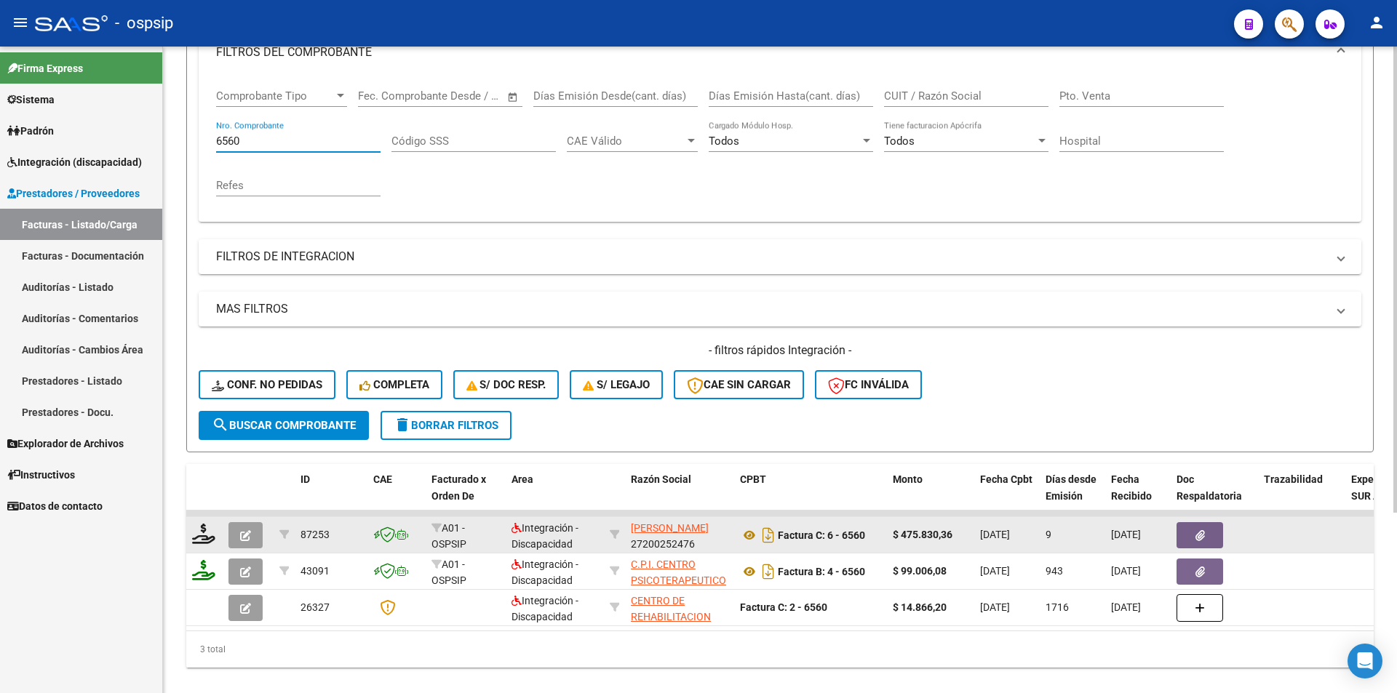
click at [247, 538] on icon "button" at bounding box center [245, 535] width 11 height 11
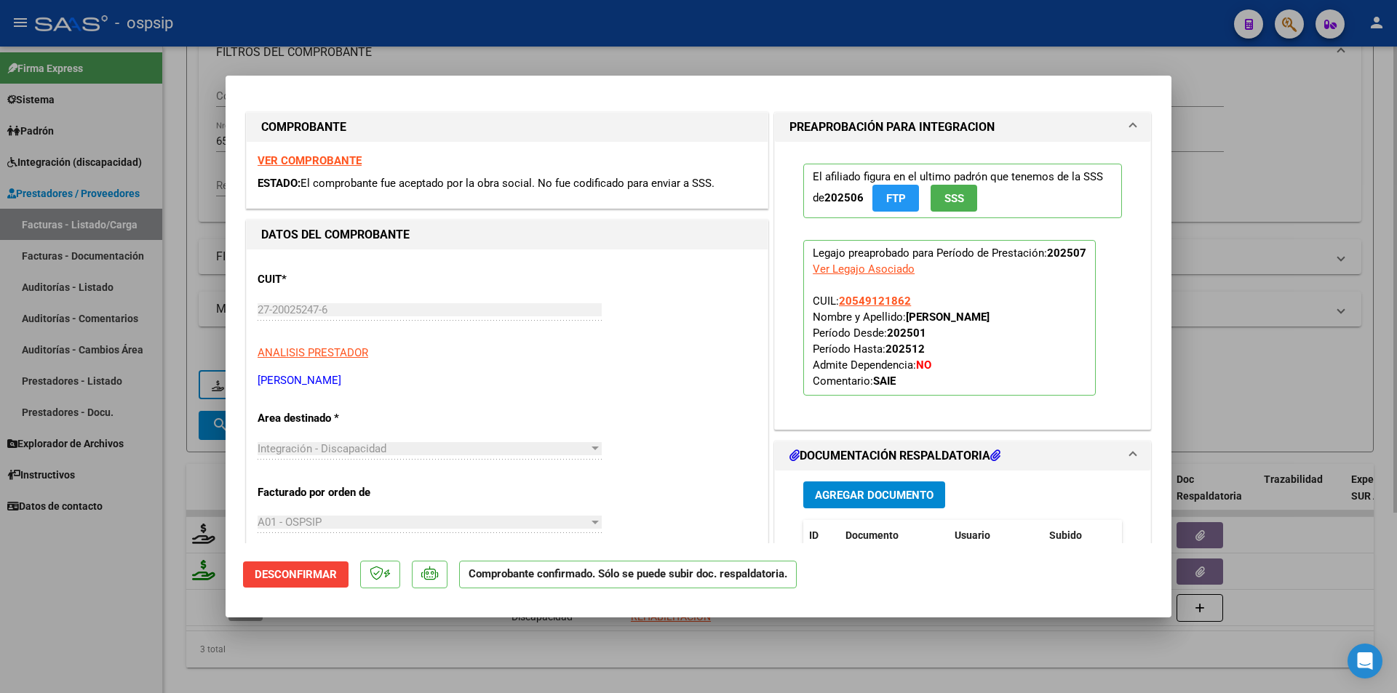
drag, startPoint x: 92, startPoint y: 602, endPoint x: 172, endPoint y: 579, distance: 83.2
click at [96, 603] on div at bounding box center [698, 346] width 1397 height 693
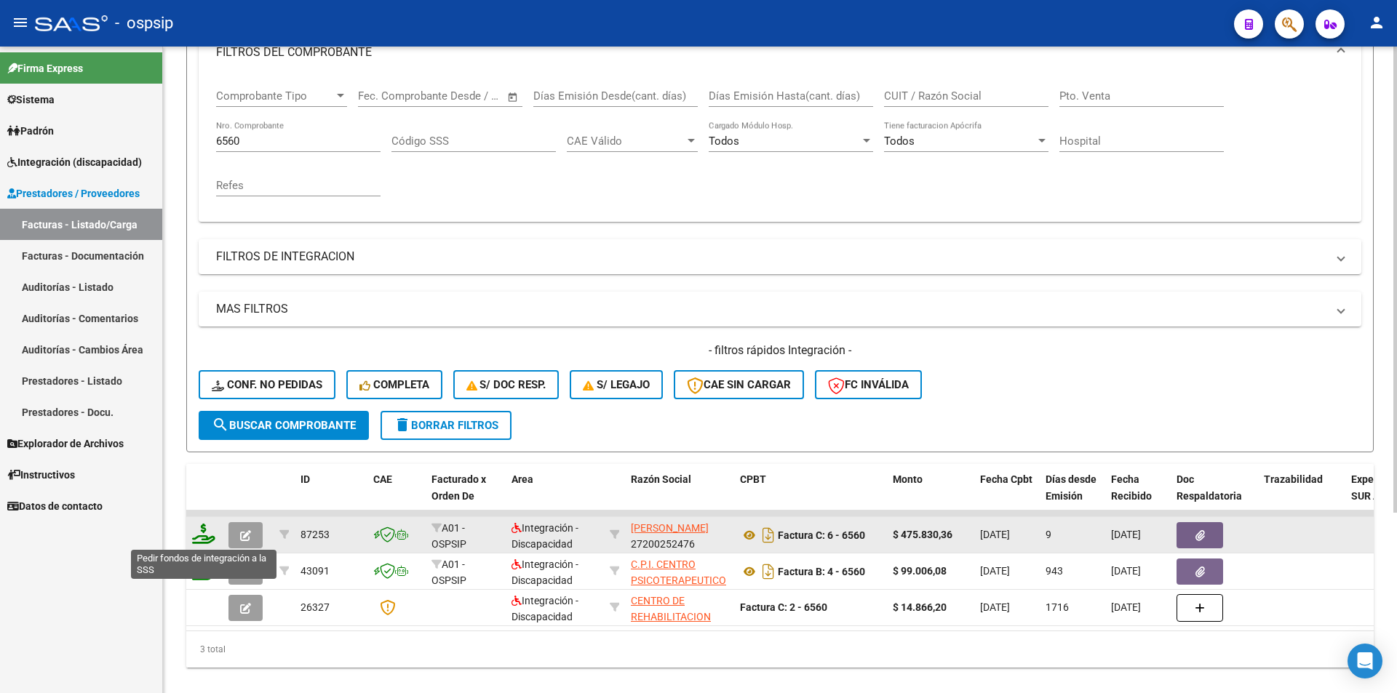
click at [202, 534] on icon at bounding box center [203, 534] width 23 height 20
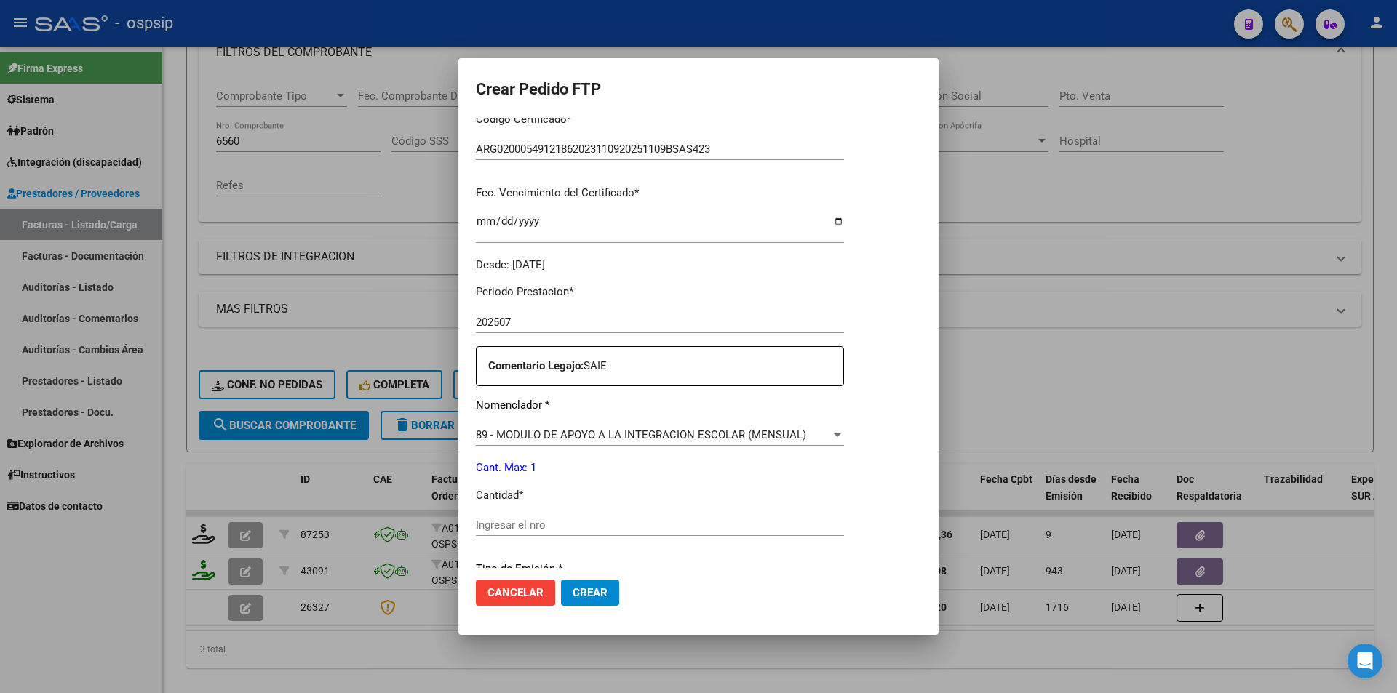
scroll to position [364, 0]
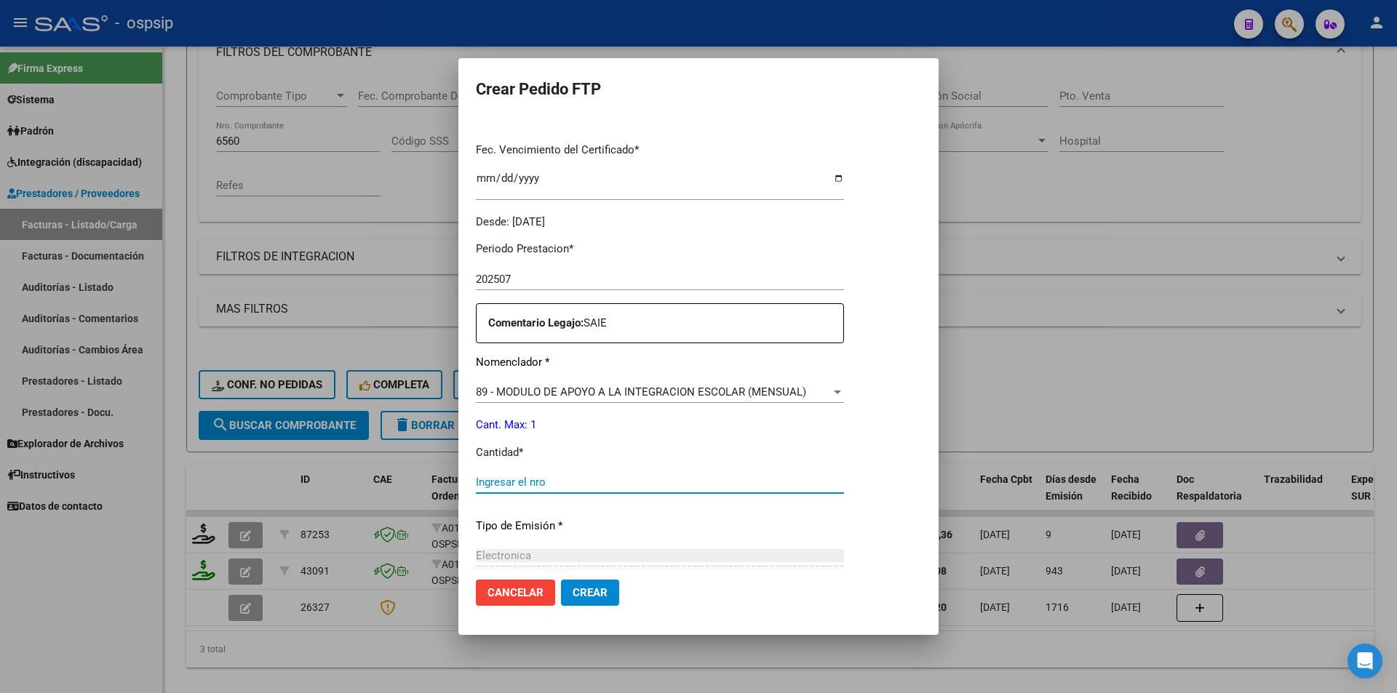
click at [528, 483] on input "Ingresar el nro" at bounding box center [660, 482] width 368 height 13
click at [593, 589] on span "Crear" at bounding box center [590, 593] width 35 height 13
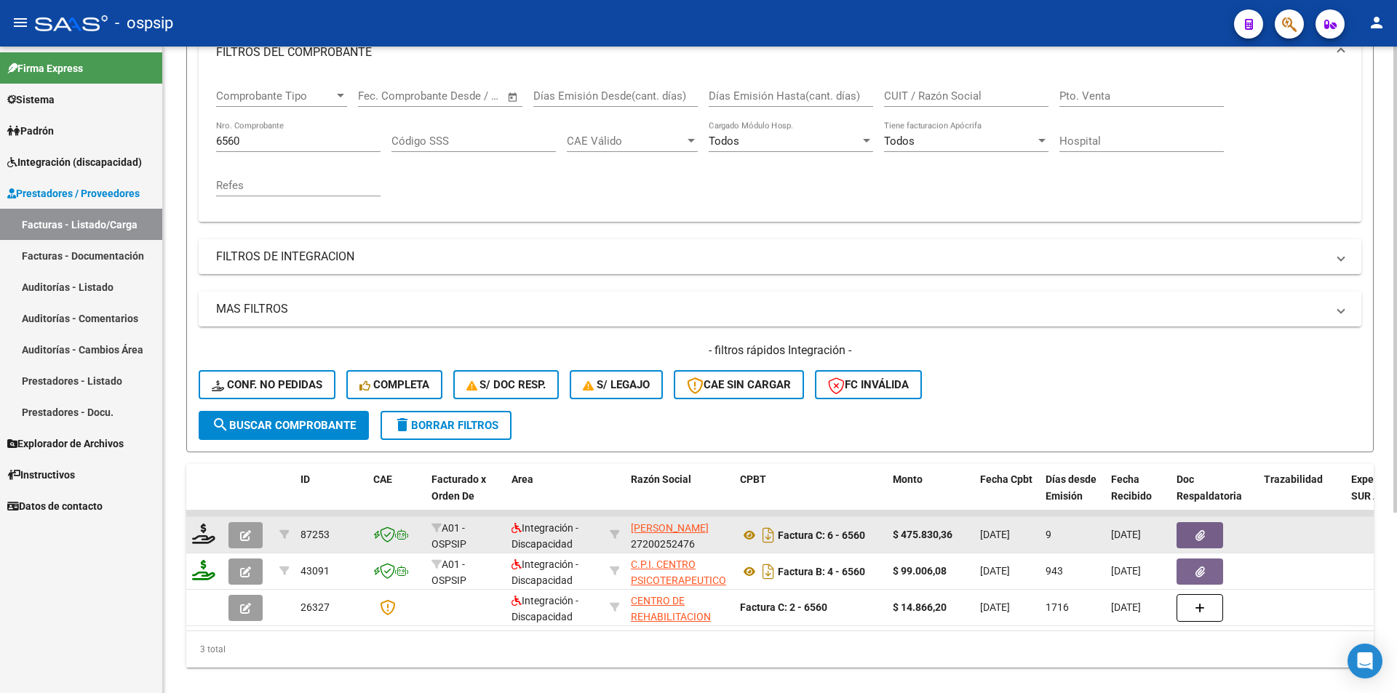
click at [234, 533] on button "button" at bounding box center [245, 535] width 34 height 26
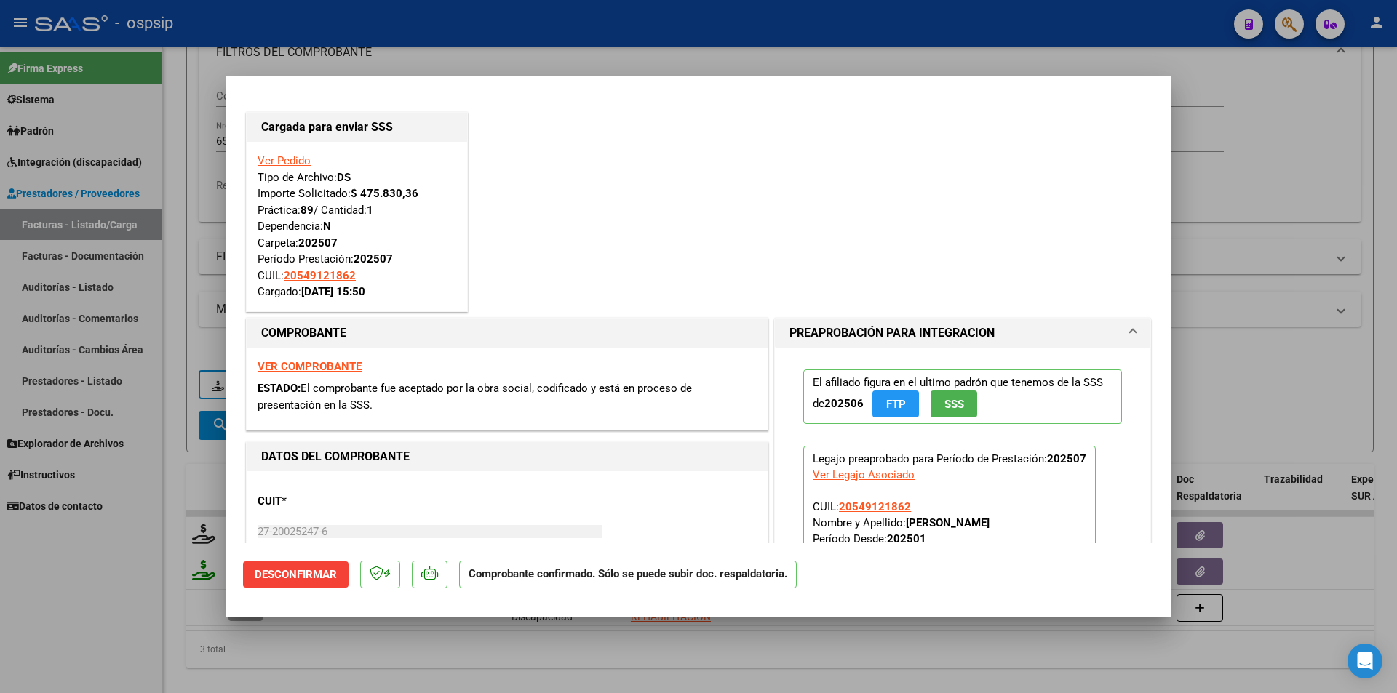
click at [100, 580] on div at bounding box center [698, 346] width 1397 height 693
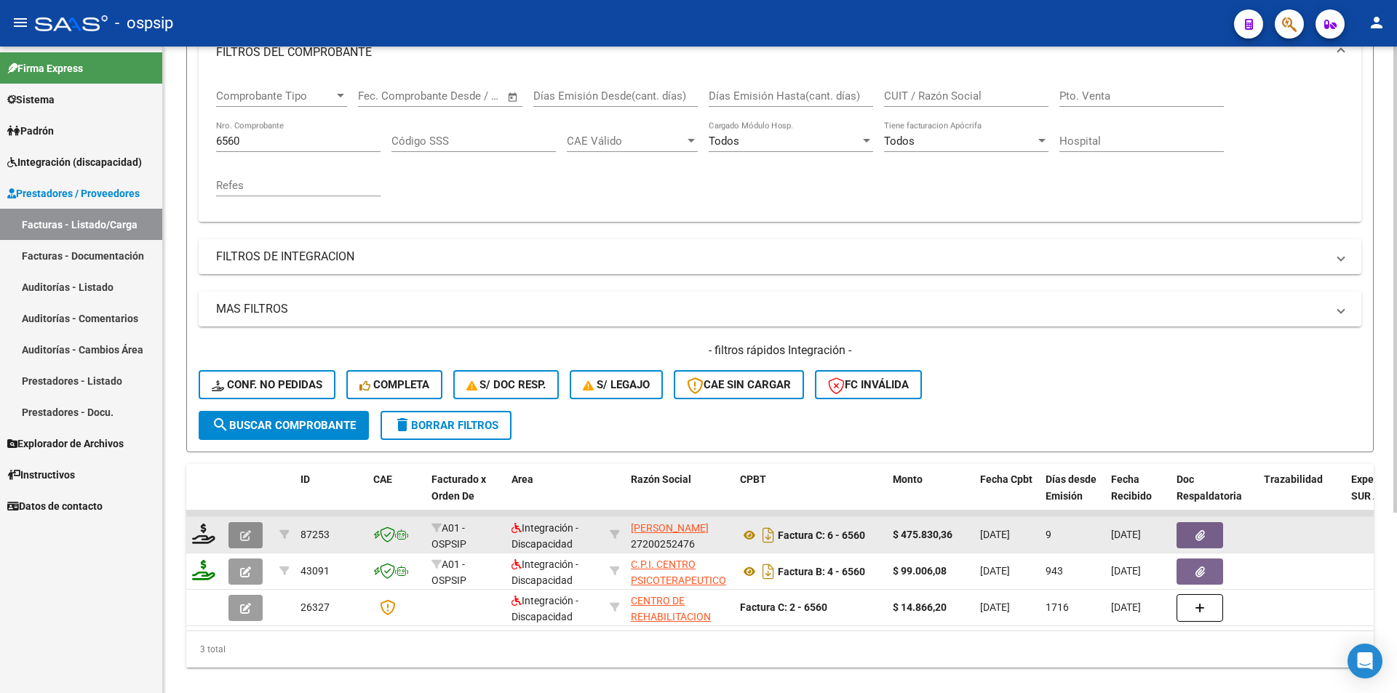
click at [239, 536] on button "button" at bounding box center [245, 535] width 34 height 26
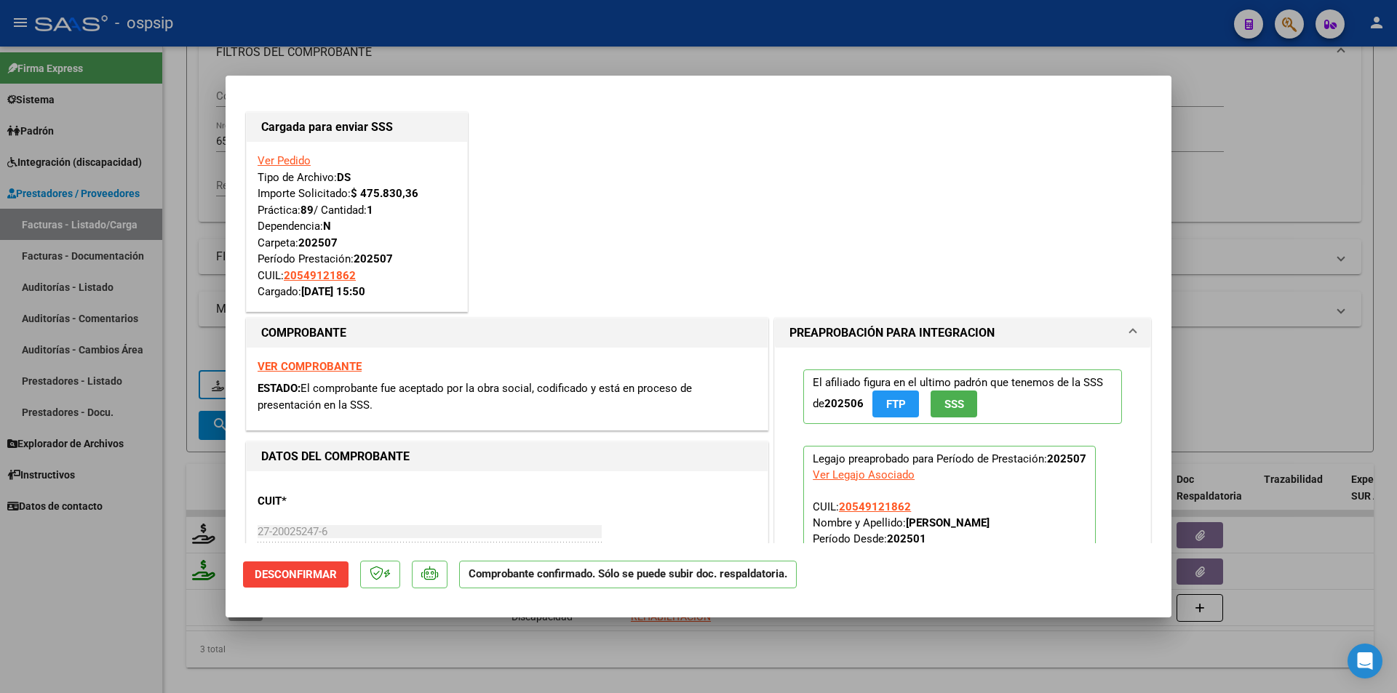
drag, startPoint x: 101, startPoint y: 557, endPoint x: 202, endPoint y: 370, distance: 211.6
click at [100, 557] on div at bounding box center [698, 346] width 1397 height 693
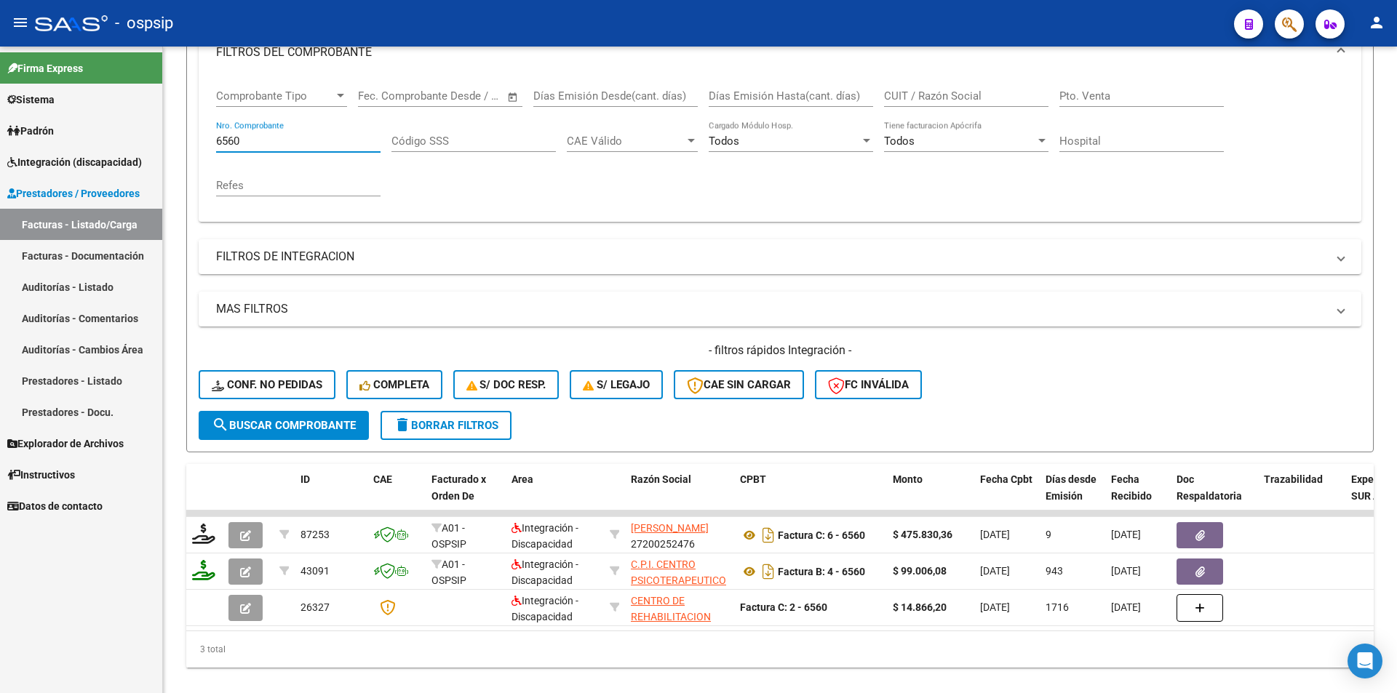
drag, startPoint x: 253, startPoint y: 139, endPoint x: 151, endPoint y: 139, distance: 101.9
click at [151, 138] on mat-sidenav-container "Firma Express Sistema Usuarios Todos los Usuarios Padrón Afiliados Empadronados…" at bounding box center [698, 370] width 1397 height 647
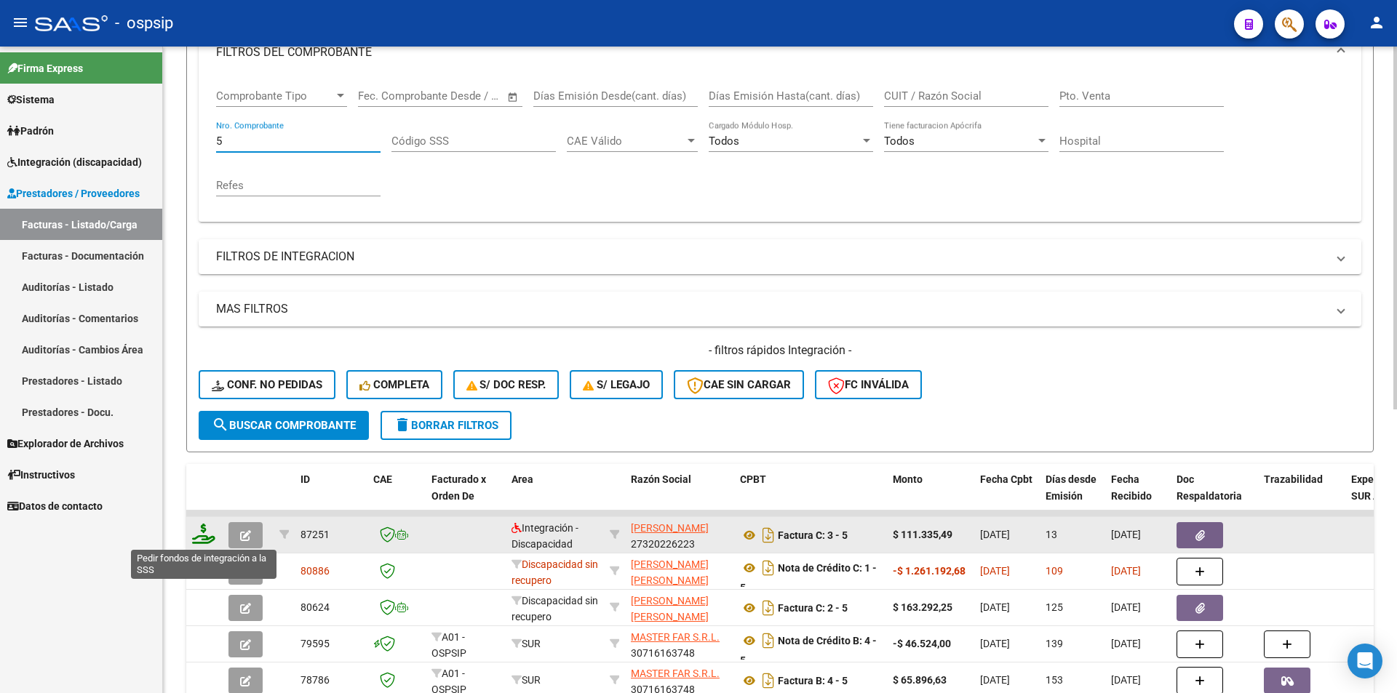
click at [198, 541] on icon at bounding box center [203, 534] width 23 height 20
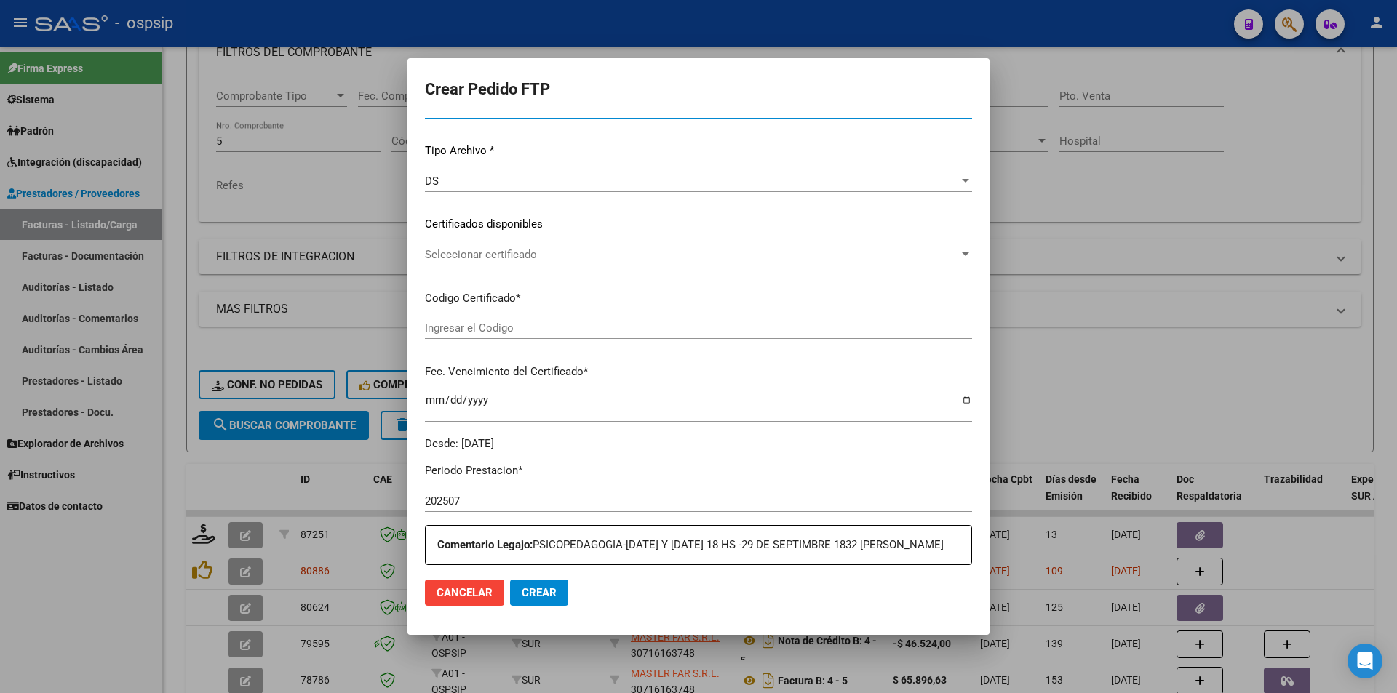
scroll to position [364, 0]
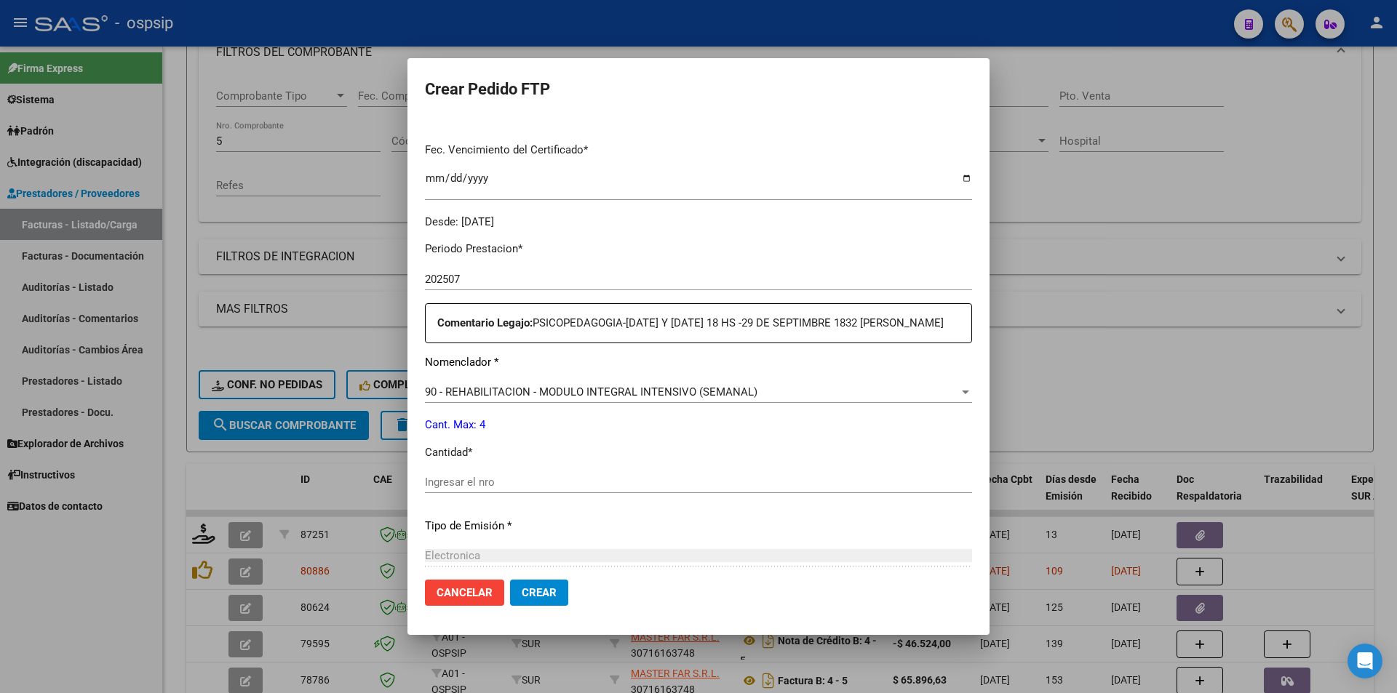
click at [480, 479] on input "Ingresar el nro" at bounding box center [698, 482] width 547 height 13
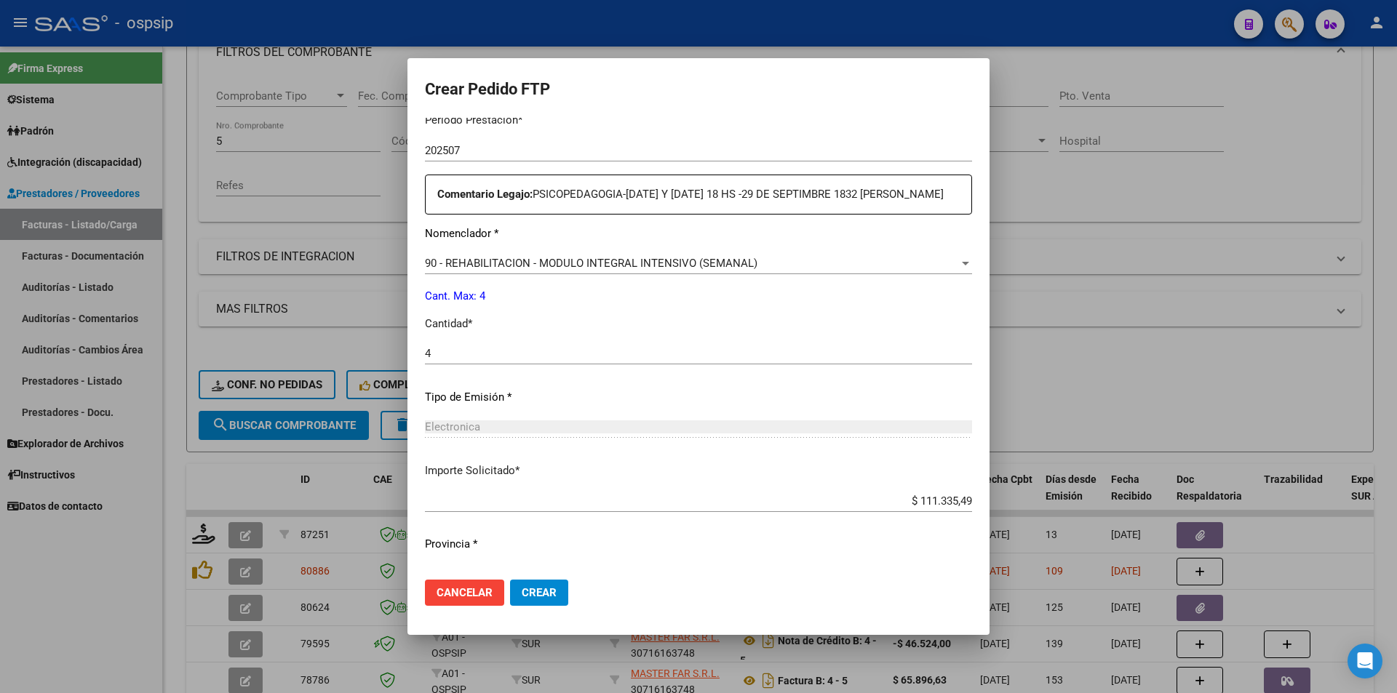
scroll to position [524, 0]
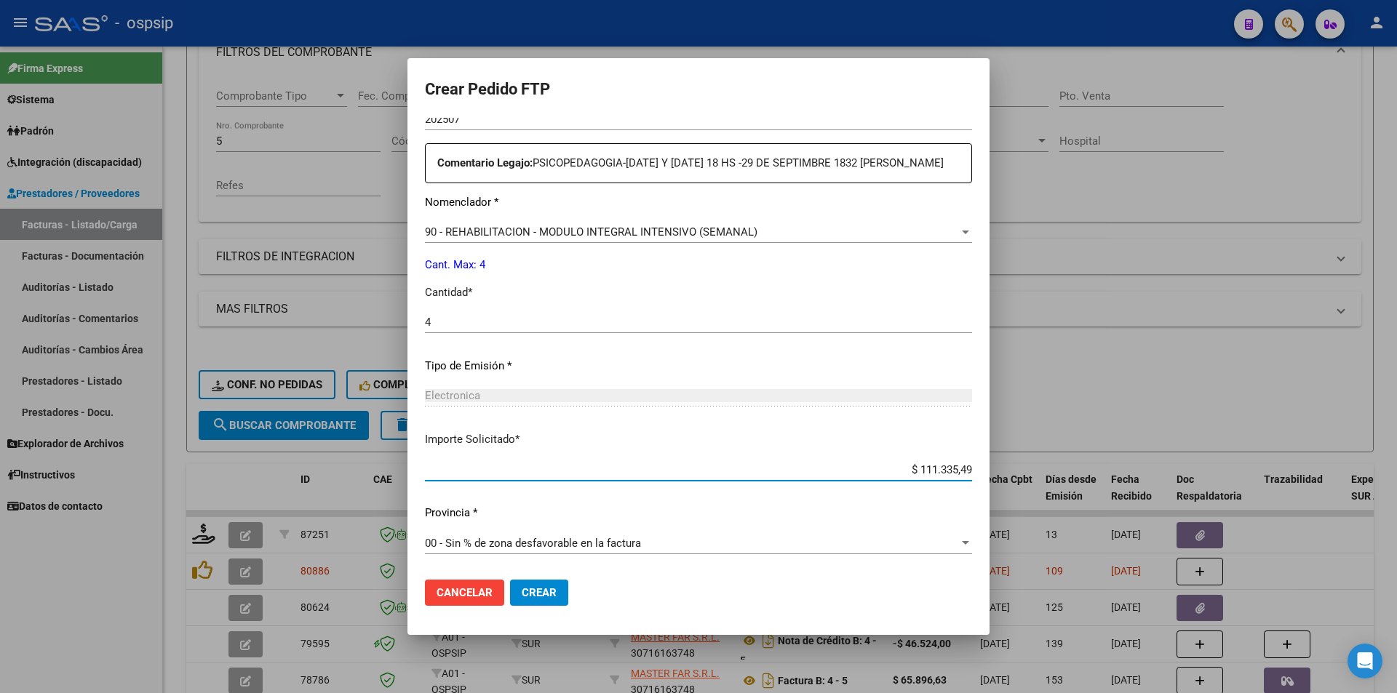
drag, startPoint x: 907, startPoint y: 467, endPoint x: 983, endPoint y: 482, distance: 77.2
click at [983, 482] on mat-dialog-content "VER COMPROBANTE ARCA Padrón Afiliado: GALARZA LEYES HELENA LUCIA CUIL: 27583036…" at bounding box center [699, 343] width 582 height 450
click at [558, 590] on button "Crear" at bounding box center [539, 593] width 58 height 26
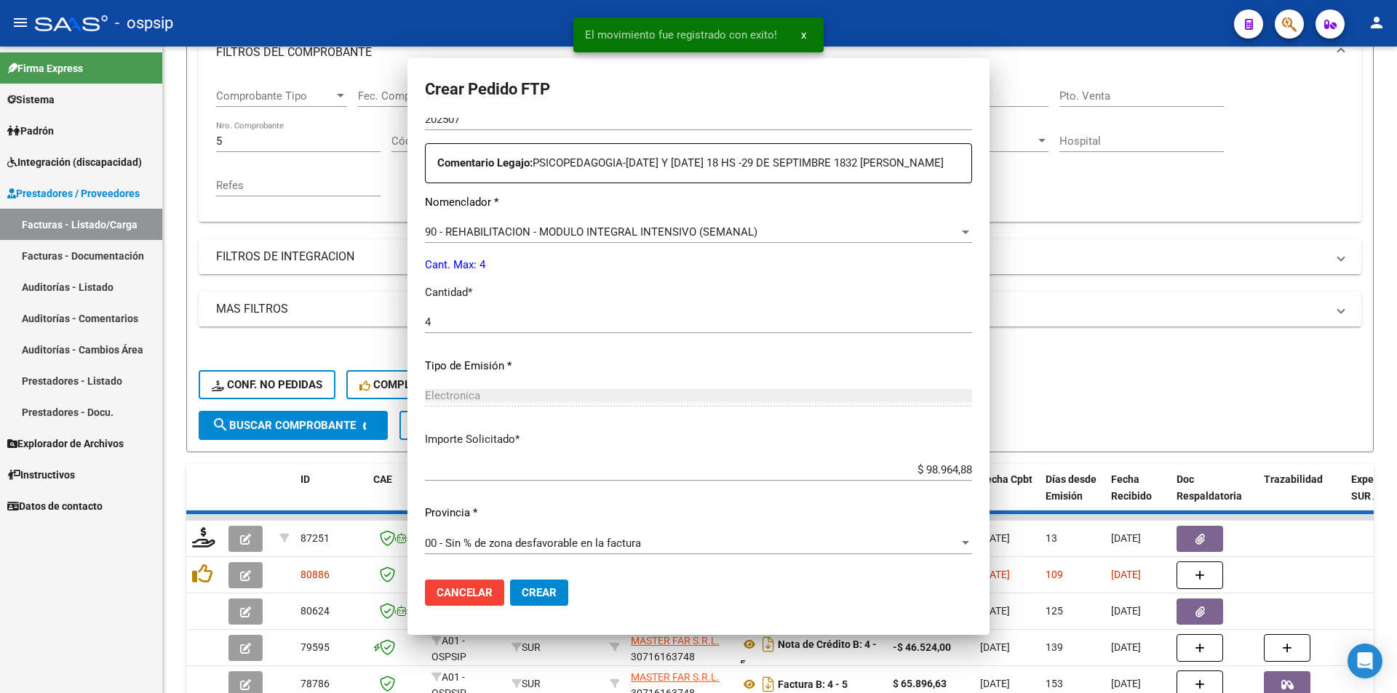
scroll to position [0, 0]
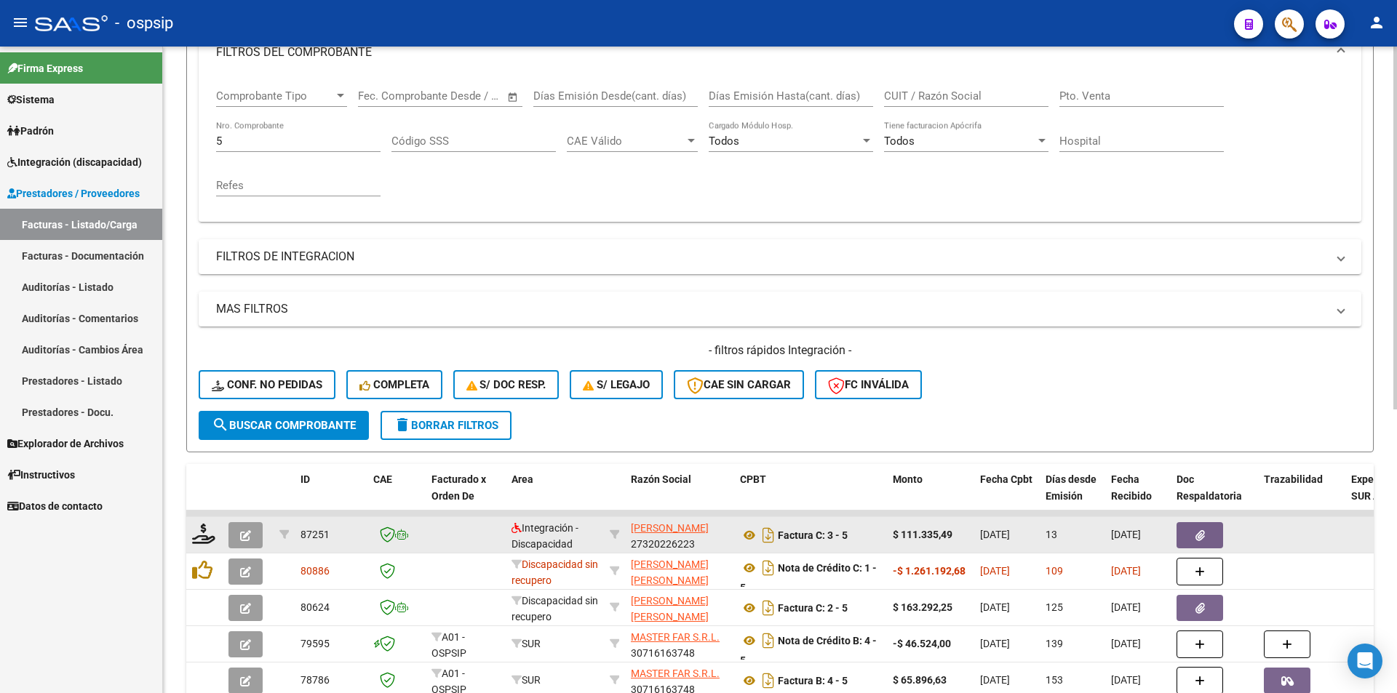
click at [242, 536] on icon "button" at bounding box center [245, 535] width 11 height 11
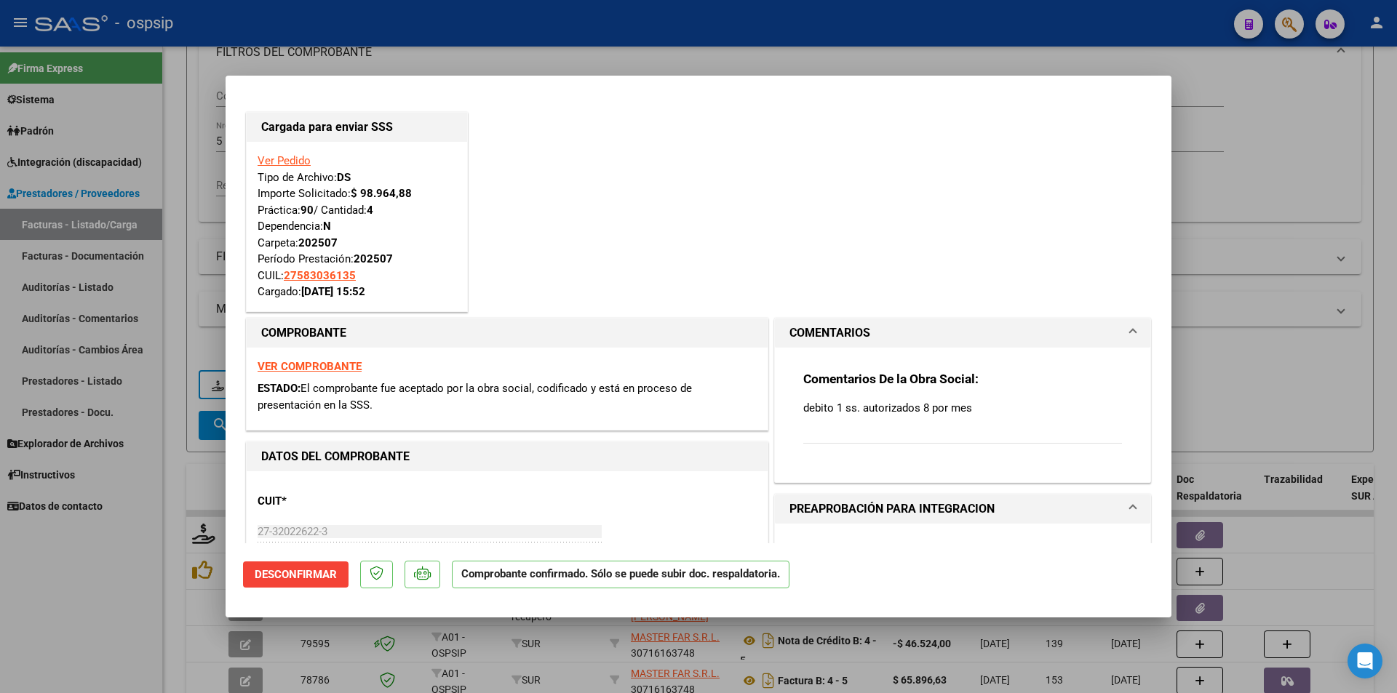
click at [146, 575] on div at bounding box center [698, 346] width 1397 height 693
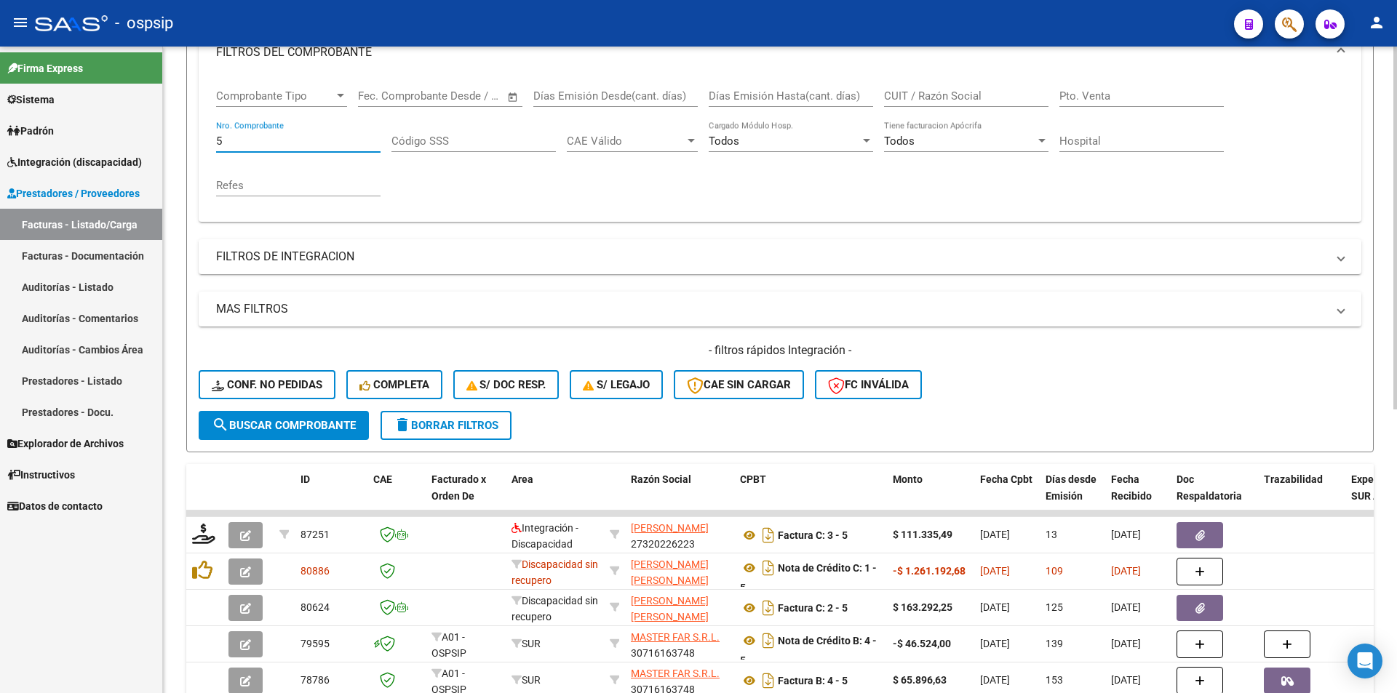
drag, startPoint x: 231, startPoint y: 143, endPoint x: 197, endPoint y: 135, distance: 34.4
click at [198, 135] on form "Filtros Id Area Area Seleccionar Gerenciador Seleccionar Gerenciador Todos Conf…" at bounding box center [780, 203] width 1188 height 498
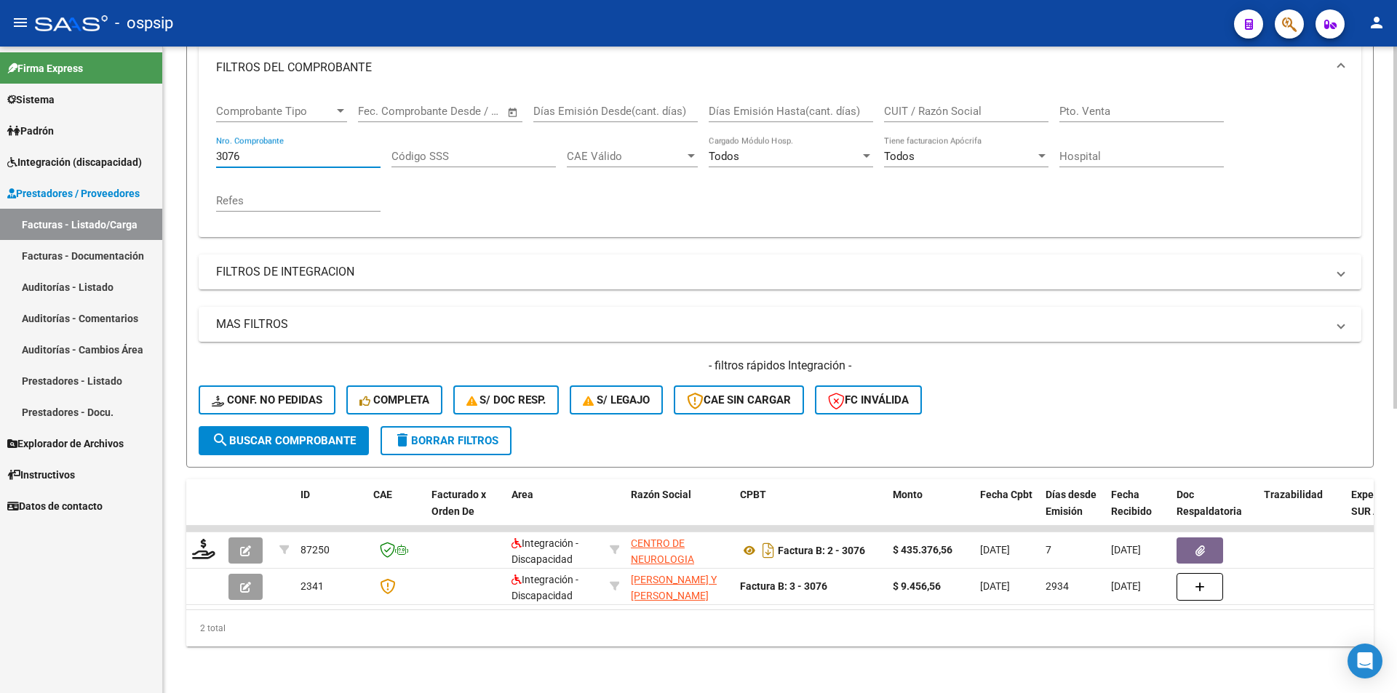
scroll to position [214, 0]
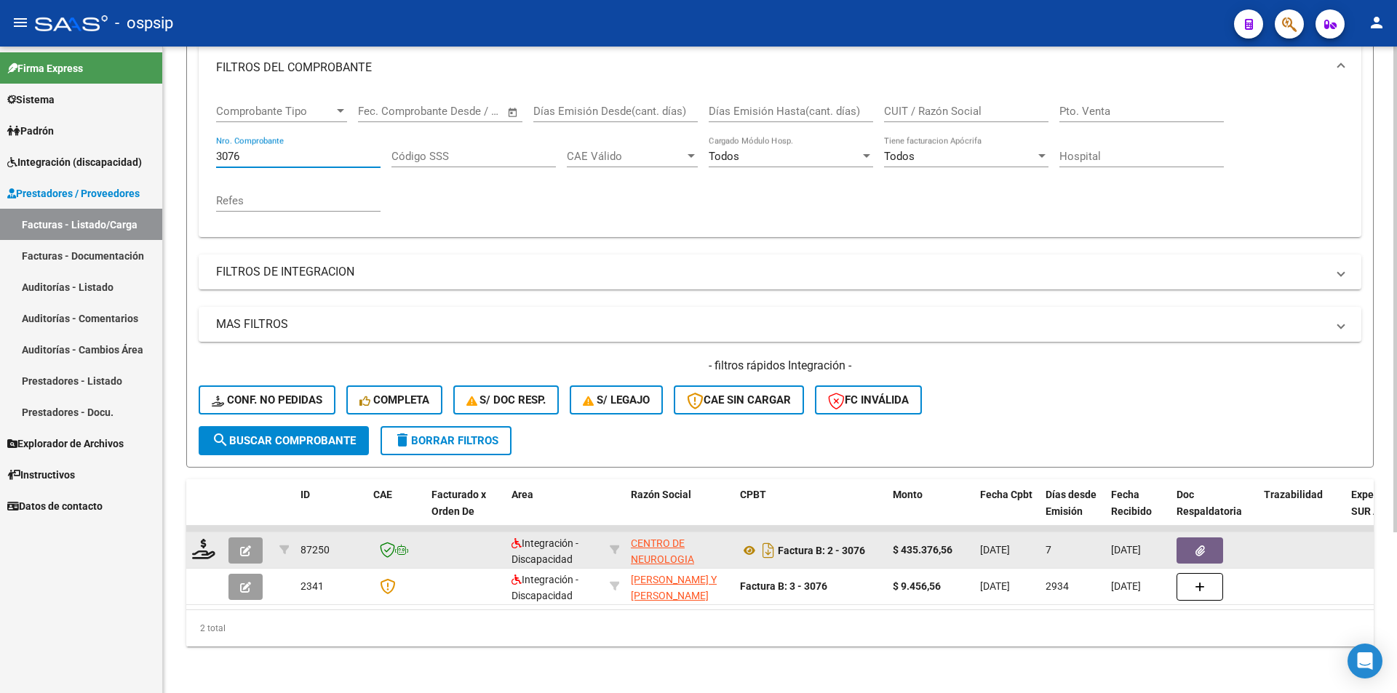
click at [243, 546] on icon "button" at bounding box center [245, 551] width 11 height 11
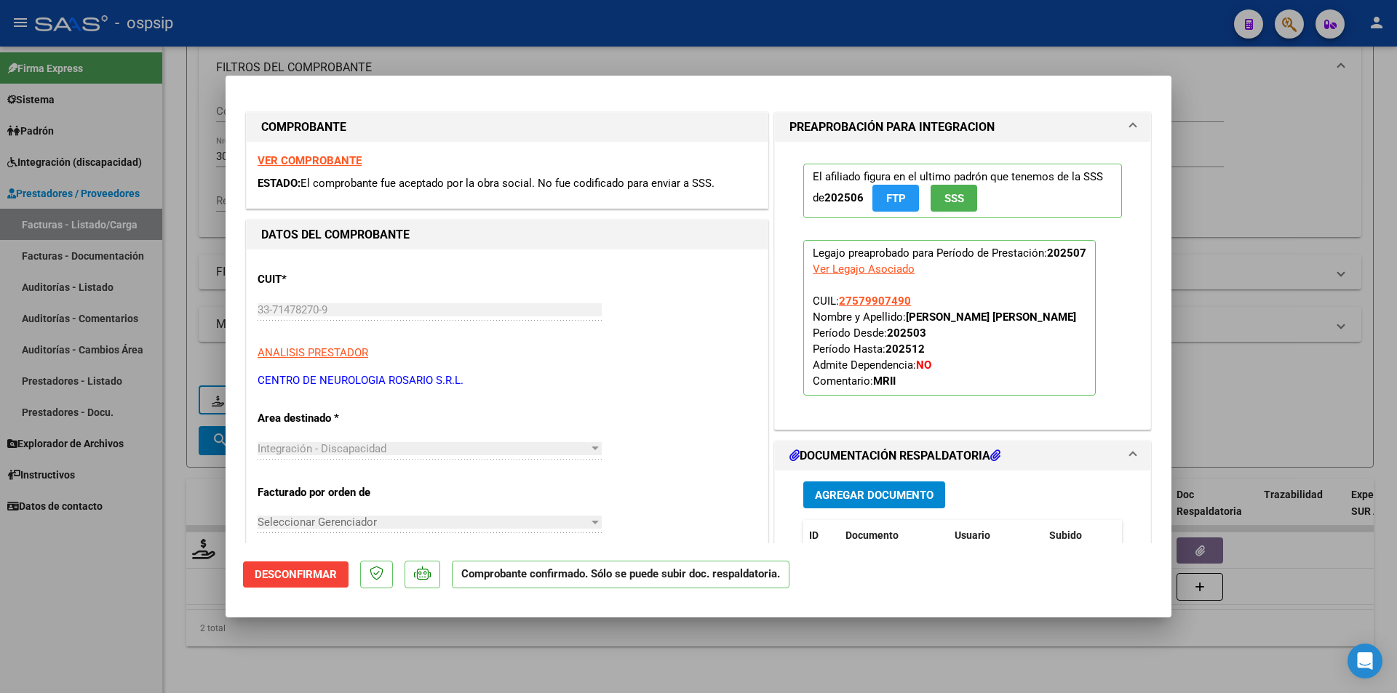
click at [143, 550] on div at bounding box center [698, 346] width 1397 height 693
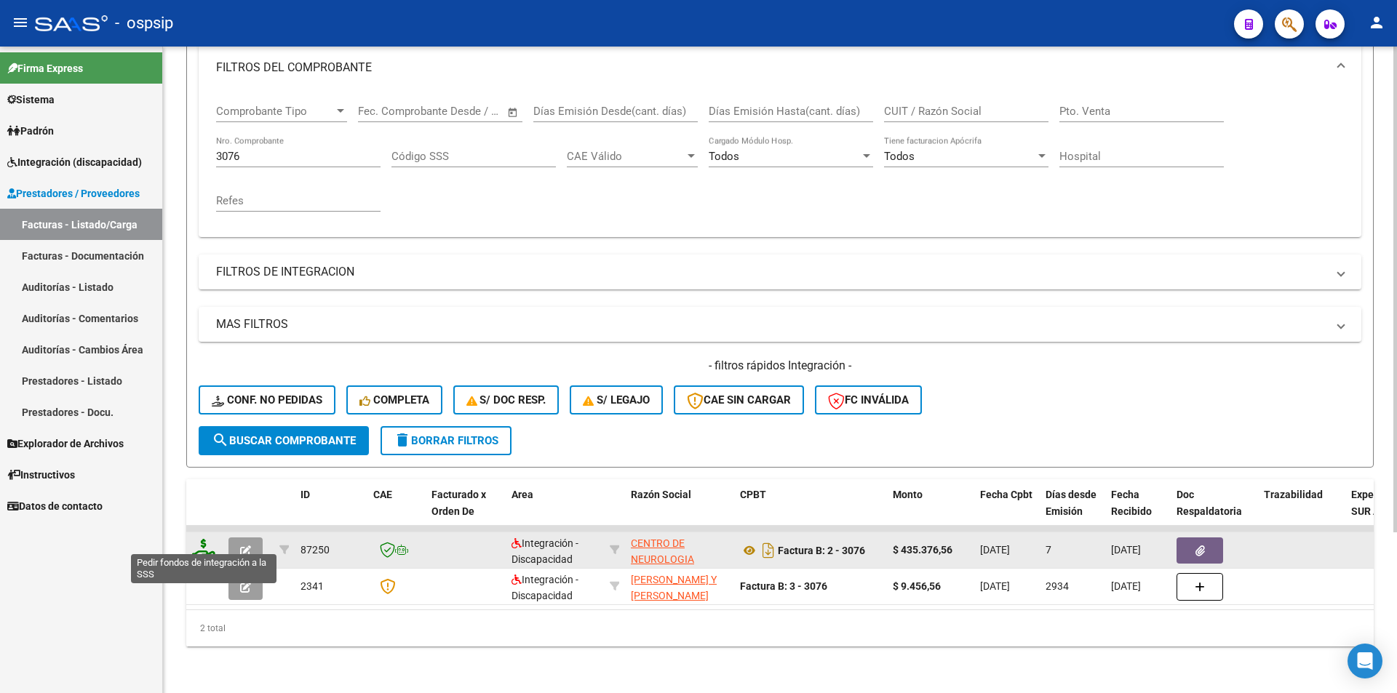
click at [196, 539] on icon at bounding box center [203, 549] width 23 height 20
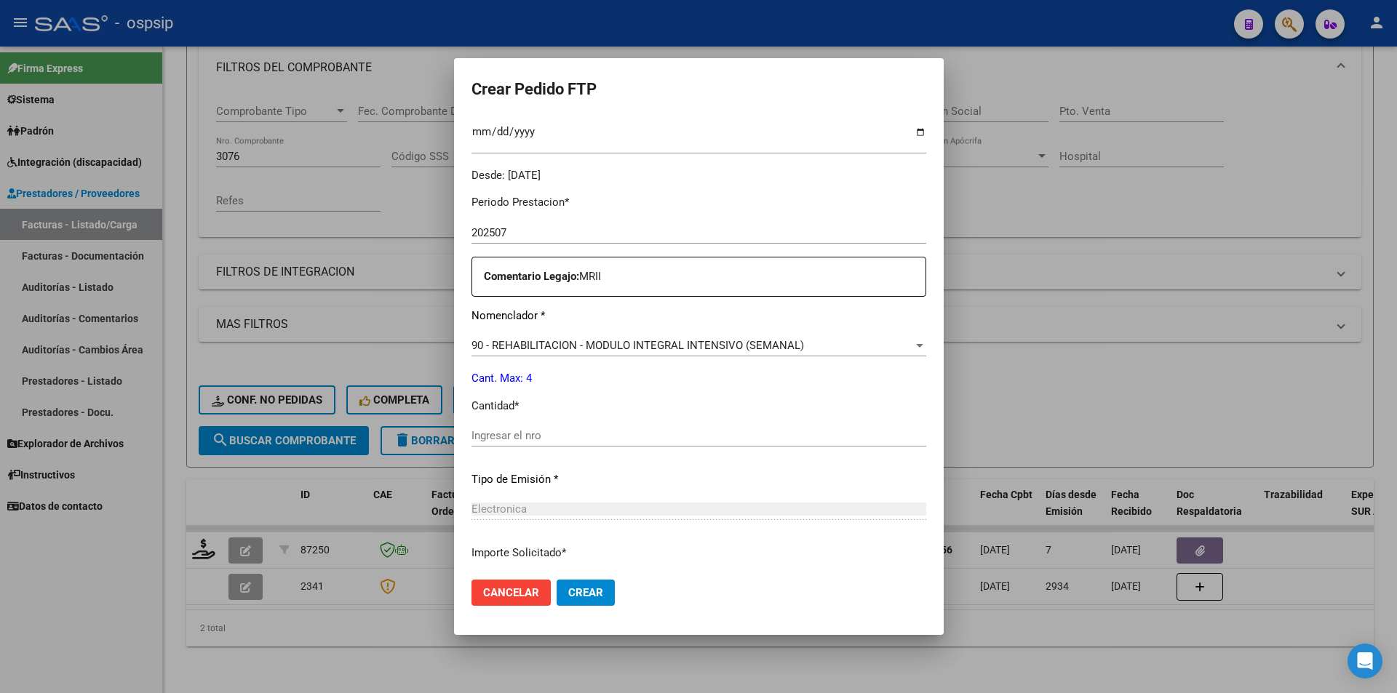
scroll to position [437, 0]
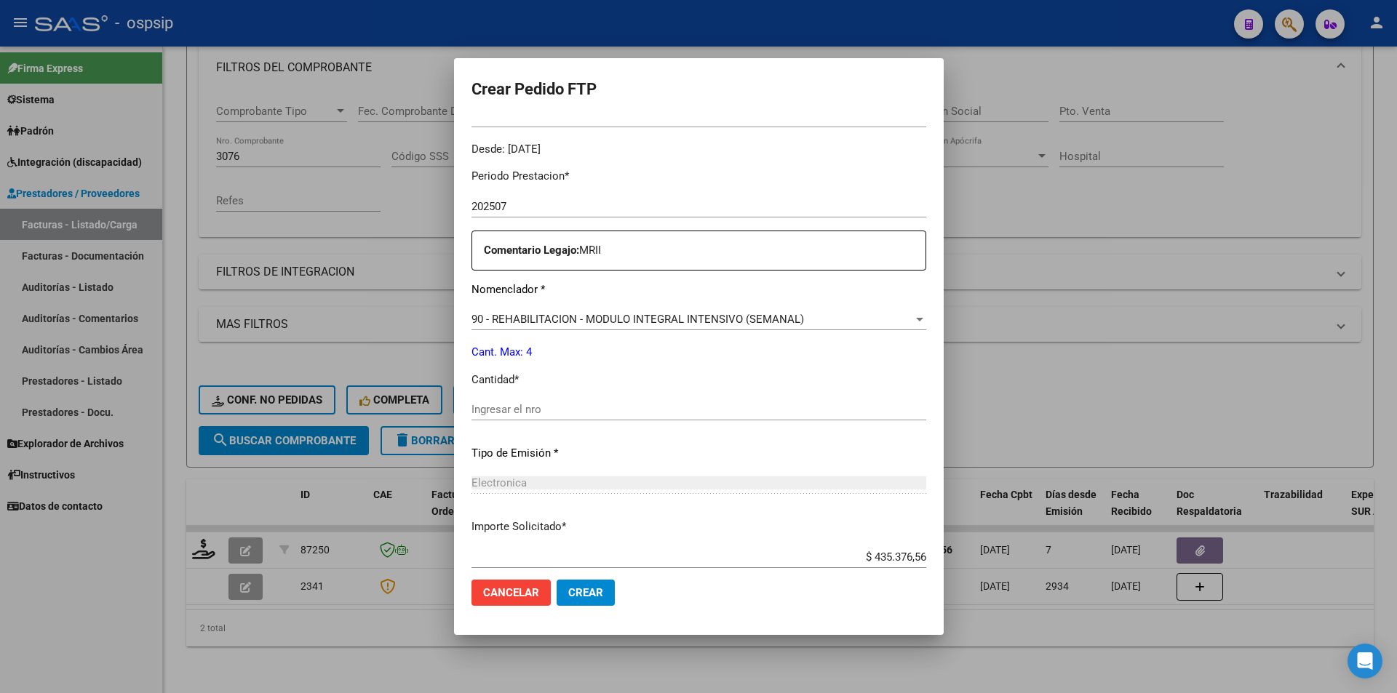
click at [494, 407] on input "Ingresar el nro" at bounding box center [699, 409] width 455 height 13
click at [594, 605] on button "Crear" at bounding box center [586, 593] width 58 height 26
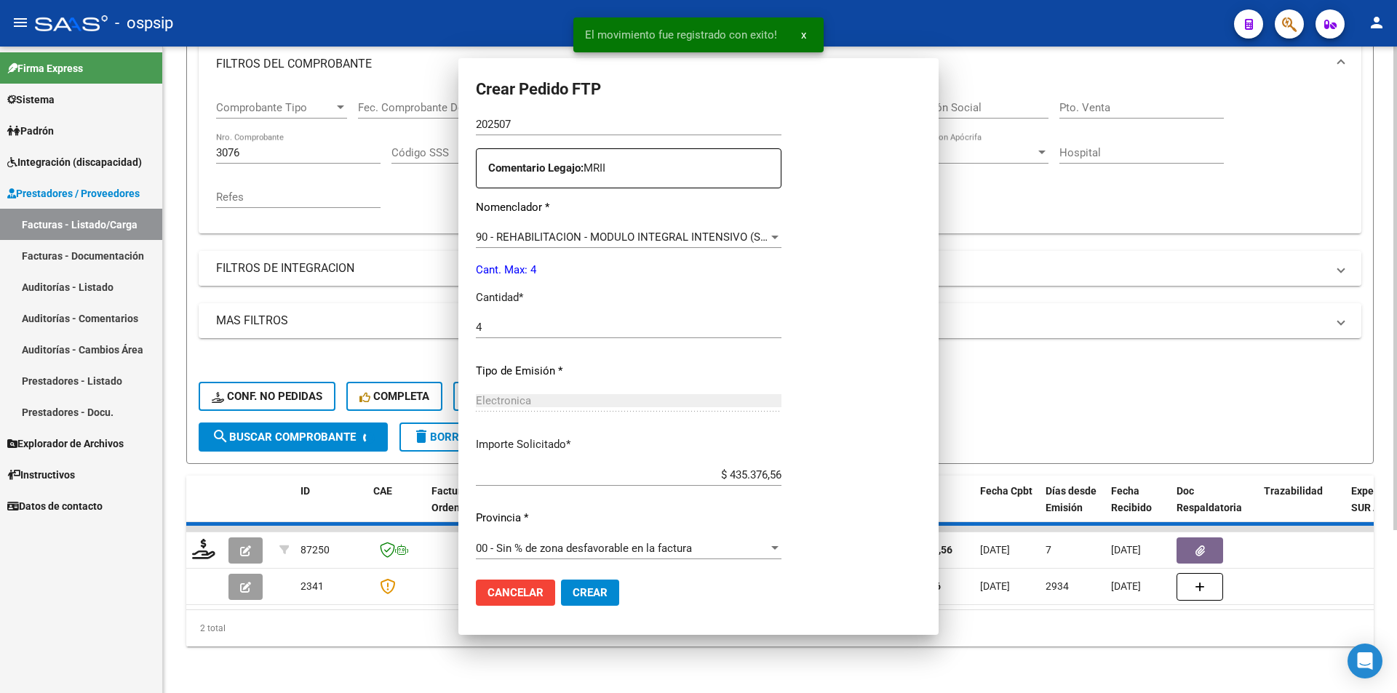
scroll to position [0, 0]
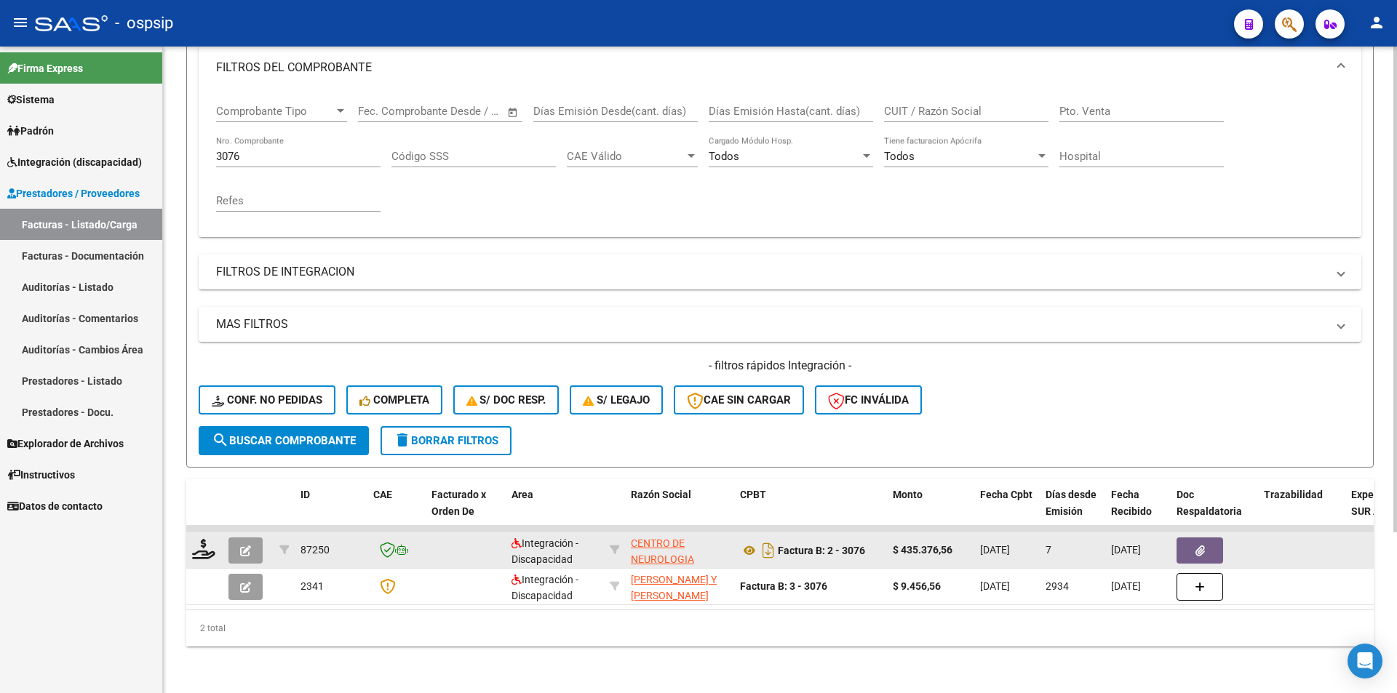
click at [248, 546] on icon "button" at bounding box center [245, 551] width 11 height 11
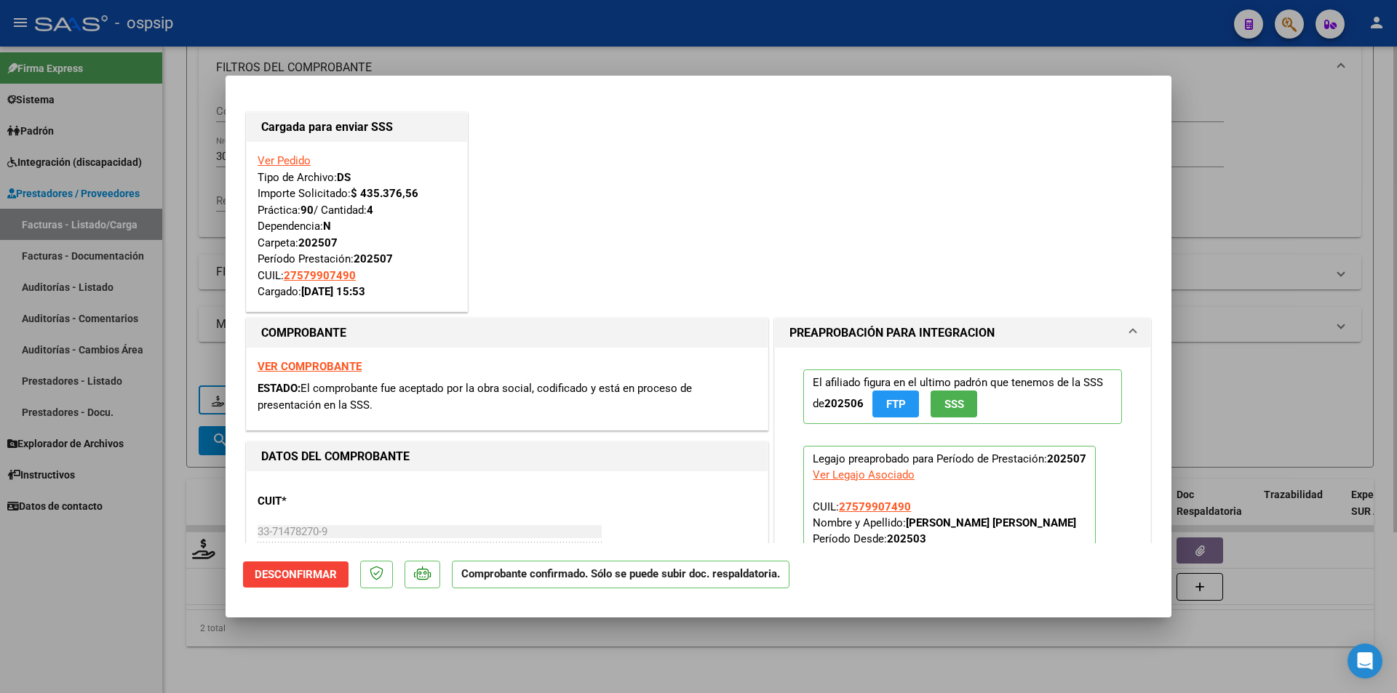
drag, startPoint x: 166, startPoint y: 266, endPoint x: 214, endPoint y: 198, distance: 83.0
click at [166, 262] on div at bounding box center [698, 346] width 1397 height 693
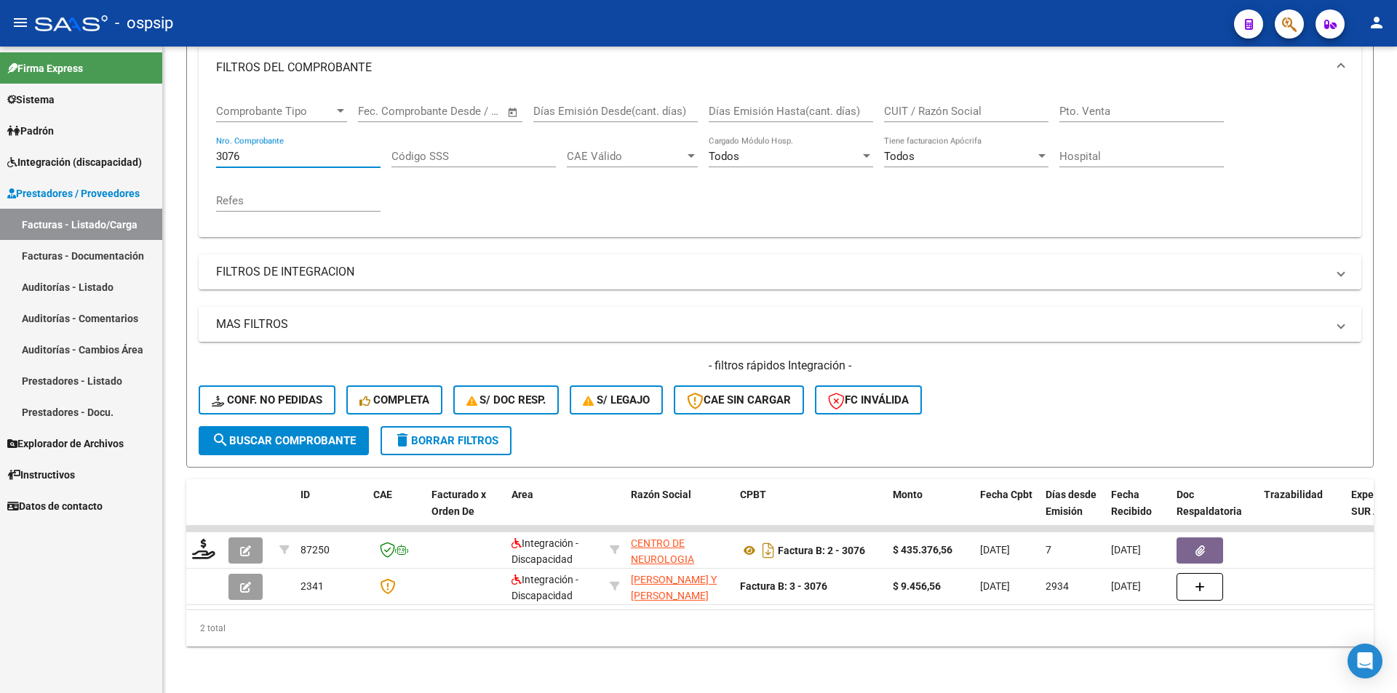
drag, startPoint x: 250, startPoint y: 140, endPoint x: 96, endPoint y: 141, distance: 153.5
click at [96, 141] on mat-sidenav-container "Firma Express Sistema Usuarios Todos los Usuarios Padrón Afiliados Empadronados…" at bounding box center [698, 370] width 1397 height 647
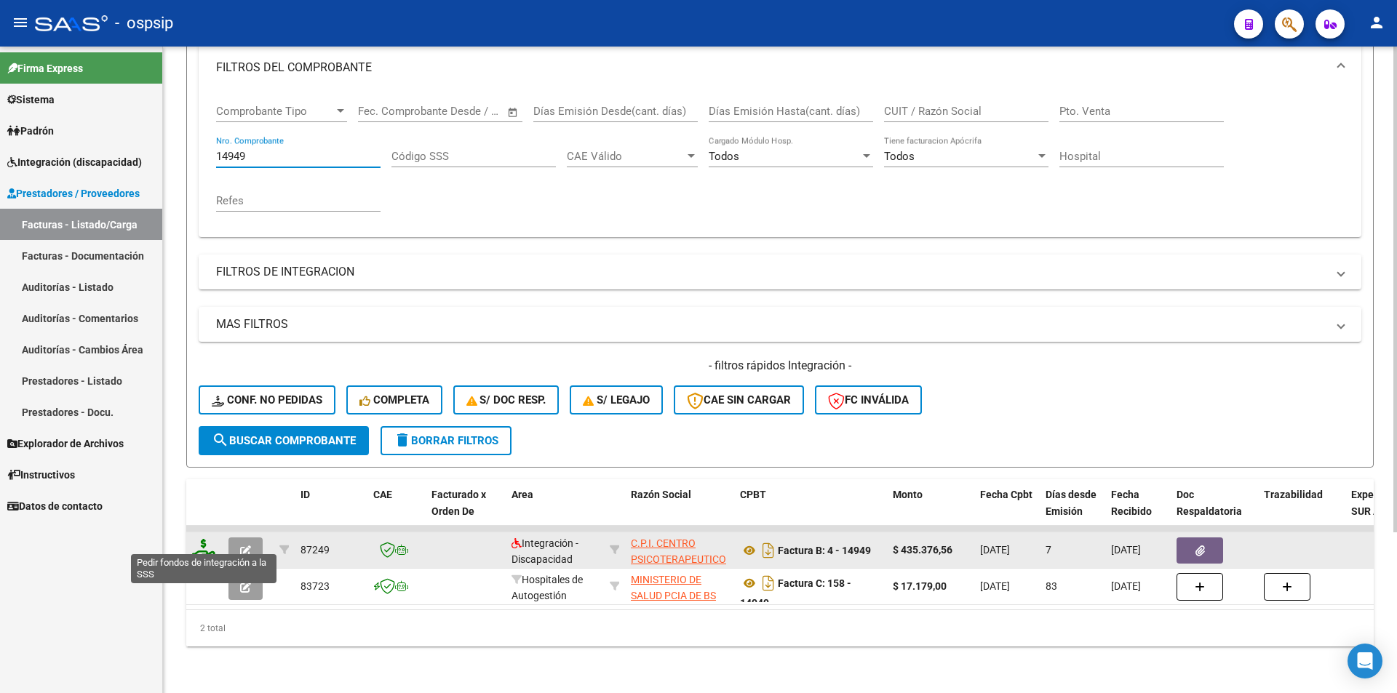
click at [201, 545] on icon at bounding box center [203, 549] width 23 height 20
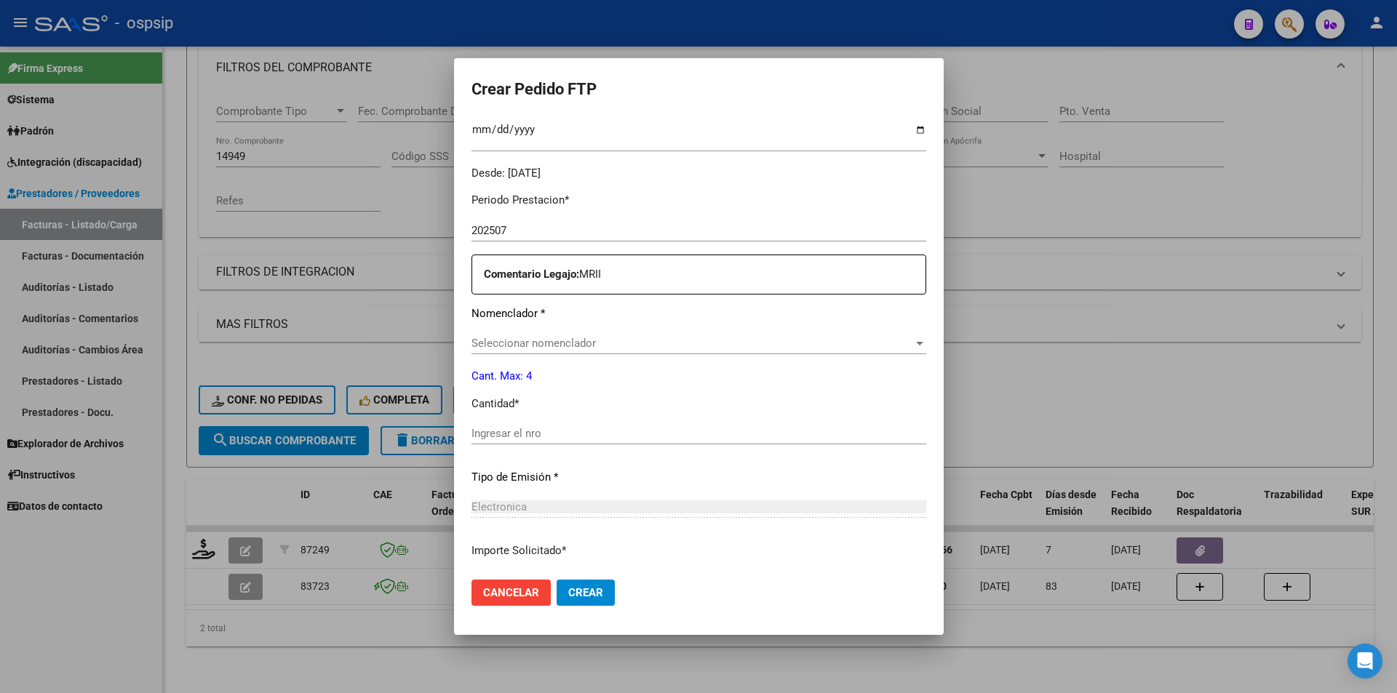
scroll to position [519, 0]
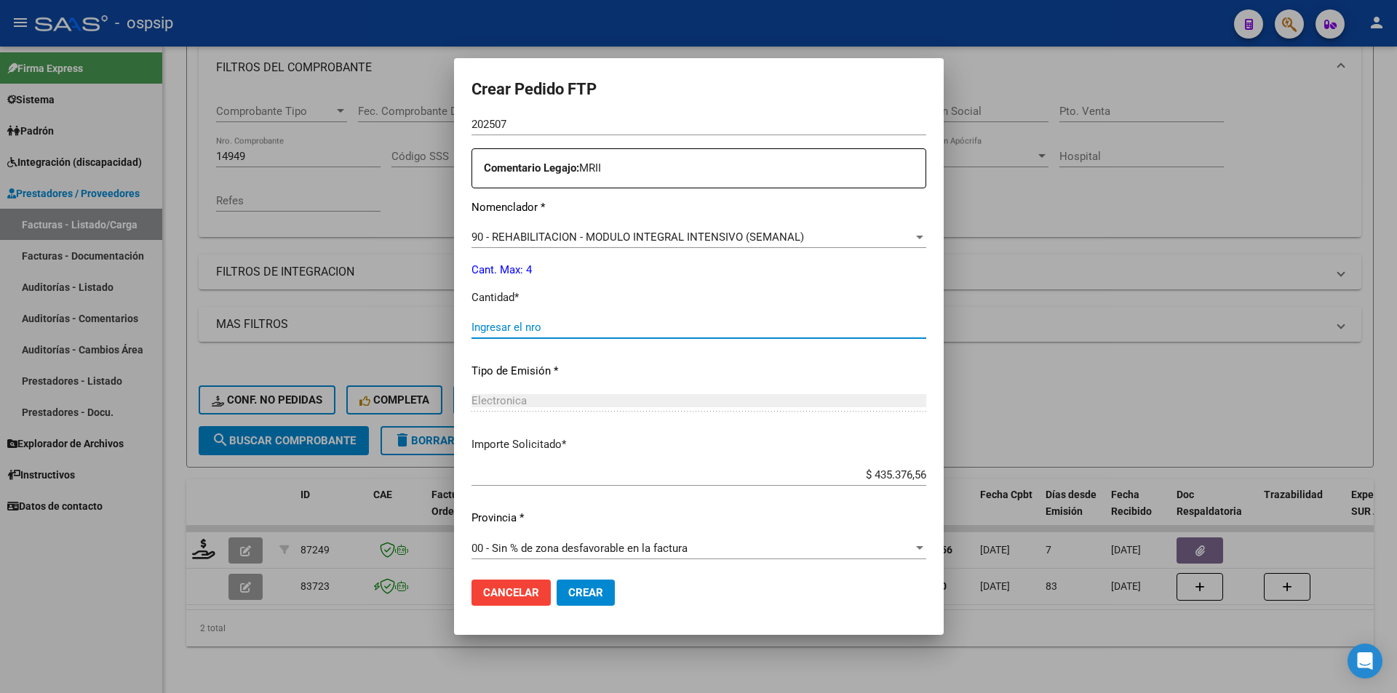
click at [501, 325] on input "Ingresar el nro" at bounding box center [699, 327] width 455 height 13
click at [600, 594] on span "Crear" at bounding box center [585, 593] width 35 height 13
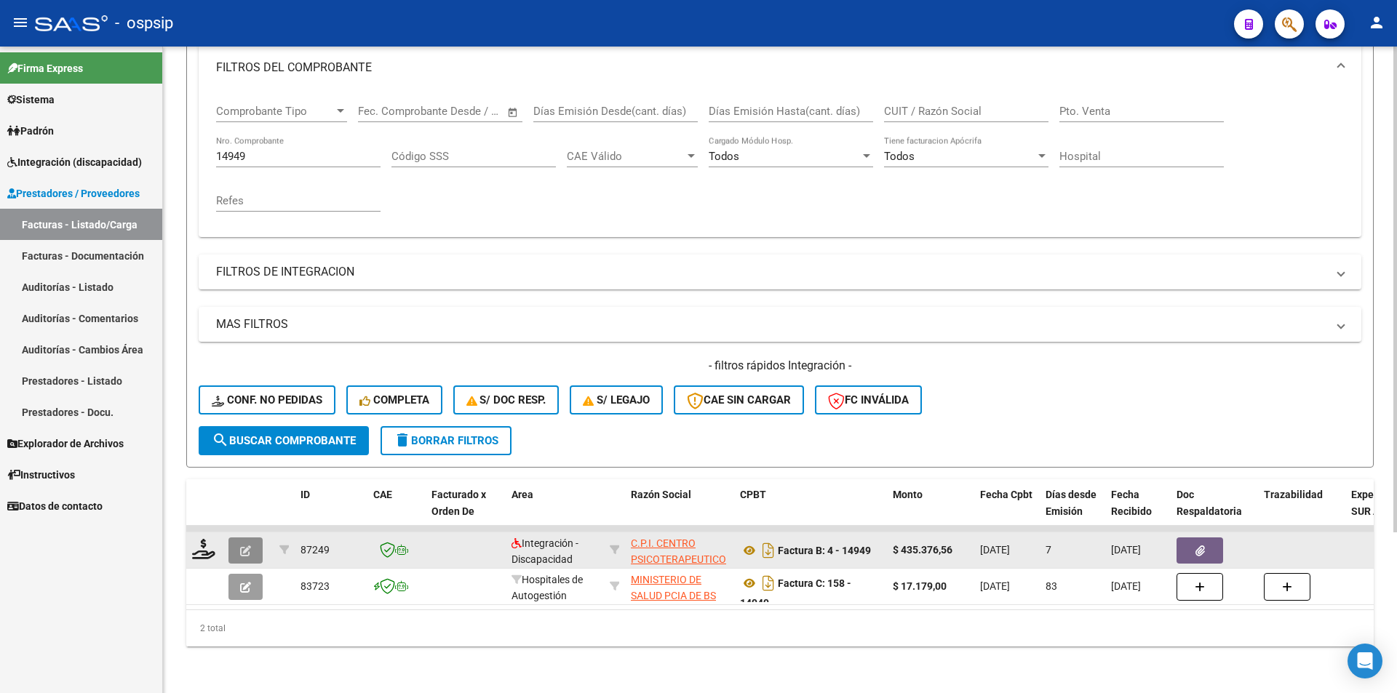
click at [250, 544] on span "button" at bounding box center [245, 550] width 11 height 13
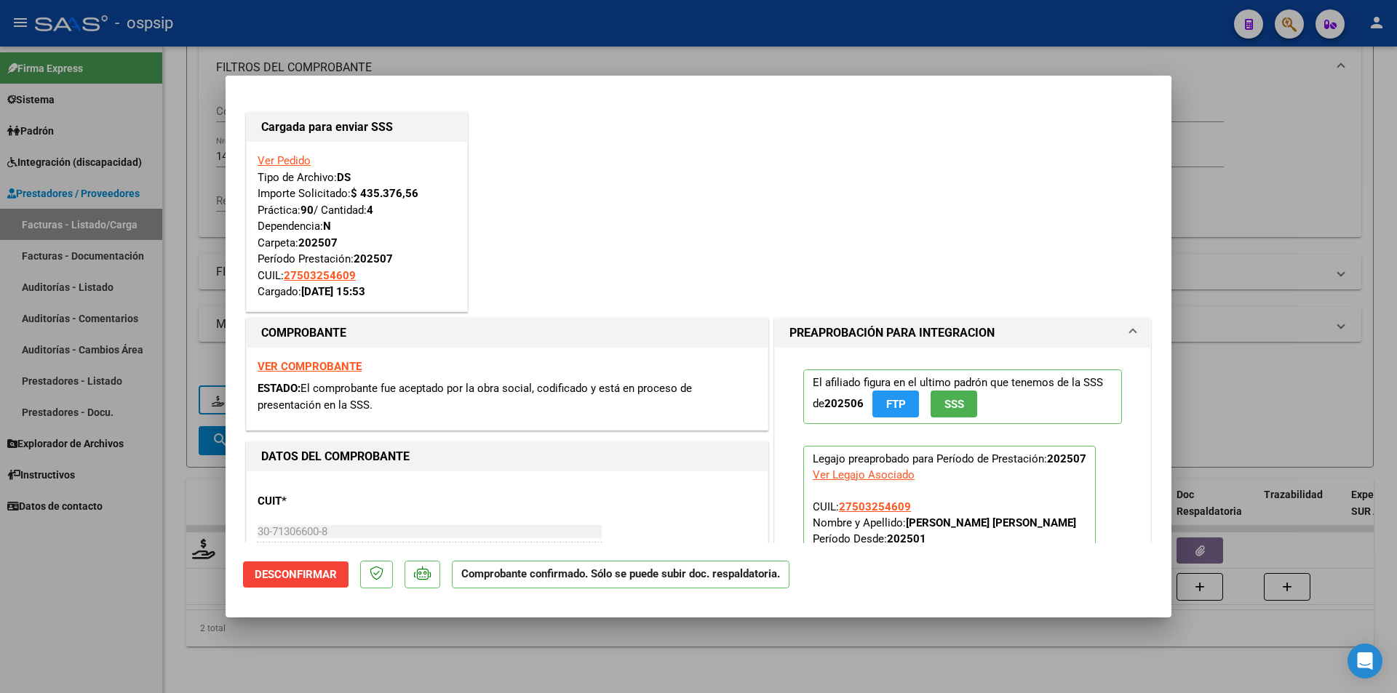
drag, startPoint x: 84, startPoint y: 613, endPoint x: 308, endPoint y: 253, distance: 424.2
click at [84, 610] on div at bounding box center [698, 346] width 1397 height 693
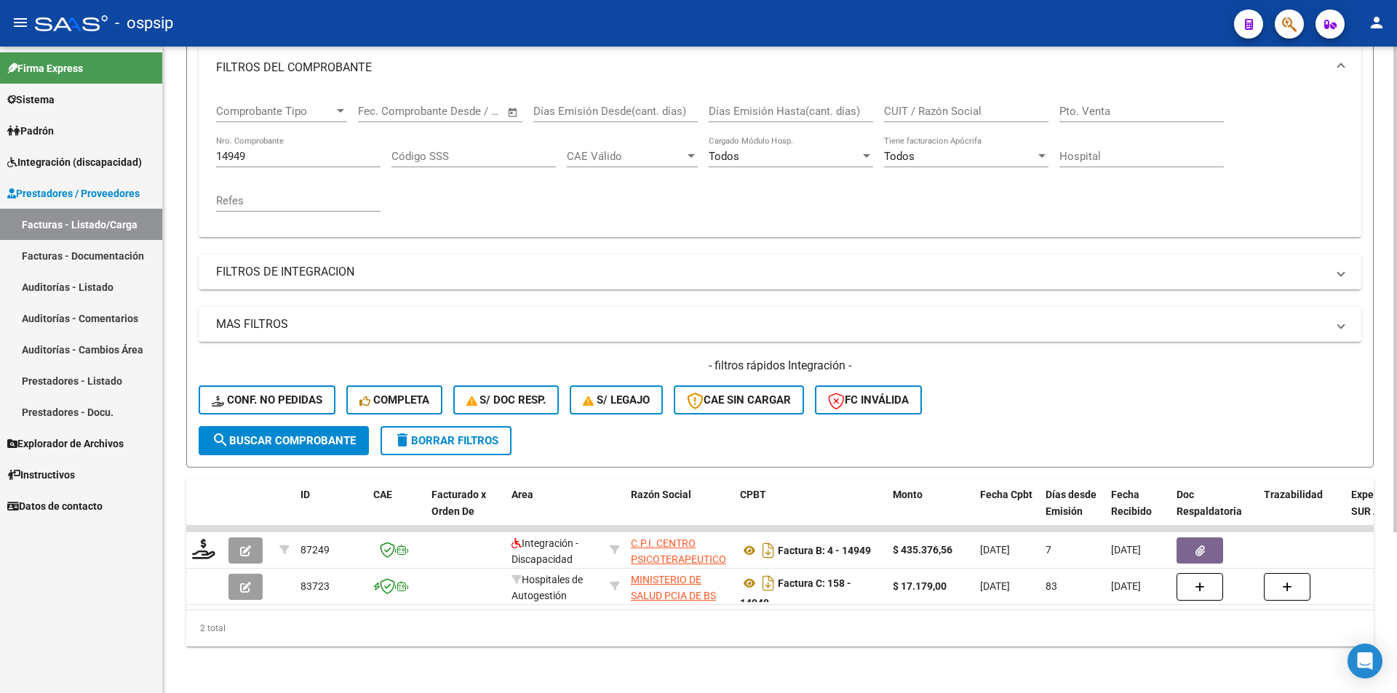
drag, startPoint x: 282, startPoint y: 138, endPoint x: 179, endPoint y: 151, distance: 104.3
click at [148, 144] on mat-sidenav-container "Firma Express Sistema Usuarios Todos los Usuarios Padrón Afiliados Empadronados…" at bounding box center [698, 370] width 1397 height 647
click at [268, 152] on div "14949 Nro. Comprobante" at bounding box center [298, 151] width 164 height 31
drag, startPoint x: 264, startPoint y: 150, endPoint x: 173, endPoint y: 145, distance: 91.1
click at [173, 145] on div "Video tutorial PRESTADORES -> Listado de CPBTs Emitidos por Prestadores / Prove…" at bounding box center [780, 269] width 1234 height 850
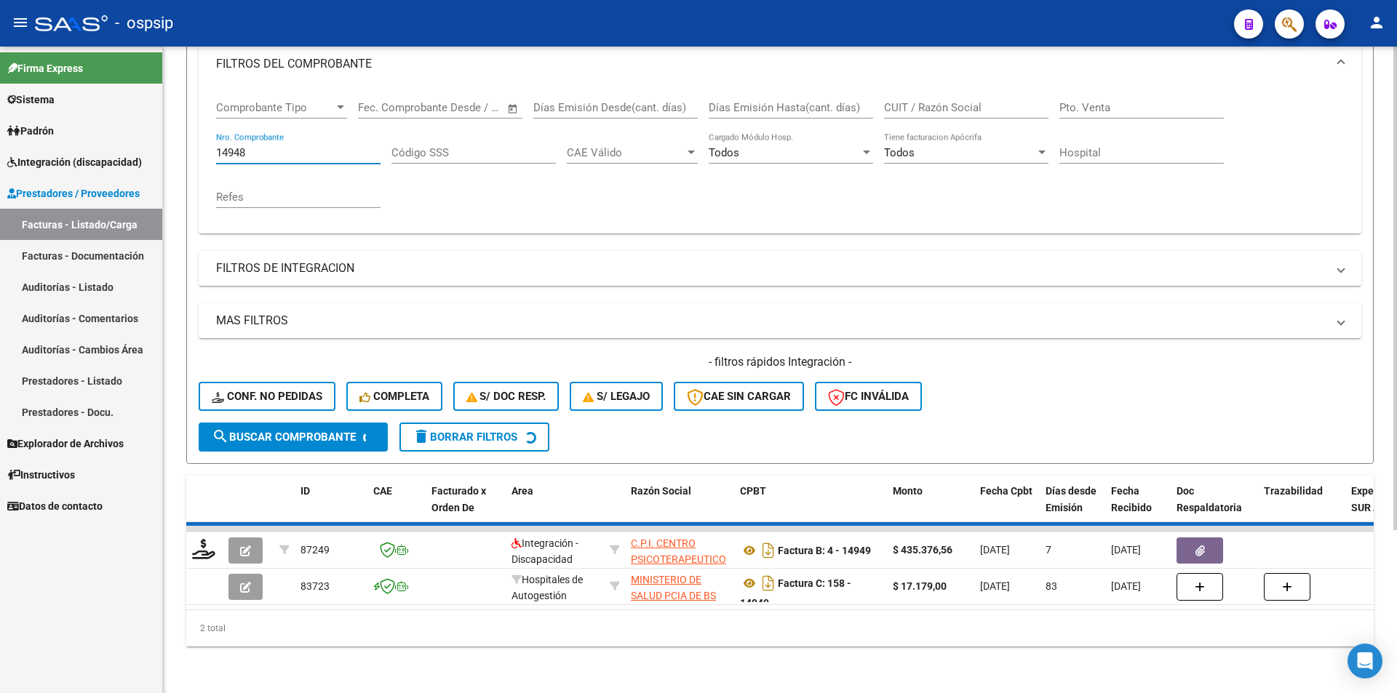
scroll to position [178, 0]
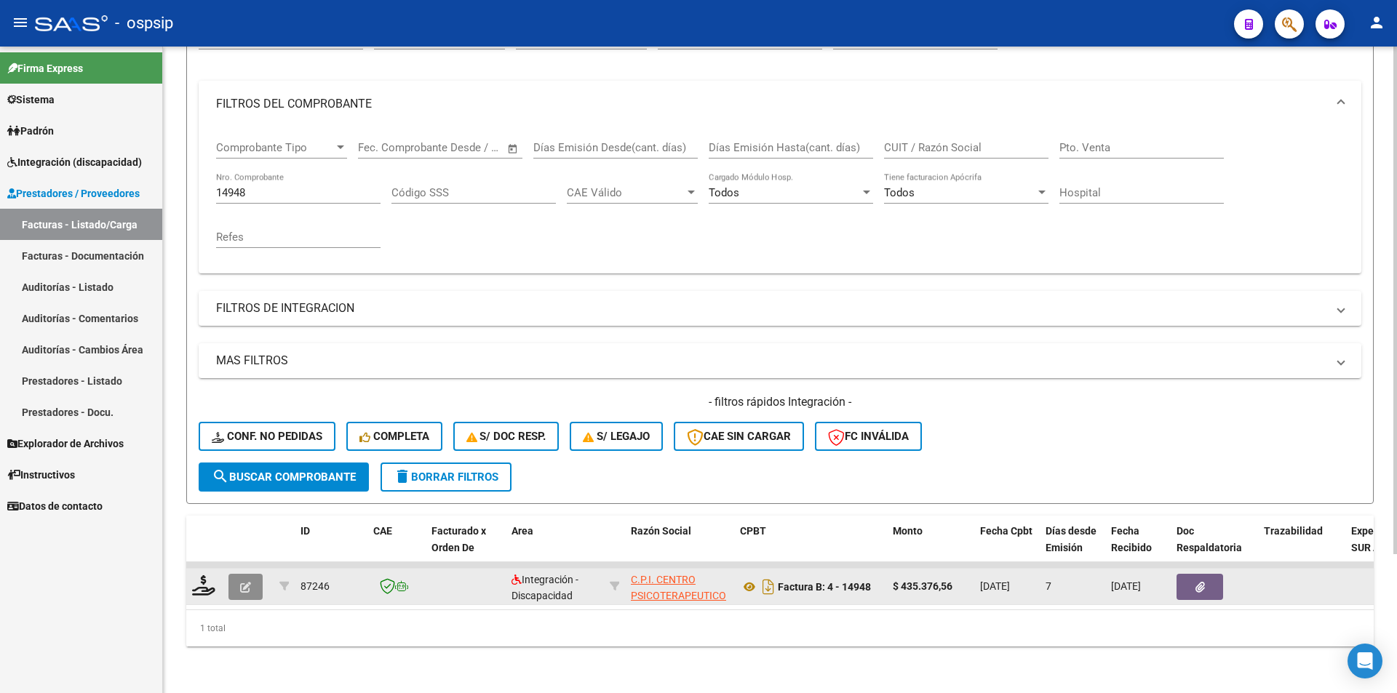
click at [232, 580] on button "button" at bounding box center [245, 587] width 34 height 26
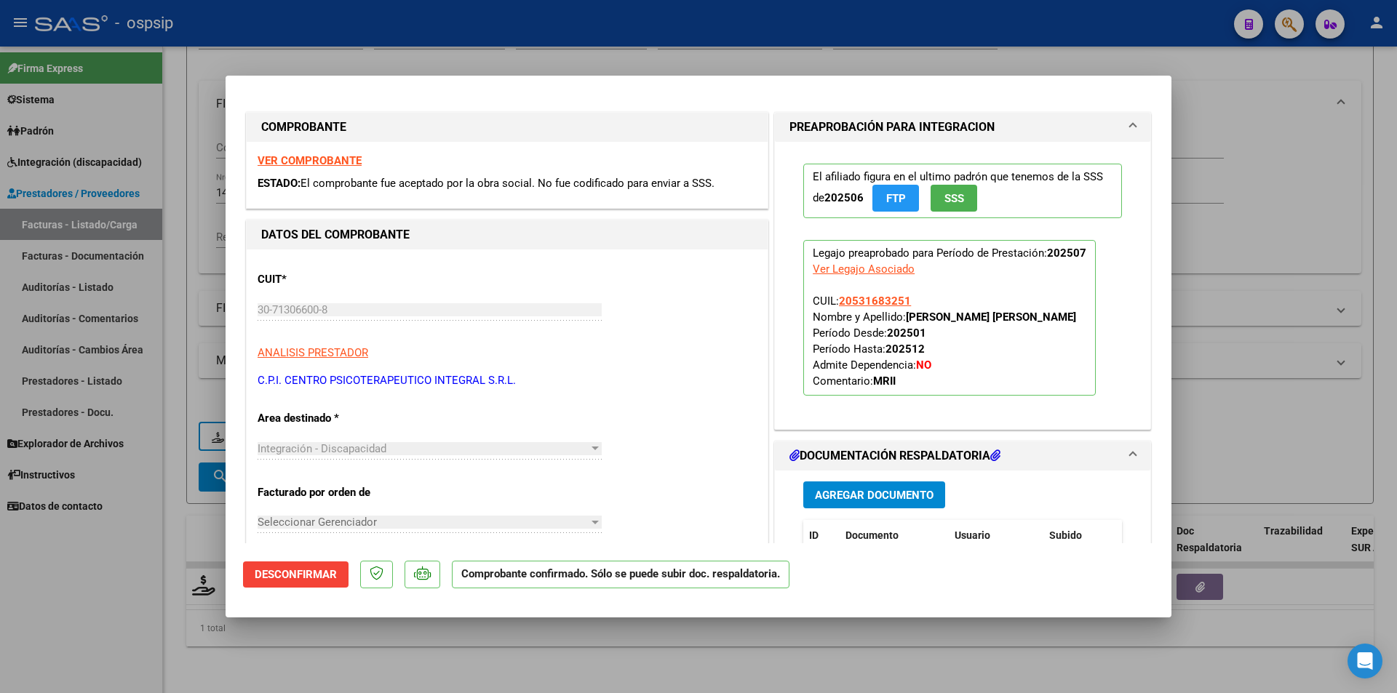
click at [154, 579] on div at bounding box center [698, 346] width 1397 height 693
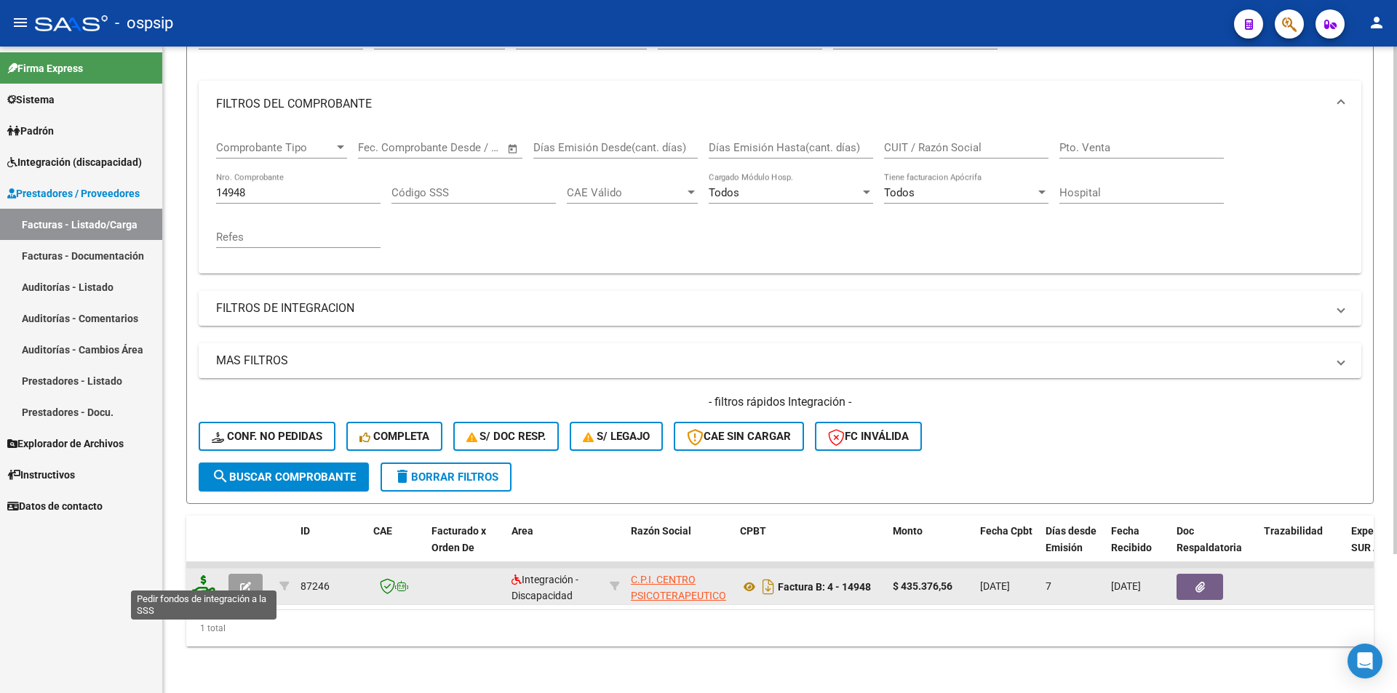
click at [210, 580] on icon at bounding box center [203, 586] width 23 height 20
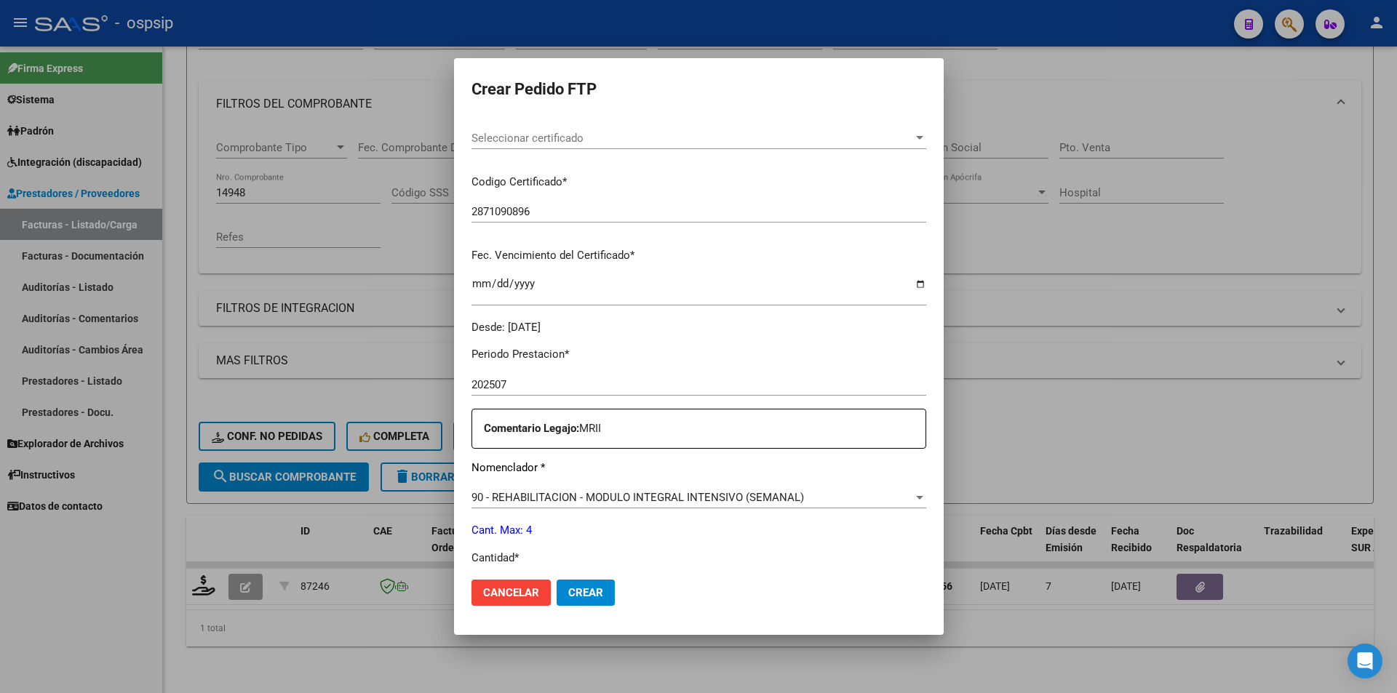
scroll to position [364, 0]
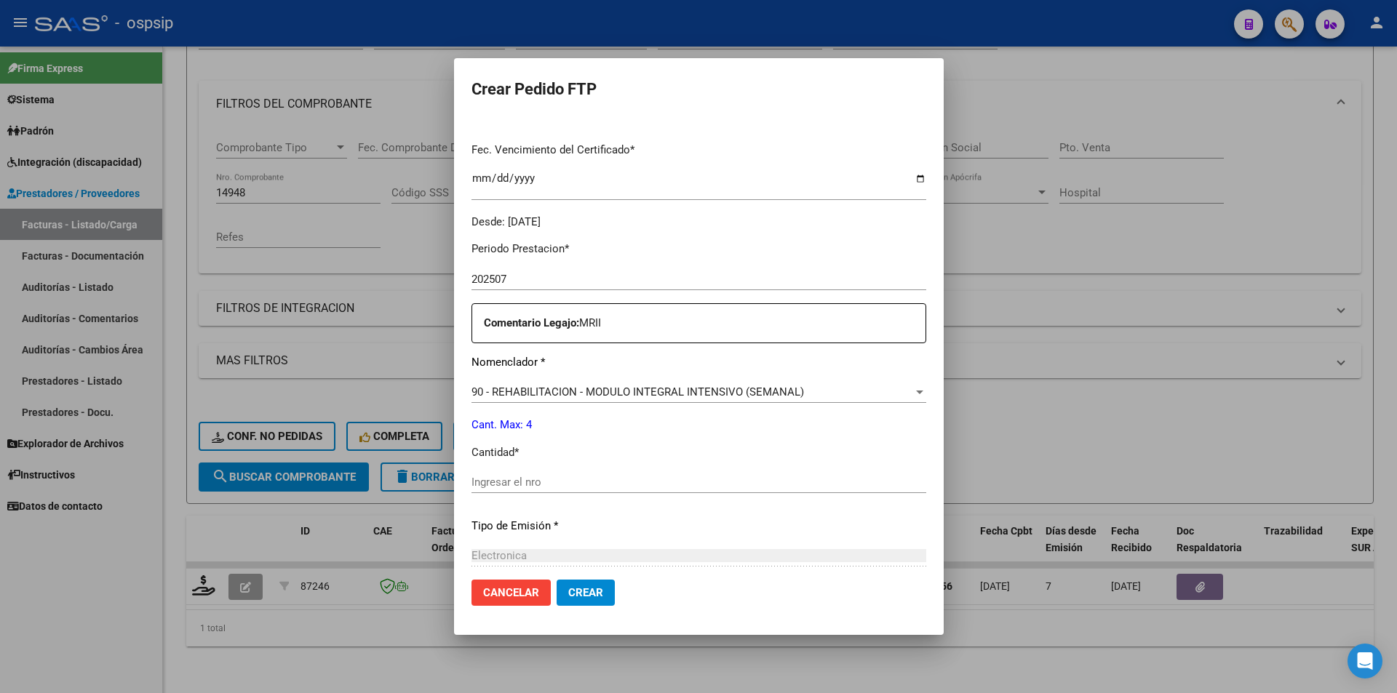
click at [563, 483] on input "Ingresar el nro" at bounding box center [699, 482] width 455 height 13
click at [601, 598] on span "Crear" at bounding box center [585, 593] width 35 height 13
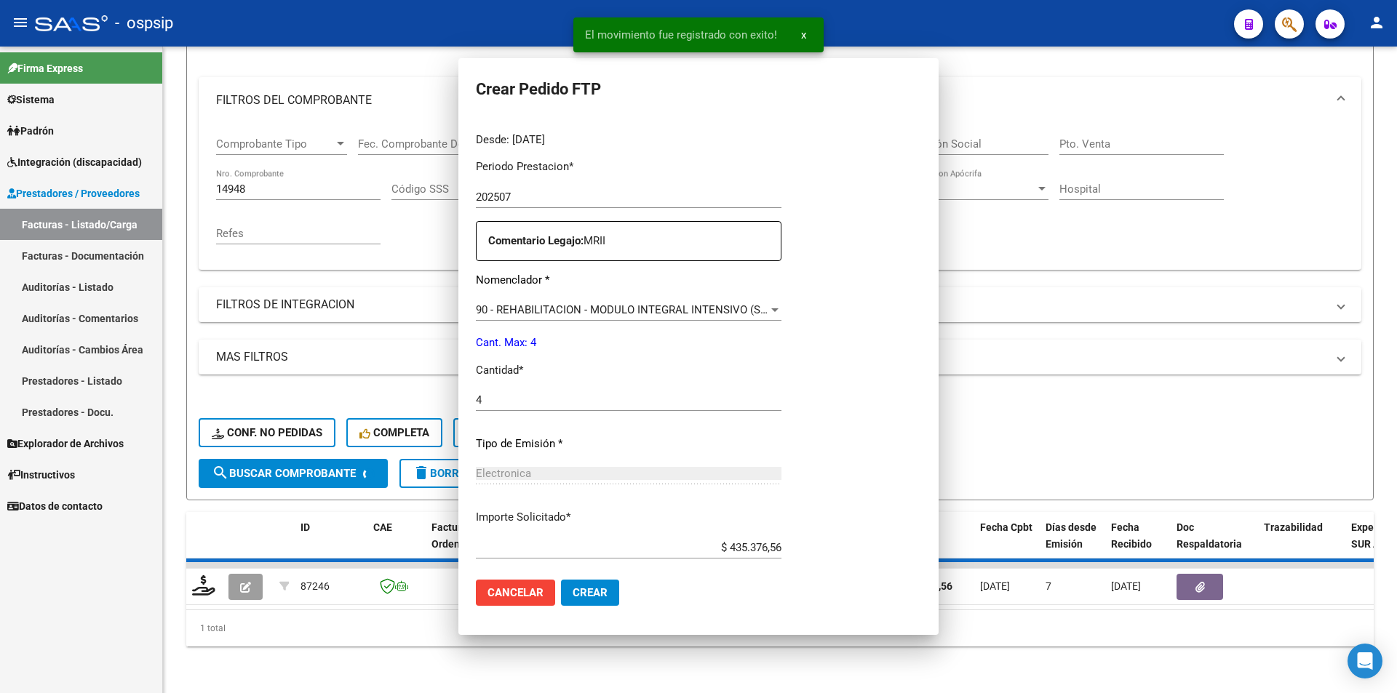
scroll to position [0, 0]
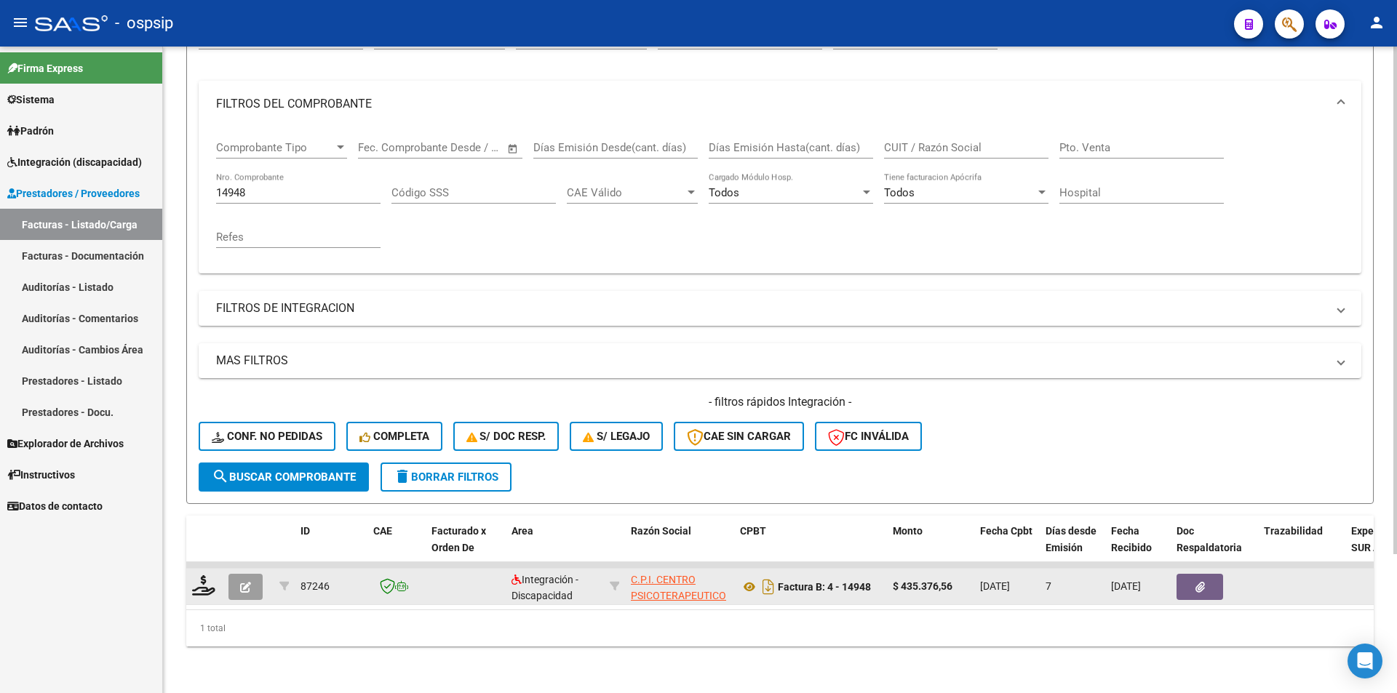
click at [256, 574] on button "button" at bounding box center [245, 587] width 34 height 26
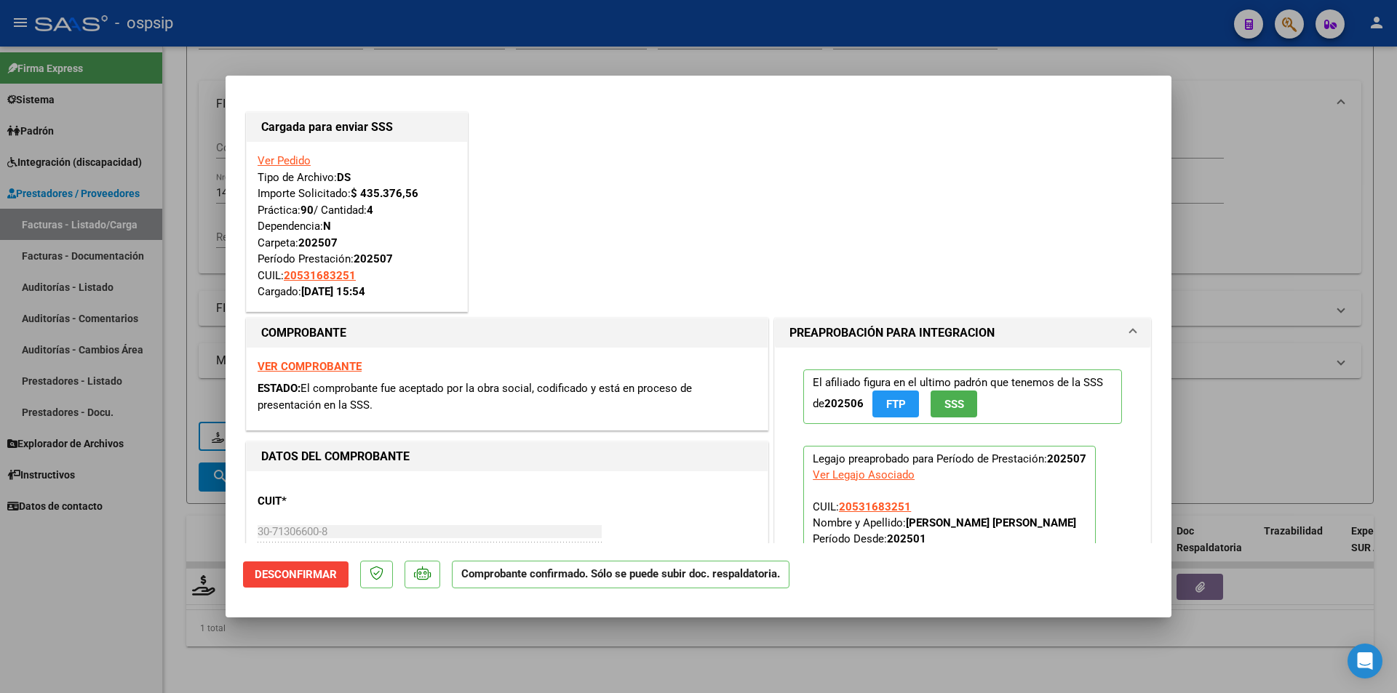
click at [122, 586] on div at bounding box center [698, 346] width 1397 height 693
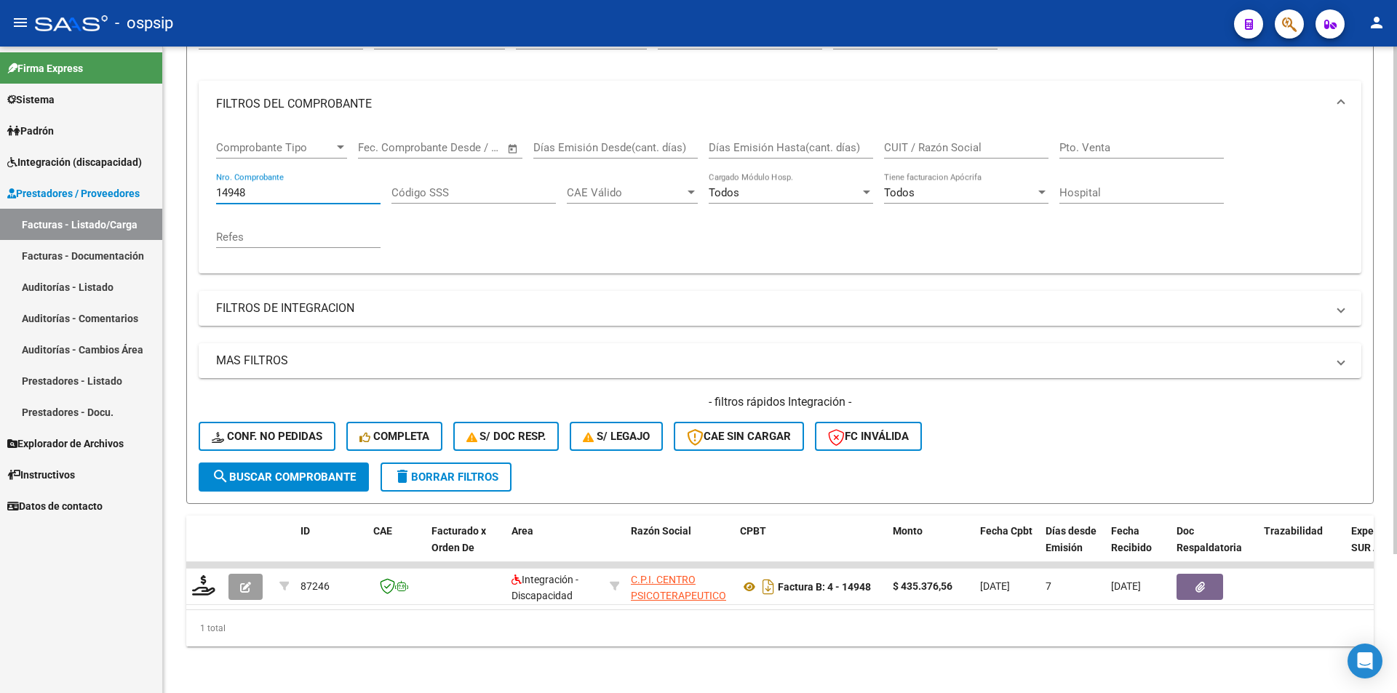
drag, startPoint x: 240, startPoint y: 182, endPoint x: 265, endPoint y: 183, distance: 24.8
click at [265, 186] on input "14948" at bounding box center [298, 192] width 164 height 13
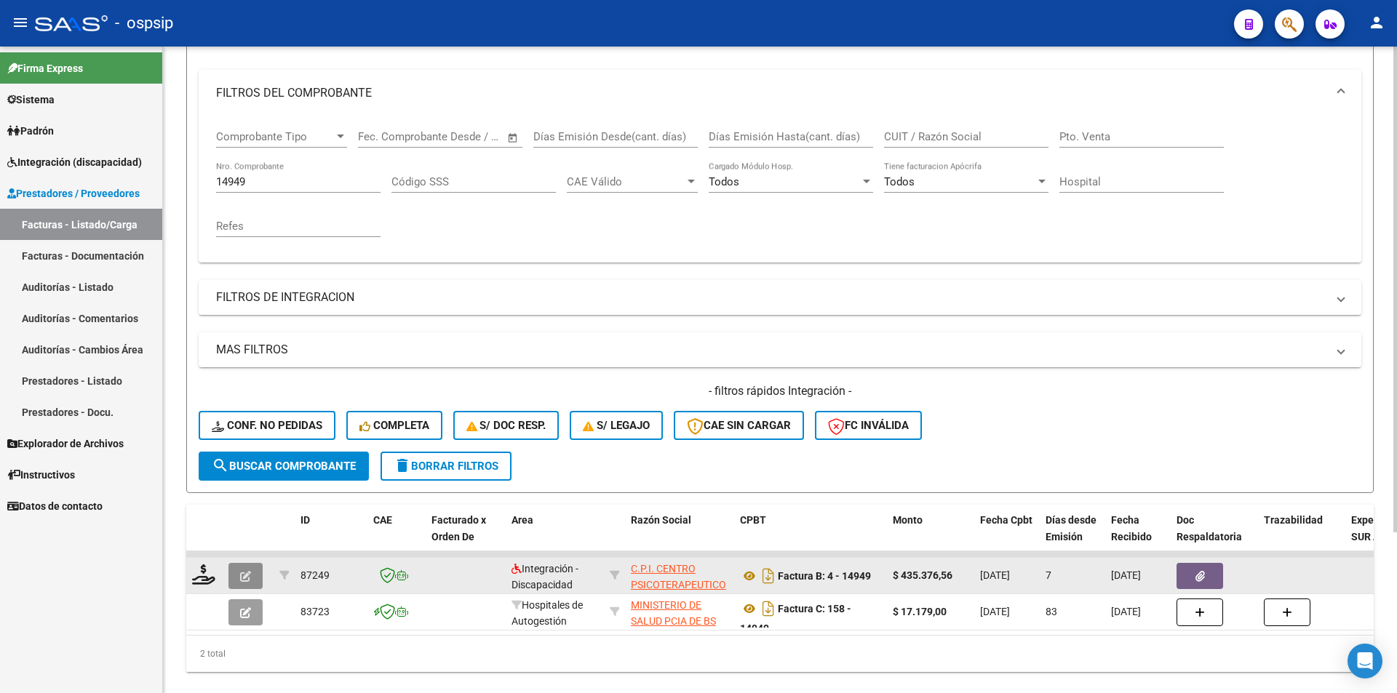
click at [245, 576] on icon "button" at bounding box center [245, 576] width 11 height 11
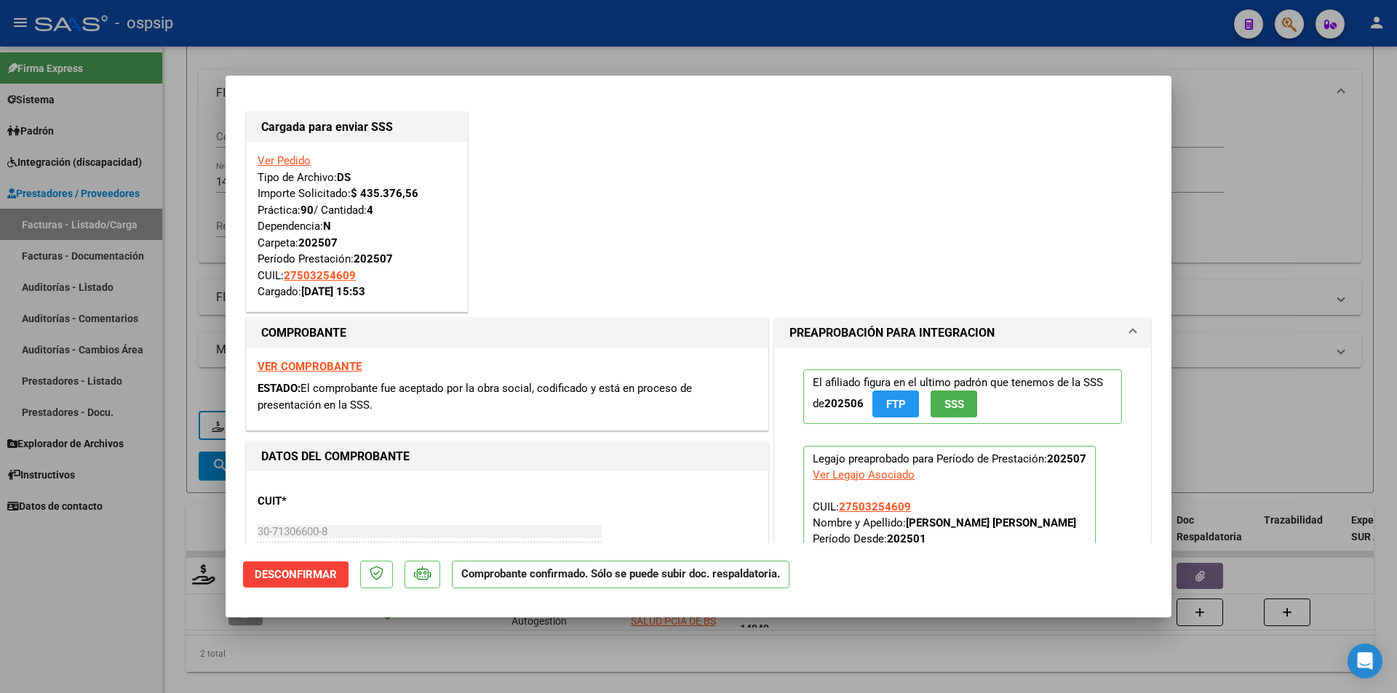
click at [84, 619] on div at bounding box center [698, 346] width 1397 height 693
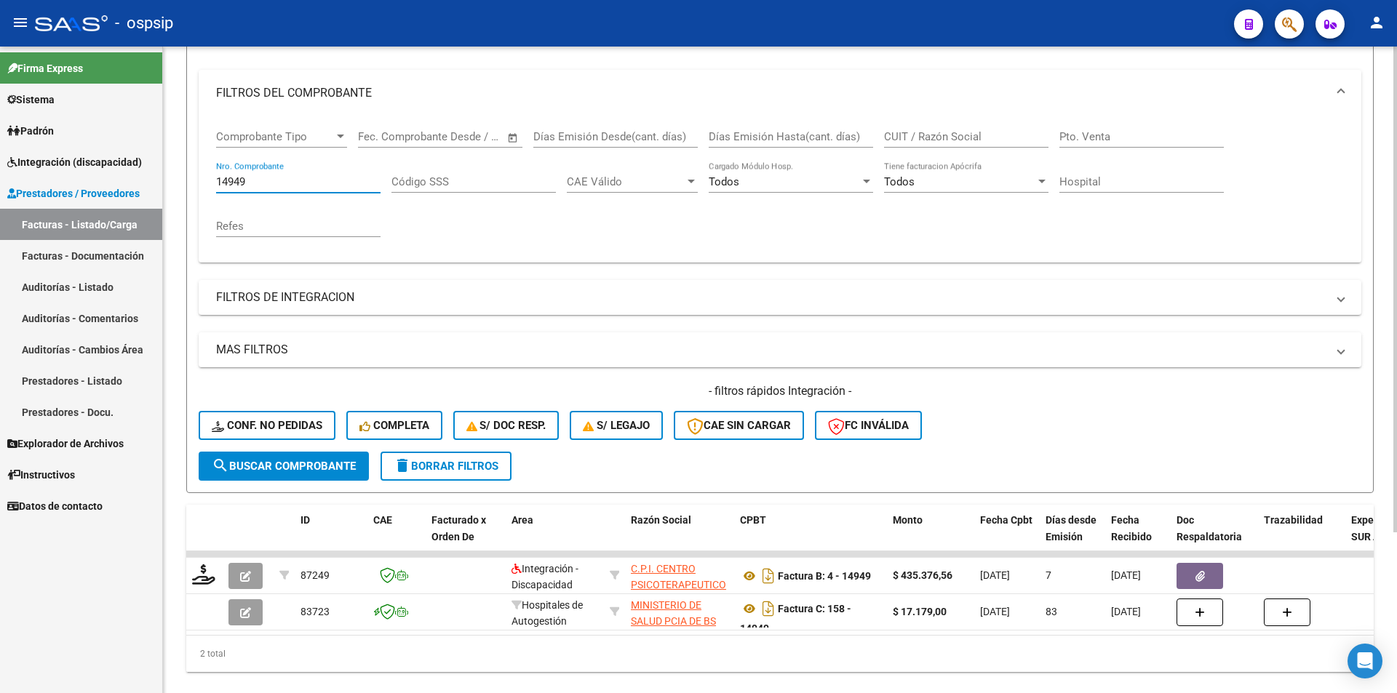
drag, startPoint x: 246, startPoint y: 186, endPoint x: 202, endPoint y: 185, distance: 44.4
click at [202, 185] on div "Comprobante Tipo Comprobante Tipo Start date – End date Fec. Comprobante Desde …" at bounding box center [780, 189] width 1163 height 146
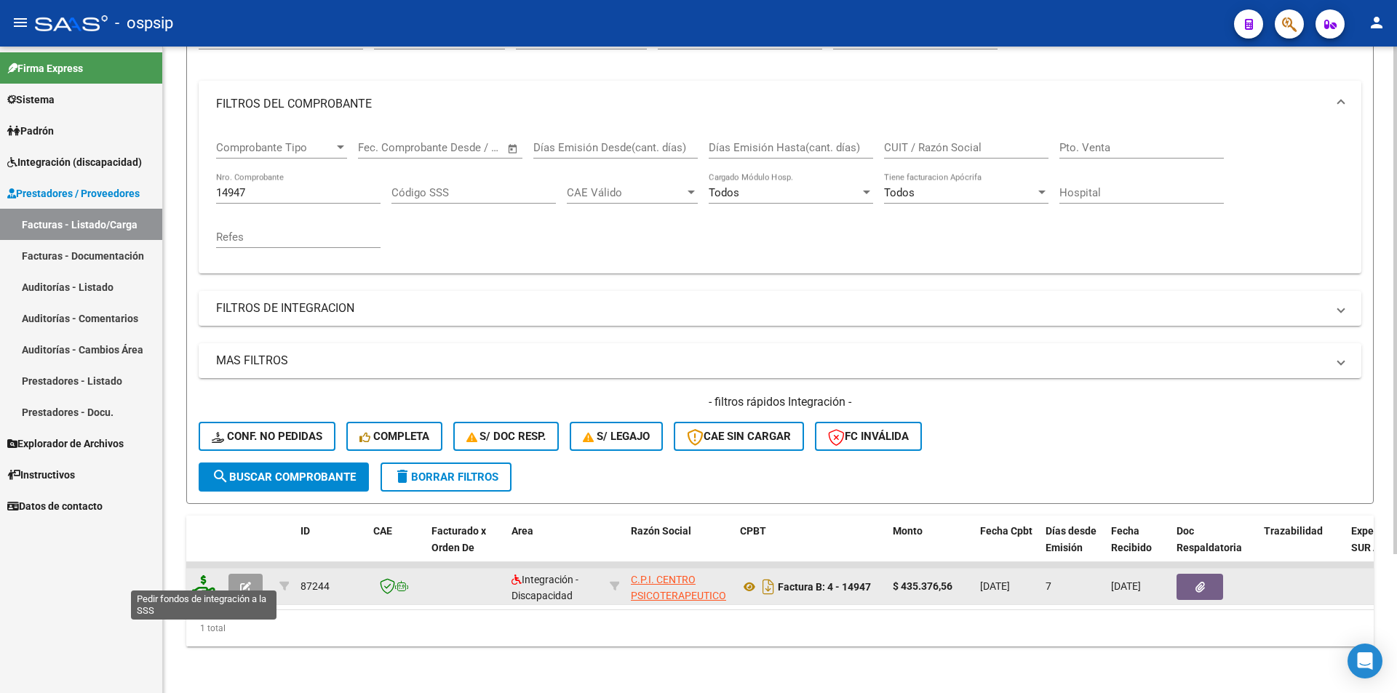
click at [199, 576] on icon at bounding box center [203, 586] width 23 height 20
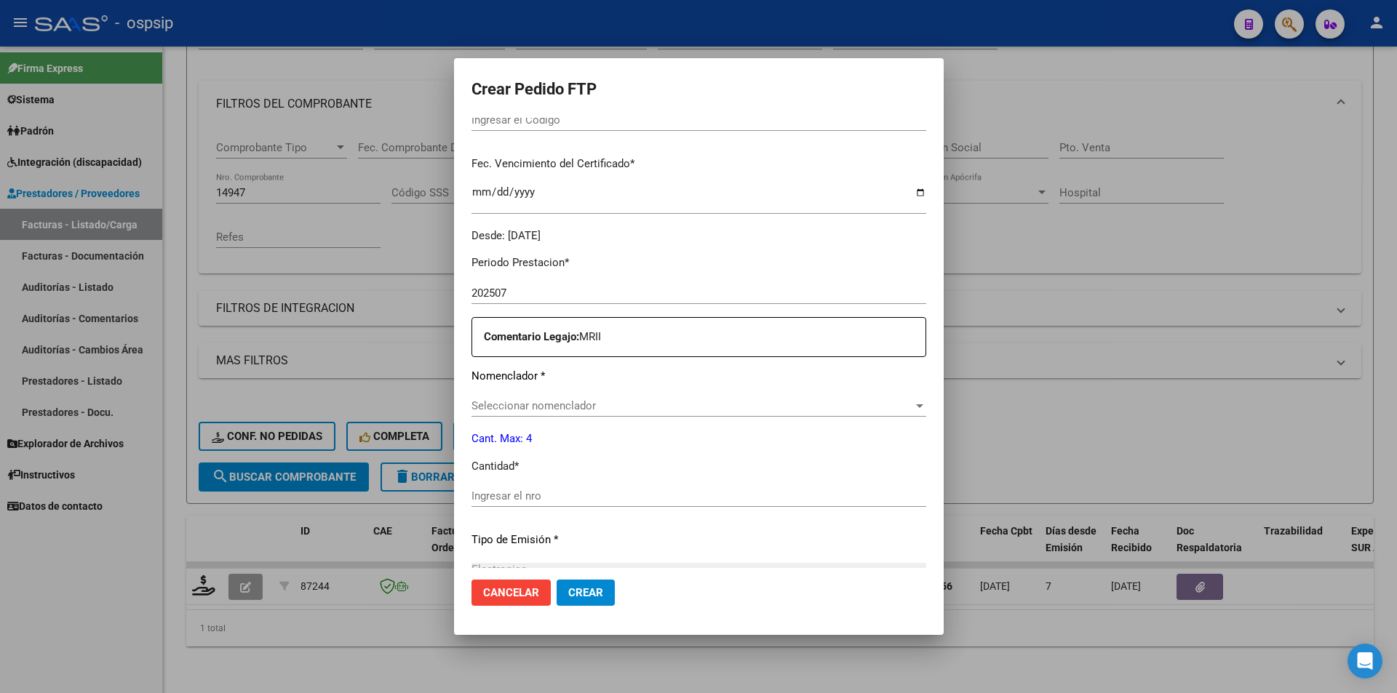
scroll to position [364, 0]
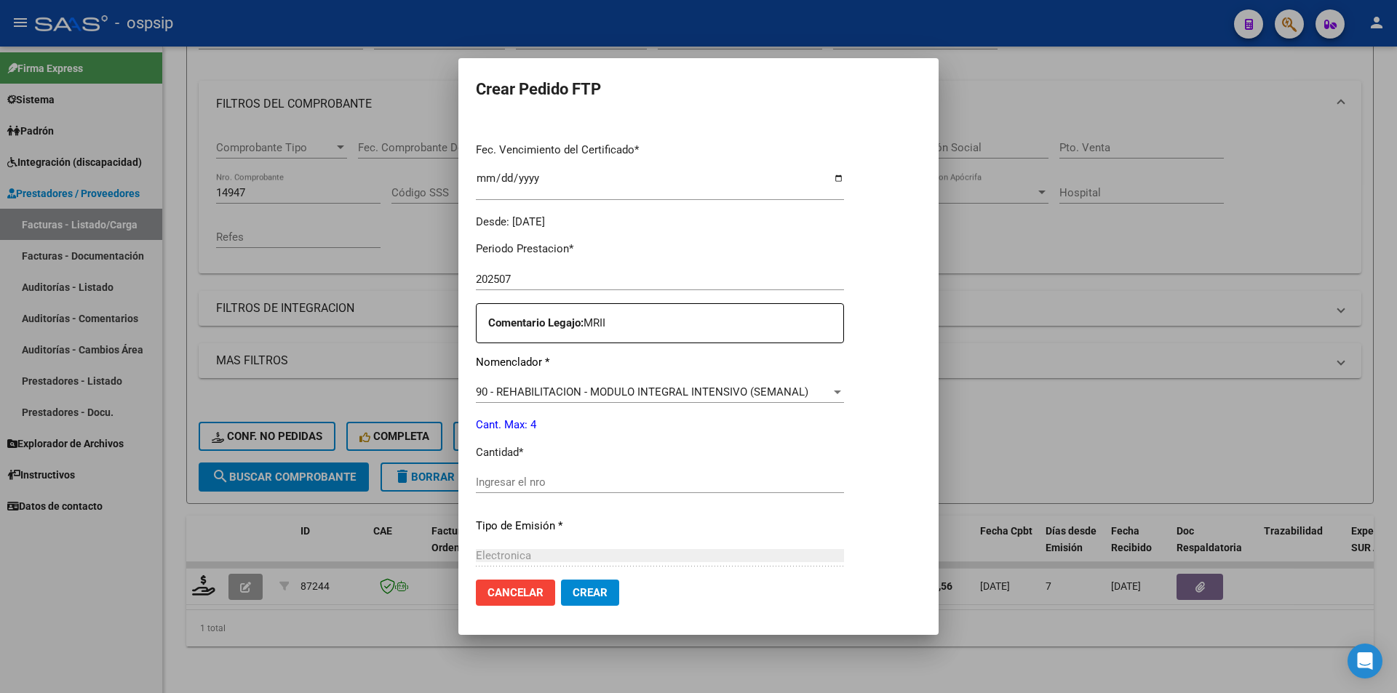
click at [530, 482] on input "Ingresar el nro" at bounding box center [660, 482] width 368 height 13
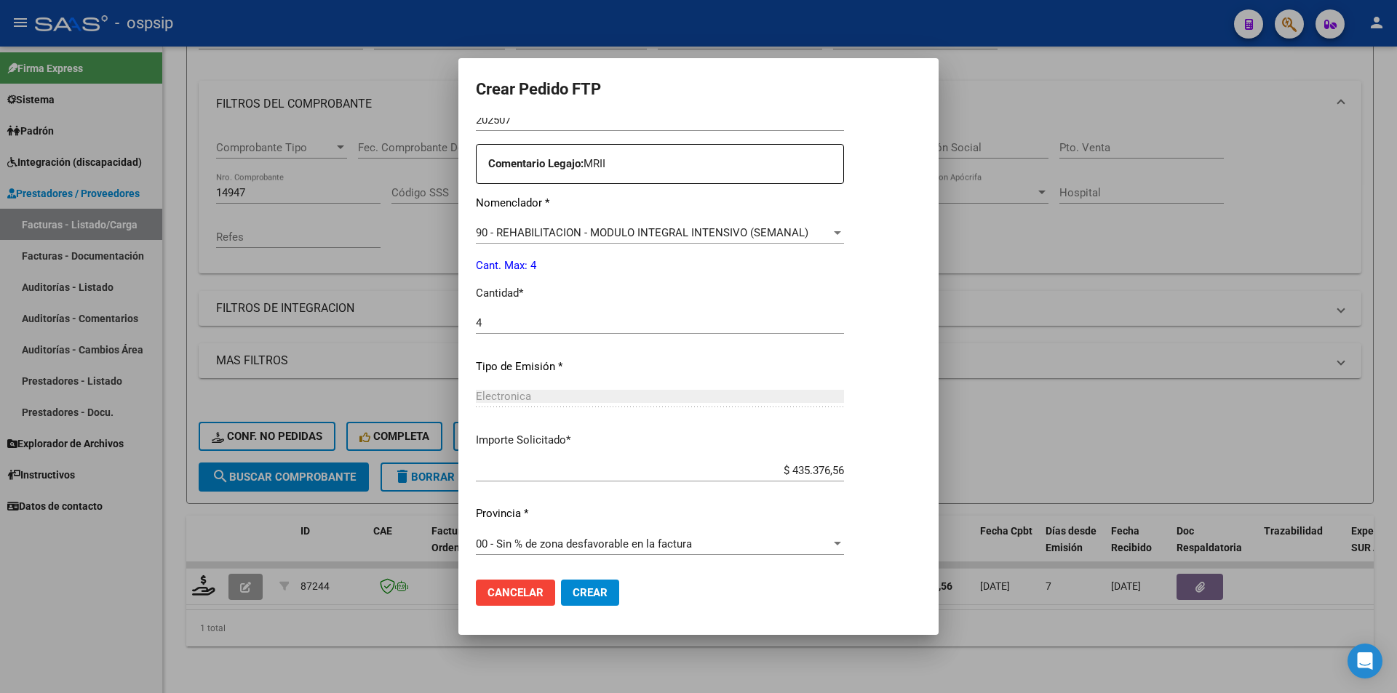
scroll to position [524, 0]
click at [583, 597] on span "Crear" at bounding box center [590, 593] width 35 height 13
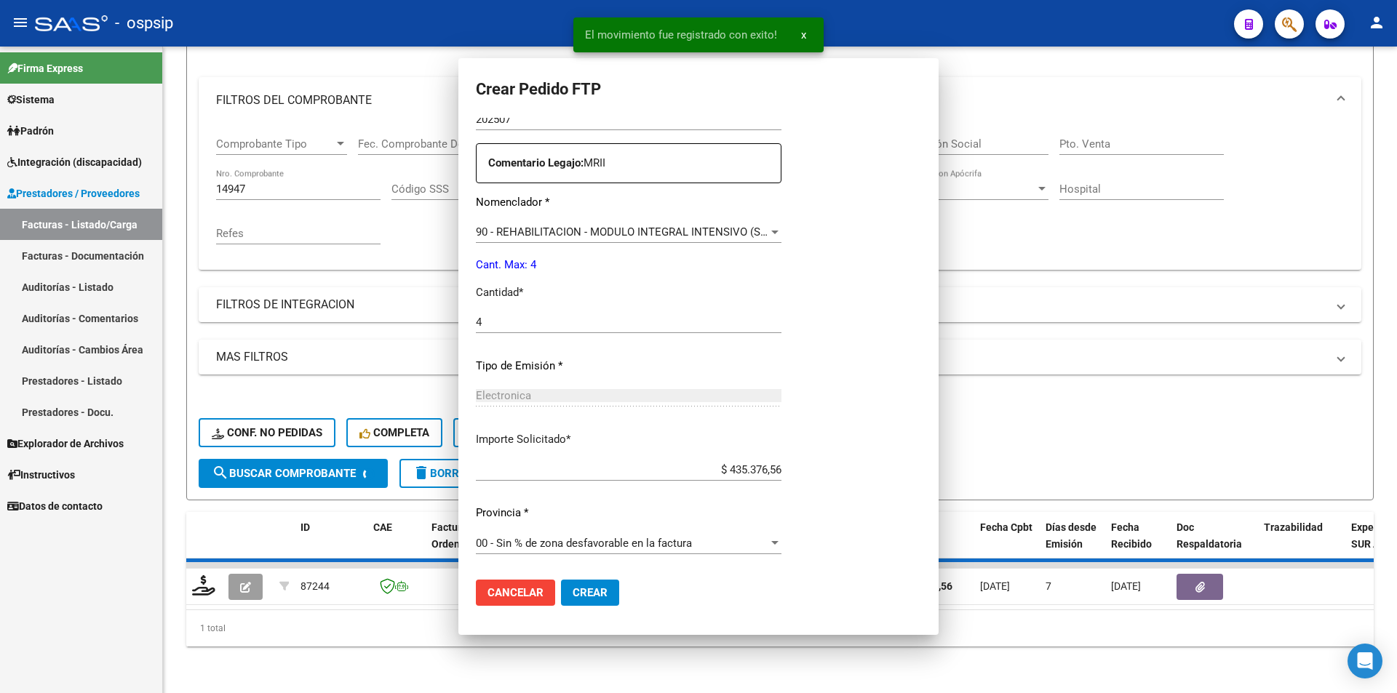
scroll to position [0, 0]
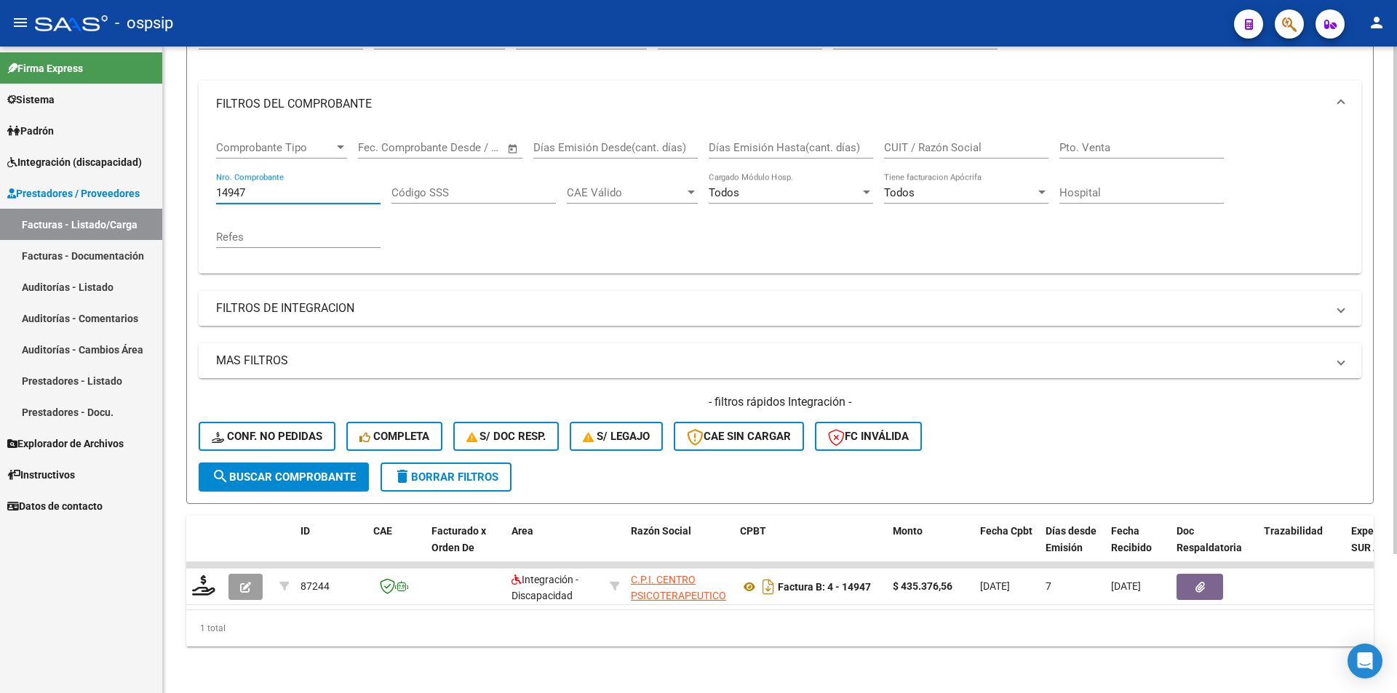
drag, startPoint x: 274, startPoint y: 180, endPoint x: 185, endPoint y: 179, distance: 89.5
click at [185, 179] on div "Video tutorial PRESTADORES -> Listado de CPBTs Emitidos por Prestadores / Prove…" at bounding box center [780, 287] width 1234 height 814
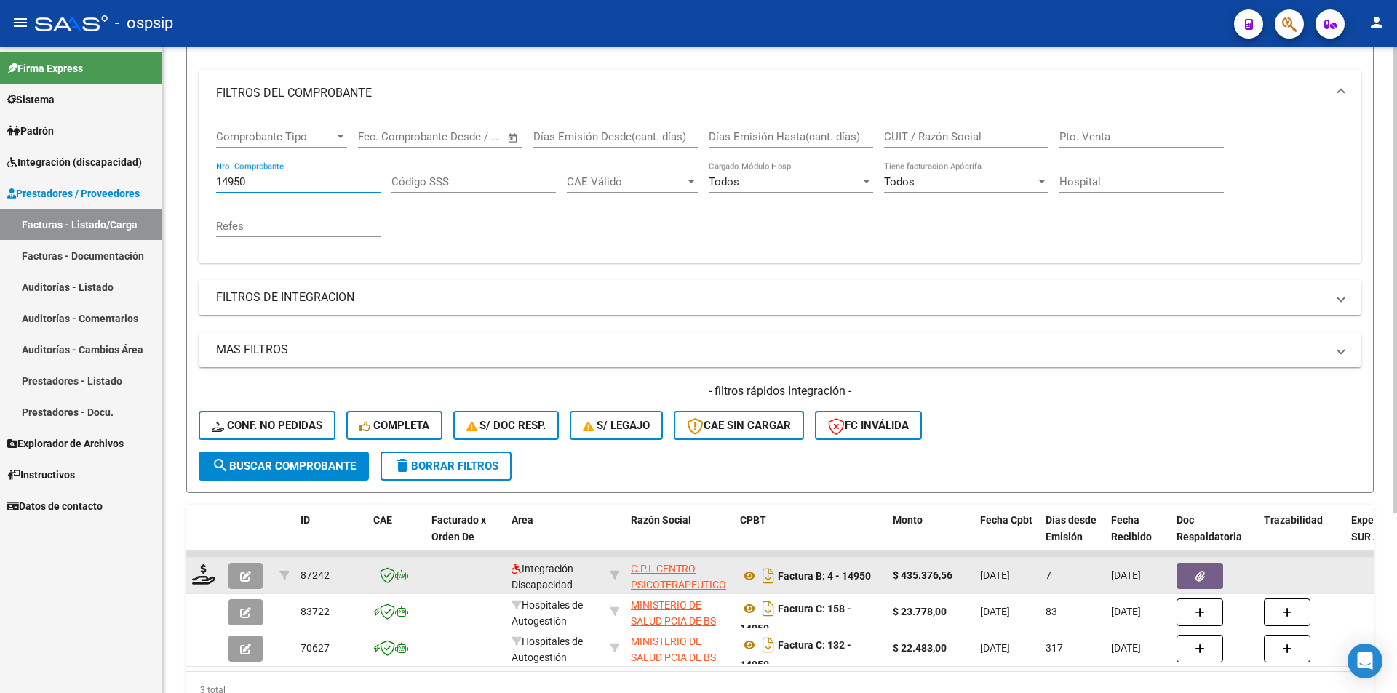
click at [187, 573] on datatable-body-cell at bounding box center [204, 576] width 36 height 36
click at [197, 579] on icon at bounding box center [203, 575] width 23 height 20
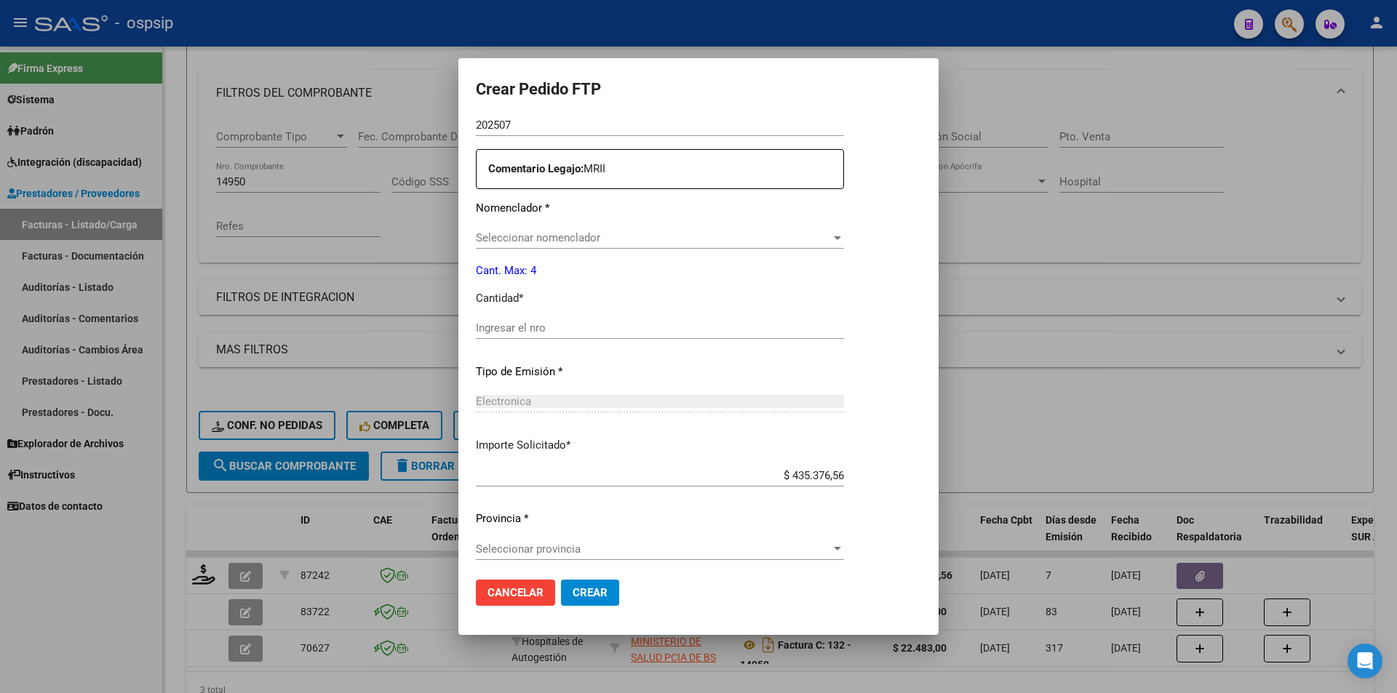
scroll to position [519, 0]
click at [494, 325] on input "Ingresar el nro" at bounding box center [660, 327] width 368 height 13
drag, startPoint x: 584, startPoint y: 596, endPoint x: 571, endPoint y: 597, distance: 13.2
click at [580, 596] on span "Crear" at bounding box center [590, 593] width 35 height 13
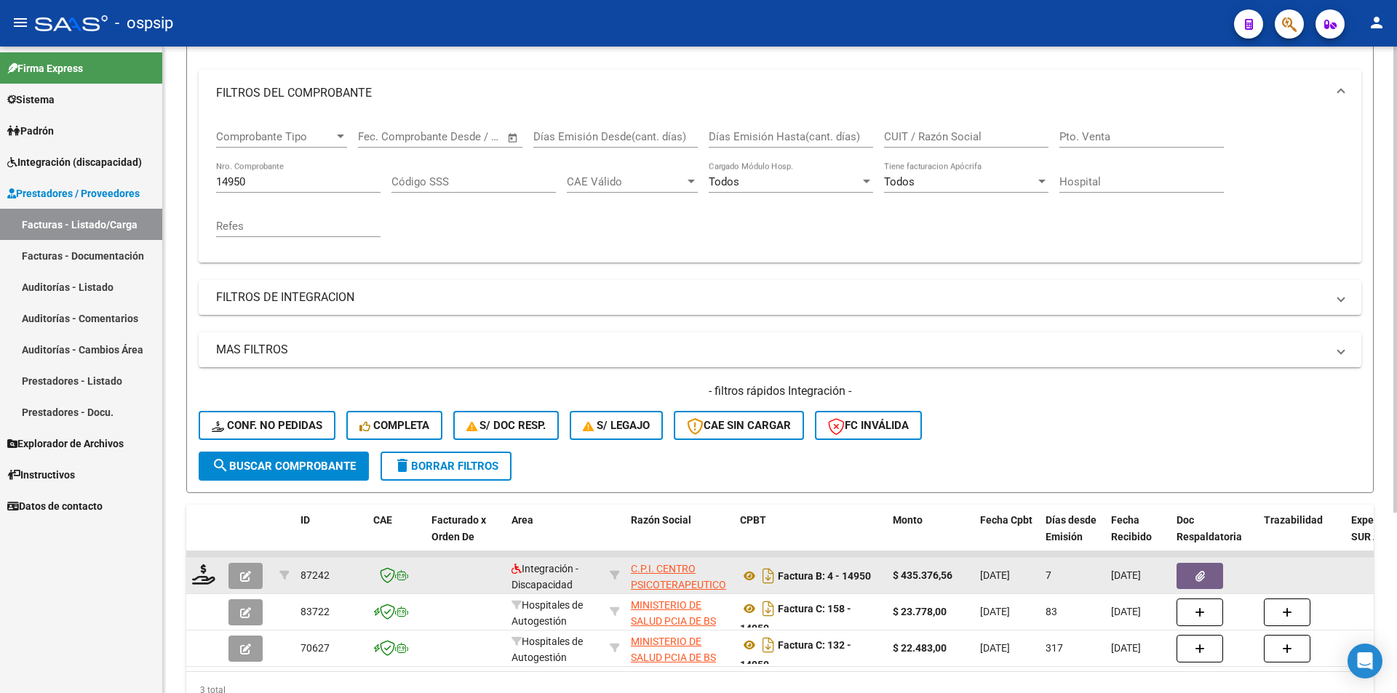
click at [274, 588] on datatable-body-cell at bounding box center [284, 576] width 21 height 36
click at [251, 584] on button "button" at bounding box center [245, 576] width 34 height 26
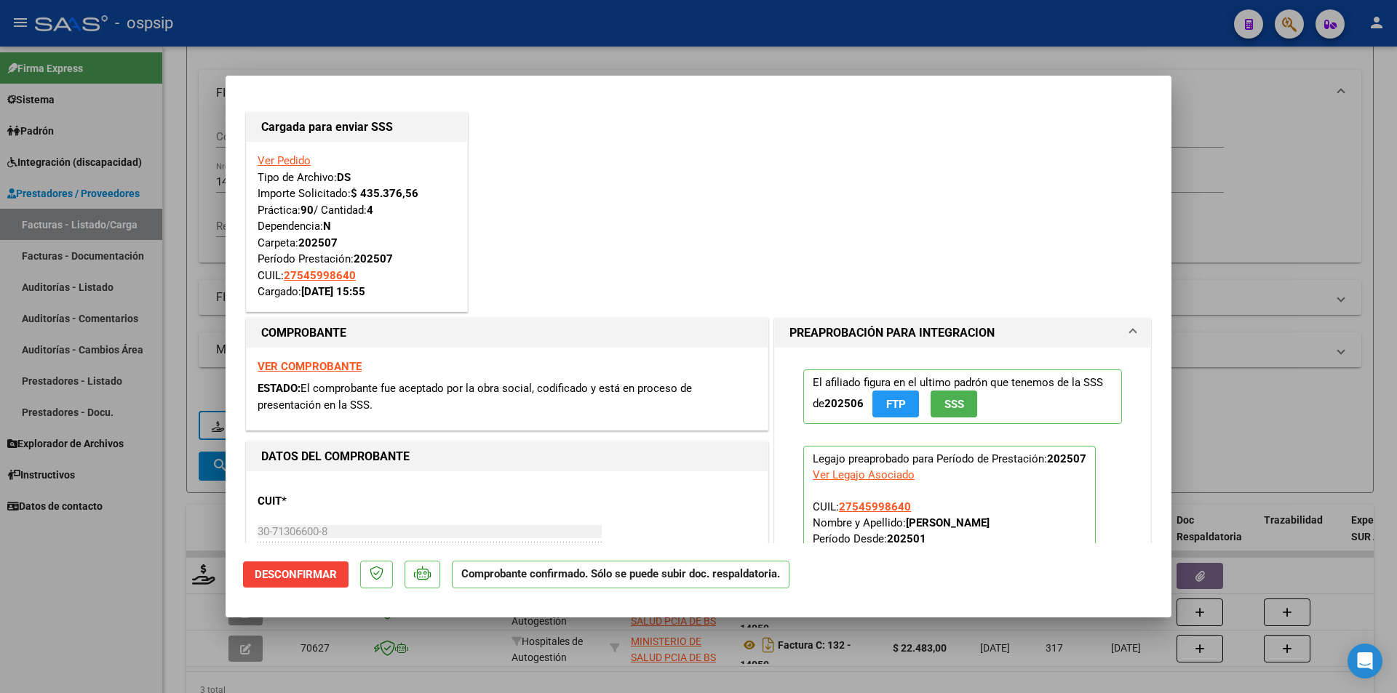
click at [64, 574] on div at bounding box center [698, 346] width 1397 height 693
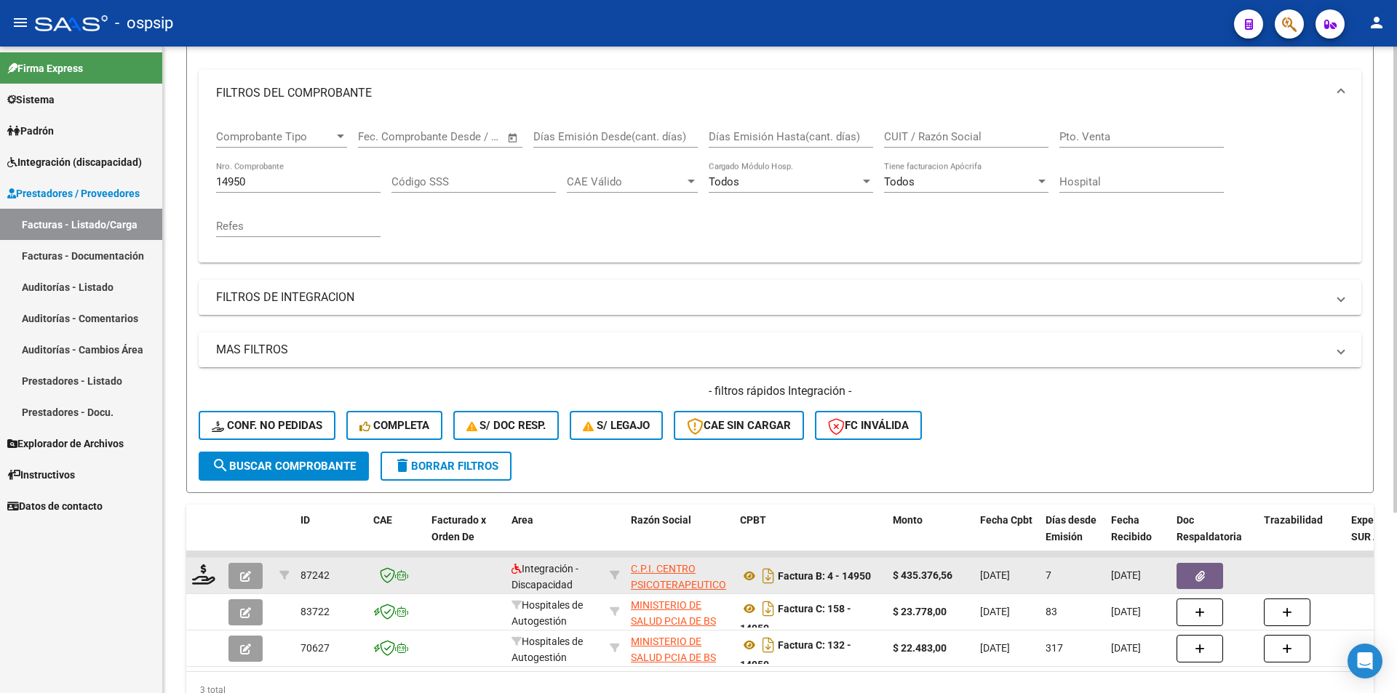
click at [254, 573] on button "button" at bounding box center [245, 576] width 34 height 26
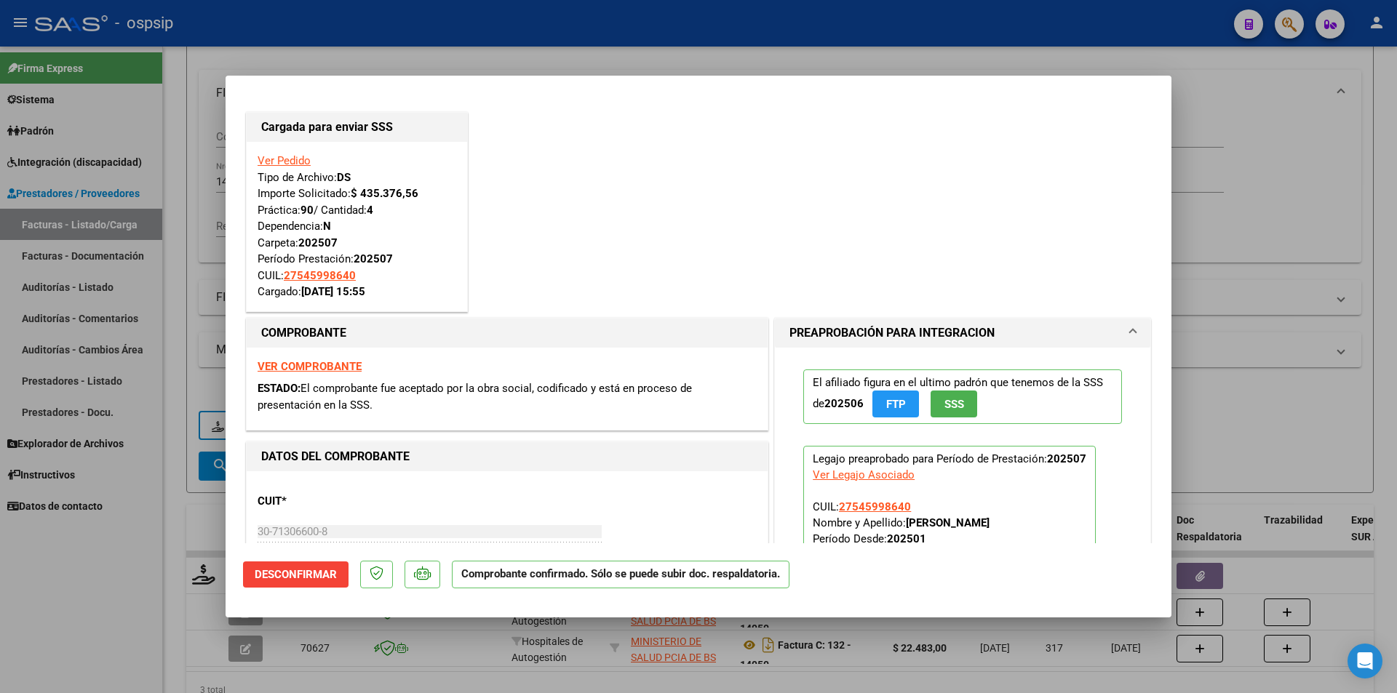
click at [116, 592] on div at bounding box center [698, 346] width 1397 height 693
